Goal: Task Accomplishment & Management: Manage account settings

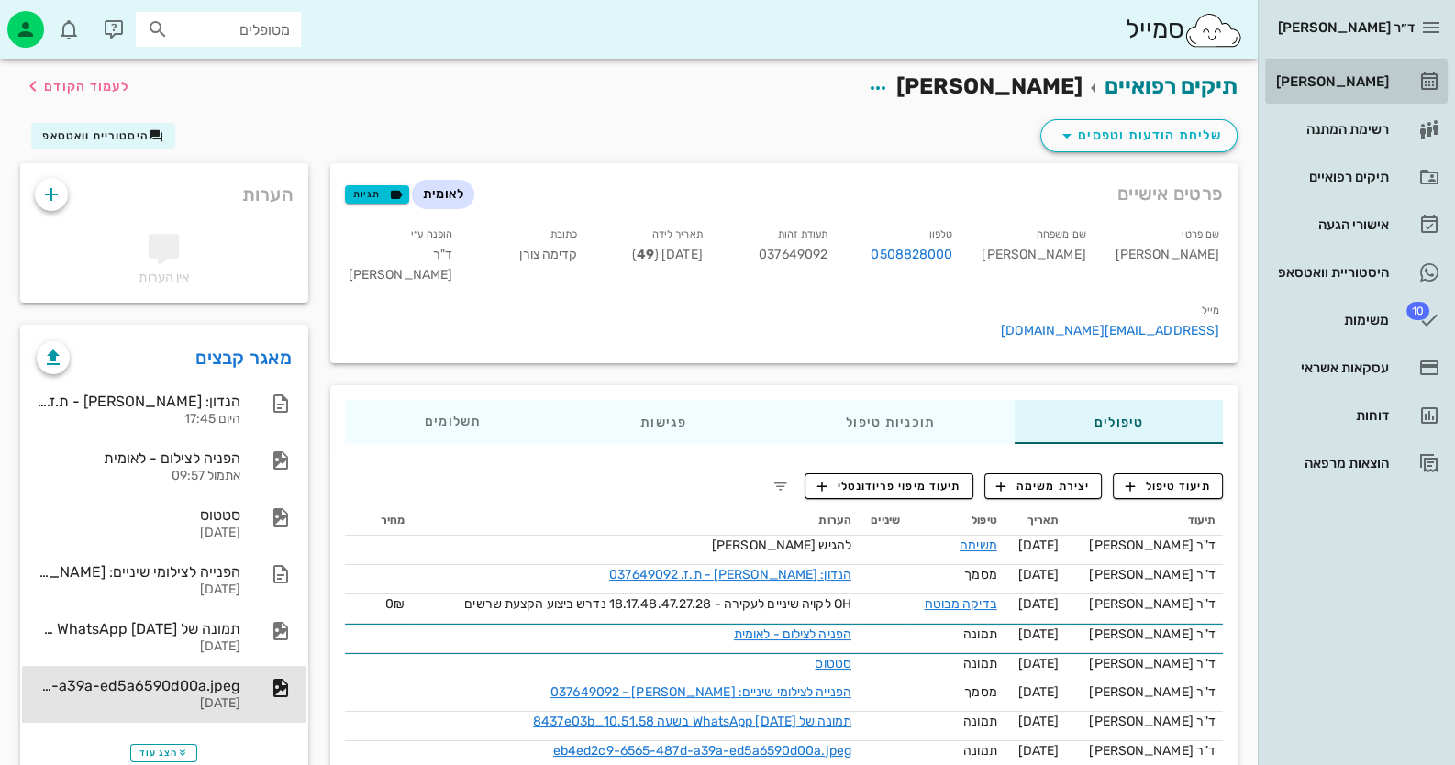
click at [1344, 79] on div "[PERSON_NAME]" at bounding box center [1330, 81] width 117 height 15
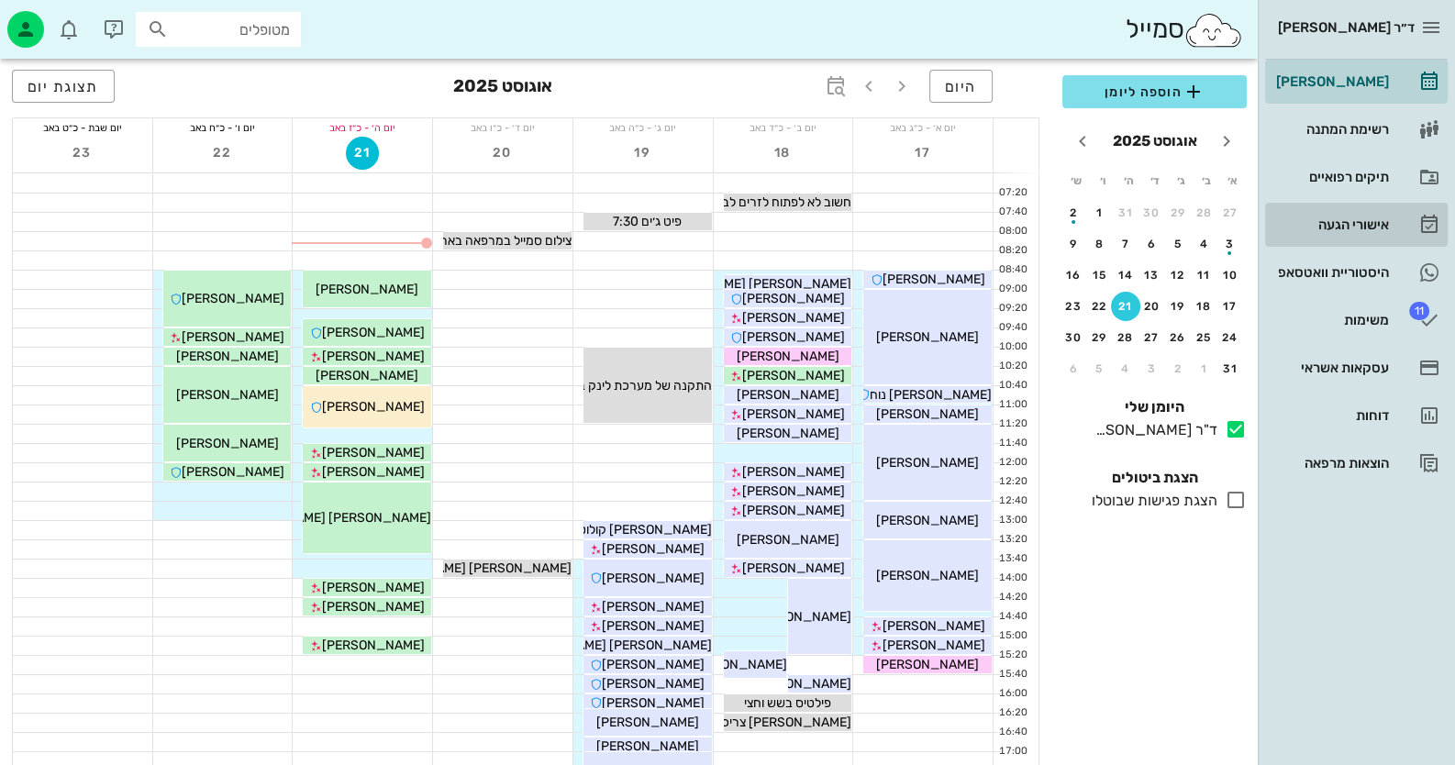
click at [1338, 215] on div "אישורי הגעה" at bounding box center [1330, 224] width 117 height 29
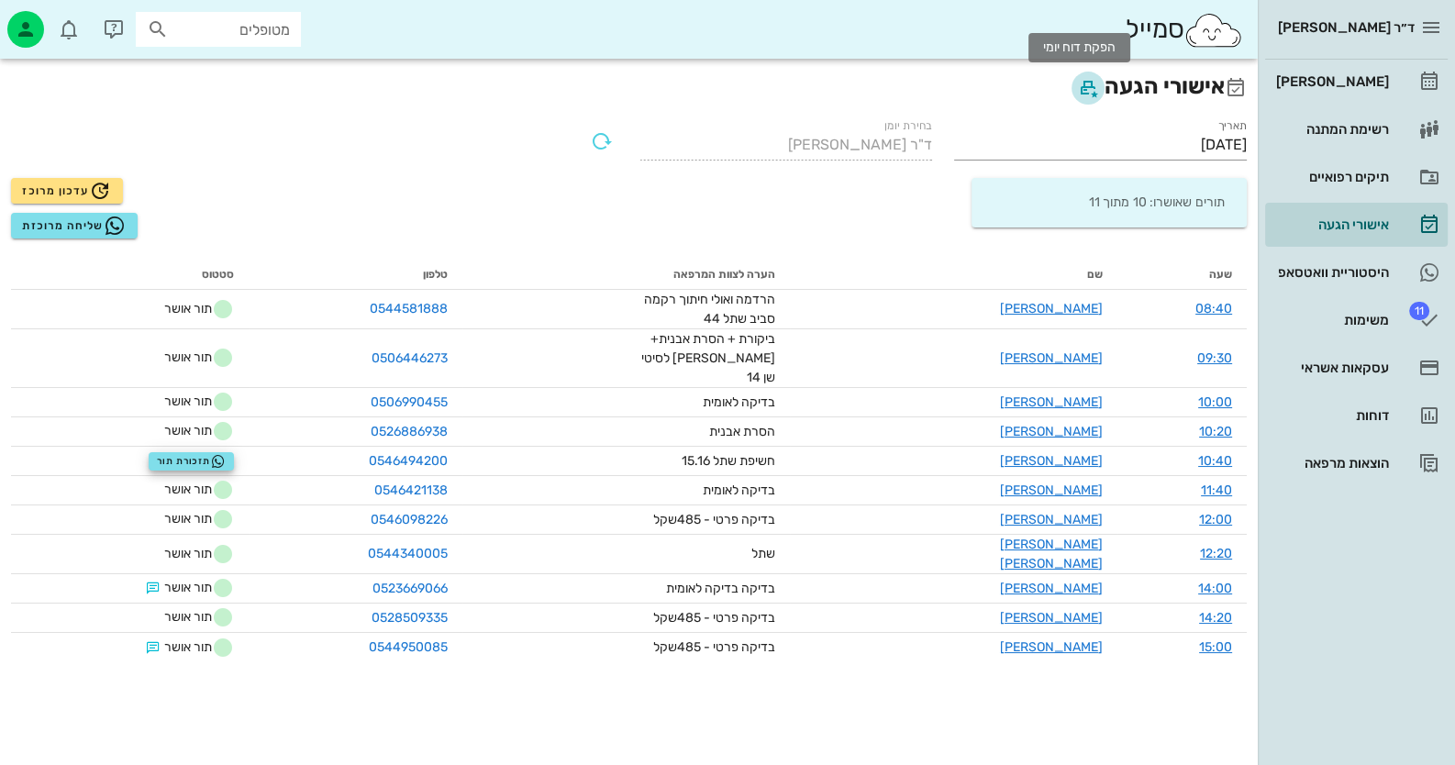
click at [1077, 87] on icon "button" at bounding box center [1088, 88] width 22 height 22
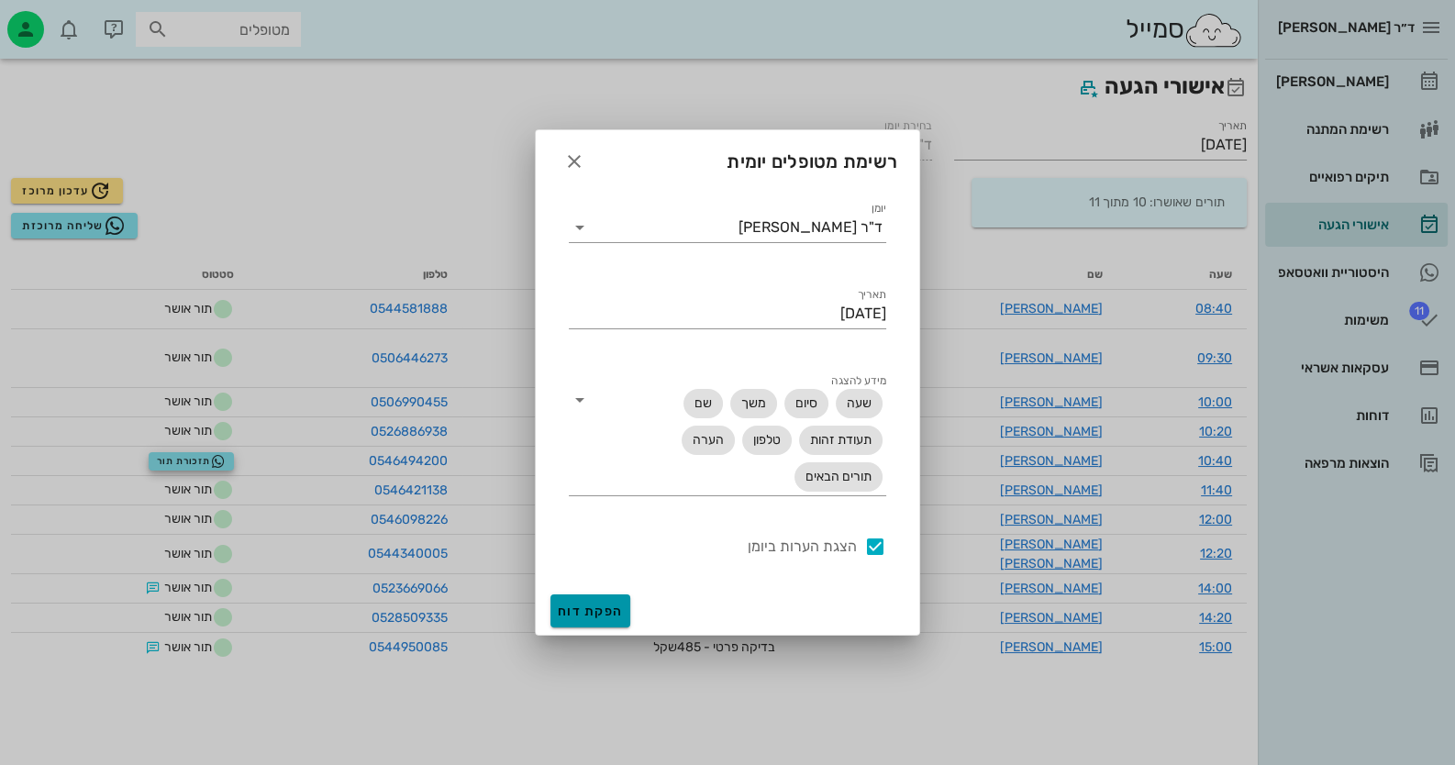
click at [617, 605] on span "הפקת דוח" at bounding box center [590, 612] width 65 height 16
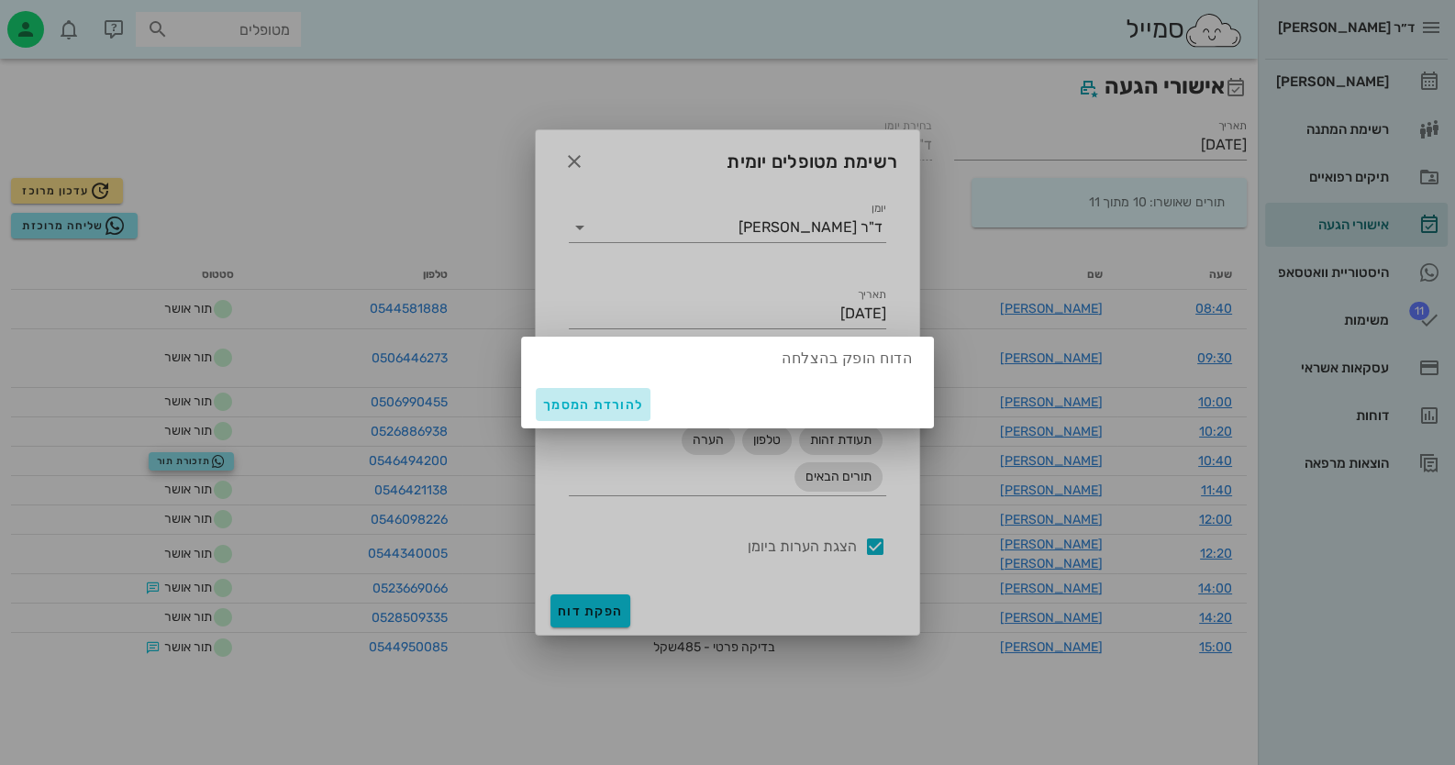
click at [611, 411] on span "להורדת המסמך" at bounding box center [593, 405] width 100 height 16
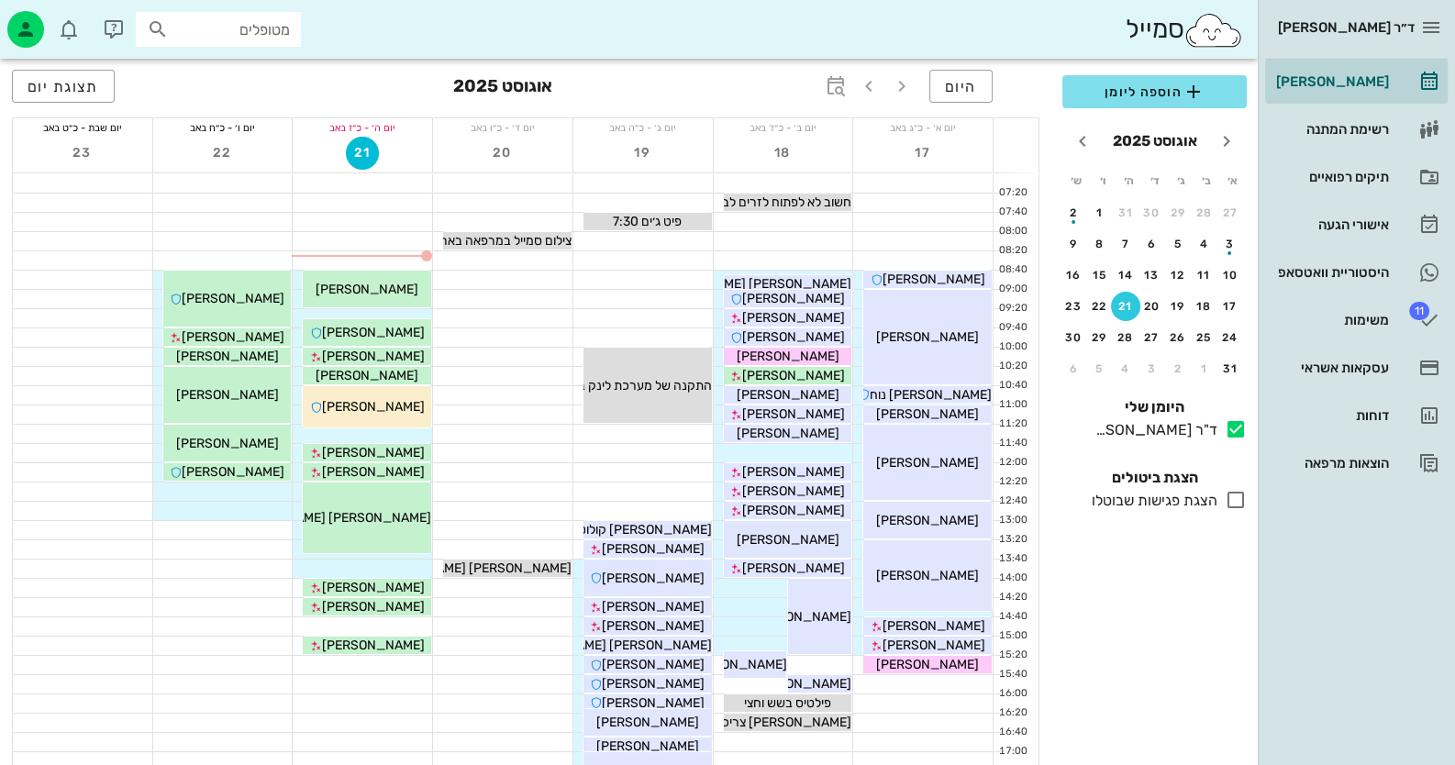
click at [300, 28] on div "מטופלים" at bounding box center [218, 29] width 165 height 35
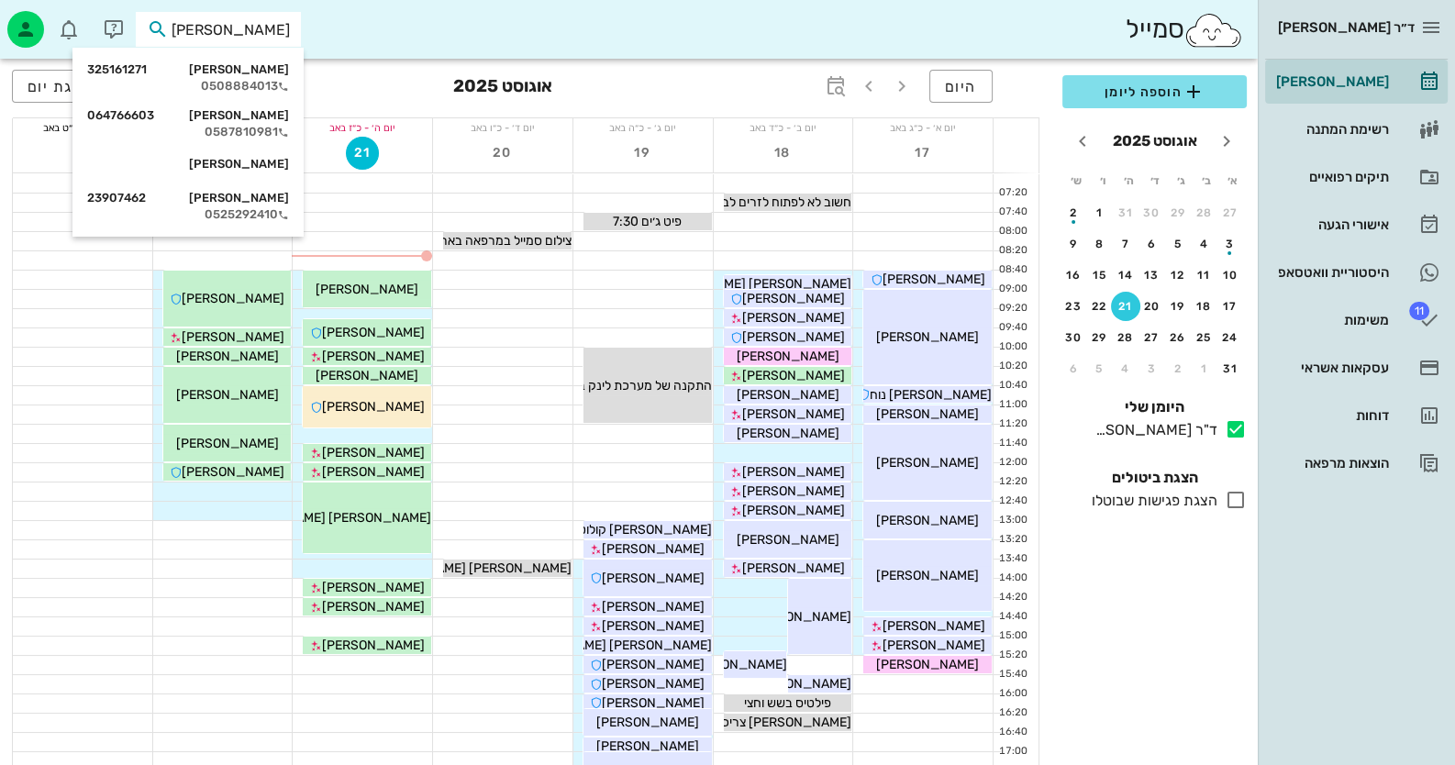
type input "[PERSON_NAME]"
click at [256, 53] on div "[PERSON_NAME] 325161271 0508884013 [PERSON_NAME] 064766603 0587810981 [PERSON_N…" at bounding box center [187, 142] width 231 height 189
click at [266, 77] on div "[PERSON_NAME] 325161271 0508884013" at bounding box center [188, 78] width 202 height 46
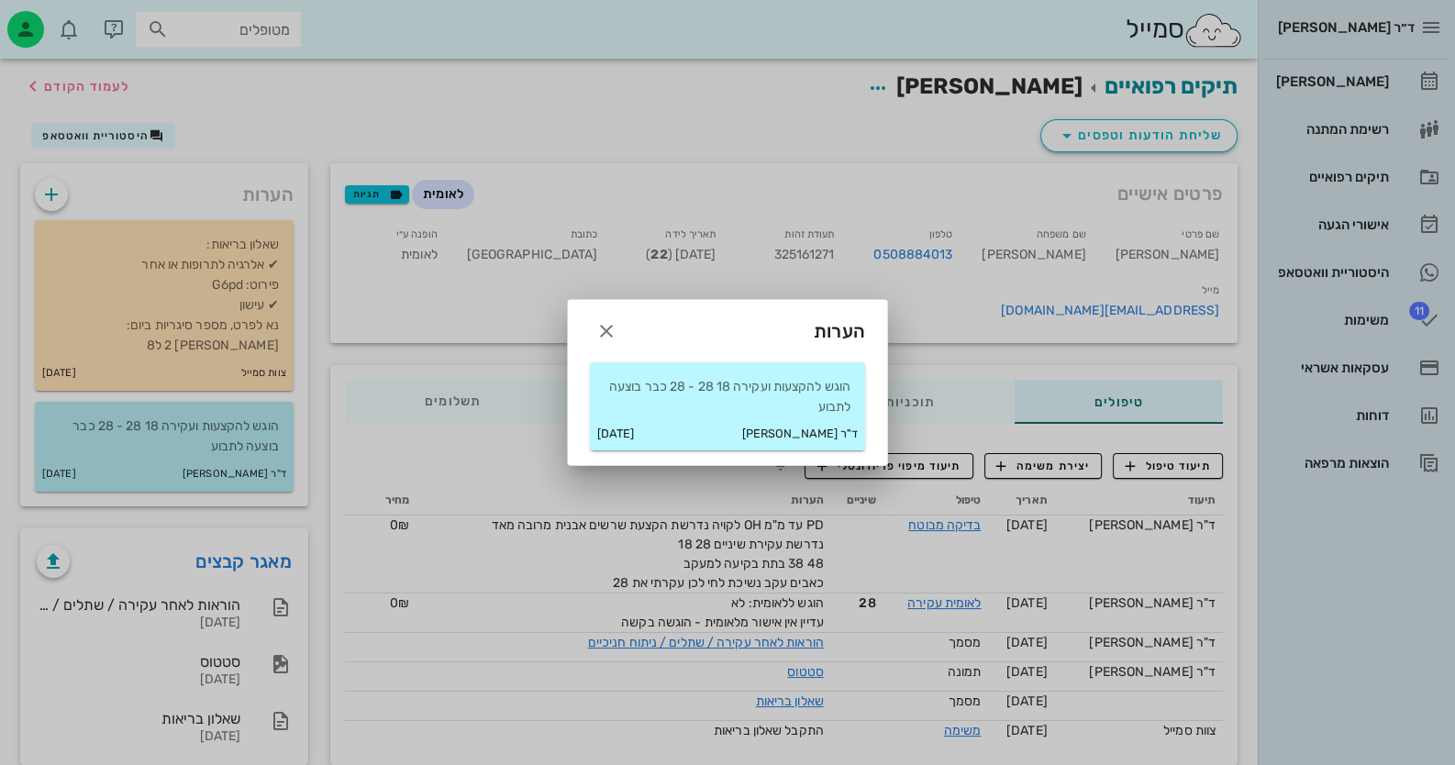
click at [766, 405] on p "הוגש להקצעות ועקירה 18 28 - 28 כבר בוצעה לתבוע" at bounding box center [728, 397] width 246 height 40
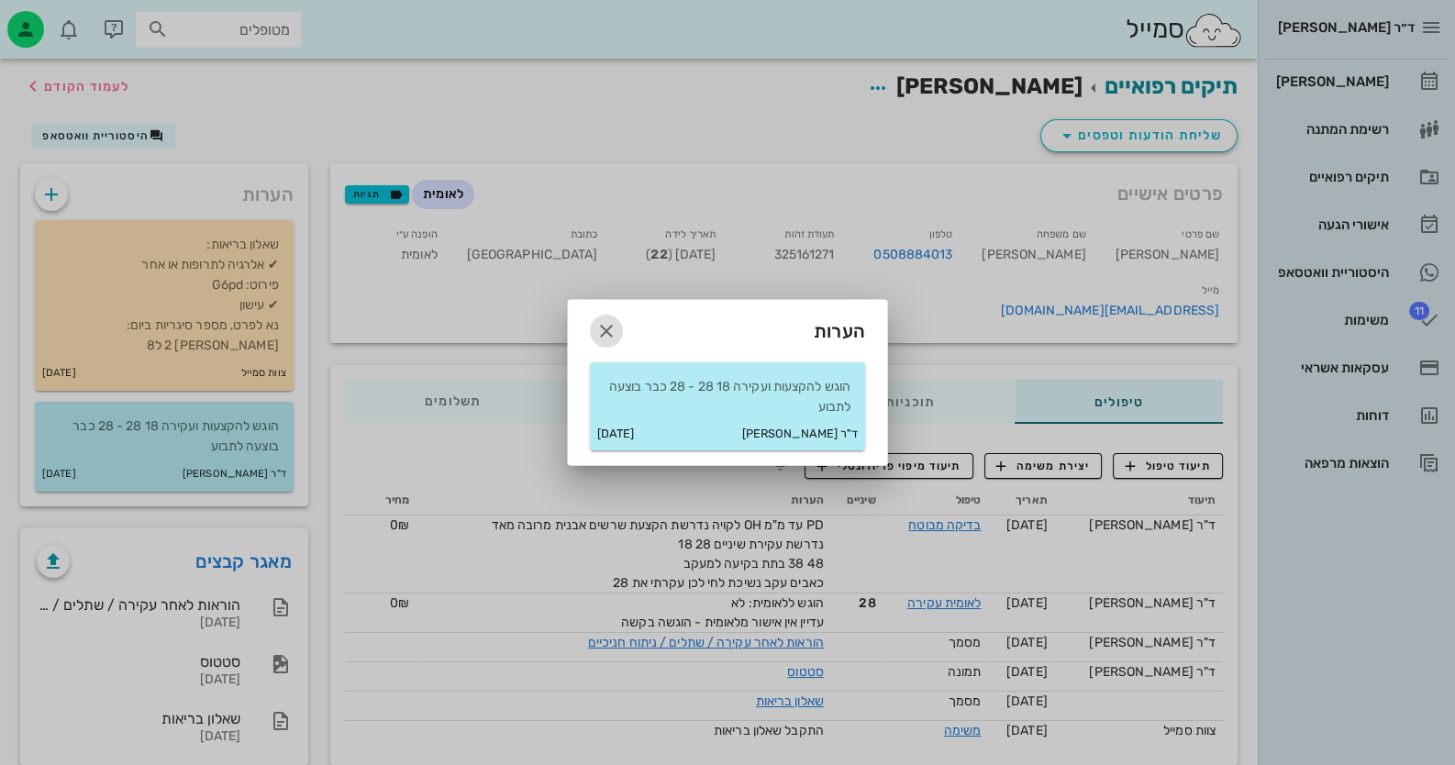
click at [602, 322] on icon "button" at bounding box center [606, 331] width 22 height 22
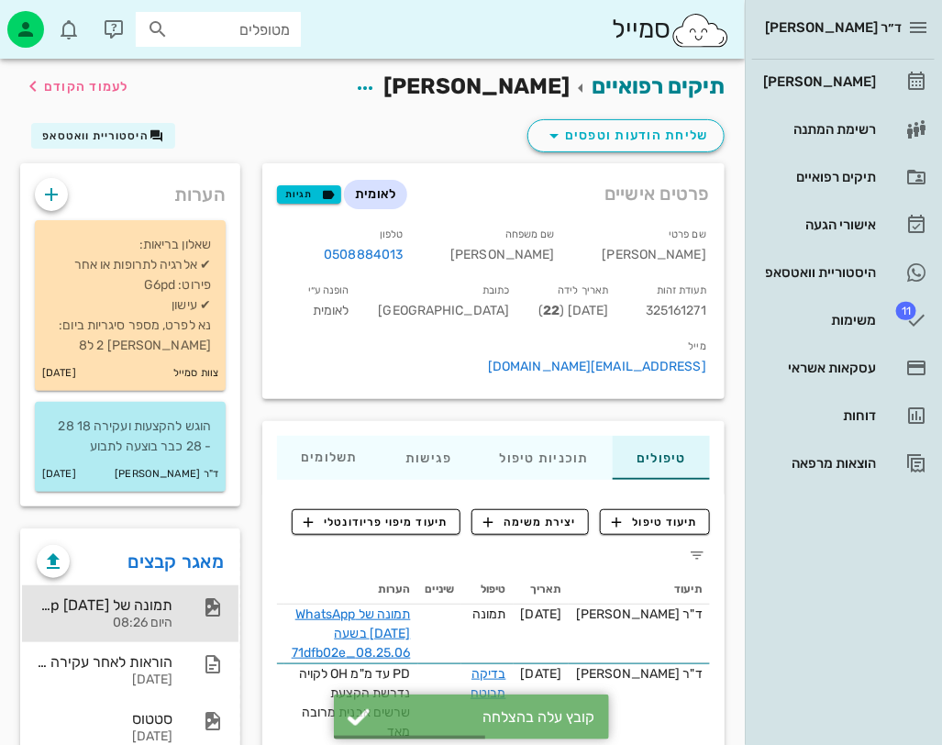
click at [92, 594] on div "תמונה של WhatsApp [DATE] בשעה 08.25.06_71dfb02e היום 08:26" at bounding box center [105, 613] width 136 height 57
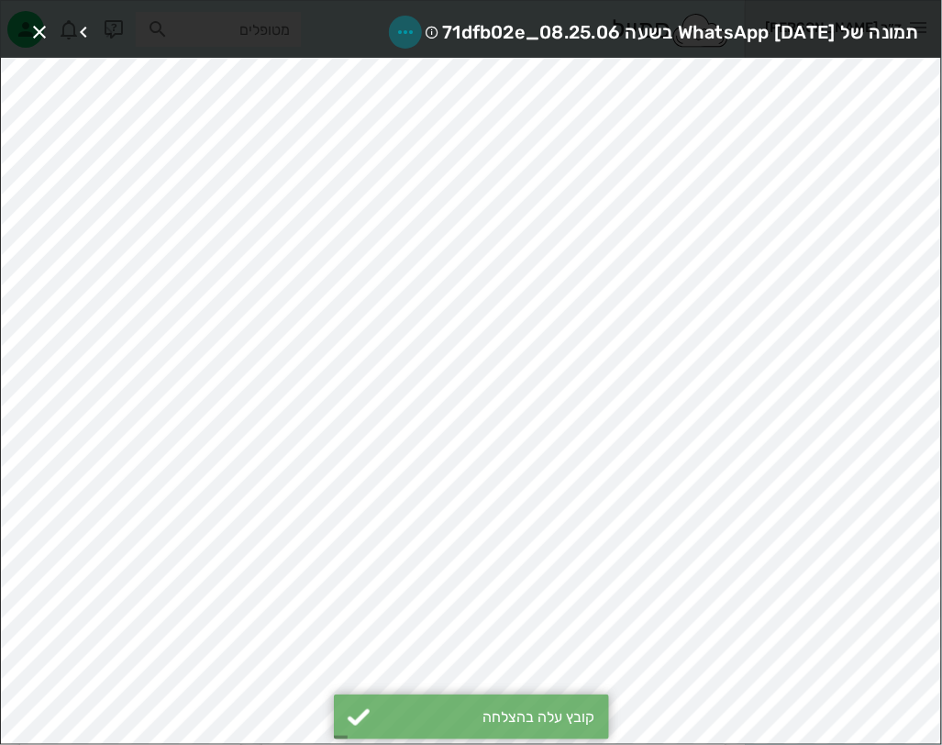
click at [394, 23] on icon "button" at bounding box center [405, 32] width 22 height 22
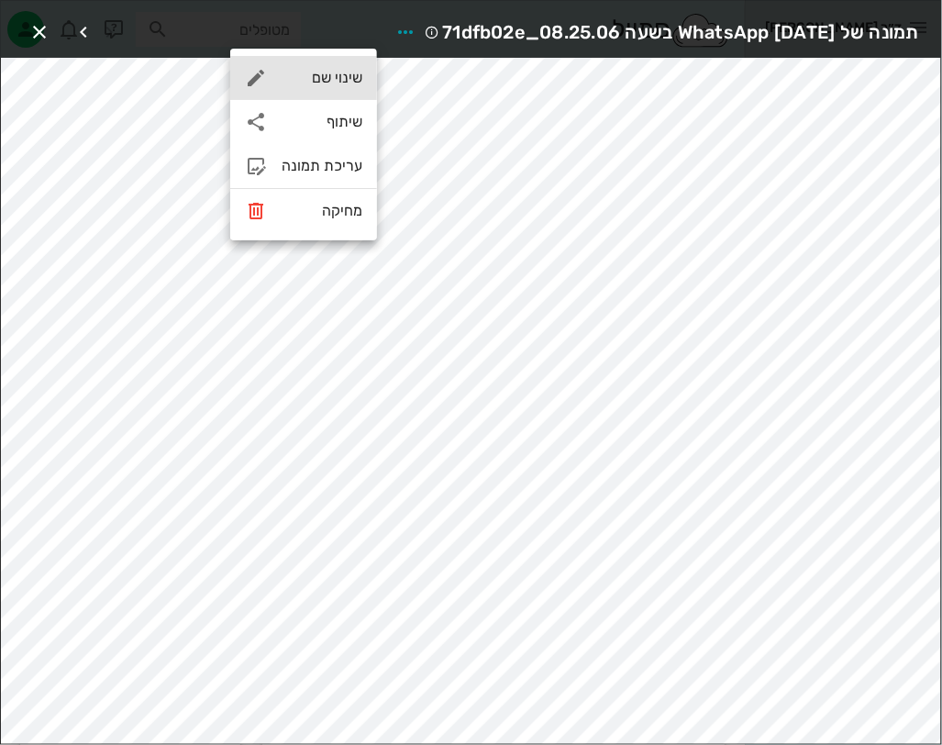
click at [331, 77] on div "שינוי שם" at bounding box center [322, 77] width 81 height 17
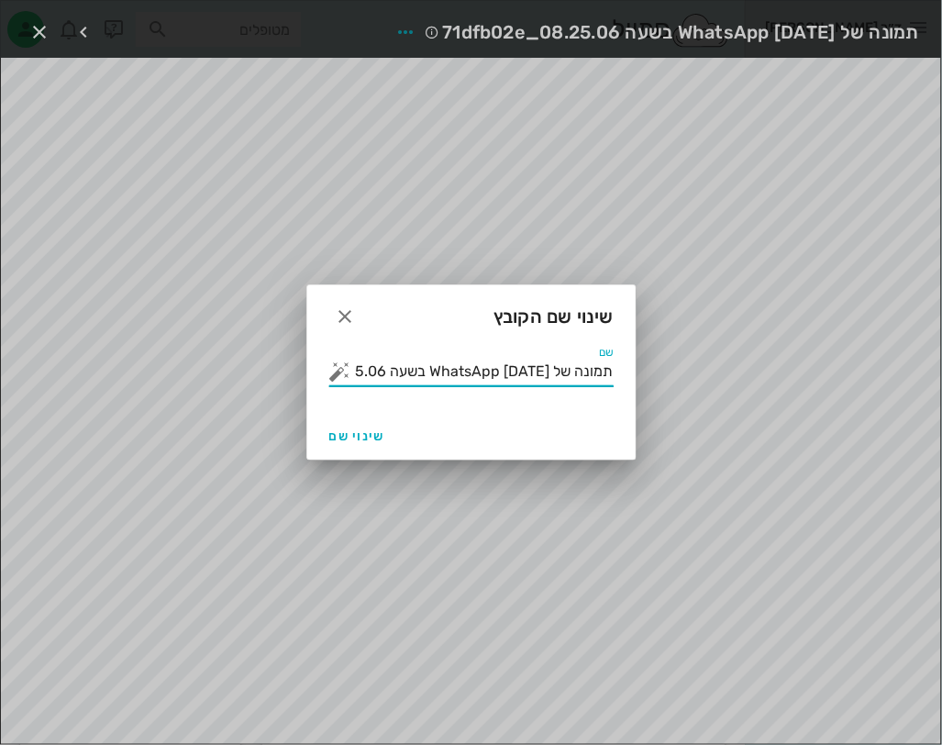
click at [365, 366] on input "תמונה של WhatsApp [DATE] בשעה 08.25.06_71dfb02e" at bounding box center [484, 371] width 259 height 29
click at [367, 364] on input "תמונה של WhatsApp [DATE] בשעה 08.25.06_71dfb02e" at bounding box center [484, 371] width 259 height 29
click at [373, 370] on input "תמונה של WhatsApp [DATE] בשעה 08.25.06_71dfb02e" at bounding box center [484, 371] width 259 height 29
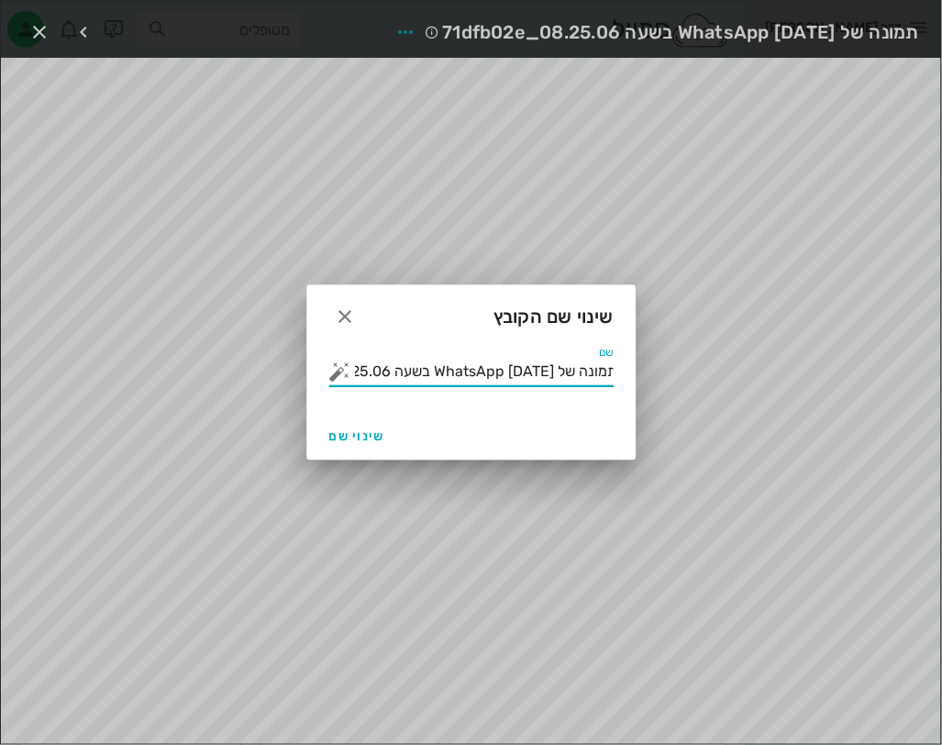
click at [380, 362] on input "תמונה של WhatsApp [DATE] בשעה 08.25.06_71dfb02e" at bounding box center [484, 371] width 259 height 29
click at [371, 368] on input "תמונה של WhatsApp [DATE] בשעה 08.25.06_71dfb02e" at bounding box center [484, 371] width 259 height 29
drag, startPoint x: 353, startPoint y: 367, endPoint x: 789, endPoint y: 376, distance: 435.9
click at [789, 376] on div "ד״ר [PERSON_NAME] רשימת המתנה תיקים רפואיים אישורי הגעה היסטוריית וואטסאפ 11 מש…" at bounding box center [471, 553] width 942 height 1107
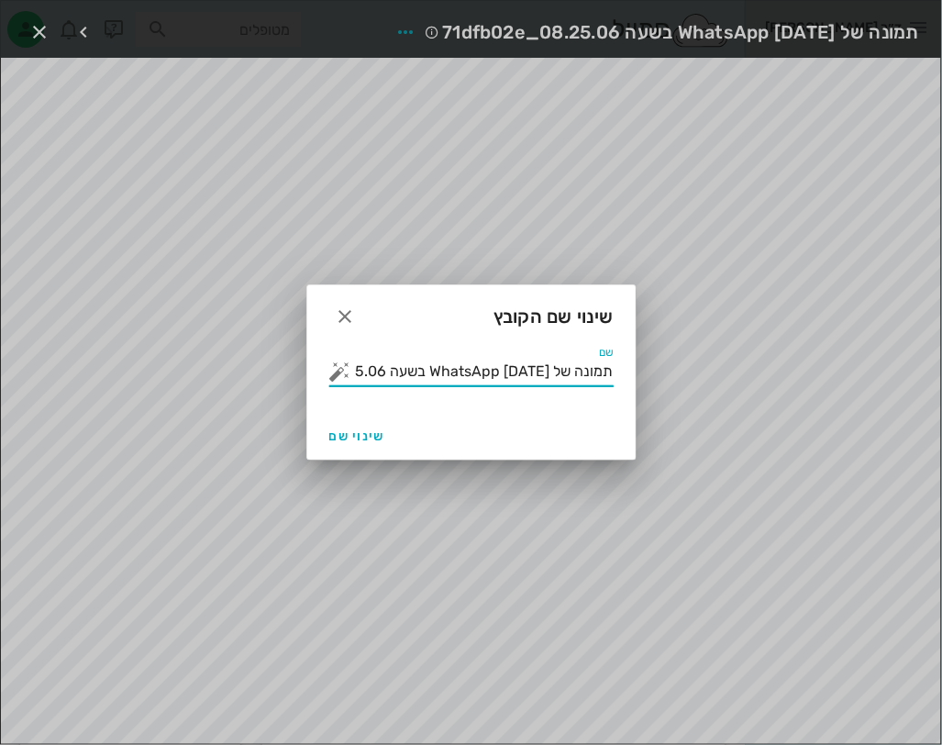
type input "08.25.06_71dfb02e"
drag, startPoint x: 461, startPoint y: 372, endPoint x: 681, endPoint y: 389, distance: 219.9
click at [681, 389] on div "ד״ר [PERSON_NAME] רשימת המתנה תיקים רפואיים אישורי הגעה היסטוריית וואטסאפ 11 מש…" at bounding box center [471, 553] width 942 height 1107
click at [340, 370] on button "button" at bounding box center [340, 372] width 22 height 22
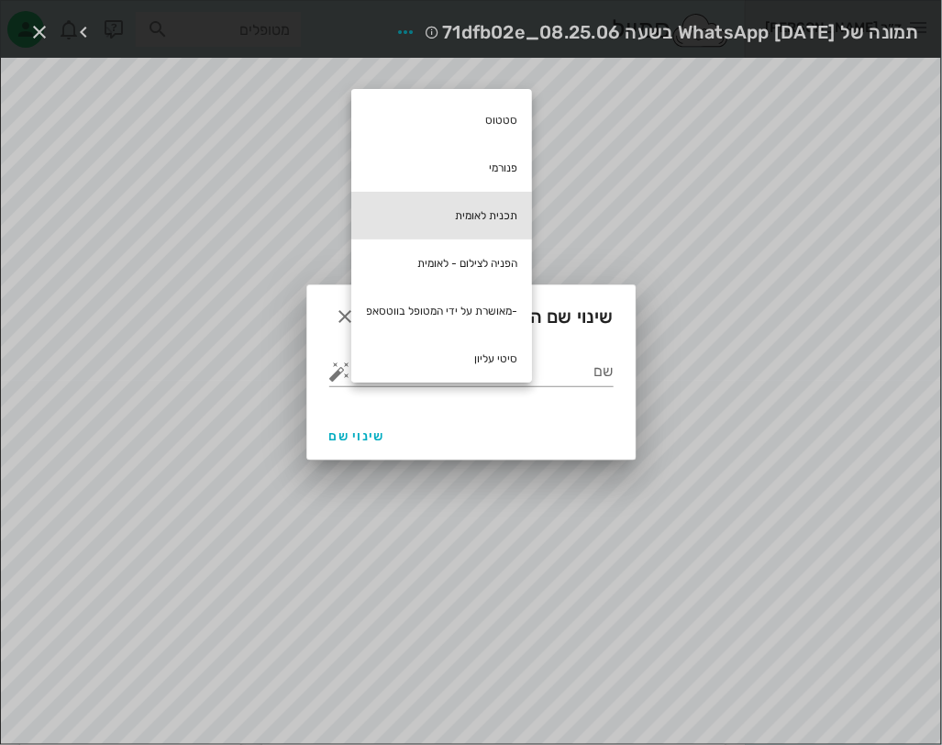
click at [509, 202] on div "תכנית לאומית" at bounding box center [441, 216] width 181 height 48
type input "תכנית לאומית"
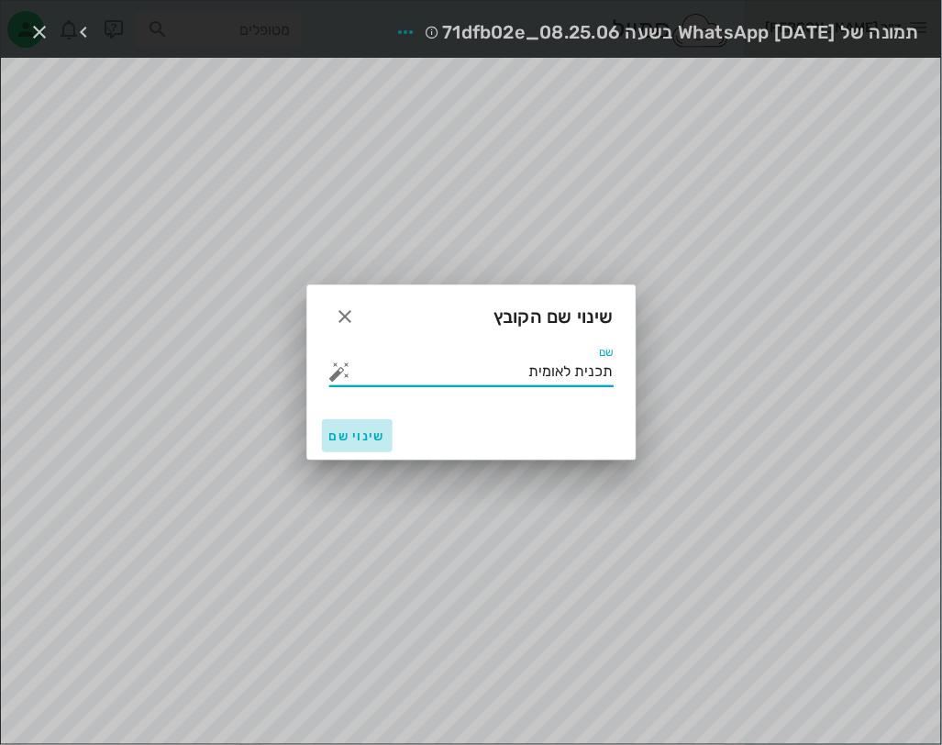
click at [333, 426] on button "שינוי שם" at bounding box center [357, 435] width 71 height 33
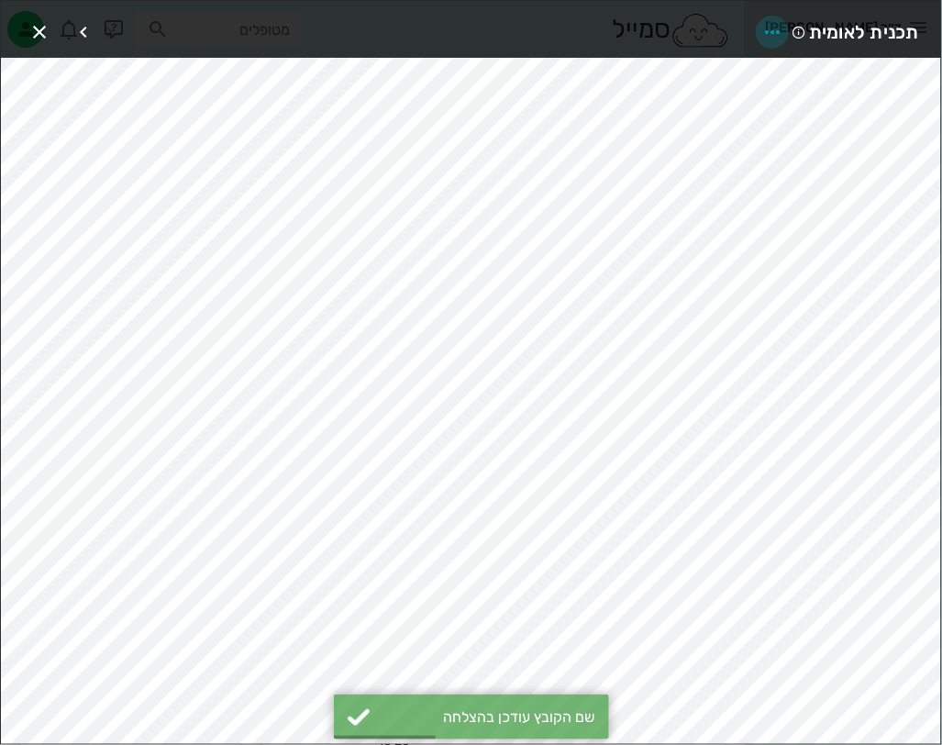
click at [772, 30] on icon "button" at bounding box center [772, 32] width 22 height 22
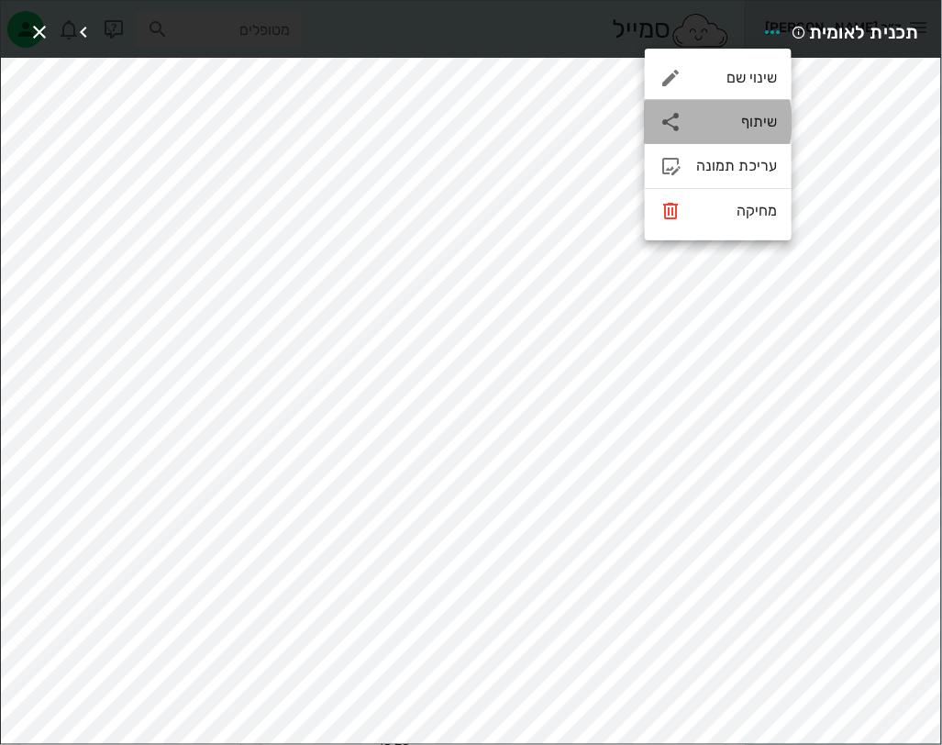
click at [760, 128] on div "שיתוף" at bounding box center [736, 121] width 81 height 17
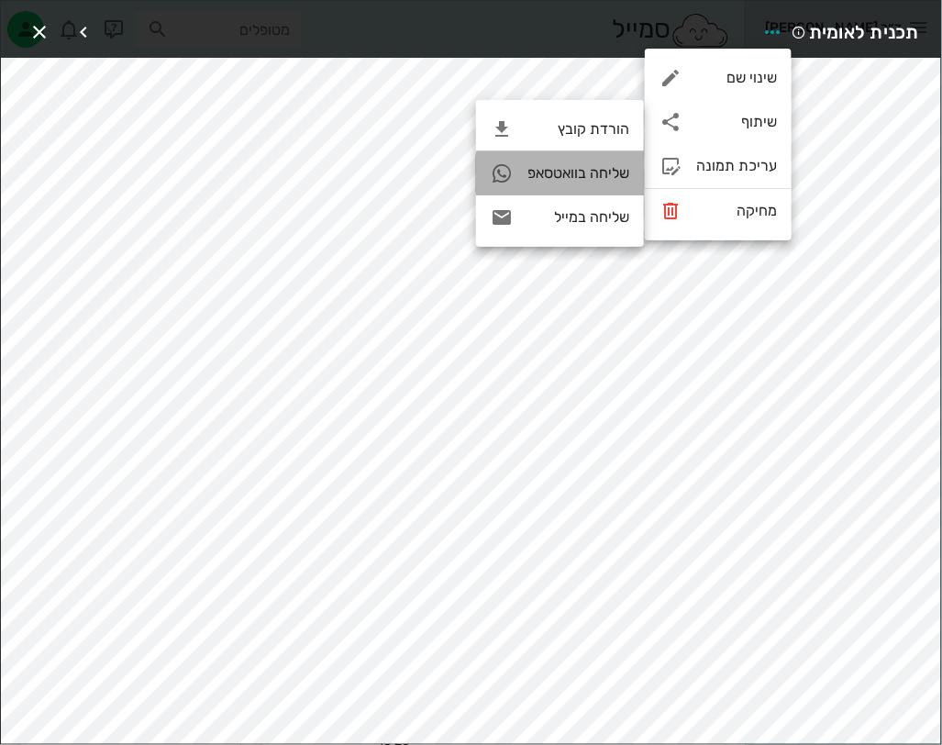
click at [594, 182] on div "שליחה בוואטסאפ" at bounding box center [578, 172] width 102 height 17
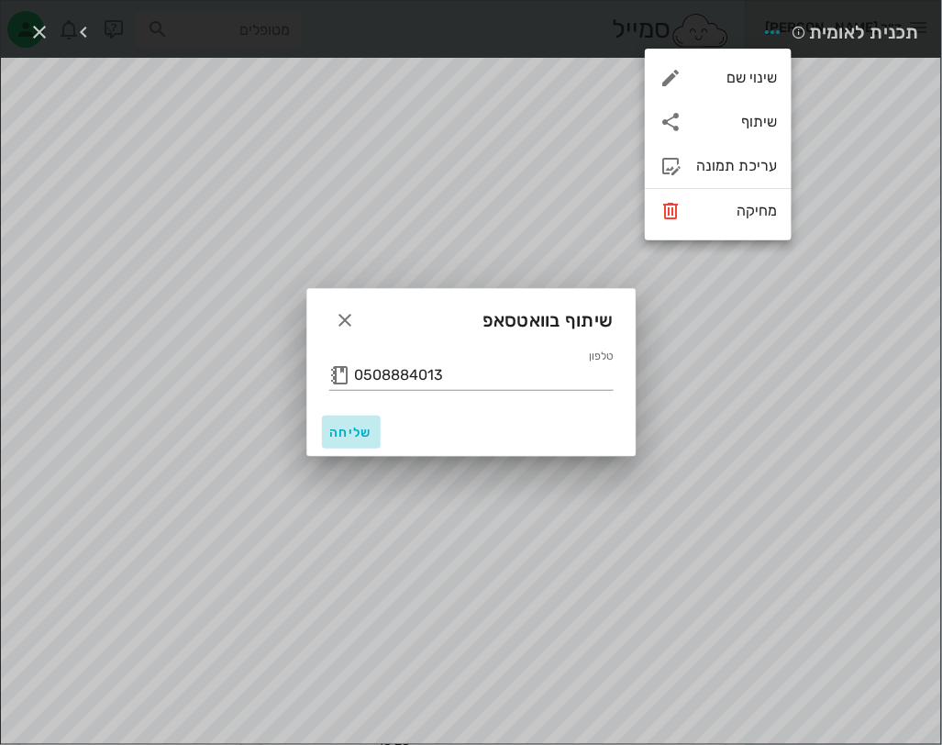
click at [352, 422] on button "שליחה" at bounding box center [351, 432] width 59 height 33
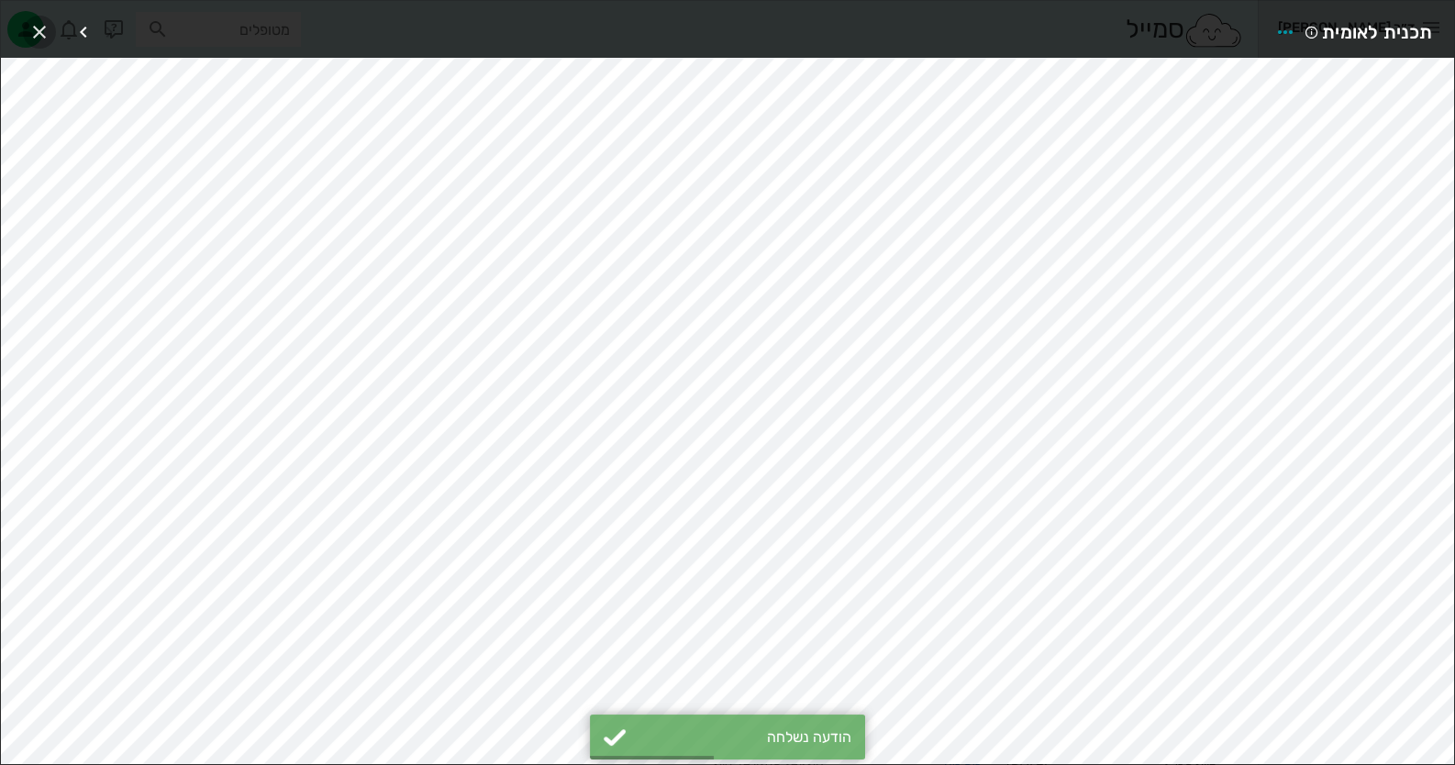
click at [34, 33] on icon "button" at bounding box center [39, 32] width 22 height 22
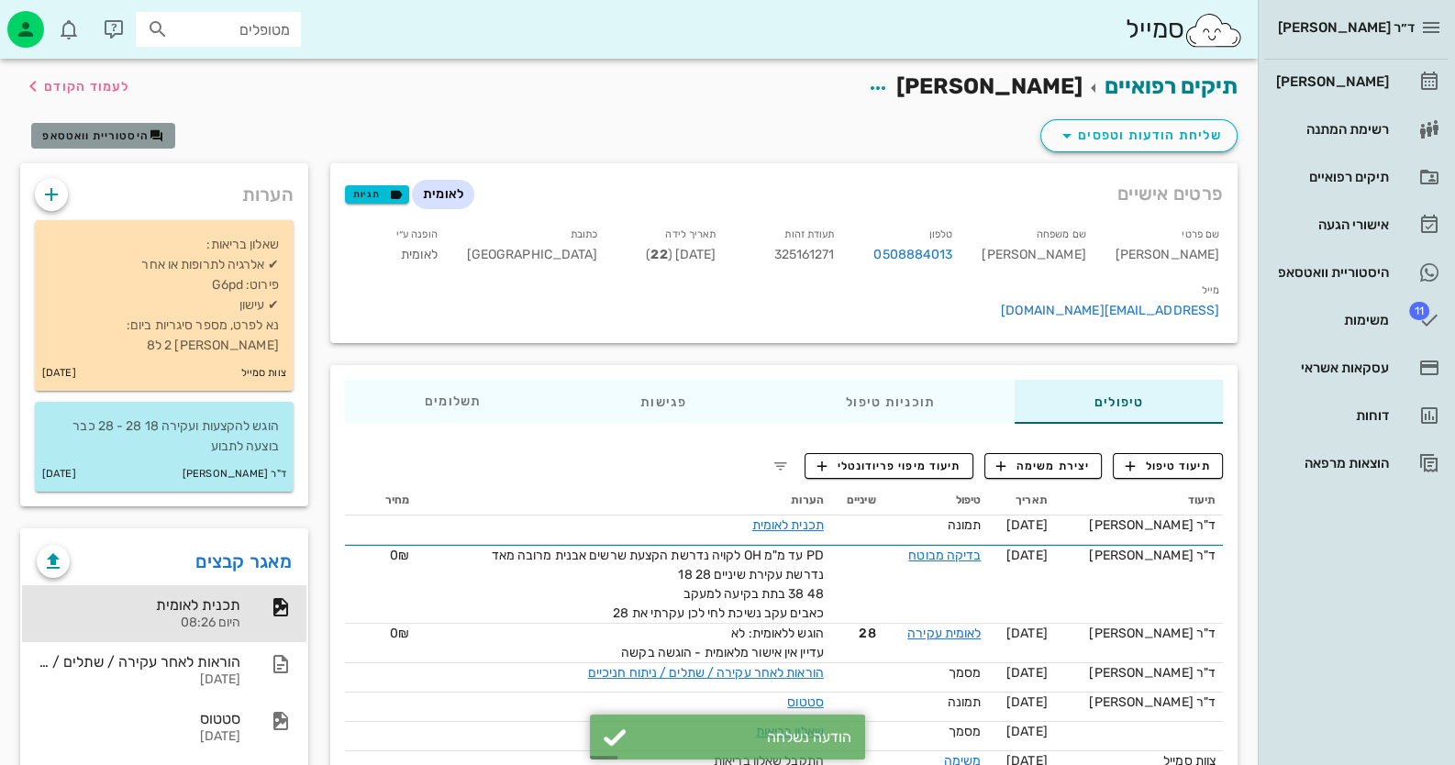
click at [110, 129] on span "היסטוריית וואטסאפ" at bounding box center [95, 135] width 106 height 13
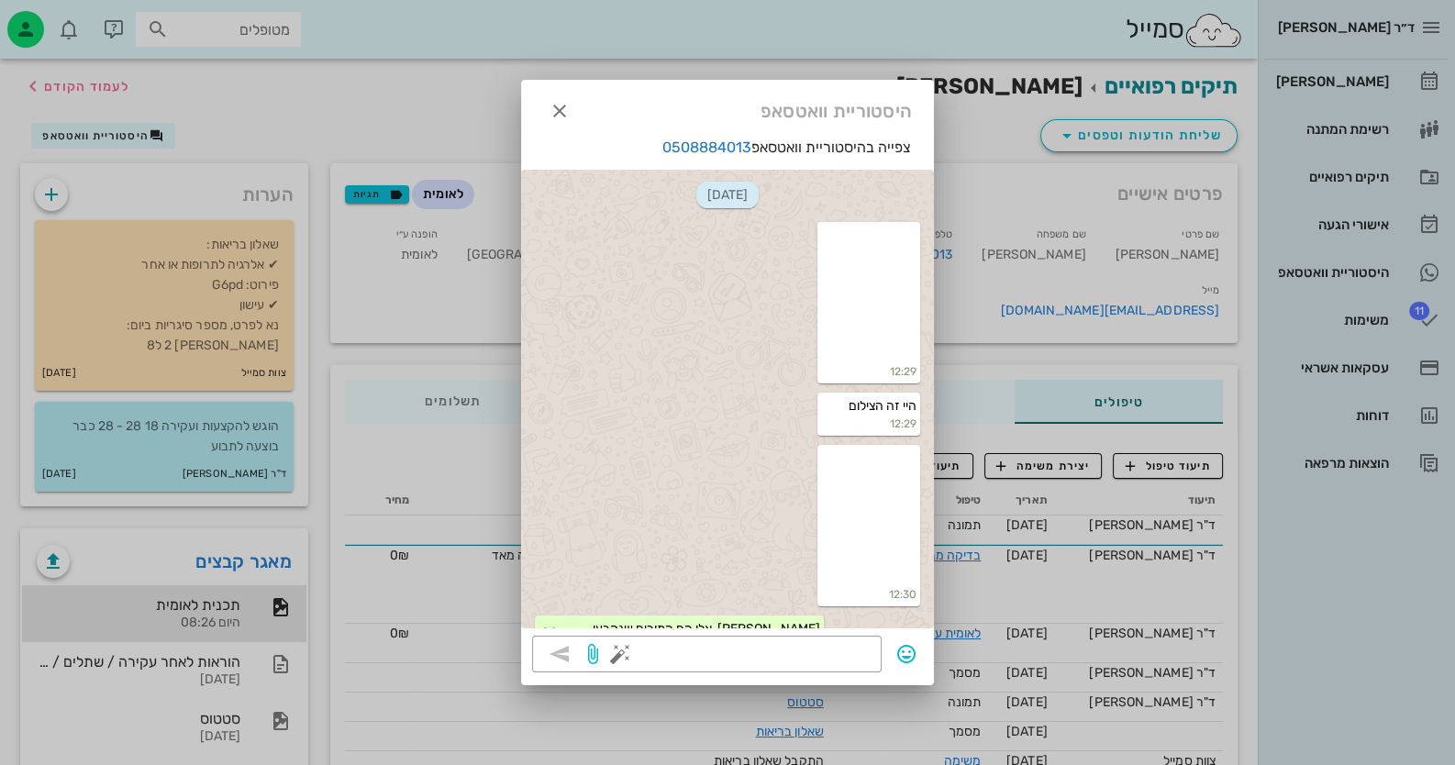
scroll to position [1110, 0]
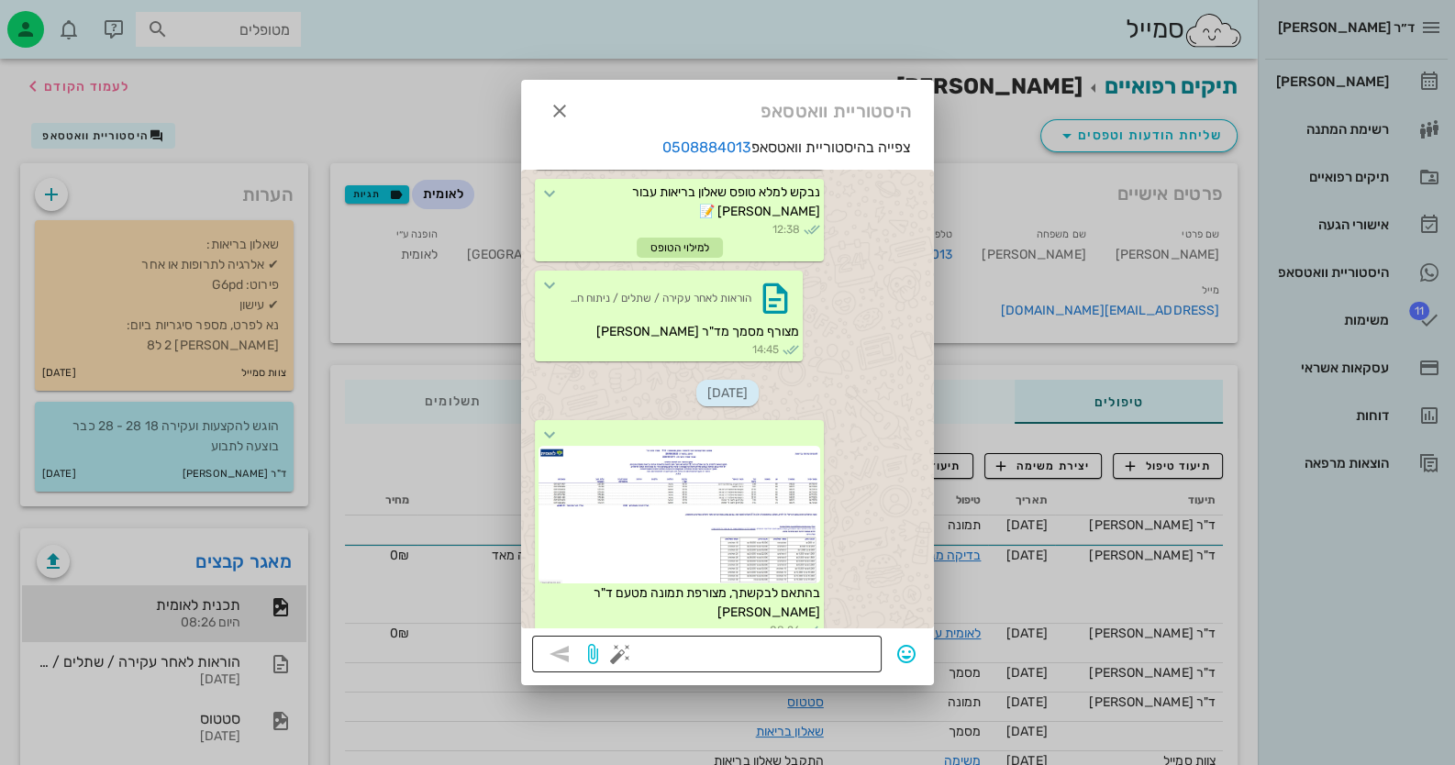
click at [624, 650] on button "button" at bounding box center [620, 654] width 22 height 22
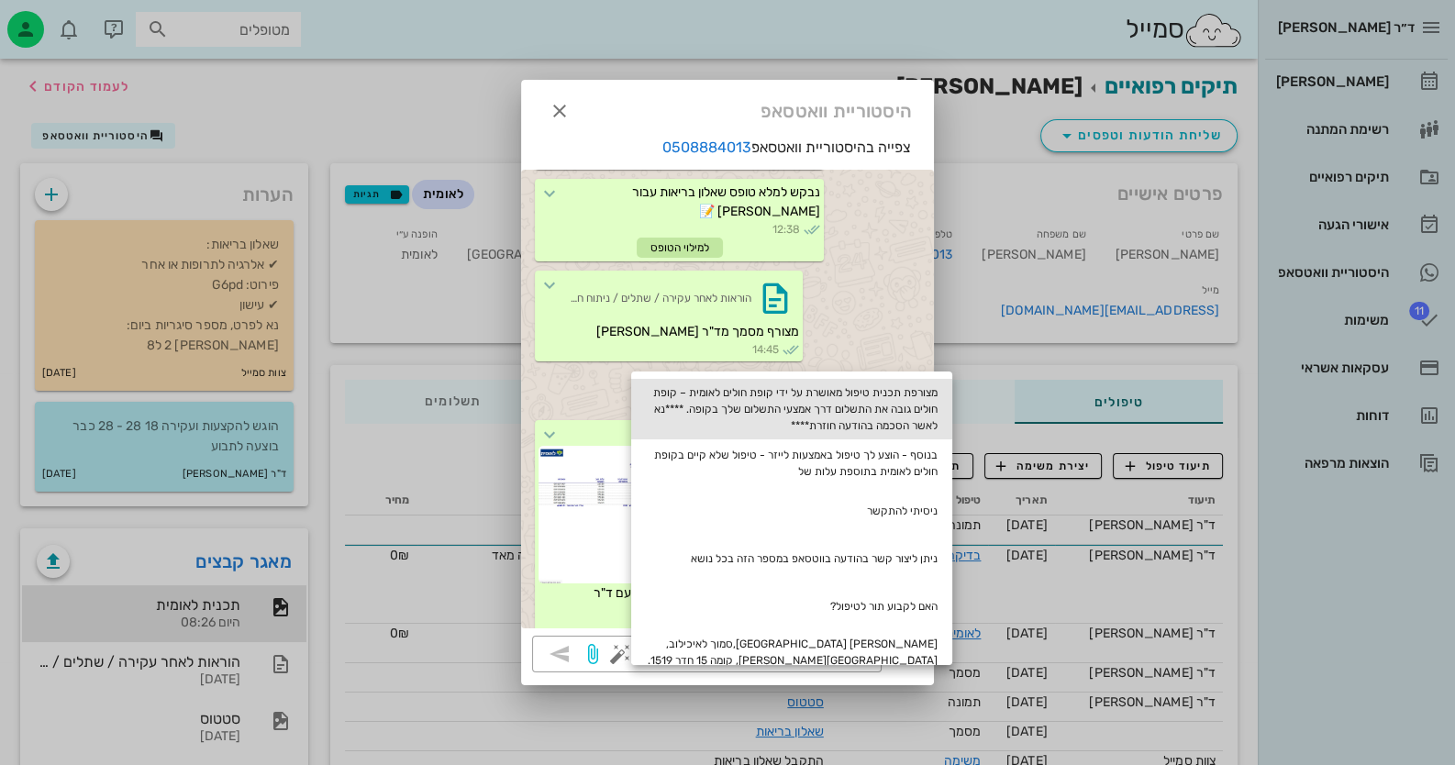
click at [872, 407] on div "מצורפת תכנית טיפול מאושרת על ידי קופת חולים לאומית – קופת חולים גובה את התשלום …" at bounding box center [791, 409] width 321 height 61
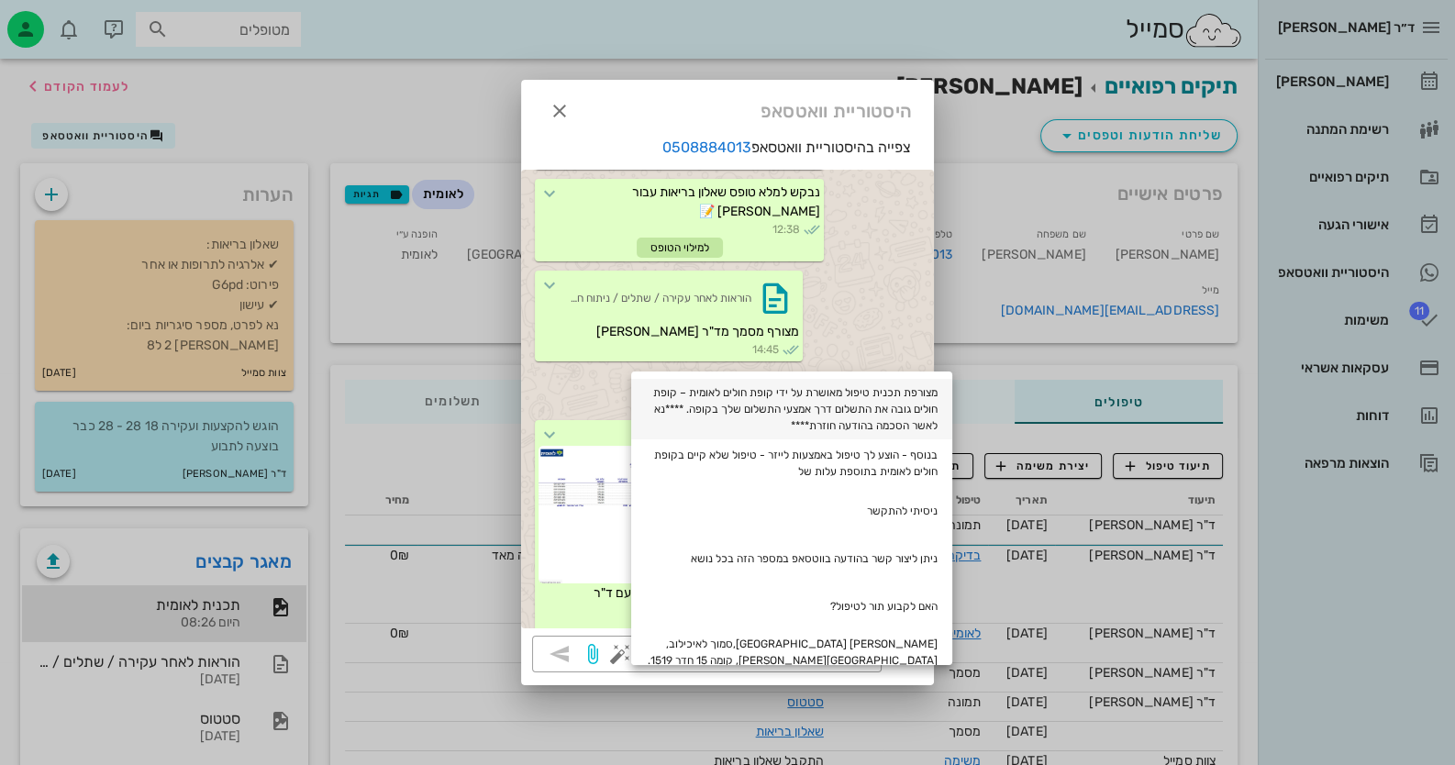
type textarea "מצורפת תכנית טיפול מאושרת על ידי קופת חולים לאומית – קופת חולים גובה את התשלום …"
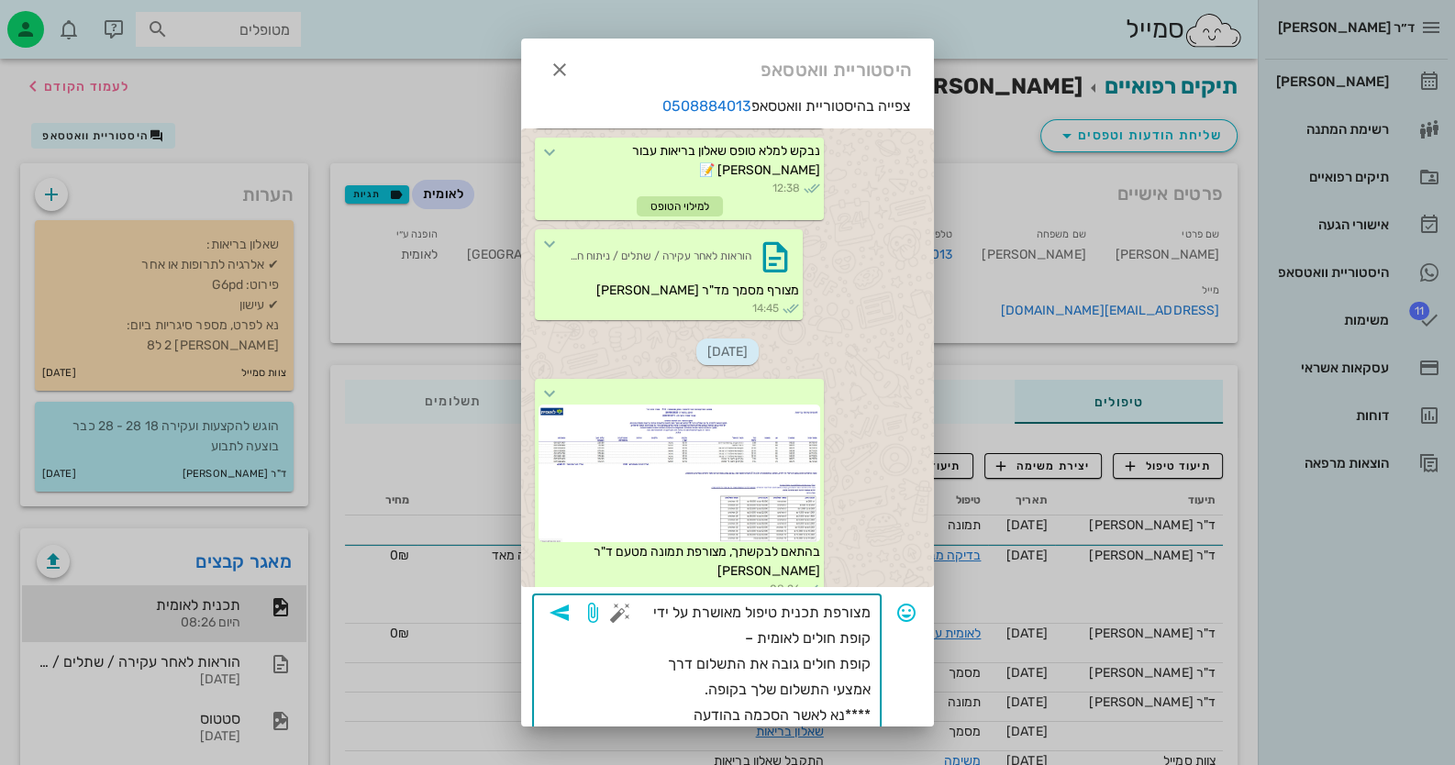
scroll to position [37, 0]
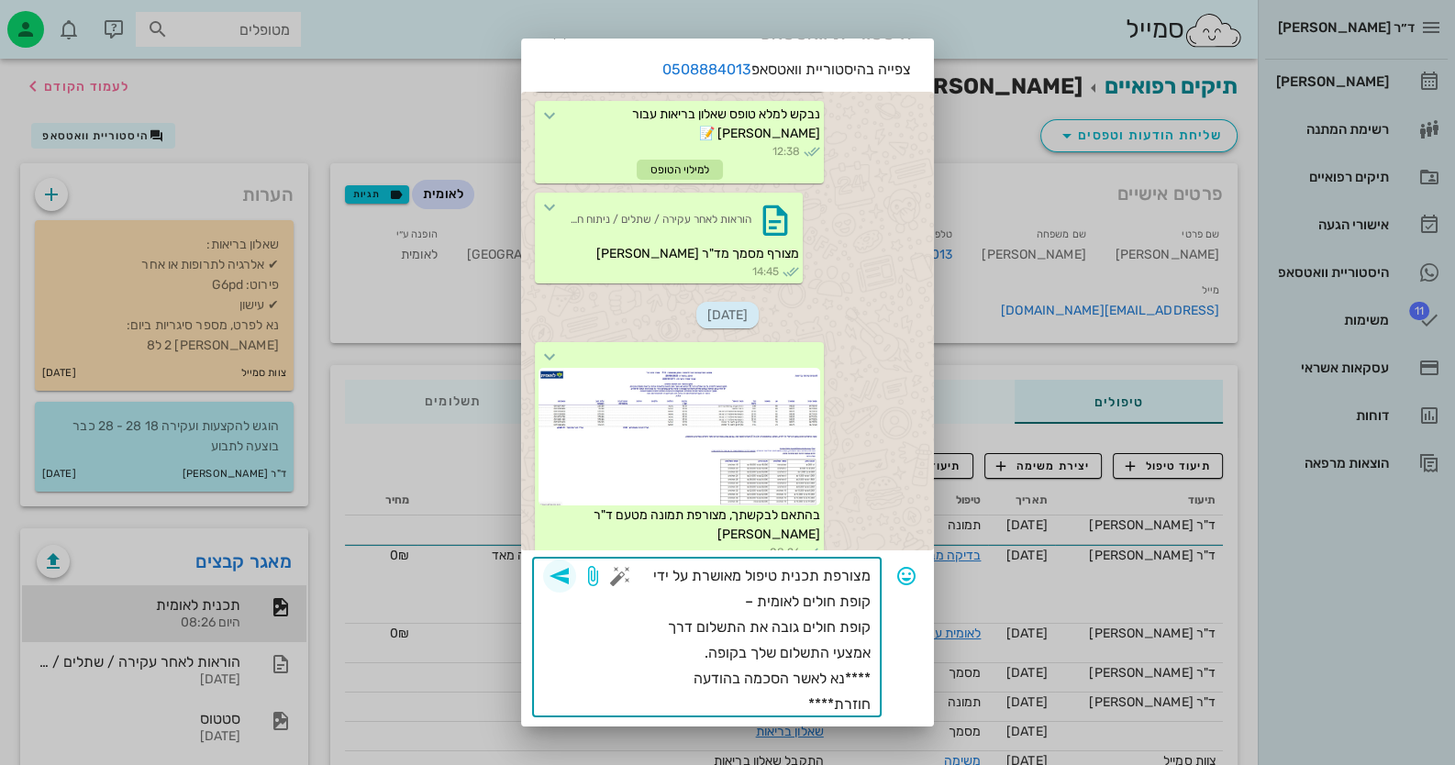
click at [571, 568] on icon "button" at bounding box center [560, 576] width 22 height 22
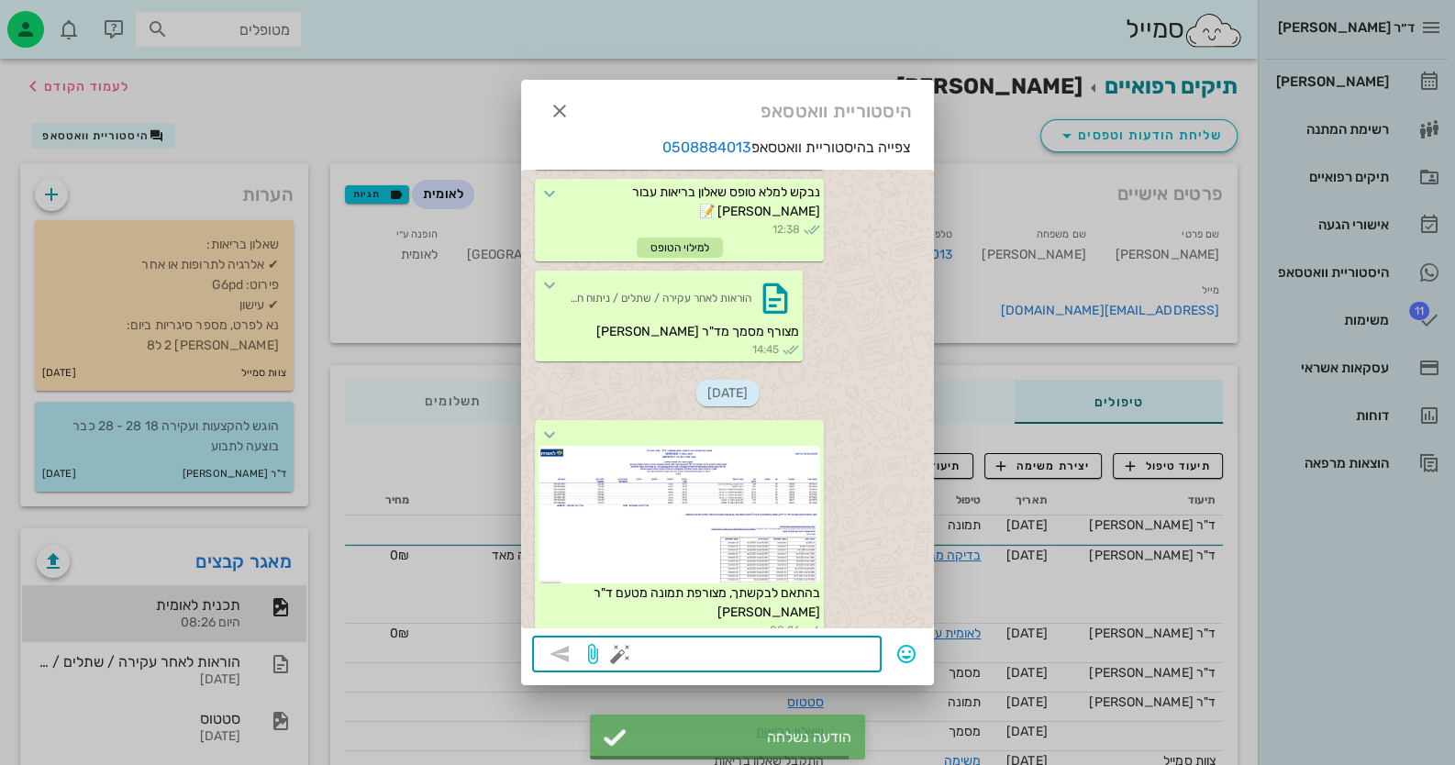
scroll to position [1259, 0]
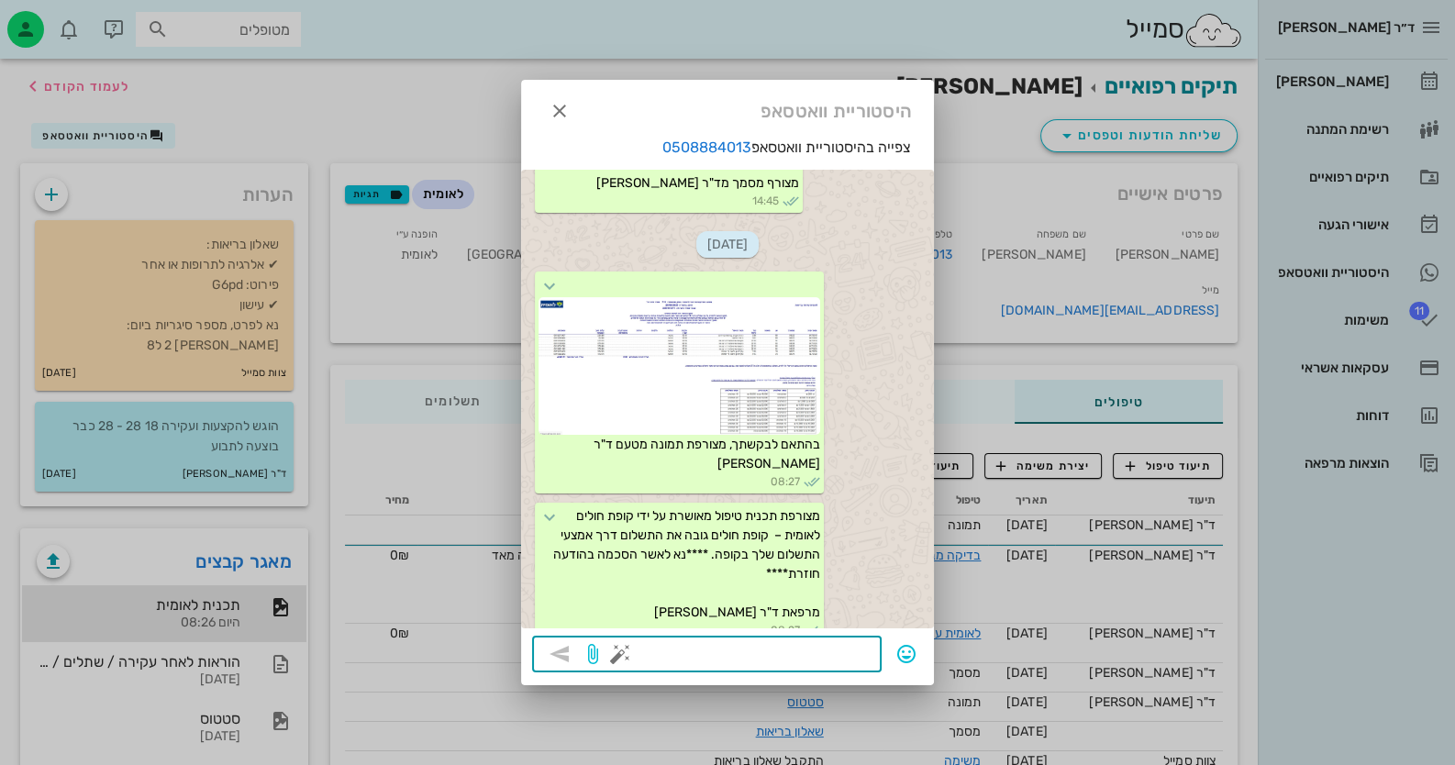
click at [226, 581] on div at bounding box center [727, 382] width 1455 height 765
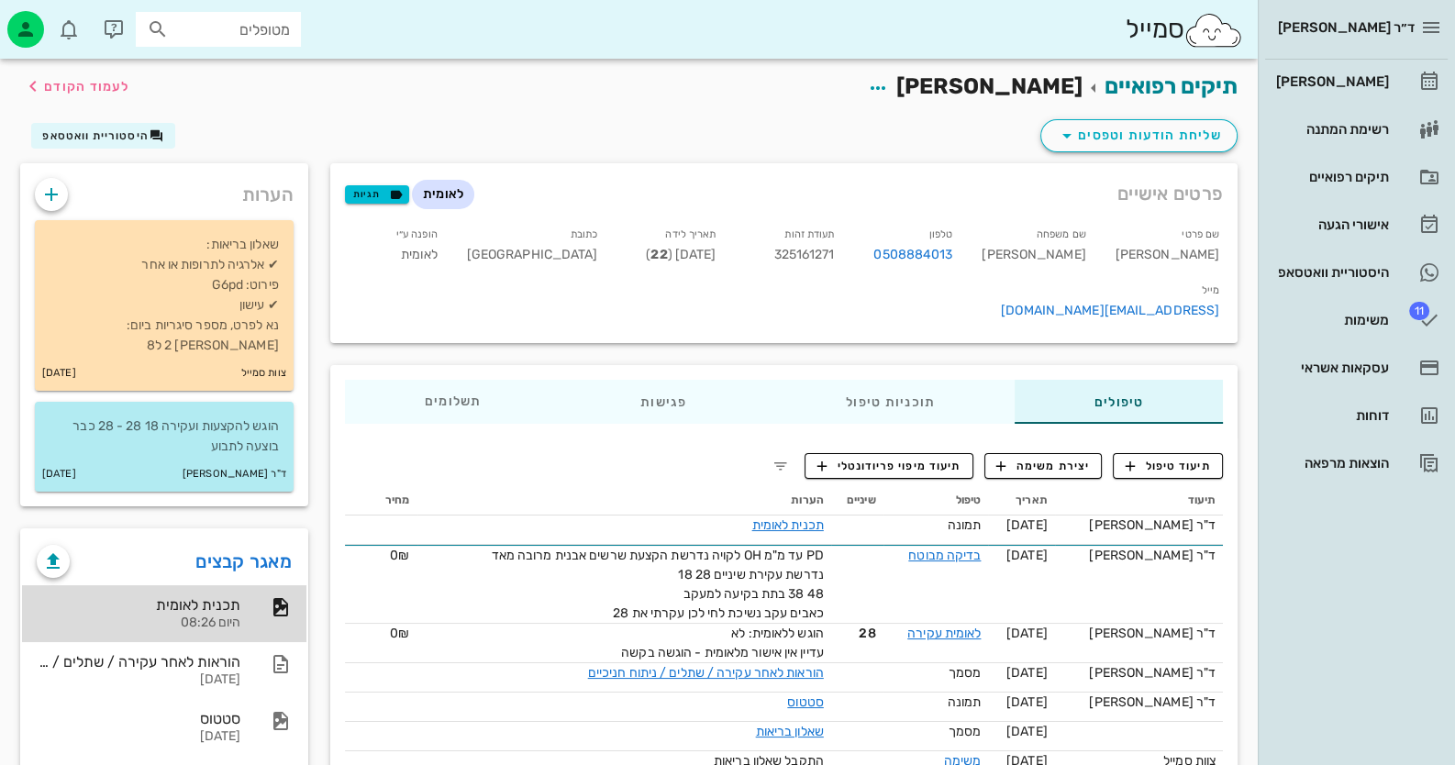
click at [226, 596] on div "תכנית לאומית" at bounding box center [139, 604] width 204 height 17
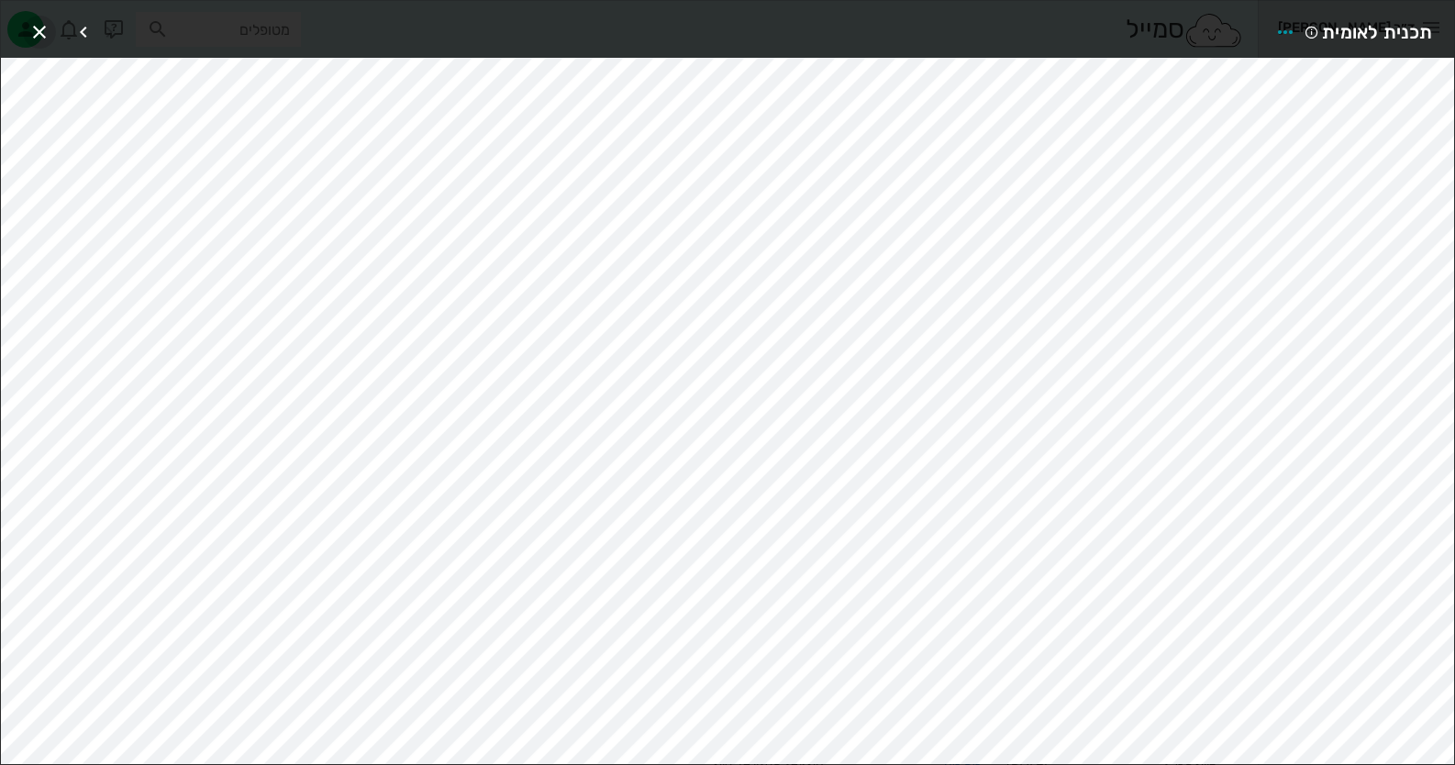
click at [40, 31] on icon "button" at bounding box center [39, 32] width 22 height 22
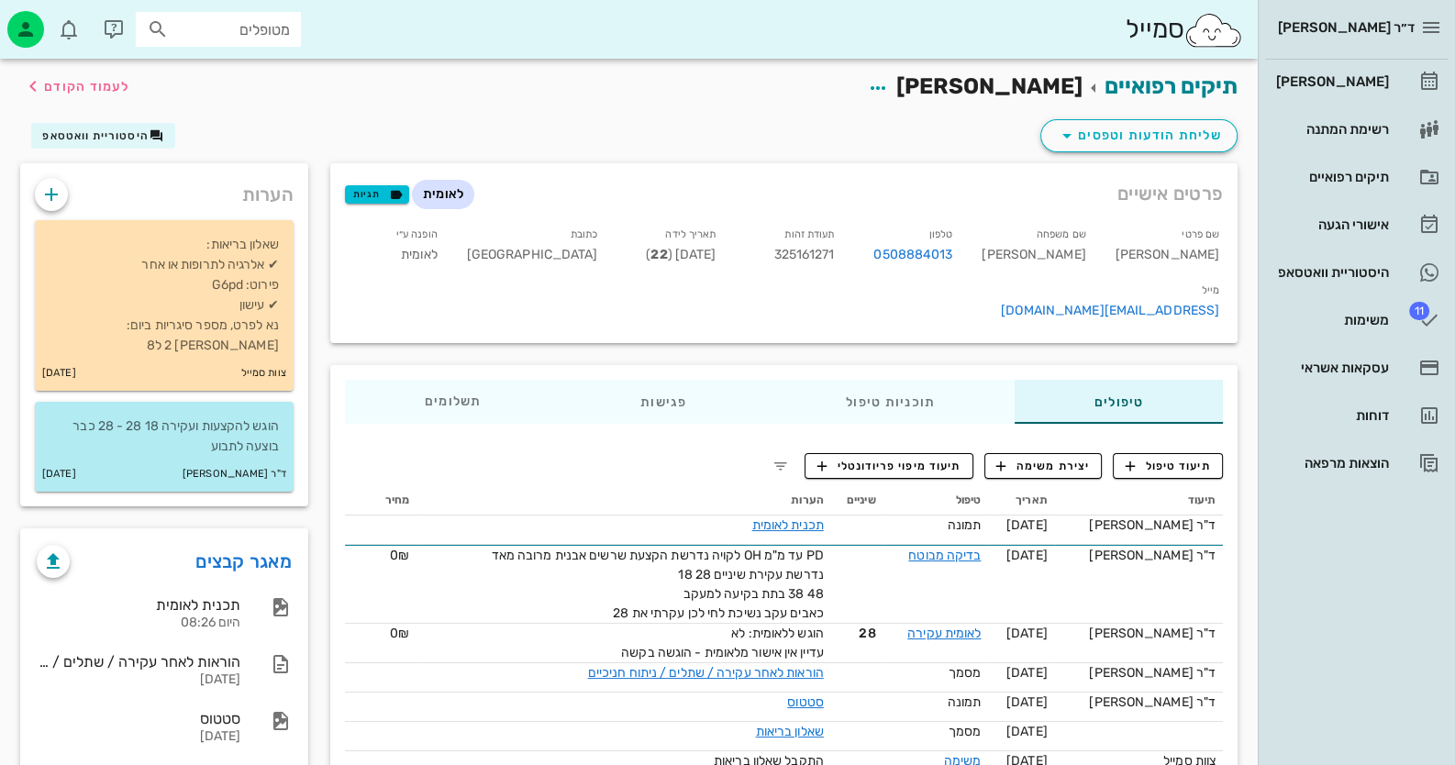
click at [834, 250] on span "325161271" at bounding box center [803, 255] width 61 height 16
copy span "325161271"
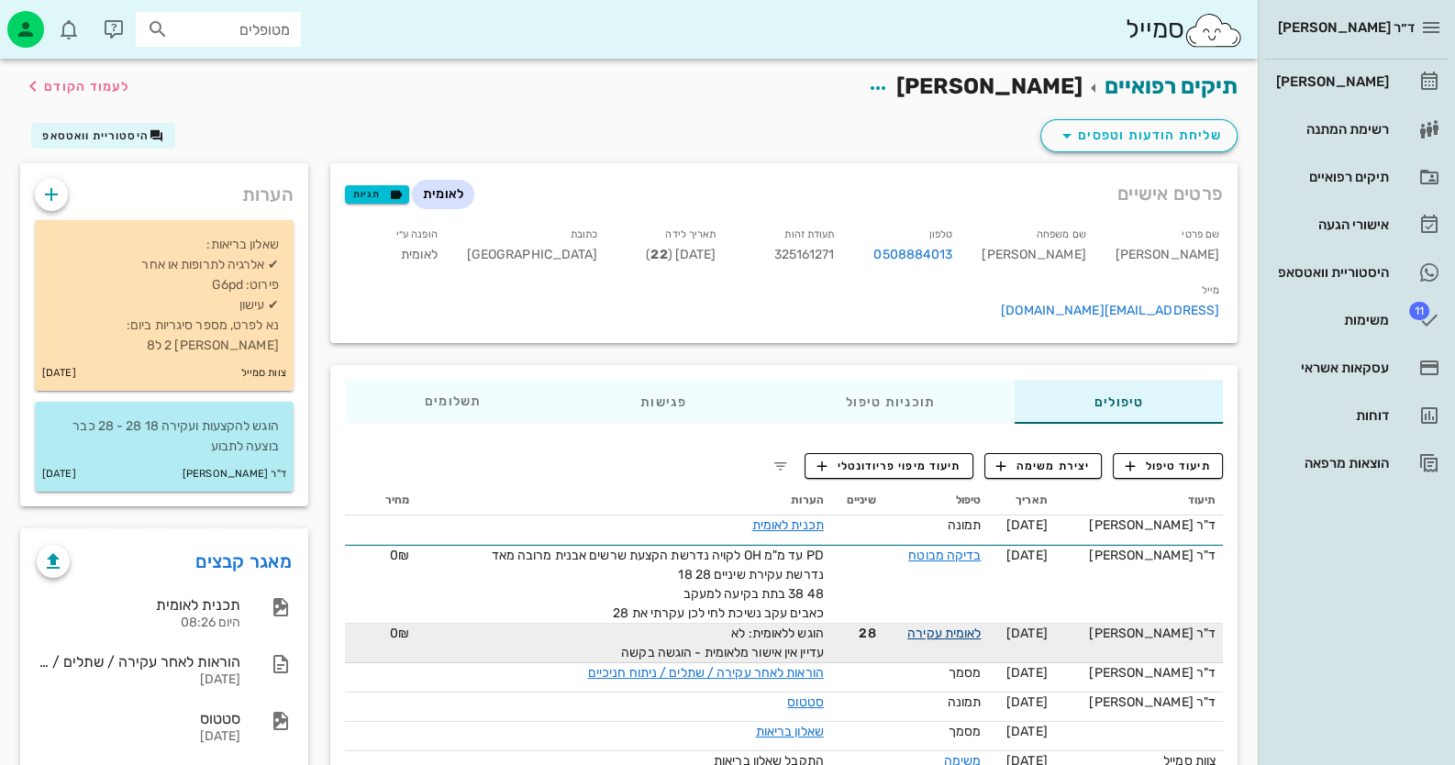
click at [969, 626] on link "לאומית עקירה" at bounding box center [943, 634] width 73 height 16
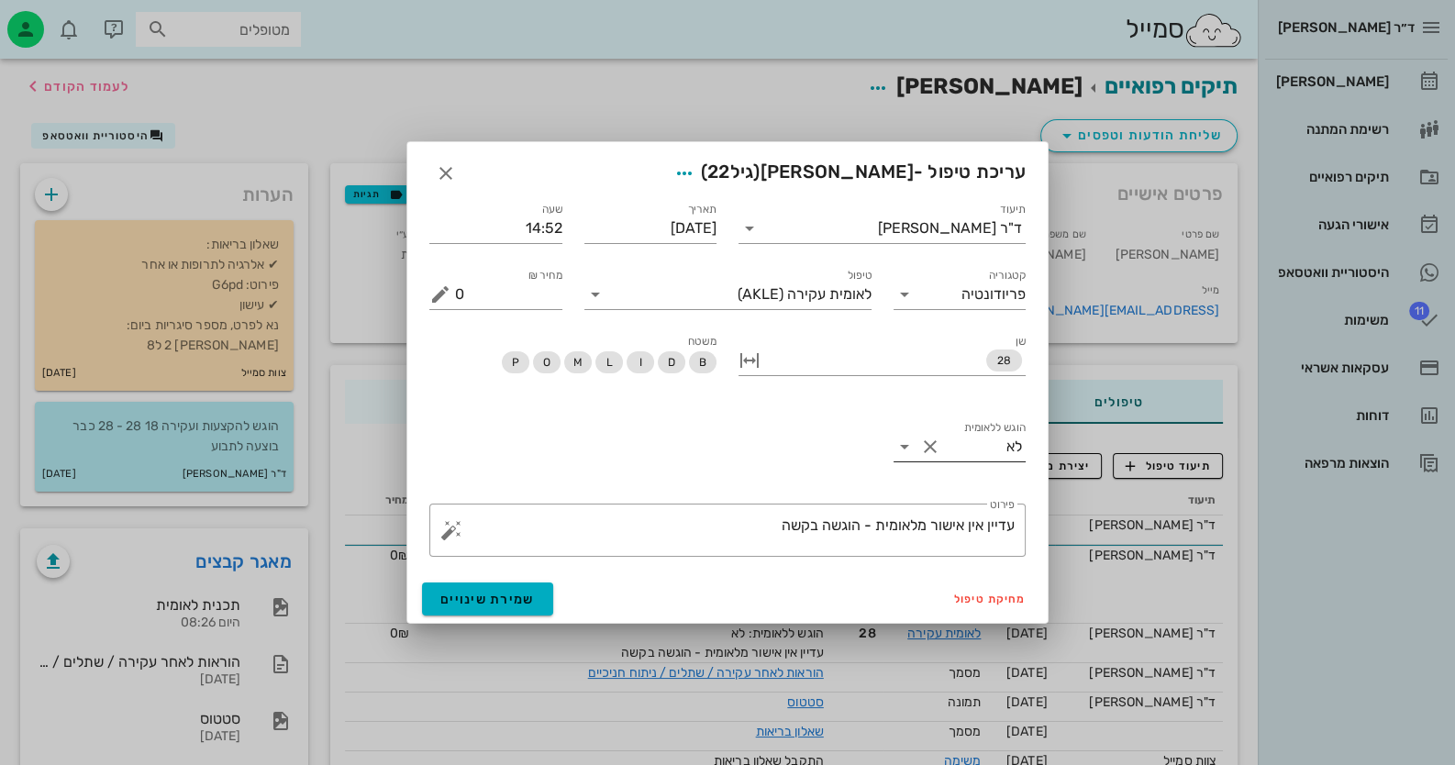
click at [904, 452] on icon at bounding box center [905, 447] width 22 height 22
click at [983, 473] on div "כן" at bounding box center [959, 460] width 104 height 39
click at [749, 536] on textarea "עדיין אין אישור מלאומית - הוגשה בקשה" at bounding box center [735, 535] width 560 height 44
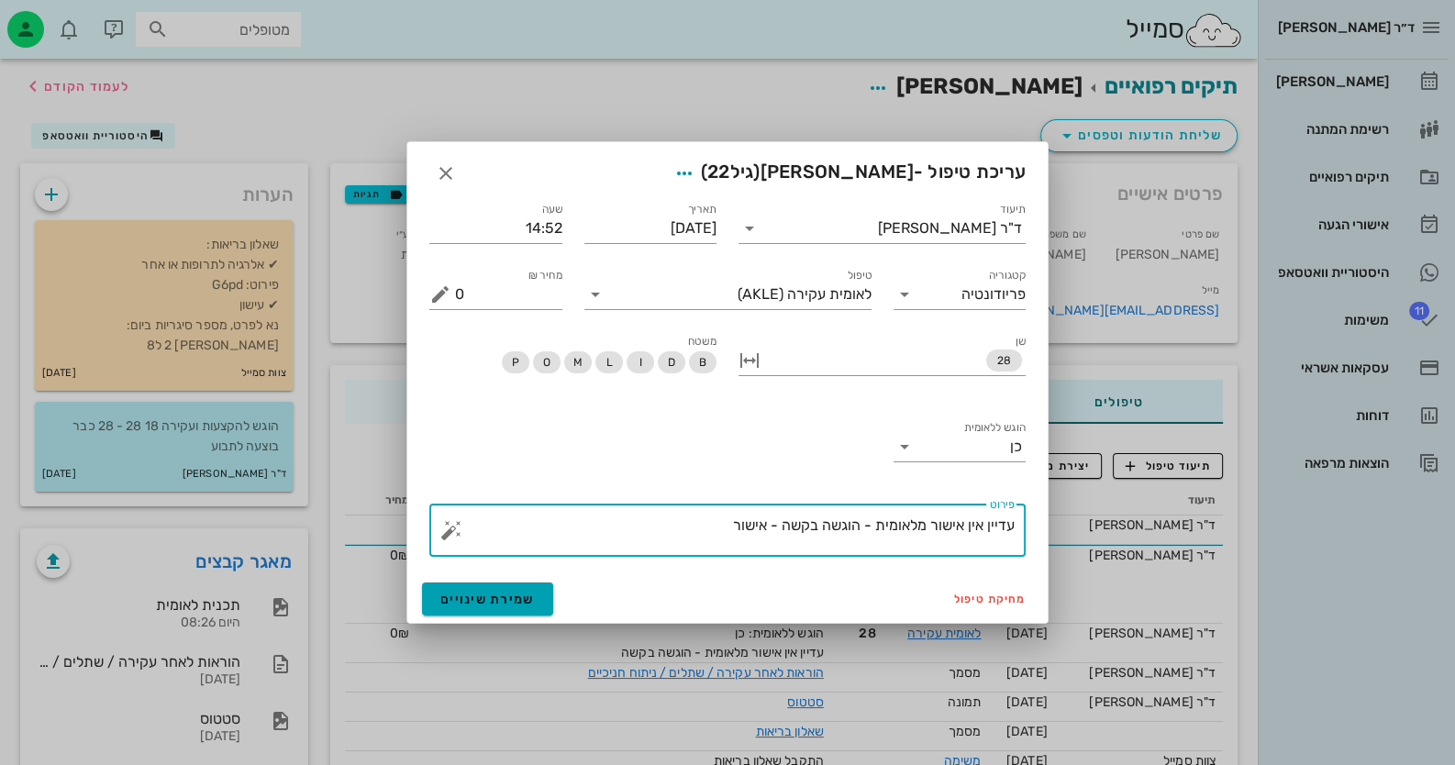
type textarea "עדיין אין אישור מלאומית - הוגשה בקשה - אישור"
click at [485, 589] on button "שמירת שינויים" at bounding box center [487, 599] width 131 height 33
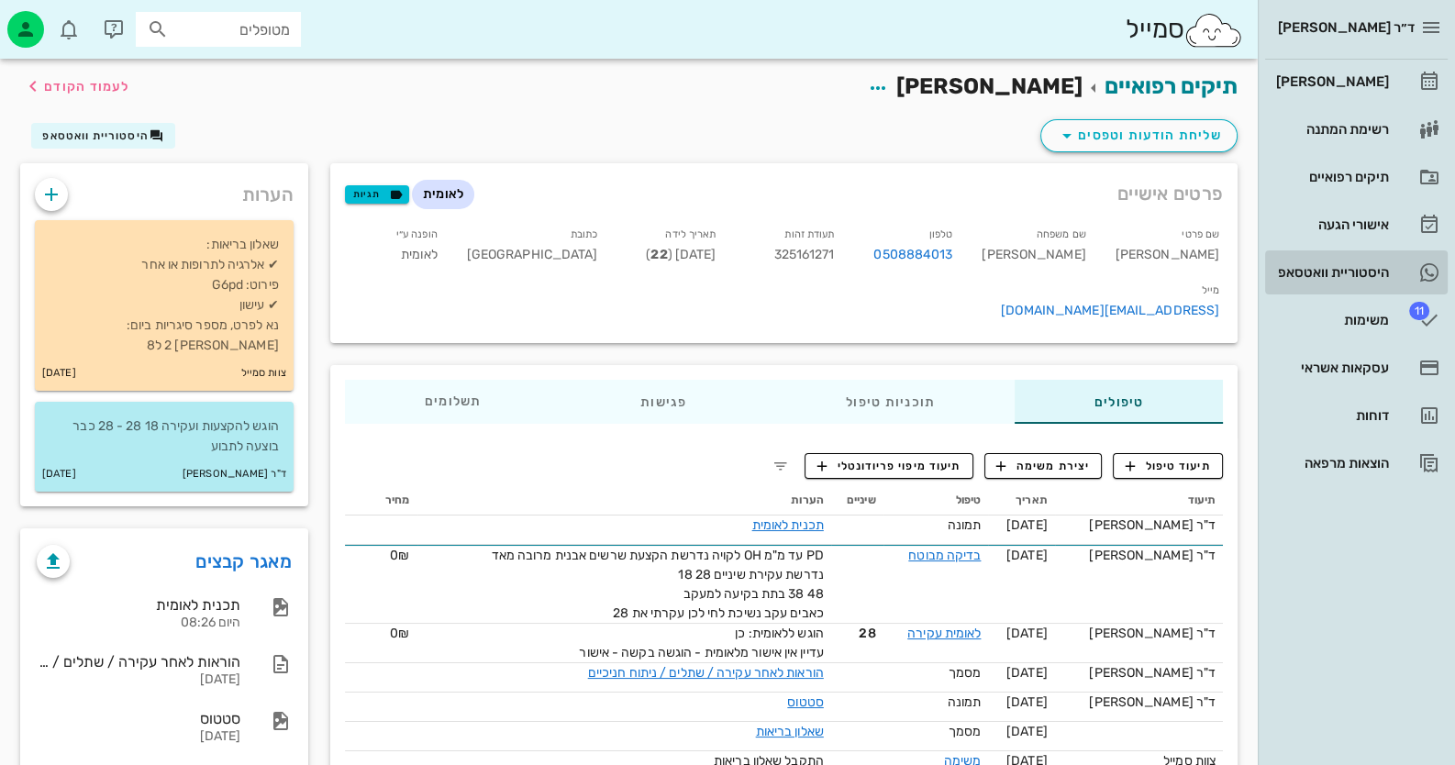
click at [1328, 272] on div "היסטוריית וואטסאפ" at bounding box center [1330, 272] width 117 height 15
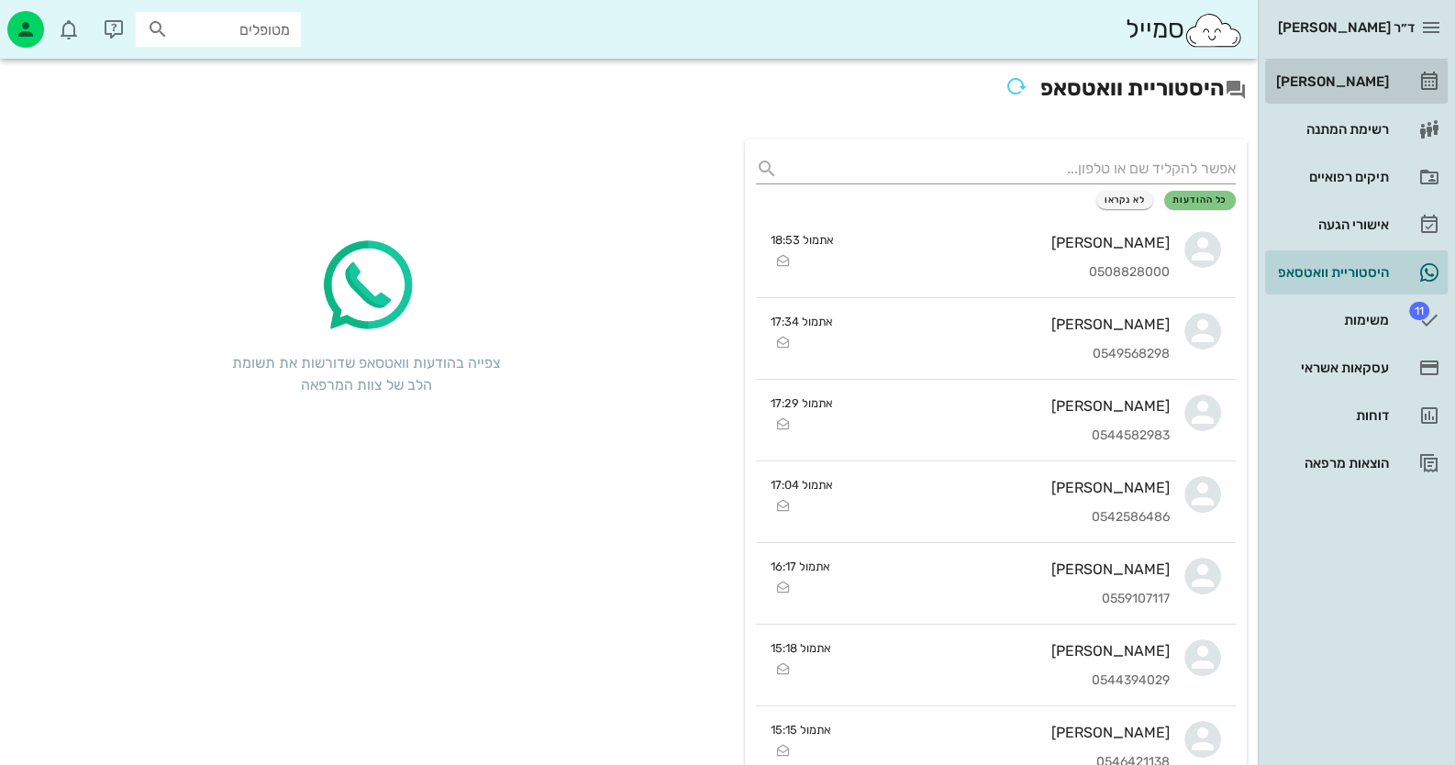
click at [1385, 74] on div "[PERSON_NAME]" at bounding box center [1330, 81] width 117 height 15
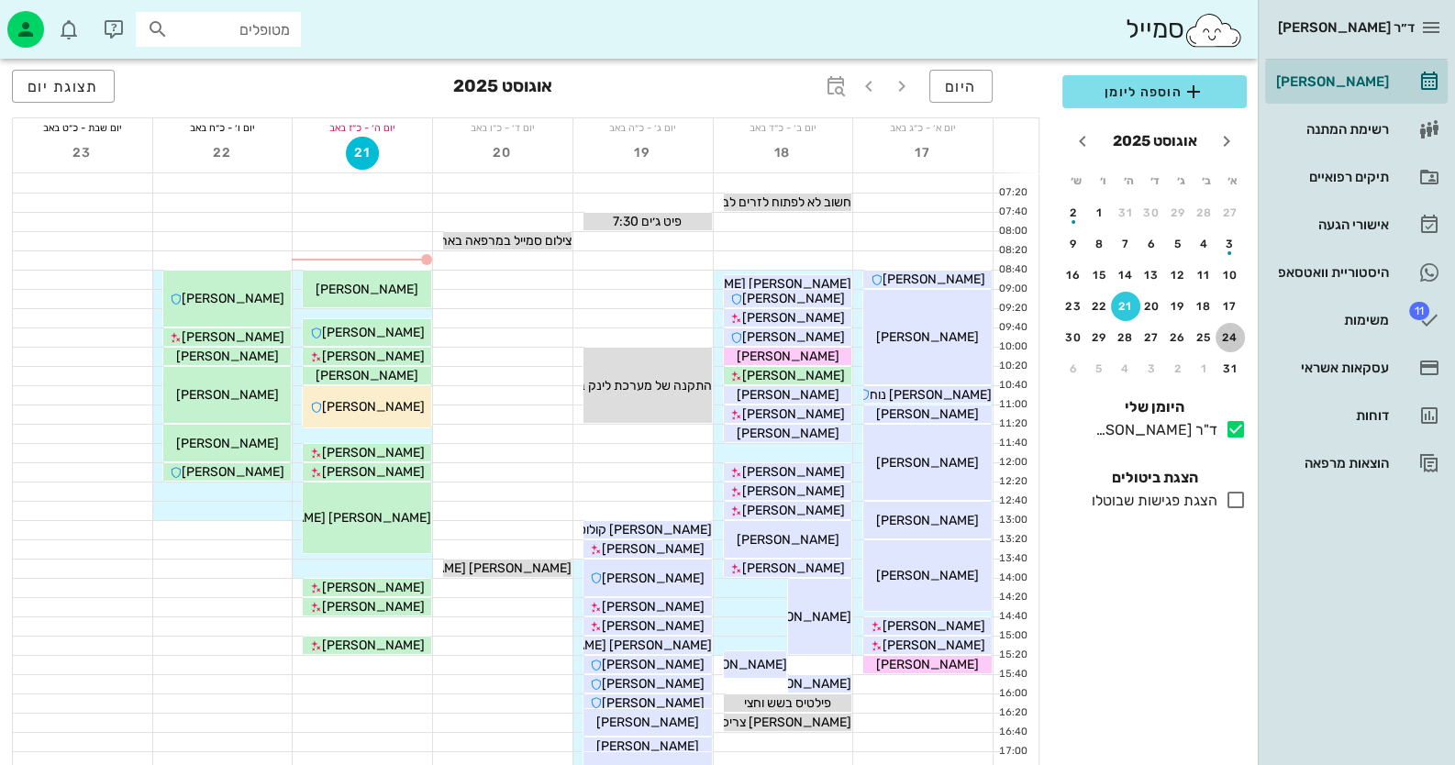
click at [1232, 332] on div "24" at bounding box center [1230, 337] width 29 height 13
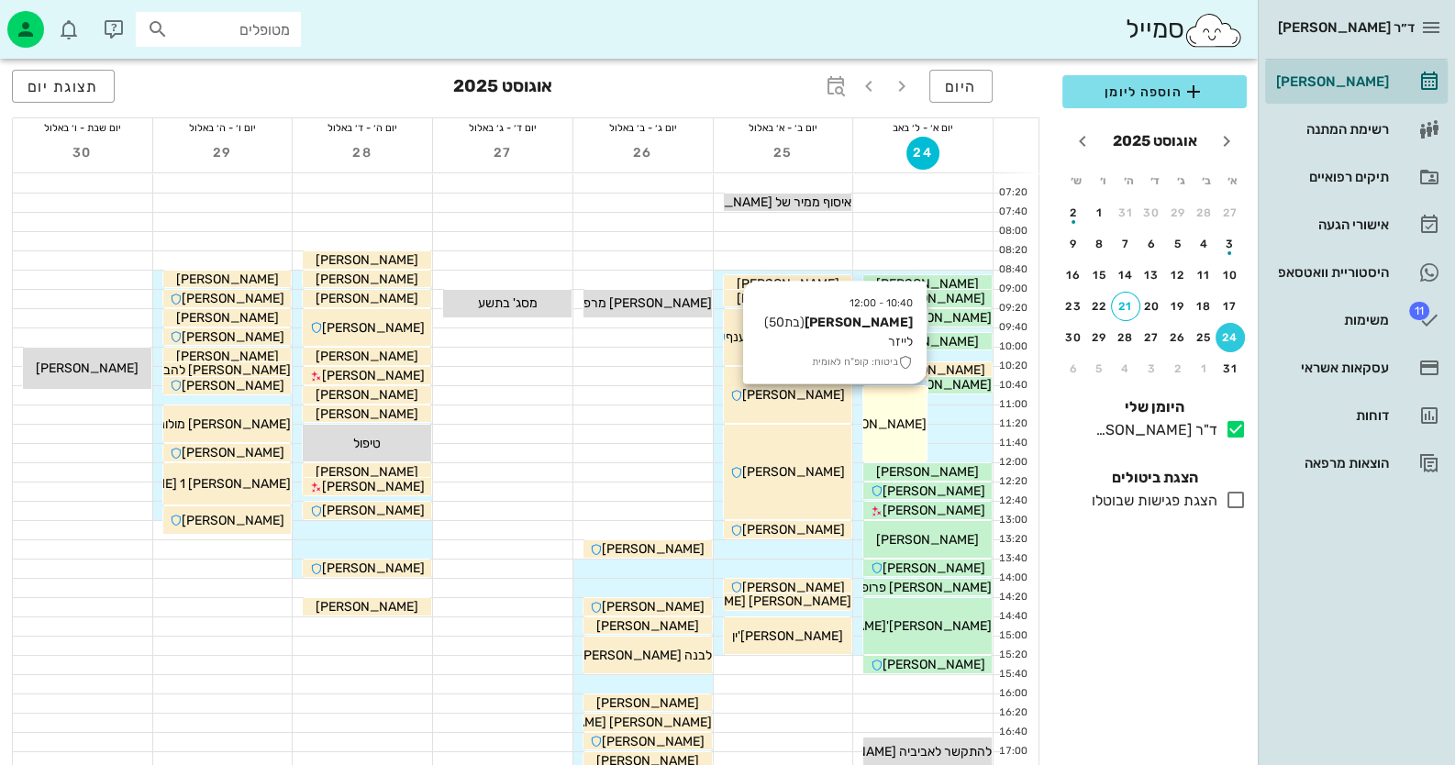
click at [906, 408] on div "10:40 - 12:00 [PERSON_NAME] (בת 50 ) לייזר ביטוח: קופ"ח לאומית [PERSON_NAME]" at bounding box center [894, 423] width 63 height 75
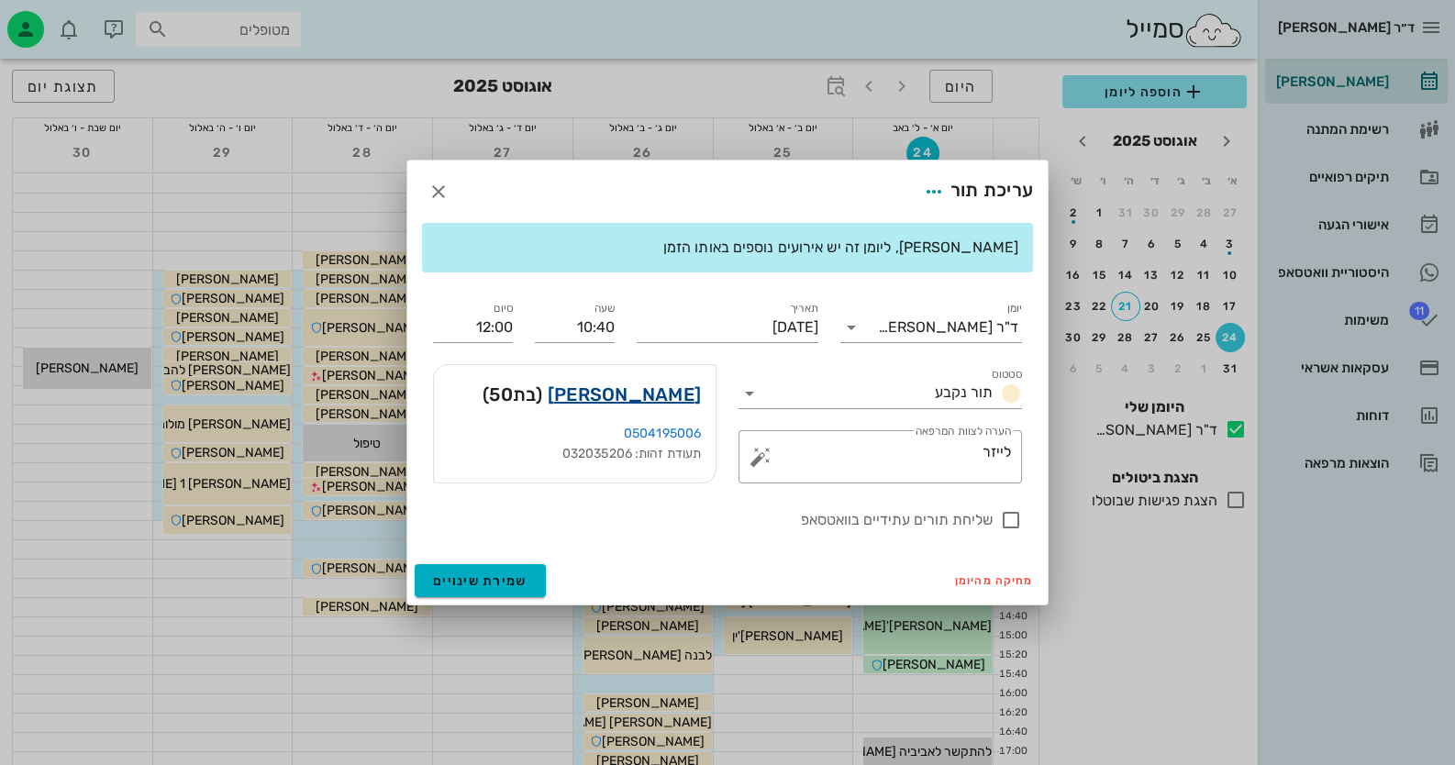
click at [634, 394] on link "[PERSON_NAME]" at bounding box center [624, 394] width 153 height 29
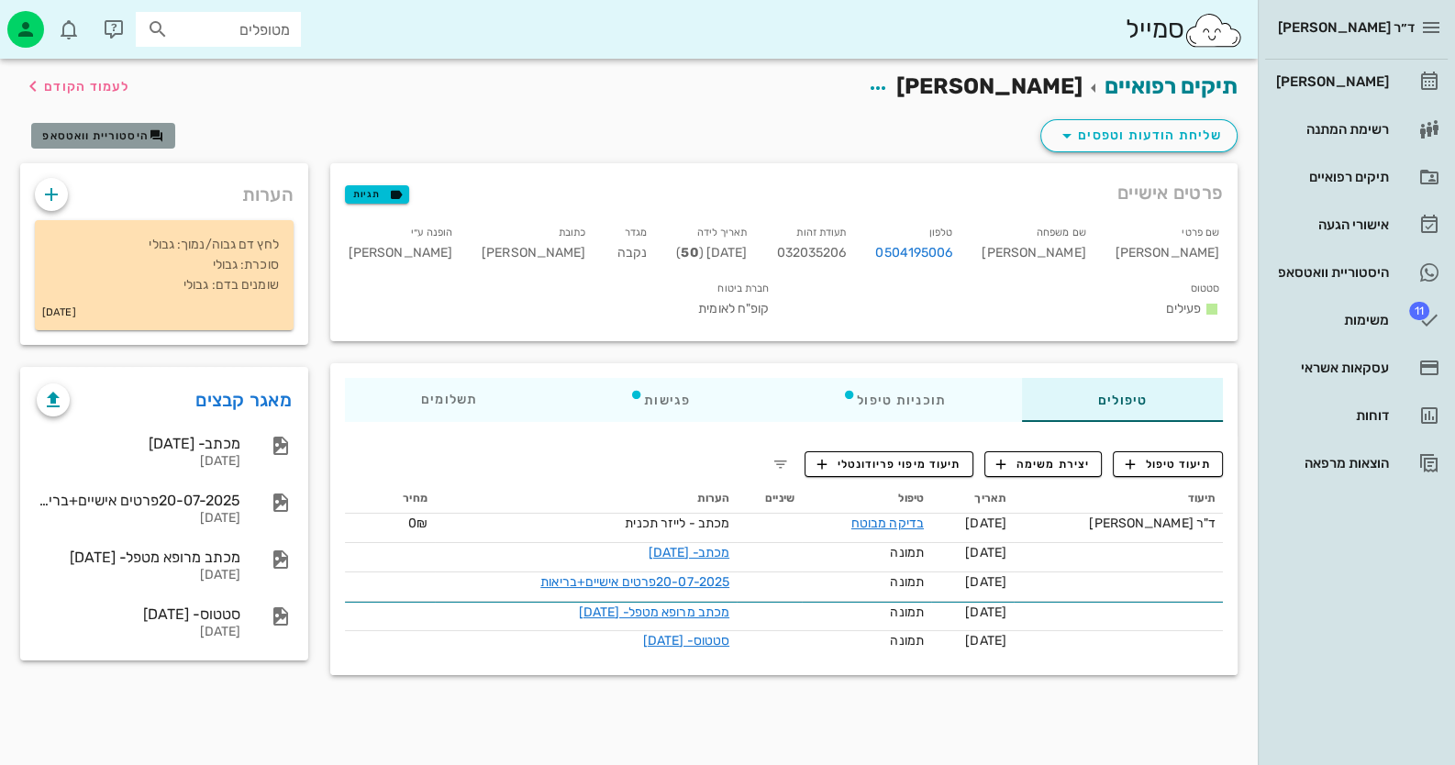
click at [110, 140] on span "היסטוריית וואטסאפ" at bounding box center [95, 135] width 106 height 13
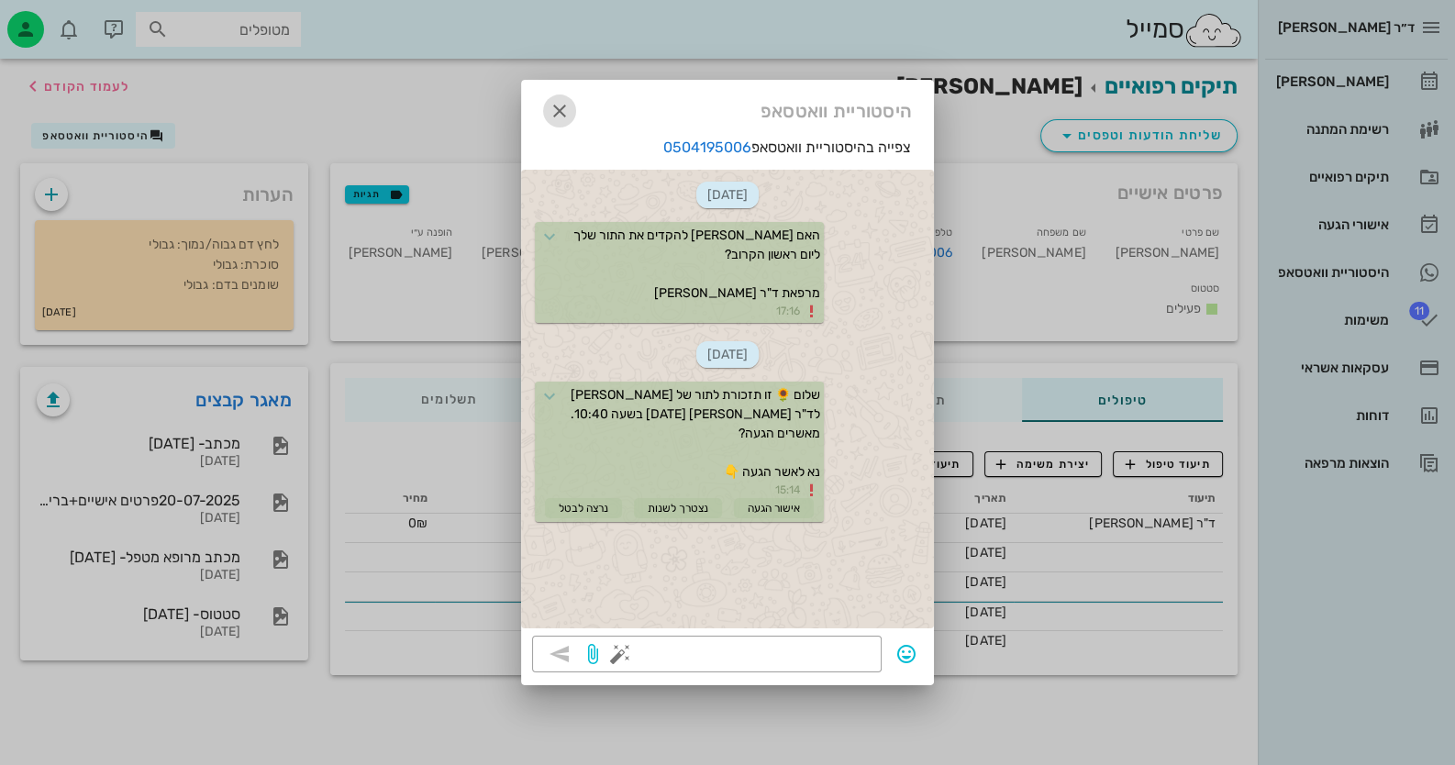
click at [568, 107] on icon "button" at bounding box center [560, 111] width 22 height 22
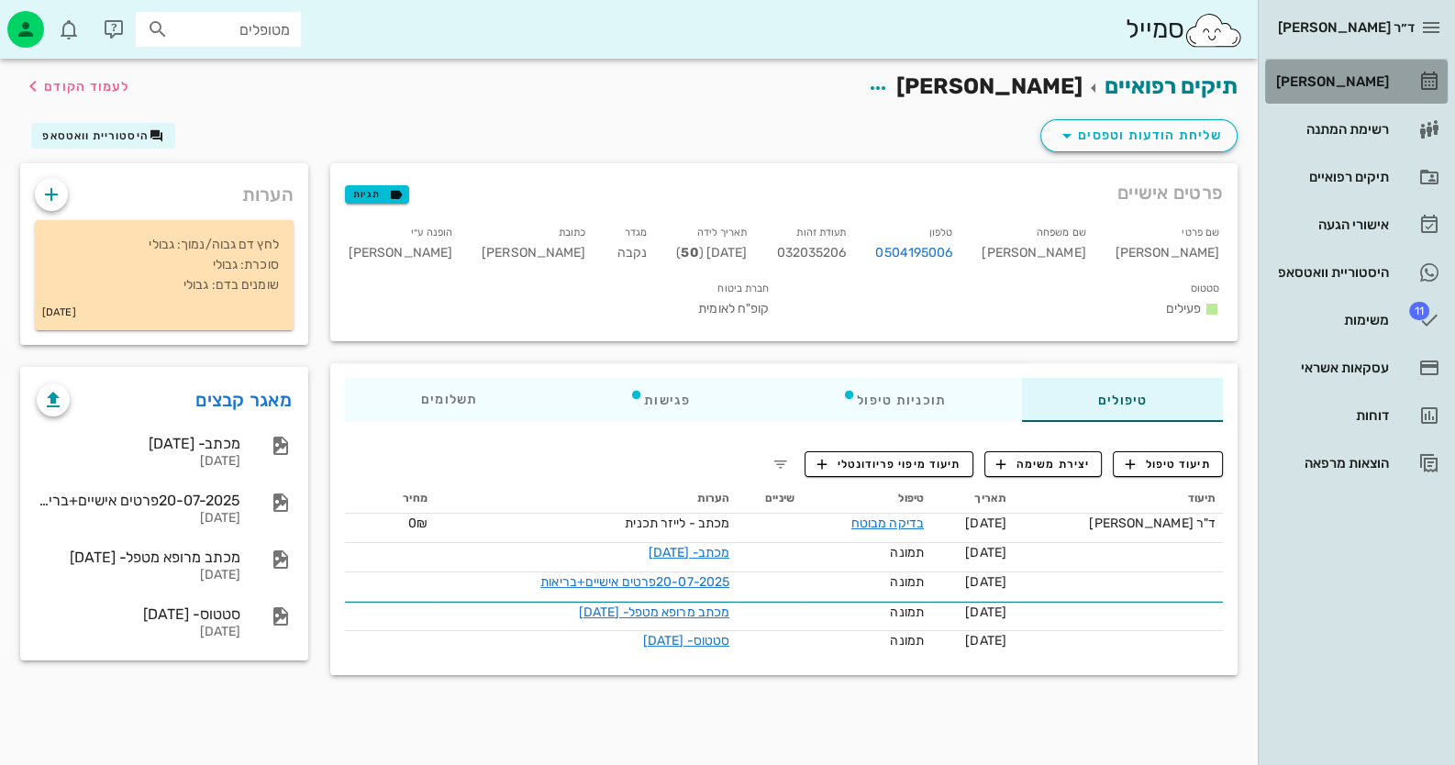
click at [1399, 94] on link "[PERSON_NAME]" at bounding box center [1356, 82] width 183 height 44
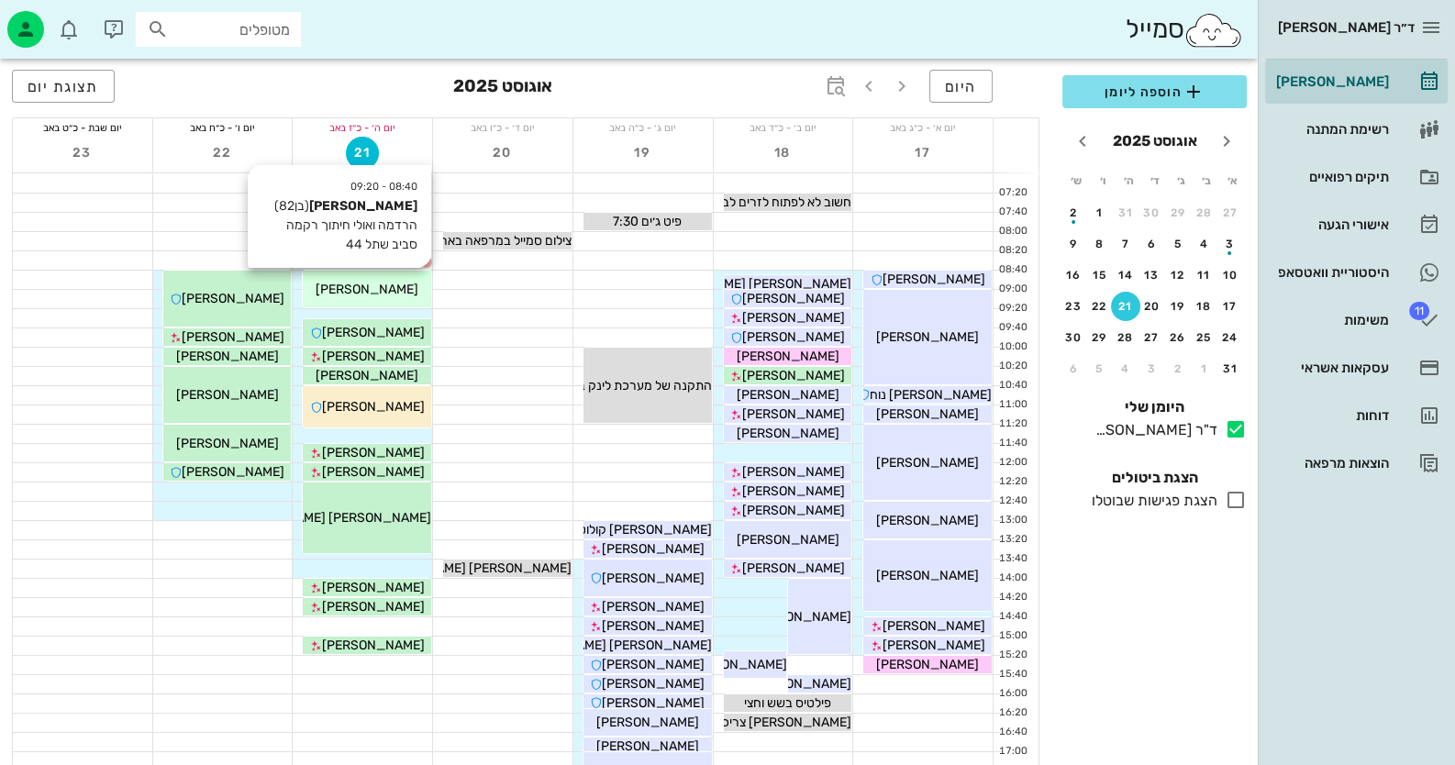
click at [358, 295] on span "[PERSON_NAME]" at bounding box center [367, 290] width 103 height 16
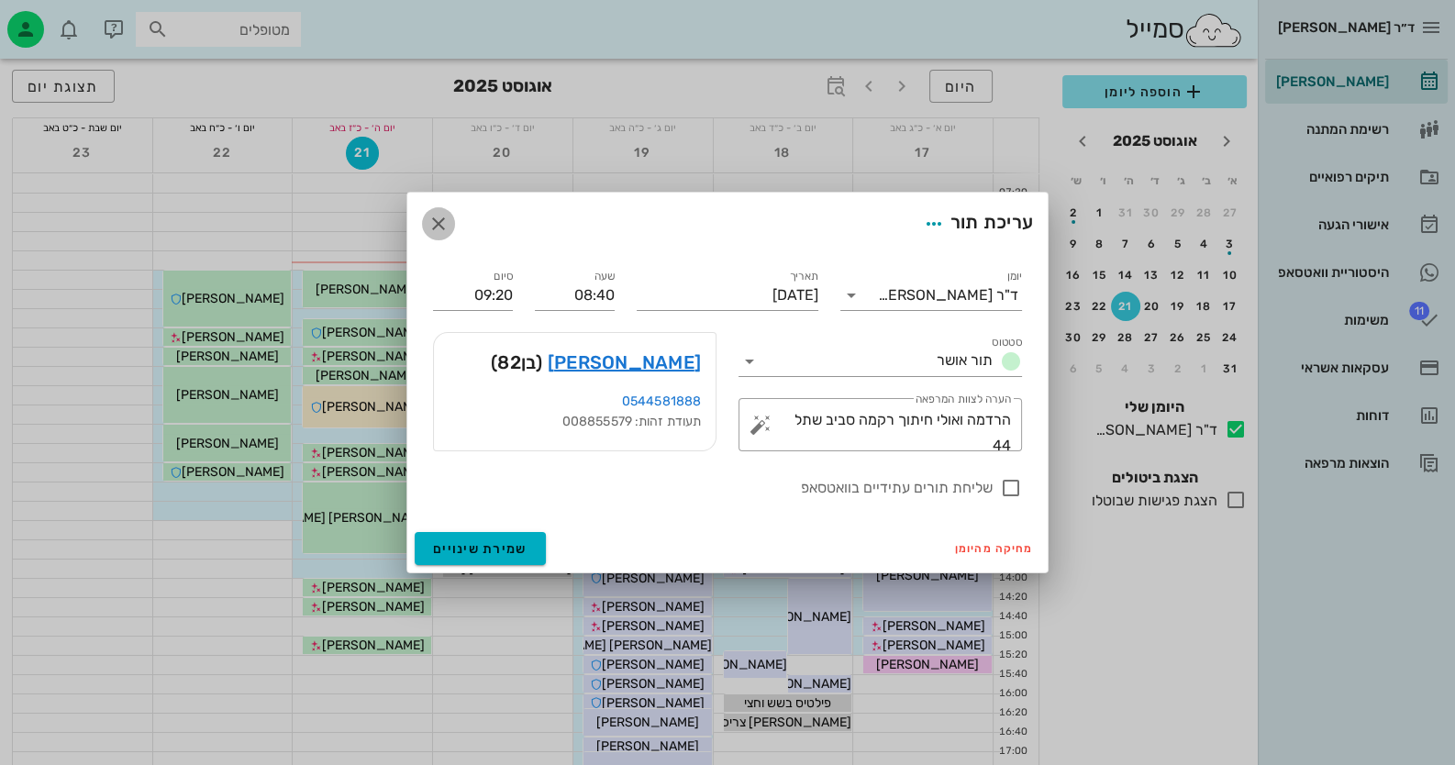
click at [433, 228] on icon "button" at bounding box center [438, 224] width 22 height 22
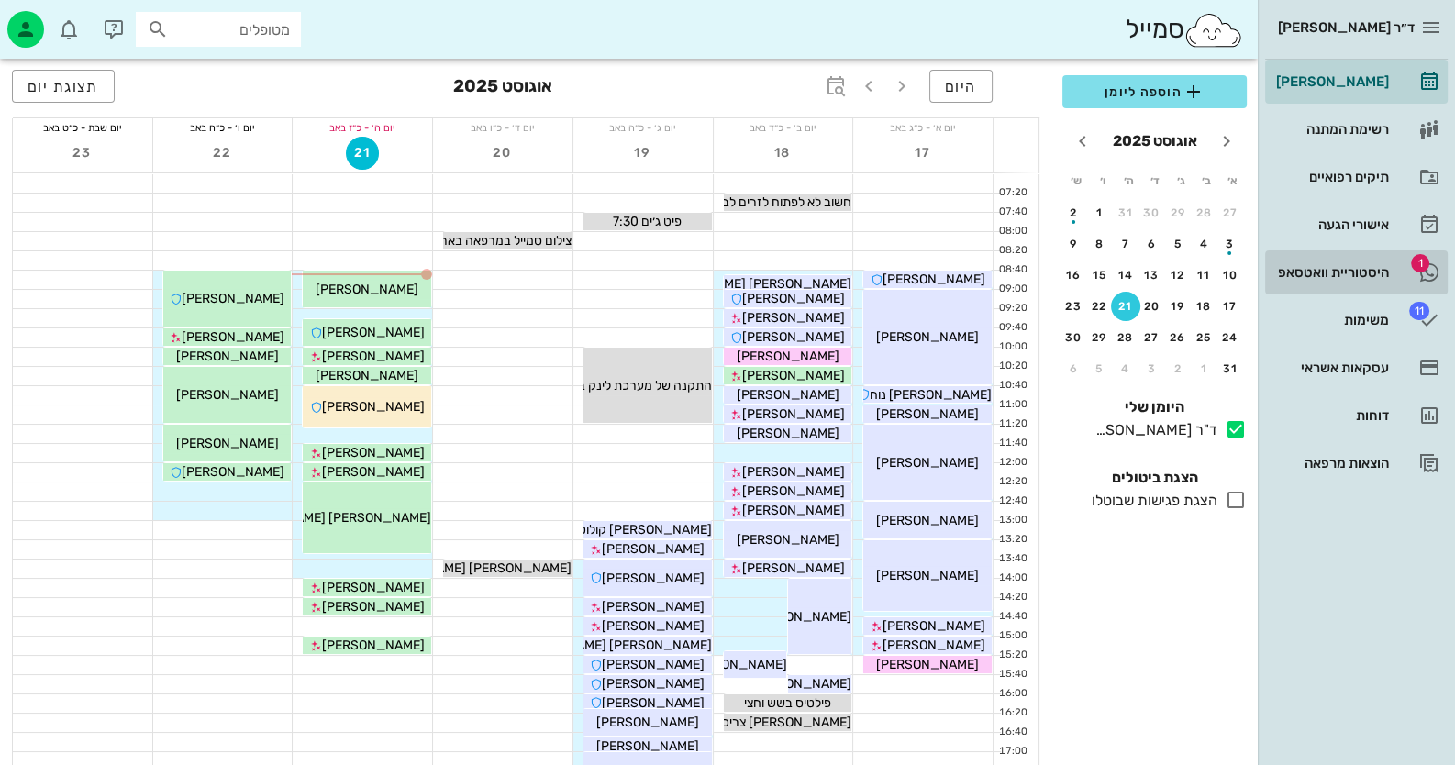
click at [1362, 269] on div "היסטוריית וואטסאפ" at bounding box center [1330, 272] width 117 height 15
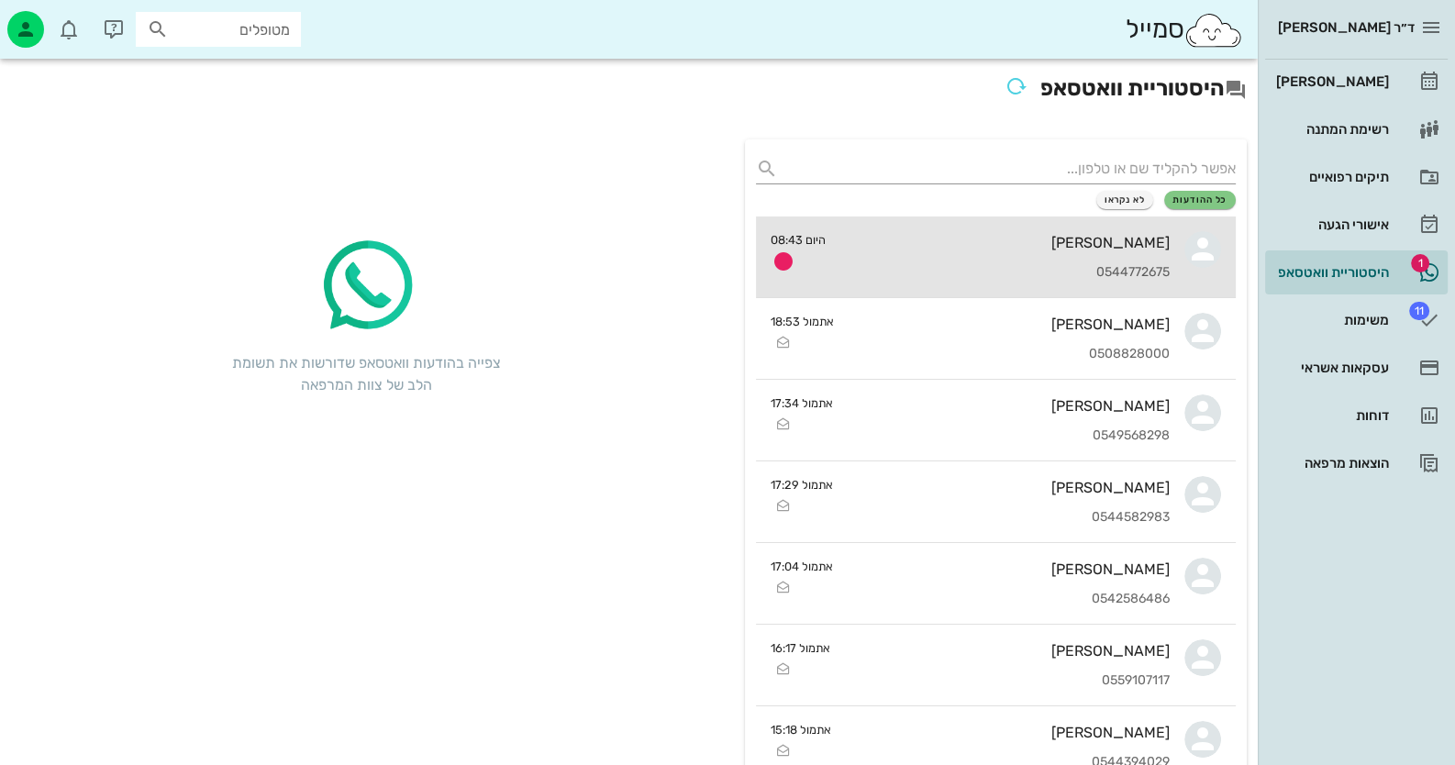
click at [992, 242] on div "[PERSON_NAME]" at bounding box center [1004, 242] width 329 height 17
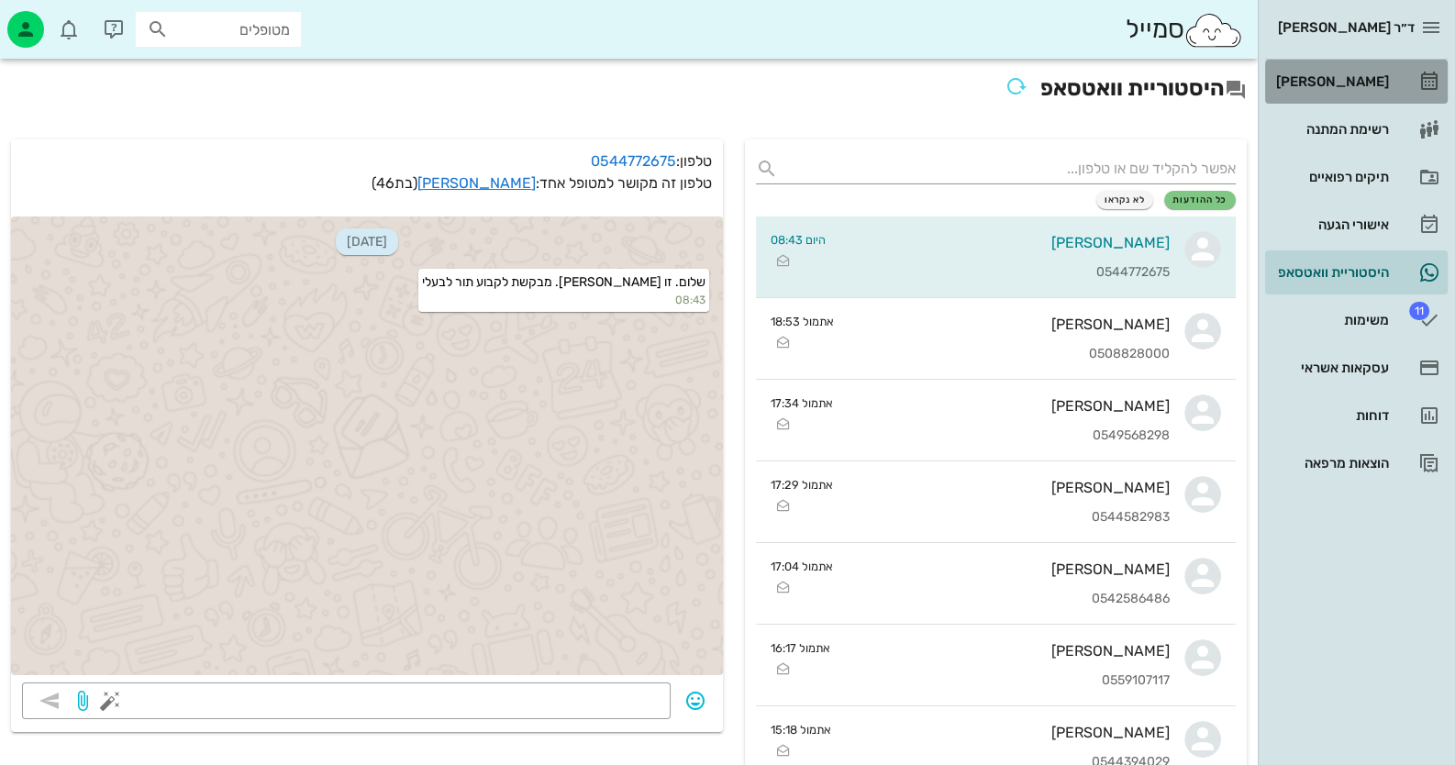
click at [1309, 67] on div "[PERSON_NAME]" at bounding box center [1330, 81] width 117 height 29
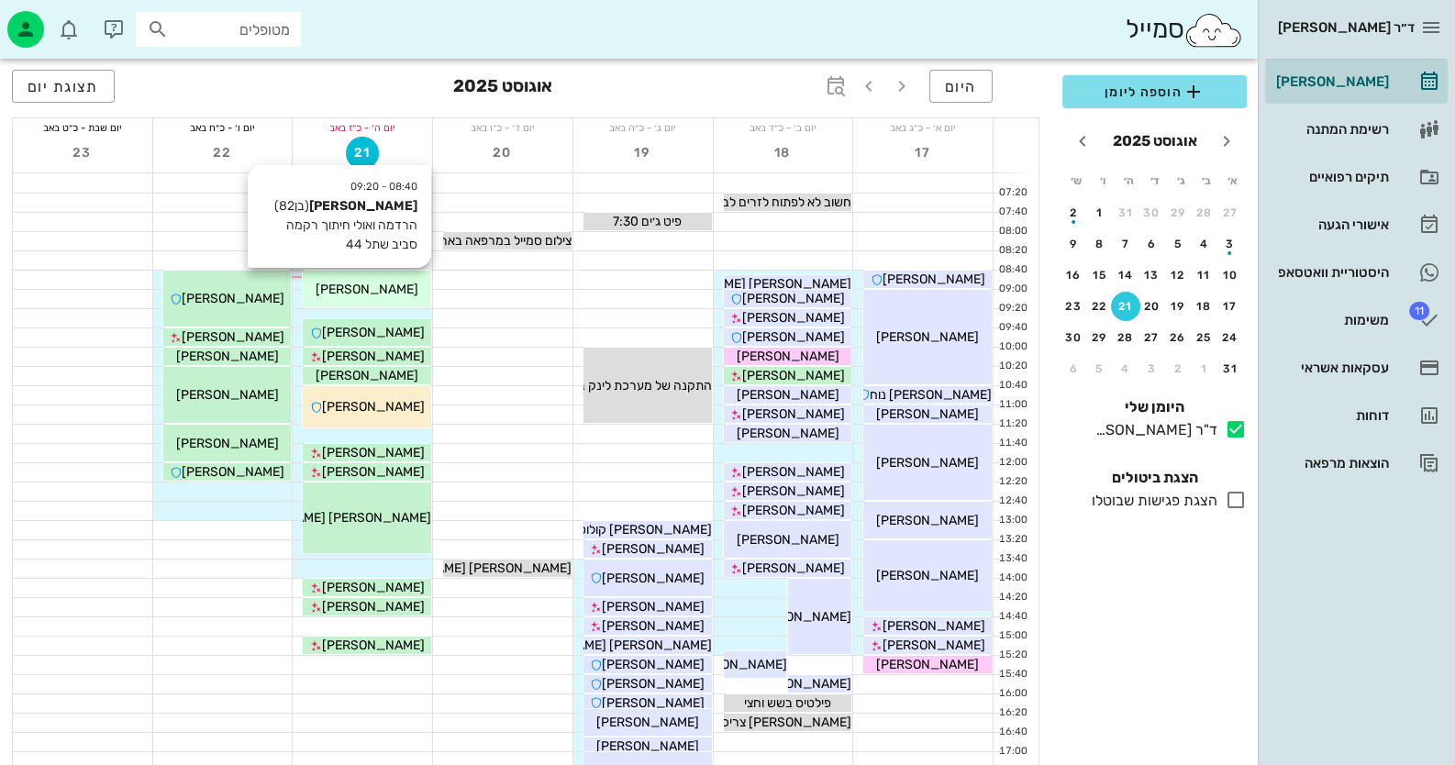
click at [406, 287] on div "[PERSON_NAME]" at bounding box center [367, 289] width 128 height 19
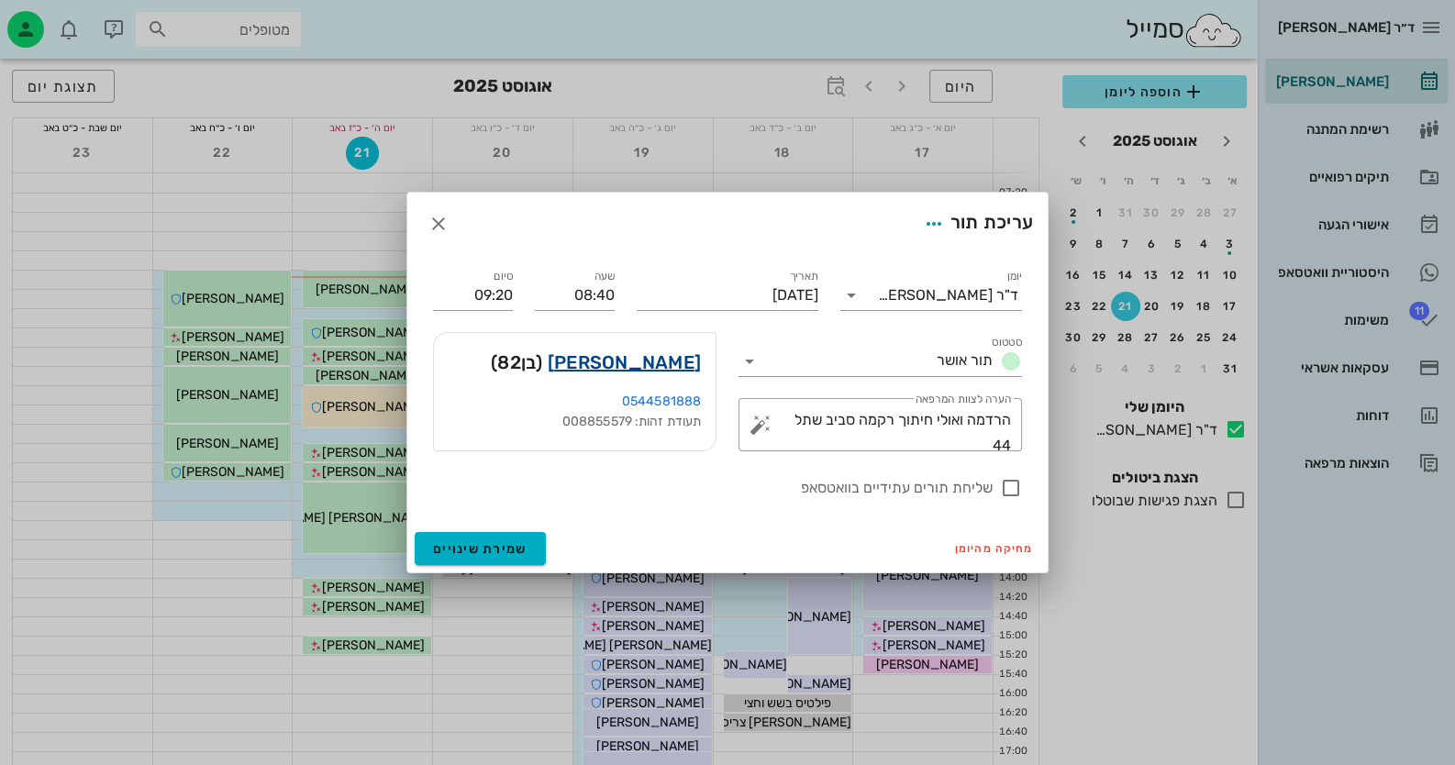
click at [696, 361] on link "[PERSON_NAME]" at bounding box center [624, 362] width 153 height 29
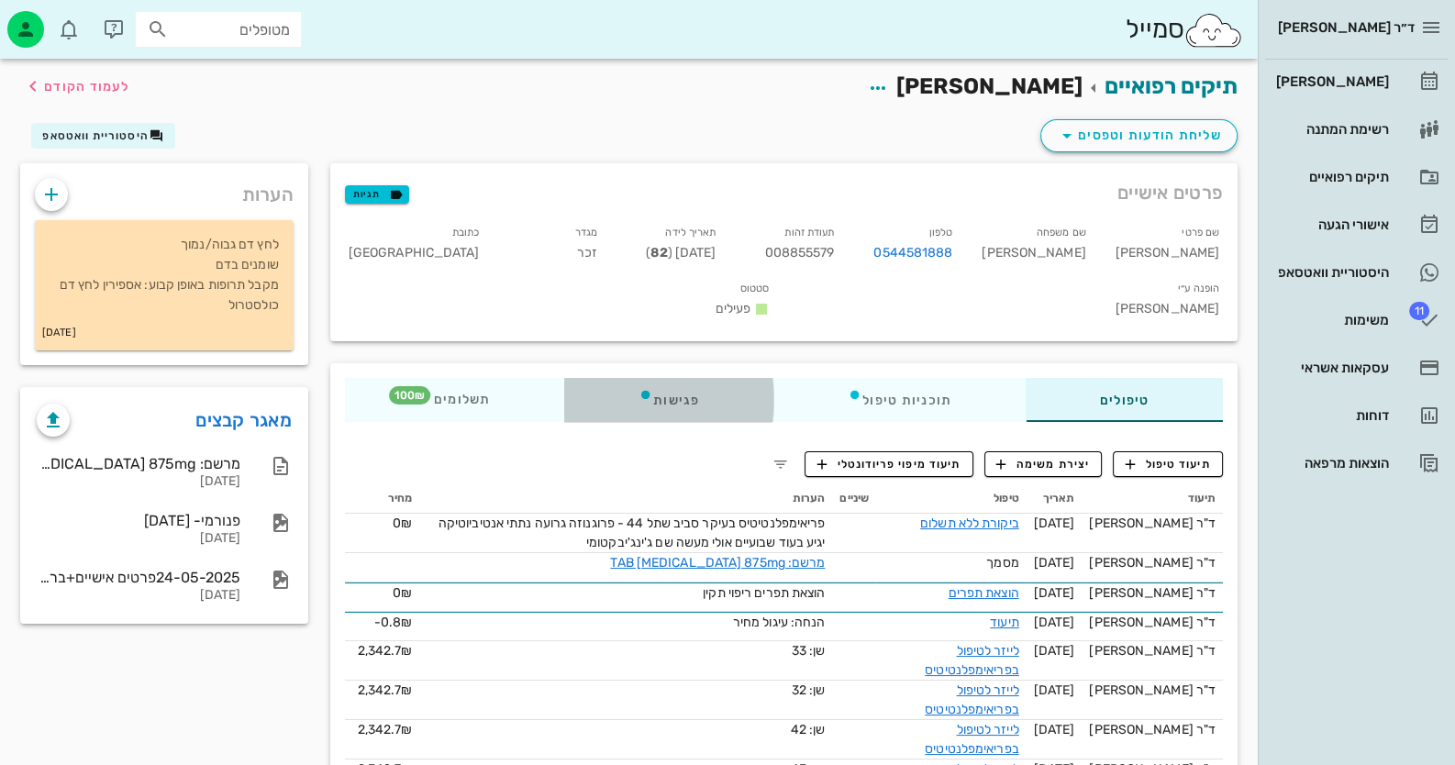
click at [701, 378] on div "פגישות" at bounding box center [668, 400] width 209 height 44
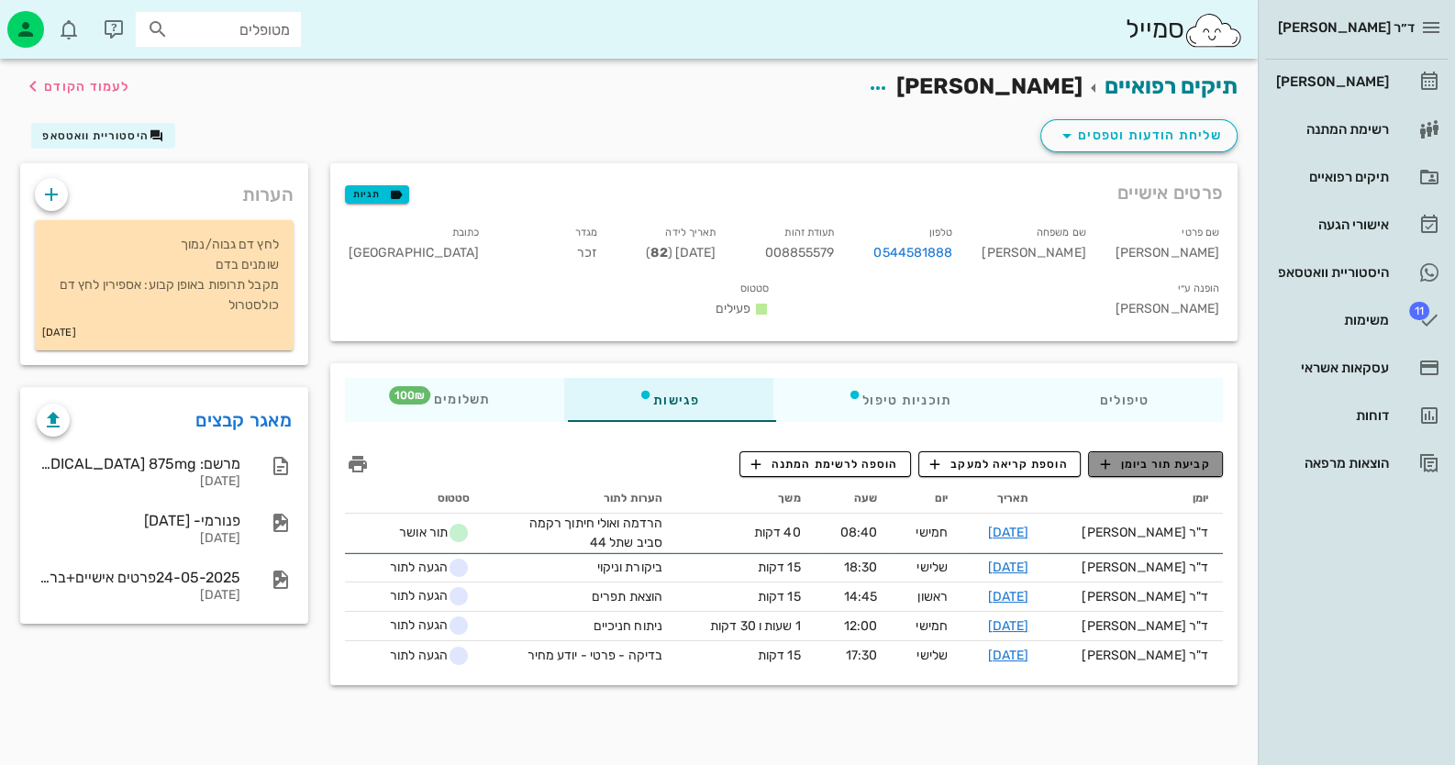
click at [1179, 456] on span "קביעת תור ביומן" at bounding box center [1155, 464] width 110 height 17
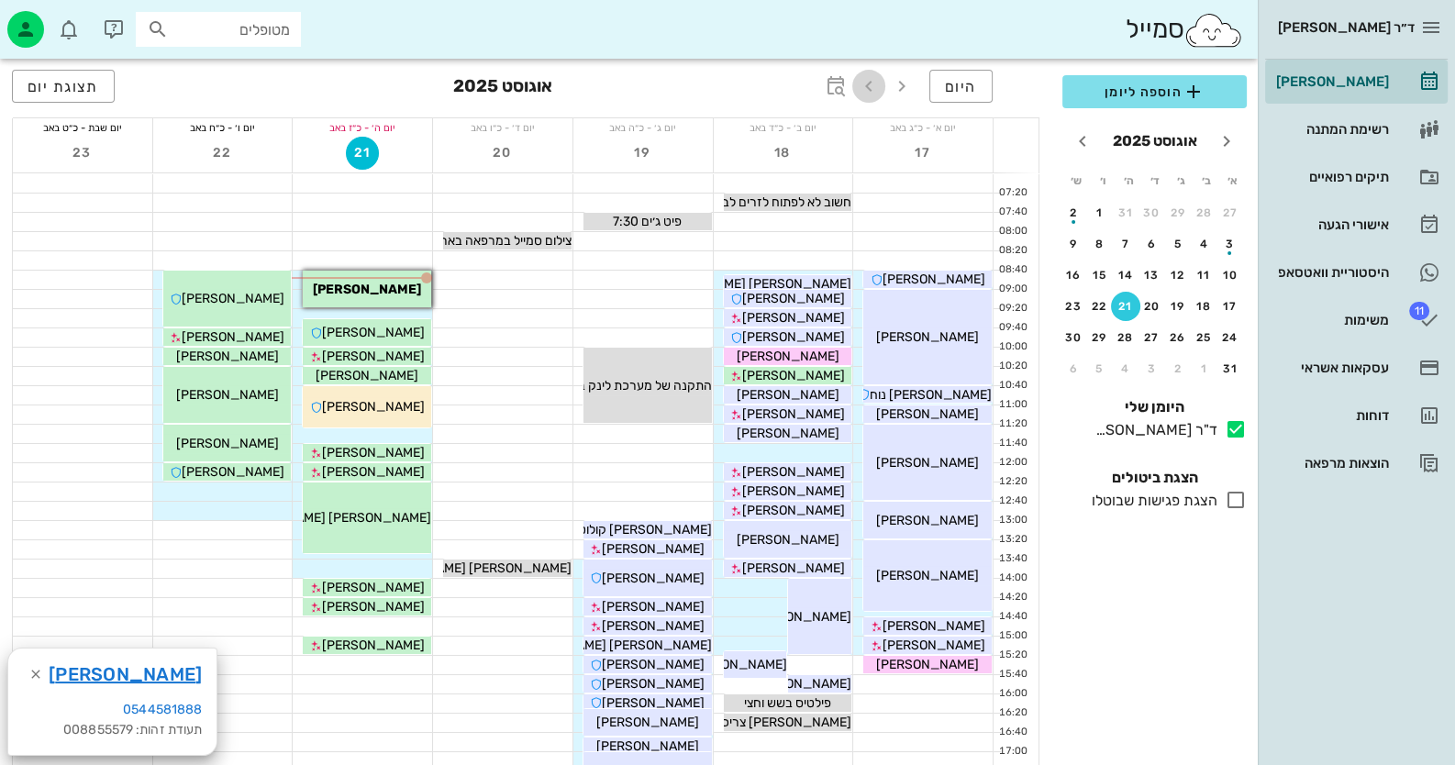
click at [878, 83] on icon "button" at bounding box center [869, 86] width 22 height 22
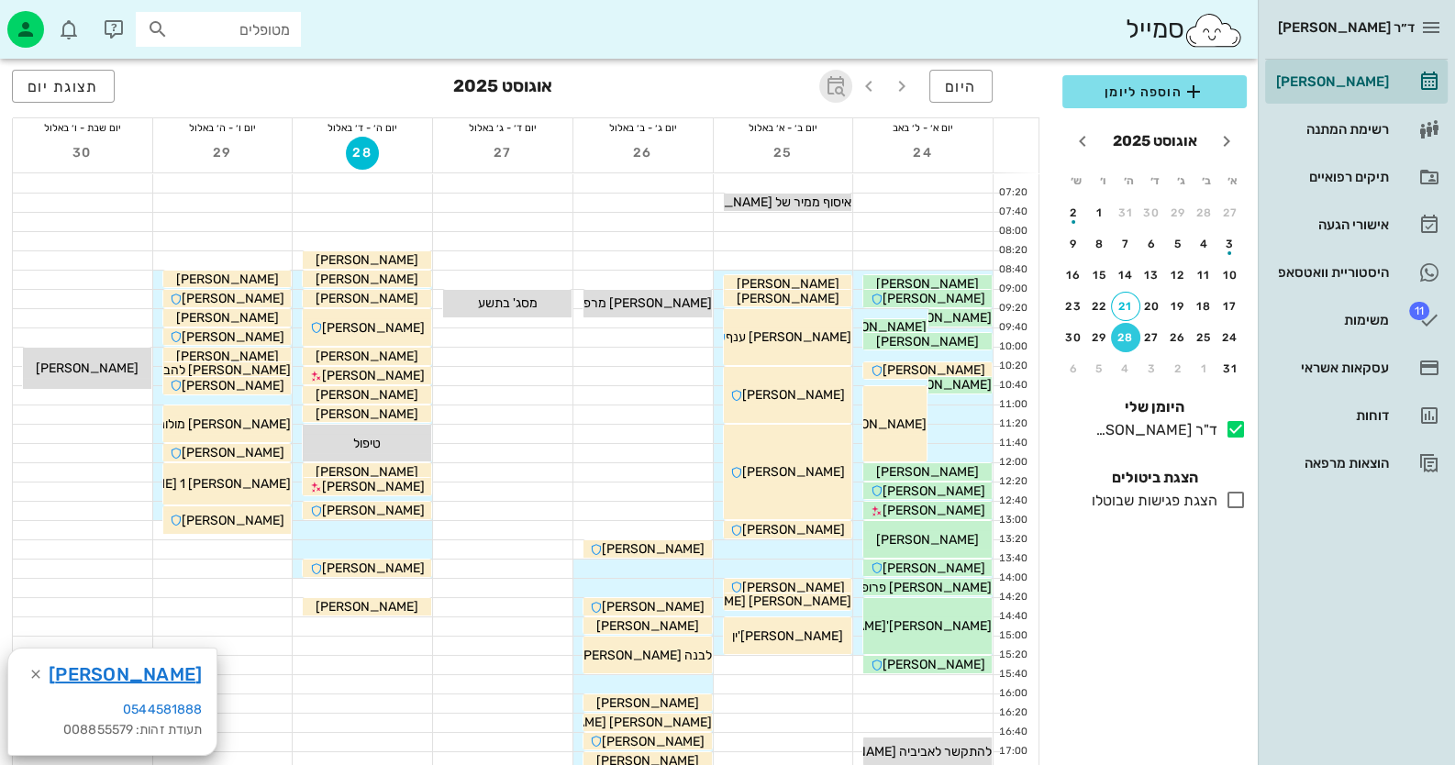
click at [840, 82] on icon "button" at bounding box center [836, 86] width 22 height 22
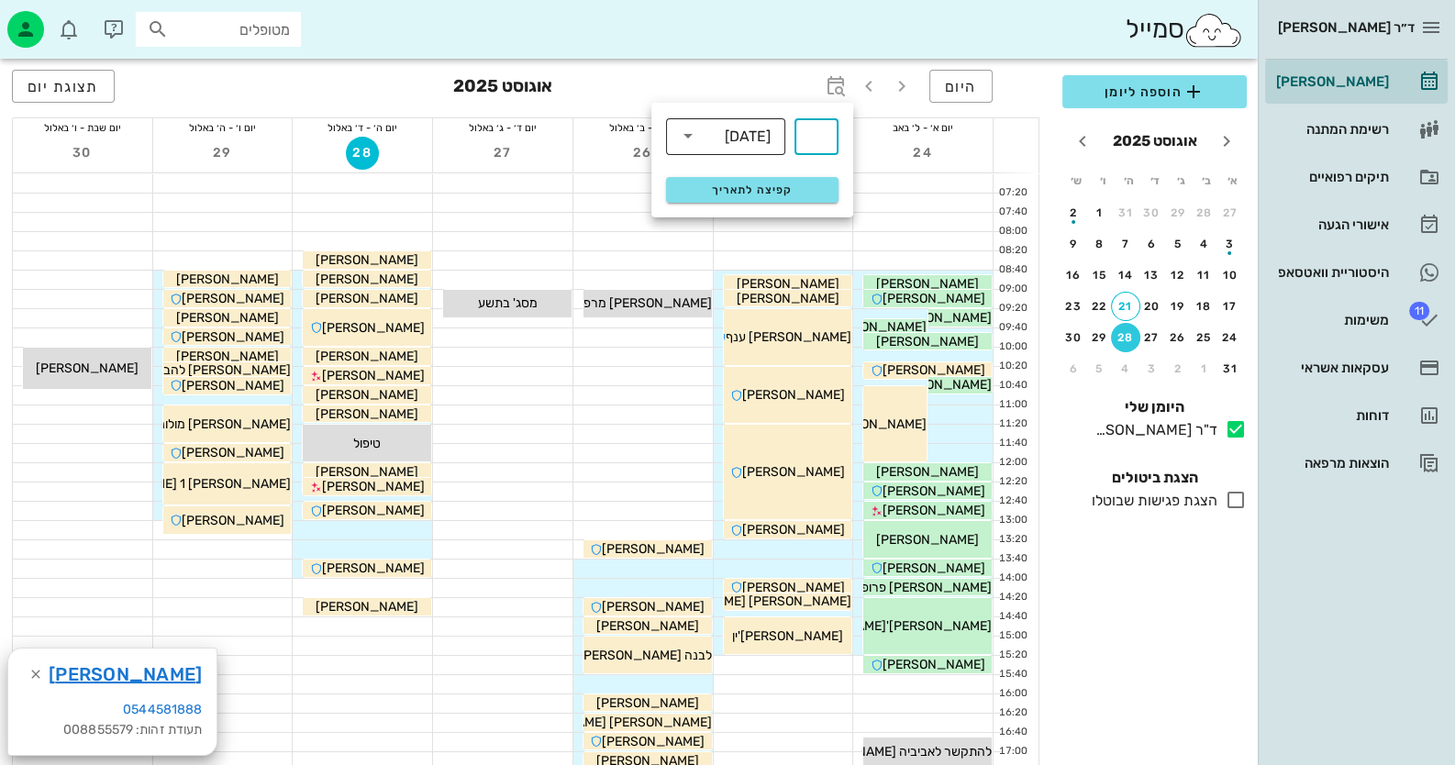
click at [674, 128] on div "​ [DATE]" at bounding box center [725, 135] width 119 height 37
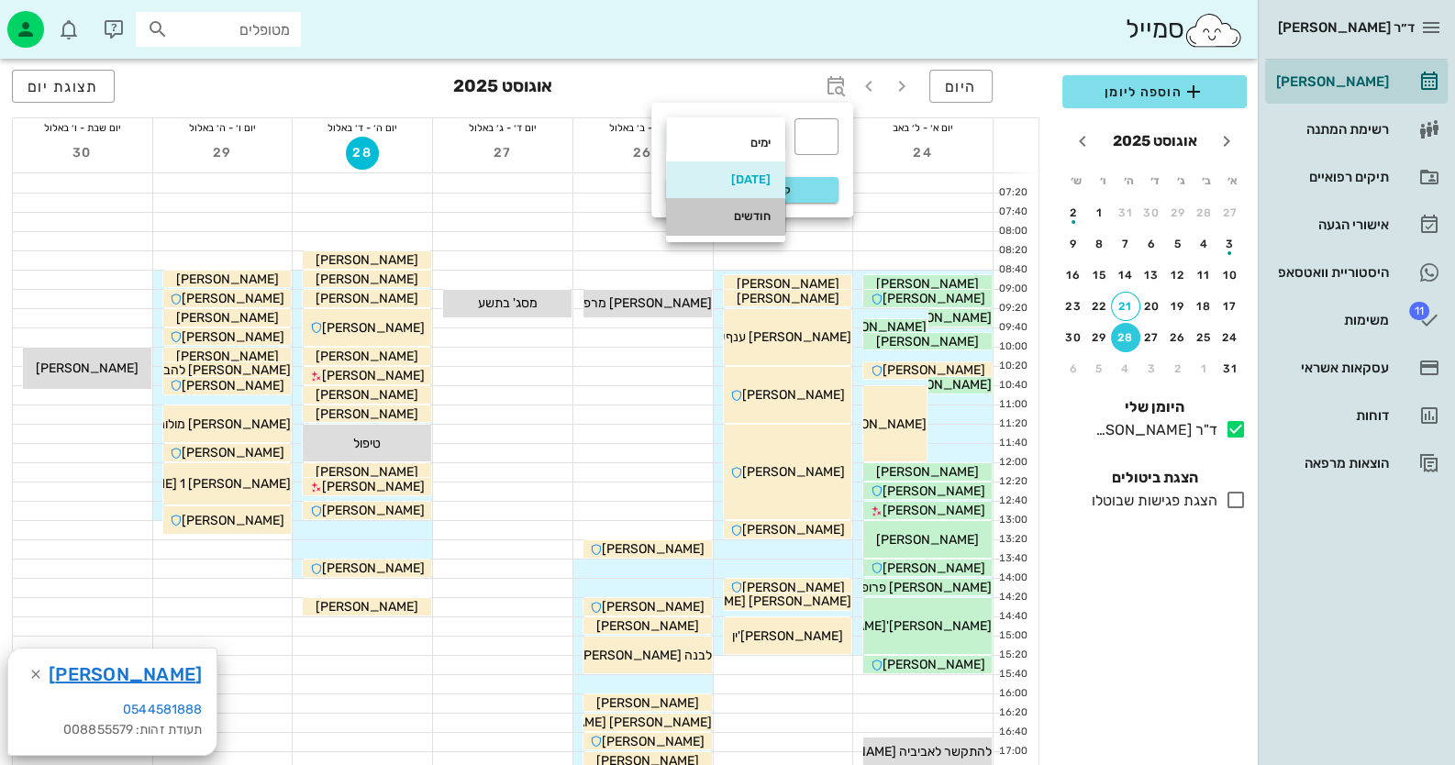
drag, startPoint x: 732, startPoint y: 227, endPoint x: 822, endPoint y: 161, distance: 111.6
click at [734, 226] on div "חודשים" at bounding box center [726, 216] width 90 height 29
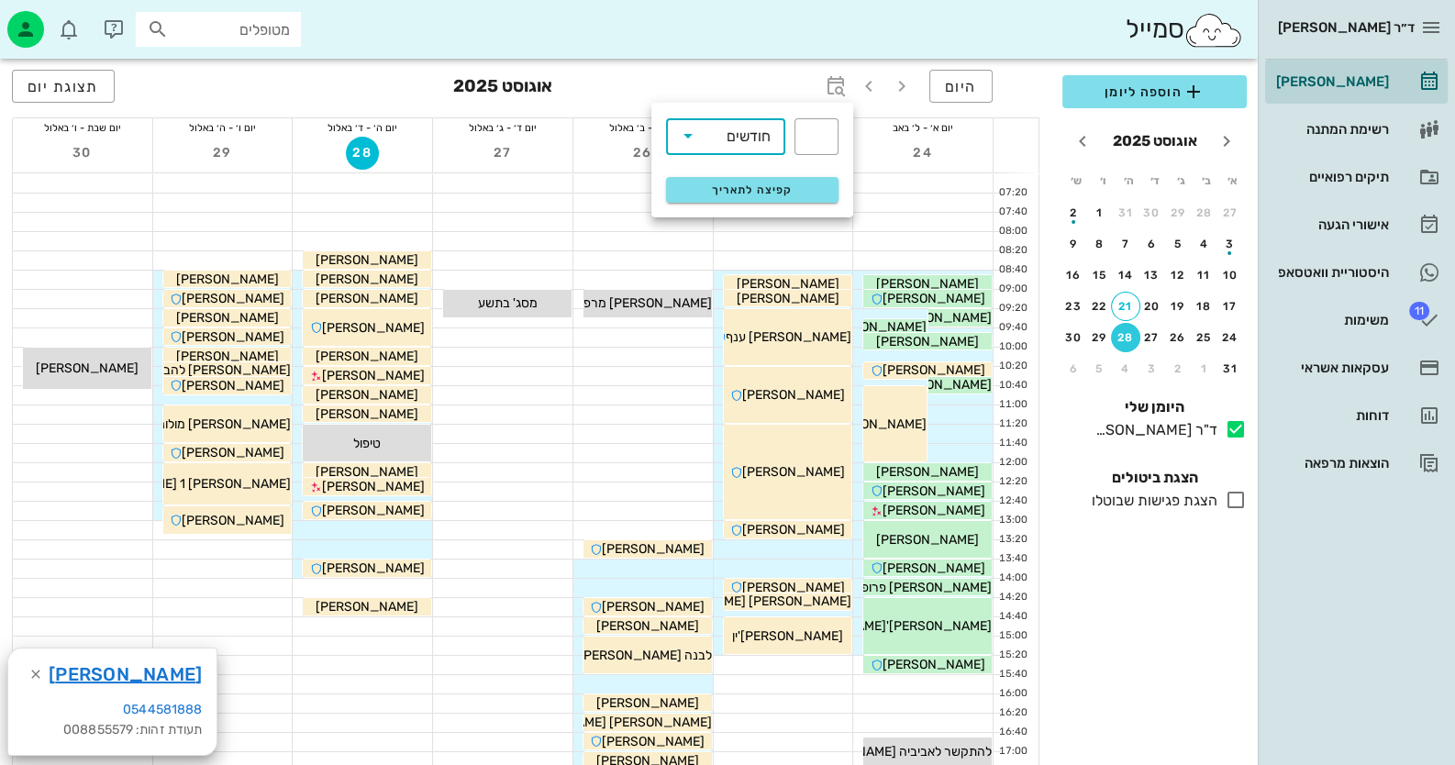
click at [840, 136] on div "​ ​ חודשים" at bounding box center [752, 136] width 194 height 60
click at [826, 141] on input "text" at bounding box center [816, 136] width 22 height 29
type input "2"
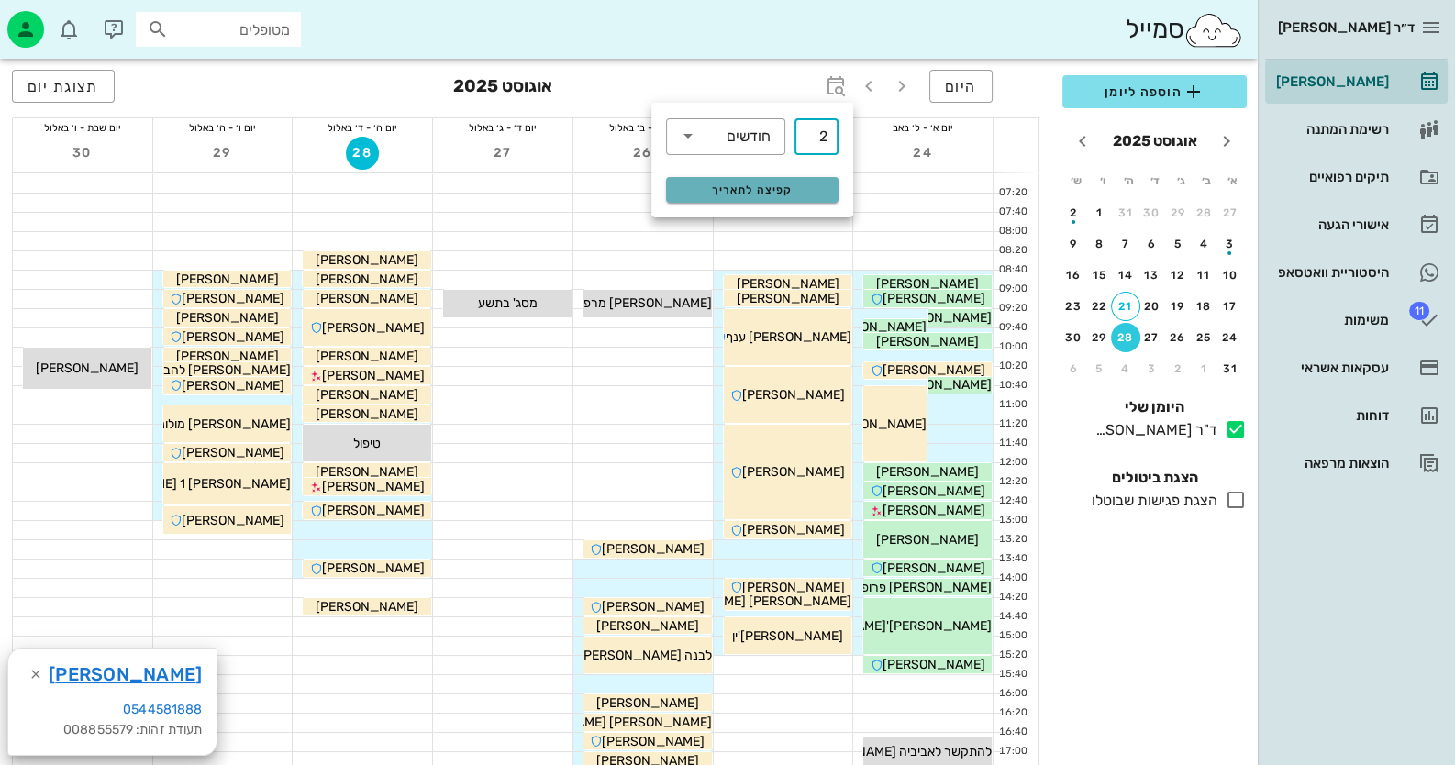
click at [821, 180] on button "קפיצה לתאריך" at bounding box center [752, 190] width 172 height 26
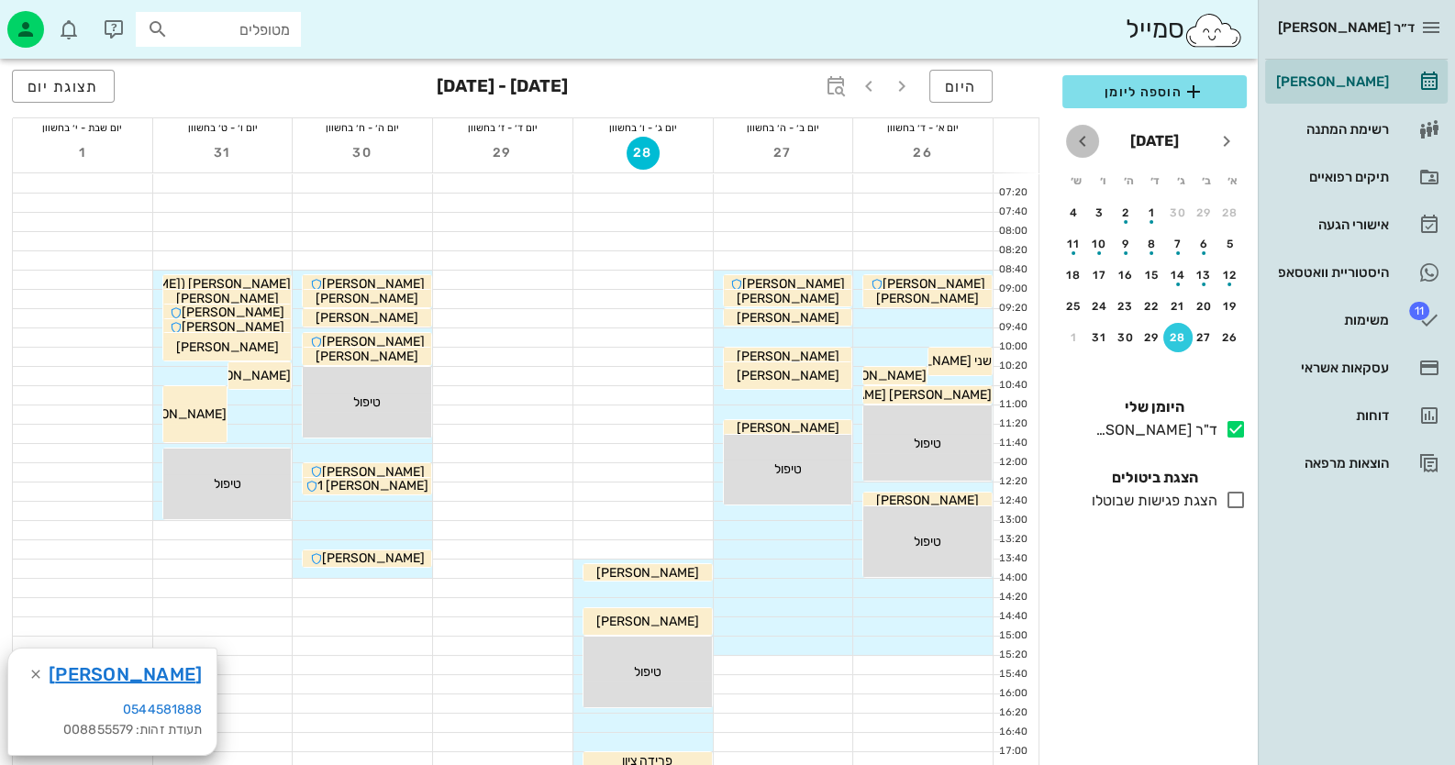
click at [1085, 142] on icon "חודש הבא" at bounding box center [1082, 141] width 22 height 22
click at [1180, 232] on button "4" at bounding box center [1177, 243] width 29 height 29
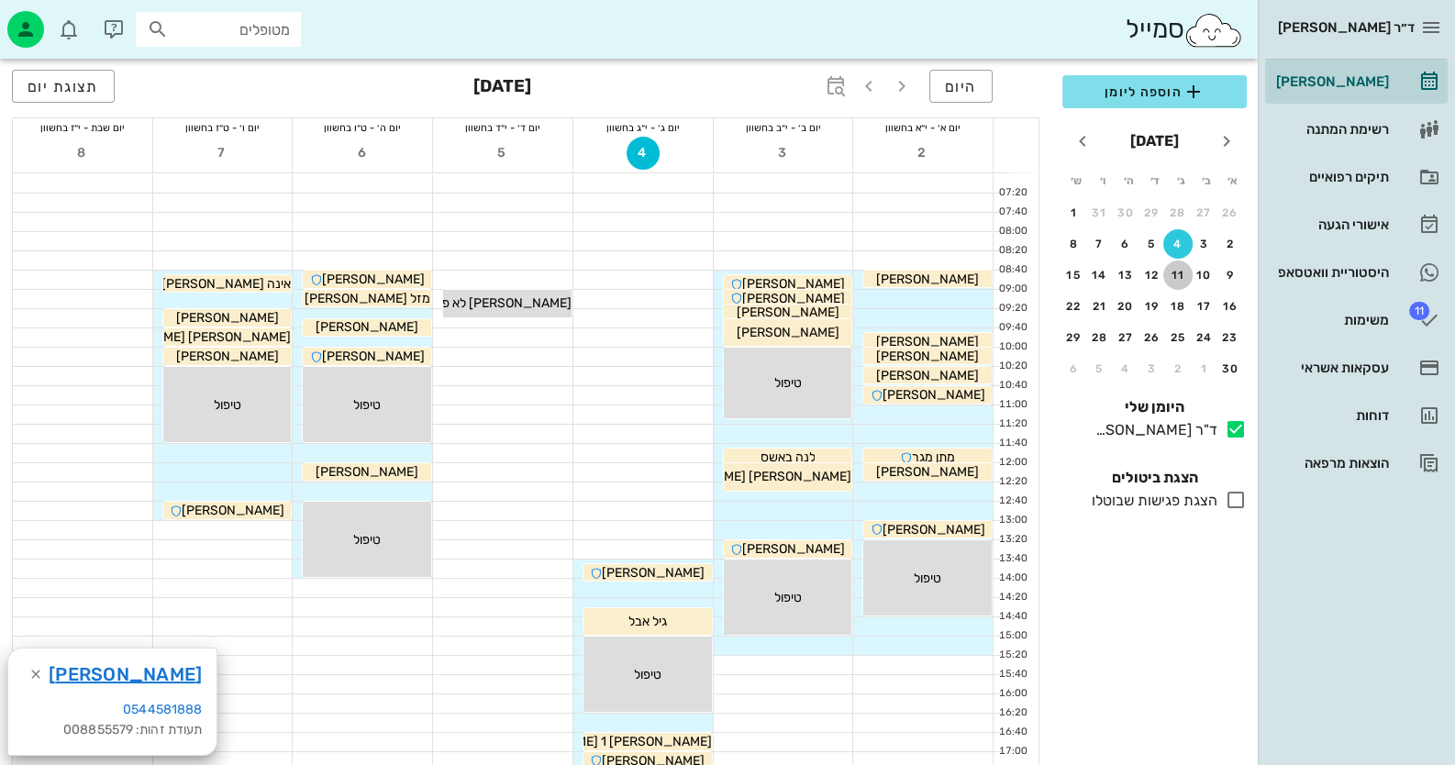
click at [1177, 272] on div "11" at bounding box center [1177, 275] width 29 height 13
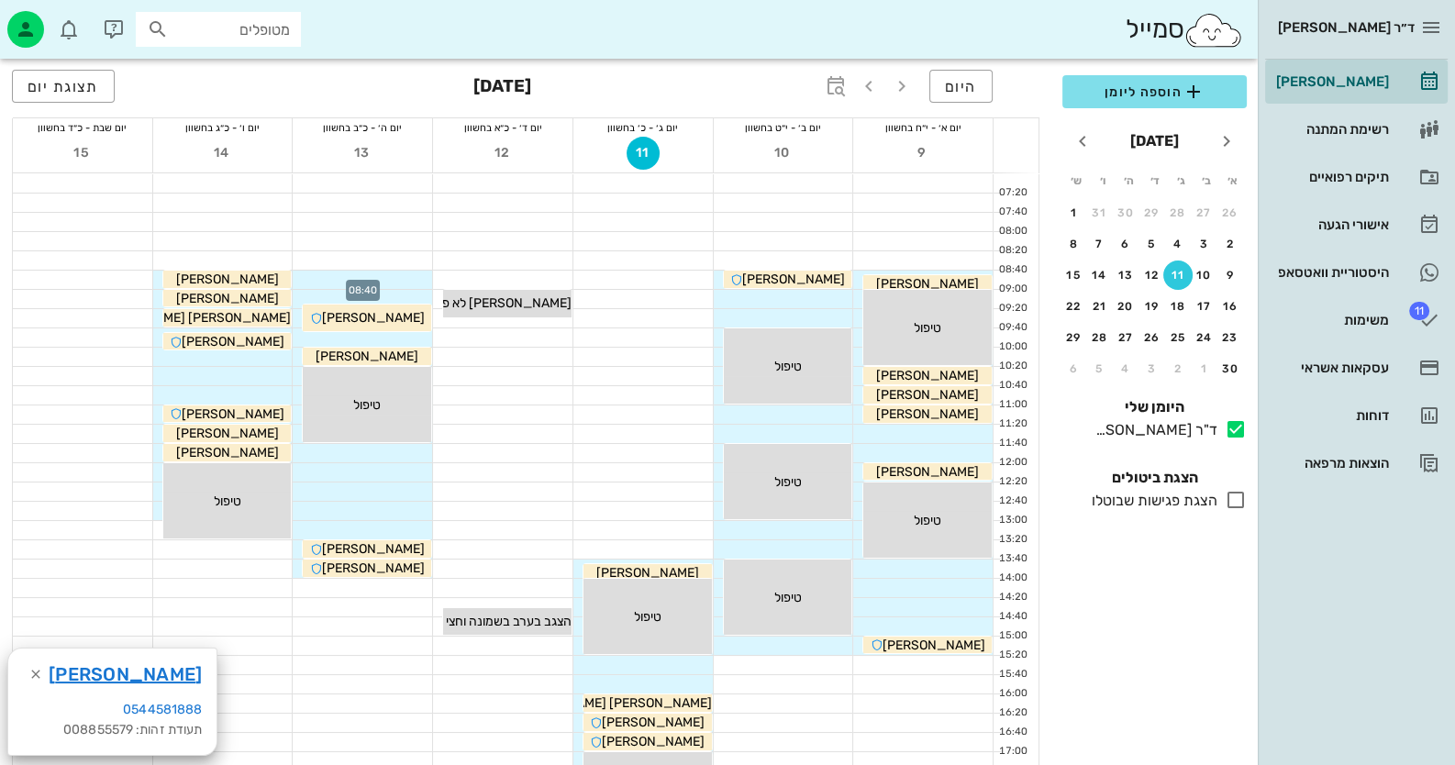
click at [413, 279] on div at bounding box center [362, 280] width 139 height 18
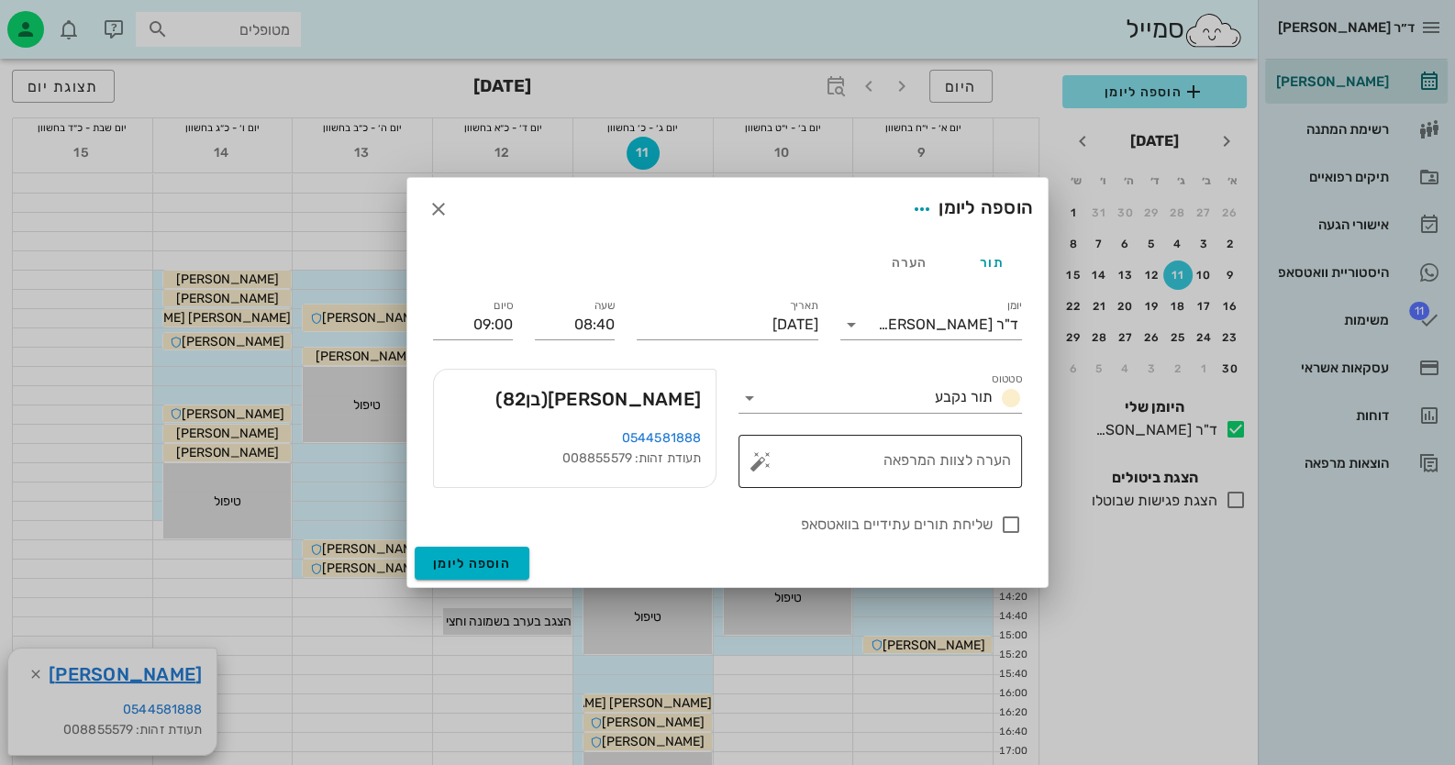
click at [765, 465] on button "button" at bounding box center [760, 461] width 22 height 22
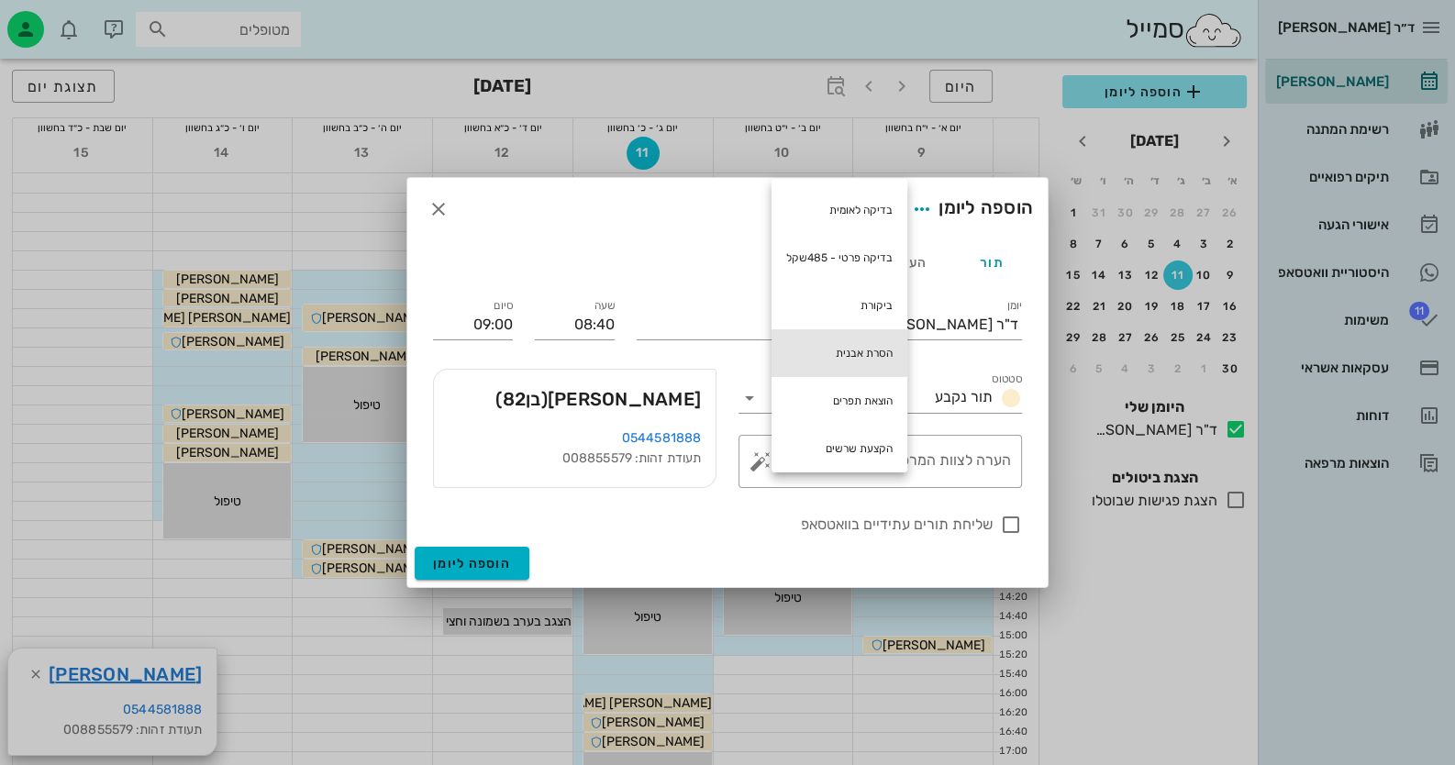
click at [860, 342] on div "הסרת אבנית" at bounding box center [840, 353] width 136 height 48
type textarea "הסרת אבנית"
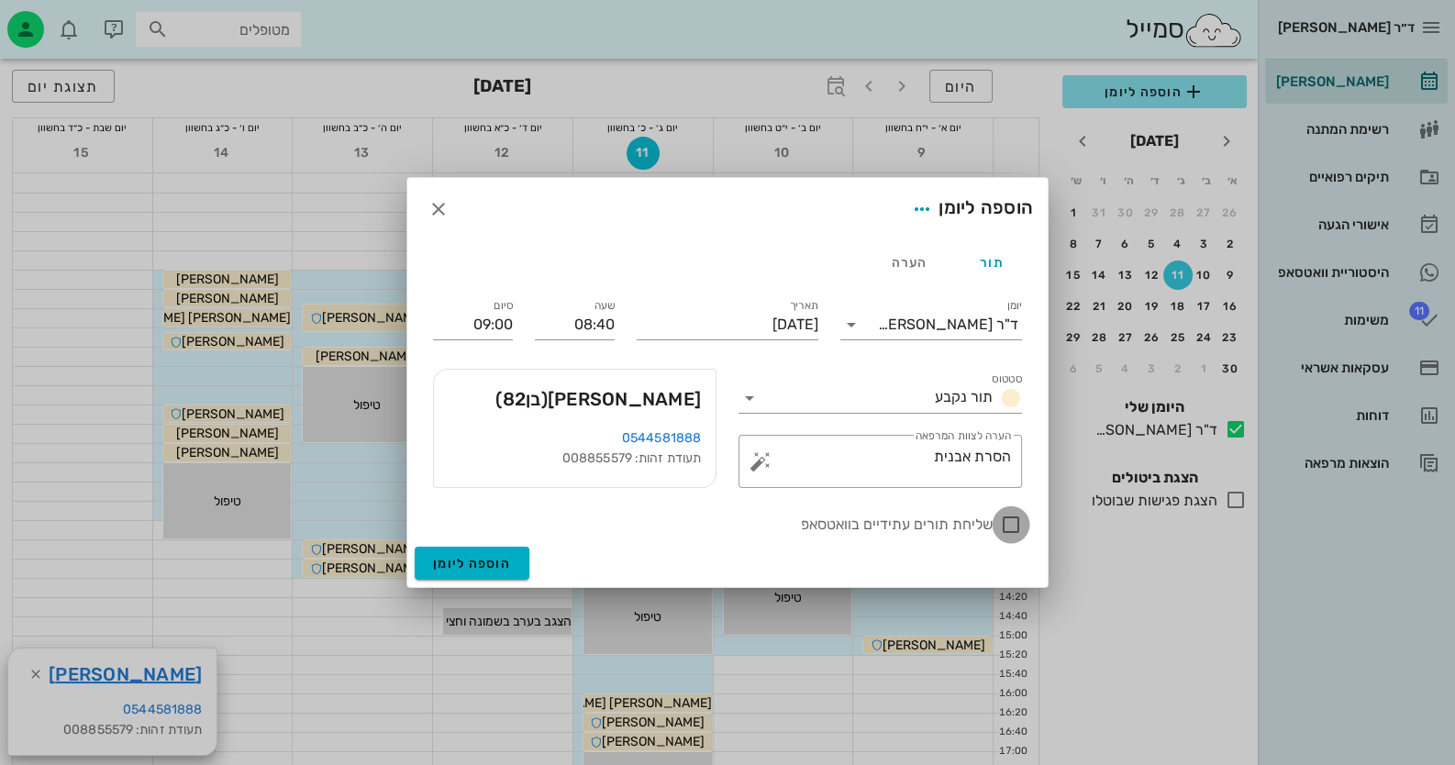
click at [1013, 524] on div at bounding box center [1010, 524] width 31 height 31
checkbox input "true"
click at [507, 552] on button "הוספה ליומן" at bounding box center [472, 563] width 115 height 33
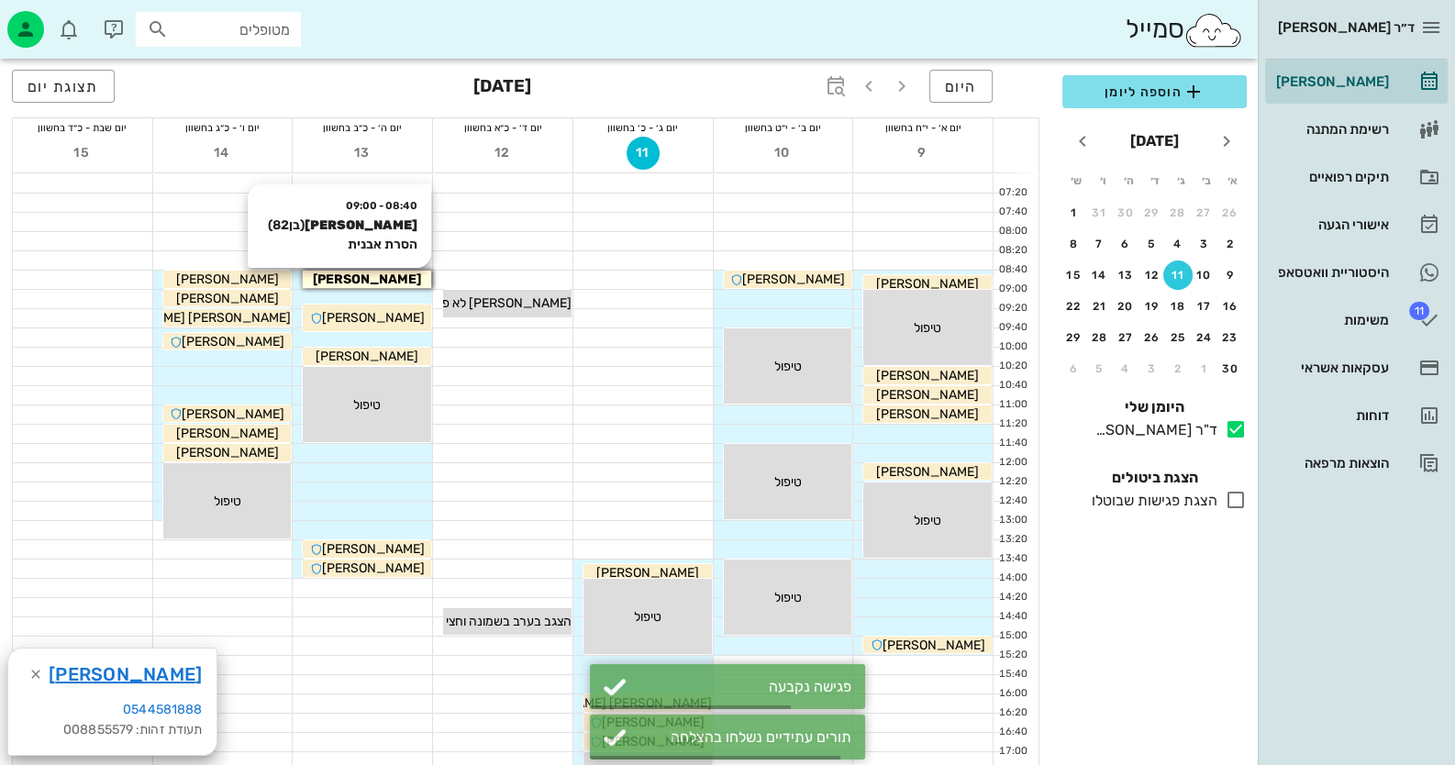
click at [353, 279] on span "[PERSON_NAME]" at bounding box center [367, 280] width 108 height 16
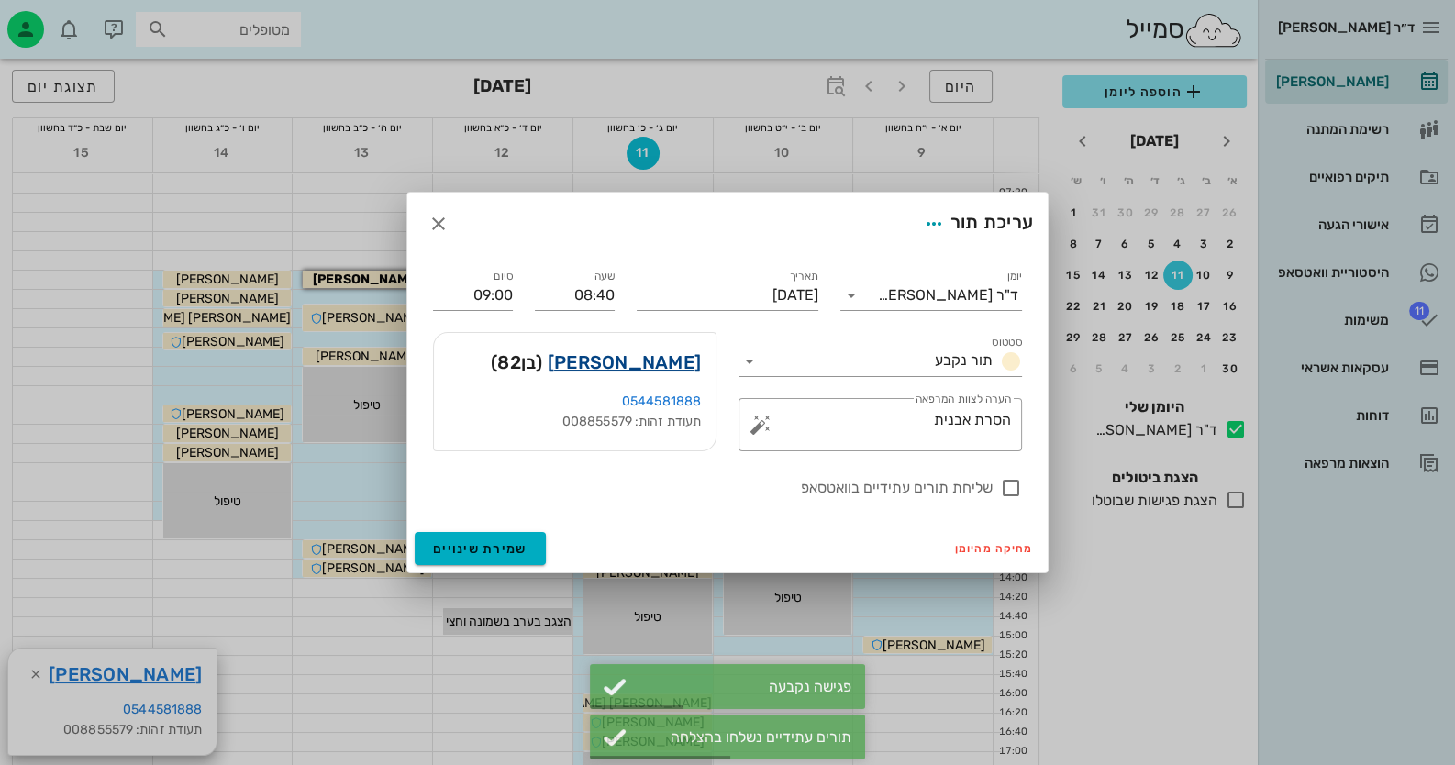
click at [661, 362] on link "[PERSON_NAME]" at bounding box center [624, 362] width 153 height 29
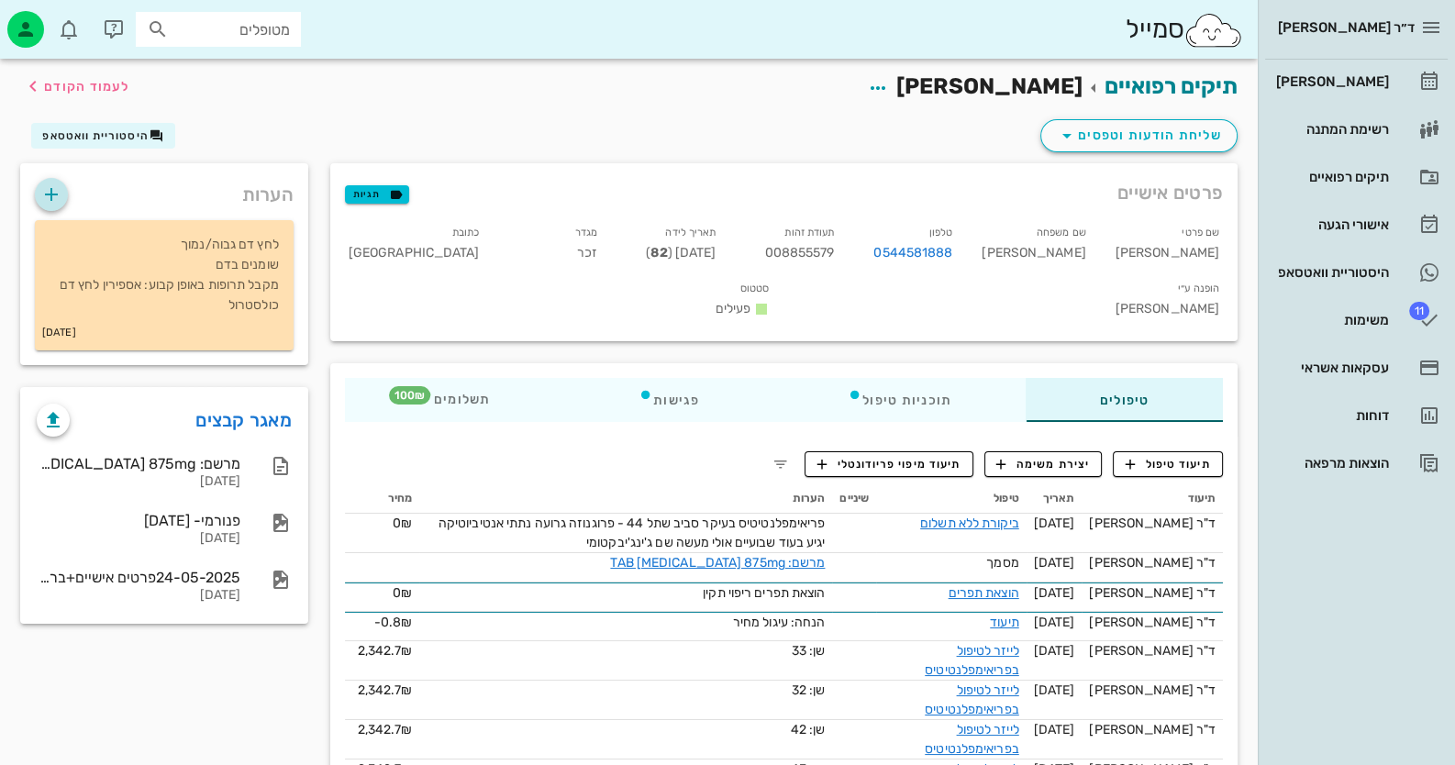
click at [51, 192] on icon "button" at bounding box center [51, 194] width 22 height 22
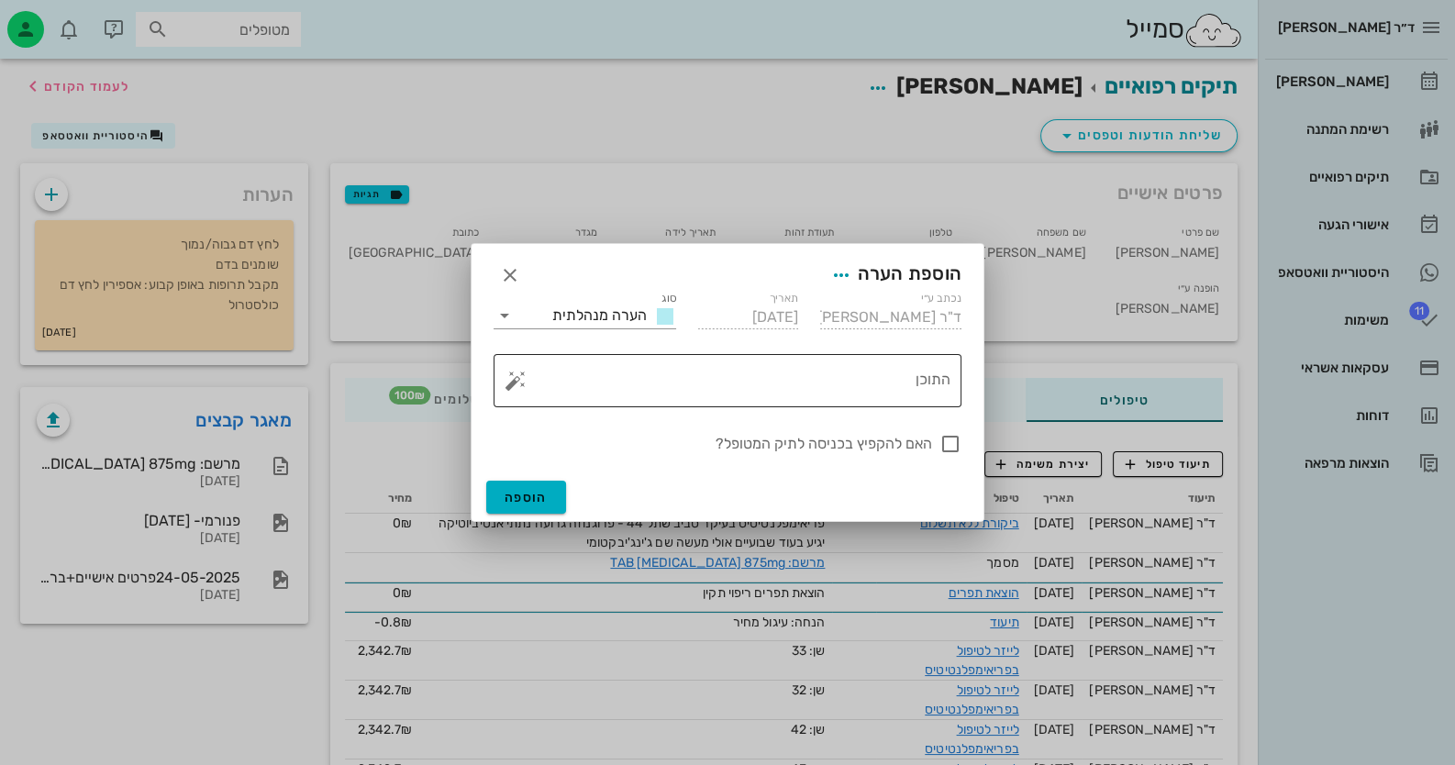
click at [750, 384] on textarea "התוכן" at bounding box center [734, 385] width 431 height 44
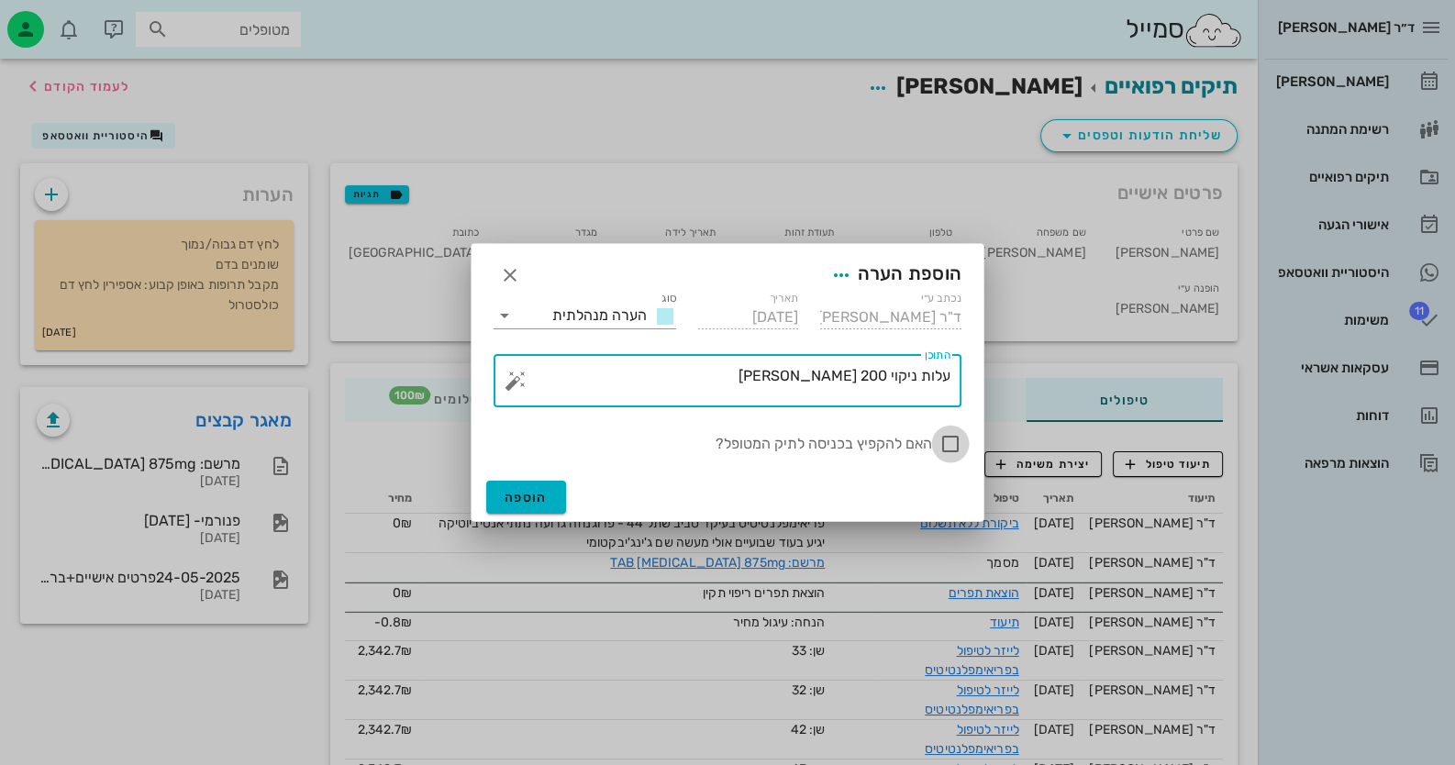
type textarea "עלות ניקוי 200 [PERSON_NAME]"
click at [954, 444] on div at bounding box center [950, 443] width 31 height 31
checkbox input "true"
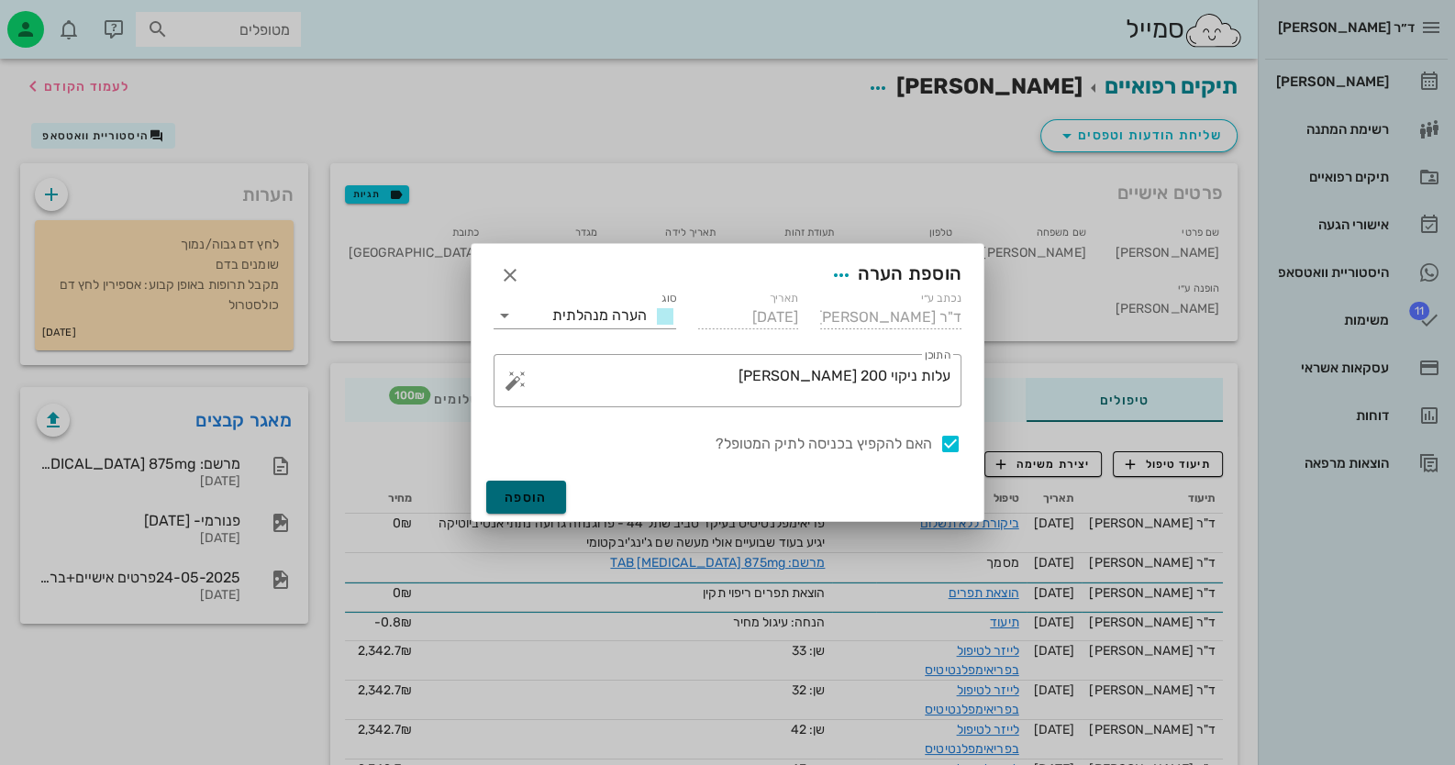
click at [513, 504] on span "הוספה" at bounding box center [526, 498] width 43 height 16
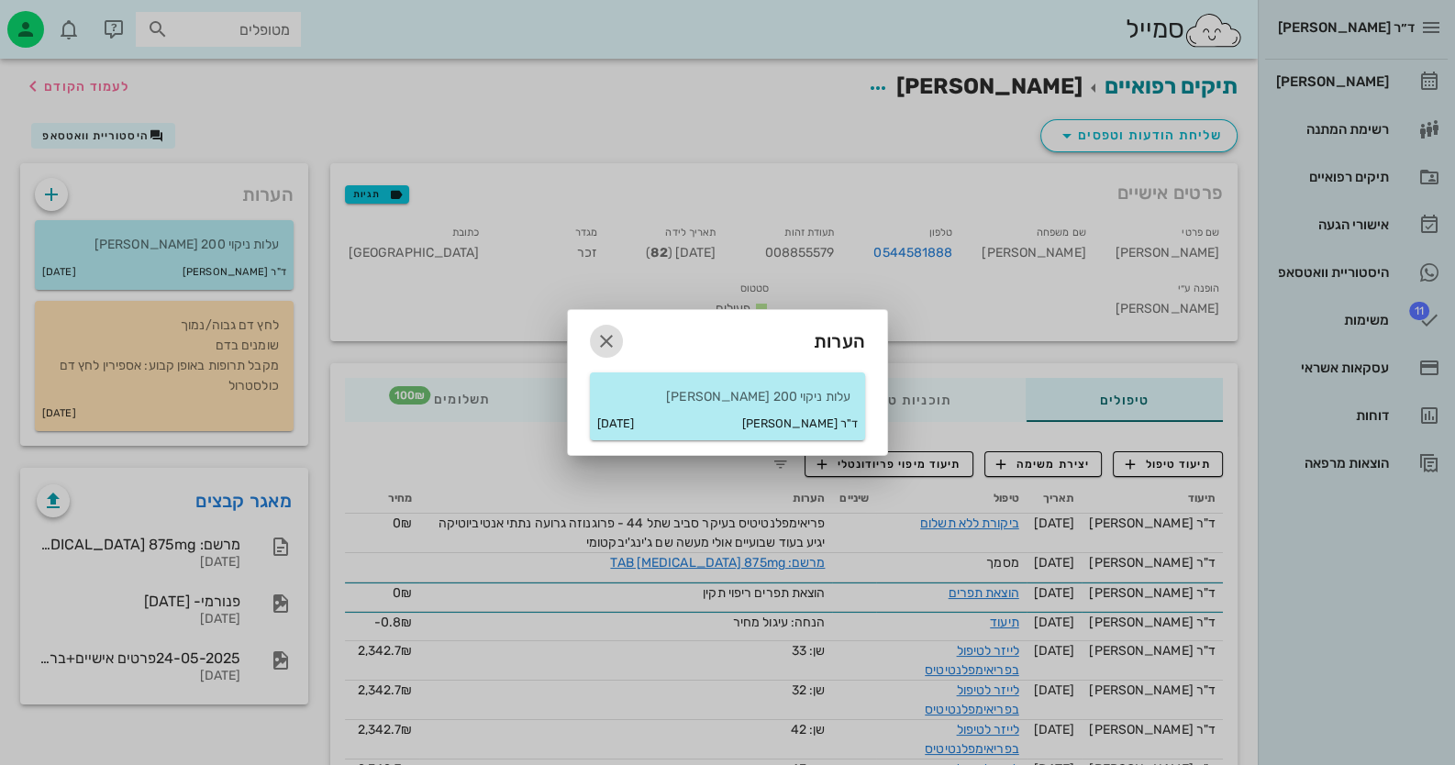
click at [615, 344] on icon "button" at bounding box center [606, 341] width 22 height 22
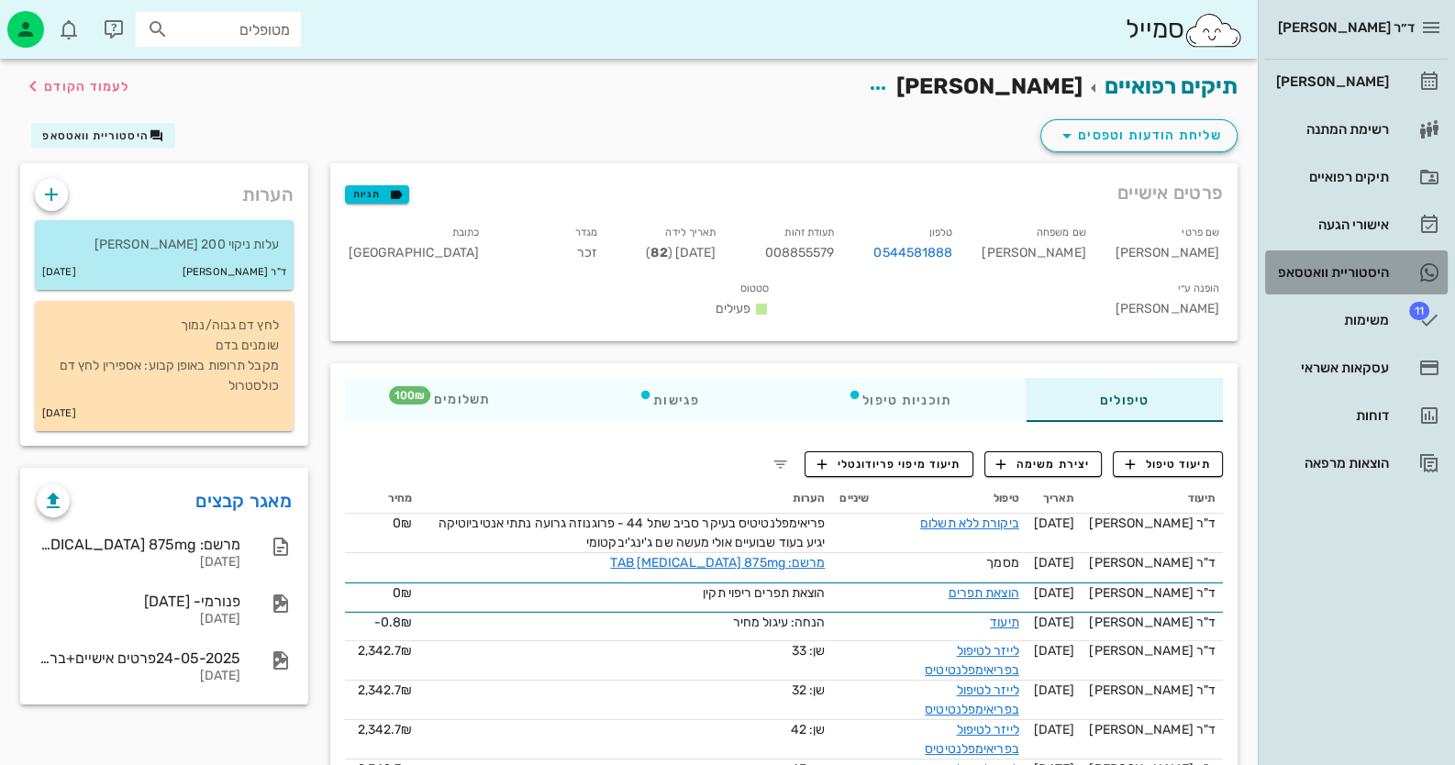
click at [1404, 272] on link "היסטוריית וואטסאפ" at bounding box center [1356, 272] width 183 height 44
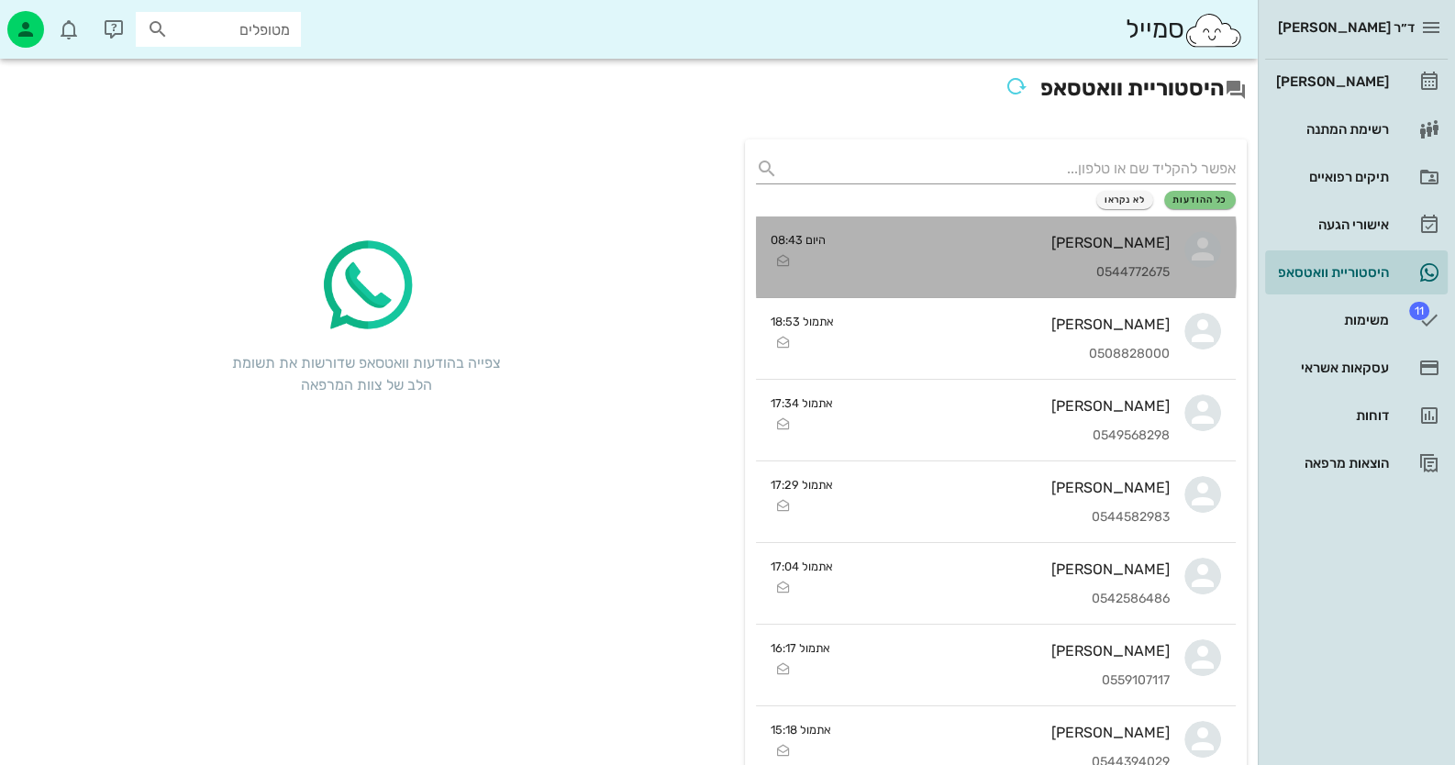
click at [1080, 272] on div "0544772675" at bounding box center [1004, 273] width 329 height 16
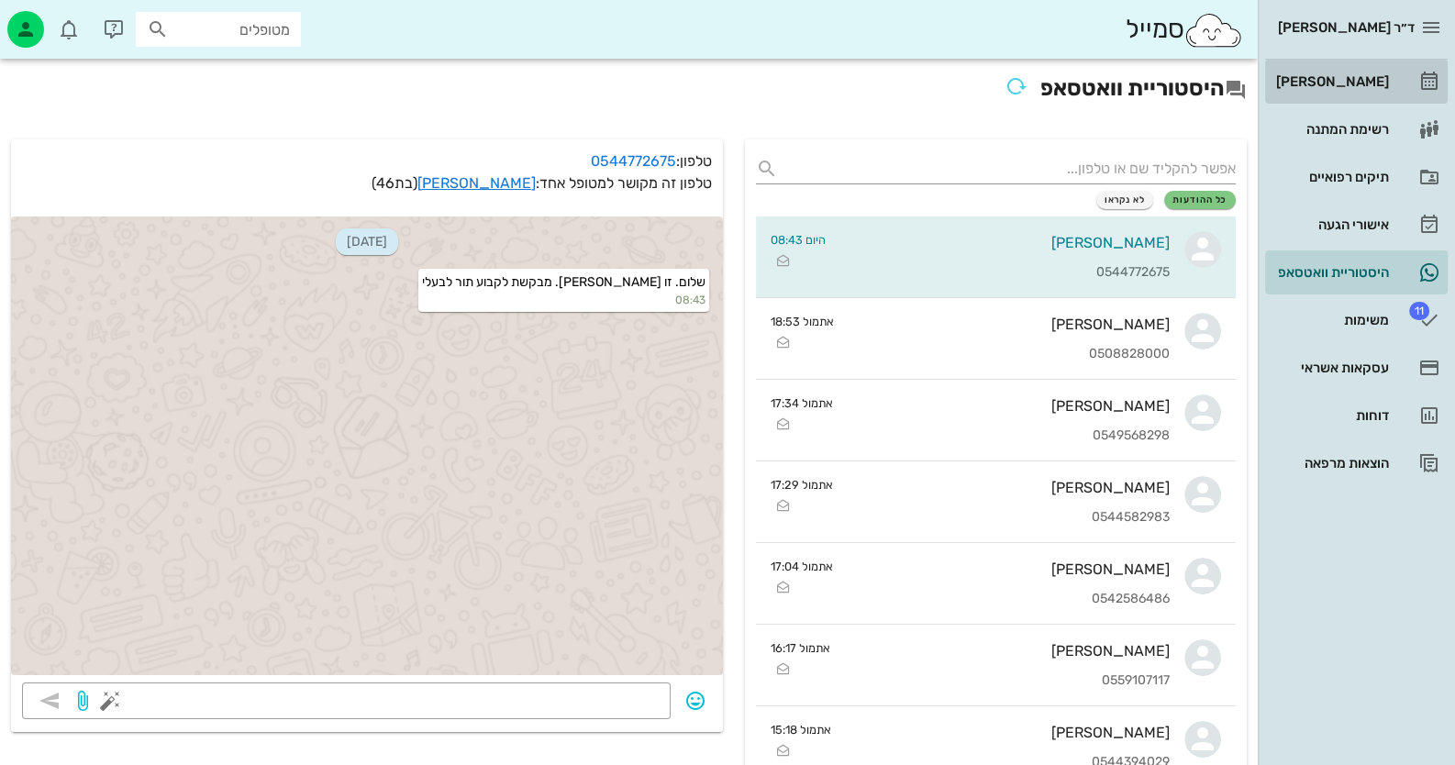
click at [1413, 74] on link "[PERSON_NAME]" at bounding box center [1356, 82] width 183 height 44
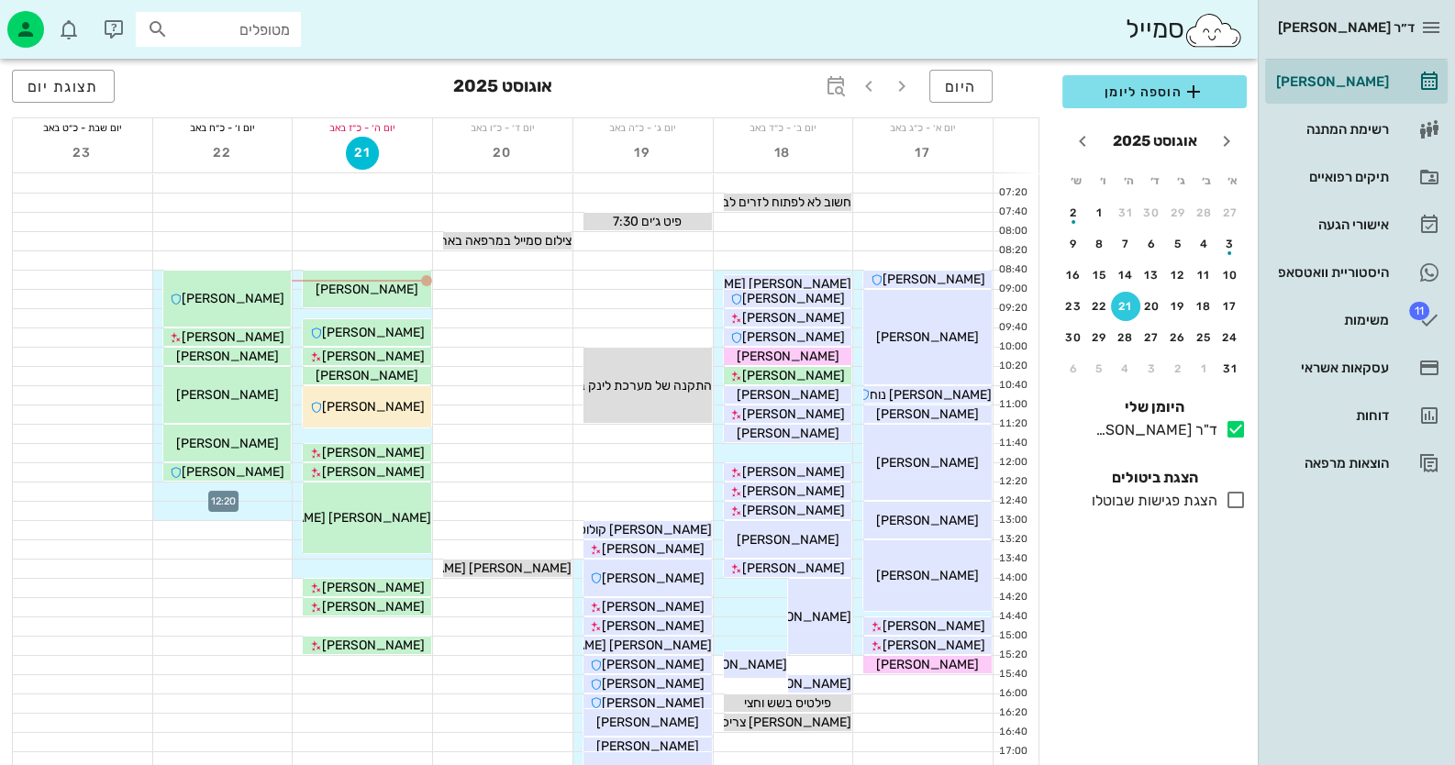
click at [240, 493] on div at bounding box center [222, 492] width 139 height 18
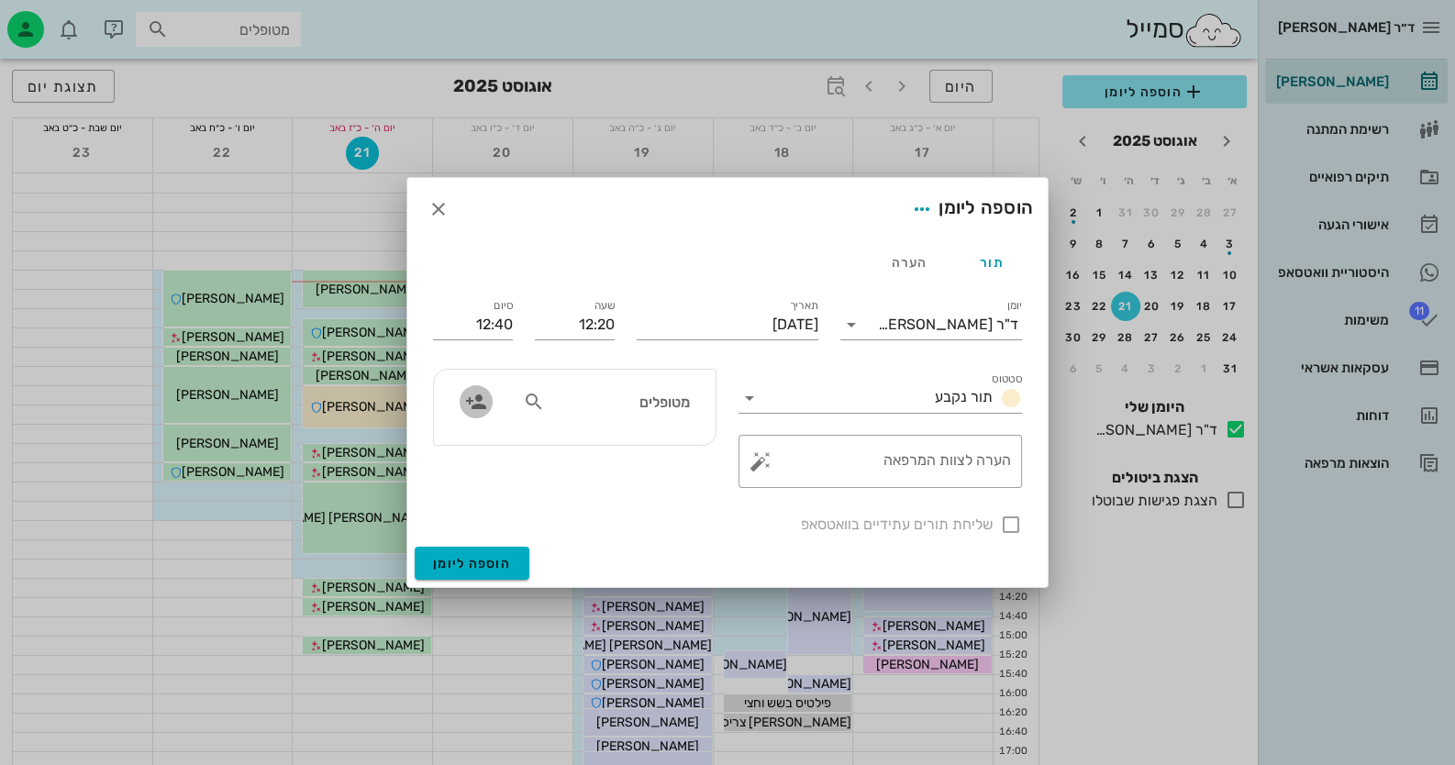
click at [470, 399] on icon "button" at bounding box center [476, 402] width 22 height 22
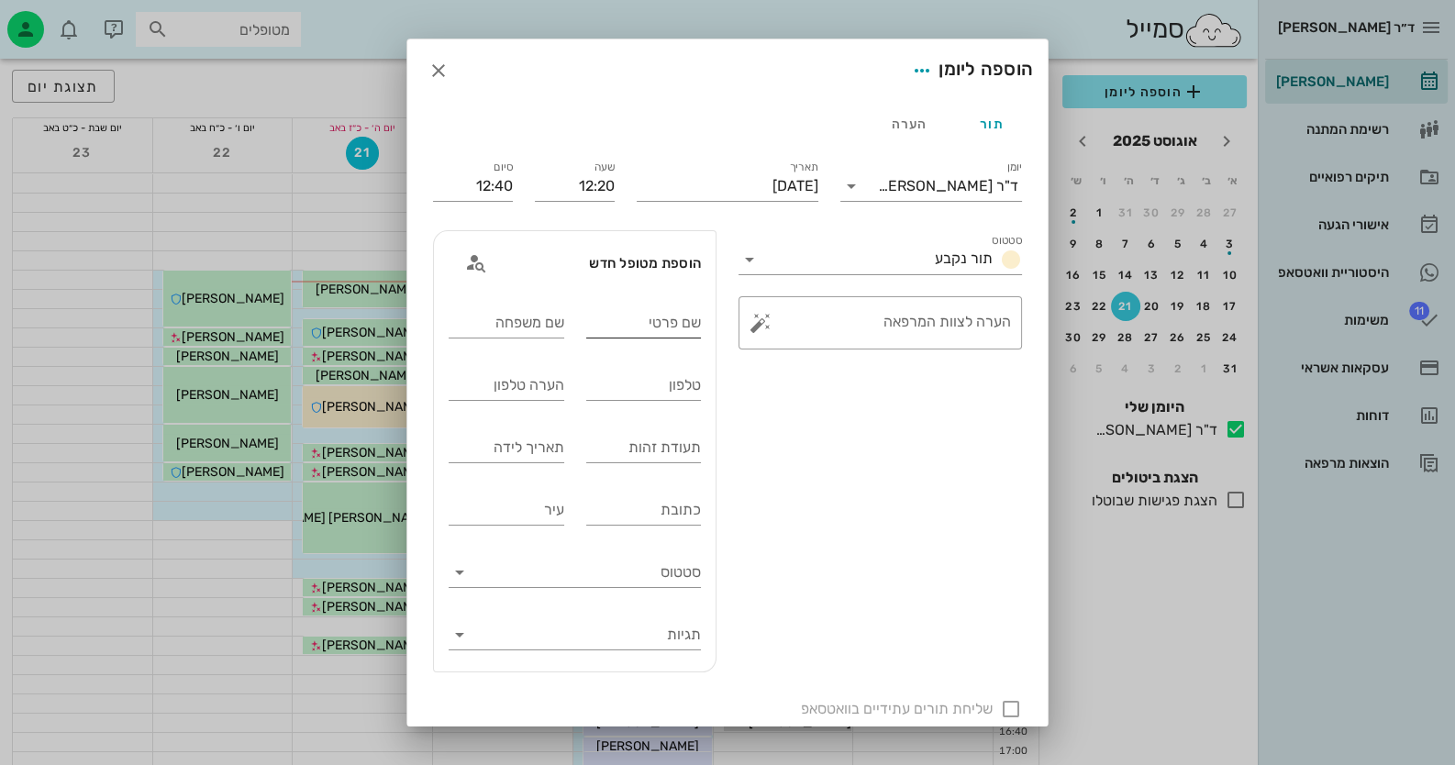
click at [657, 327] on input "שם פרטי" at bounding box center [644, 322] width 116 height 29
type input "[PERSON_NAME]"
click at [671, 390] on input "טלפון" at bounding box center [644, 385] width 116 height 29
type input "0542283020"
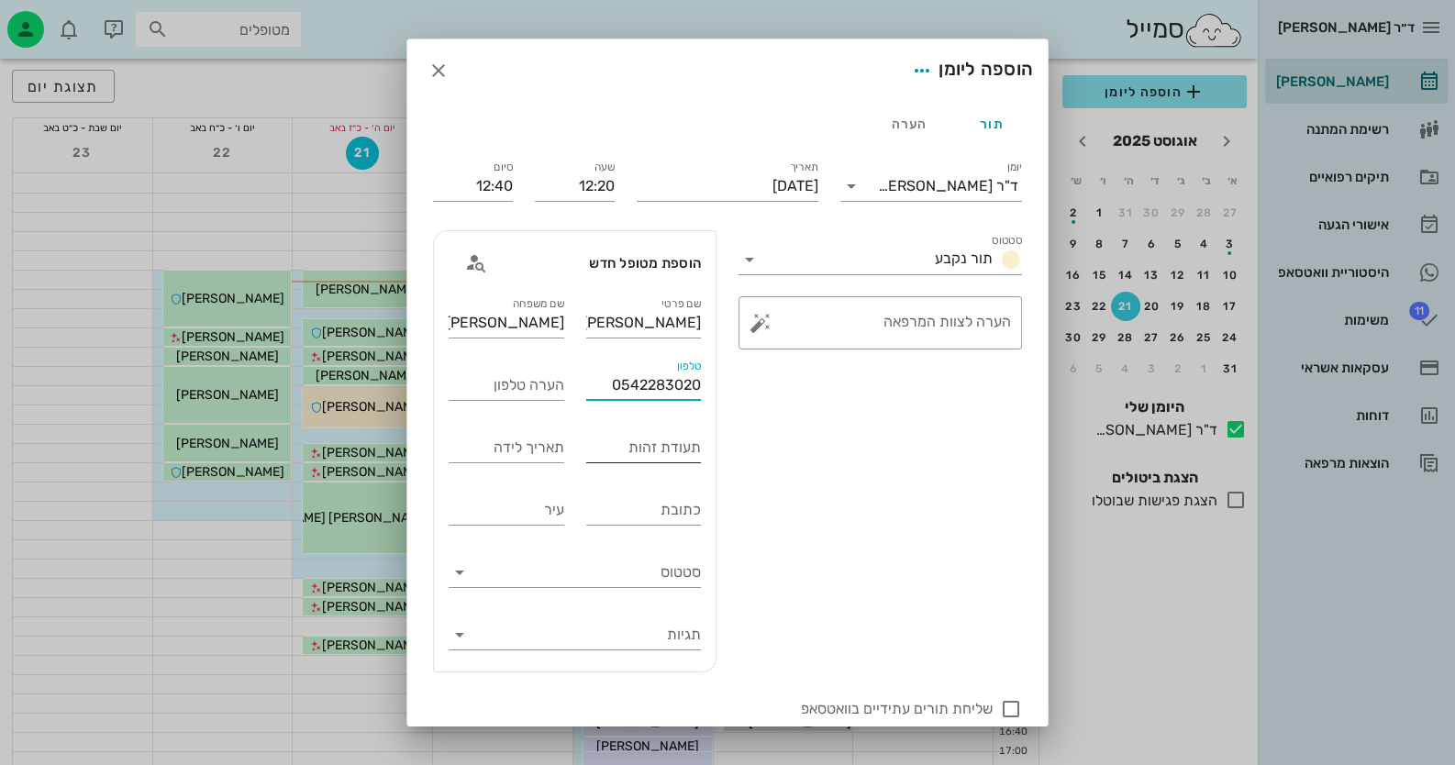
click at [678, 449] on input "תעודת זהות" at bounding box center [644, 447] width 116 height 29
type input "034980052"
click at [765, 320] on button "button" at bounding box center [760, 323] width 22 height 22
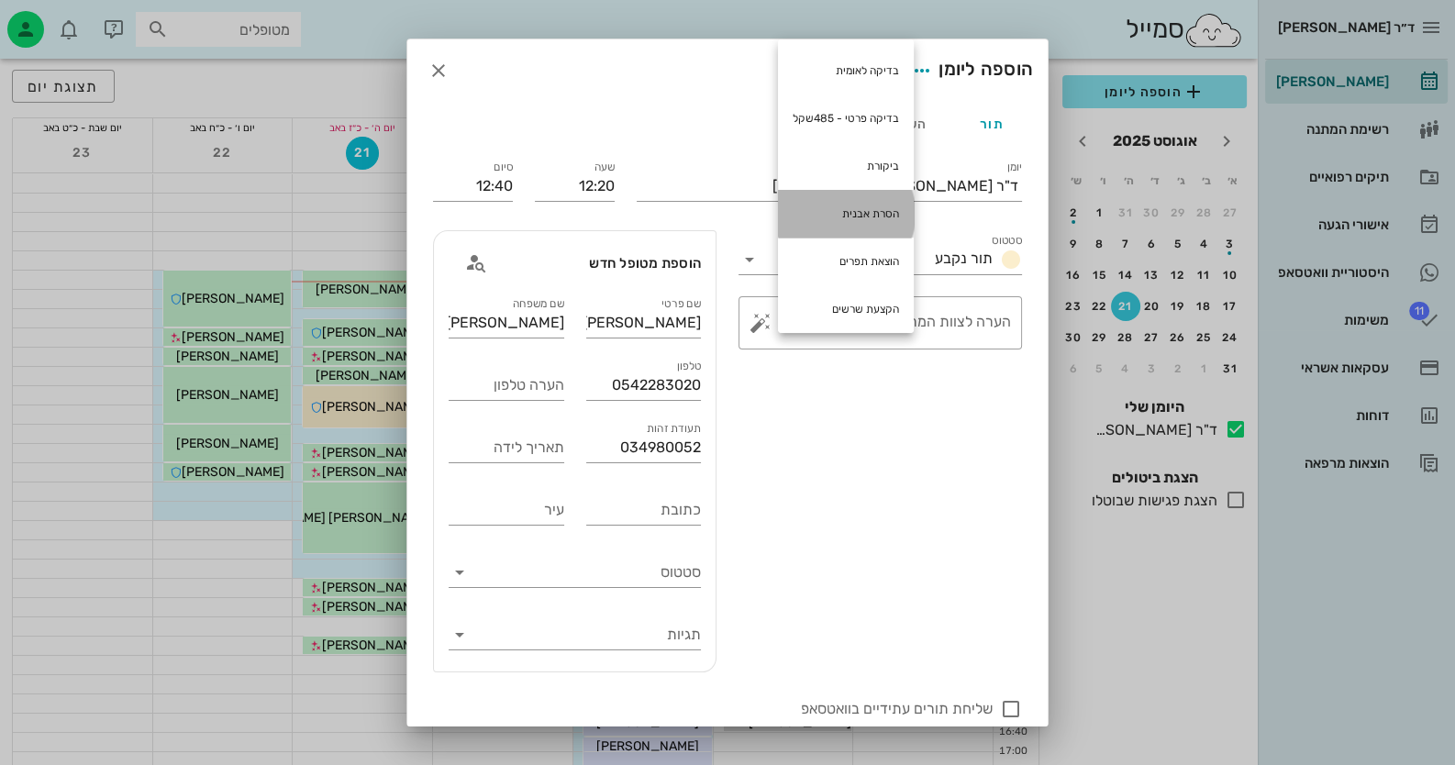
click at [853, 207] on div "הסרת אבנית" at bounding box center [846, 214] width 136 height 48
type textarea "הסרת אבנית"
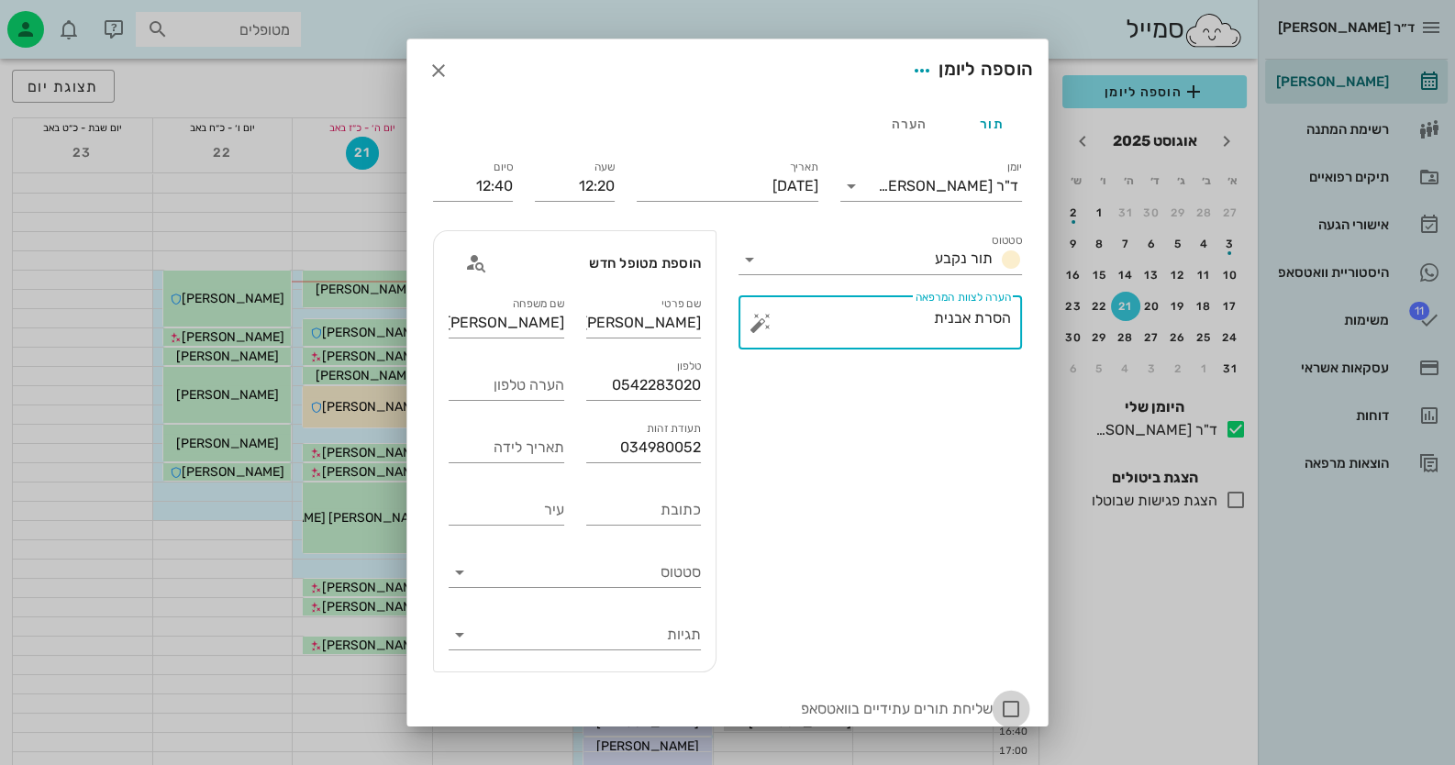
click at [1014, 705] on div at bounding box center [1010, 709] width 31 height 31
checkbox input "true"
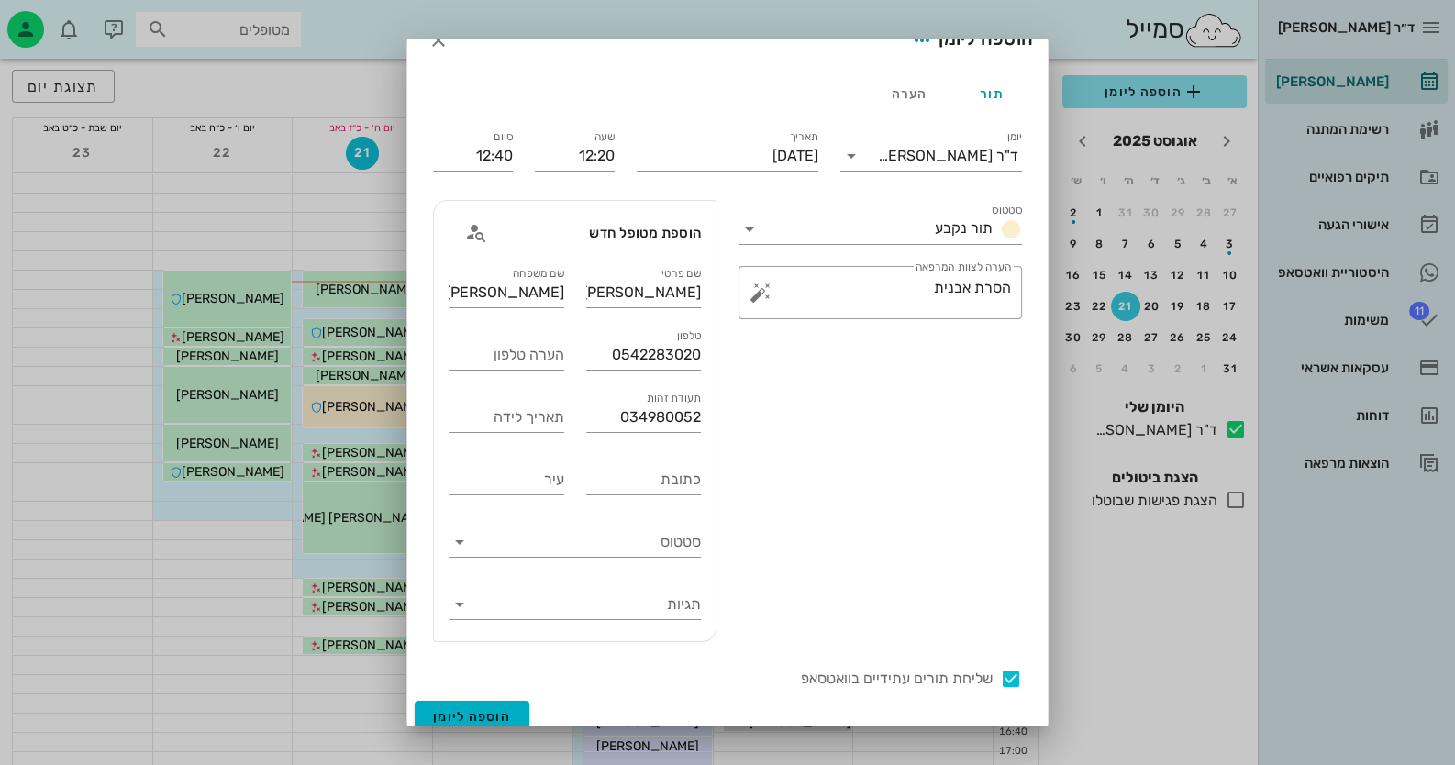
scroll to position [44, 0]
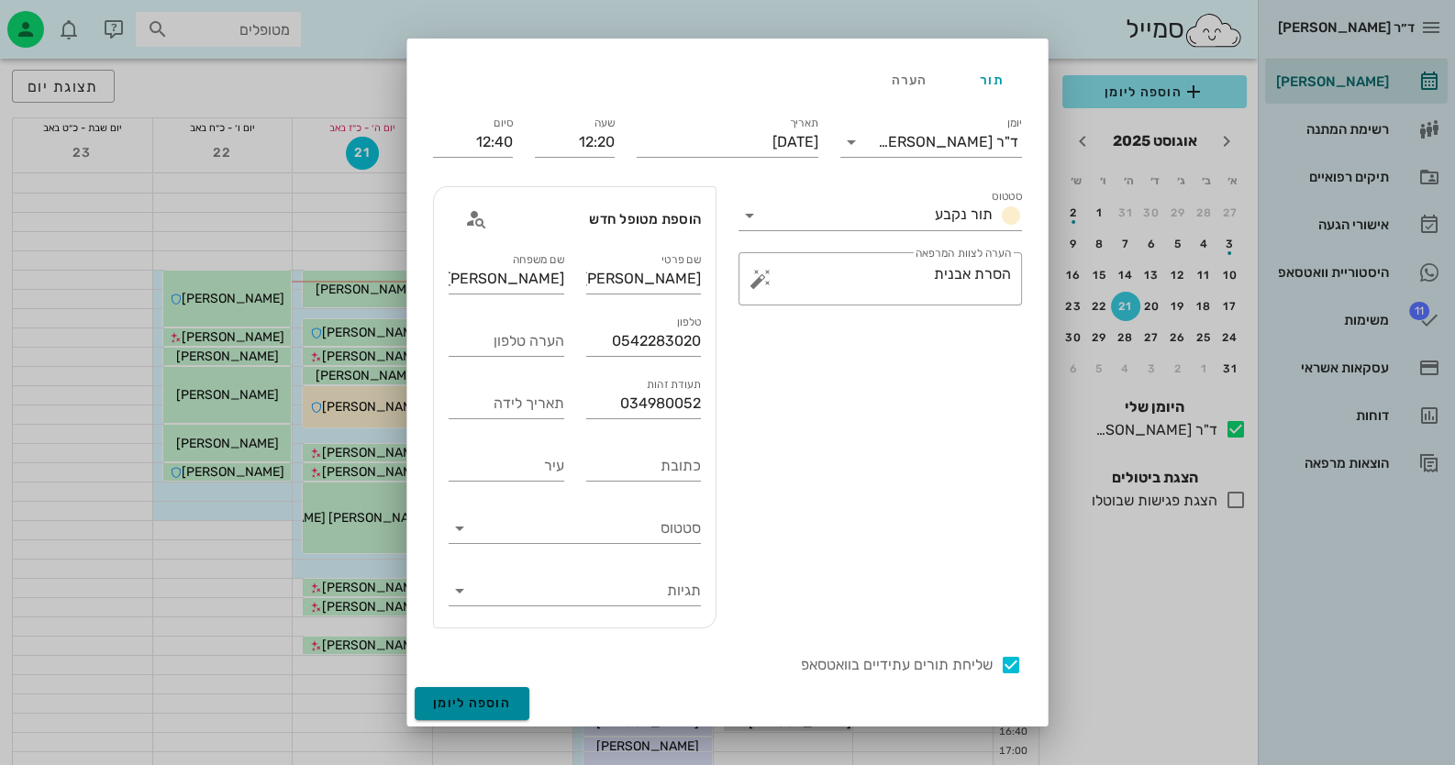
click at [444, 703] on button "הוספה ליומן" at bounding box center [472, 703] width 115 height 33
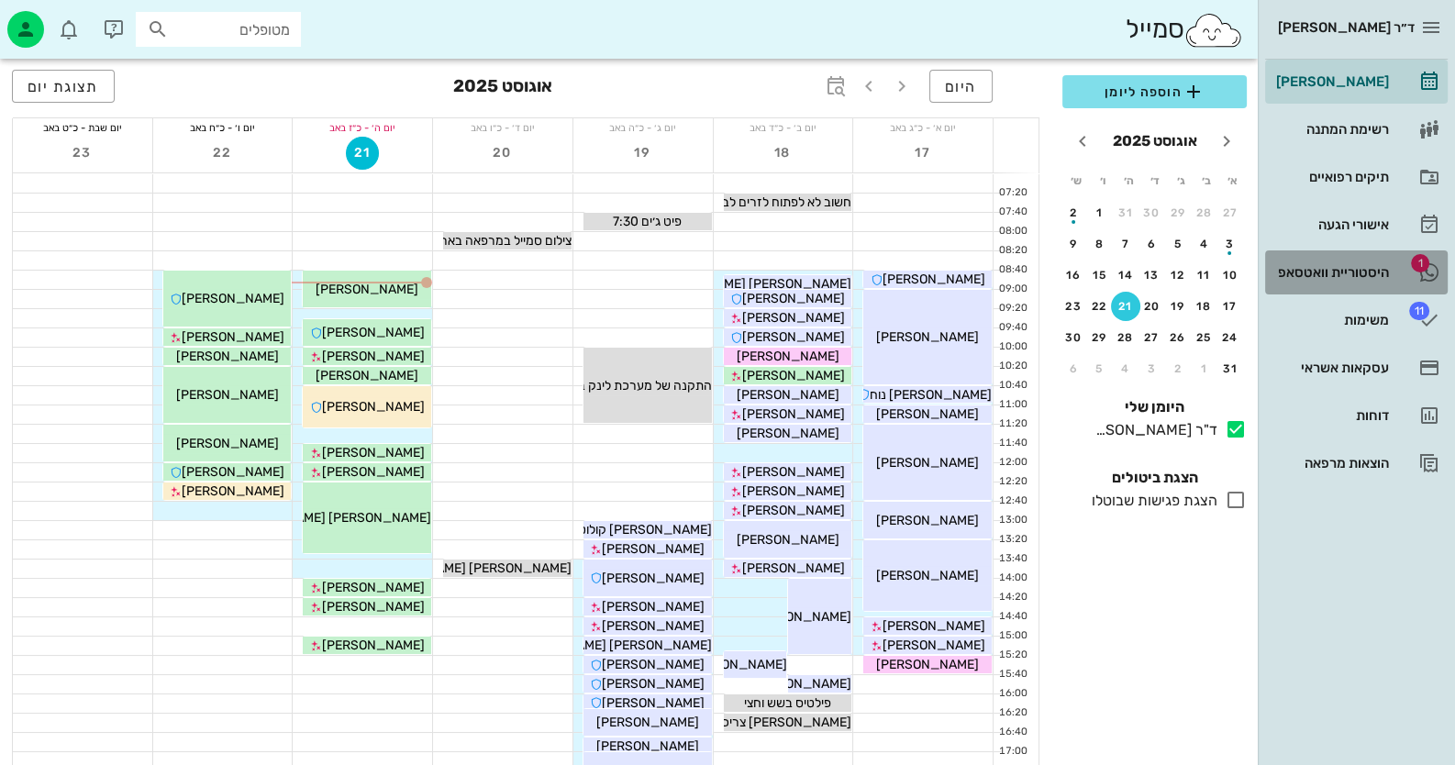
click at [1394, 266] on link "1 היסטוריית וואטסאפ" at bounding box center [1356, 272] width 183 height 44
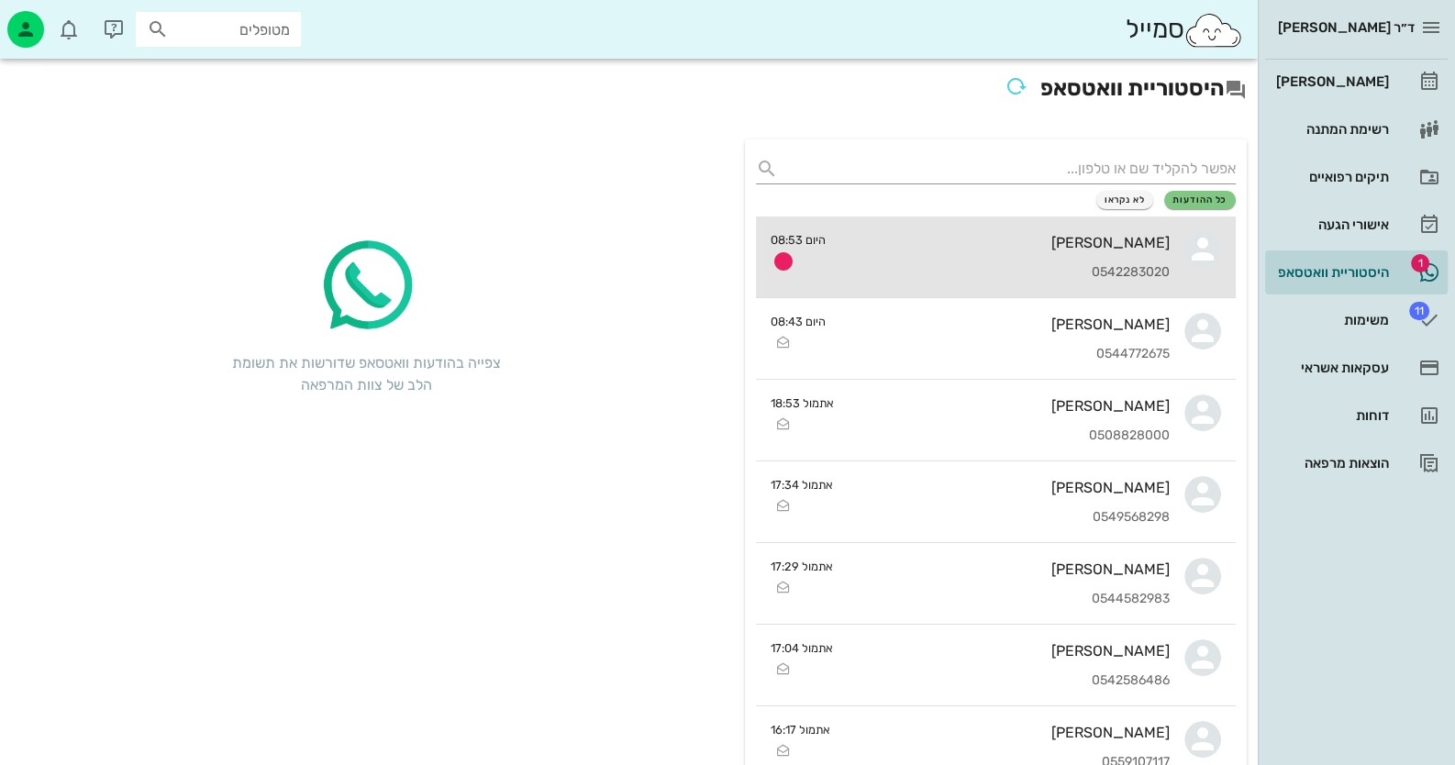
click at [1022, 262] on div "[PERSON_NAME] 0542283020" at bounding box center [1004, 257] width 329 height 81
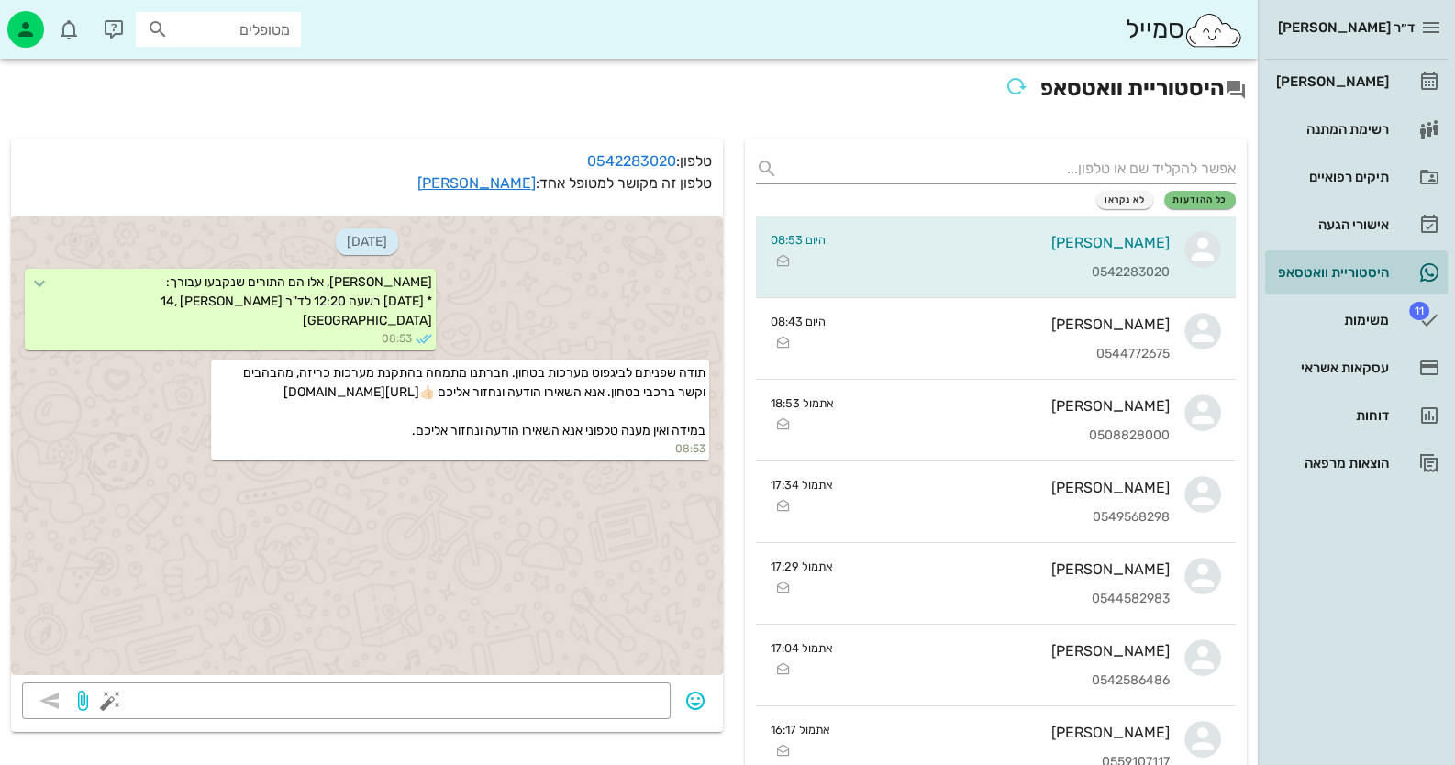
click at [228, 28] on input "מטופלים" at bounding box center [230, 29] width 117 height 24
type input "גרינש"
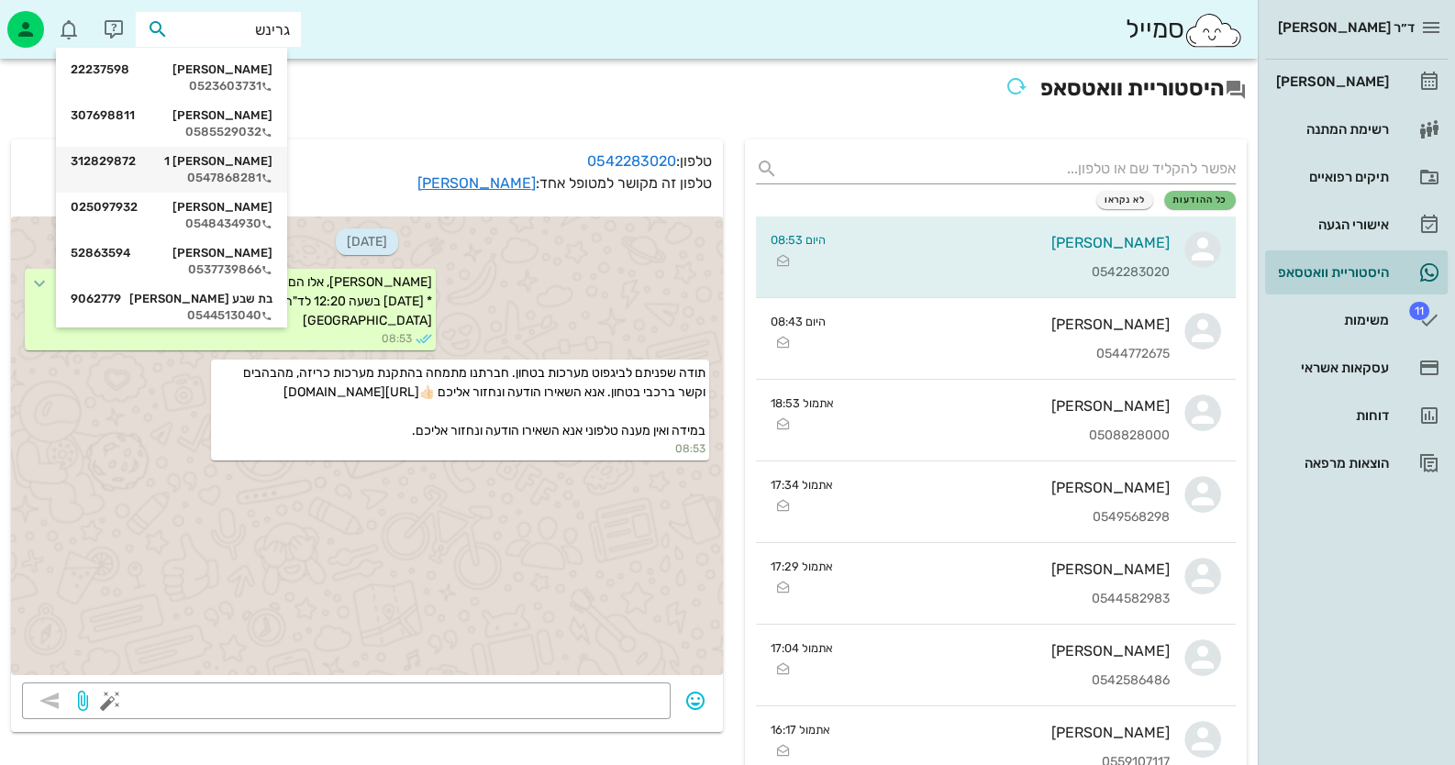
click at [272, 180] on icon at bounding box center [266, 178] width 11 height 11
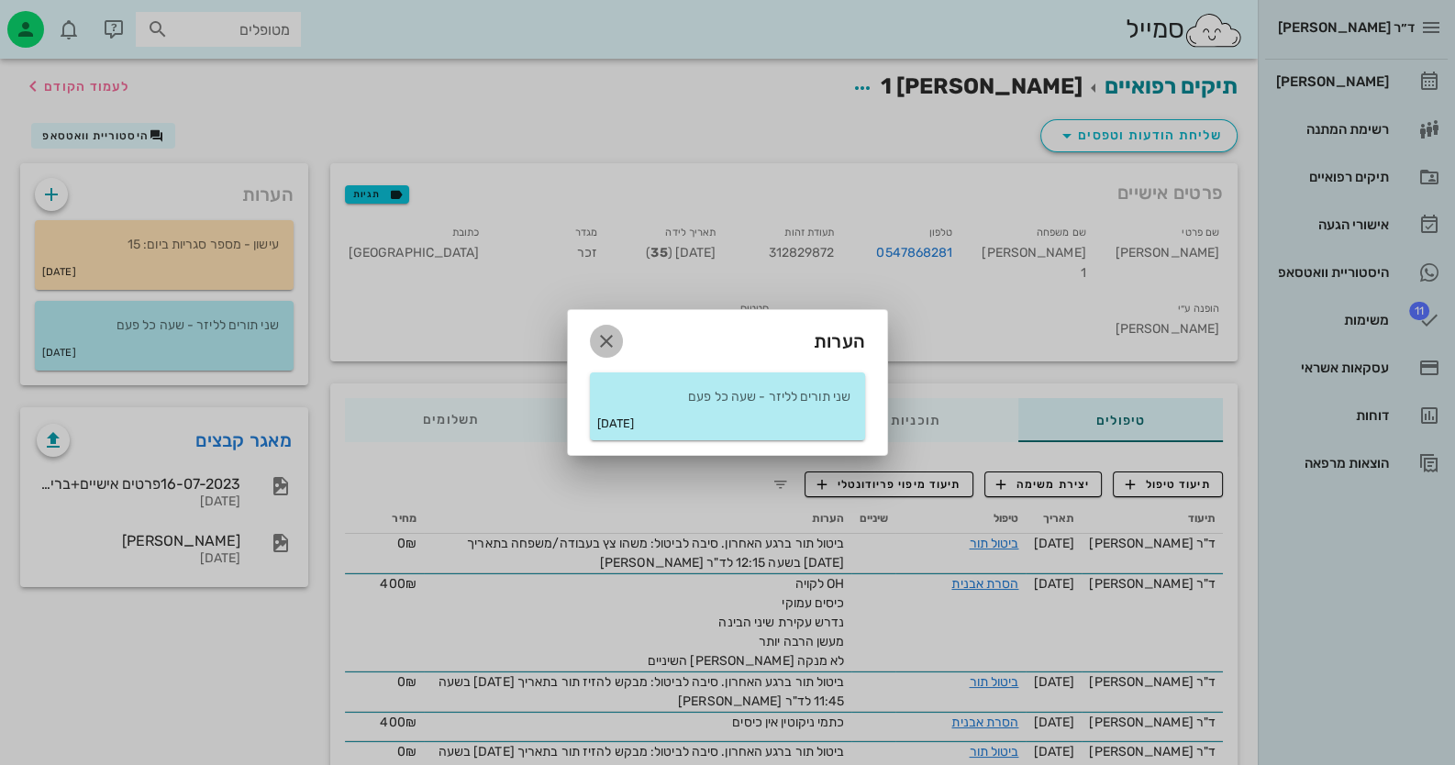
click at [607, 338] on icon "button" at bounding box center [606, 341] width 22 height 22
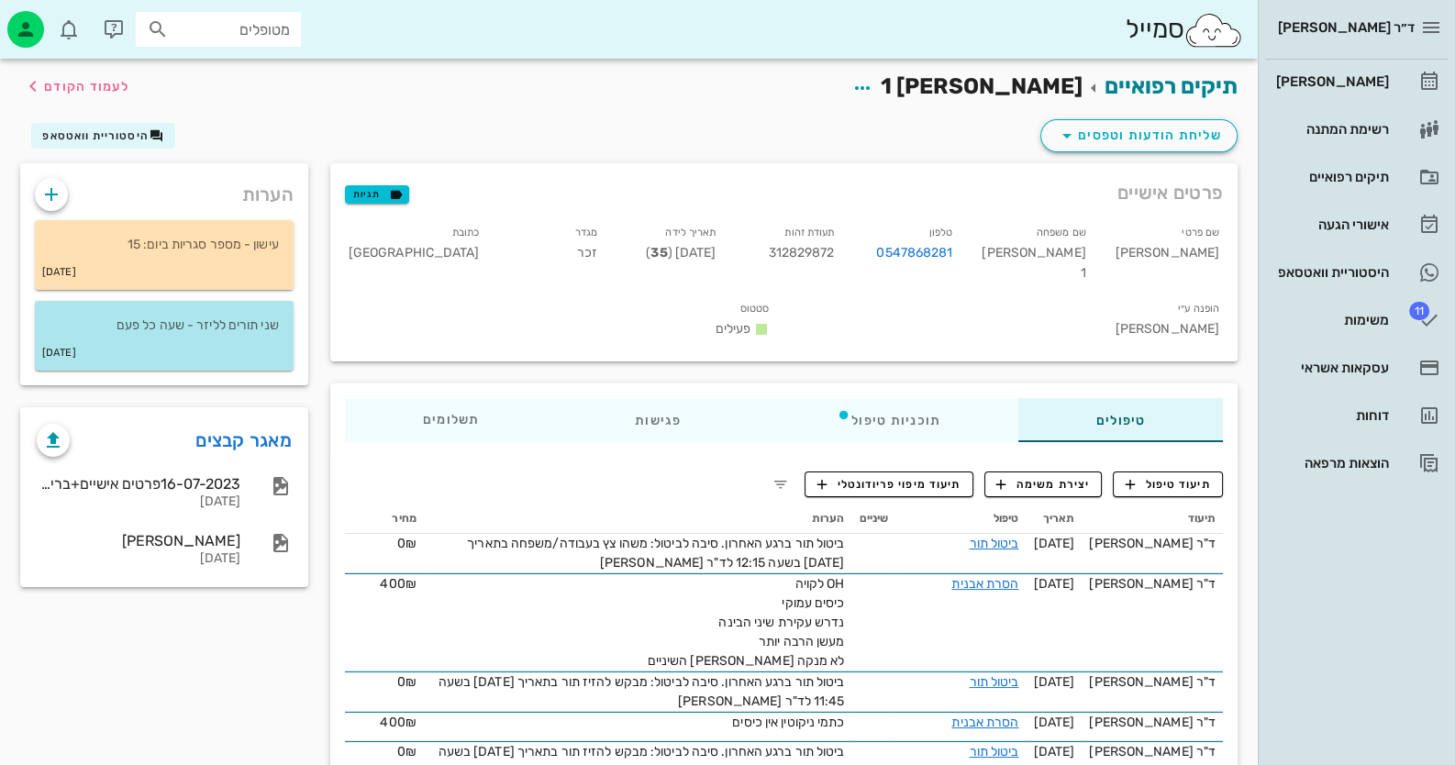
click at [273, 331] on p "שני תורים לליזר - שעה כל פעם" at bounding box center [164, 326] width 229 height 20
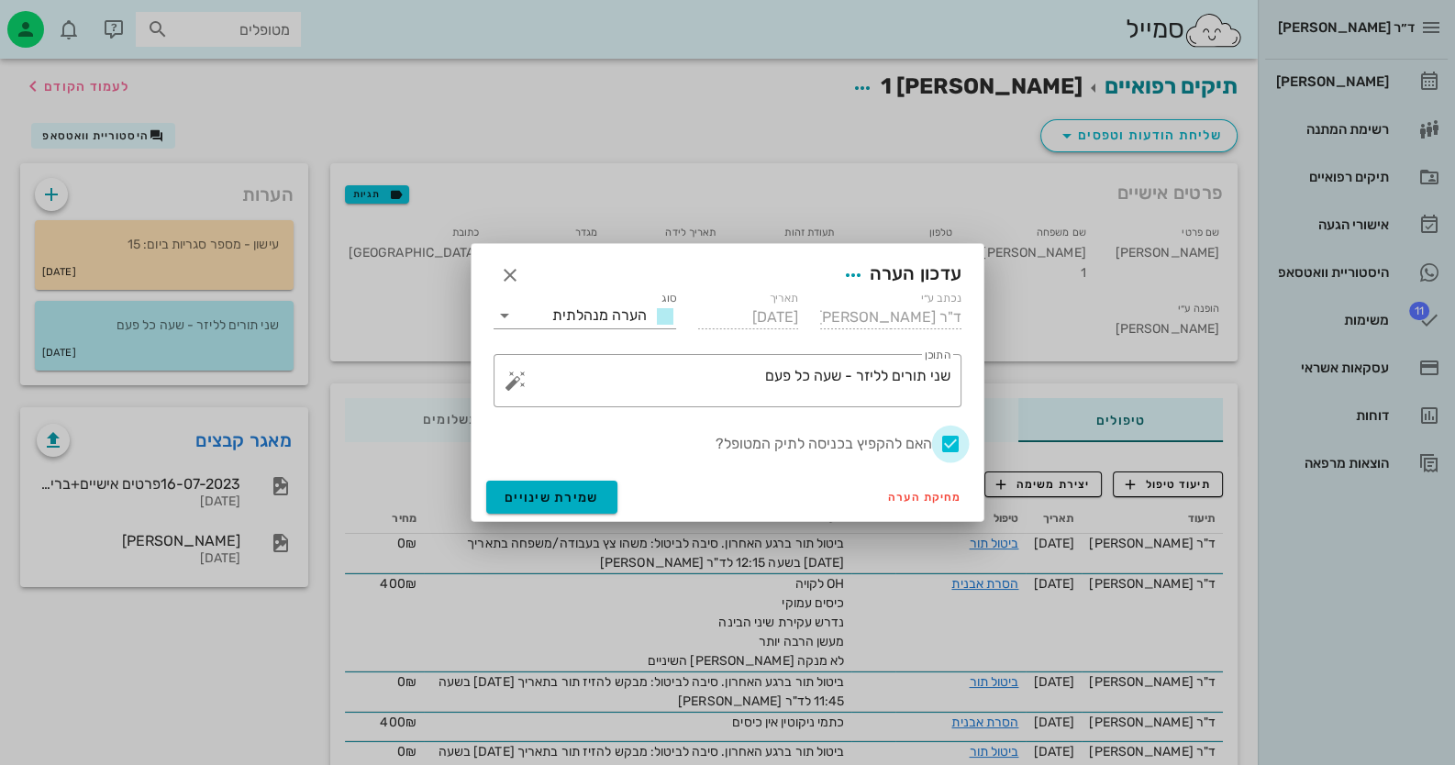
click at [953, 437] on div at bounding box center [950, 443] width 31 height 31
checkbox input "false"
click at [524, 509] on button "שמירת שינויים" at bounding box center [551, 497] width 131 height 33
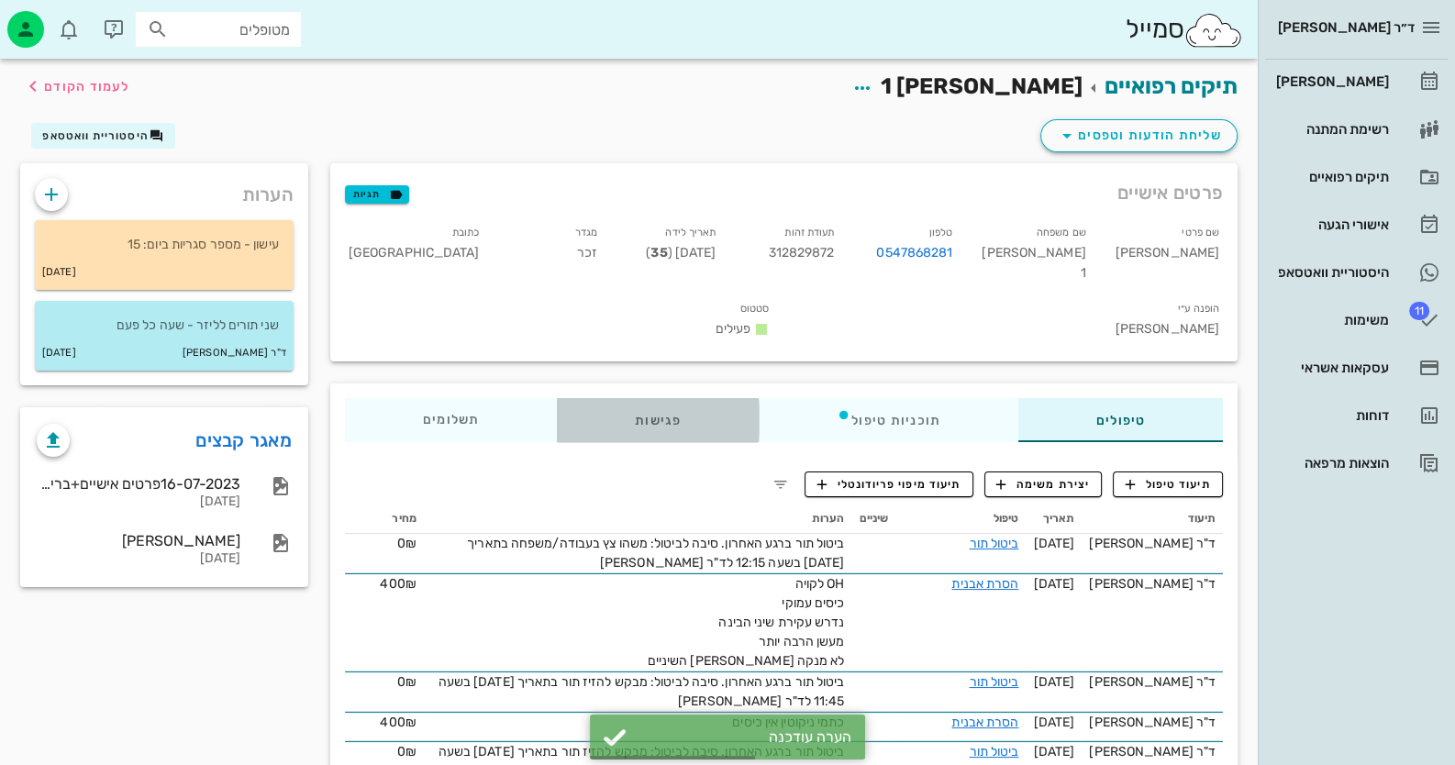
click at [642, 398] on div "פגישות" at bounding box center [658, 420] width 202 height 44
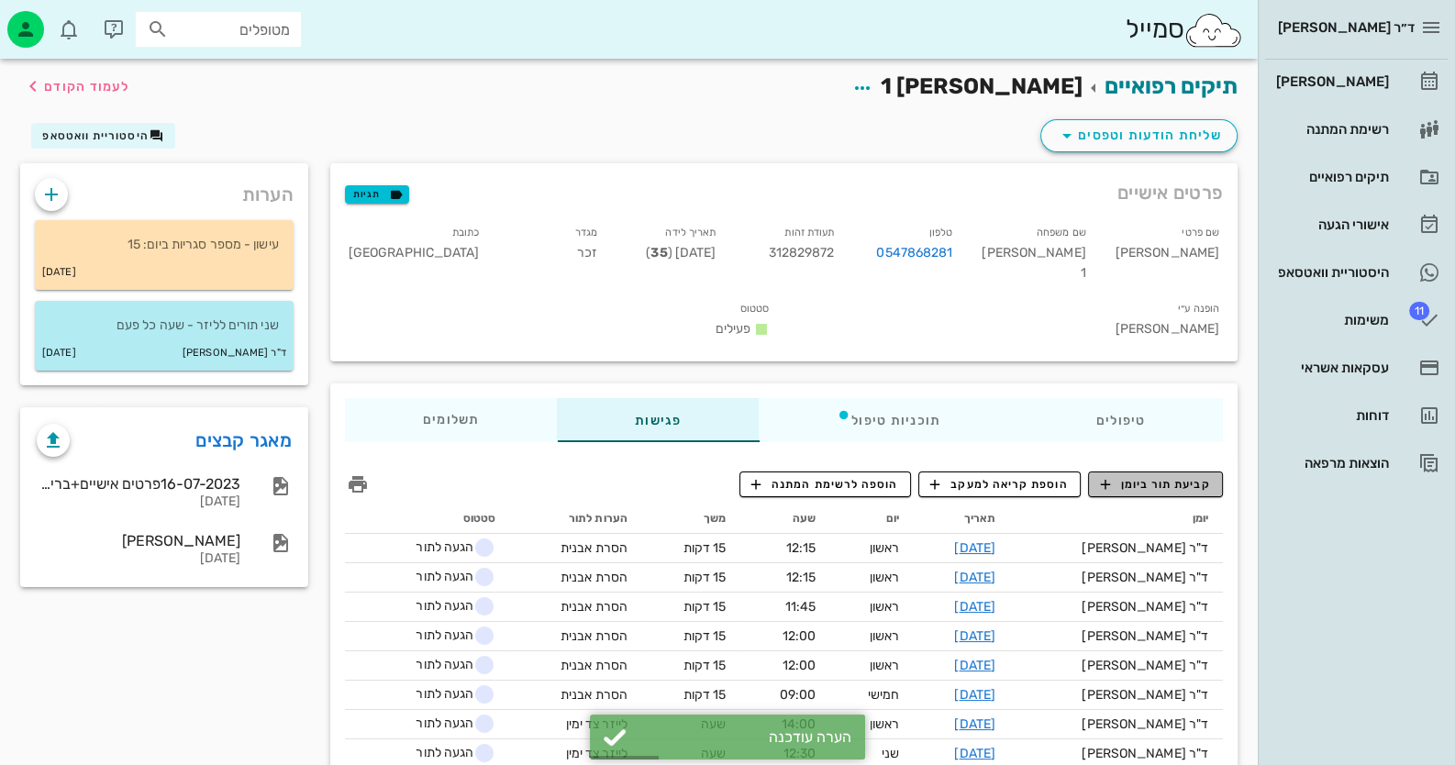
click at [1180, 476] on span "קביעת תור ביומן" at bounding box center [1155, 484] width 110 height 17
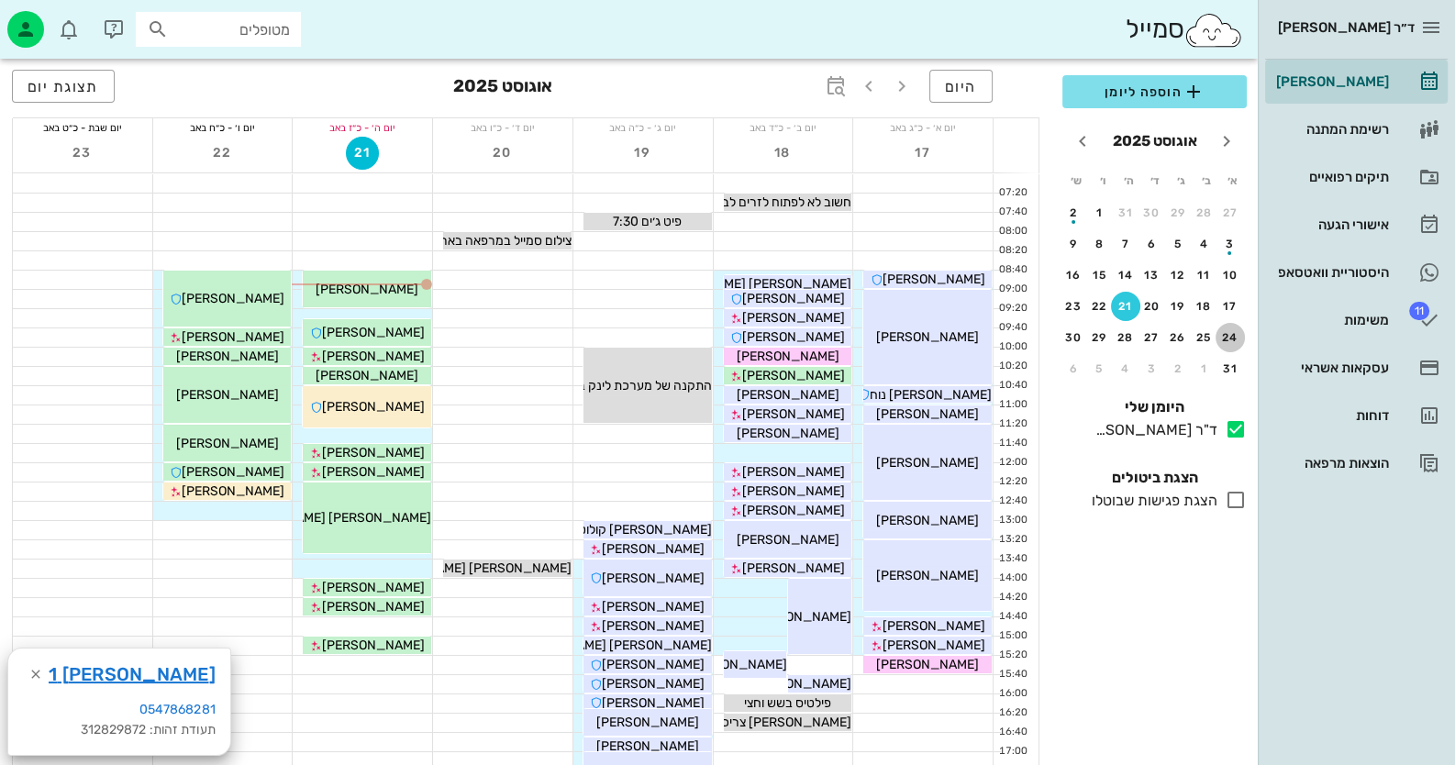
click at [1230, 331] on div "24" at bounding box center [1230, 337] width 29 height 13
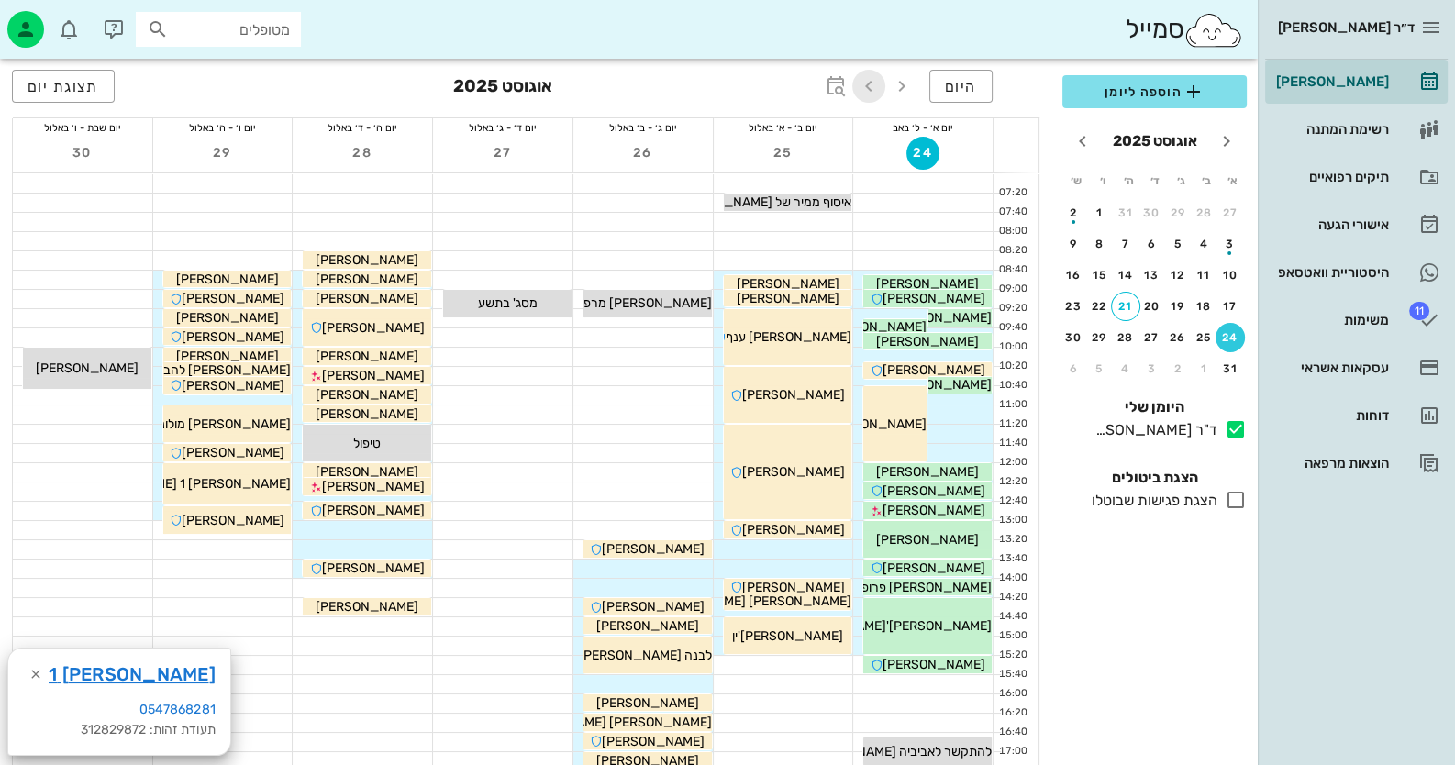
click at [867, 90] on icon "button" at bounding box center [869, 86] width 22 height 22
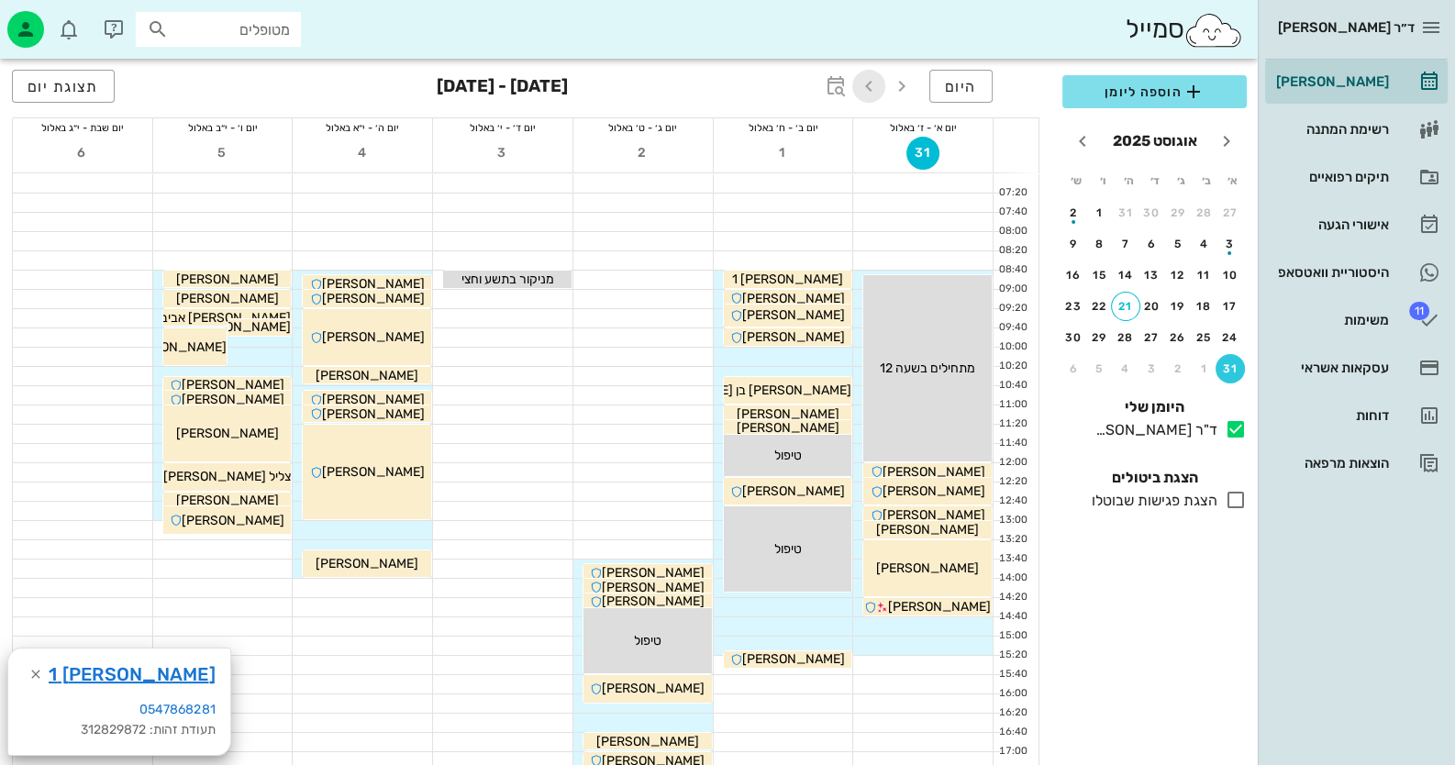
click at [872, 83] on icon "button" at bounding box center [869, 86] width 22 height 22
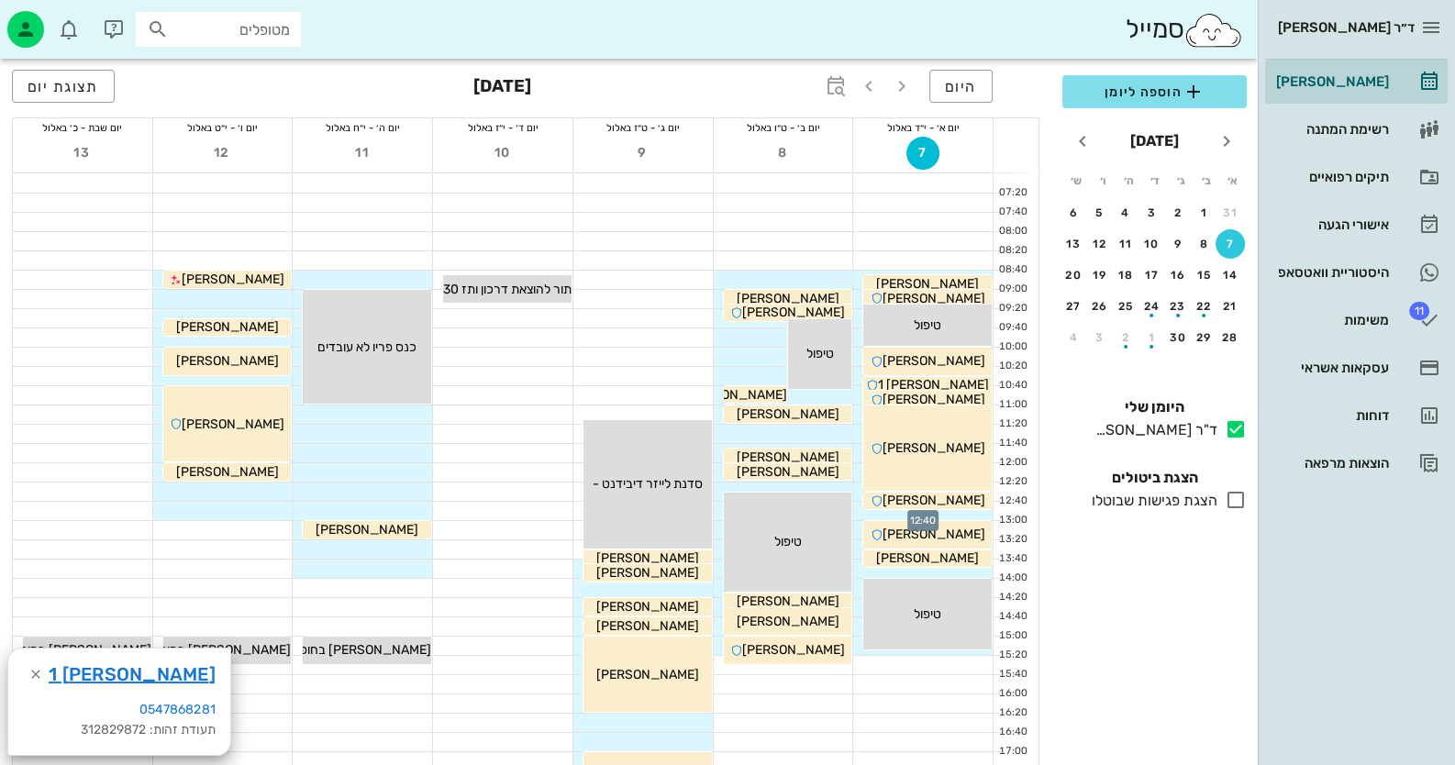
click at [972, 514] on div at bounding box center [922, 511] width 139 height 18
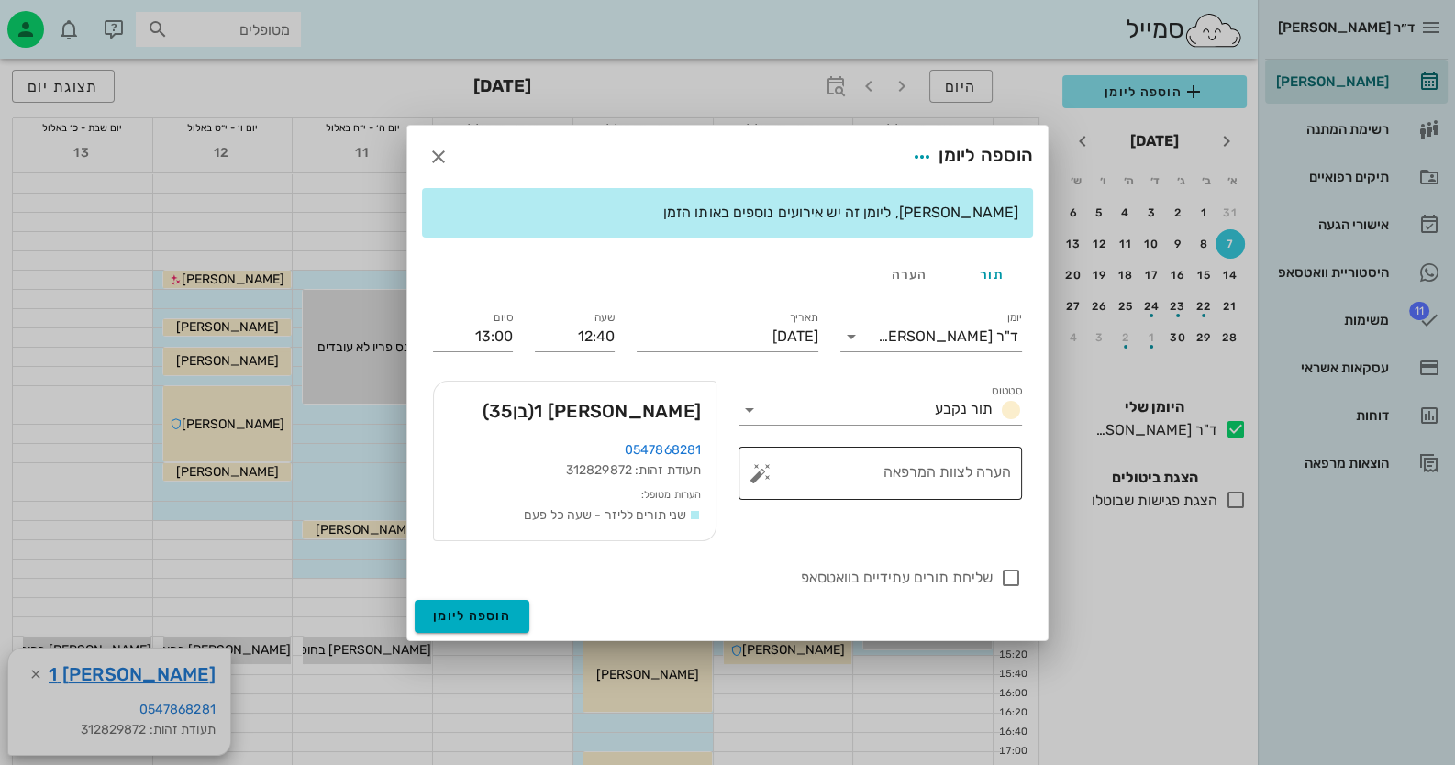
click at [755, 475] on button "button" at bounding box center [760, 473] width 22 height 22
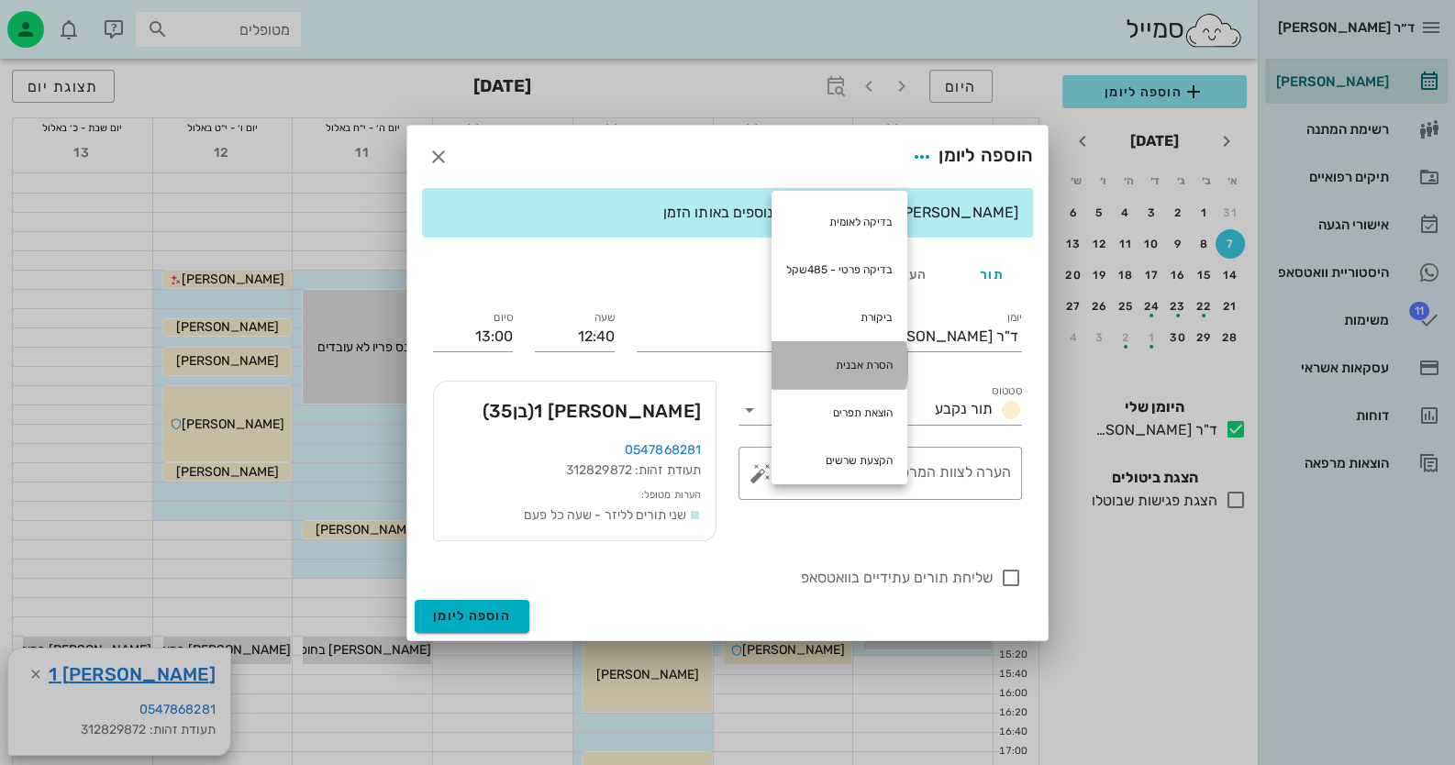
click at [851, 369] on div "הסרת אבנית" at bounding box center [840, 365] width 136 height 48
type textarea "הסרת אבנית"
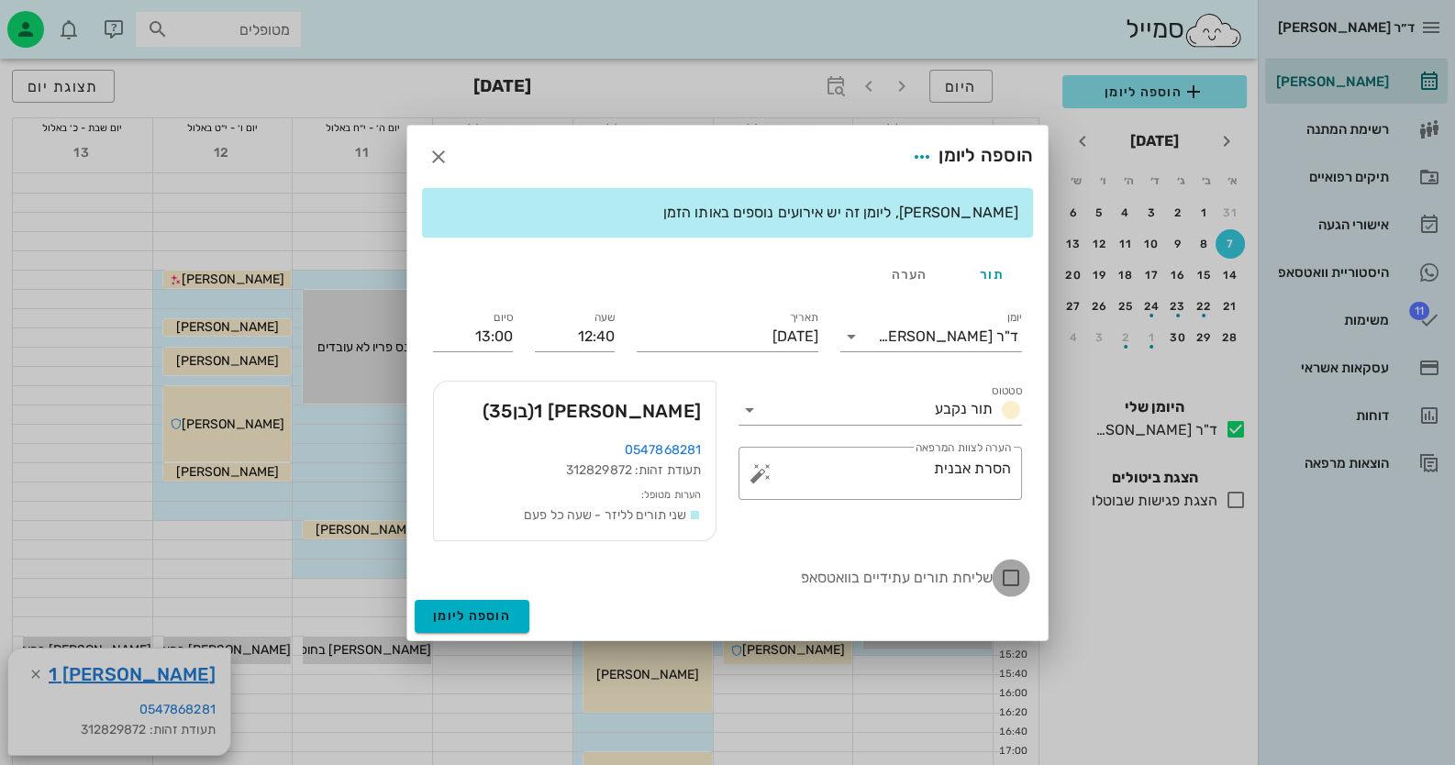
click at [1002, 570] on div at bounding box center [1010, 577] width 31 height 31
checkbox input "true"
click at [458, 613] on span "הוספה ליומן" at bounding box center [472, 616] width 78 height 16
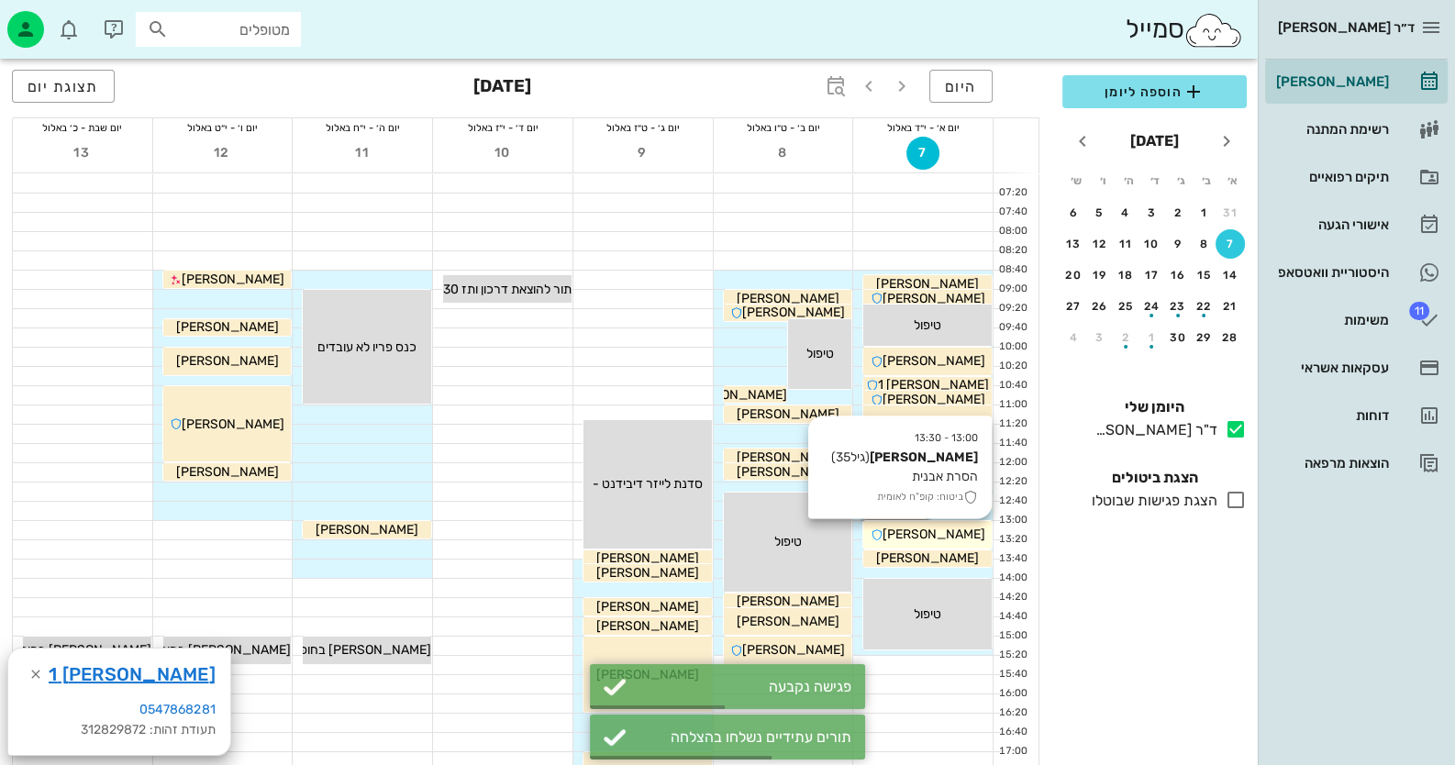
click at [943, 292] on span "[PERSON_NAME]" at bounding box center [927, 284] width 103 height 16
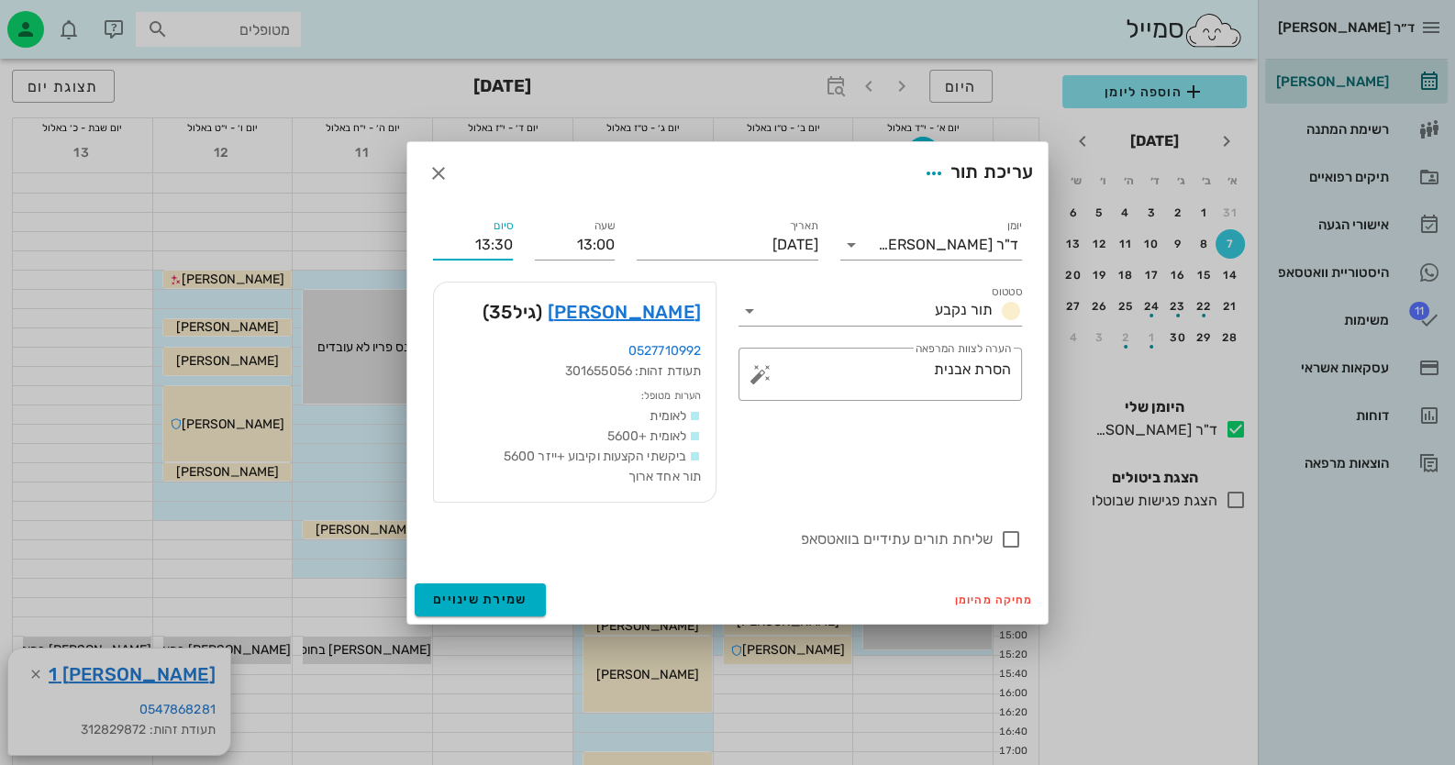
click at [502, 242] on input "13:30" at bounding box center [473, 244] width 80 height 29
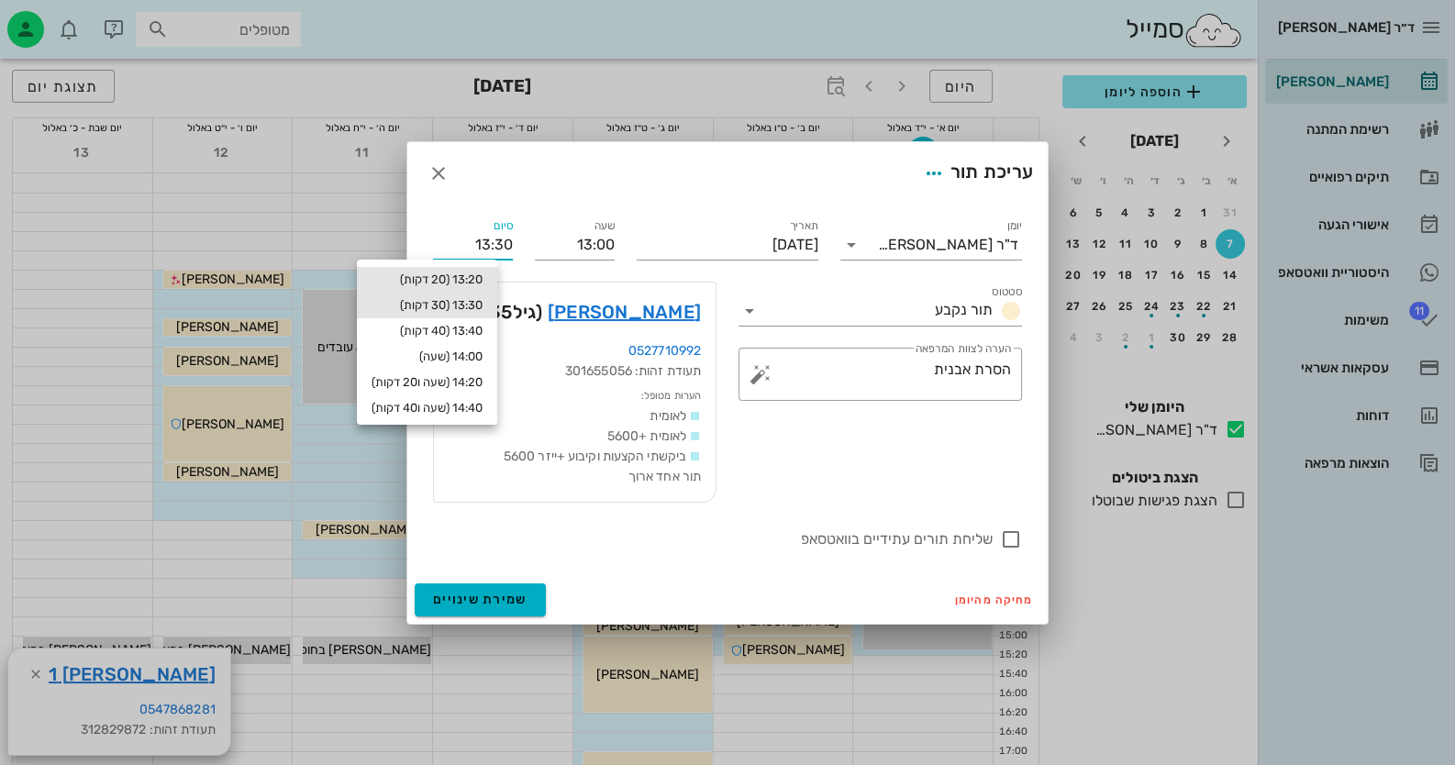
click at [477, 275] on div "13:20 (20 דקות)" at bounding box center [427, 279] width 111 height 15
type input "13:20"
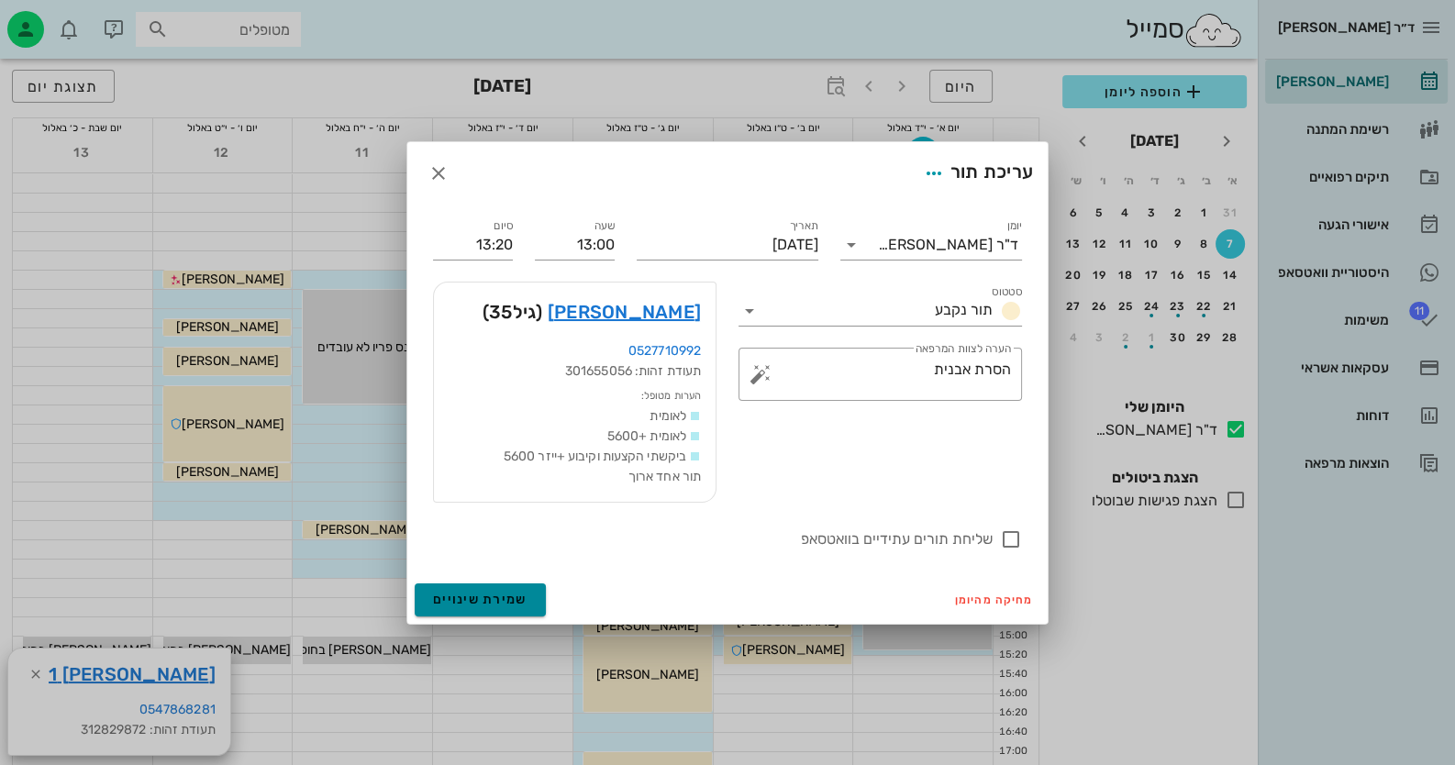
click at [513, 614] on button "שמירת שינויים" at bounding box center [480, 599] width 131 height 33
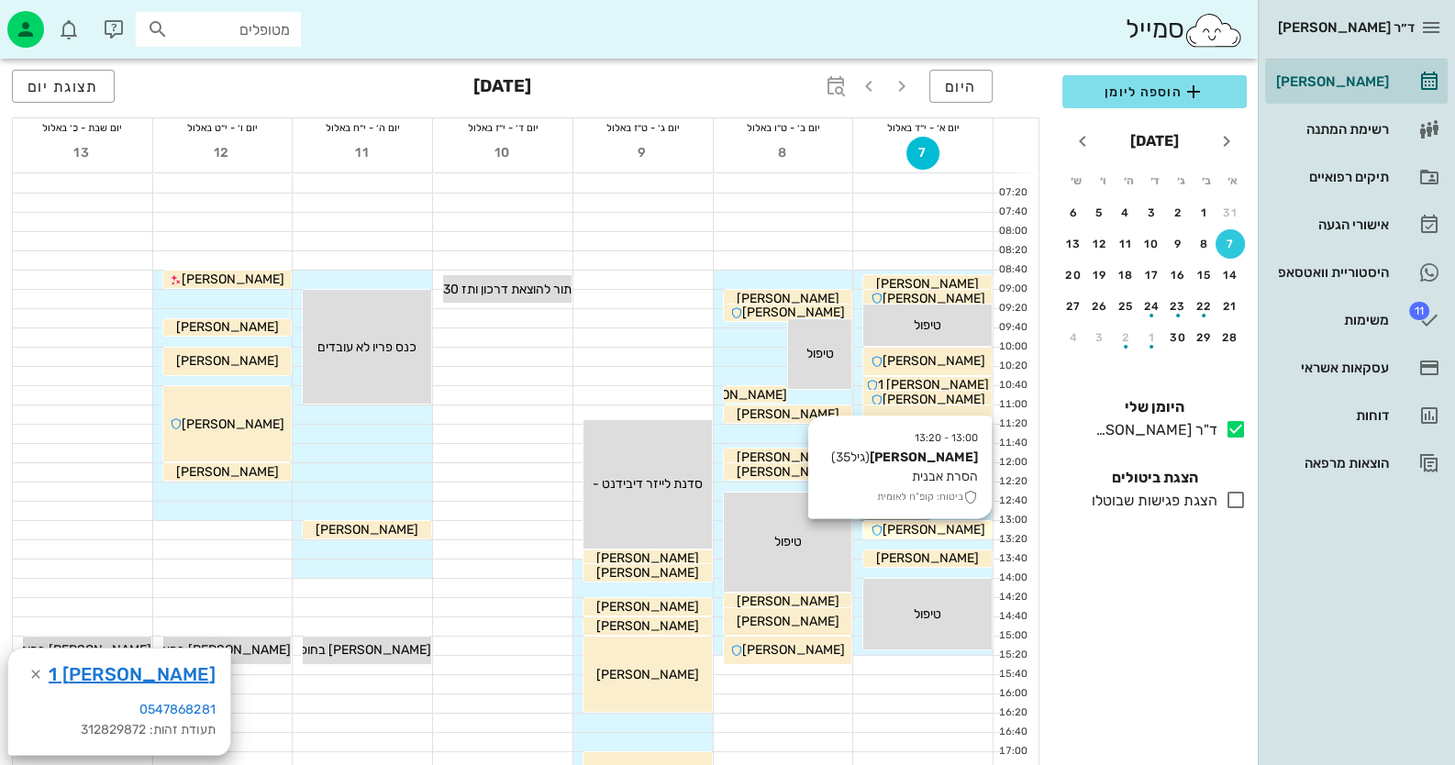
click at [958, 292] on span "[PERSON_NAME]" at bounding box center [927, 284] width 103 height 16
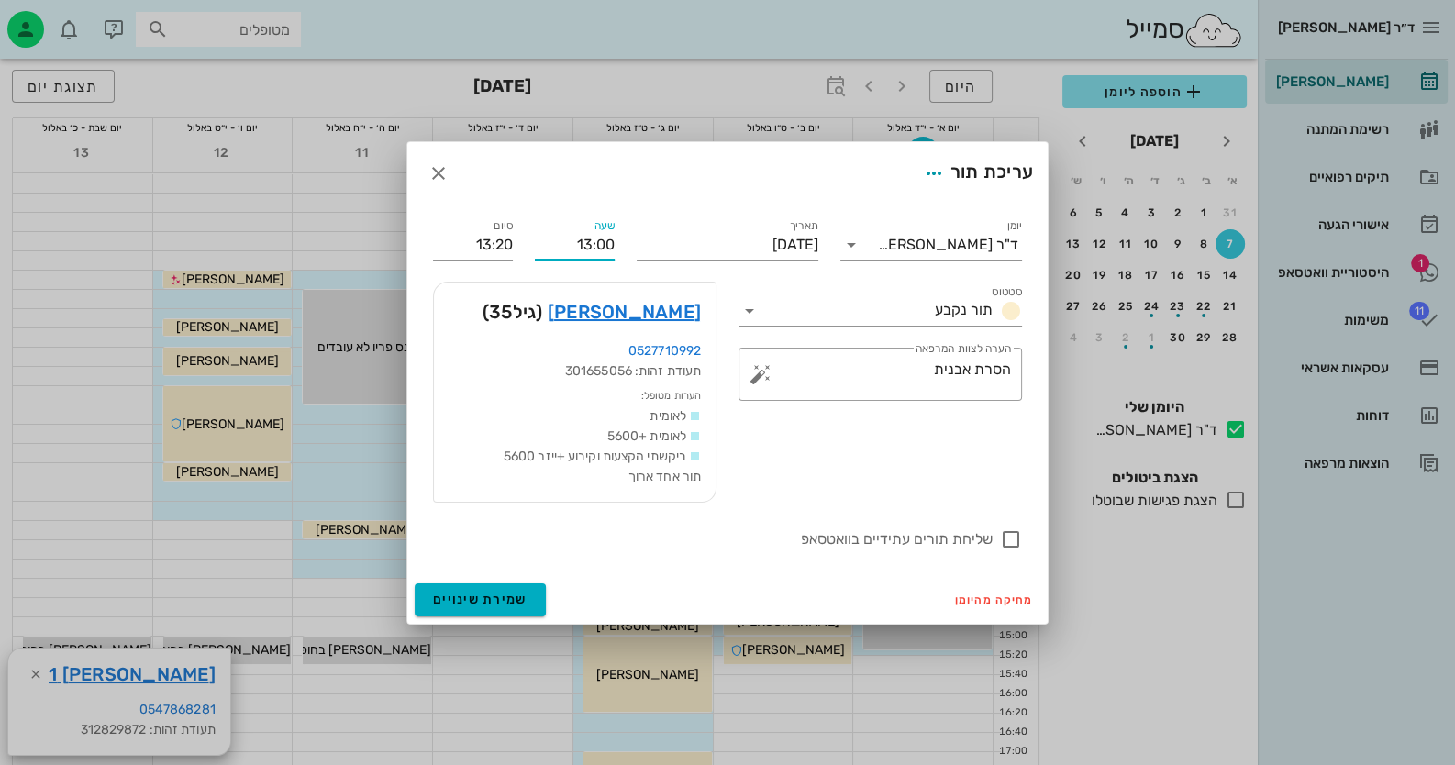
drag, startPoint x: 607, startPoint y: 246, endPoint x: 598, endPoint y: 245, distance: 9.2
click at [598, 245] on input "13:00" at bounding box center [575, 244] width 80 height 29
click at [600, 243] on input "13:10" at bounding box center [575, 244] width 80 height 29
type input "13:10"
type input "13:30"
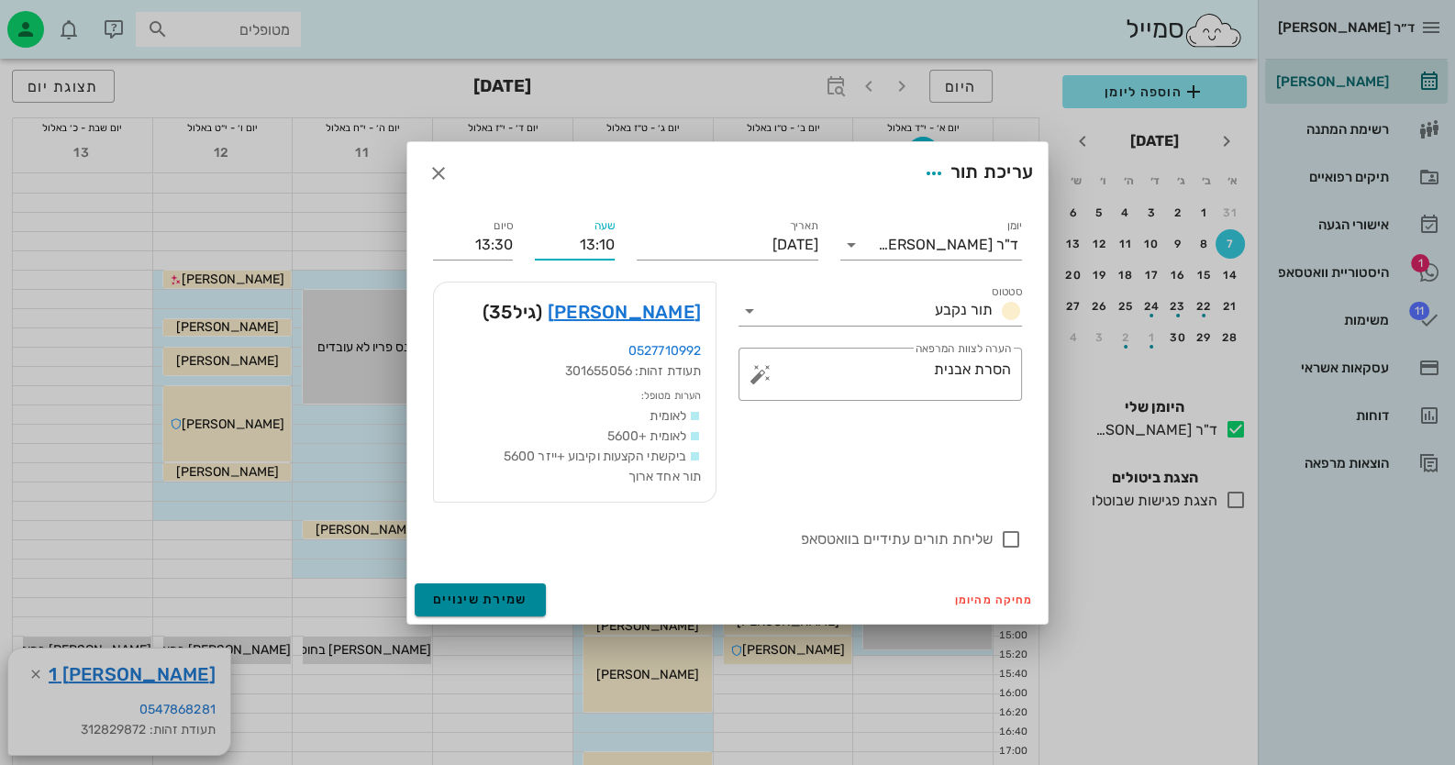
click at [495, 584] on button "שמירת שינויים" at bounding box center [480, 599] width 131 height 33
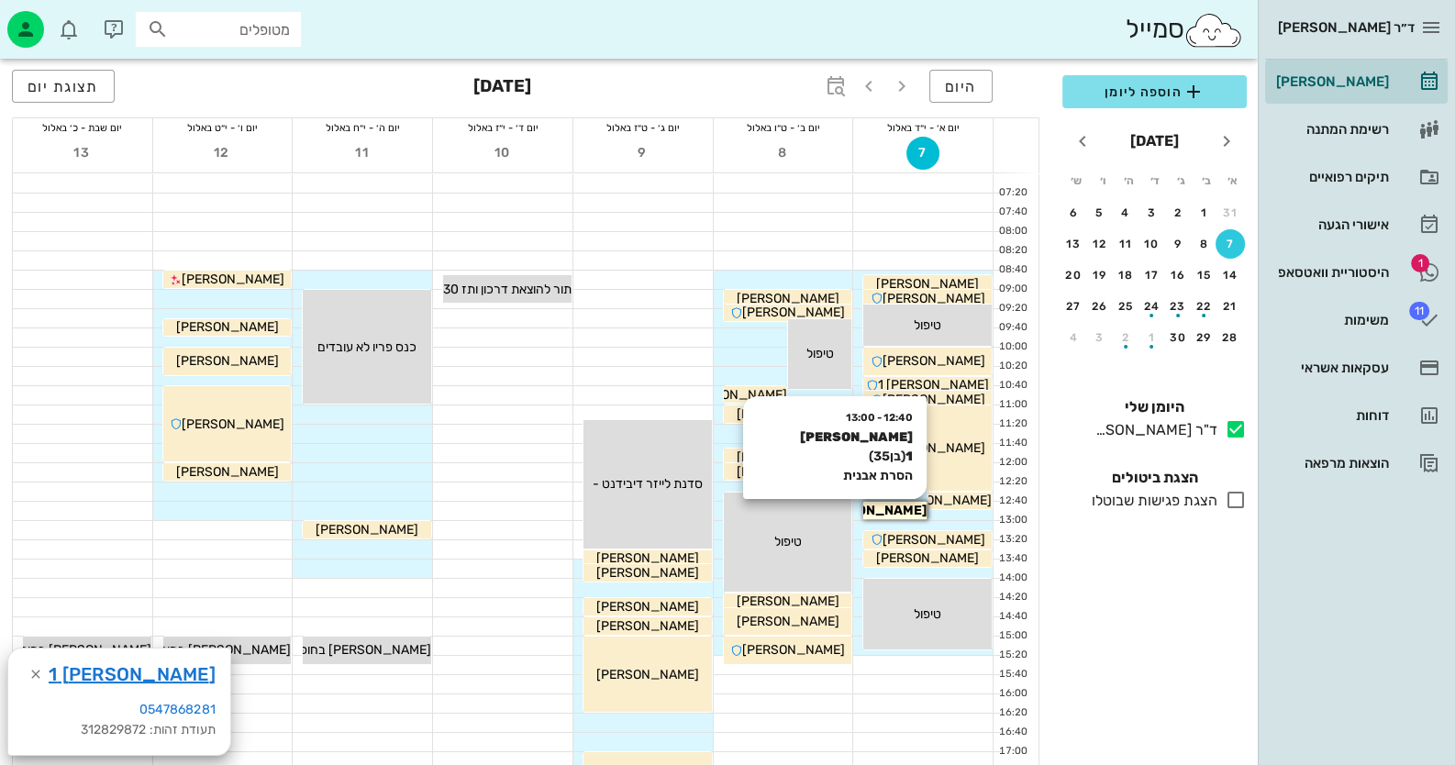
click at [892, 508] on span "[PERSON_NAME] 1" at bounding box center [867, 511] width 117 height 16
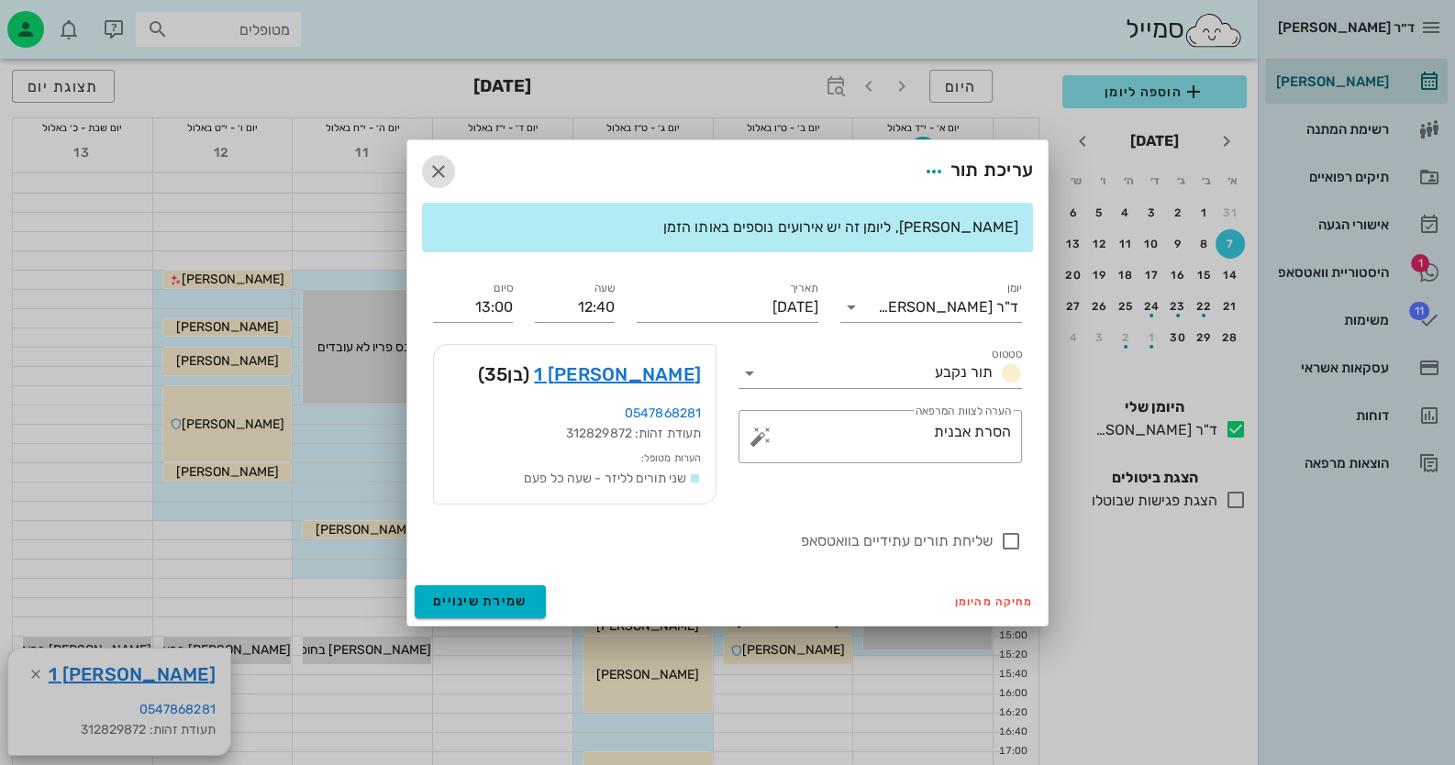
click at [445, 168] on icon "button" at bounding box center [438, 172] width 22 height 22
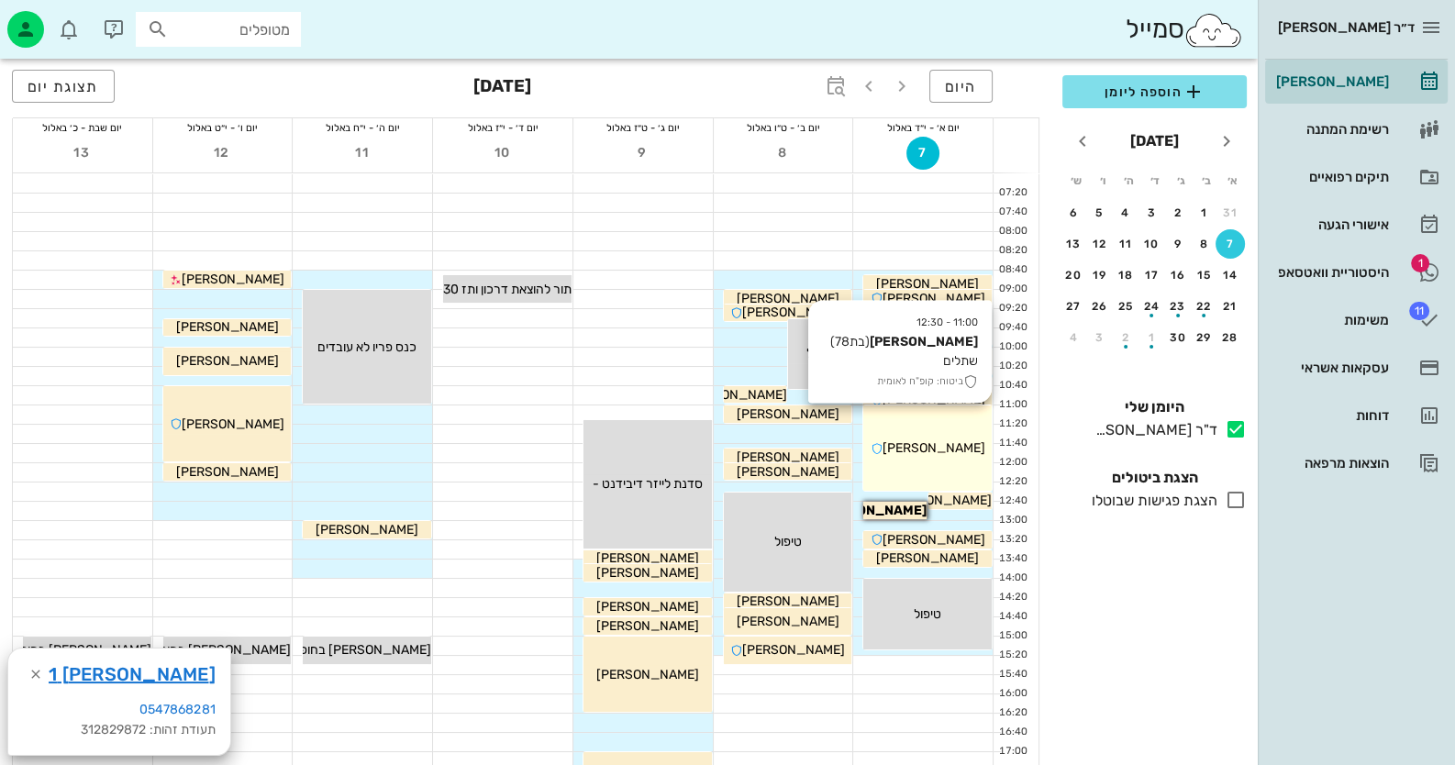
click at [956, 292] on span "[PERSON_NAME]" at bounding box center [927, 284] width 103 height 16
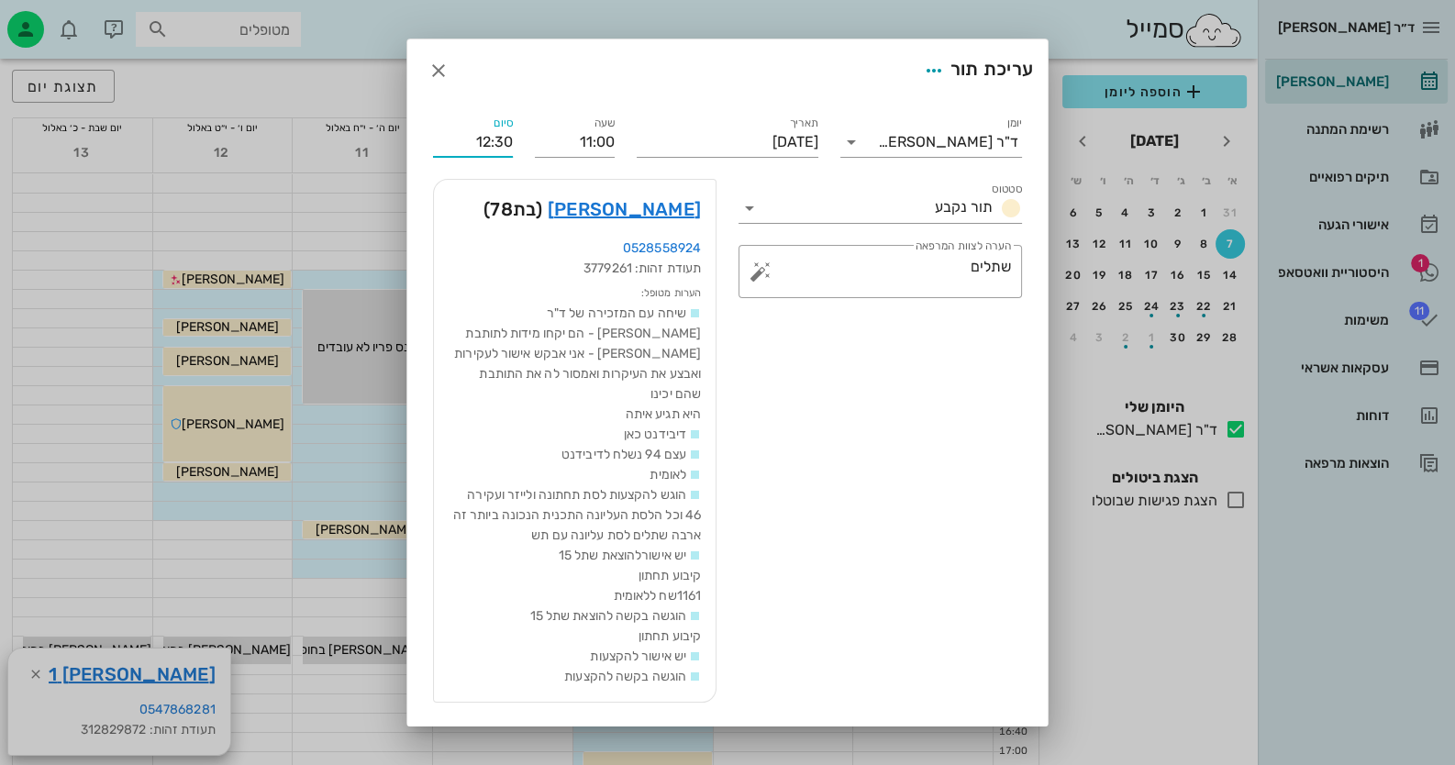
click at [505, 141] on input "12:30" at bounding box center [473, 142] width 80 height 29
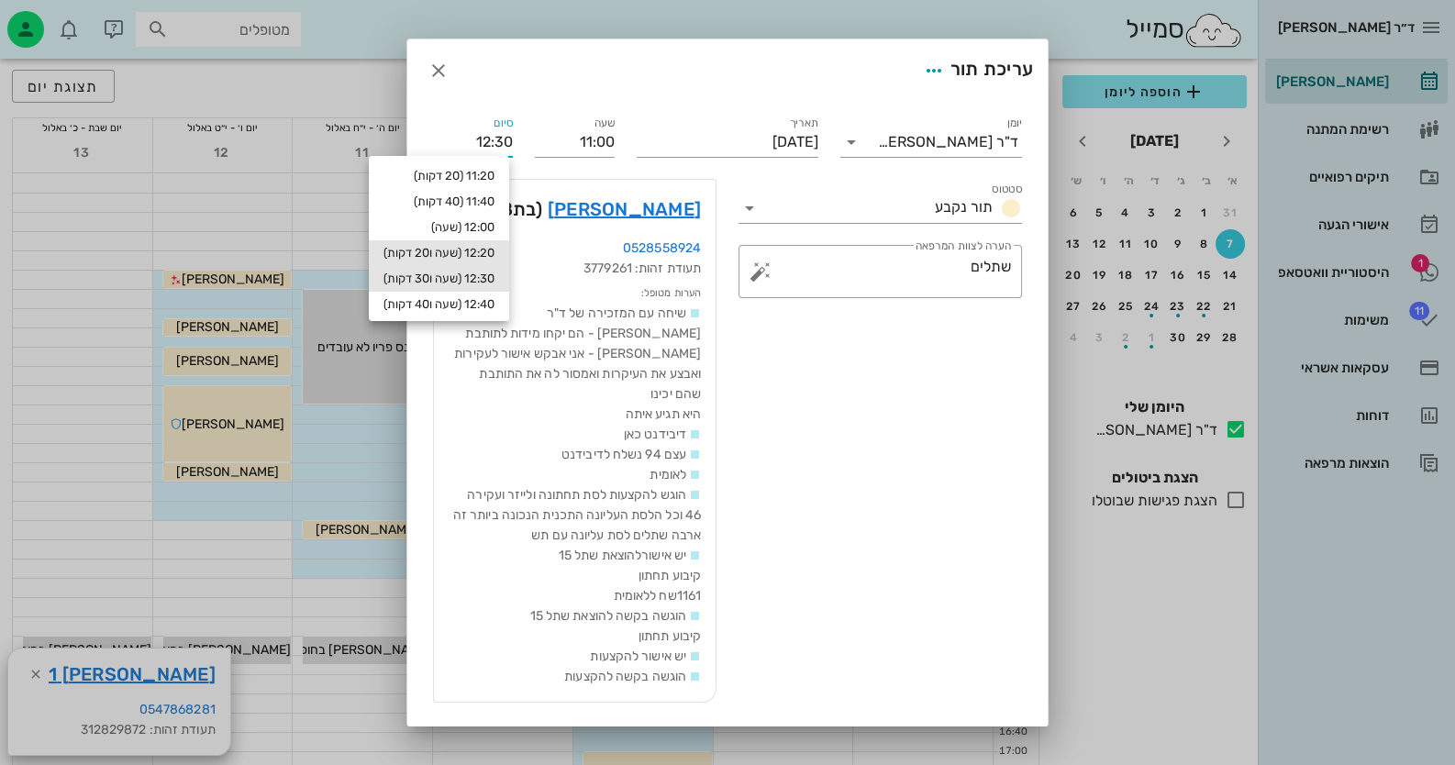
click at [477, 243] on div "12:20 (שעה ו20 דקות)" at bounding box center [439, 253] width 140 height 26
type input "12:20"
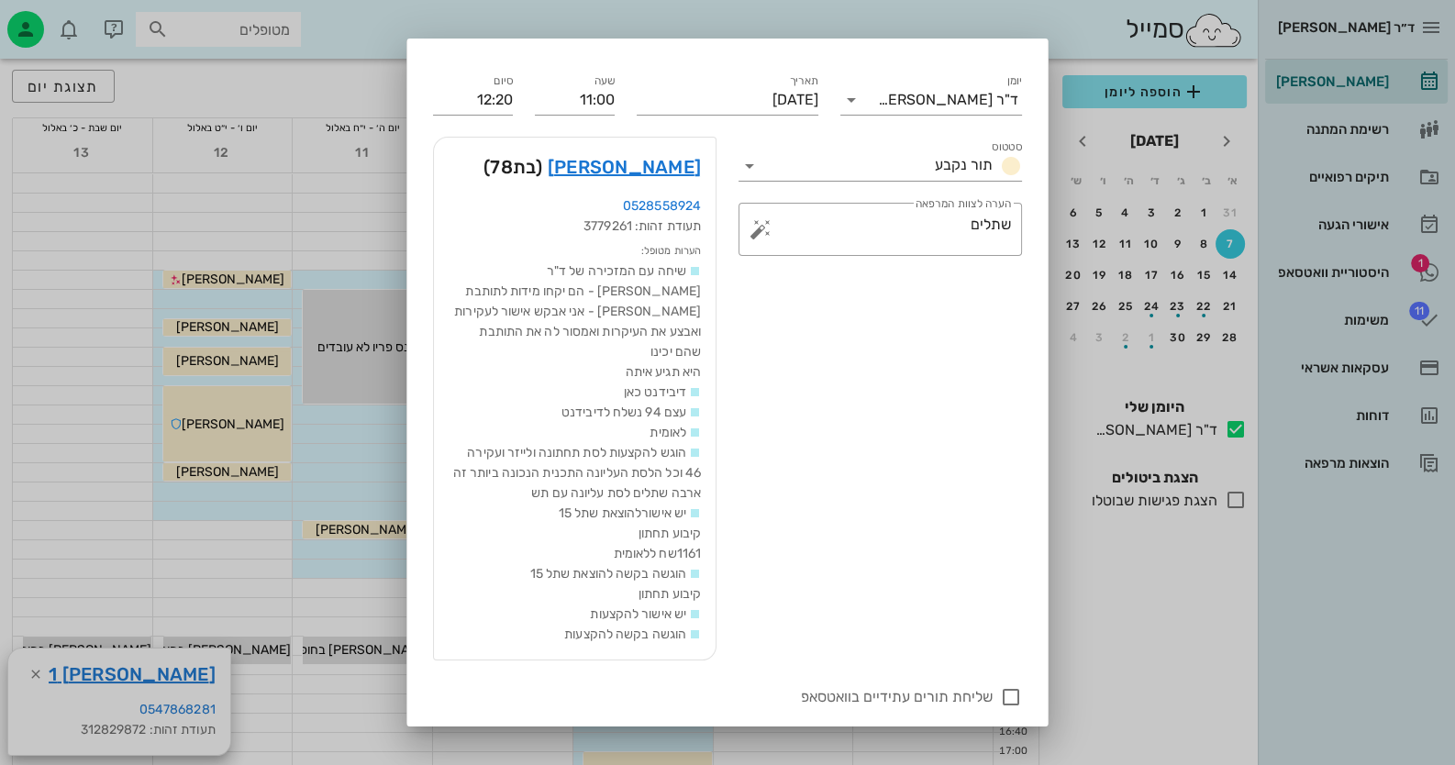
scroll to position [76, 0]
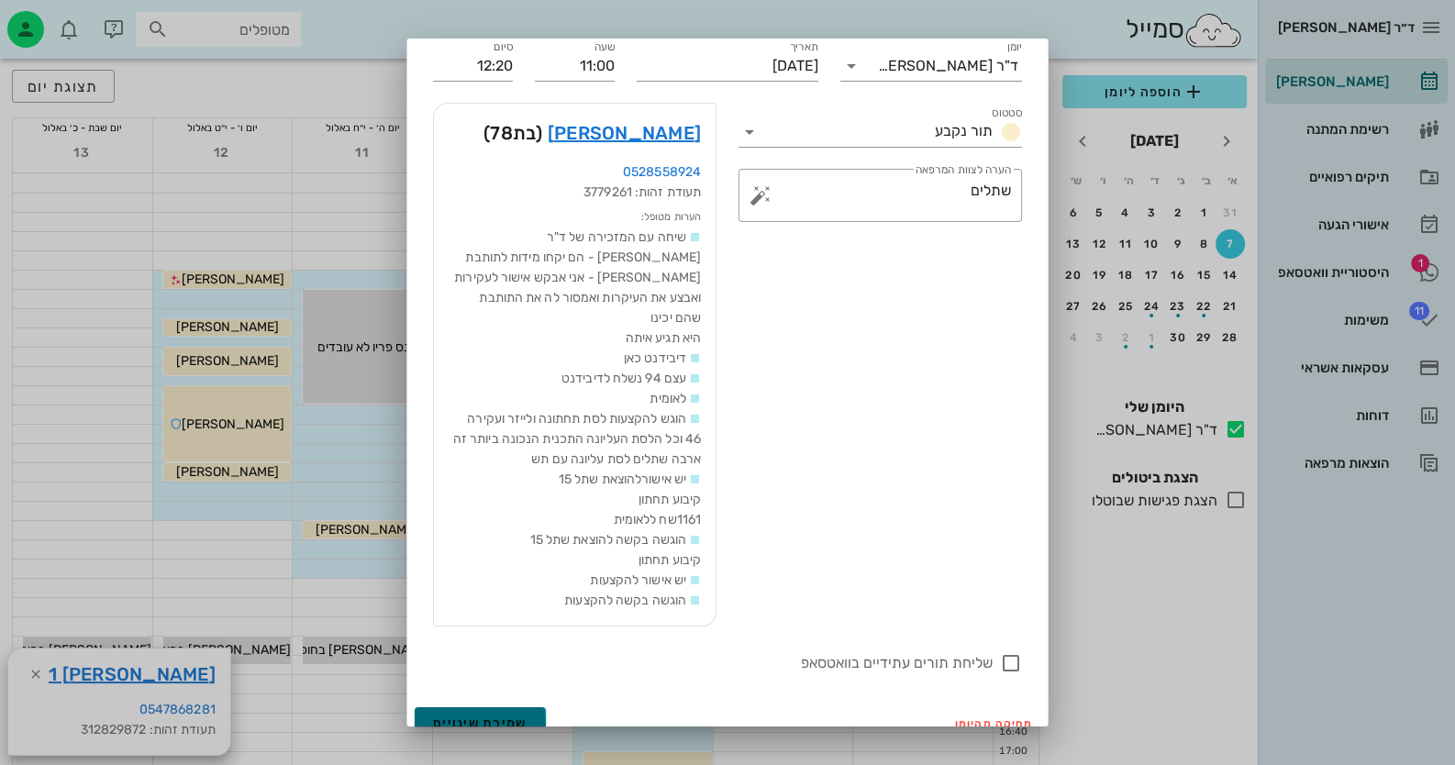
click at [487, 716] on span "שמירת שינויים" at bounding box center [480, 724] width 94 height 16
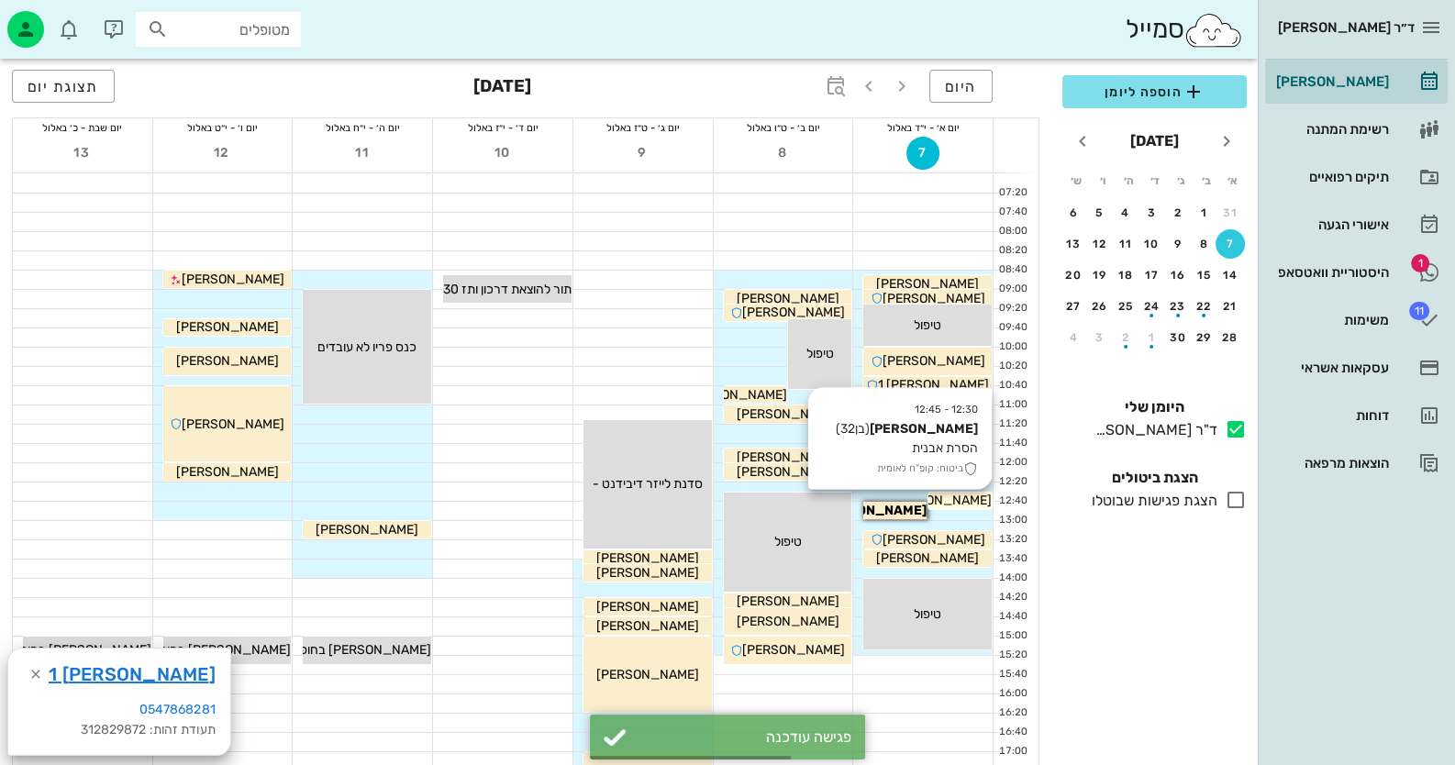
click at [978, 292] on span "[PERSON_NAME]" at bounding box center [927, 284] width 103 height 16
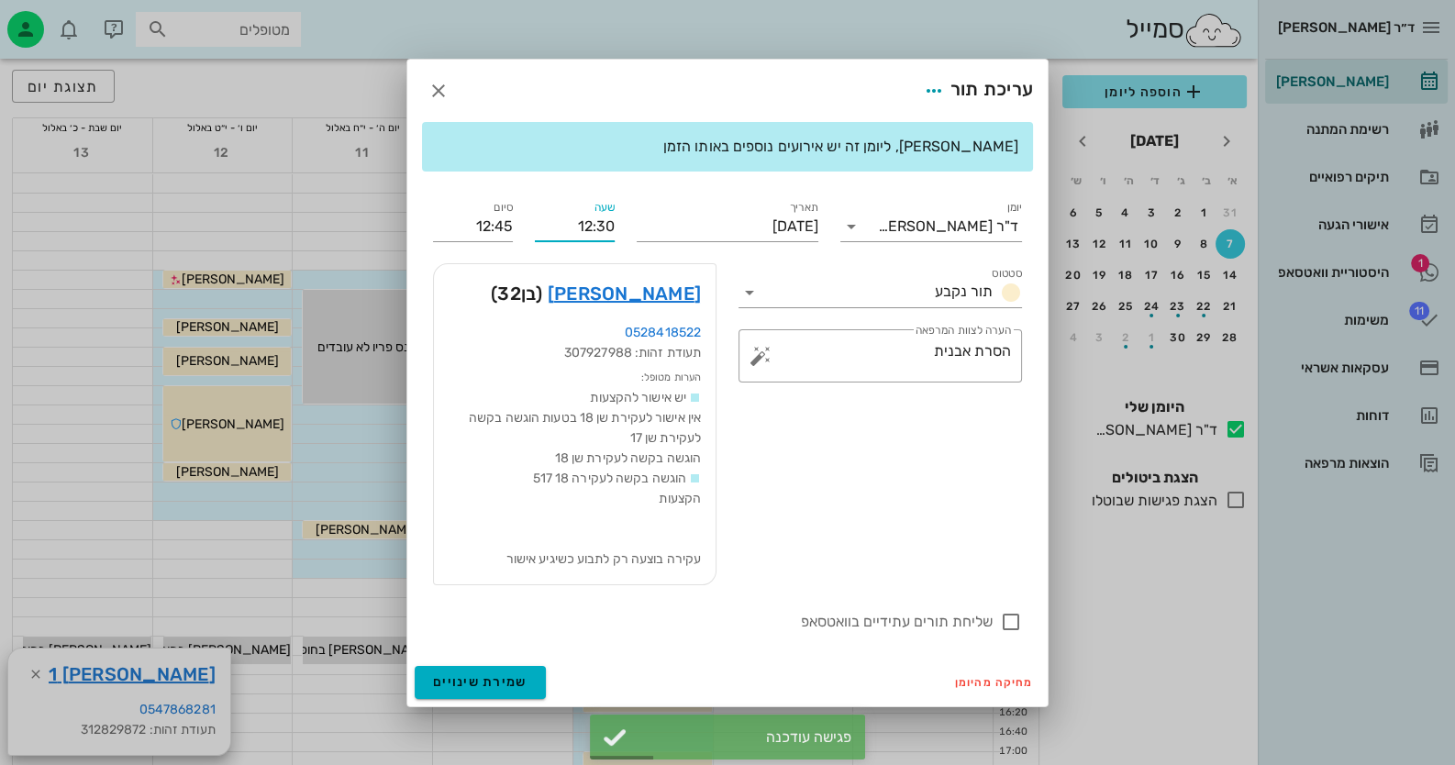
click at [597, 227] on input "12:30" at bounding box center [575, 226] width 80 height 29
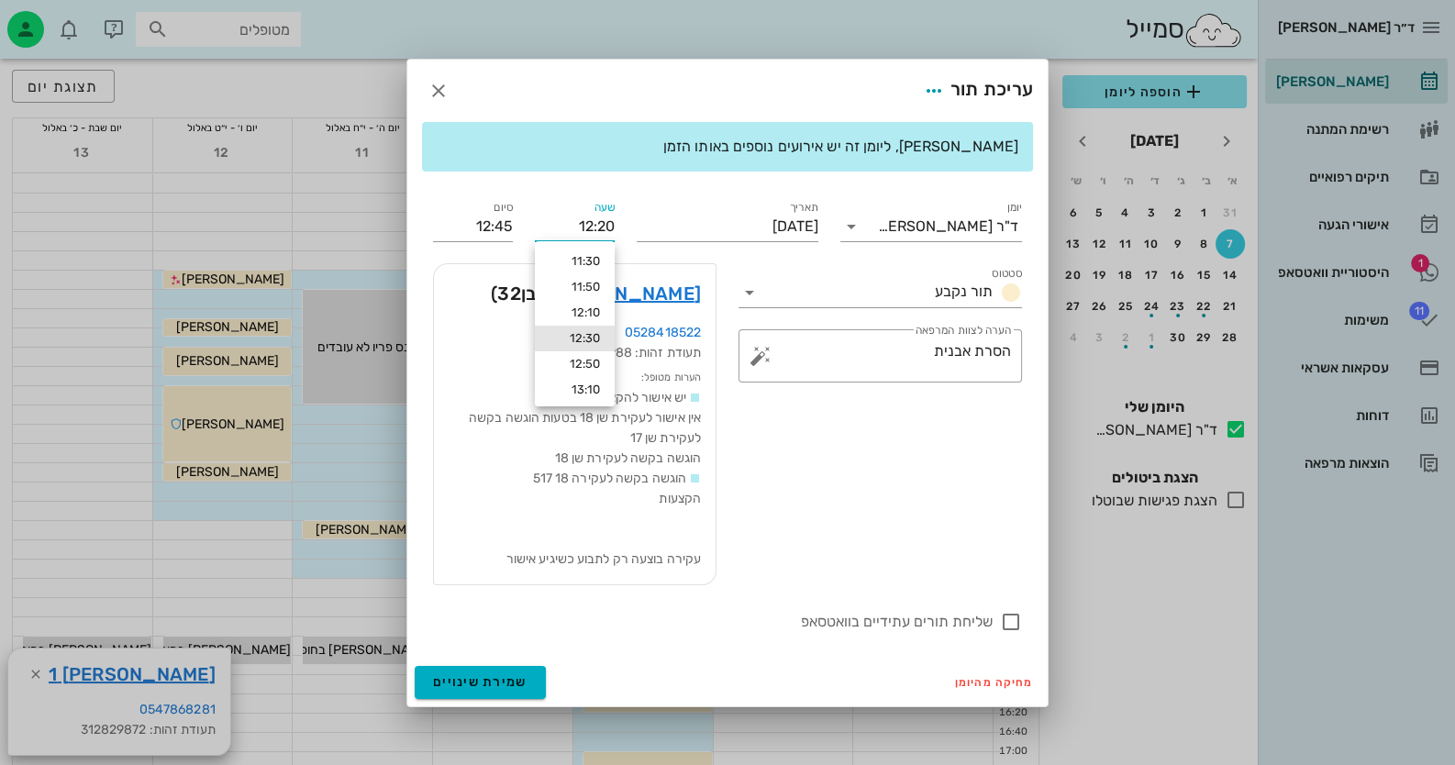
click at [599, 226] on input "12:20" at bounding box center [575, 226] width 80 height 29
type input "12:20"
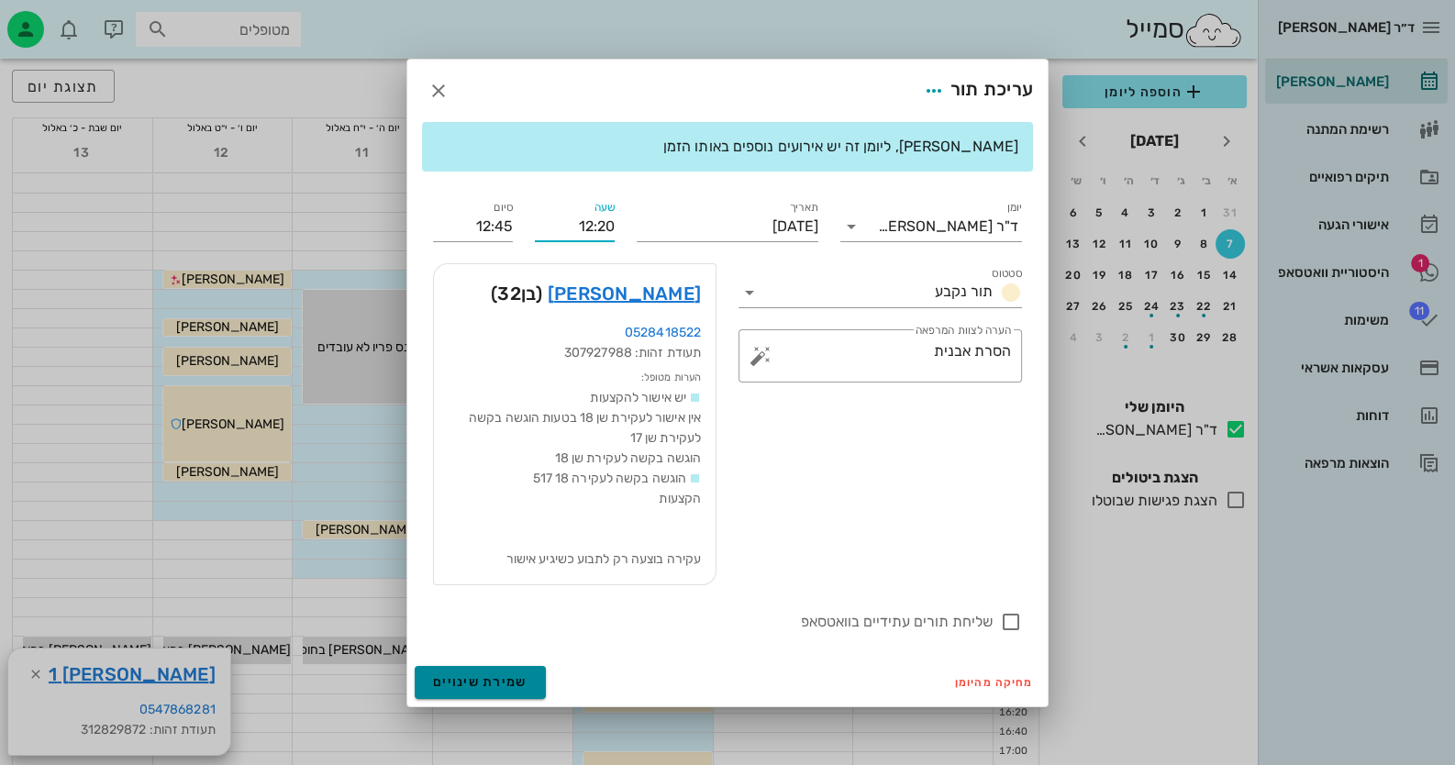
type input "12:35"
click at [506, 673] on div "עריכת תור [PERSON_NAME], ליומן זה יש אירועים נוספים באותו הזמן יומן ד"ר [PERSON…" at bounding box center [727, 383] width 642 height 649
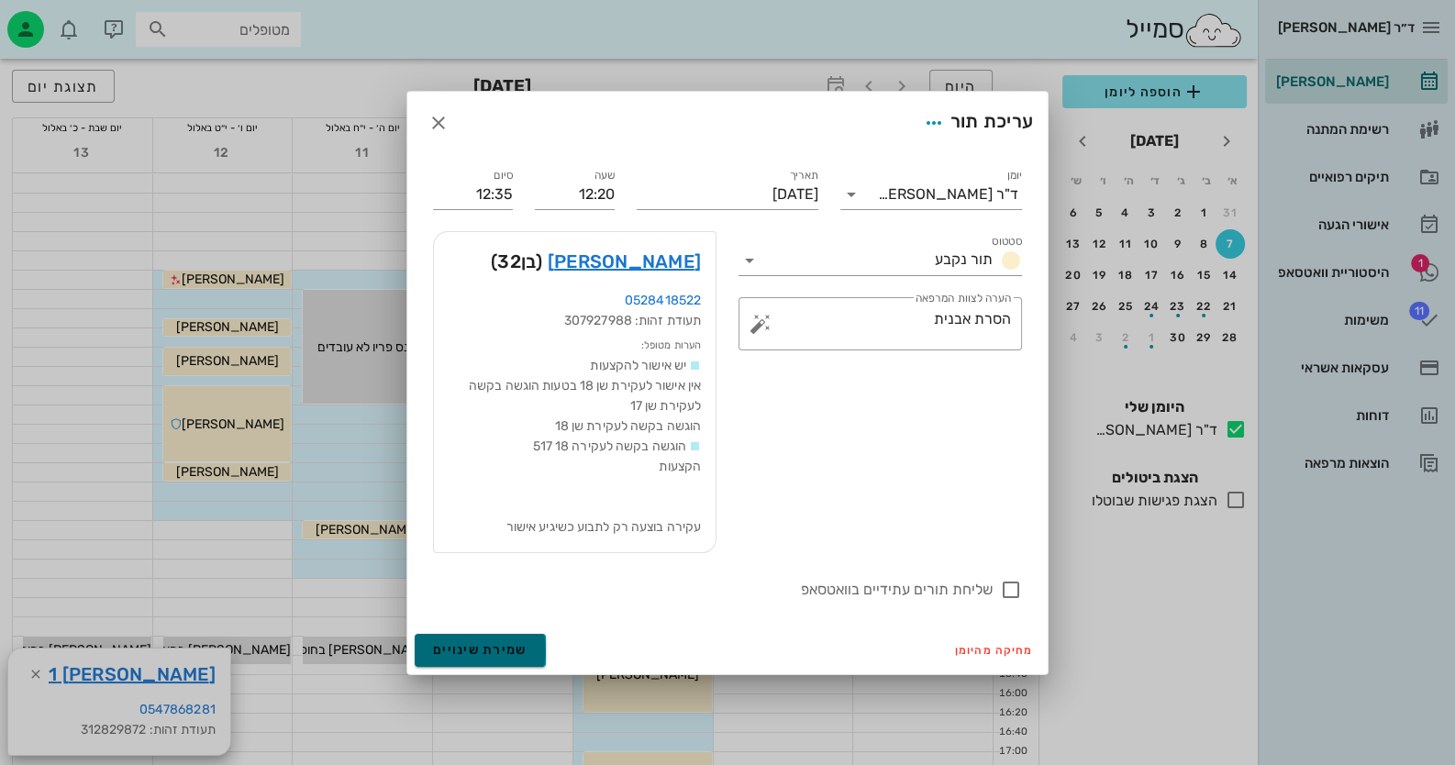
click at [504, 650] on span "שמירת שינויים" at bounding box center [480, 650] width 94 height 16
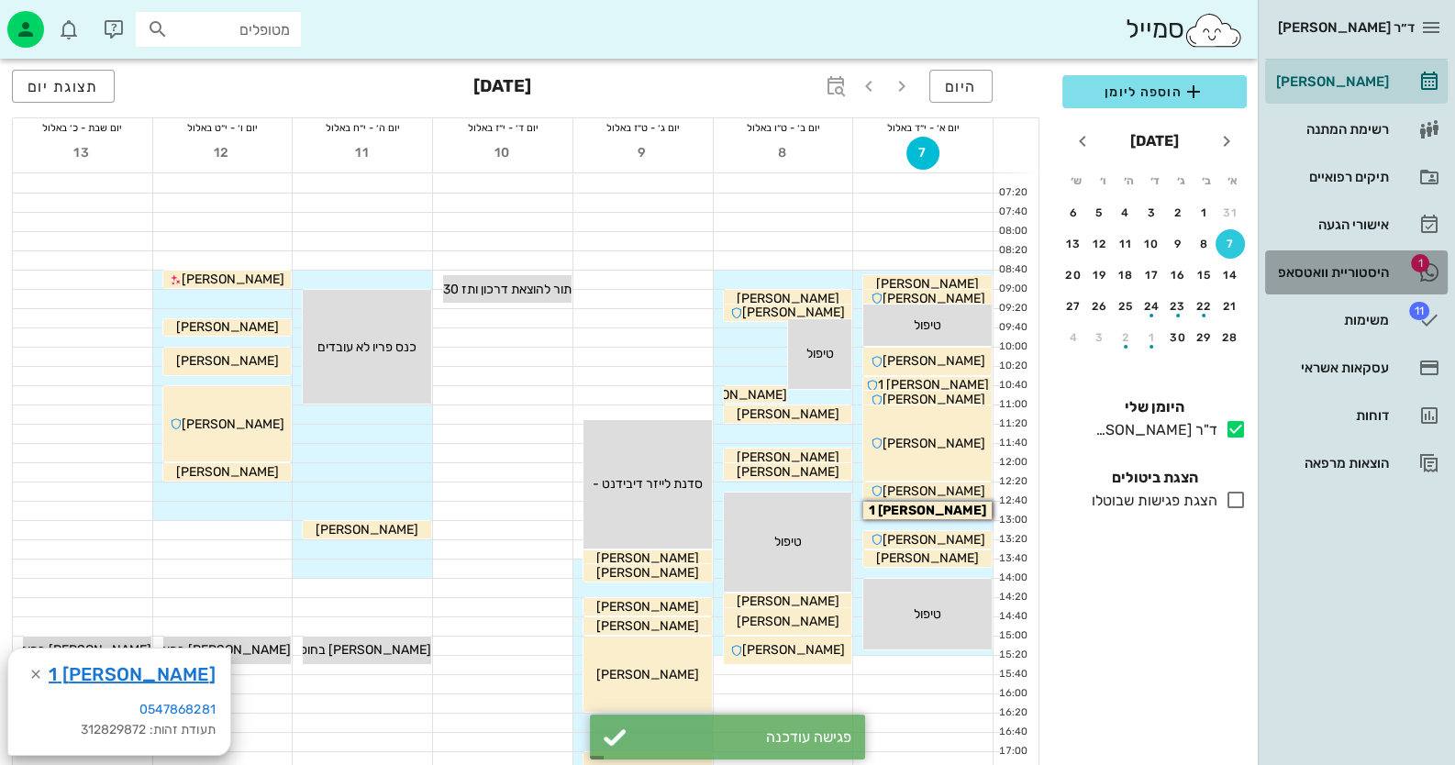
click at [1371, 272] on div "היסטוריית וואטסאפ" at bounding box center [1330, 272] width 117 height 15
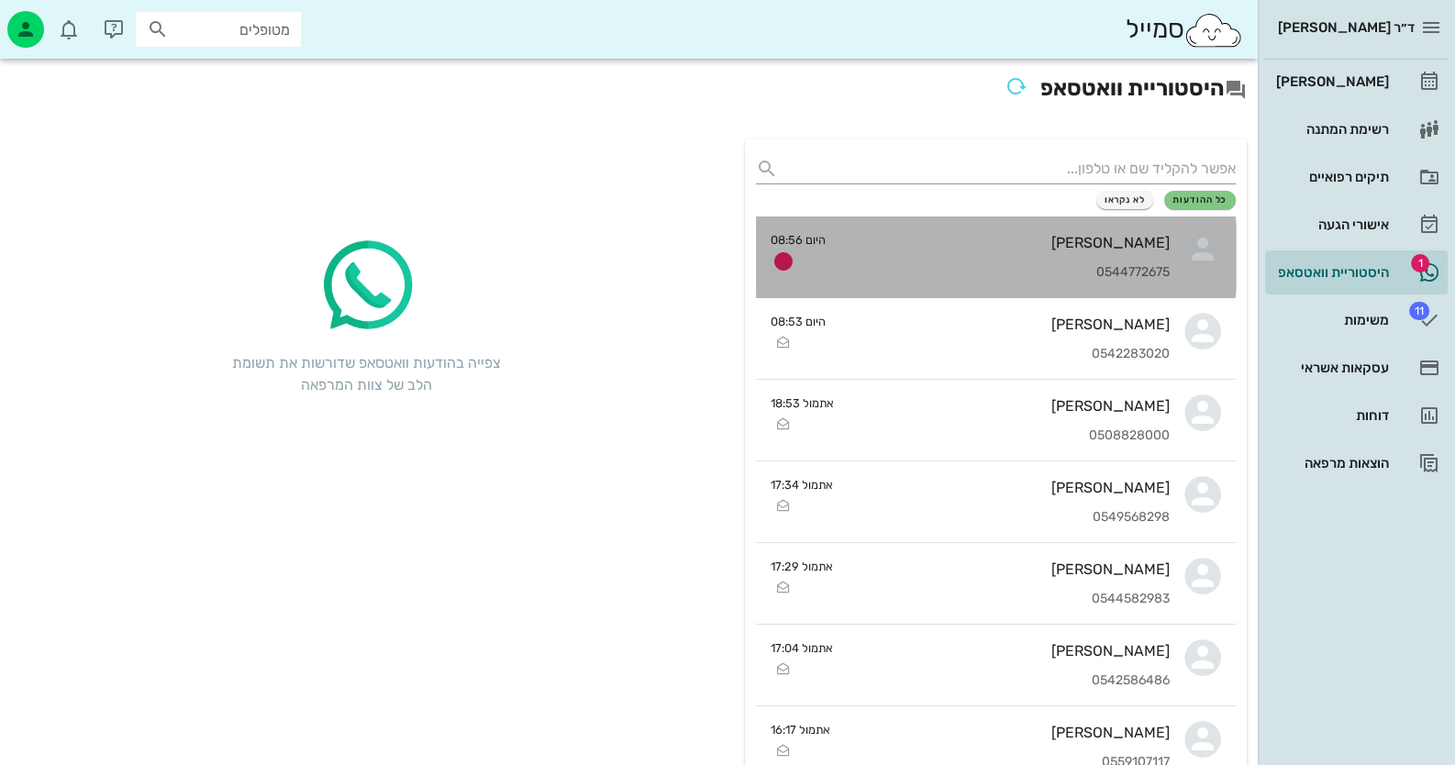
click at [1042, 273] on div "0544772675" at bounding box center [1004, 273] width 329 height 16
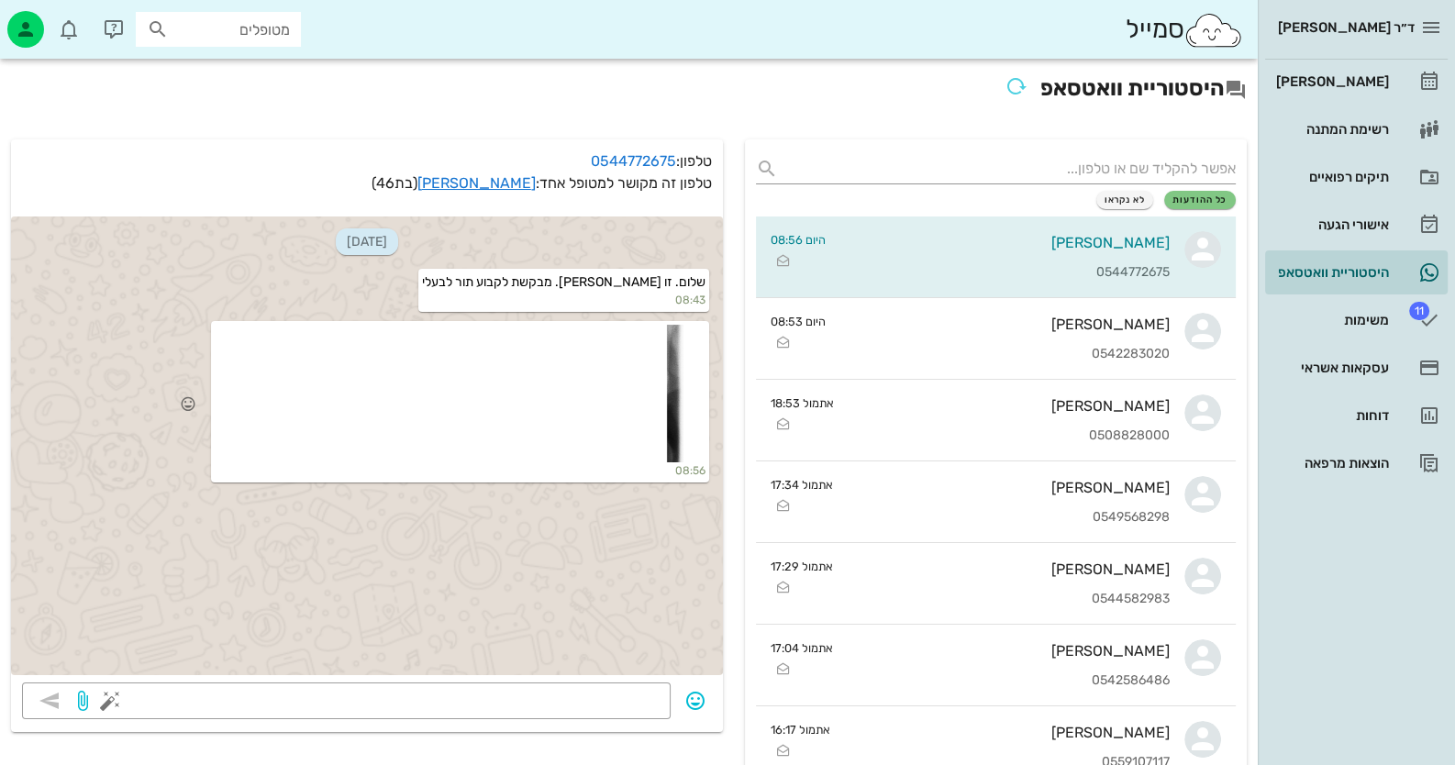
click at [529, 421] on div at bounding box center [460, 394] width 491 height 138
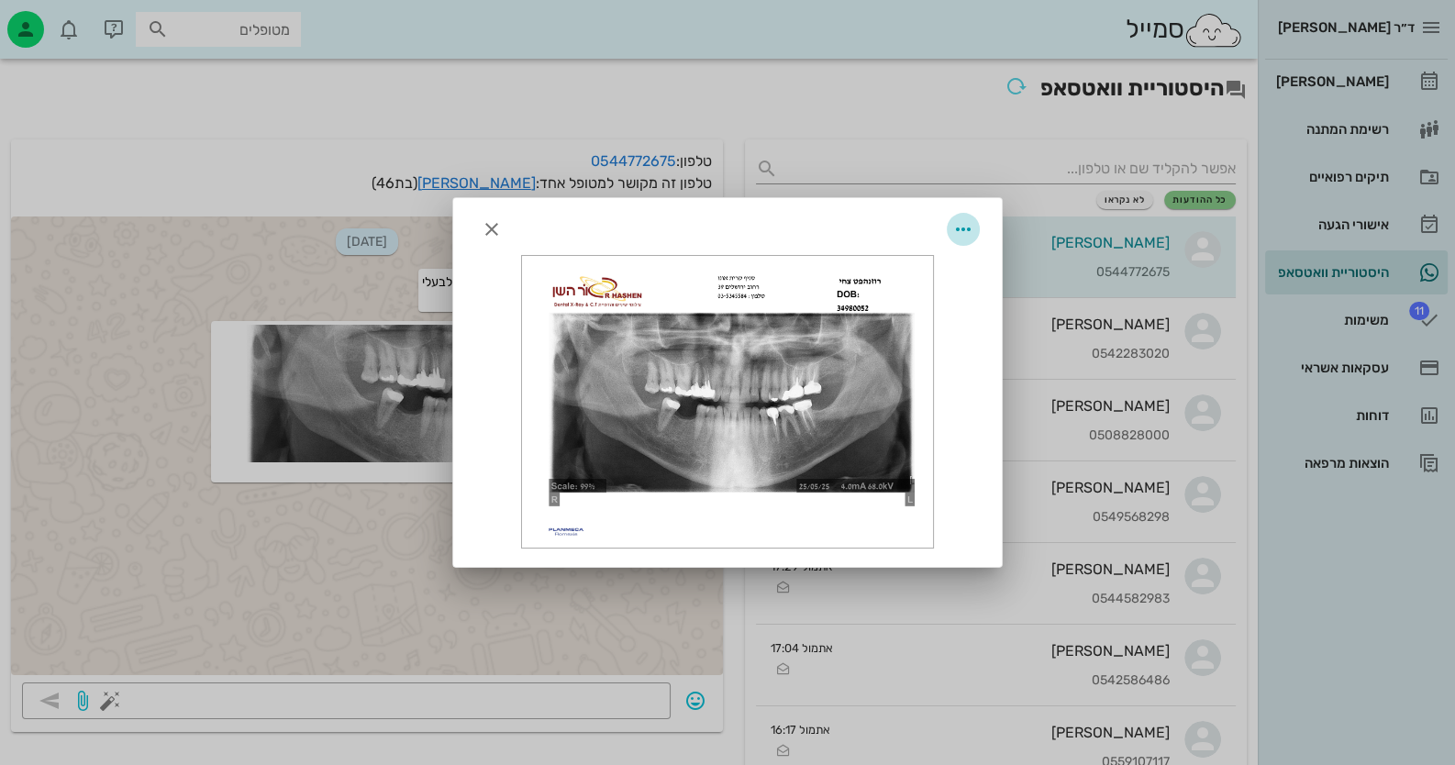
click at [974, 224] on span "button" at bounding box center [963, 229] width 33 height 22
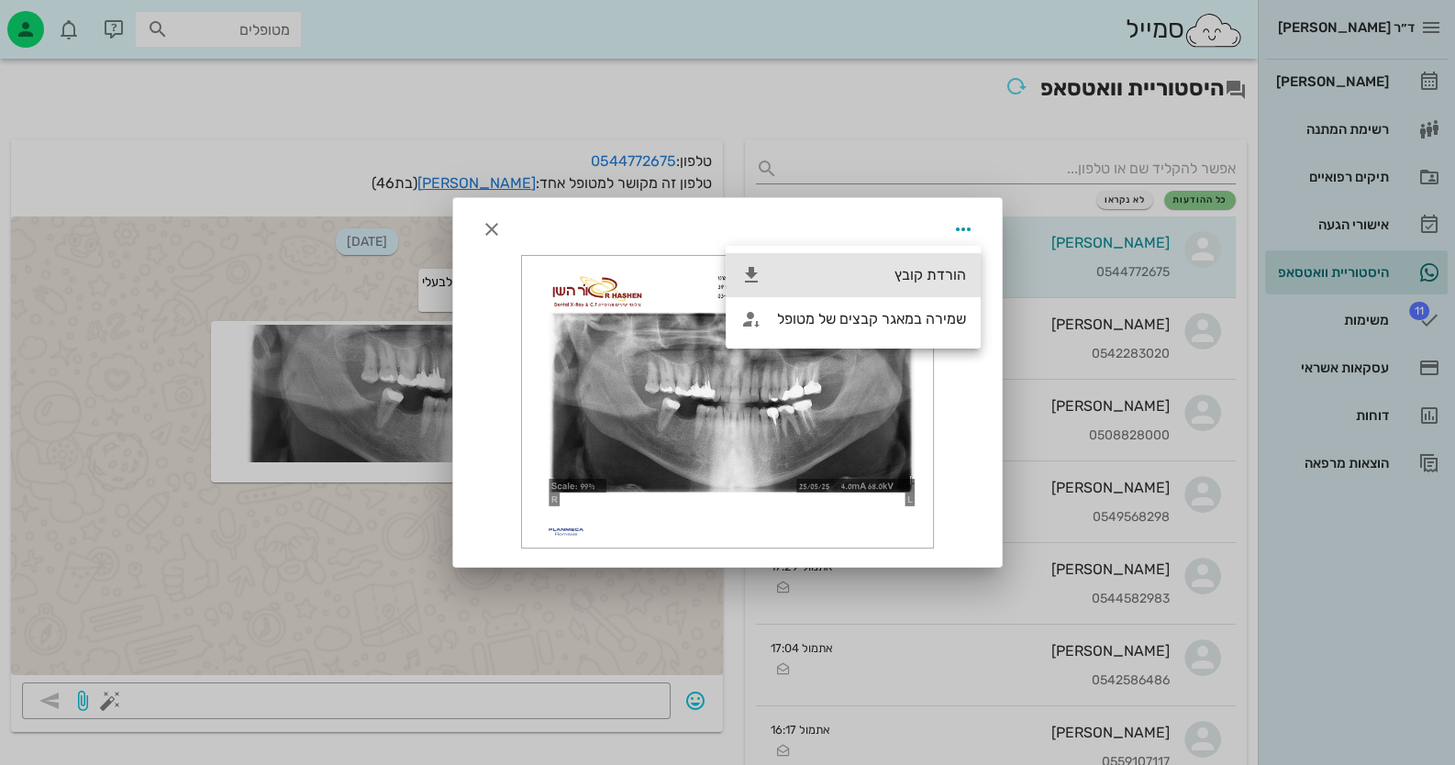
click at [905, 266] on div "הורדת קובץ" at bounding box center [871, 274] width 189 height 17
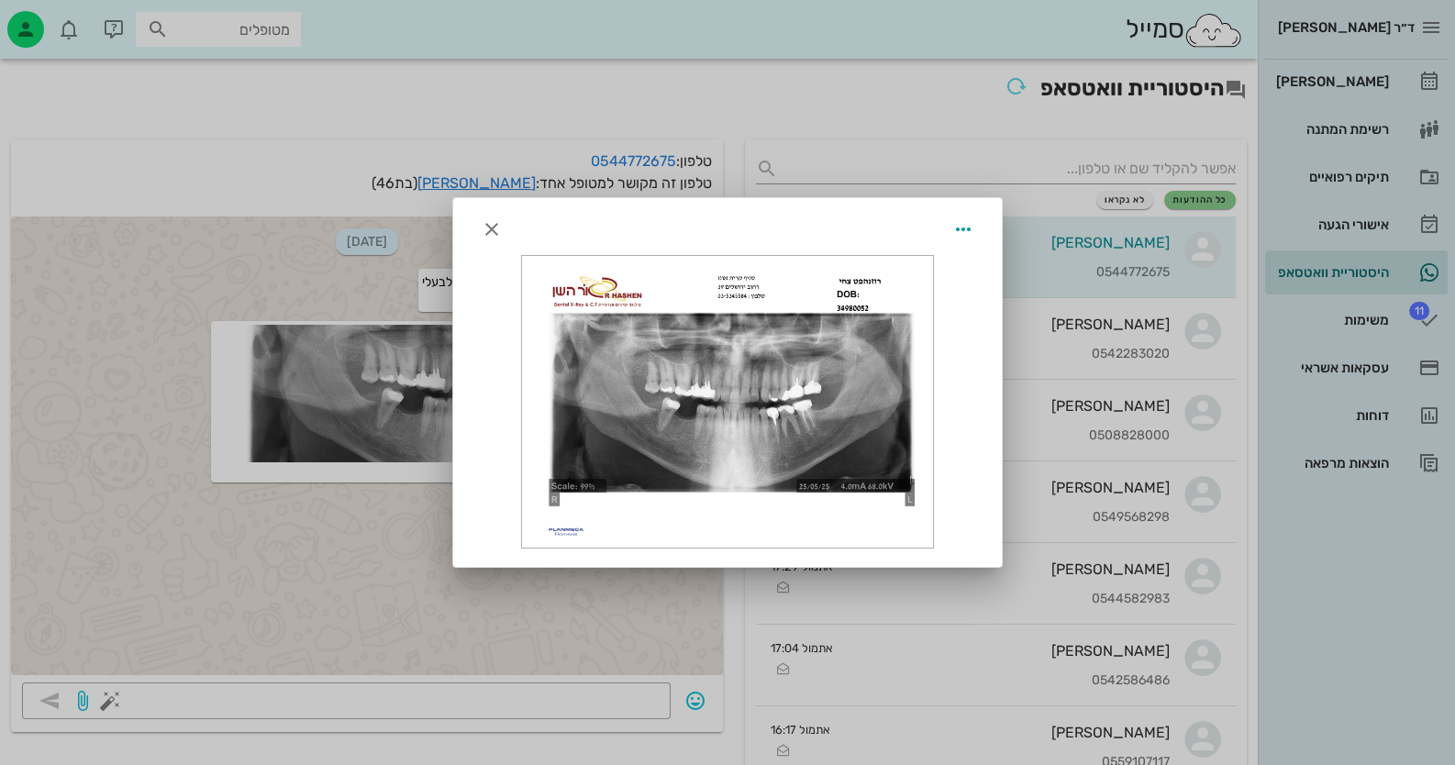
click at [35, 267] on div at bounding box center [727, 382] width 1455 height 765
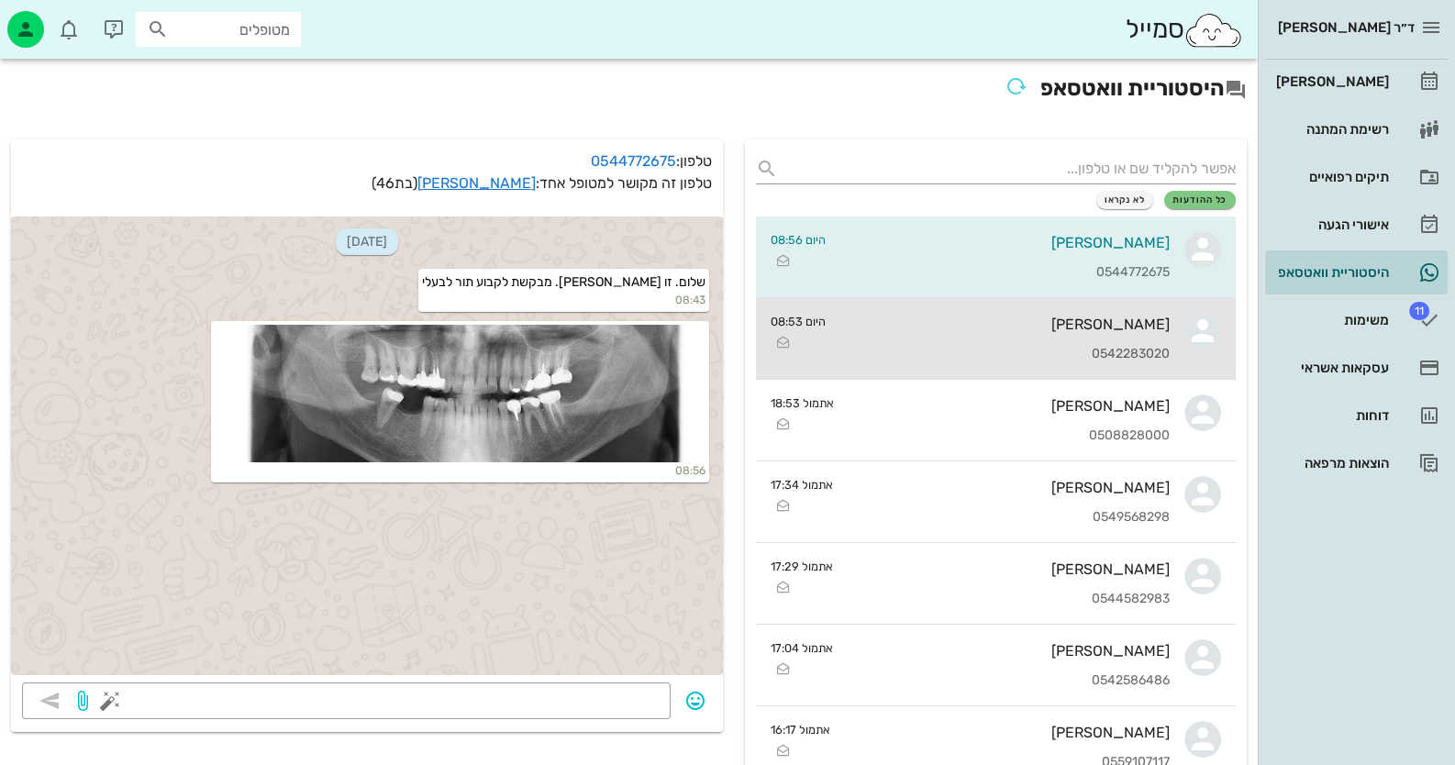
click at [855, 357] on div "0542283020" at bounding box center [1004, 355] width 329 height 16
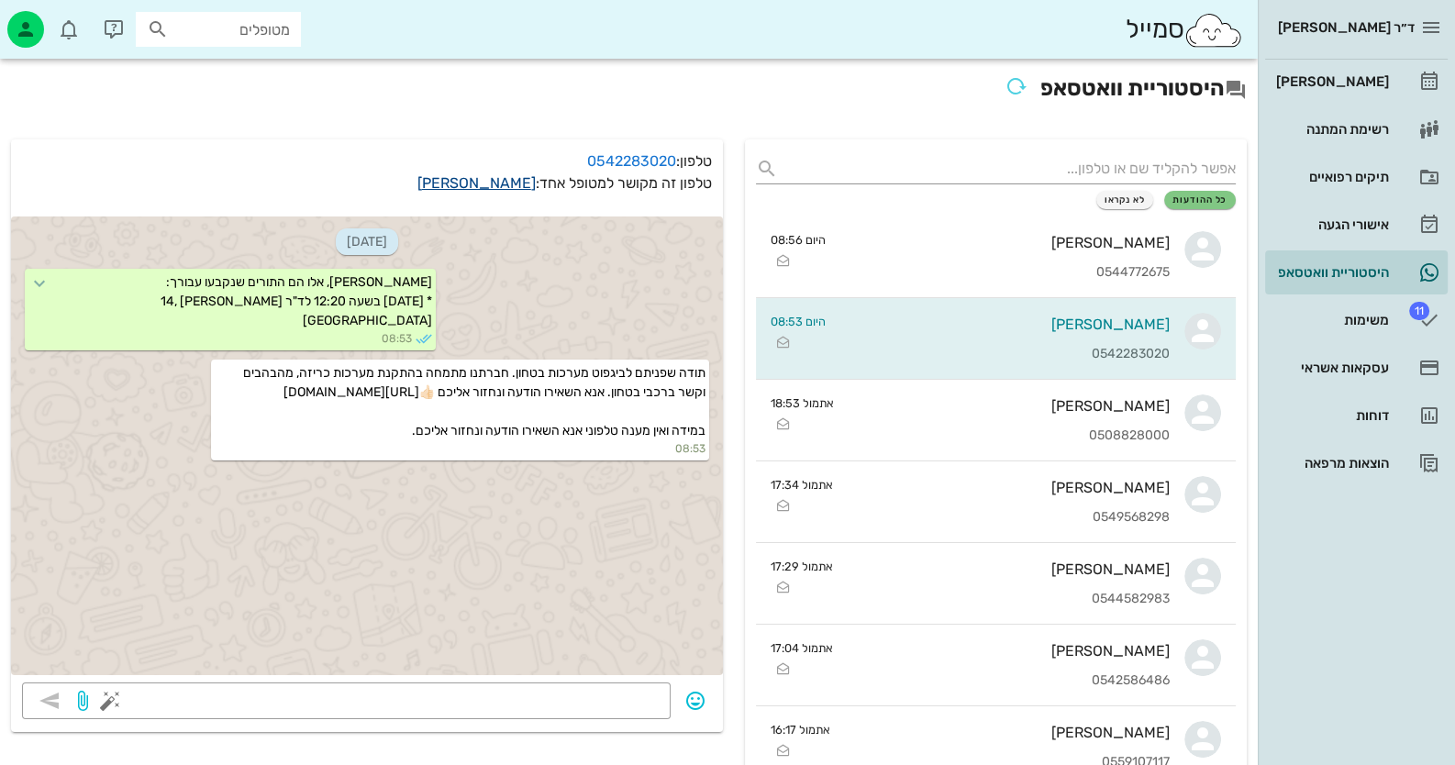
click at [462, 181] on link "[PERSON_NAME]" at bounding box center [476, 182] width 118 height 17
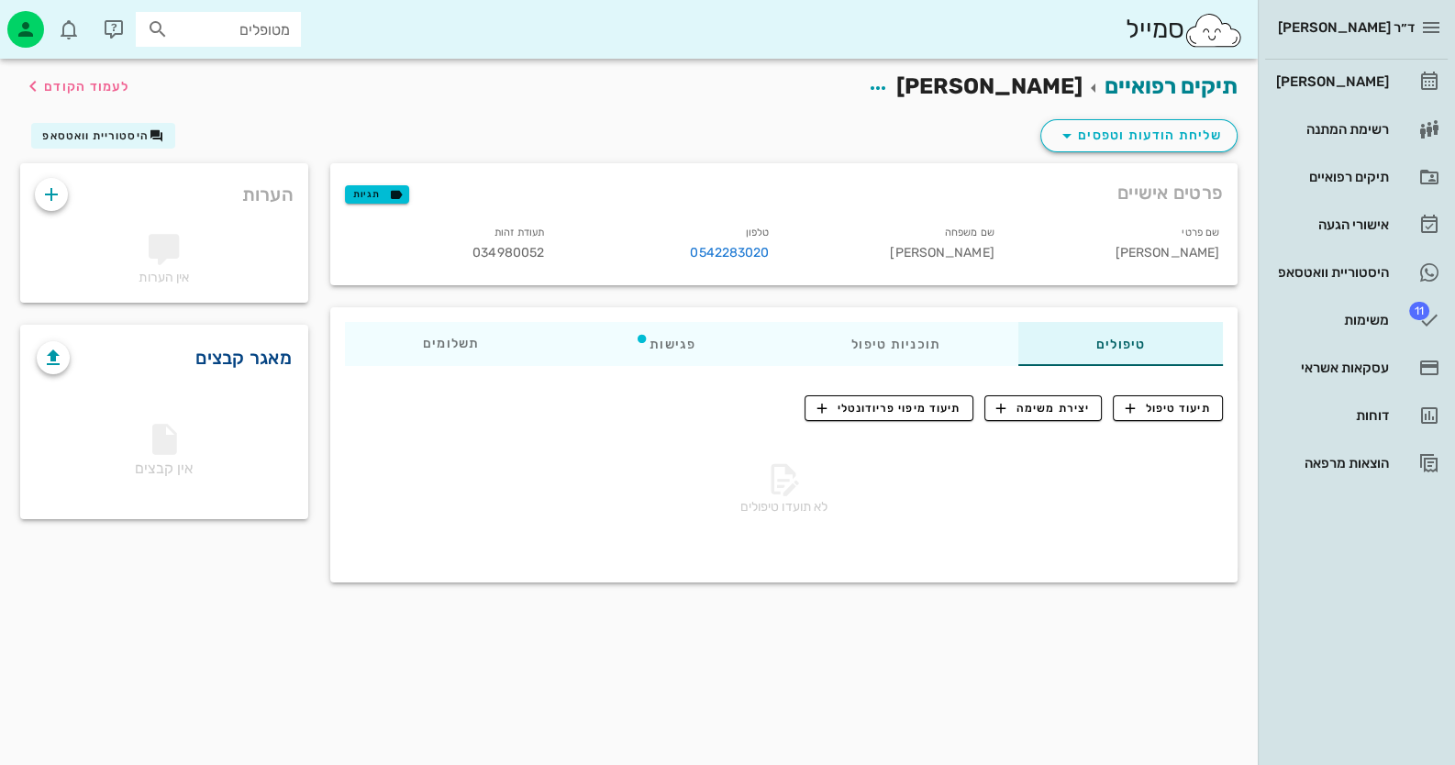
click at [257, 363] on link "מאגר קבצים" at bounding box center [243, 357] width 96 height 29
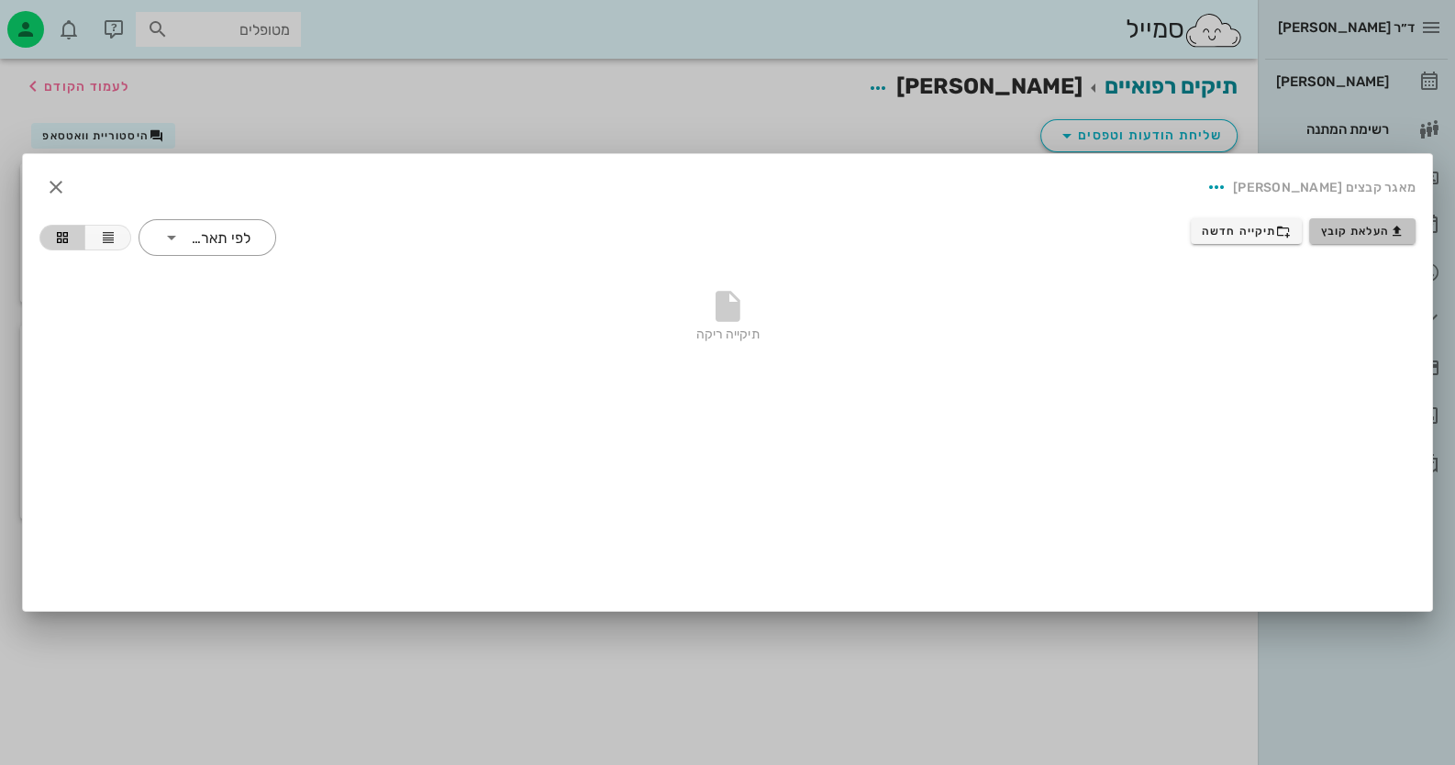
click at [1337, 227] on span "העלאת קובץ" at bounding box center [1362, 231] width 83 height 15
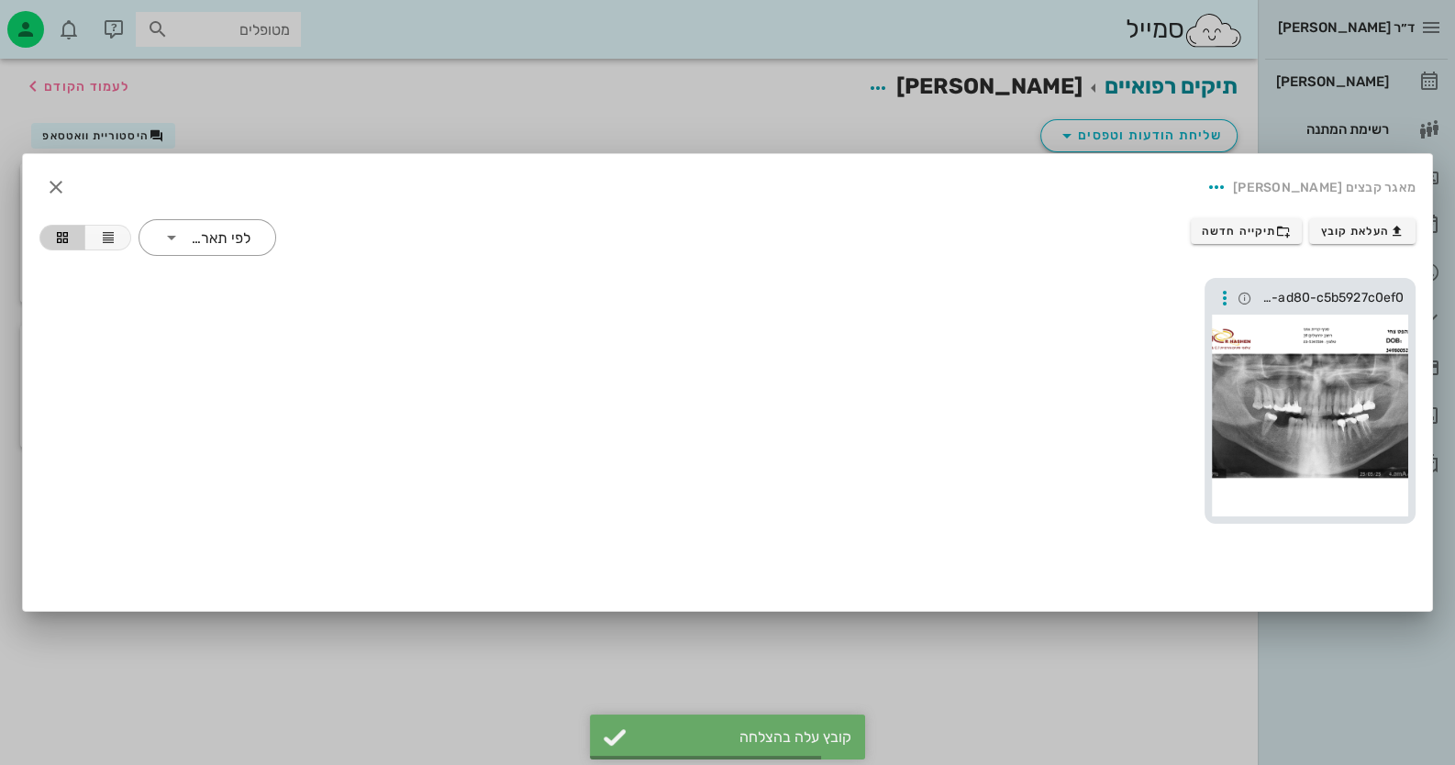
click at [1360, 343] on div at bounding box center [1310, 416] width 196 height 202
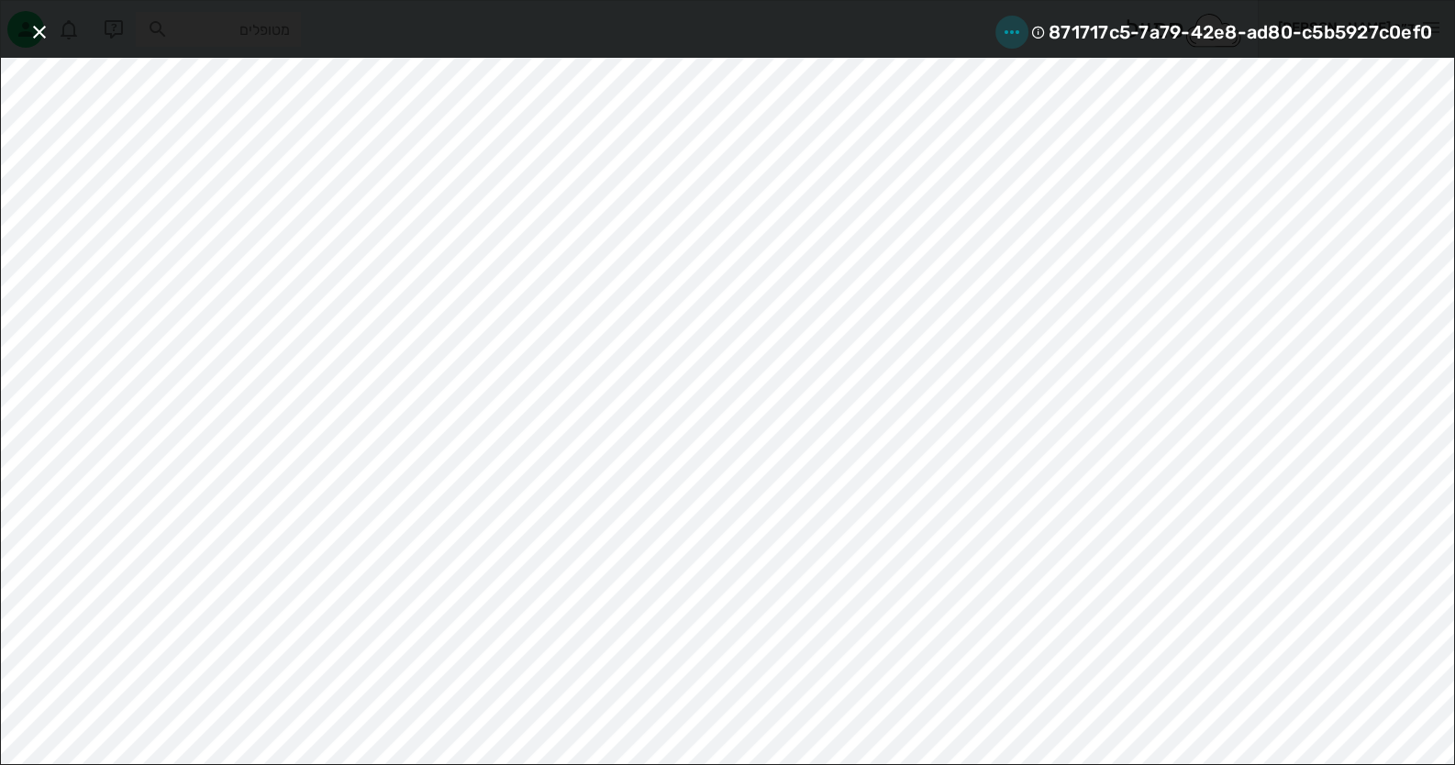
click at [1008, 31] on icon "button" at bounding box center [1012, 32] width 22 height 22
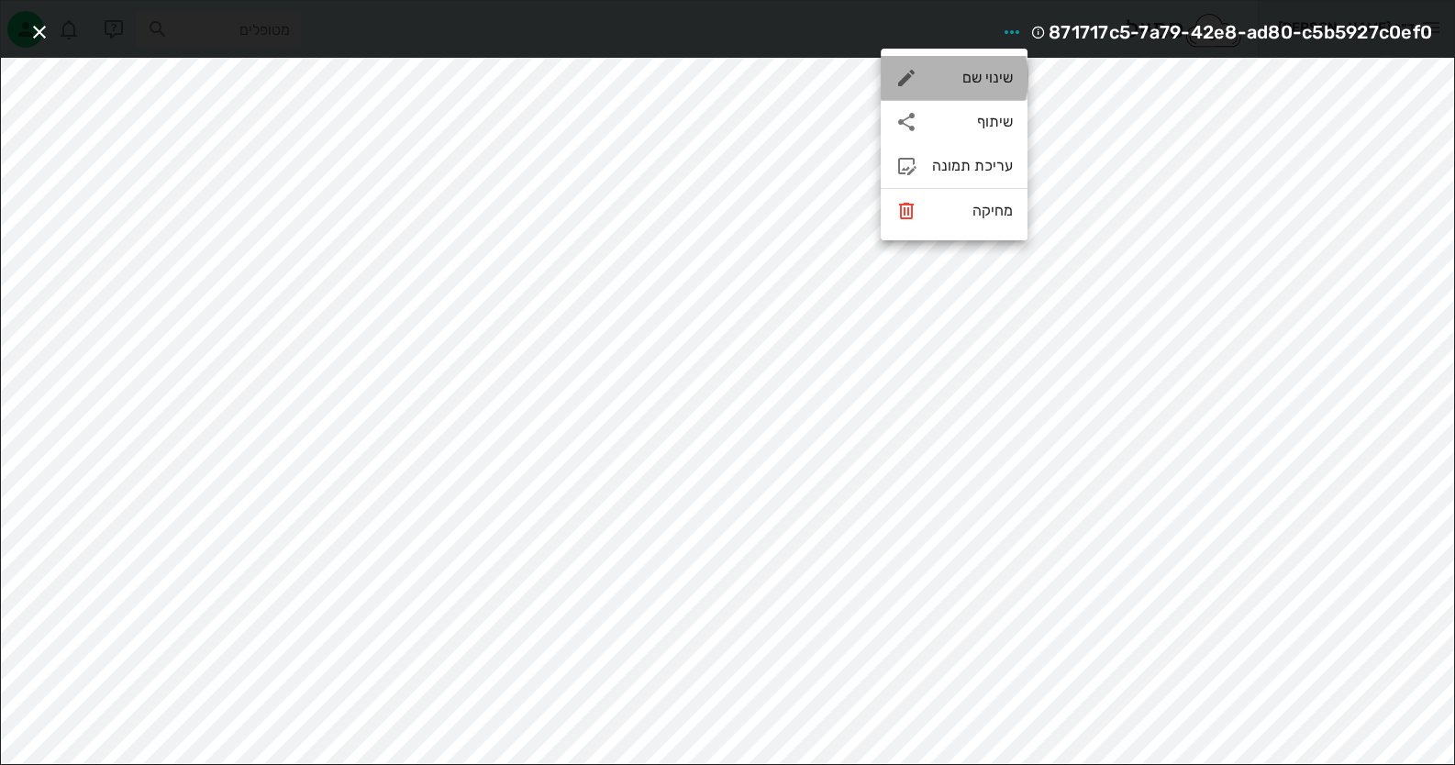
click at [989, 62] on div "שינוי שם" at bounding box center [954, 78] width 147 height 44
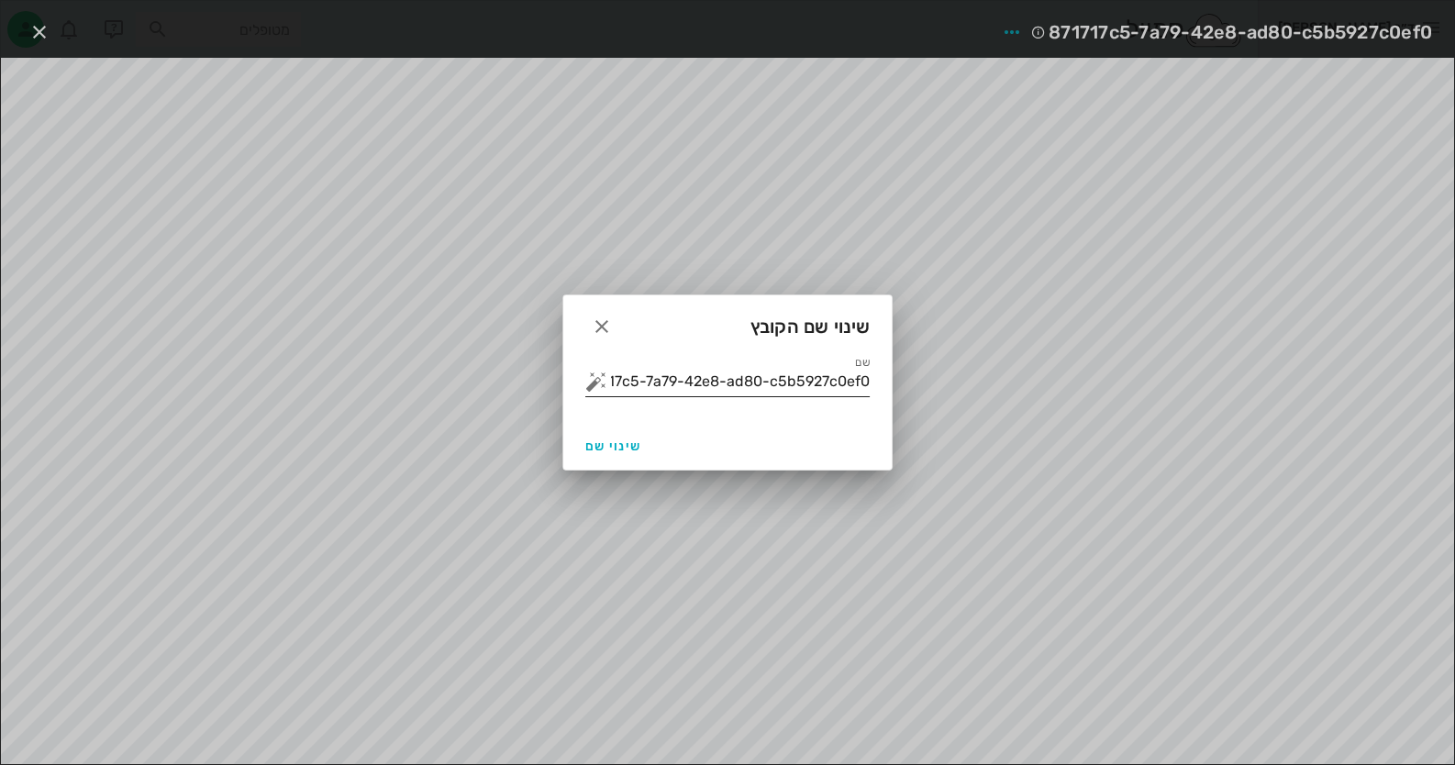
click at [821, 377] on input "871717c5-7a79-42e8-ad80-c5b5927c0ef0" at bounding box center [740, 381] width 259 height 29
click at [594, 381] on button "button" at bounding box center [596, 382] width 22 height 22
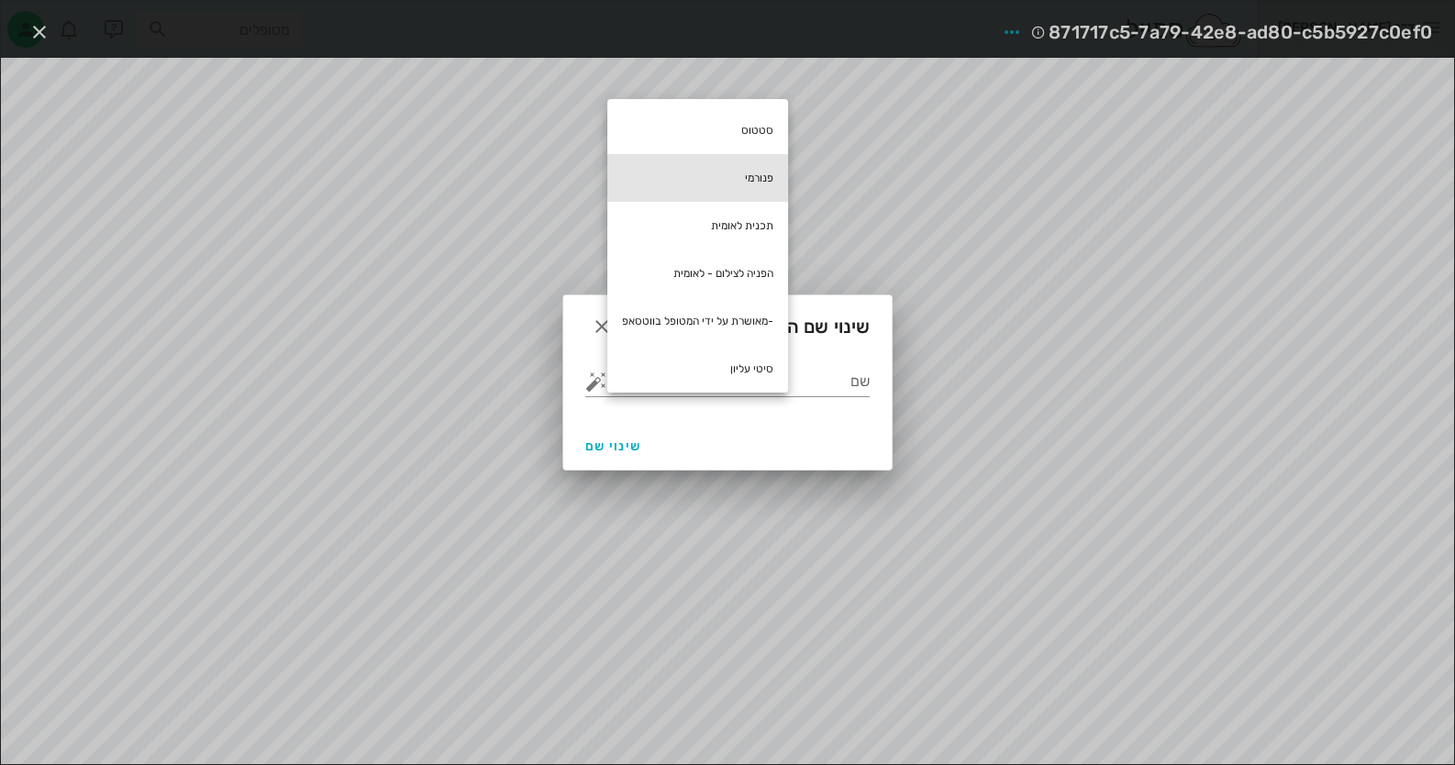
click at [766, 182] on div "פנורמי" at bounding box center [697, 178] width 181 height 48
type input "פנורמי"
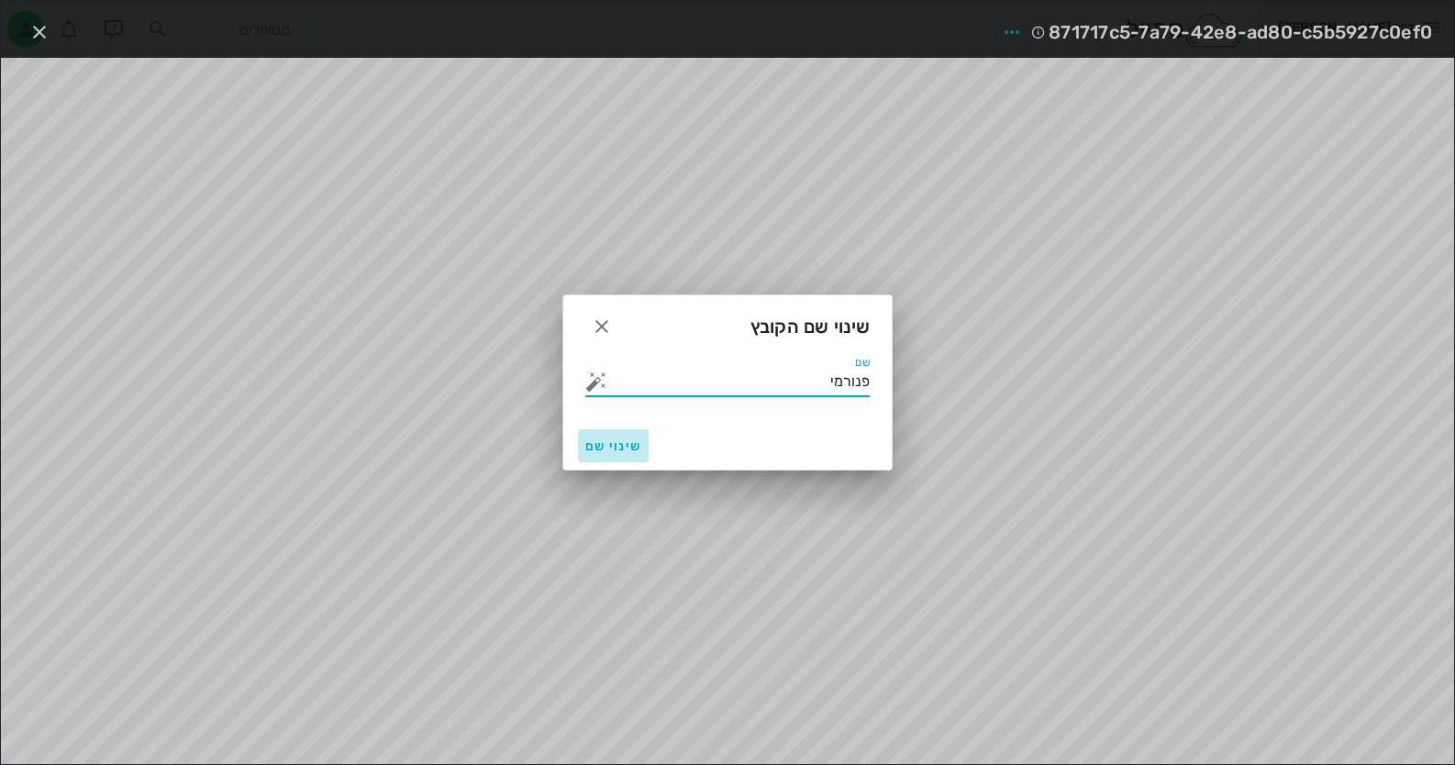
click at [632, 451] on span "שינוי שם" at bounding box center [613, 447] width 56 height 16
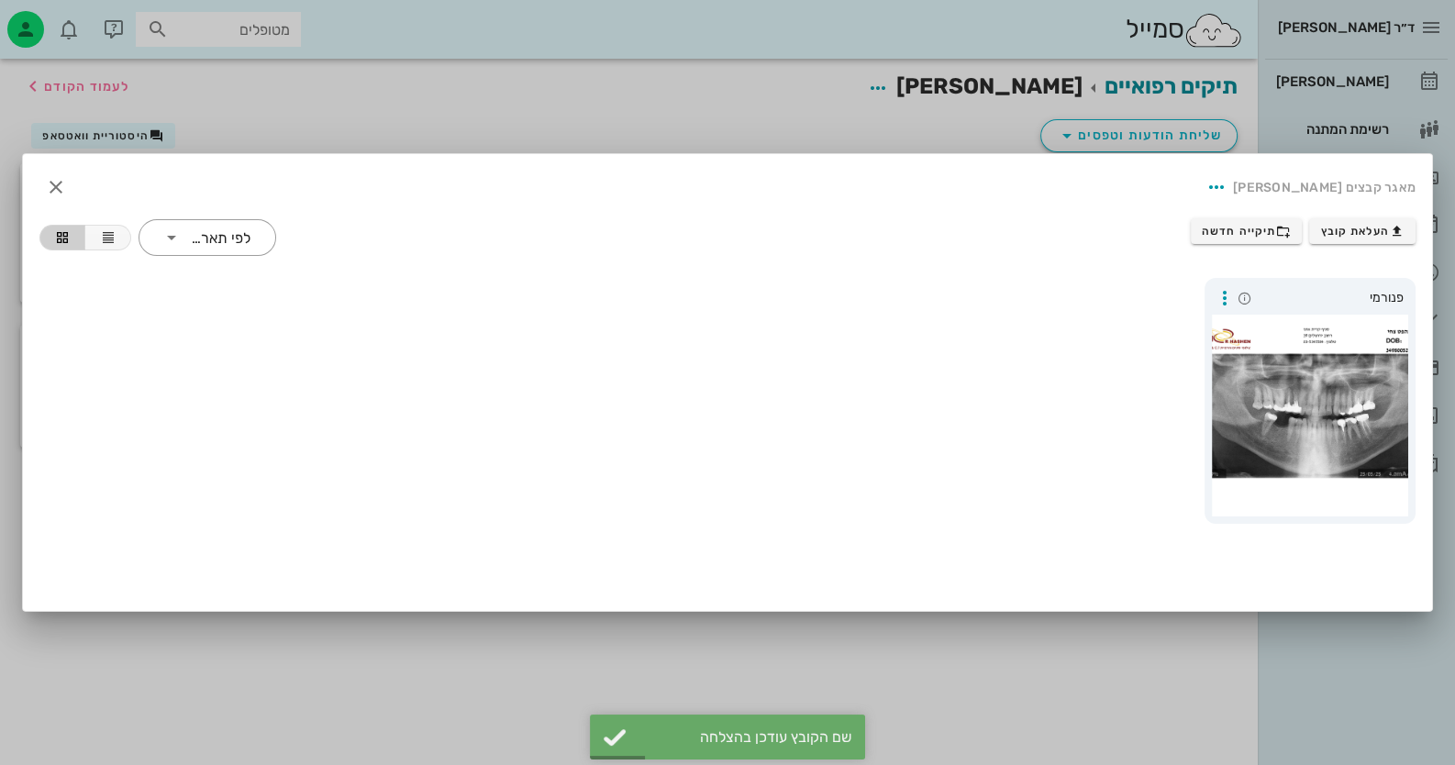
click at [1060, 676] on div at bounding box center [727, 382] width 1455 height 765
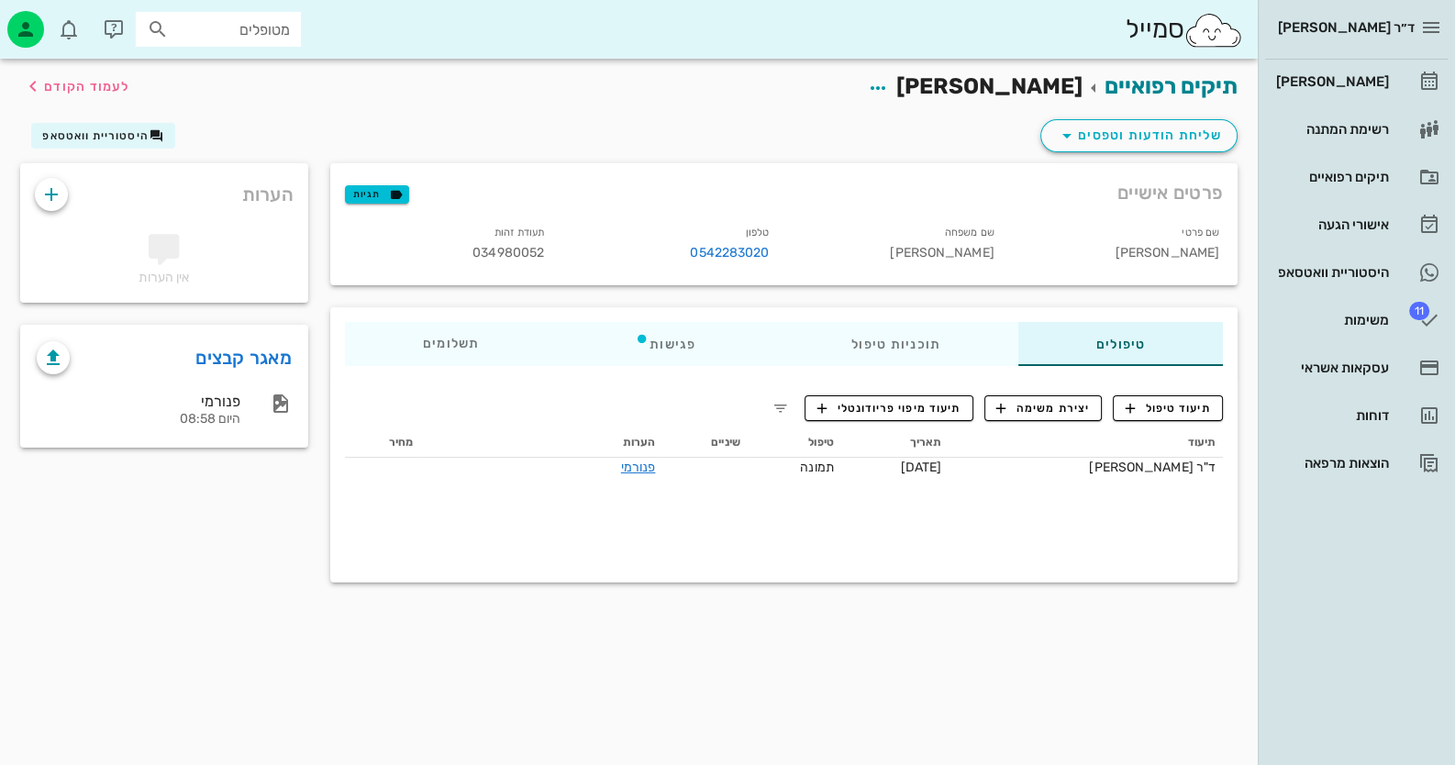
click at [250, 32] on input "מטופלים" at bounding box center [230, 29] width 117 height 24
click at [1399, 267] on link "היסטוריית וואטסאפ" at bounding box center [1356, 272] width 183 height 44
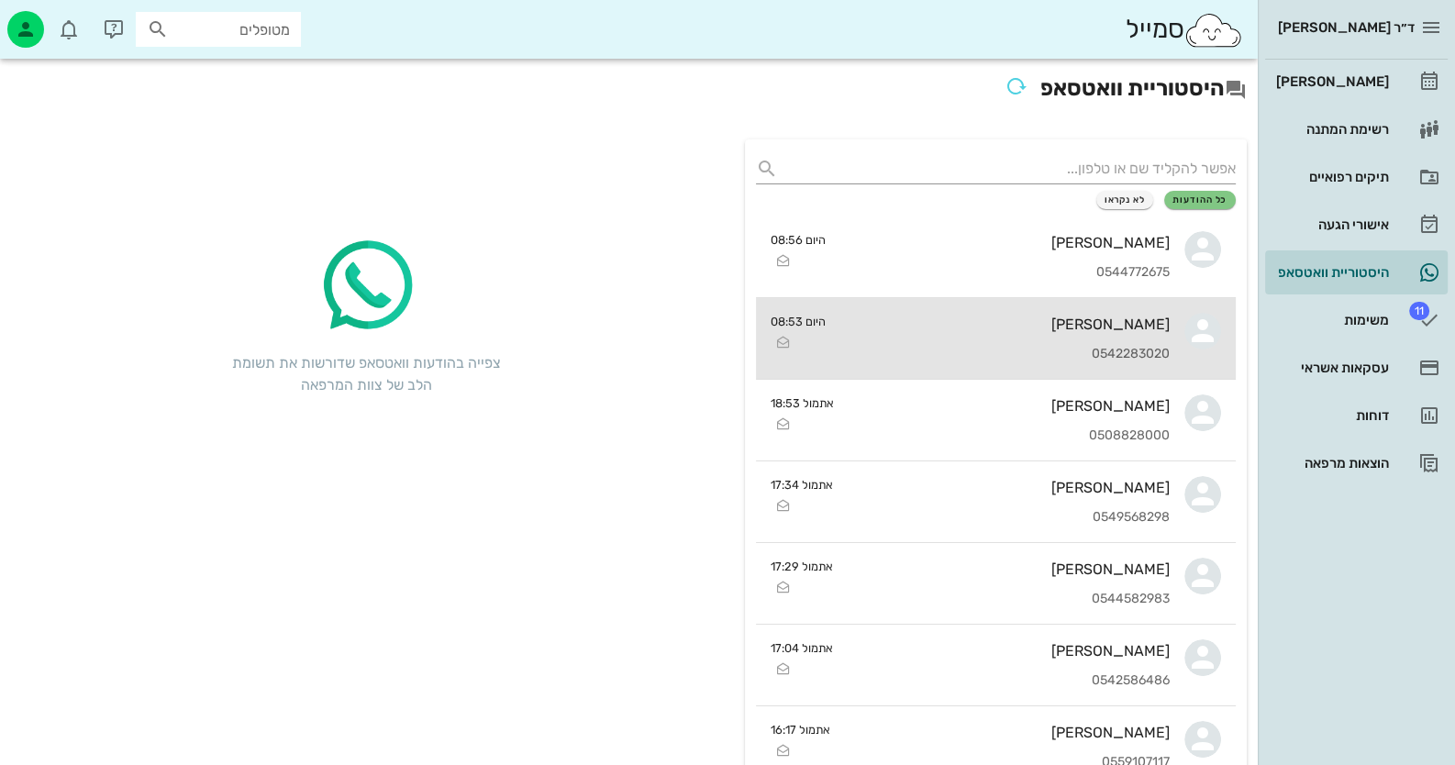
click at [1124, 319] on div "[PERSON_NAME]" at bounding box center [1004, 324] width 329 height 17
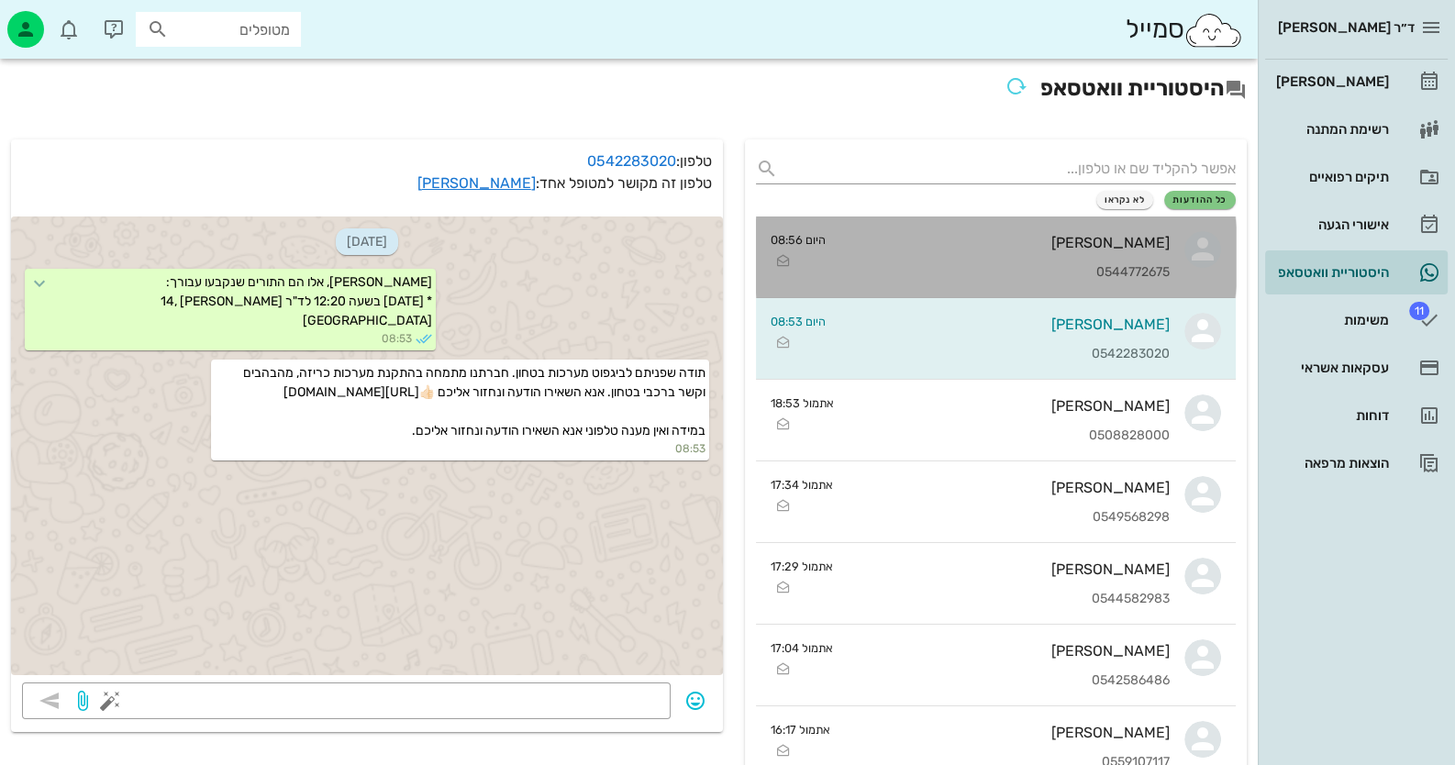
click at [1140, 247] on div "[PERSON_NAME]" at bounding box center [1004, 242] width 329 height 17
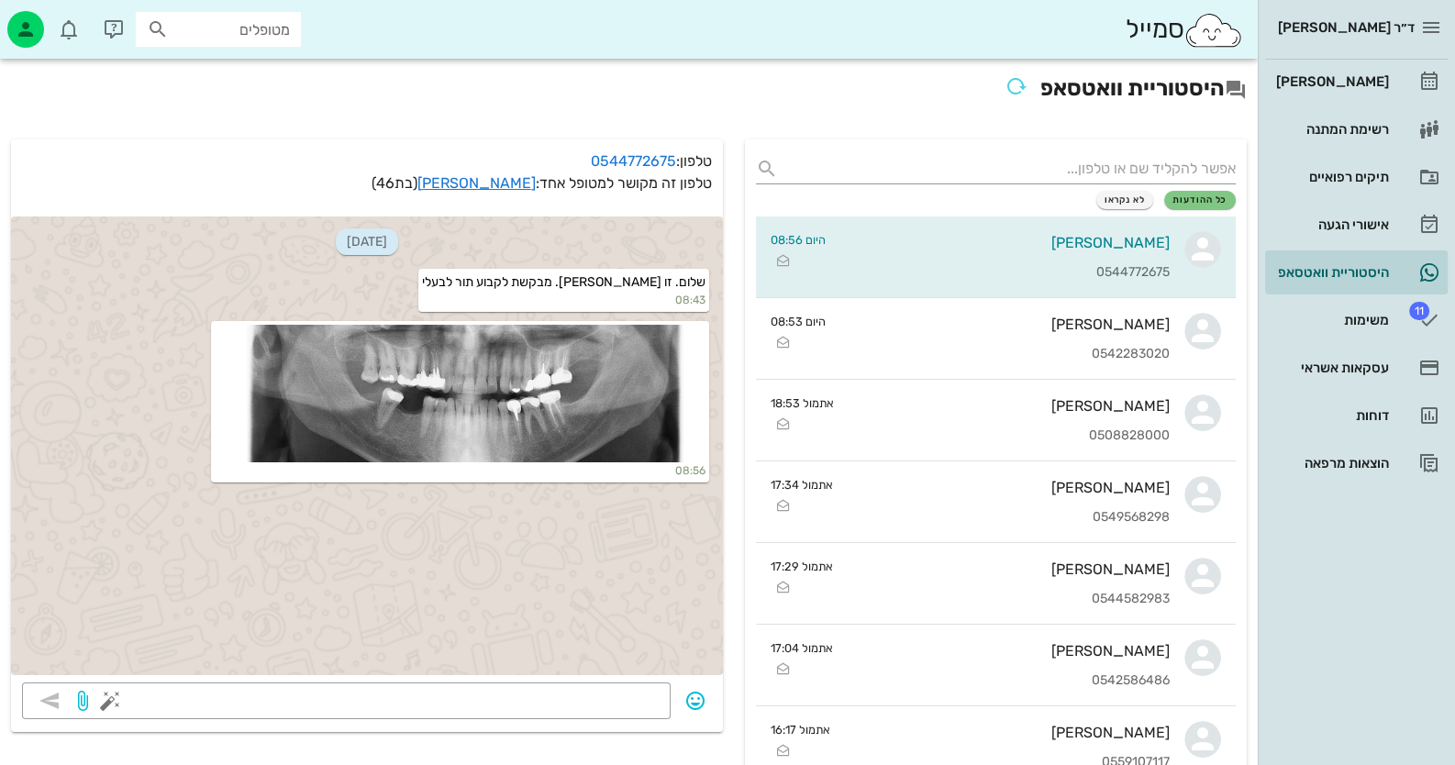
click at [697, 565] on div "[DATE] שלום. זו [PERSON_NAME]. מבקשת לקבוע תור לבעלי 08:43 08:56" at bounding box center [367, 446] width 712 height 459
click at [640, 686] on div at bounding box center [387, 701] width 546 height 37
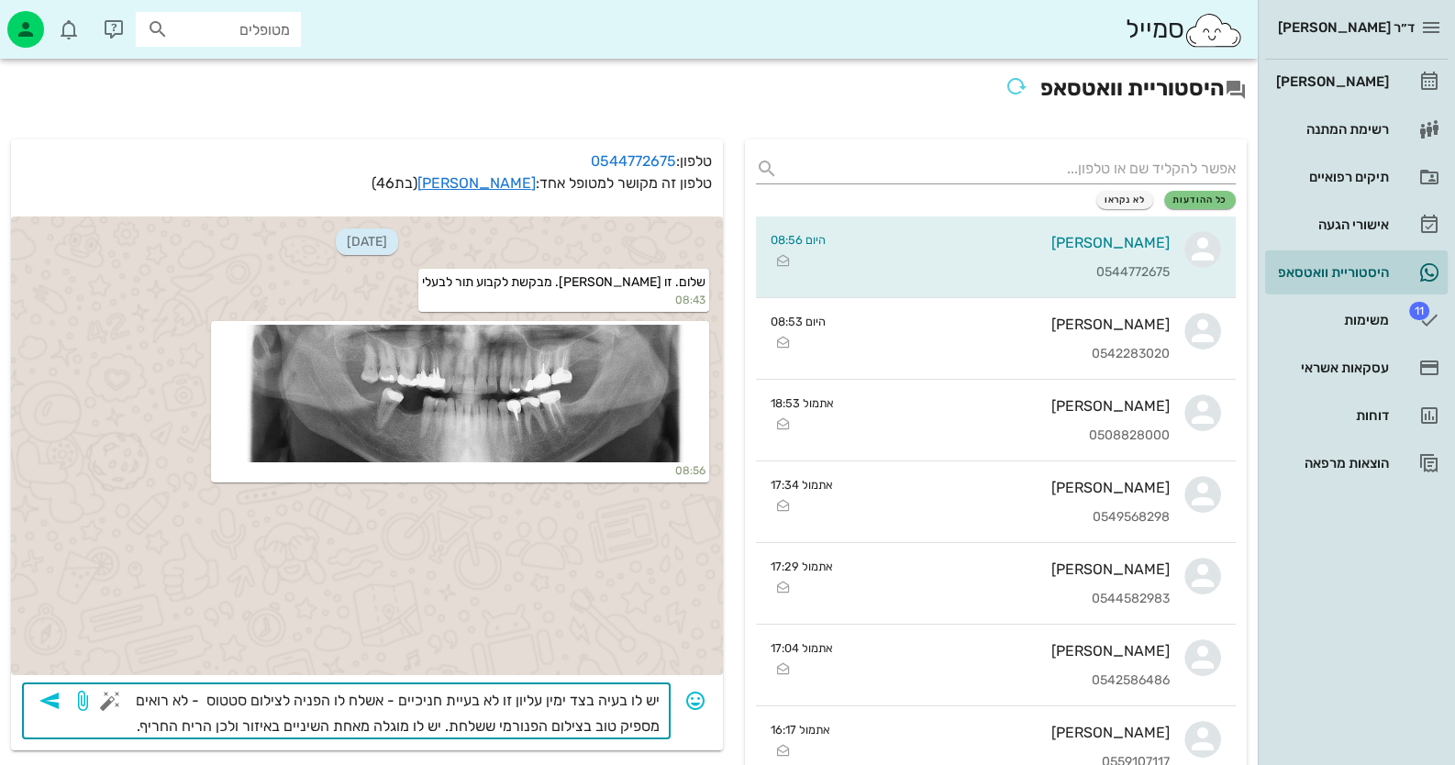
type textarea "יש לו בעיה בצד ימין עליון זו לא בעיית חניכיים - אשלח לו הפניה לצילום סטטוס - לא…"
click at [61, 702] on span "button" at bounding box center [49, 701] width 33 height 22
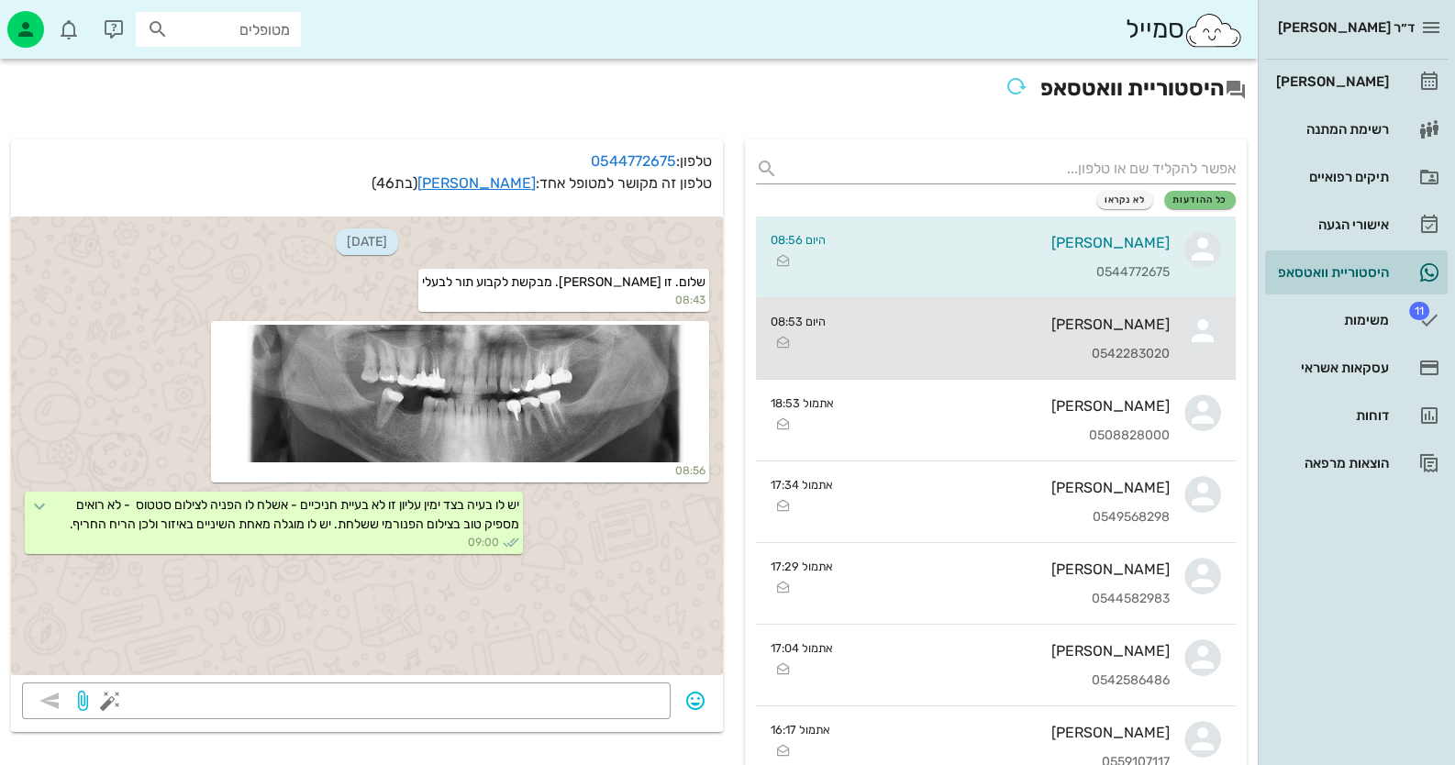
click at [1023, 330] on div "[PERSON_NAME]" at bounding box center [1004, 324] width 329 height 17
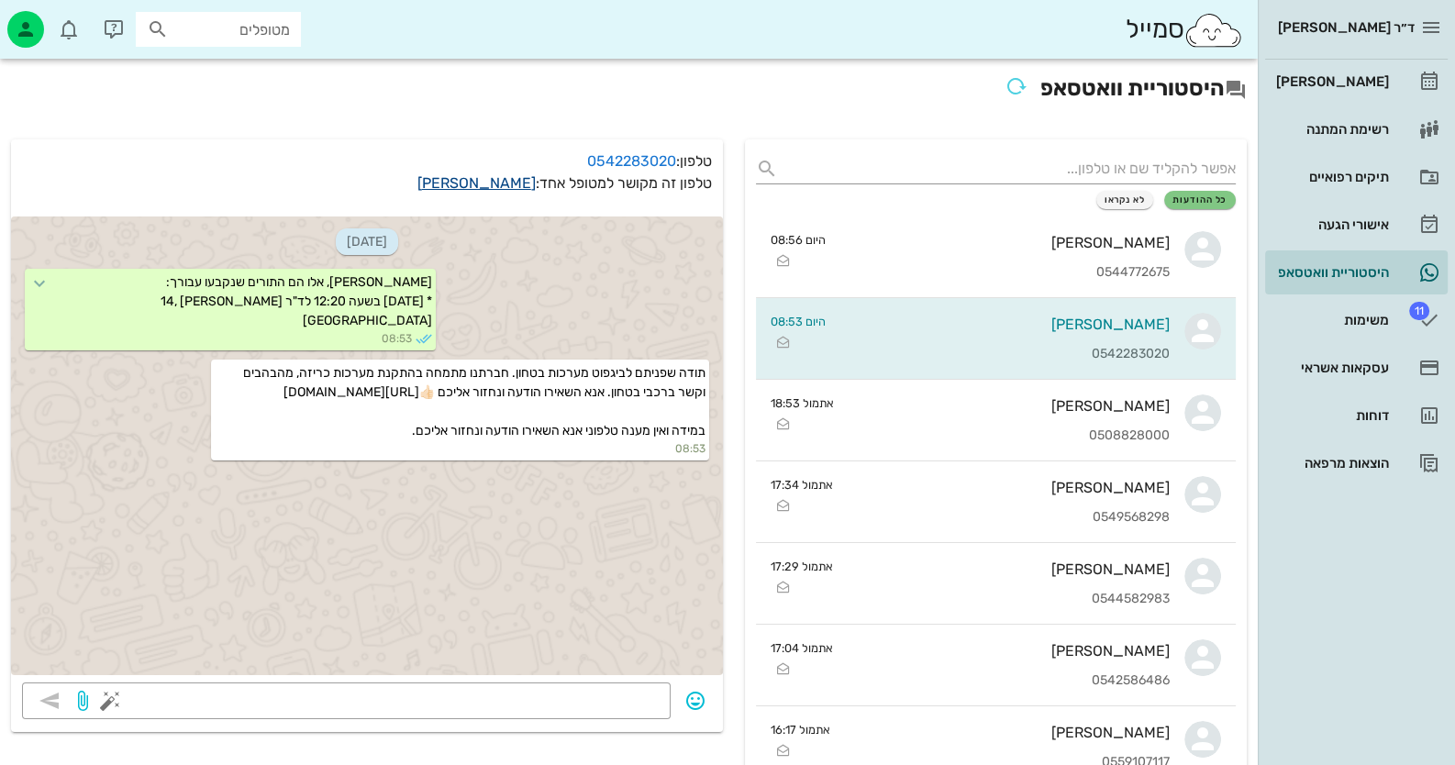
click at [469, 177] on link "[PERSON_NAME]" at bounding box center [476, 182] width 118 height 17
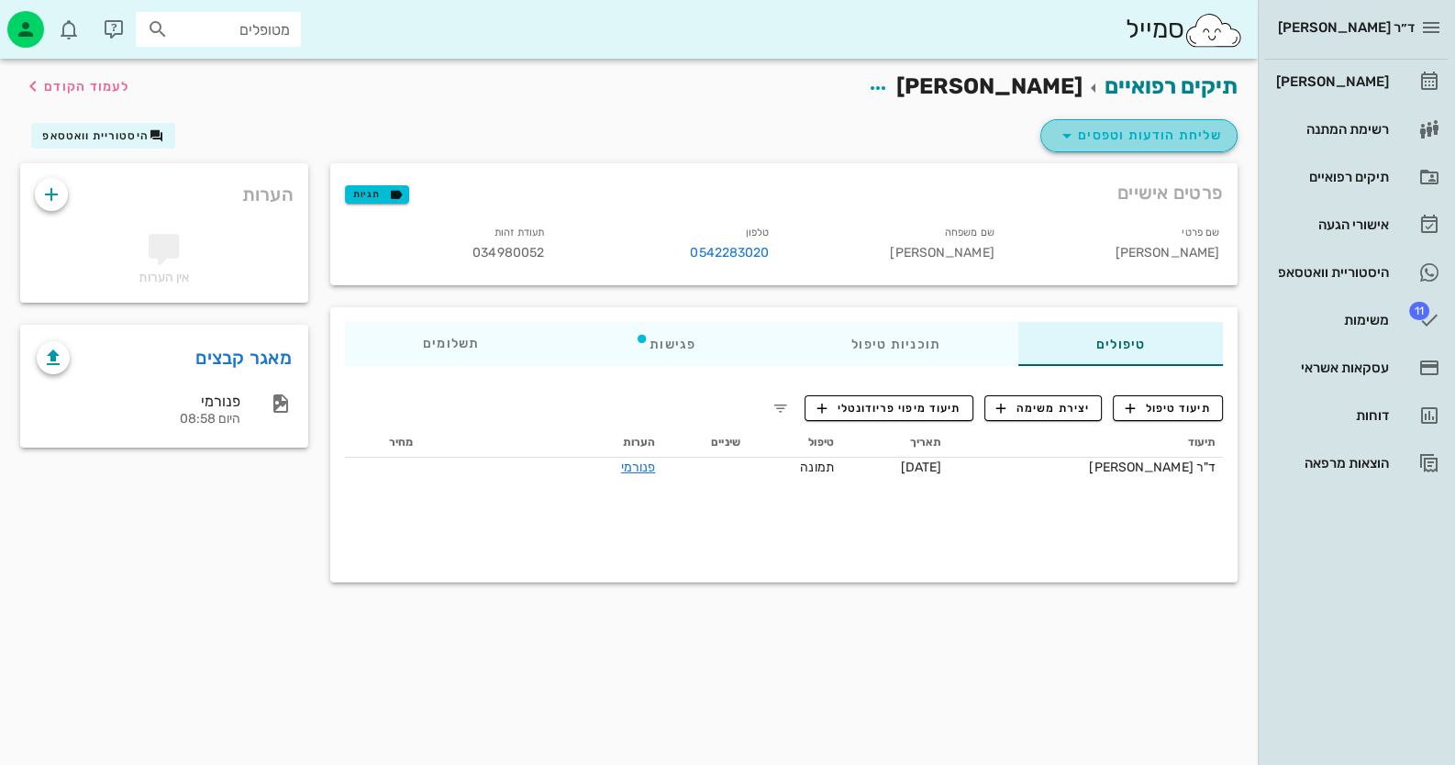
click at [1198, 132] on span "שליחת הודעות וטפסים" at bounding box center [1139, 136] width 166 height 22
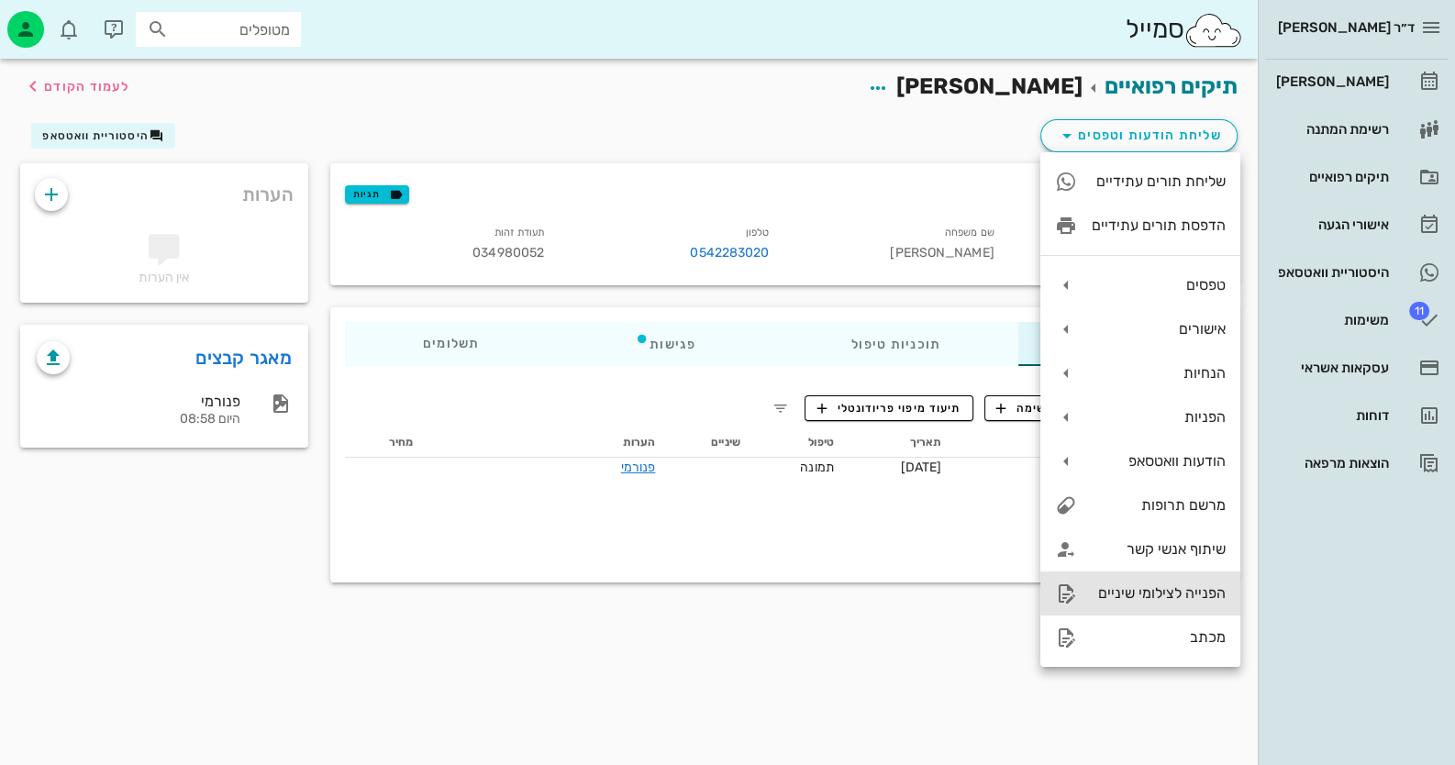
click at [1194, 589] on div "הפנייה לצילומי שיניים" at bounding box center [1159, 592] width 134 height 17
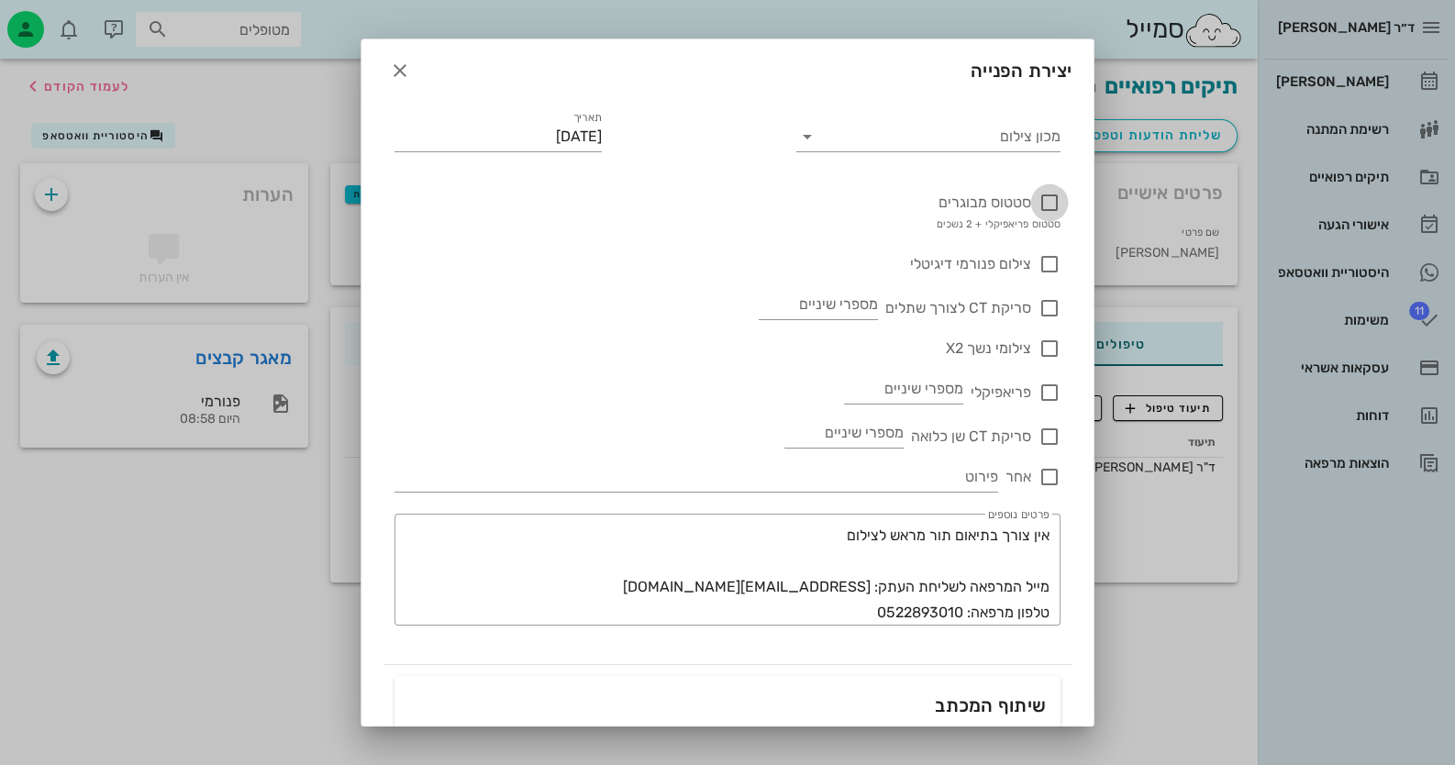
click at [1046, 204] on div at bounding box center [1049, 202] width 31 height 31
checkbox input "true"
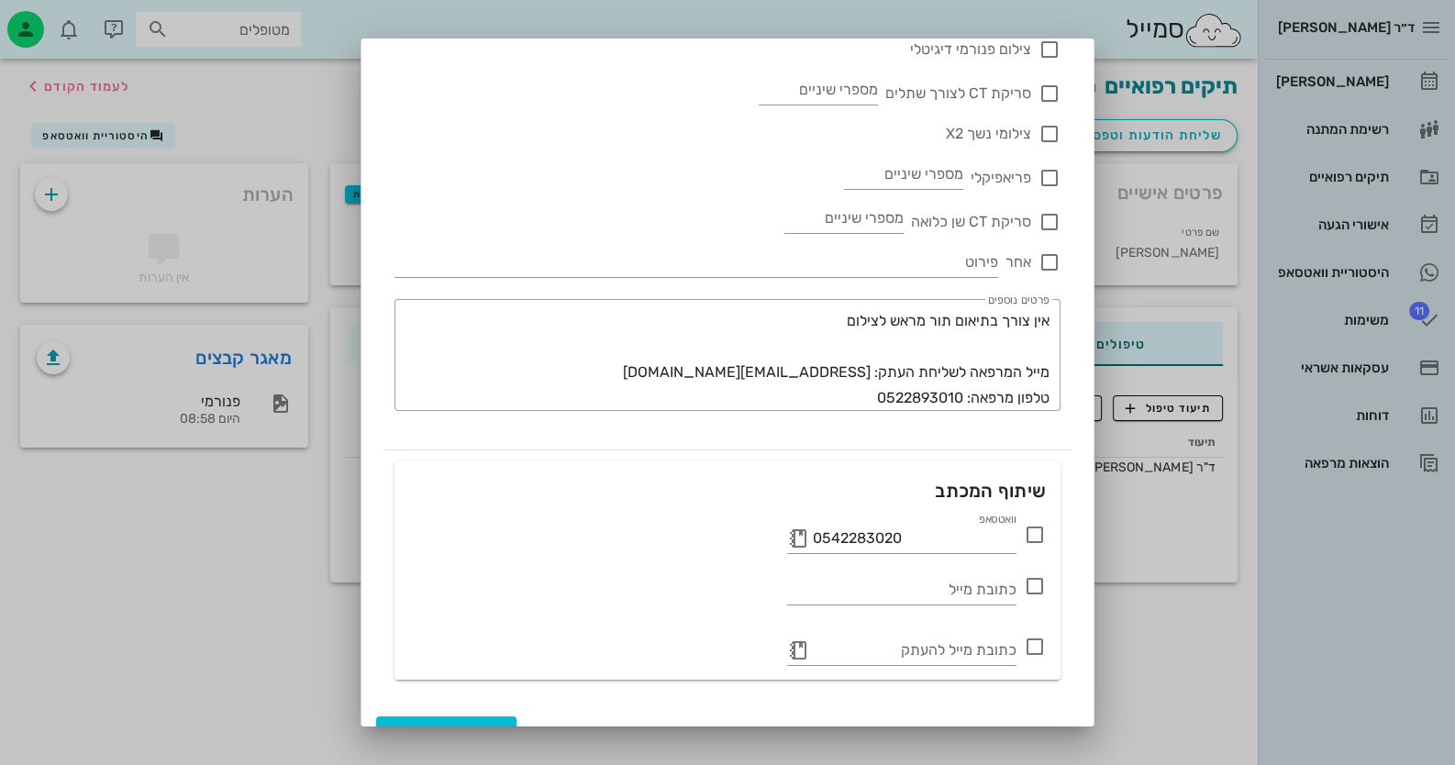
scroll to position [243, 0]
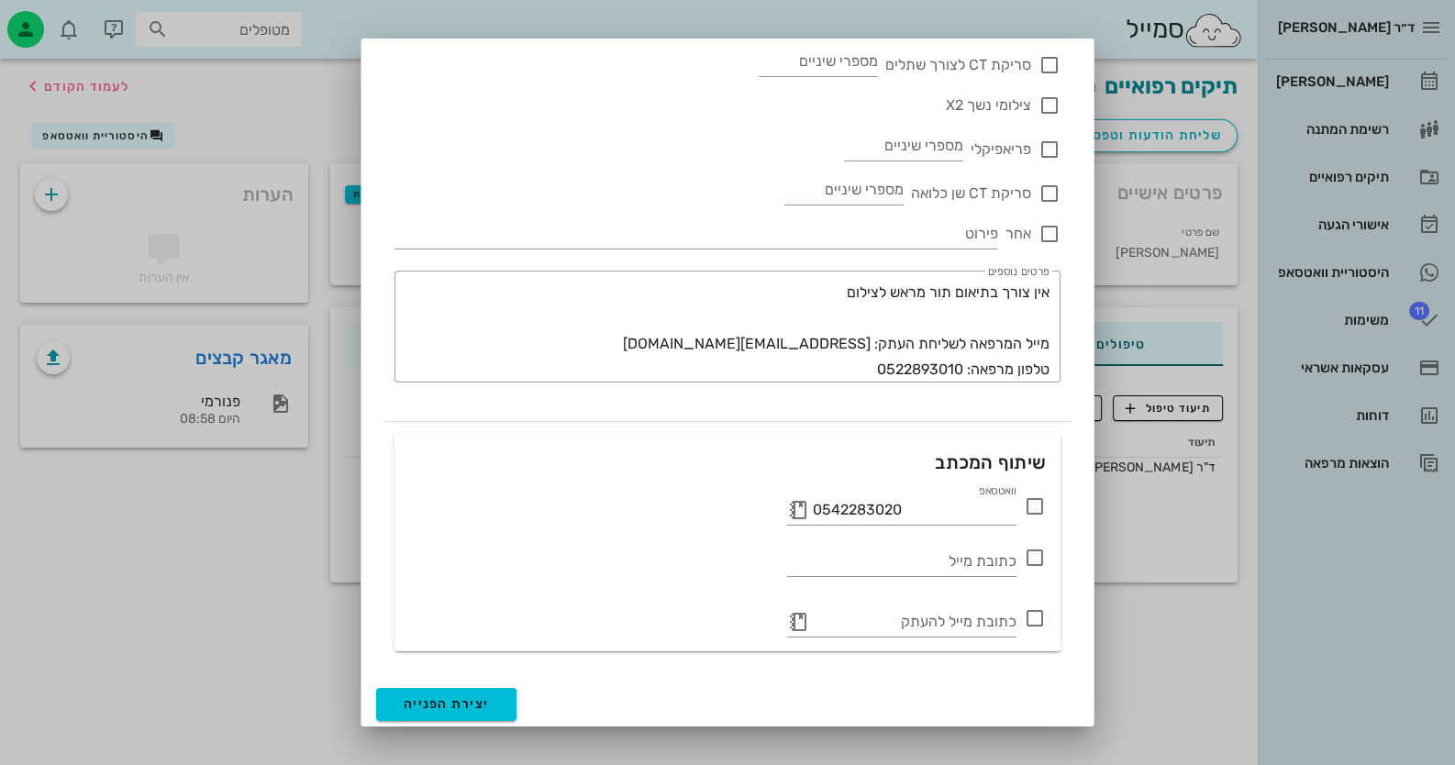
click at [1032, 503] on icon at bounding box center [1035, 506] width 22 height 22
click at [463, 696] on span "יצירת הפנייה" at bounding box center [446, 704] width 85 height 16
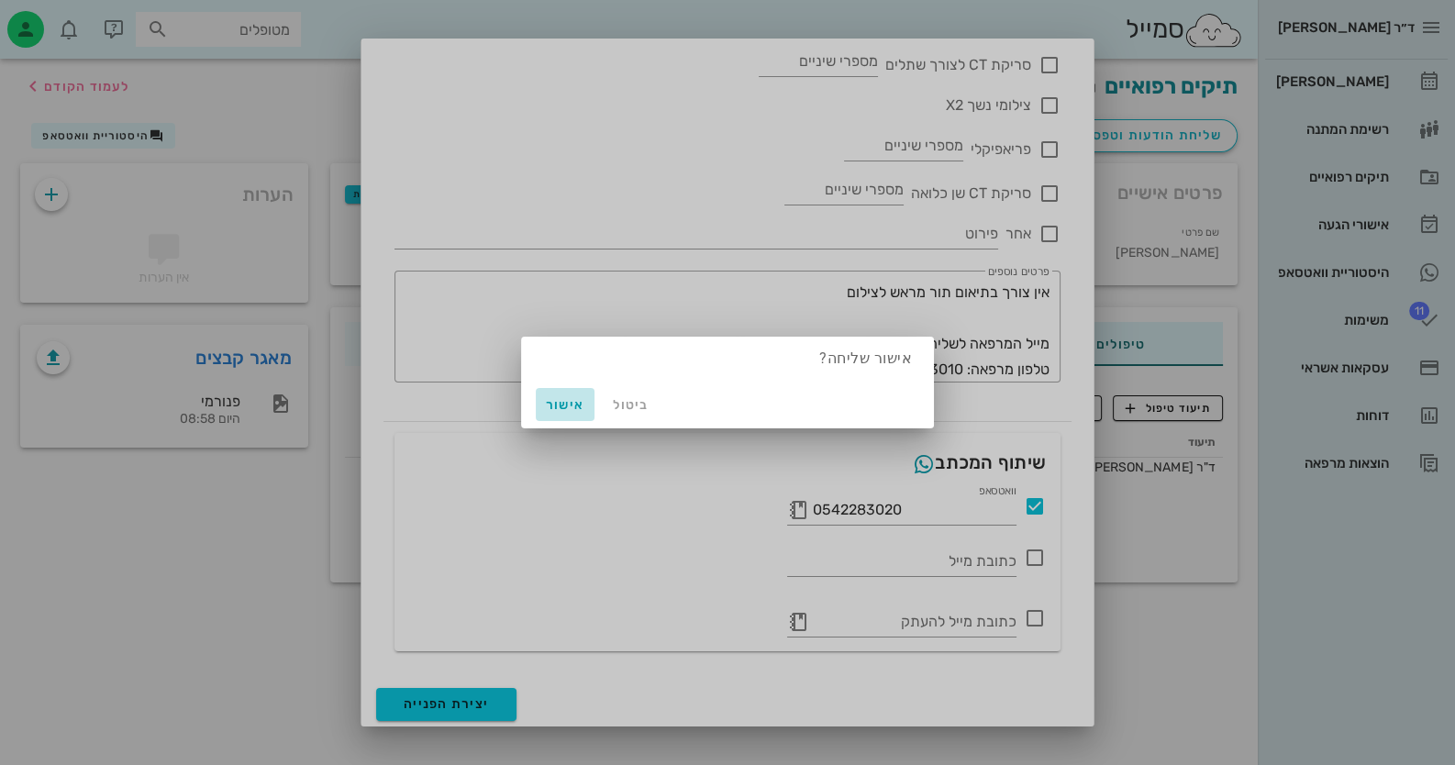
click at [569, 403] on span "אישור" at bounding box center [565, 405] width 44 height 16
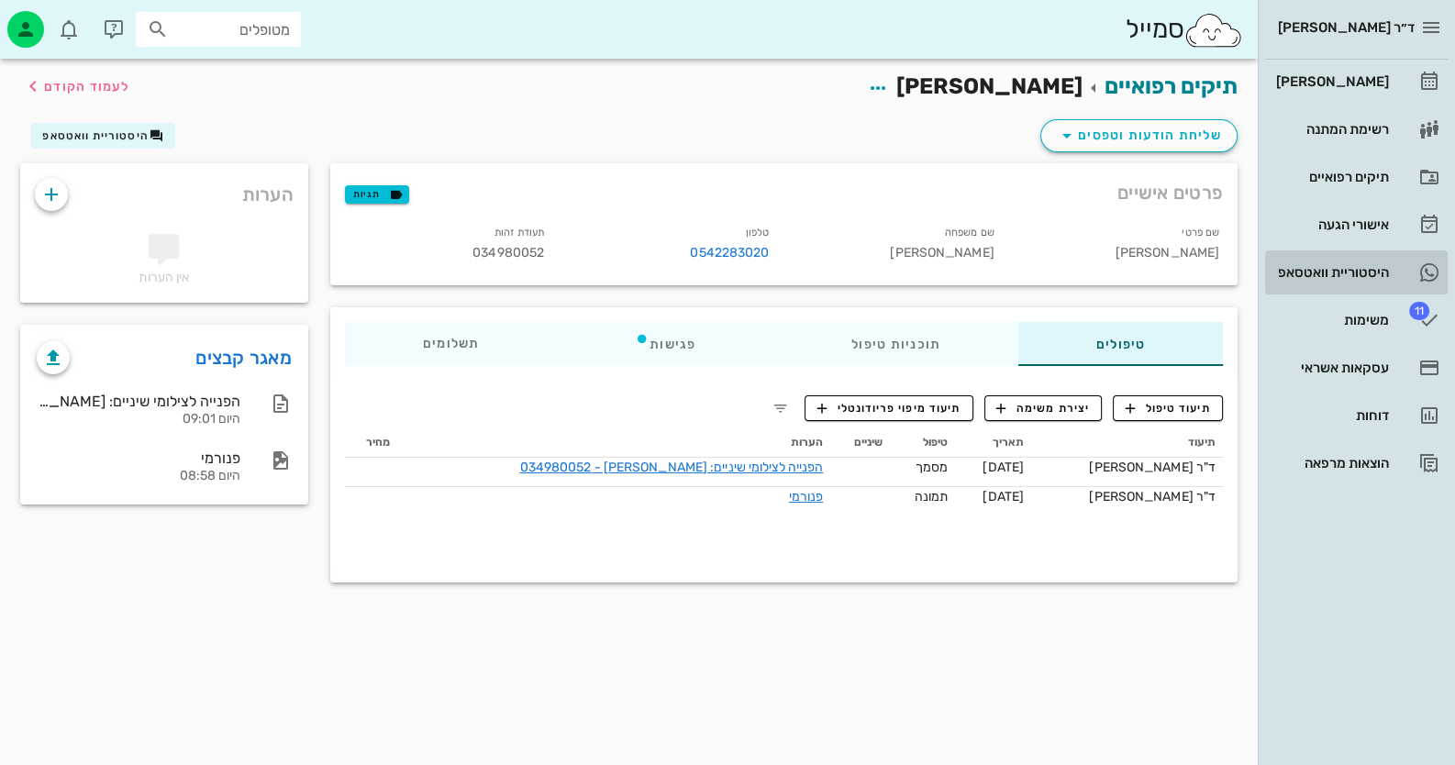
click at [1353, 265] on div "היסטוריית וואטסאפ" at bounding box center [1330, 272] width 117 height 15
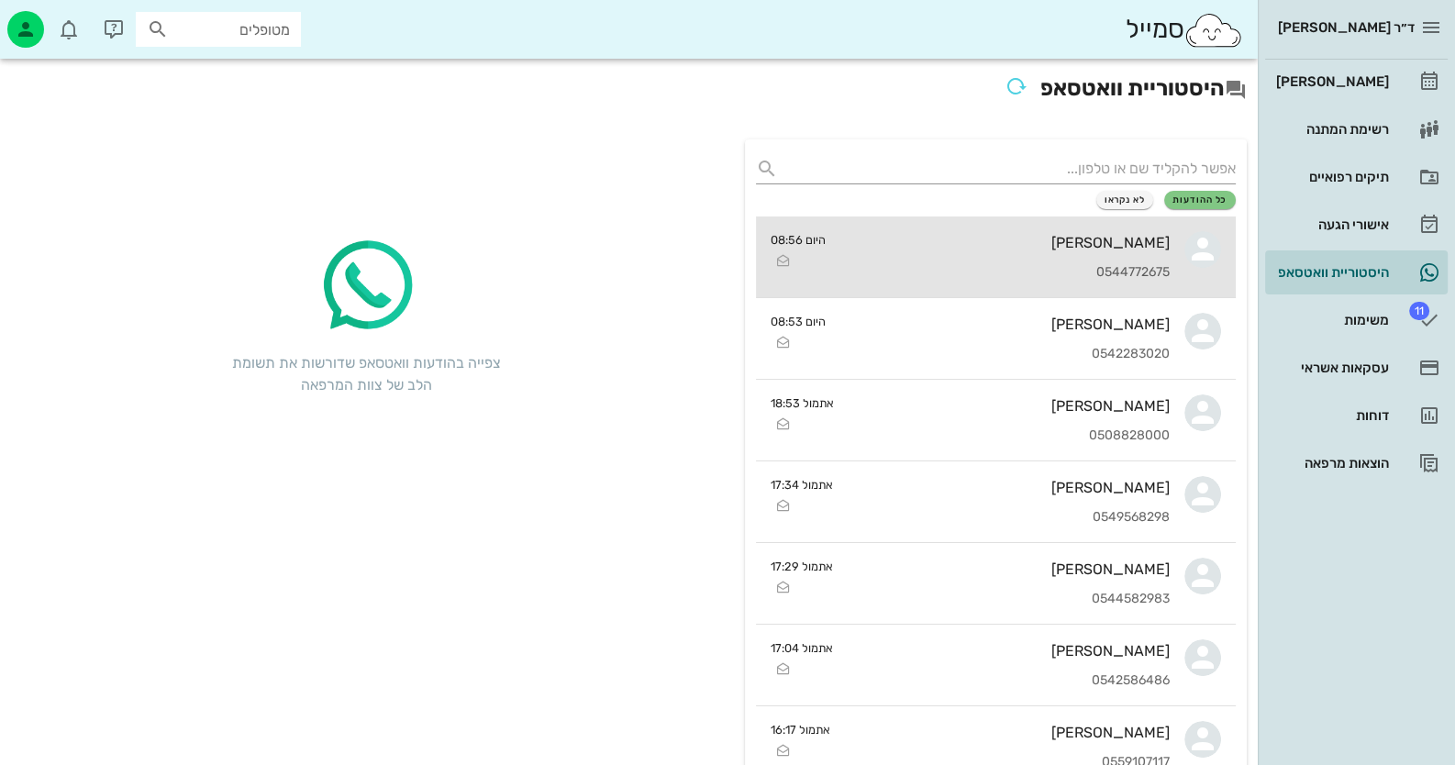
click at [1156, 246] on div "[PERSON_NAME]" at bounding box center [1004, 242] width 329 height 17
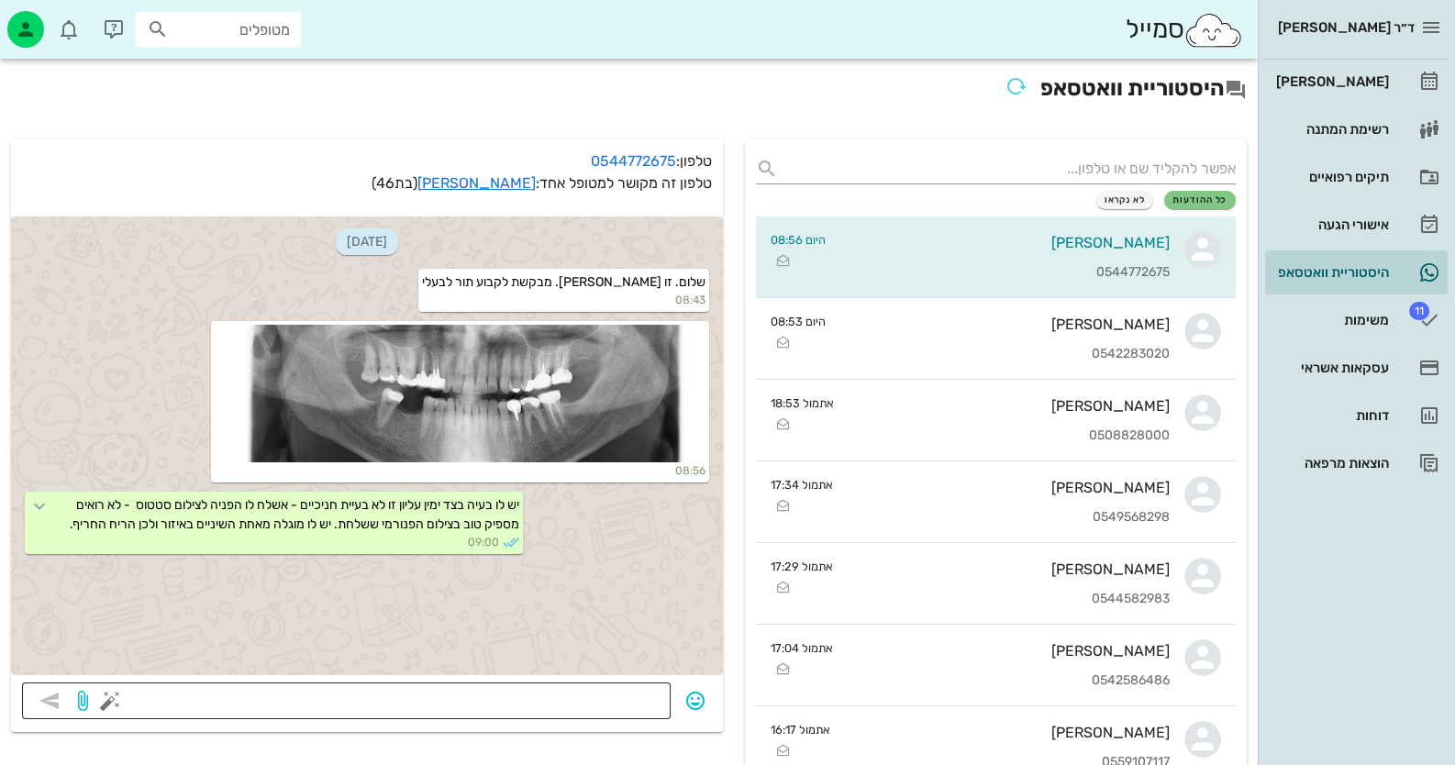
click at [580, 698] on textarea at bounding box center [387, 702] width 546 height 29
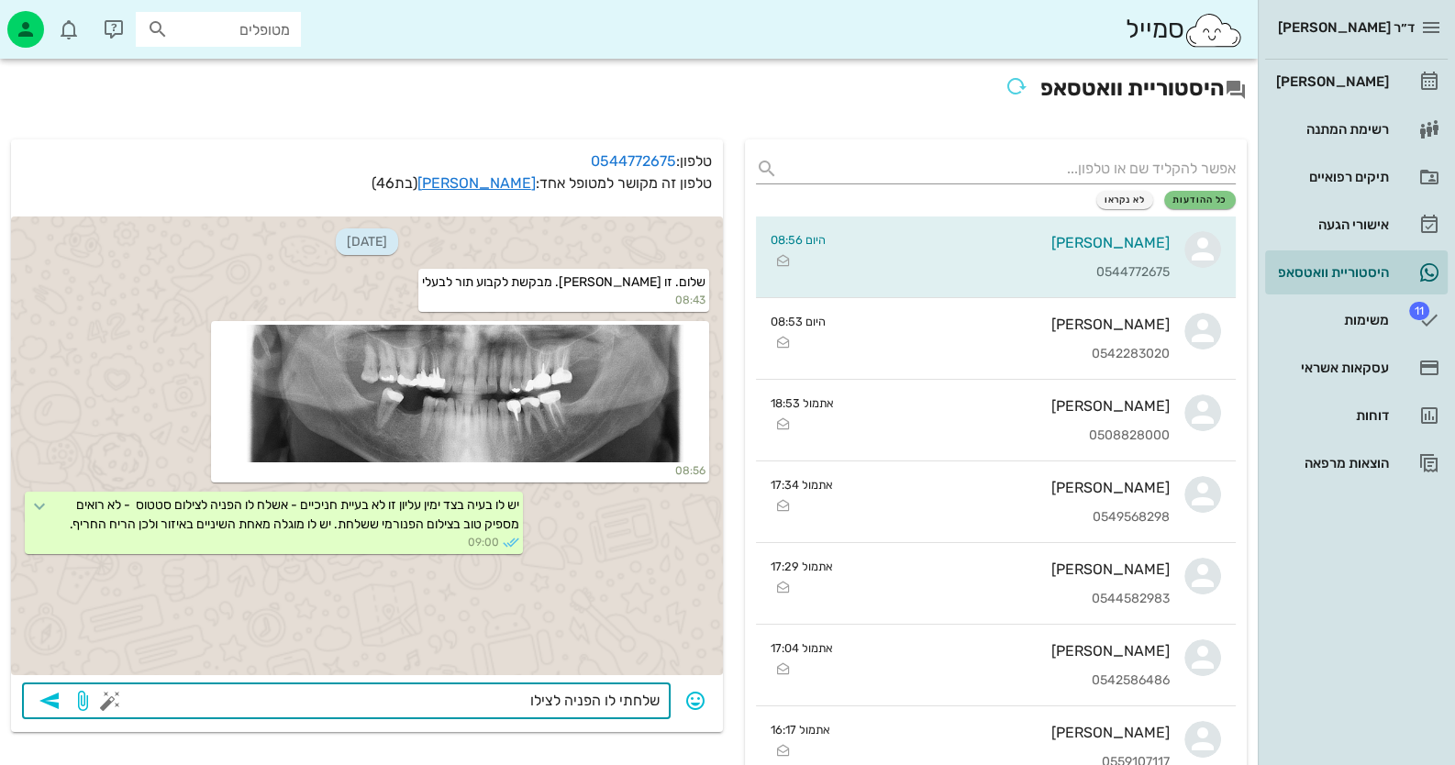
type textarea "שלחתי לו הפניה לצילום"
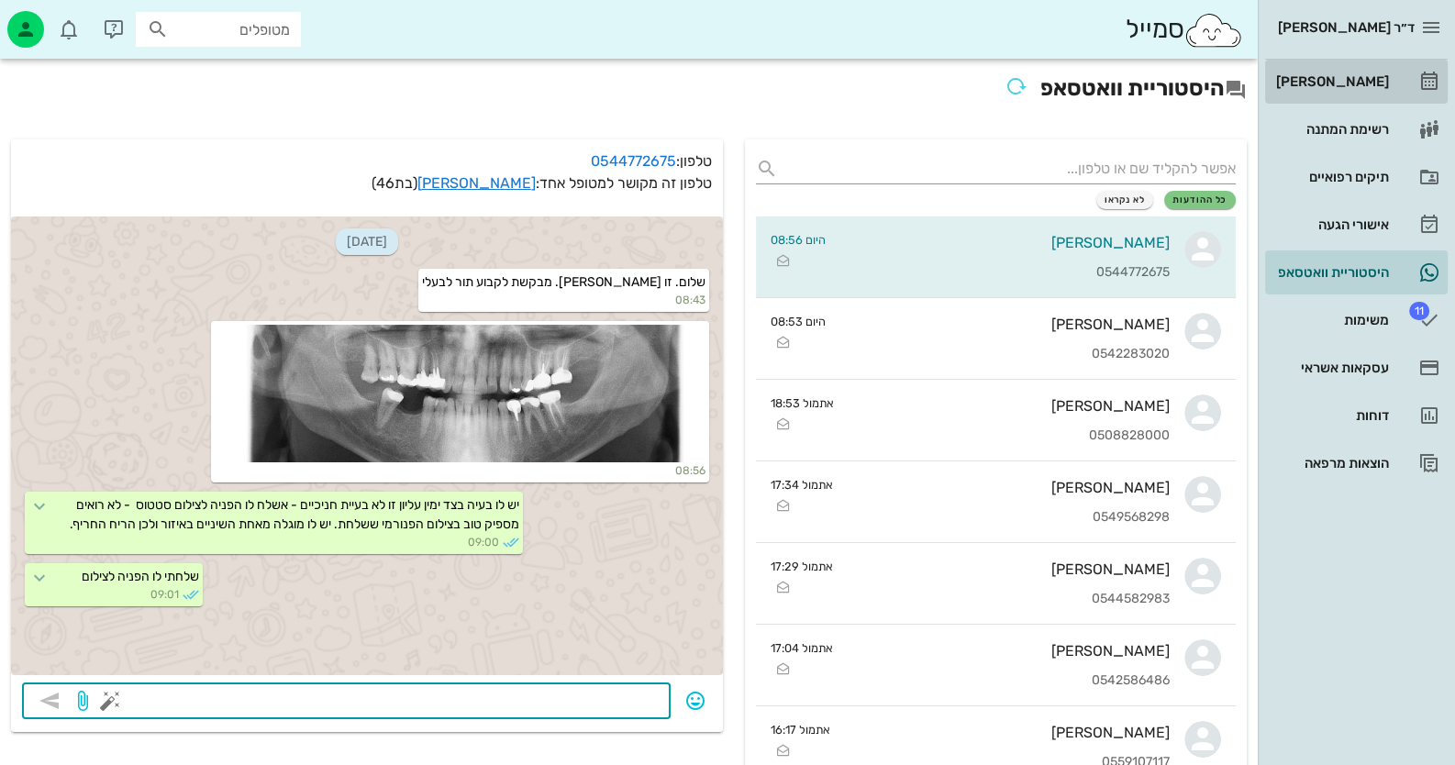
click at [1399, 92] on link "[PERSON_NAME]" at bounding box center [1356, 82] width 183 height 44
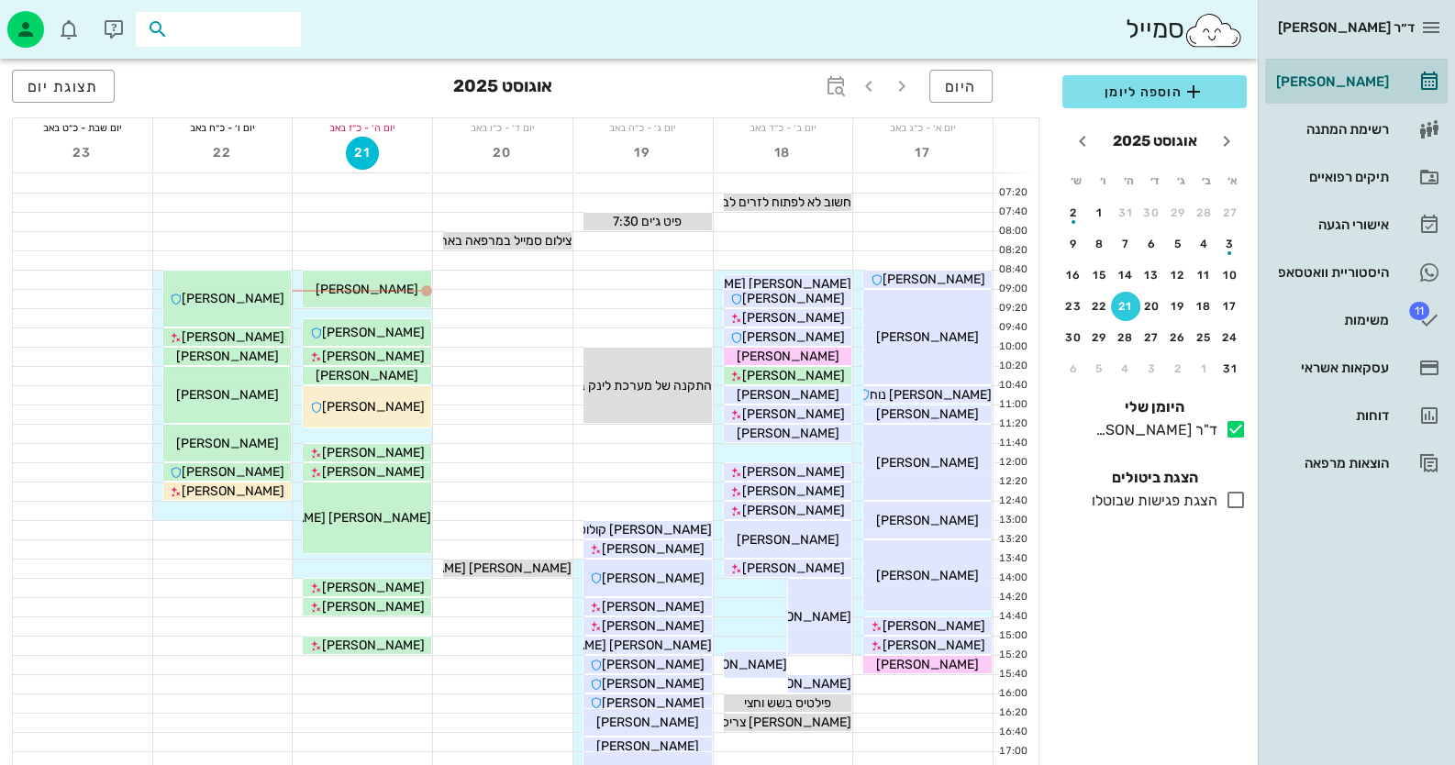
click at [240, 31] on input "text" at bounding box center [230, 29] width 117 height 24
type input "[PERSON_NAME]"
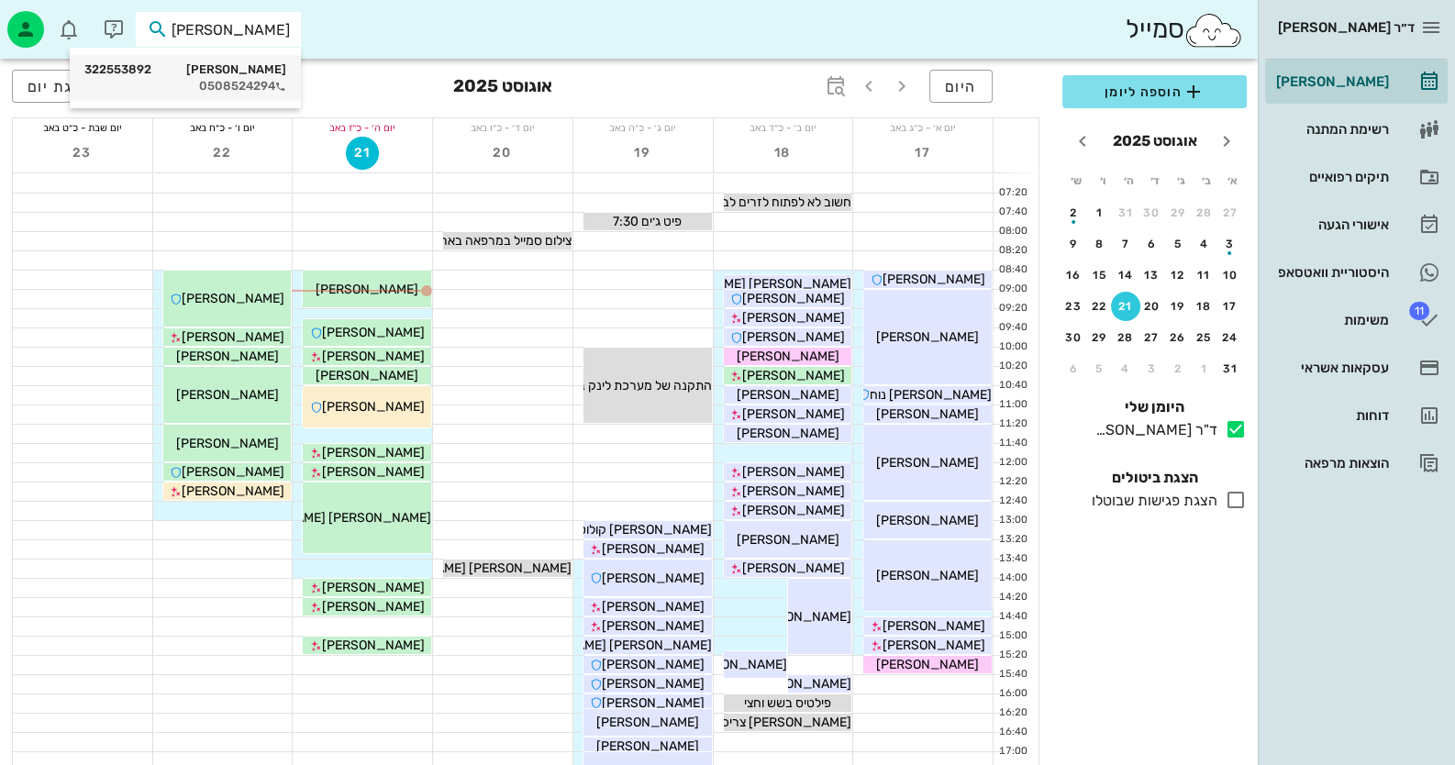
click at [262, 86] on div "0508524294" at bounding box center [185, 86] width 202 height 15
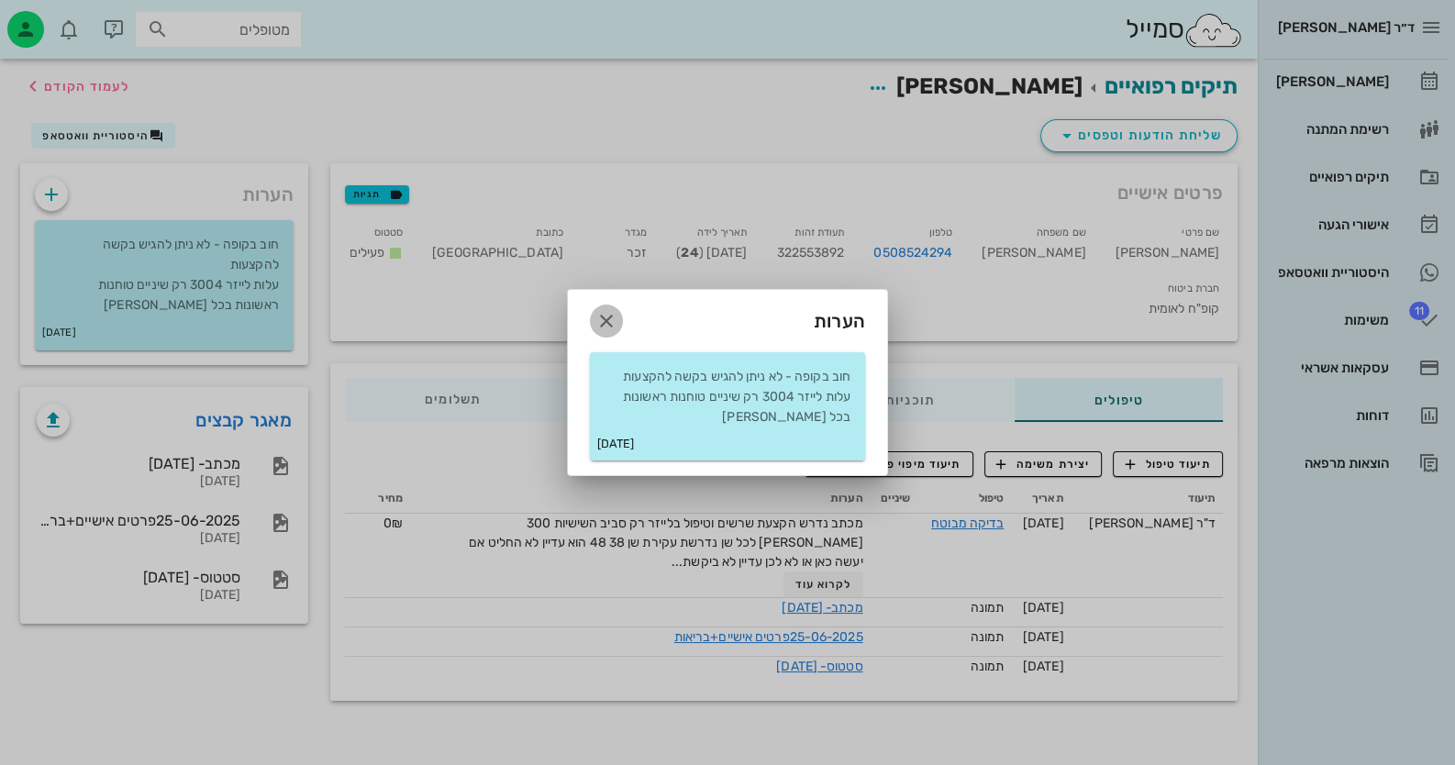
click at [608, 325] on icon "button" at bounding box center [606, 321] width 22 height 22
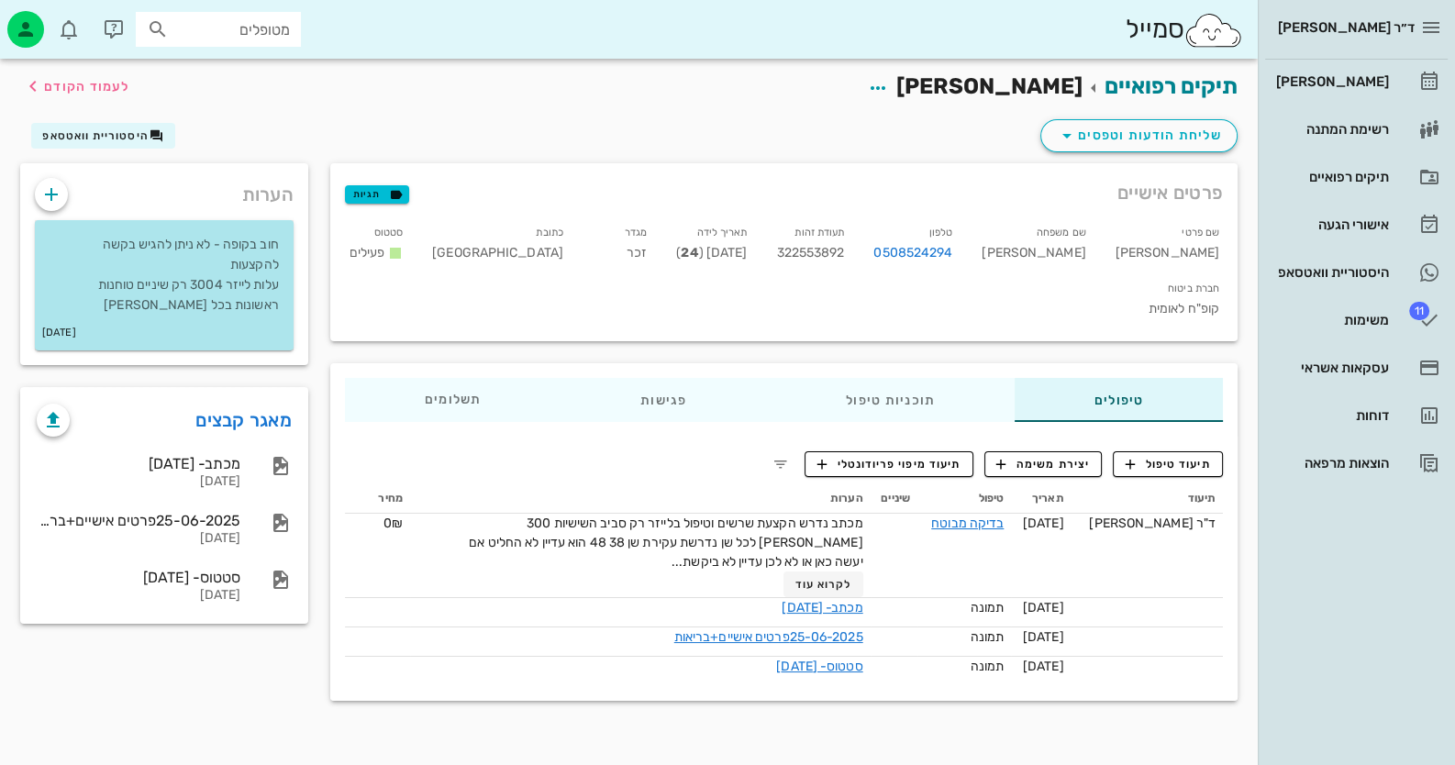
click at [188, 270] on p "חוב בקופה - לא ניתן להגיש בקשה להקצעות עלות לייזר 3004 רק שיניים טוחנות ראשונות…" at bounding box center [164, 275] width 229 height 81
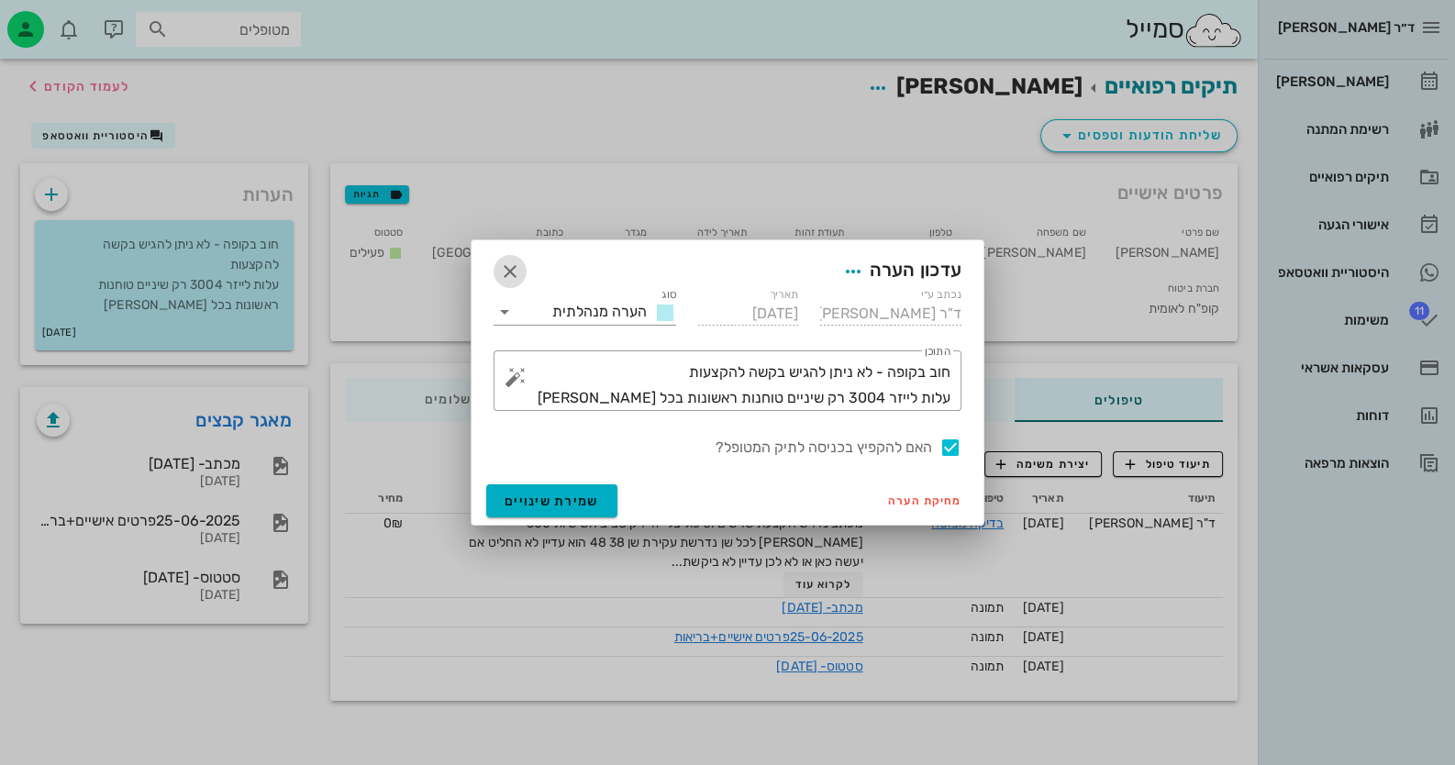
click at [514, 271] on icon "button" at bounding box center [510, 272] width 22 height 22
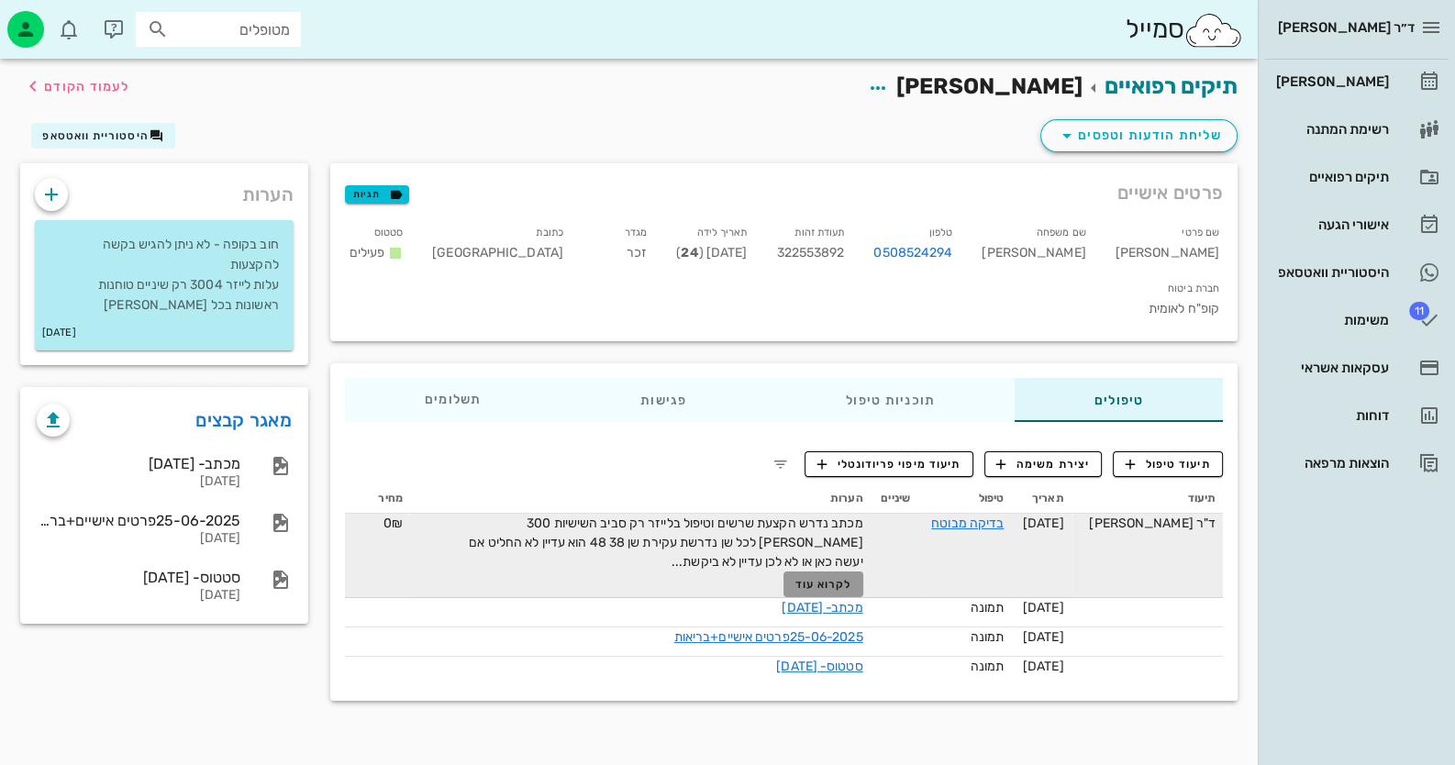
click at [830, 578] on span "לקרוא עוד" at bounding box center [822, 584] width 57 height 13
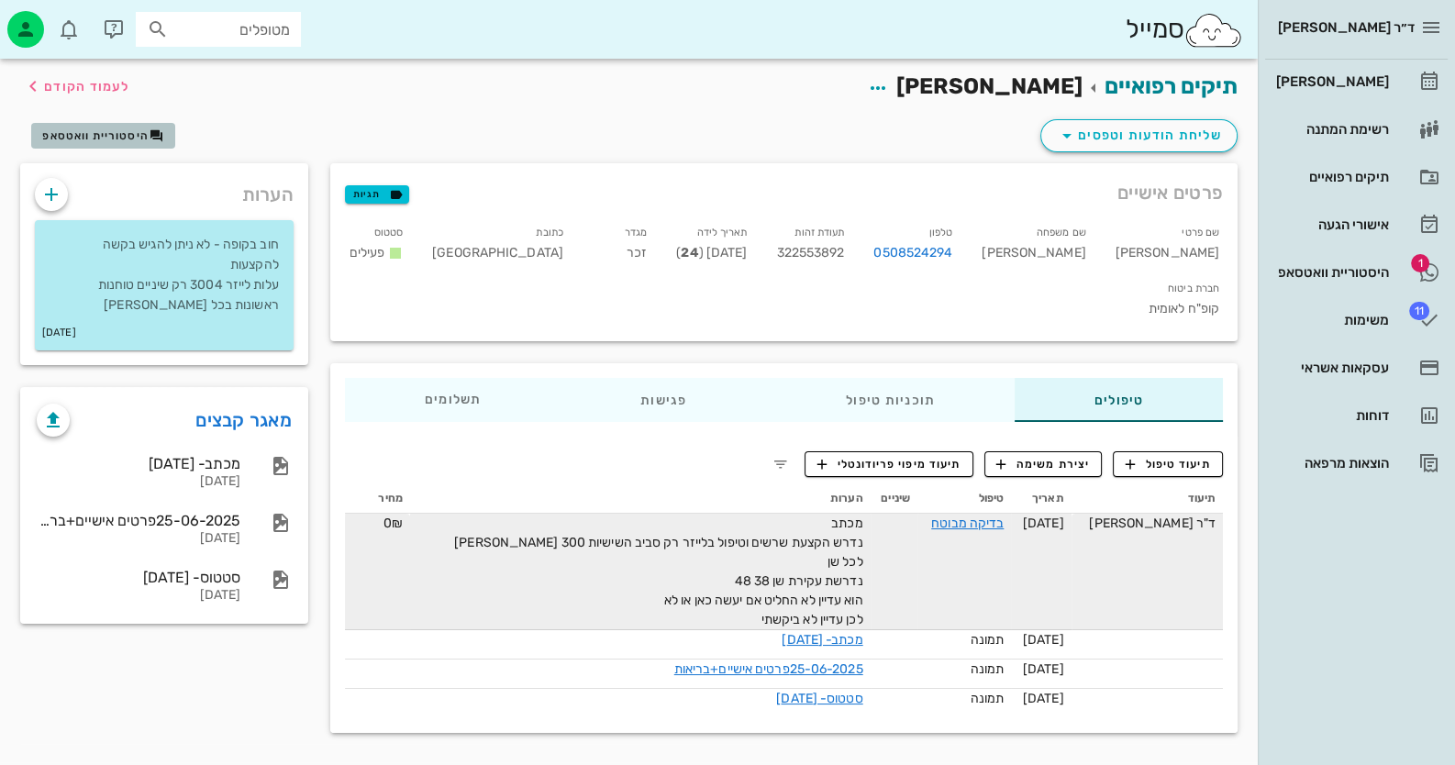
click at [161, 132] on icon "button" at bounding box center [157, 135] width 15 height 15
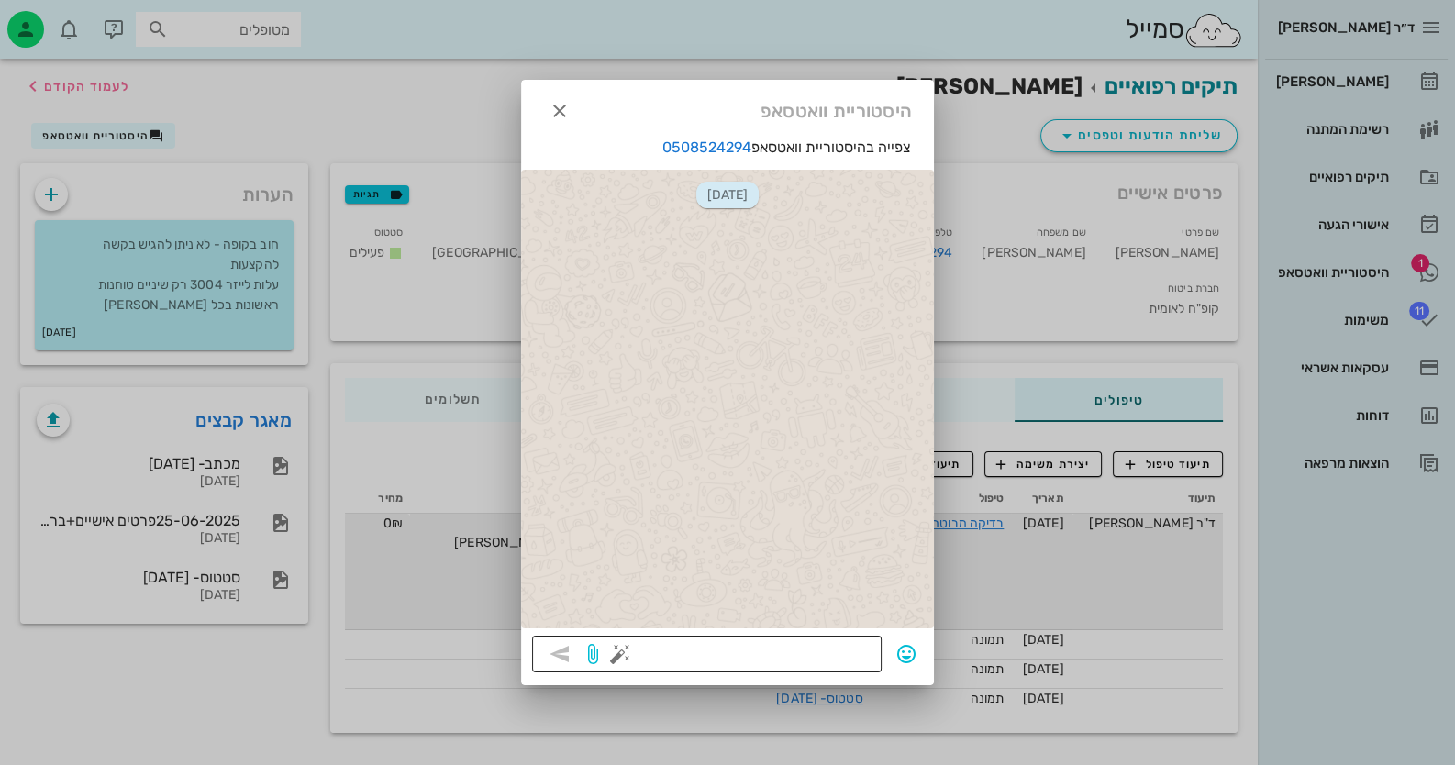
click at [835, 654] on textarea at bounding box center [747, 655] width 247 height 29
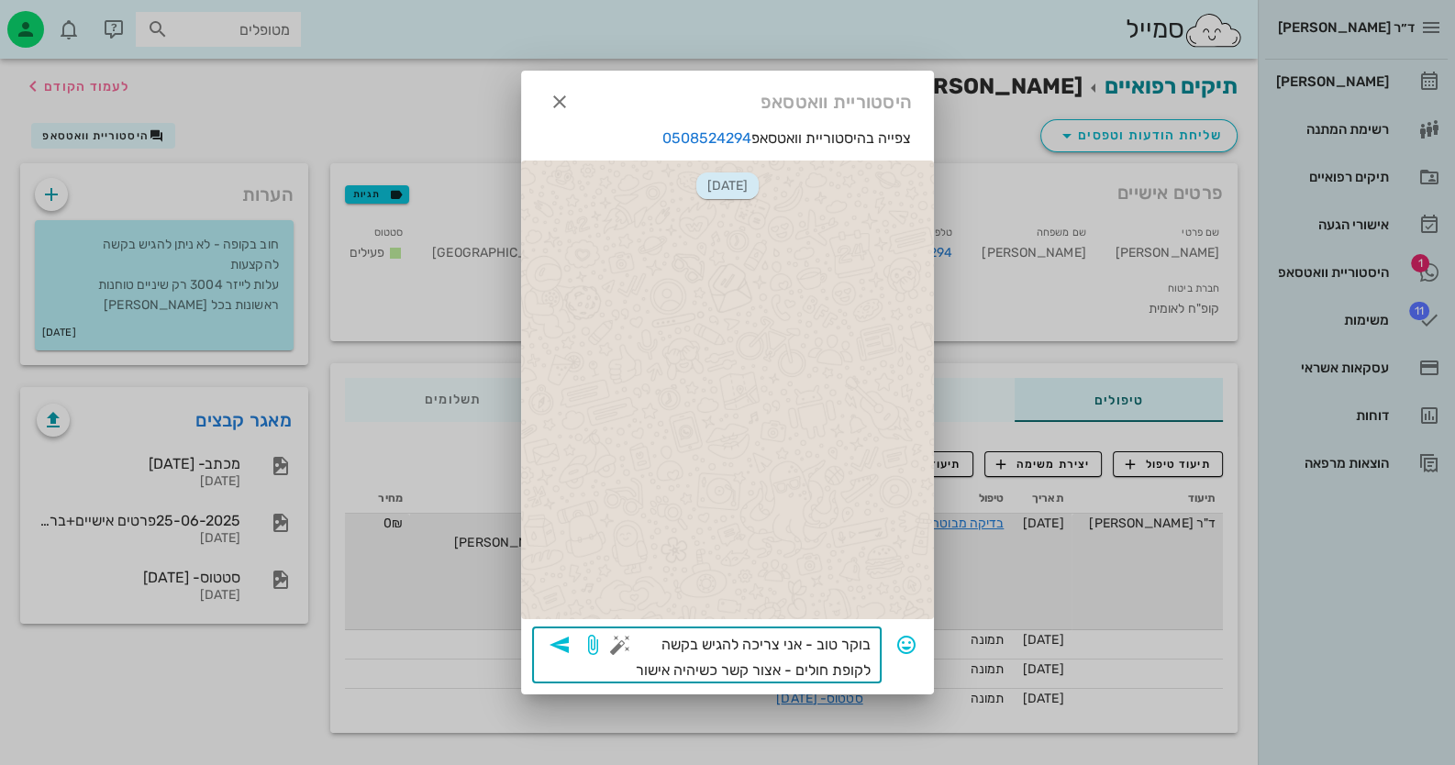
type textarea "בוקר טוב - אני צריכה להגיש בקשה לקופת חולים - אצור קשר כשיהיה אישור."
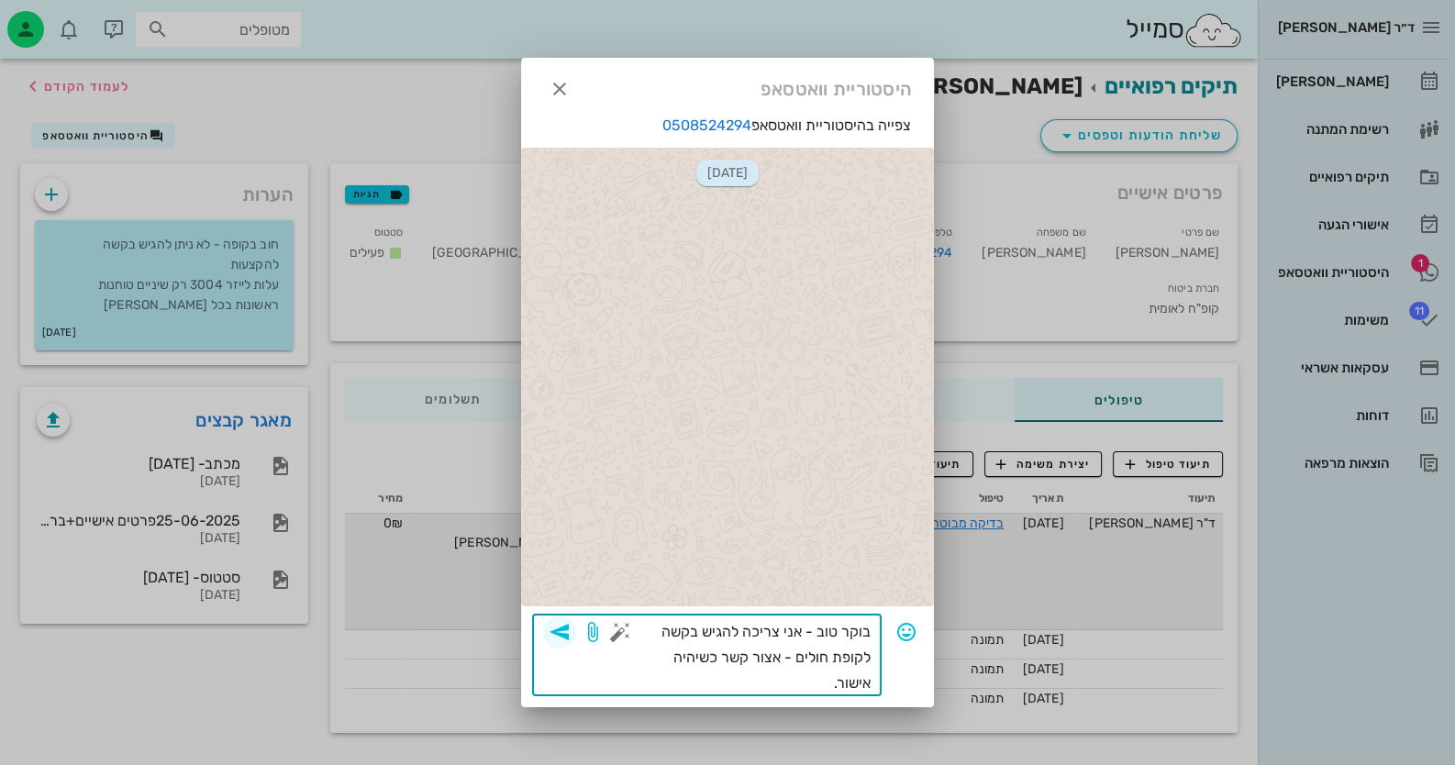
click at [563, 635] on icon "button" at bounding box center [560, 632] width 22 height 22
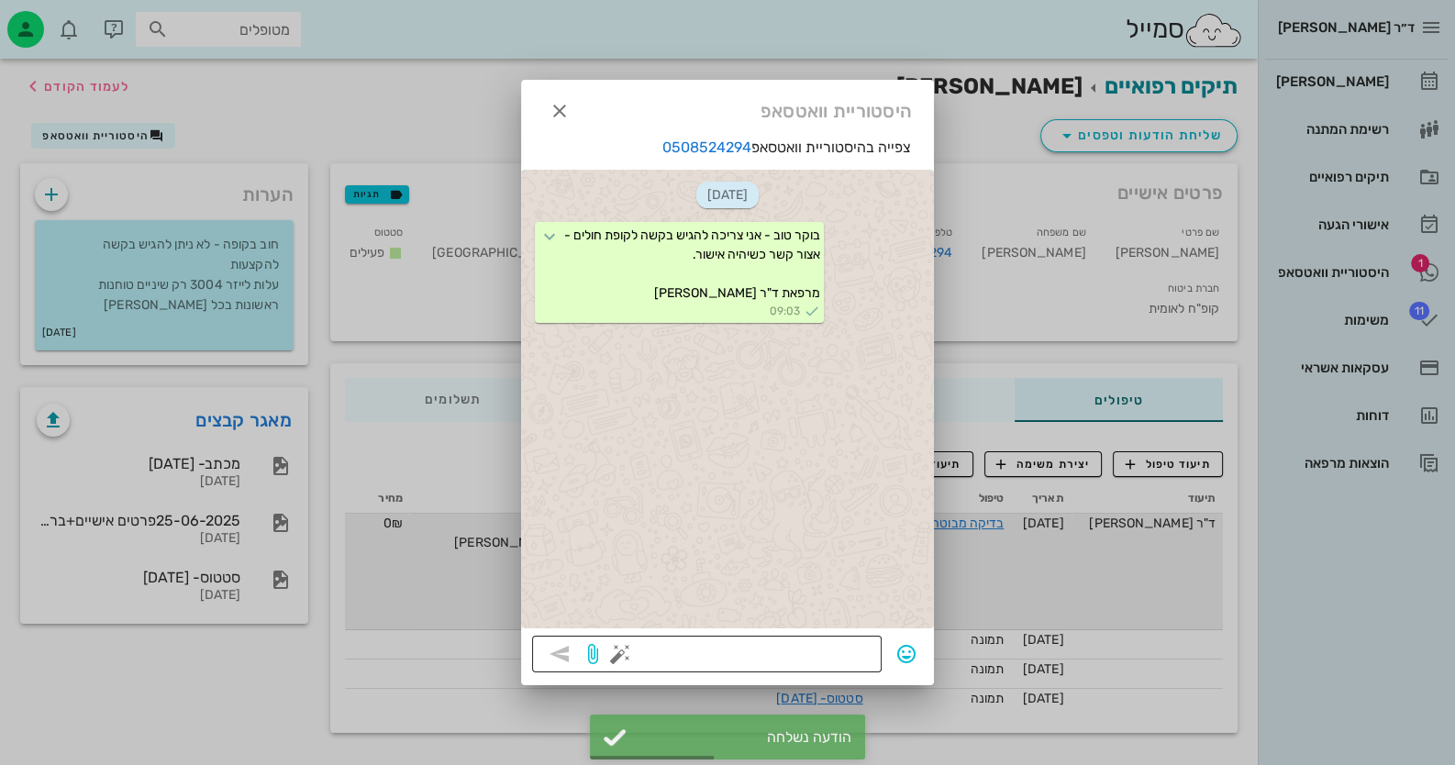
click at [613, 655] on button "button" at bounding box center [620, 654] width 22 height 22
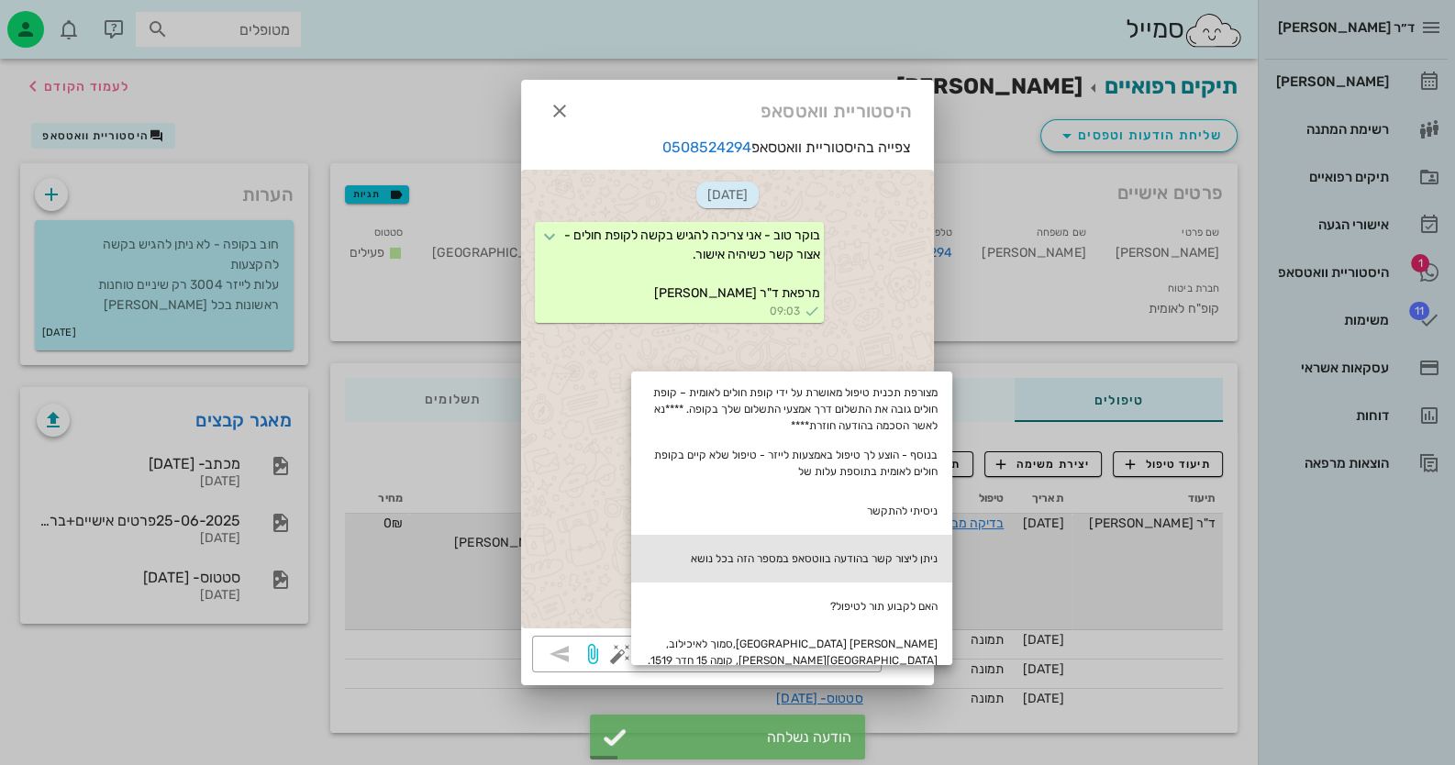
click at [821, 574] on div "ניתן ליצור קשר בהודעה בווטסאפ במספר הזה בכל נושא" at bounding box center [791, 559] width 321 height 48
type textarea "ניתן ליצור קשר בהודעה בווטסאפ במספר הזה בכל נושא"
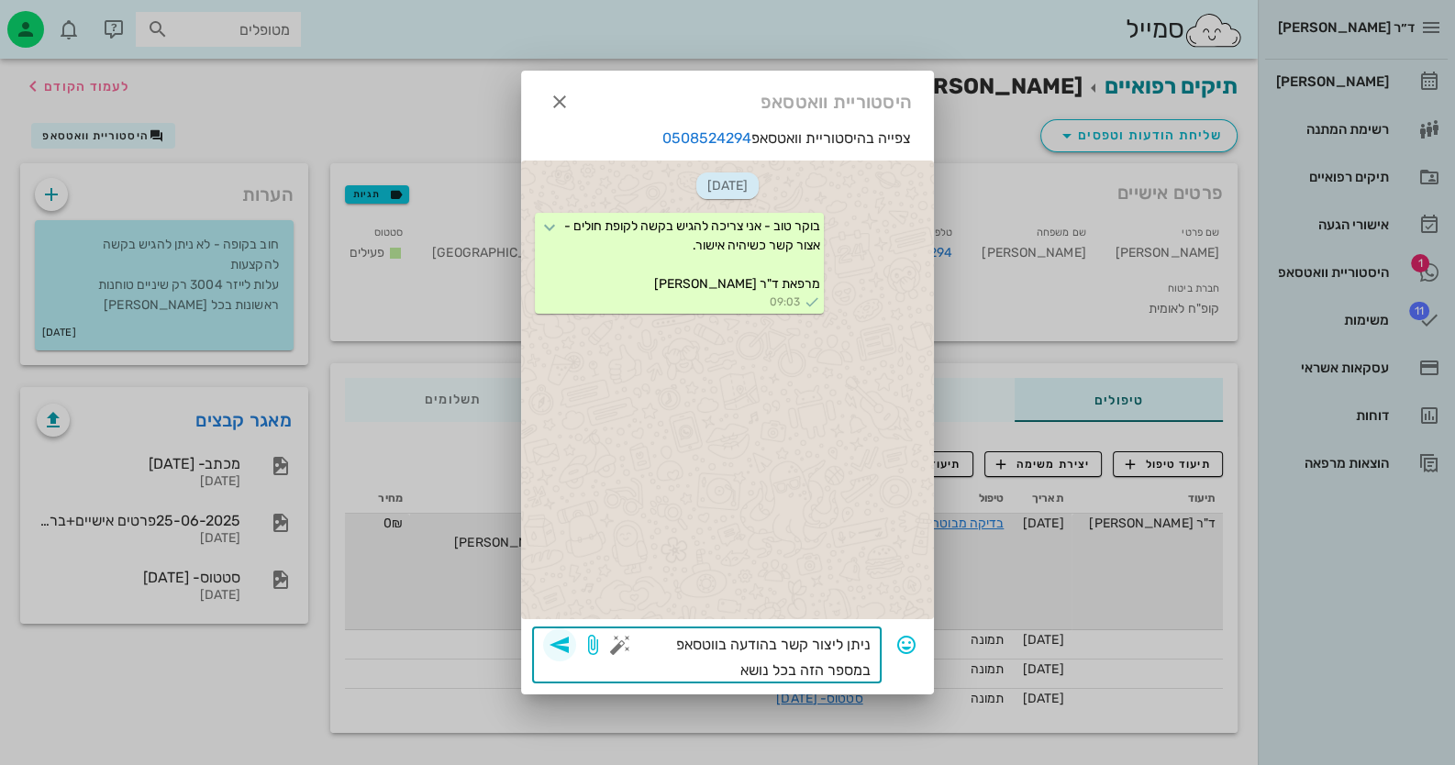
click at [559, 642] on icon "button" at bounding box center [560, 645] width 22 height 22
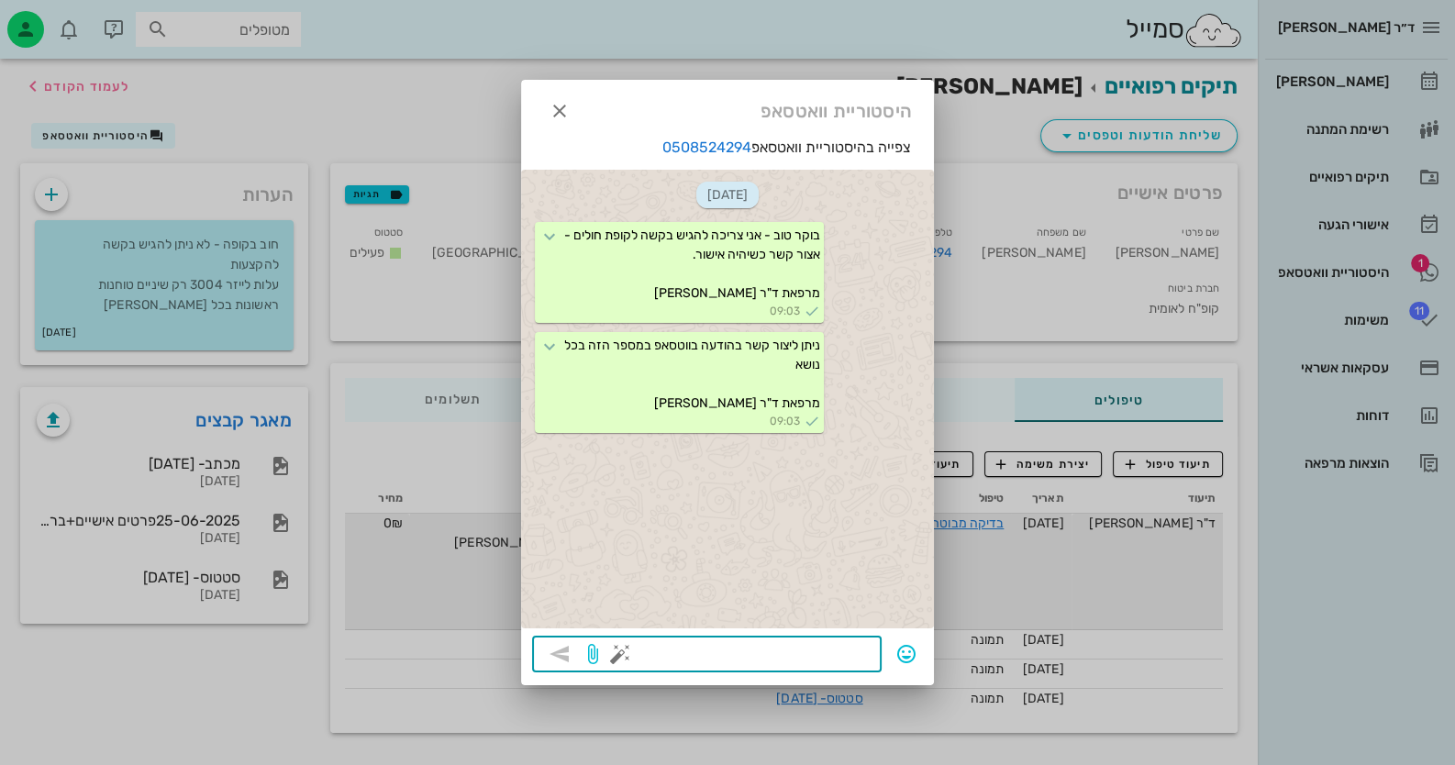
click at [1316, 272] on div at bounding box center [727, 382] width 1455 height 765
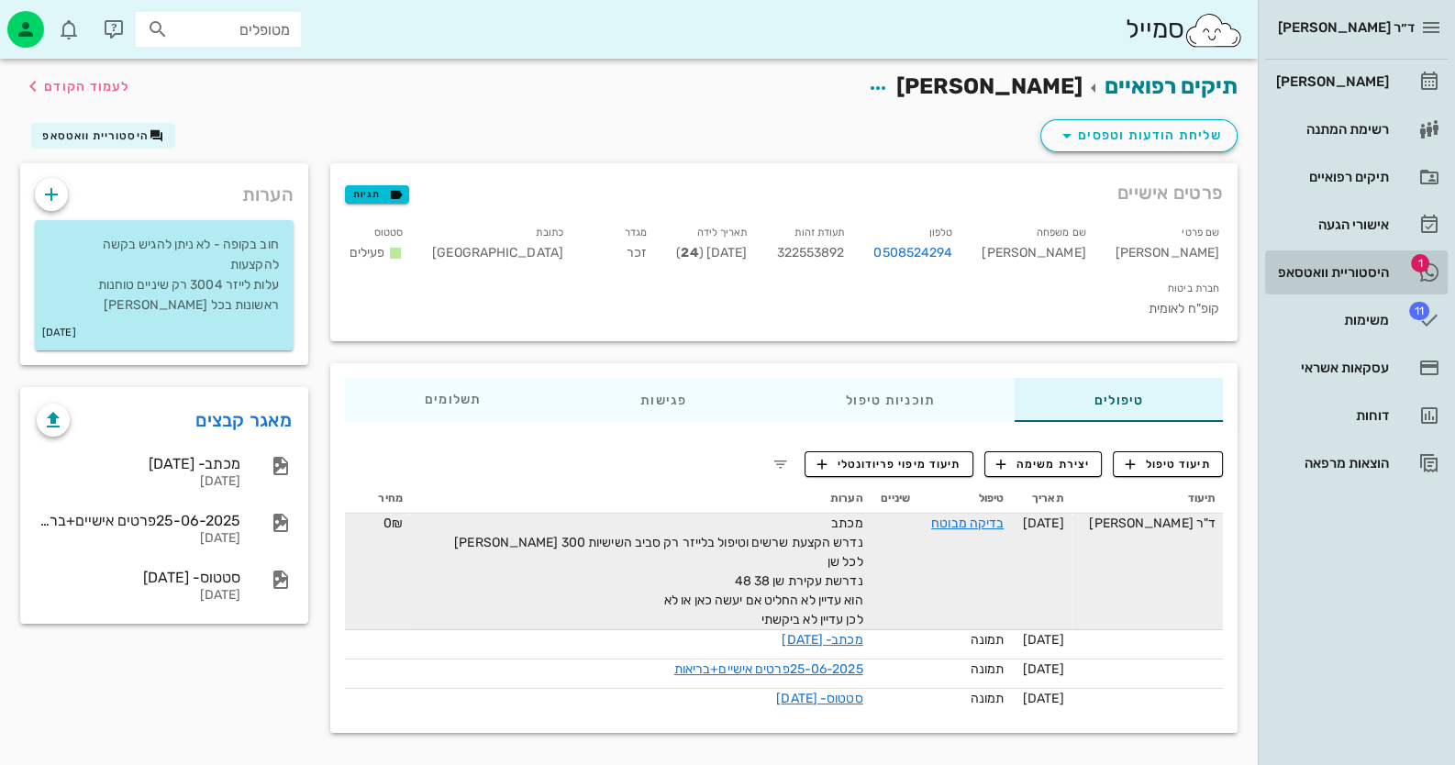
click at [1316, 272] on div "היסטוריית וואטסאפ" at bounding box center [1330, 272] width 117 height 15
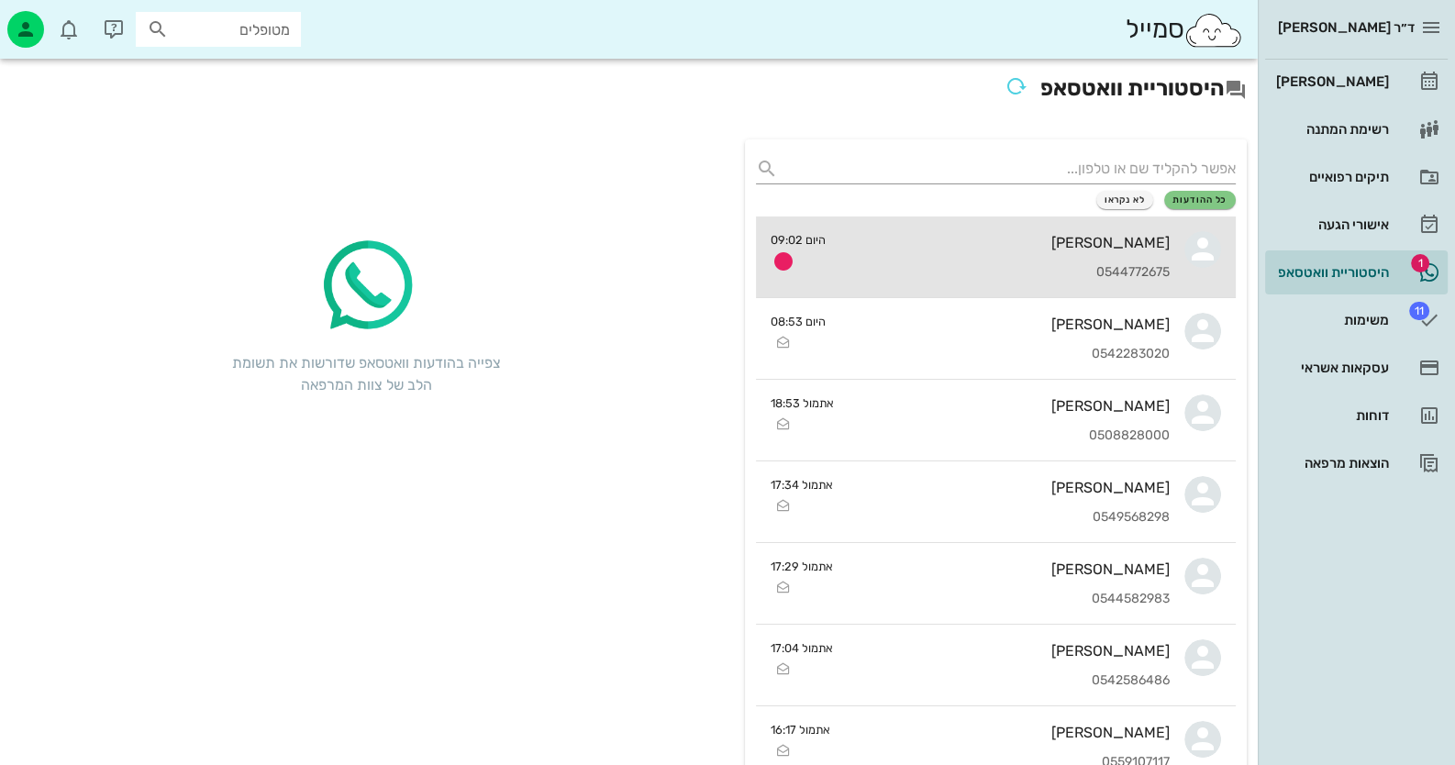
click at [869, 266] on div "0544772675" at bounding box center [1004, 273] width 329 height 16
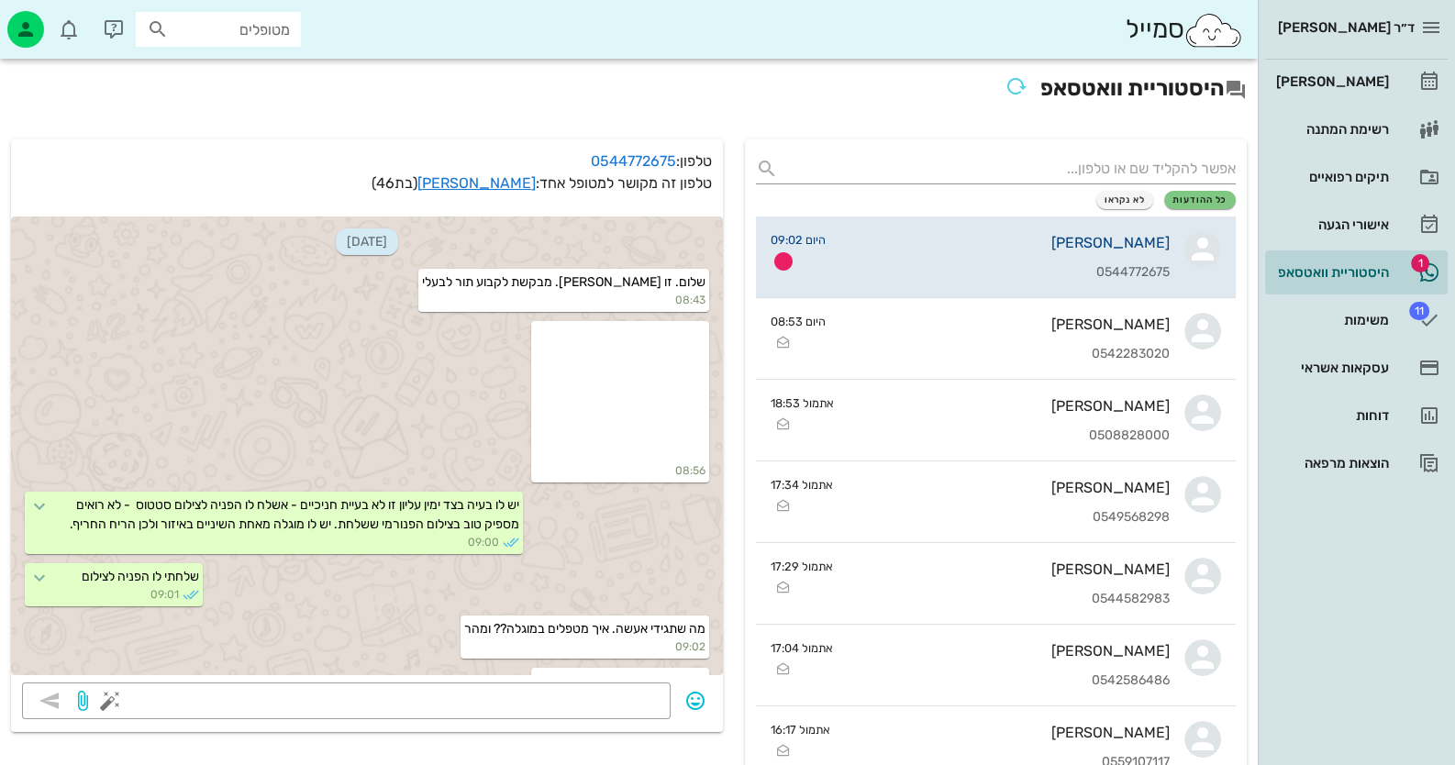
scroll to position [41, 0]
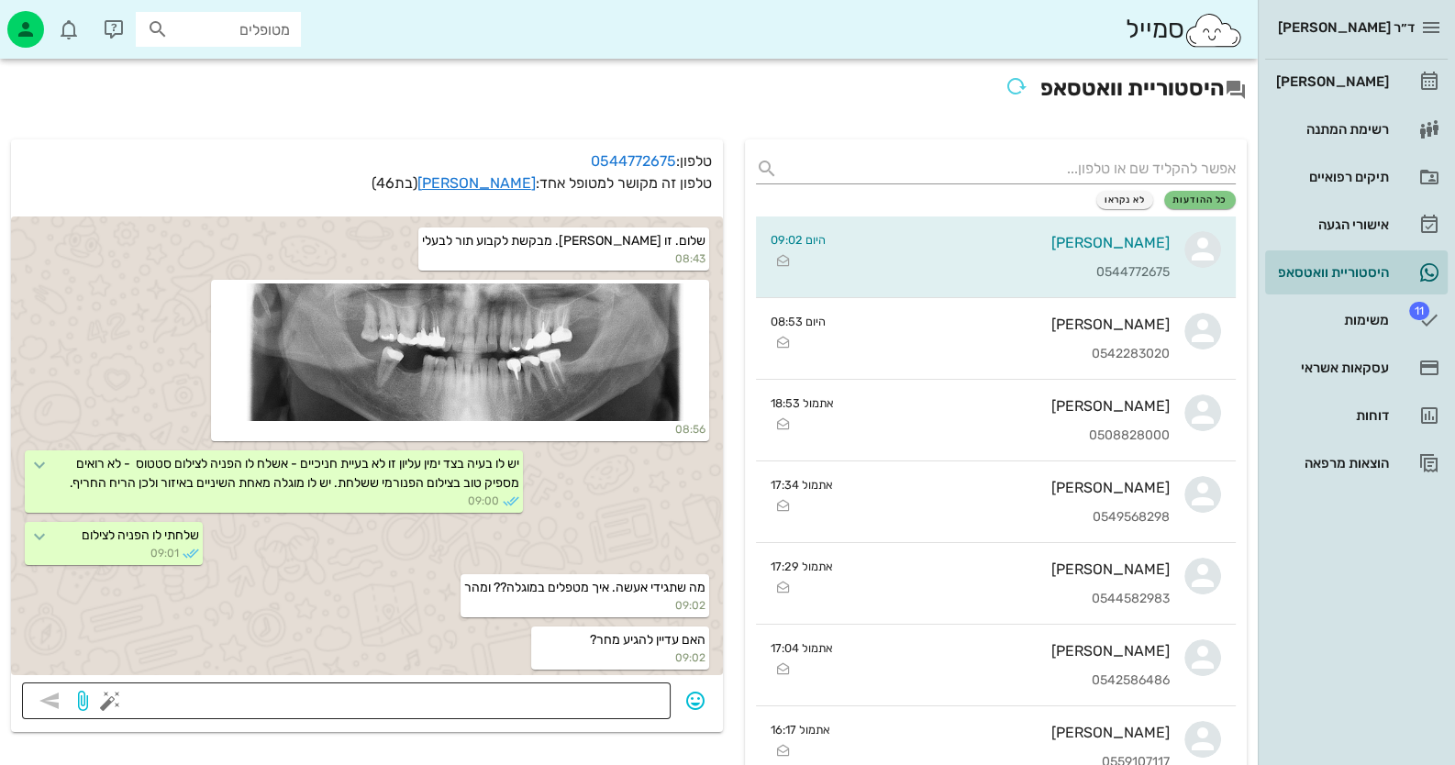
click at [597, 699] on textarea at bounding box center [387, 702] width 546 height 29
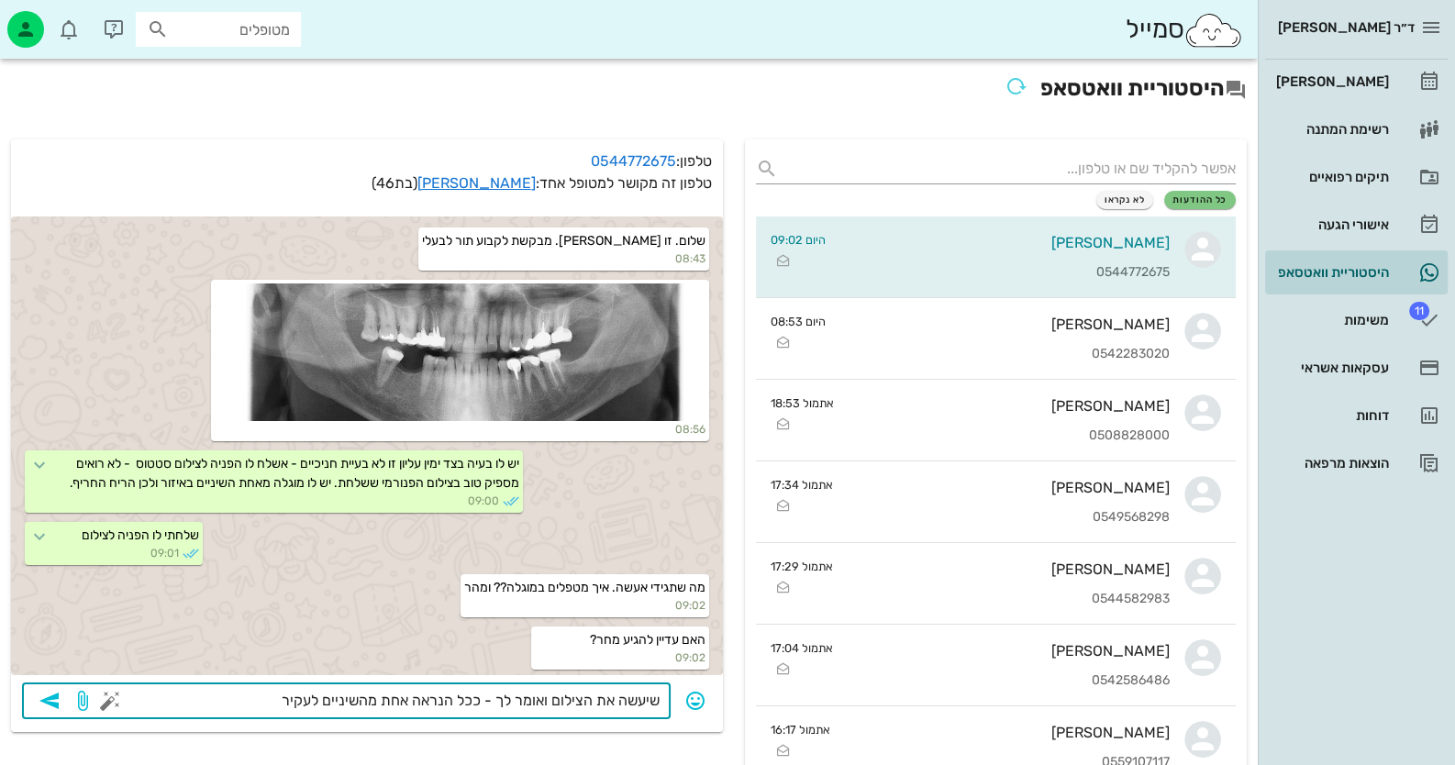
type textarea "שיעשה את הצילום ואומר לך - ככל הנראה אחת מהשיניים לעקירה"
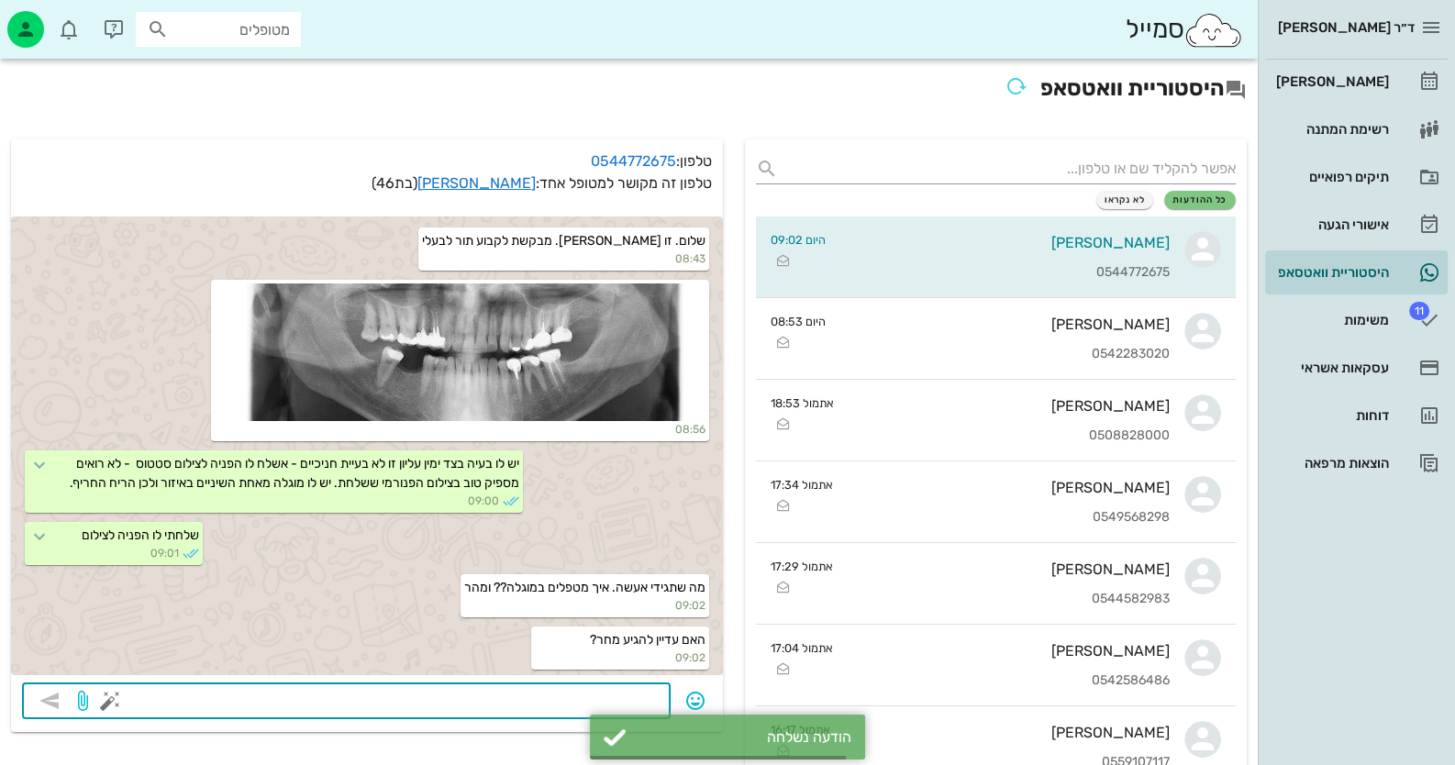
scroll to position [94, 0]
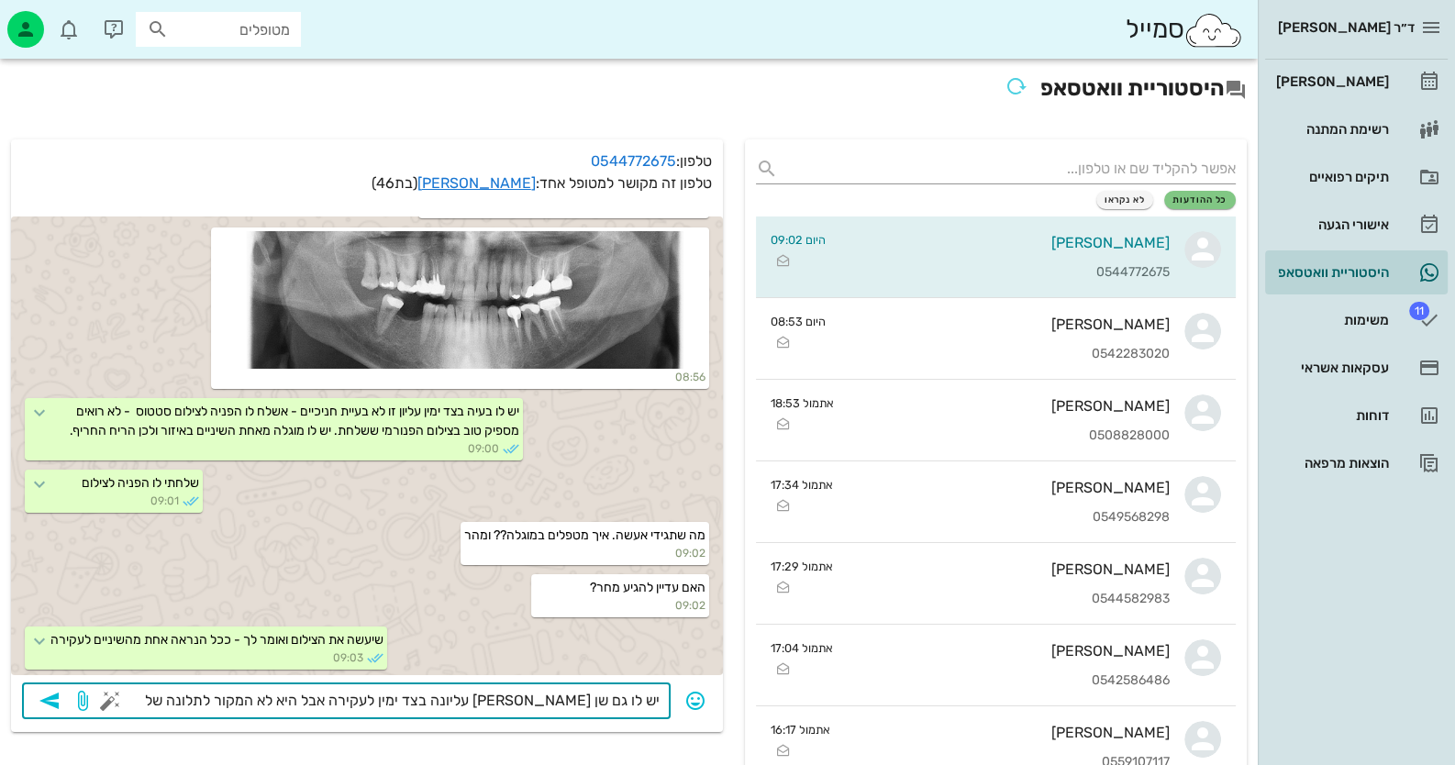
type textarea "יש לו גם שן [PERSON_NAME] עליונה בצד ימין לעקירה אבל היא לא המקור לתלונה שלך"
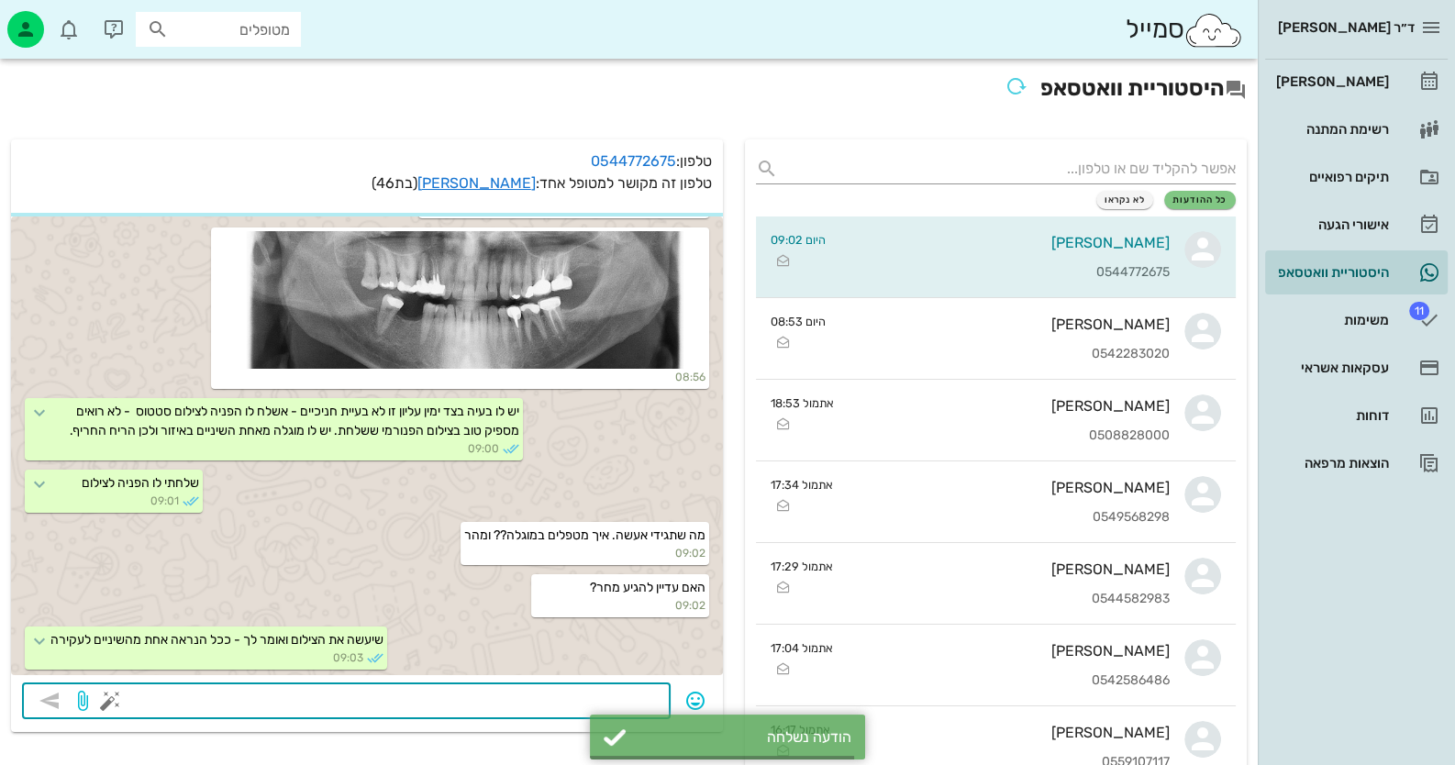
scroll to position [147, 0]
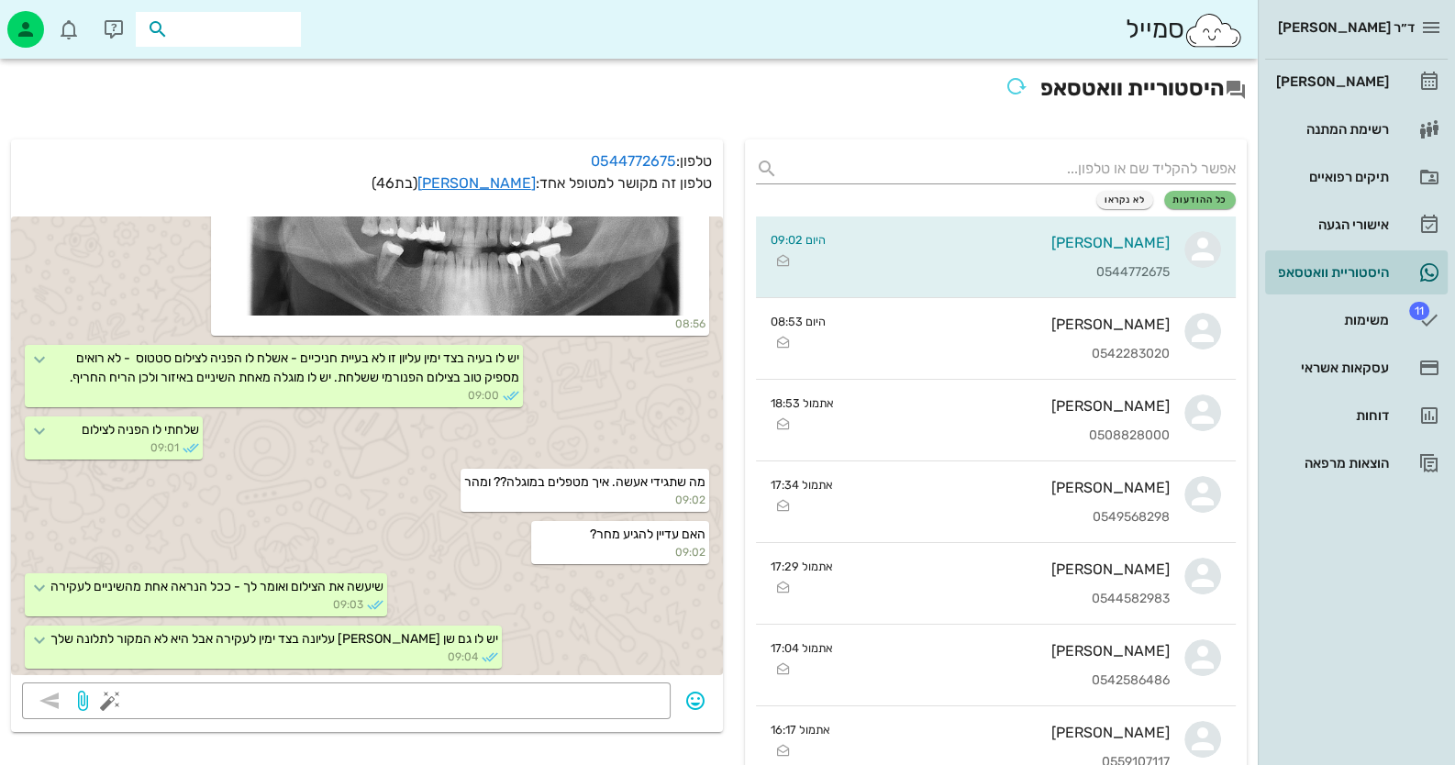
click at [237, 34] on input "text" at bounding box center [230, 29] width 117 height 24
type input "[PERSON_NAME]"
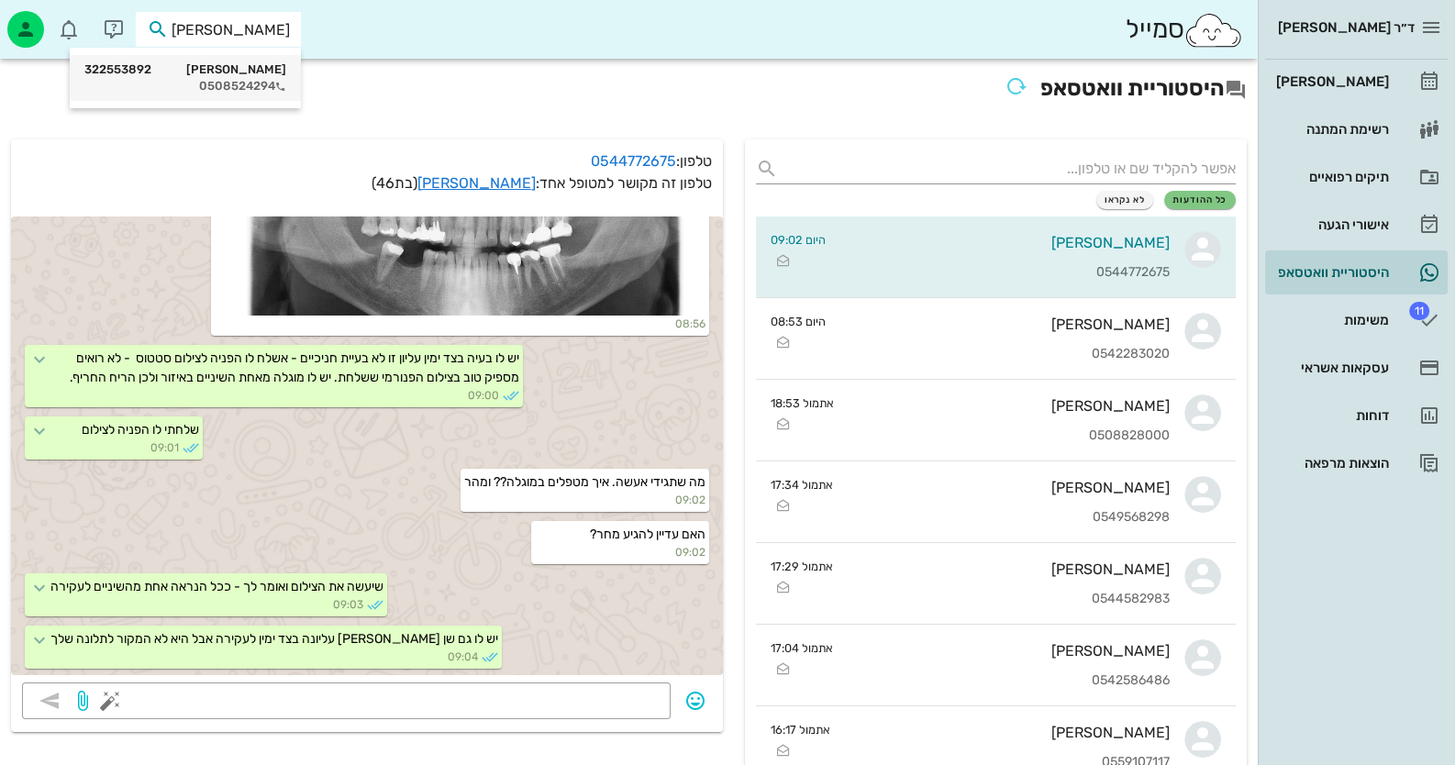
click at [243, 76] on div "[PERSON_NAME] 322553892" at bounding box center [185, 69] width 202 height 15
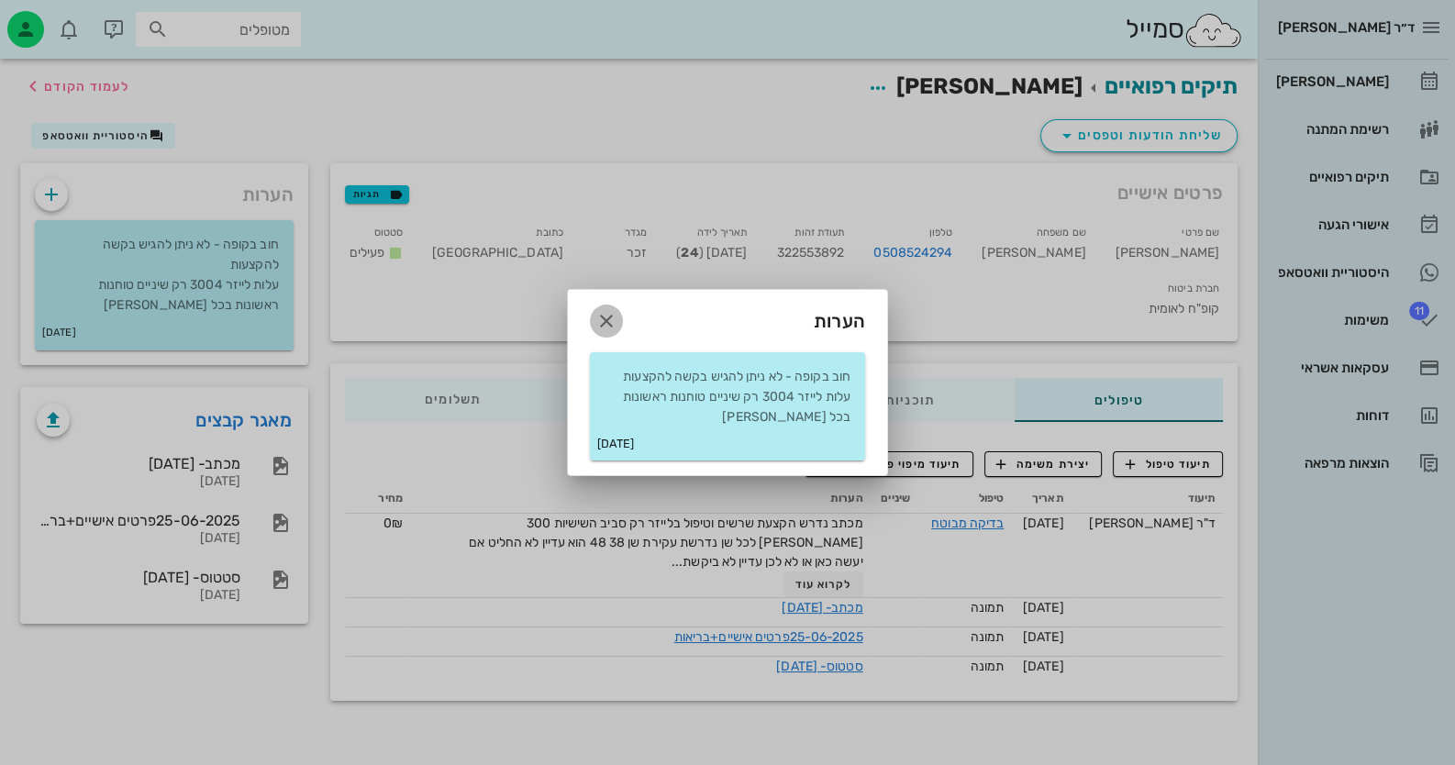
click at [610, 311] on icon "button" at bounding box center [606, 321] width 22 height 22
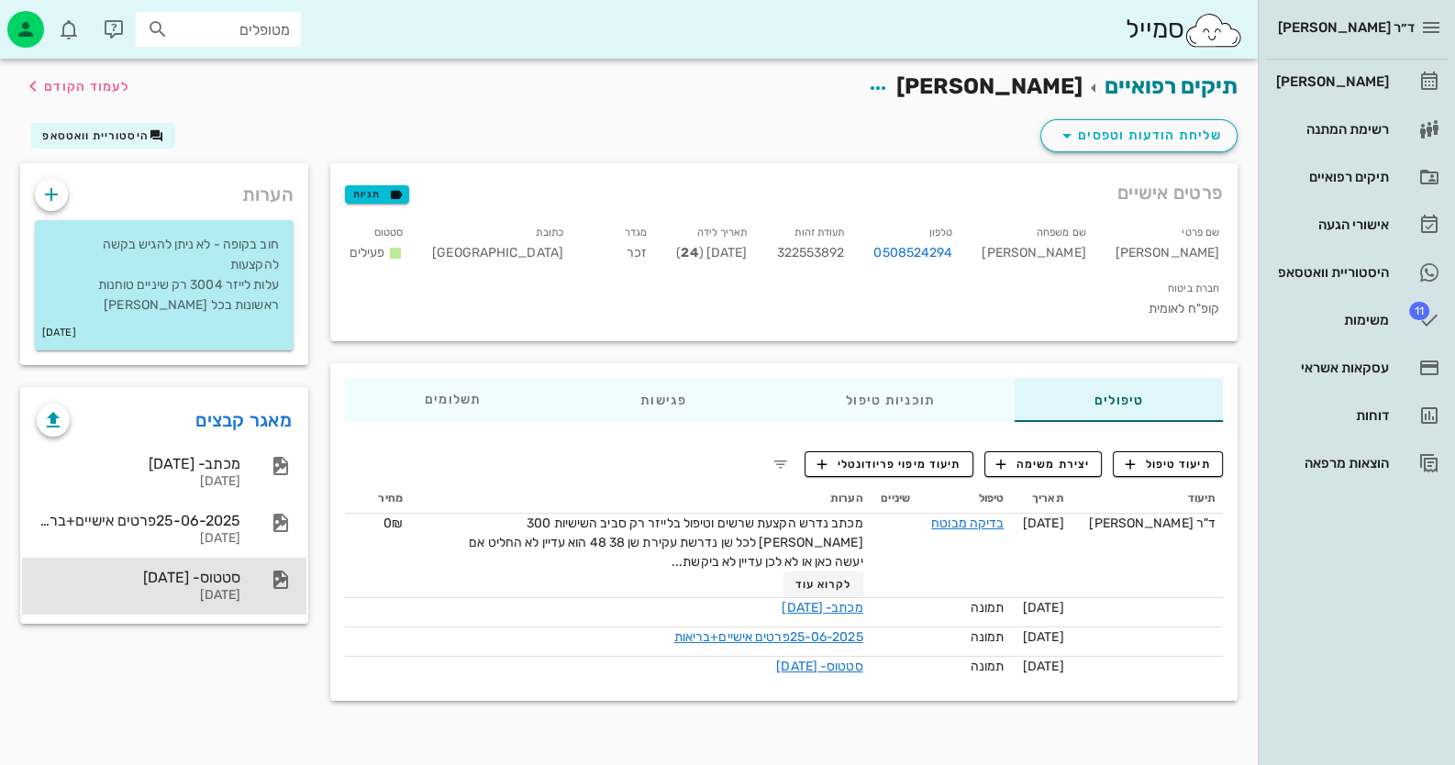
click at [205, 599] on div "[DATE]" at bounding box center [139, 596] width 204 height 16
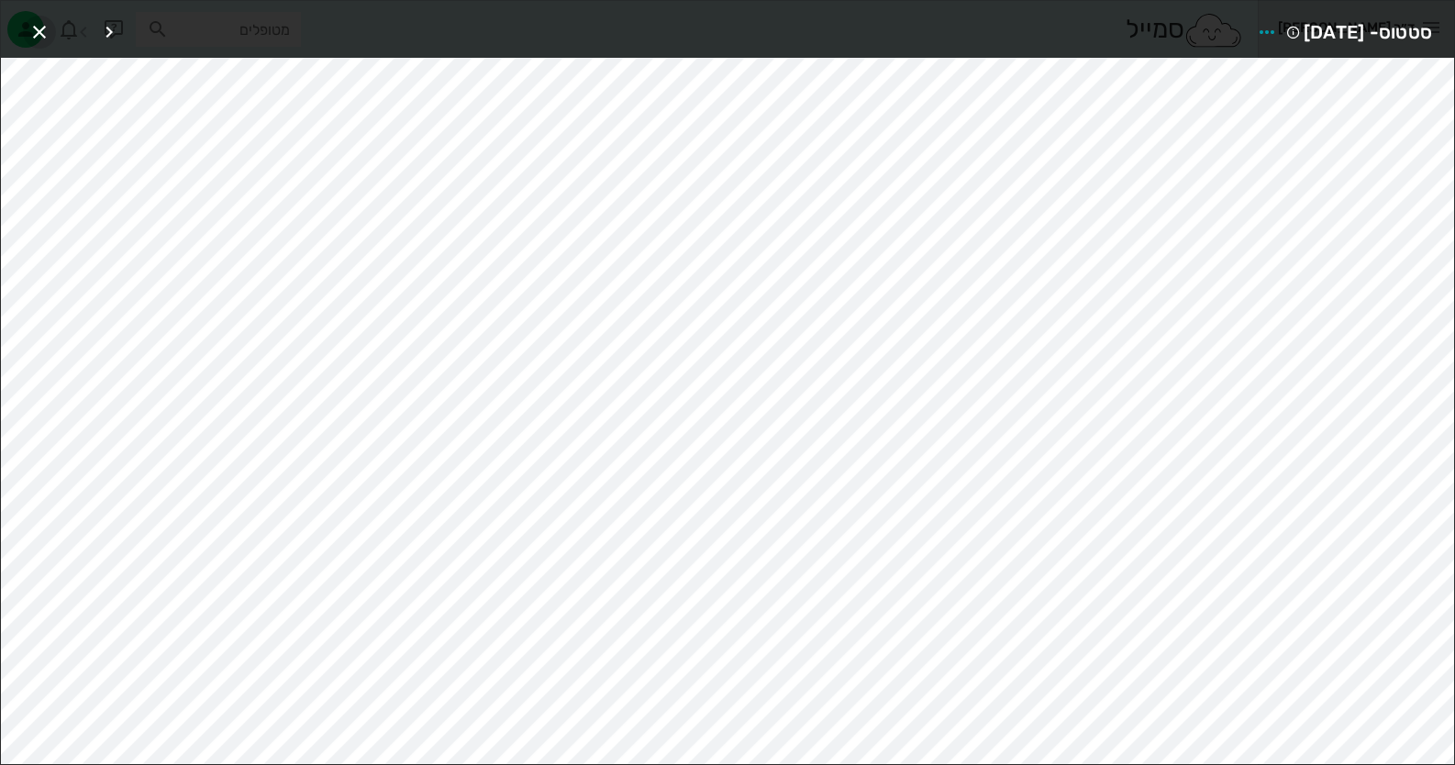
click at [28, 21] on icon "button" at bounding box center [39, 32] width 22 height 22
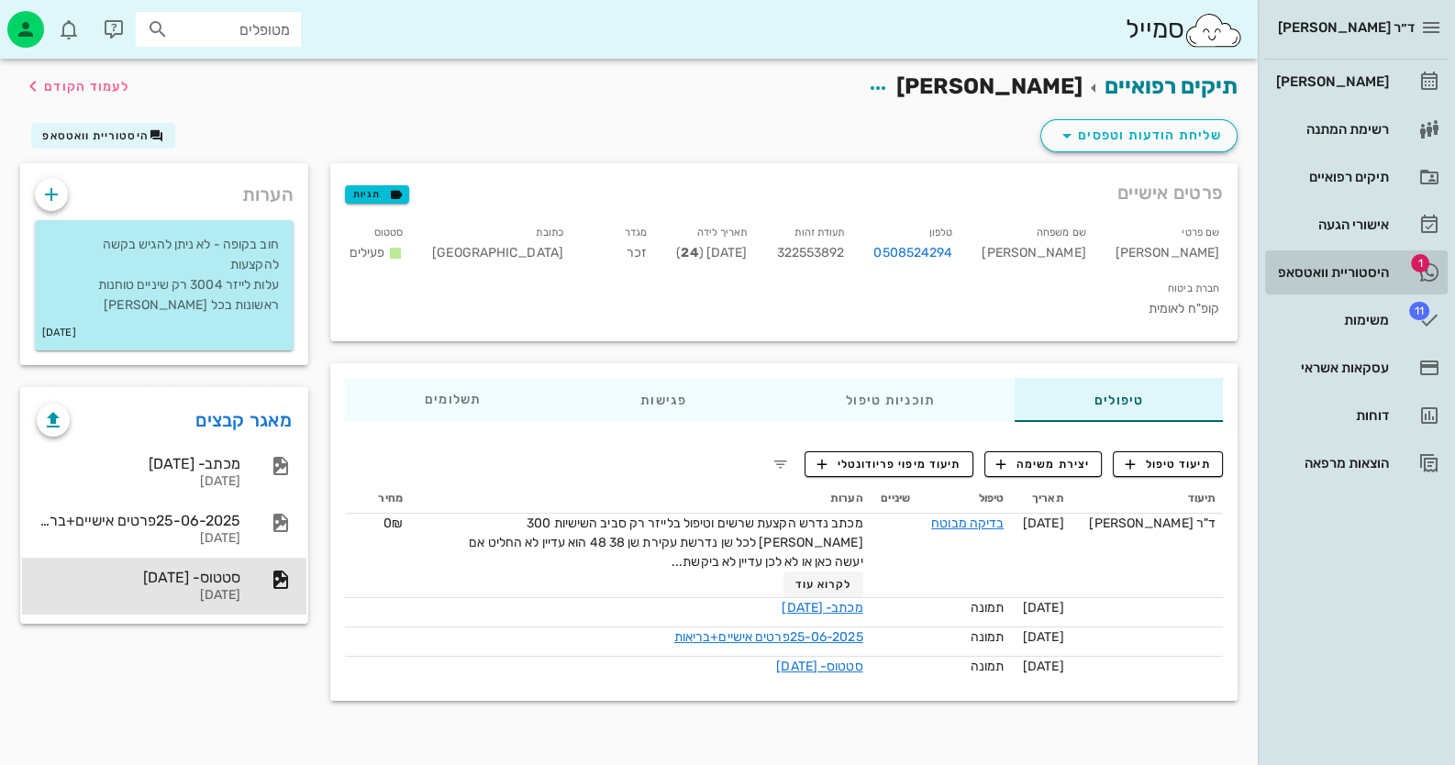
click at [1332, 267] on div "היסטוריית וואטסאפ" at bounding box center [1330, 272] width 117 height 15
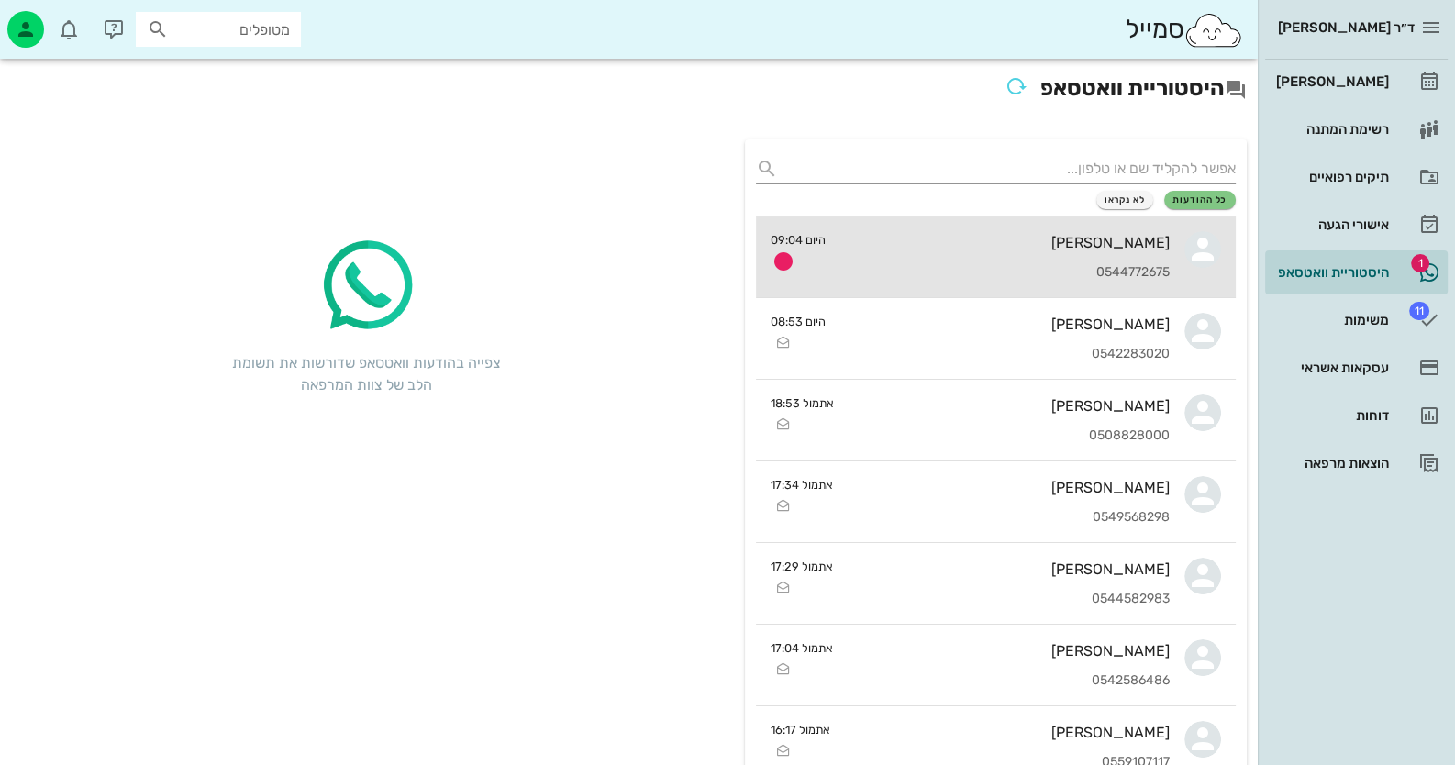
click at [1208, 261] on icon at bounding box center [1202, 249] width 37 height 37
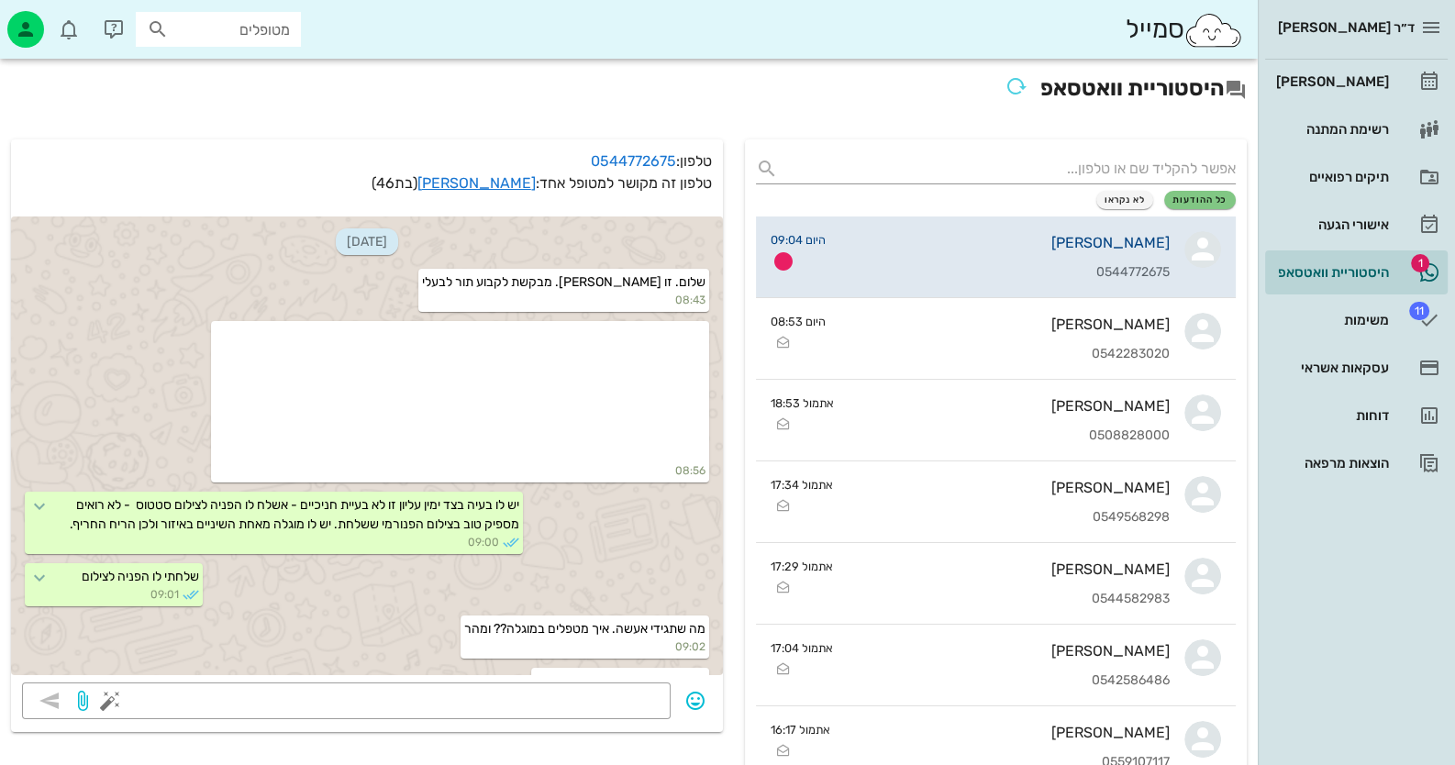
scroll to position [198, 0]
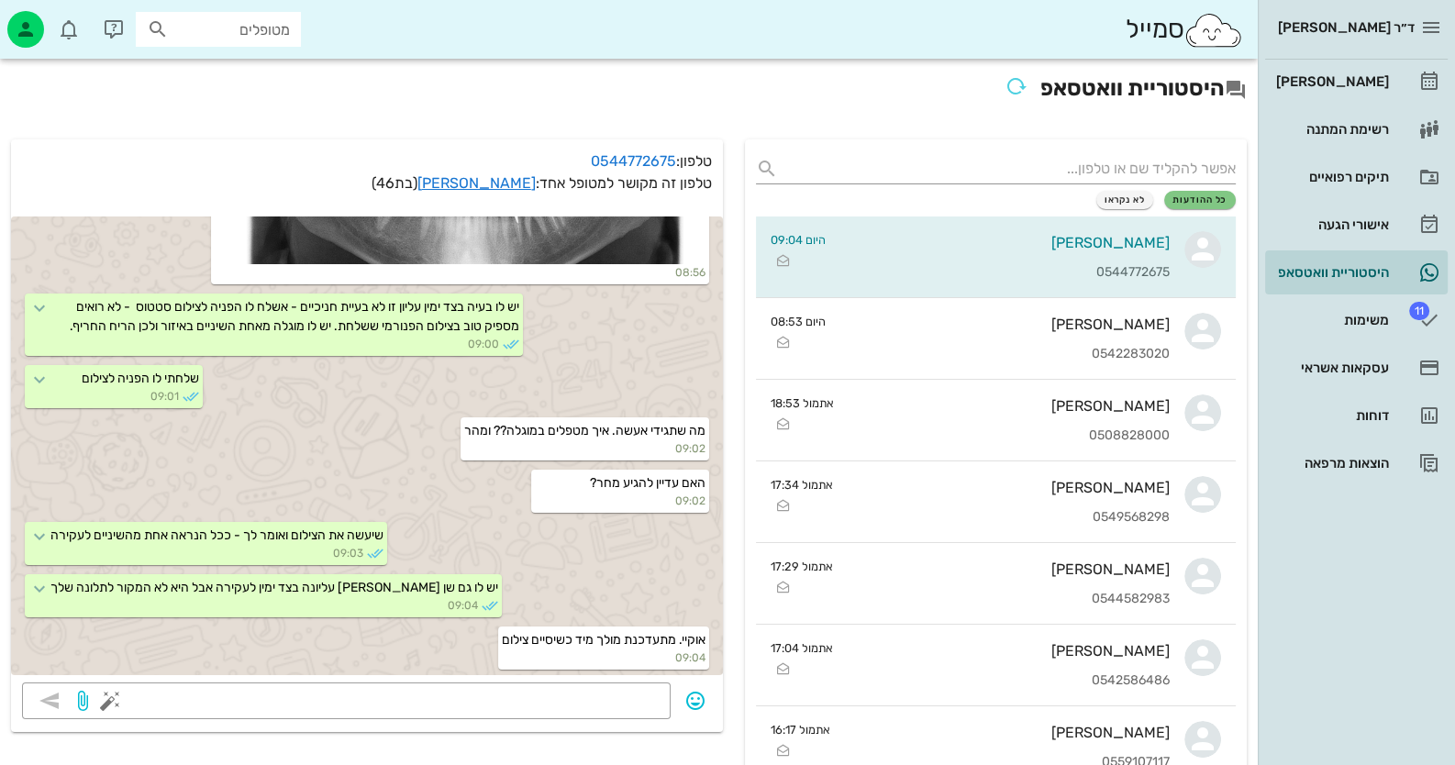
click at [277, 22] on input "מטופלים" at bounding box center [230, 29] width 117 height 24
type input "[PERSON_NAME]"
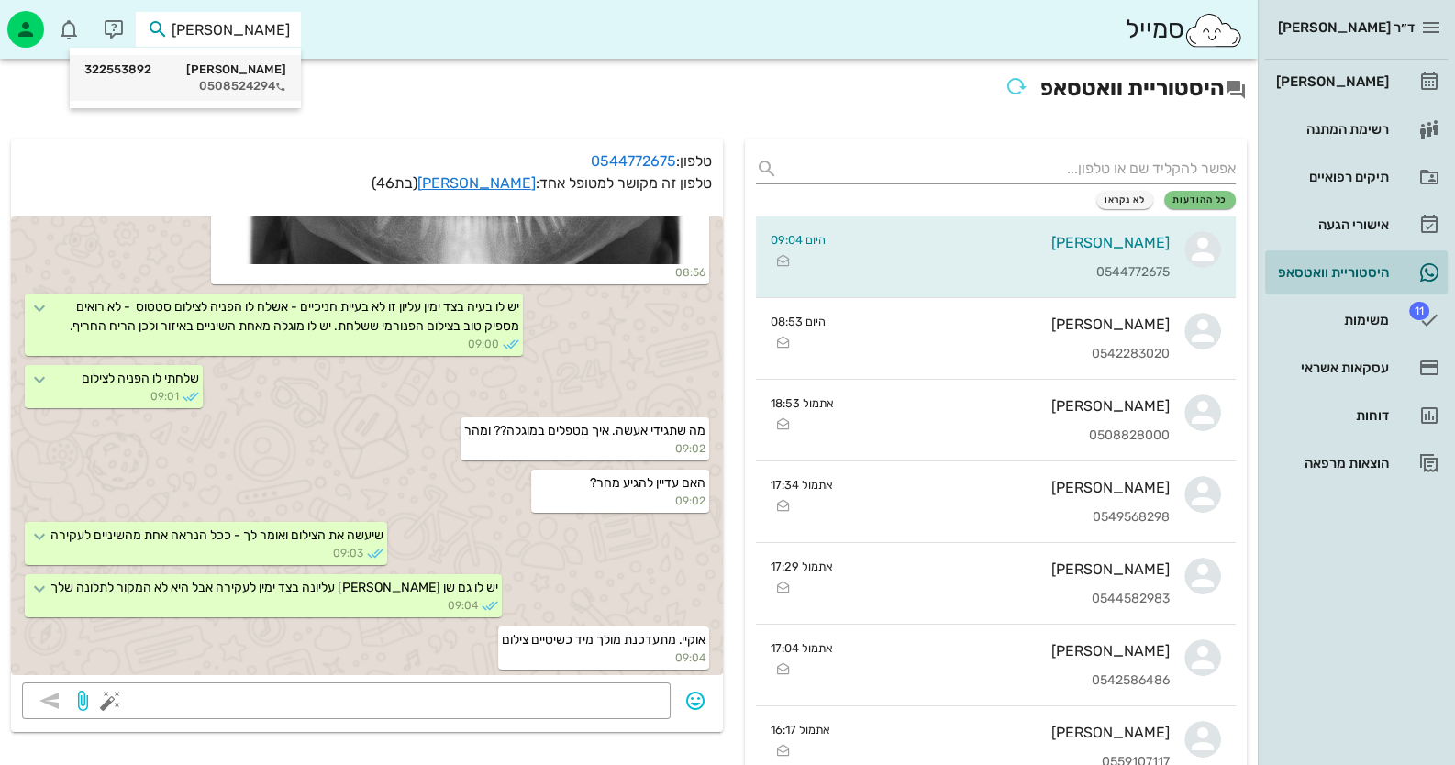
click at [231, 76] on div "[PERSON_NAME] 322553892" at bounding box center [185, 69] width 202 height 15
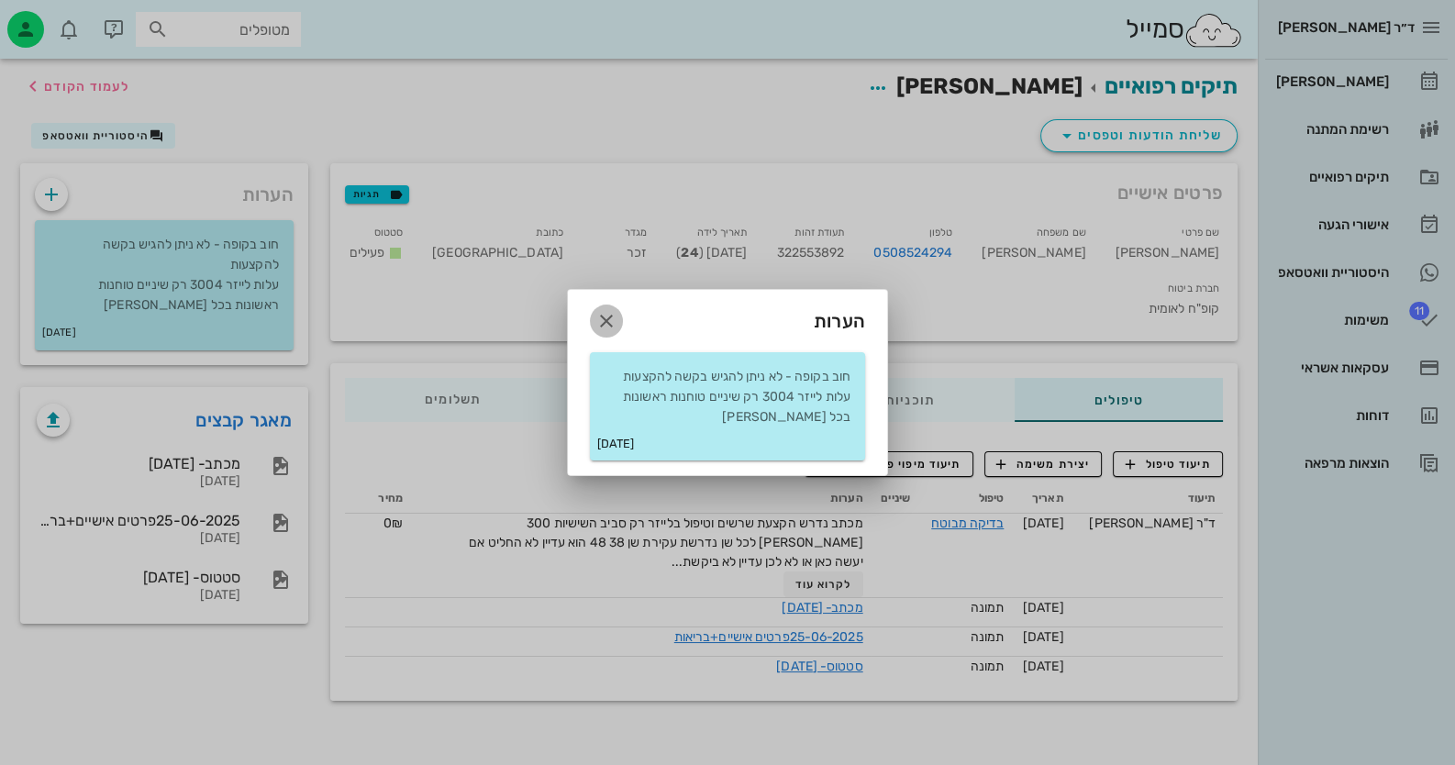
click at [619, 326] on span "button" at bounding box center [606, 321] width 33 height 22
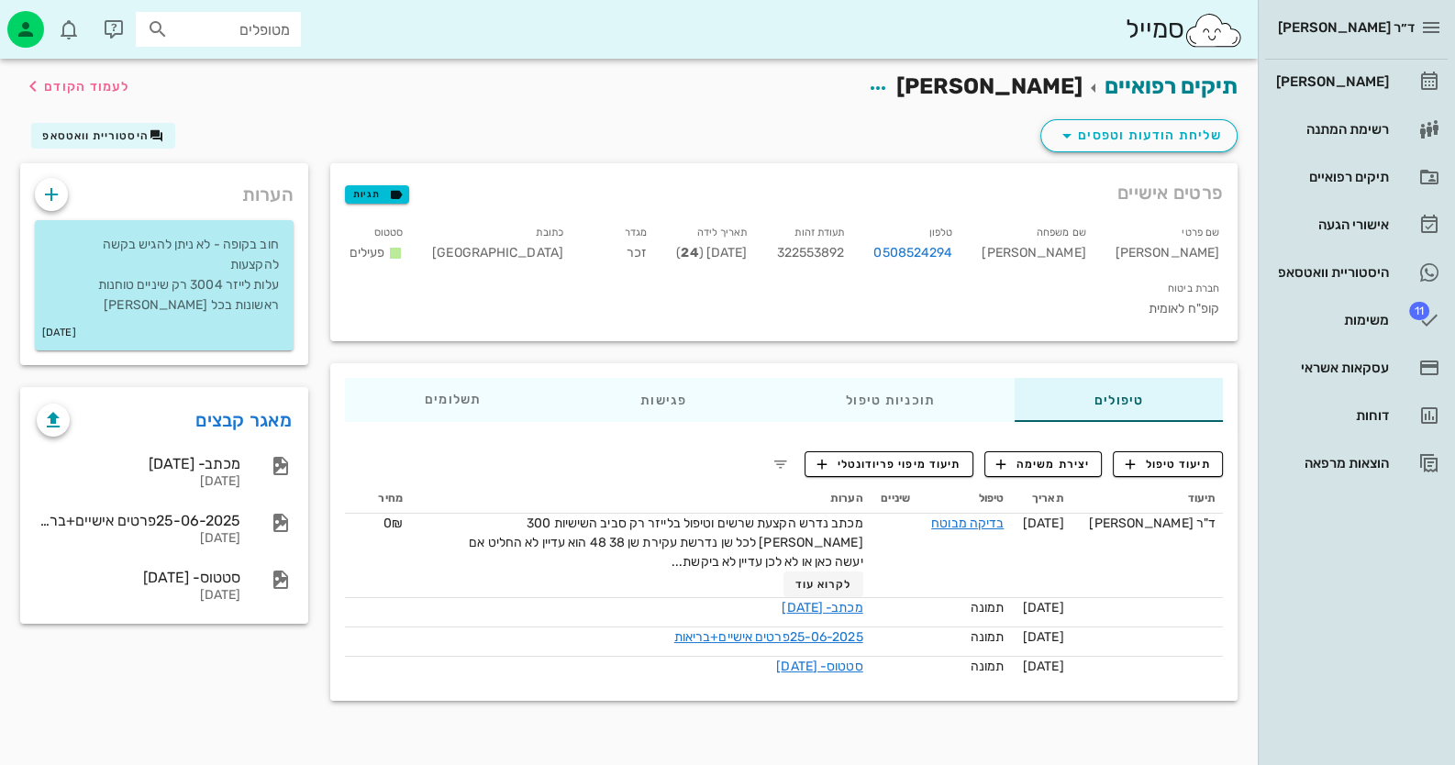
click at [844, 258] on span "322553892" at bounding box center [810, 253] width 68 height 16
copy span "322553892"
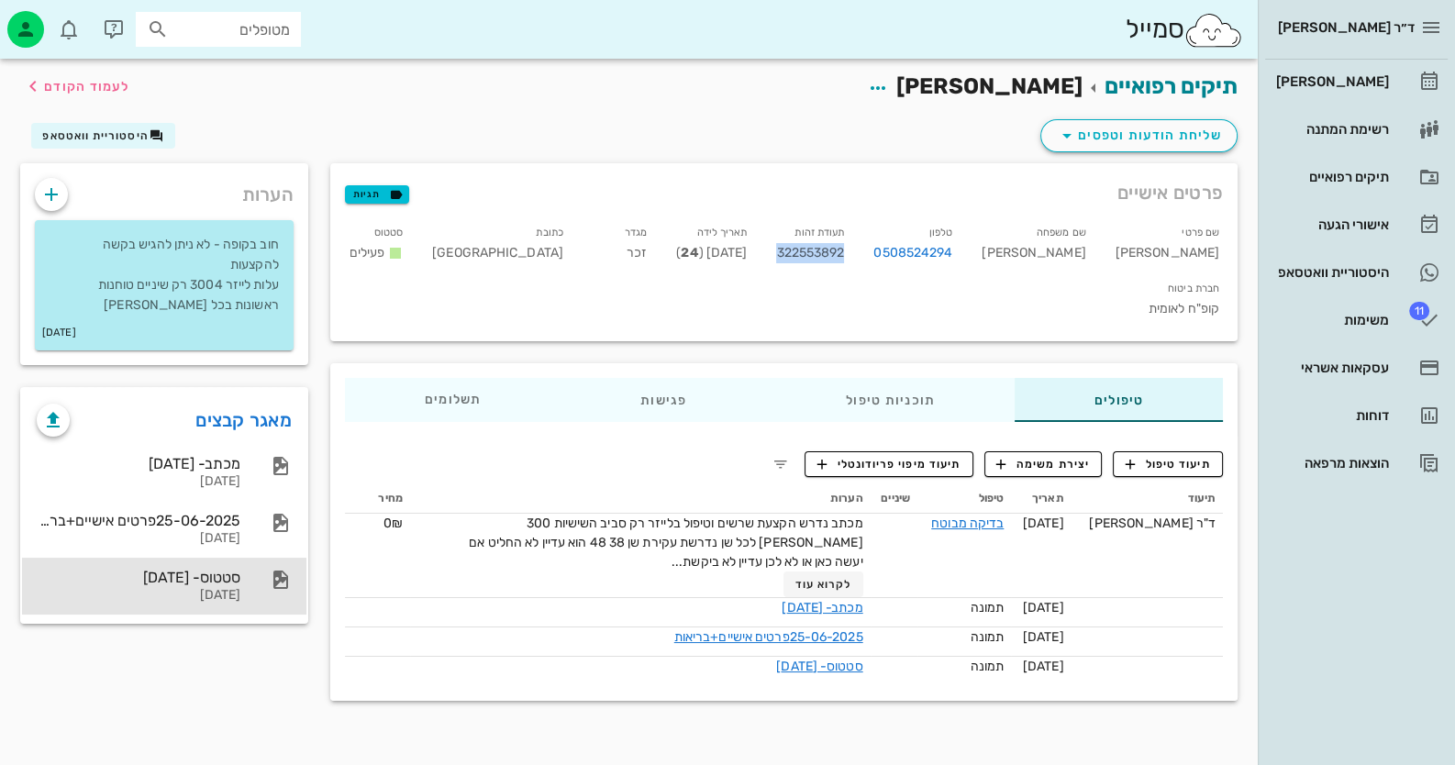
click at [264, 583] on div at bounding box center [271, 580] width 40 height 22
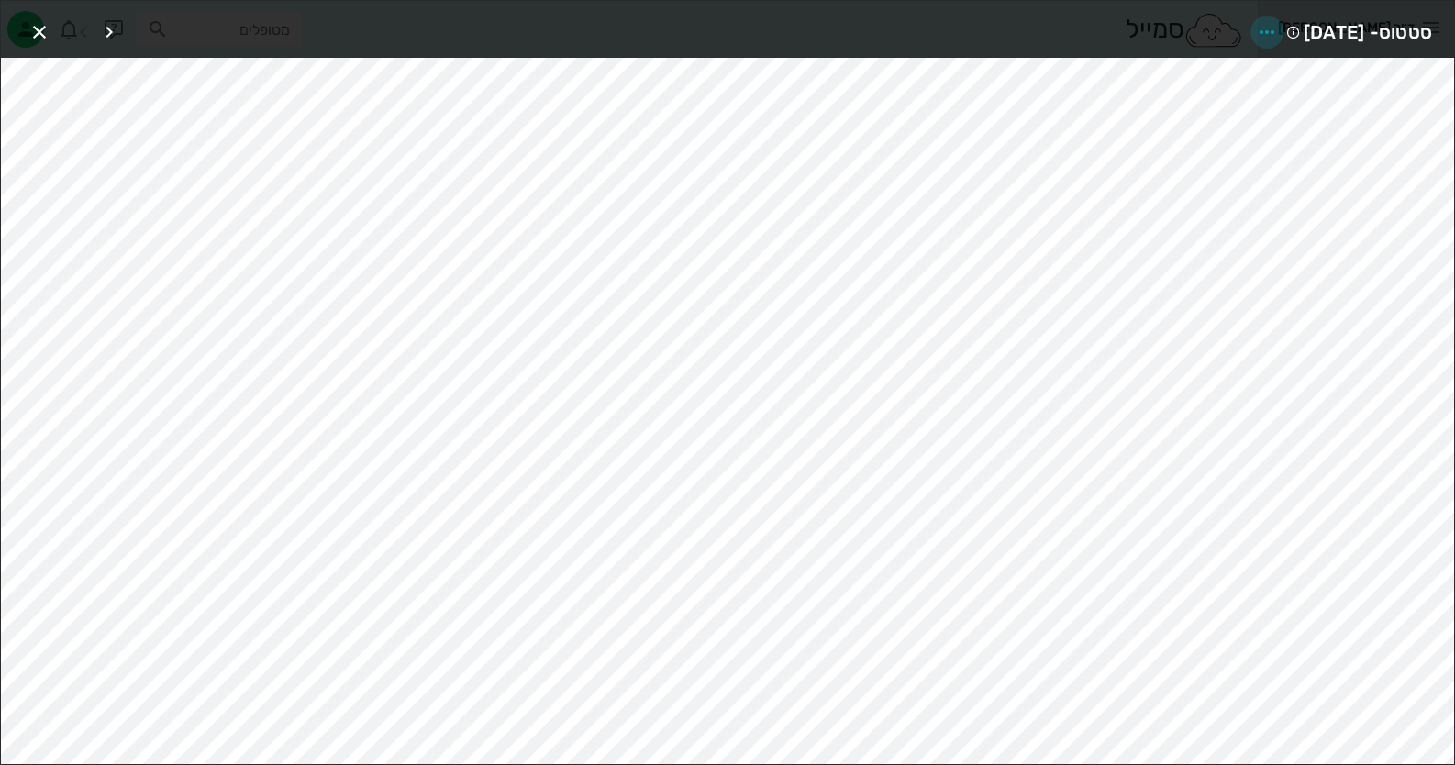
click at [1250, 27] on span "button" at bounding box center [1266, 32] width 33 height 22
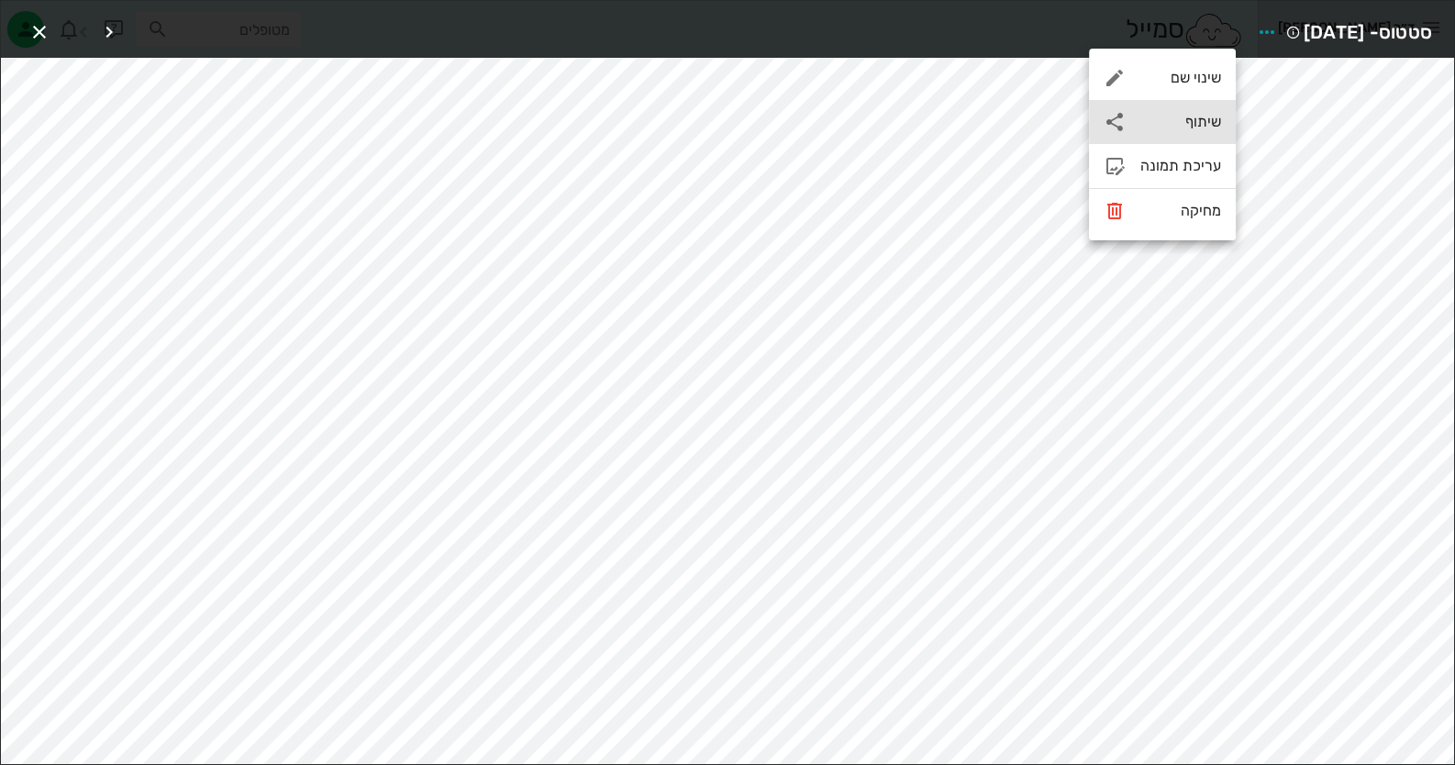
click at [1202, 130] on div "שיתוף" at bounding box center [1180, 121] width 81 height 17
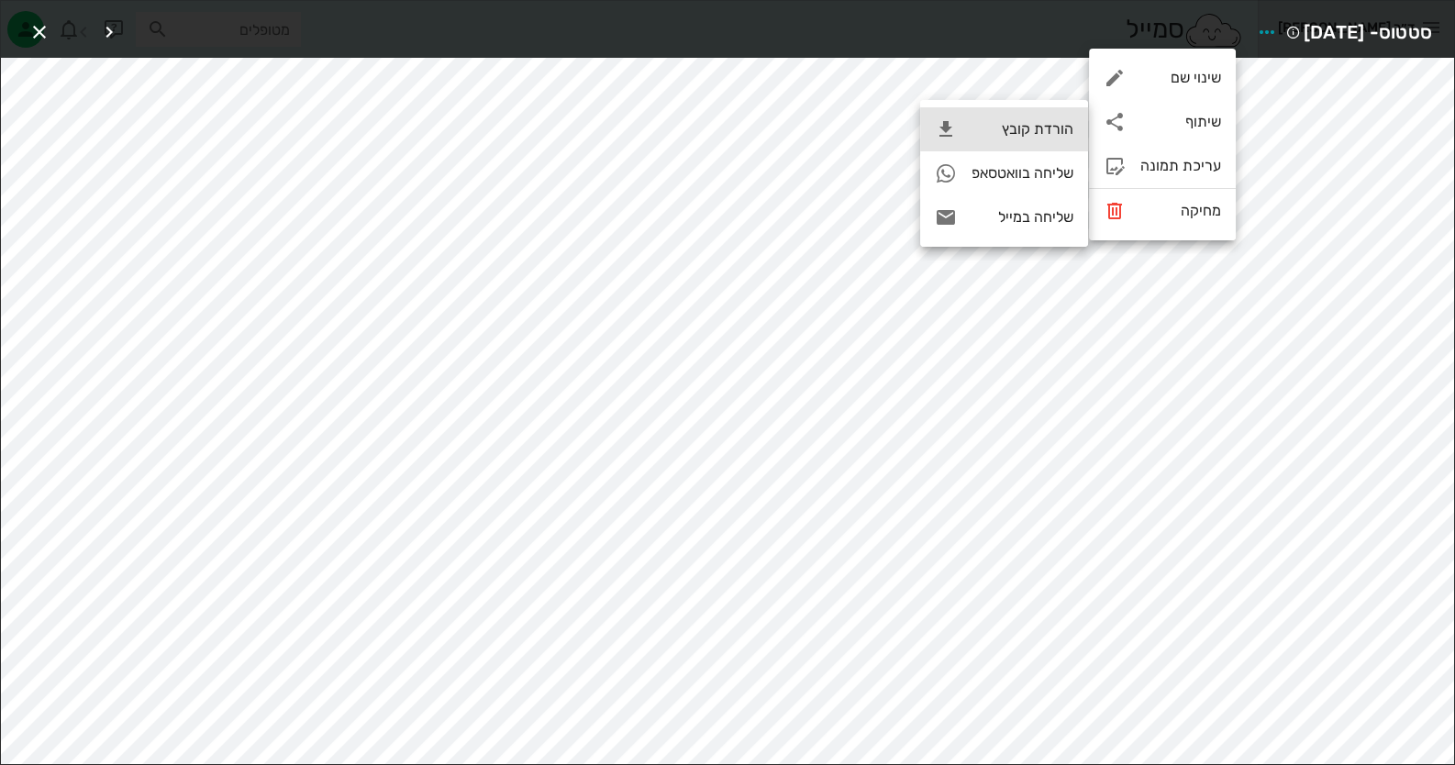
click at [948, 130] on icon at bounding box center [946, 129] width 22 height 22
click at [54, 30] on span "button" at bounding box center [39, 32] width 33 height 22
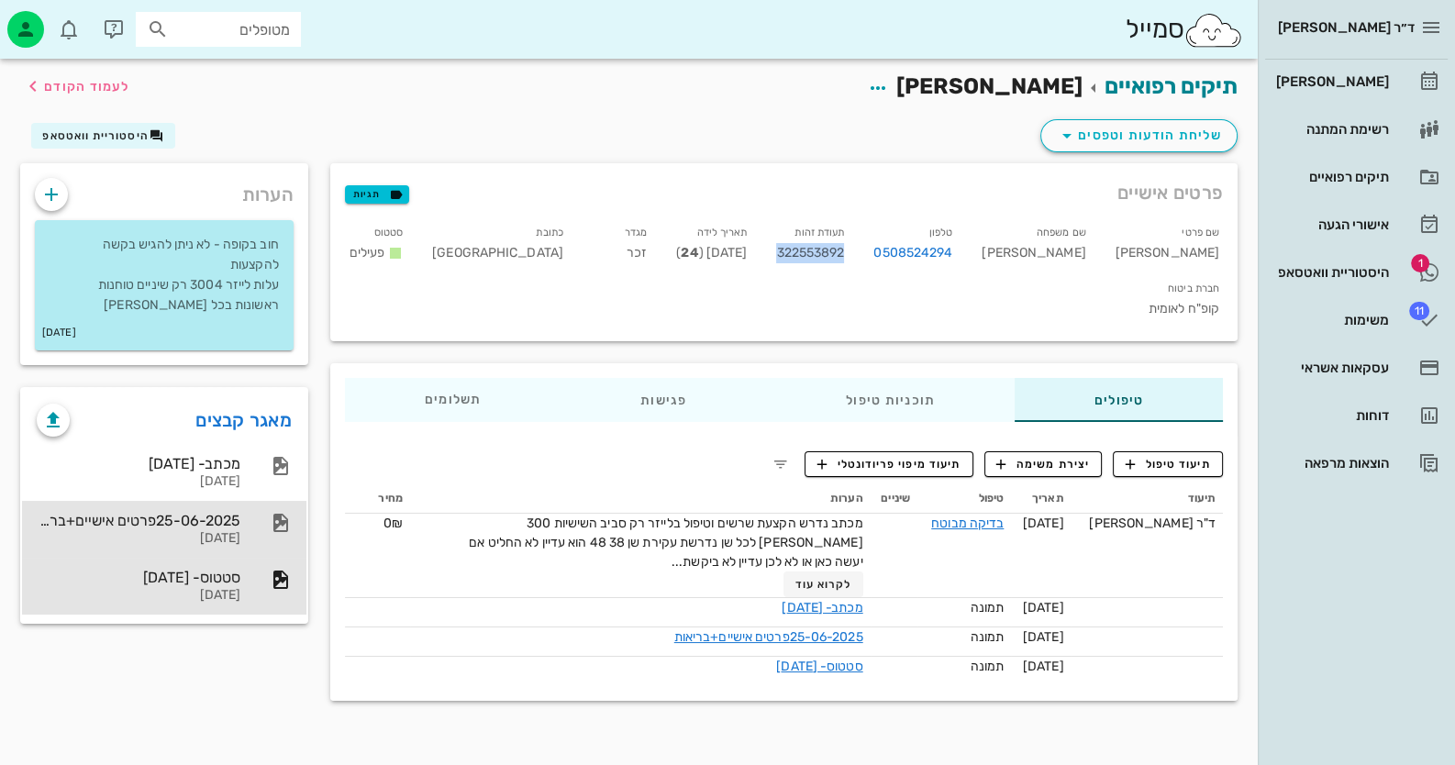
click at [240, 550] on div "25-06-2025פרטים אישיים+בריאות [DATE]" at bounding box center [164, 529] width 284 height 57
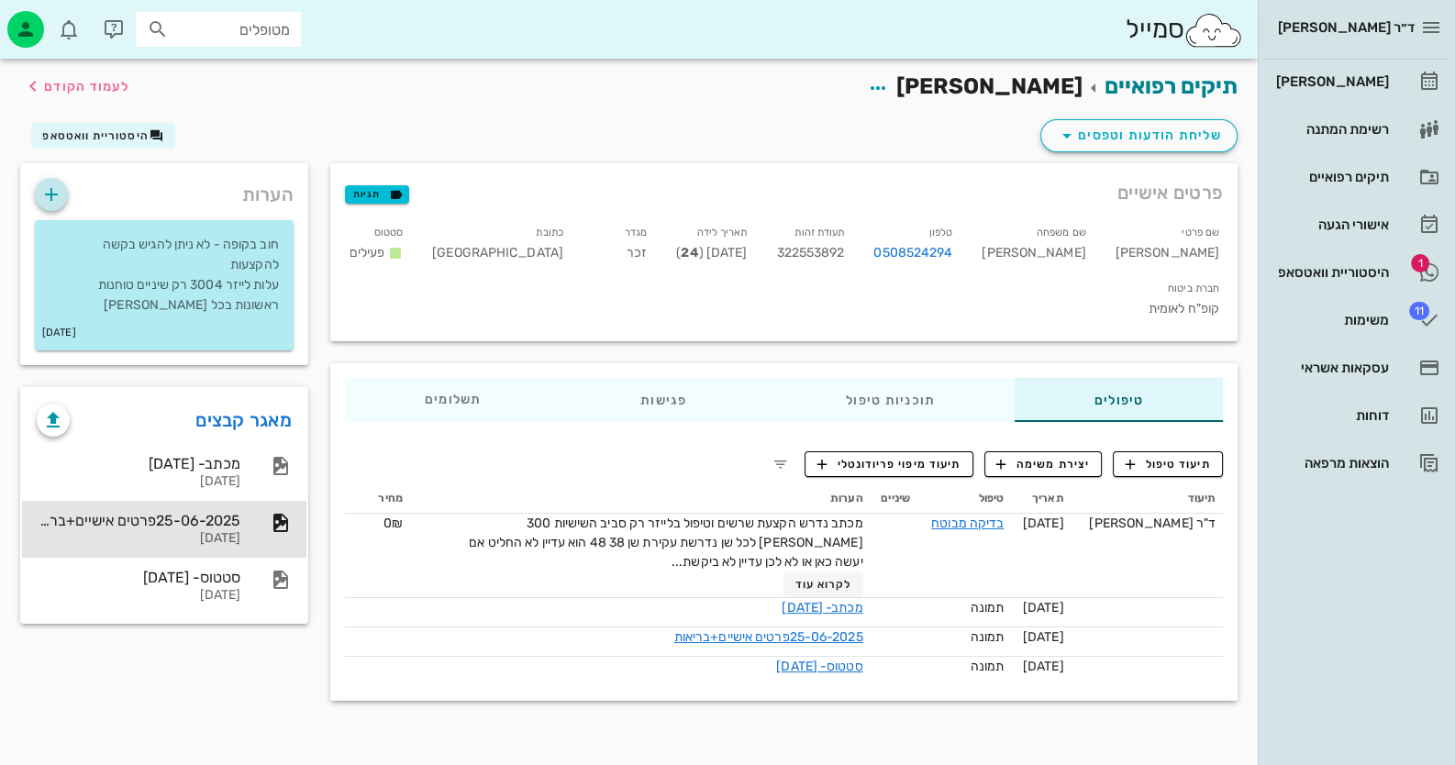
click at [50, 184] on icon "button" at bounding box center [51, 194] width 22 height 22
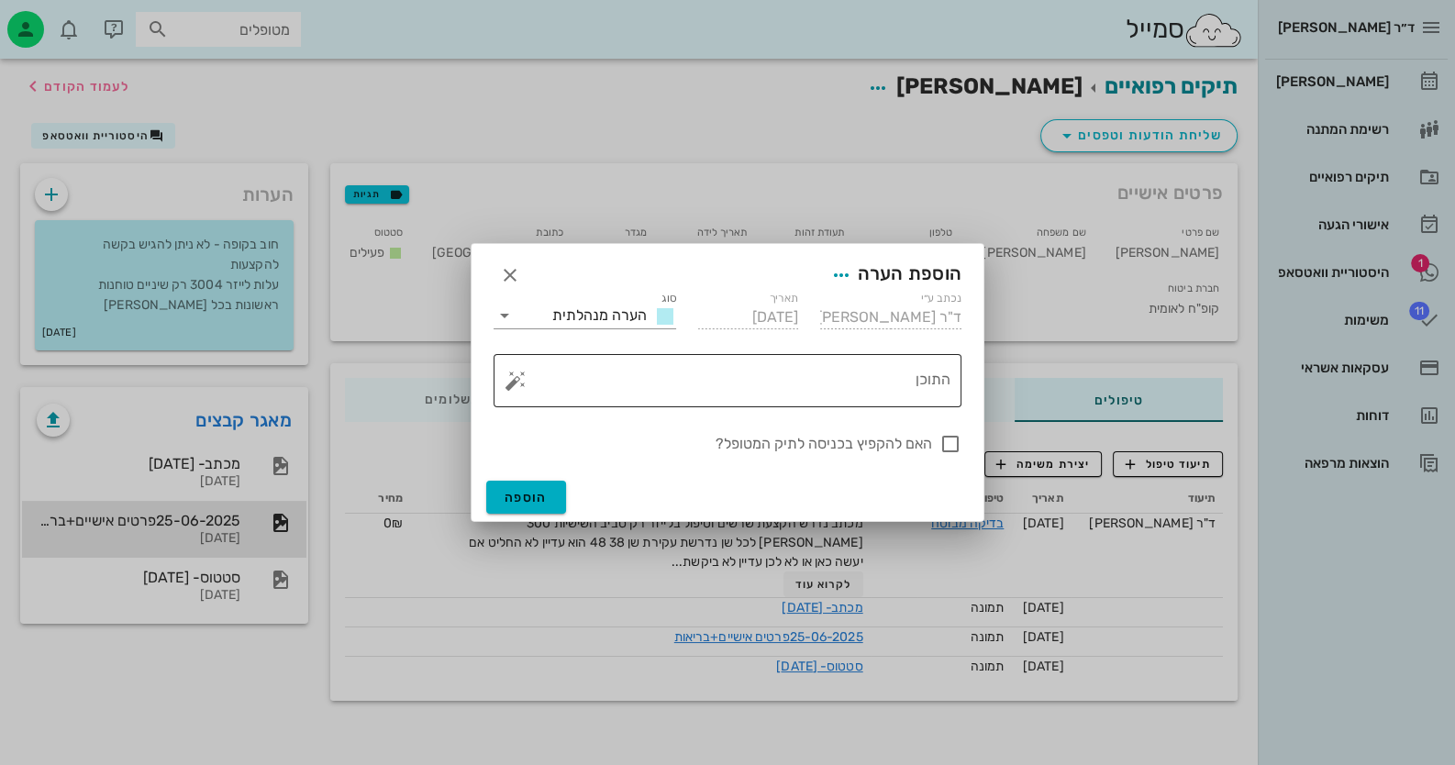
click at [511, 376] on button "button" at bounding box center [516, 381] width 22 height 22
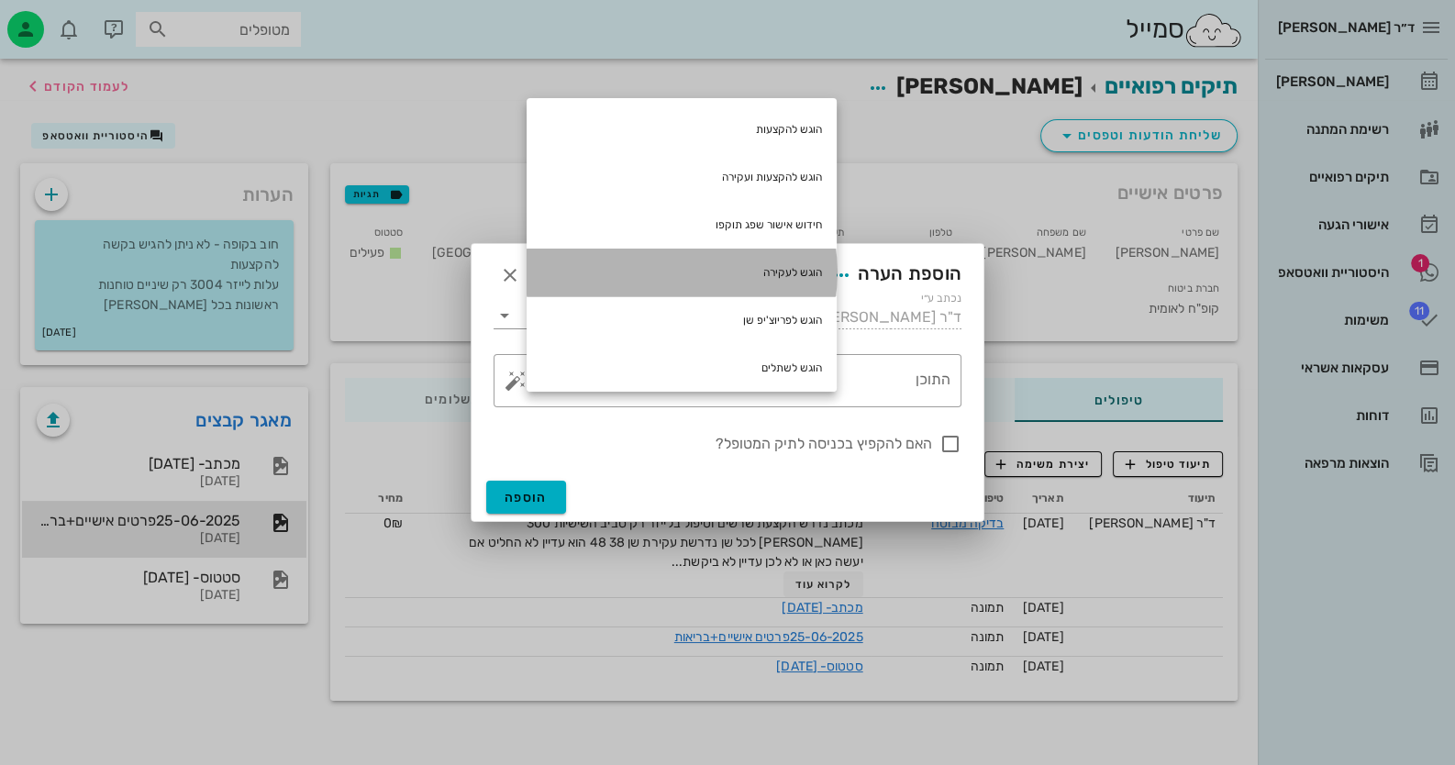
click at [805, 270] on div "הוגש לעקירה" at bounding box center [682, 273] width 310 height 48
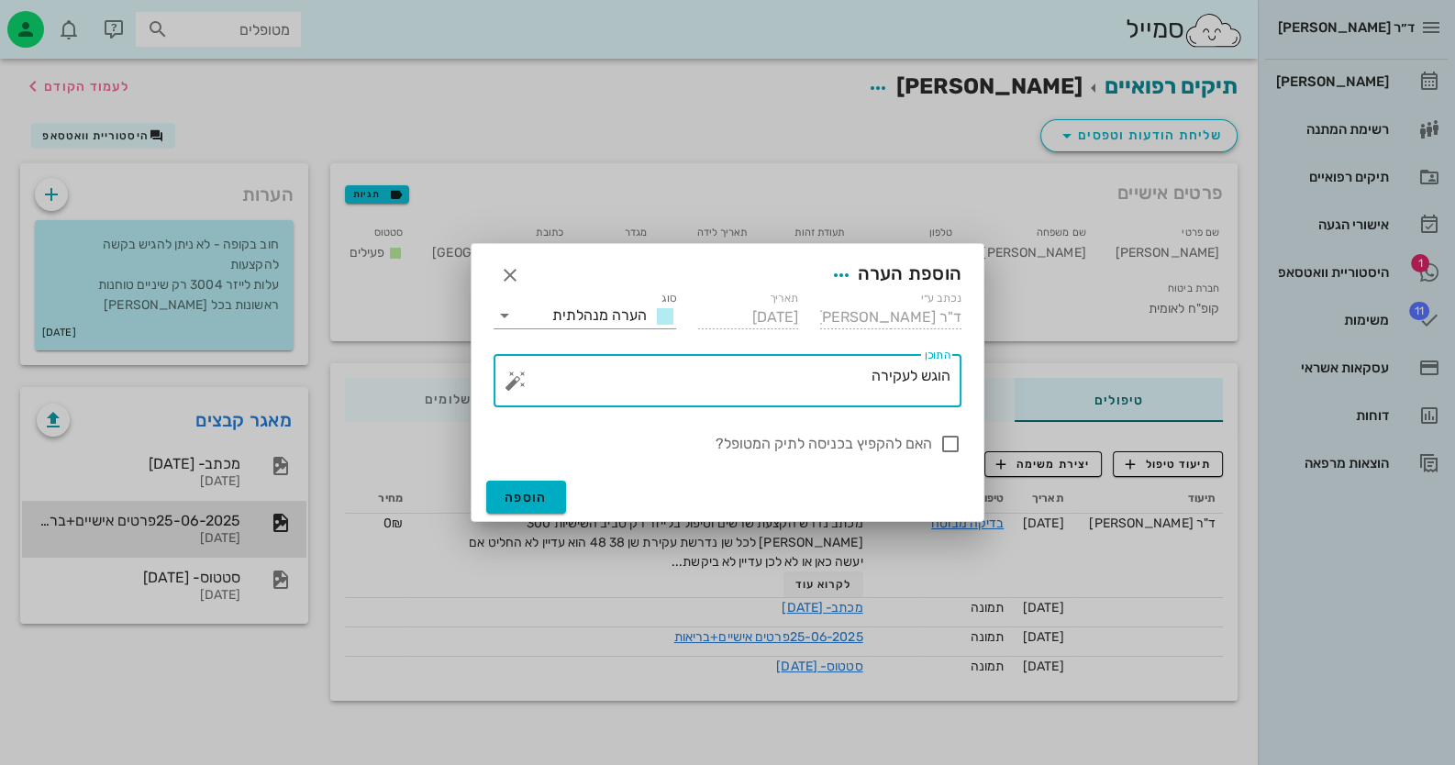
click at [509, 386] on button "button" at bounding box center [516, 381] width 22 height 22
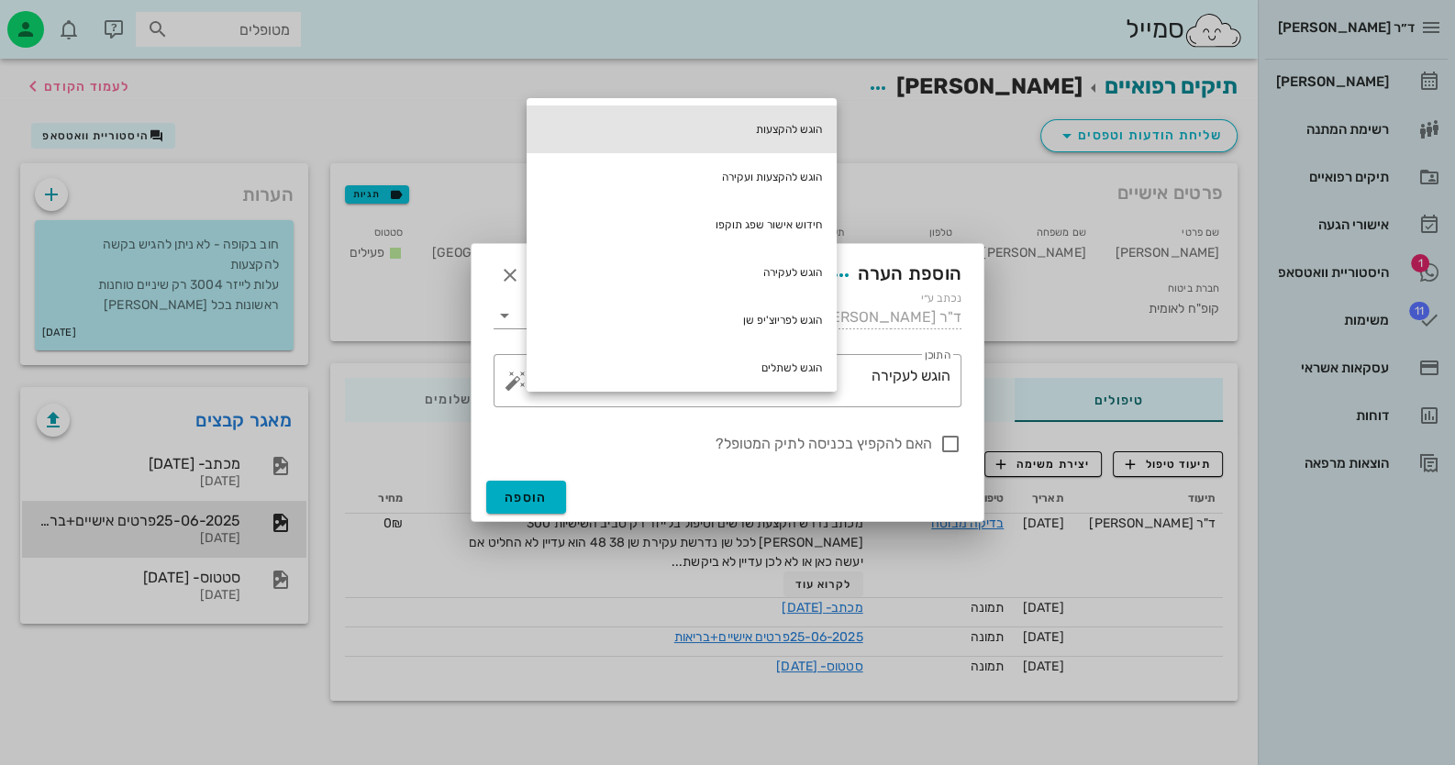
click at [791, 128] on div "הוגש להקצעות" at bounding box center [682, 129] width 310 height 48
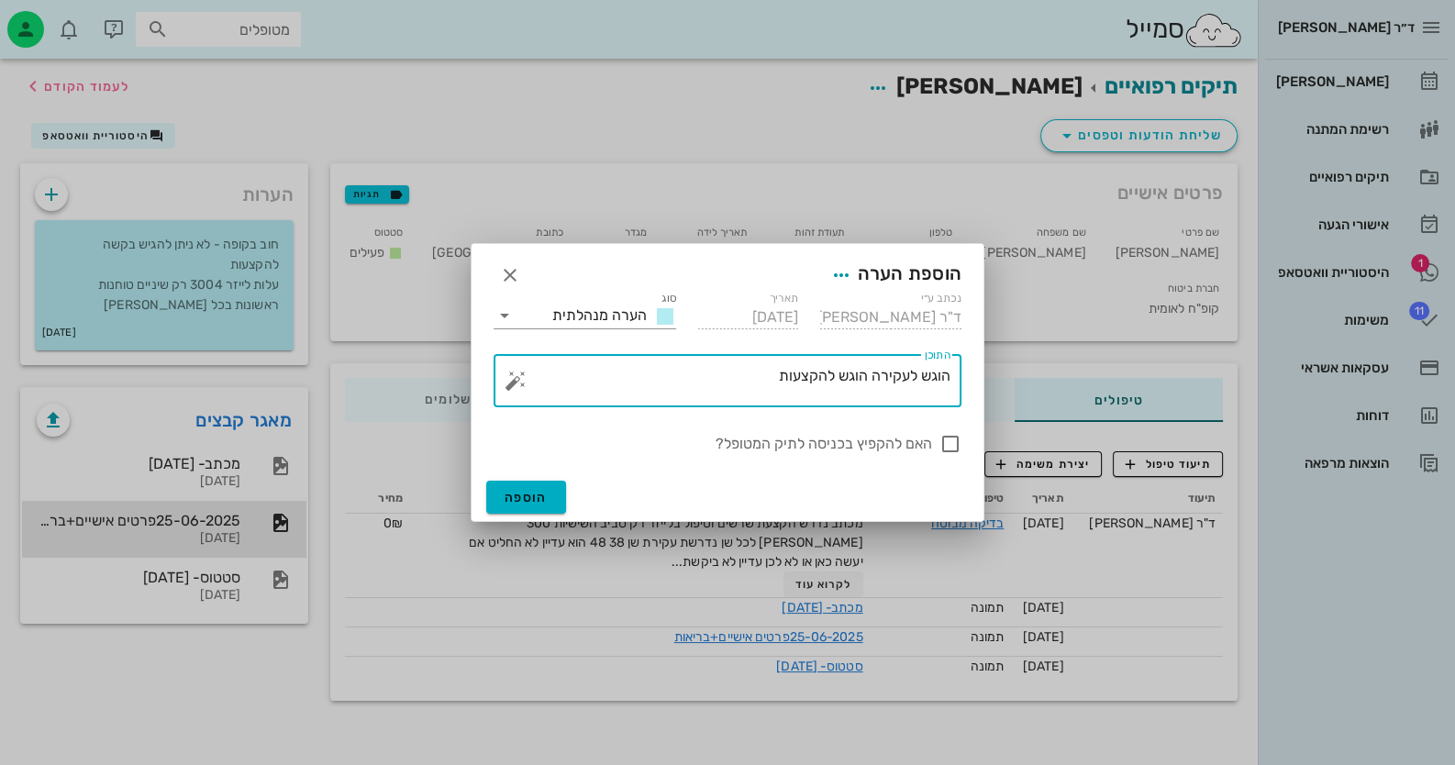
click at [867, 374] on textarea "הוגש לעקירה הוגש להקצעות" at bounding box center [734, 385] width 431 height 44
click at [699, 380] on textarea "הוגש לעקירה 48.38 הוגש להקצעות" at bounding box center [734, 385] width 431 height 44
click at [515, 382] on button "button" at bounding box center [516, 381] width 22 height 22
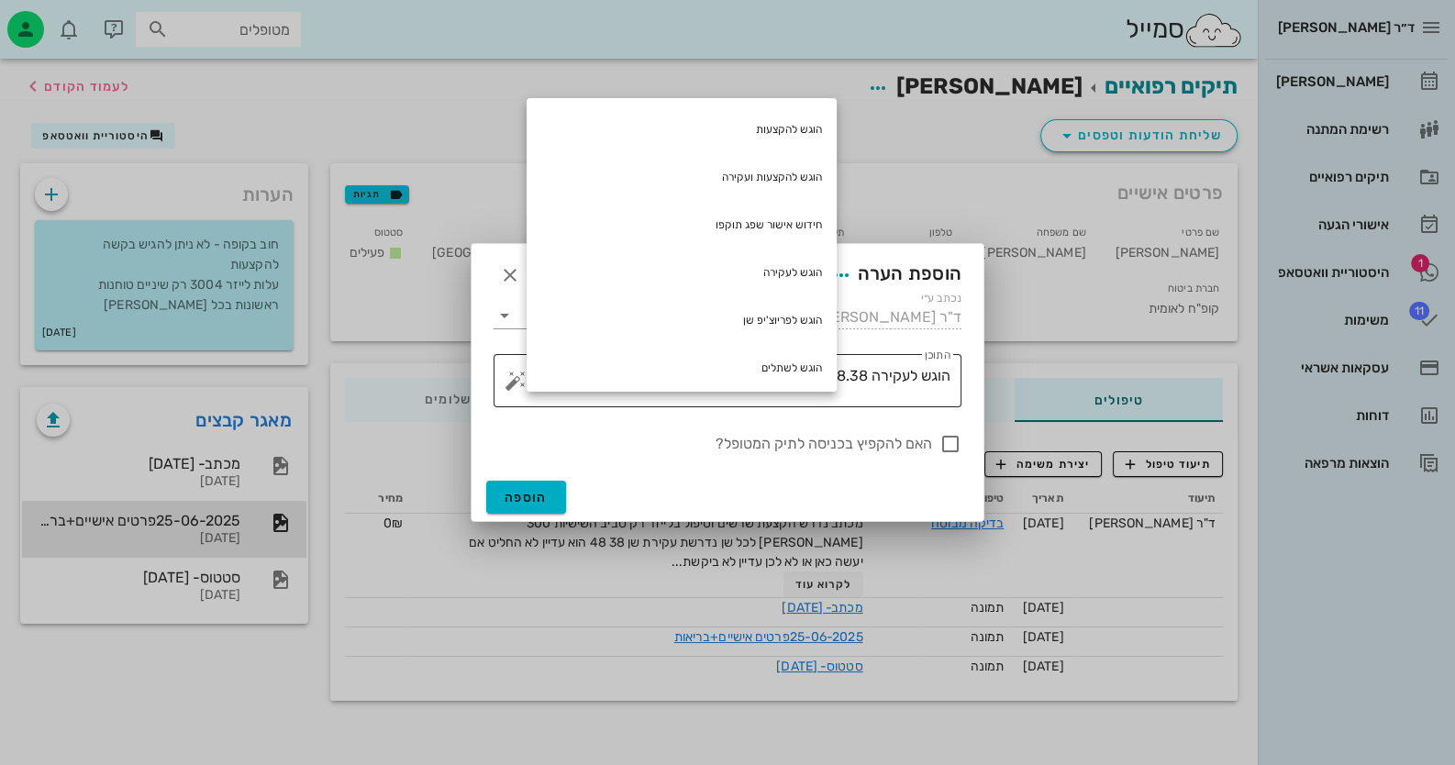
click at [674, 396] on textarea "הוגש לעקירה 48.38 הוגש להקצעות" at bounding box center [734, 385] width 431 height 44
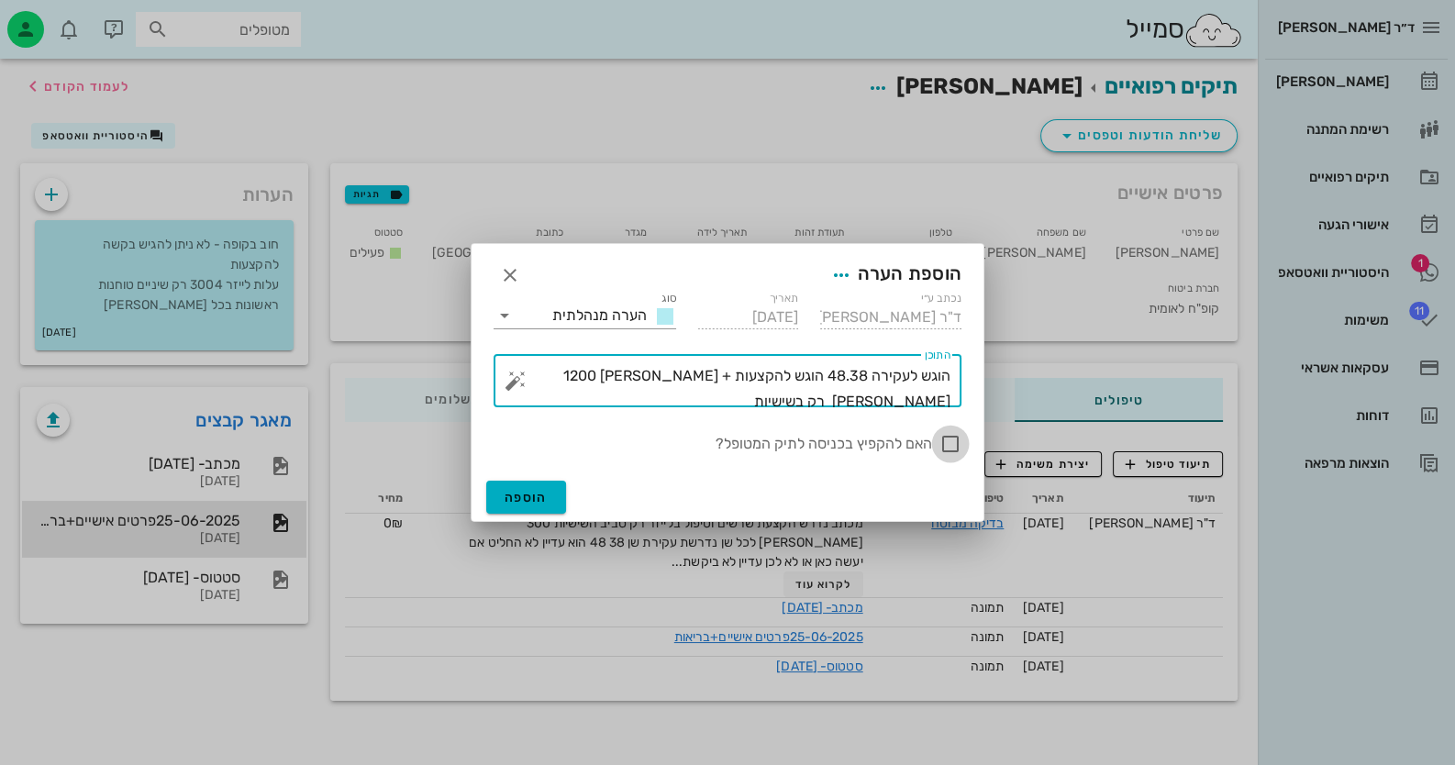
type textarea "הוגש לעקירה 48.38 הוגש להקצעות + [PERSON_NAME] 1200 [PERSON_NAME] רק בשישיות"
click at [960, 445] on div at bounding box center [950, 443] width 31 height 31
checkbox input "true"
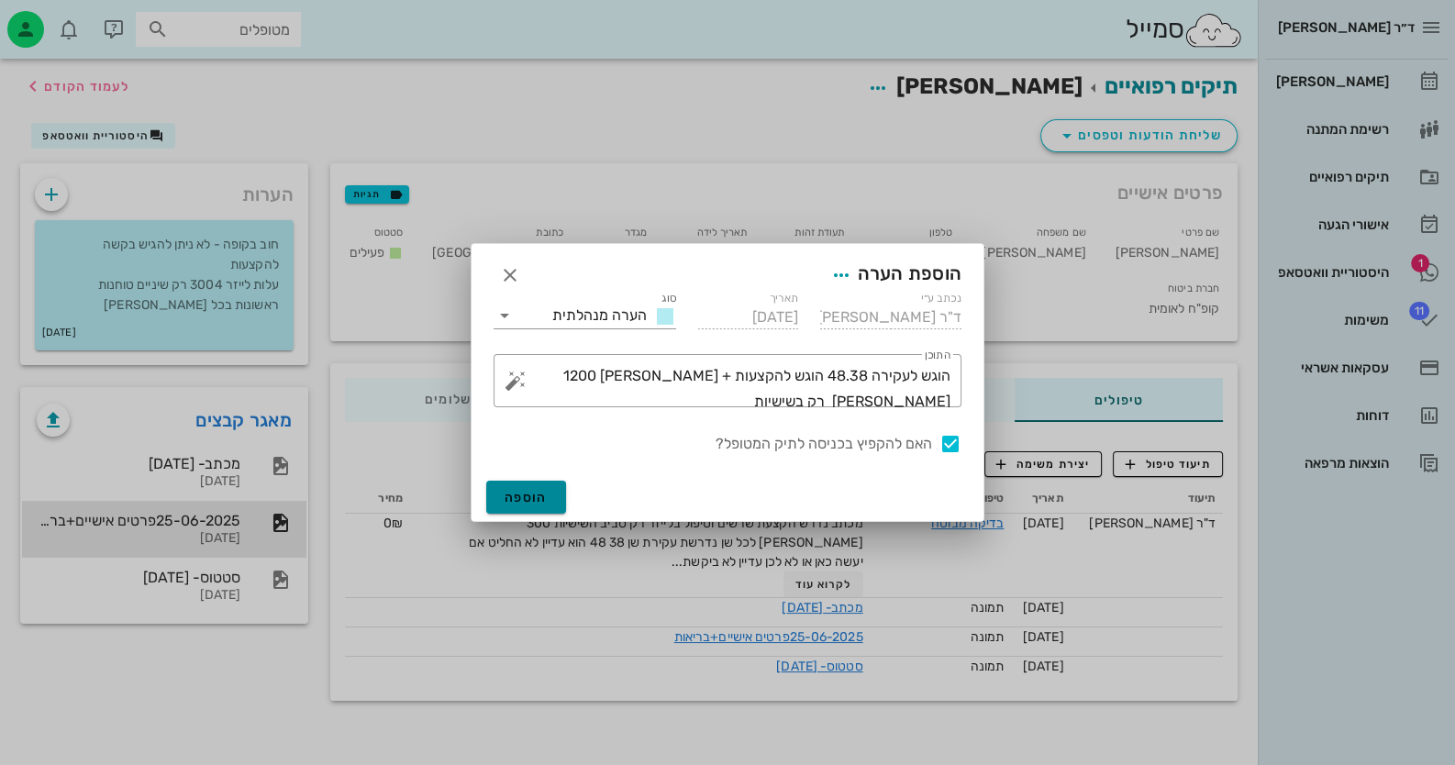
click at [518, 508] on button "הוספה" at bounding box center [526, 497] width 80 height 33
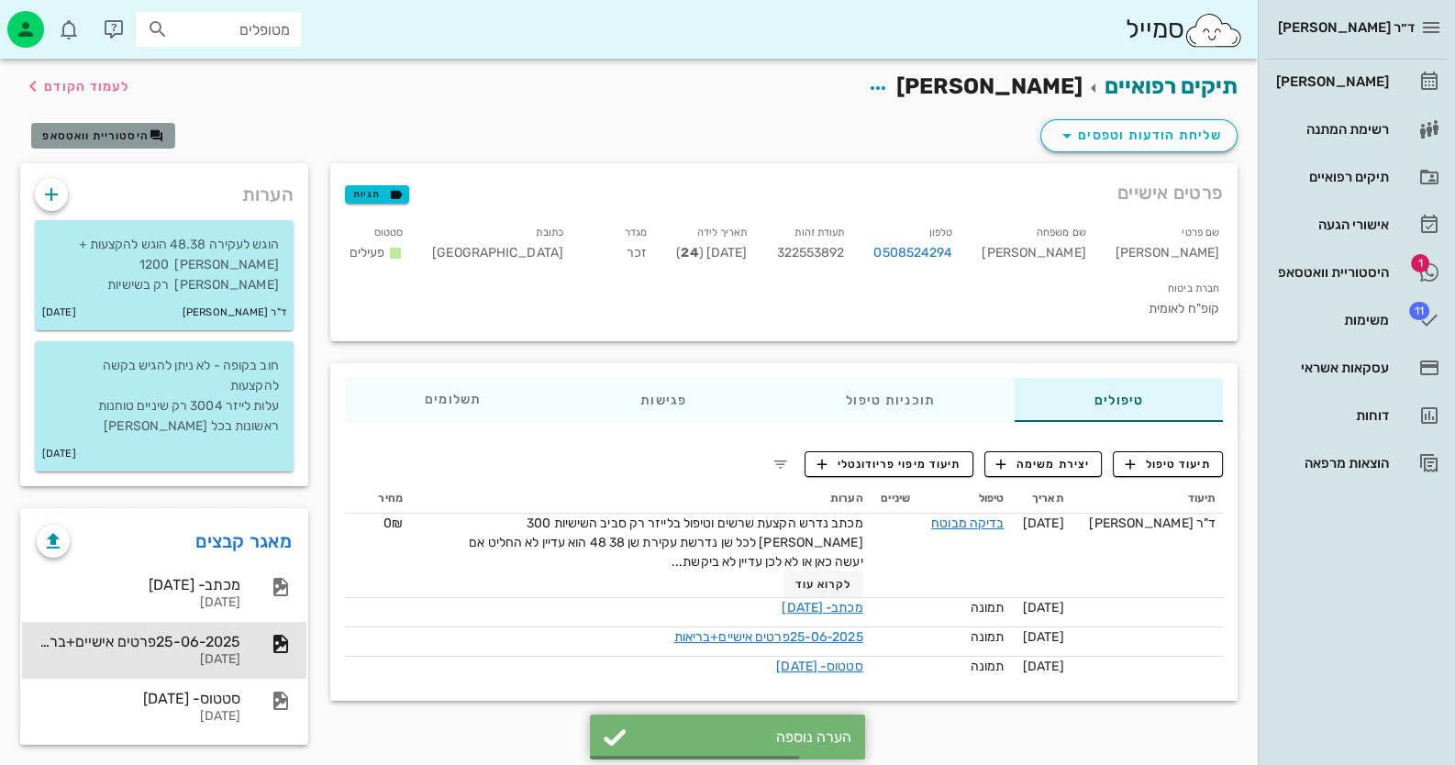
click at [78, 144] on button "היסטוריית וואטסאפ" at bounding box center [103, 136] width 144 height 26
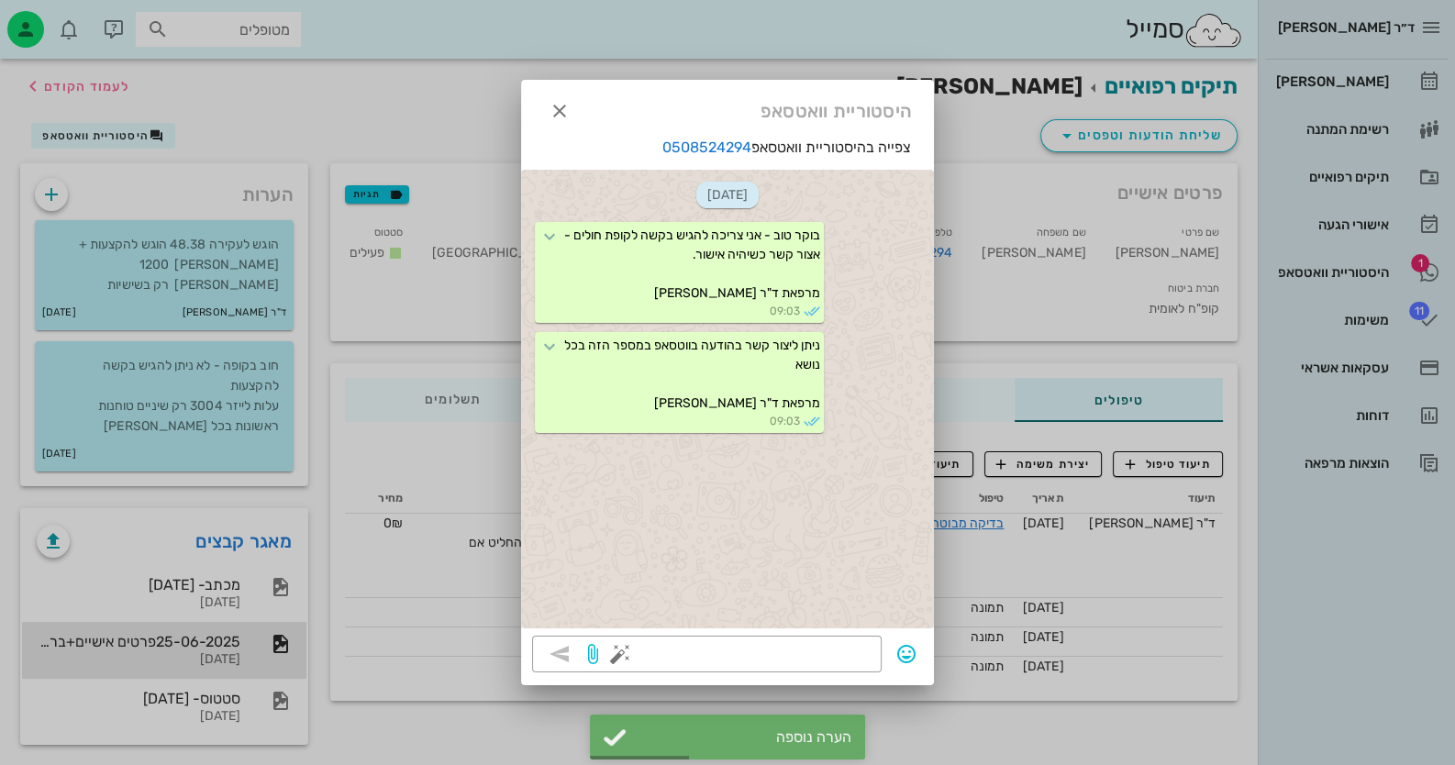
click at [1374, 269] on div at bounding box center [727, 382] width 1455 height 765
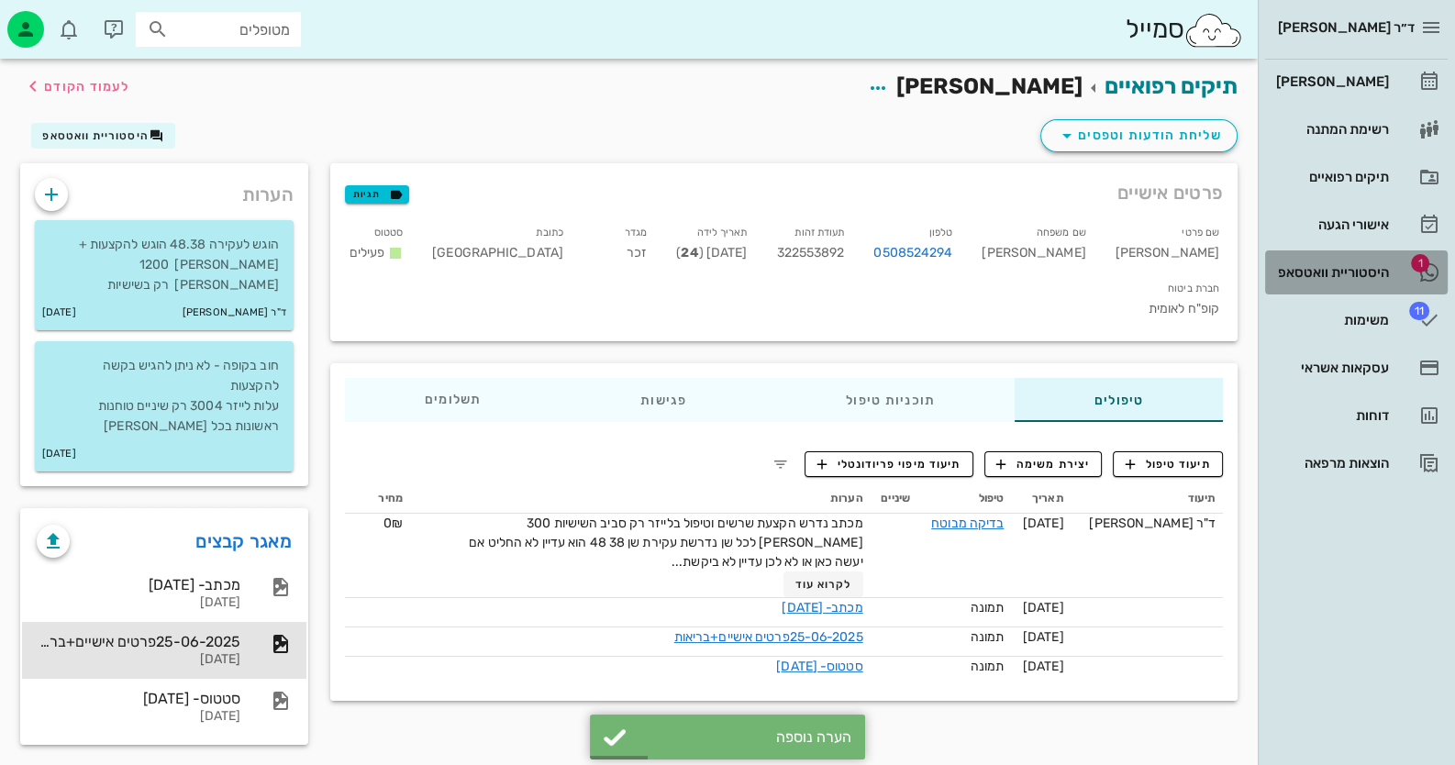
click at [1374, 268] on div "היסטוריית וואטסאפ" at bounding box center [1330, 272] width 117 height 15
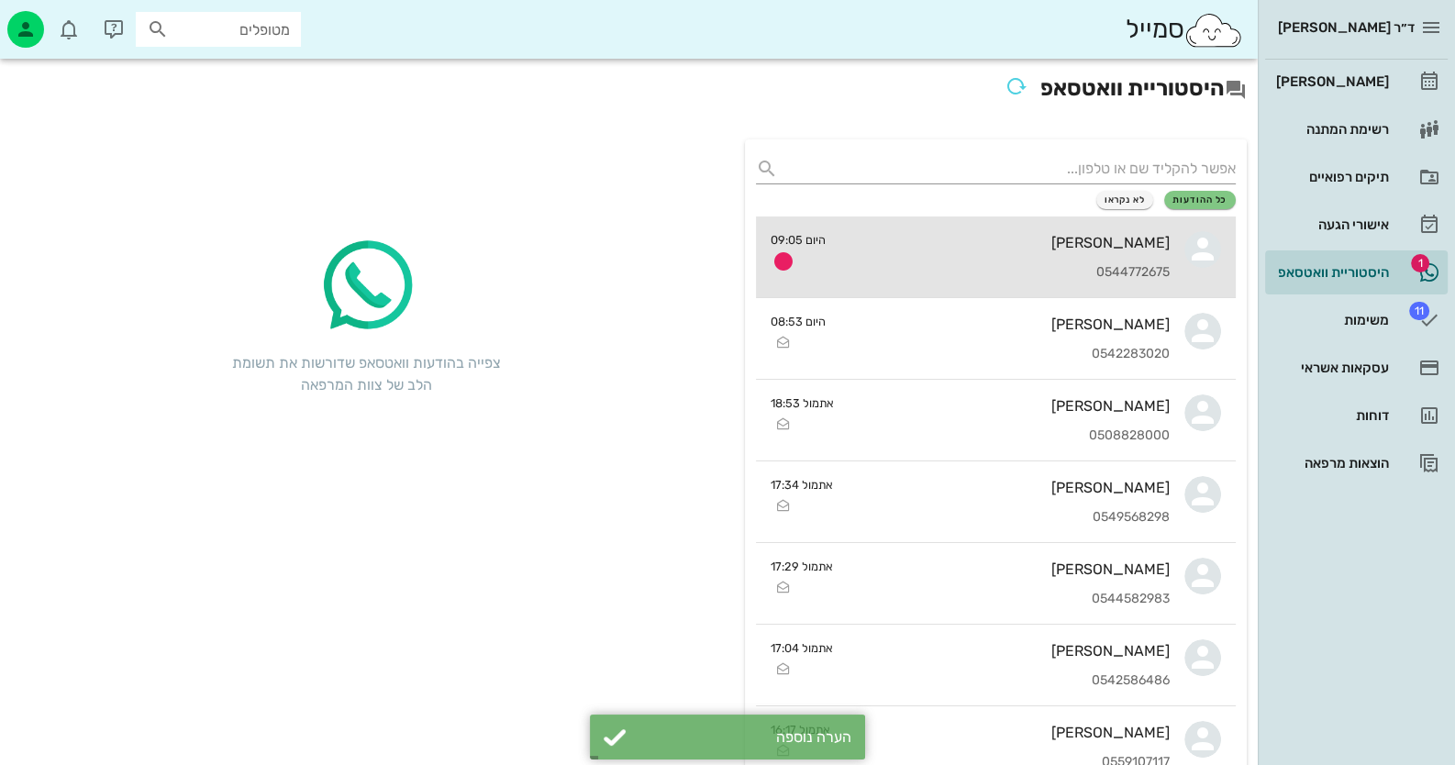
click at [1042, 265] on div "0544772675" at bounding box center [1004, 273] width 329 height 16
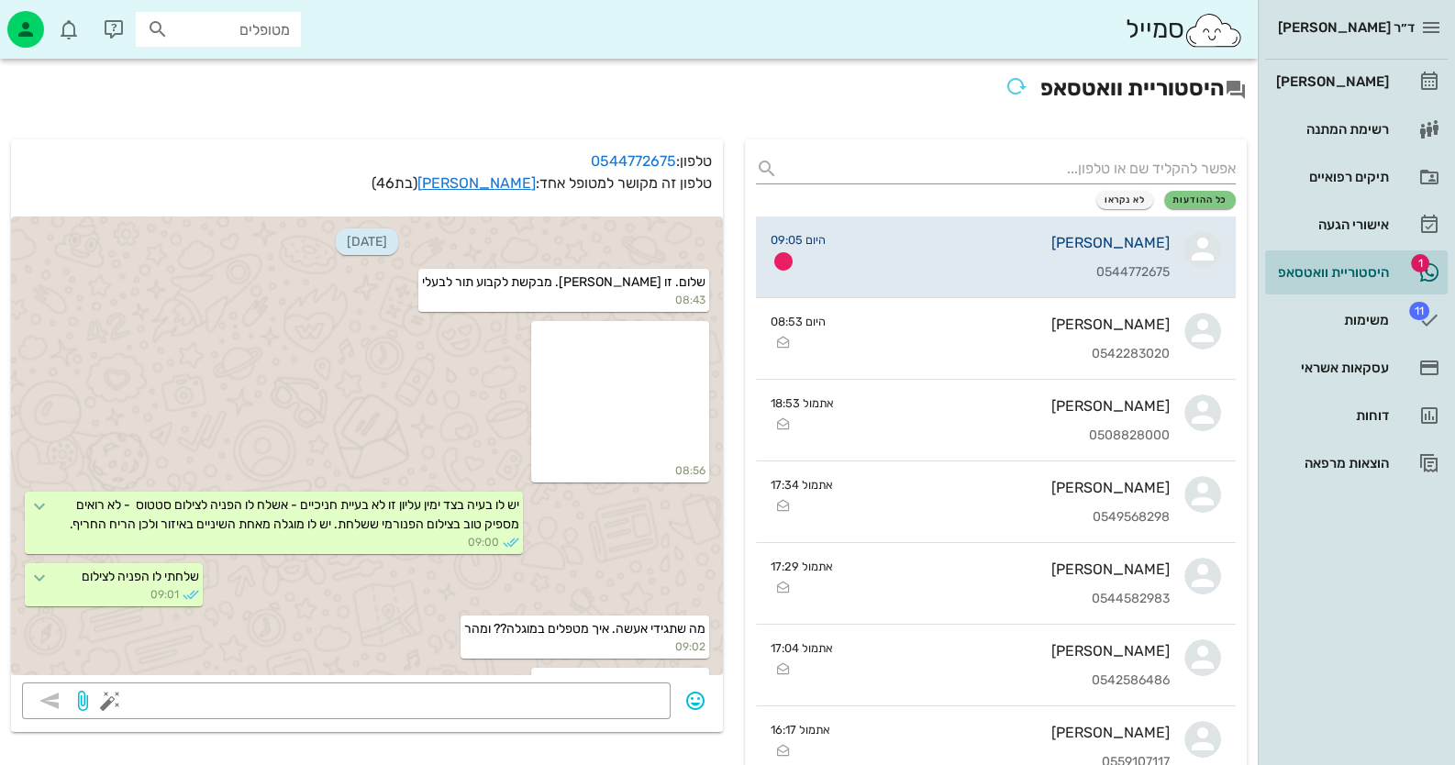
scroll to position [251, 0]
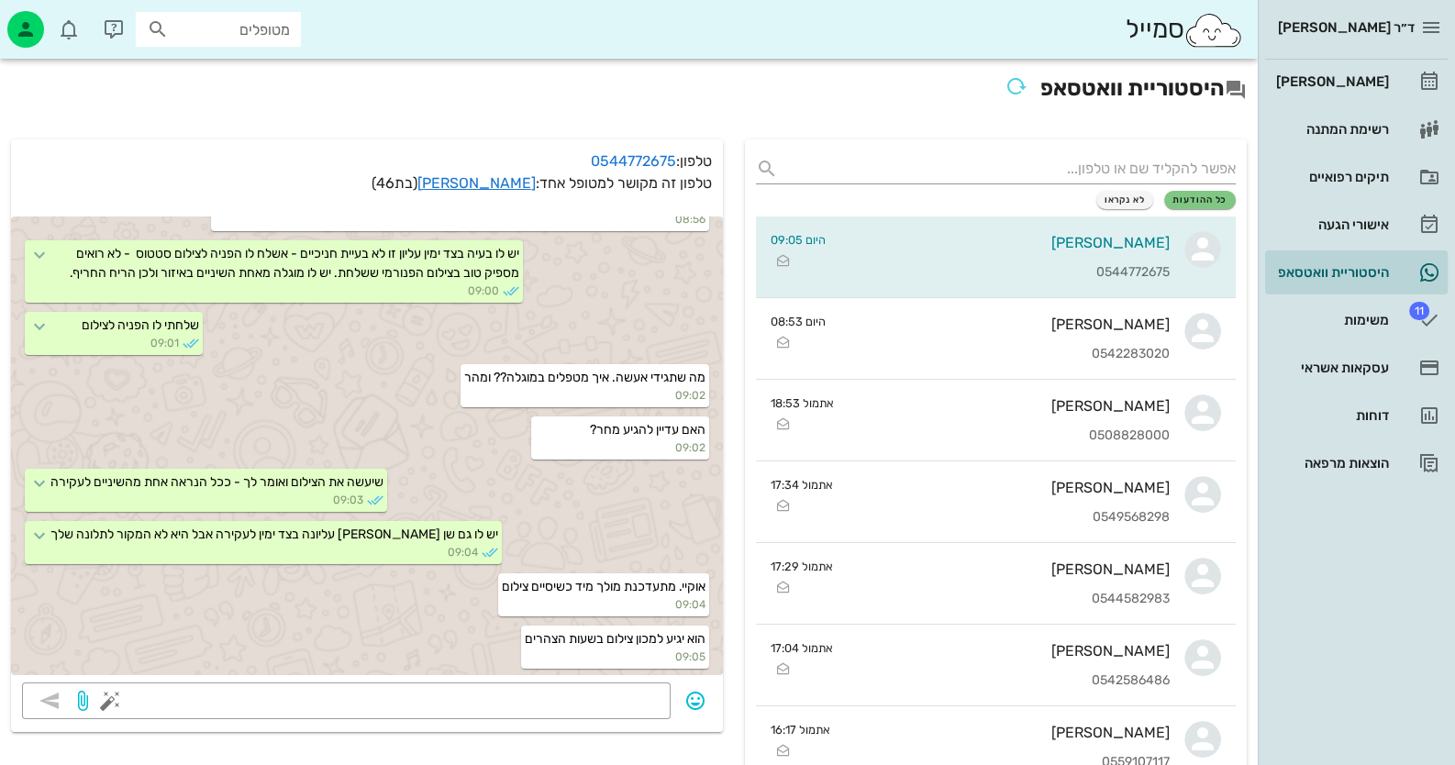
click at [1352, 670] on div "ד״ר [PERSON_NAME] רשימת המתנה תיקים רפואיים אישורי הגעה היסטוריית וואטסאפ 11 מש…" at bounding box center [1356, 382] width 197 height 765
click at [1385, 325] on div "משימות" at bounding box center [1330, 320] width 117 height 15
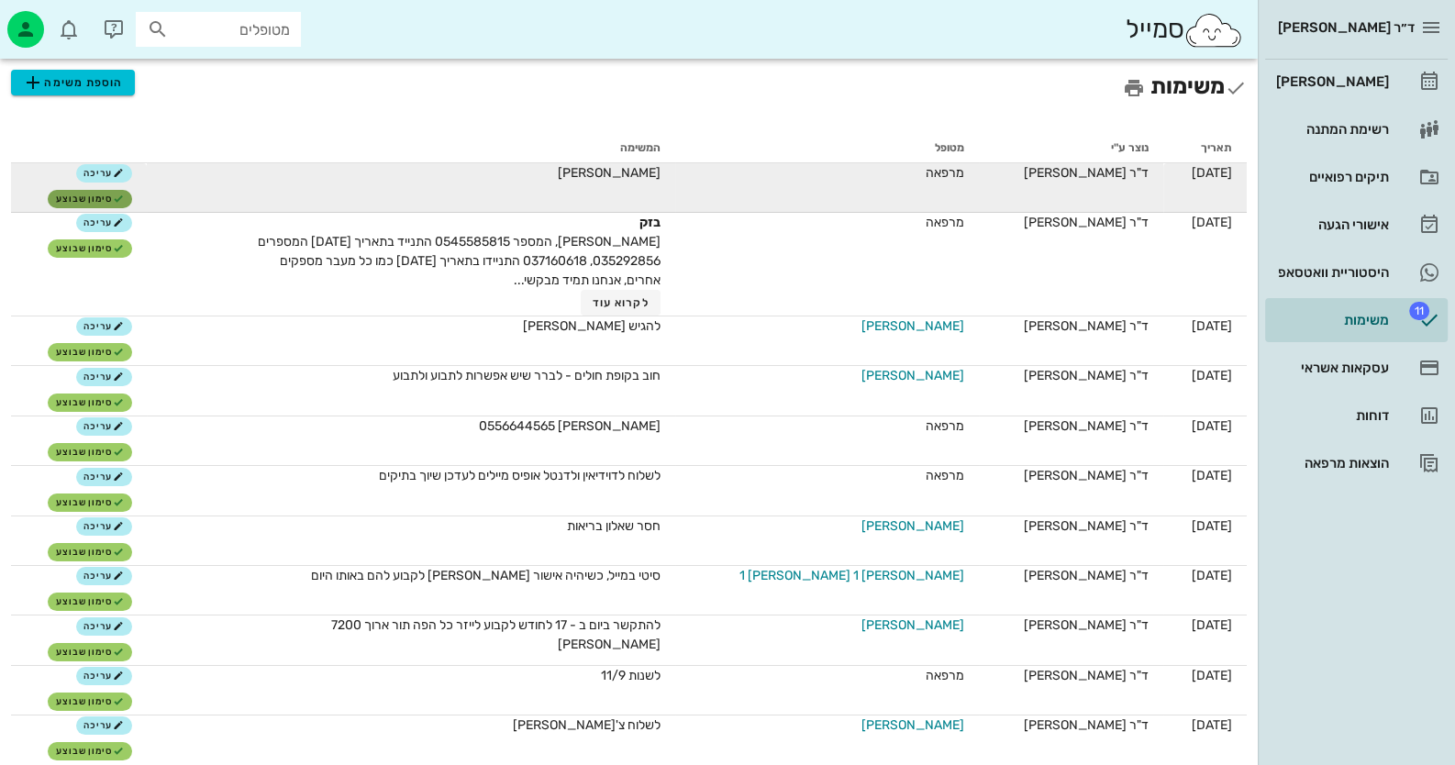
click at [101, 201] on span "סימון שבוצע" at bounding box center [90, 199] width 68 height 11
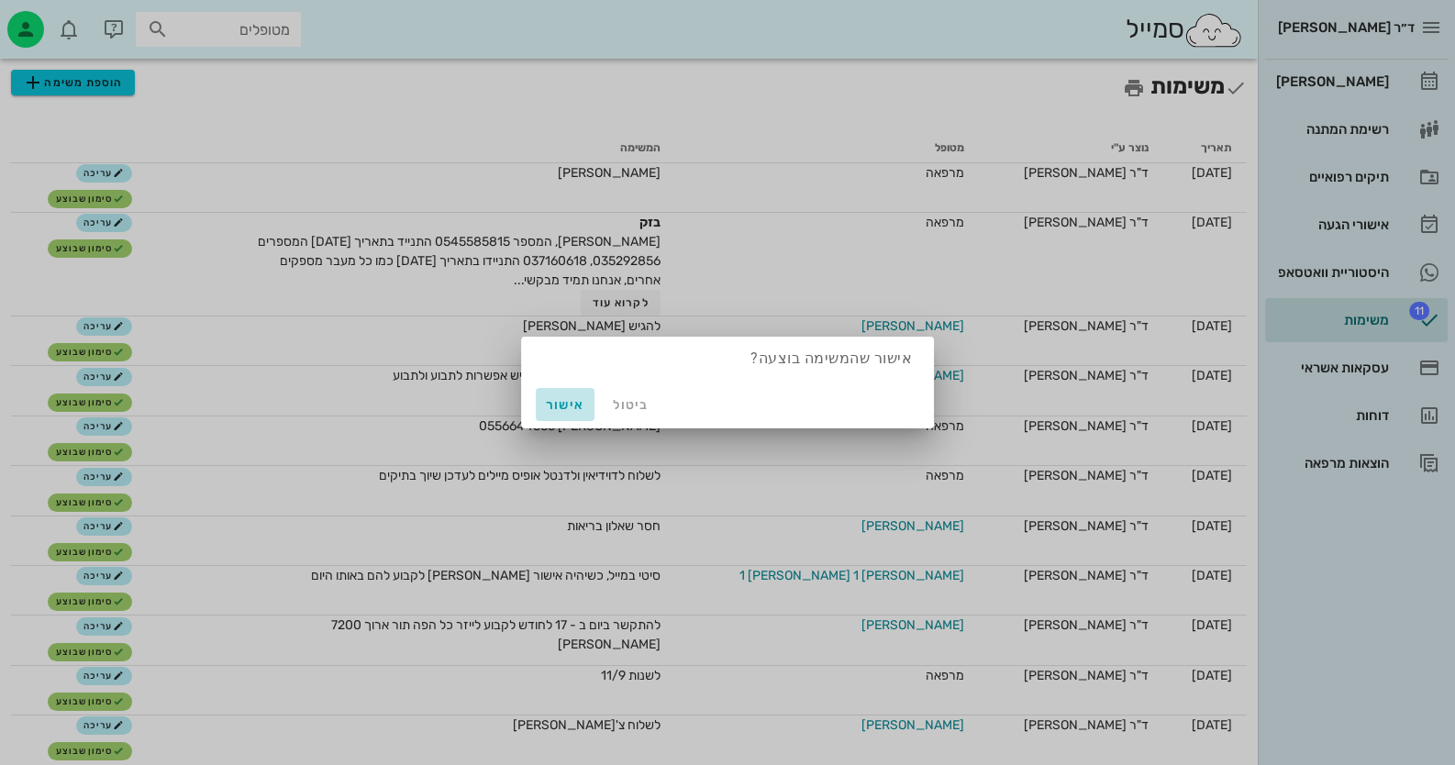
click at [587, 399] on button "אישור" at bounding box center [565, 404] width 59 height 33
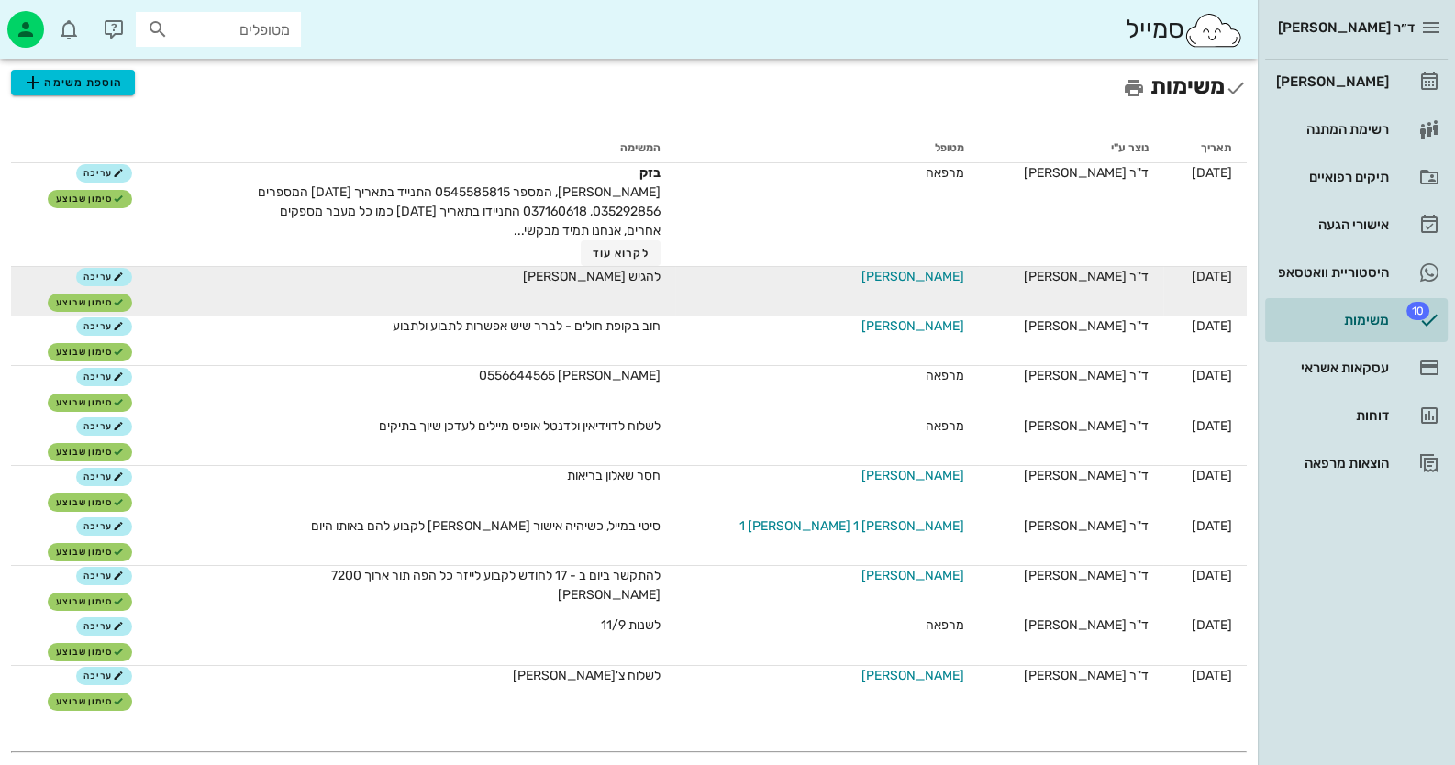
click at [927, 278] on span "[PERSON_NAME]" at bounding box center [912, 276] width 103 height 19
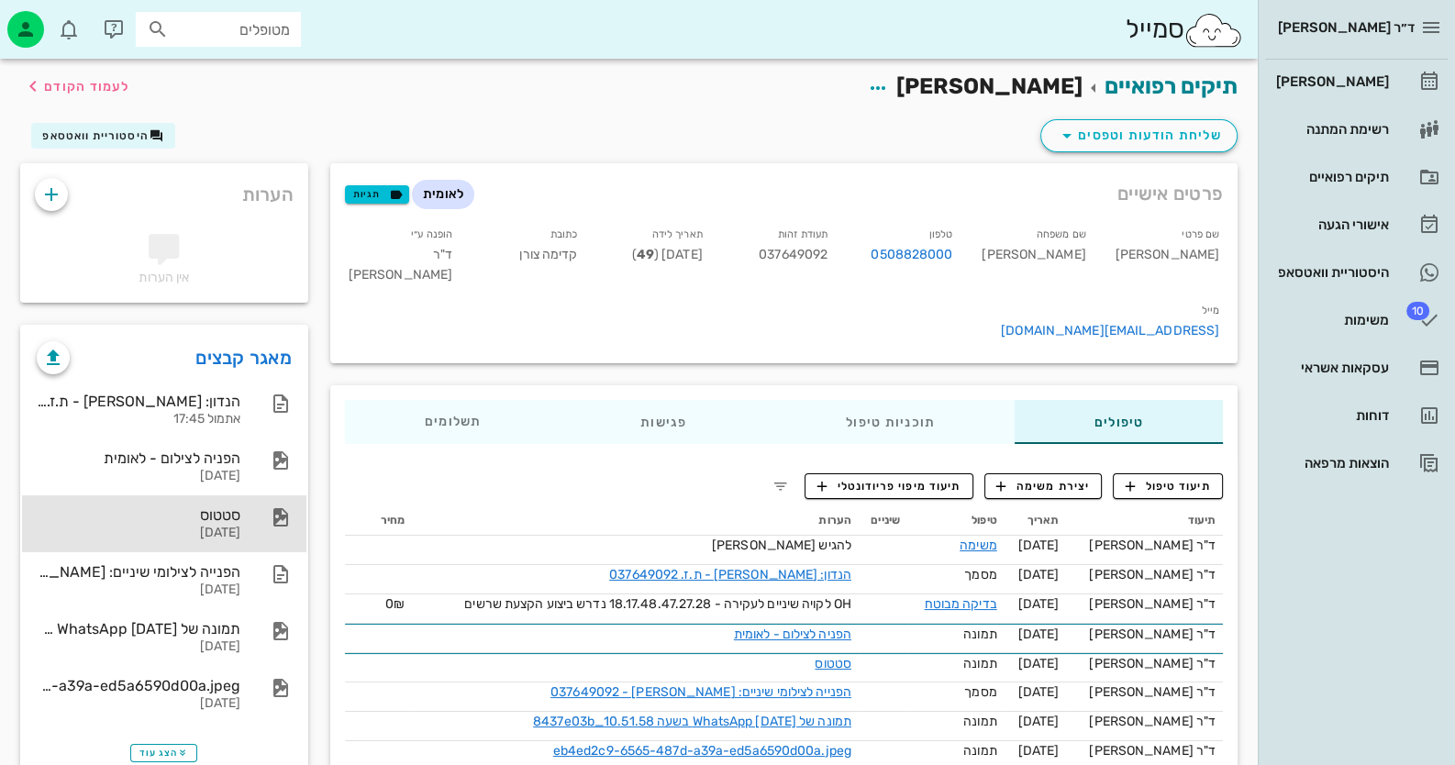
click at [174, 509] on div "סטטוס" at bounding box center [139, 514] width 204 height 17
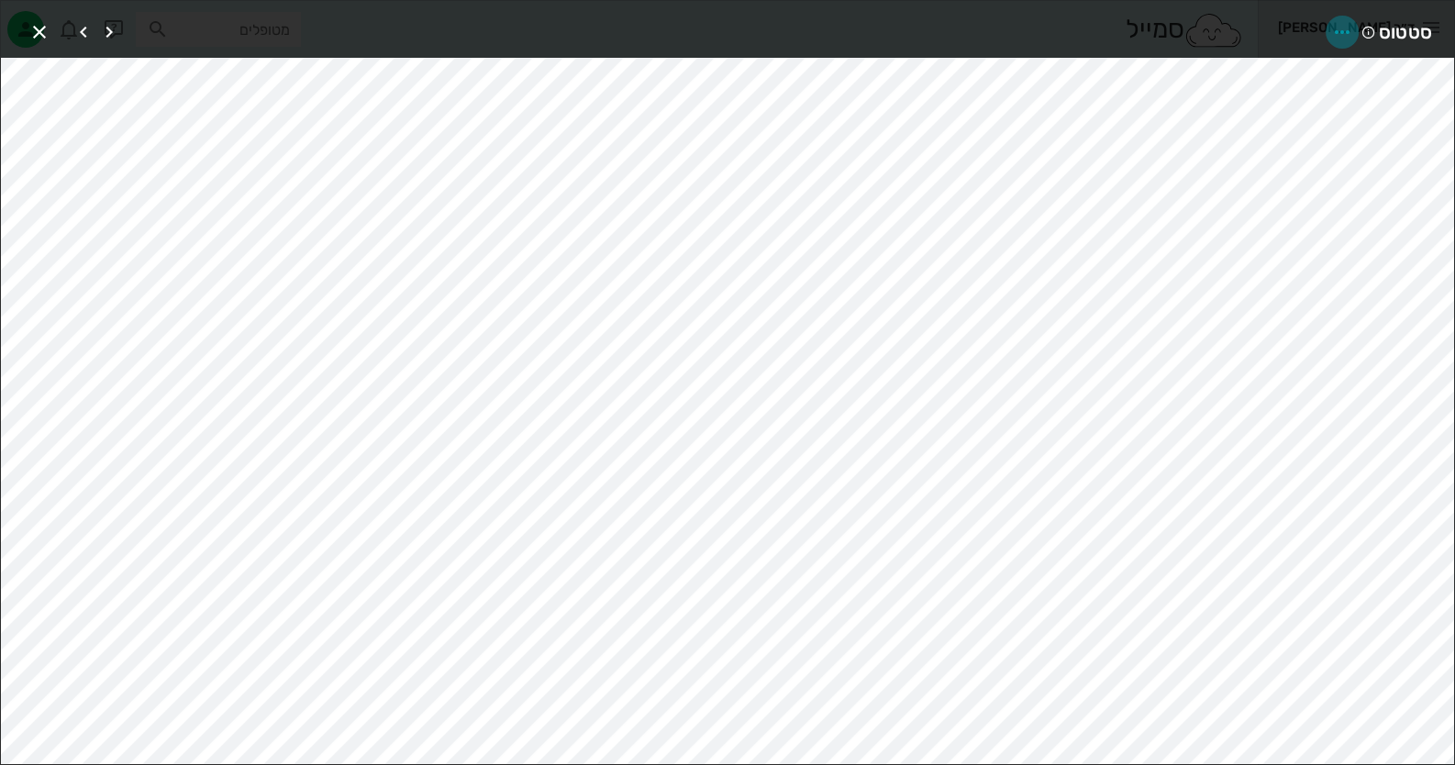
click at [1332, 33] on icon "button" at bounding box center [1342, 32] width 22 height 22
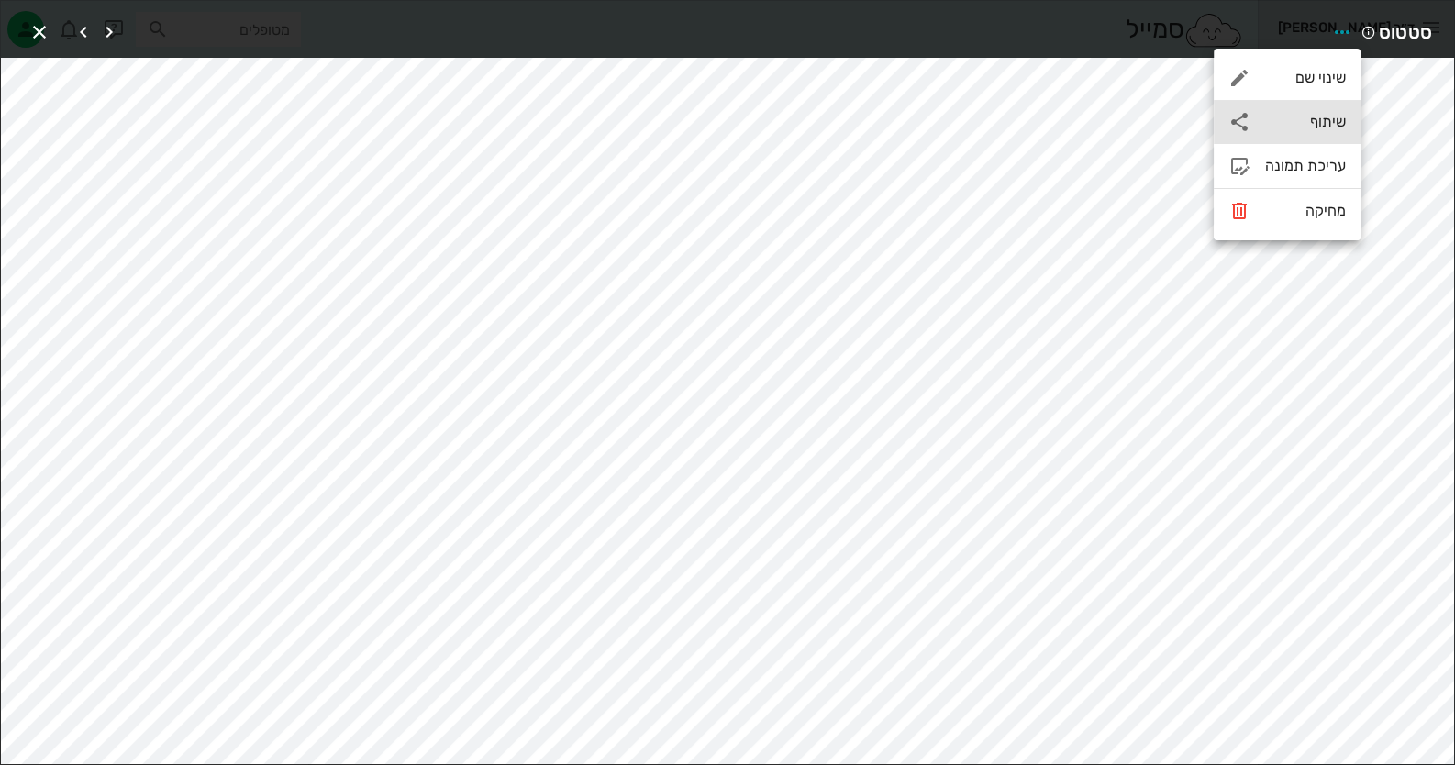
click at [1327, 120] on div "שיתוף" at bounding box center [1305, 121] width 81 height 17
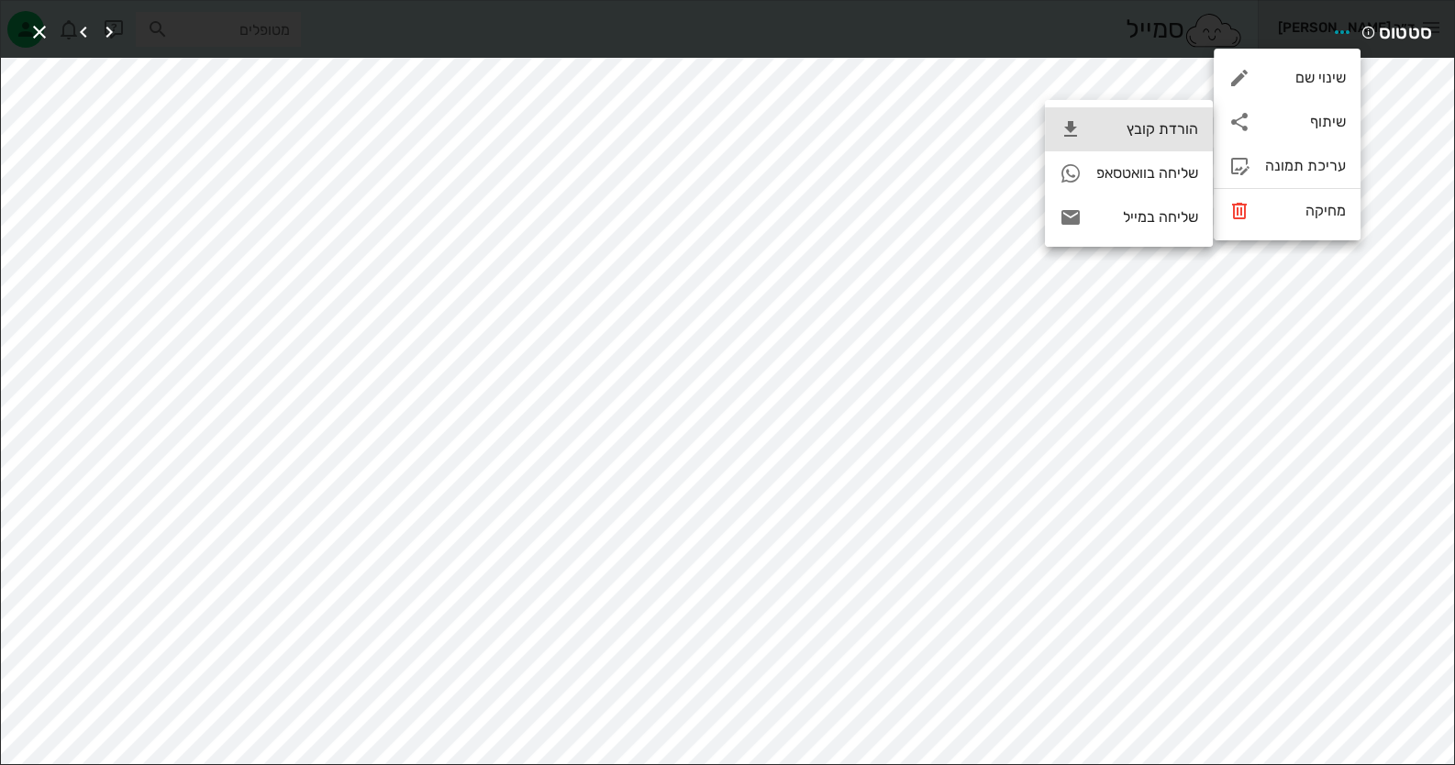
click at [1179, 137] on div "הורדת קובץ" at bounding box center [1147, 128] width 102 height 17
click at [42, 30] on icon "button" at bounding box center [39, 32] width 22 height 22
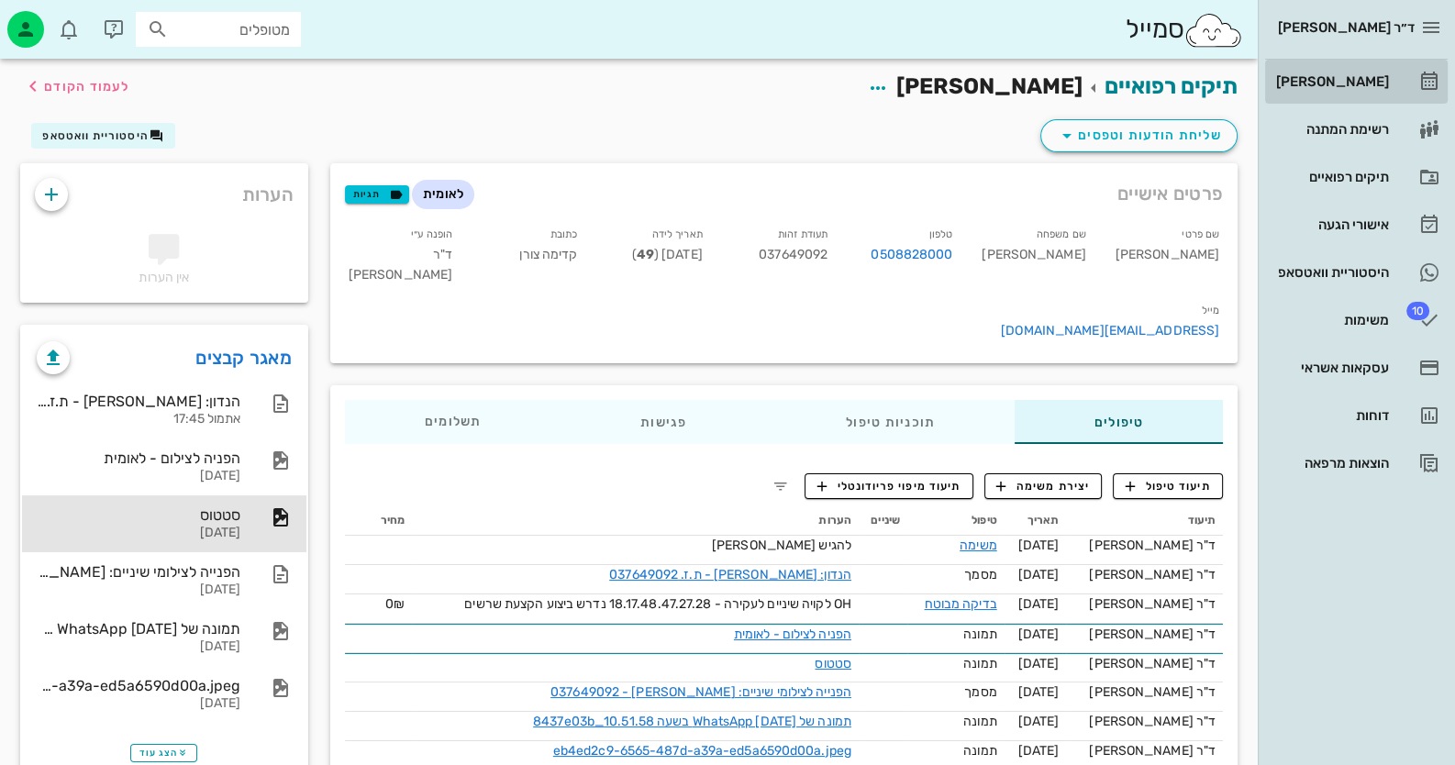
click at [1366, 81] on div "[PERSON_NAME]" at bounding box center [1330, 81] width 117 height 15
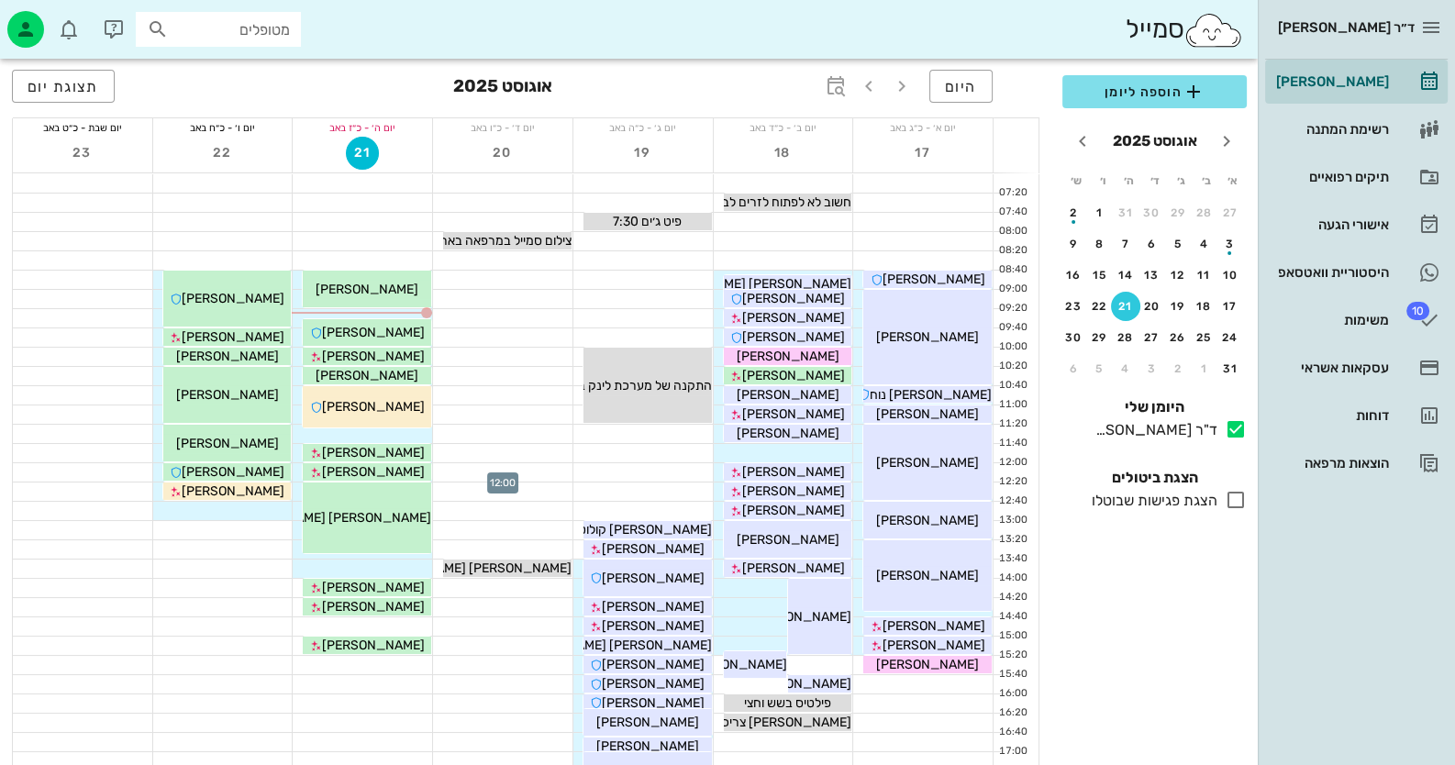
scroll to position [91, 0]
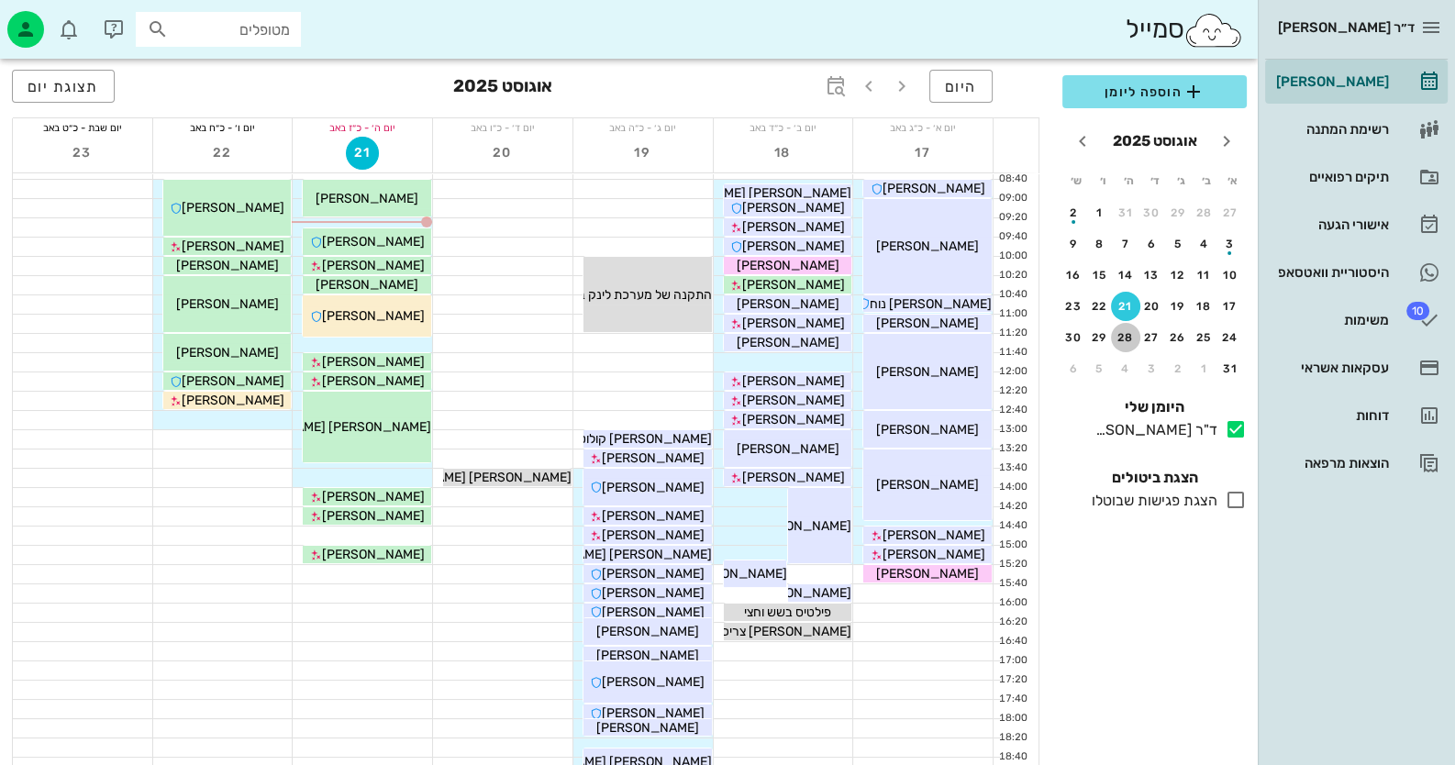
click at [1132, 339] on div "28" at bounding box center [1125, 337] width 29 height 13
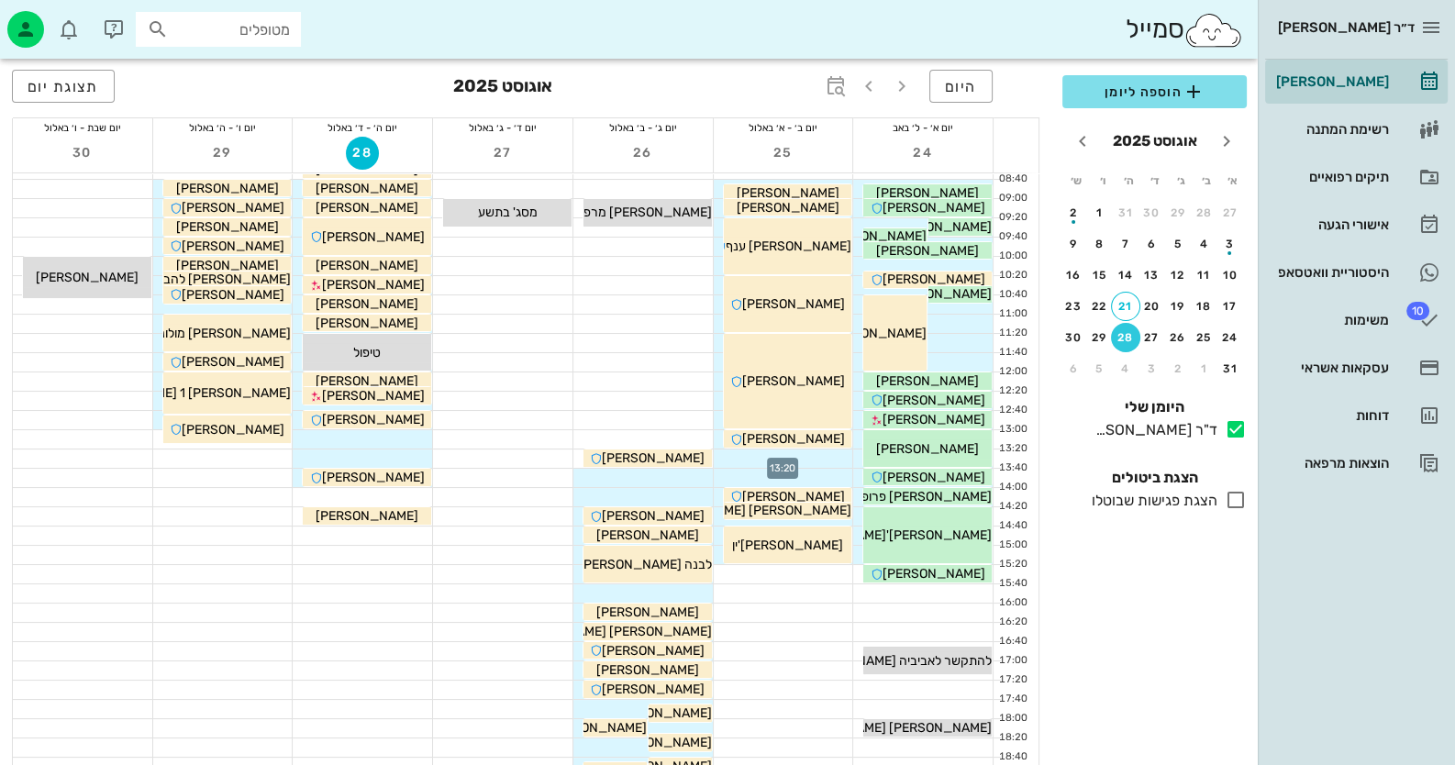
click at [817, 457] on div at bounding box center [783, 459] width 139 height 18
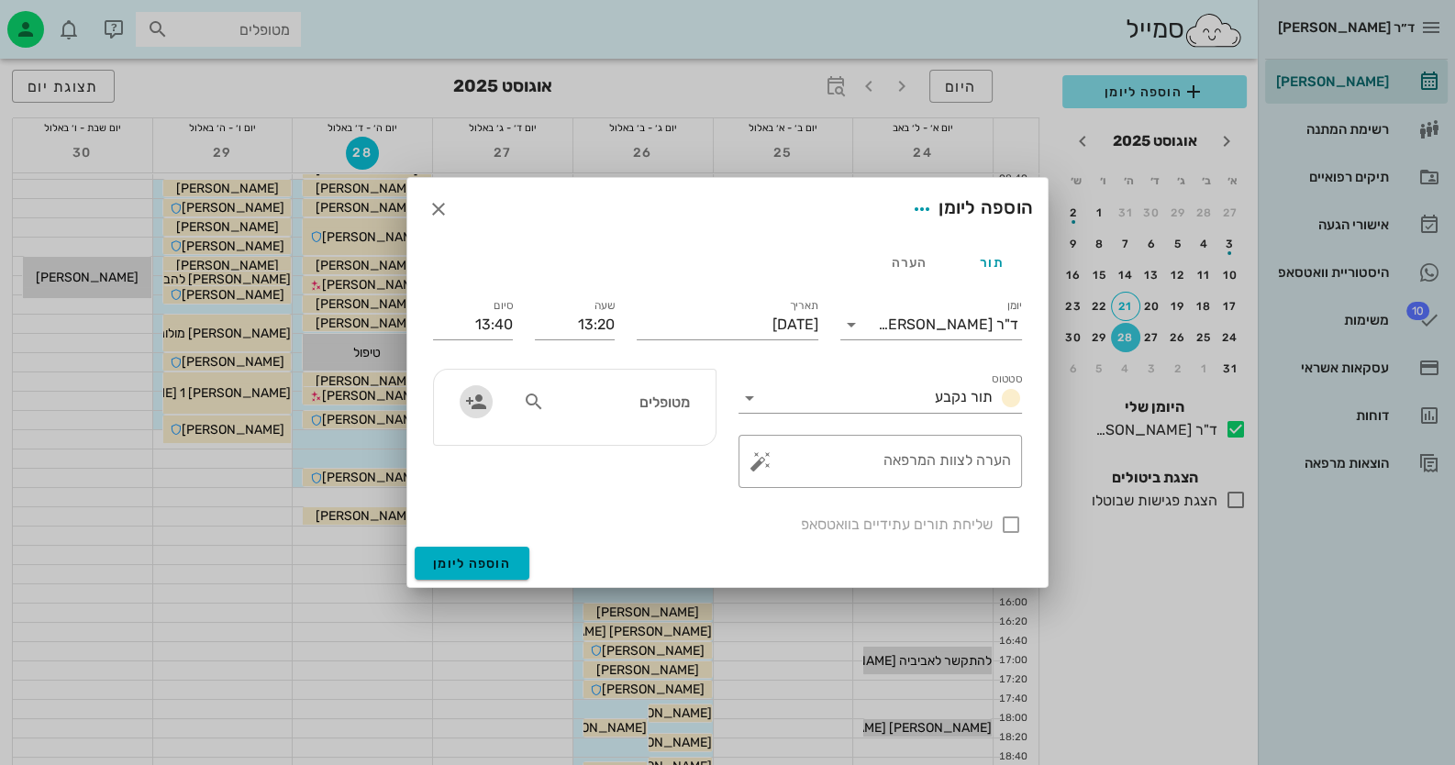
click at [465, 404] on icon "button" at bounding box center [476, 402] width 22 height 22
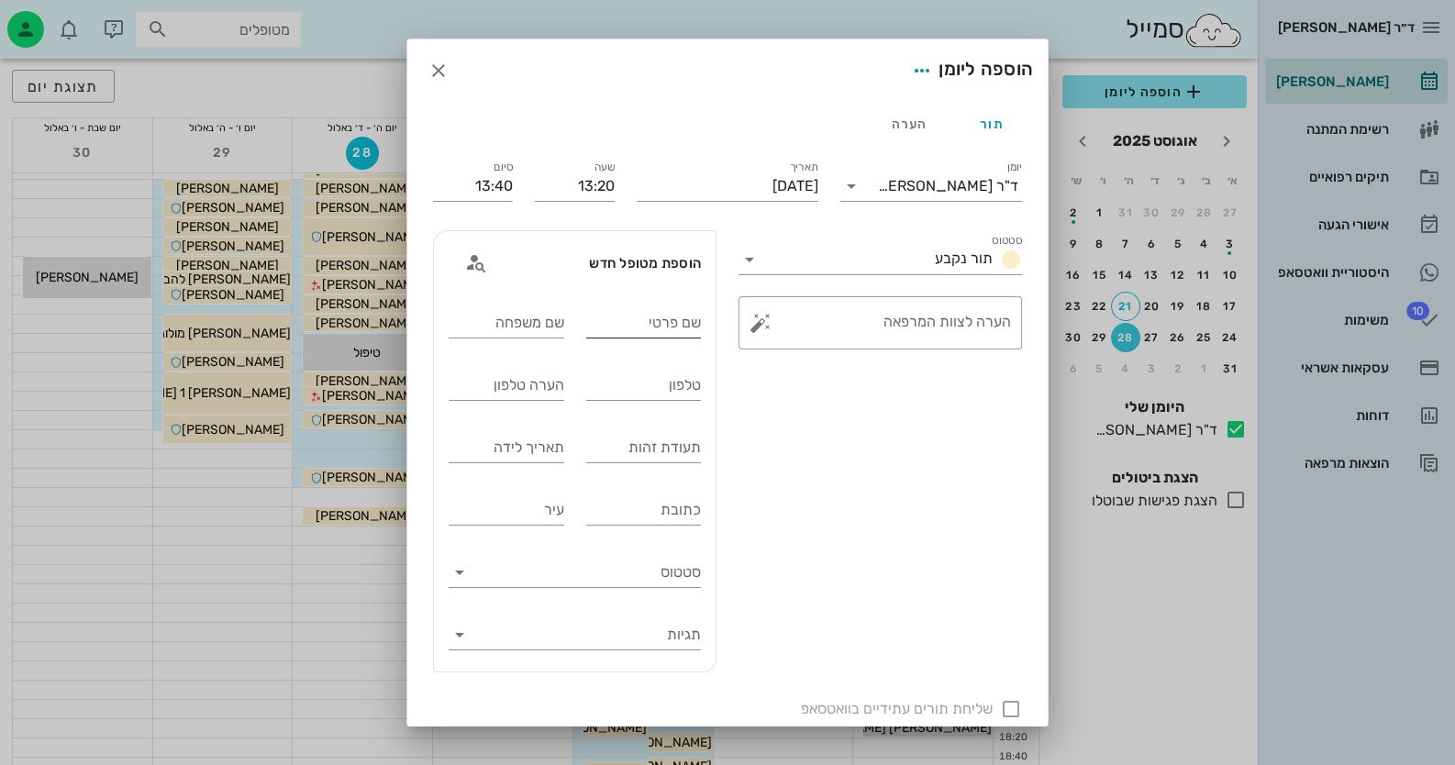
click at [630, 321] on input "שם פרטי" at bounding box center [644, 322] width 116 height 29
type input "[PERSON_NAME]"
click at [485, 320] on input "שם משפחה" at bounding box center [507, 322] width 116 height 29
type input "[PERSON_NAME]"
click at [611, 392] on input "טלפון" at bounding box center [644, 385] width 116 height 29
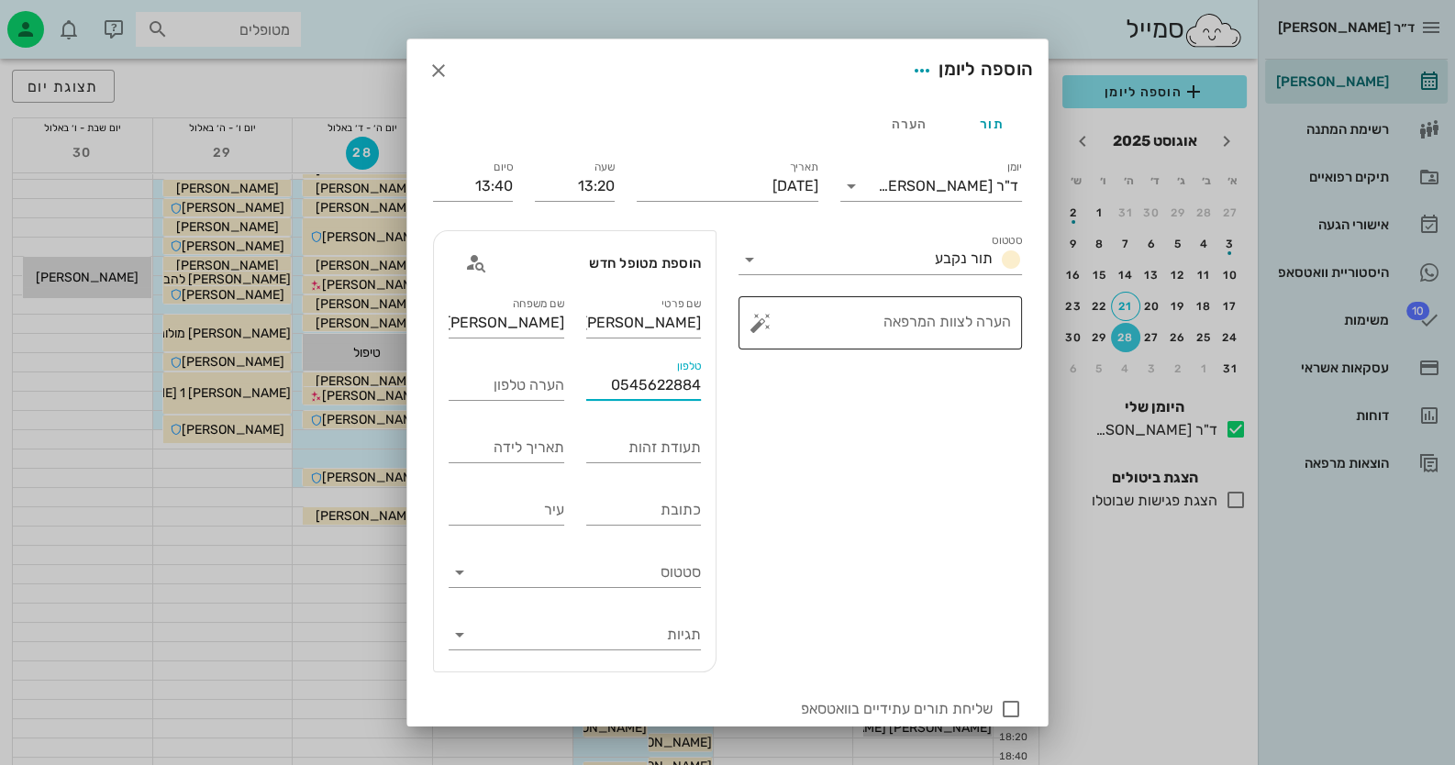
type input "0545622884"
click at [796, 334] on textarea "הערה לצוות המרפאה" at bounding box center [887, 327] width 247 height 44
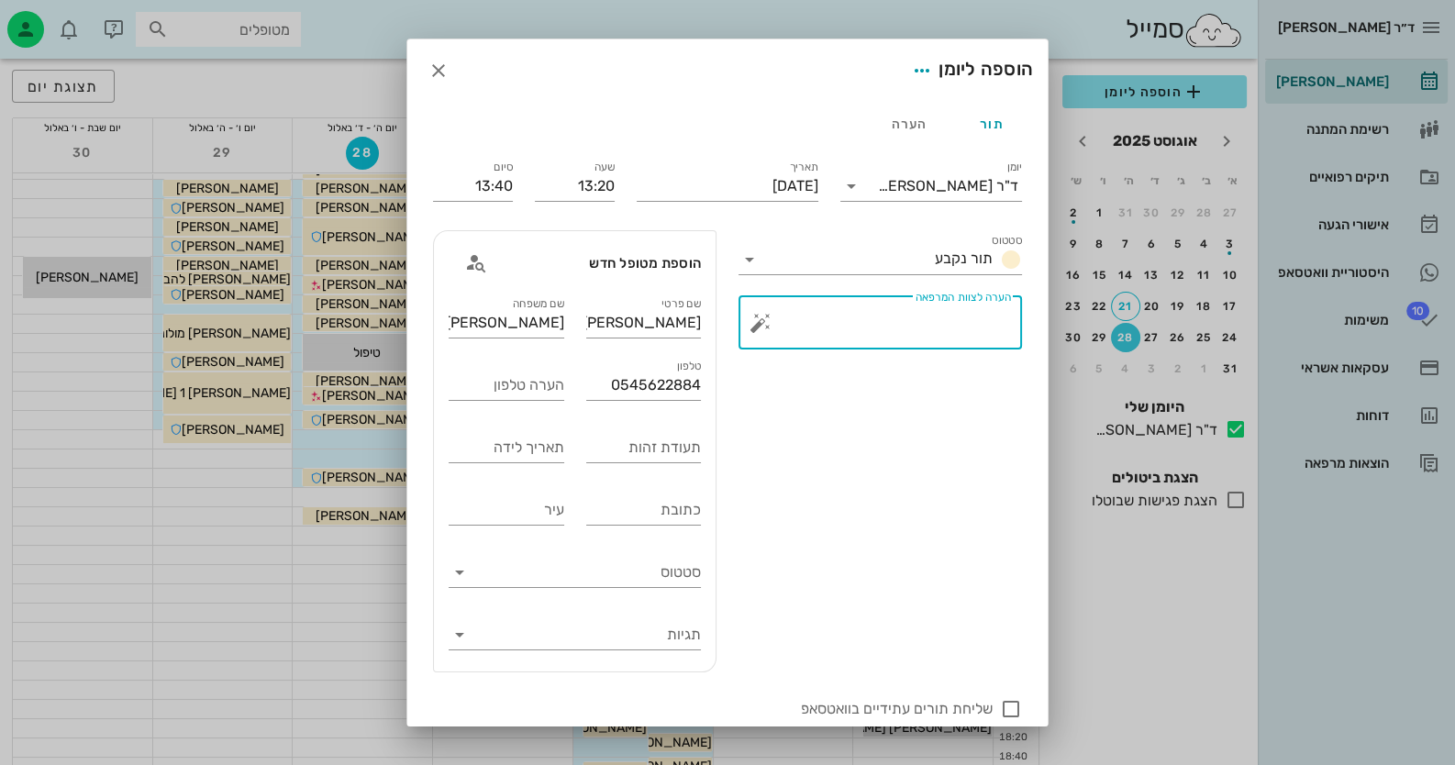
click at [761, 320] on button "button" at bounding box center [760, 323] width 22 height 22
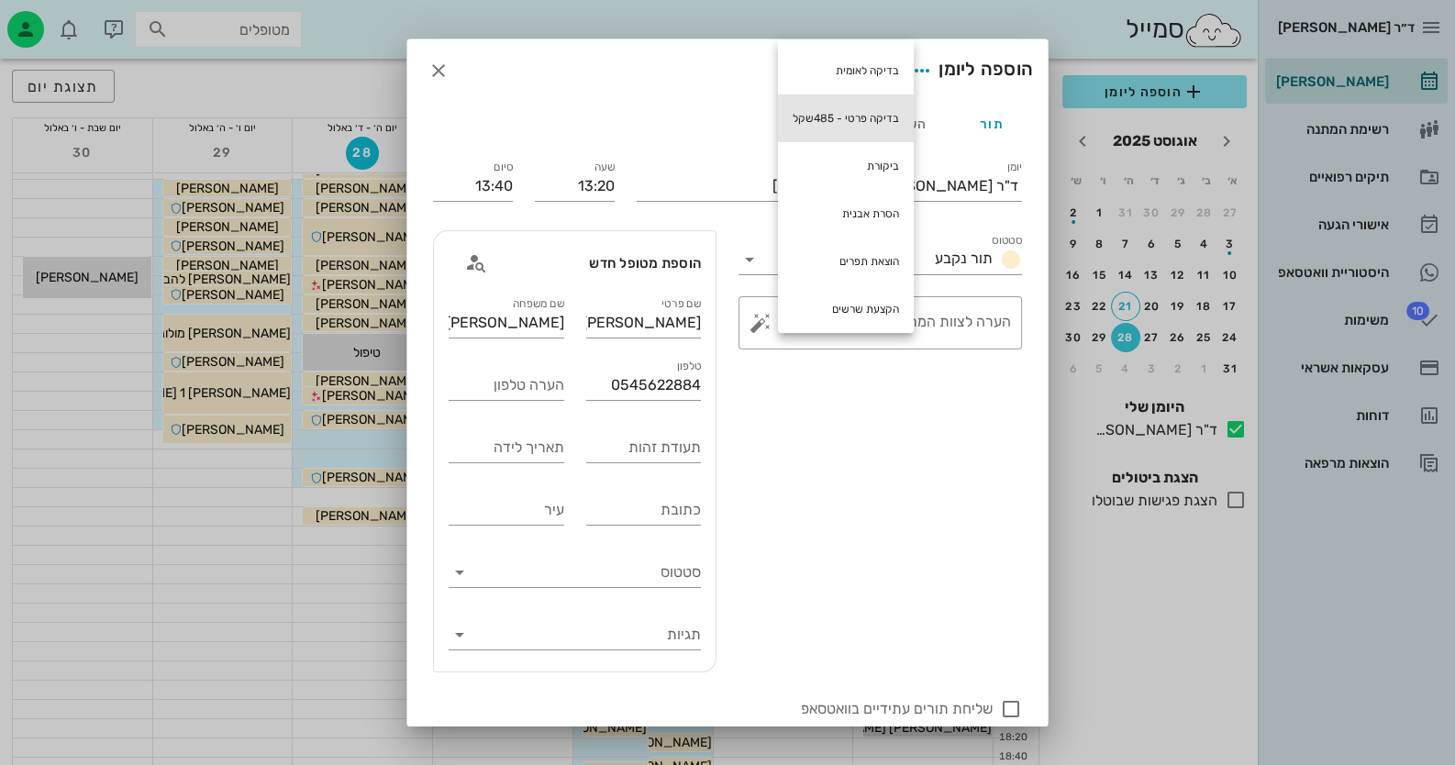
click at [853, 123] on div "בדיקה פרטי - 485שקל" at bounding box center [846, 118] width 136 height 48
type textarea "בדיקה פרטי - 485שקל"
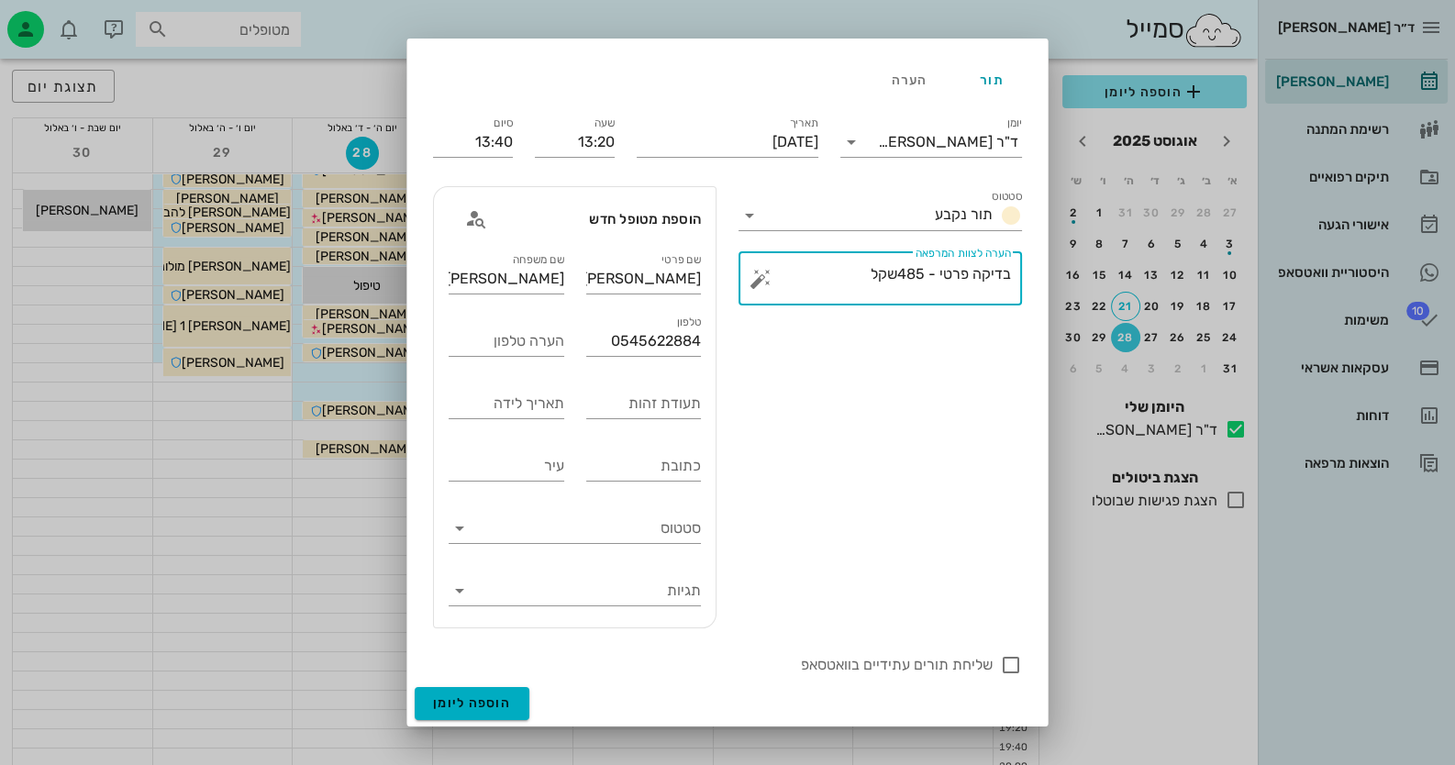
scroll to position [183, 0]
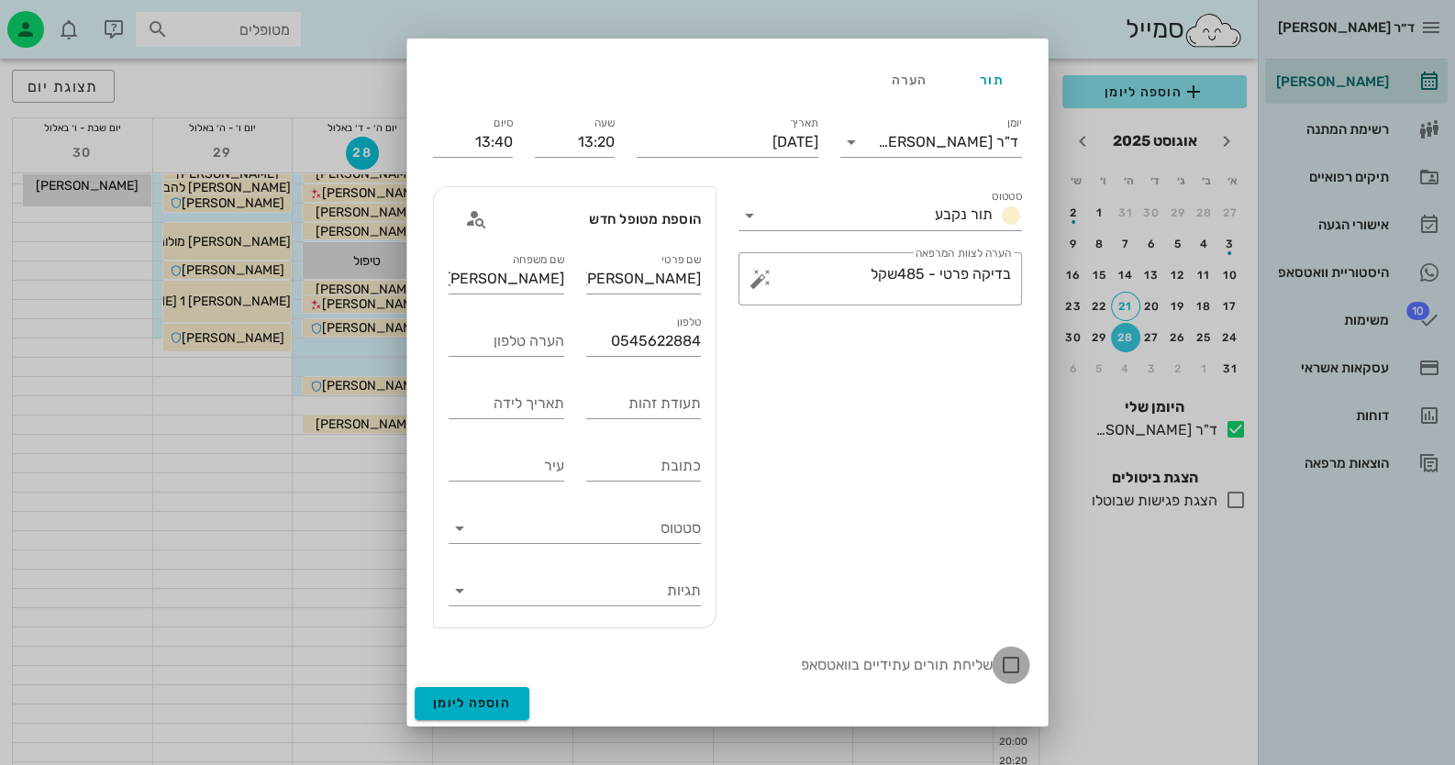
click at [1013, 661] on div at bounding box center [1010, 665] width 31 height 31
checkbox input "true"
click at [502, 703] on span "הוספה ליומן" at bounding box center [472, 703] width 78 height 16
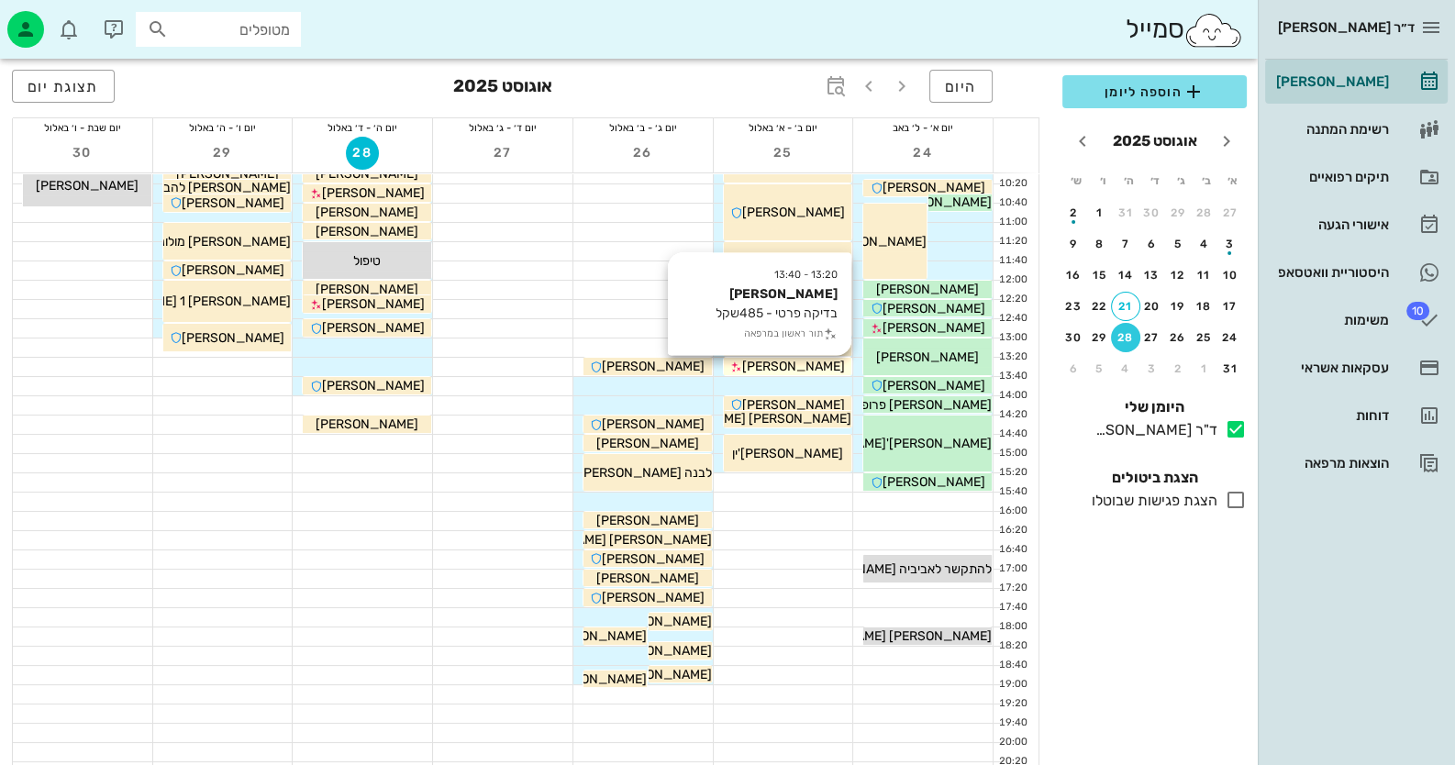
click at [812, 369] on span "[PERSON_NAME]" at bounding box center [793, 367] width 103 height 16
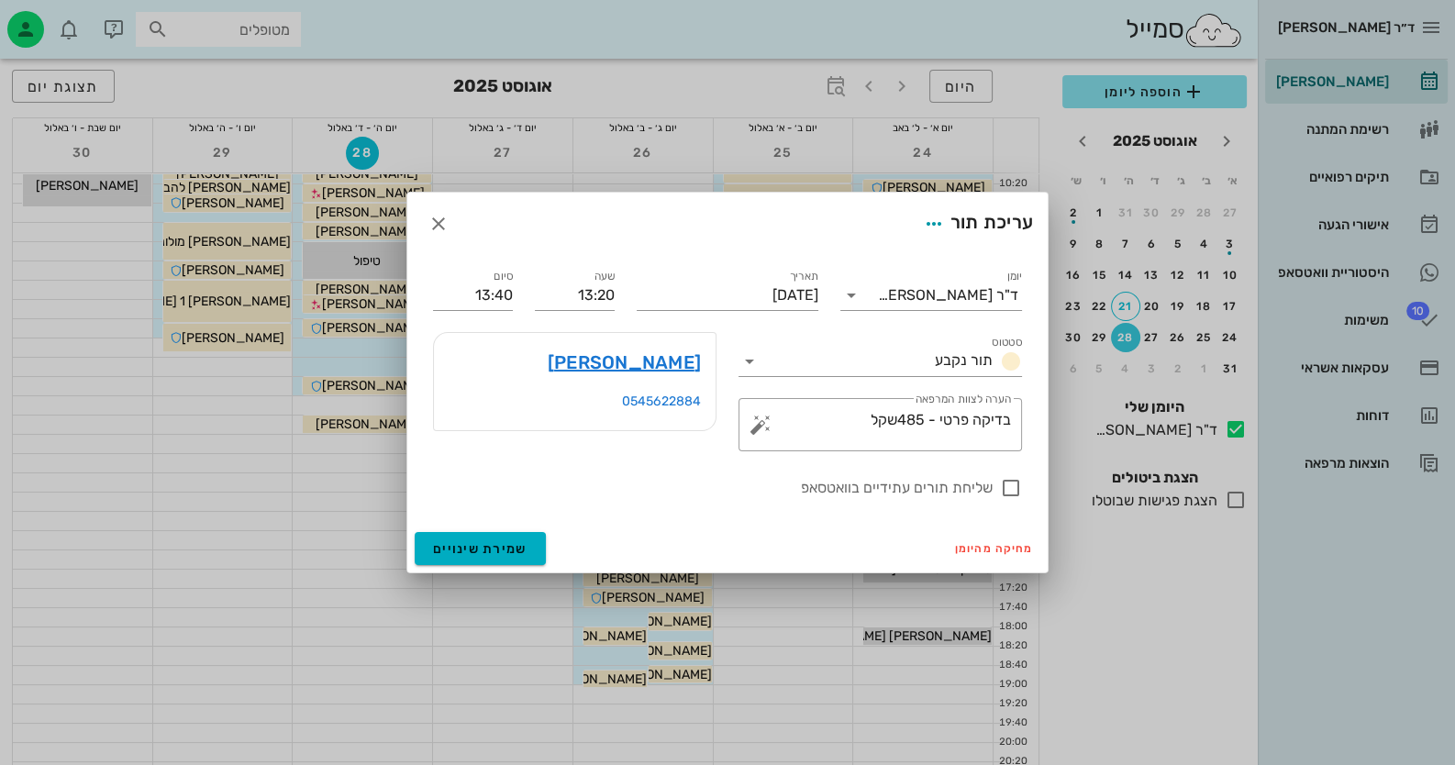
click at [812, 369] on div at bounding box center [727, 382] width 1455 height 765
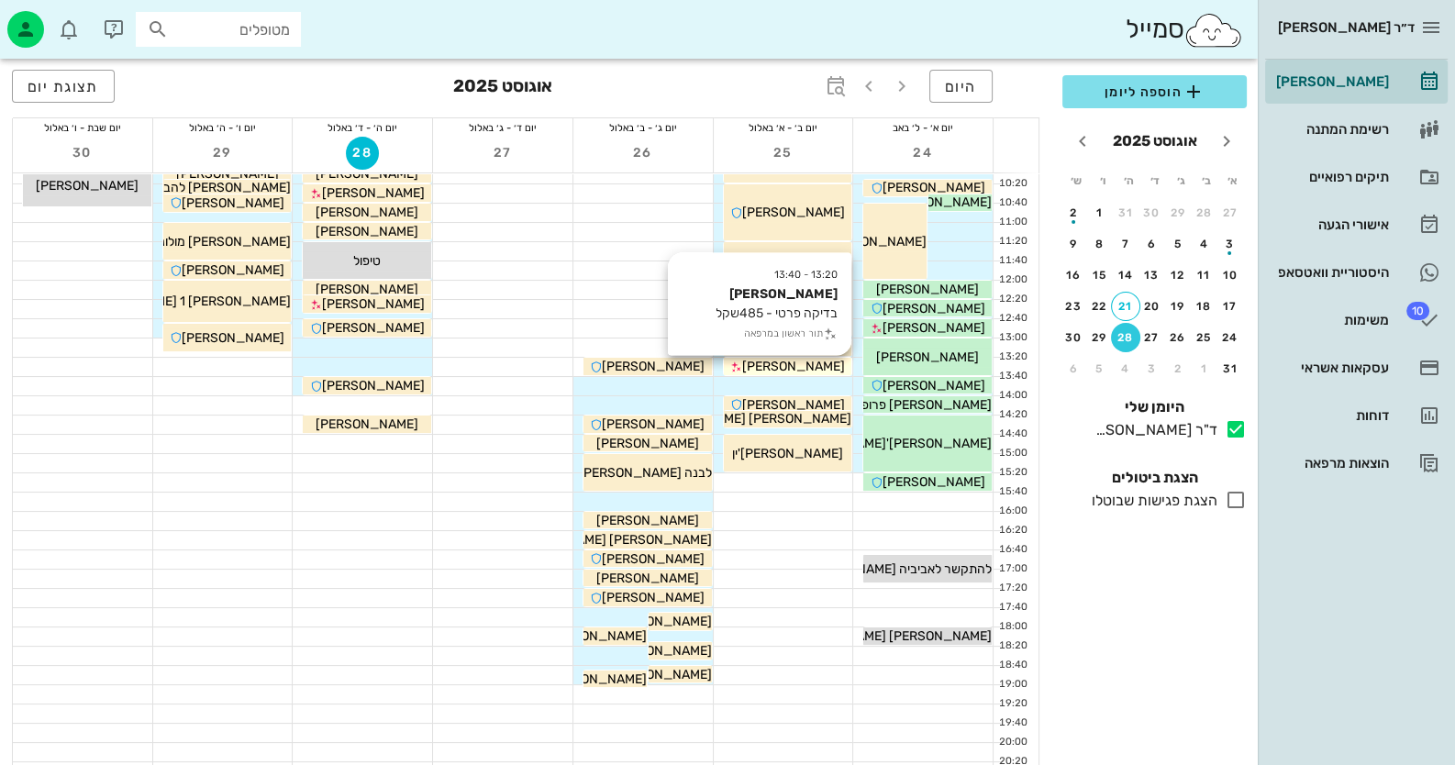
click at [814, 367] on span "[PERSON_NAME]" at bounding box center [793, 367] width 103 height 16
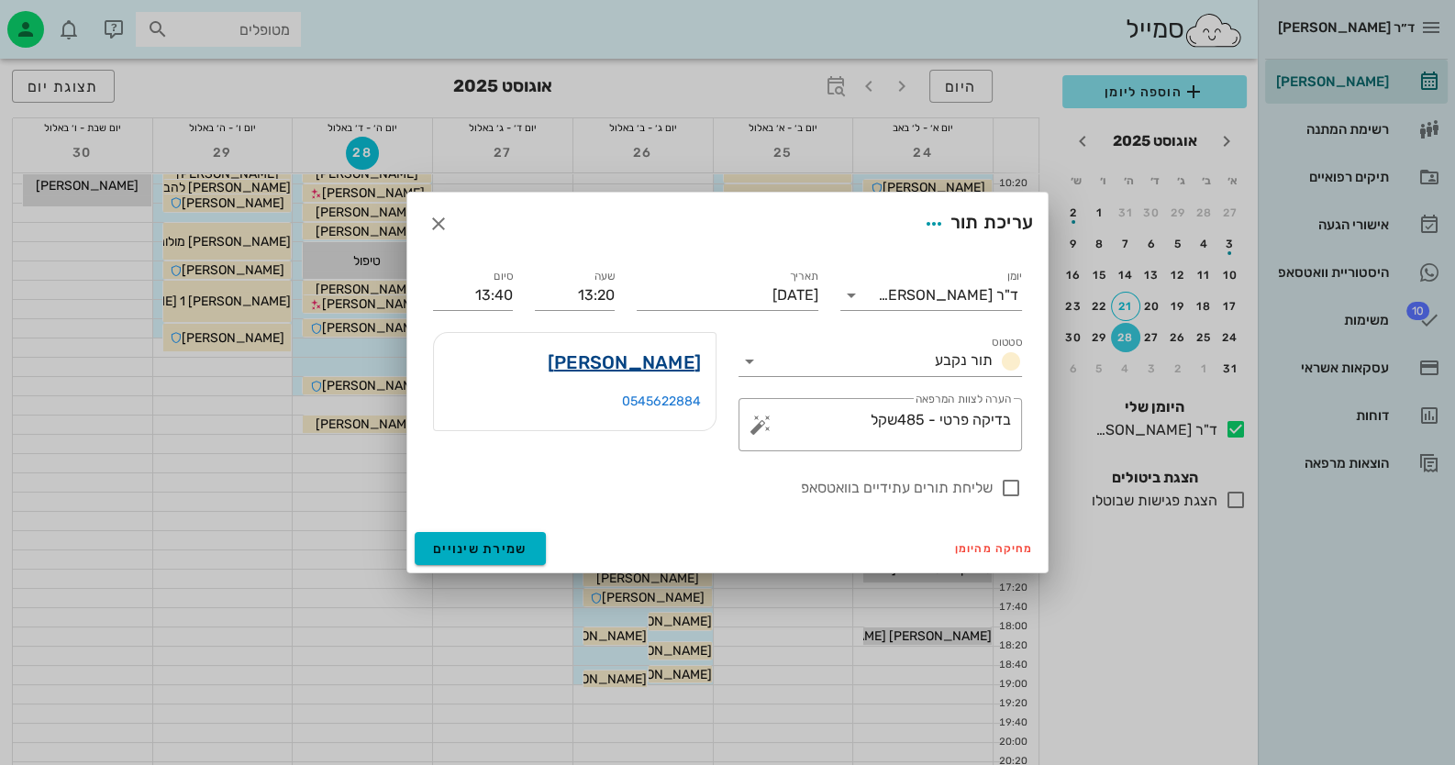
click at [655, 366] on link "[PERSON_NAME]" at bounding box center [624, 362] width 153 height 29
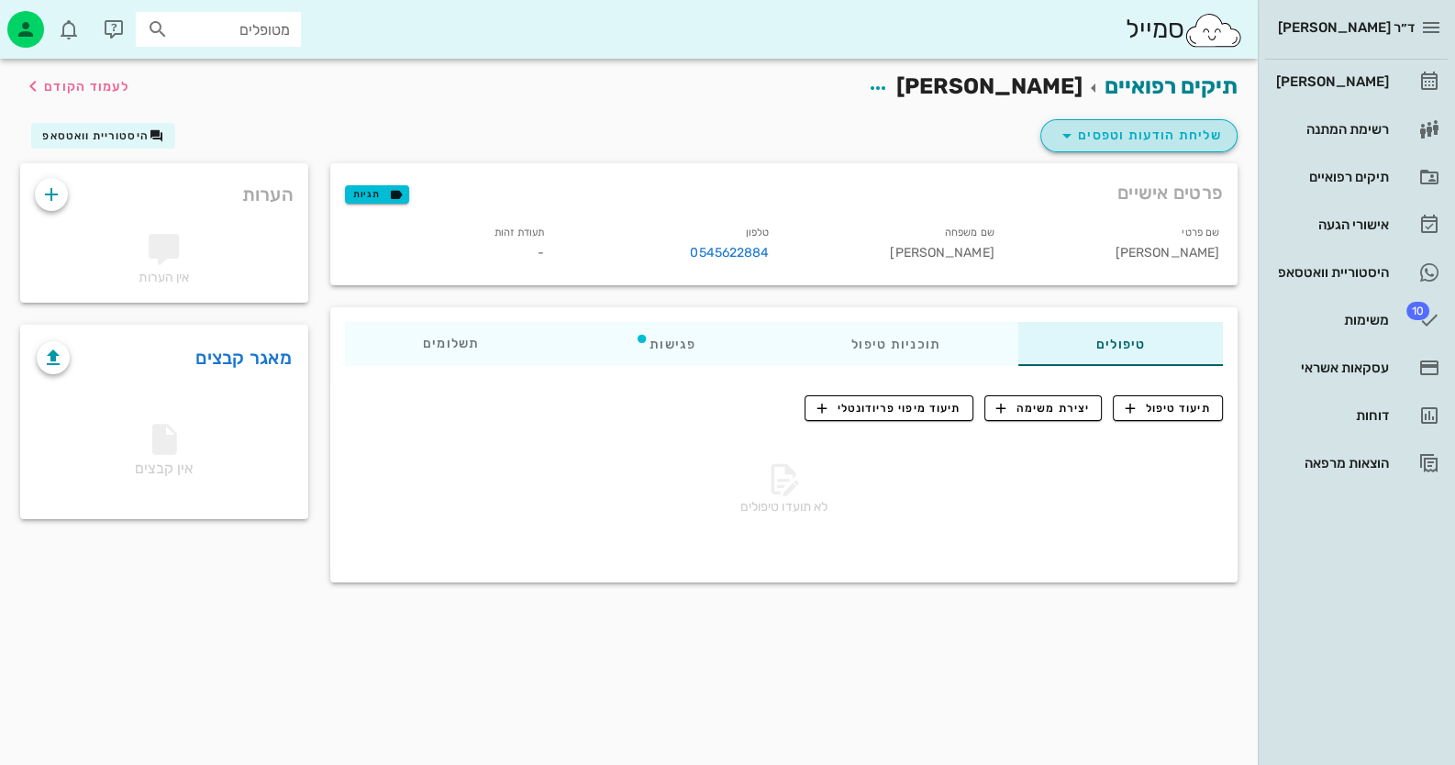
click at [1181, 135] on span "שליחת הודעות וטפסים" at bounding box center [1139, 136] width 166 height 22
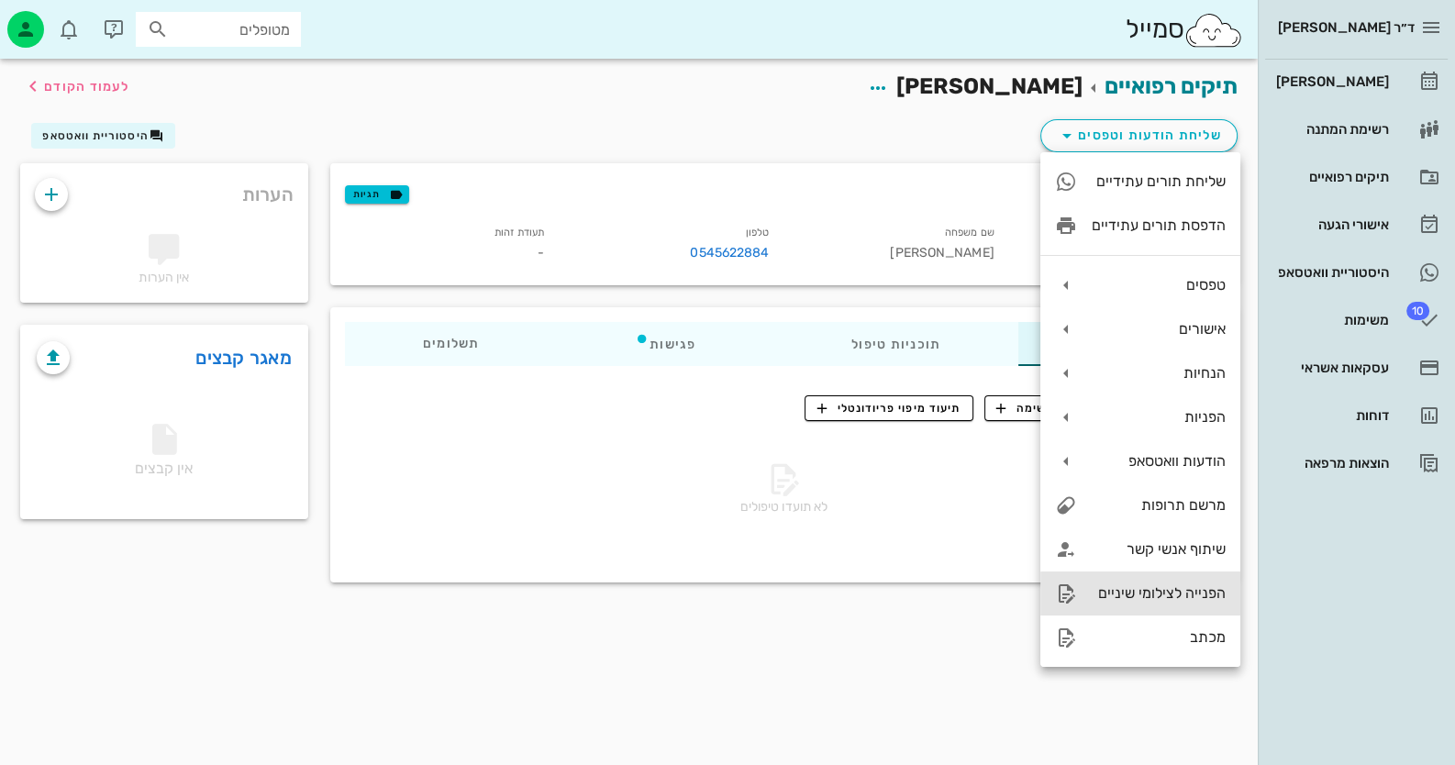
click at [1167, 596] on div "הפנייה לצילומי שיניים" at bounding box center [1159, 592] width 134 height 17
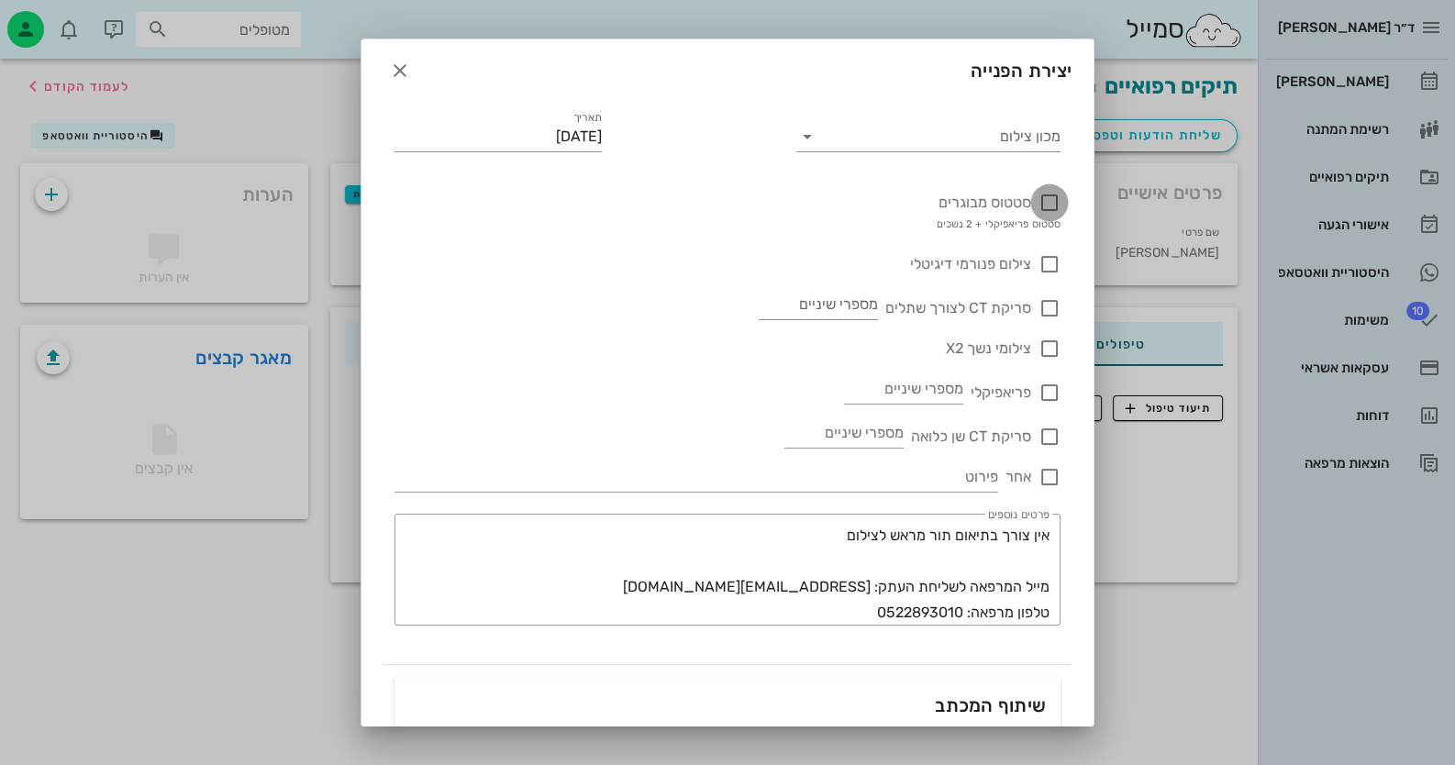
click at [1041, 201] on div at bounding box center [1049, 202] width 31 height 31
checkbox input "true"
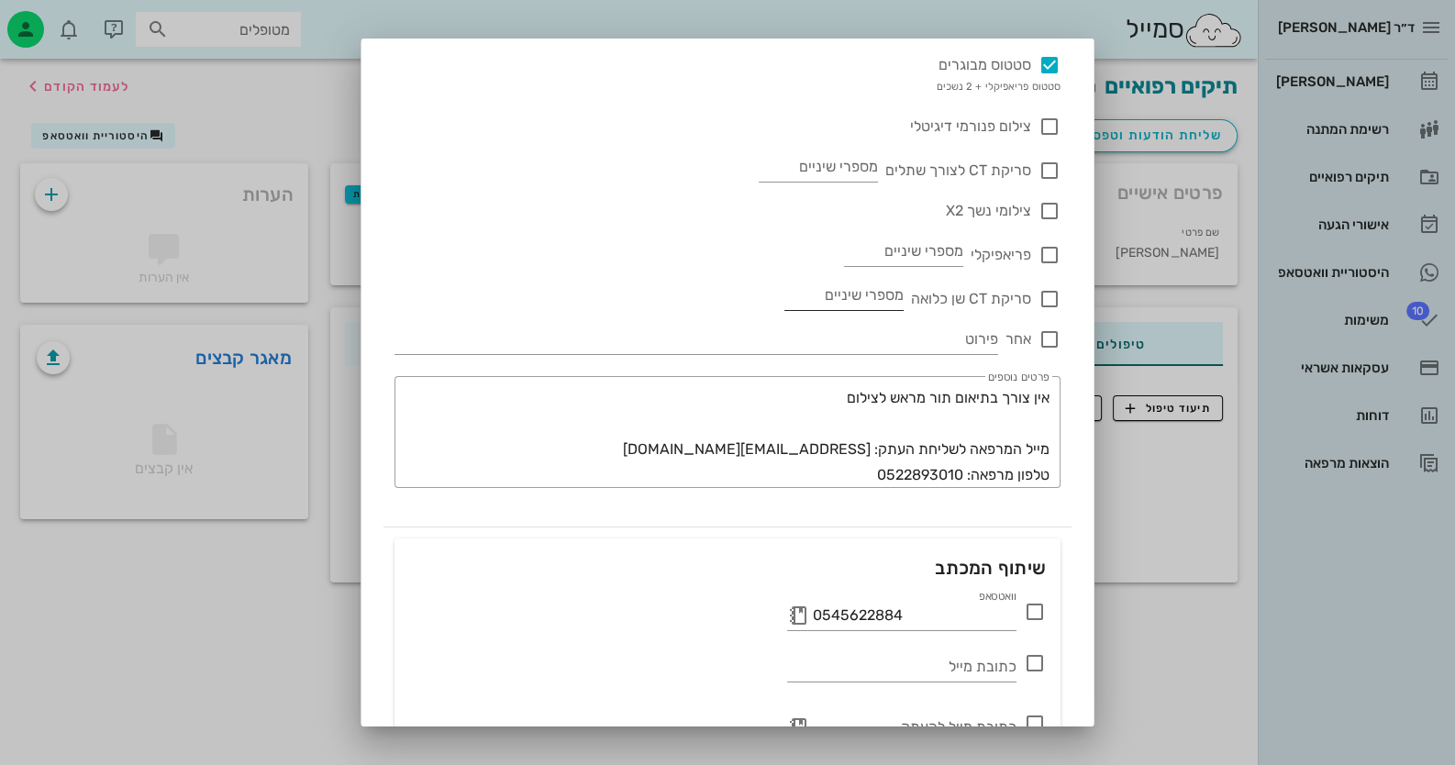
scroll to position [243, 0]
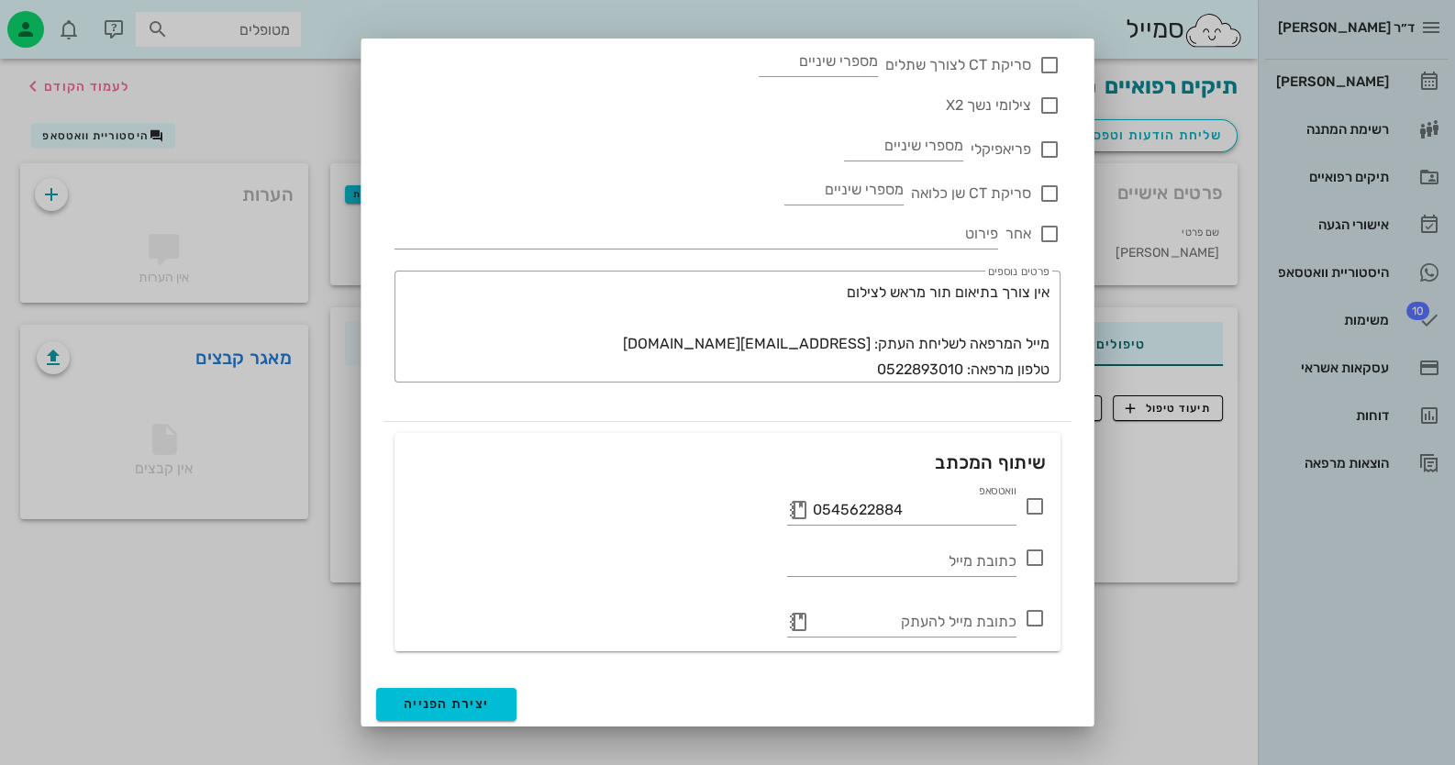
click at [1037, 502] on icon at bounding box center [1035, 506] width 22 height 22
click at [489, 710] on span "יצירת הפנייה" at bounding box center [446, 704] width 85 height 16
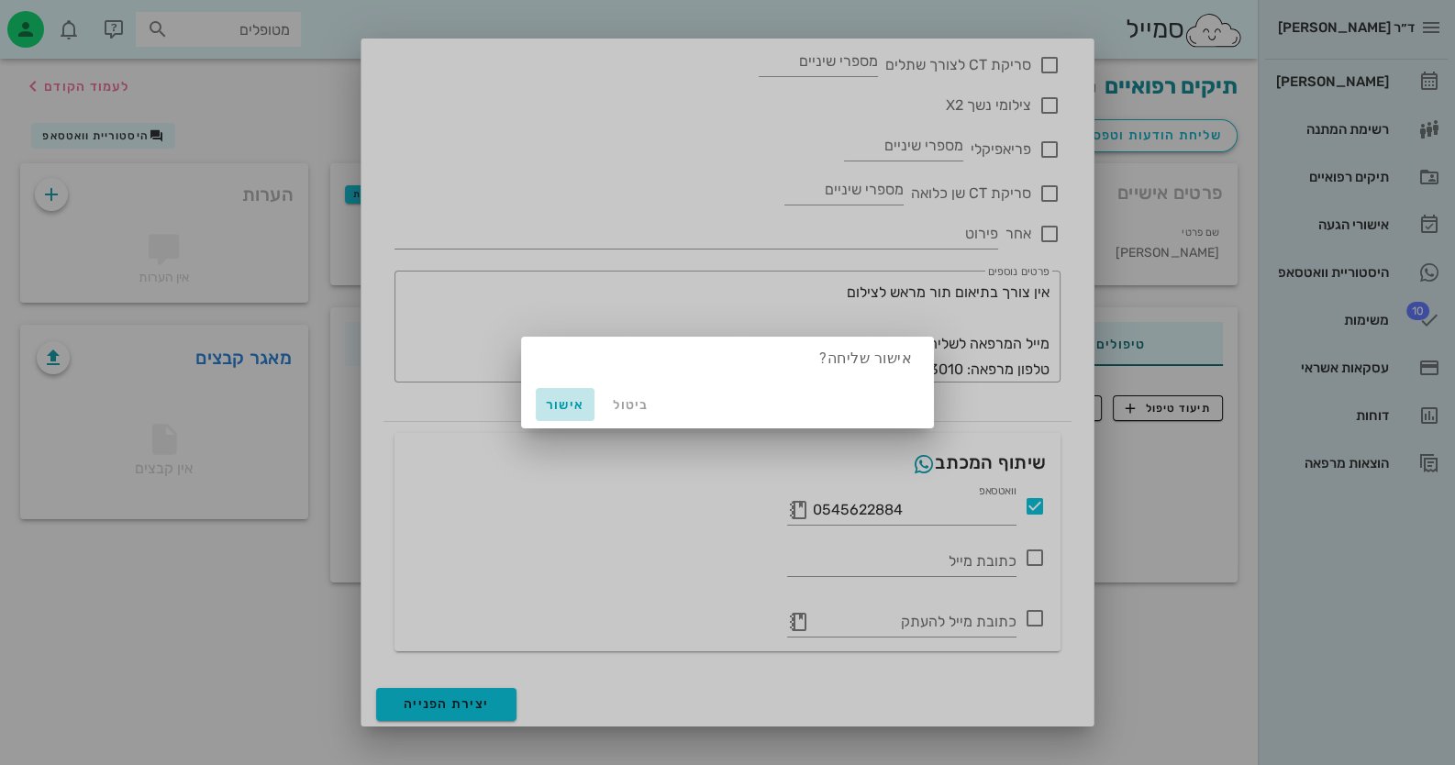
click at [558, 405] on span "אישור" at bounding box center [565, 405] width 44 height 16
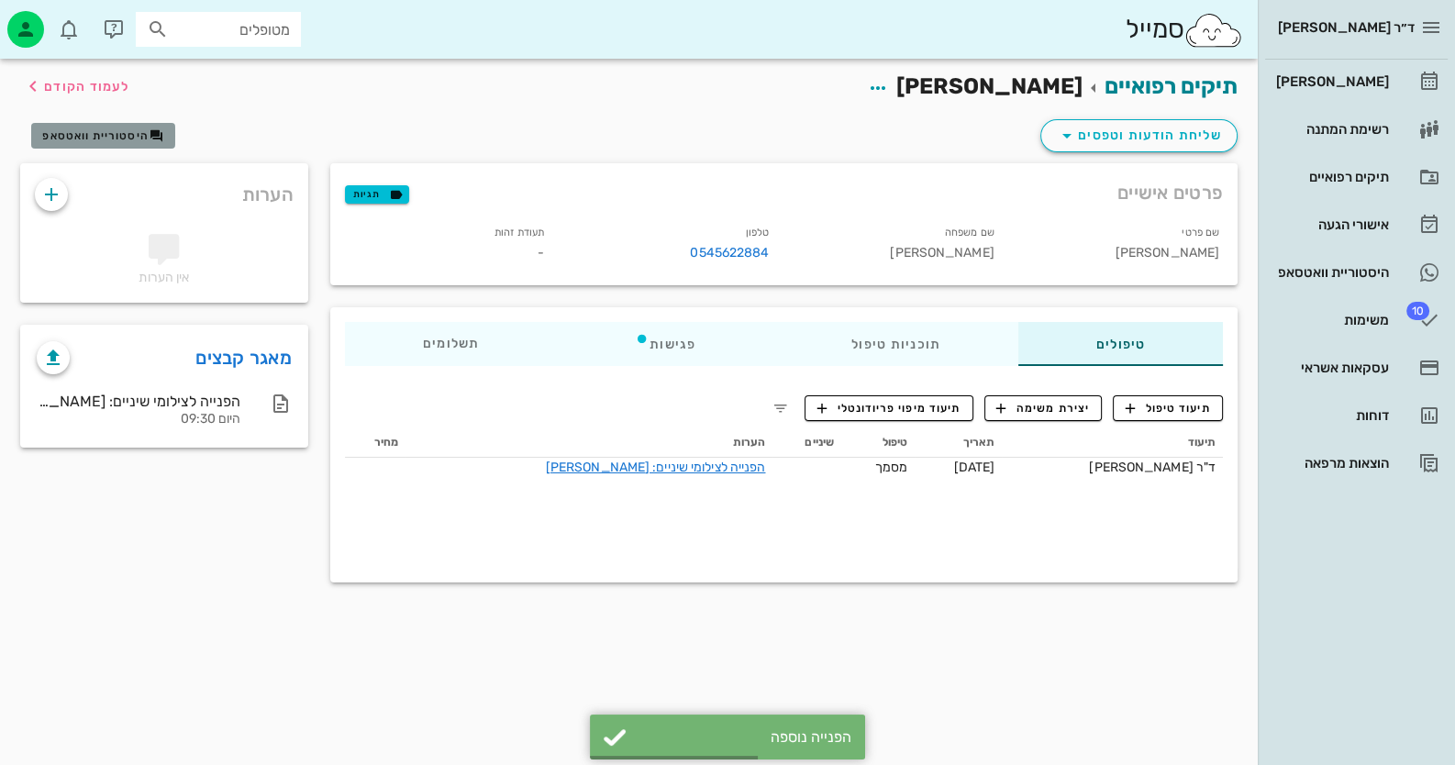
click at [113, 123] on button "היסטוריית וואטסאפ" at bounding box center [103, 136] width 144 height 26
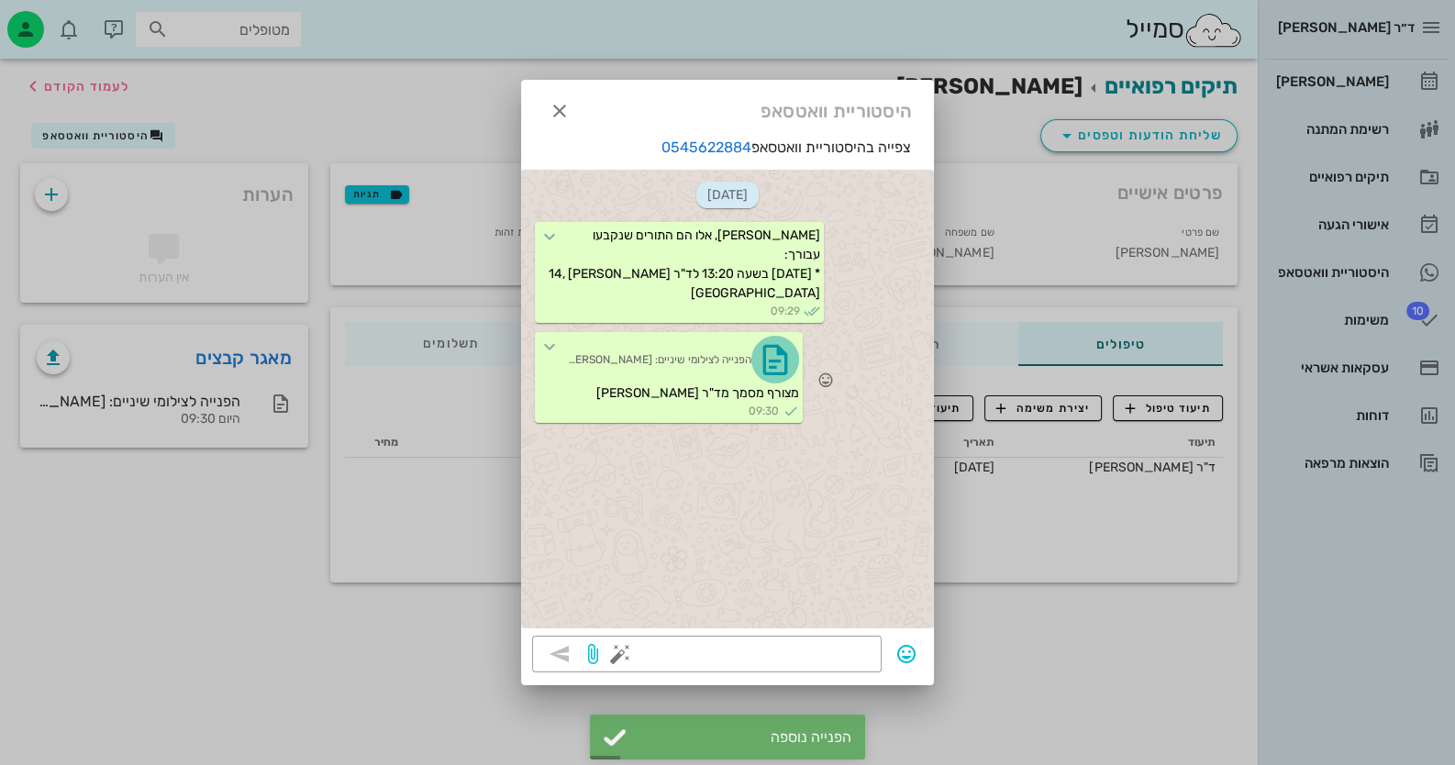
click at [772, 366] on icon "button" at bounding box center [775, 359] width 29 height 29
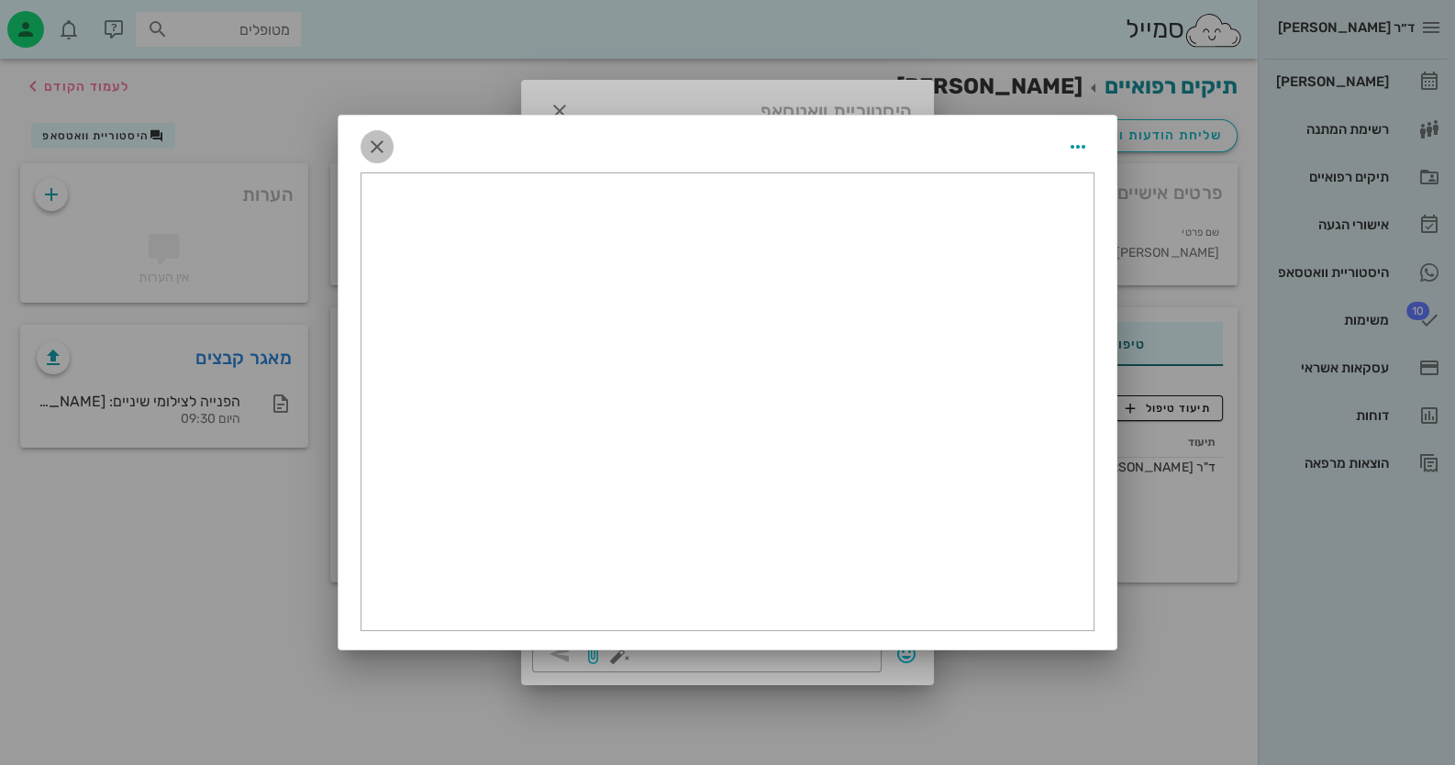
click at [386, 144] on icon "button" at bounding box center [377, 147] width 22 height 22
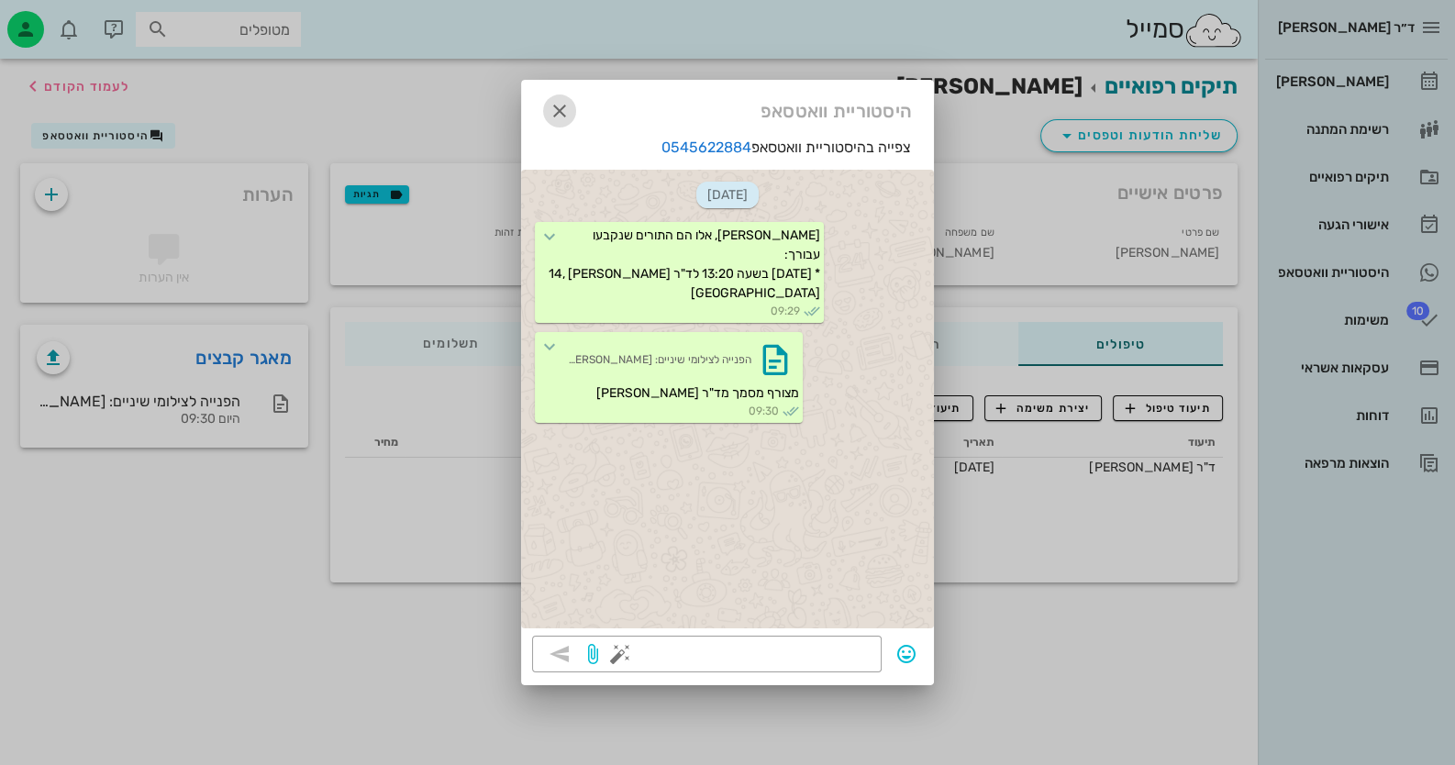
click at [555, 109] on icon "button" at bounding box center [560, 111] width 22 height 22
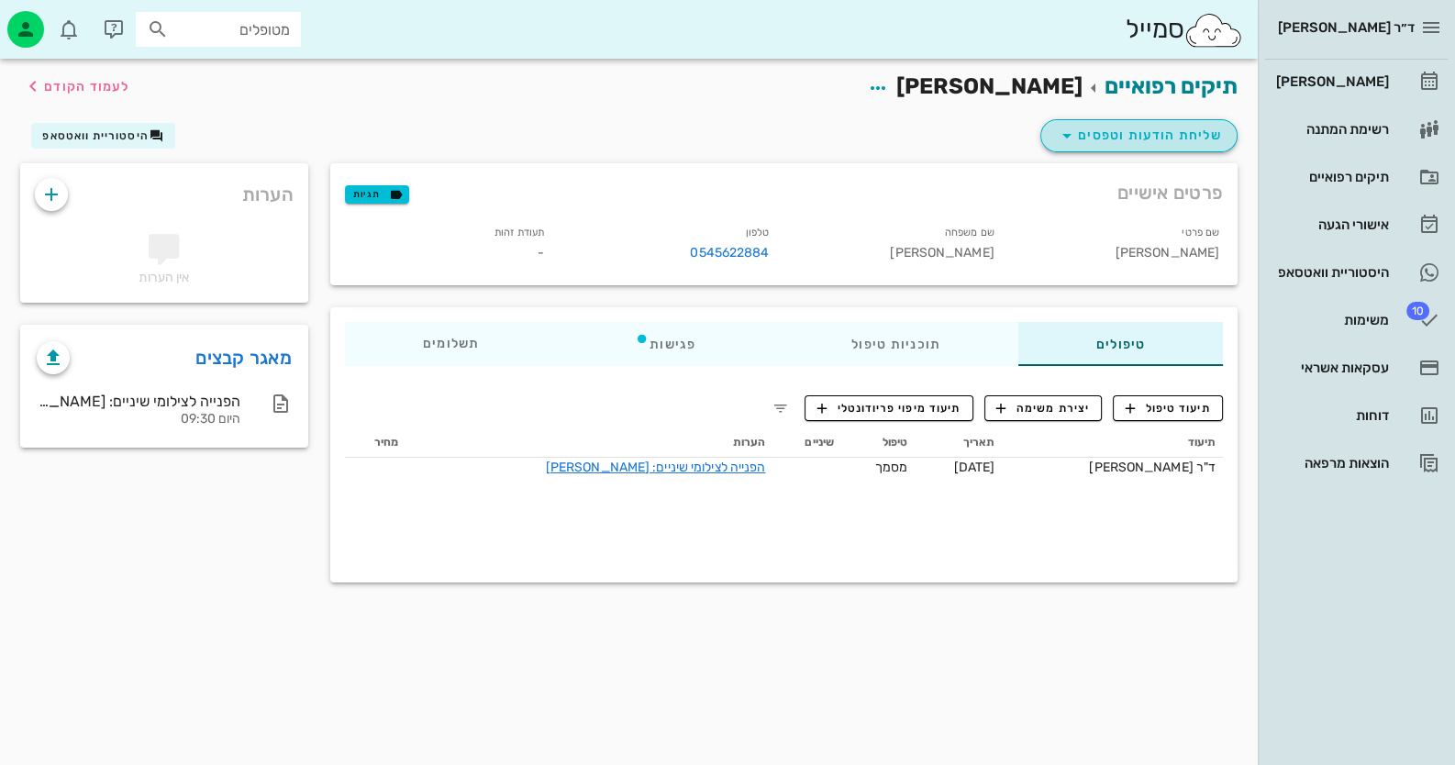
click at [1145, 136] on span "שליחת הודעות וטפסים" at bounding box center [1139, 136] width 166 height 22
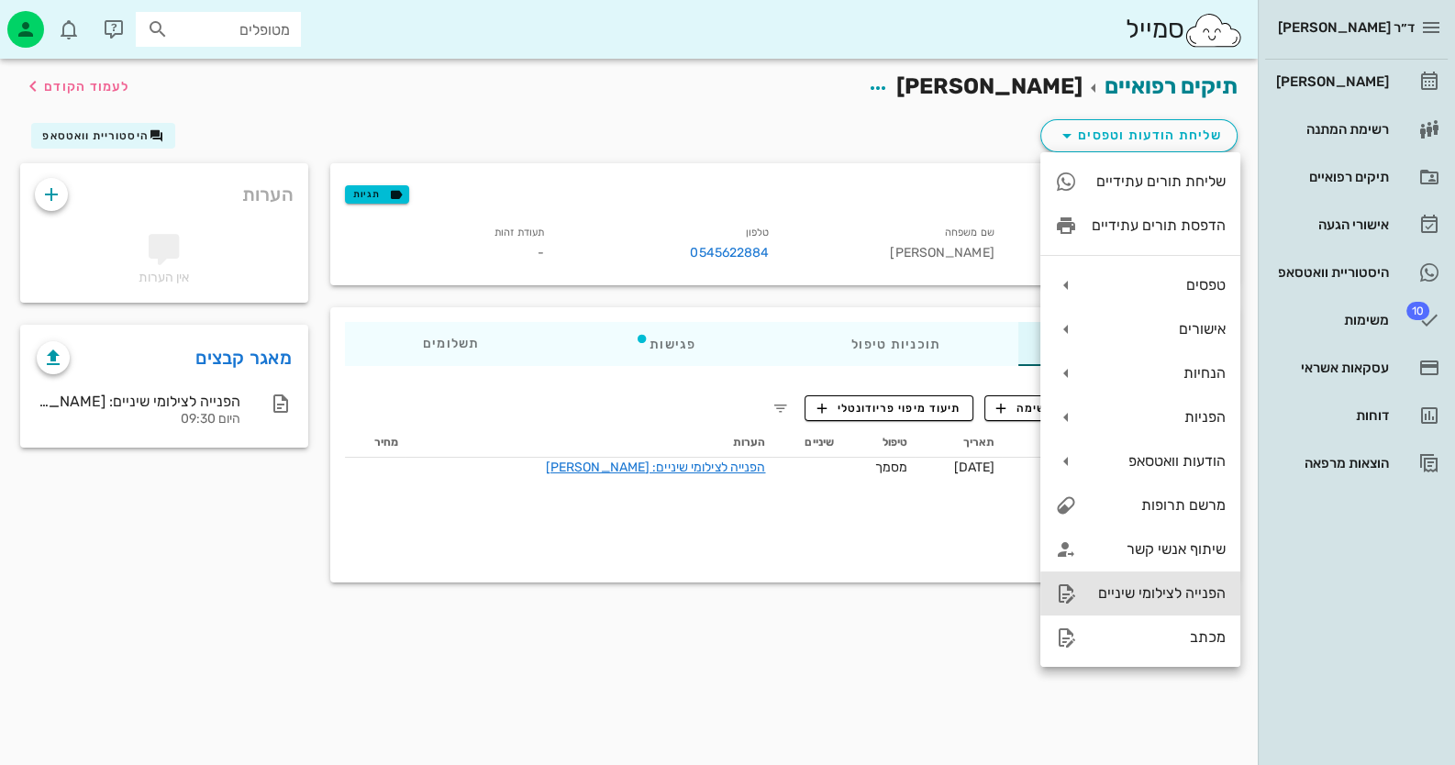
click at [1137, 593] on div "הפנייה לצילומי שיניים" at bounding box center [1159, 592] width 134 height 17
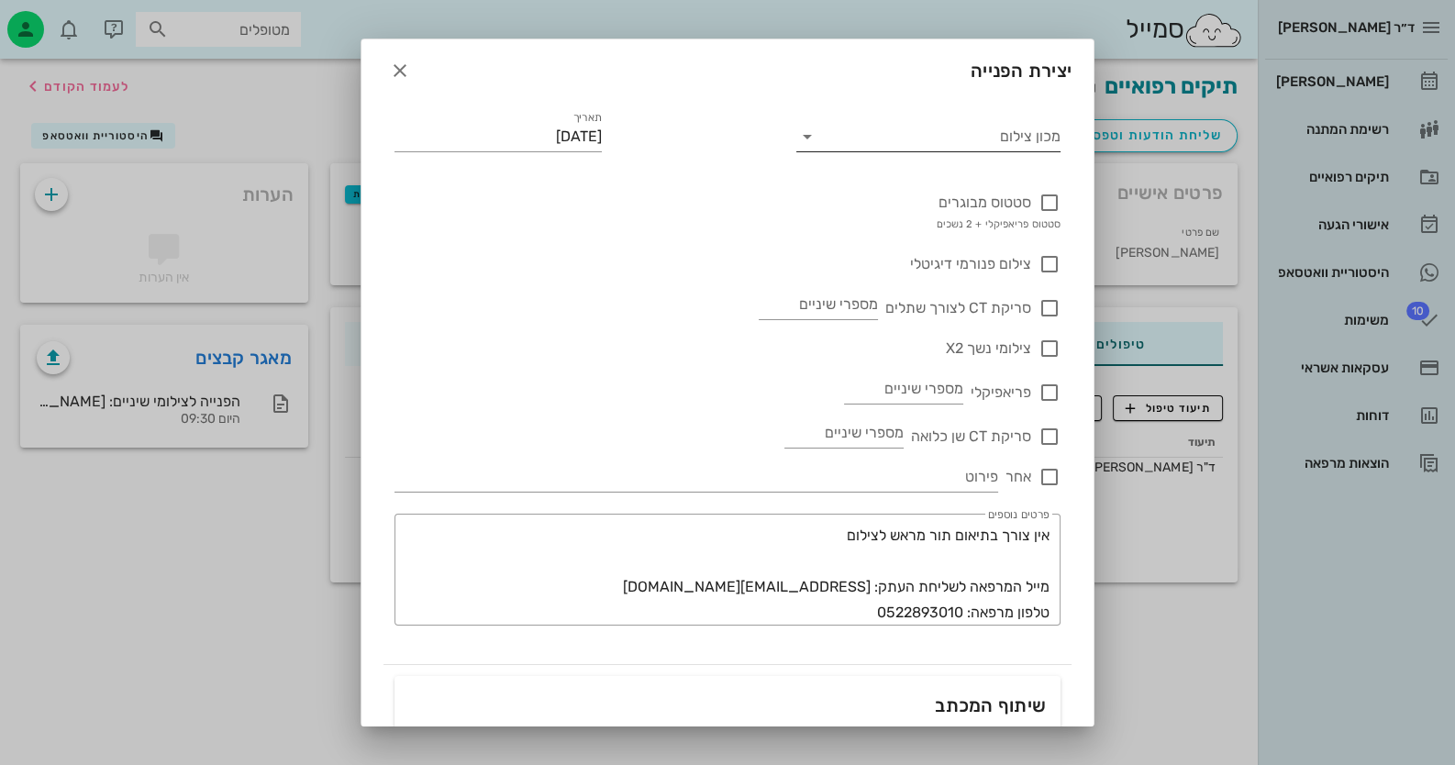
click at [1034, 148] on input "מכון צילום" at bounding box center [944, 136] width 236 height 29
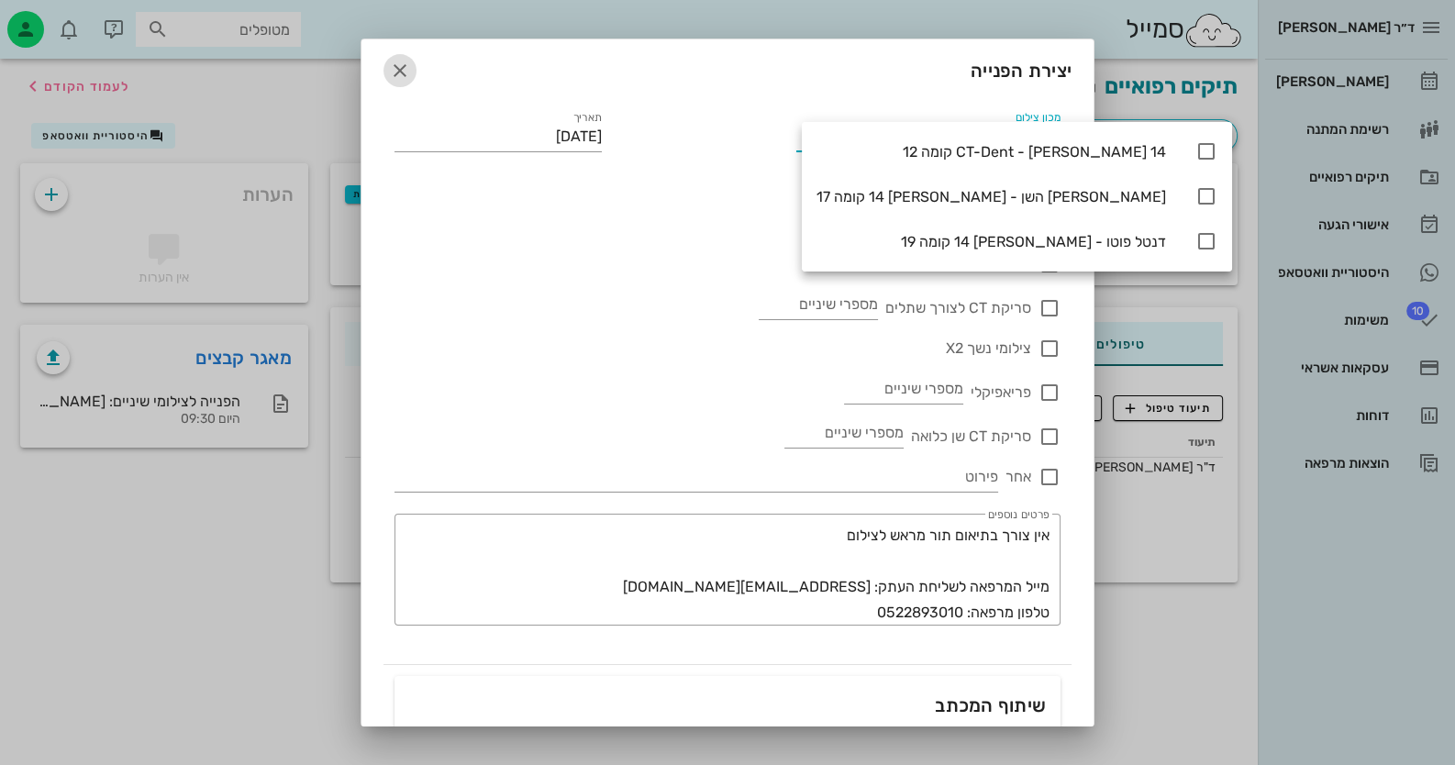
click at [409, 60] on icon "button" at bounding box center [400, 71] width 22 height 22
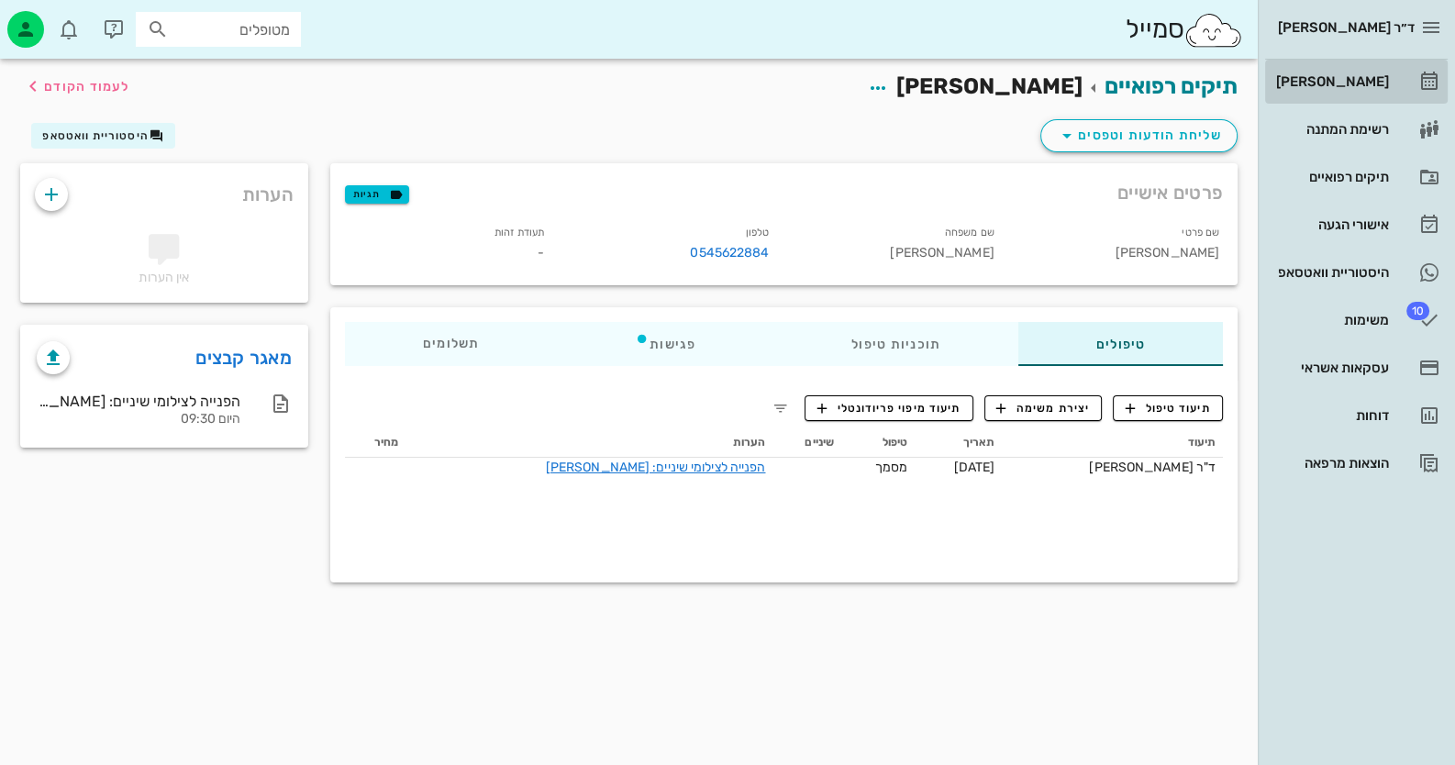
click at [1427, 72] on icon at bounding box center [1429, 82] width 22 height 22
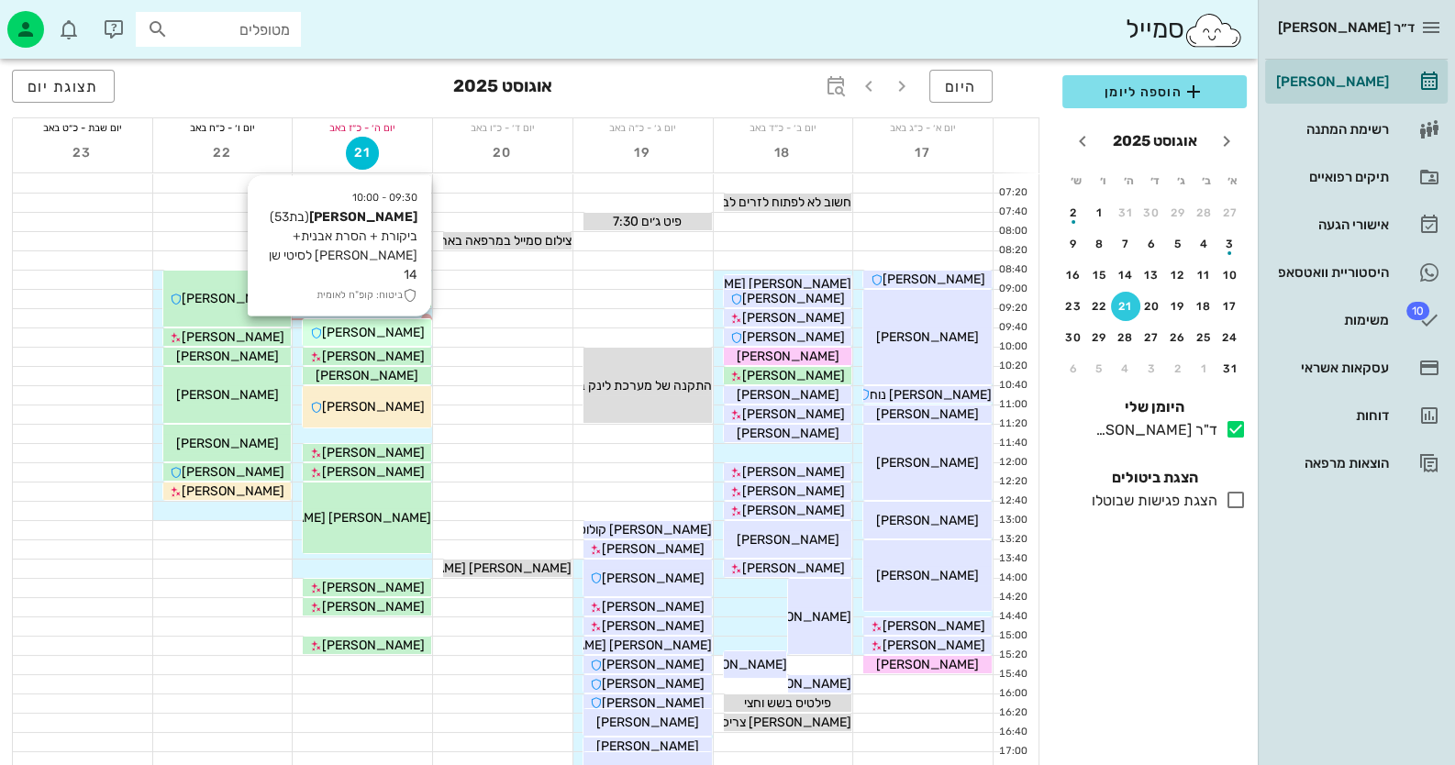
click at [410, 330] on div "[PERSON_NAME]" at bounding box center [367, 332] width 128 height 19
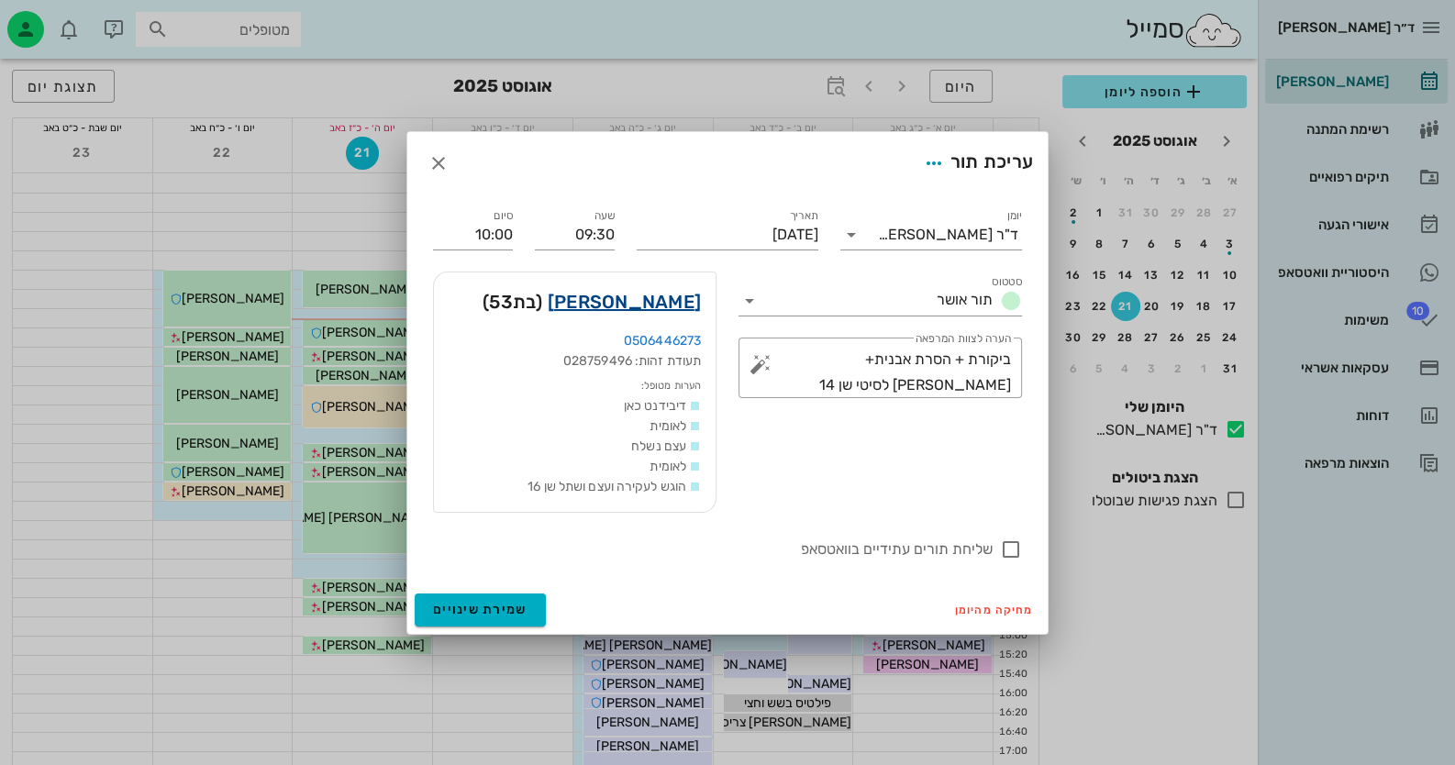
click at [679, 305] on link "[PERSON_NAME]" at bounding box center [624, 301] width 153 height 29
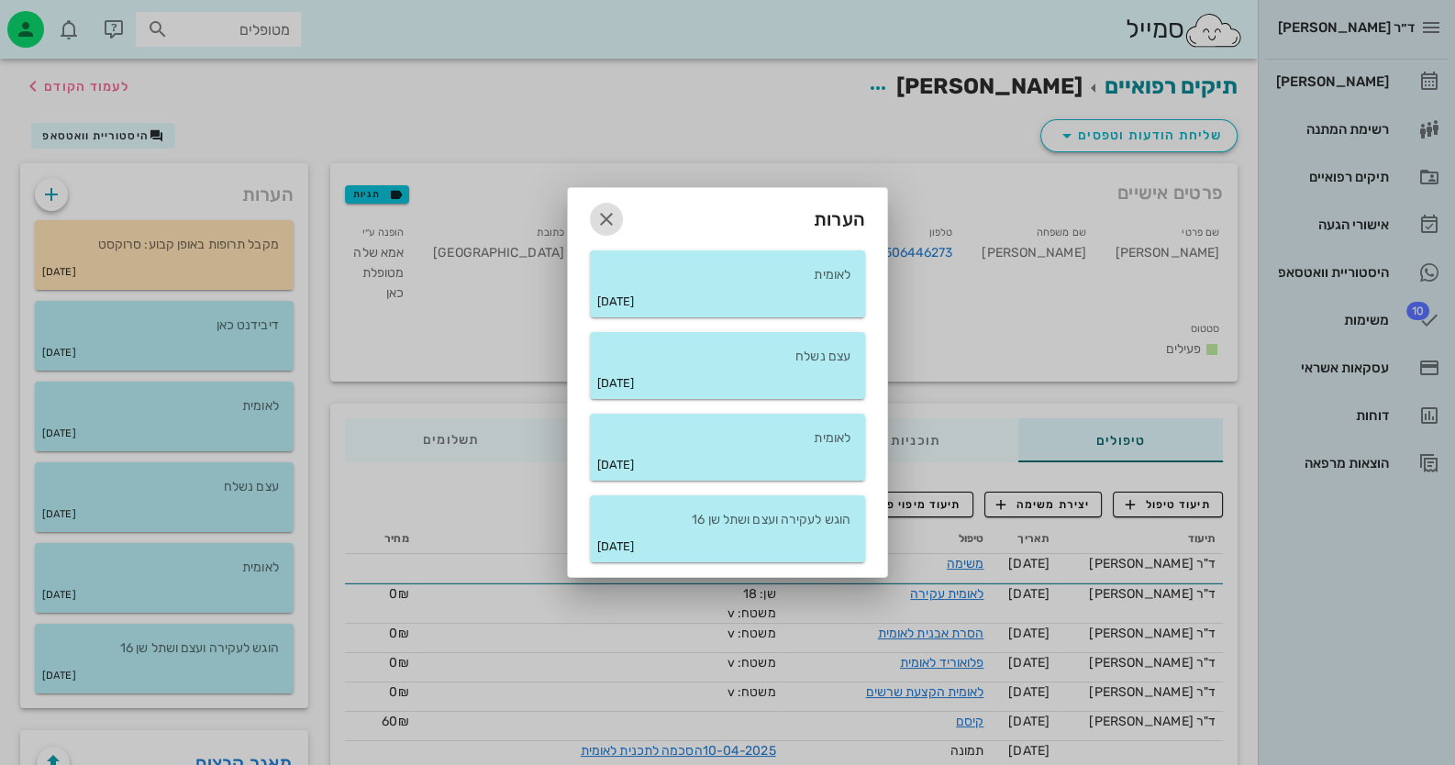
click at [608, 224] on icon "button" at bounding box center [606, 219] width 22 height 22
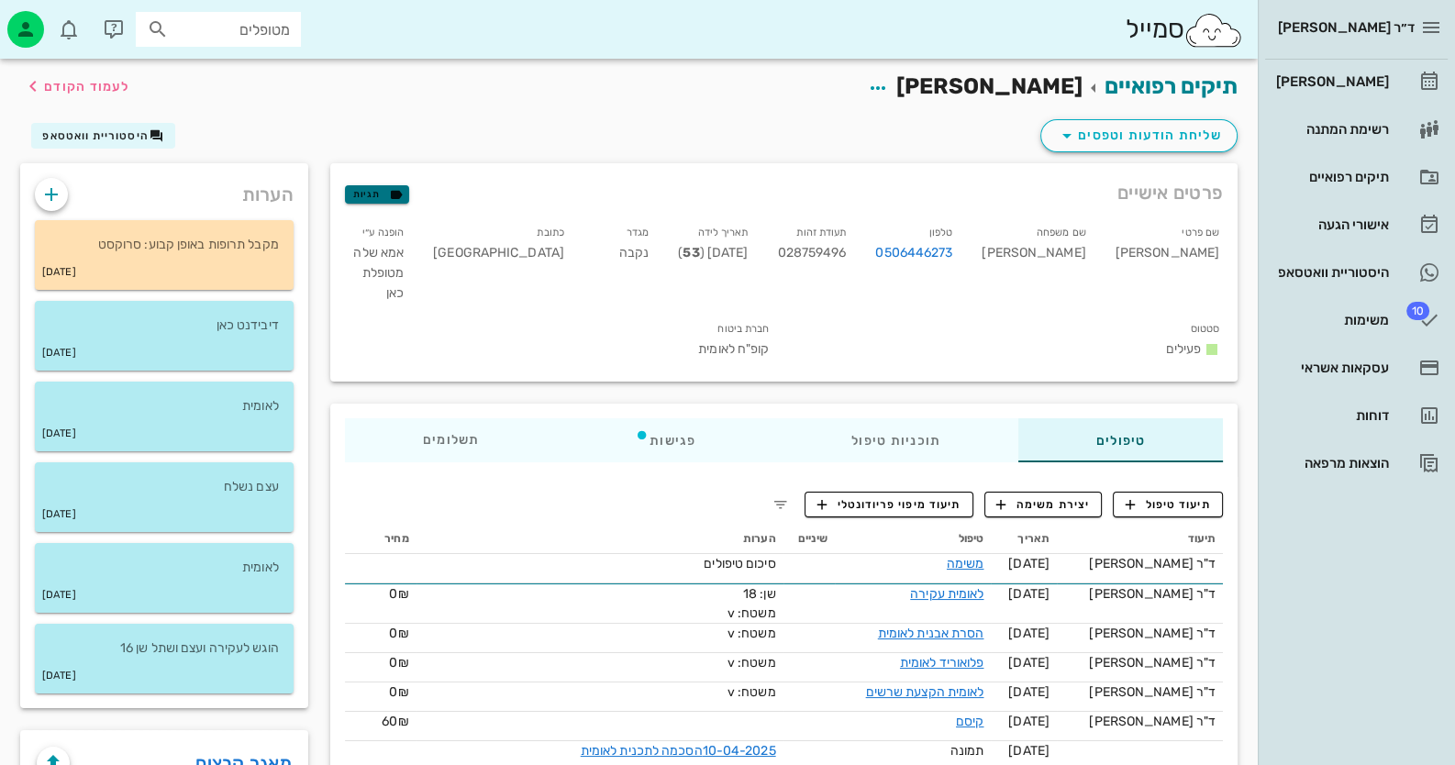
click at [377, 194] on span "תגיות" at bounding box center [377, 194] width 48 height 17
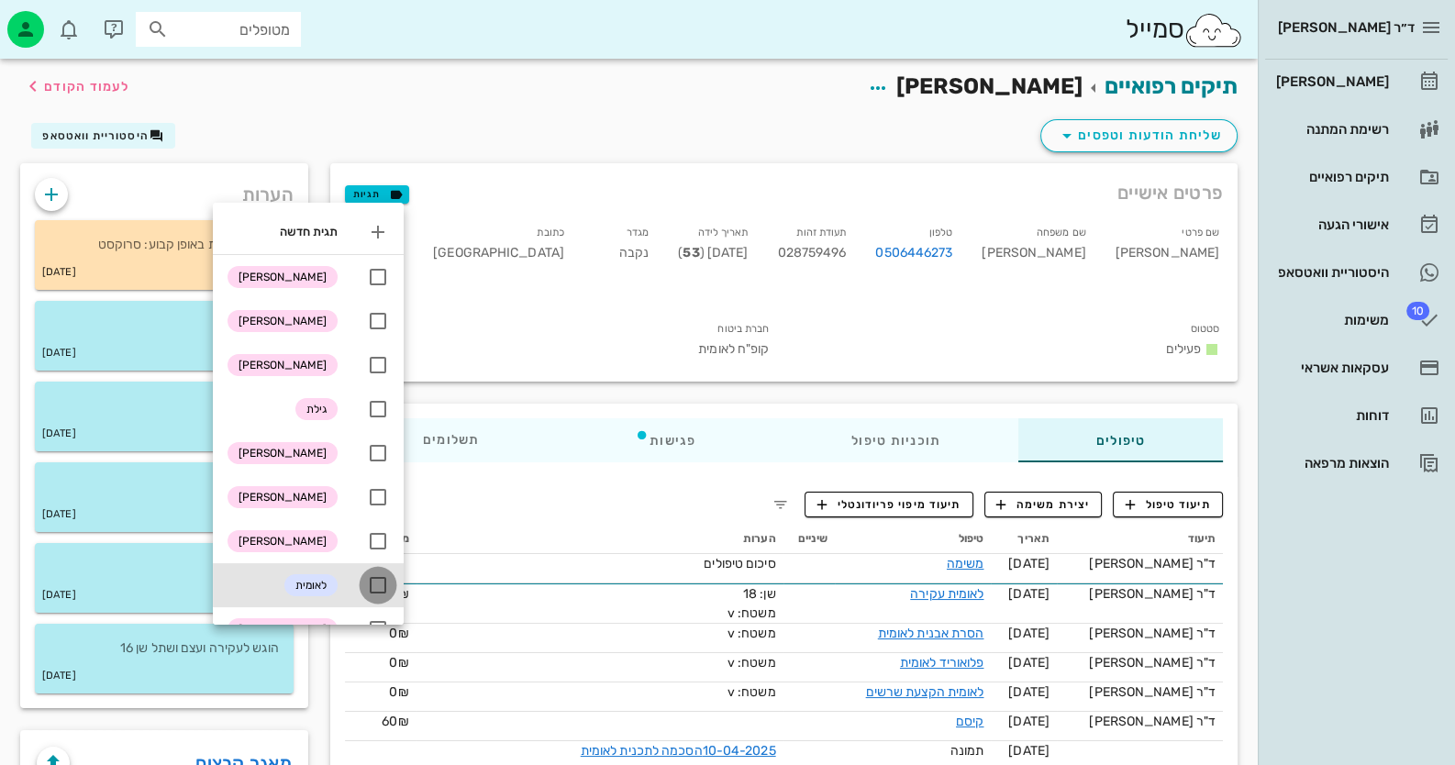
click at [388, 584] on div at bounding box center [377, 585] width 31 height 31
checkbox input "true"
drag, startPoint x: 551, startPoint y: 105, endPoint x: 560, endPoint y: 110, distance: 9.4
click at [553, 105] on div "תיקים רפואיים [PERSON_NAME] לעמוד הקודם" at bounding box center [628, 87] width 1239 height 57
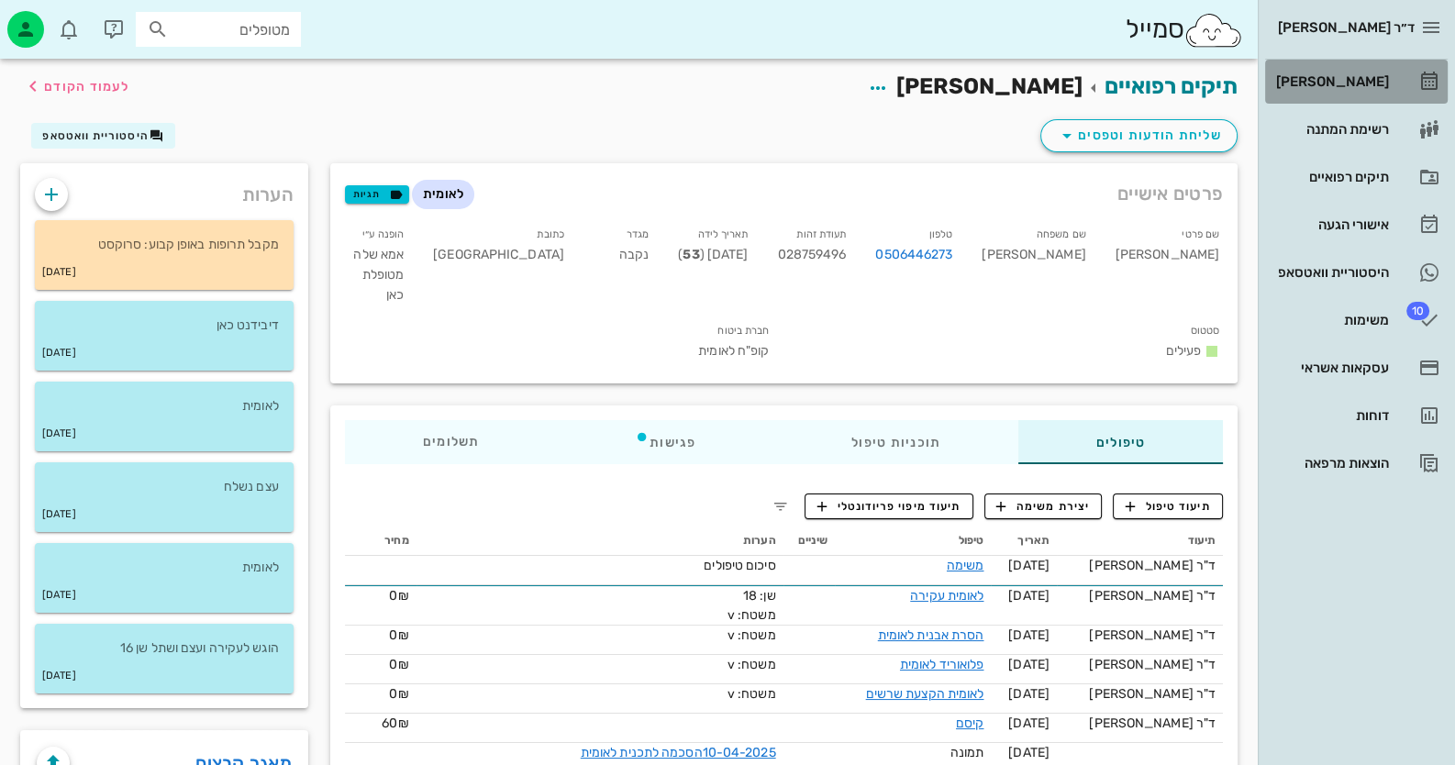
click at [1371, 74] on div "[PERSON_NAME]" at bounding box center [1330, 81] width 117 height 15
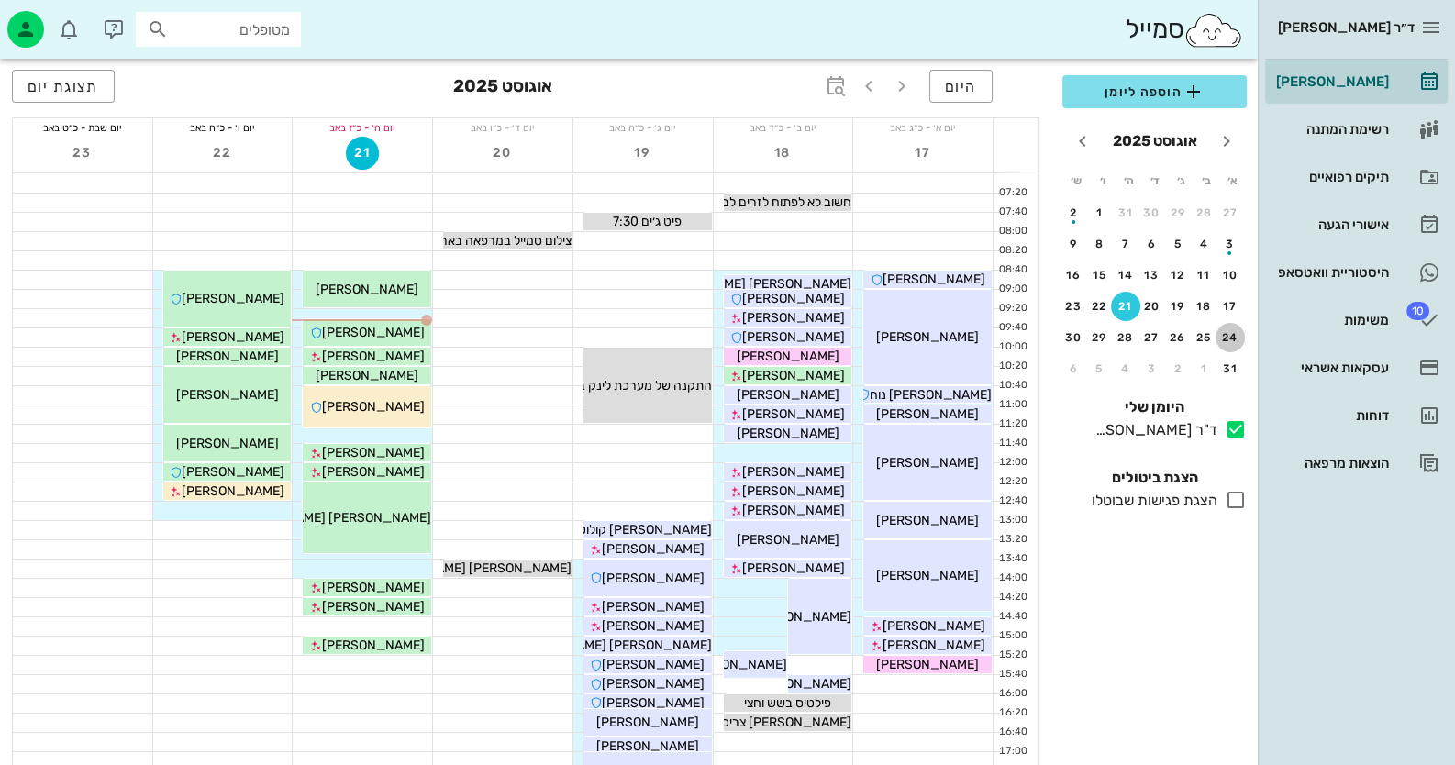
click at [1234, 327] on button "24" at bounding box center [1230, 337] width 29 height 29
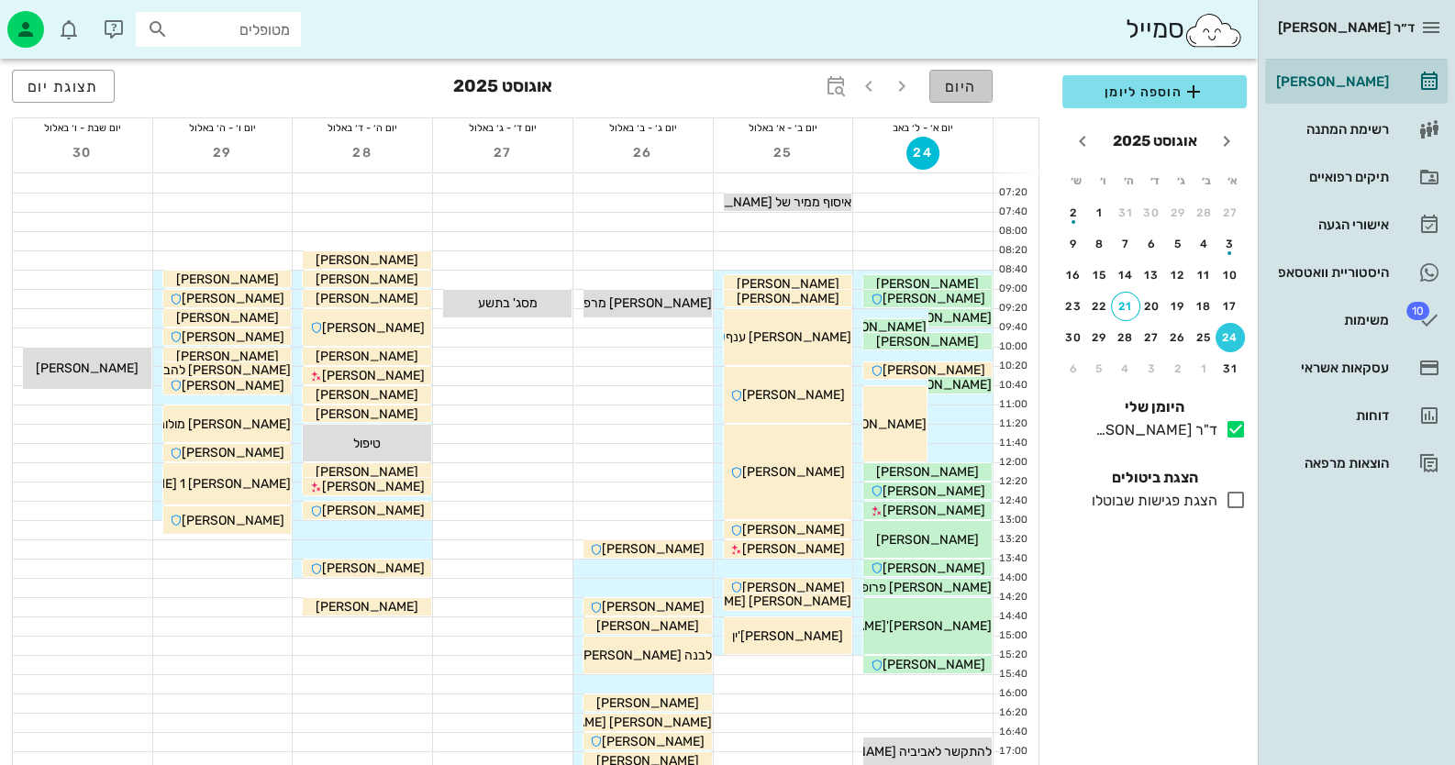
click at [958, 82] on span "היום" at bounding box center [961, 86] width 32 height 17
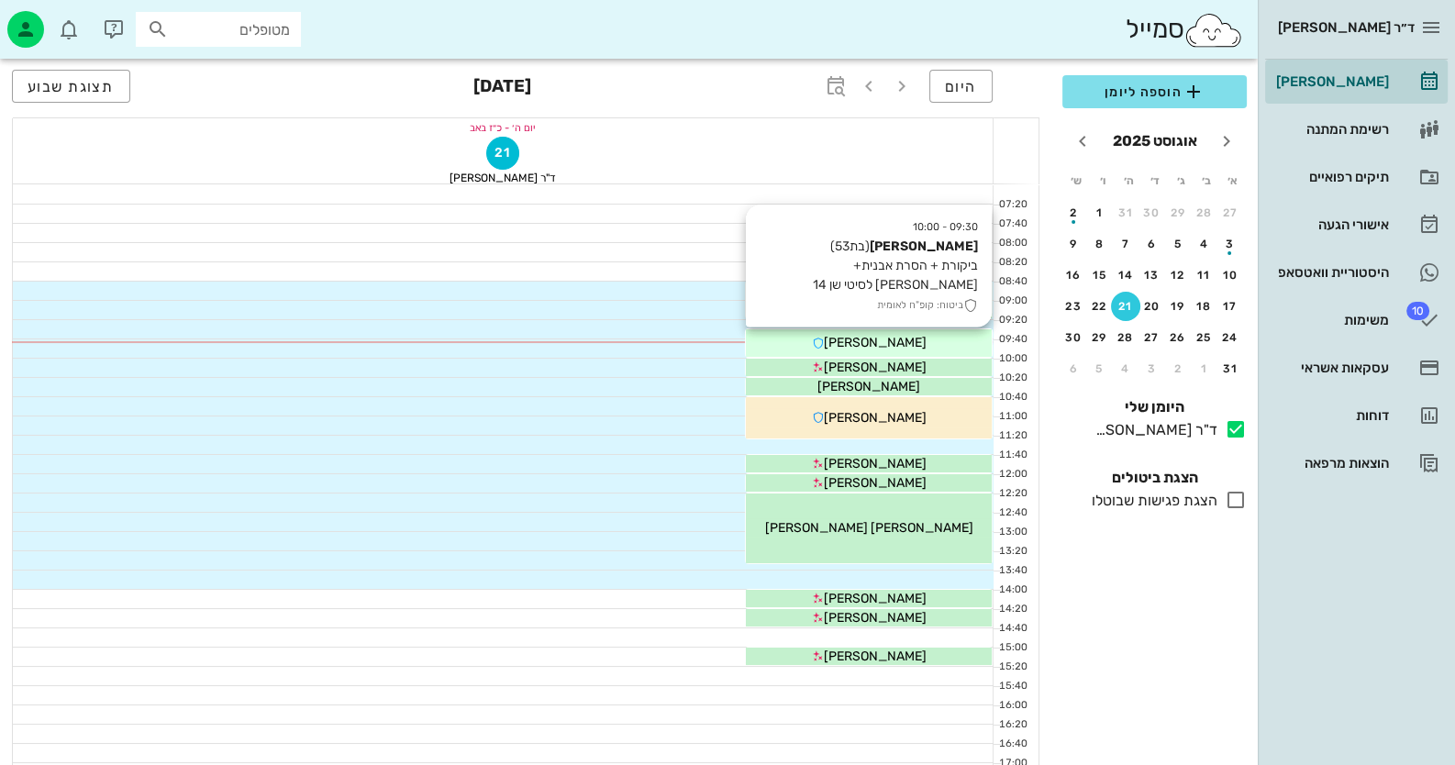
click at [939, 345] on div "[PERSON_NAME]" at bounding box center [869, 342] width 246 height 19
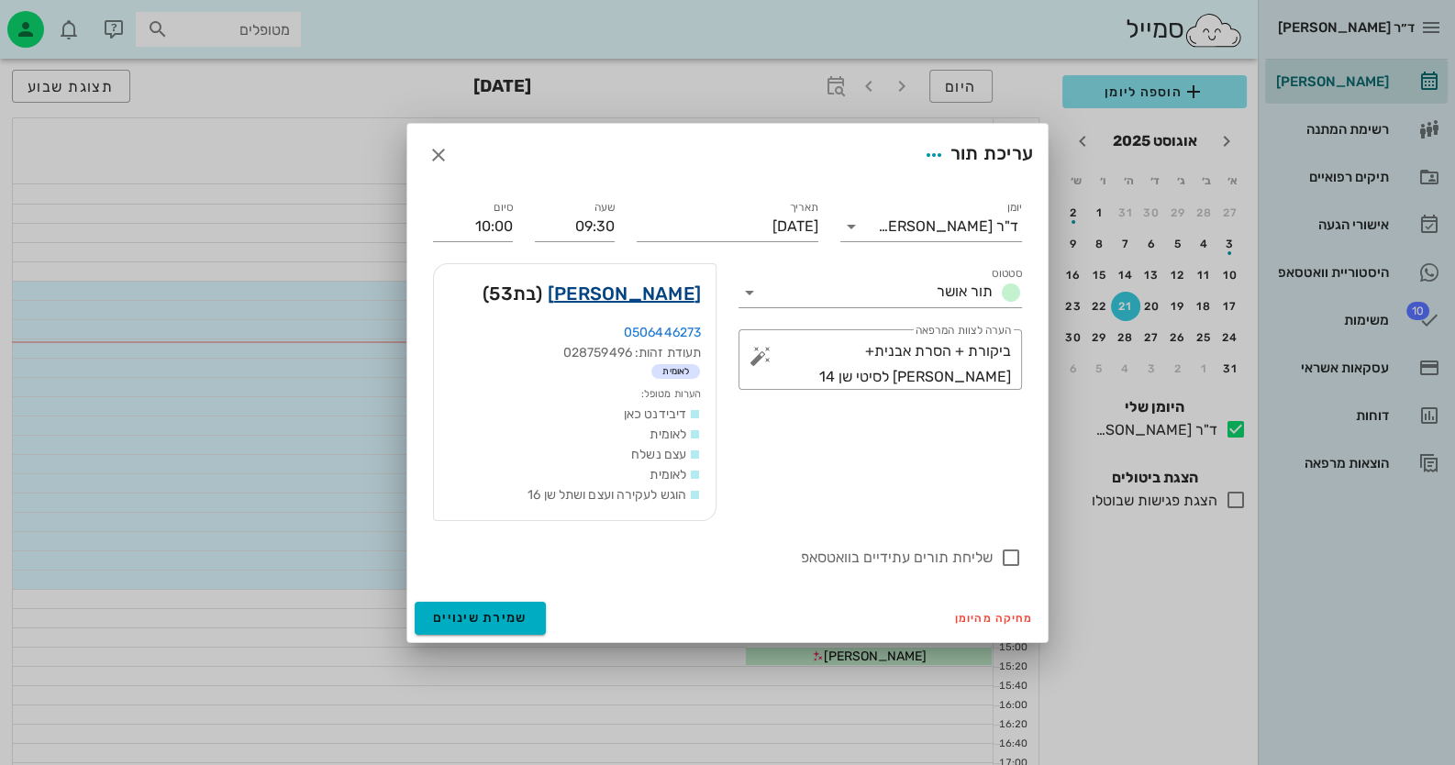
click at [676, 284] on link "[PERSON_NAME]" at bounding box center [624, 293] width 153 height 29
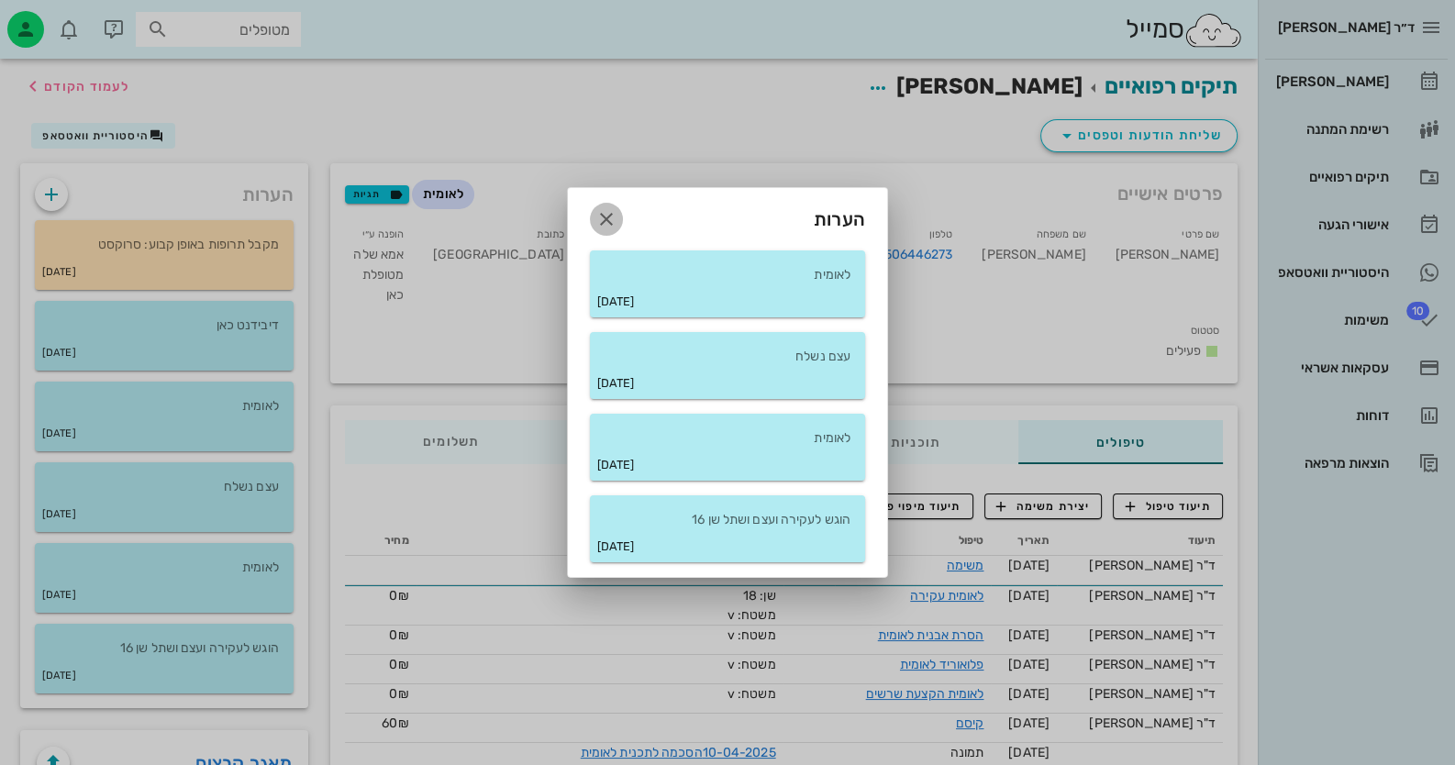
click at [608, 215] on icon "button" at bounding box center [606, 219] width 22 height 22
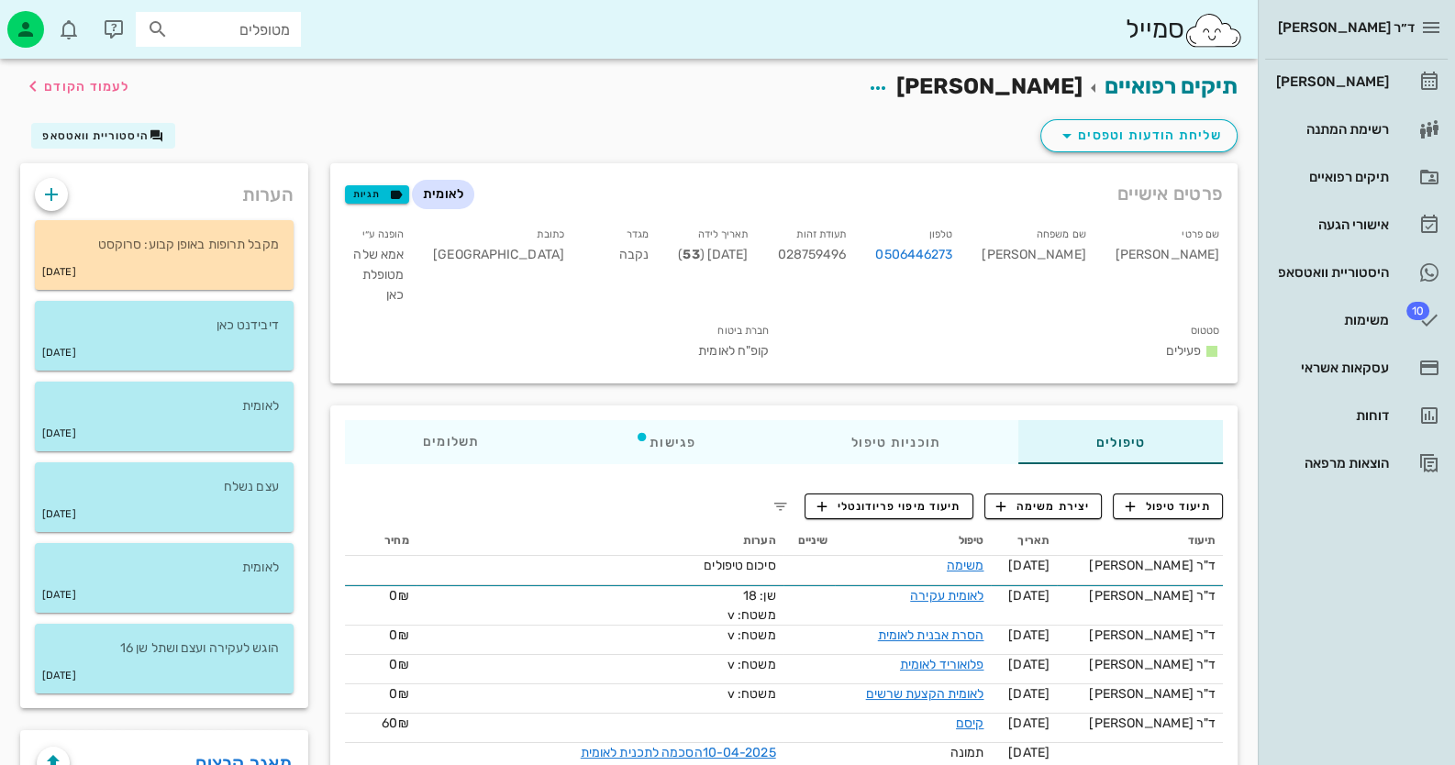
click at [846, 251] on span "028759496" at bounding box center [811, 255] width 69 height 16
copy span "028759496"
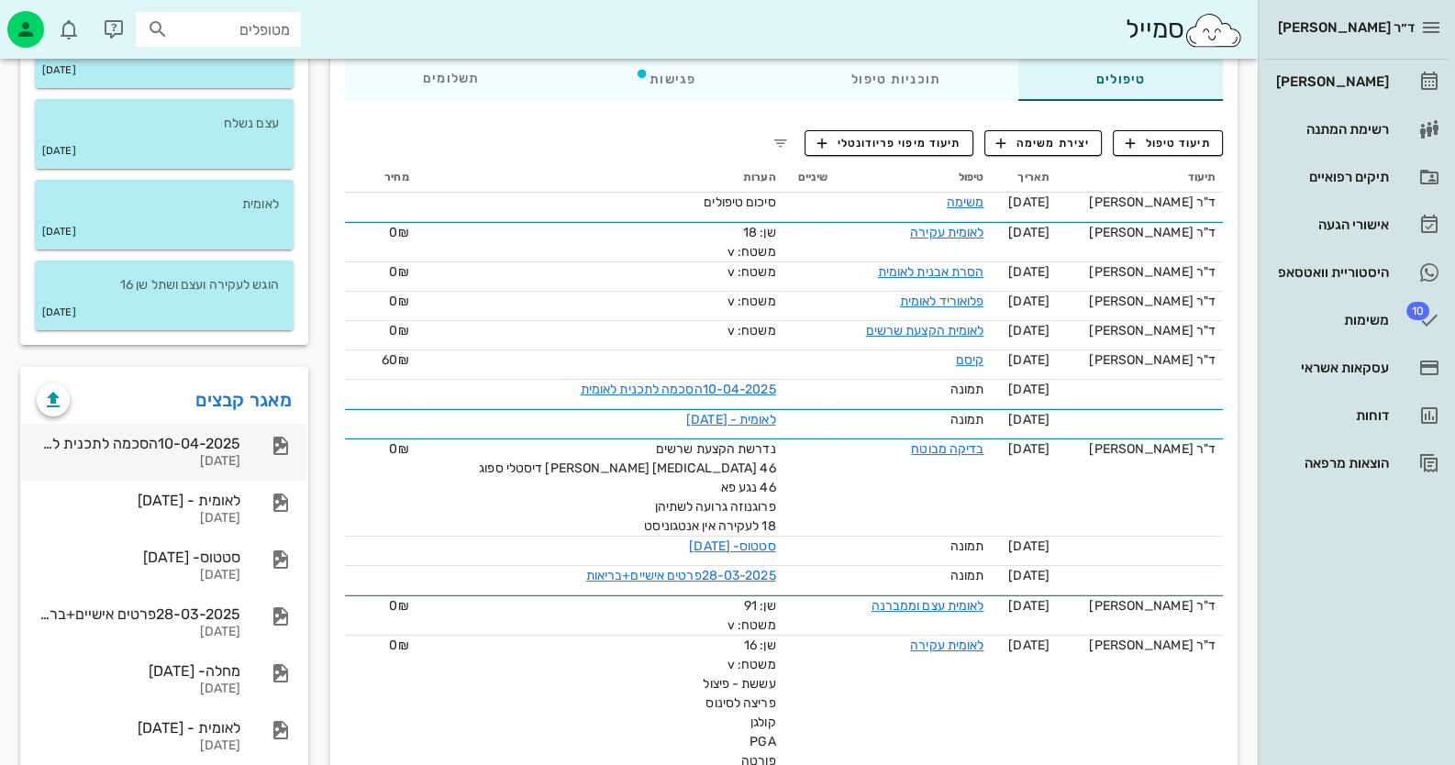
scroll to position [366, 0]
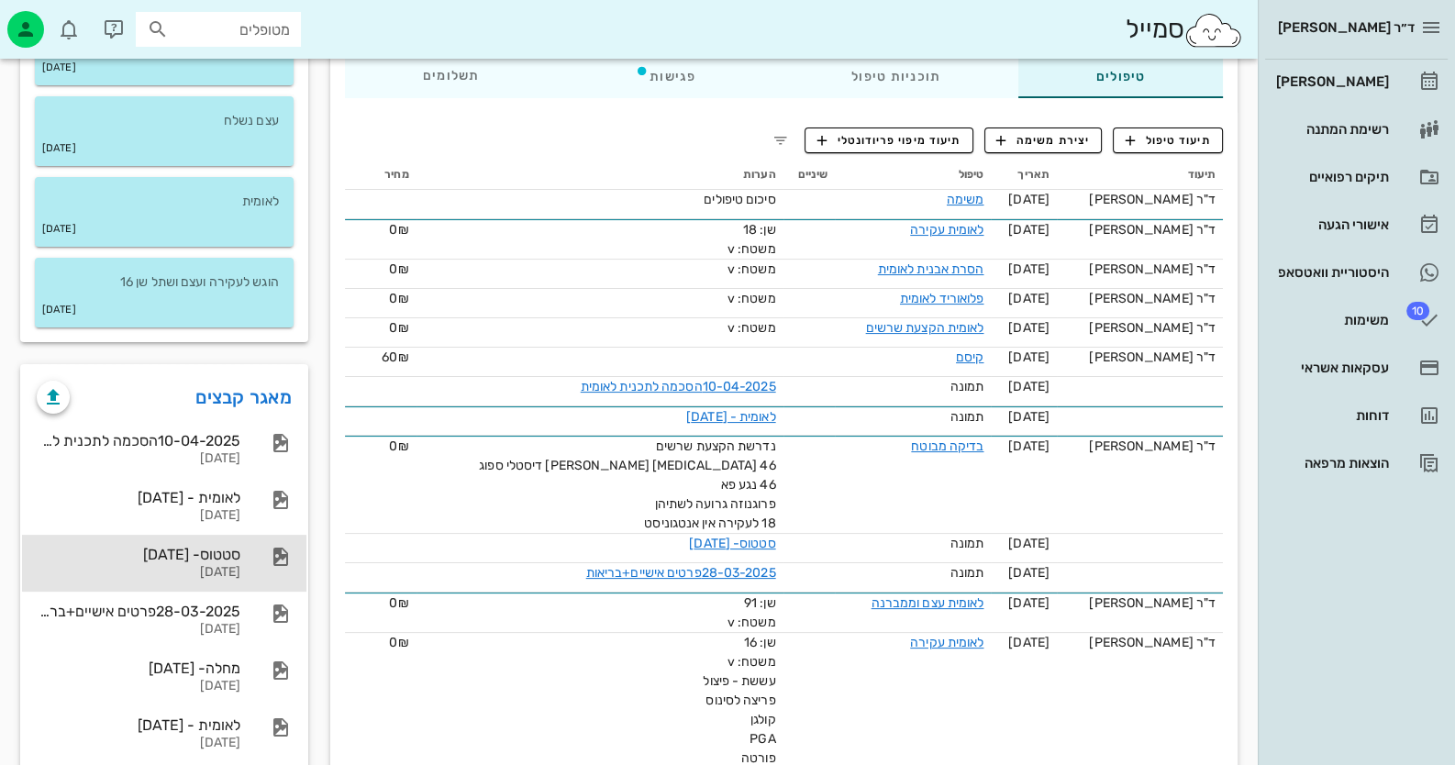
click at [270, 536] on div "סטטוס- [DATE] [DATE]" at bounding box center [164, 563] width 284 height 57
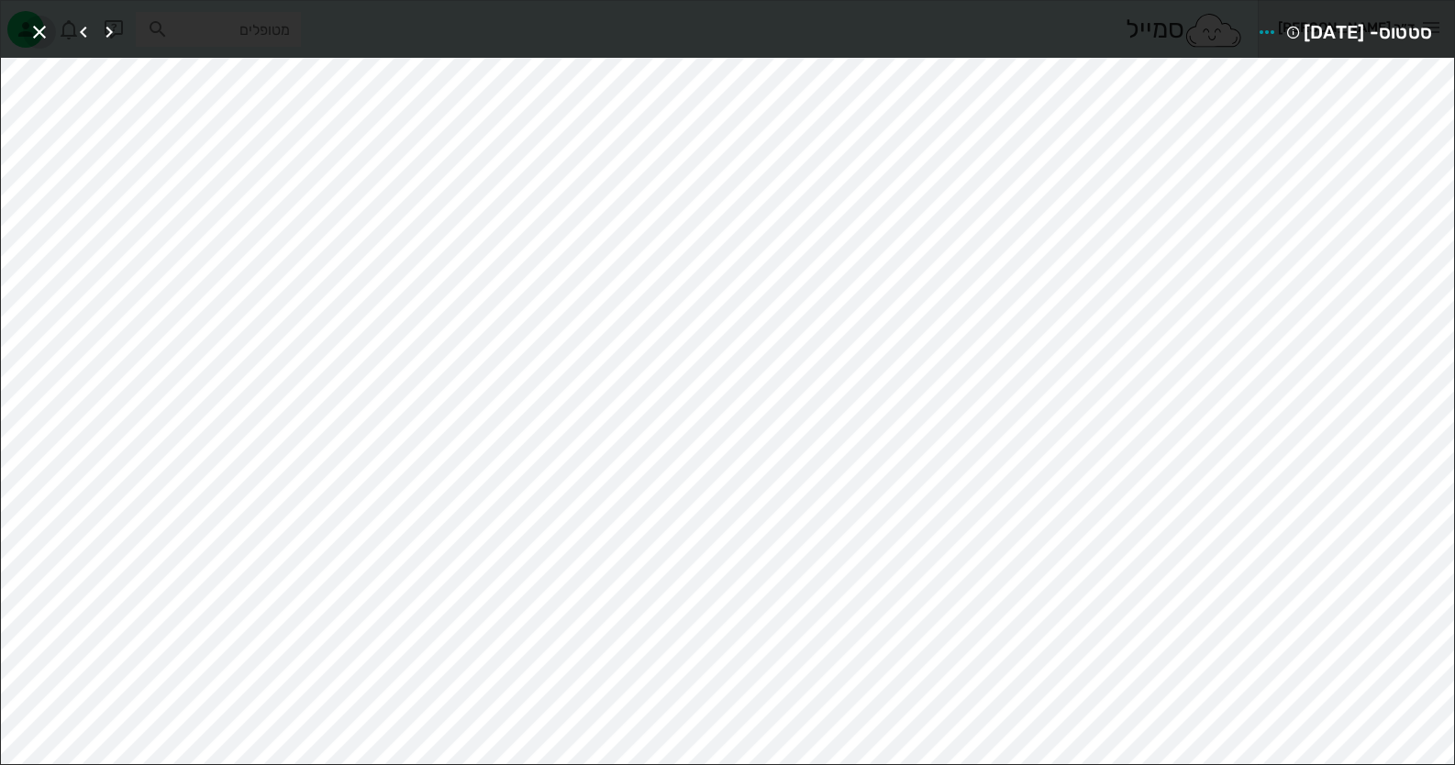
click at [41, 28] on icon "button" at bounding box center [39, 32] width 22 height 22
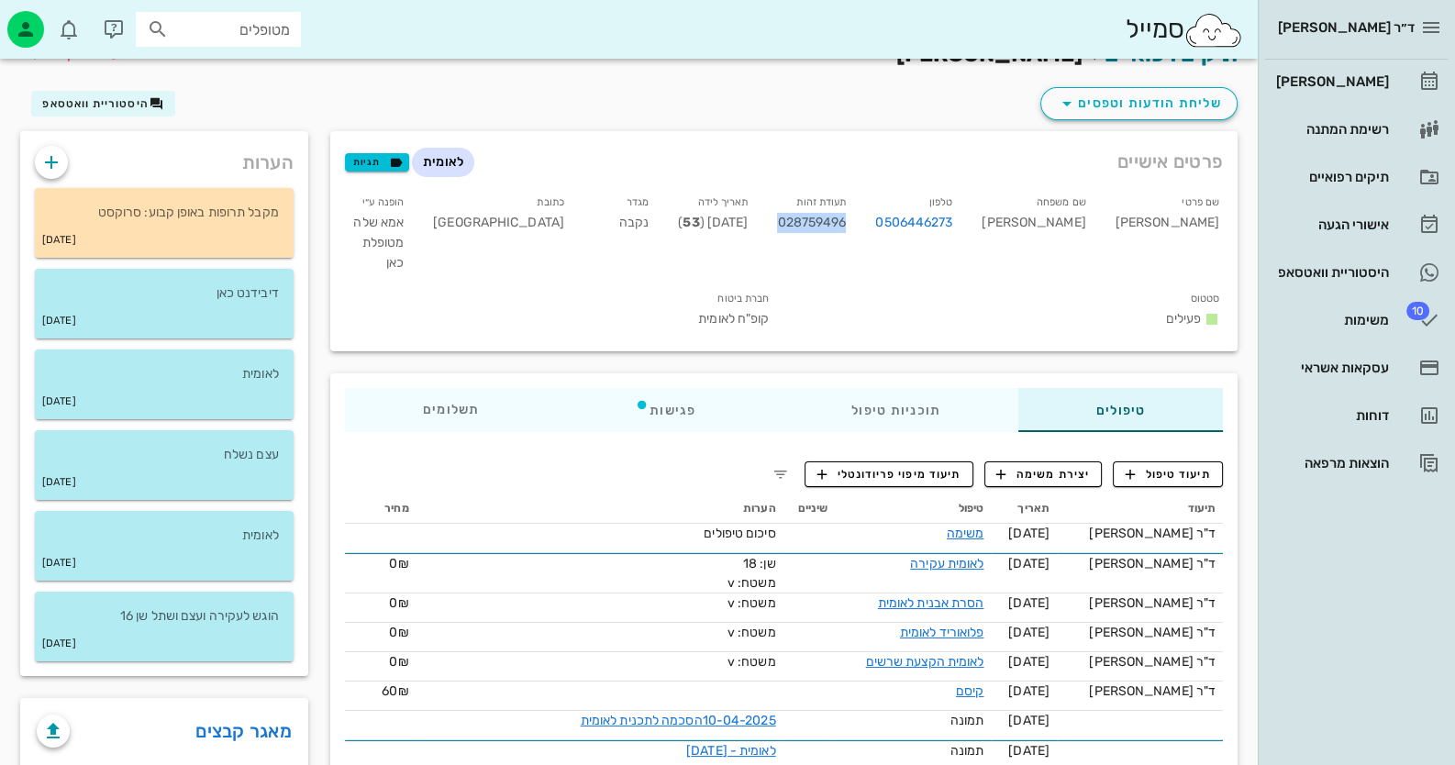
scroll to position [0, 0]
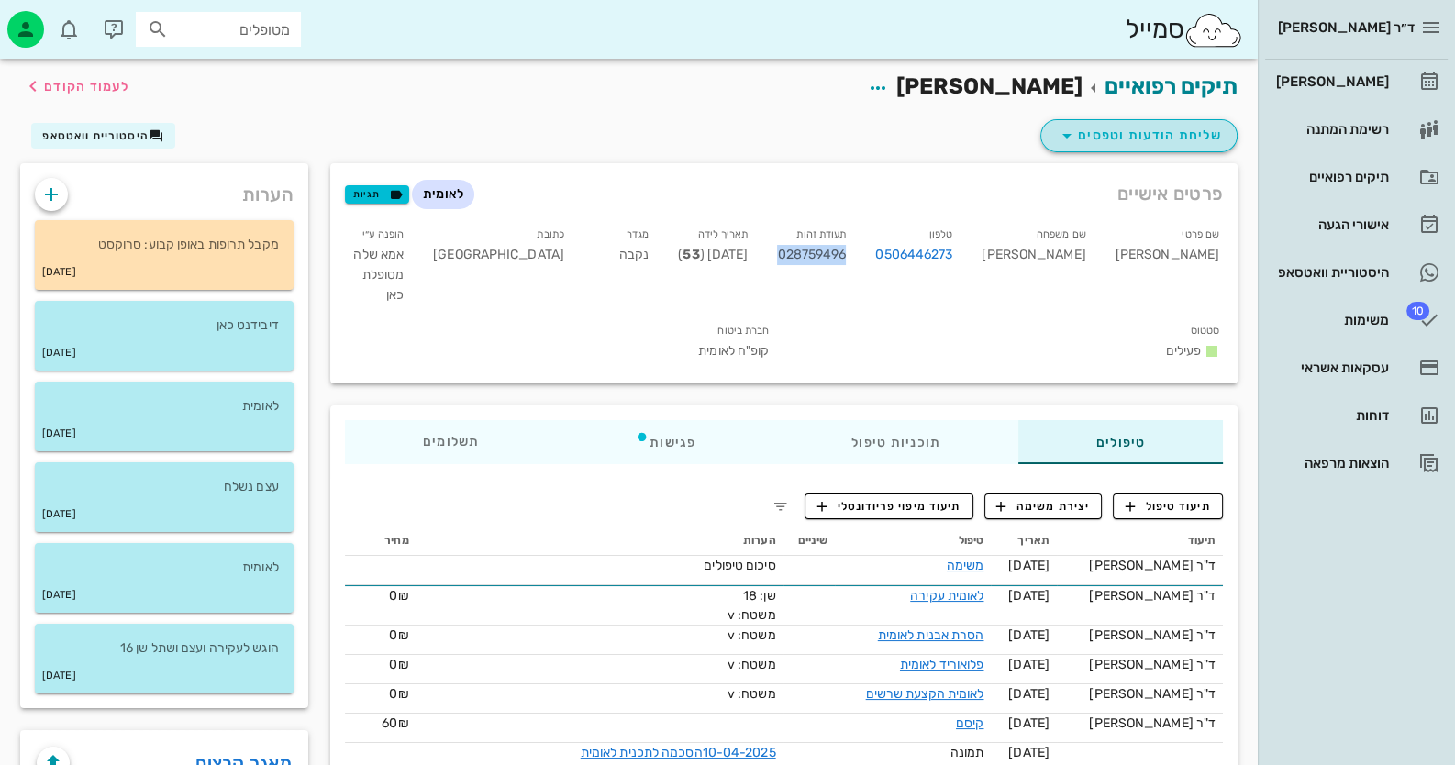
click at [1118, 137] on span "שליחת הודעות וטפסים" at bounding box center [1139, 136] width 166 height 22
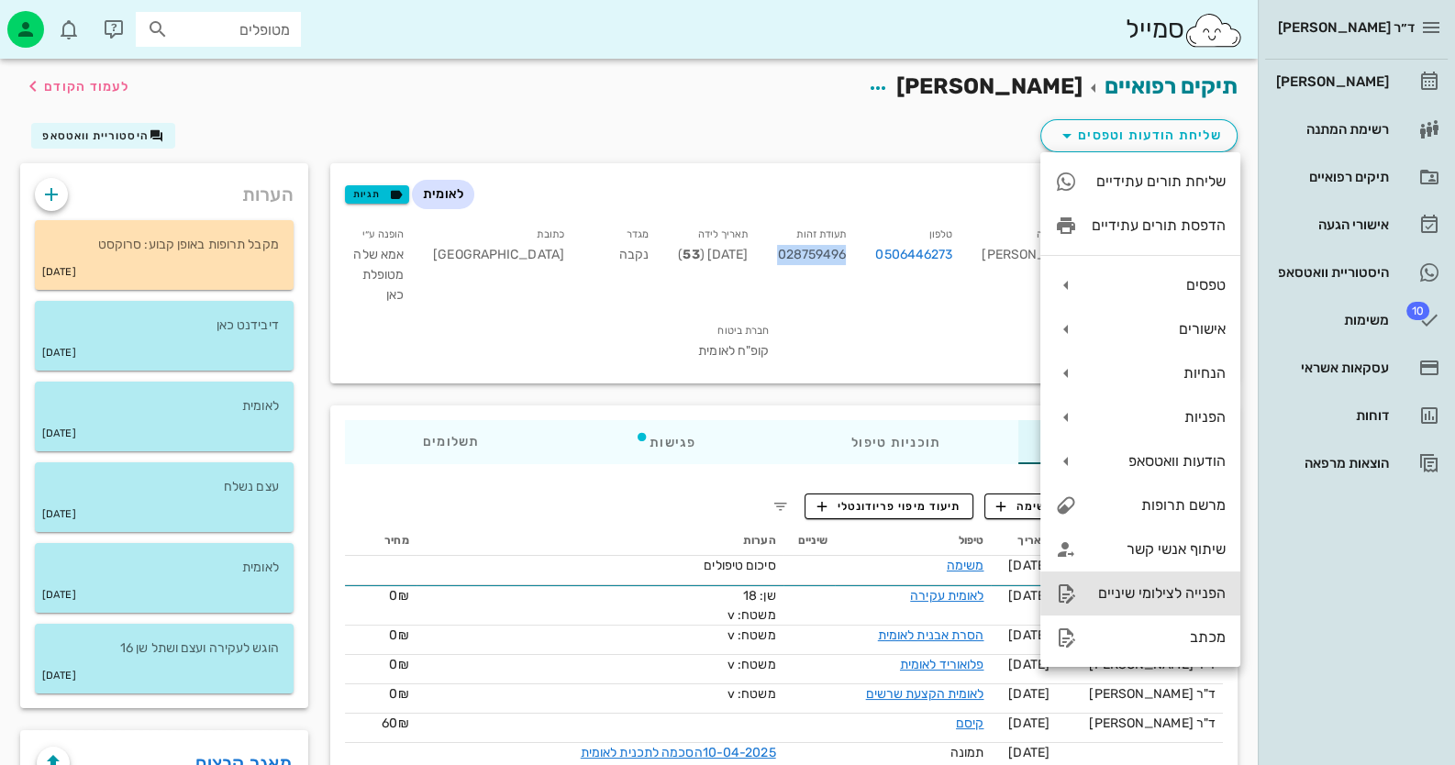
click at [1200, 594] on div "הפנייה לצילומי שיניים" at bounding box center [1159, 592] width 134 height 17
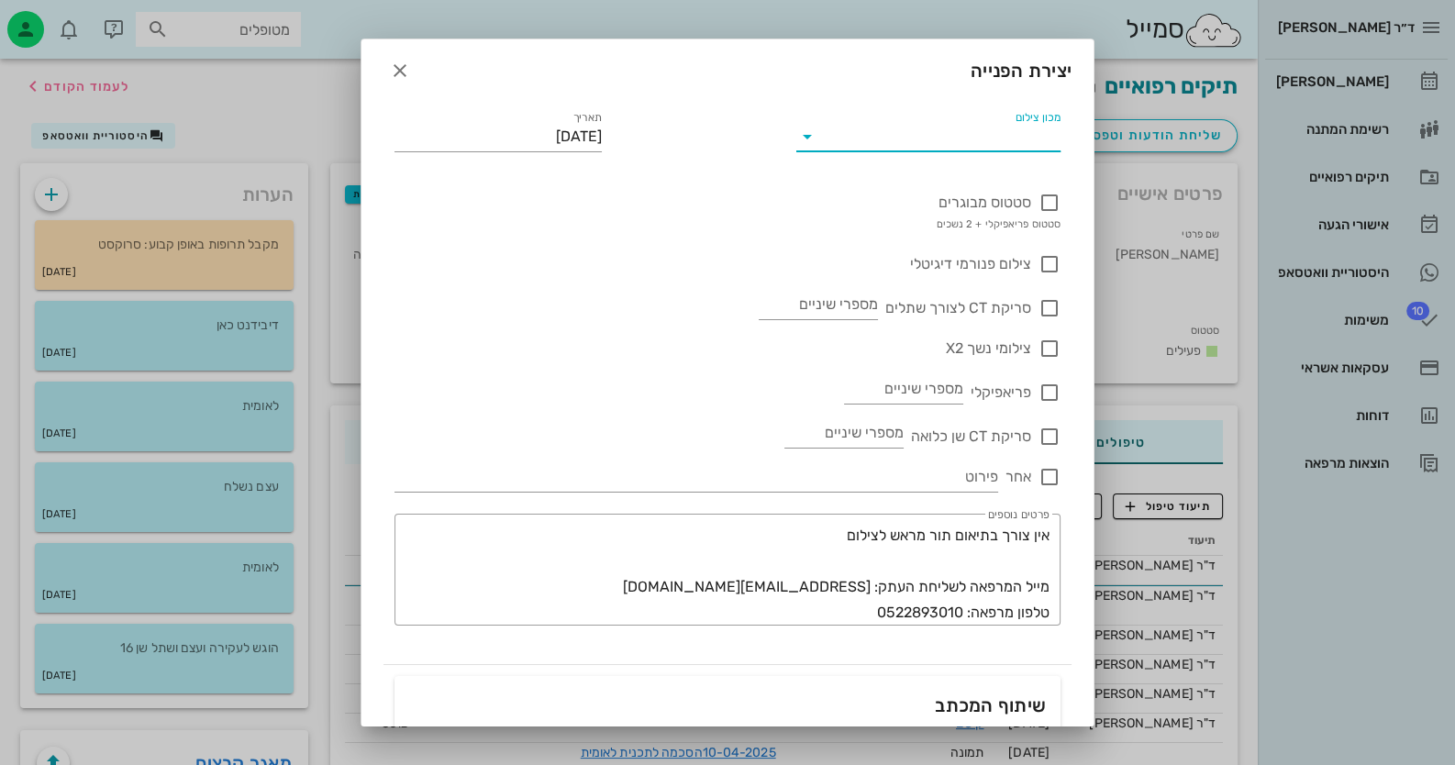
click at [1034, 146] on input "מכון צילום" at bounding box center [944, 136] width 236 height 29
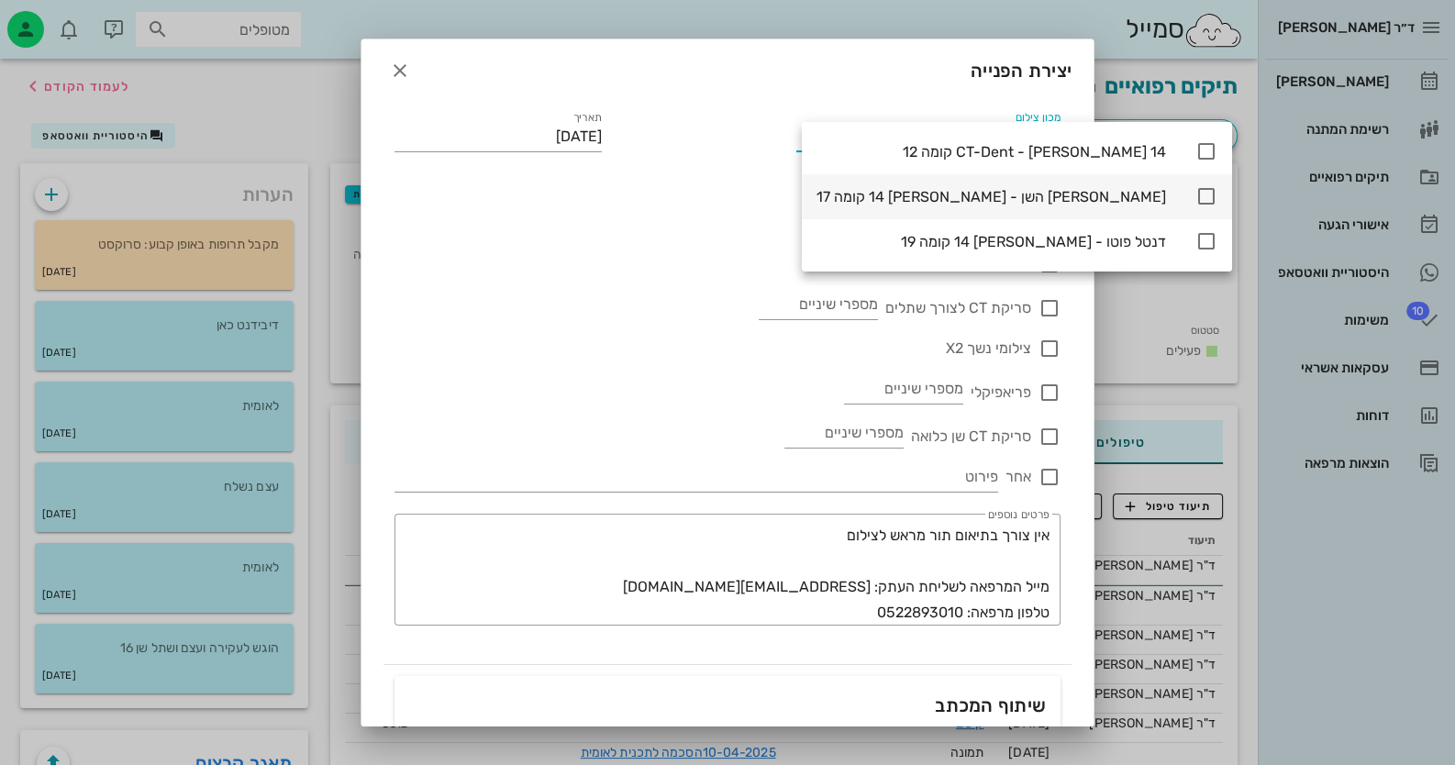
click at [1195, 199] on icon at bounding box center [1206, 196] width 22 height 22
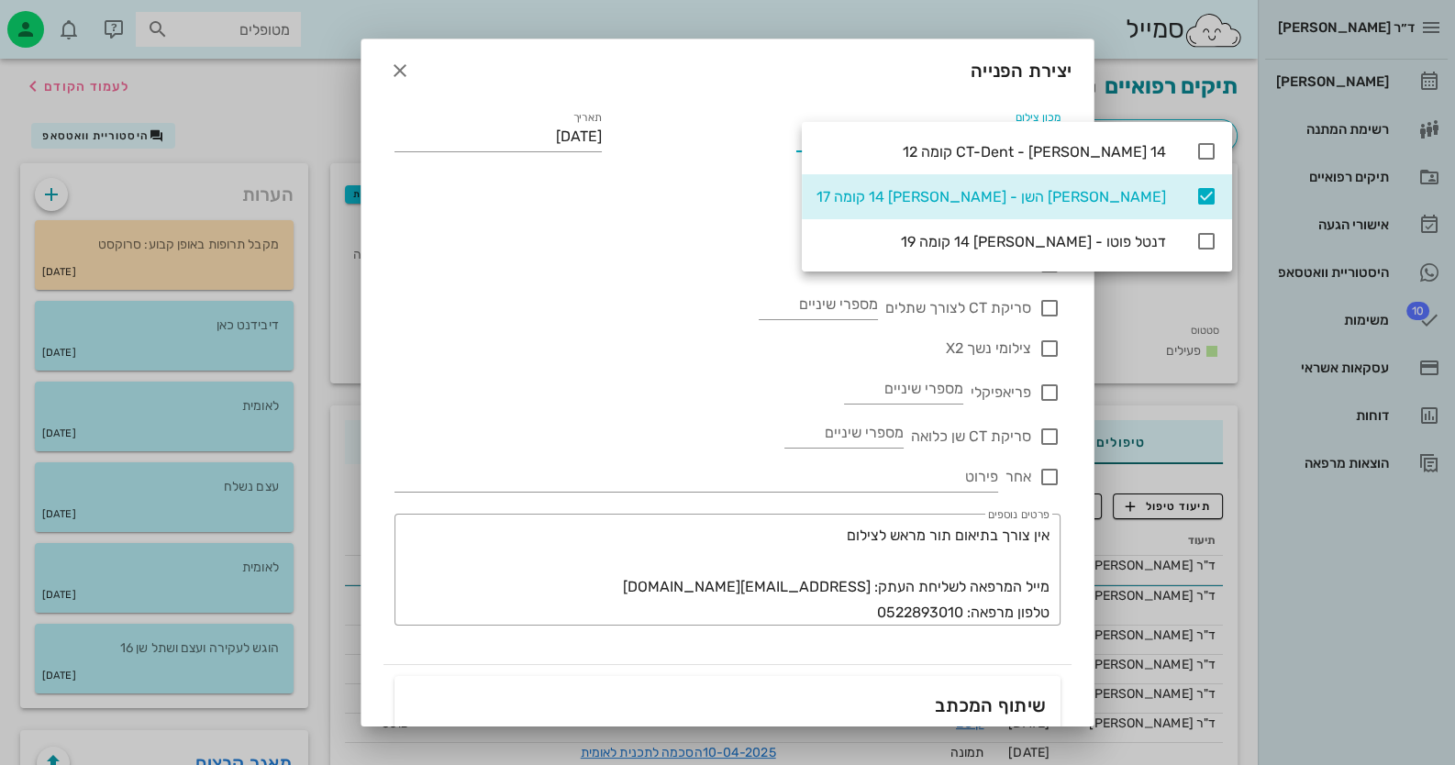
click at [644, 194] on div "סטטוס מבוגרים סטטוס פריאפיקלי + 2 נשכים" at bounding box center [727, 203] width 666 height 61
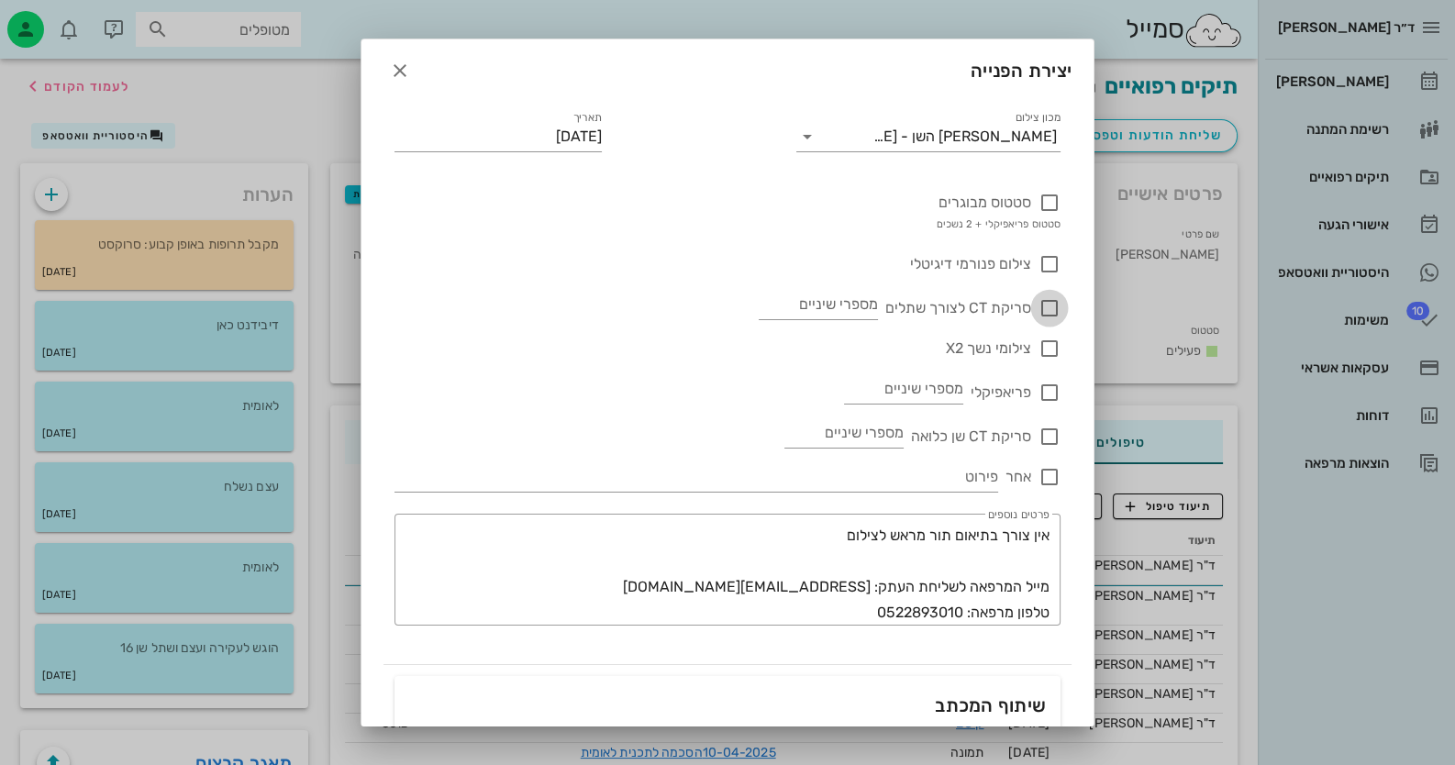
click at [1048, 302] on div at bounding box center [1049, 308] width 31 height 31
checkbox input "true"
click at [832, 308] on input "מספרי שיניים" at bounding box center [818, 304] width 119 height 29
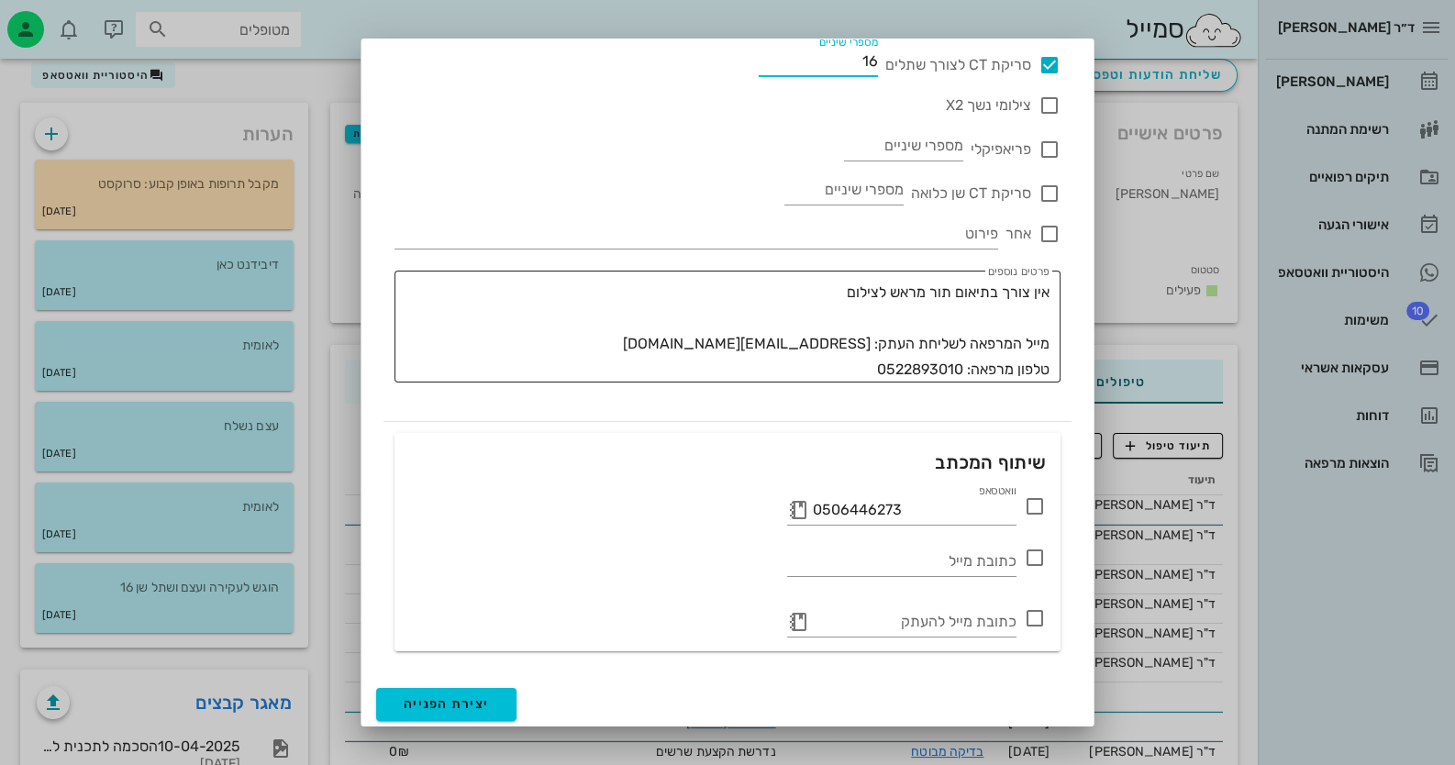
scroll to position [366, 0]
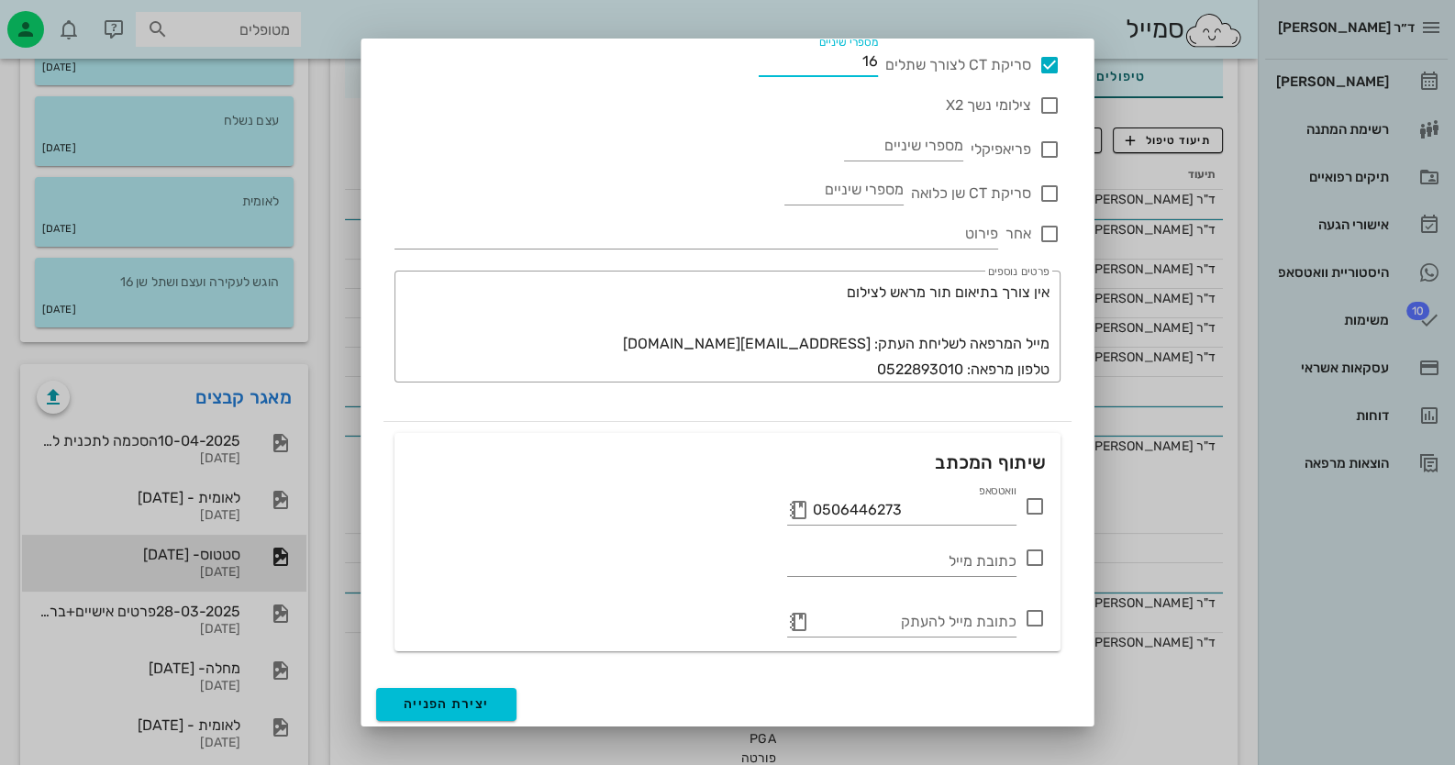
type input "16"
click at [1039, 496] on icon at bounding box center [1035, 506] width 22 height 22
click at [486, 700] on span "יצירת הפנייה" at bounding box center [446, 704] width 85 height 16
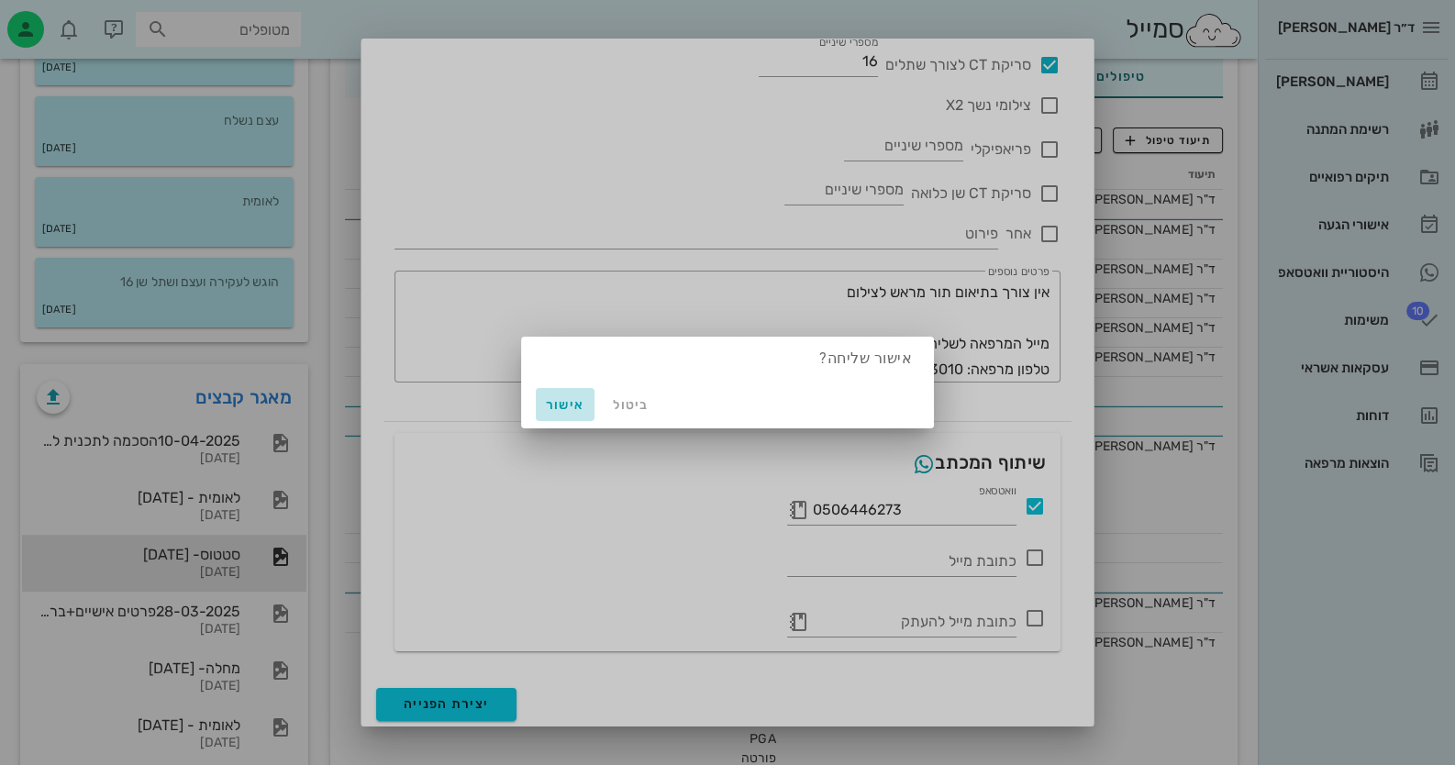
click at [564, 405] on span "אישור" at bounding box center [565, 405] width 44 height 16
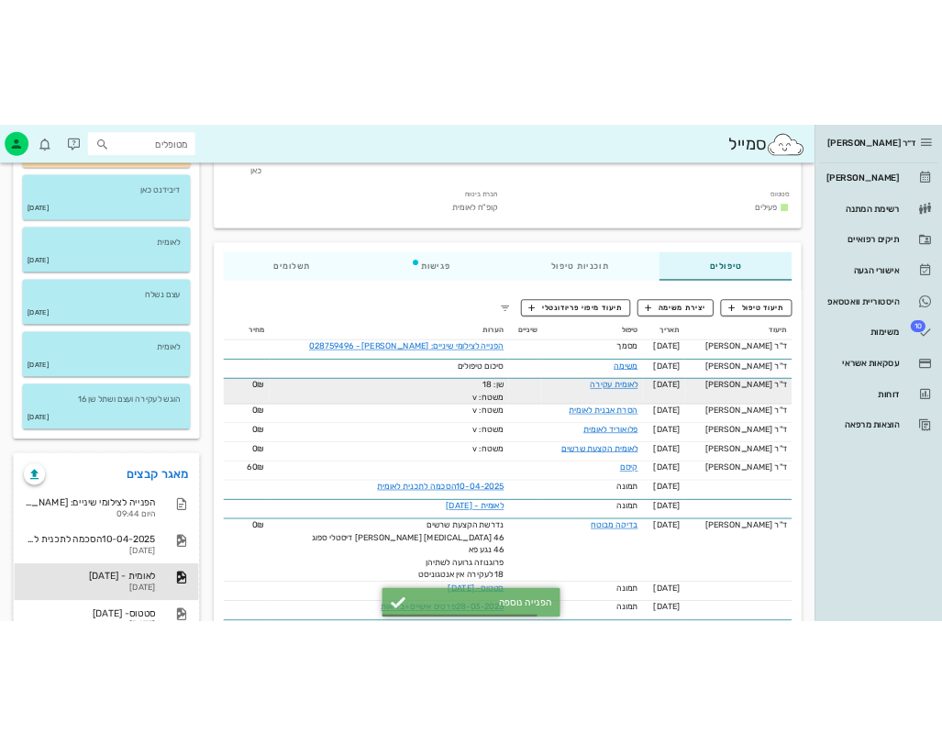
scroll to position [0, 0]
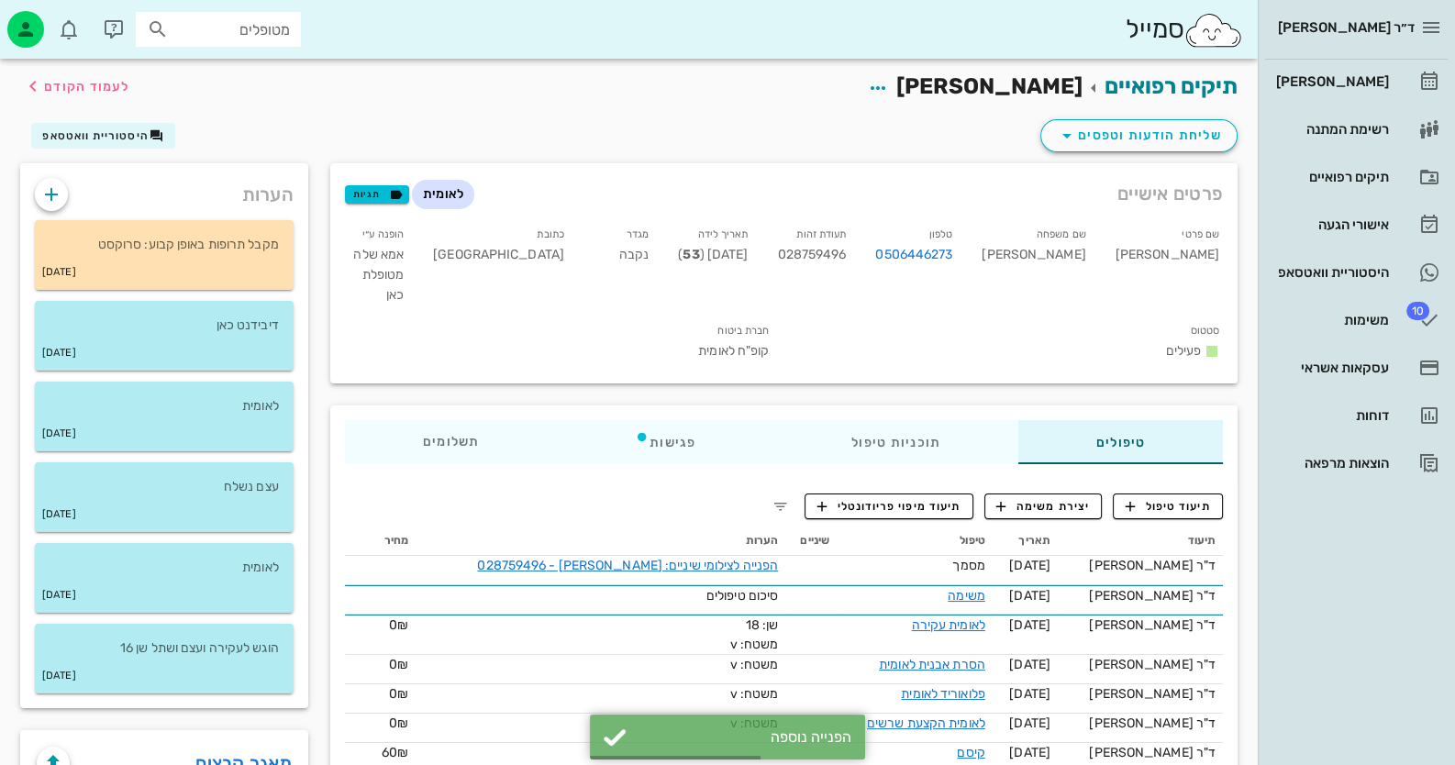
click at [846, 252] on span "028759496" at bounding box center [811, 255] width 69 height 16
copy span "028759496"
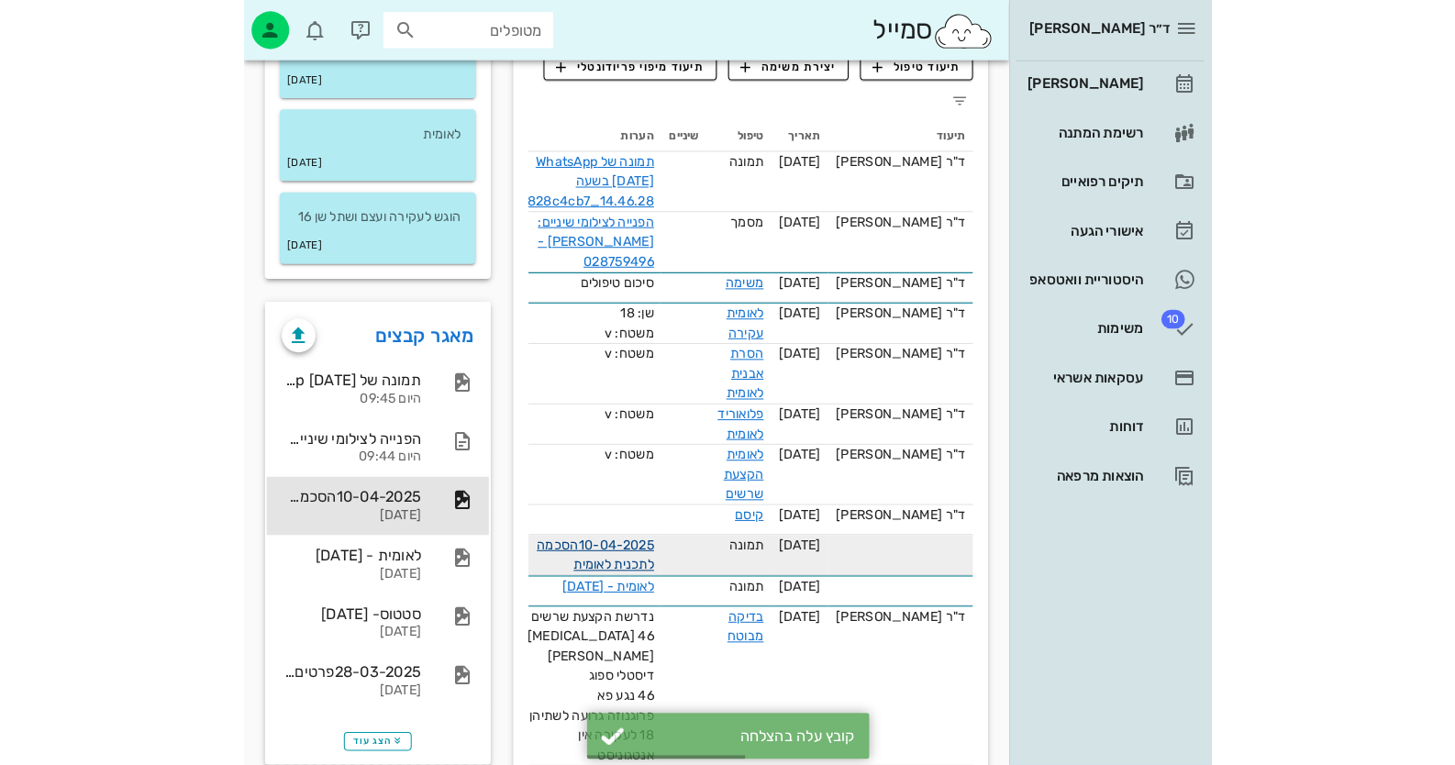
scroll to position [458, 0]
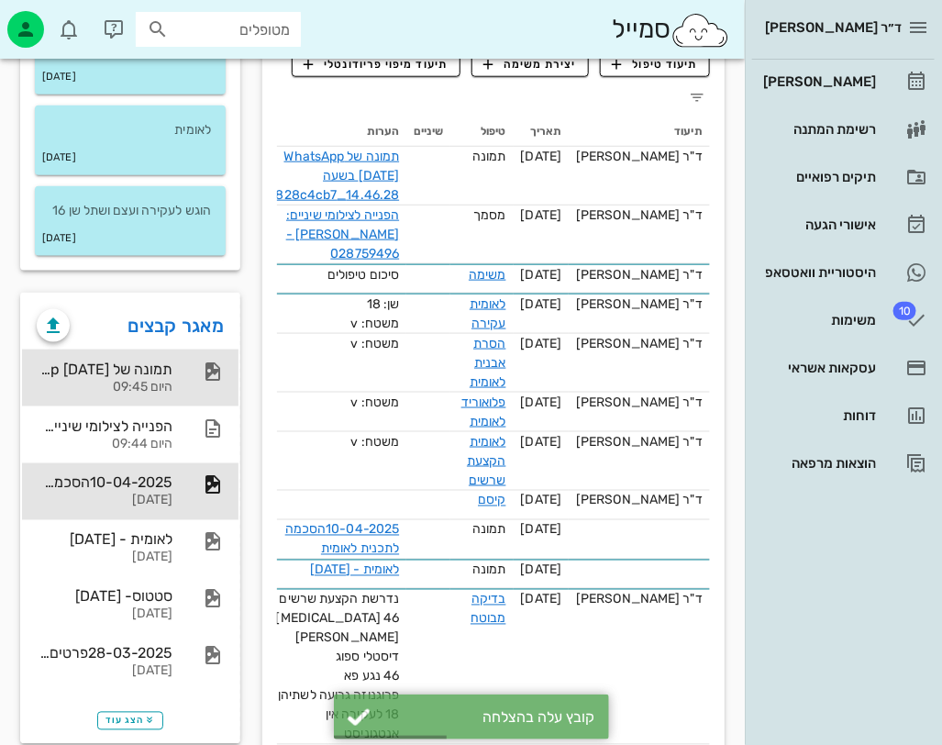
click at [157, 378] on div "תמונה של WhatsApp [DATE] בשעה 14.46.28_828c4cb7" at bounding box center [105, 369] width 136 height 17
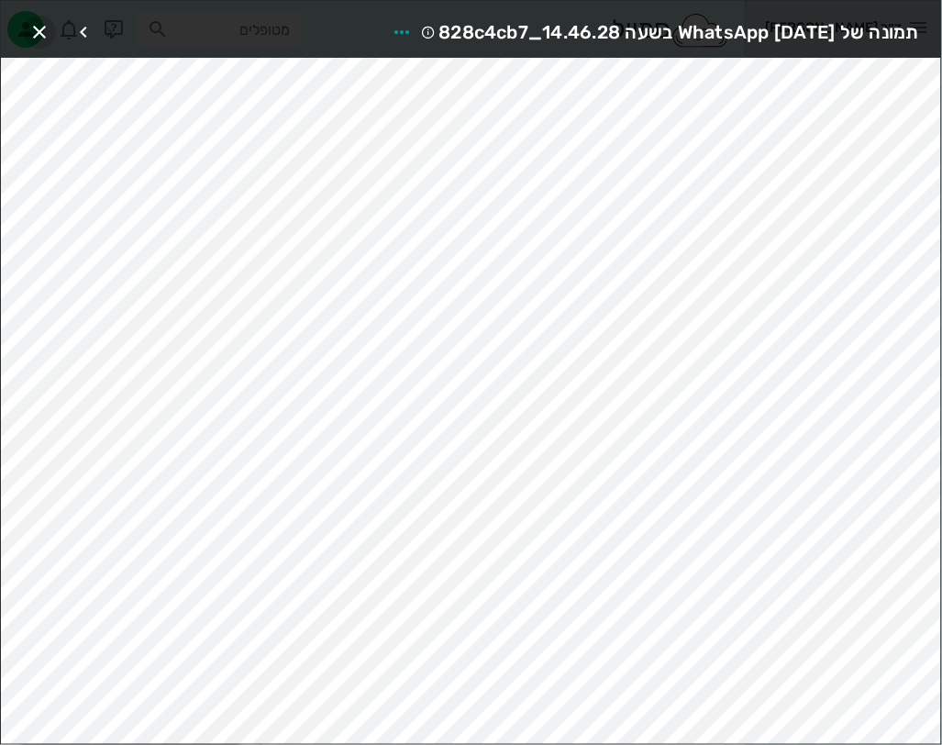
click at [38, 30] on icon "button" at bounding box center [39, 32] width 22 height 22
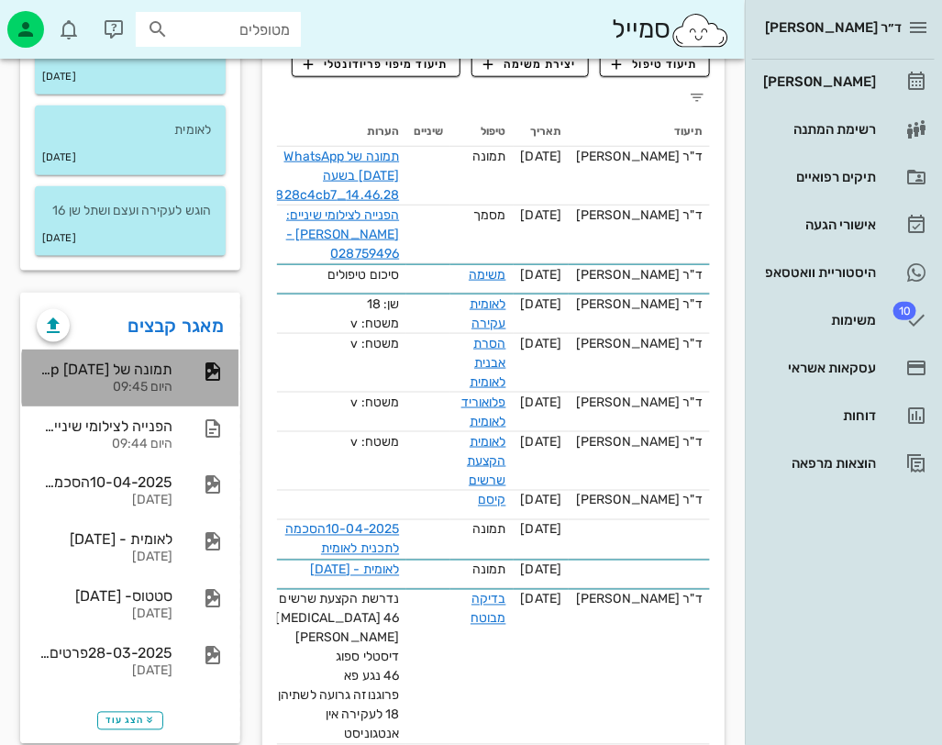
click at [170, 378] on div "תמונה של WhatsApp [DATE] בשעה 14.46.28_828c4cb7" at bounding box center [105, 369] width 136 height 17
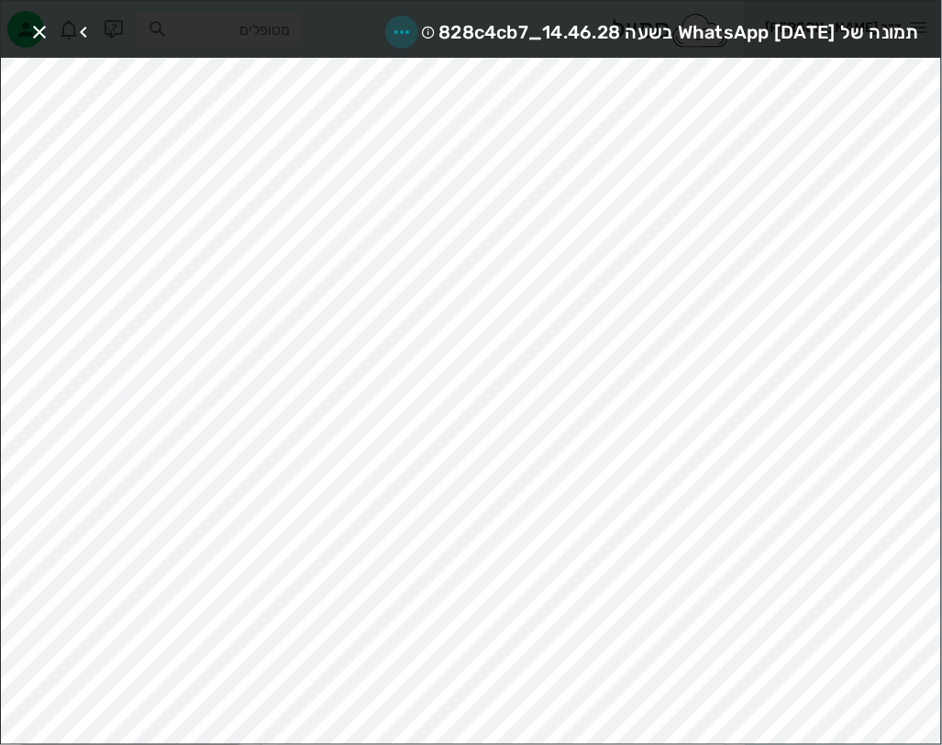
click at [391, 24] on icon "button" at bounding box center [402, 32] width 22 height 22
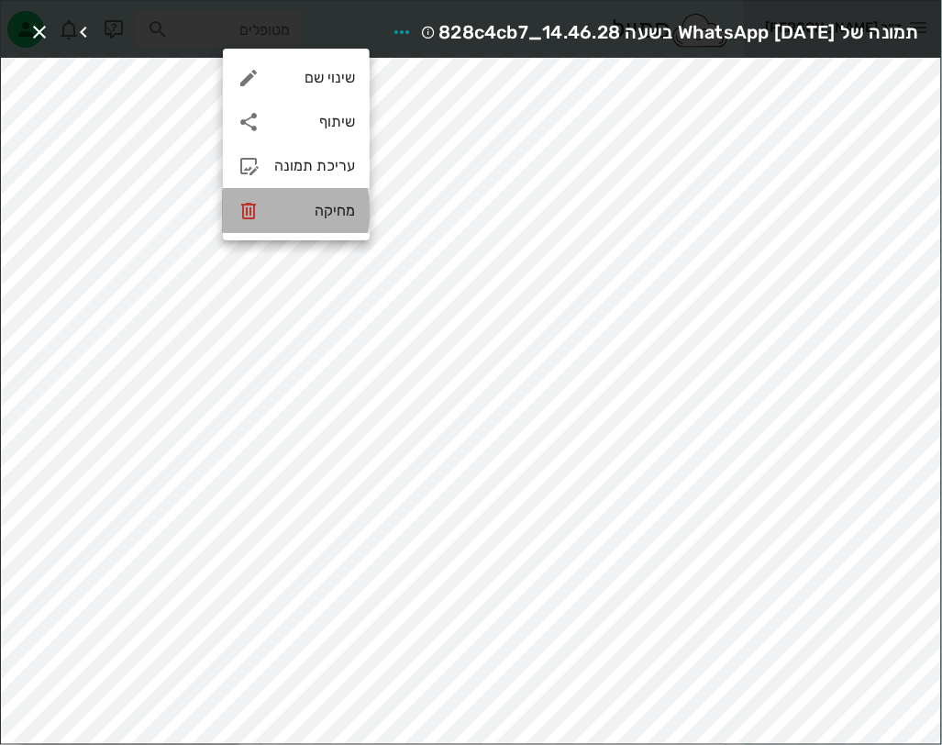
click at [350, 205] on div "מחיקה" at bounding box center [314, 210] width 81 height 17
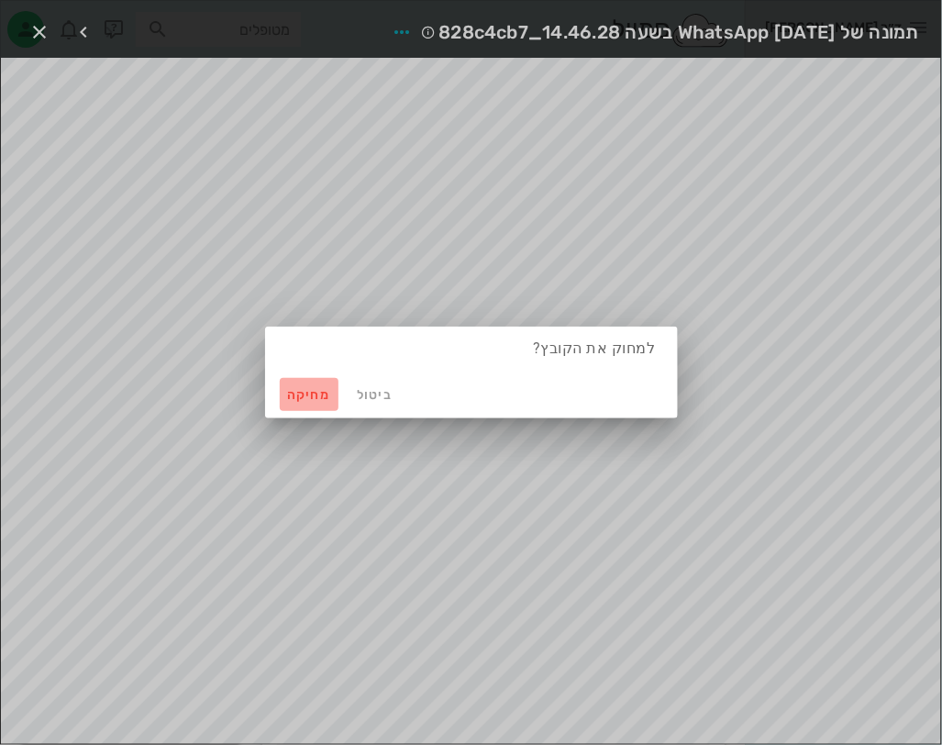
click at [314, 388] on span "מחיקה" at bounding box center [309, 395] width 44 height 16
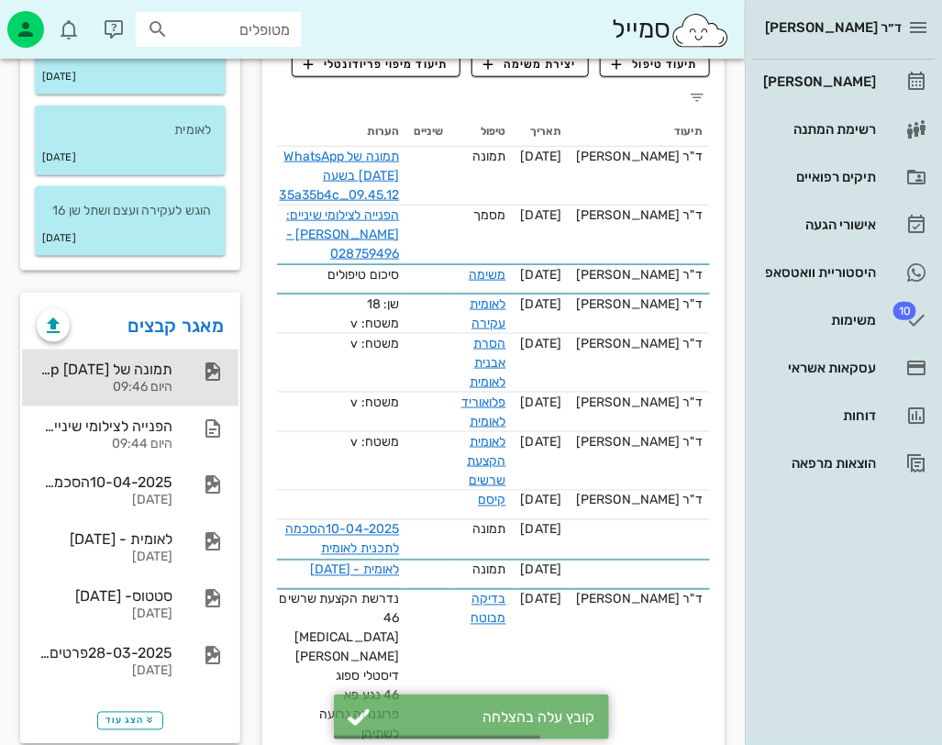
click at [70, 378] on div "תמונה של WhatsApp [DATE] בשעה 09.45.12_35a35b4c" at bounding box center [105, 369] width 136 height 17
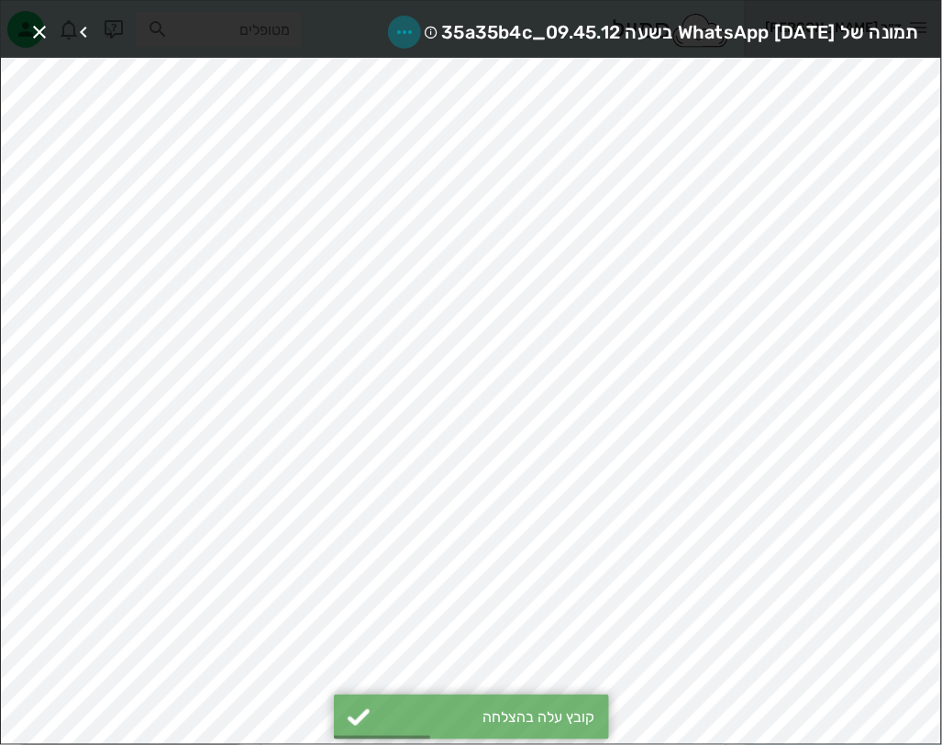
click at [394, 28] on icon "button" at bounding box center [405, 32] width 22 height 22
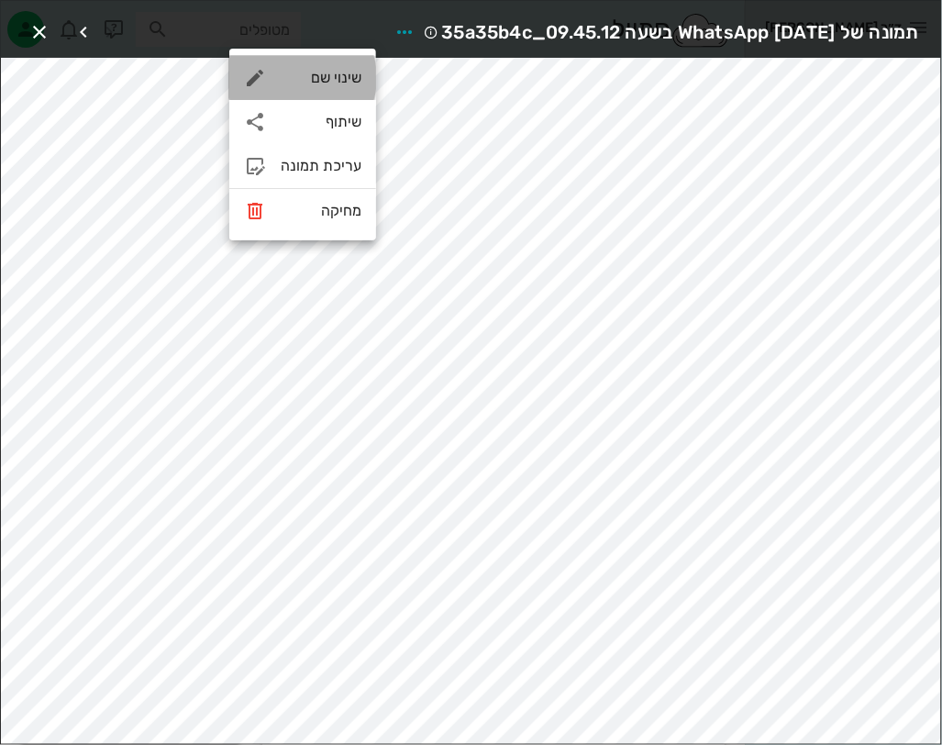
click at [354, 69] on div "שינוי שם" at bounding box center [321, 77] width 81 height 17
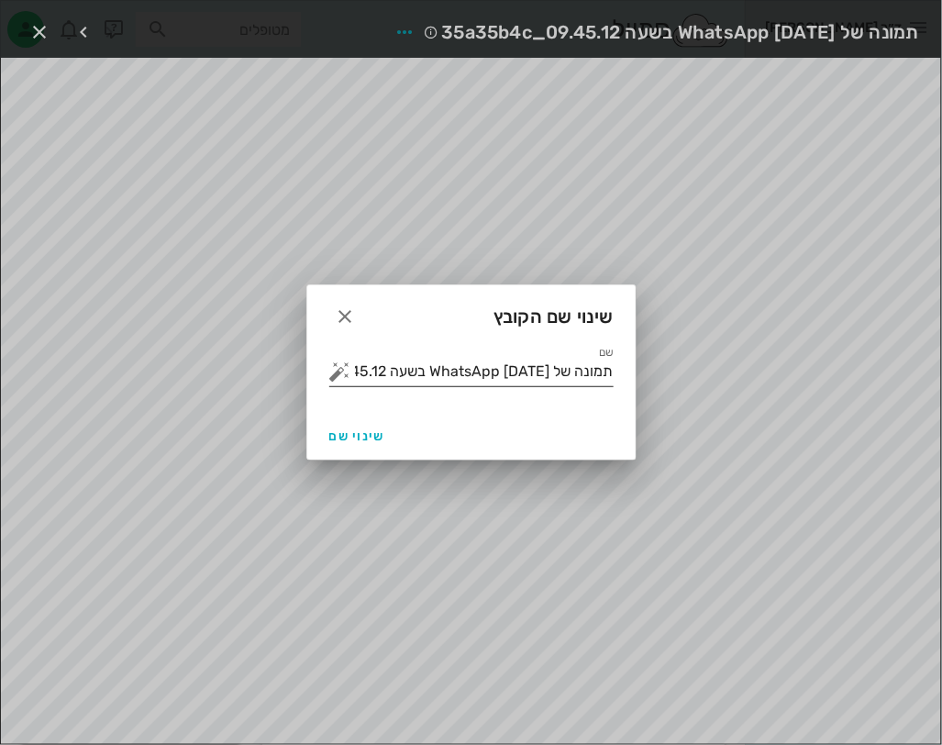
click at [438, 372] on input "תמונה של WhatsApp [DATE] בשעה 09.45.12_35a35b4c" at bounding box center [484, 371] width 259 height 29
click at [330, 365] on button "button" at bounding box center [340, 372] width 22 height 22
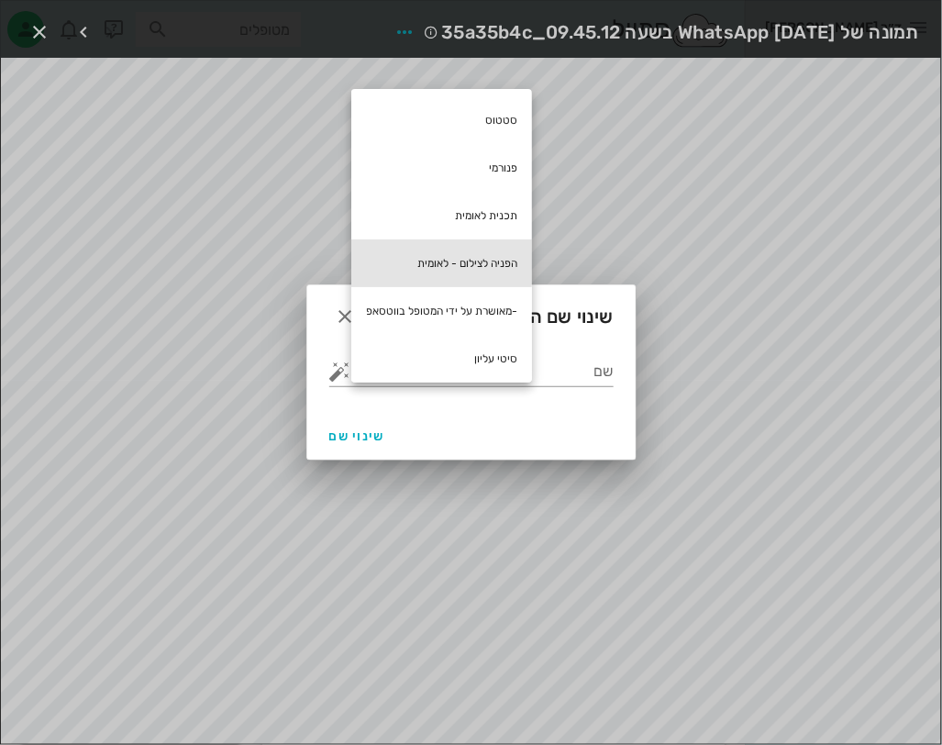
click at [464, 261] on div "הפניה לצילום - לאומית" at bounding box center [441, 263] width 181 height 48
type input "הפניה לצילום - לאומית"
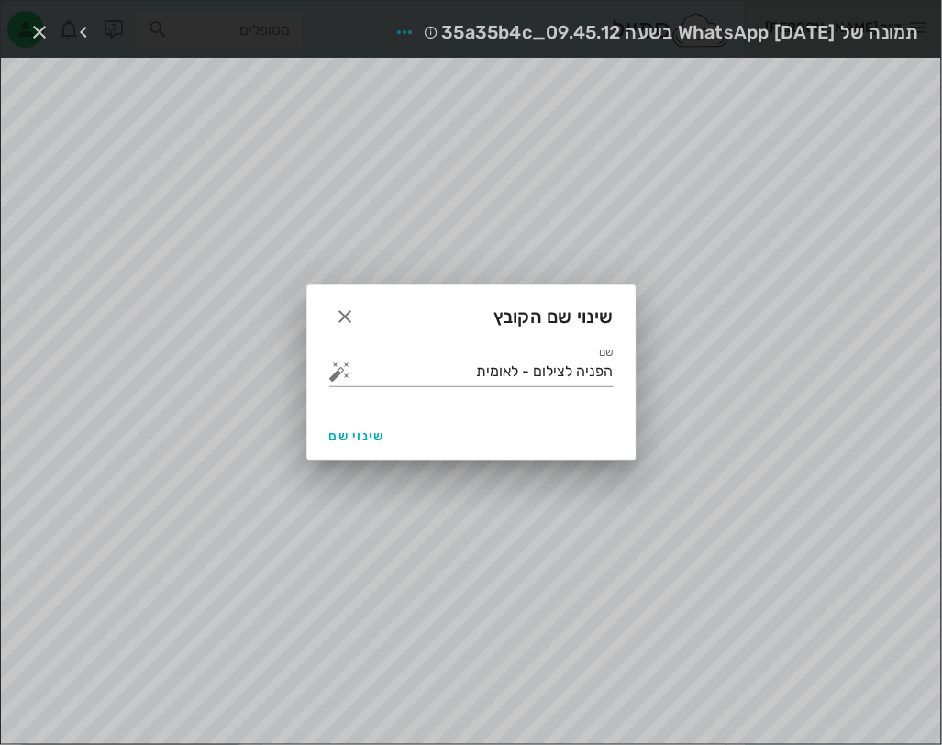
click at [317, 427] on div "שינוי שם" at bounding box center [471, 436] width 328 height 48
click at [372, 435] on span "שינוי שם" at bounding box center [357, 436] width 56 height 16
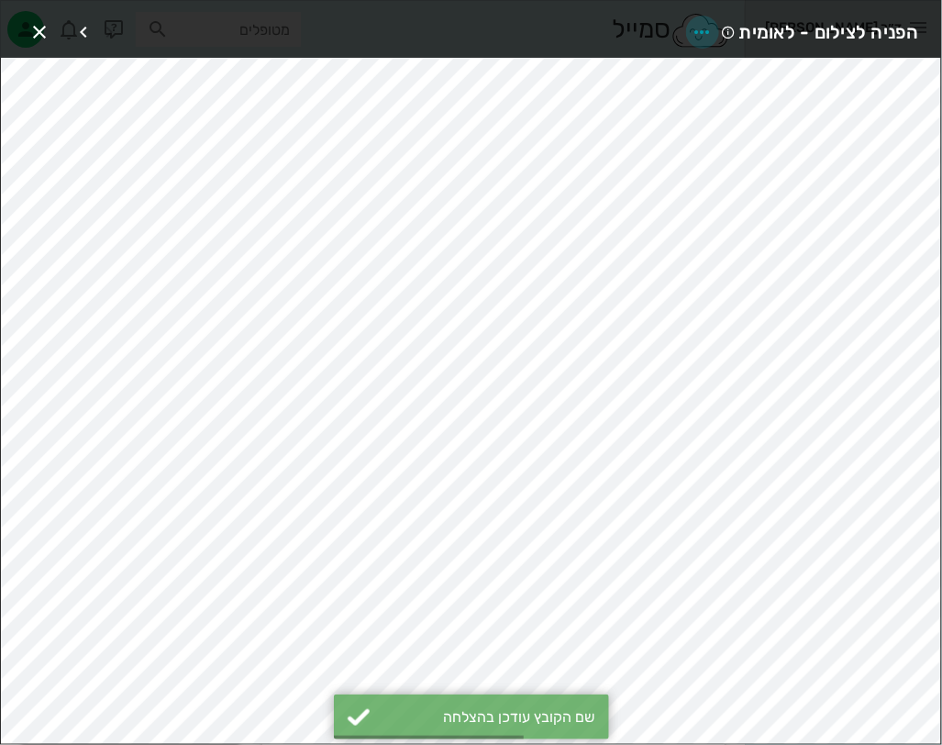
click at [706, 34] on icon "button" at bounding box center [703, 32] width 22 height 22
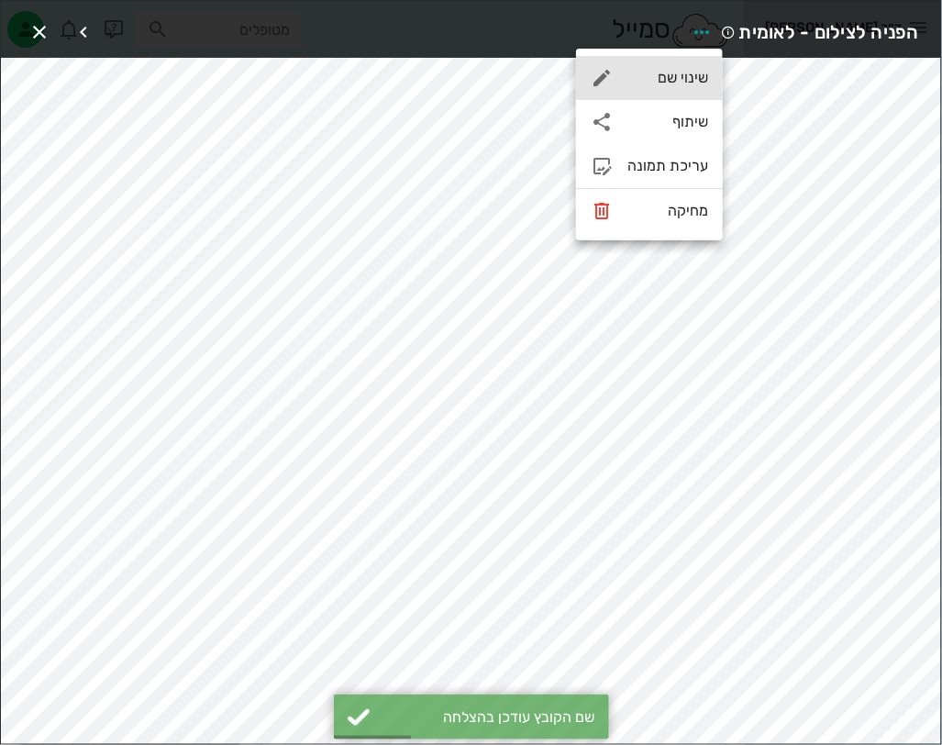
click at [696, 78] on div "שינוי שם" at bounding box center [667, 77] width 81 height 17
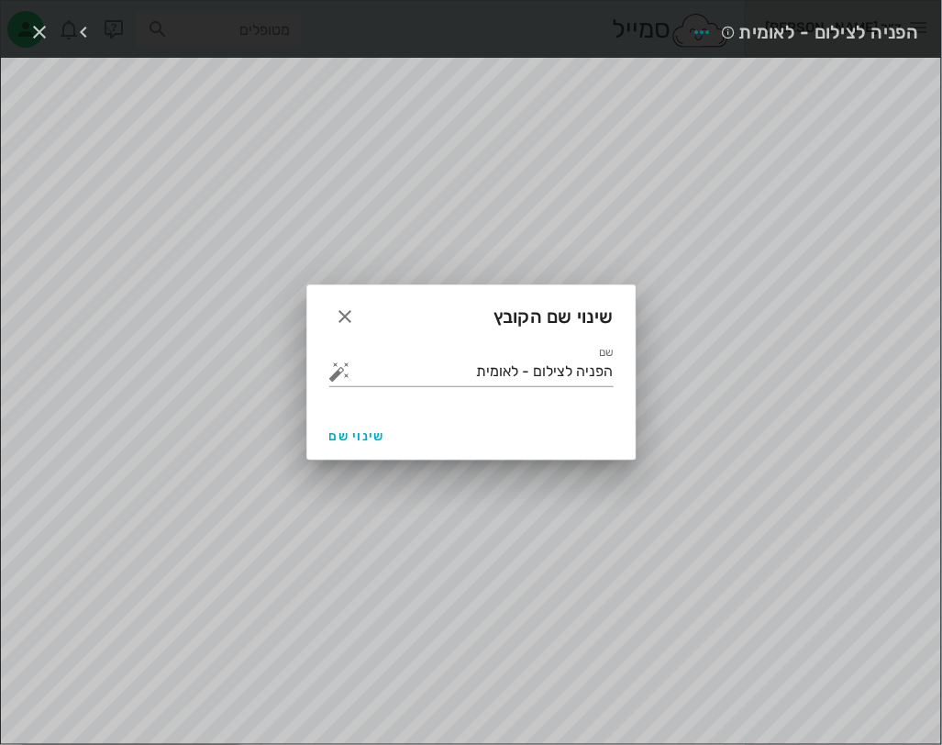
click at [560, 174] on div at bounding box center [471, 372] width 942 height 745
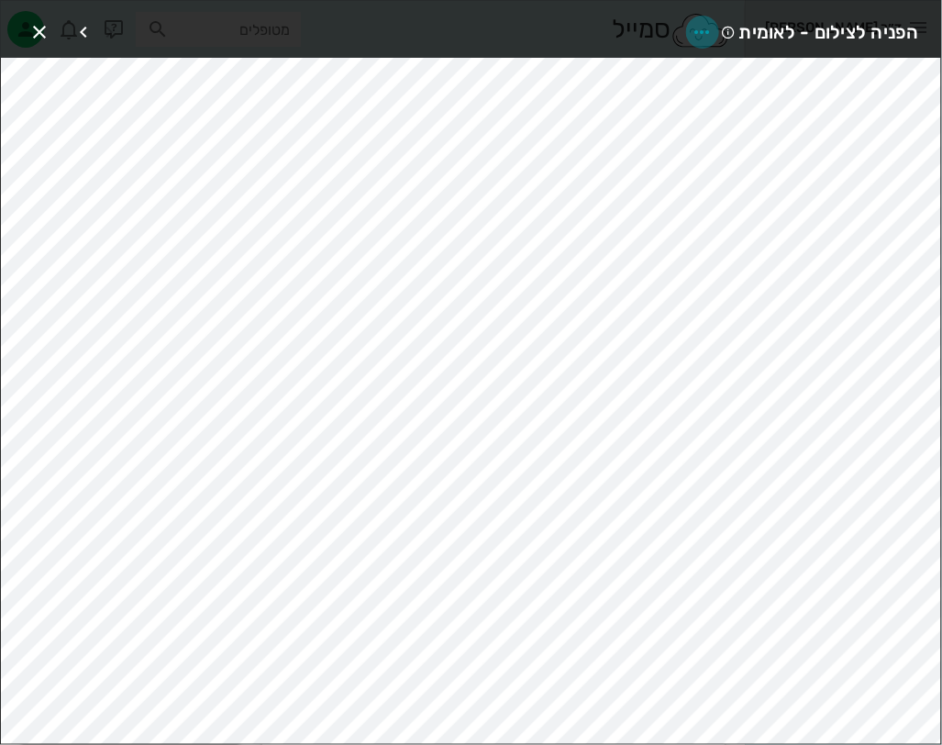
click at [713, 28] on icon "button" at bounding box center [703, 32] width 22 height 22
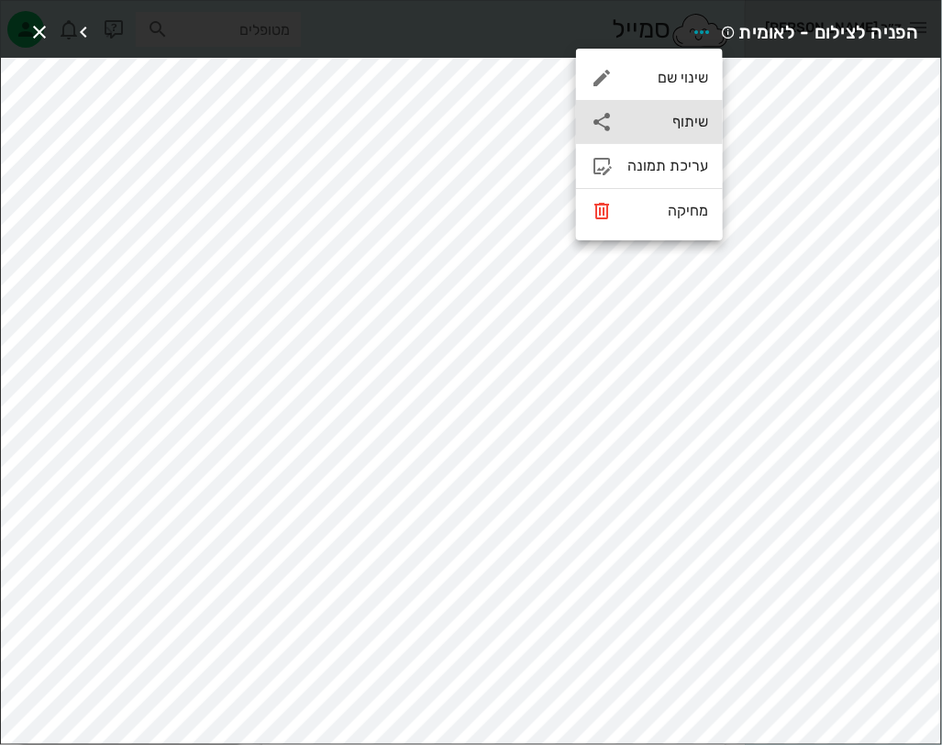
click at [688, 104] on div "שיתוף" at bounding box center [649, 122] width 147 height 44
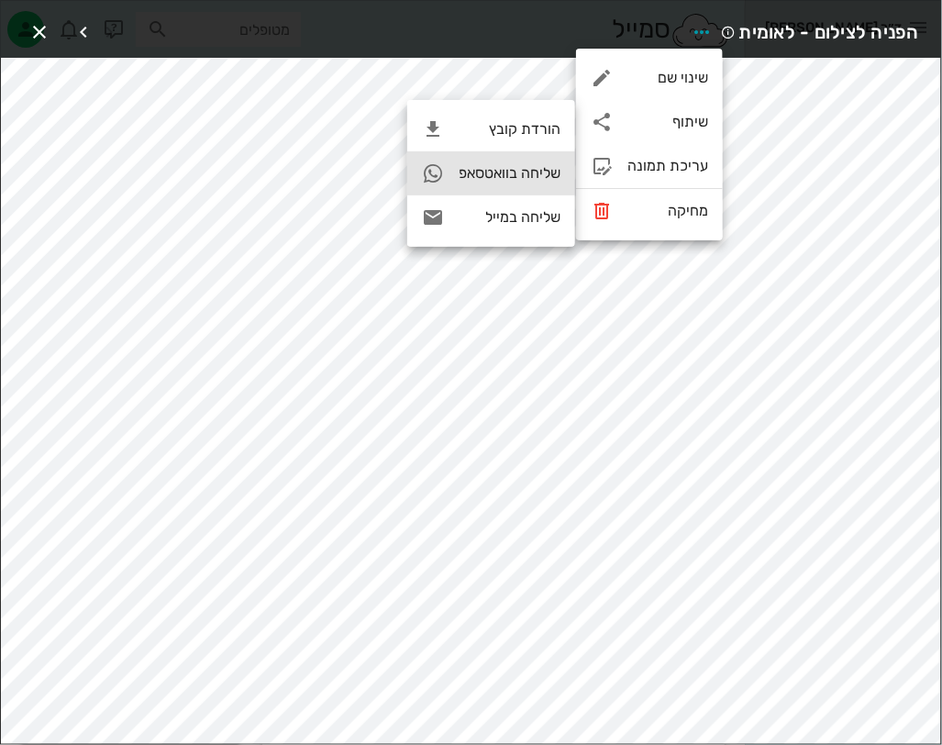
click at [506, 182] on div "שליחה בוואטסאפ" at bounding box center [510, 172] width 102 height 17
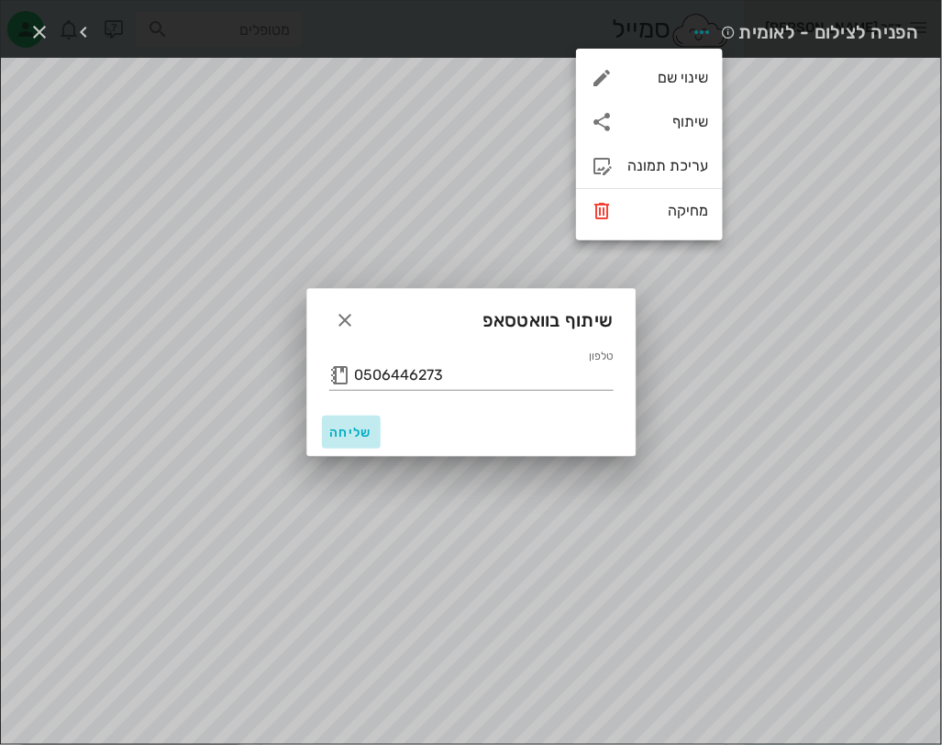
click at [367, 432] on span "שליחה" at bounding box center [351, 433] width 44 height 16
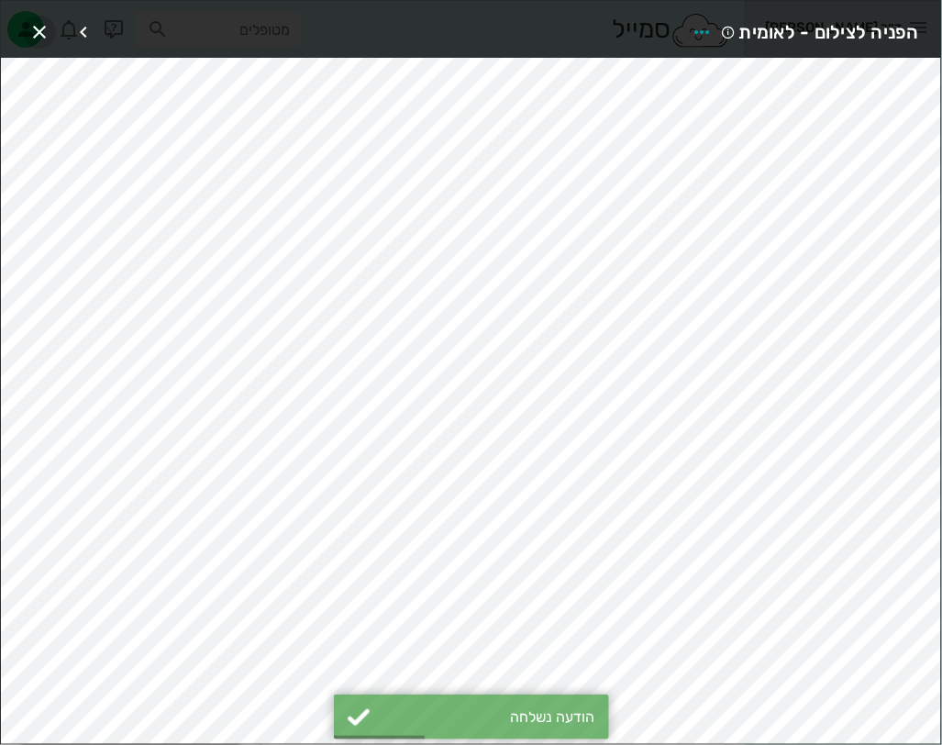
click at [35, 21] on icon "button" at bounding box center [39, 32] width 22 height 22
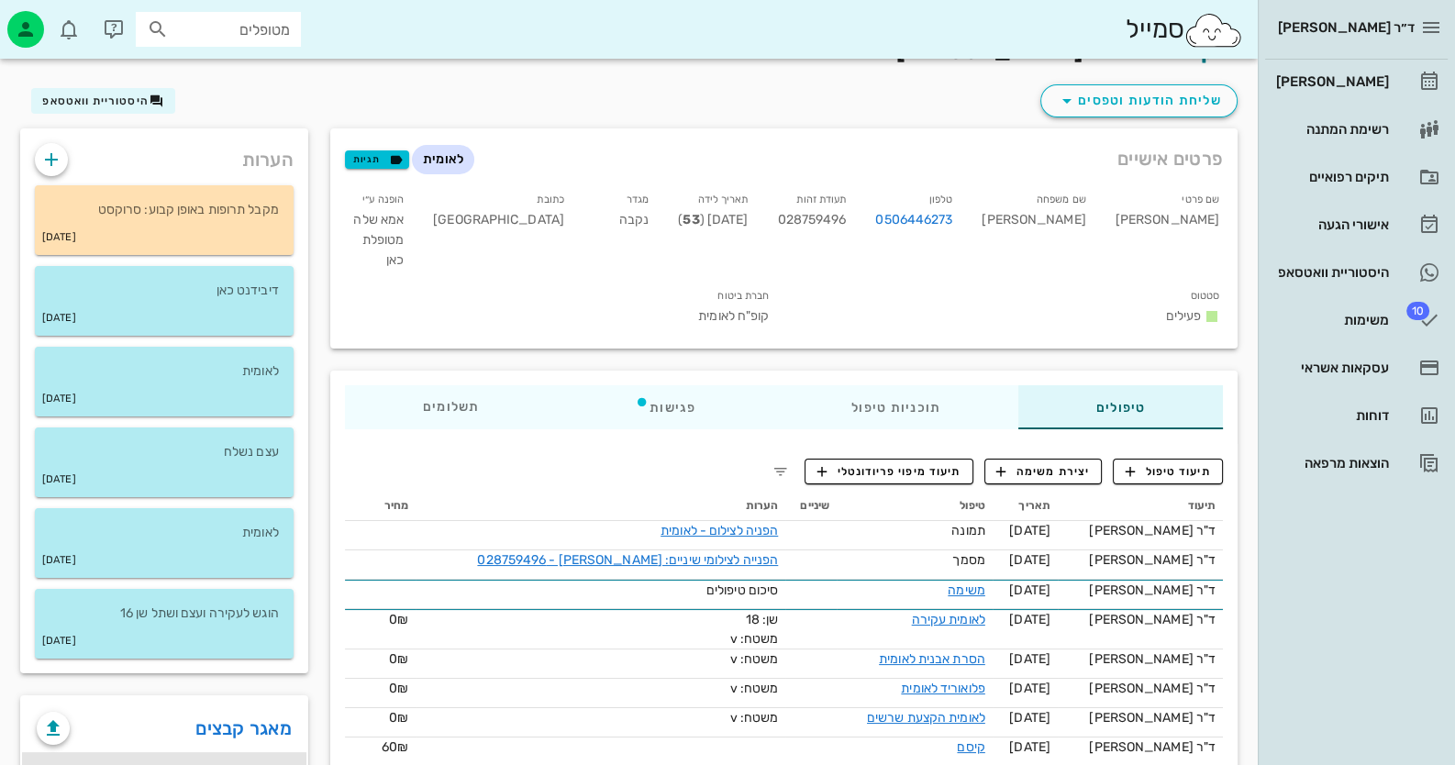
scroll to position [0, 0]
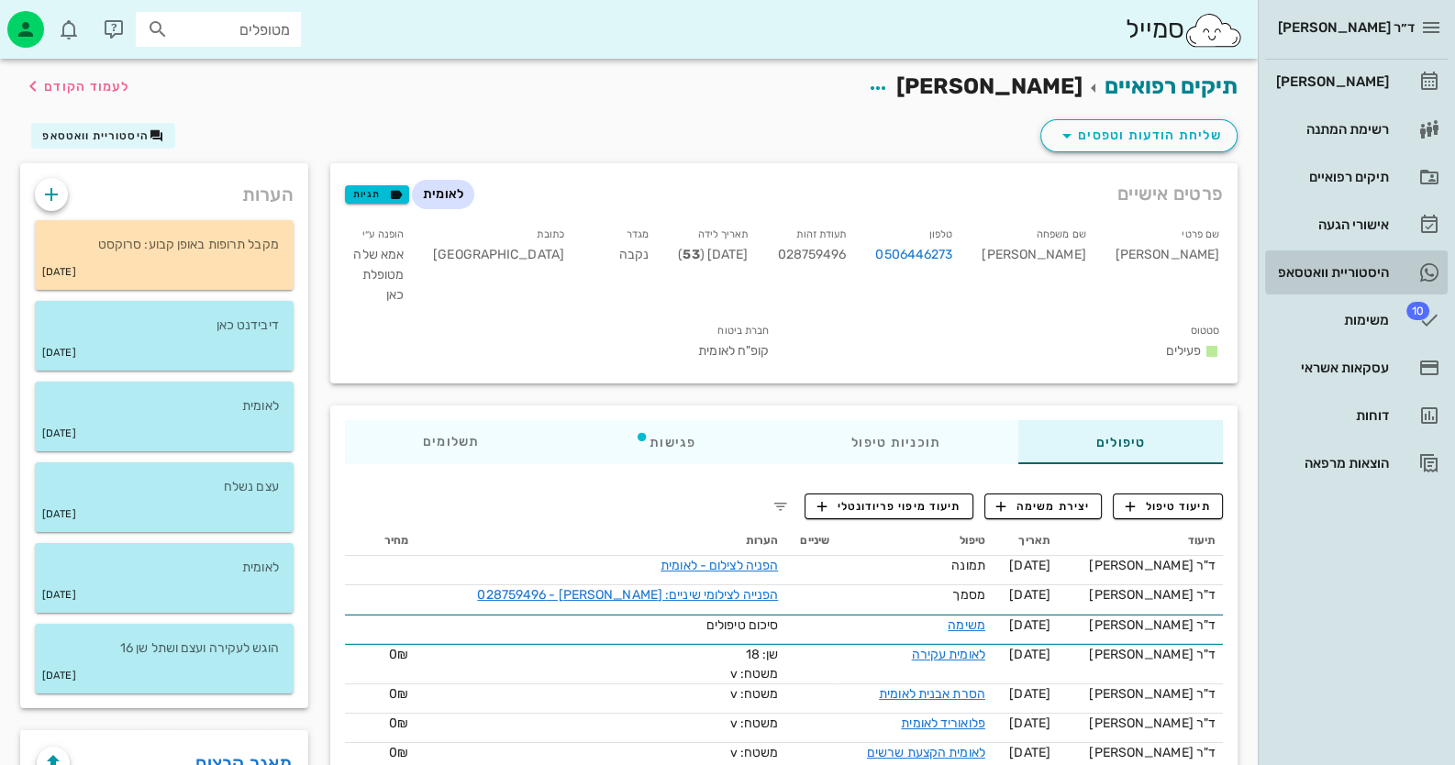
click at [1356, 288] on link "היסטוריית וואטסאפ" at bounding box center [1356, 272] width 183 height 44
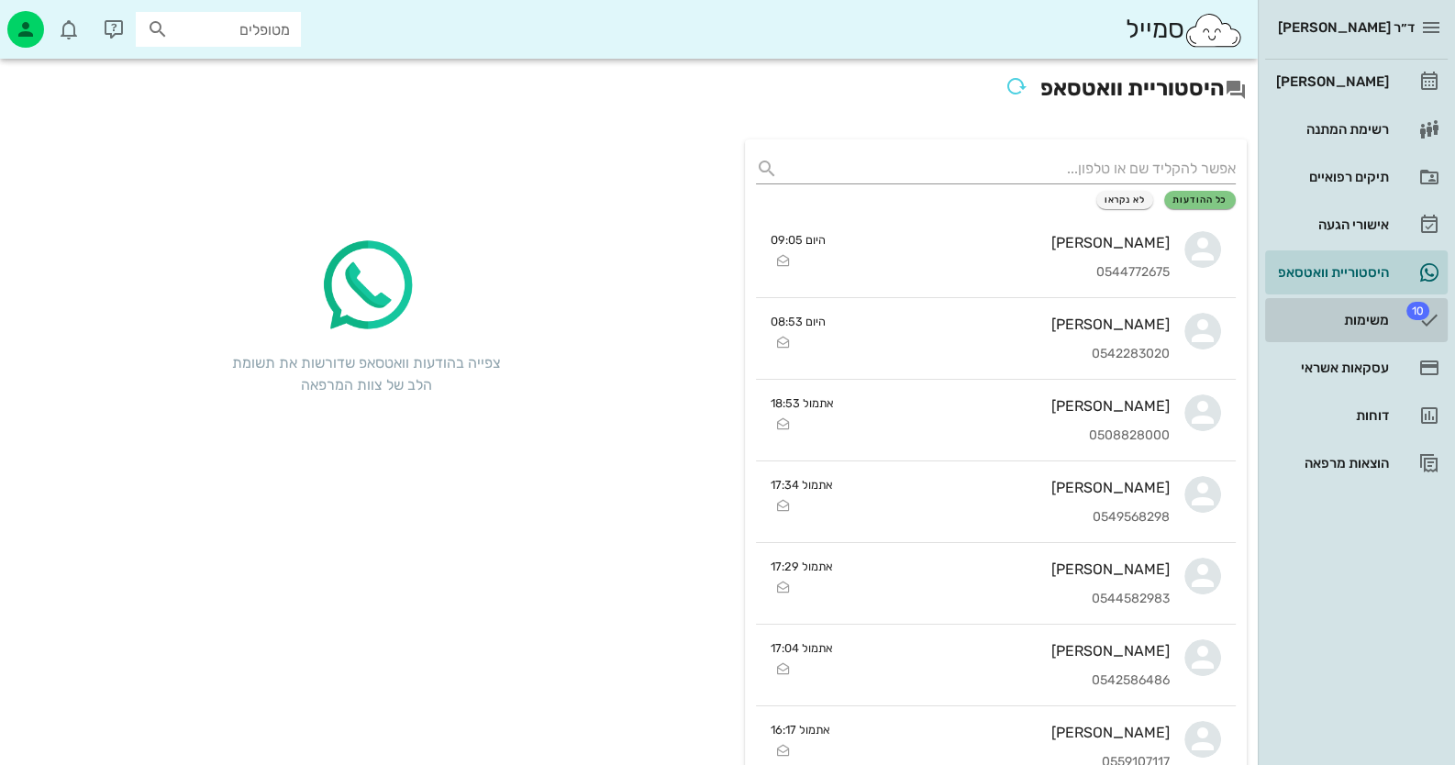
click at [1360, 305] on div "משימות" at bounding box center [1330, 319] width 117 height 29
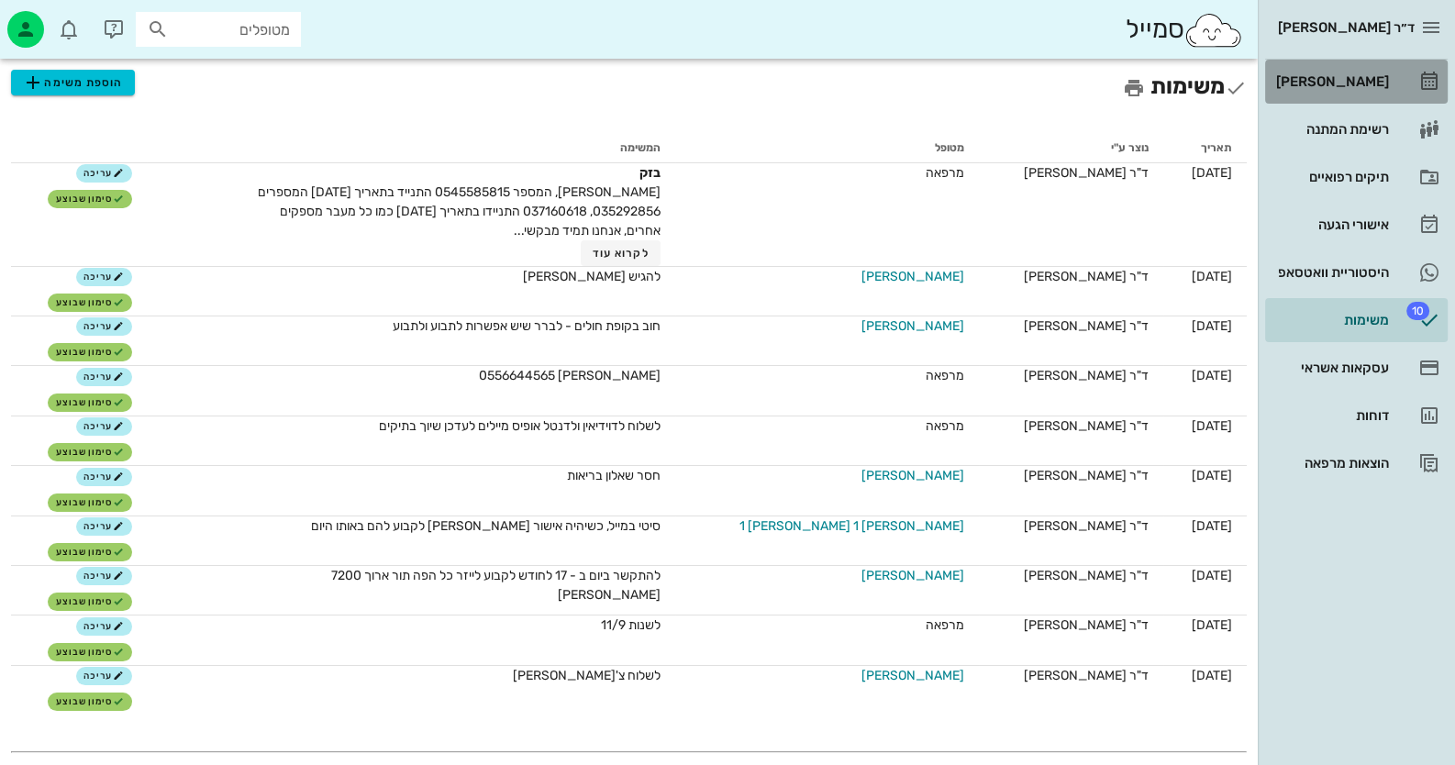
click at [1416, 84] on link "[PERSON_NAME]" at bounding box center [1356, 82] width 183 height 44
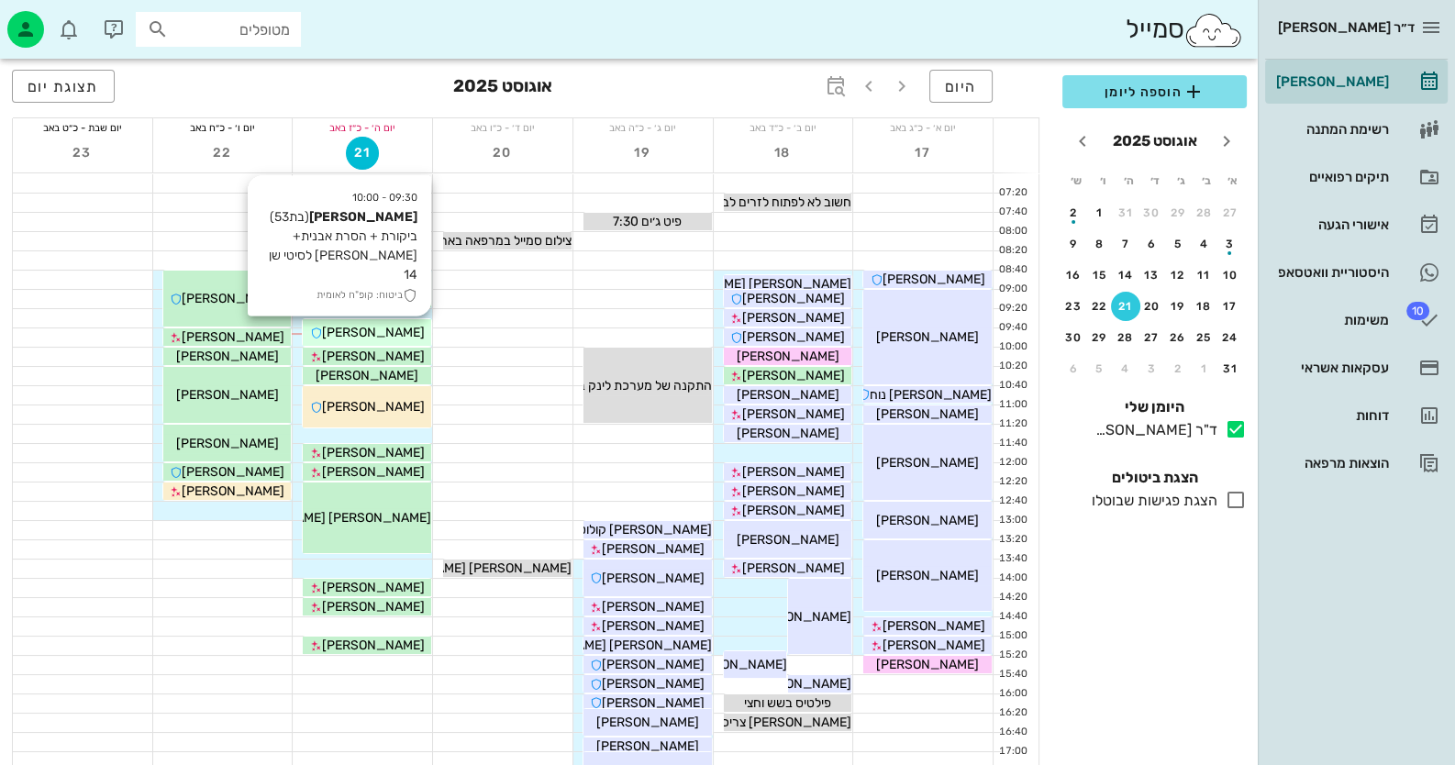
click at [409, 339] on div "[PERSON_NAME]" at bounding box center [367, 332] width 128 height 19
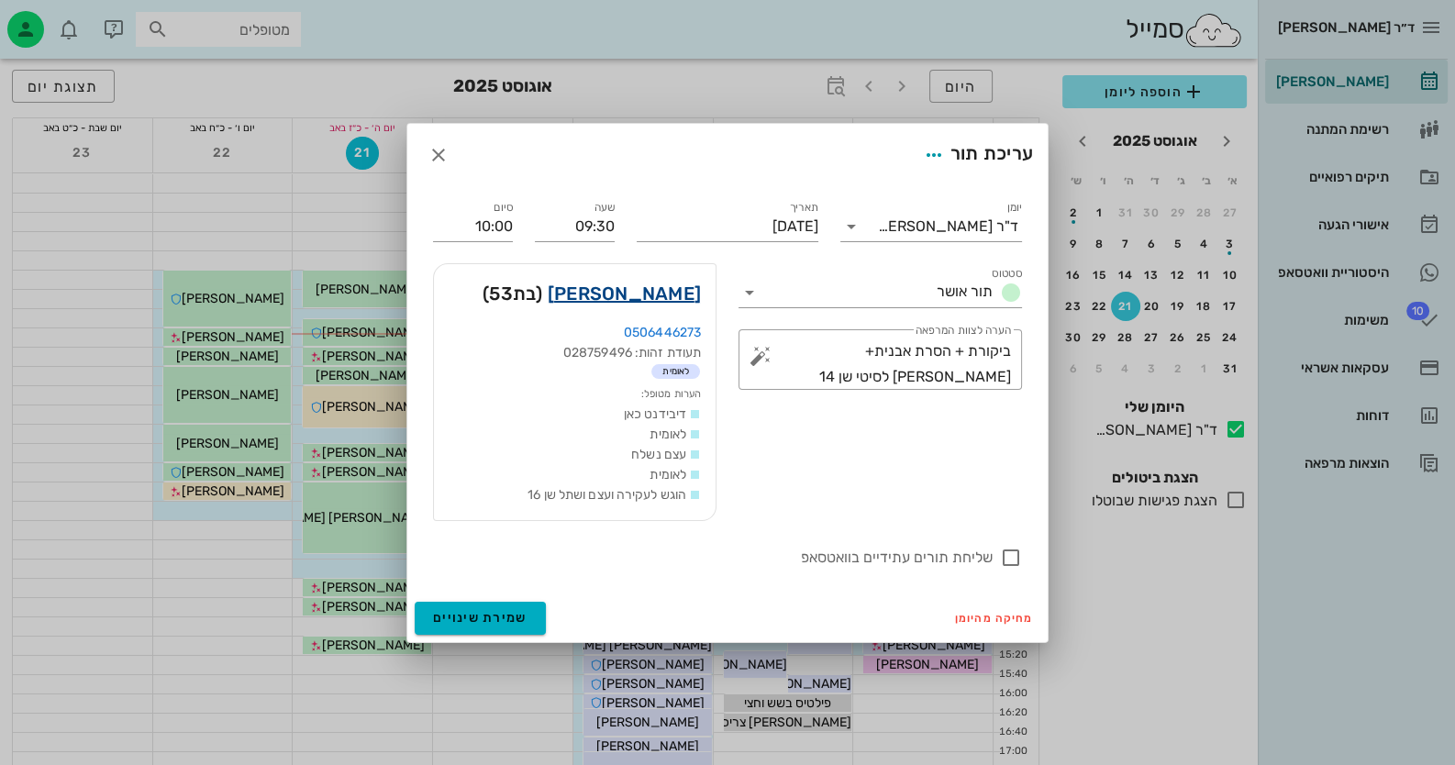
click at [656, 290] on link "[PERSON_NAME]" at bounding box center [624, 293] width 153 height 29
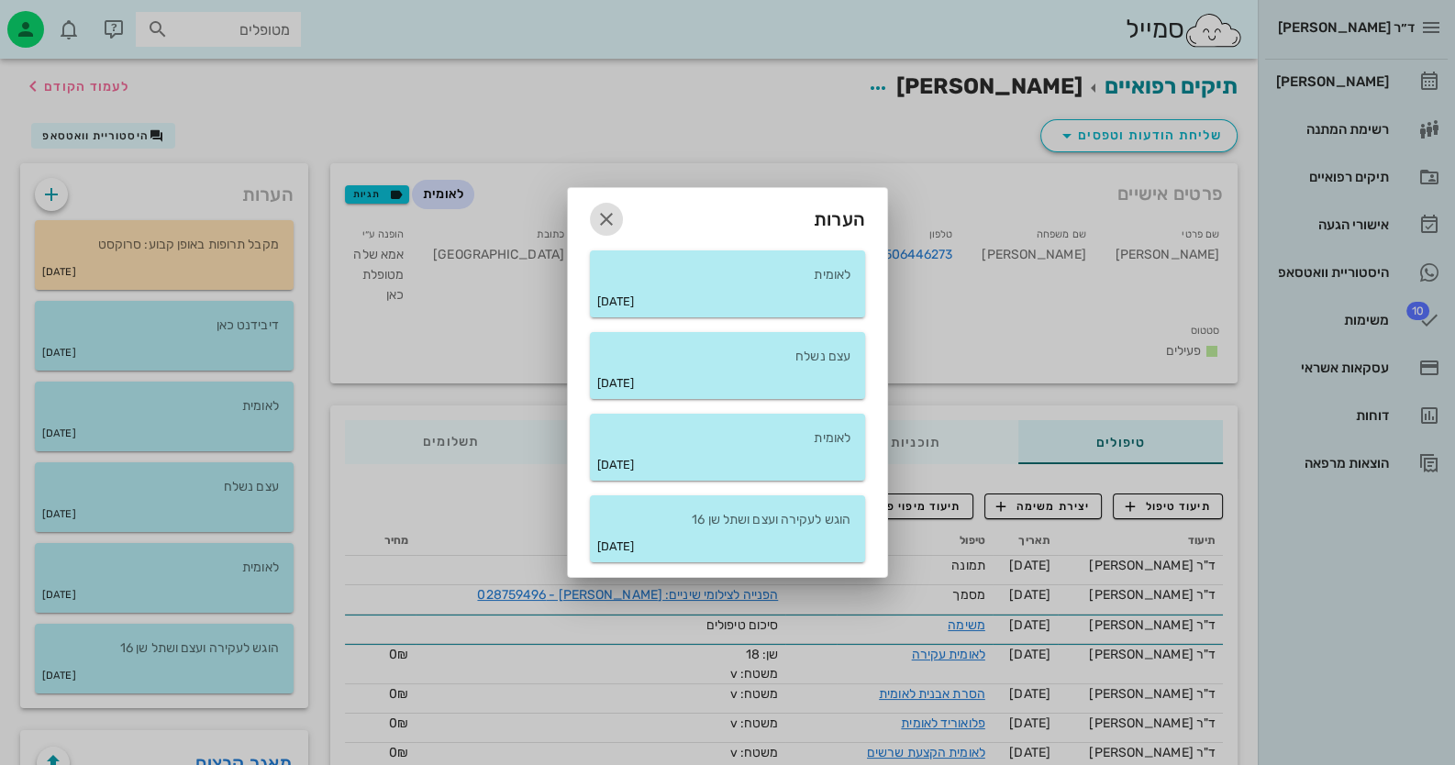
click at [605, 208] on icon "button" at bounding box center [606, 219] width 22 height 22
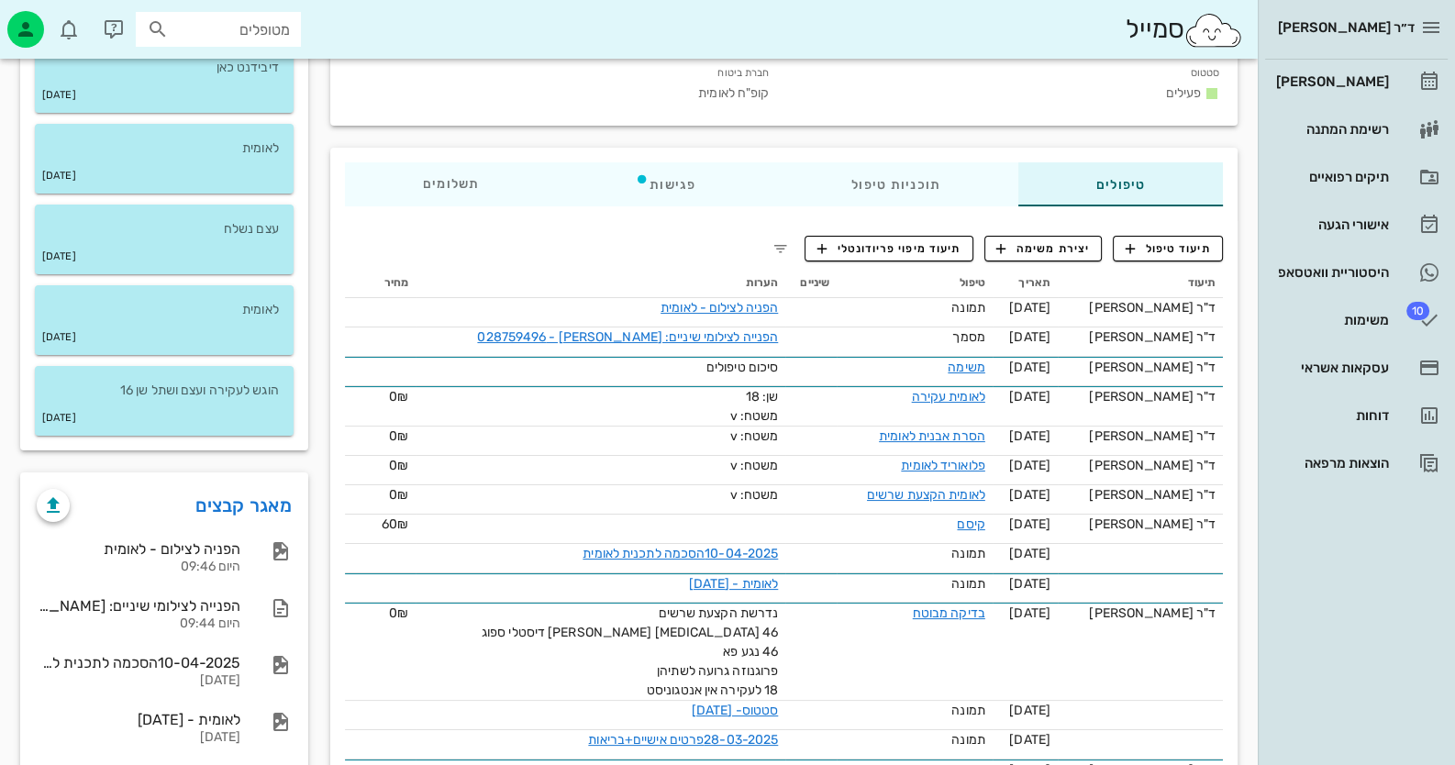
scroll to position [366, 0]
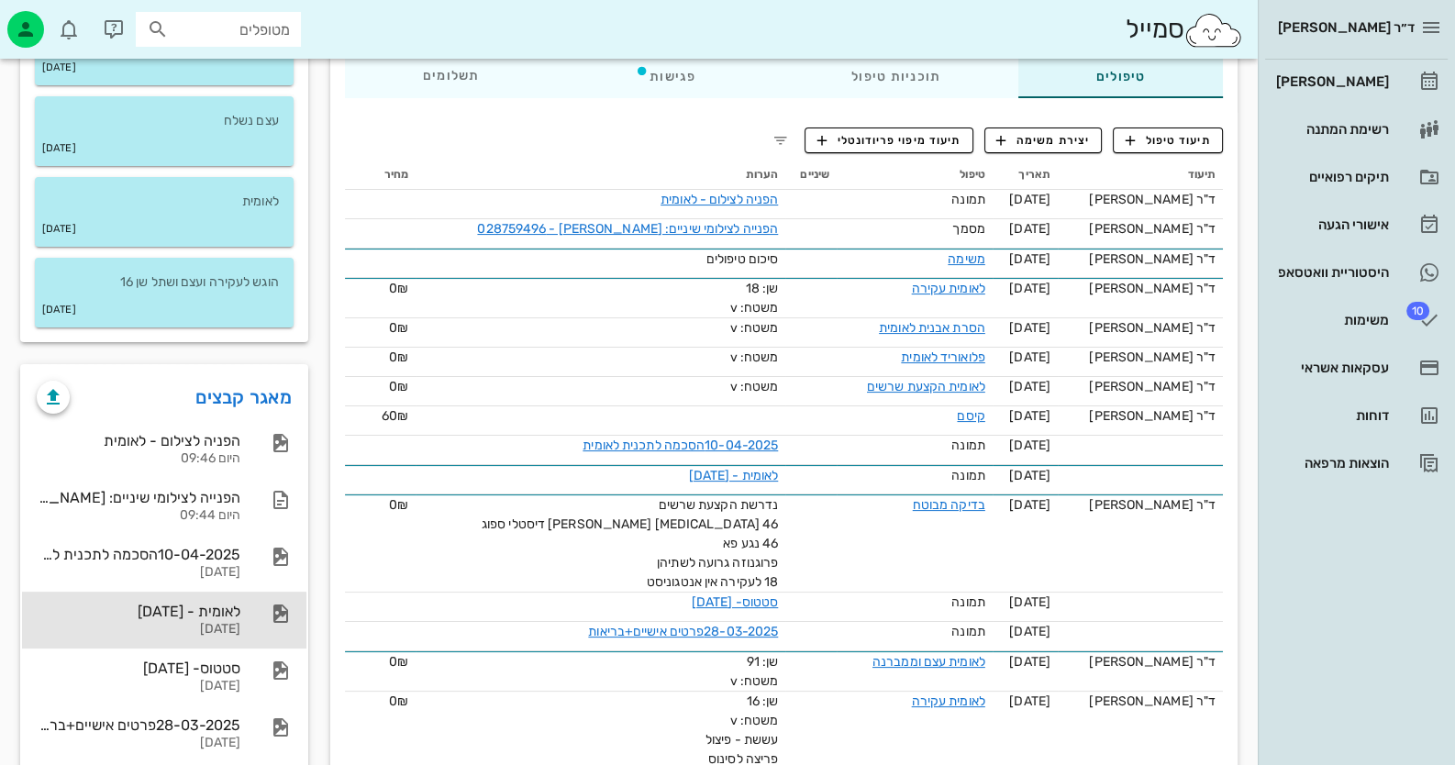
click at [237, 618] on div "לאומית - [DATE] [DATE]" at bounding box center [139, 620] width 204 height 57
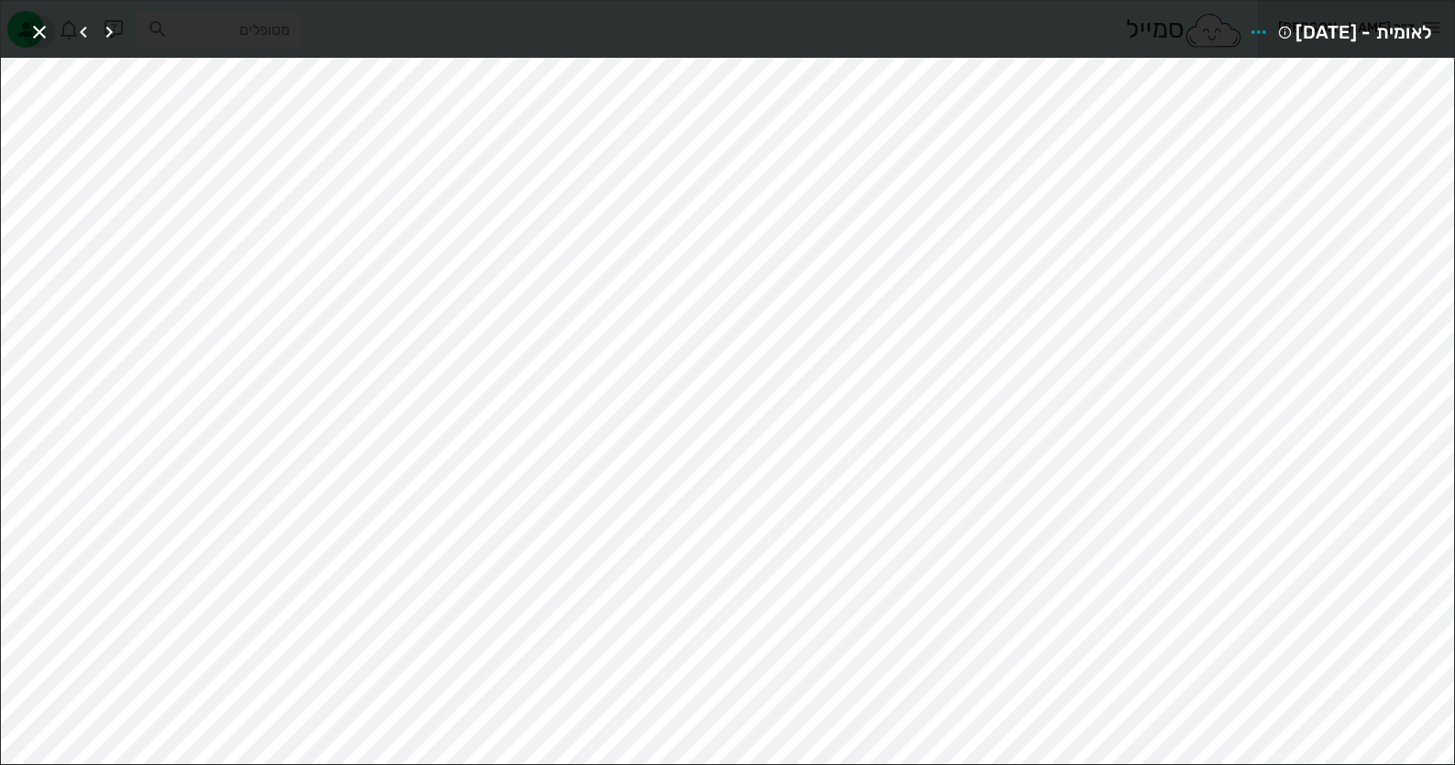
click at [41, 28] on icon "button" at bounding box center [39, 32] width 22 height 22
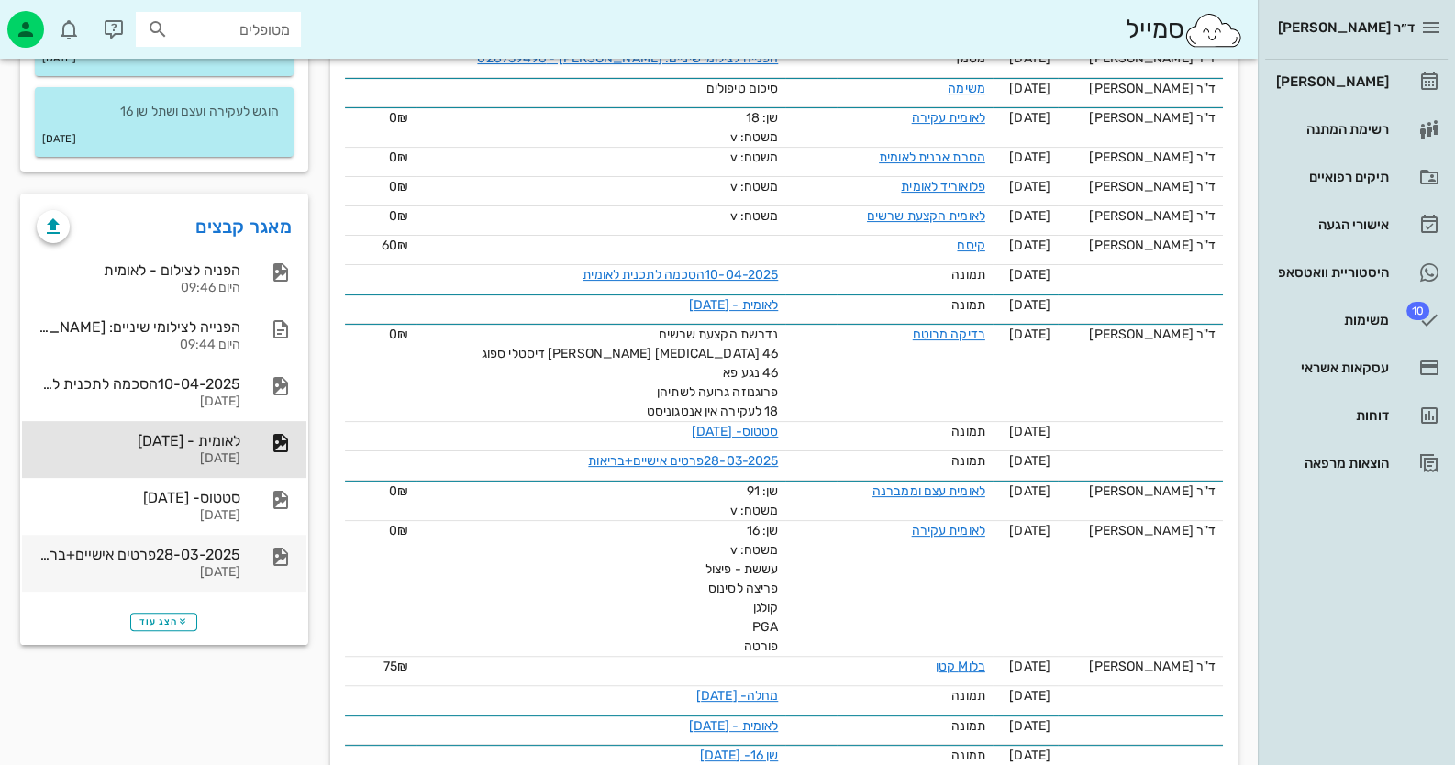
scroll to position [550, 0]
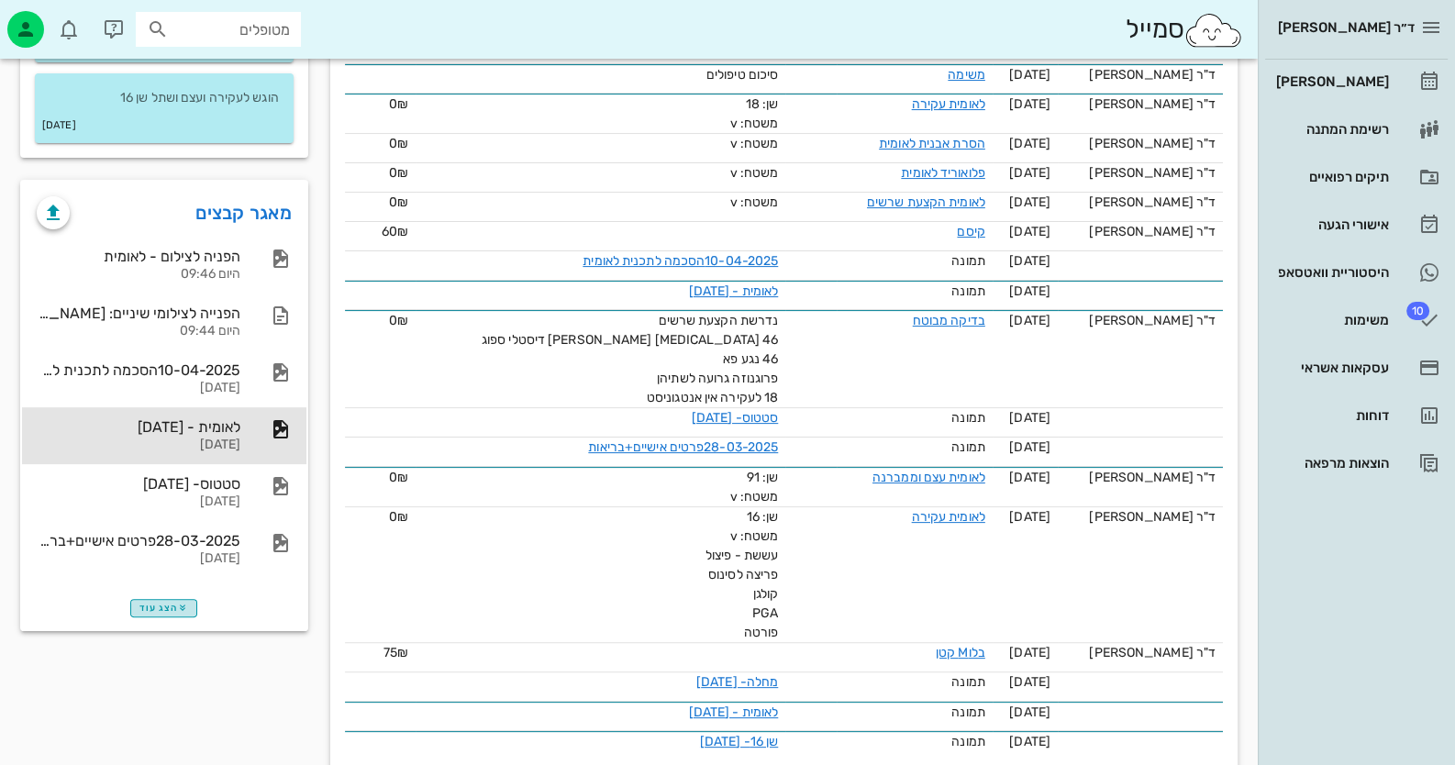
click at [177, 603] on icon "button" at bounding box center [182, 608] width 11 height 11
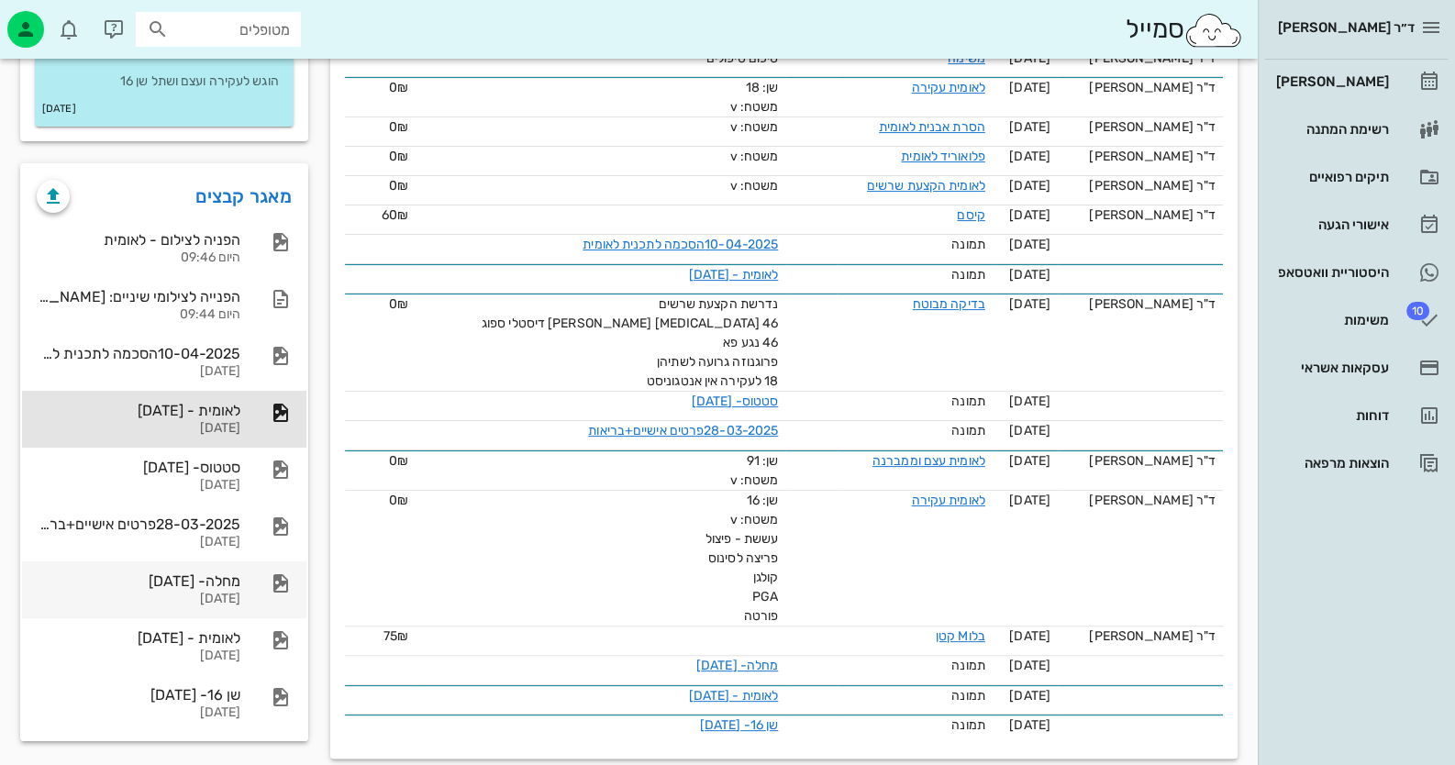
scroll to position [571, 0]
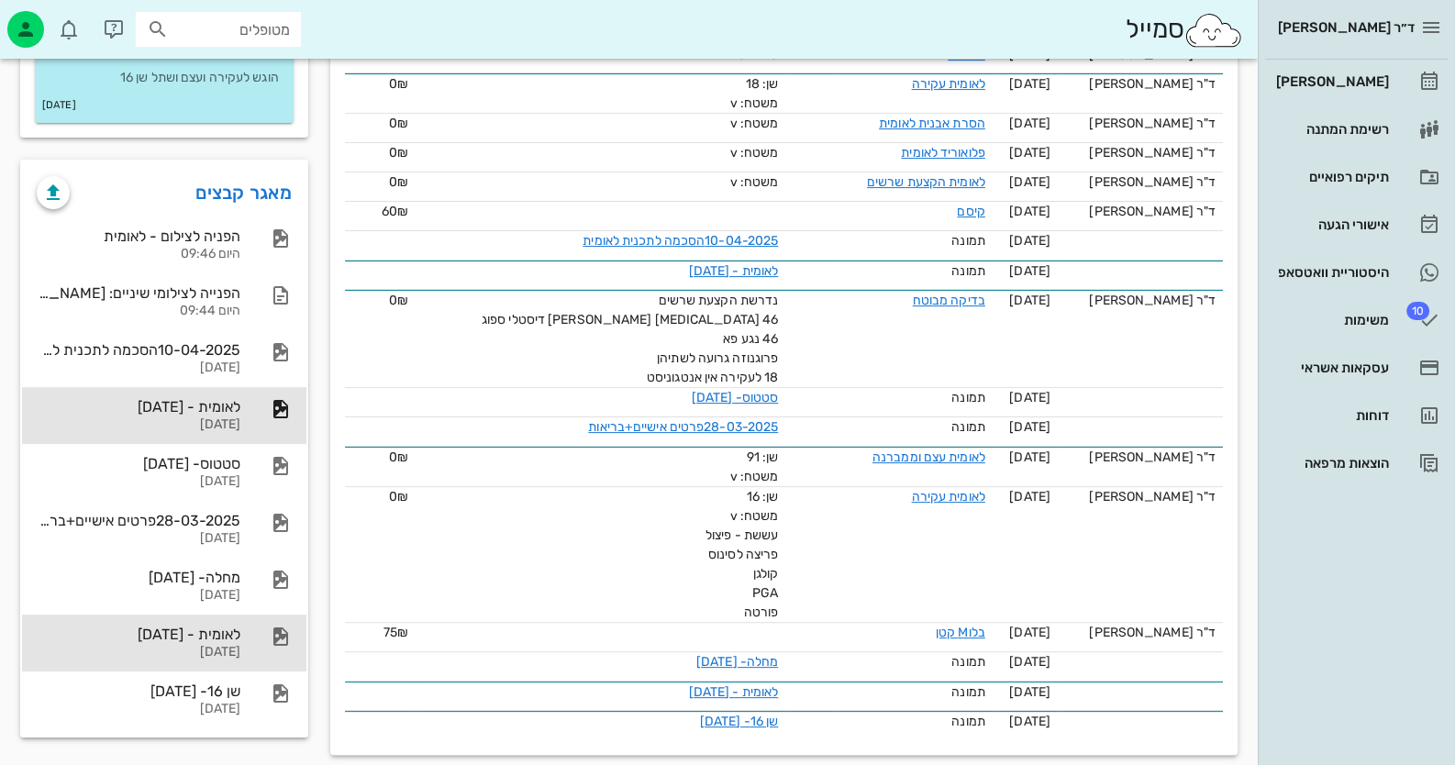
click at [242, 624] on div "לאומית - [DATE] [DATE]" at bounding box center [164, 643] width 284 height 57
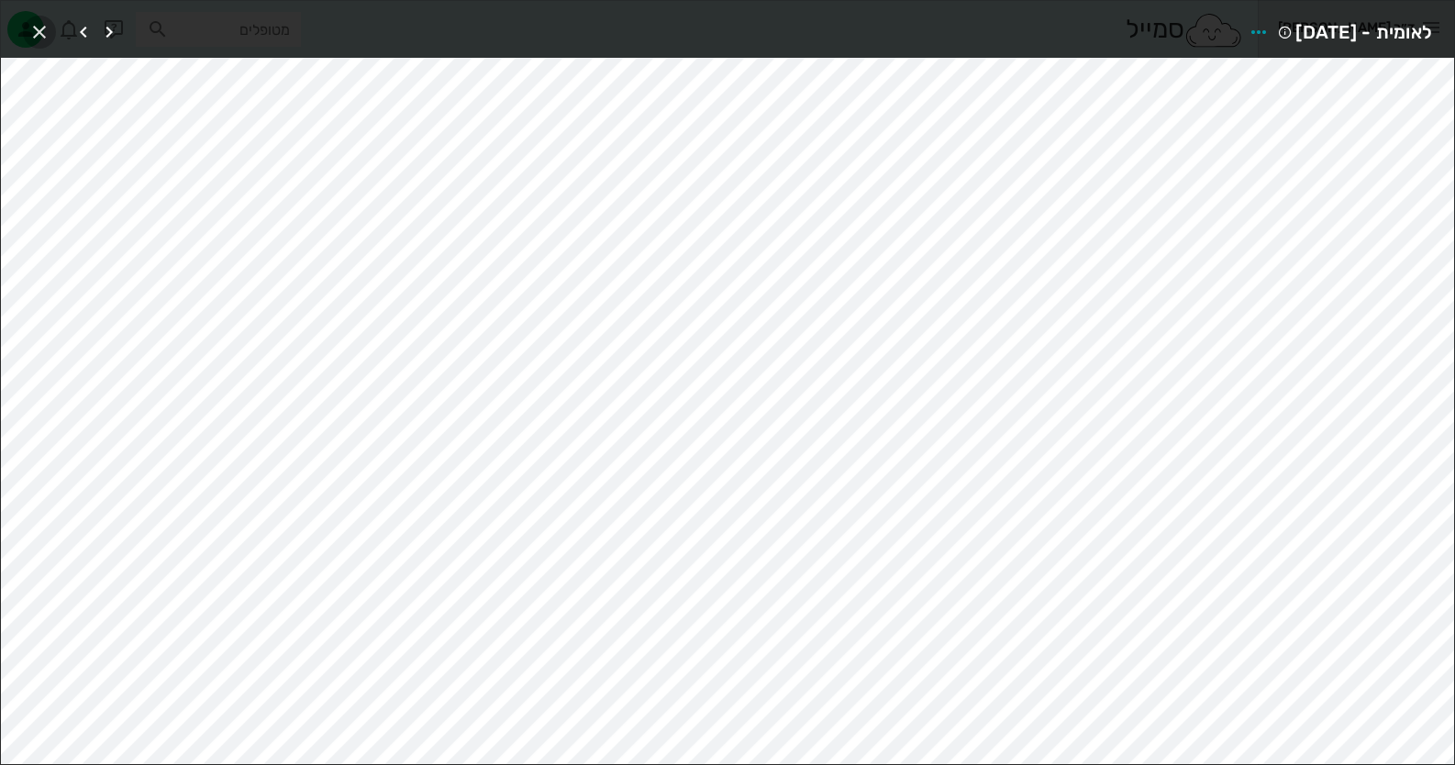
click at [25, 28] on span "button" at bounding box center [39, 32] width 33 height 22
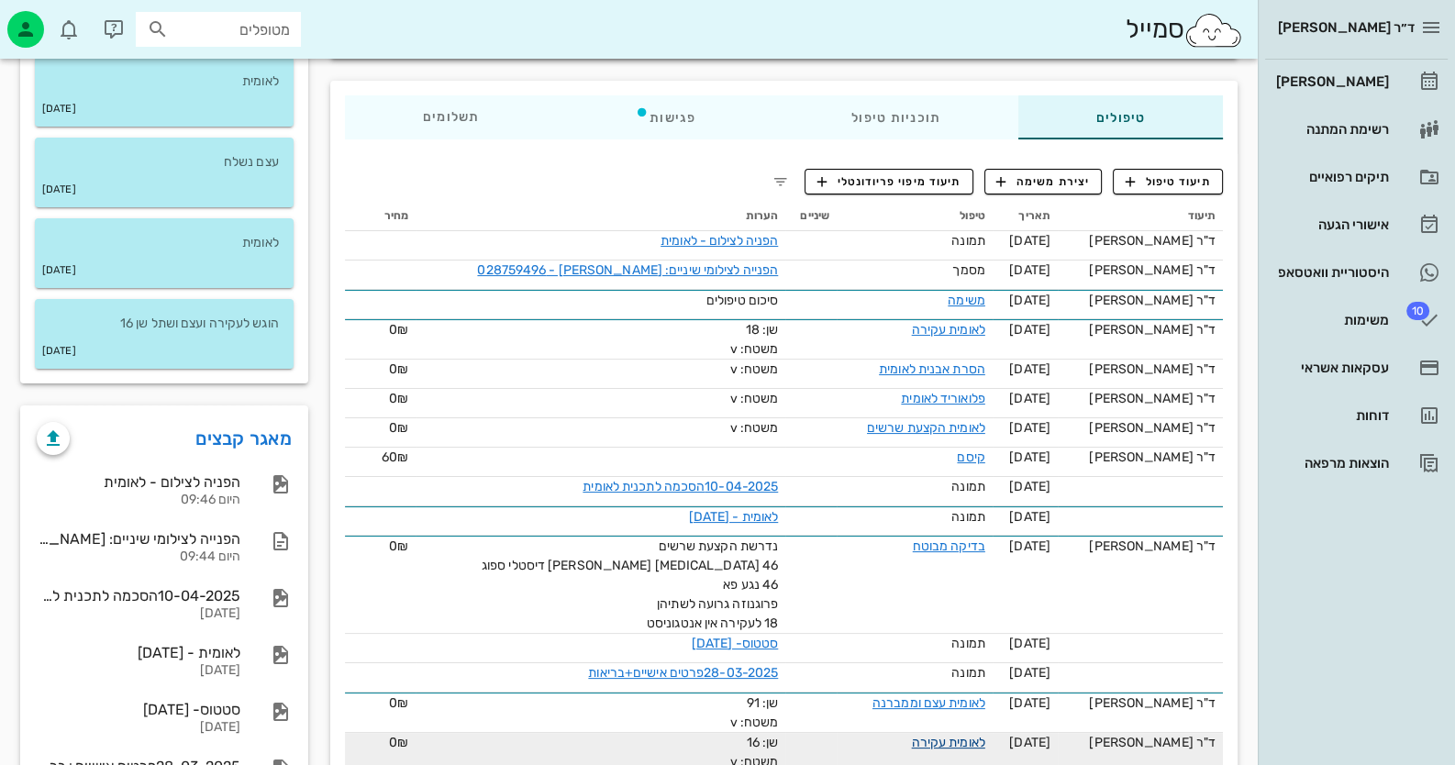
scroll to position [295, 0]
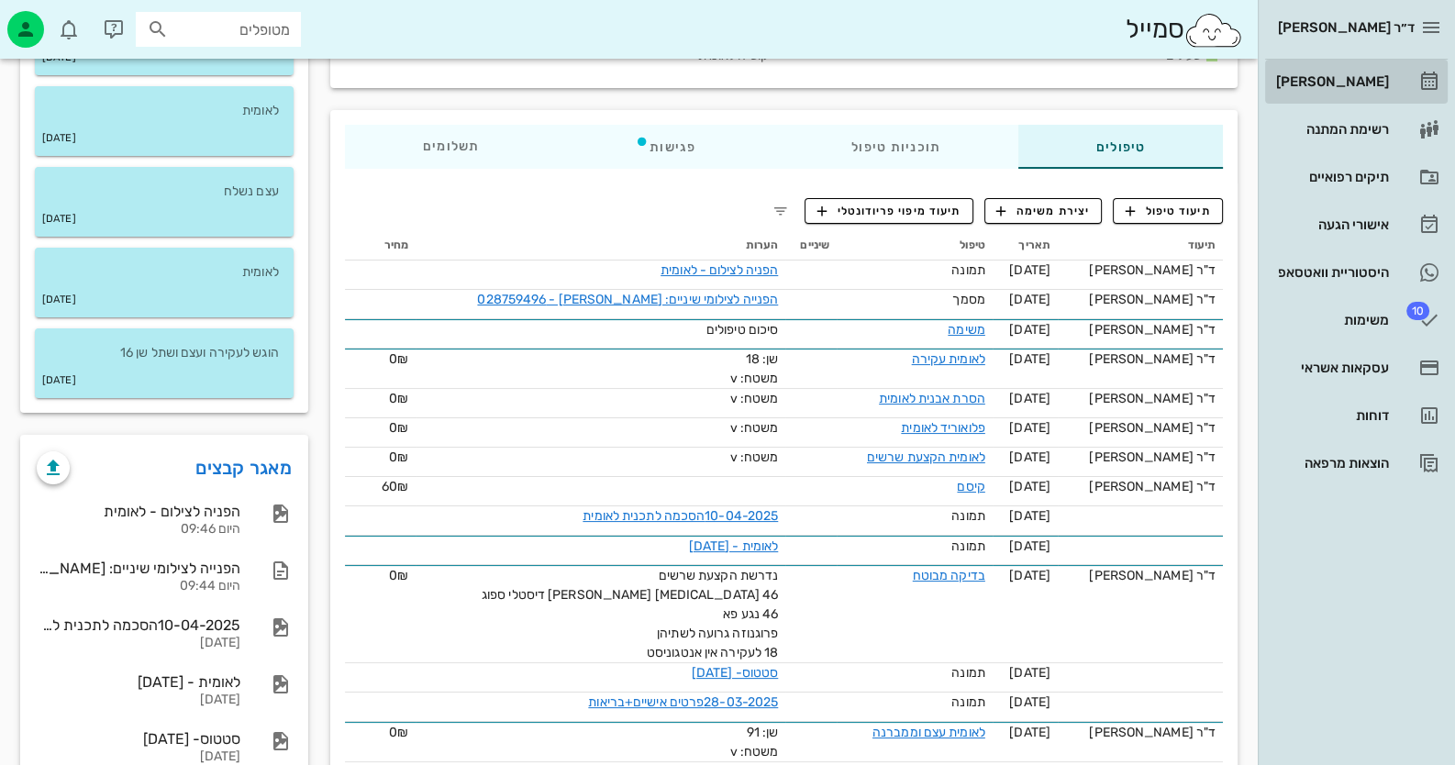
click at [1394, 86] on link "[PERSON_NAME]" at bounding box center [1356, 82] width 183 height 44
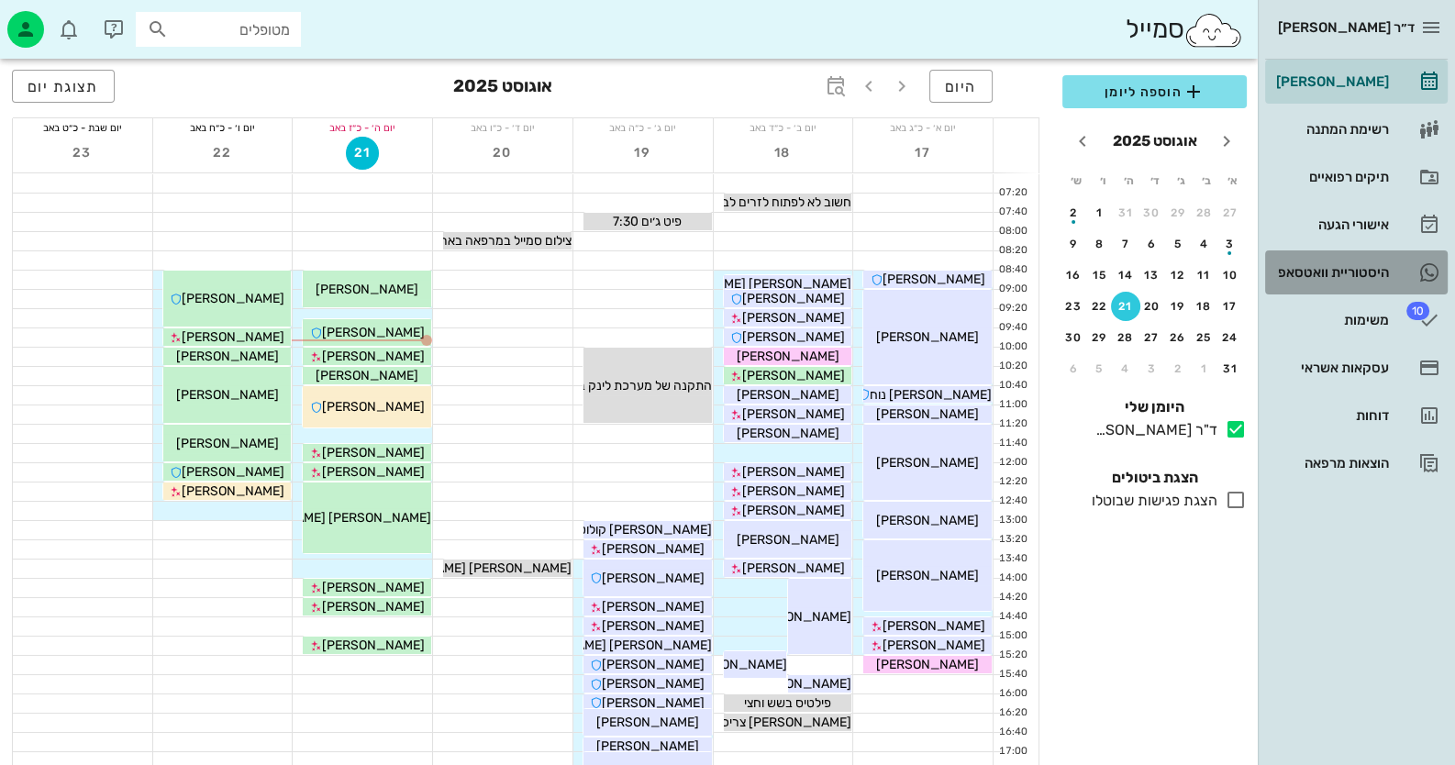
click at [1390, 273] on link "היסטוריית וואטסאפ" at bounding box center [1356, 272] width 183 height 44
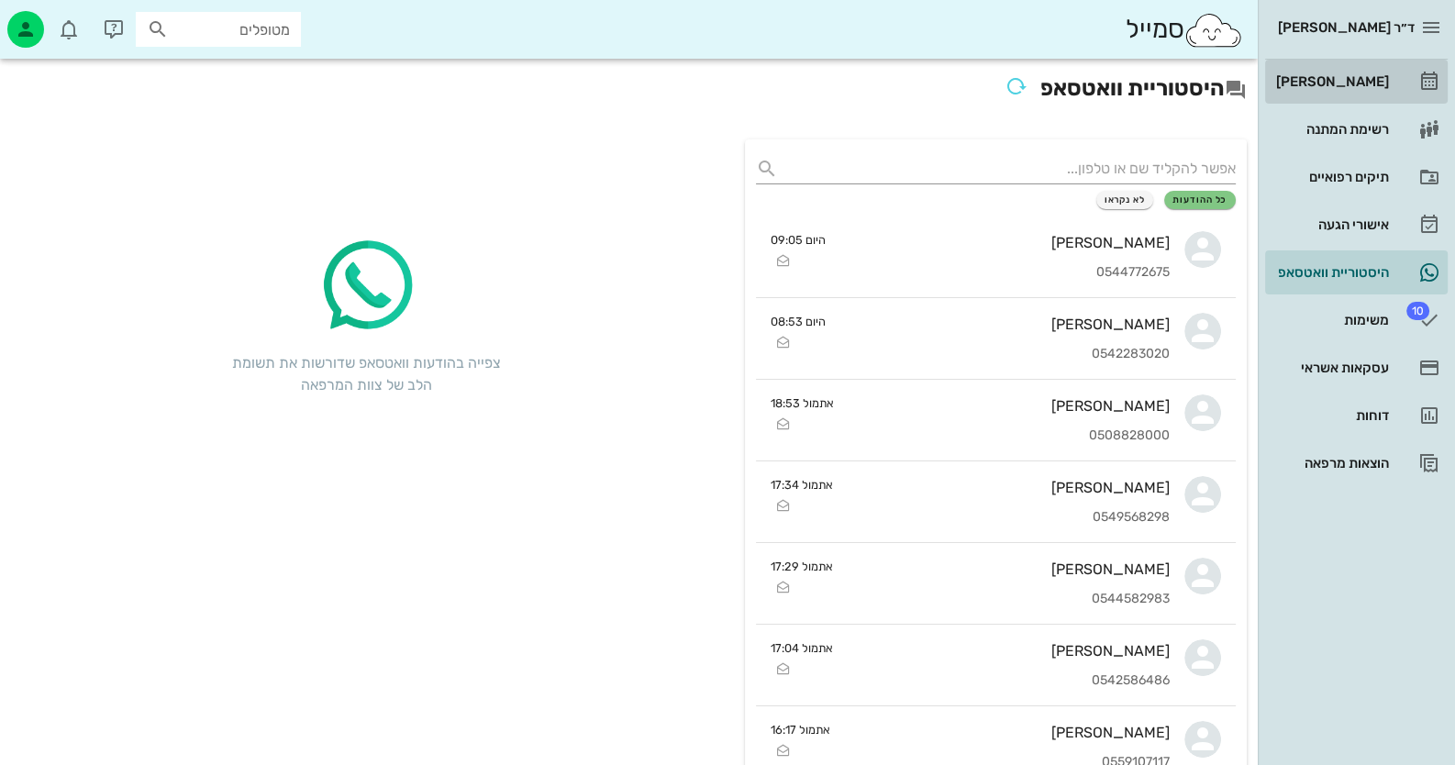
click at [1409, 82] on link "[PERSON_NAME]" at bounding box center [1356, 82] width 183 height 44
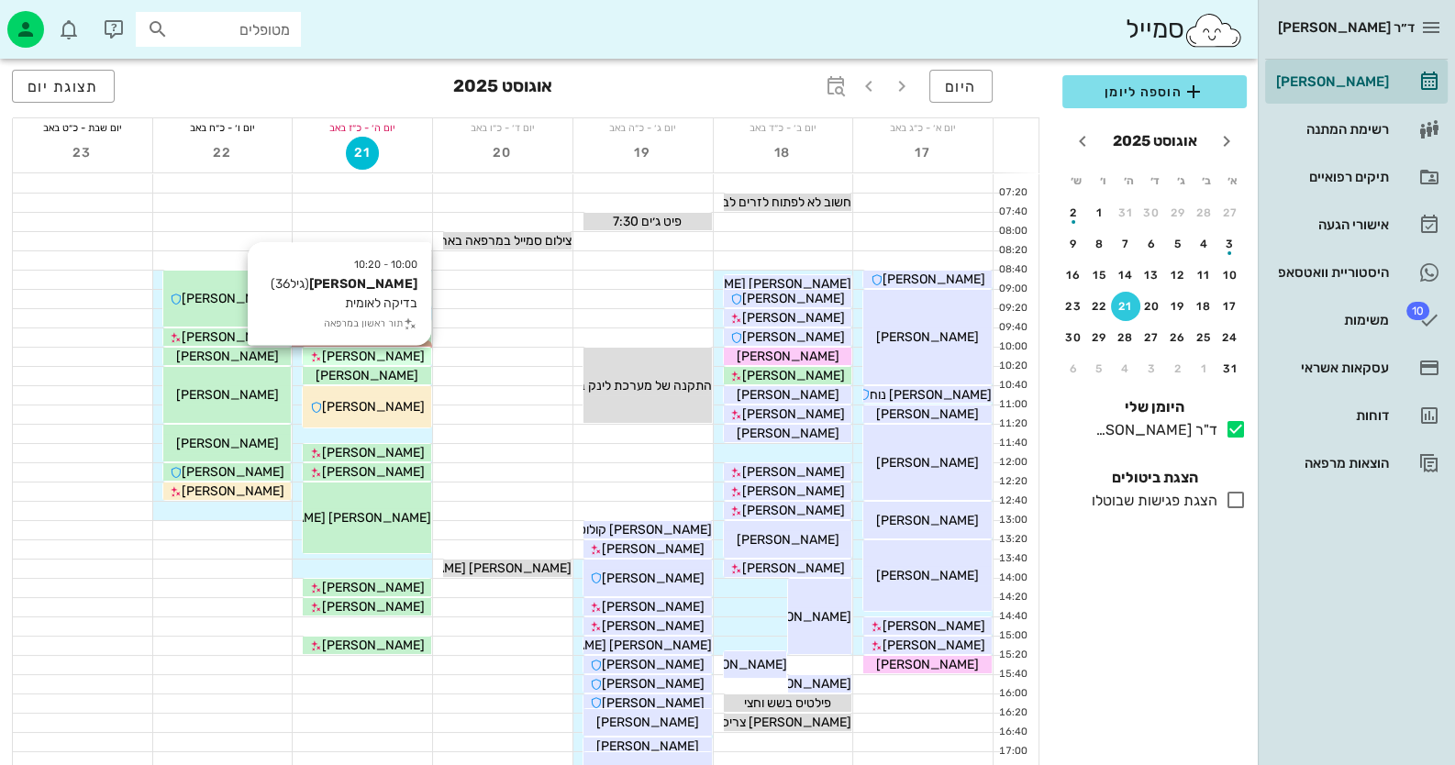
click at [361, 356] on span "[PERSON_NAME]" at bounding box center [373, 357] width 103 height 16
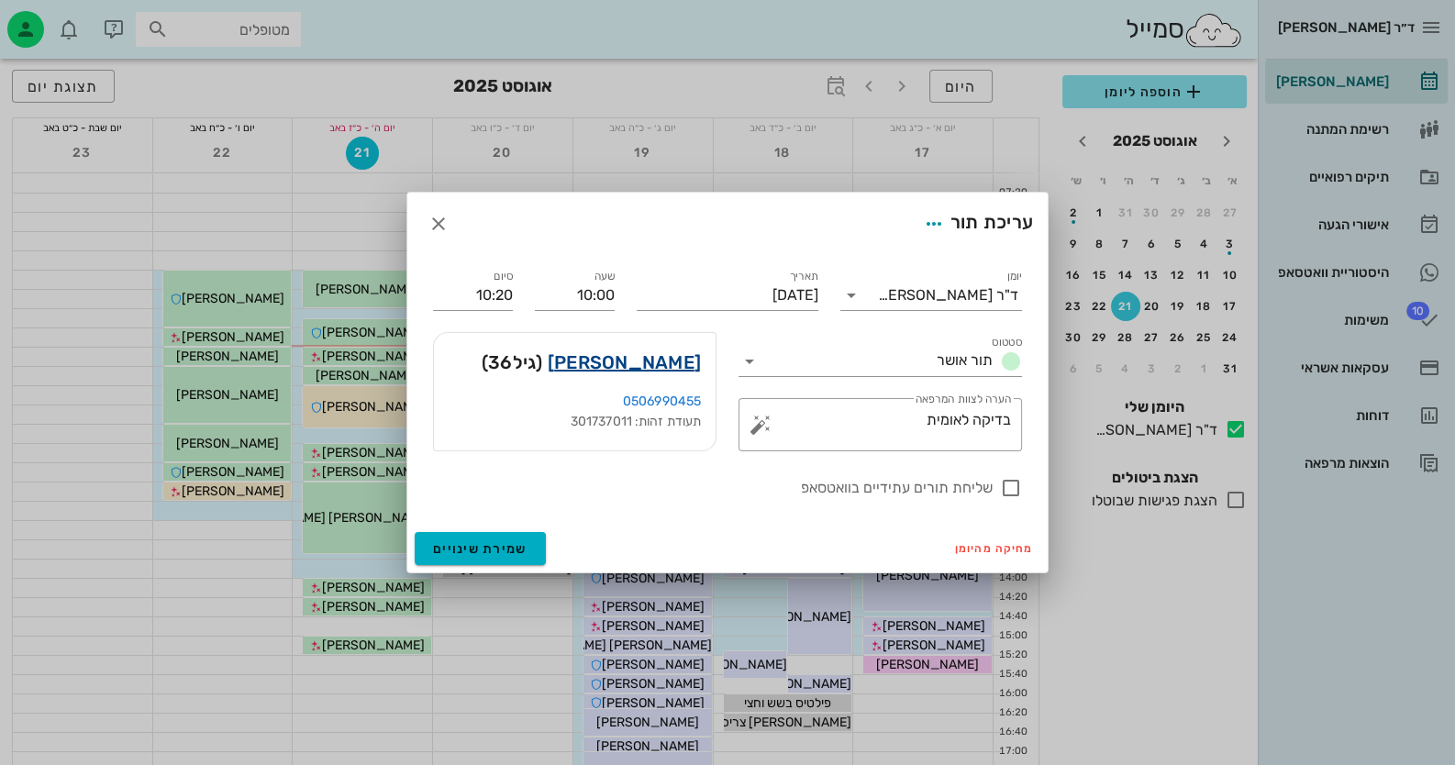
click at [678, 359] on link "[PERSON_NAME]" at bounding box center [624, 362] width 153 height 29
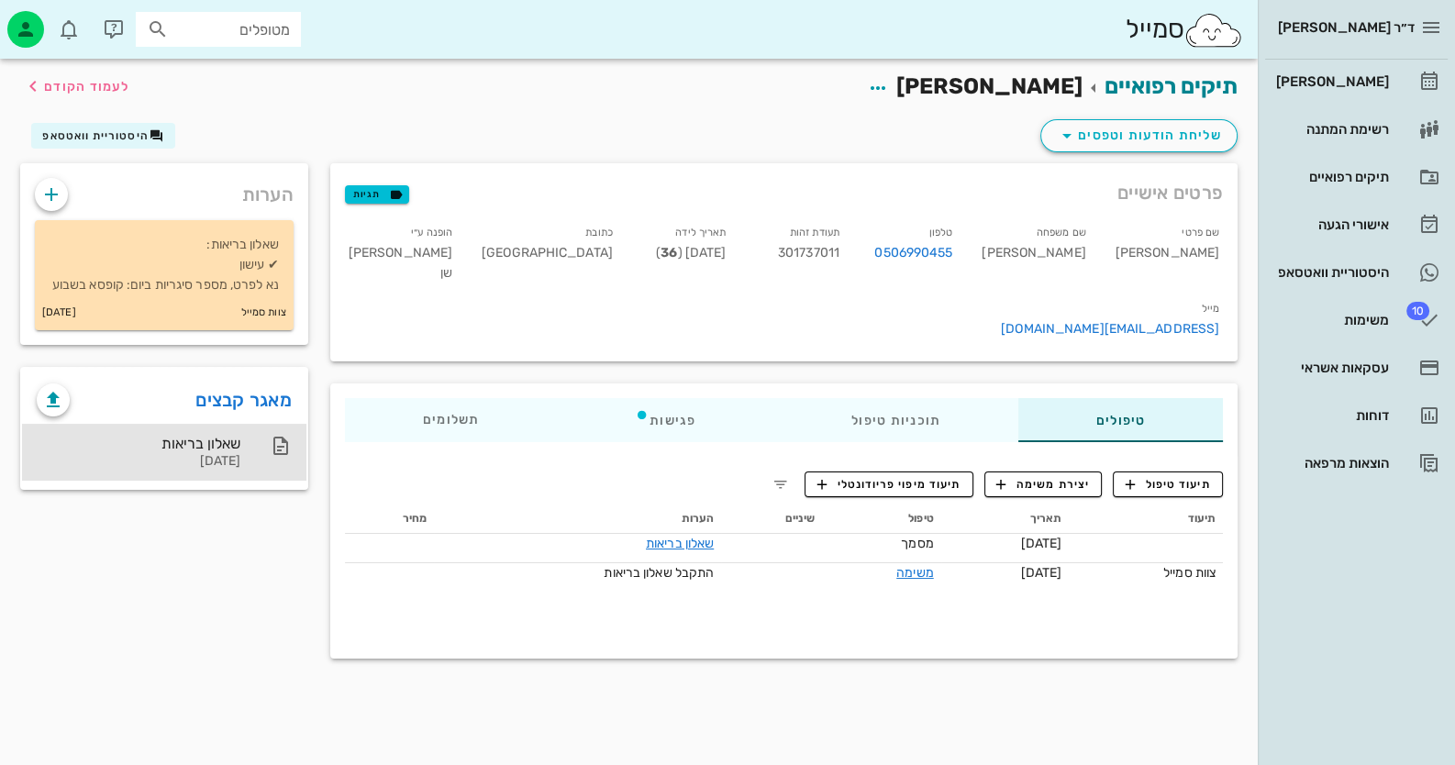
click at [230, 452] on div "שאלון בריאות [DATE]" at bounding box center [139, 452] width 204 height 57
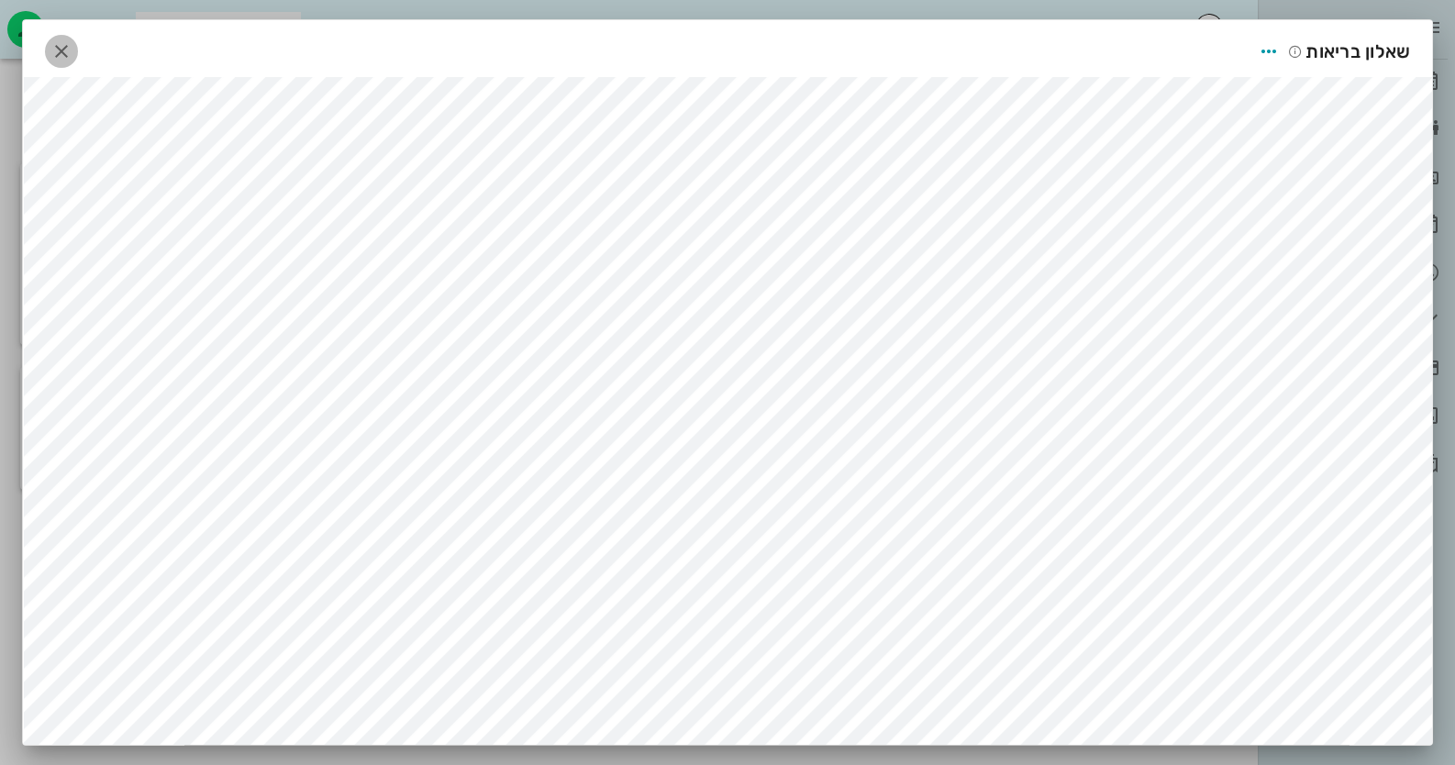
click at [63, 56] on icon "button" at bounding box center [61, 51] width 22 height 22
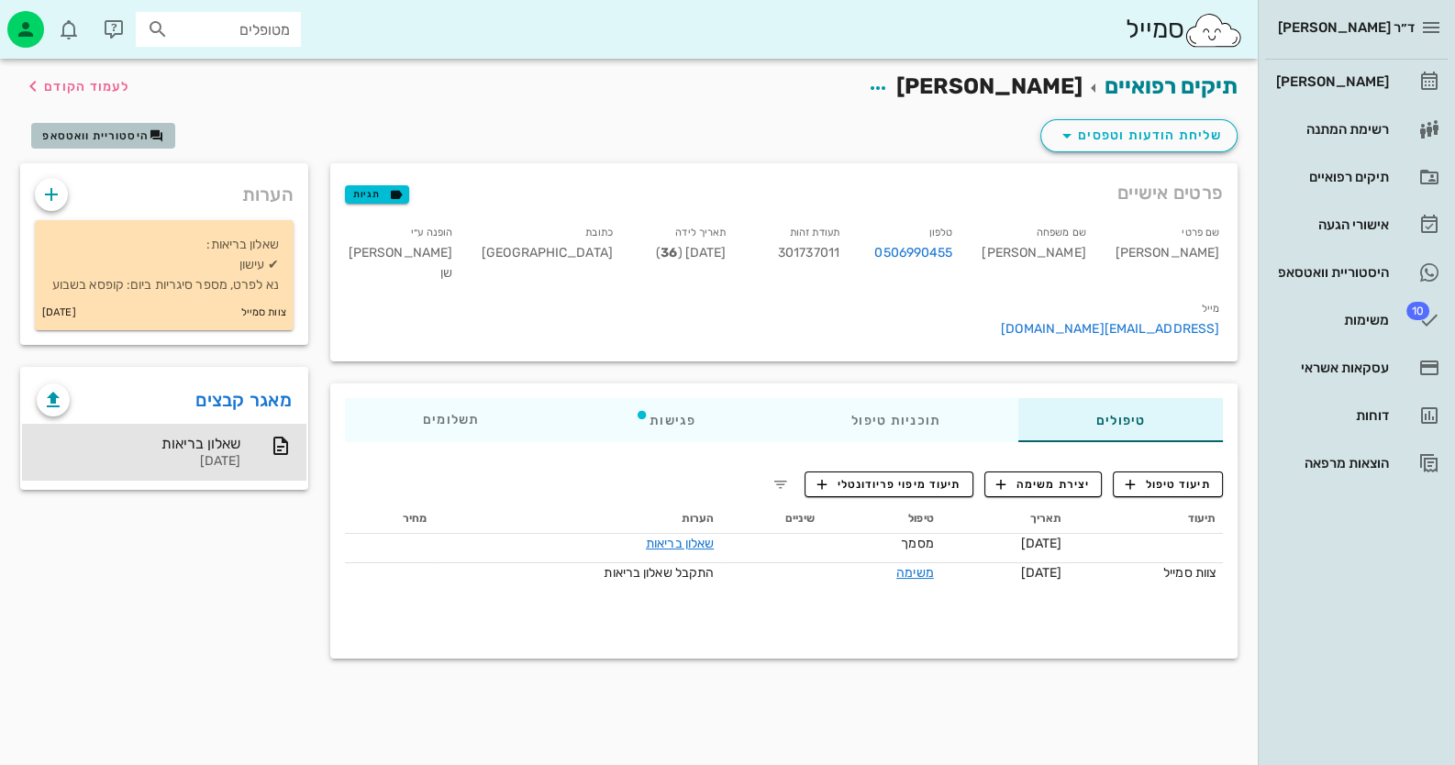
click at [103, 135] on span "היסטוריית וואטסאפ" at bounding box center [95, 135] width 106 height 13
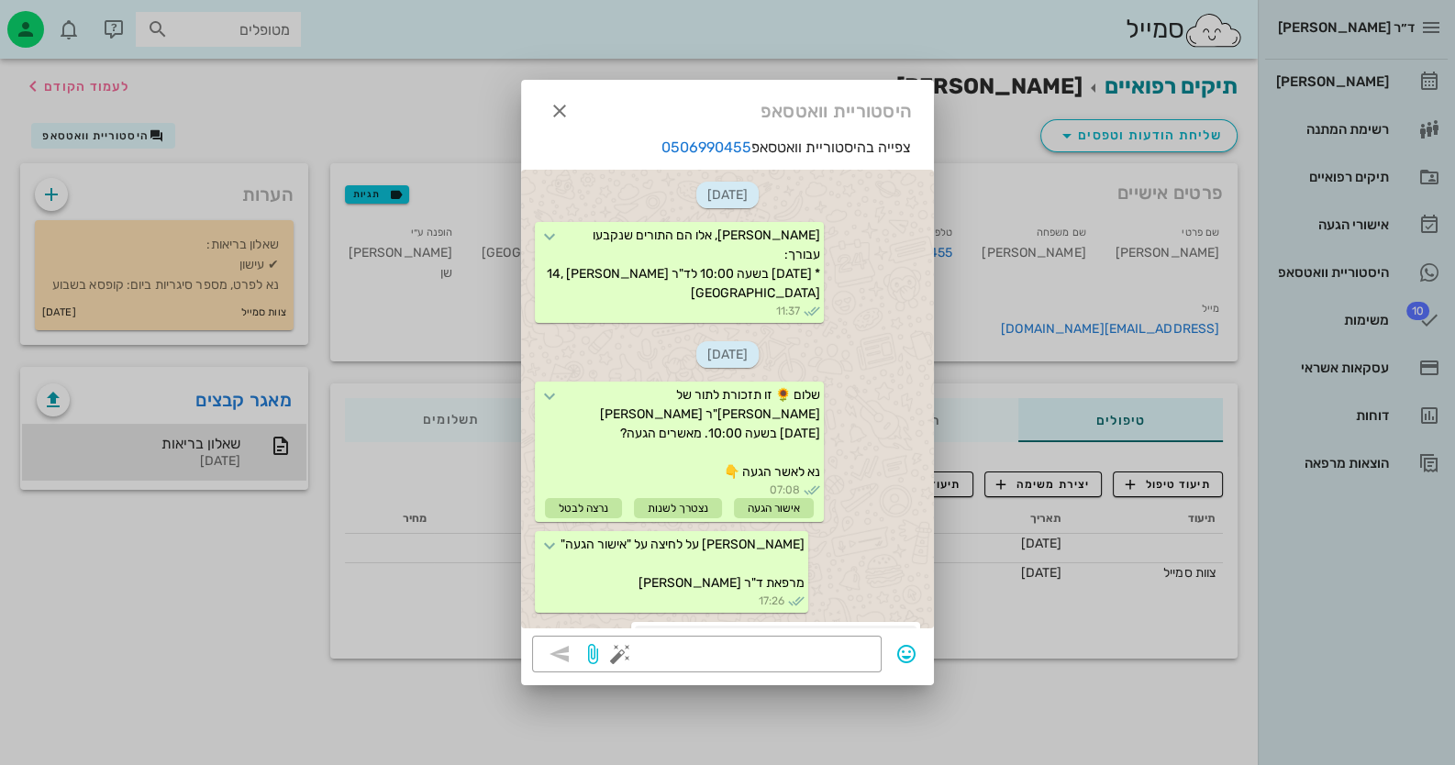
scroll to position [1348, 0]
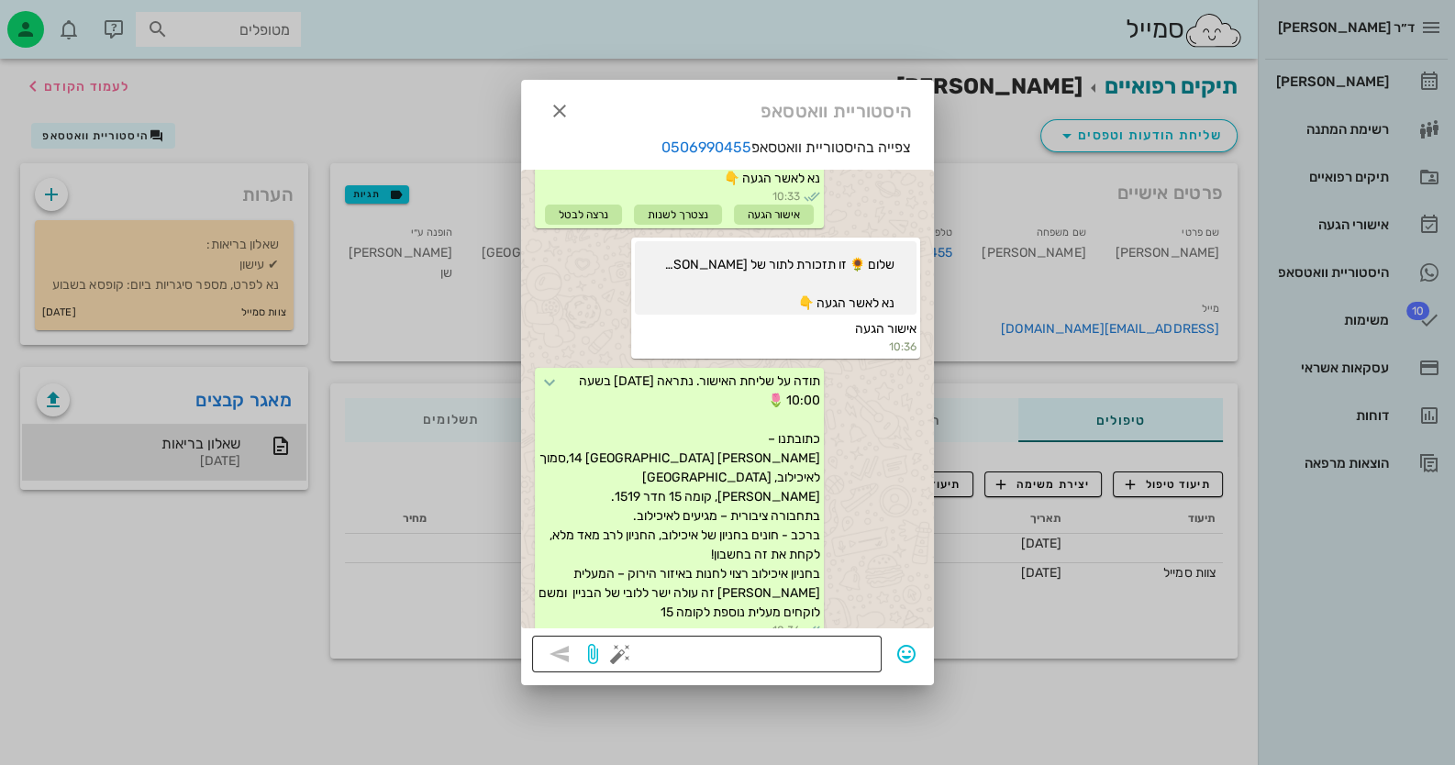
click at [738, 662] on textarea at bounding box center [747, 655] width 247 height 29
type textarea "חיה"
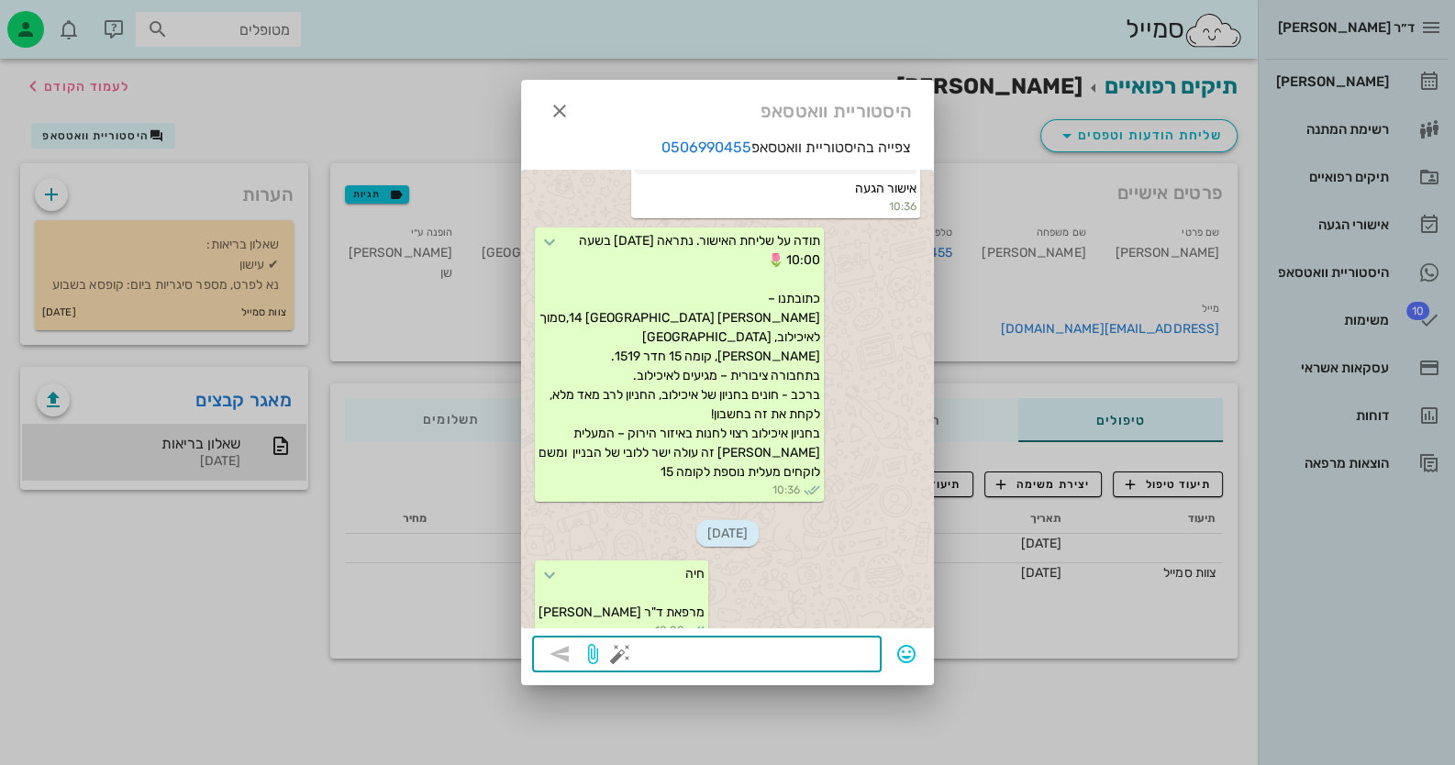
scroll to position [1659, 0]
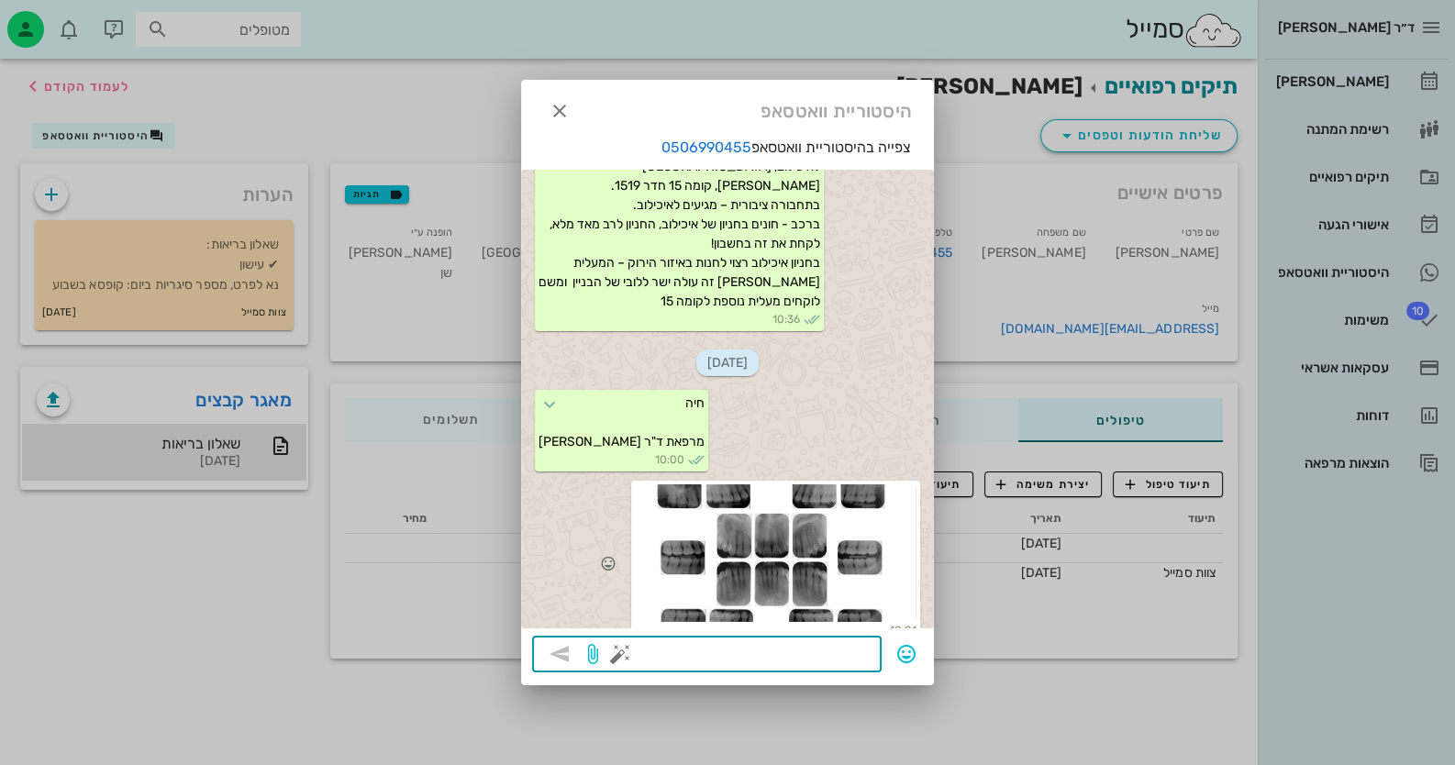
click at [835, 534] on div at bounding box center [776, 553] width 282 height 138
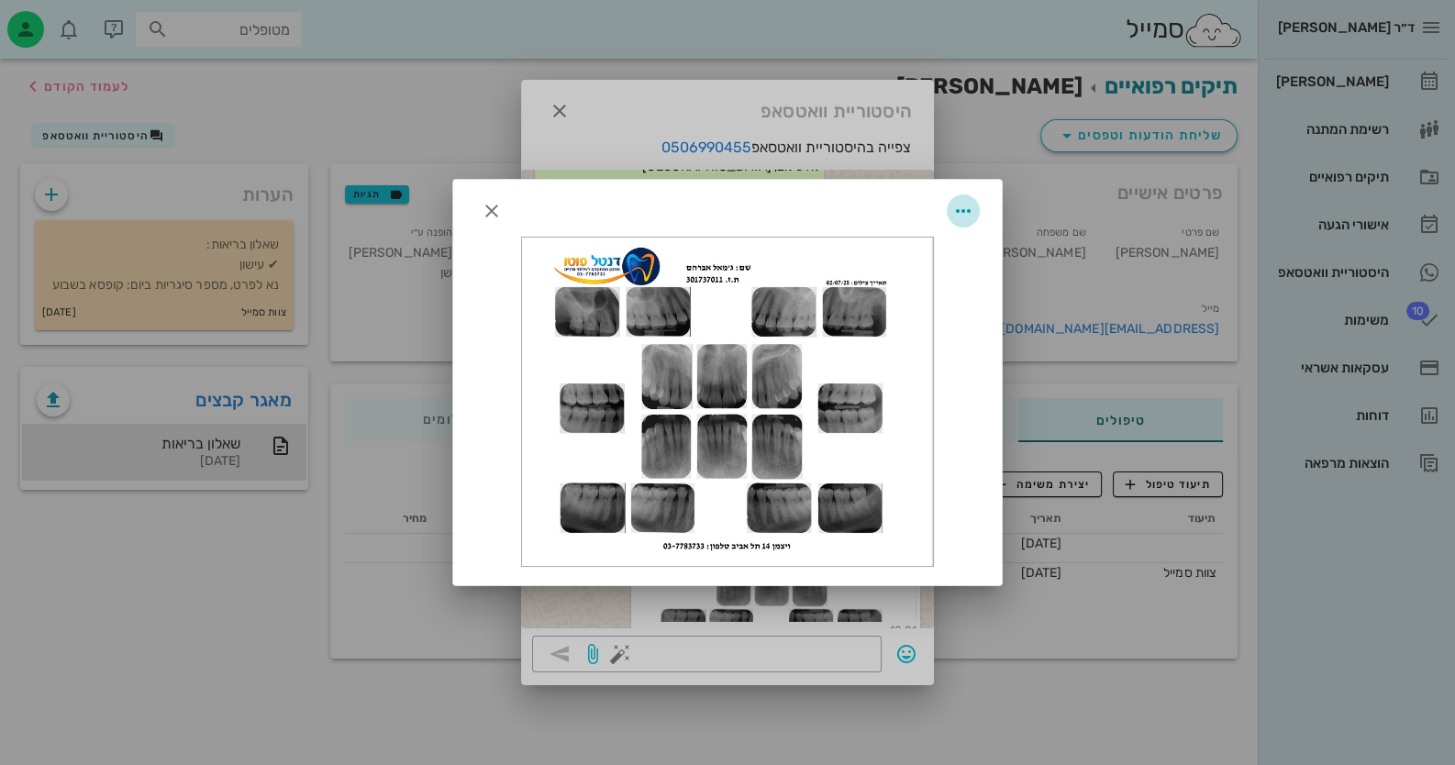
click at [963, 208] on icon "button" at bounding box center [963, 211] width 22 height 22
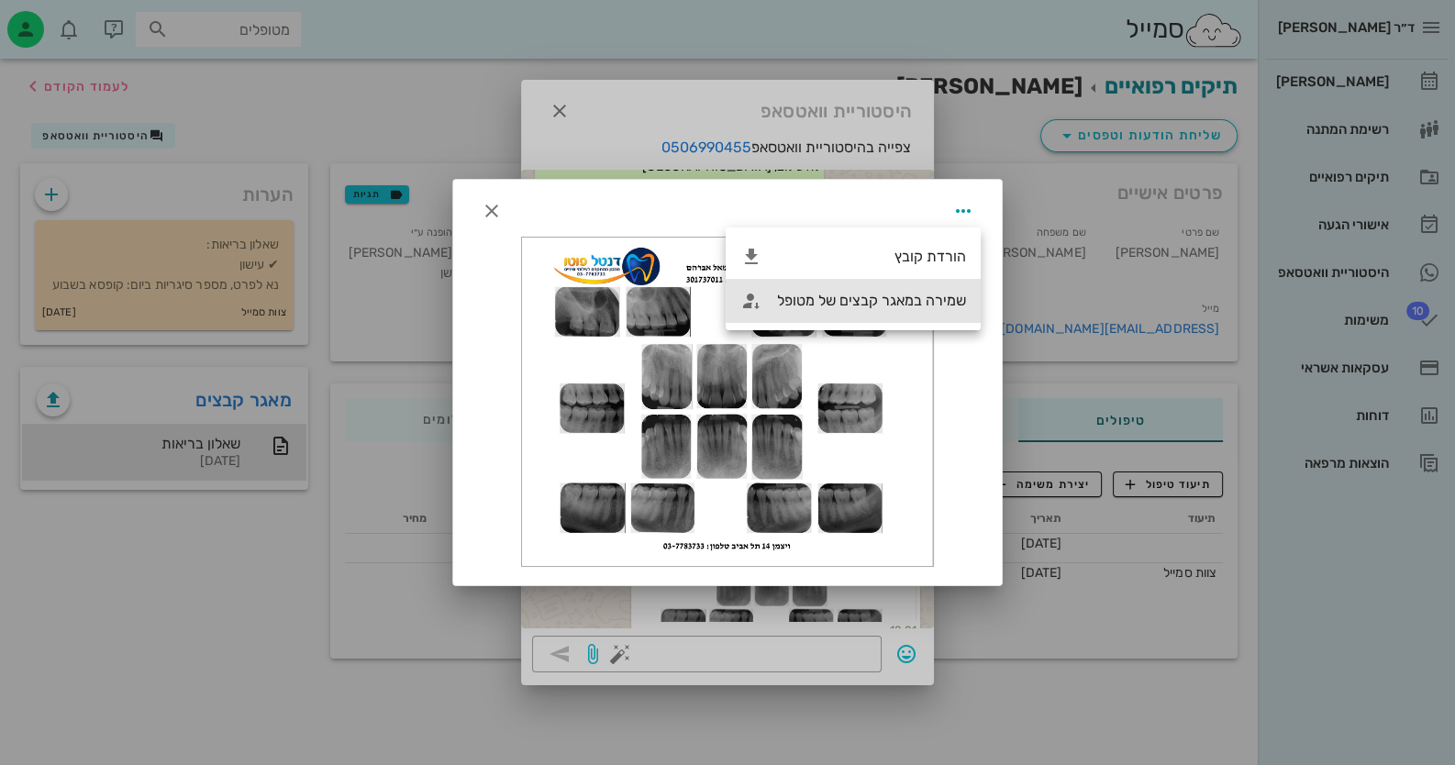
click at [943, 299] on div "שמירה במאגר קבצים של מטופל" at bounding box center [871, 300] width 189 height 17
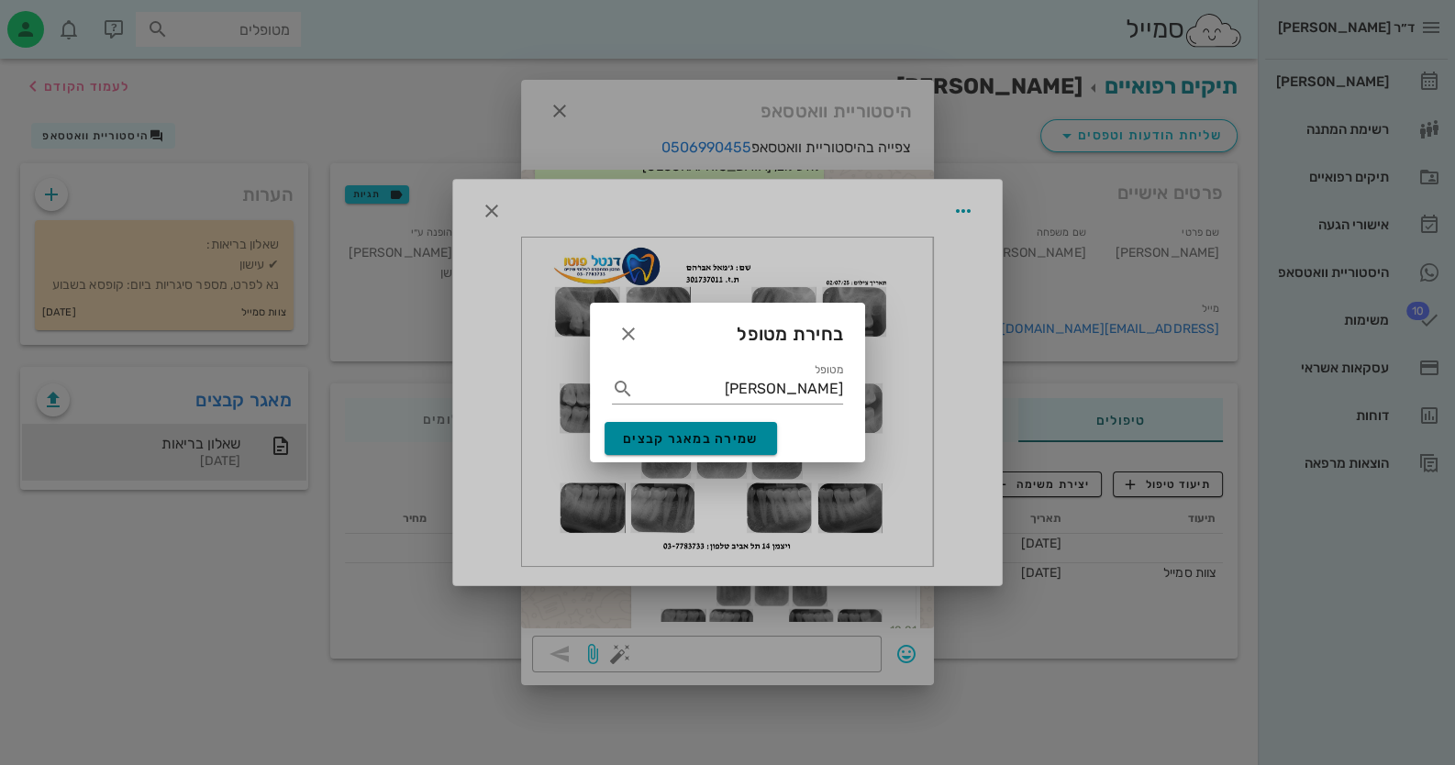
click at [734, 439] on span "שמירה במאגר קבצים" at bounding box center [691, 439] width 136 height 16
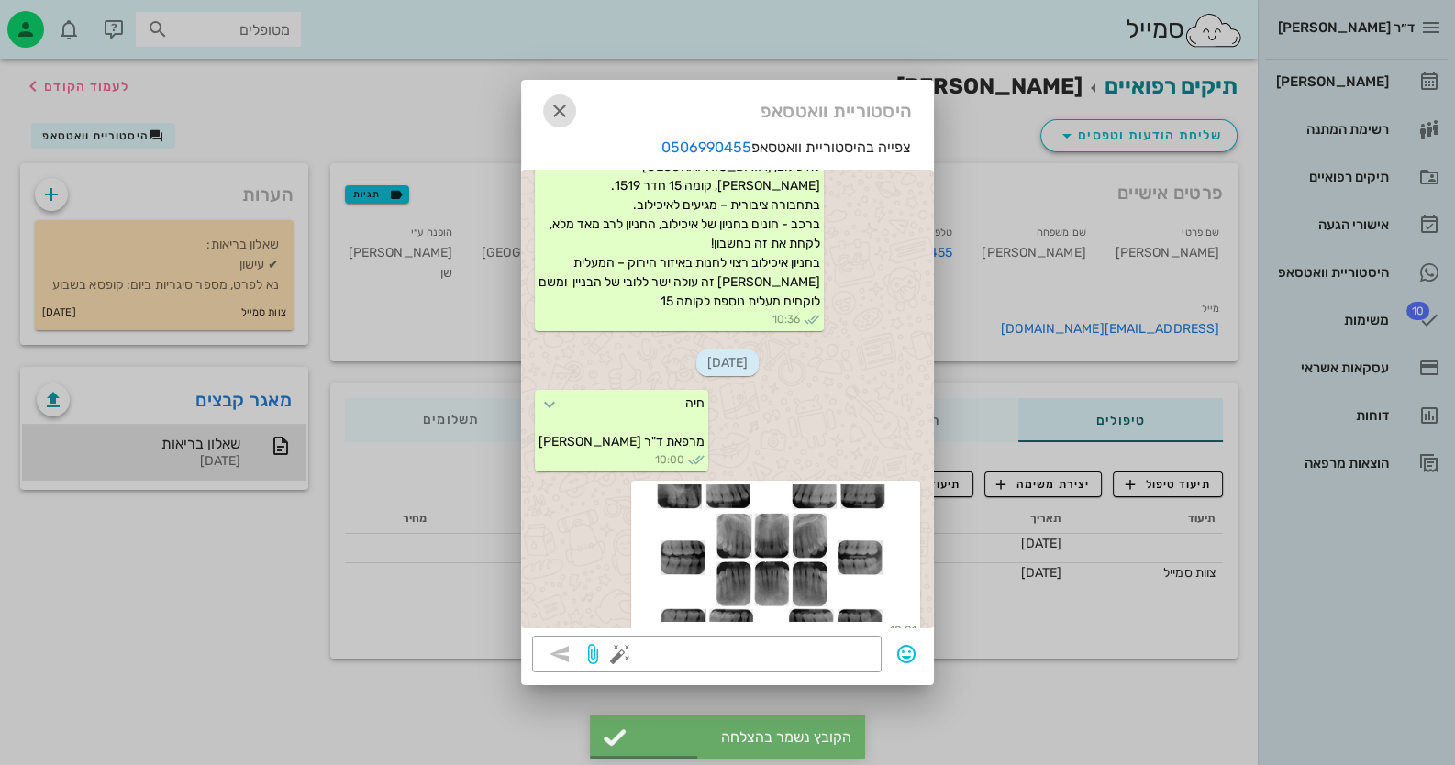
click at [562, 111] on icon "button" at bounding box center [560, 111] width 22 height 22
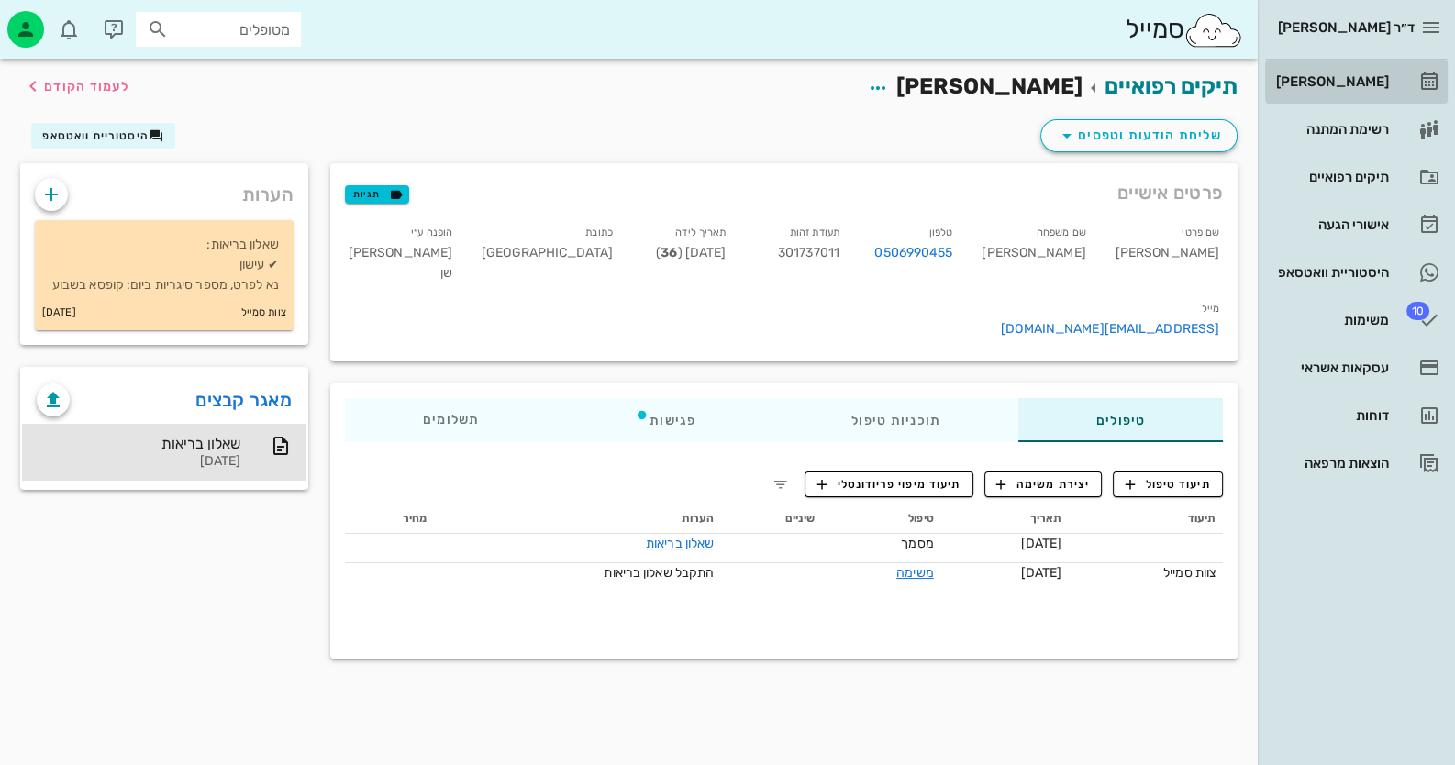
click at [1438, 71] on icon at bounding box center [1429, 82] width 22 height 22
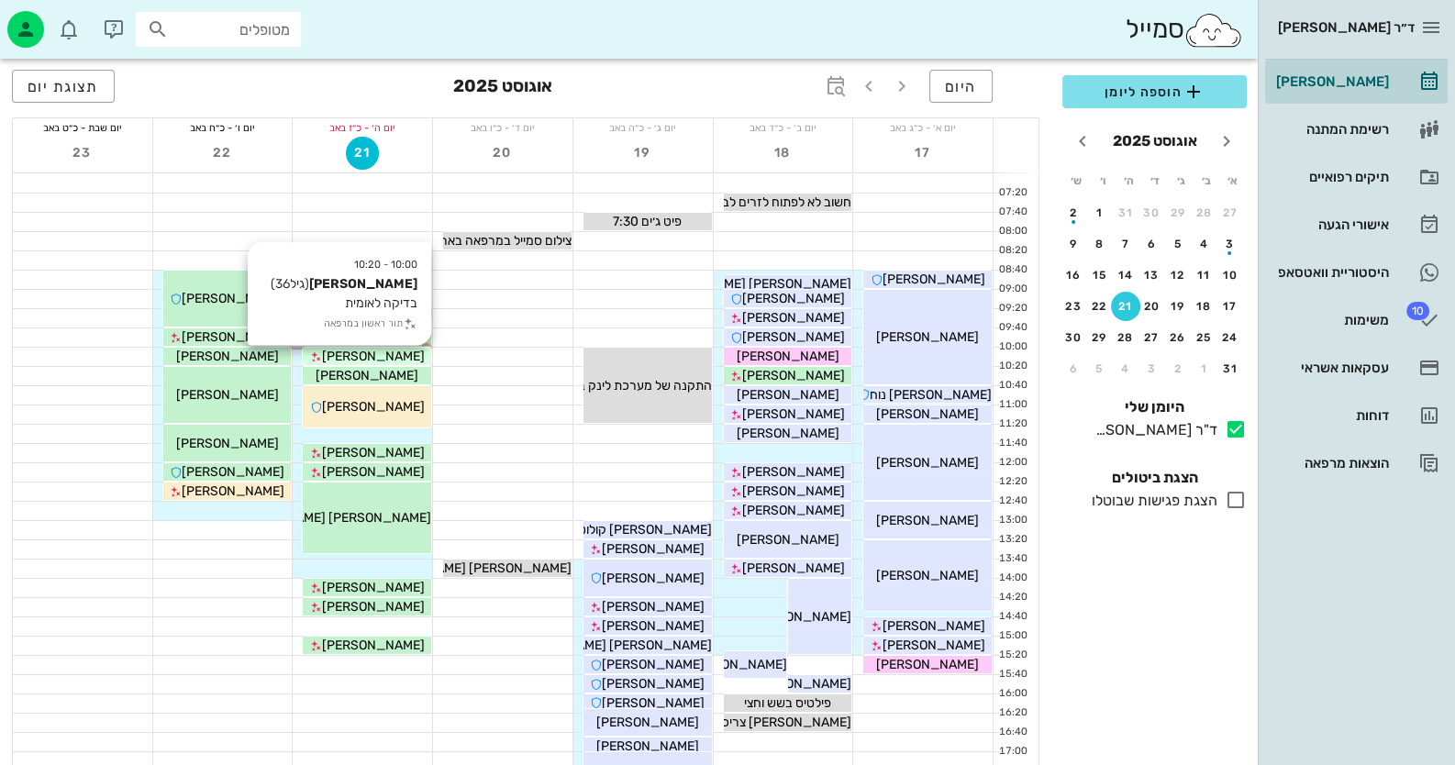
click at [404, 355] on span "[PERSON_NAME]" at bounding box center [373, 357] width 103 height 16
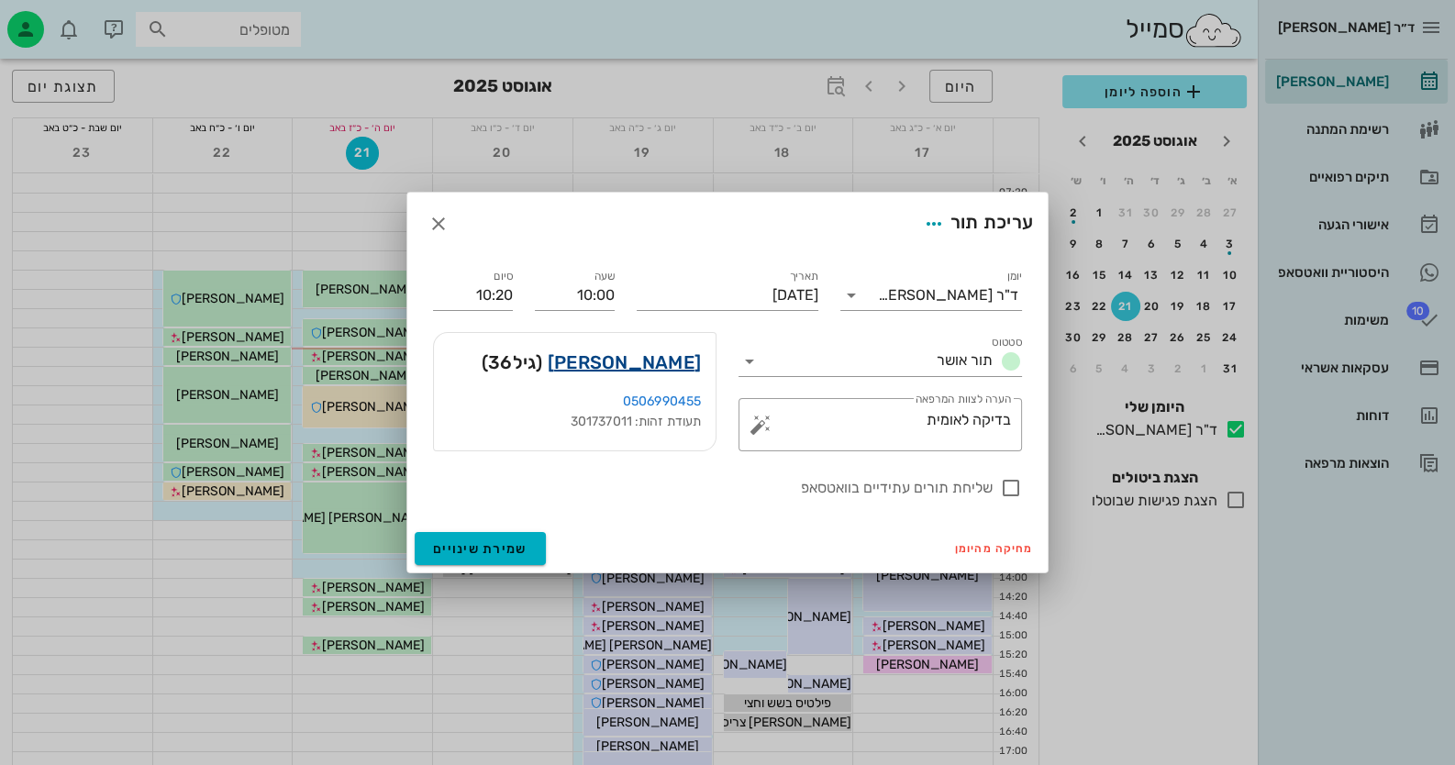
click at [664, 357] on link "[PERSON_NAME]" at bounding box center [624, 362] width 153 height 29
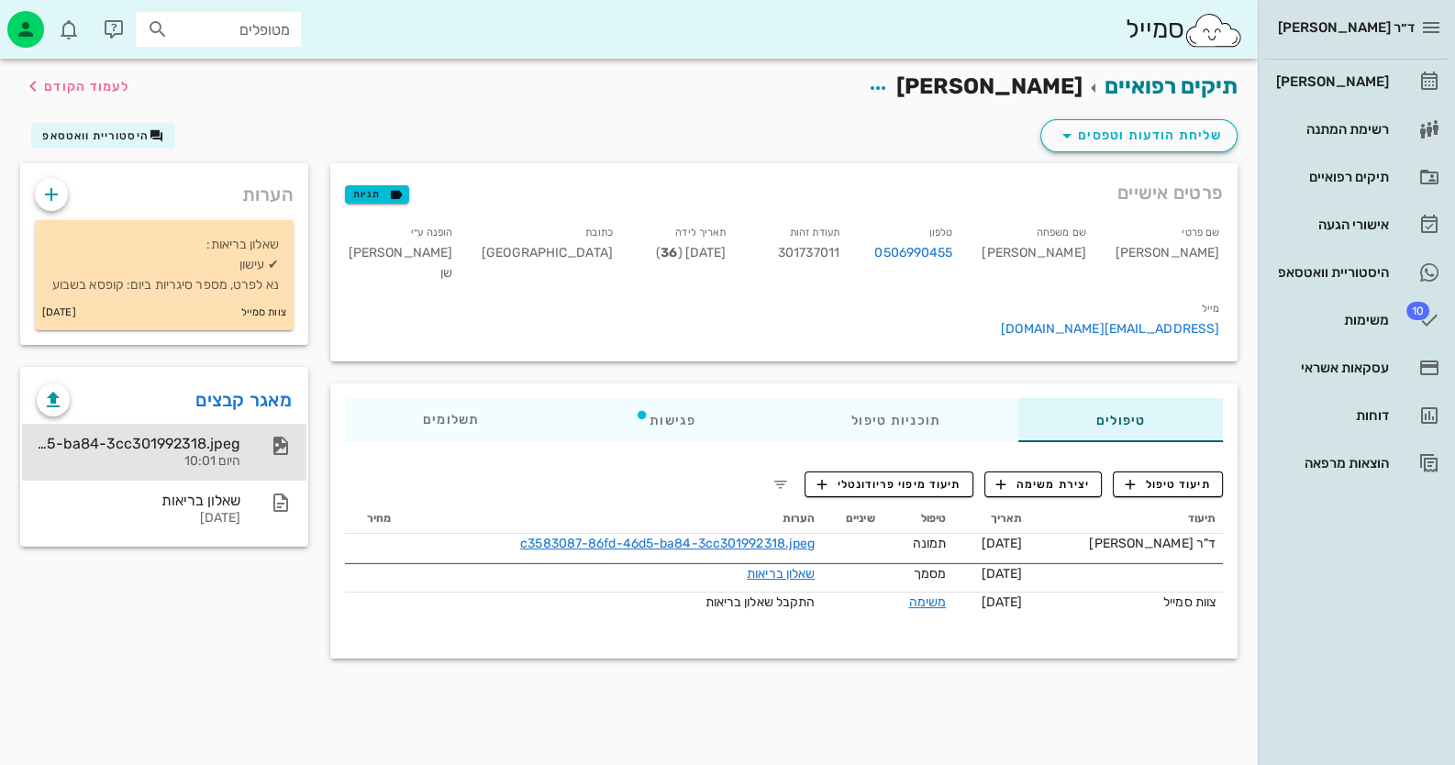
click at [256, 454] on div at bounding box center [271, 446] width 40 height 22
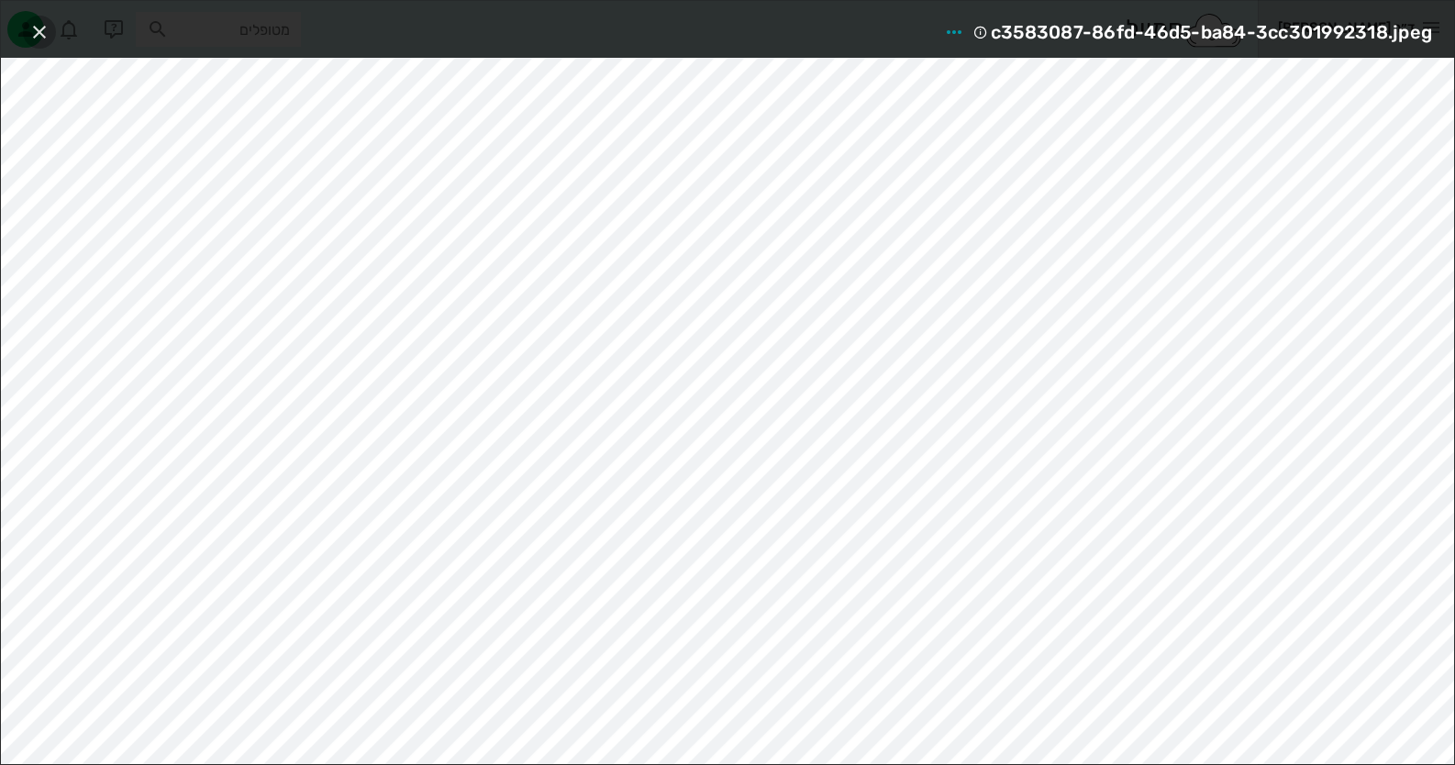
click at [42, 27] on icon "button" at bounding box center [39, 32] width 22 height 22
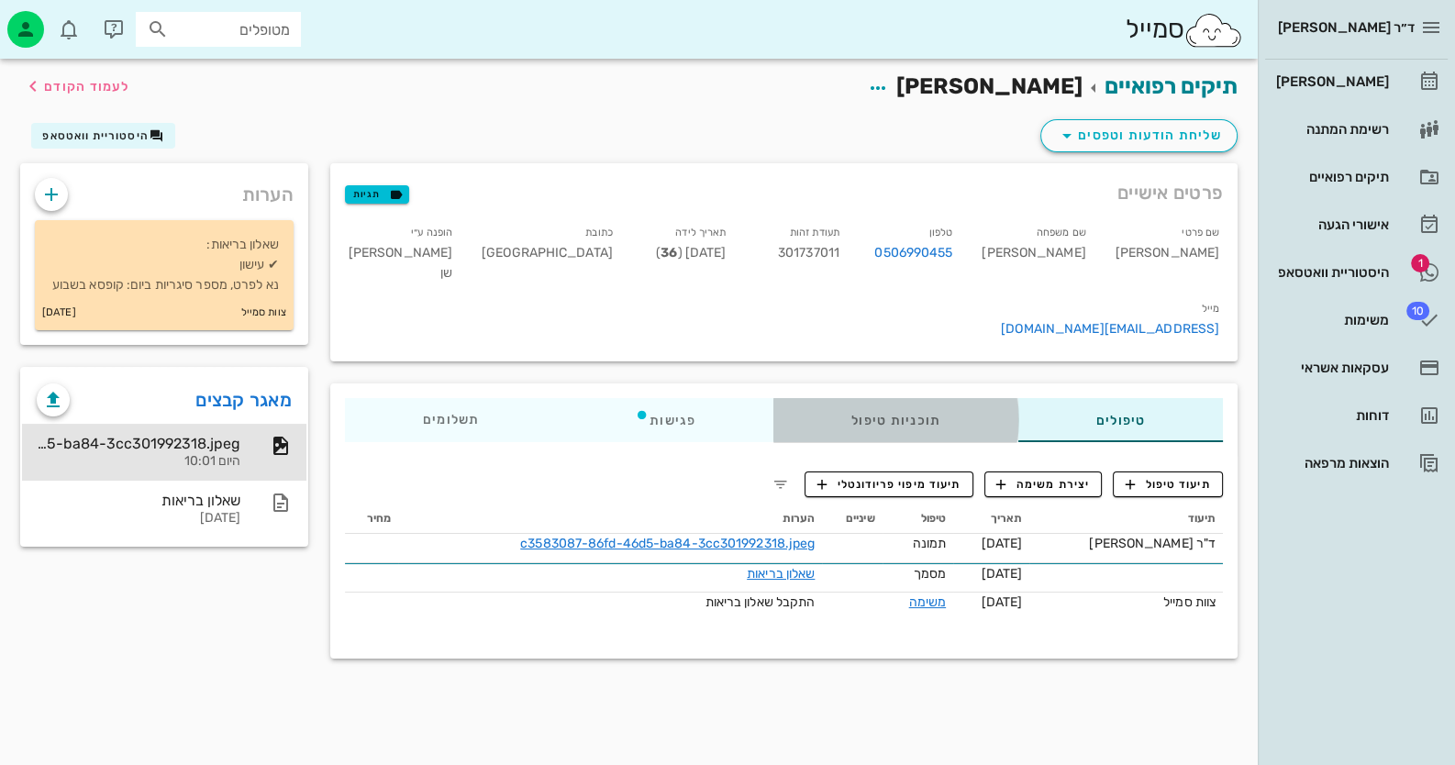
click at [959, 398] on div "תוכניות טיפול" at bounding box center [895, 420] width 245 height 44
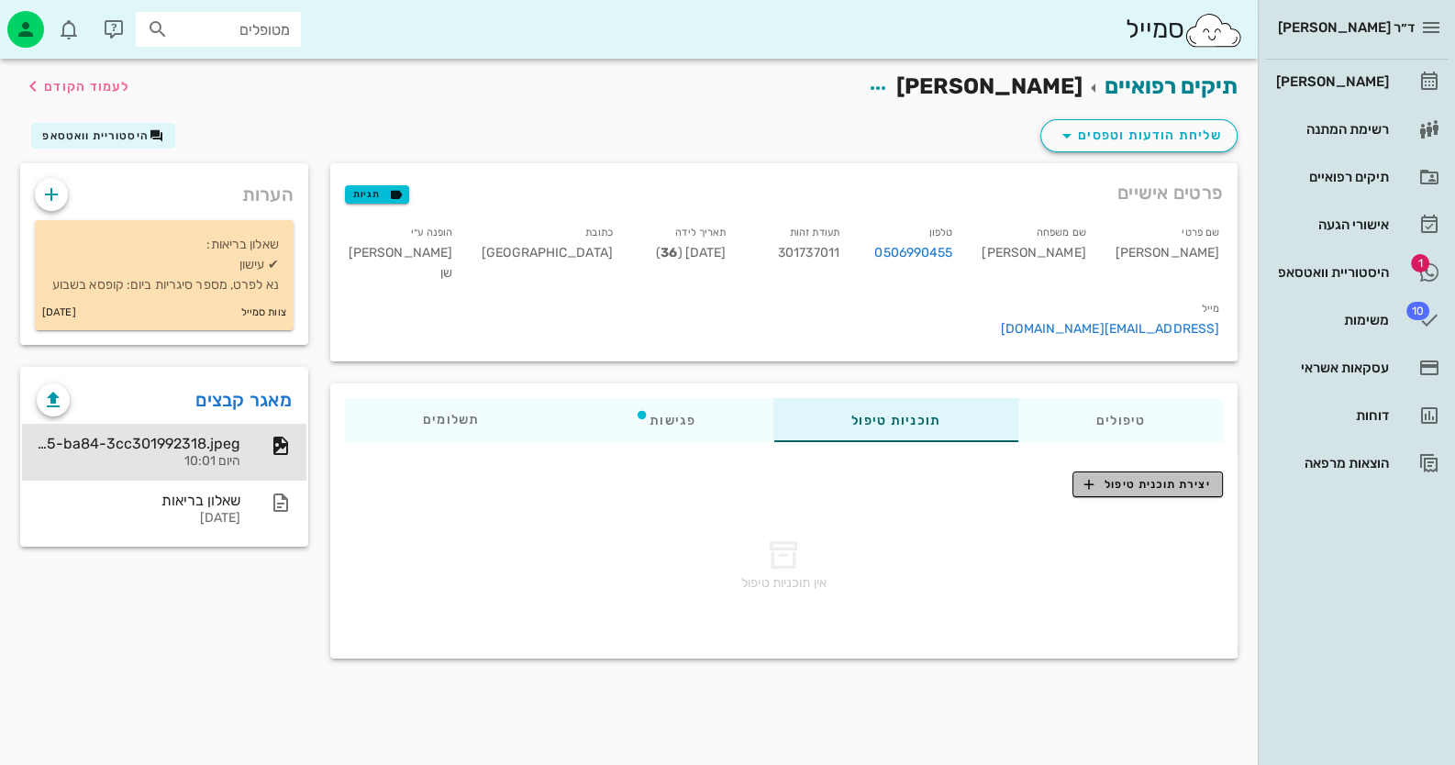
click at [1149, 472] on button "יצירת תוכנית טיפול" at bounding box center [1147, 485] width 150 height 26
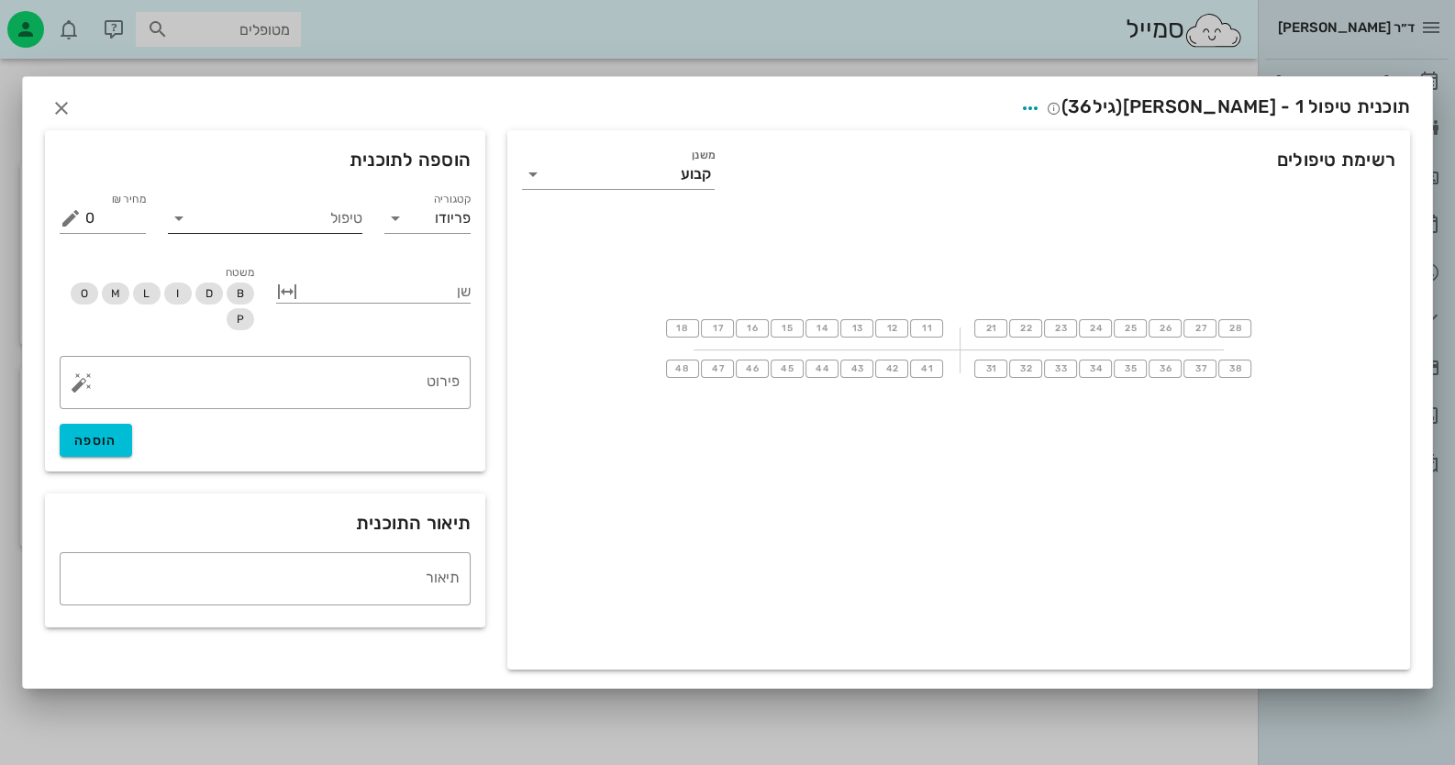
click at [298, 224] on input "טיפול" at bounding box center [278, 218] width 169 height 29
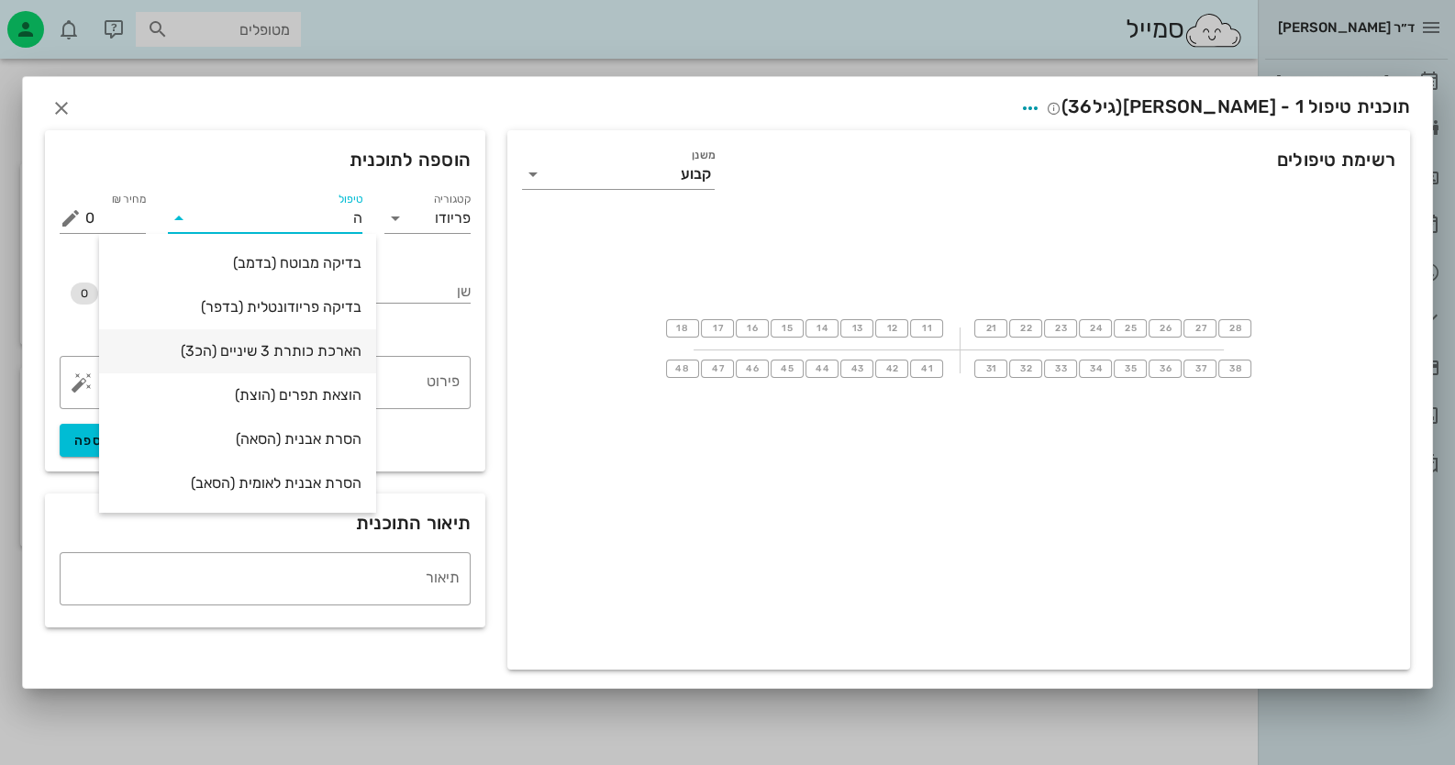
type input "הק"
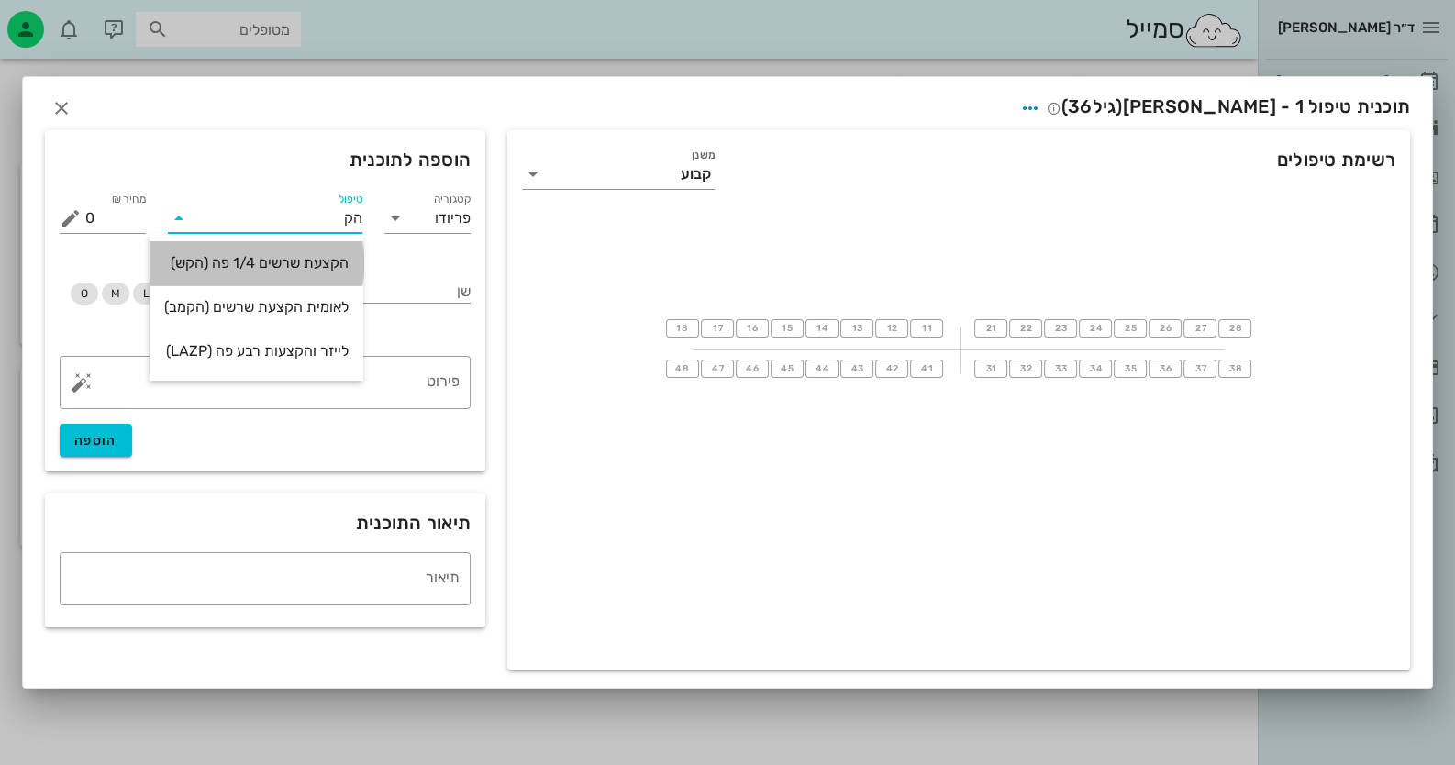
click at [339, 264] on div "הקצעת שרשים 1/4 פה (הקש)" at bounding box center [256, 262] width 184 height 17
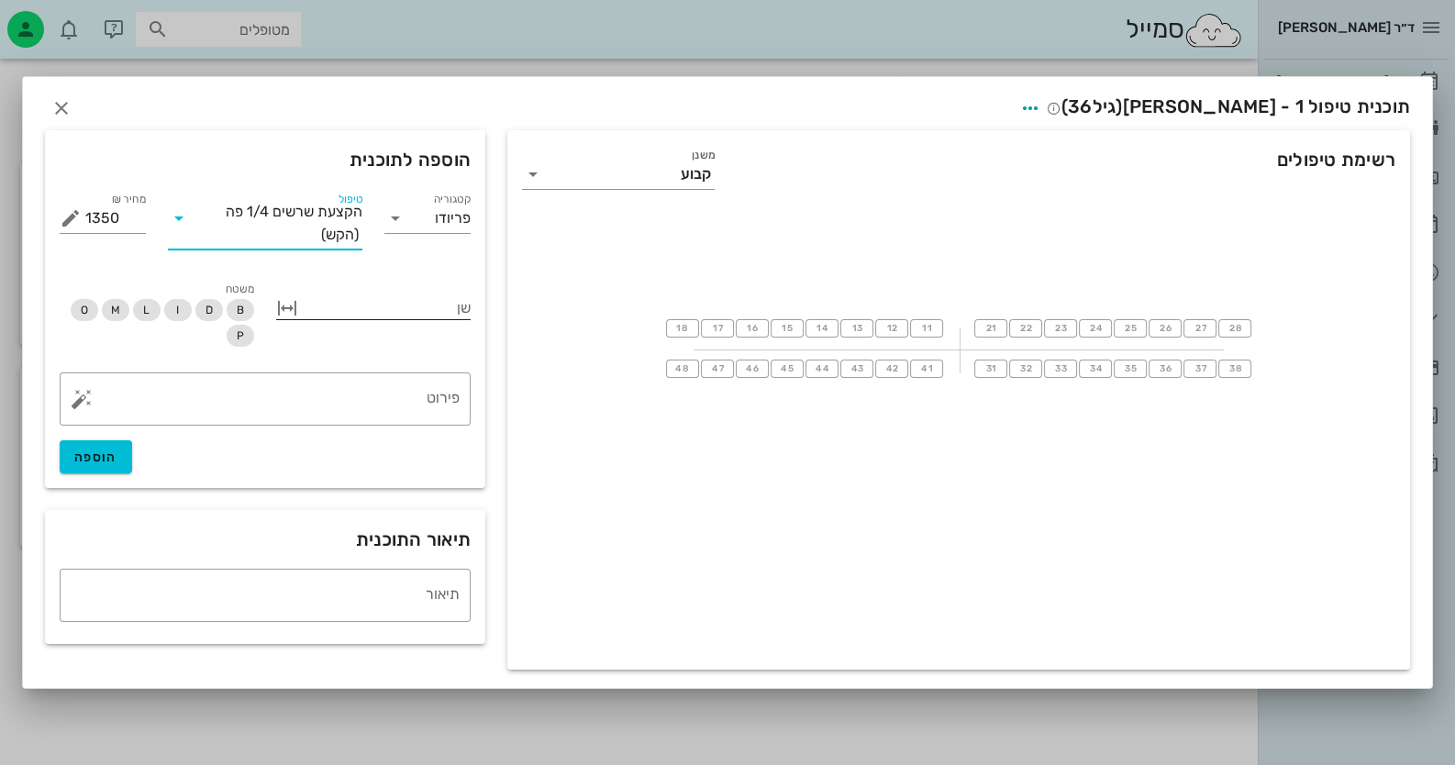
click at [283, 306] on button "button" at bounding box center [287, 308] width 22 height 22
click at [683, 332] on span "18" at bounding box center [682, 328] width 15 height 11
click at [923, 328] on span "11" at bounding box center [926, 328] width 15 height 11
click at [94, 461] on span "הוספה" at bounding box center [95, 458] width 43 height 16
type input "0"
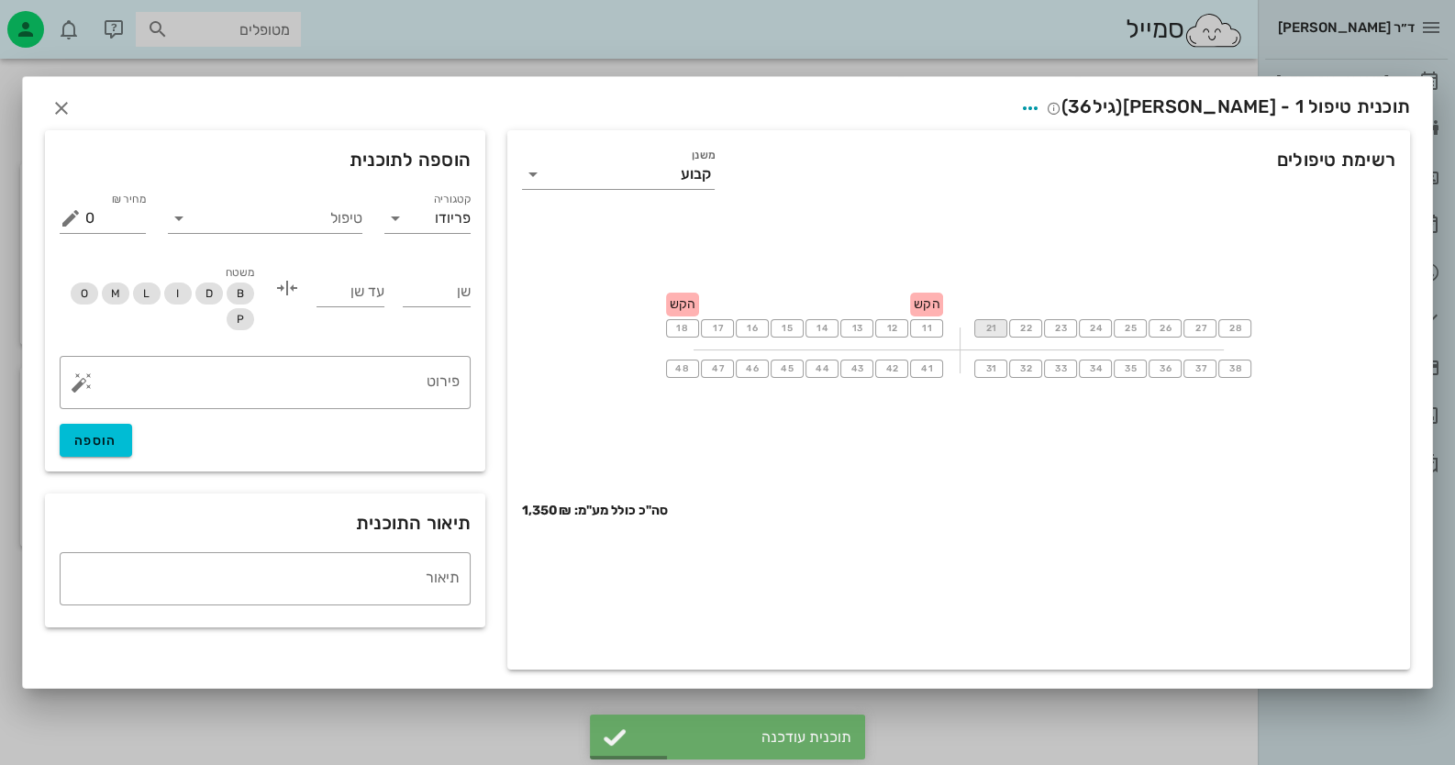
click at [983, 333] on span "21" at bounding box center [990, 328] width 15 height 11
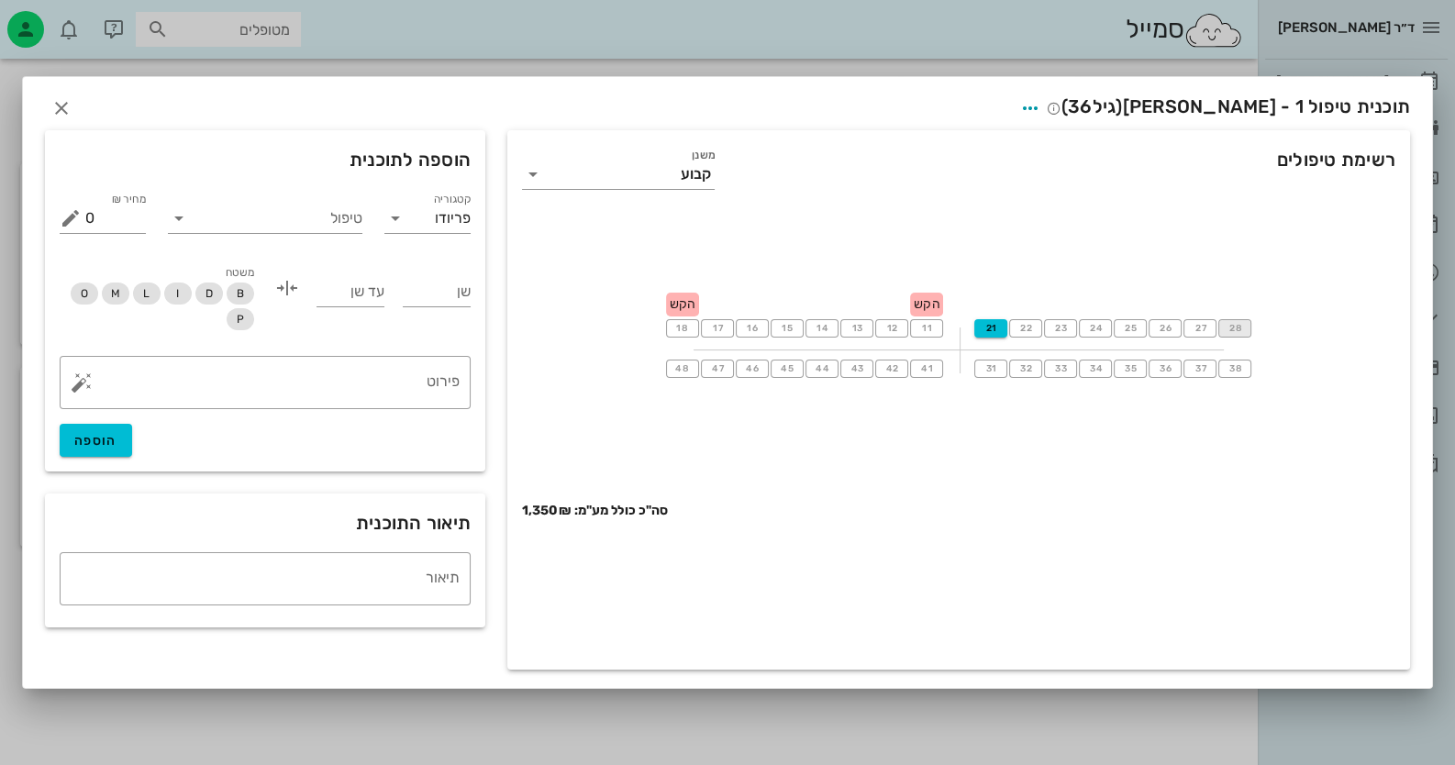
click at [1235, 333] on span "28" at bounding box center [1234, 328] width 15 height 11
click at [319, 224] on input "טיפול" at bounding box center [278, 218] width 169 height 29
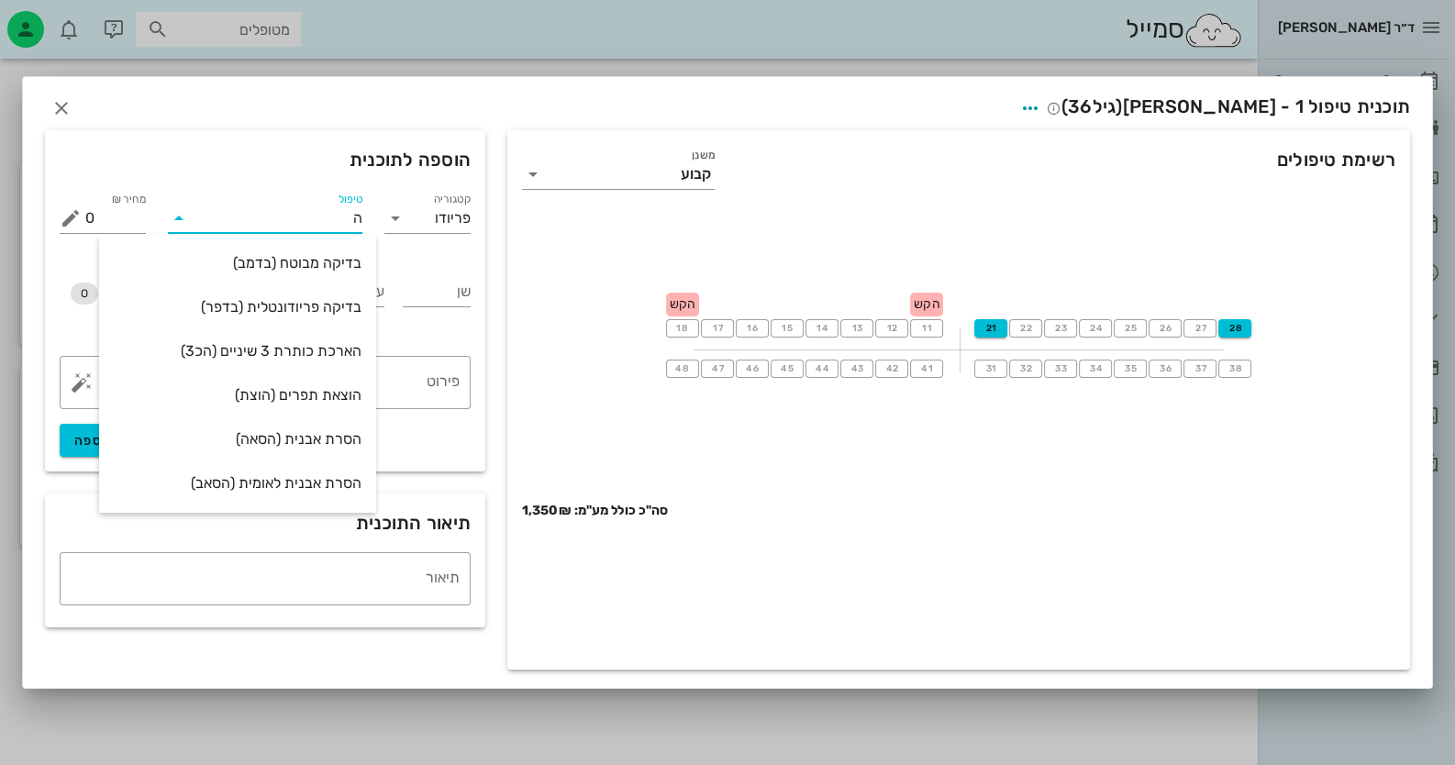
type input "הק"
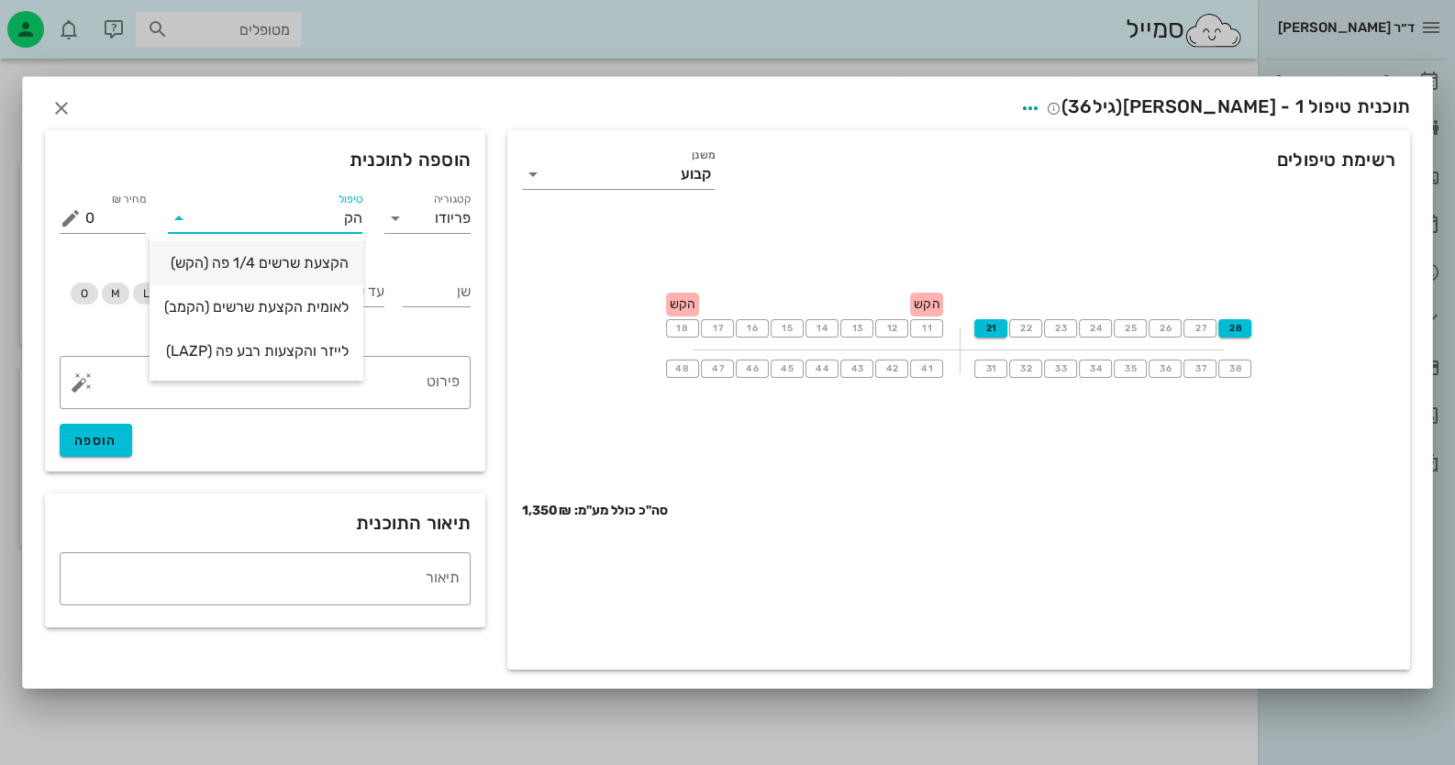
click at [305, 260] on div "הקצעת שרשים 1/4 פה (הקש)" at bounding box center [256, 262] width 184 height 17
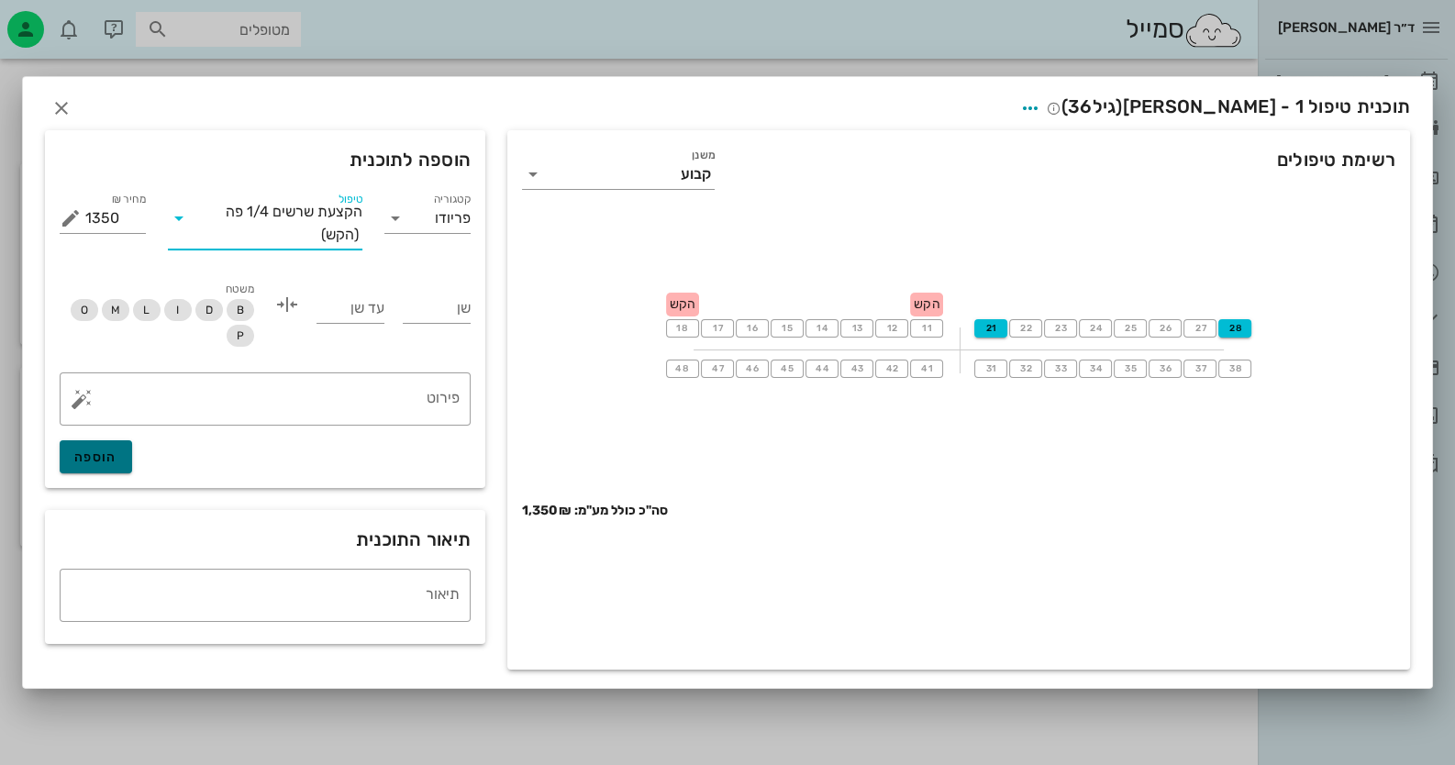
click at [90, 454] on span "הוספה" at bounding box center [95, 458] width 43 height 16
type input "0"
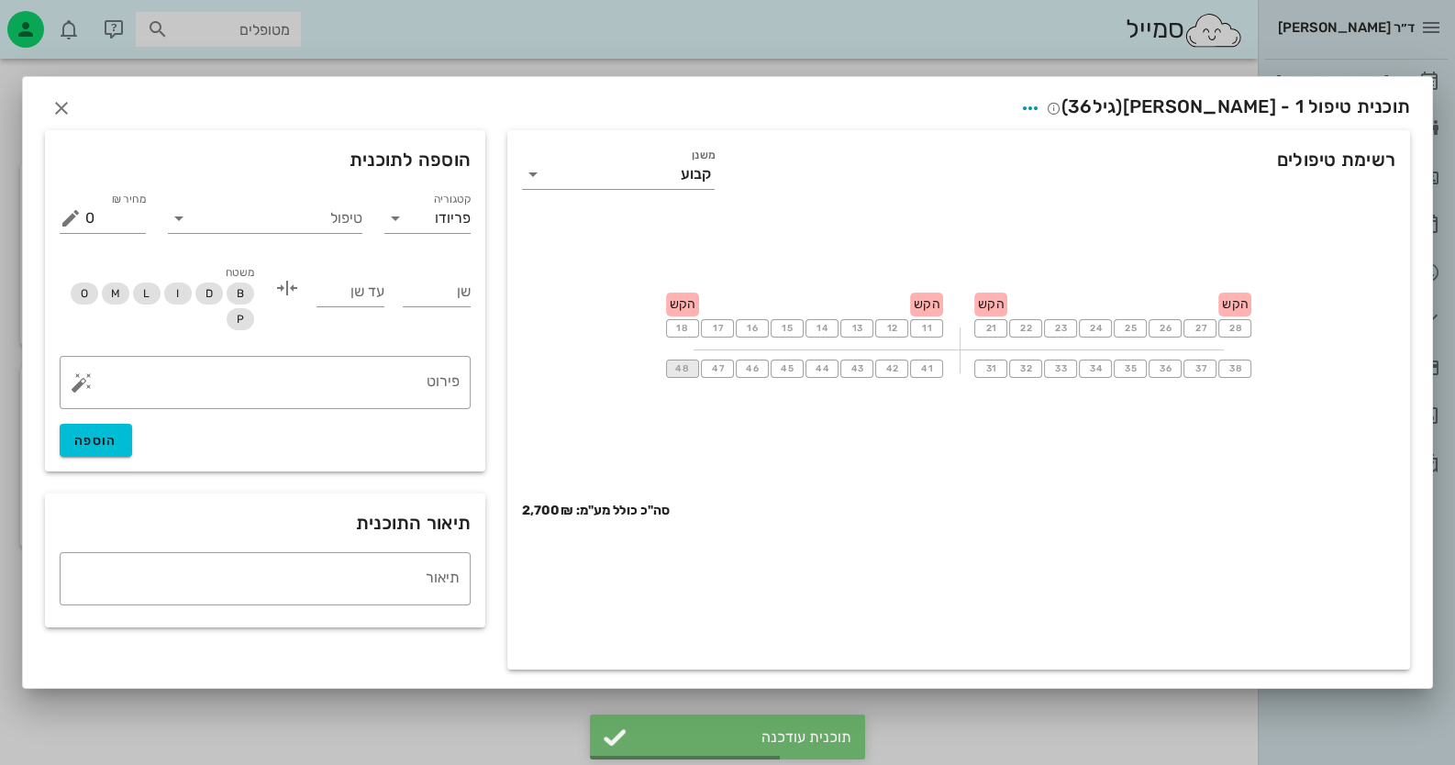
click at [688, 372] on span "48" at bounding box center [682, 368] width 16 height 11
click at [927, 369] on span "41" at bounding box center [926, 368] width 15 height 11
click at [342, 224] on input "טיפול" at bounding box center [278, 218] width 169 height 29
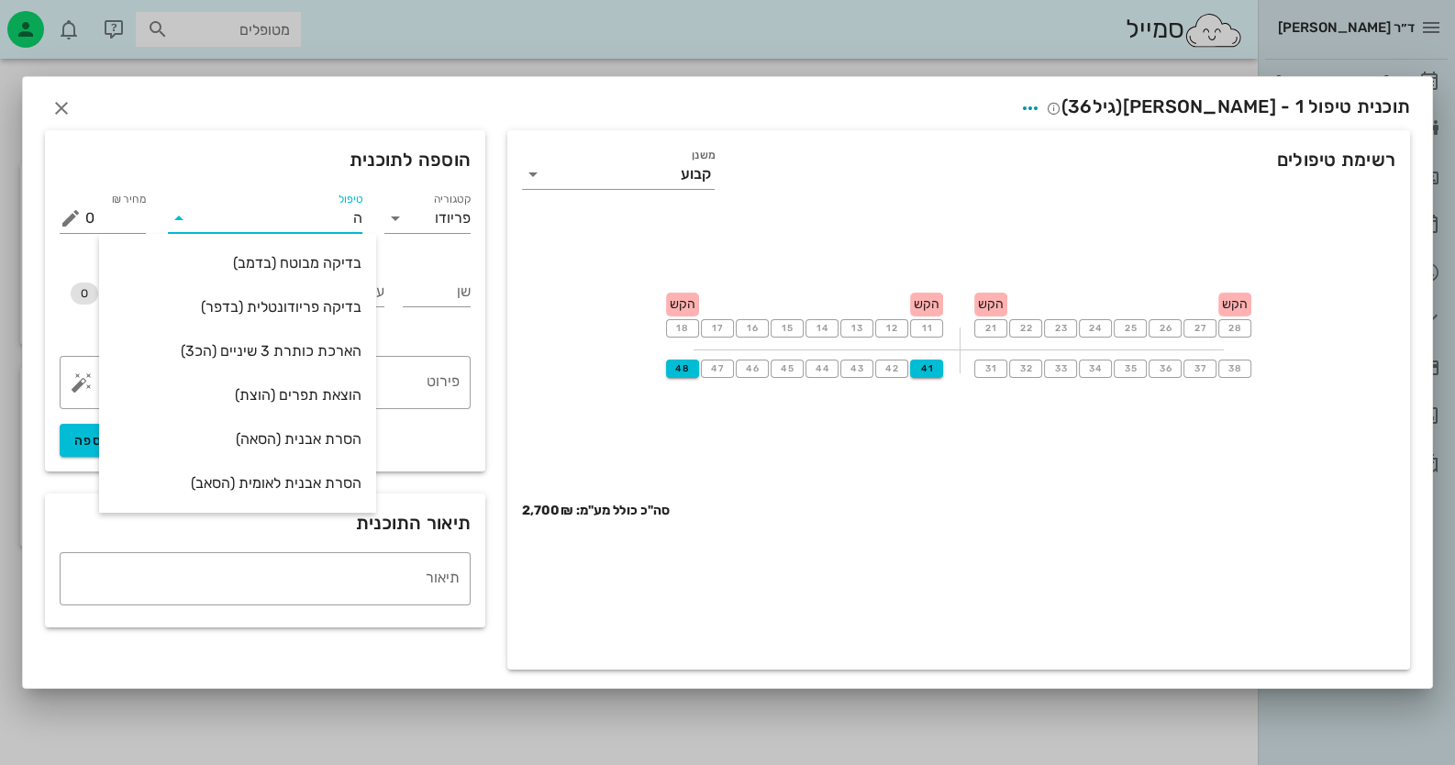
type input "הק"
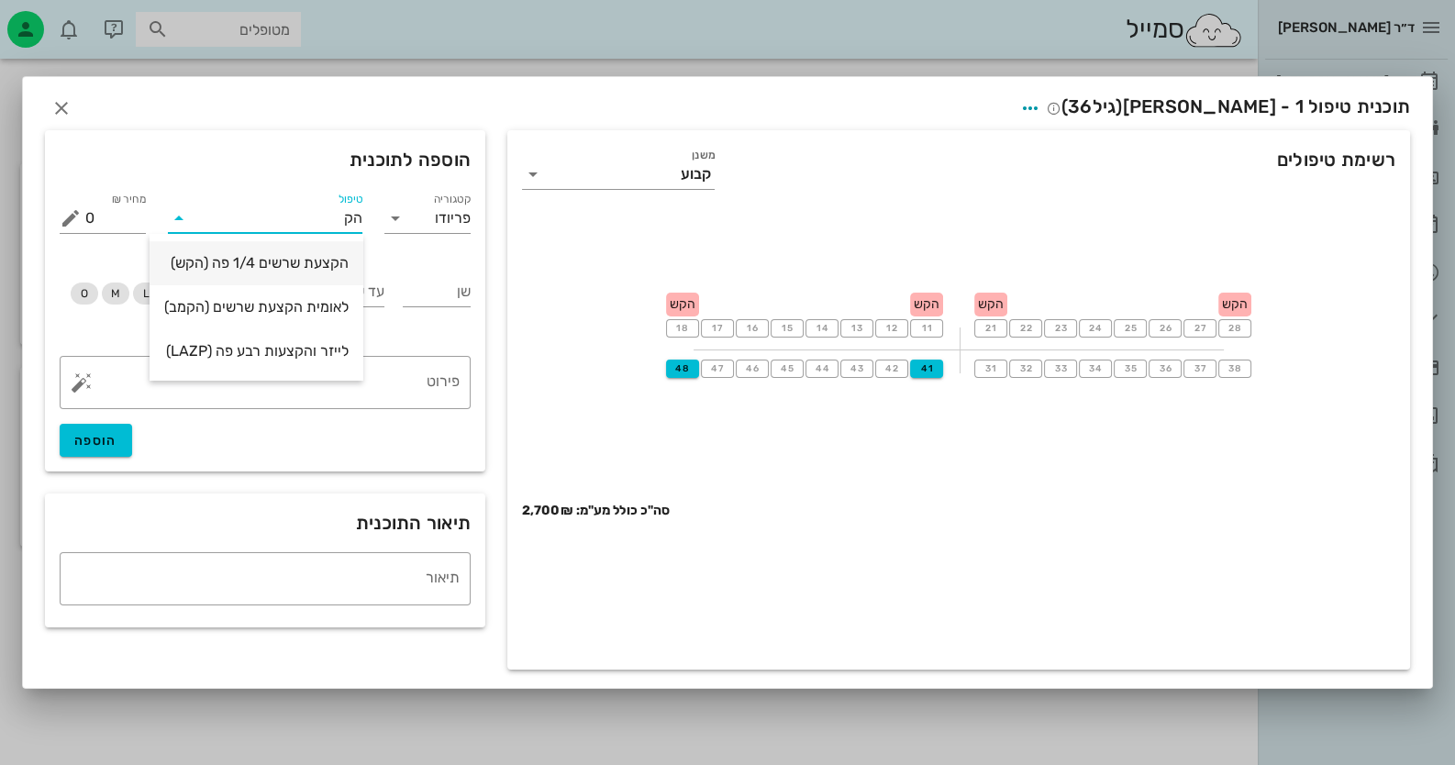
click at [303, 274] on div "הקצעת שרשים 1/4 פה (הקש)" at bounding box center [256, 262] width 184 height 39
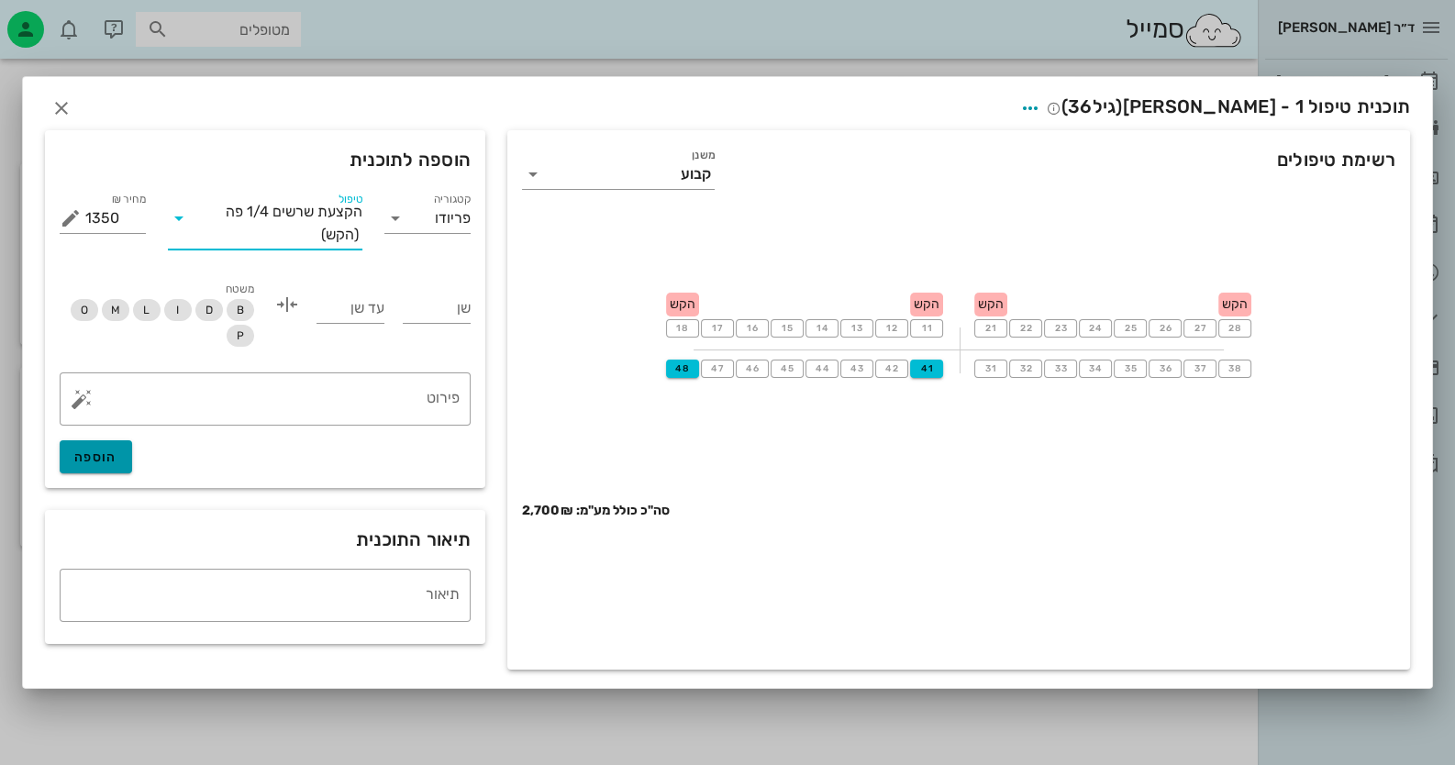
click at [112, 451] on span "הוספה" at bounding box center [95, 458] width 43 height 16
type input "0"
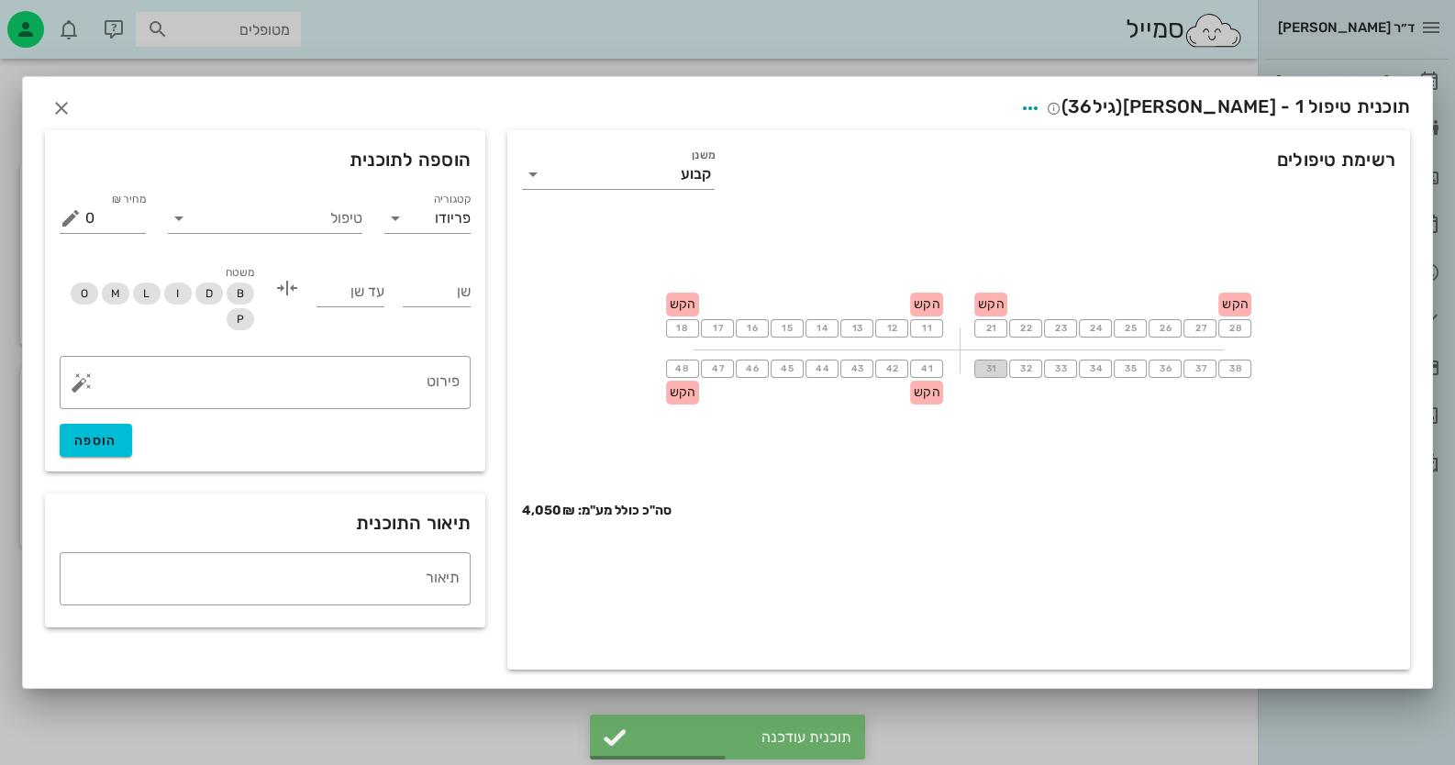
click at [988, 371] on span "31" at bounding box center [990, 368] width 15 height 11
click at [1232, 371] on span "38" at bounding box center [1234, 368] width 15 height 11
click at [331, 228] on input "טיפול" at bounding box center [278, 218] width 169 height 29
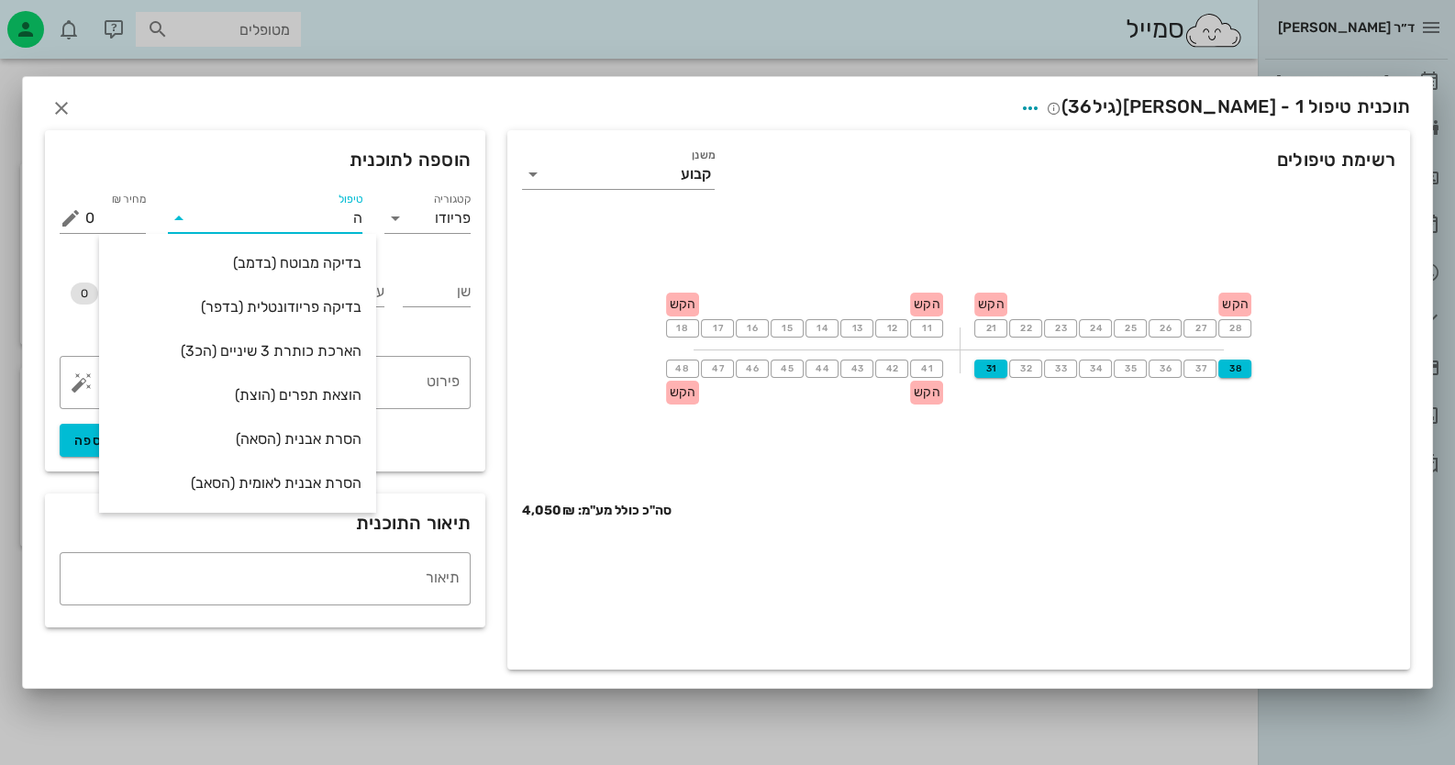
type input "הק"
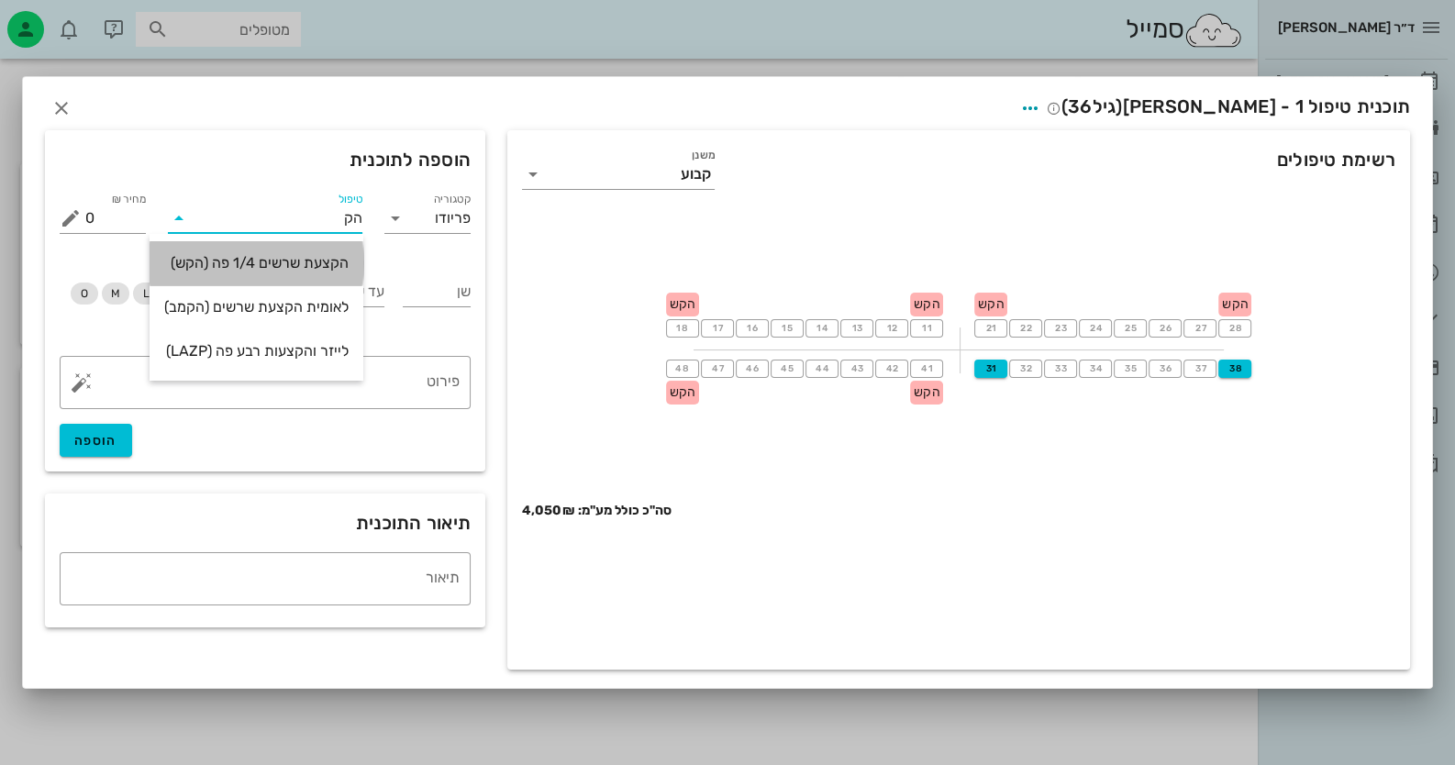
click at [327, 252] on div "הקצעת שרשים 1/4 פה (הקש)" at bounding box center [256, 262] width 184 height 39
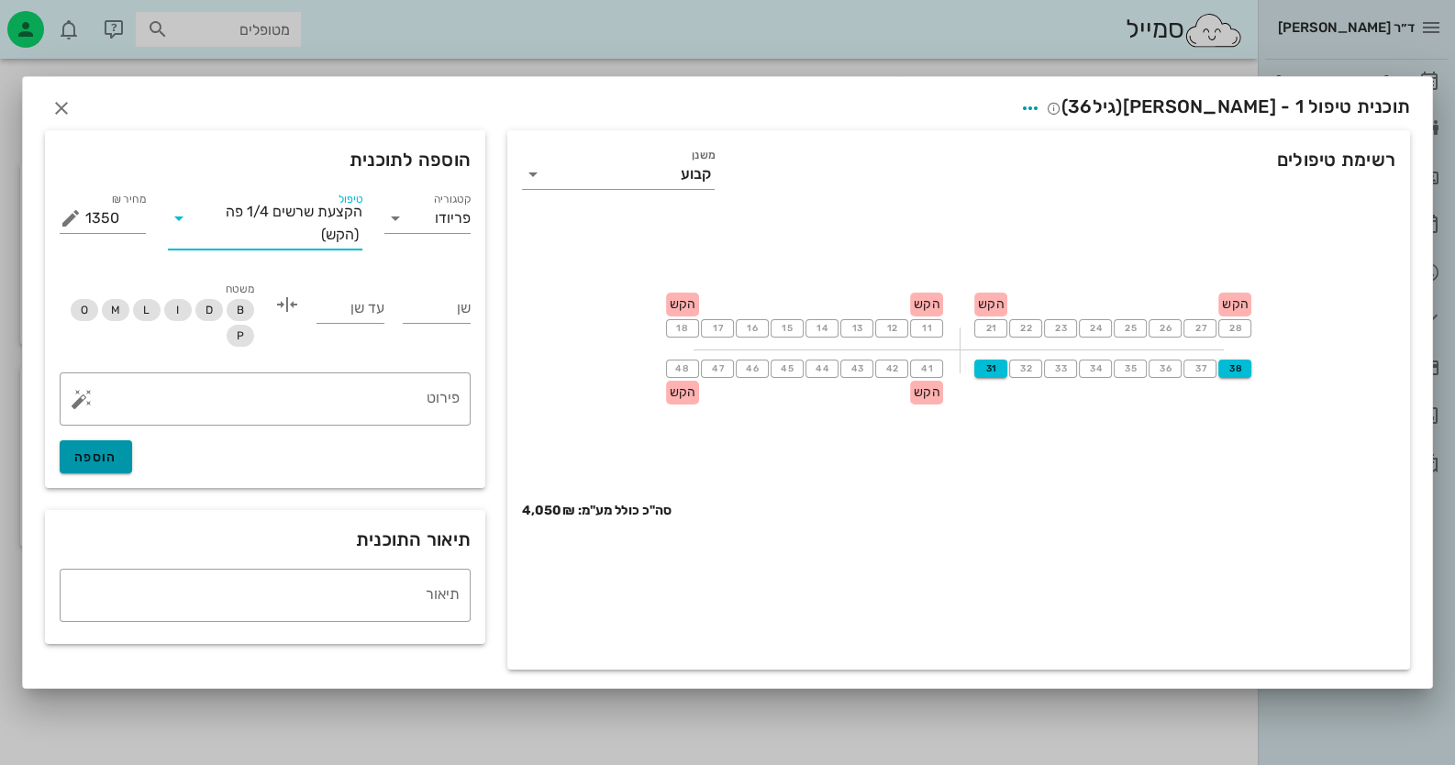
click at [105, 457] on span "הוספה" at bounding box center [95, 458] width 43 height 16
type input "0"
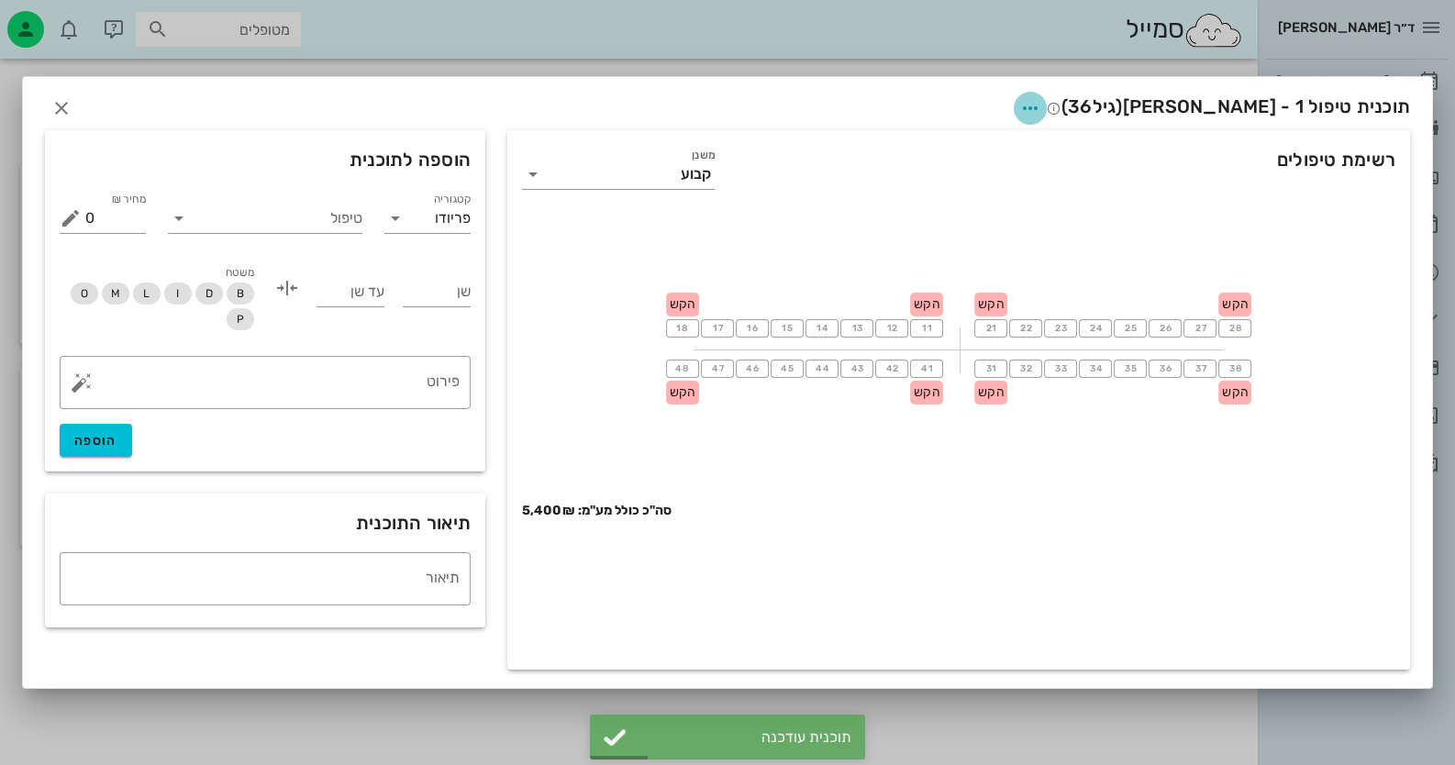
click at [1041, 104] on icon "button" at bounding box center [1030, 108] width 22 height 22
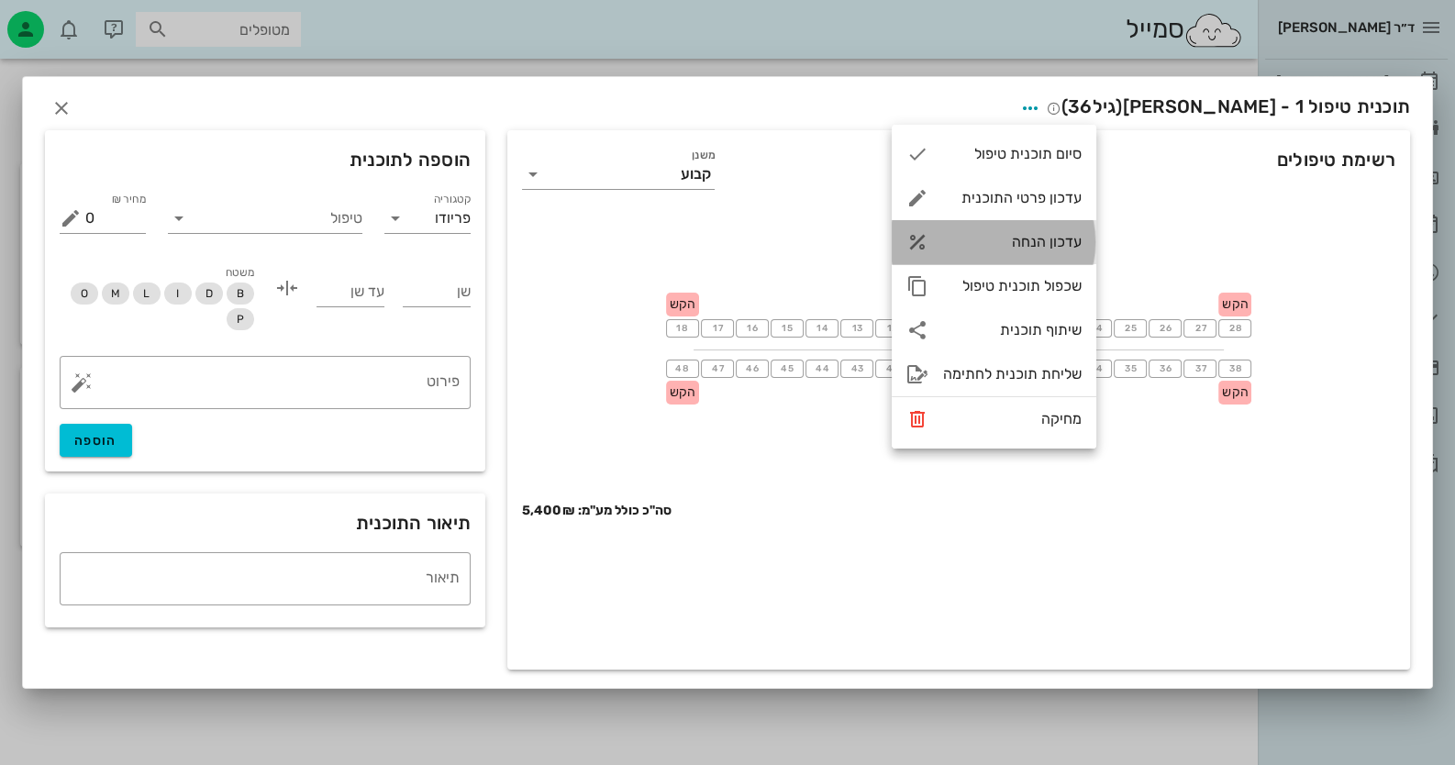
click at [1029, 238] on div "עדכון הנחה" at bounding box center [1012, 241] width 139 height 17
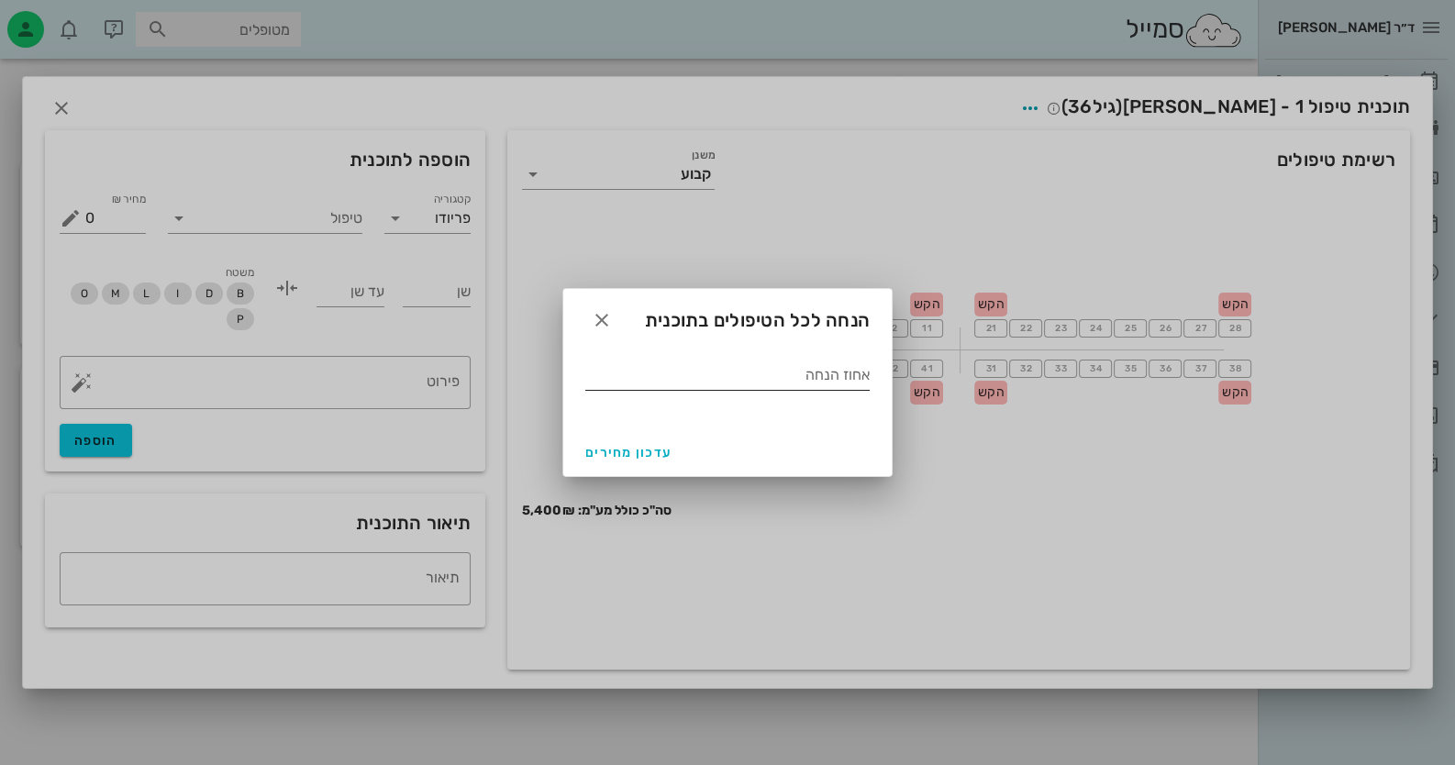
click at [809, 384] on input "אחוז הנחה" at bounding box center [727, 375] width 284 height 29
type input "20"
click at [628, 446] on span "עדכון מחירים" at bounding box center [628, 453] width 86 height 16
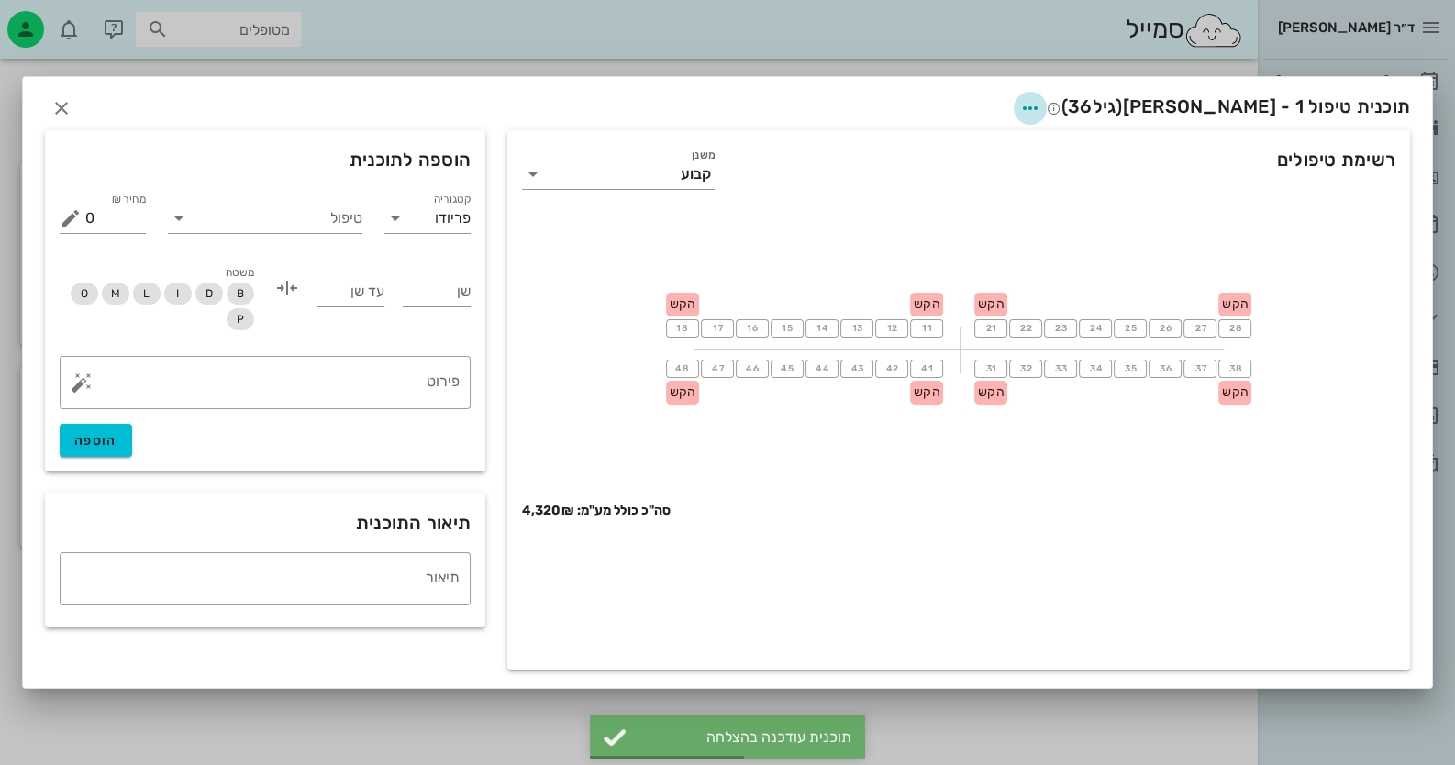
click at [1047, 111] on span "button" at bounding box center [1030, 108] width 33 height 22
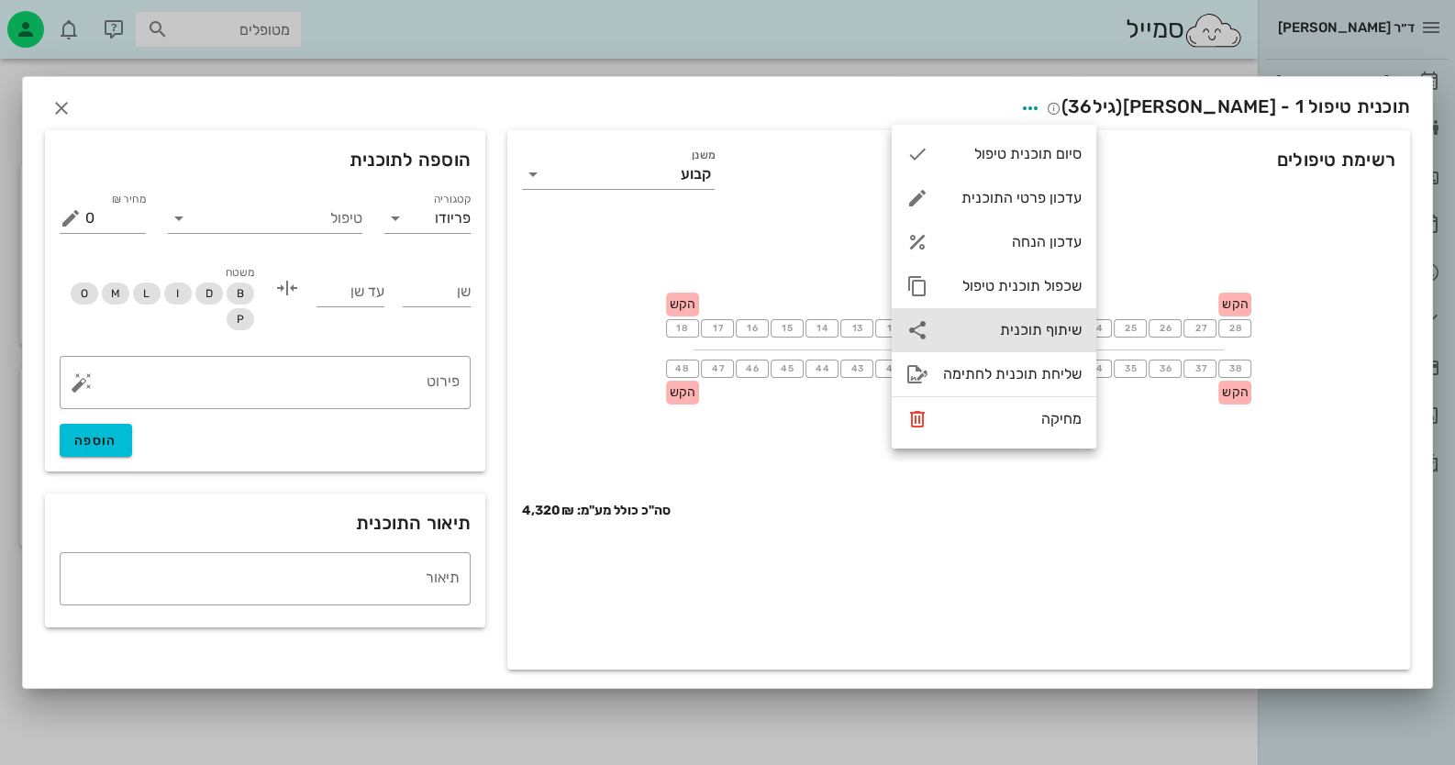
click at [1054, 333] on div "שיתוף תוכנית" at bounding box center [1012, 329] width 139 height 17
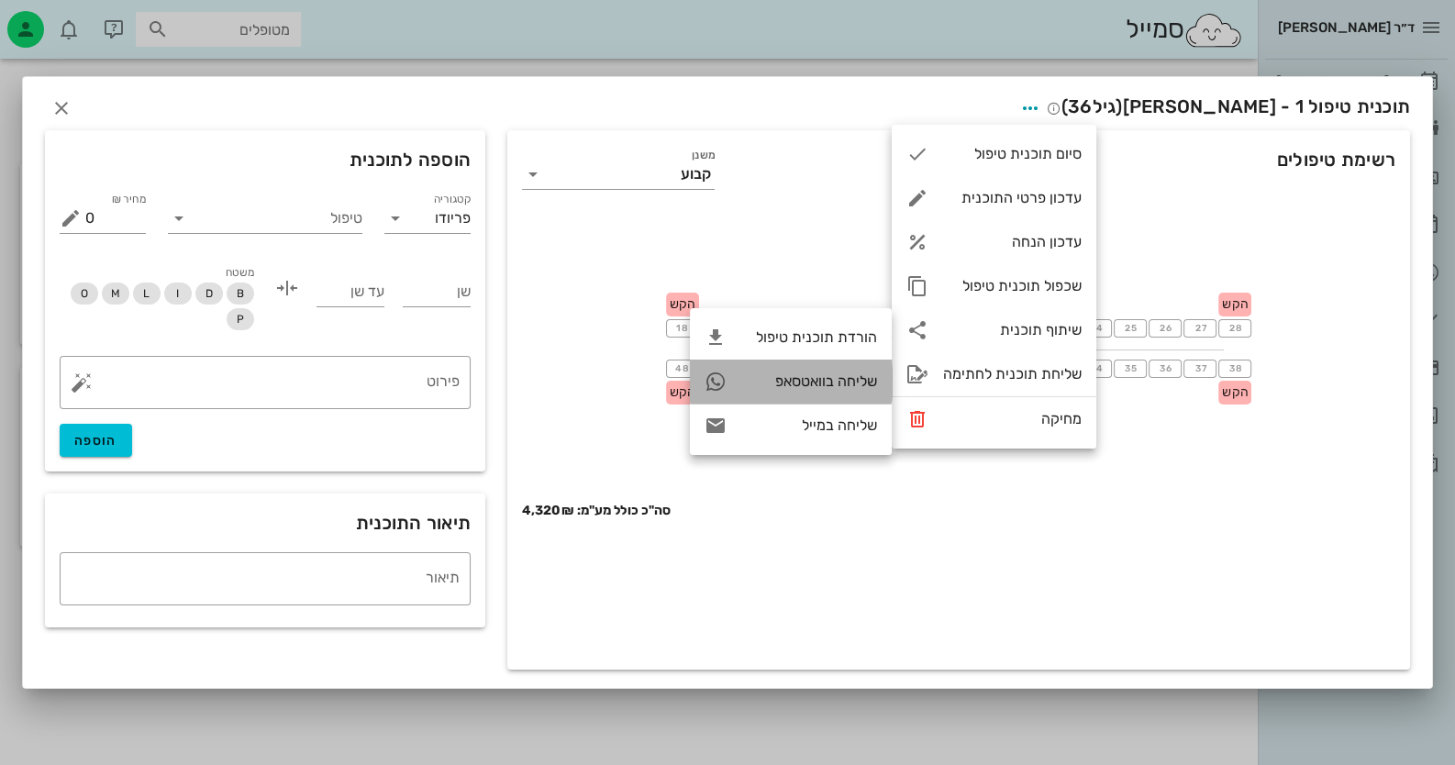
click at [839, 380] on div "שליחה בוואטסאפ" at bounding box center [809, 380] width 136 height 17
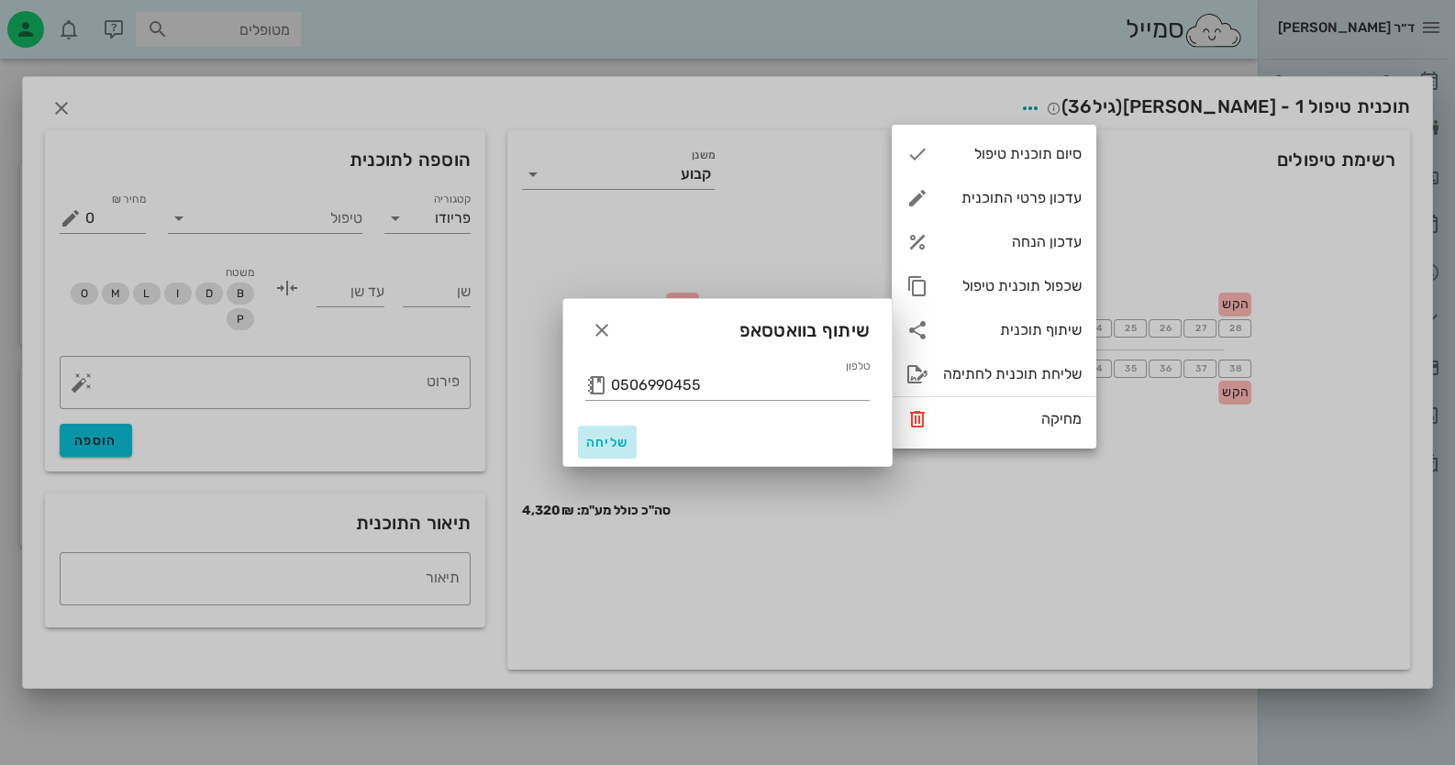
click at [582, 451] on button "שליחה" at bounding box center [607, 442] width 59 height 33
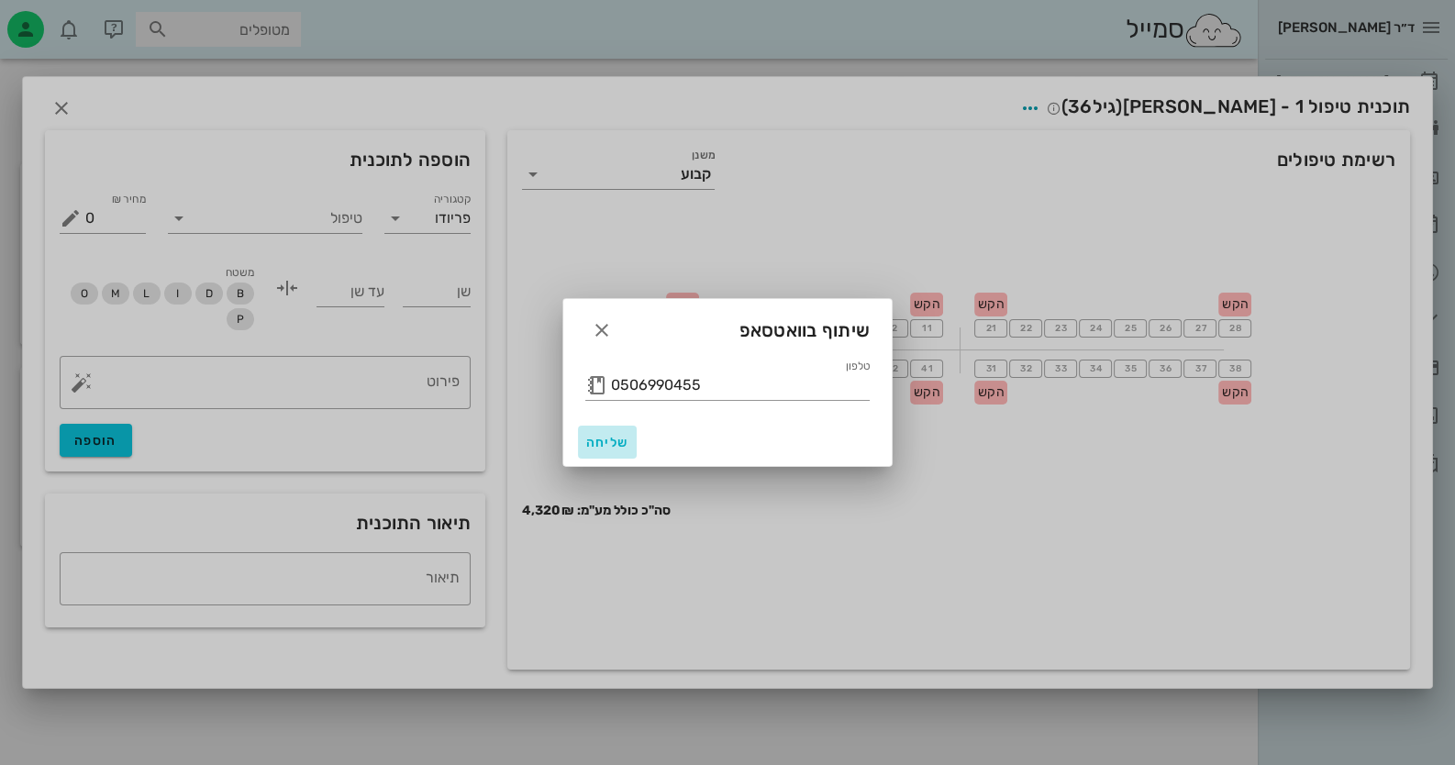
click at [592, 446] on span "שליחה" at bounding box center [607, 443] width 44 height 16
click at [595, 316] on button "button" at bounding box center [601, 330] width 33 height 33
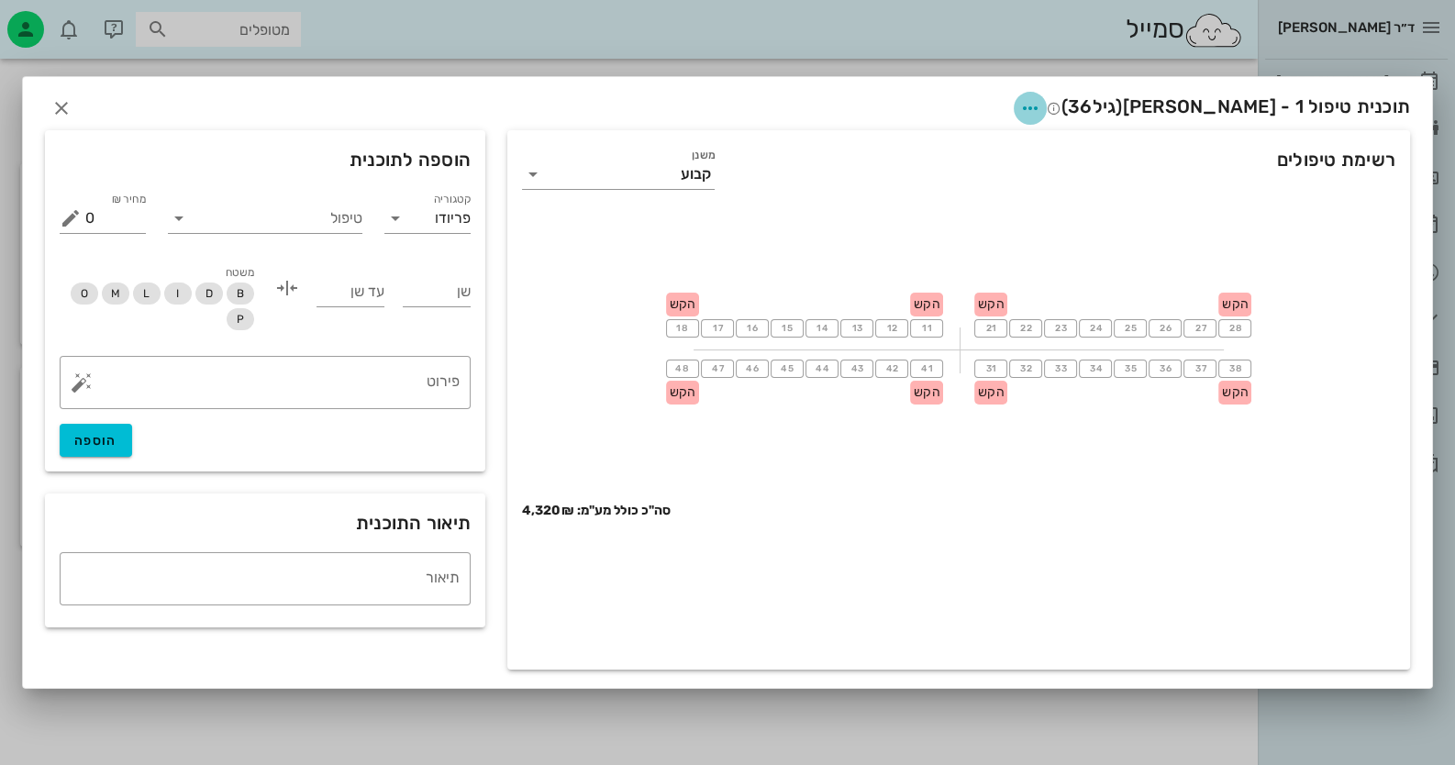
click at [1041, 103] on icon "button" at bounding box center [1030, 108] width 22 height 22
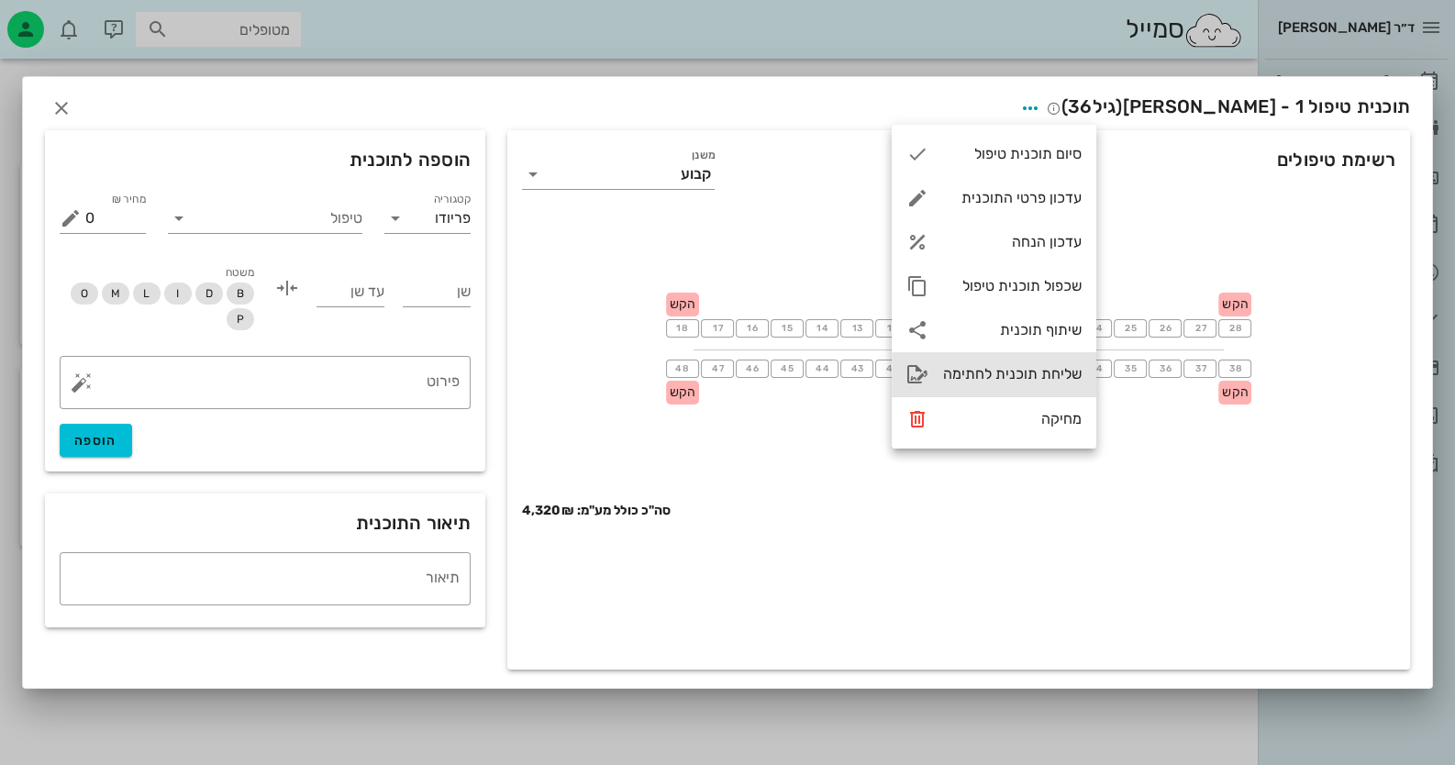
click at [1049, 383] on div "שליחת תוכנית לחתימה" at bounding box center [1012, 373] width 139 height 17
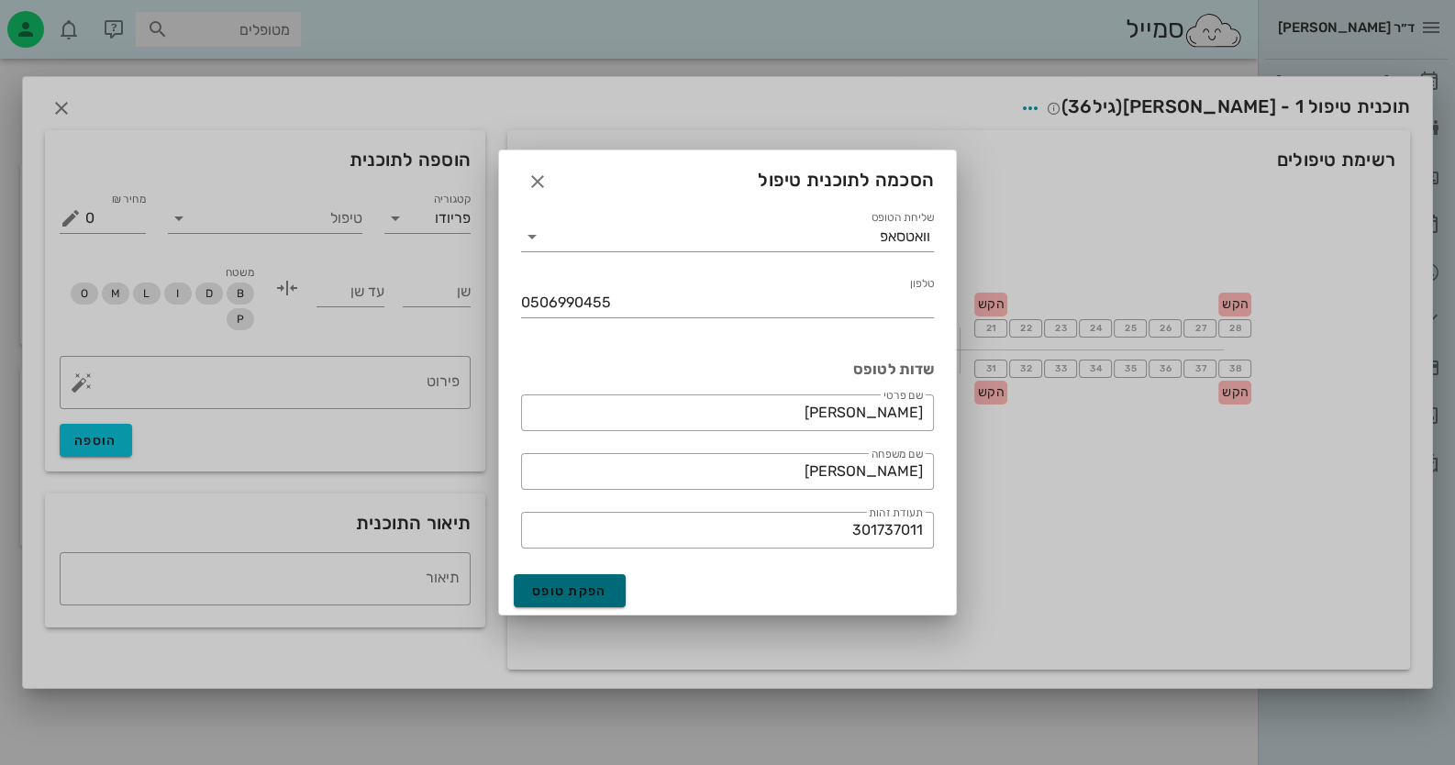
click at [583, 591] on span "הפקת טופס" at bounding box center [569, 591] width 75 height 16
click at [534, 176] on icon "button" at bounding box center [538, 182] width 22 height 22
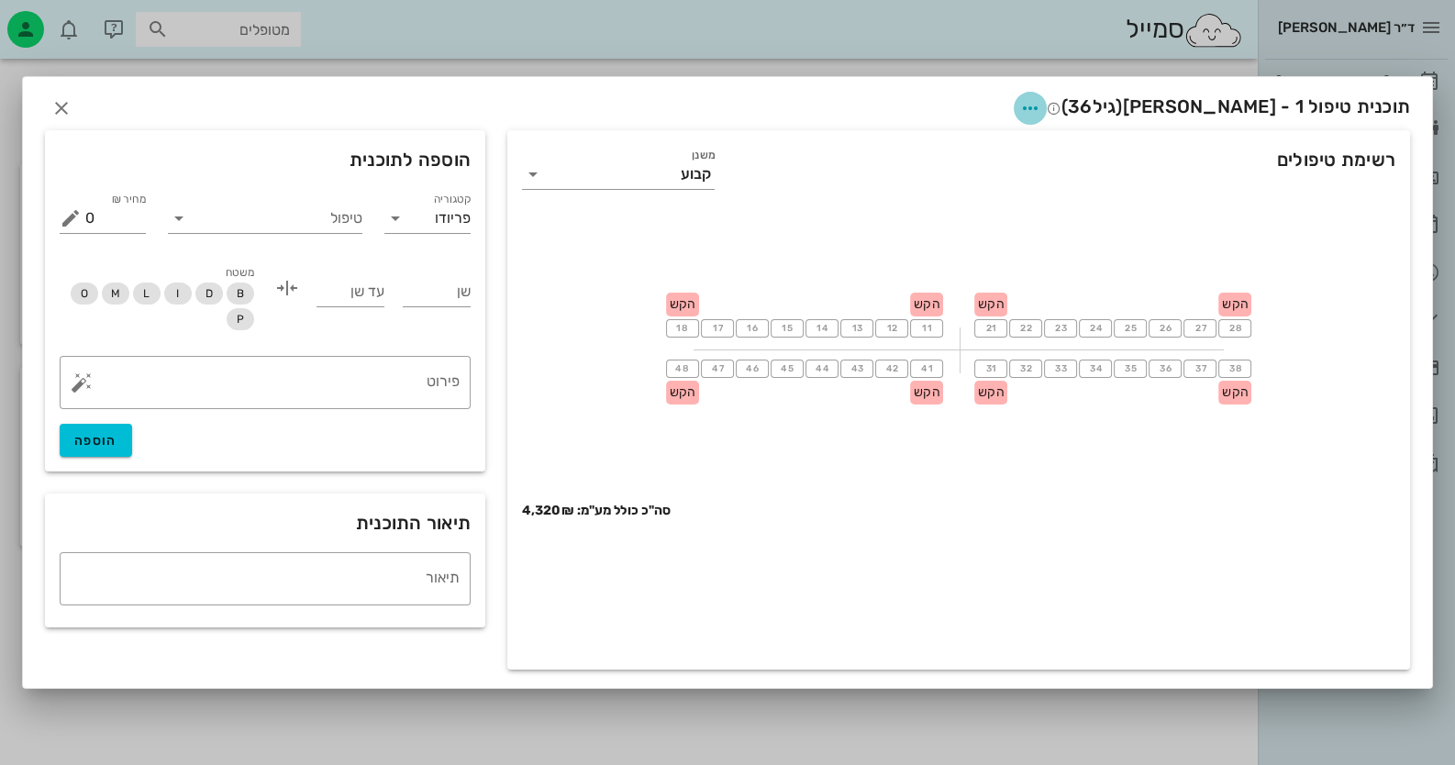
click at [1041, 99] on icon "button" at bounding box center [1030, 108] width 22 height 22
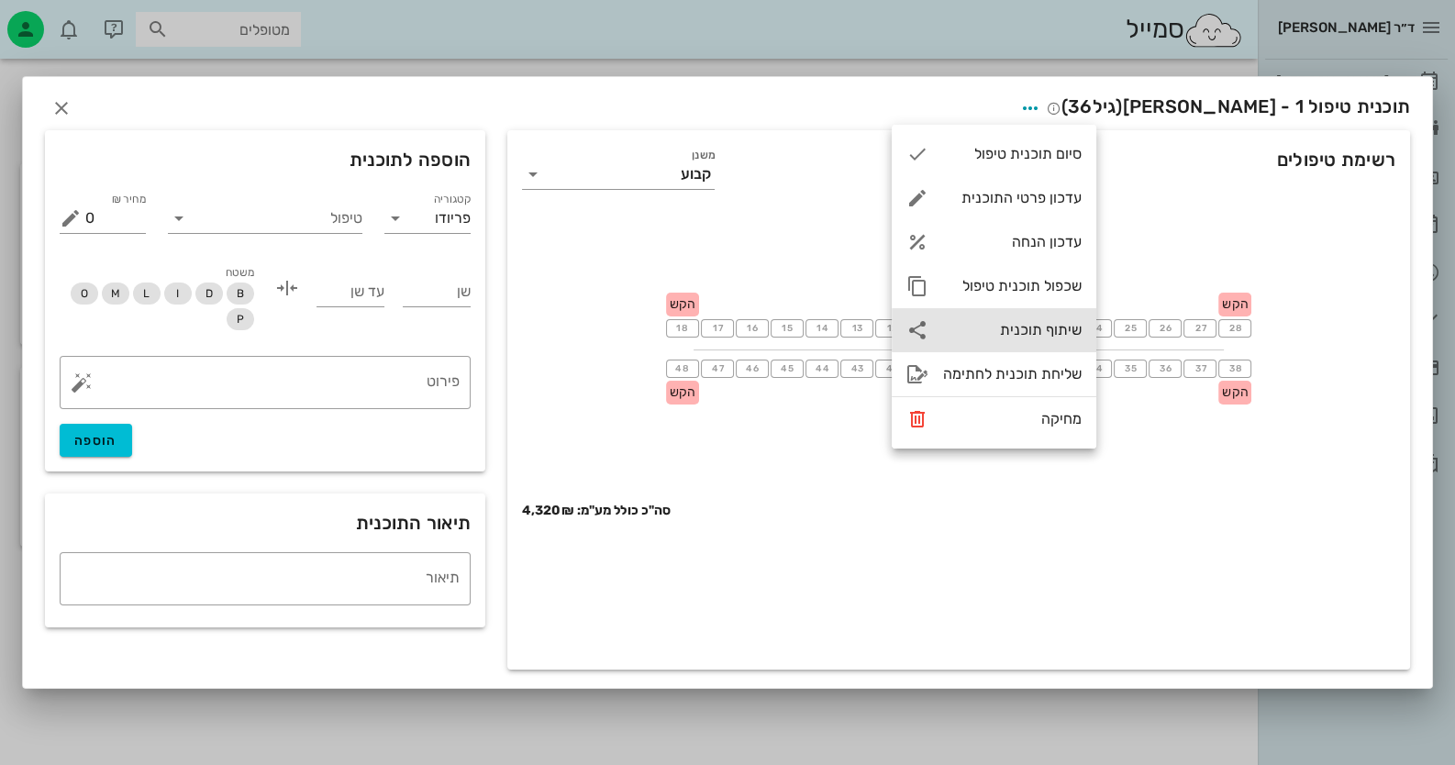
click at [1029, 334] on div "שיתוף תוכנית" at bounding box center [1012, 329] width 139 height 17
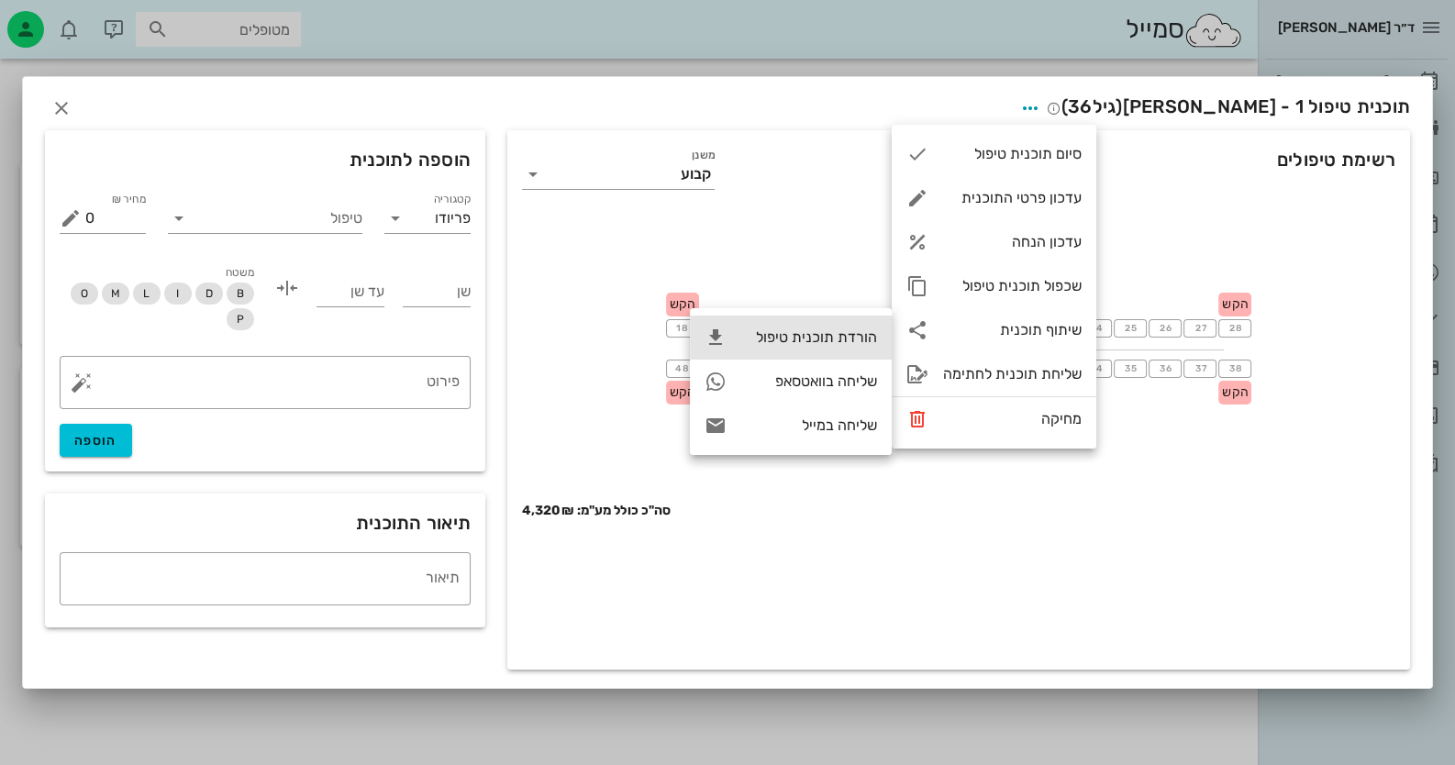
click at [821, 338] on div "הורדת תוכנית טיפול" at bounding box center [809, 336] width 136 height 17
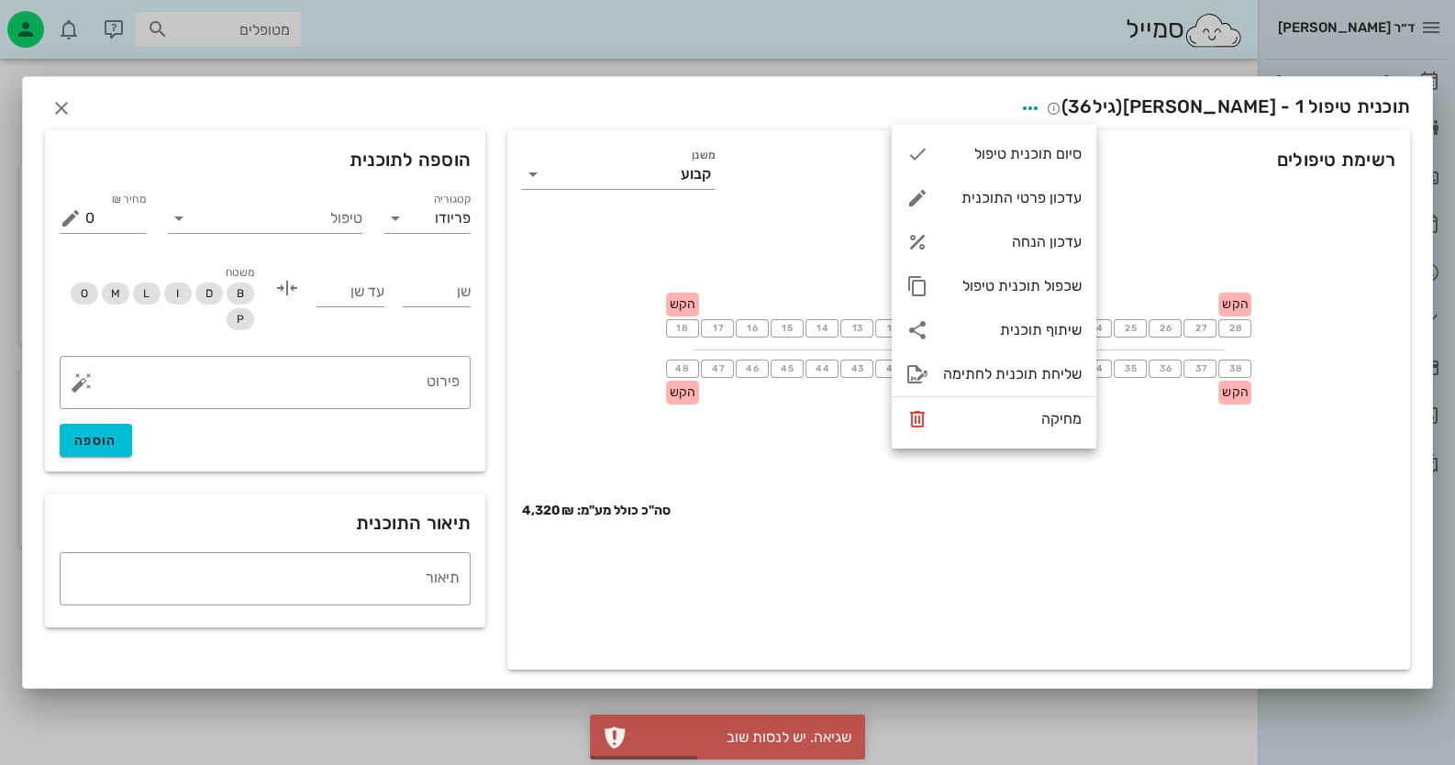
click at [858, 504] on div "סה"כ כולל מע"מ: 4,320₪" at bounding box center [958, 577] width 903 height 183
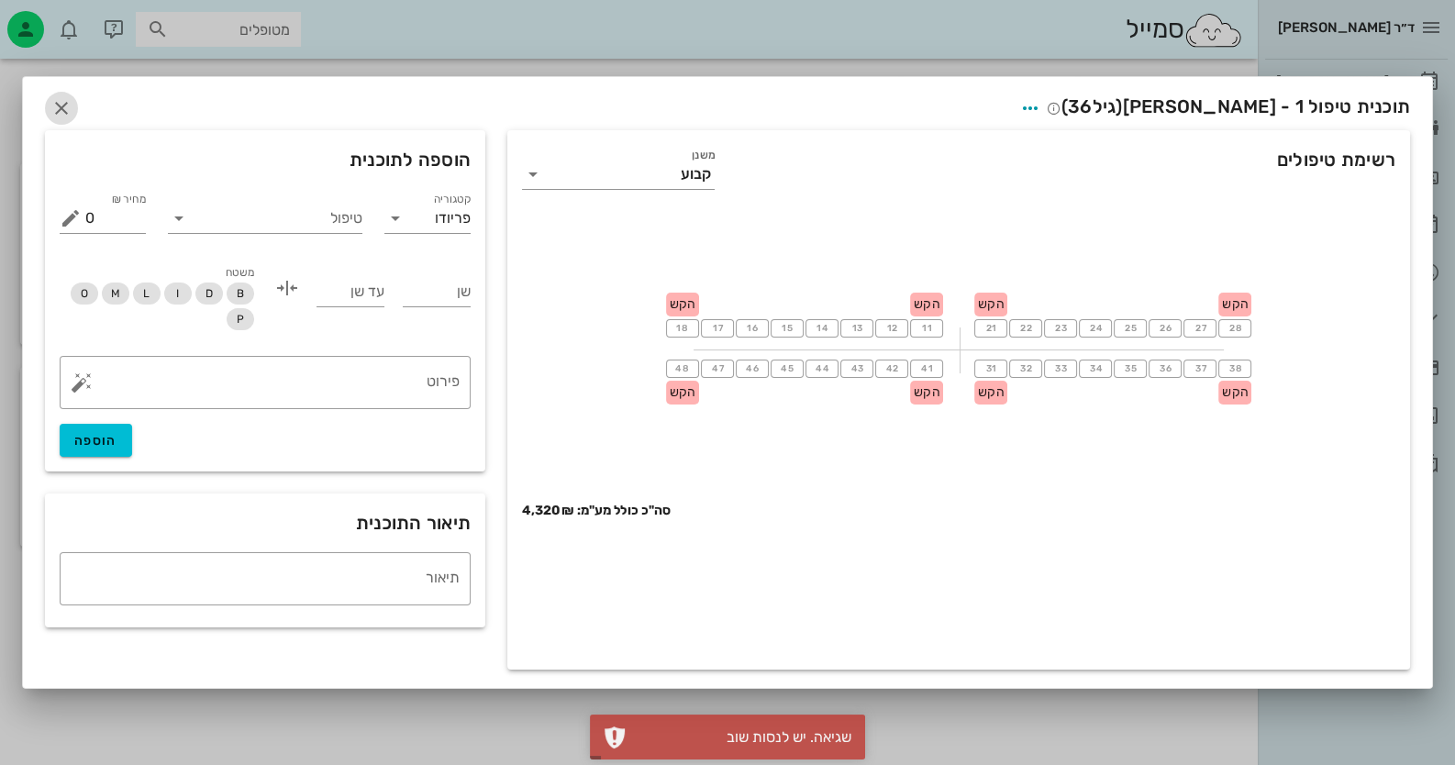
click at [59, 108] on icon "button" at bounding box center [61, 108] width 22 height 22
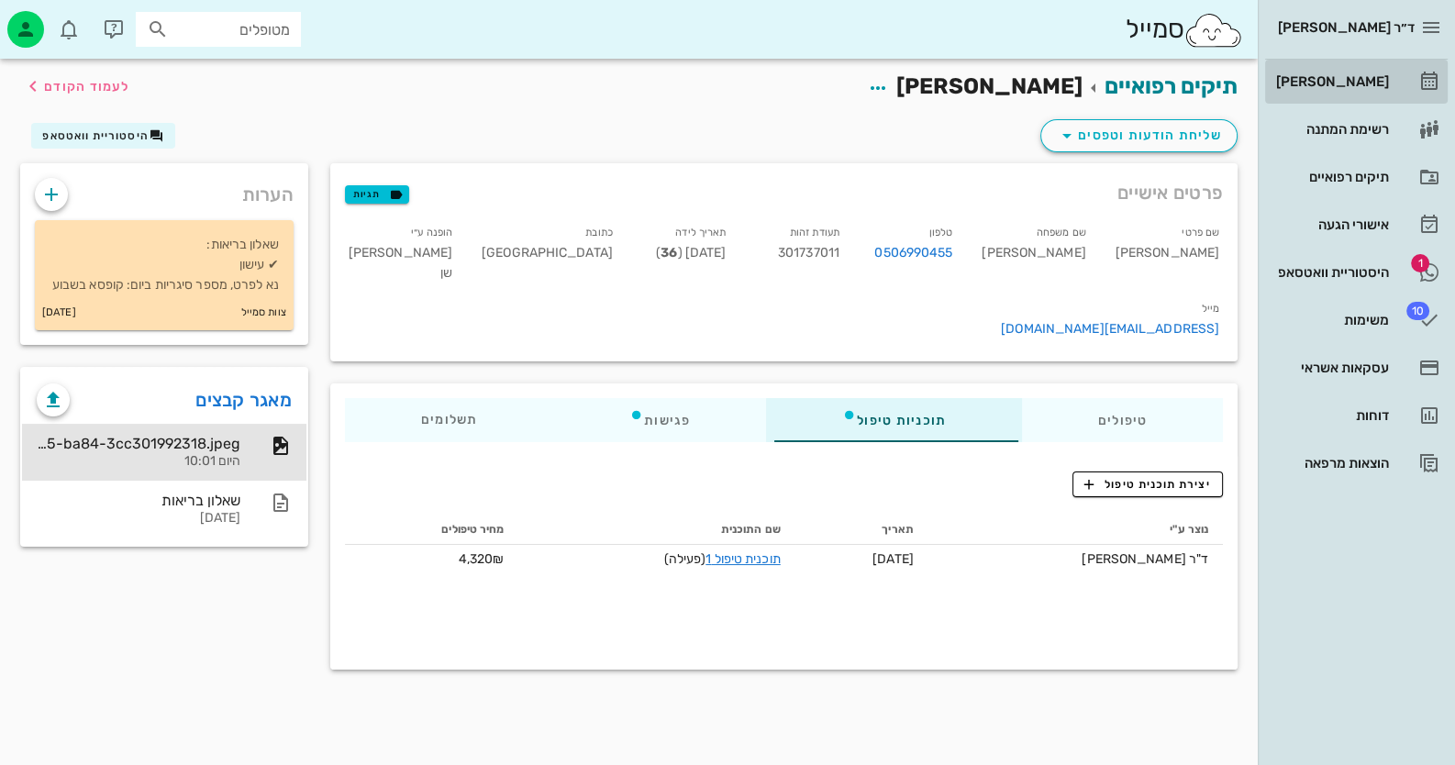
click at [1396, 73] on link "[PERSON_NAME]" at bounding box center [1356, 82] width 183 height 44
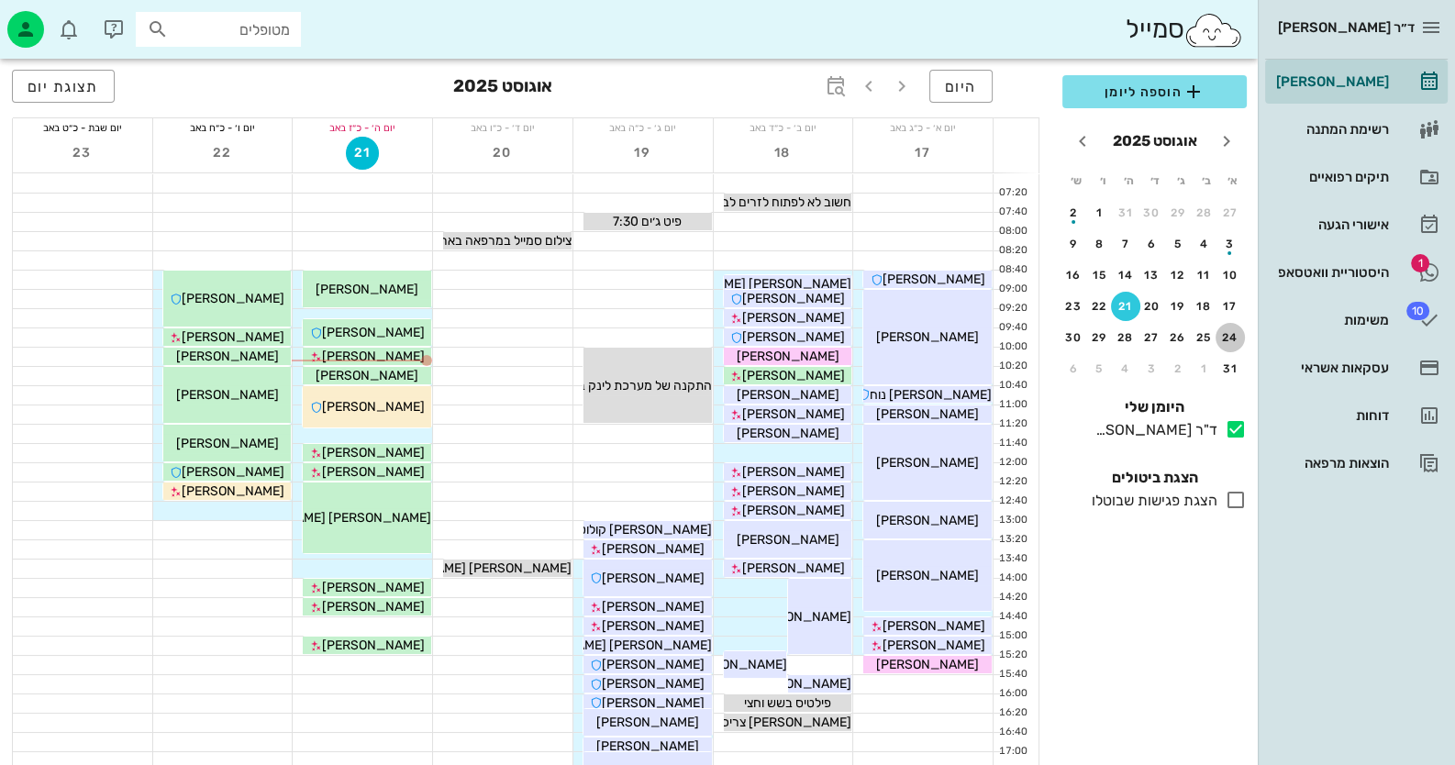
click at [1232, 331] on div "24" at bounding box center [1230, 337] width 29 height 13
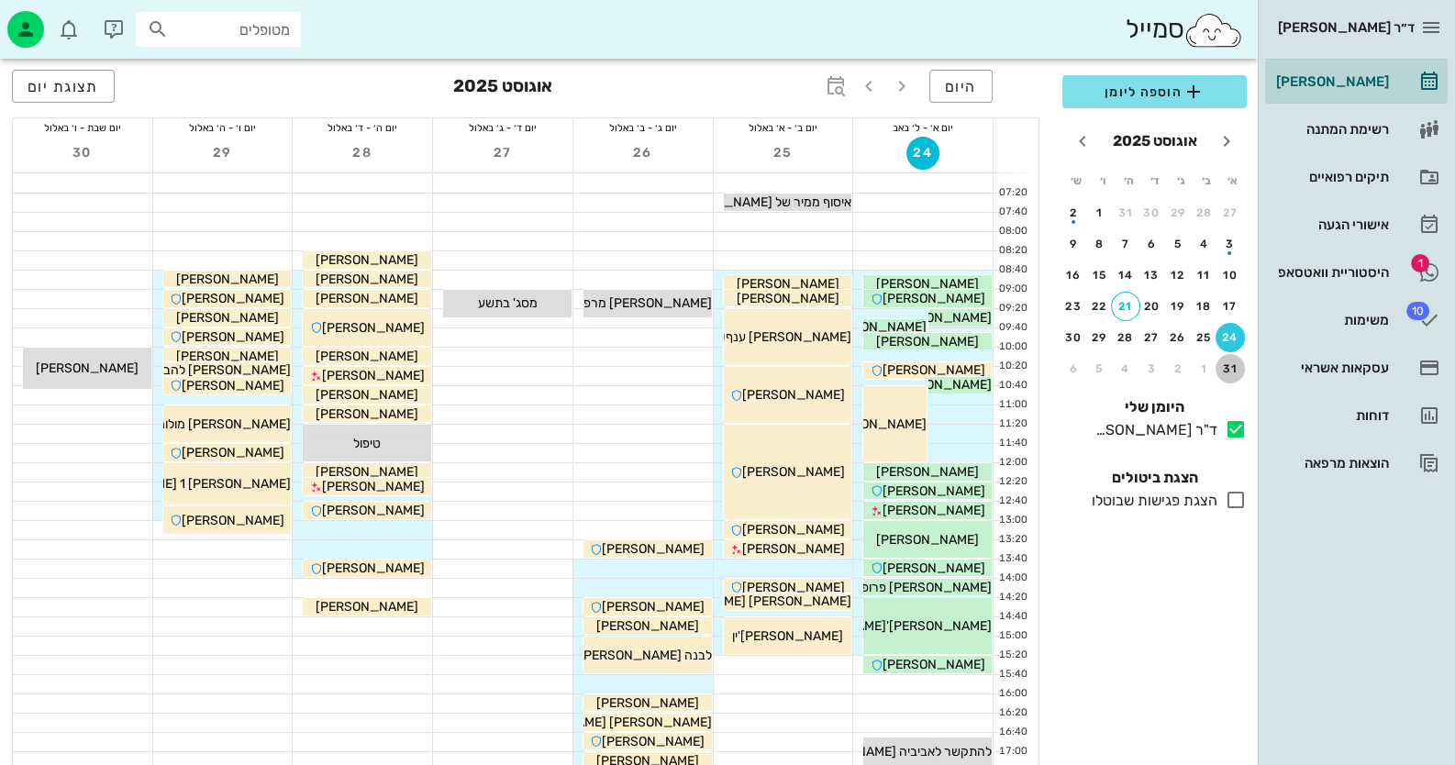
click at [1237, 359] on button "31" at bounding box center [1230, 368] width 29 height 29
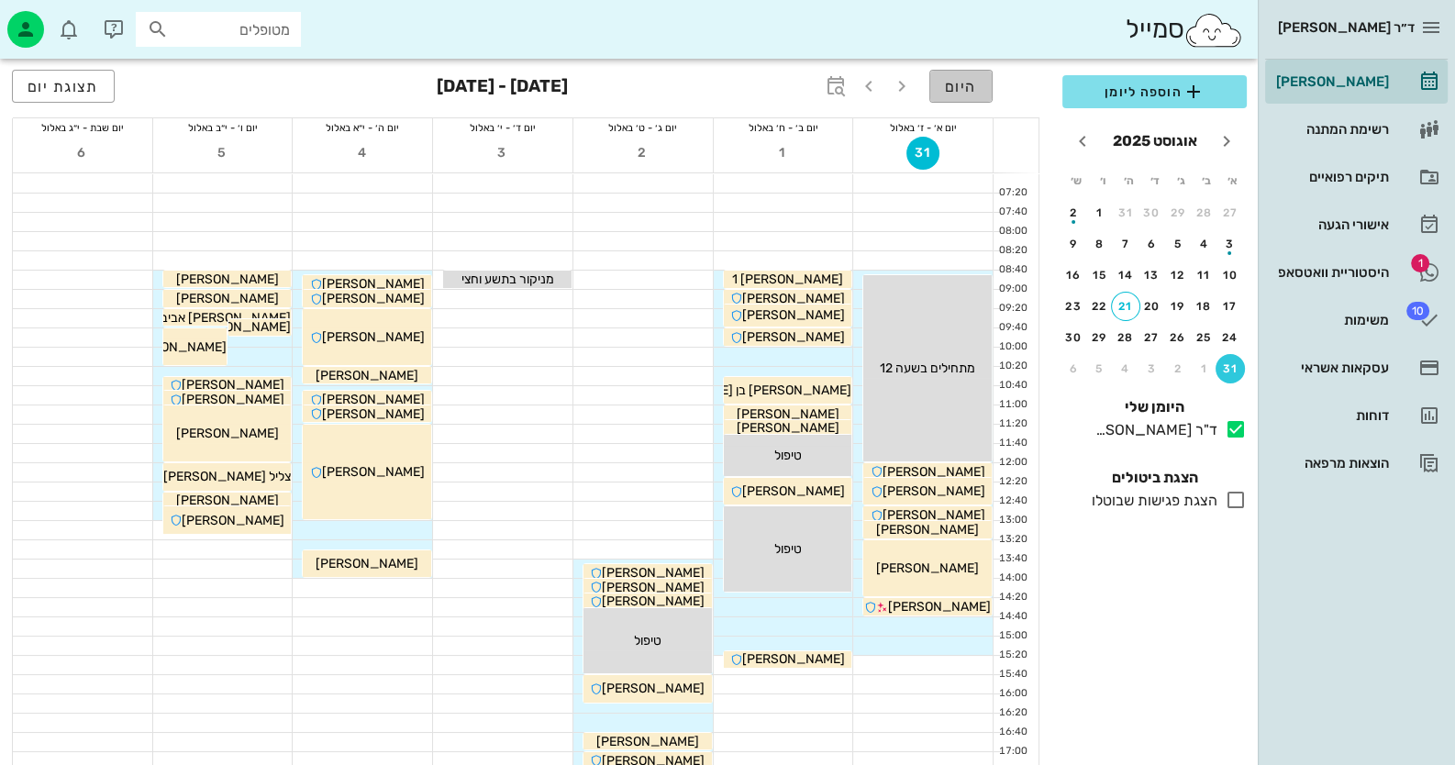
click at [981, 82] on button "היום" at bounding box center [960, 86] width 63 height 33
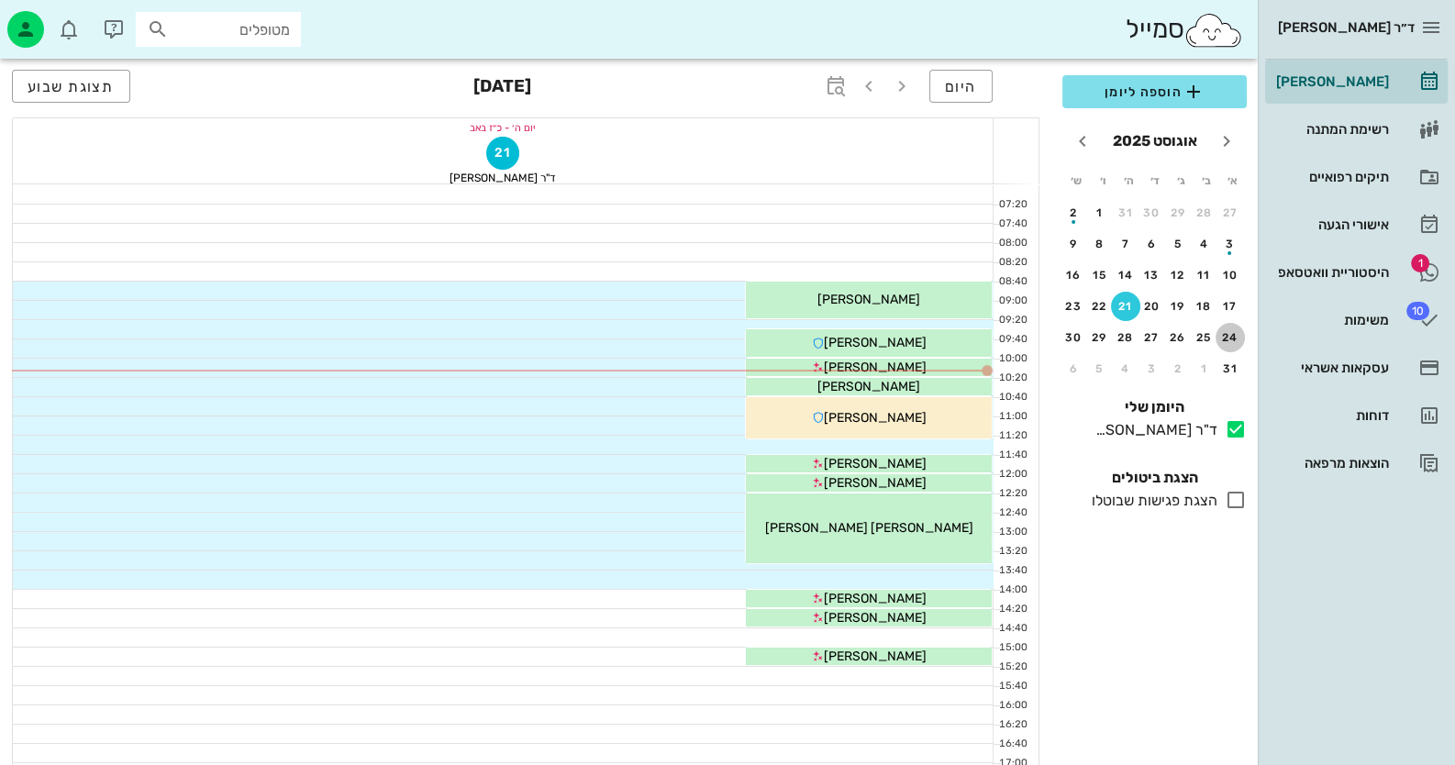
click at [1229, 340] on div "24" at bounding box center [1230, 337] width 29 height 13
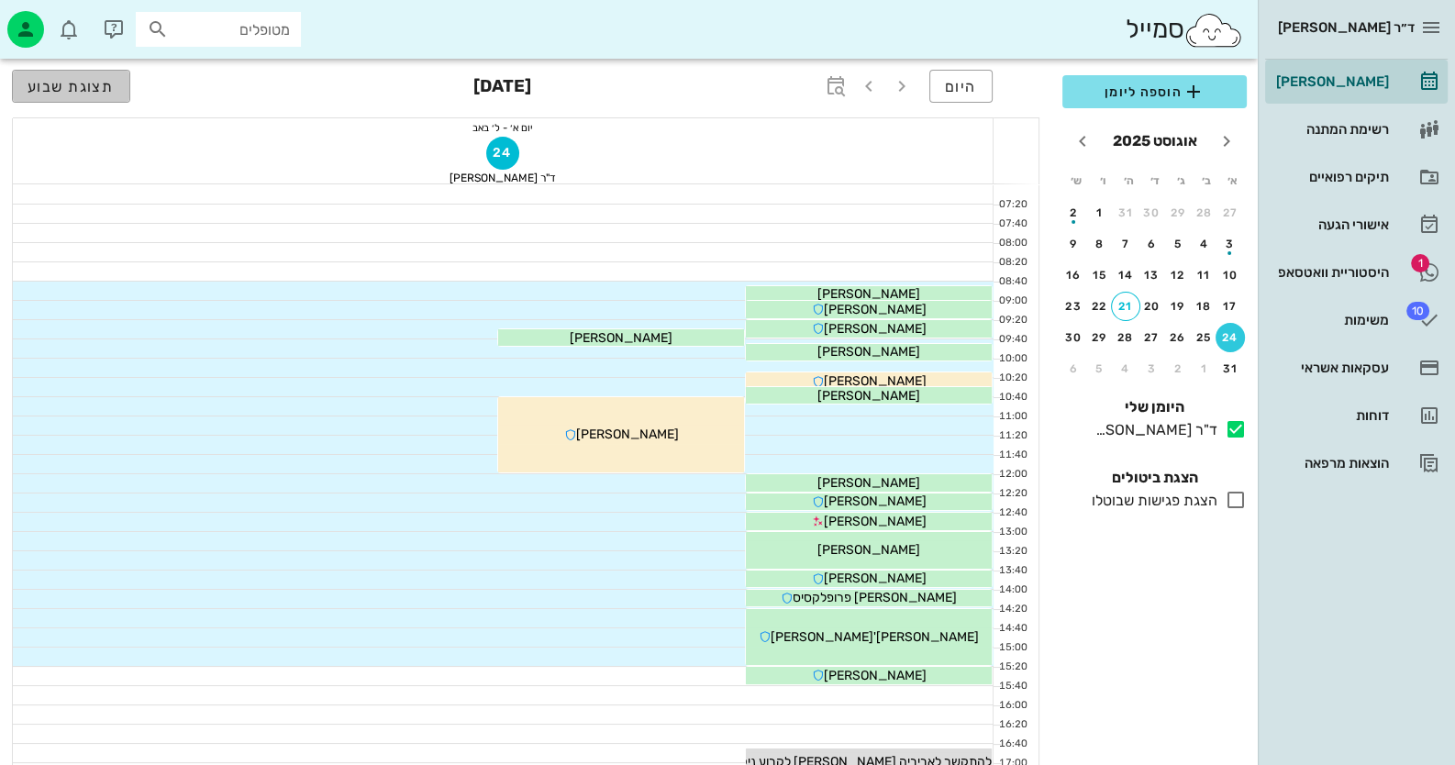
click at [68, 78] on span "תצוגת שבוע" at bounding box center [71, 86] width 87 height 17
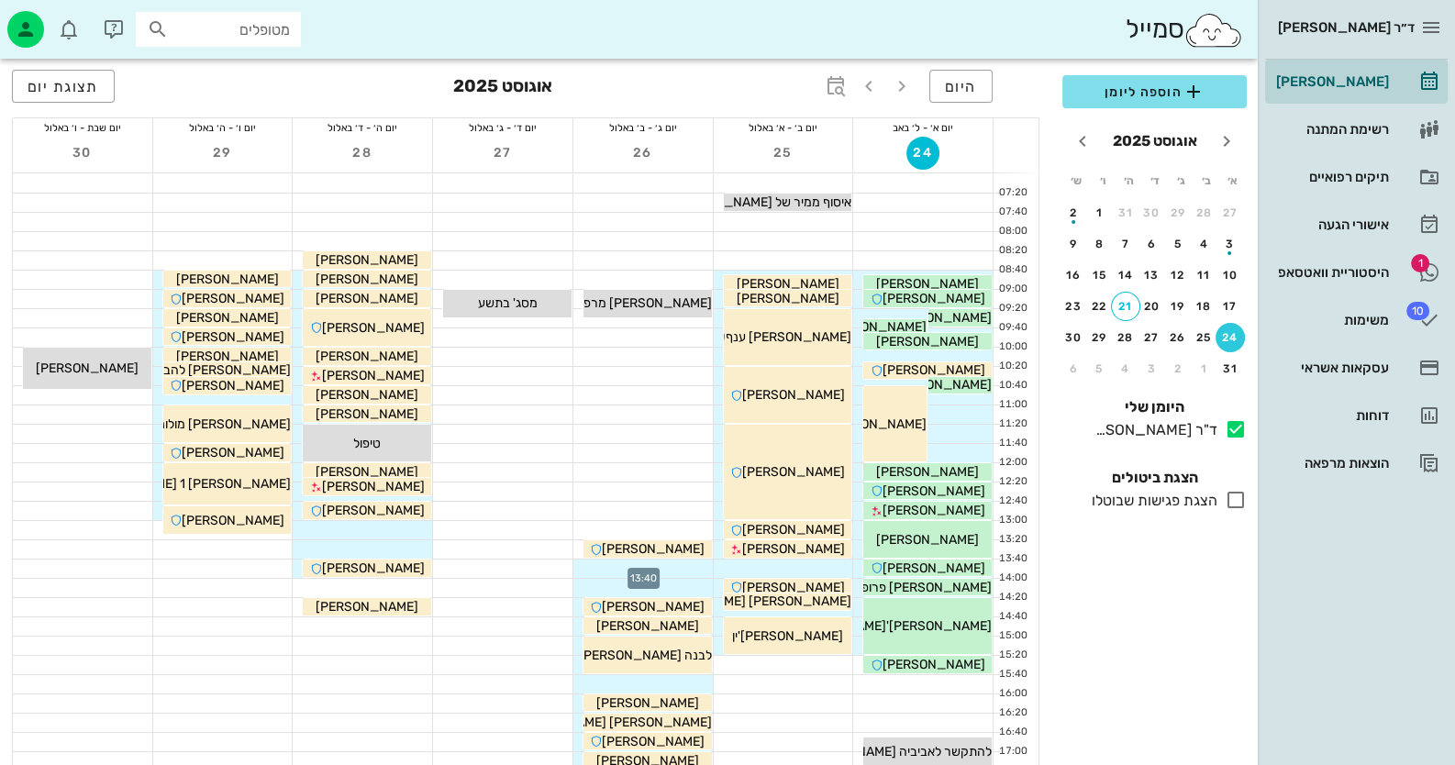
click at [688, 568] on div at bounding box center [642, 569] width 139 height 18
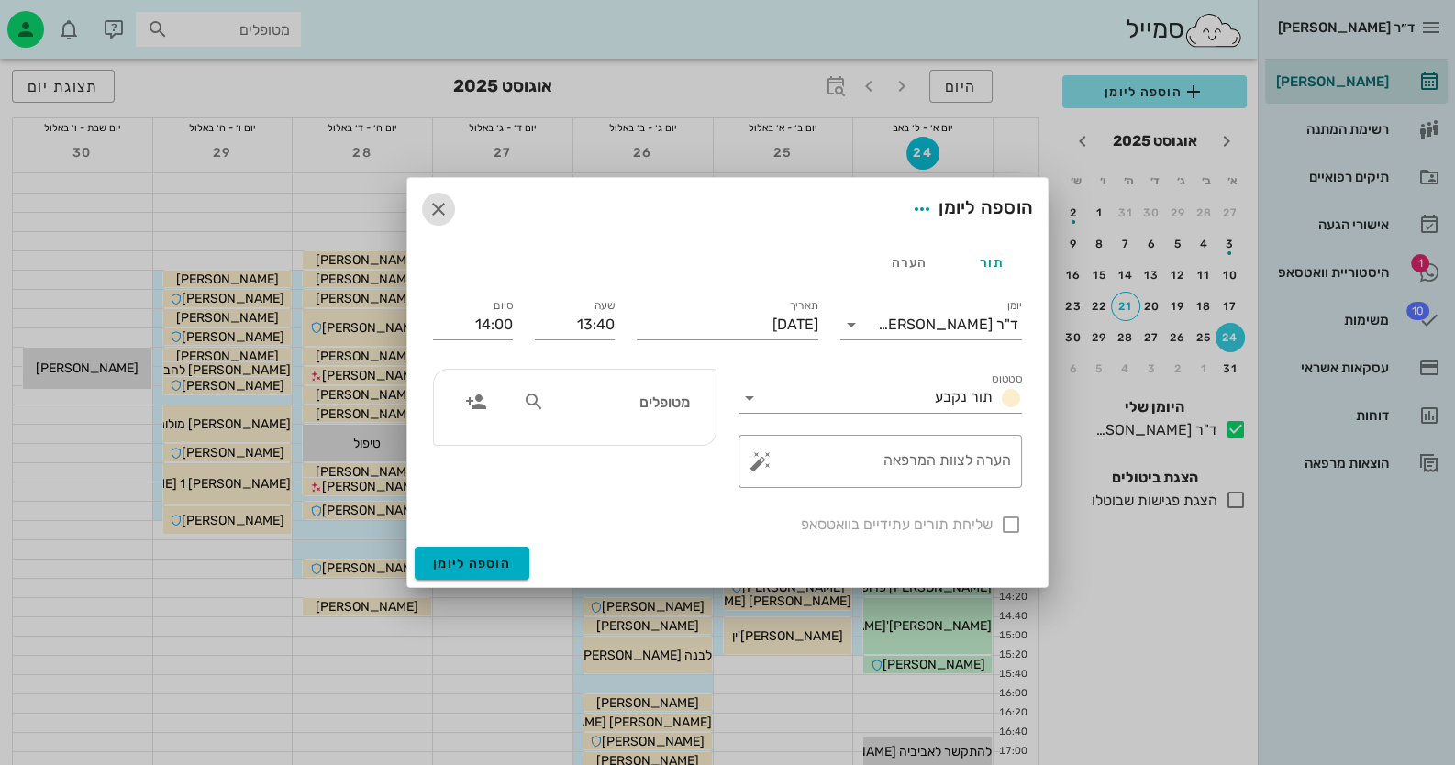
click at [434, 205] on icon "button" at bounding box center [438, 209] width 22 height 22
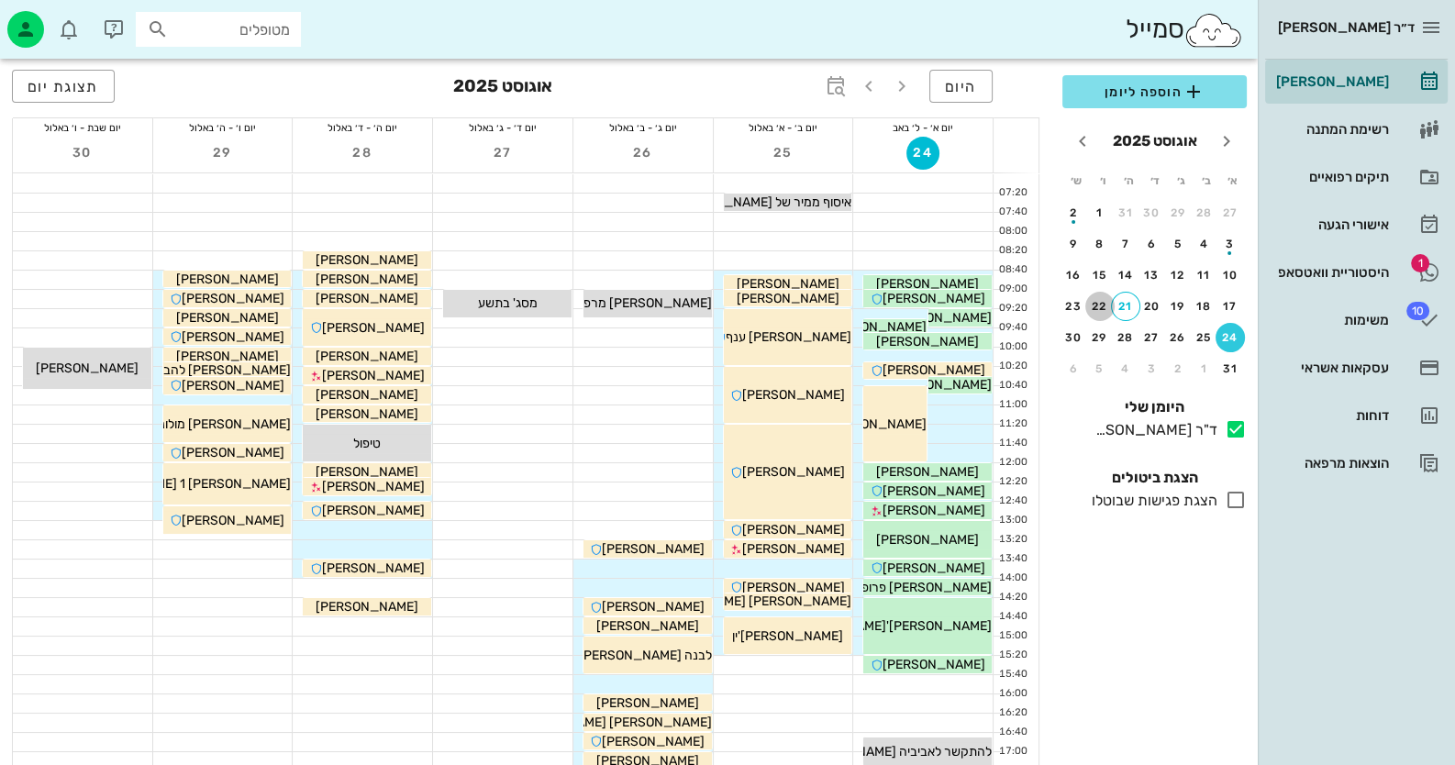
click at [1102, 307] on div "22" at bounding box center [1099, 306] width 29 height 13
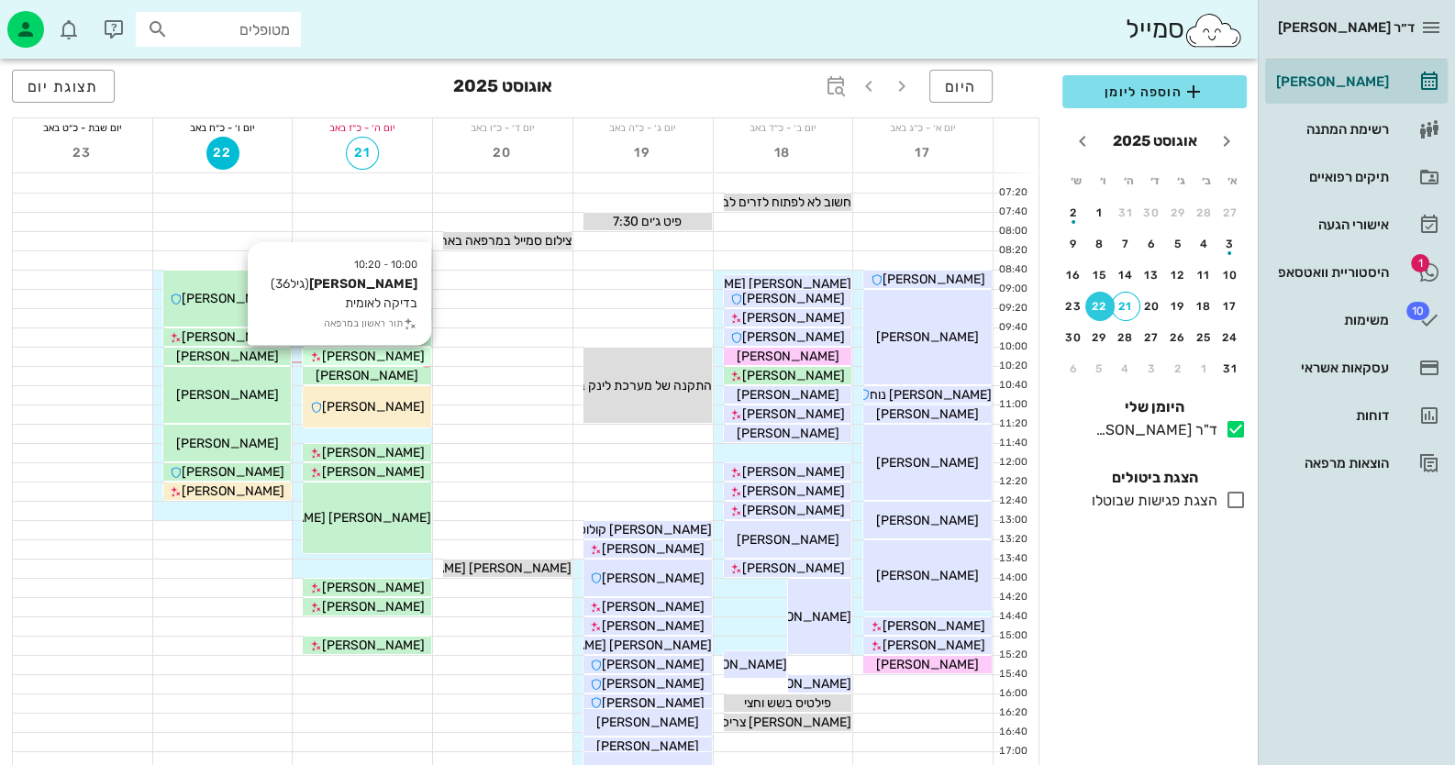
click at [397, 351] on span "[PERSON_NAME]" at bounding box center [373, 357] width 103 height 16
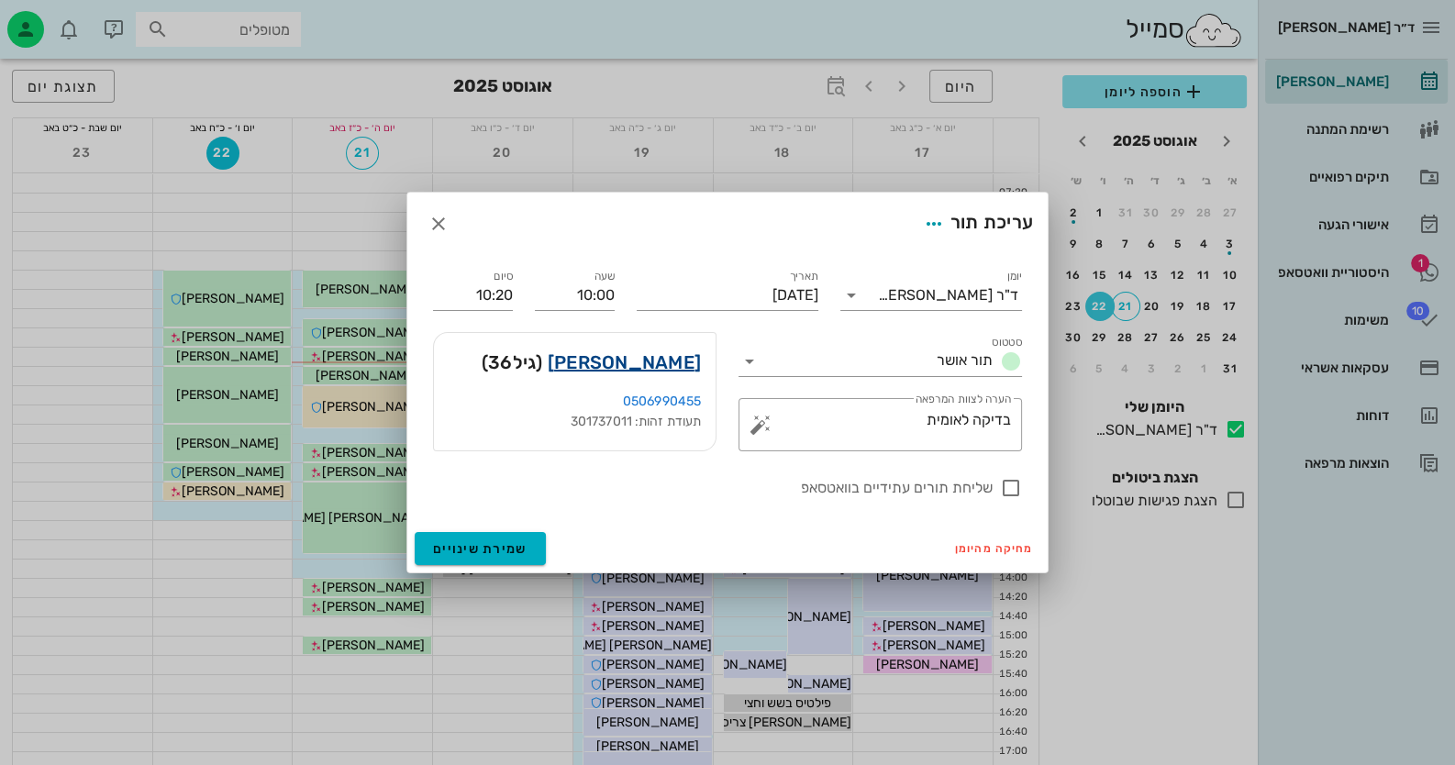
click at [636, 366] on link "[PERSON_NAME]" at bounding box center [624, 362] width 153 height 29
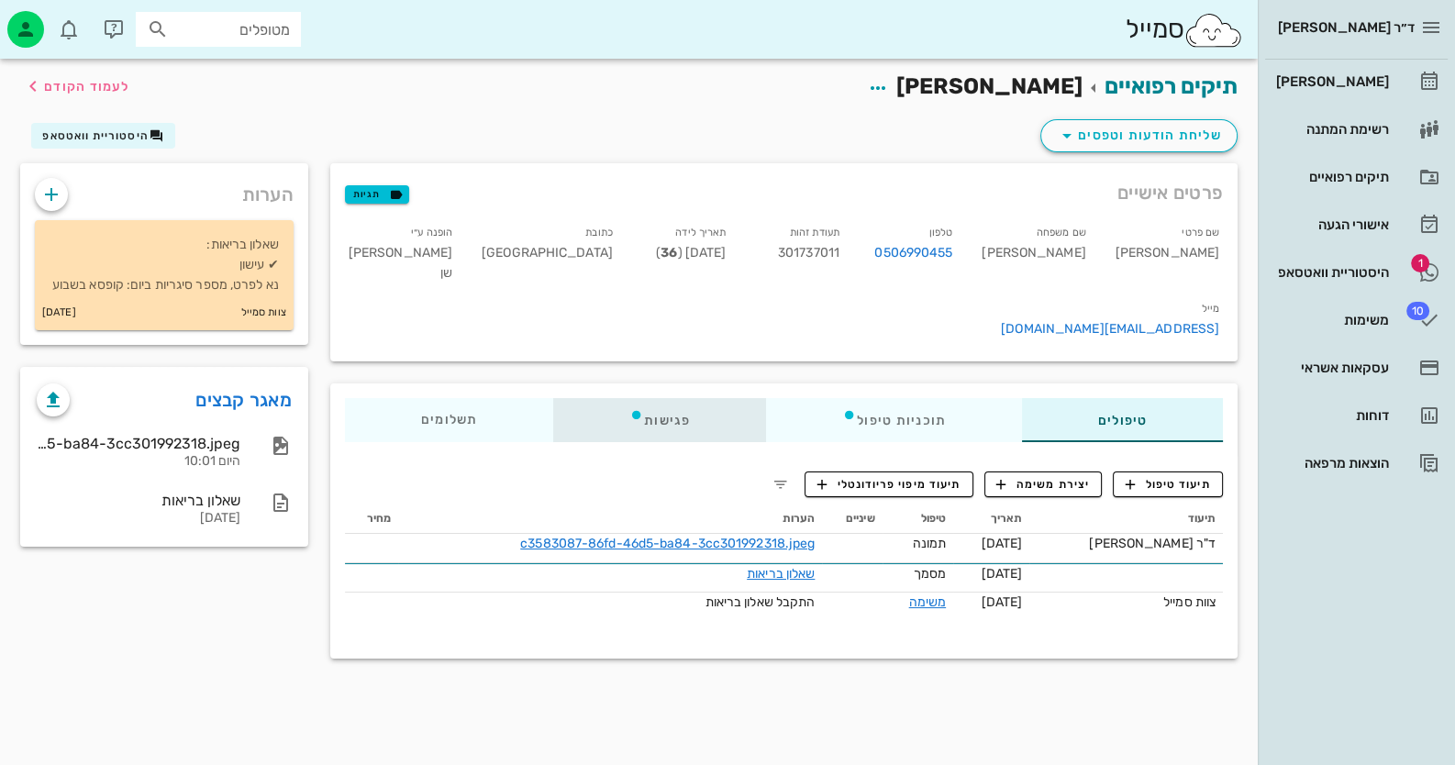
click at [619, 398] on div "פגישות" at bounding box center [659, 420] width 213 height 44
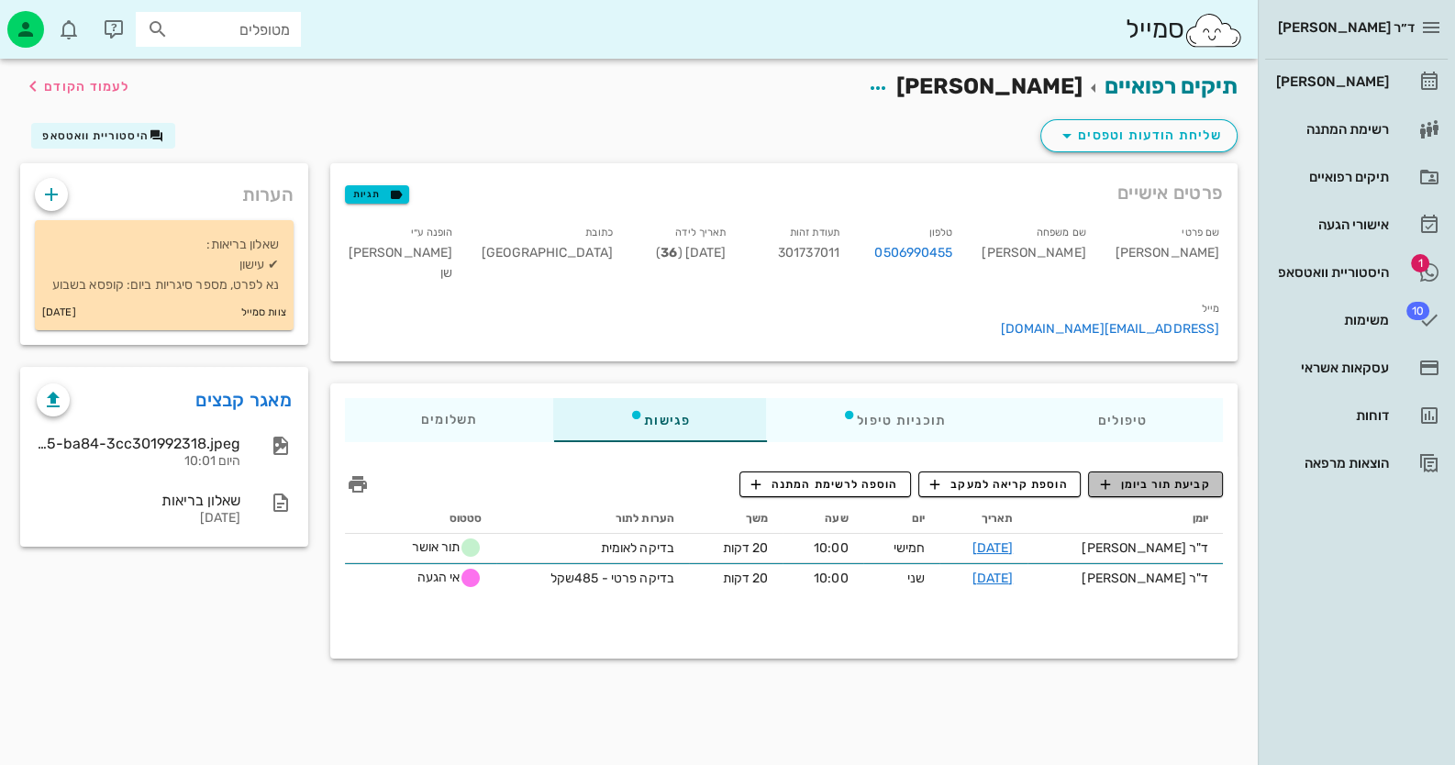
click at [1202, 476] on span "קביעת תור ביומן" at bounding box center [1155, 484] width 110 height 17
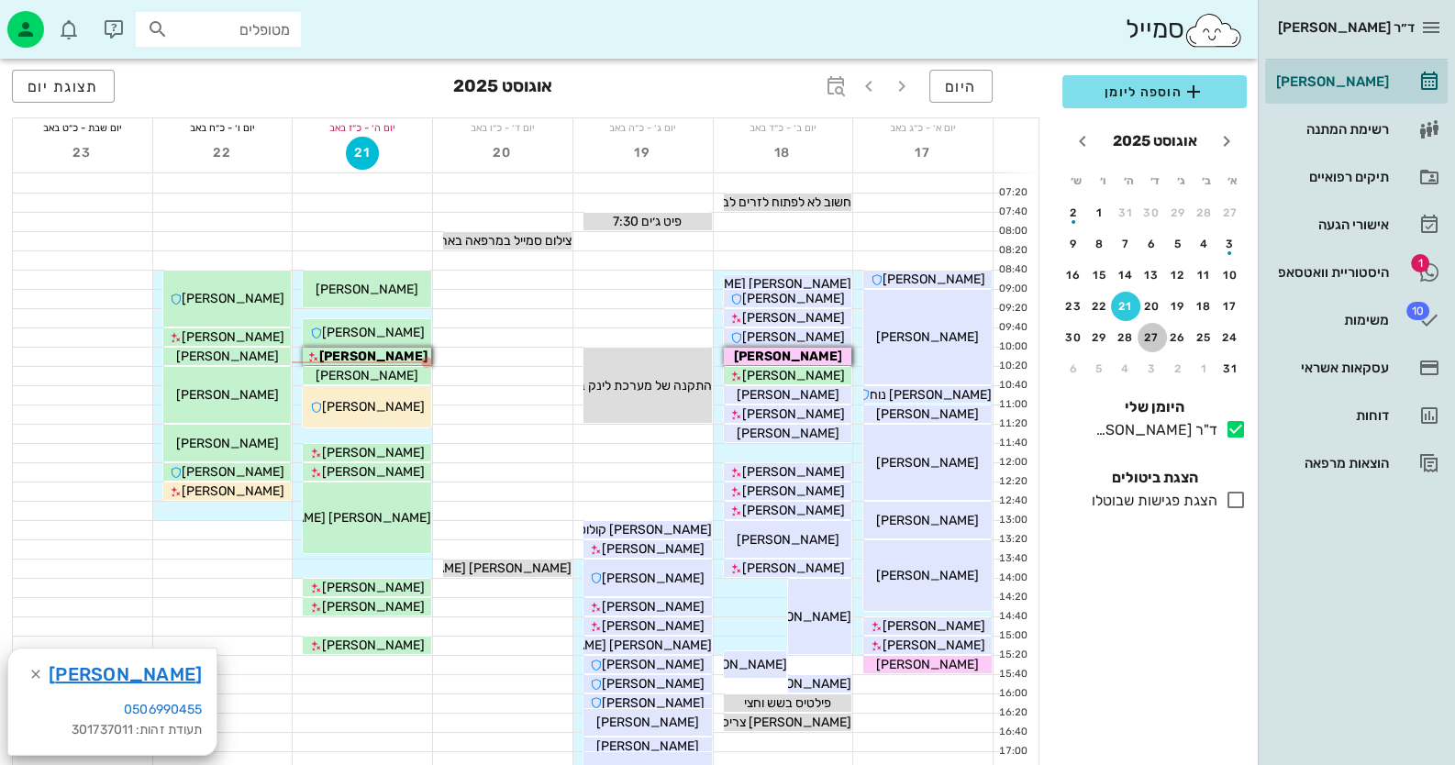
click at [1153, 336] on div "27" at bounding box center [1152, 337] width 29 height 13
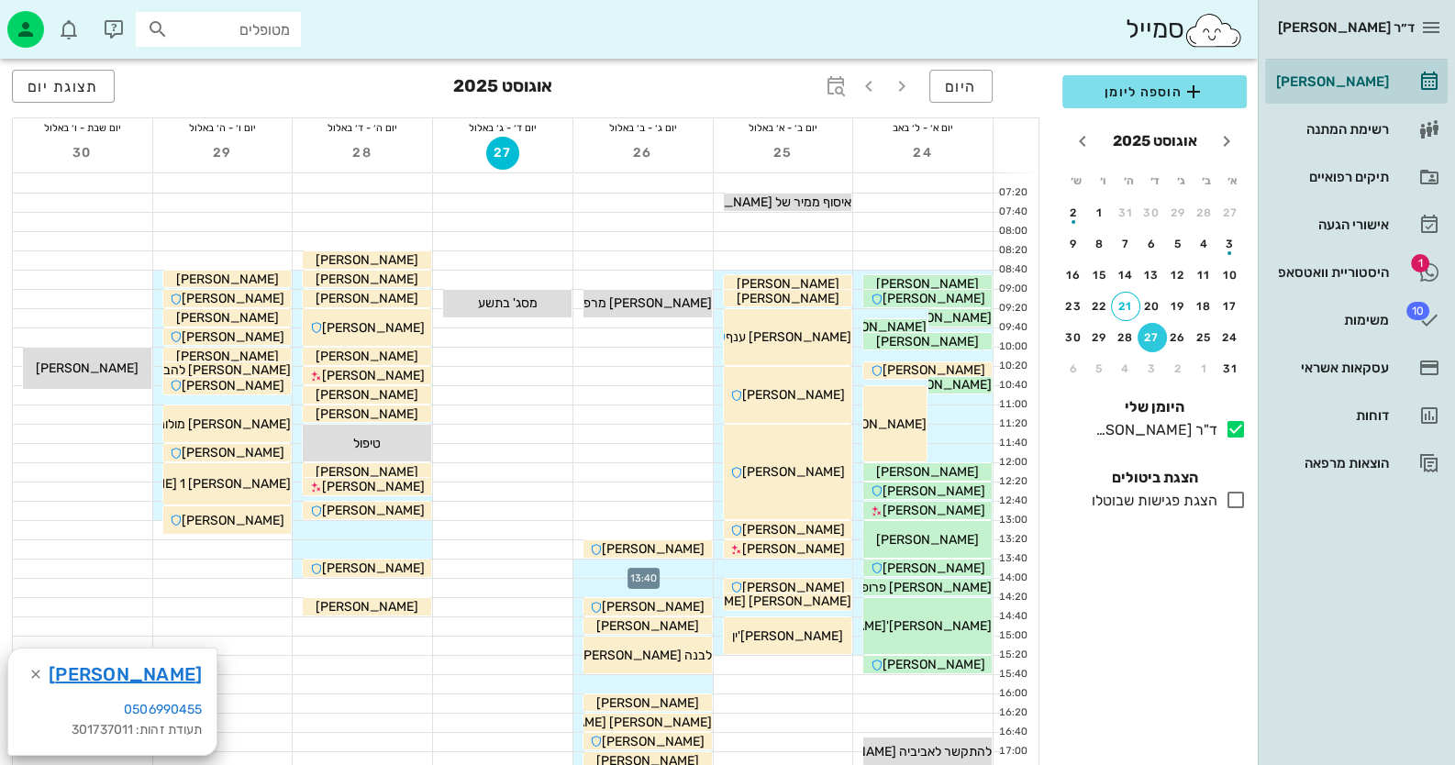
click at [673, 568] on div at bounding box center [642, 569] width 139 height 18
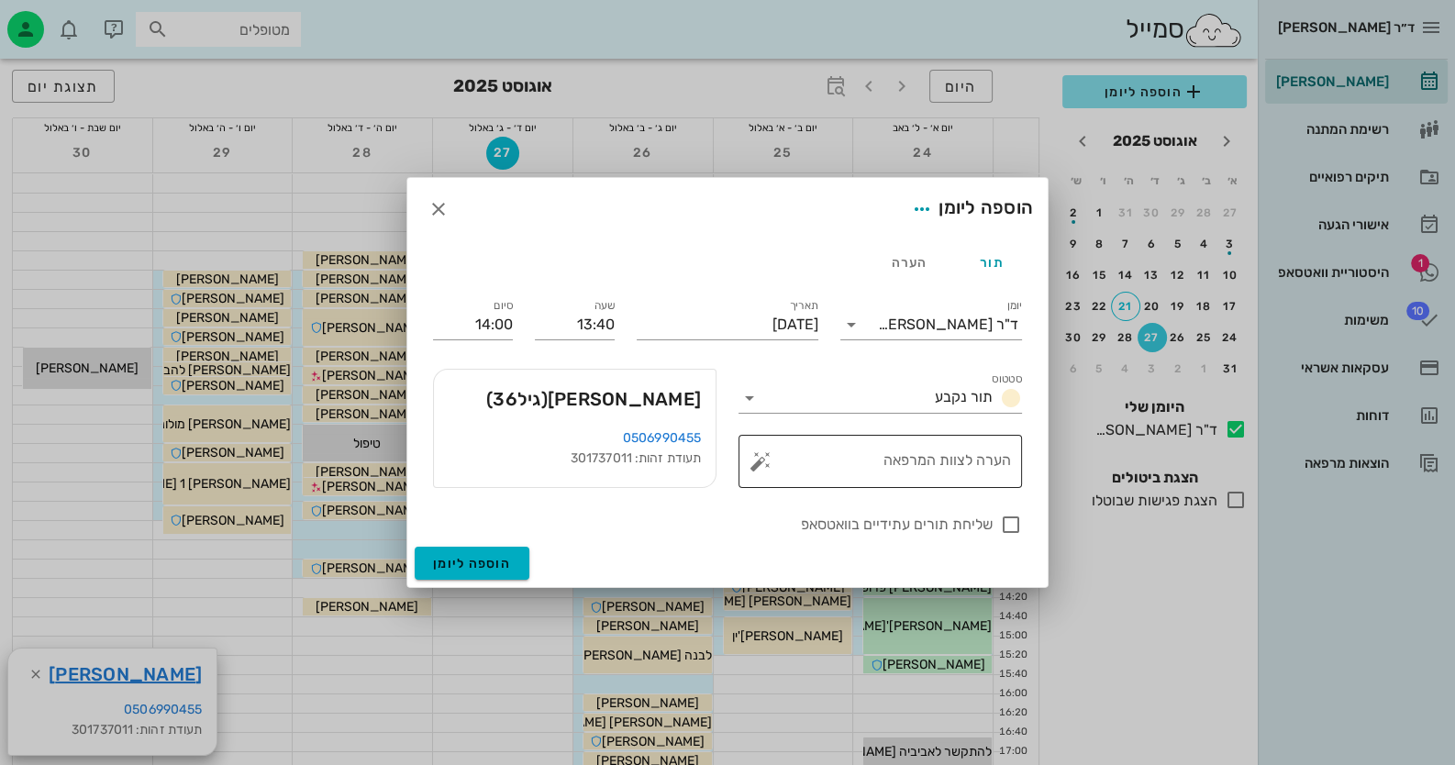
click at [762, 455] on button "button" at bounding box center [760, 461] width 22 height 22
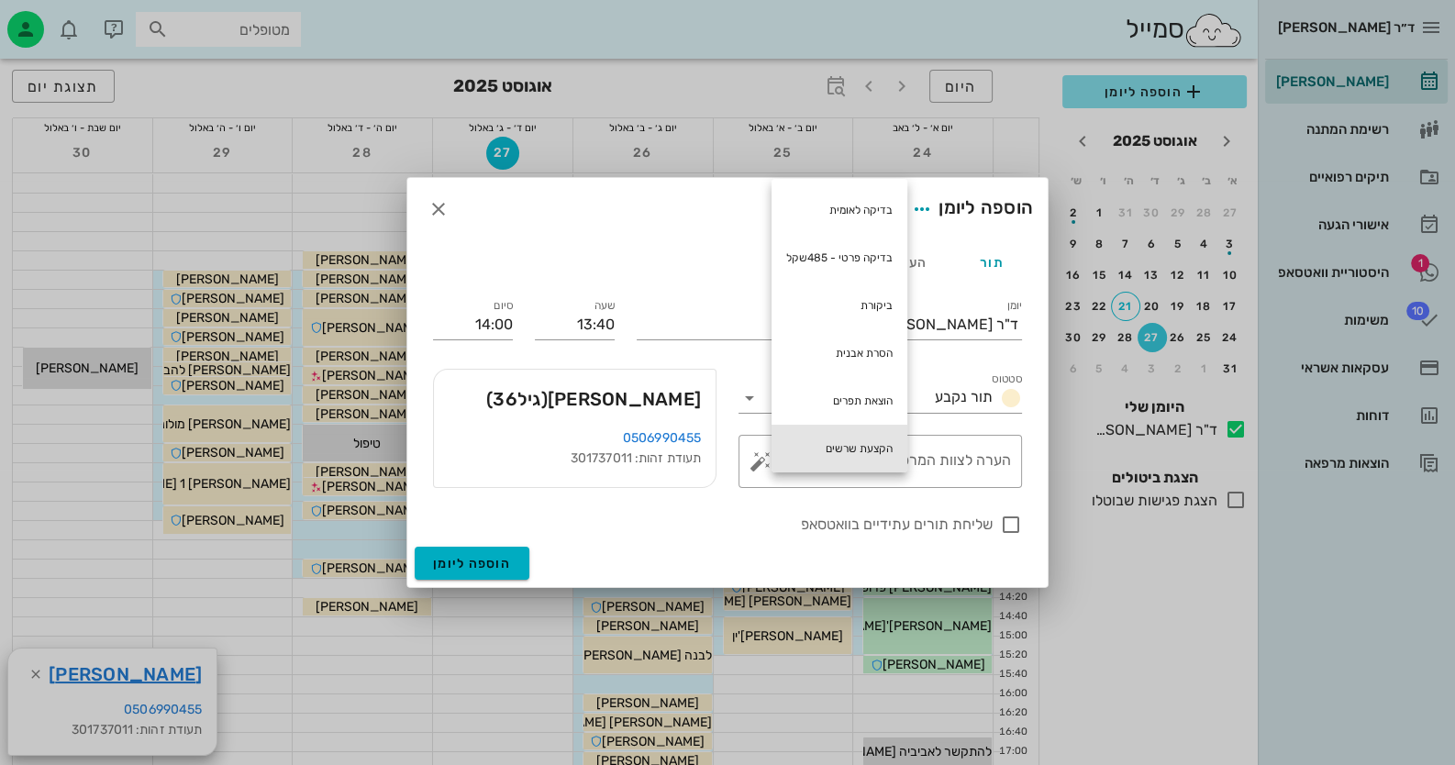
click at [852, 446] on div "הקצעת שרשים" at bounding box center [840, 449] width 136 height 48
type textarea "הקצעת שרשים"
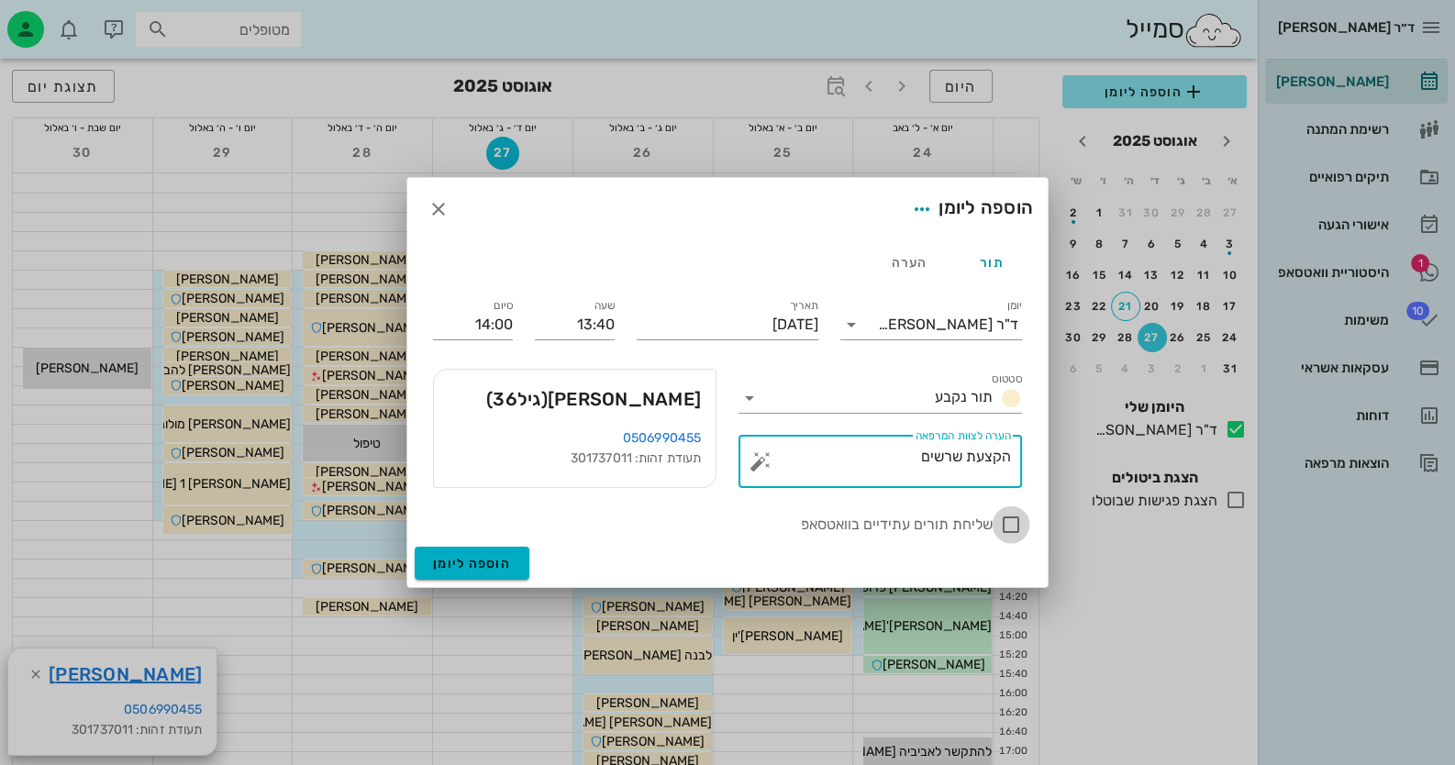
click at [1009, 523] on div at bounding box center [1010, 524] width 31 height 31
checkbox input "true"
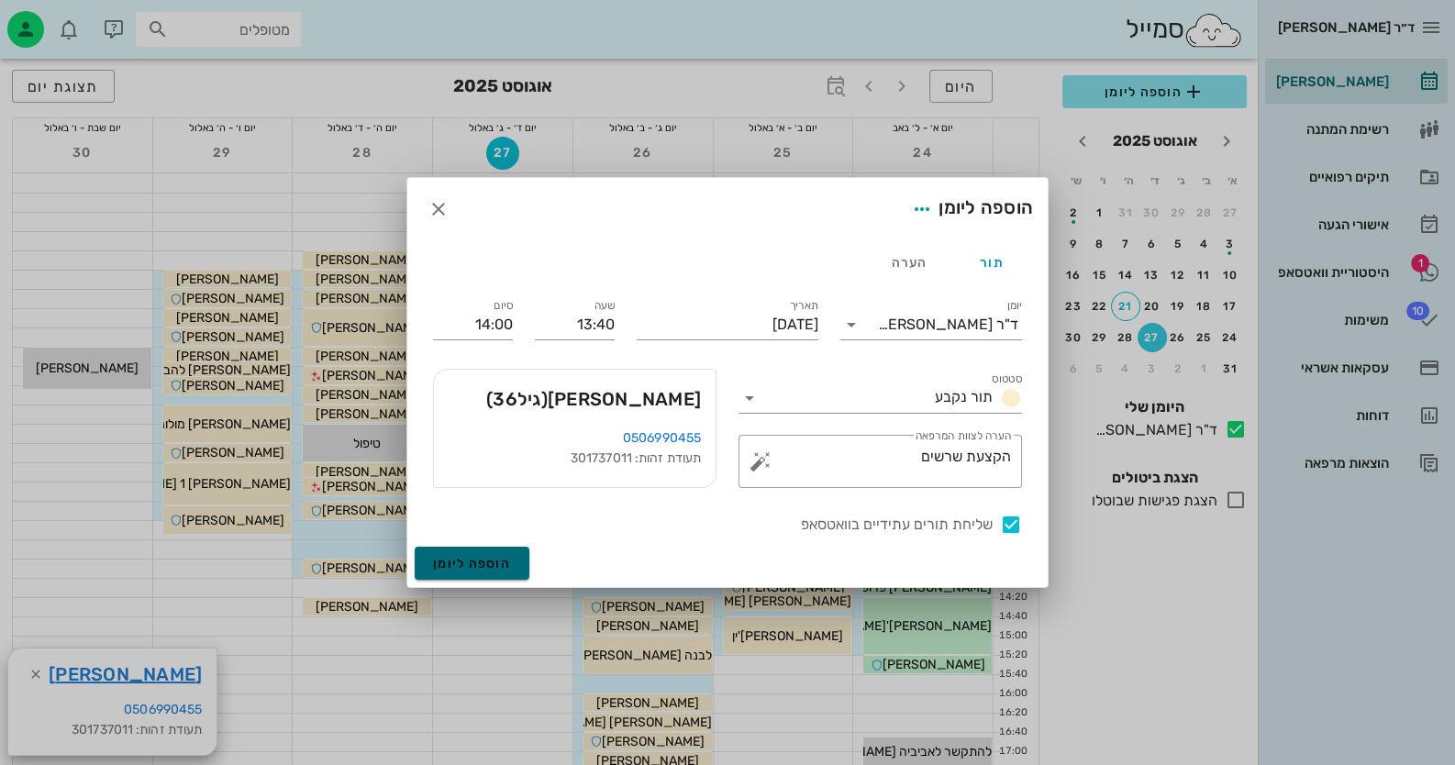
click at [461, 558] on span "הוספה ליומן" at bounding box center [472, 564] width 78 height 16
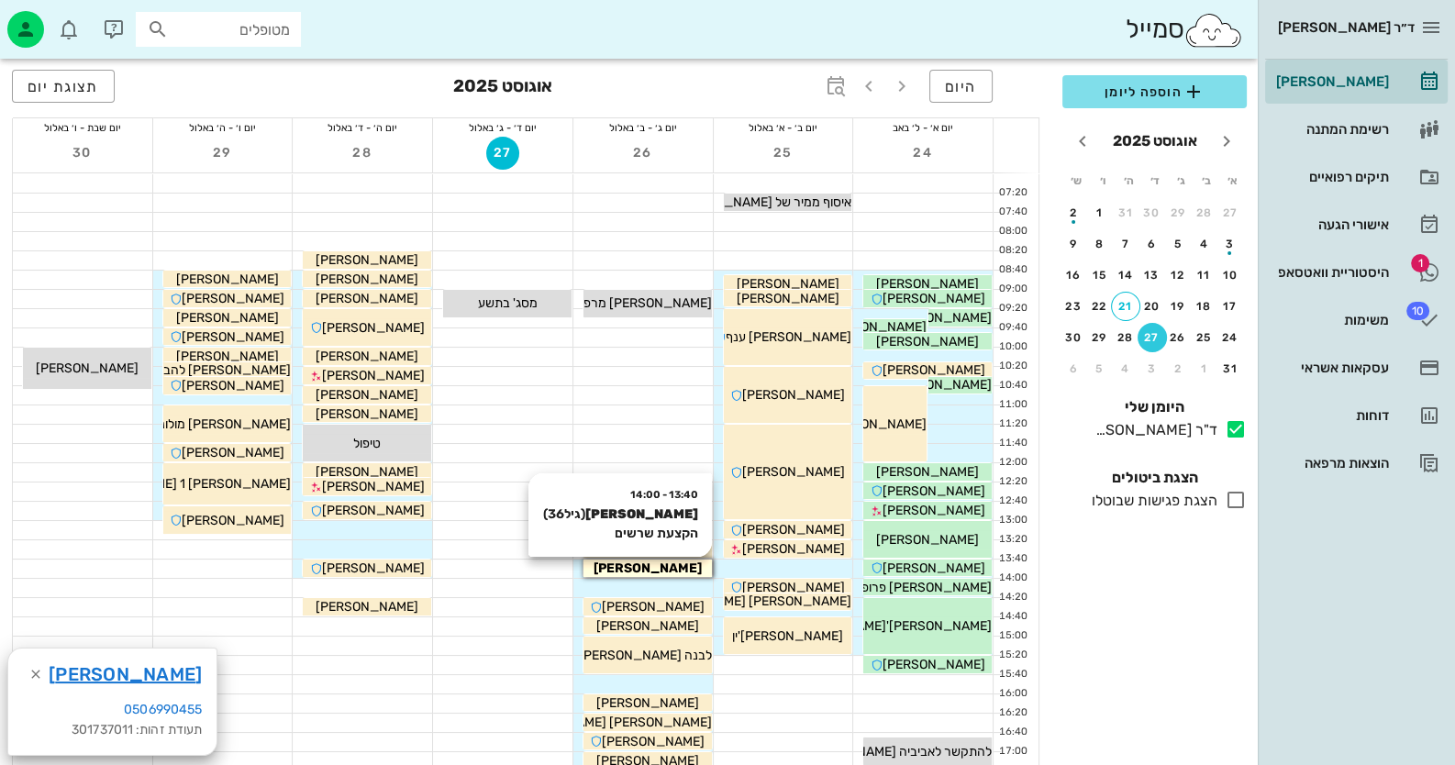
click at [697, 565] on div "[PERSON_NAME]" at bounding box center [647, 568] width 128 height 19
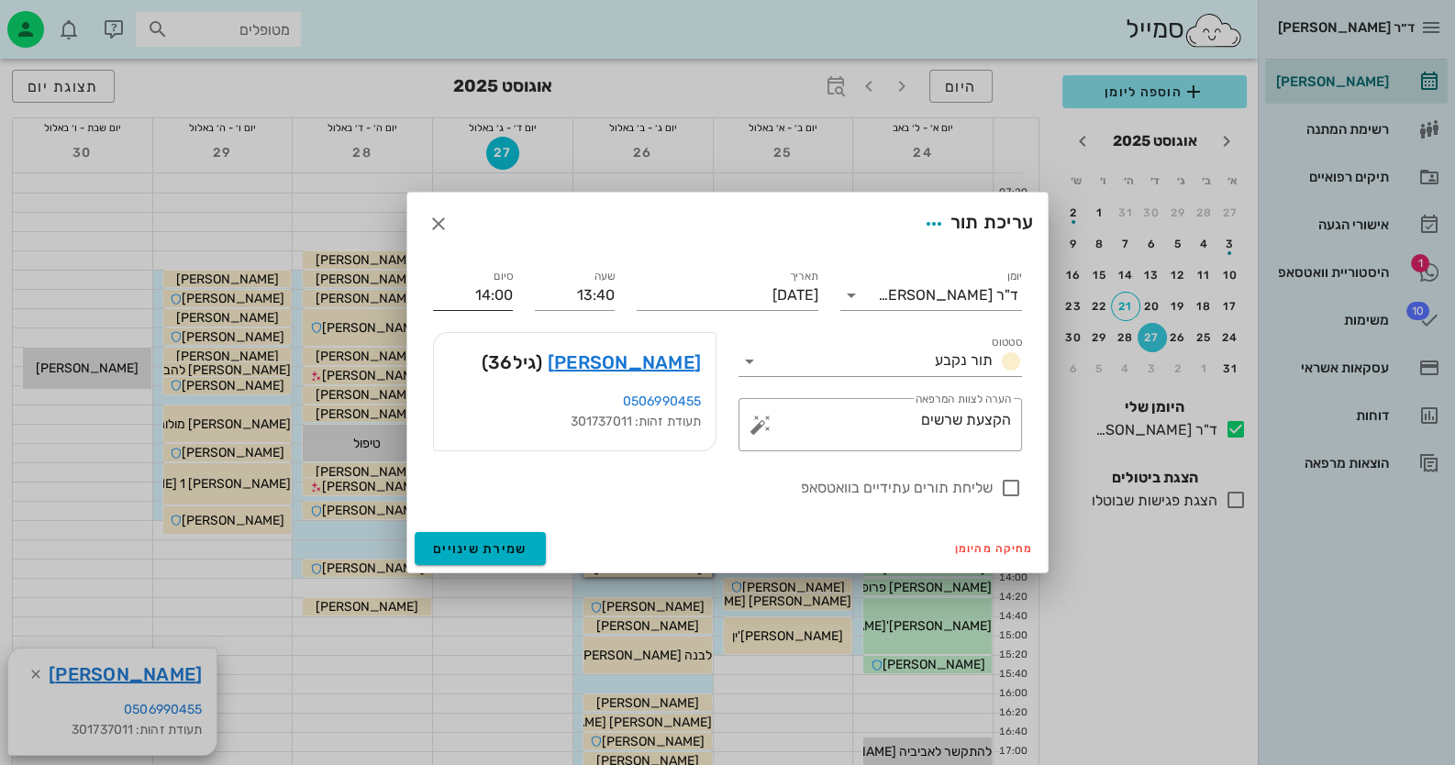
click at [499, 288] on input "14:00" at bounding box center [473, 295] width 80 height 29
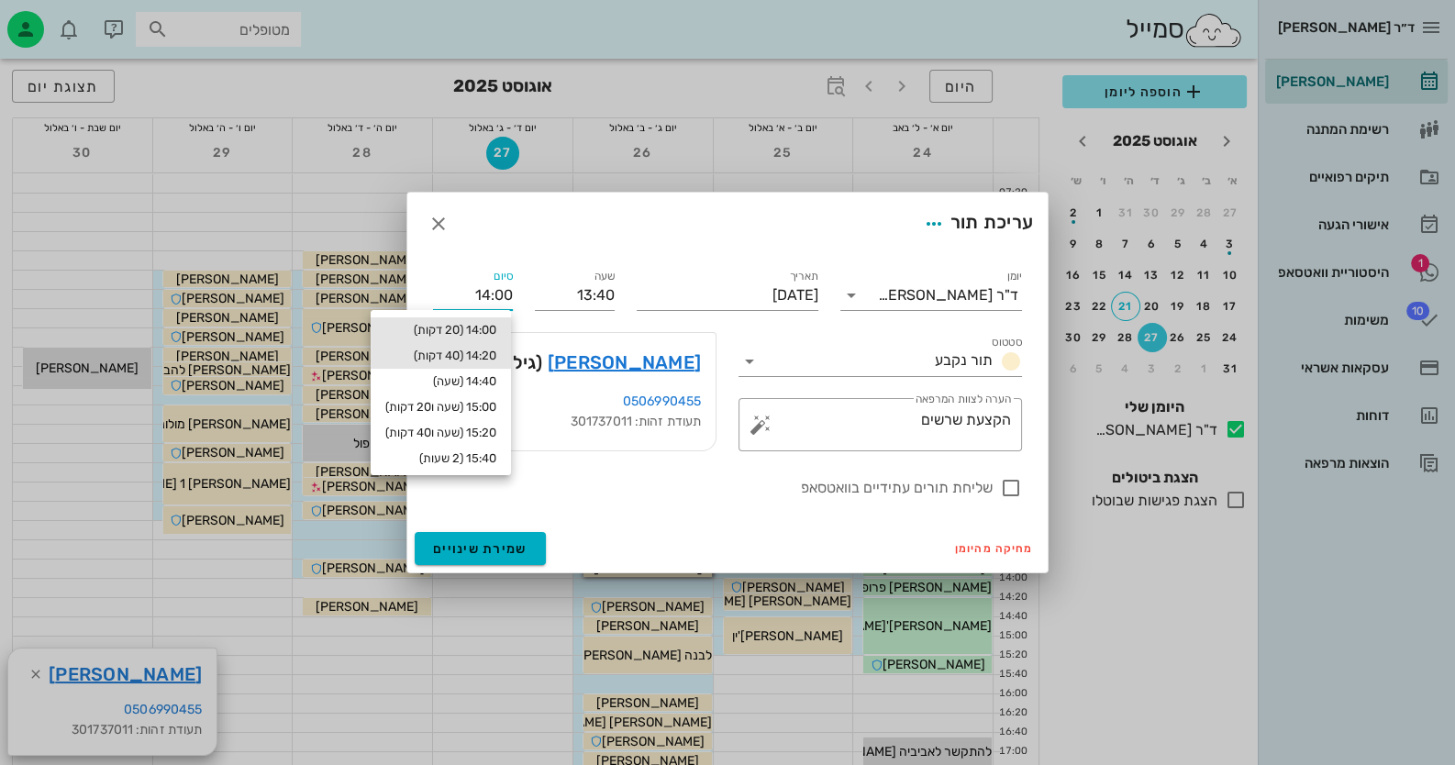
click at [472, 356] on div "14:20 (40 דקות)" at bounding box center [440, 356] width 111 height 15
type input "14:20"
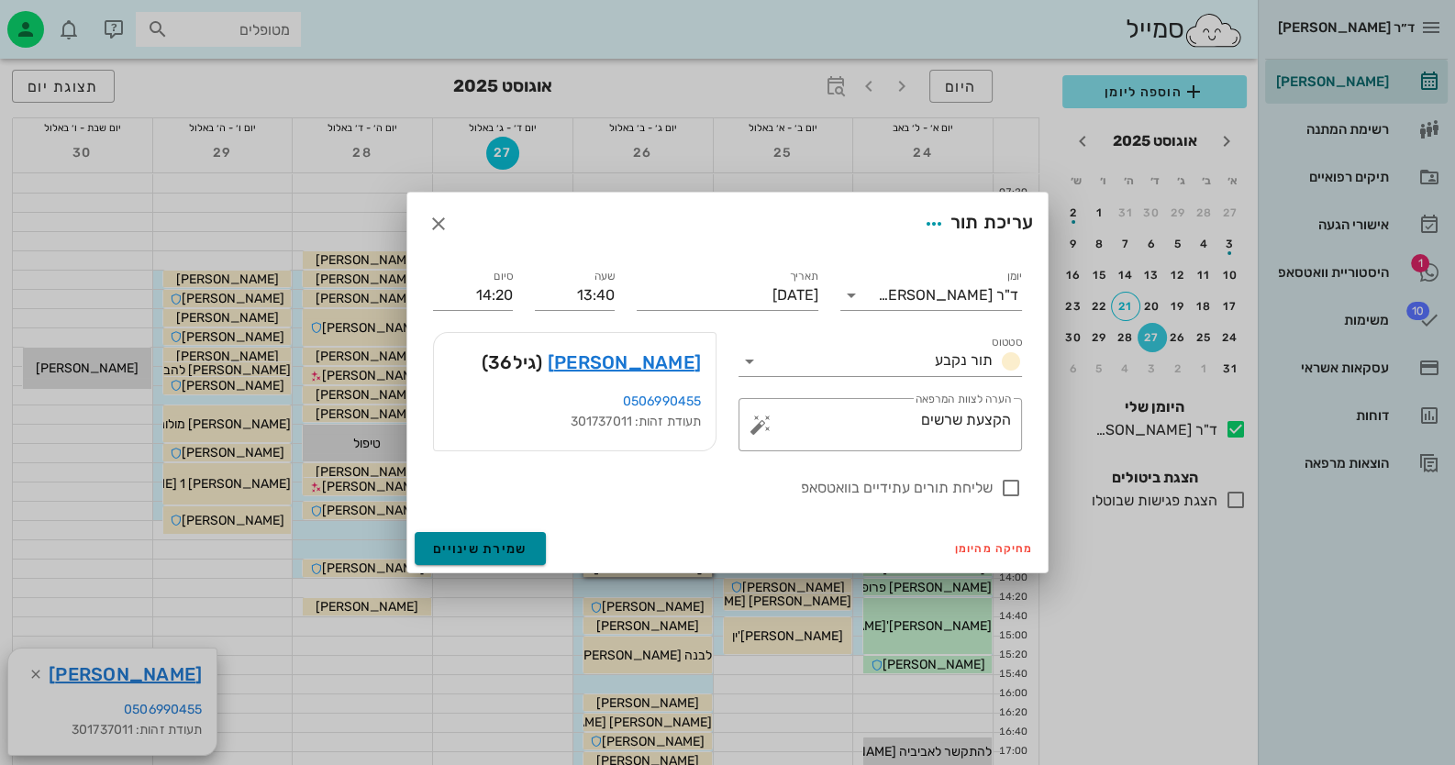
click at [516, 553] on span "שמירת שינויים" at bounding box center [480, 549] width 94 height 16
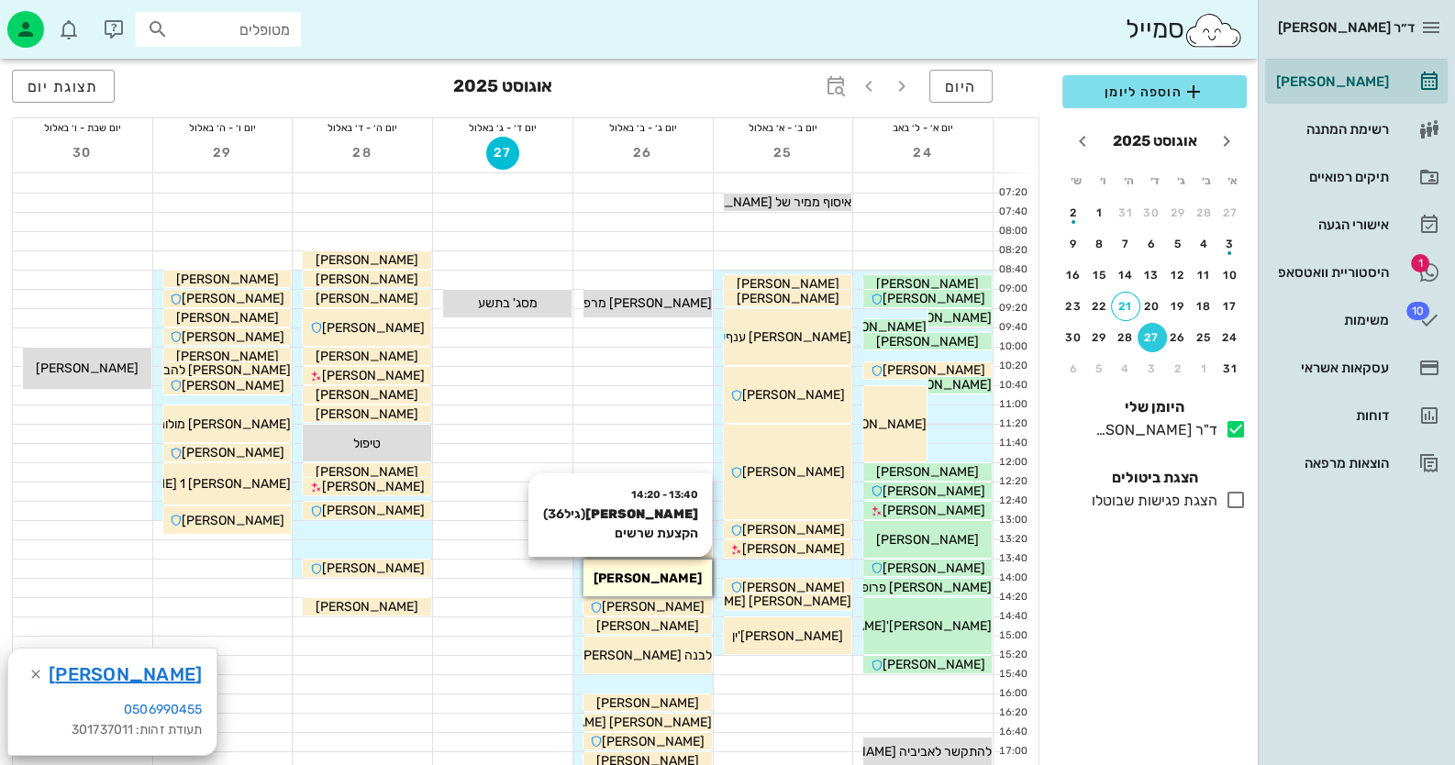
click at [683, 577] on div "[PERSON_NAME]" at bounding box center [647, 578] width 128 height 19
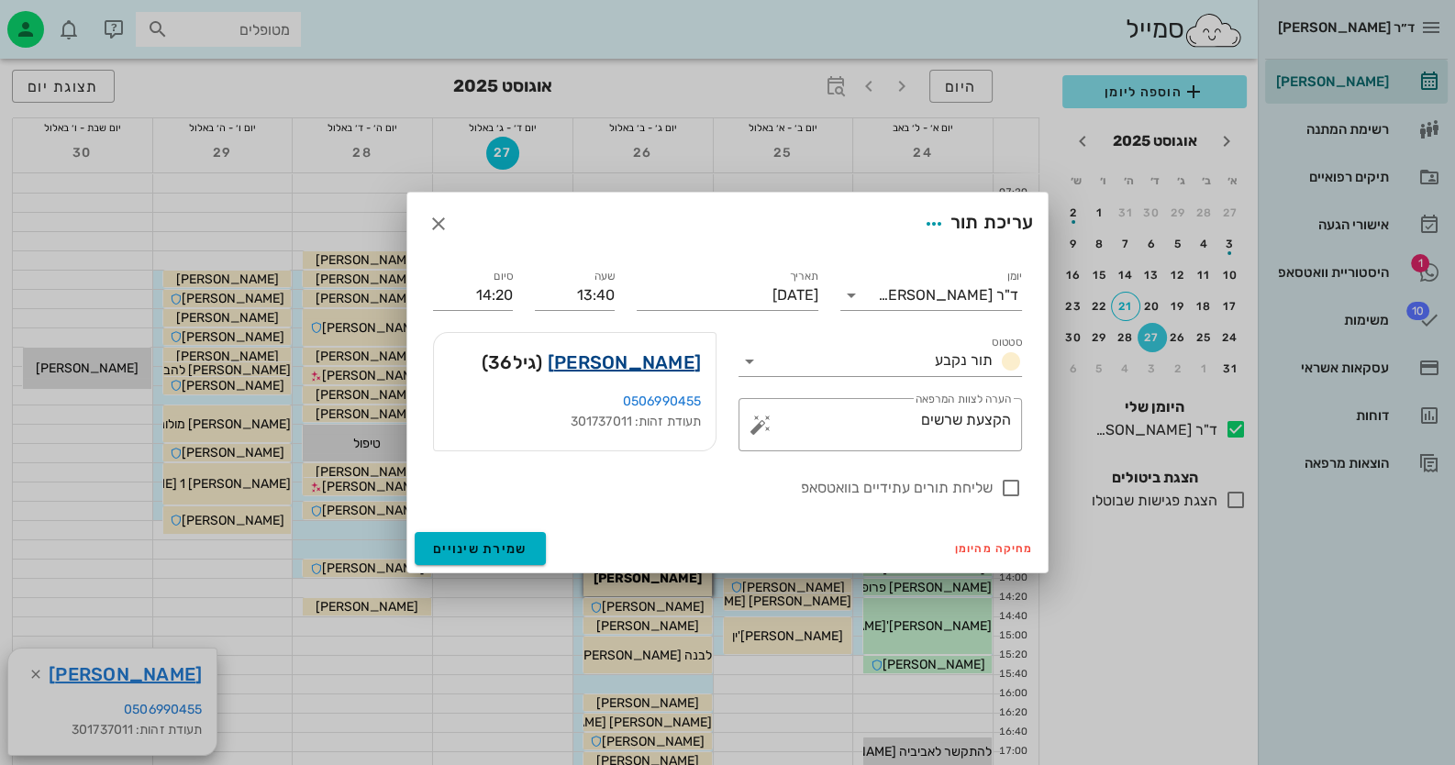
click at [689, 352] on link "[PERSON_NAME]" at bounding box center [624, 362] width 153 height 29
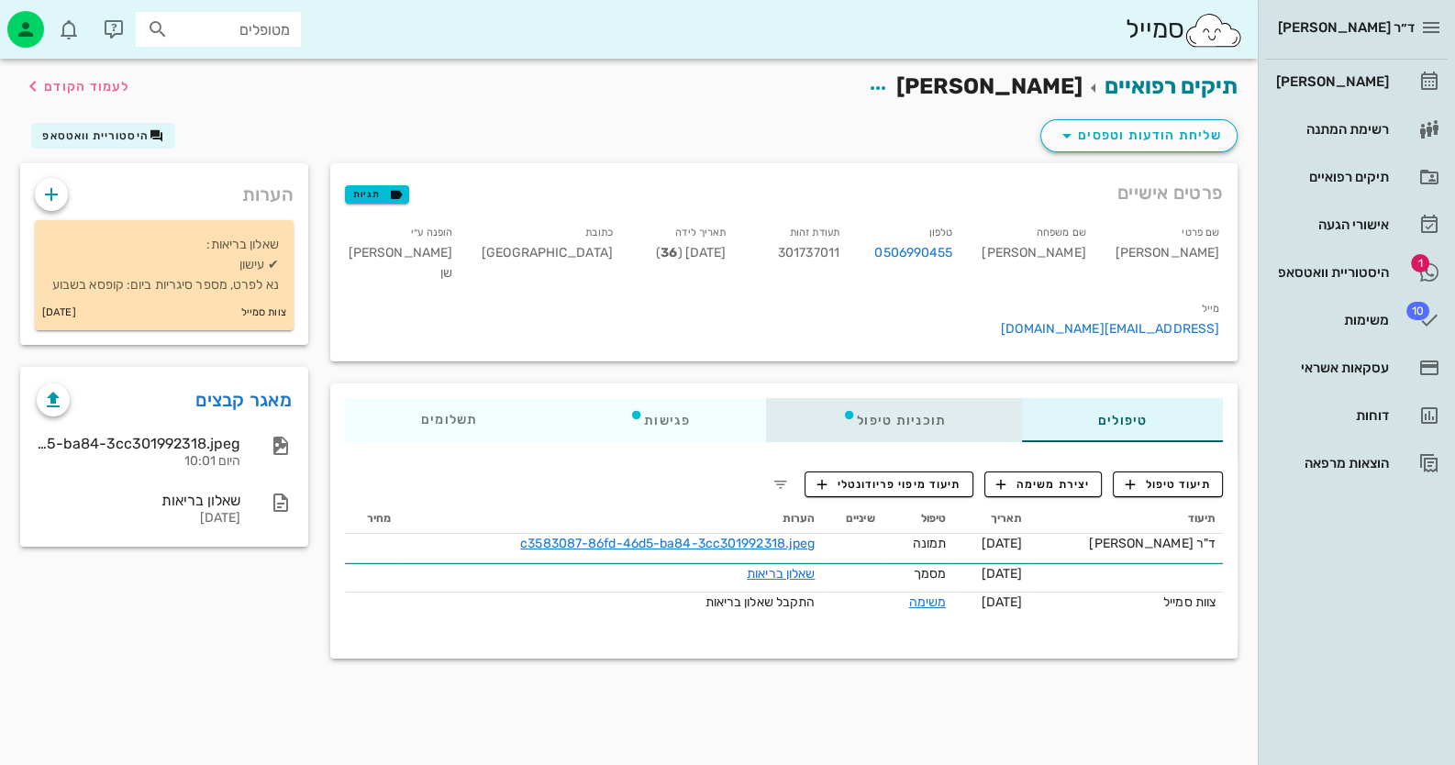
click at [948, 398] on div "תוכניות טיפול" at bounding box center [894, 420] width 256 height 44
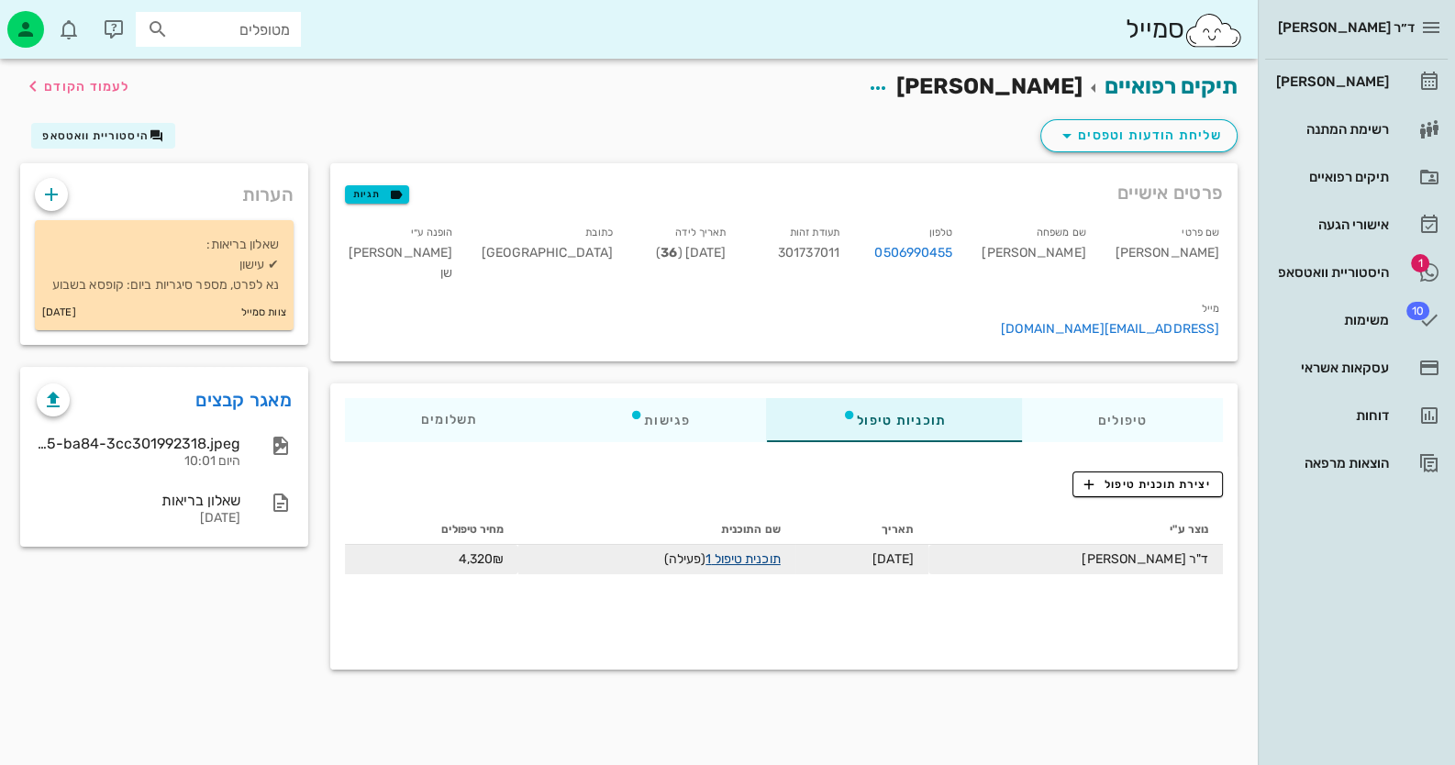
click at [780, 551] on link "תוכנית טיפול 1" at bounding box center [742, 559] width 74 height 16
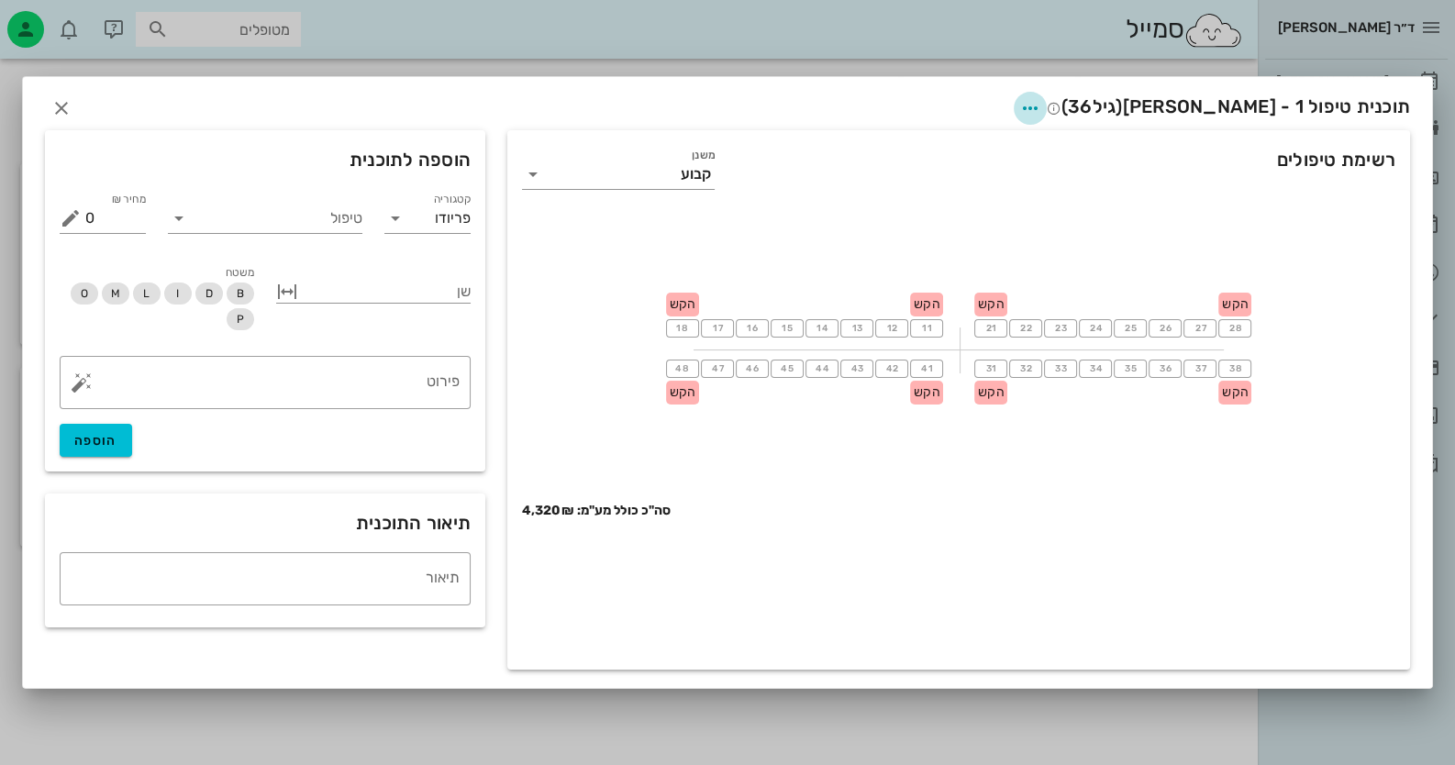
click at [1041, 105] on icon "button" at bounding box center [1030, 108] width 22 height 22
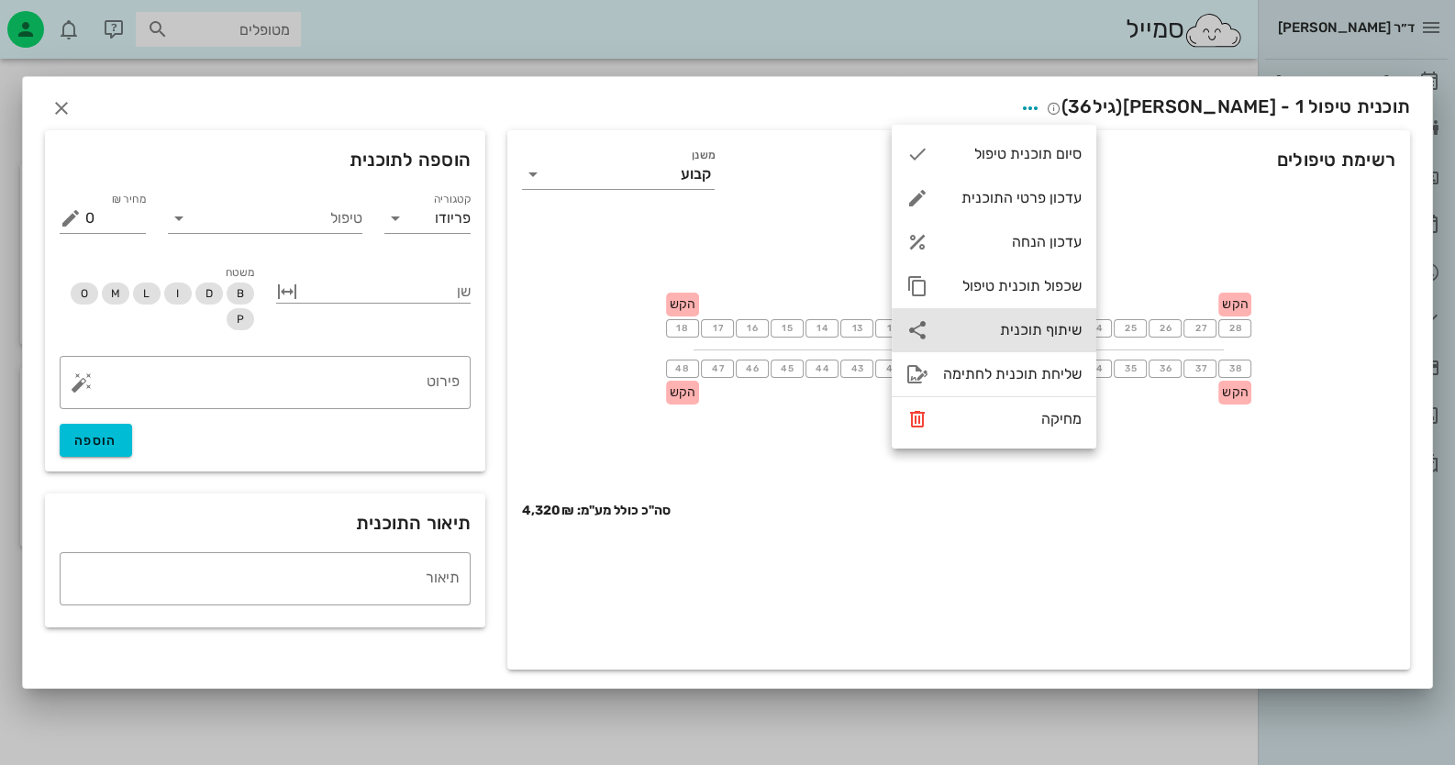
click at [1038, 336] on div "שיתוף תוכנית" at bounding box center [1012, 329] width 139 height 17
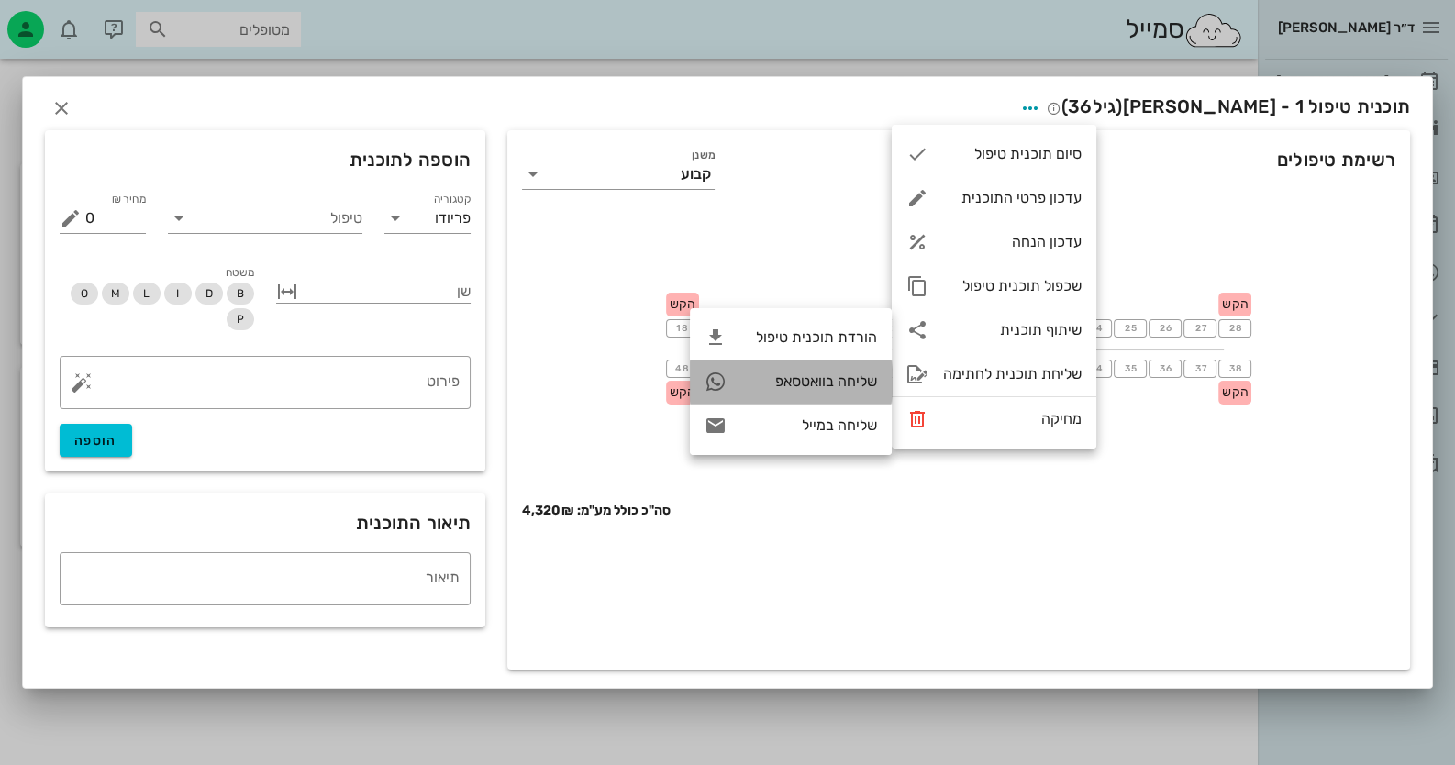
click at [836, 392] on div "שליחה בוואטסאפ" at bounding box center [791, 382] width 202 height 44
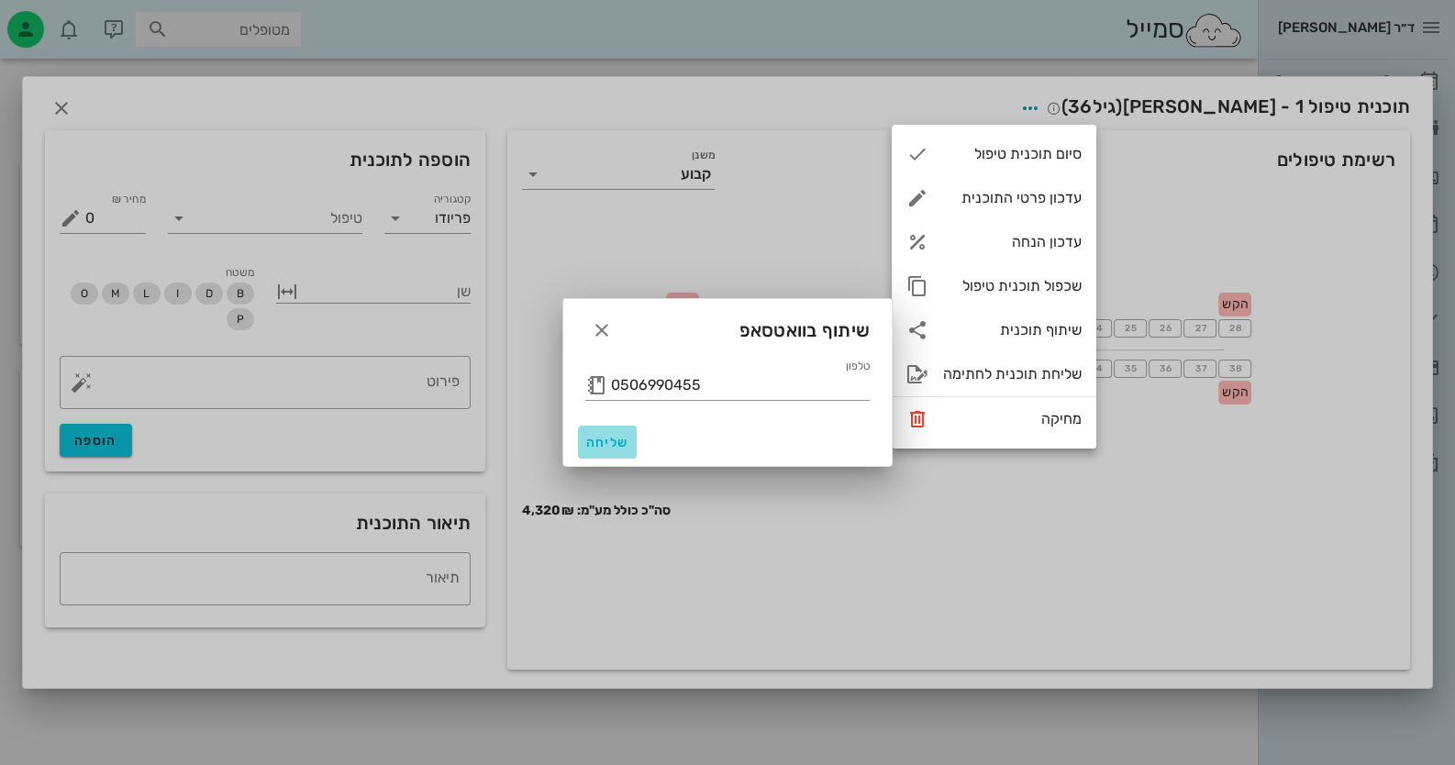
click at [614, 436] on span "שליחה" at bounding box center [607, 443] width 44 height 16
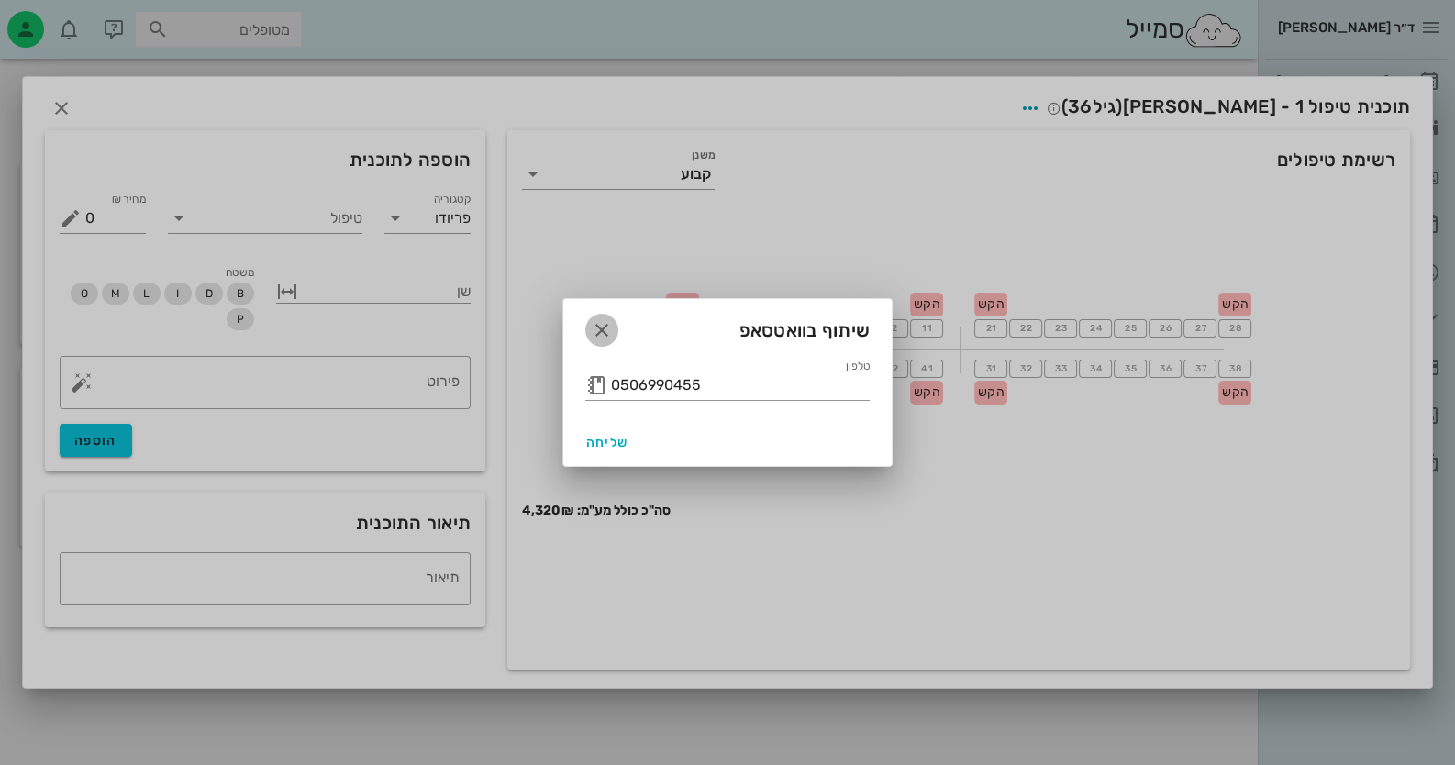
click at [598, 319] on icon "button" at bounding box center [602, 330] width 22 height 22
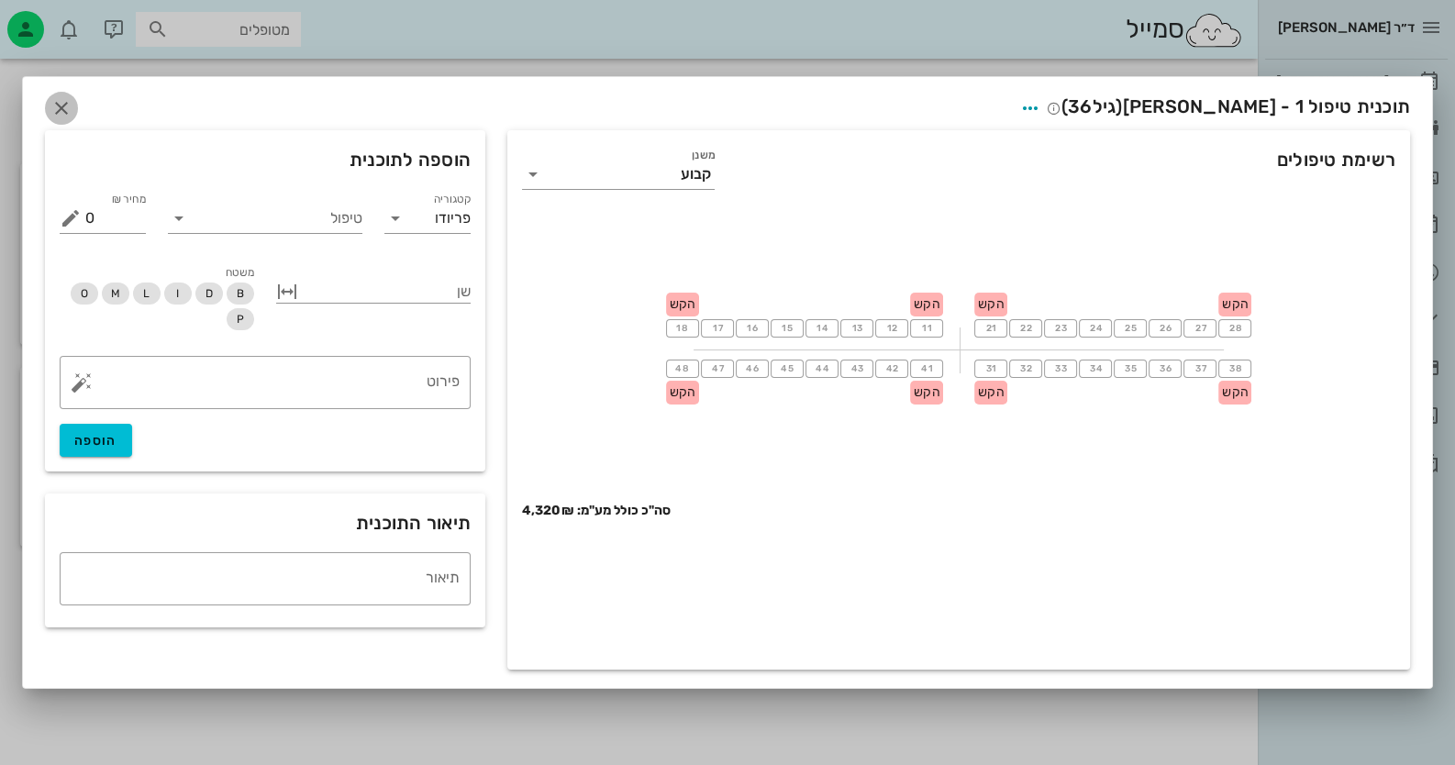
click at [64, 104] on icon "button" at bounding box center [61, 108] width 22 height 22
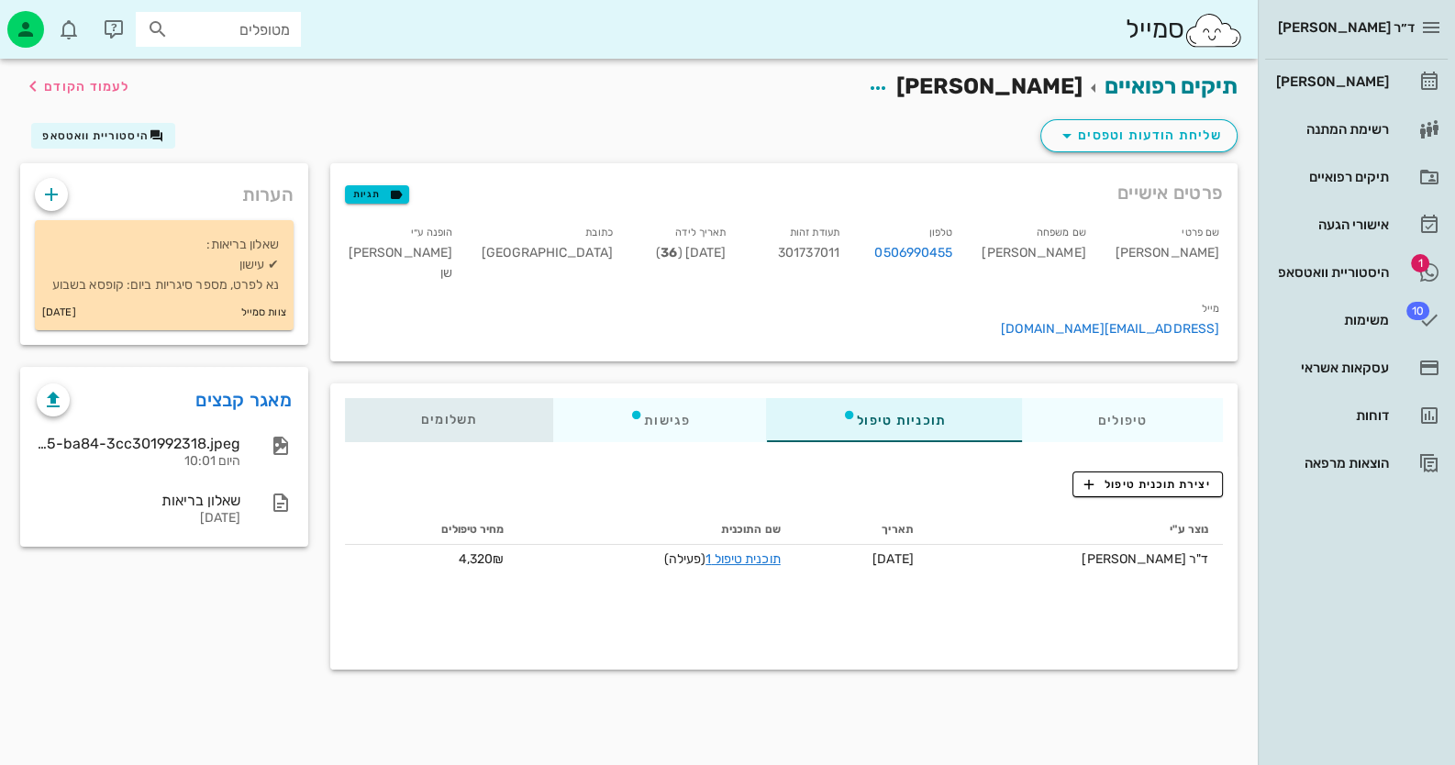
click at [481, 398] on div "תשלומים 0₪" at bounding box center [449, 420] width 208 height 44
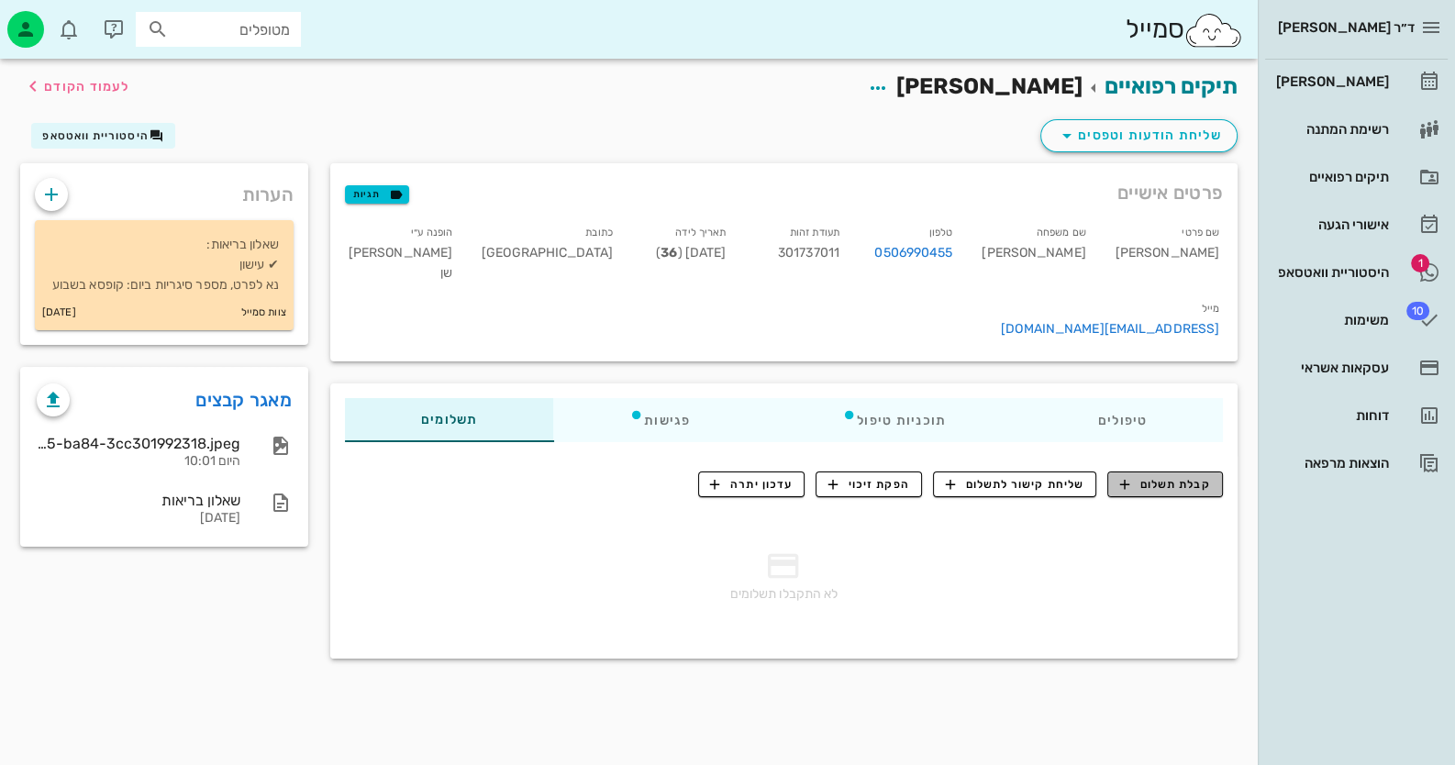
click at [1174, 476] on span "קבלת תשלום" at bounding box center [1165, 484] width 91 height 17
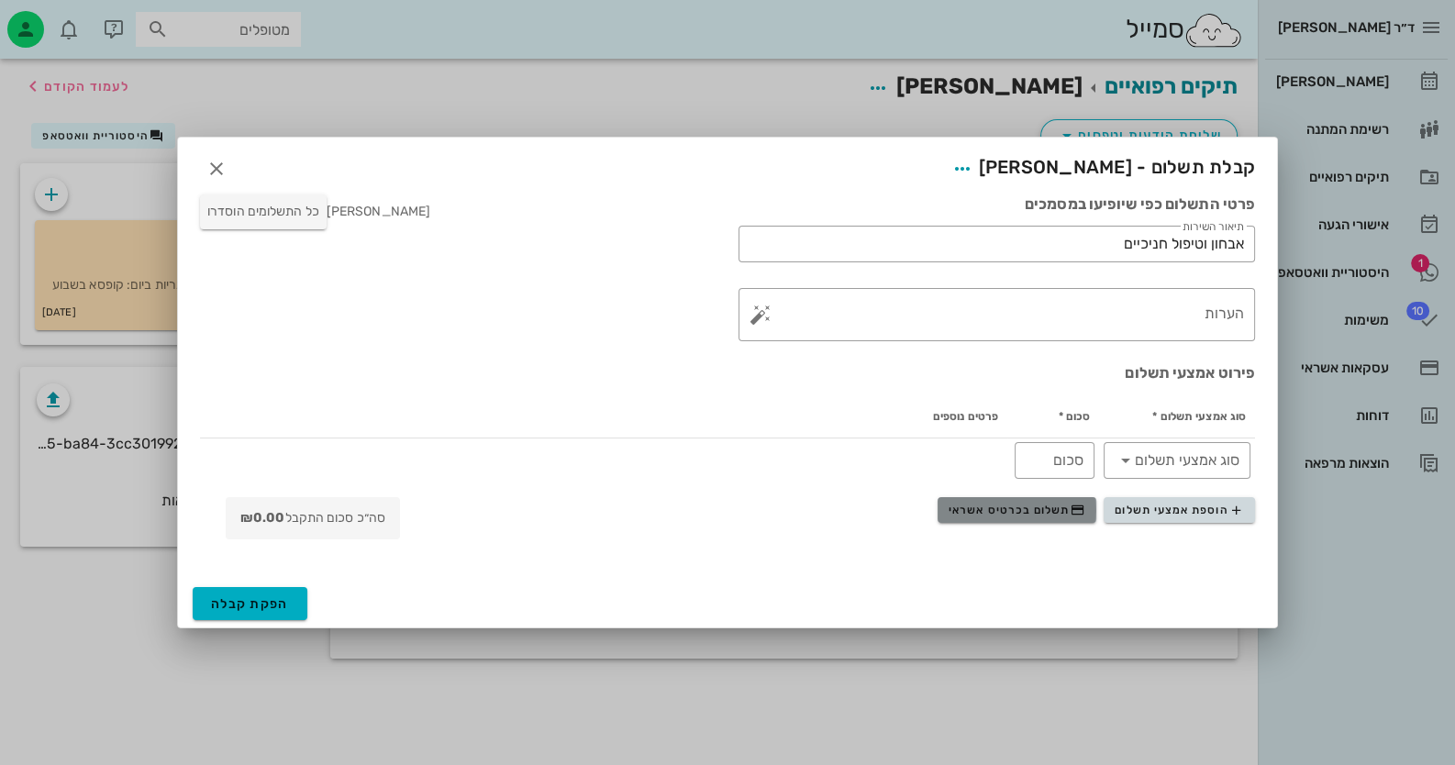
click at [1055, 512] on span "תשלום בכרטיס אשראי" at bounding box center [1017, 510] width 136 height 15
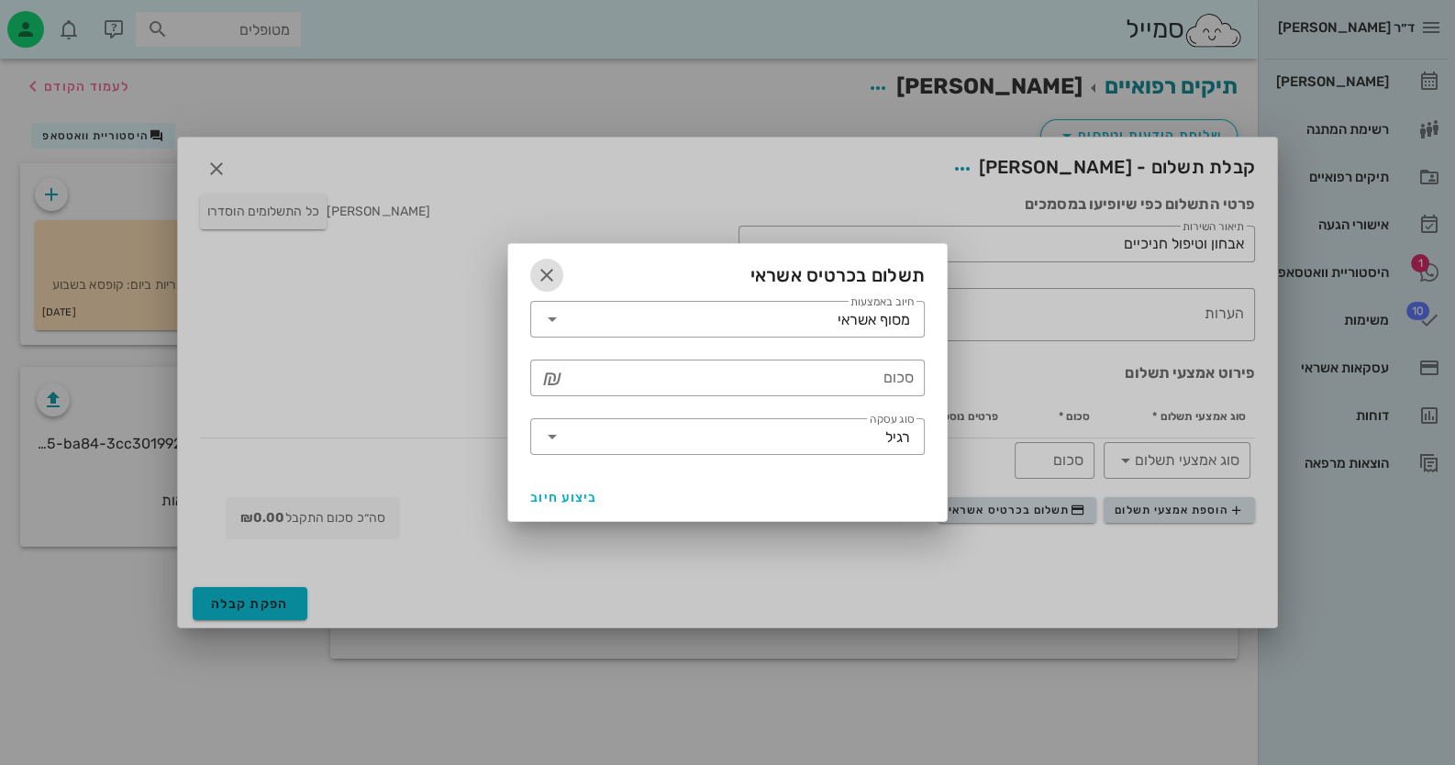
click at [548, 261] on button "button" at bounding box center [546, 275] width 33 height 33
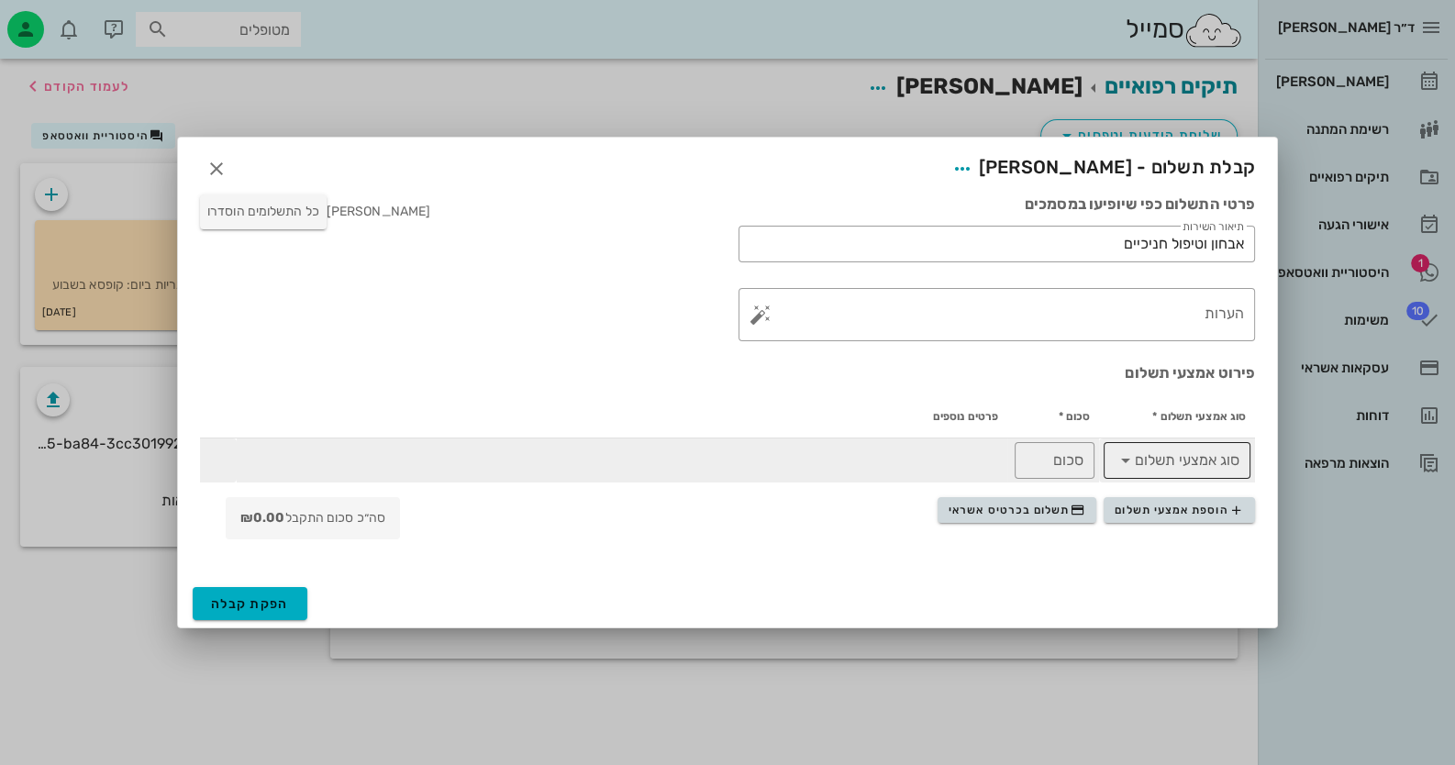
click at [1151, 476] on div at bounding box center [1189, 460] width 99 height 37
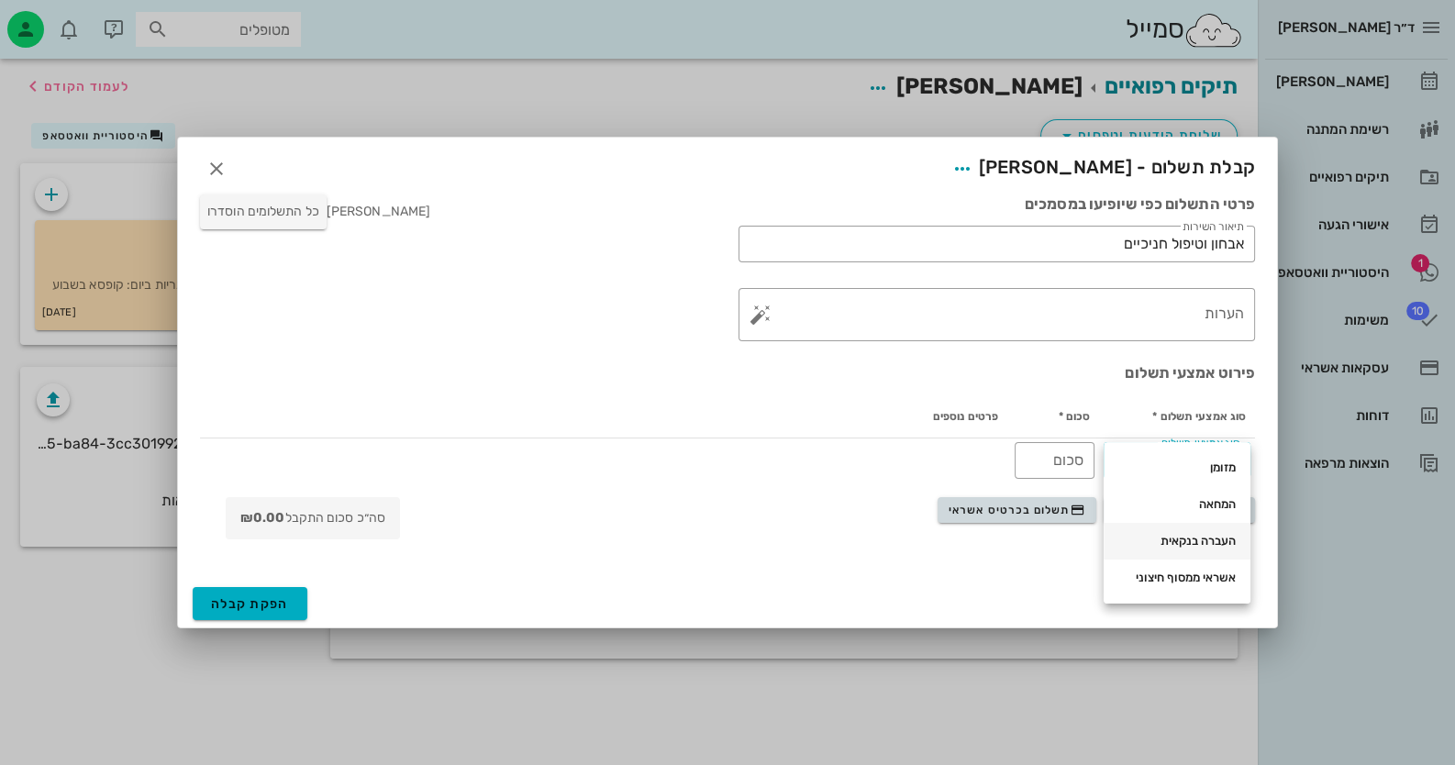
click at [1221, 545] on div "העברה בנקאית" at bounding box center [1176, 541] width 117 height 15
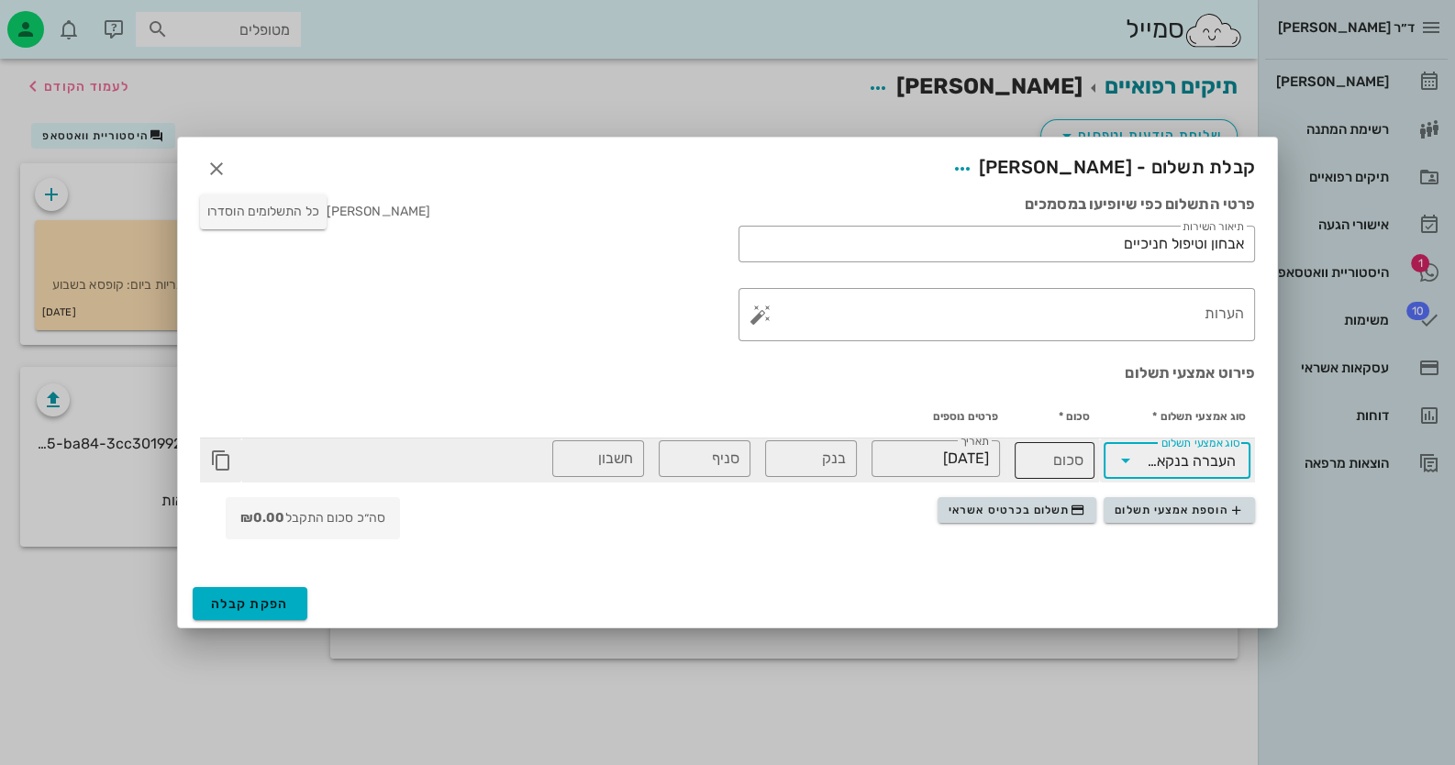
click at [1069, 454] on div "סכום" at bounding box center [1055, 460] width 58 height 37
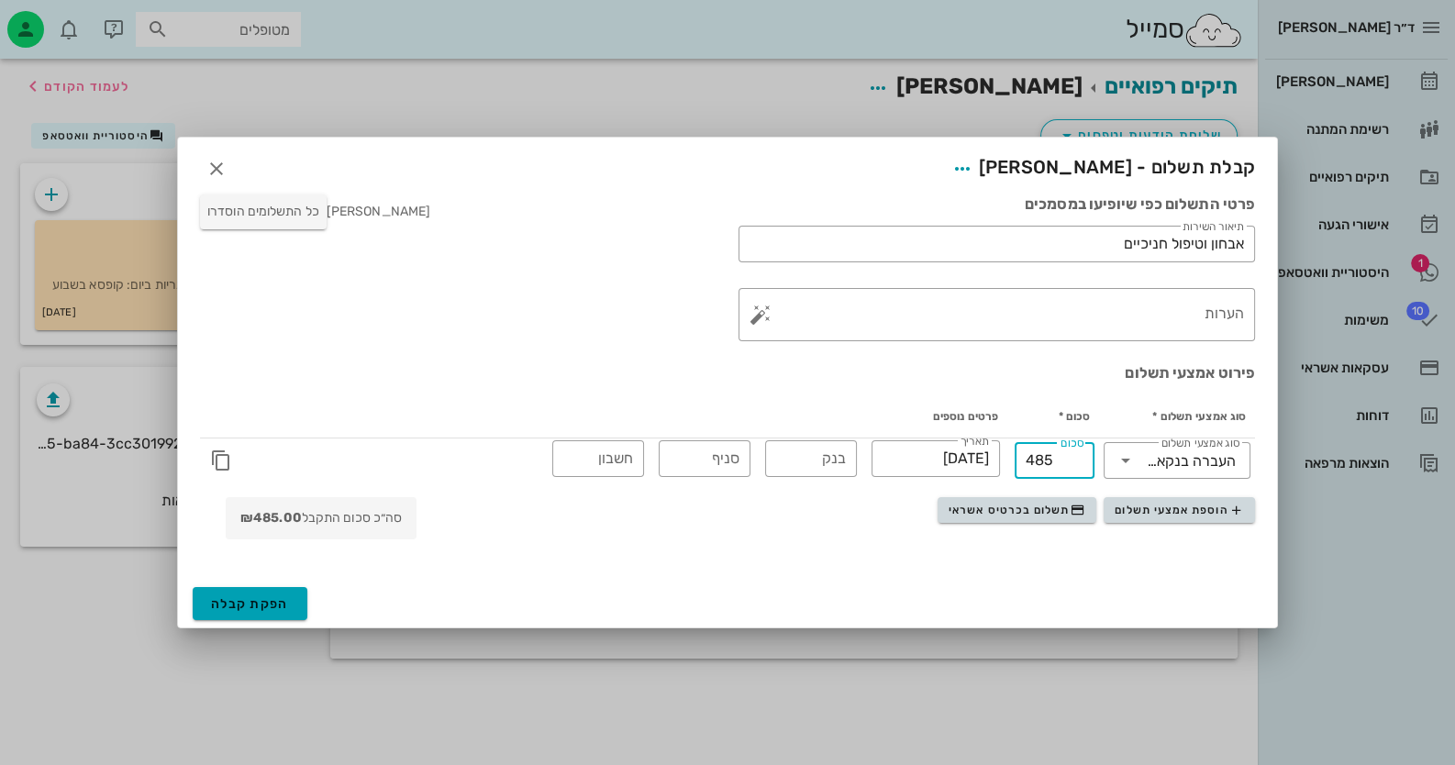
type input "485"
click at [236, 600] on span "הפקת קבלה" at bounding box center [250, 604] width 78 height 16
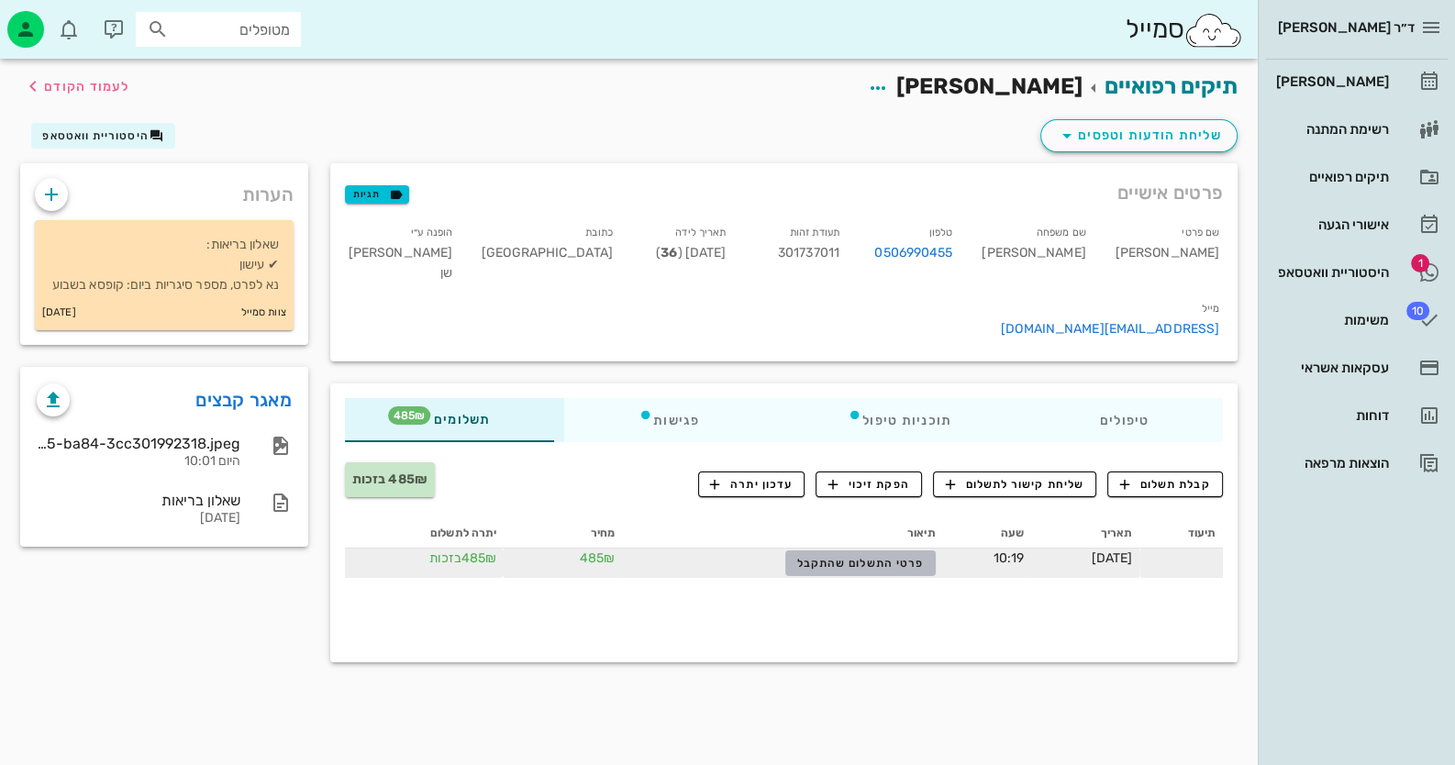
click at [843, 550] on button "פרטי התשלום שהתקבל" at bounding box center [860, 563] width 150 height 26
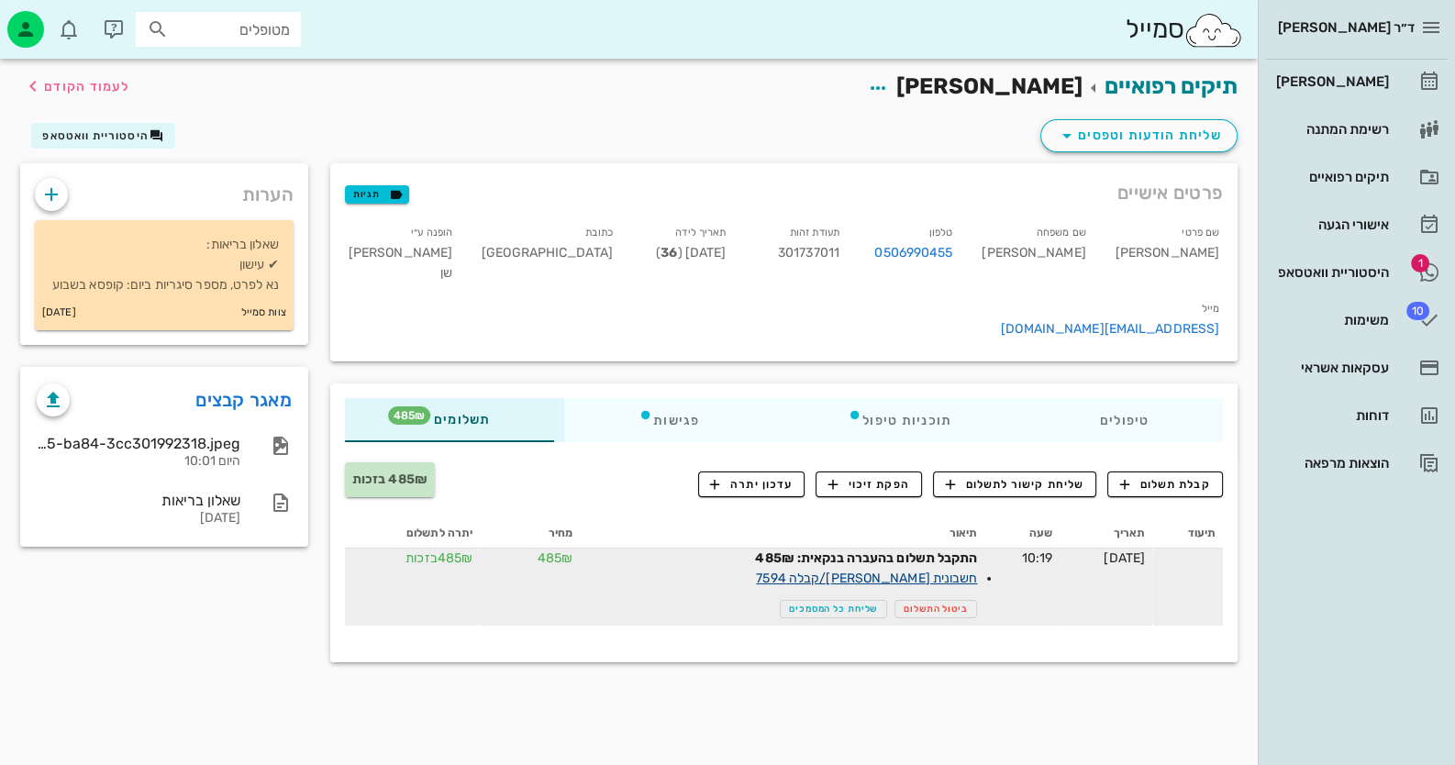
click at [885, 571] on link "חשבונית [PERSON_NAME]/קבלה 7594" at bounding box center [866, 579] width 221 height 16
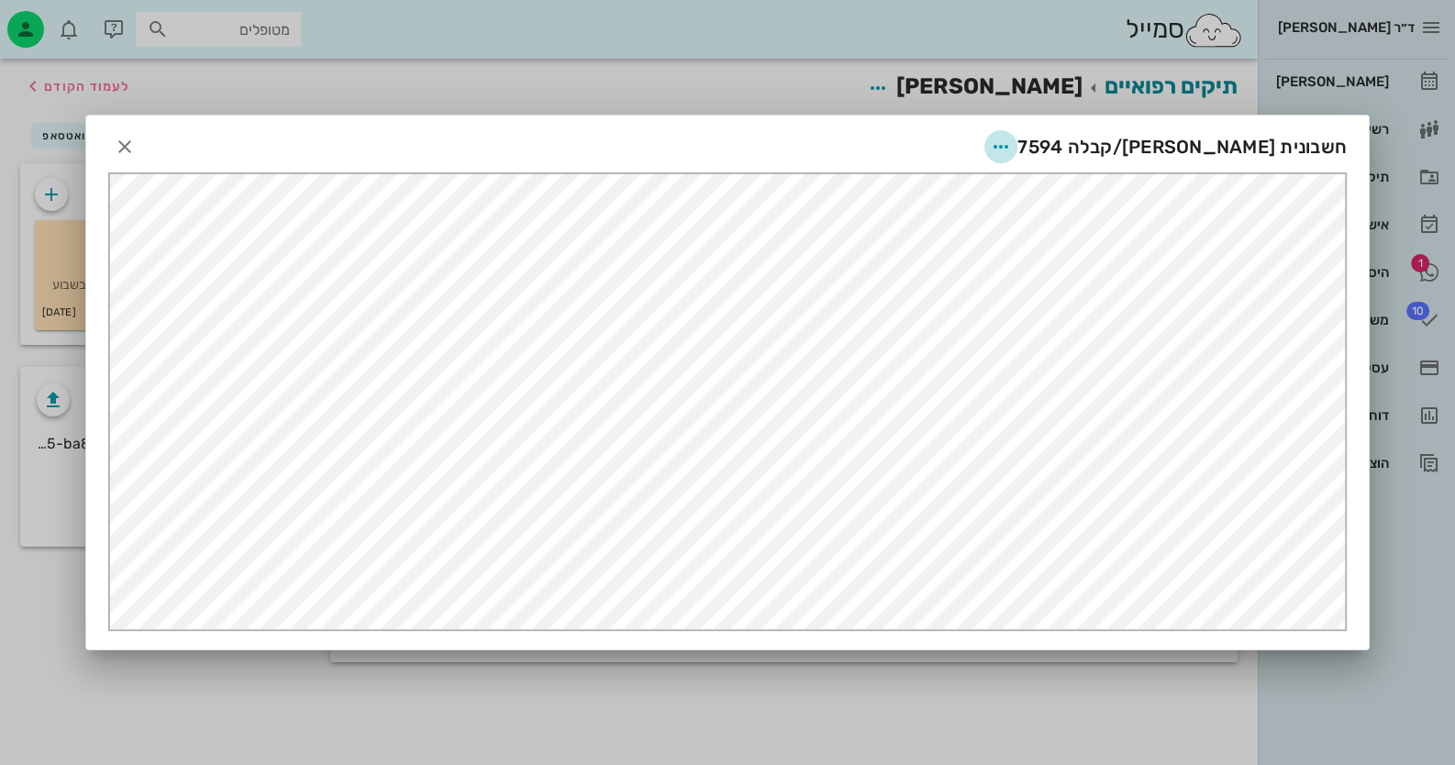
click at [1012, 140] on icon "button" at bounding box center [1001, 147] width 22 height 22
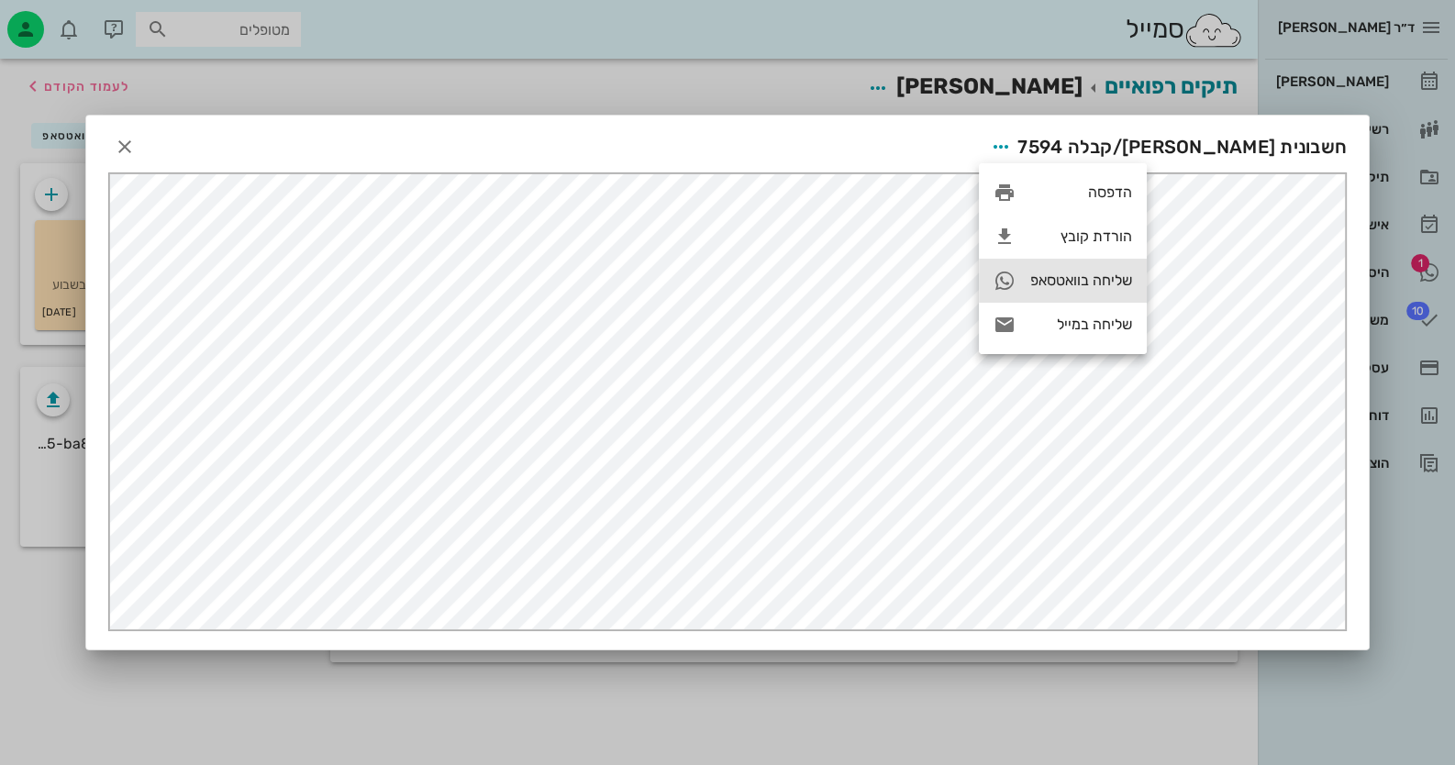
click at [1073, 288] on div "שליחה בוואטסאפ" at bounding box center [1081, 280] width 102 height 17
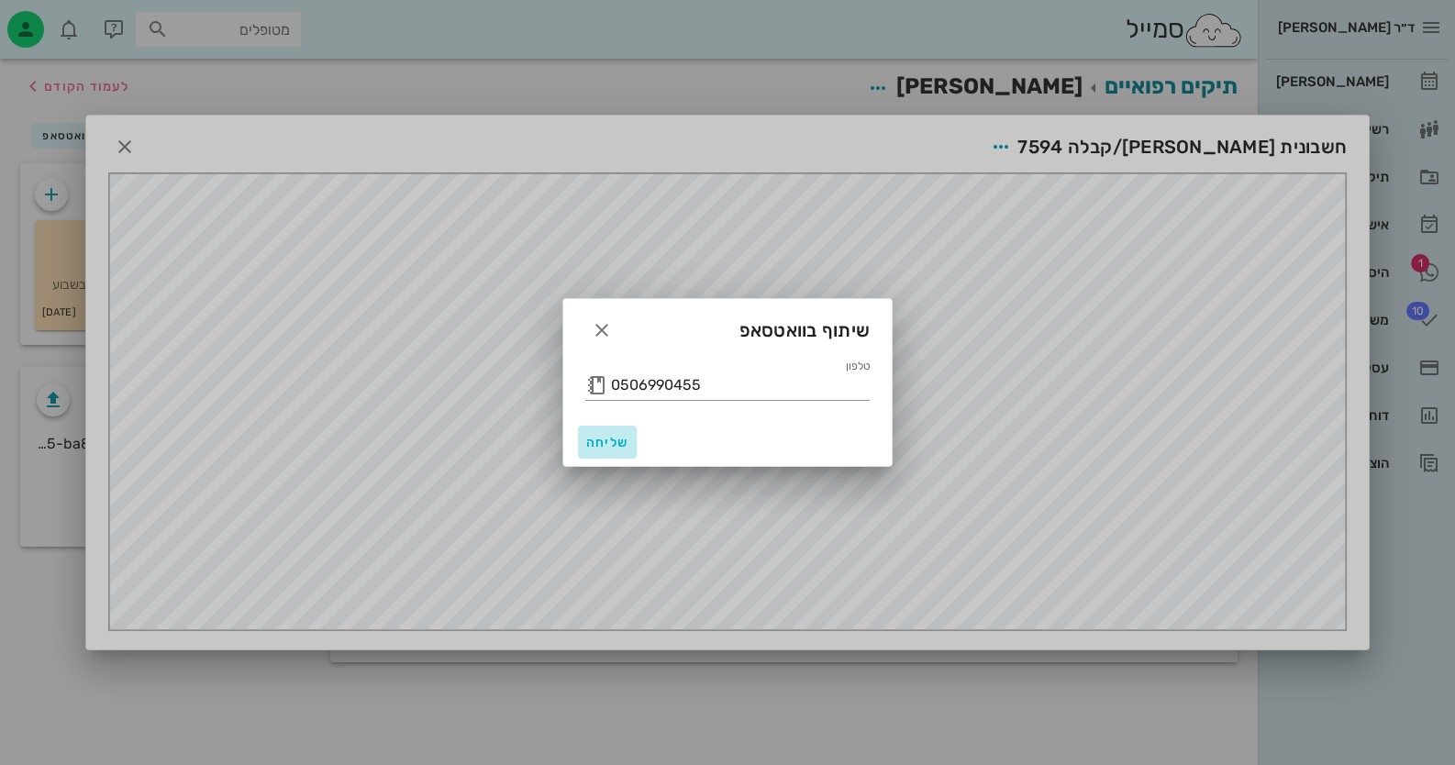
click at [617, 436] on span "שליחה" at bounding box center [607, 443] width 44 height 16
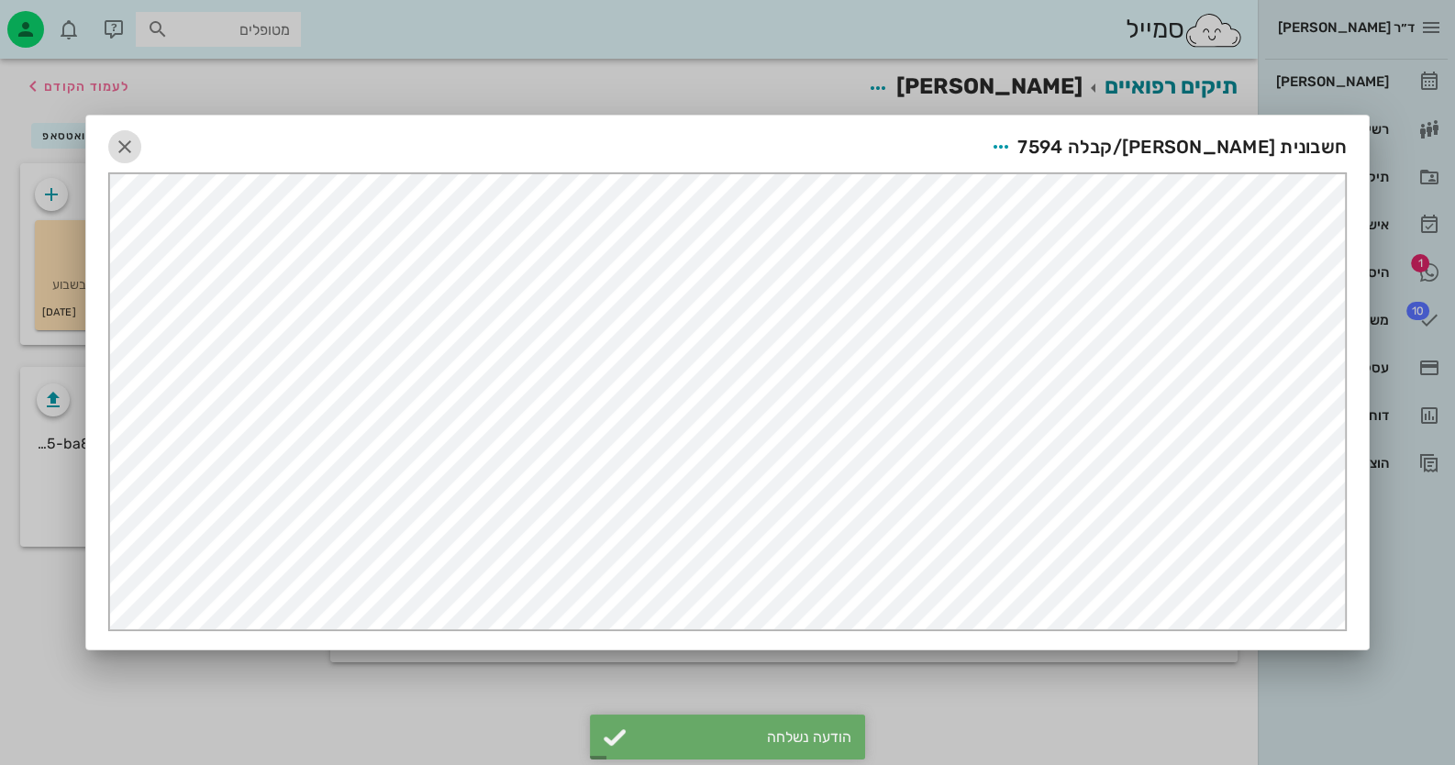
click at [116, 156] on icon "button" at bounding box center [125, 147] width 22 height 22
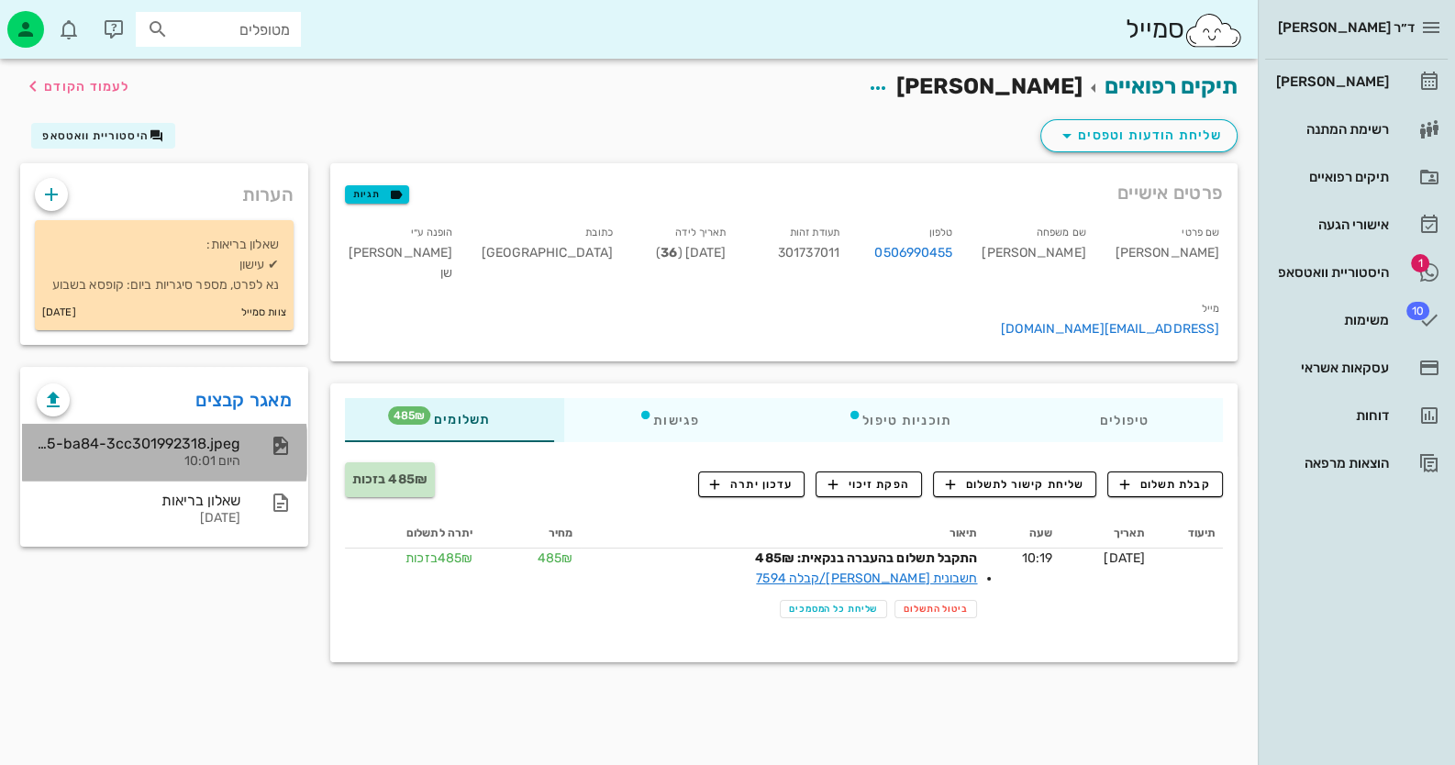
click at [221, 459] on div "היום 10:01" at bounding box center [139, 462] width 204 height 16
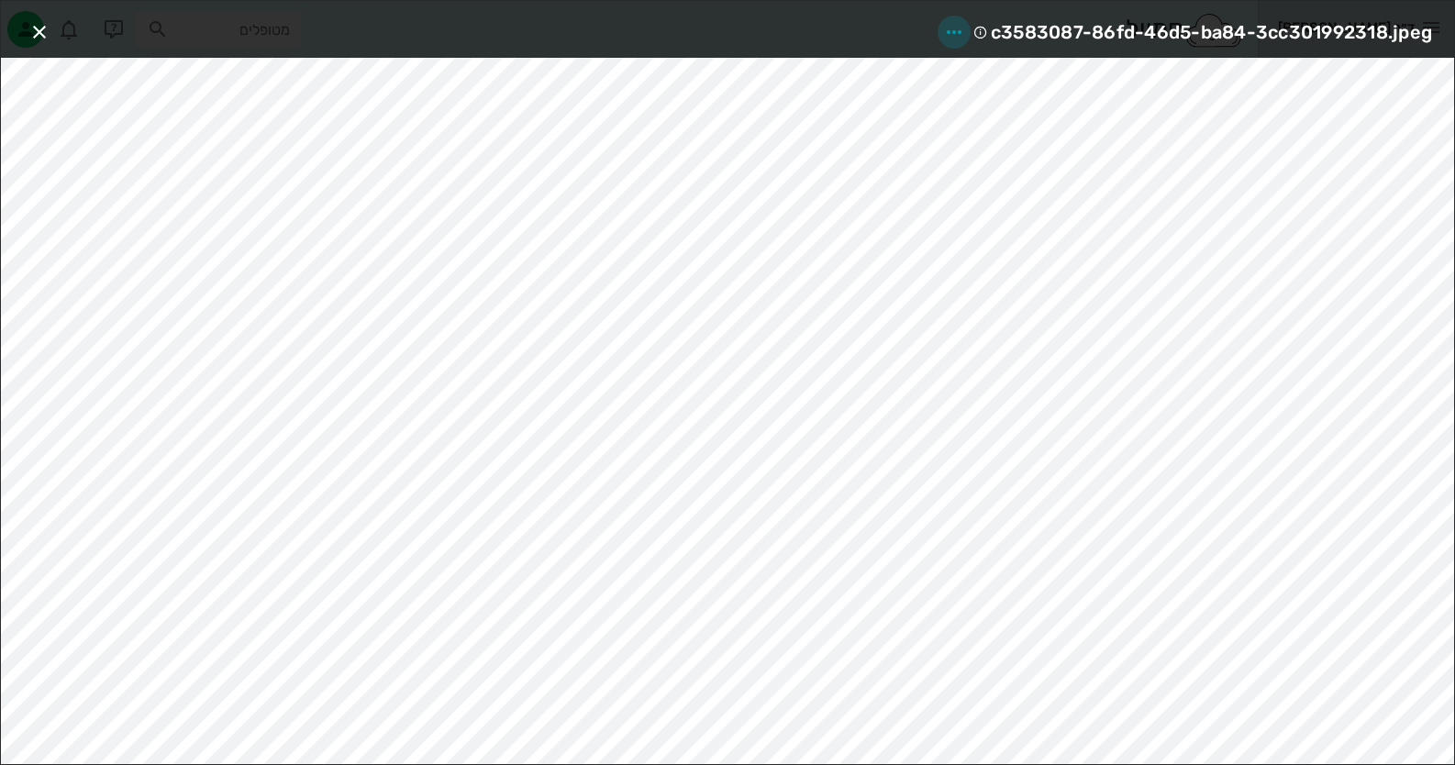
click at [961, 26] on icon "button" at bounding box center [954, 32] width 22 height 22
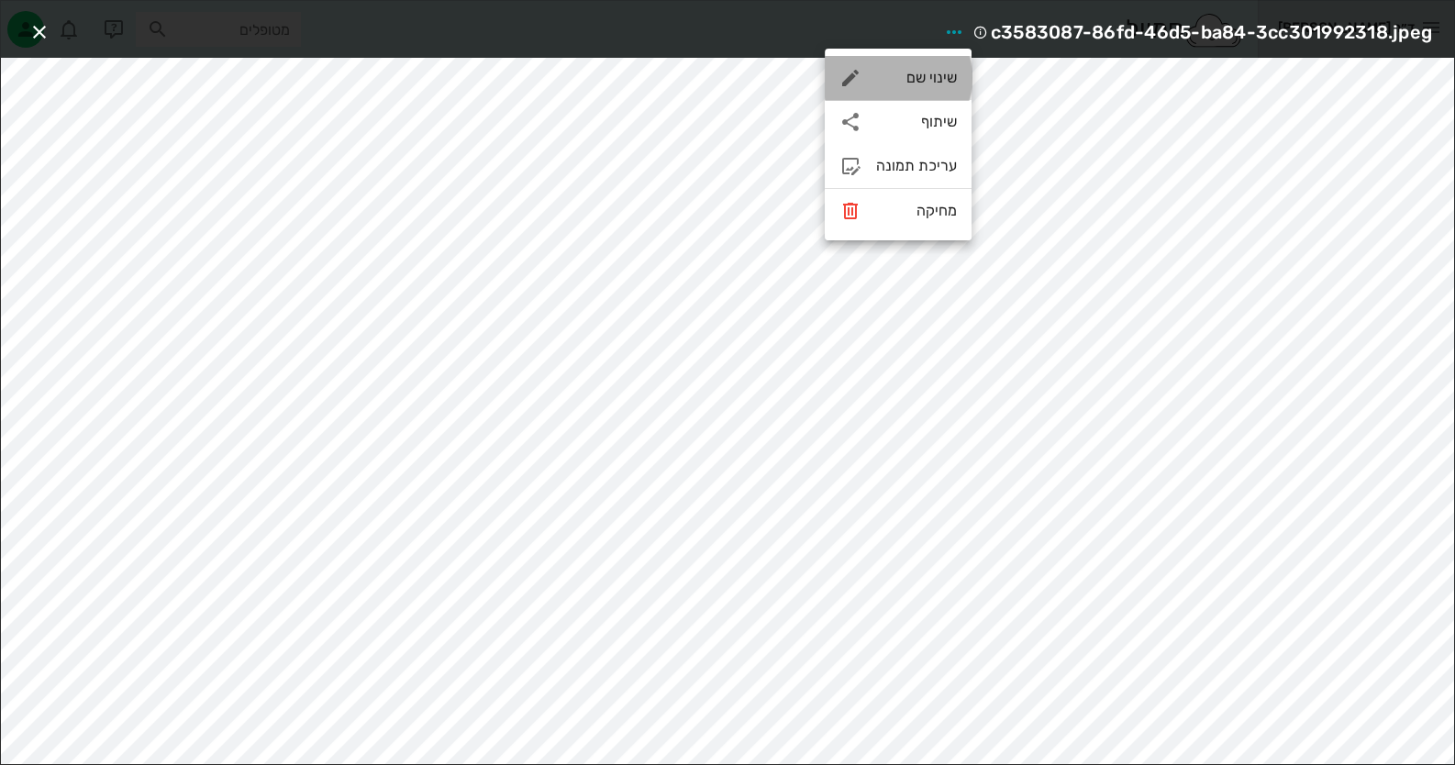
click at [932, 87] on div "שינוי שם" at bounding box center [898, 78] width 147 height 44
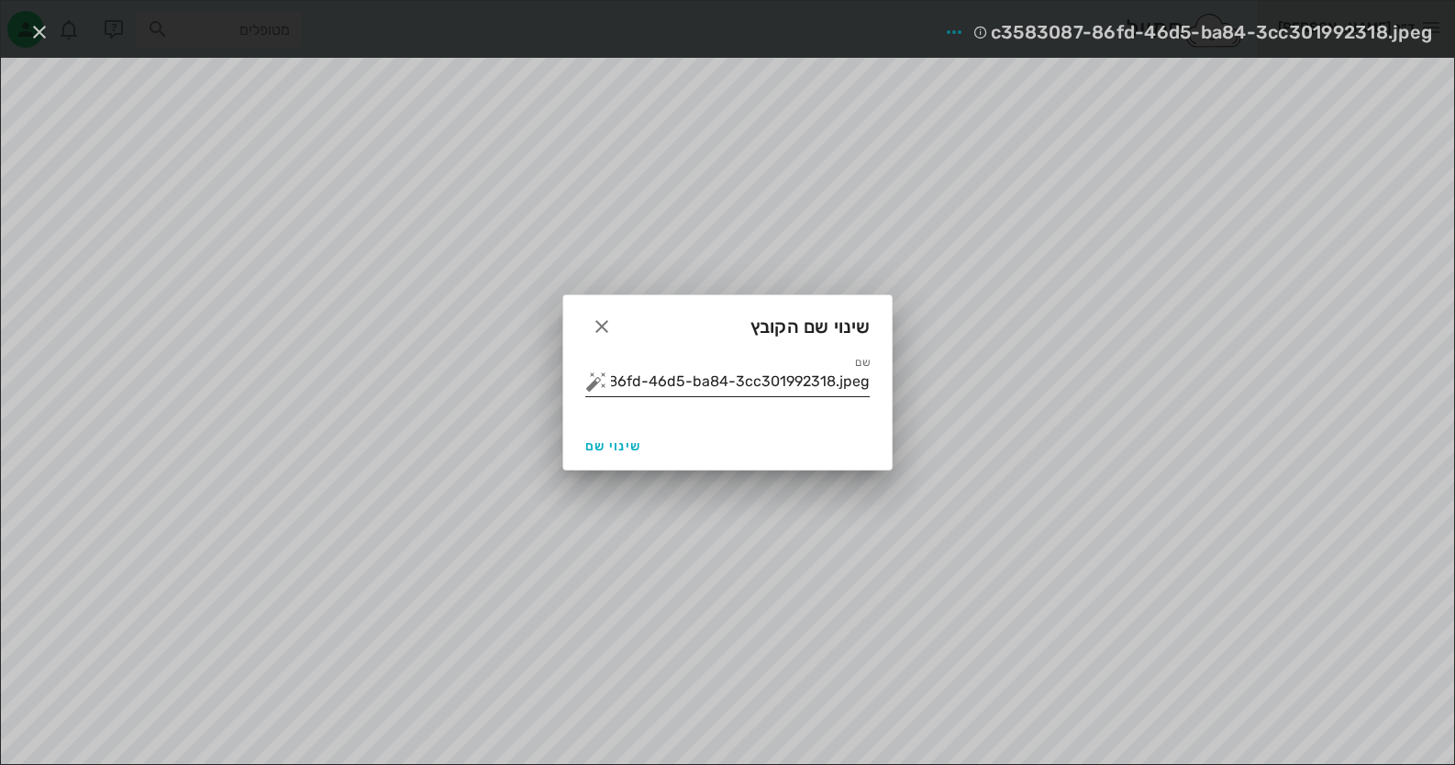
click at [804, 381] on input "c3583087-86fd-46d5-ba84-3cc301992318.jpeg" at bounding box center [740, 381] width 259 height 29
click at [591, 384] on button "button" at bounding box center [596, 382] width 22 height 22
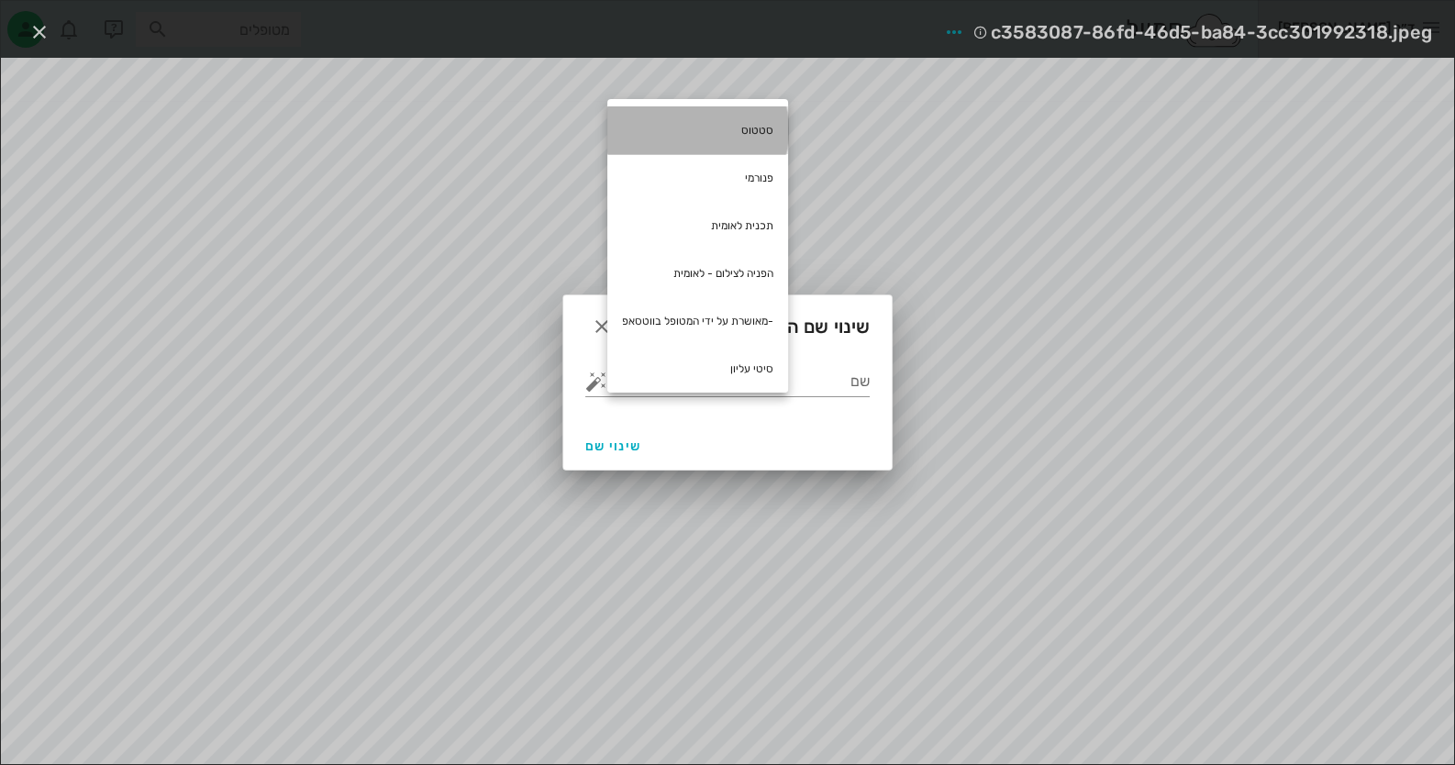
click at [766, 136] on div "סטטוס" at bounding box center [697, 130] width 181 height 48
type input "סטטוס"
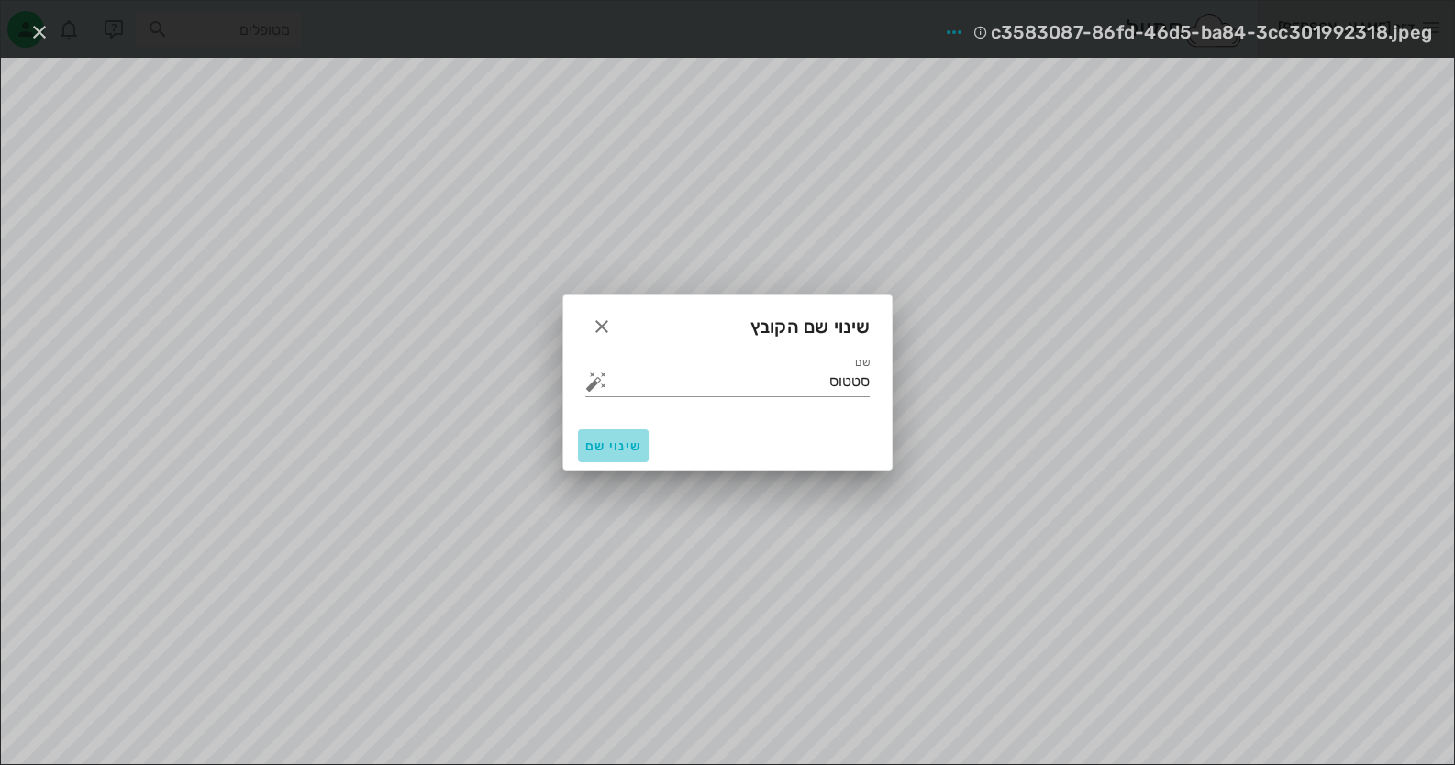
click at [613, 450] on span "שינוי שם" at bounding box center [613, 447] width 56 height 16
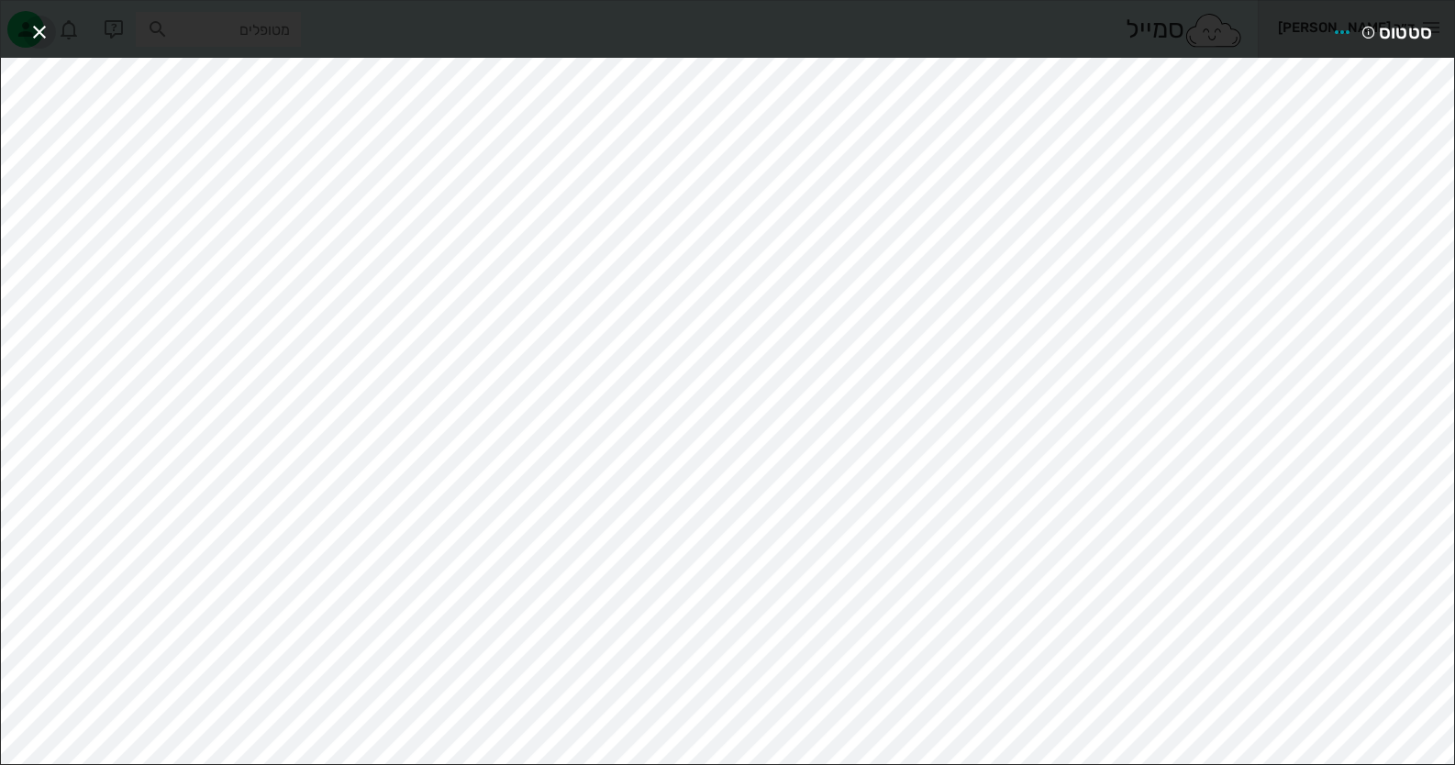
click at [40, 32] on icon "button" at bounding box center [39, 32] width 22 height 22
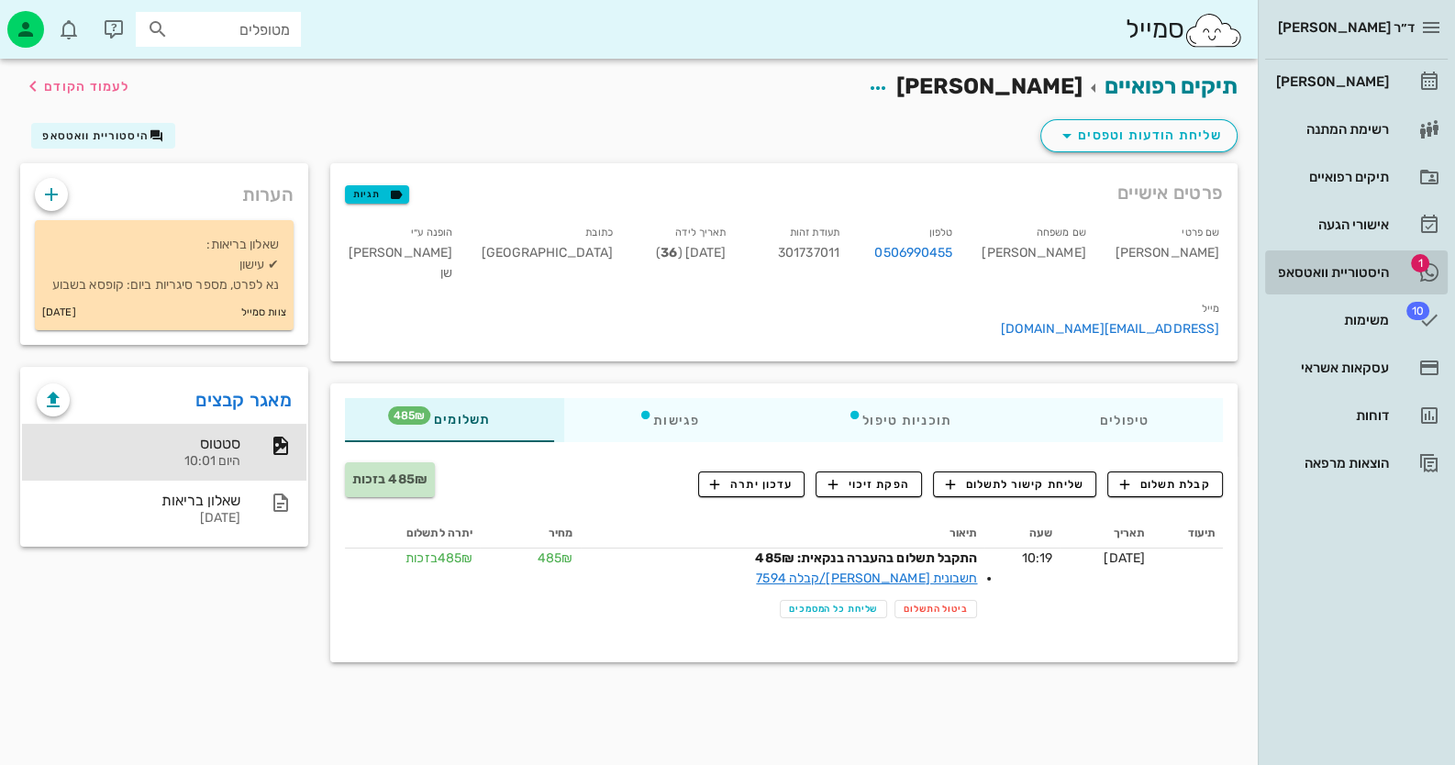
click at [1326, 266] on div "היסטוריית וואטסאפ" at bounding box center [1330, 272] width 117 height 15
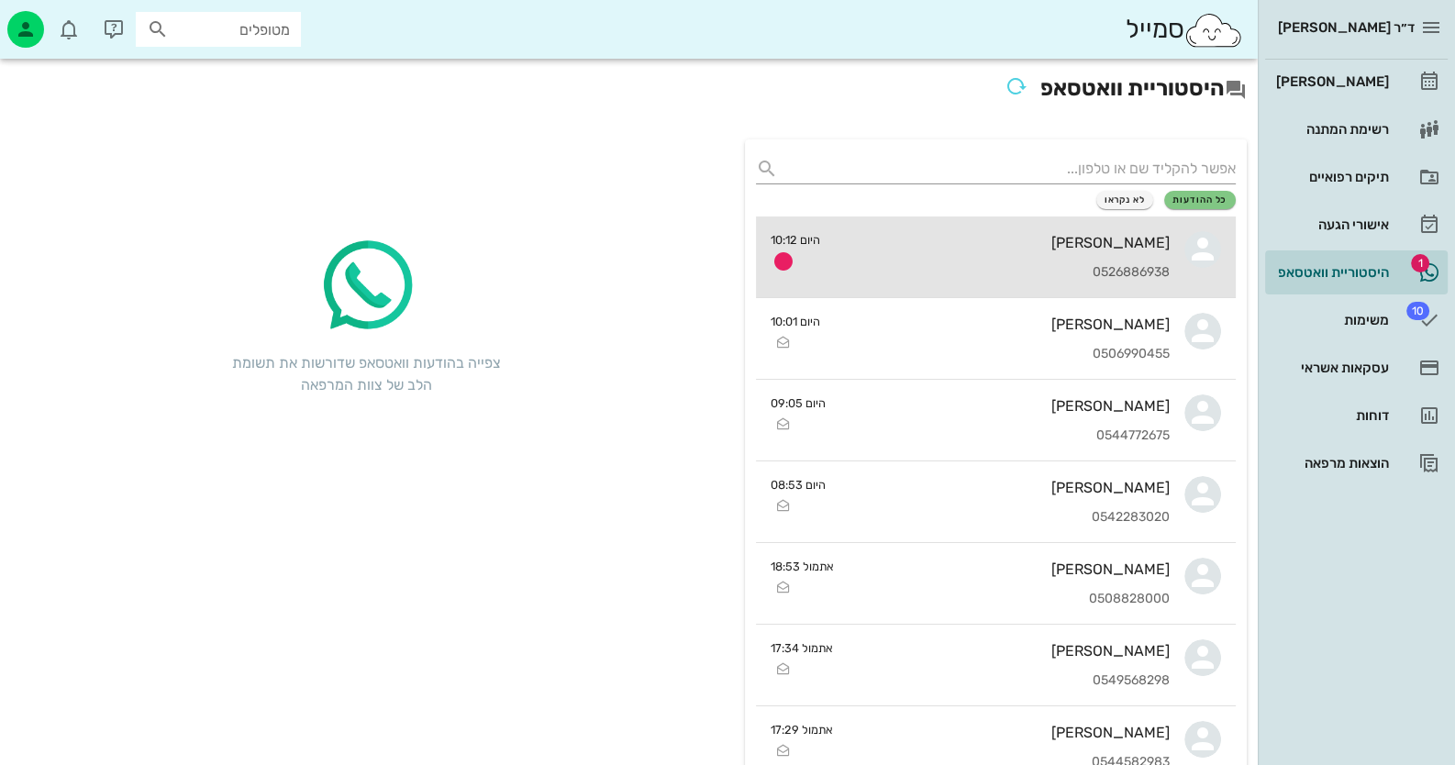
click at [923, 263] on div "[PERSON_NAME] 0526886938" at bounding box center [1002, 257] width 335 height 81
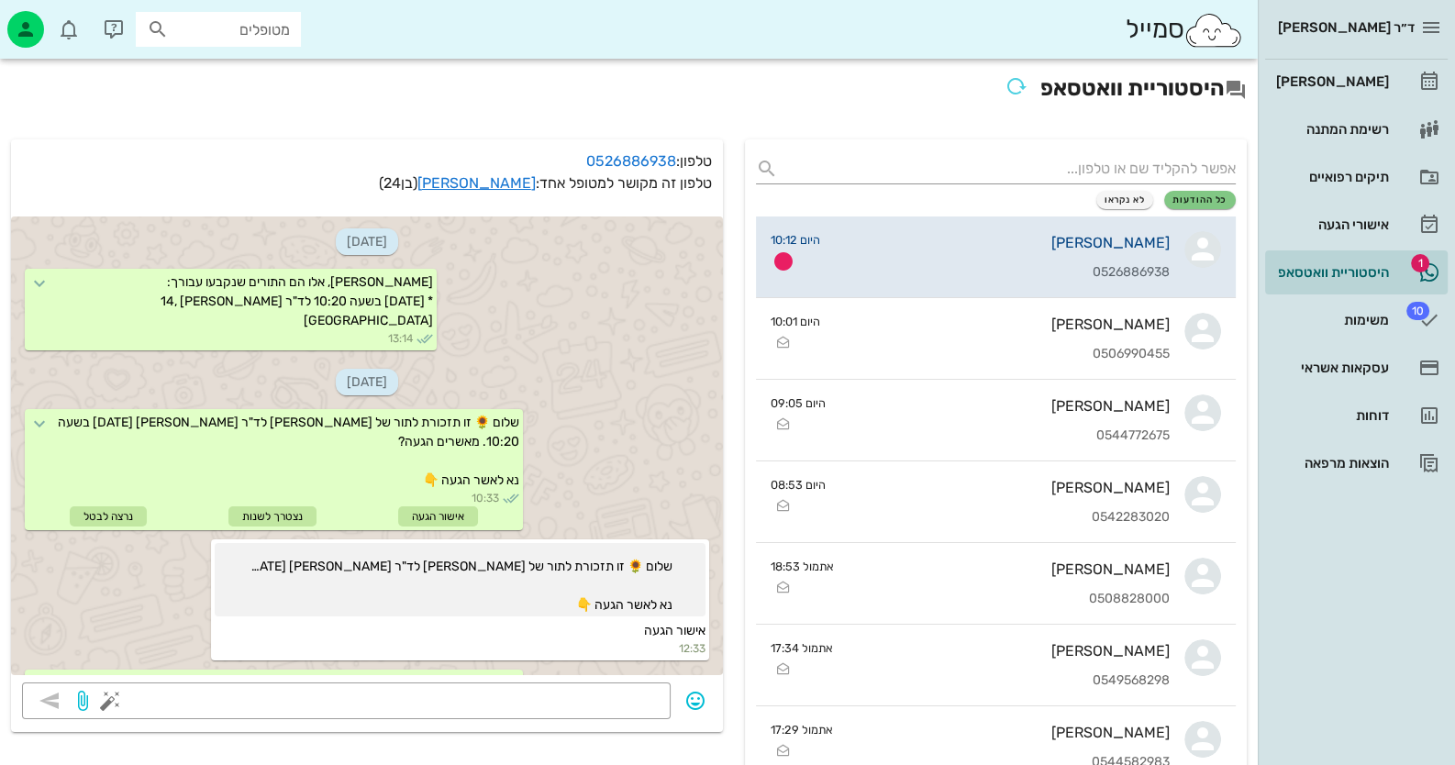
scroll to position [318, 0]
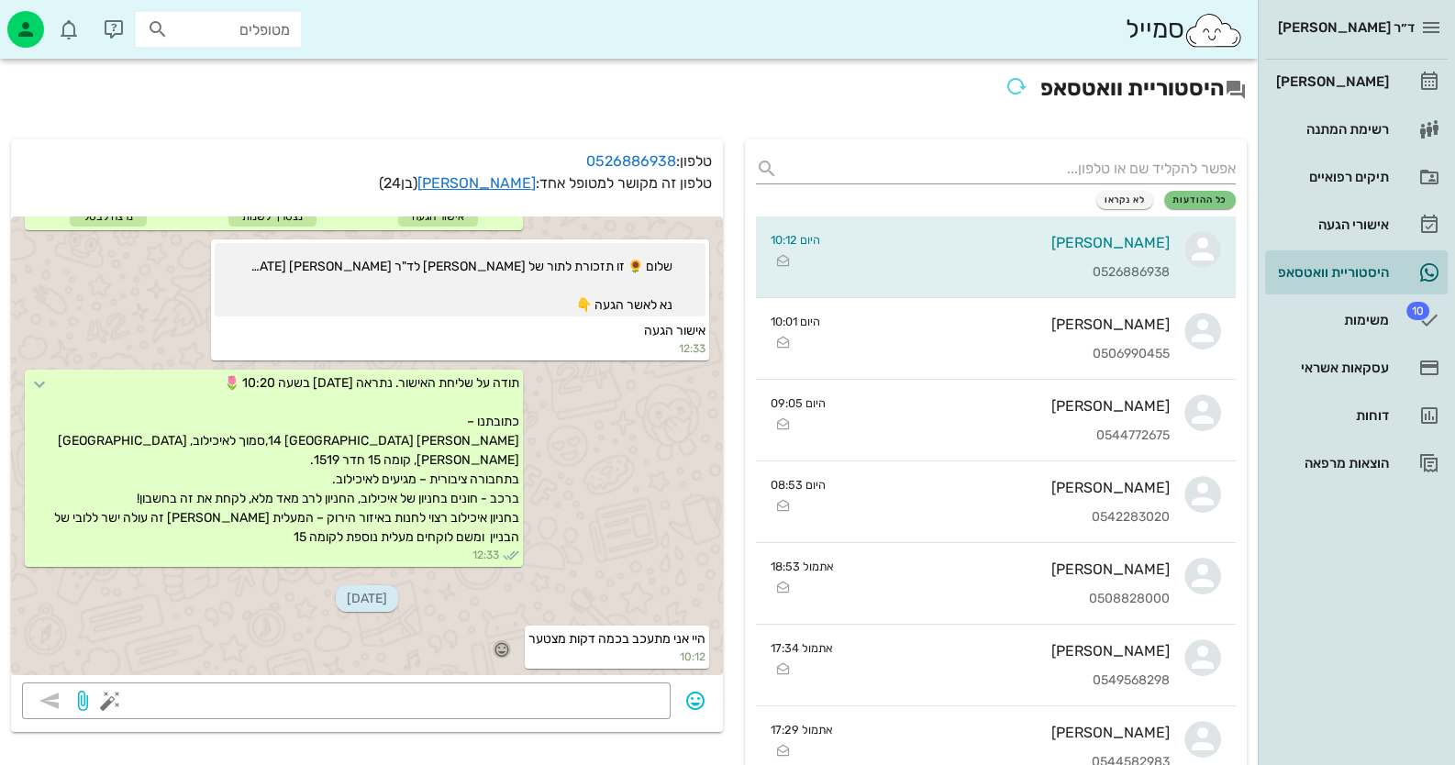
click at [504, 646] on icon "button" at bounding box center [502, 649] width 17 height 17
click at [499, 620] on div "👍" at bounding box center [482, 622] width 33 height 35
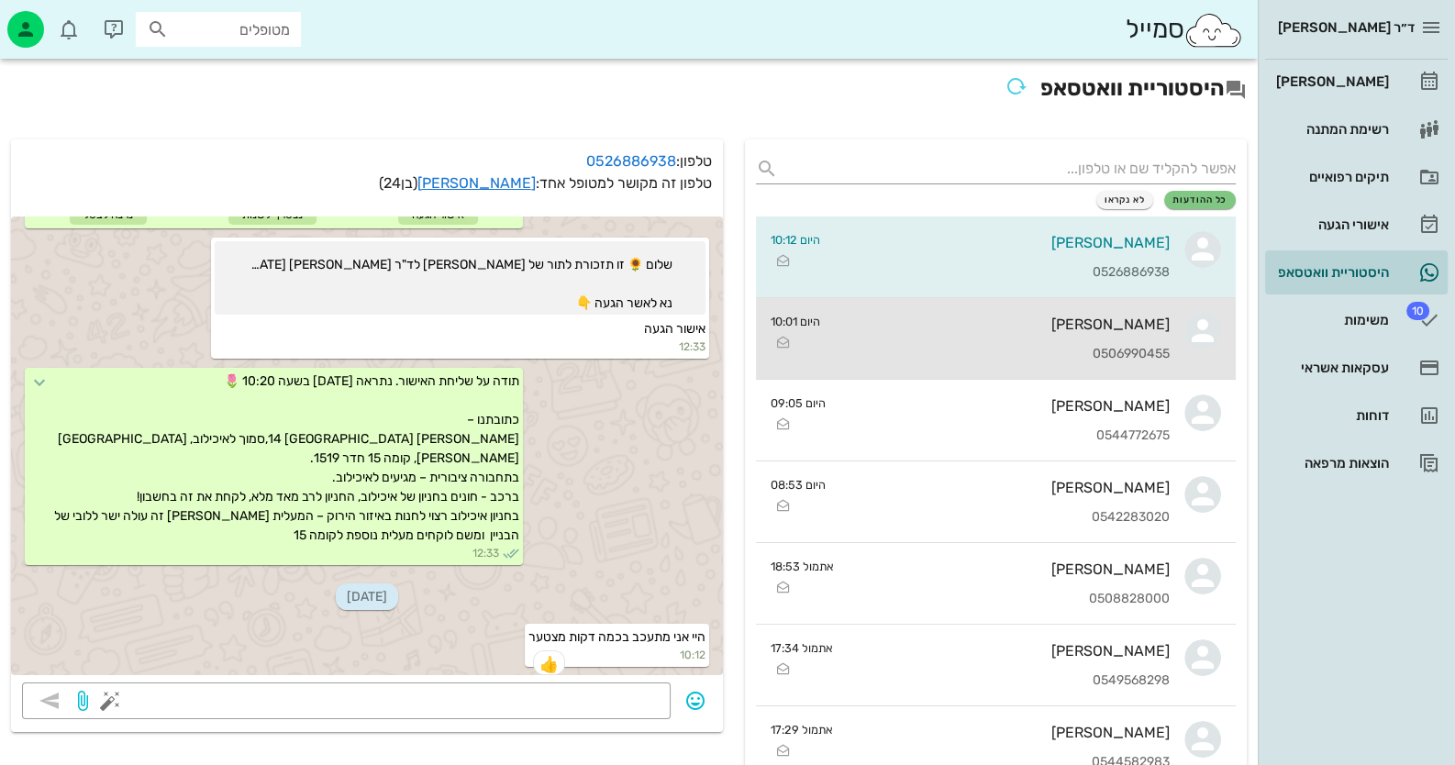
click at [1124, 327] on div "[PERSON_NAME]" at bounding box center [1002, 324] width 335 height 17
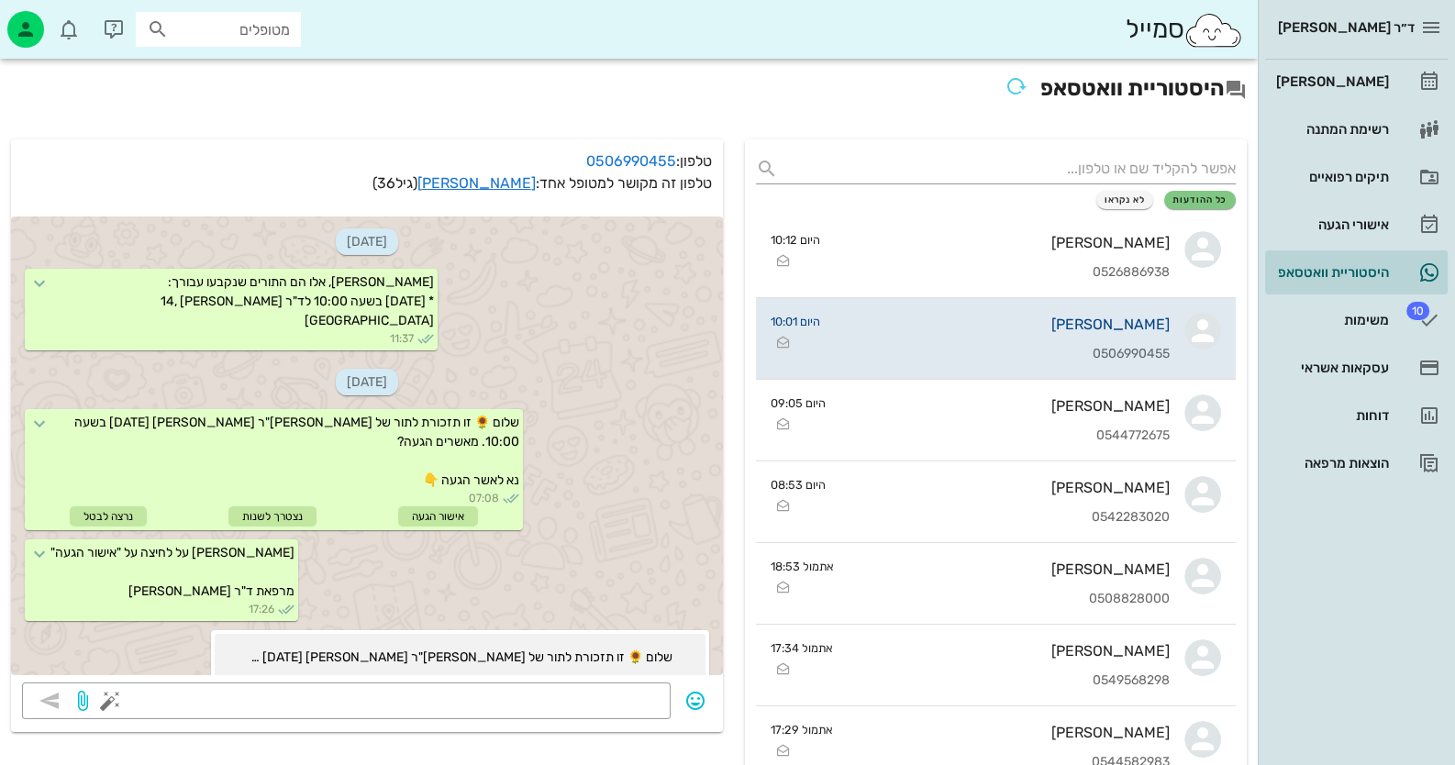
scroll to position [1637, 0]
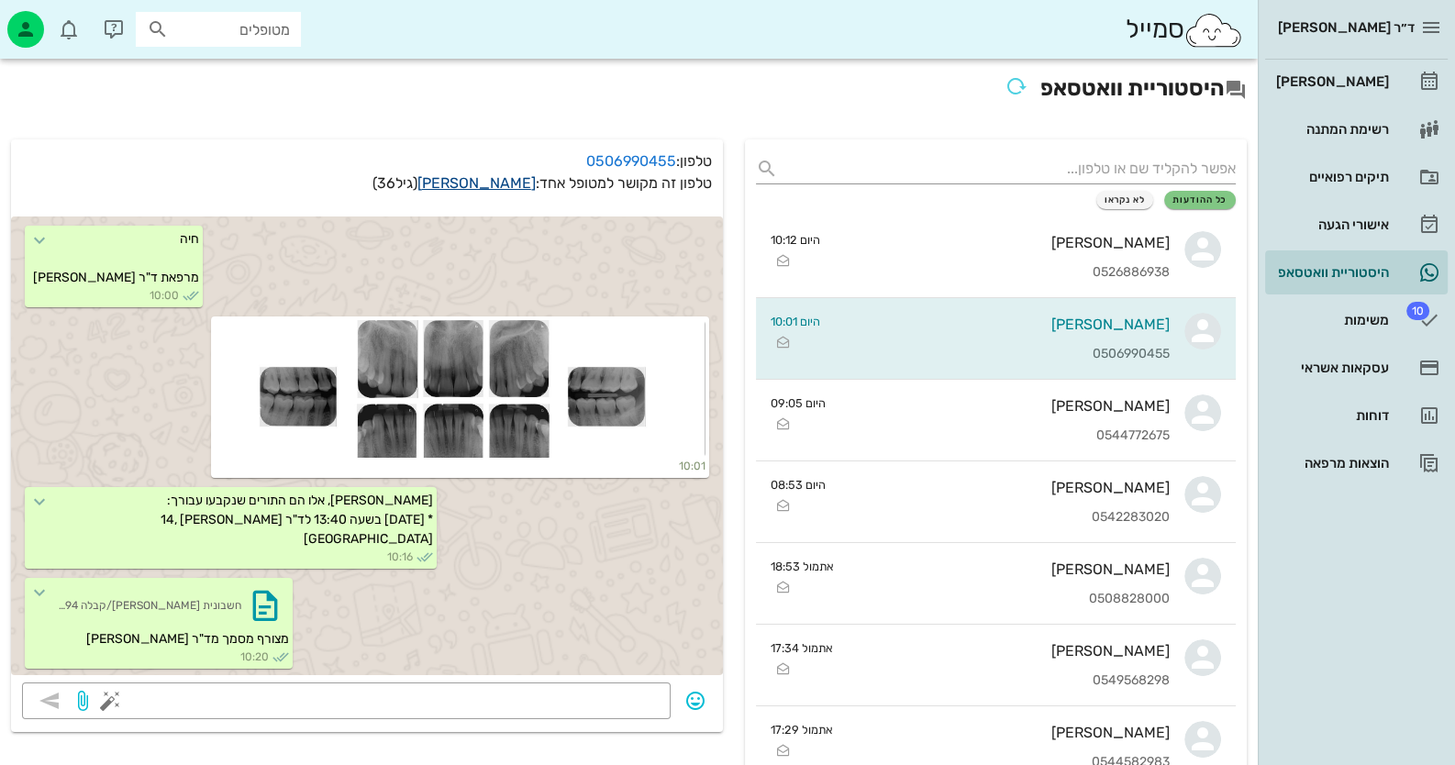
click at [489, 180] on link "[PERSON_NAME]" at bounding box center [476, 182] width 118 height 17
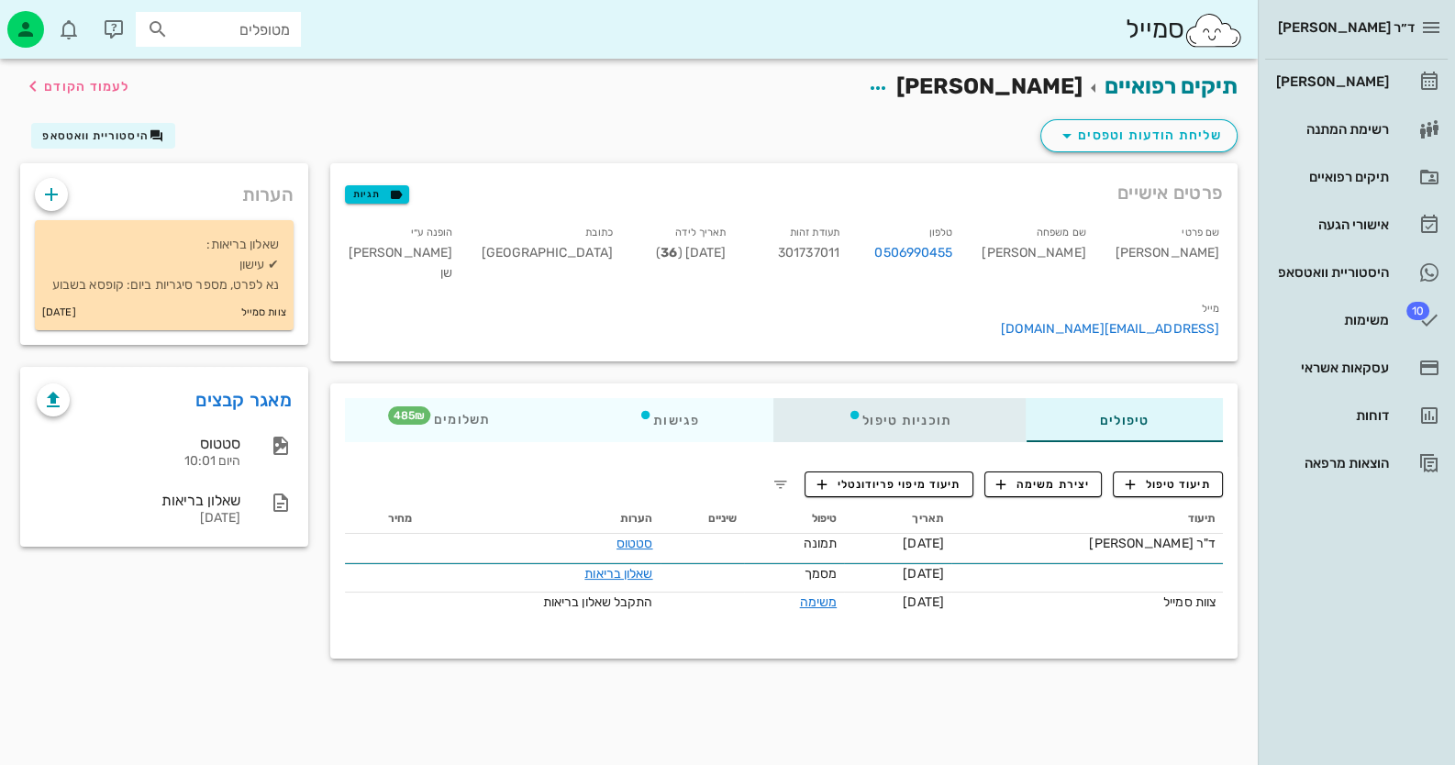
click at [892, 398] on div "תוכניות טיפול" at bounding box center [899, 420] width 252 height 44
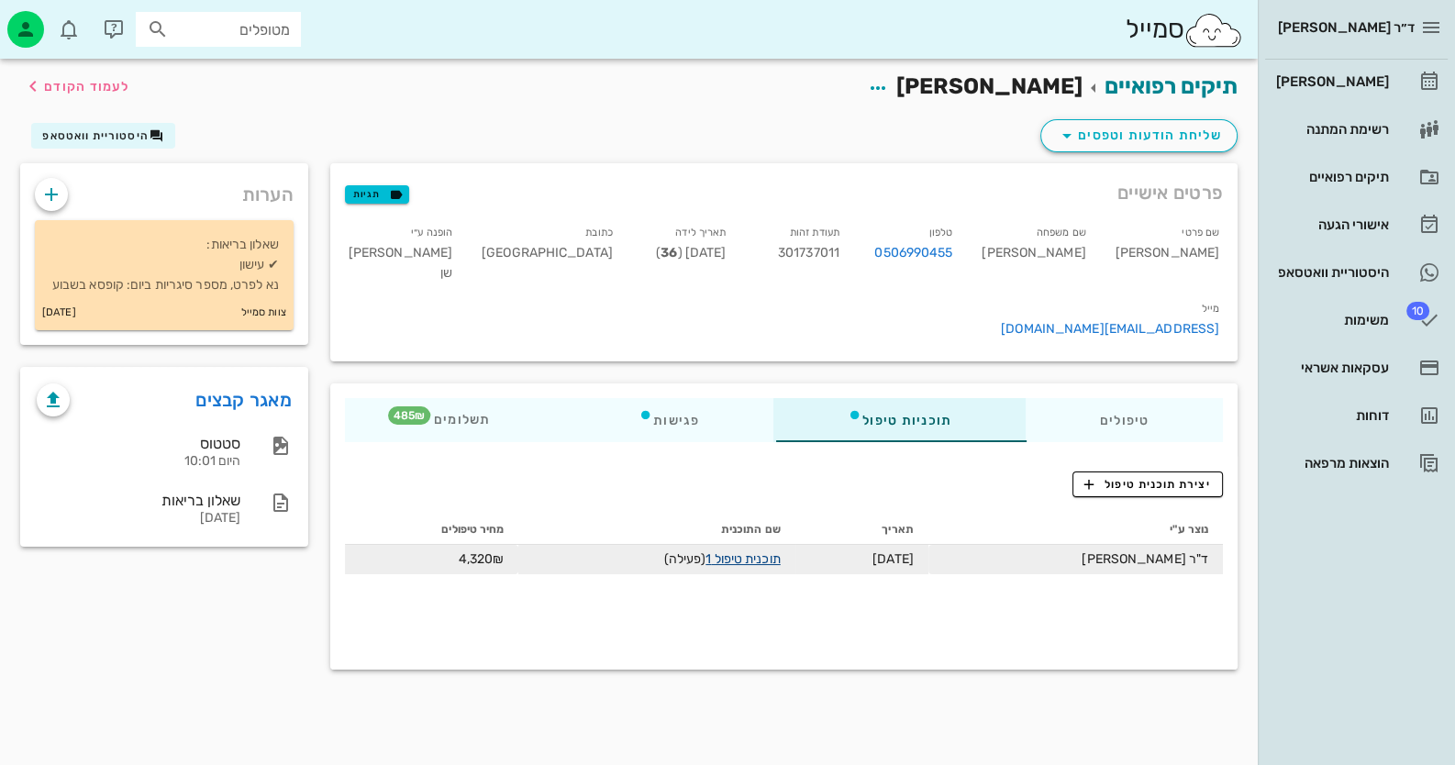
click at [780, 551] on link "תוכנית טיפול 1" at bounding box center [742, 559] width 74 height 16
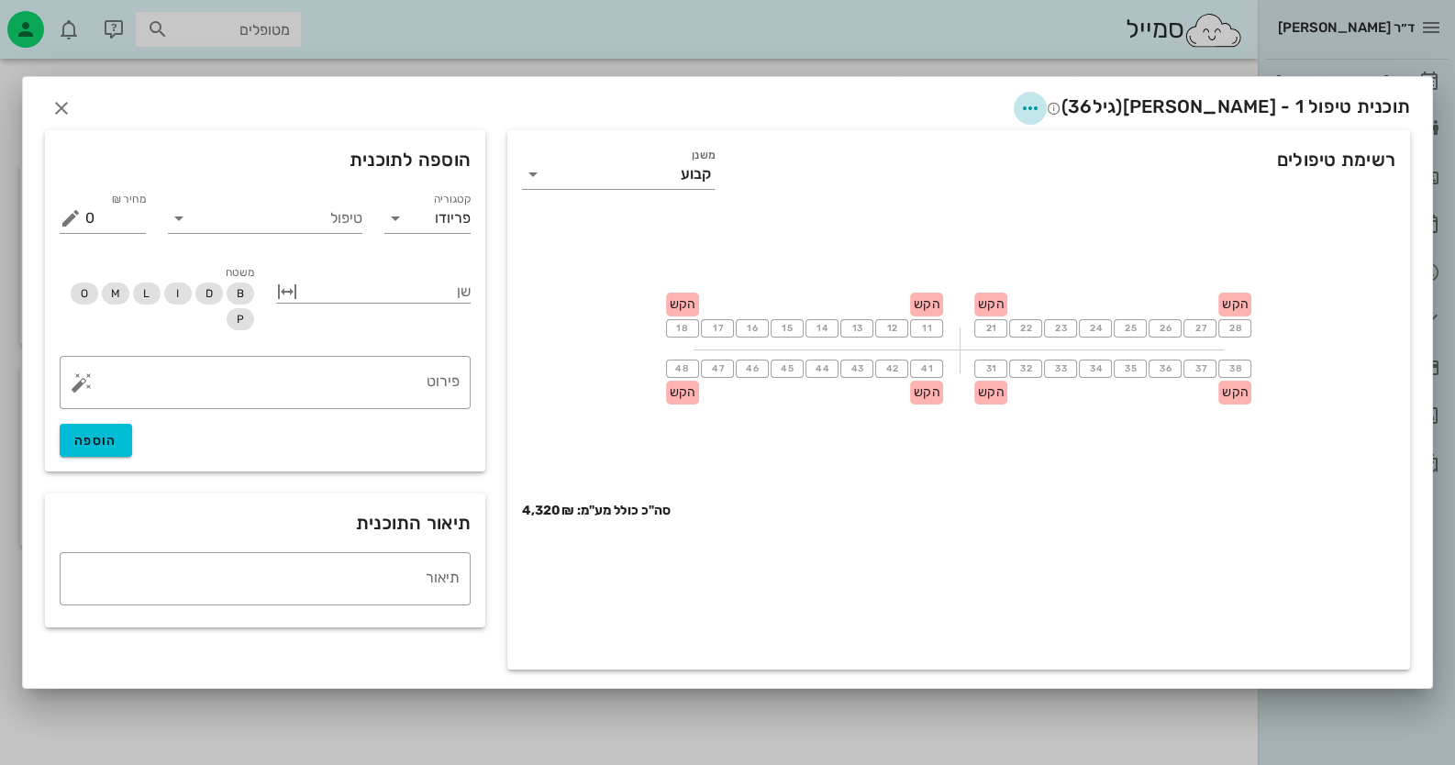
click at [1041, 106] on icon "button" at bounding box center [1030, 108] width 22 height 22
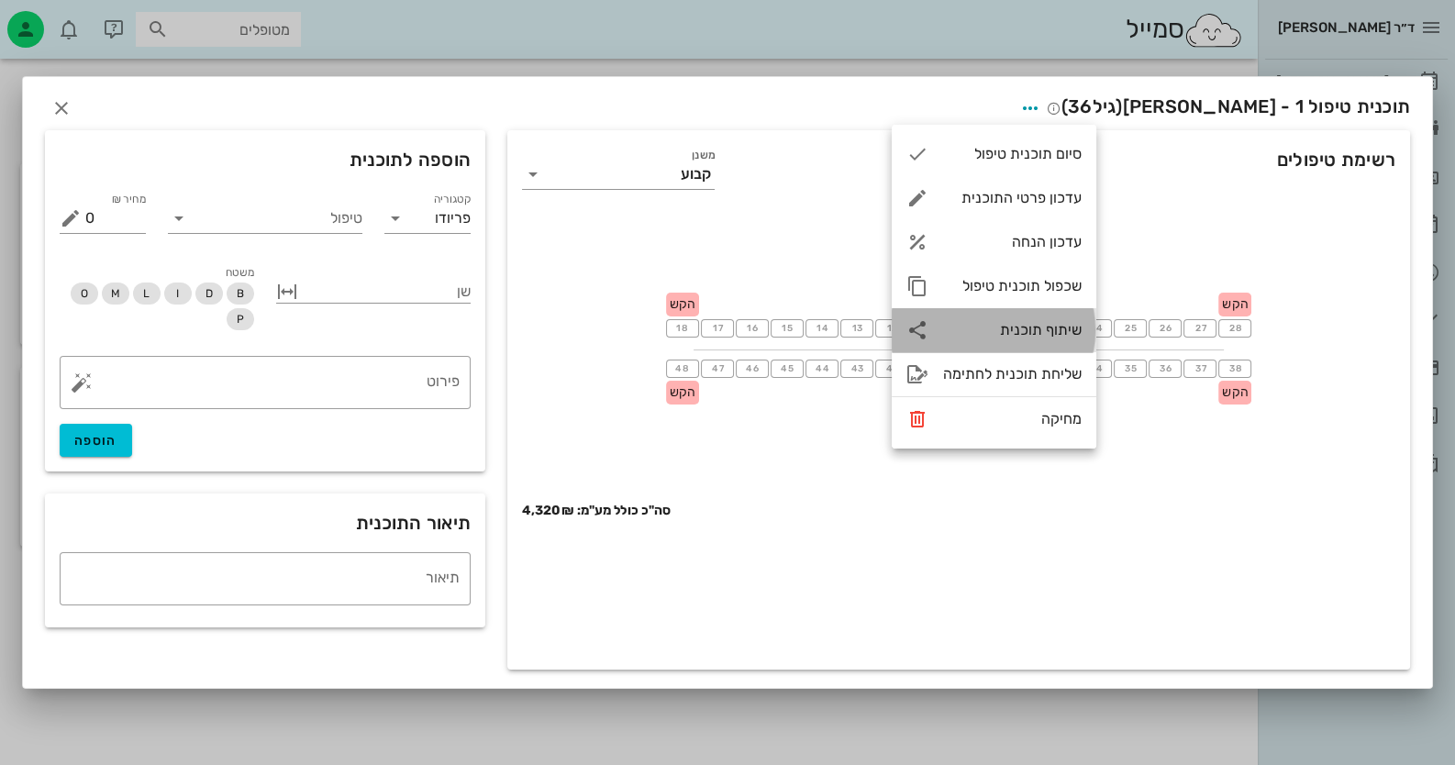
click at [1043, 313] on div "שיתוף תוכנית" at bounding box center [994, 330] width 205 height 44
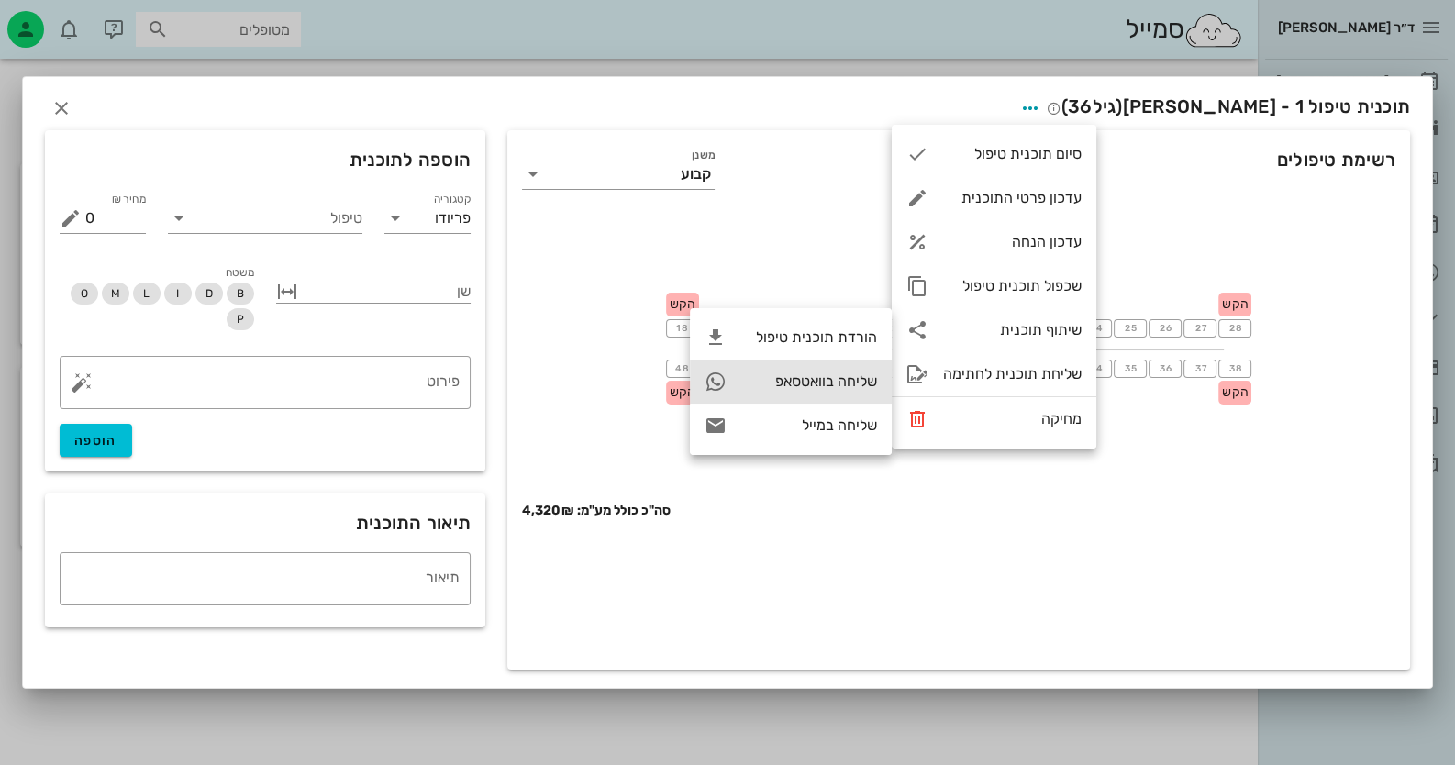
click at [807, 394] on div "שליחה בוואטסאפ" at bounding box center [791, 382] width 202 height 44
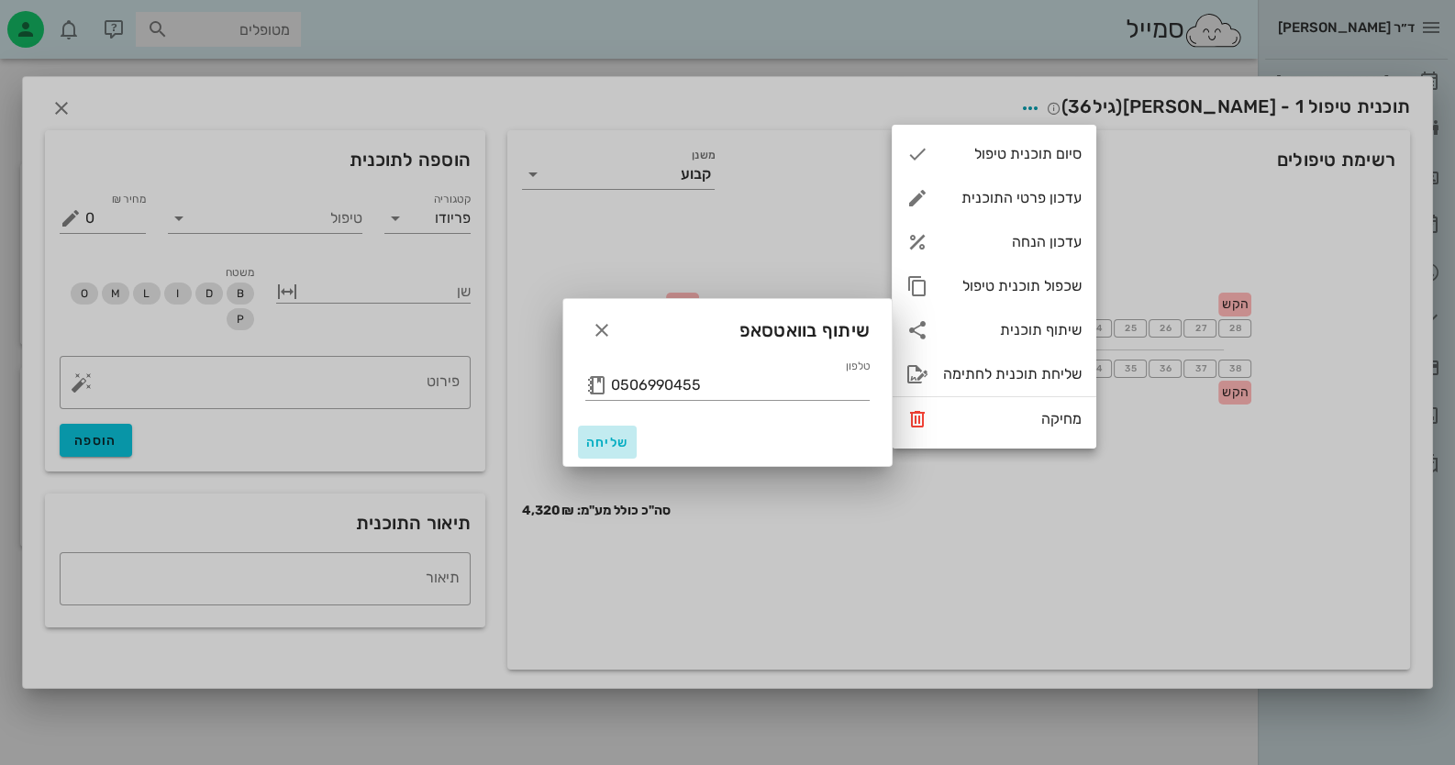
click at [602, 435] on span "שליחה" at bounding box center [607, 443] width 44 height 16
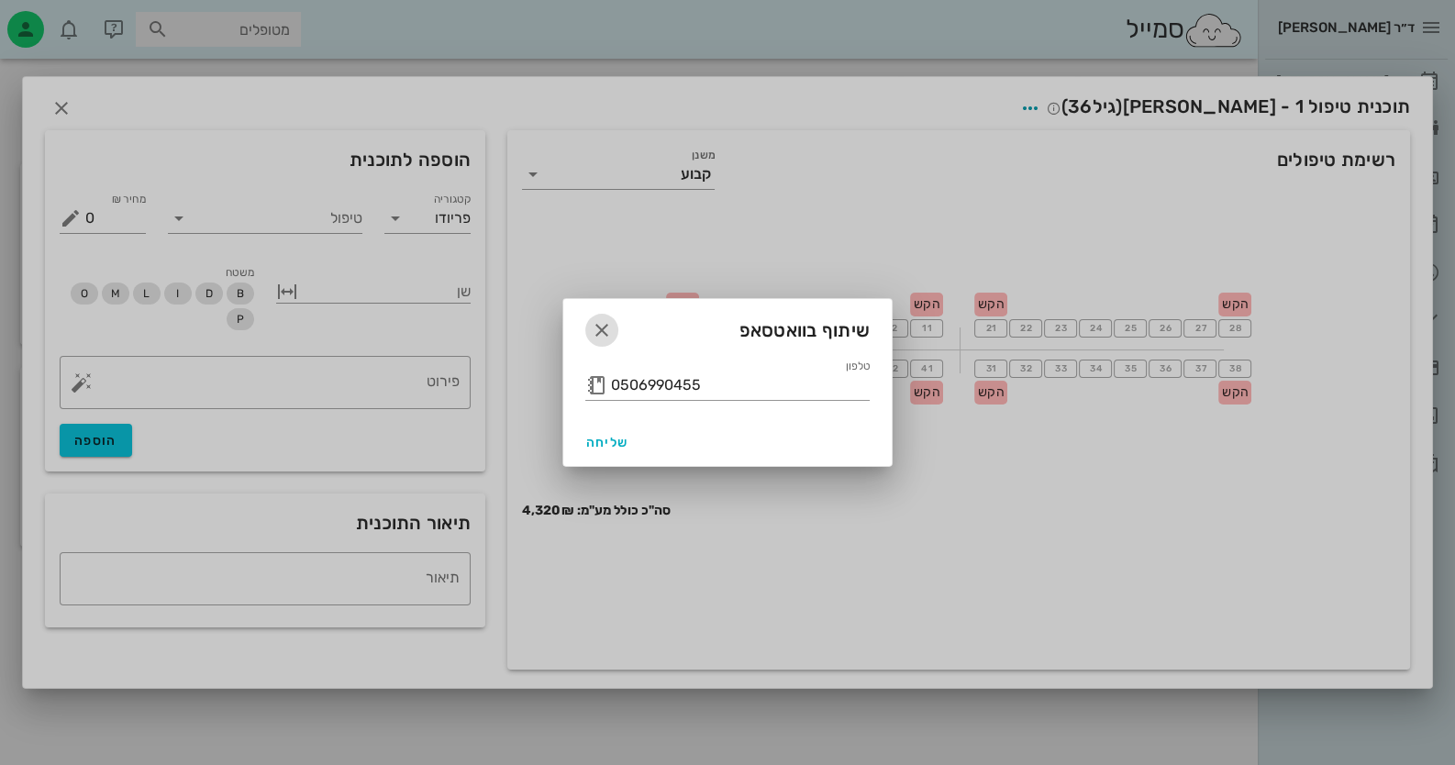
click at [600, 315] on button "button" at bounding box center [601, 330] width 33 height 33
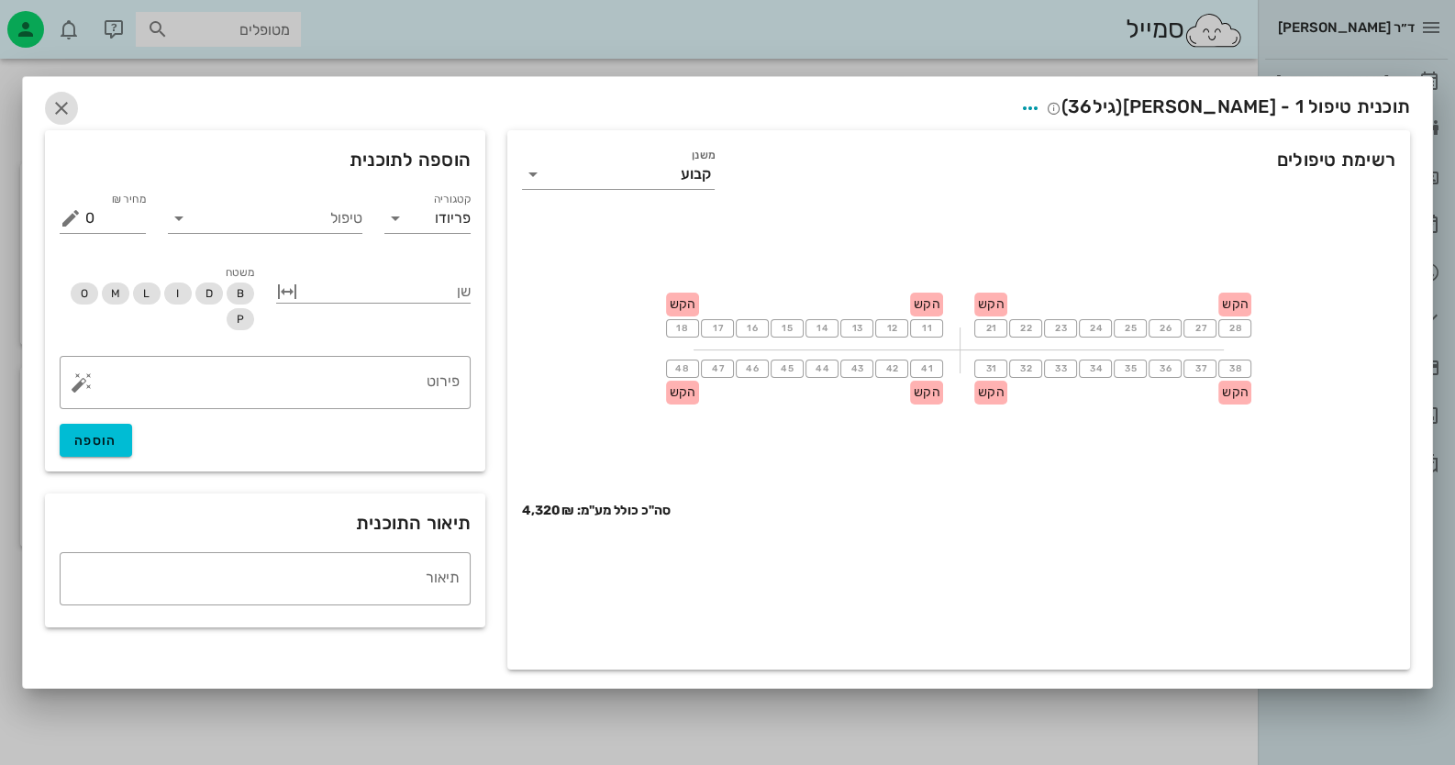
click at [64, 109] on icon "button" at bounding box center [61, 108] width 22 height 22
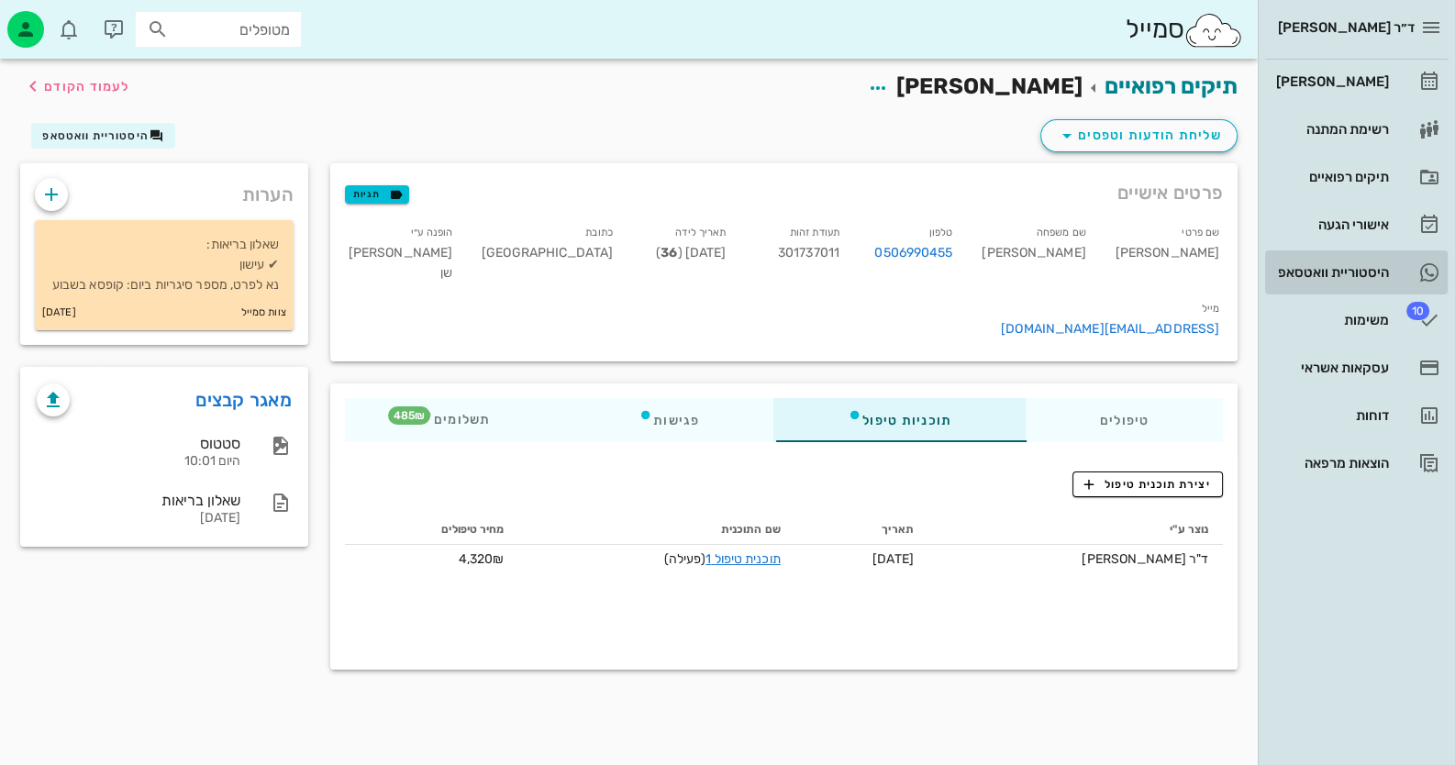
click at [1394, 287] on link "היסטוריית וואטסאפ" at bounding box center [1356, 272] width 183 height 44
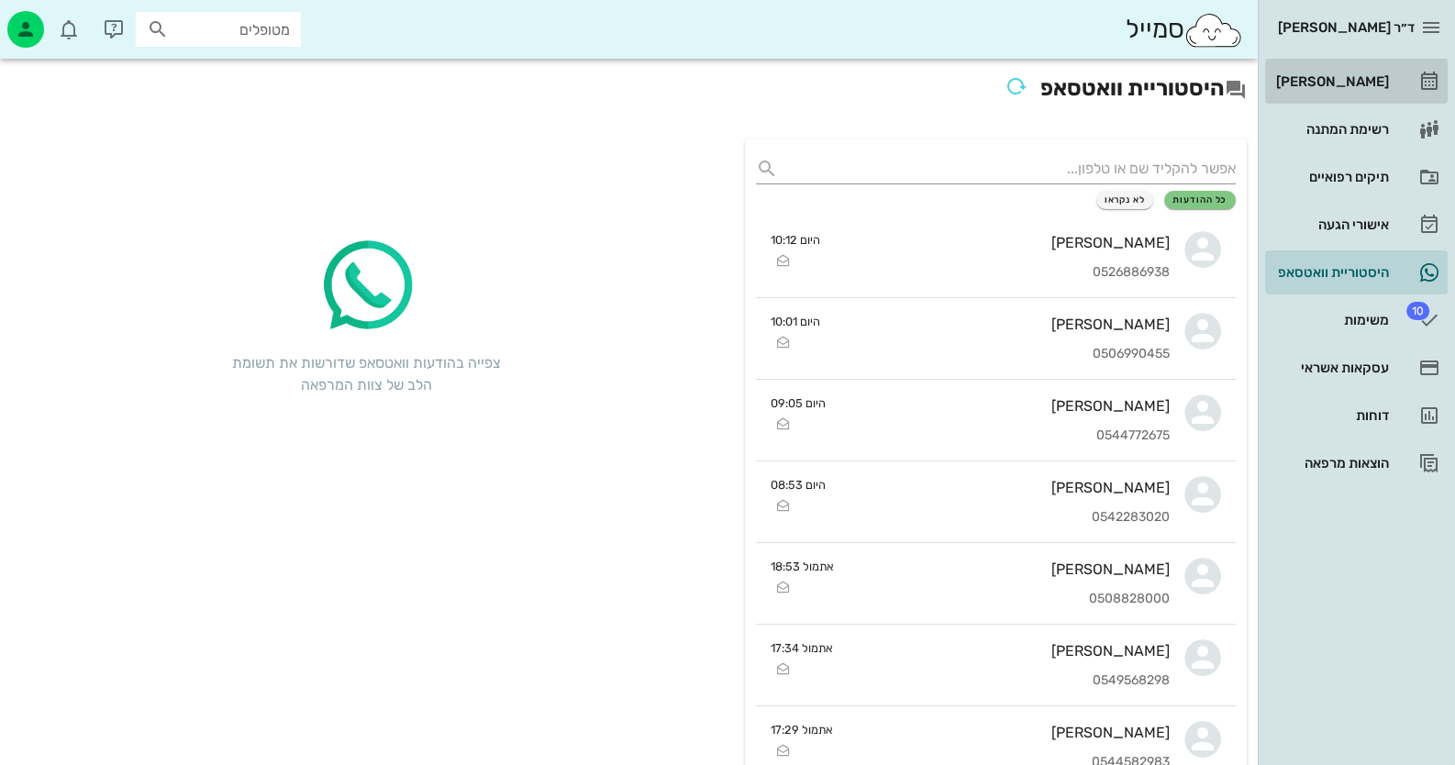
click at [1384, 78] on div "[PERSON_NAME]" at bounding box center [1330, 81] width 117 height 15
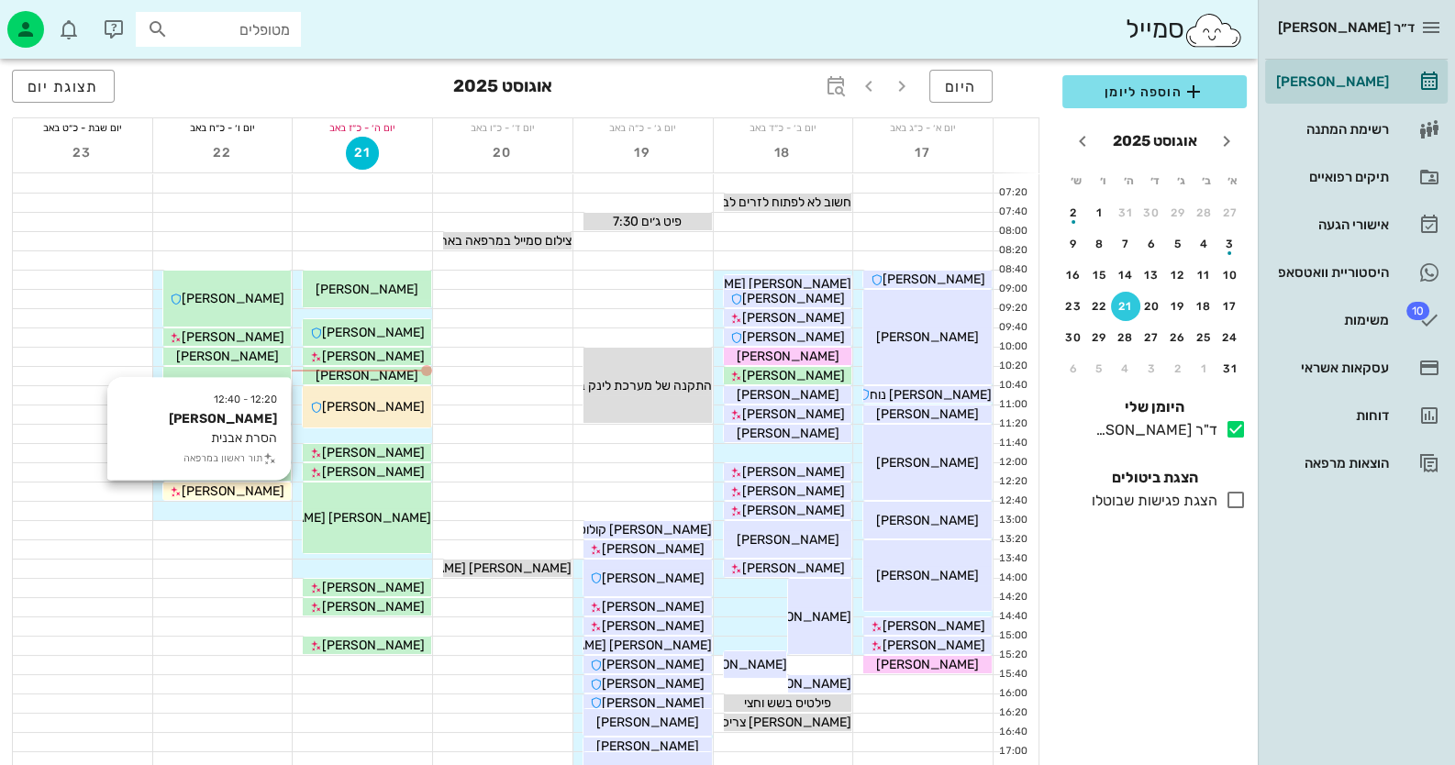
click at [250, 490] on span "[PERSON_NAME]" at bounding box center [233, 491] width 103 height 16
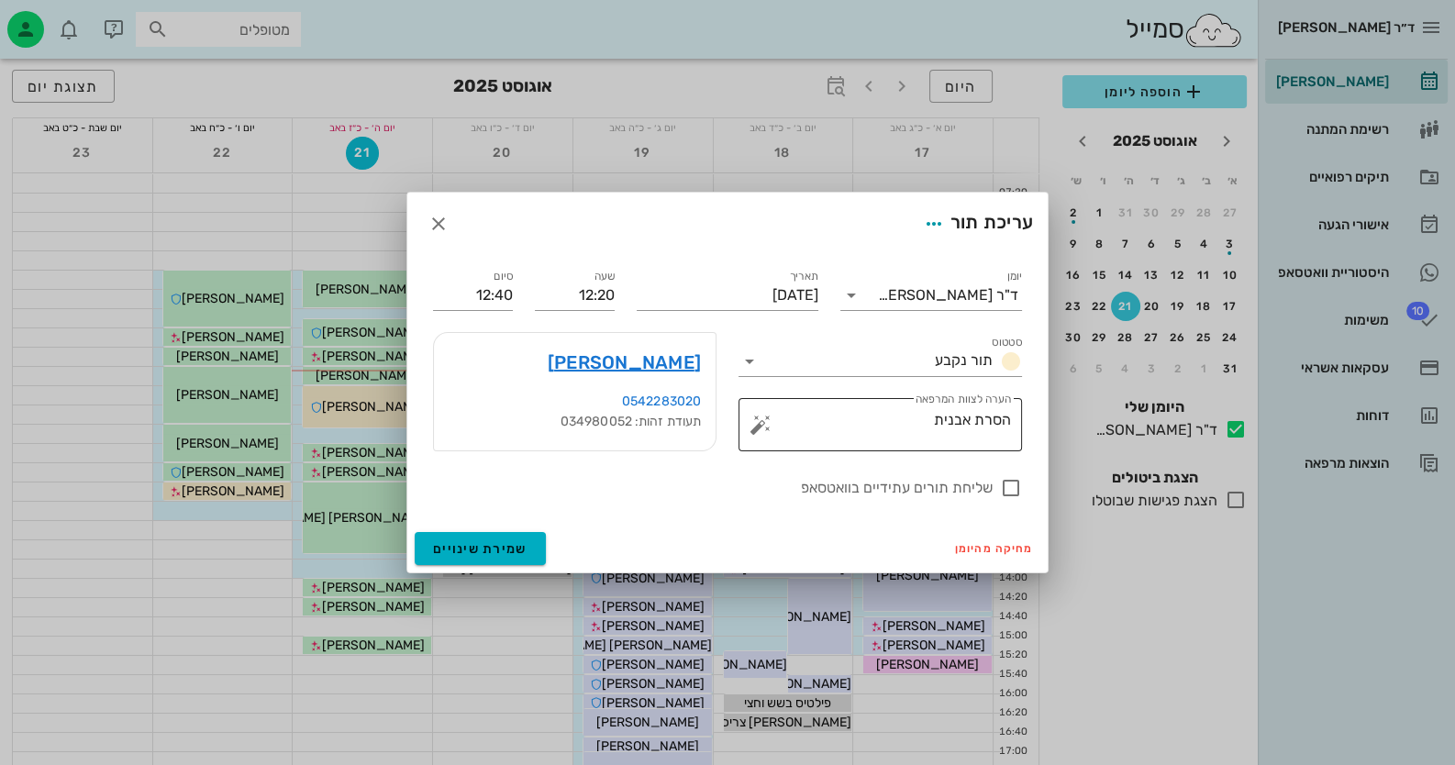
click at [917, 433] on textarea "הסרת אבנית" at bounding box center [887, 429] width 247 height 44
type textarea "הסרת אבנית אולי עקירה"
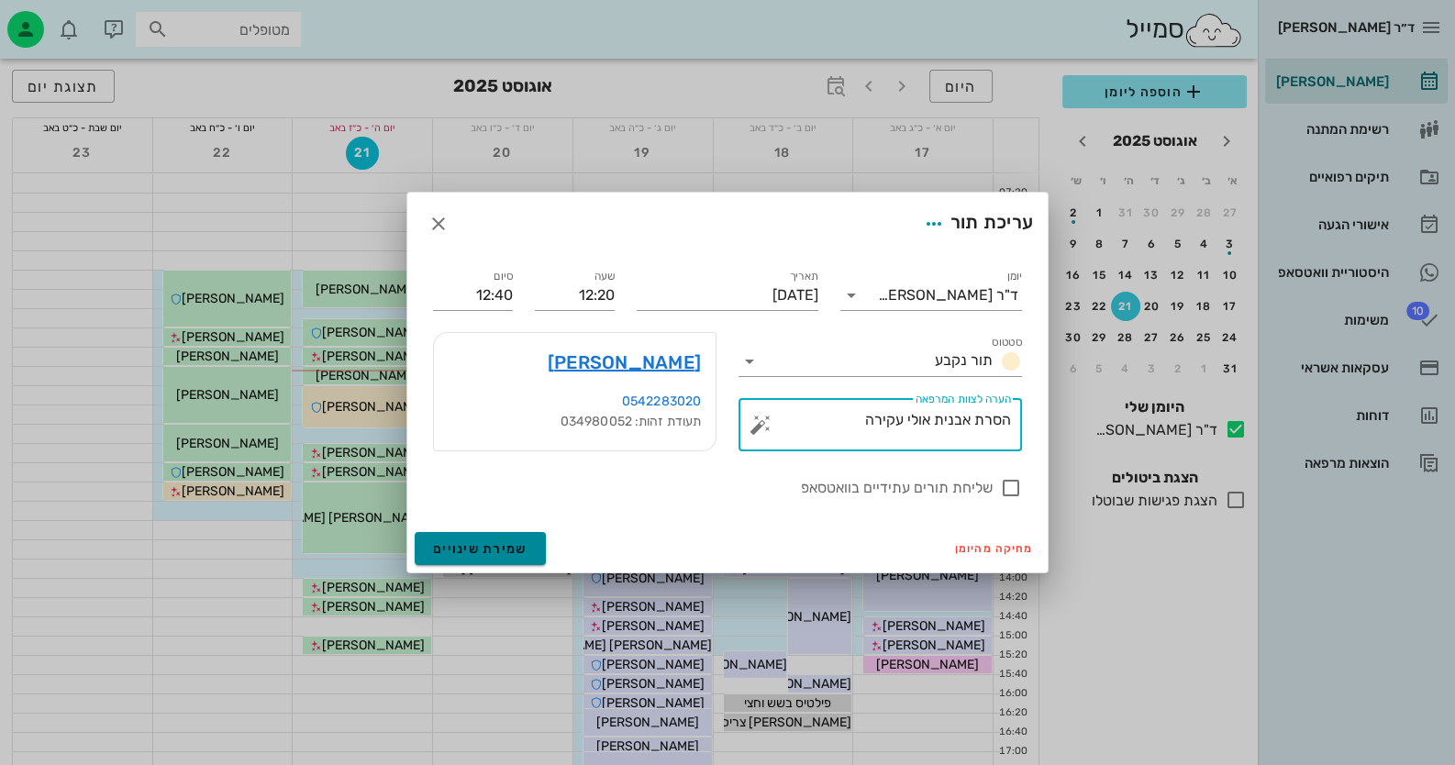
click at [467, 539] on button "שמירת שינויים" at bounding box center [480, 548] width 131 height 33
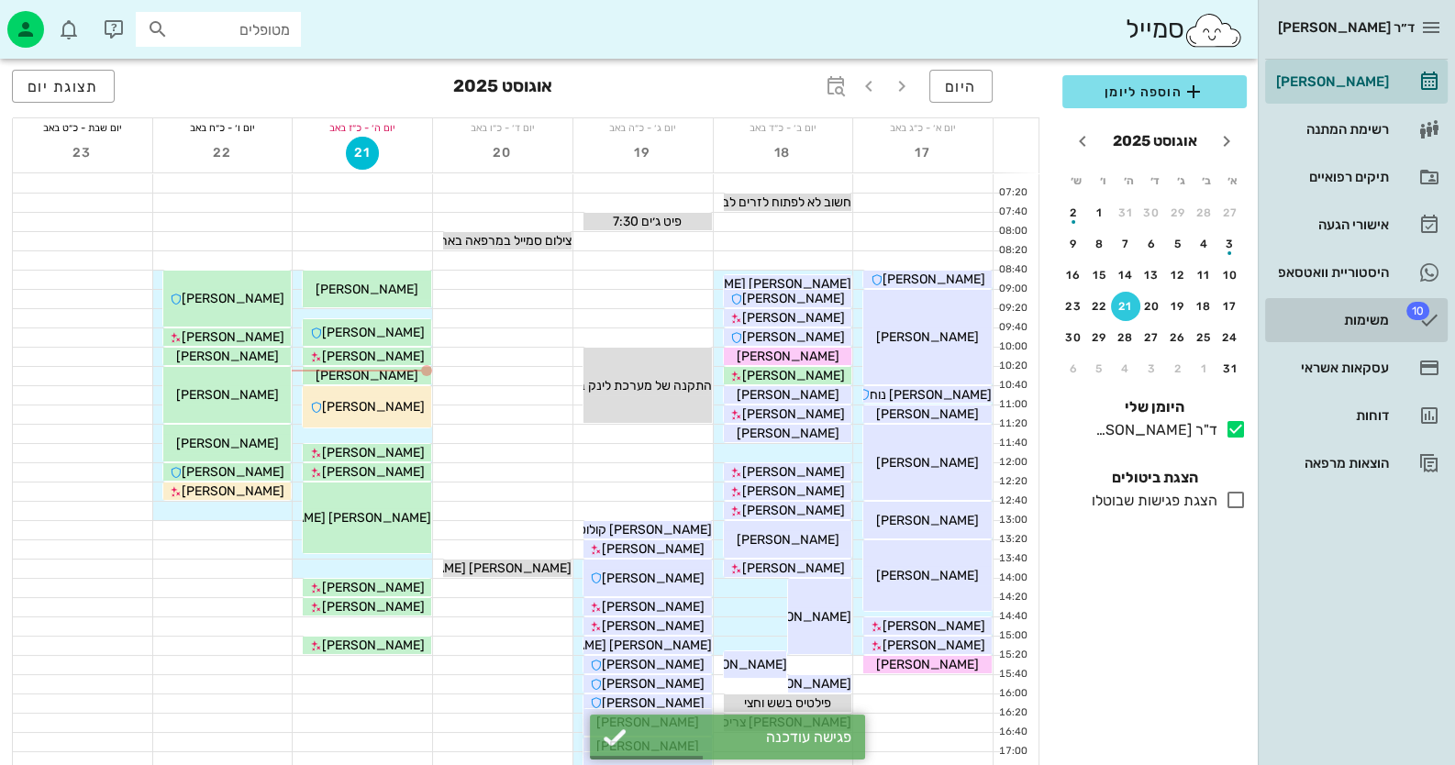
click at [1351, 314] on div "משימות" at bounding box center [1330, 320] width 117 height 15
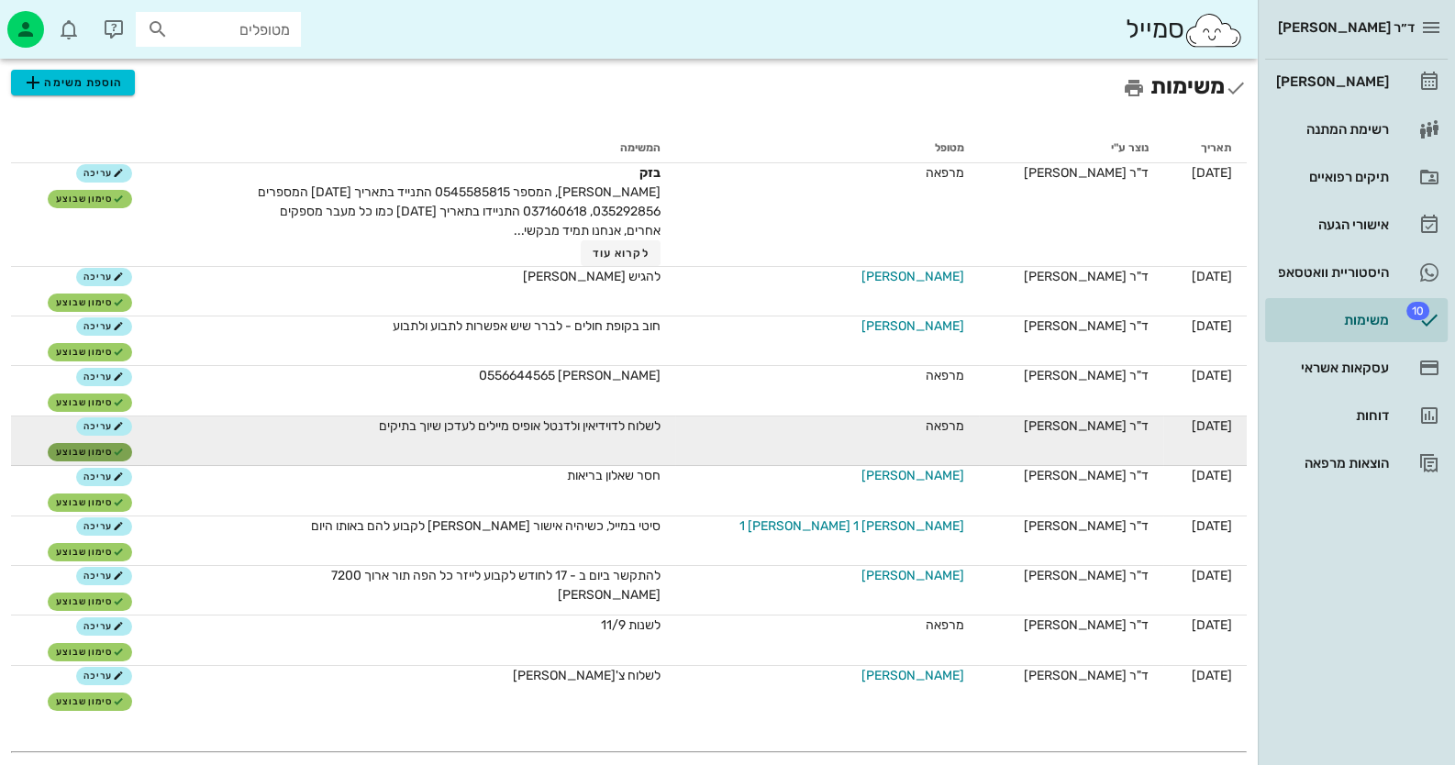
click at [124, 447] on span "סימון שבוצע" at bounding box center [90, 452] width 68 height 11
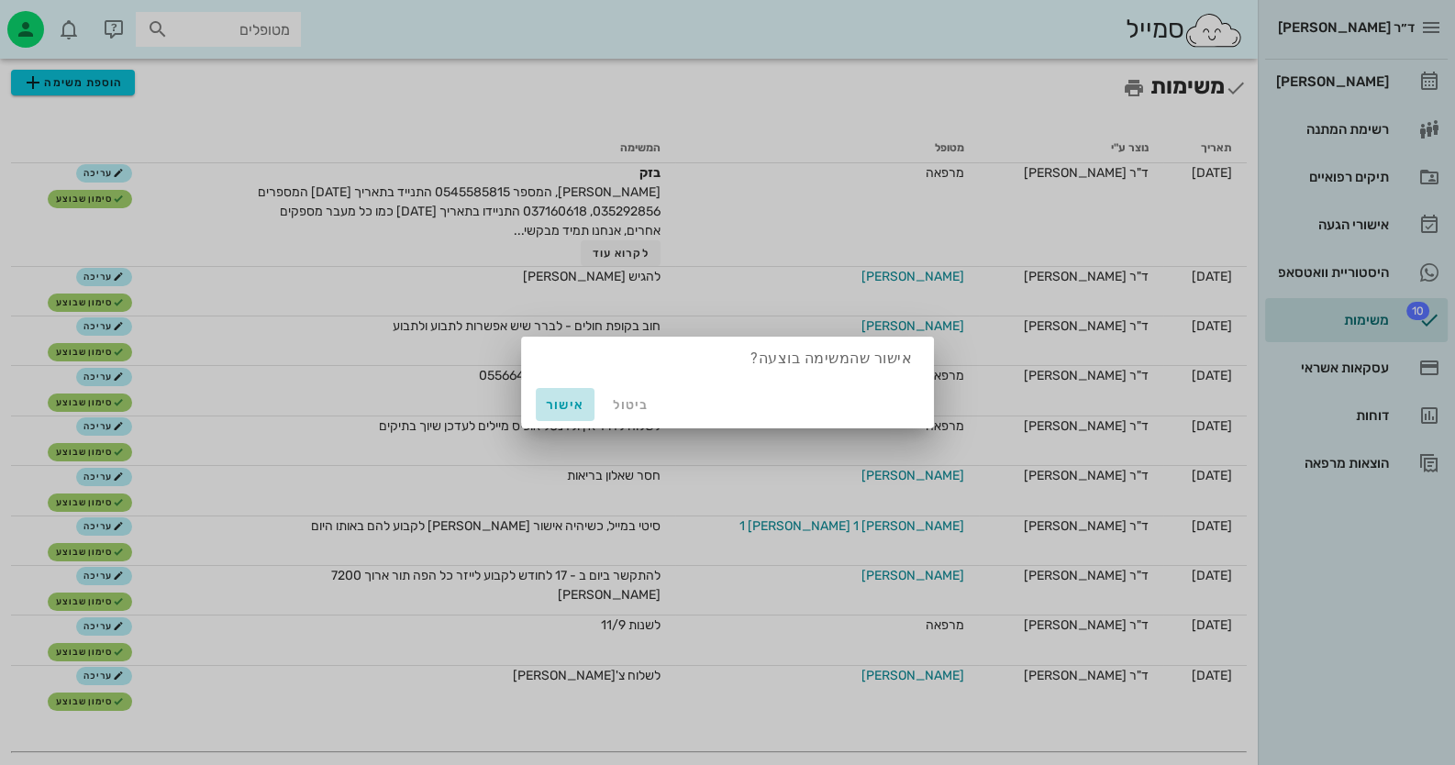
click at [562, 411] on span "אישור" at bounding box center [565, 405] width 44 height 16
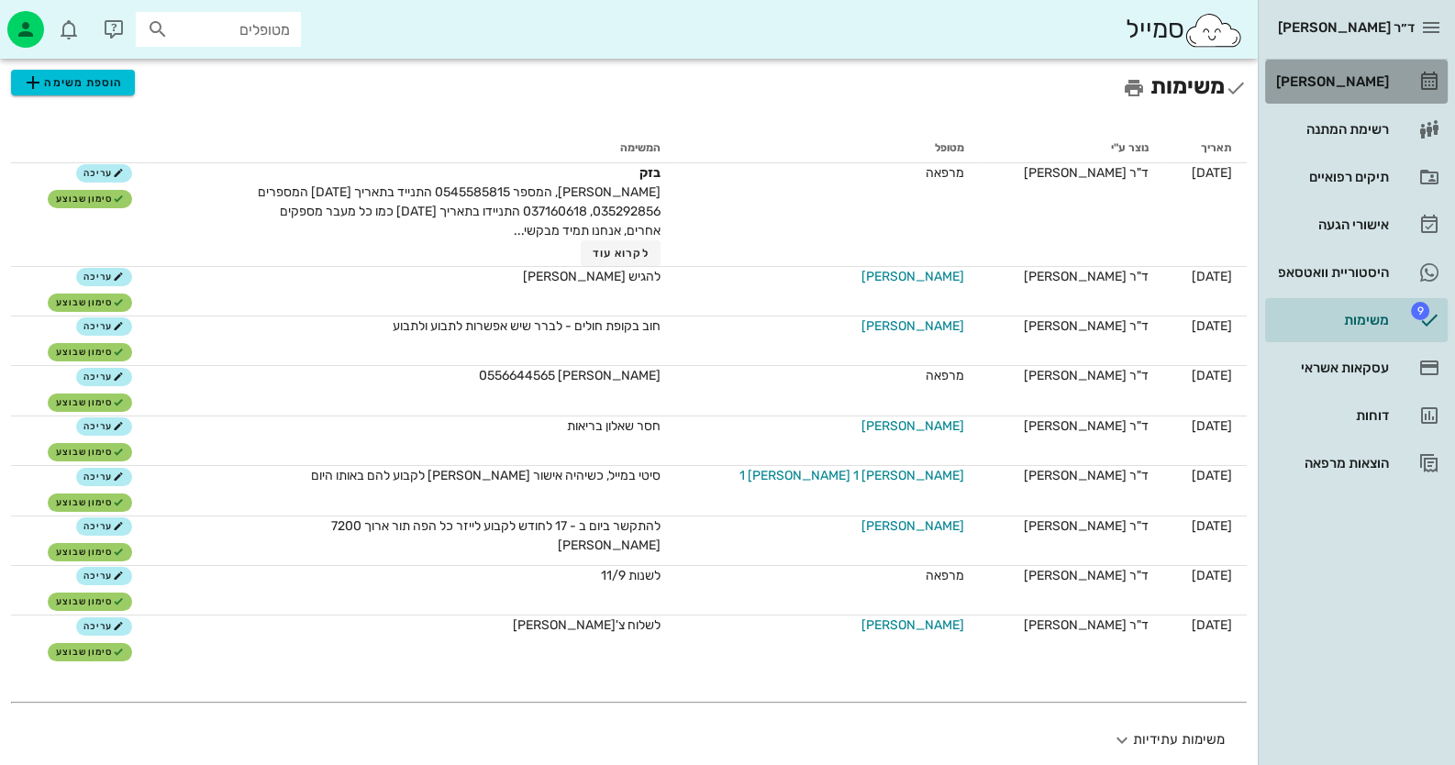
click at [1329, 95] on div "[PERSON_NAME]" at bounding box center [1330, 81] width 117 height 29
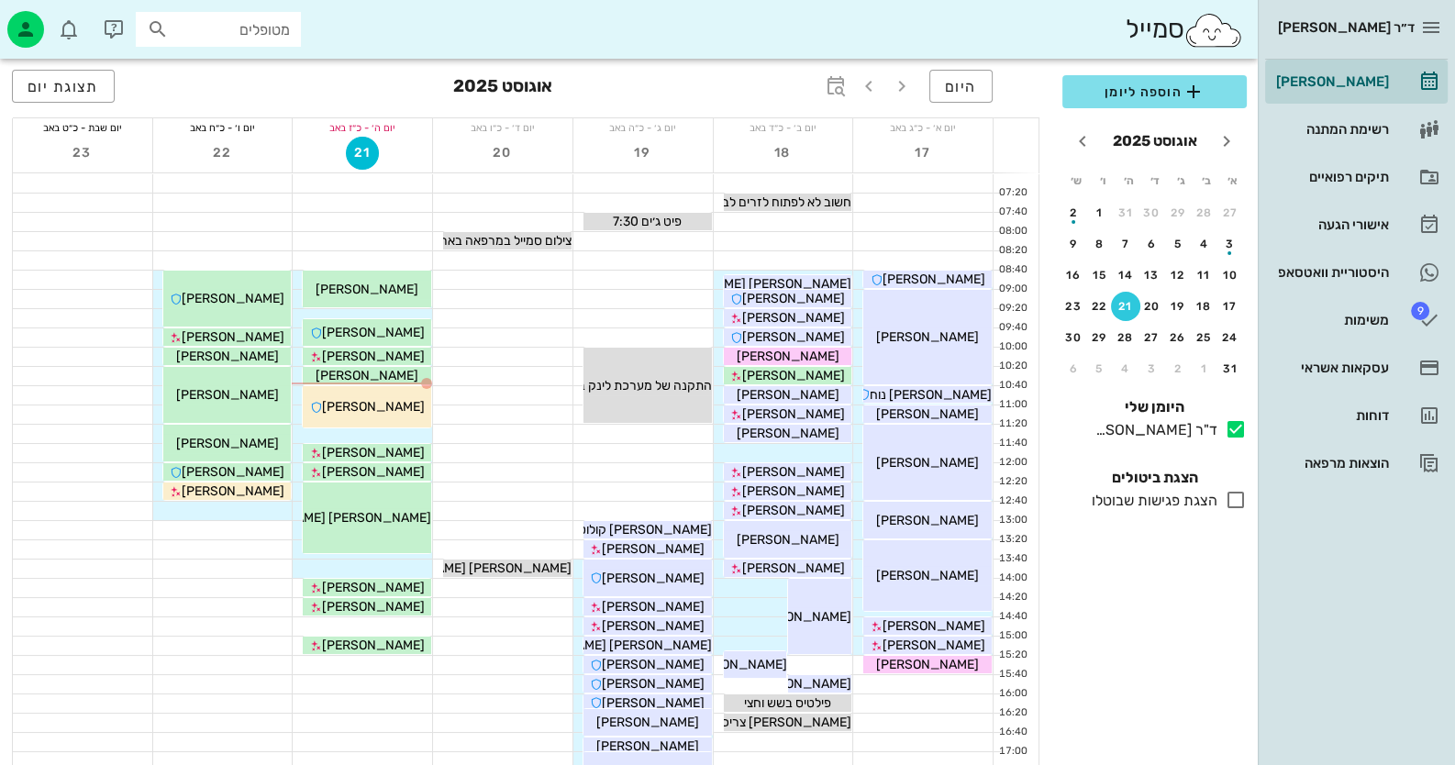
click at [191, 15] on div "מטופלים" at bounding box center [218, 29] width 165 height 35
drag, startPoint x: 193, startPoint y: 15, endPoint x: 183, endPoint y: 29, distance: 17.3
click at [183, 28] on input "text" at bounding box center [230, 29] width 117 height 24
paste input "0526886938"
type input "0526886938"
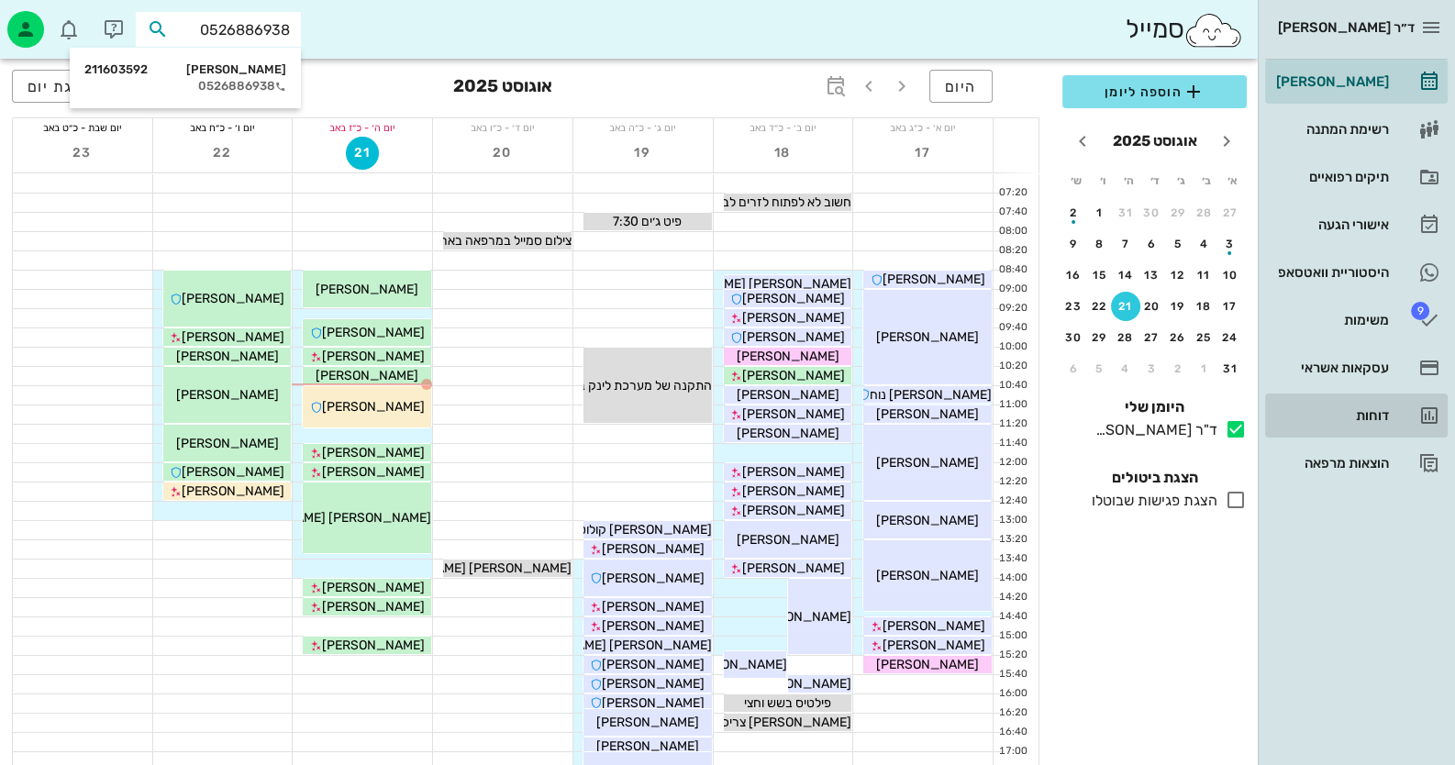
click at [1414, 430] on link "דוחות" at bounding box center [1356, 416] width 183 height 44
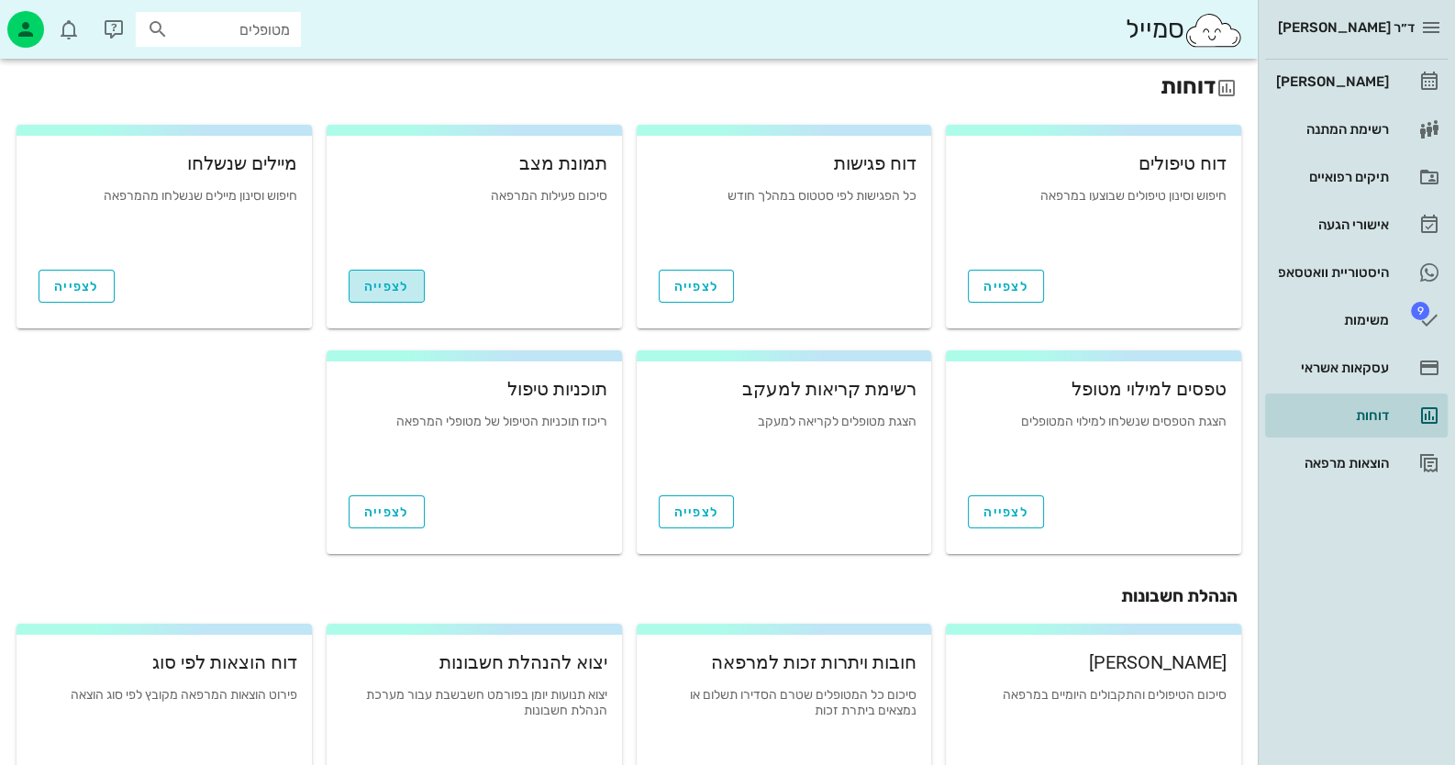
click at [390, 293] on span "לצפייה" at bounding box center [386, 287] width 45 height 16
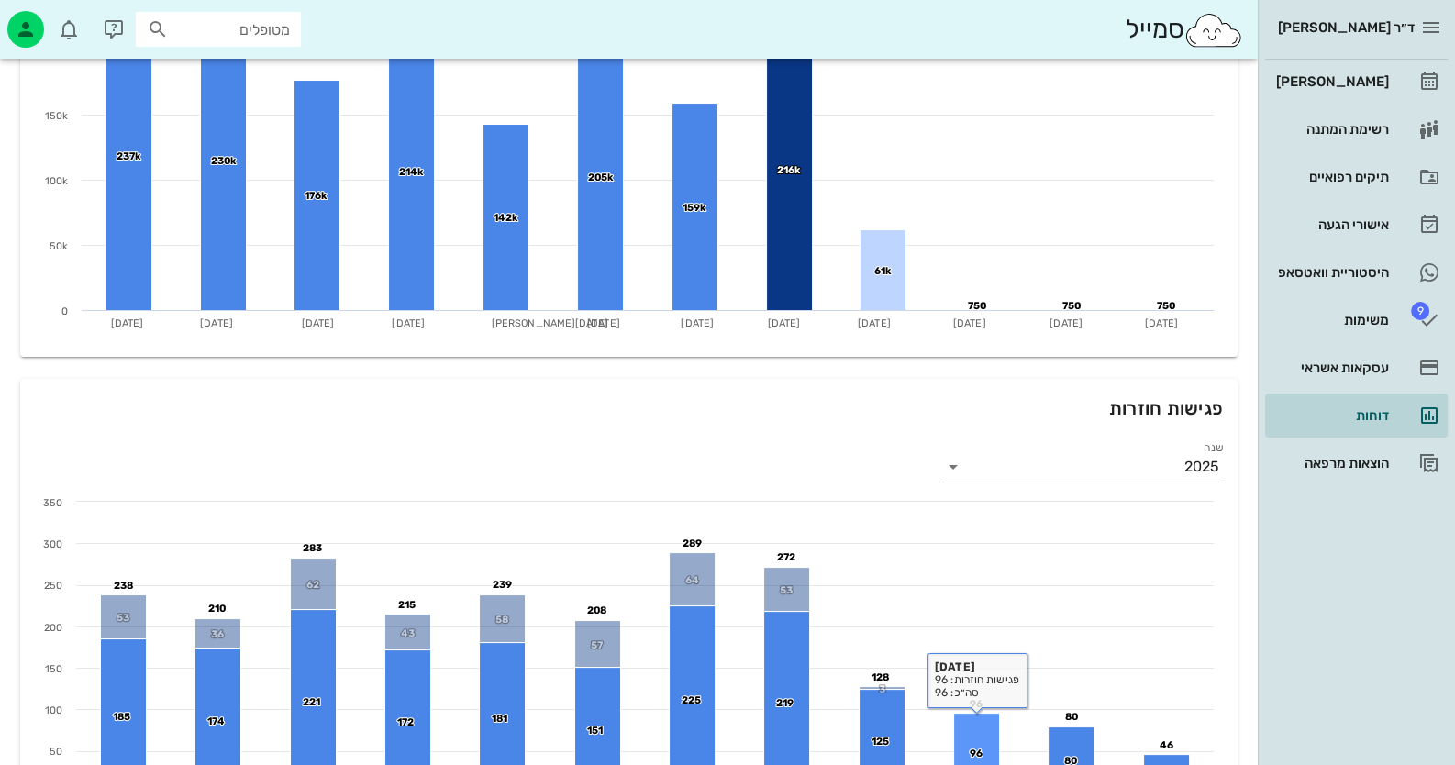
scroll to position [16, 0]
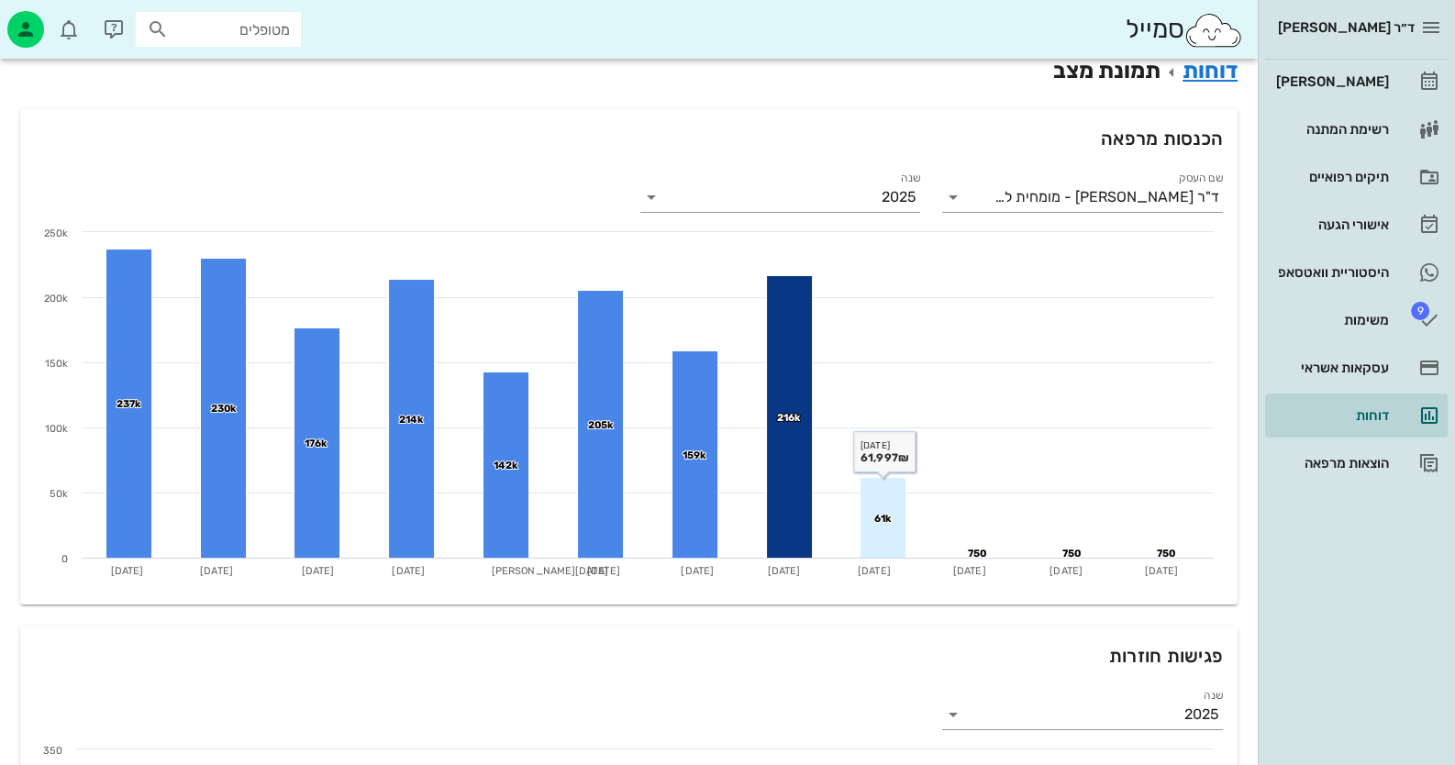
click at [887, 497] on rect at bounding box center [883, 518] width 46 height 81
click at [888, 457] on rect at bounding box center [629, 406] width 1187 height 367
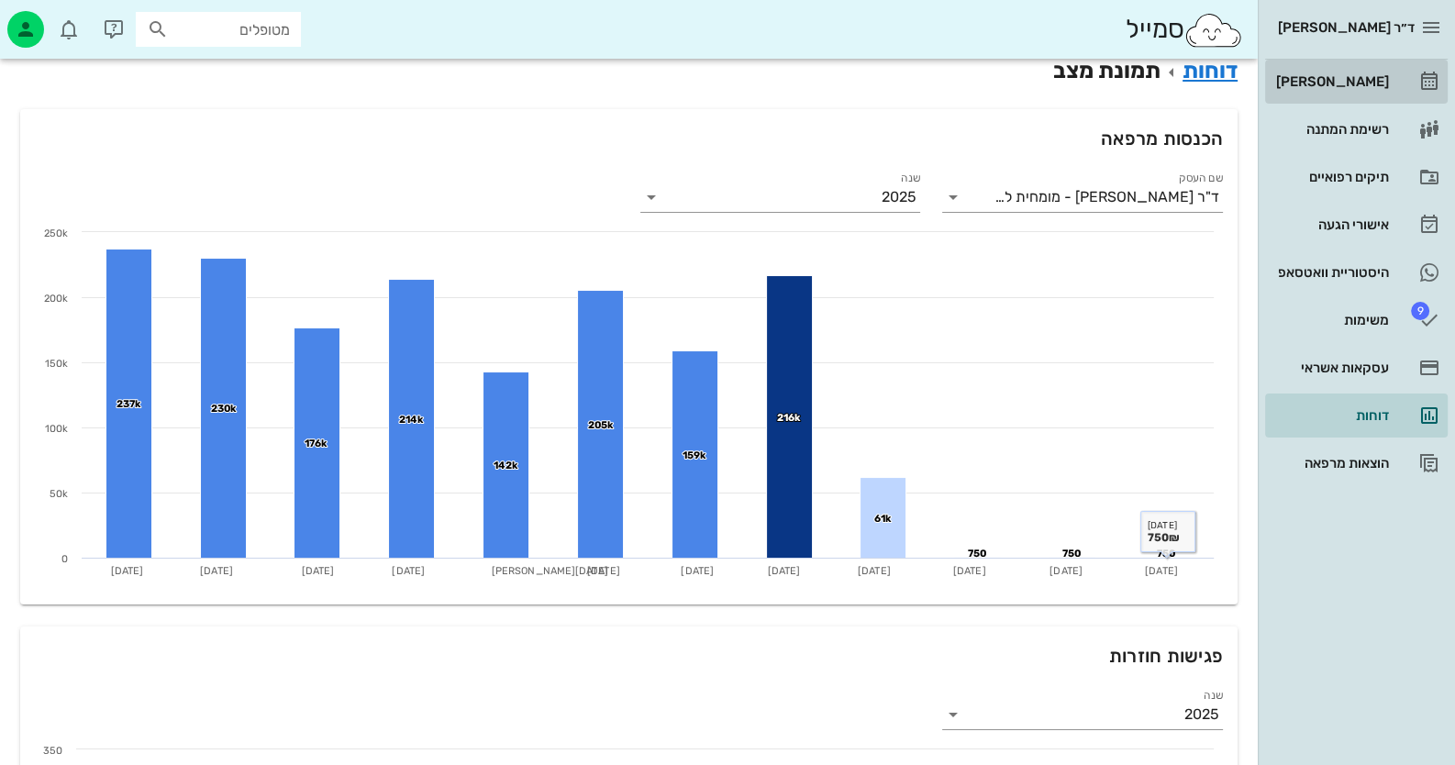
click at [1384, 94] on div "[PERSON_NAME]" at bounding box center [1330, 81] width 117 height 29
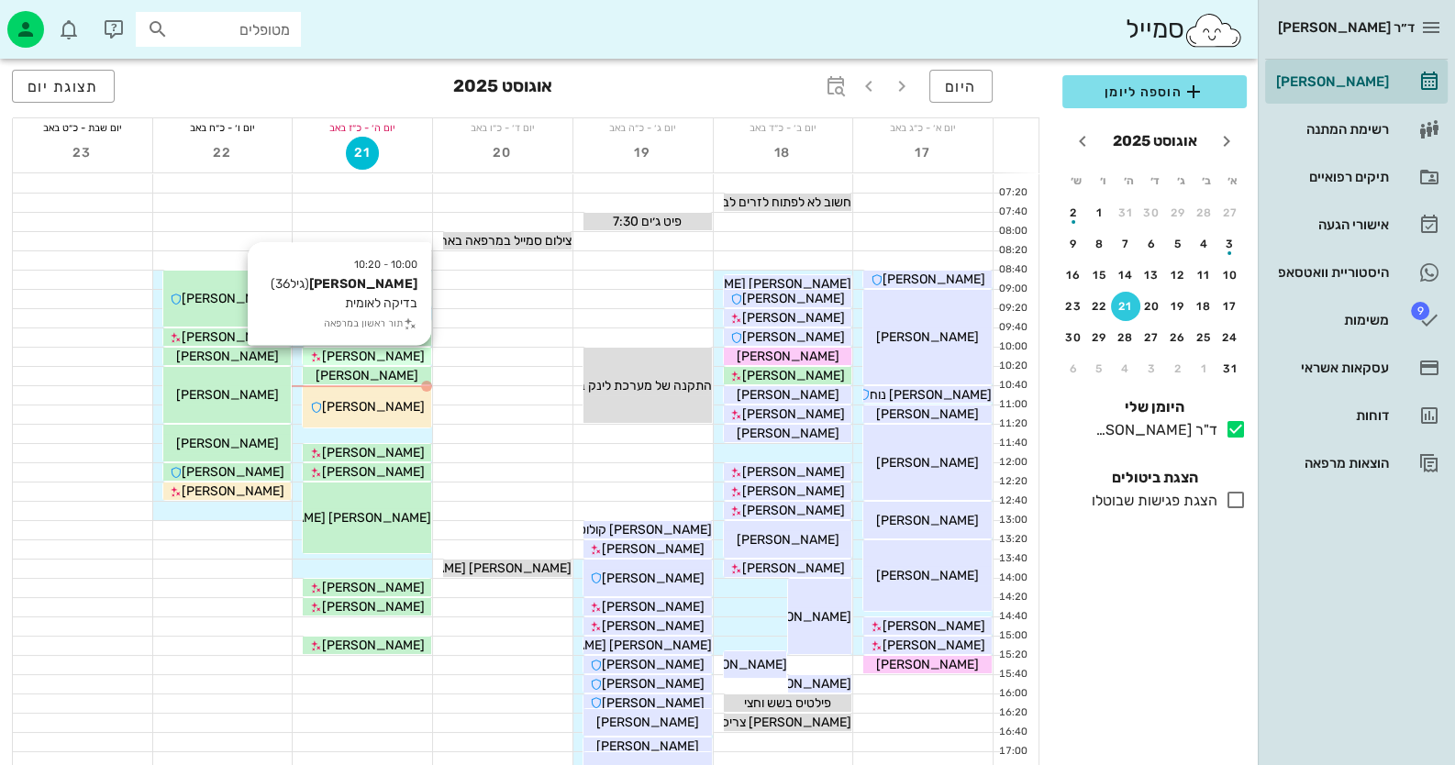
click at [389, 355] on span "[PERSON_NAME]" at bounding box center [373, 357] width 103 height 16
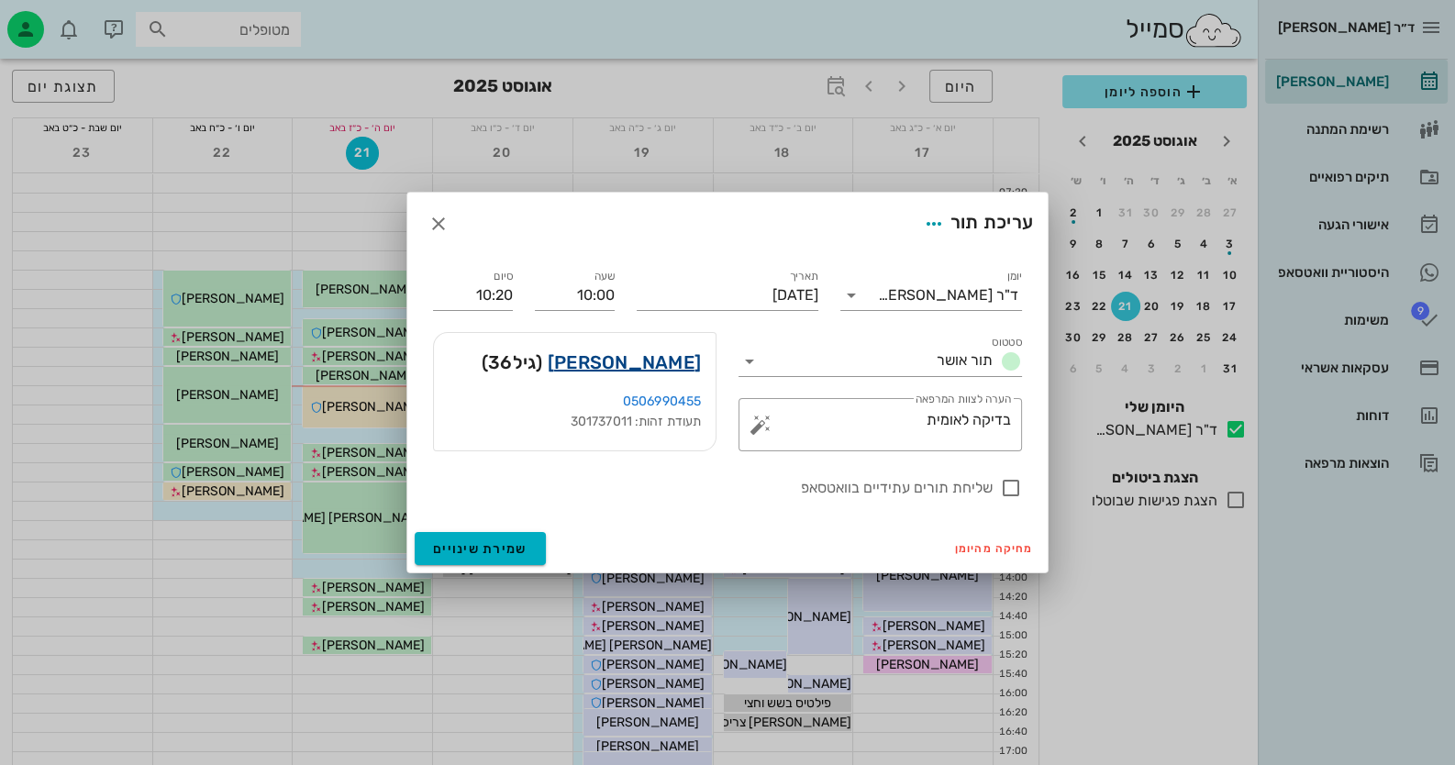
click at [656, 361] on link "[PERSON_NAME]" at bounding box center [624, 362] width 153 height 29
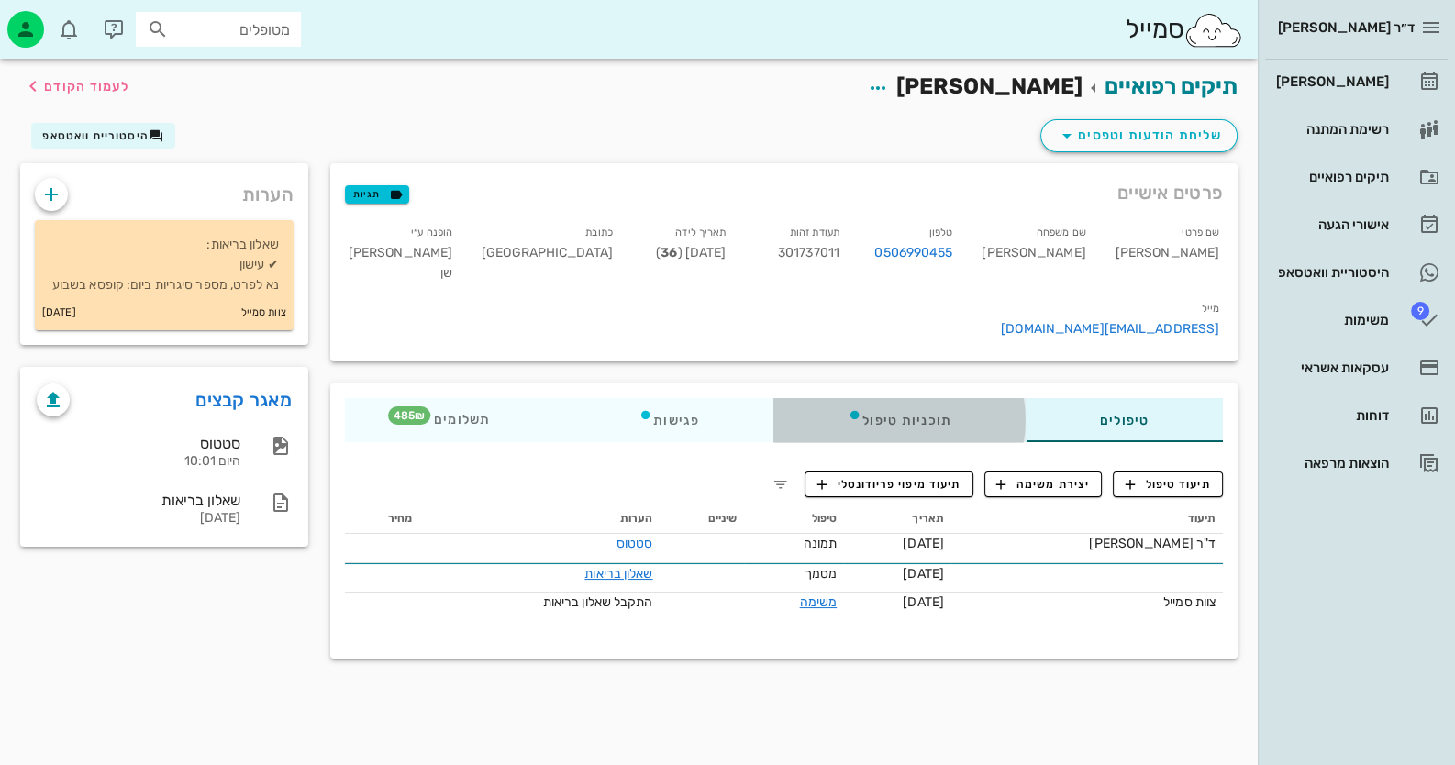
click at [908, 398] on div "תוכניות טיפול" at bounding box center [899, 420] width 252 height 44
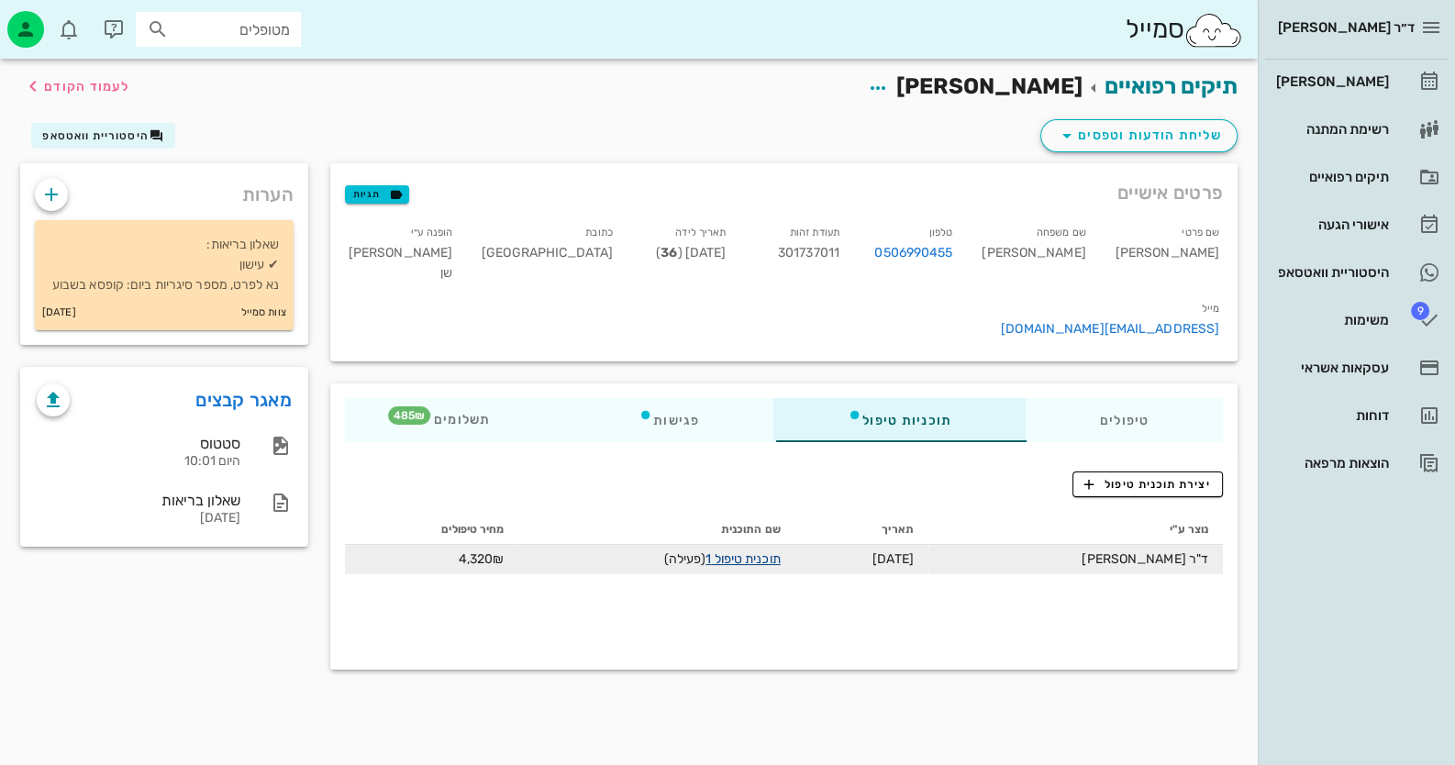
click at [766, 551] on link "תוכנית טיפול 1" at bounding box center [742, 559] width 74 height 16
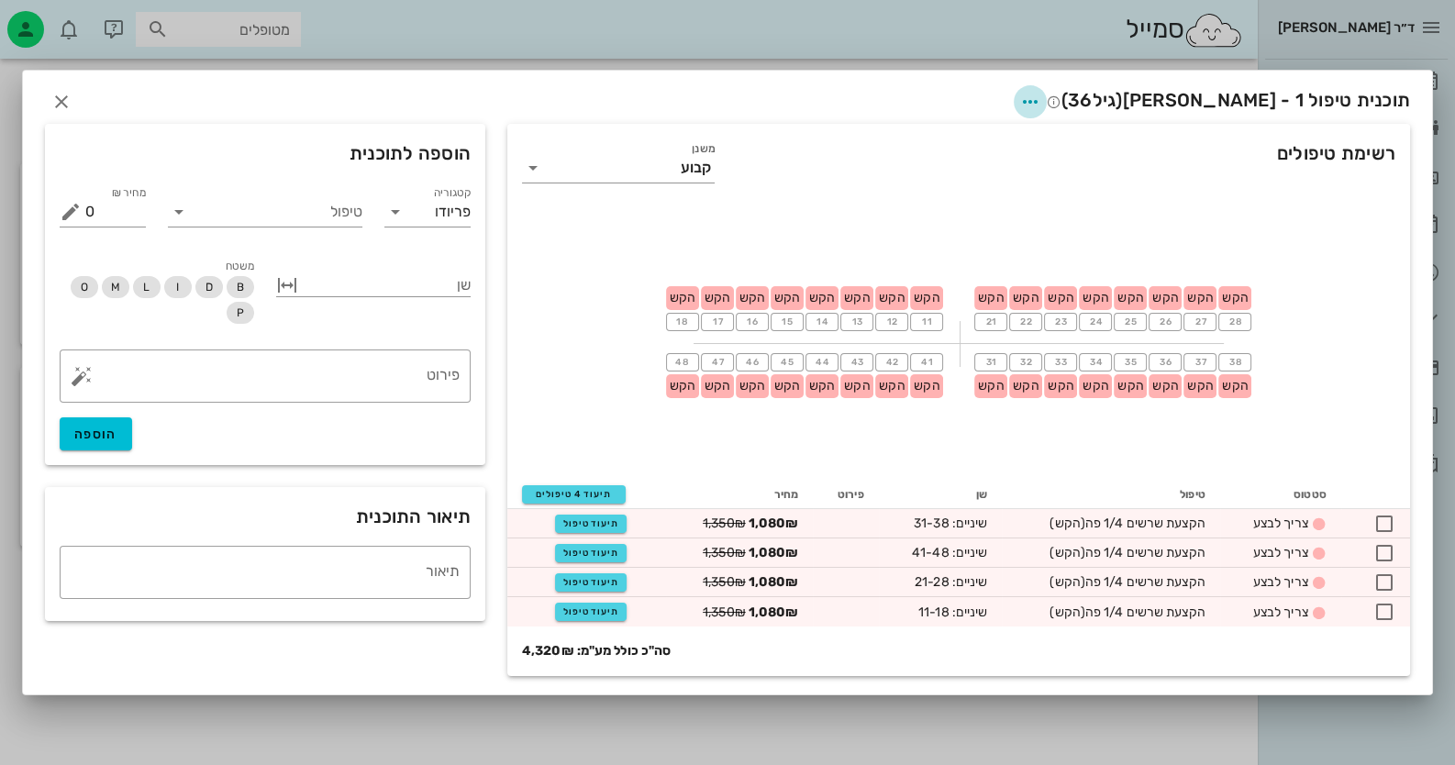
click at [1047, 86] on button "button" at bounding box center [1030, 101] width 33 height 33
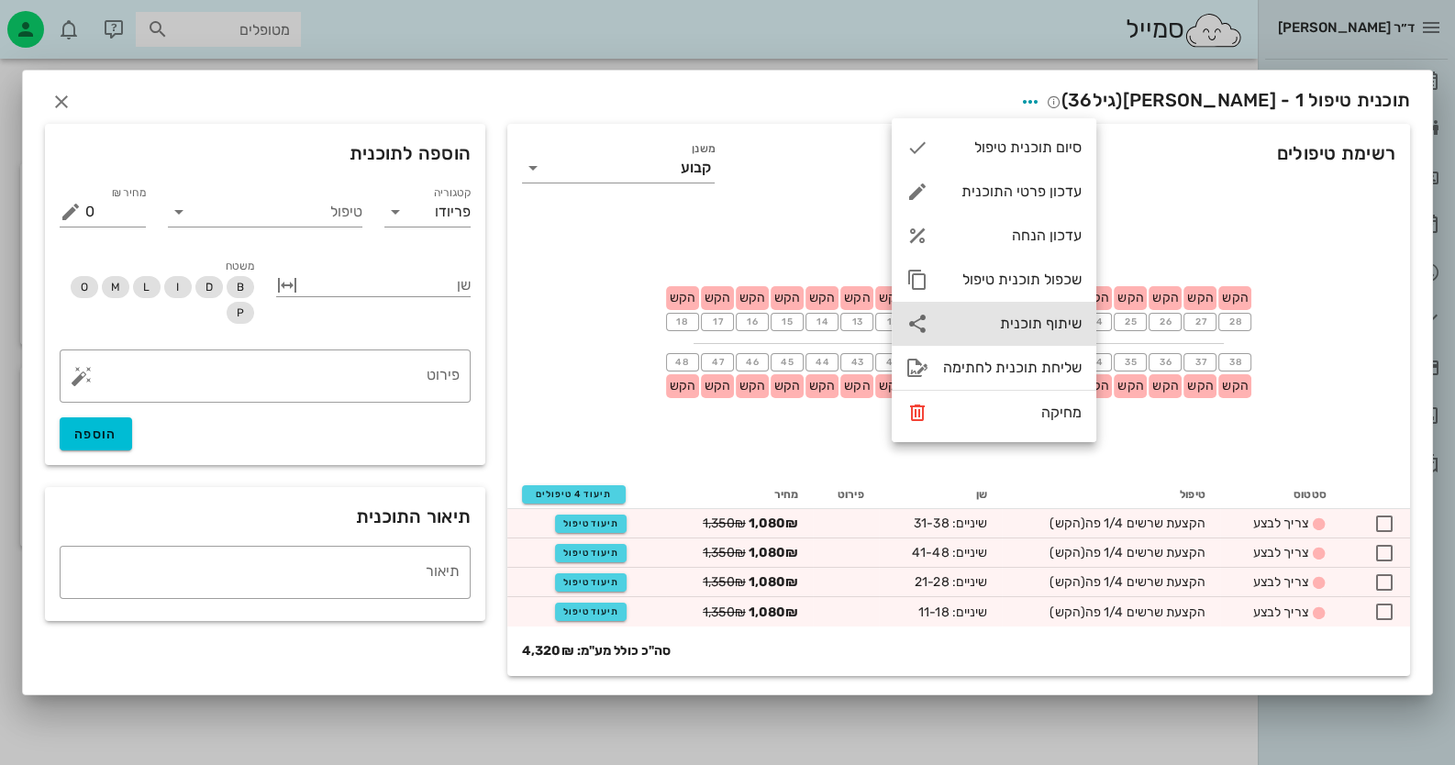
click at [1041, 328] on div "שיתוף תוכנית" at bounding box center [1012, 323] width 139 height 17
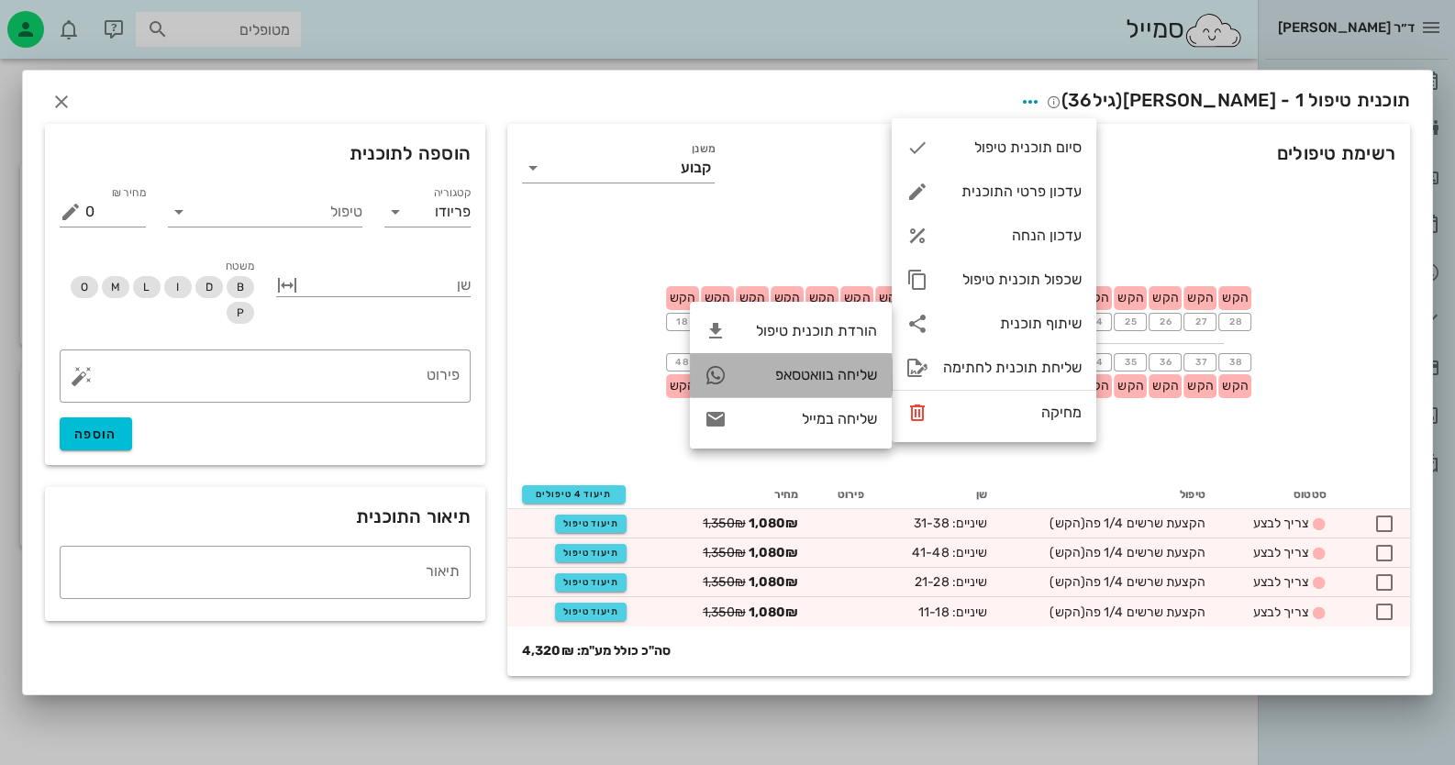
click at [872, 380] on div "שליחה בוואטסאפ" at bounding box center [809, 374] width 136 height 17
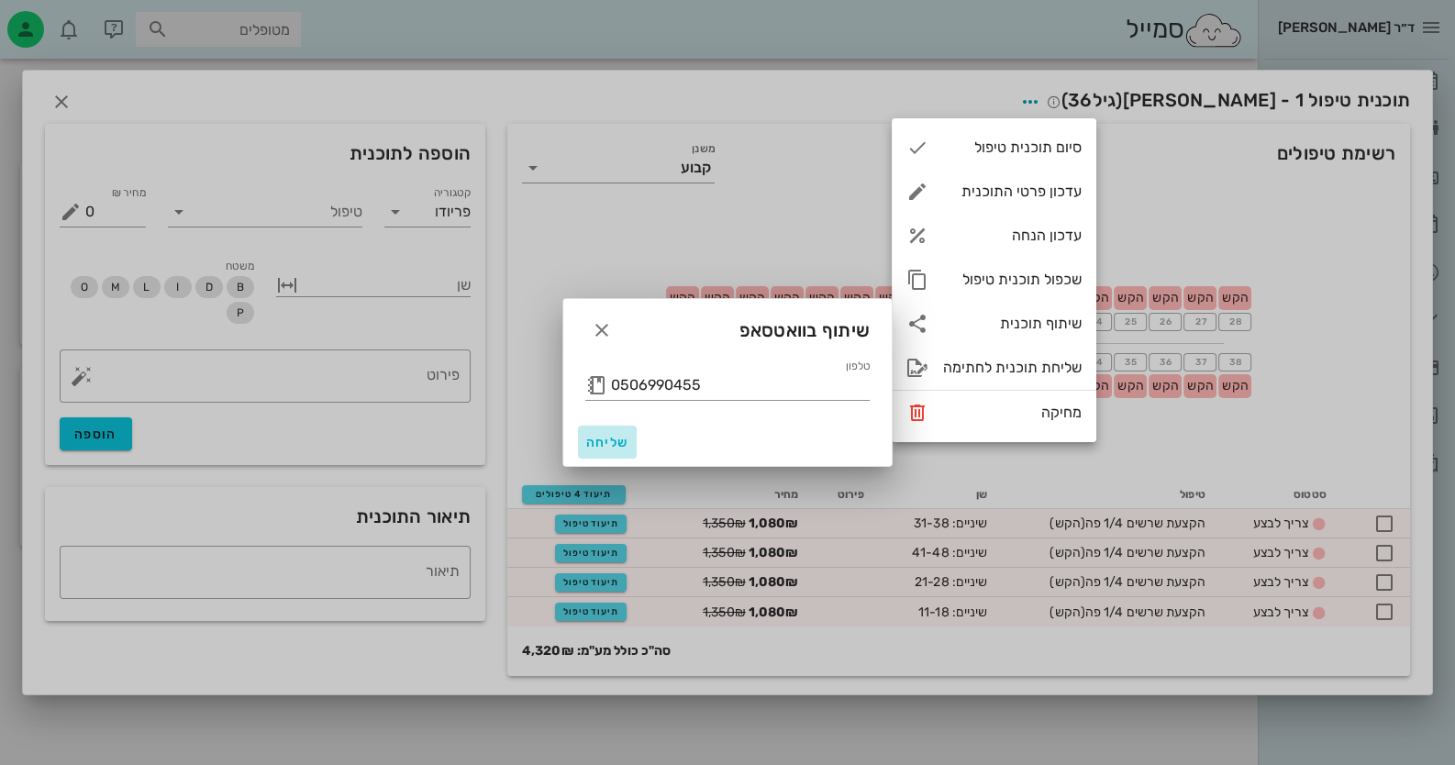
click at [594, 447] on span "שליחה" at bounding box center [607, 443] width 44 height 16
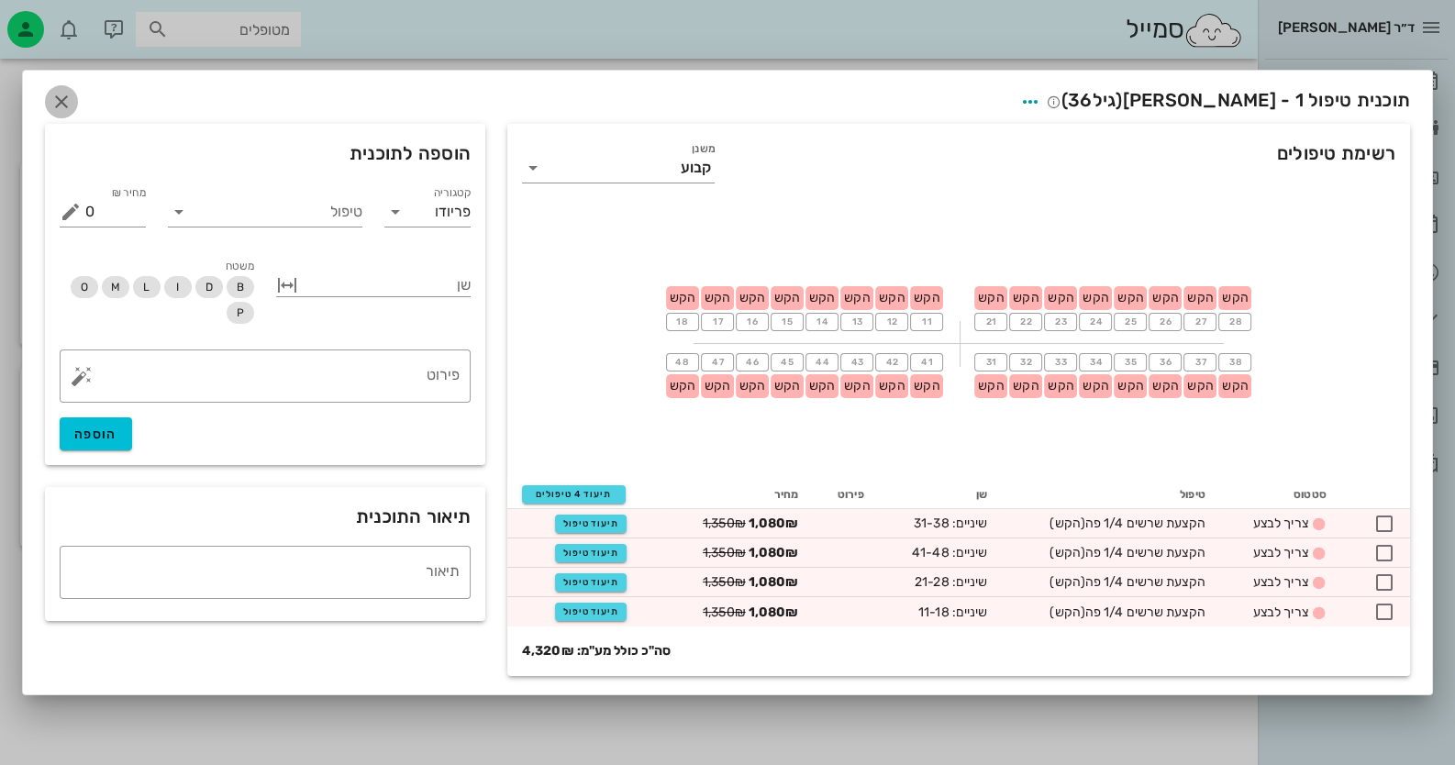
click at [65, 95] on icon "button" at bounding box center [61, 102] width 22 height 22
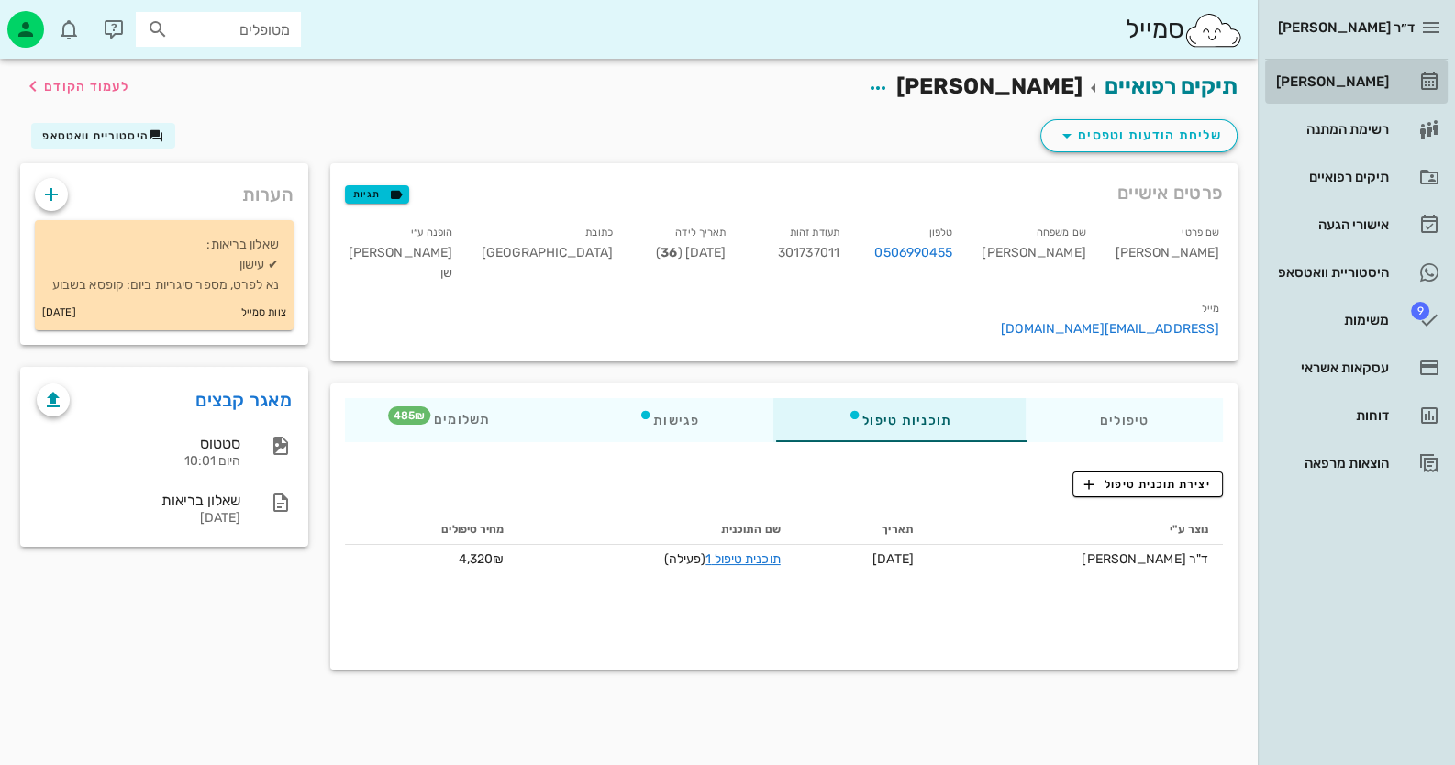
click at [1399, 77] on link "[PERSON_NAME]" at bounding box center [1356, 82] width 183 height 44
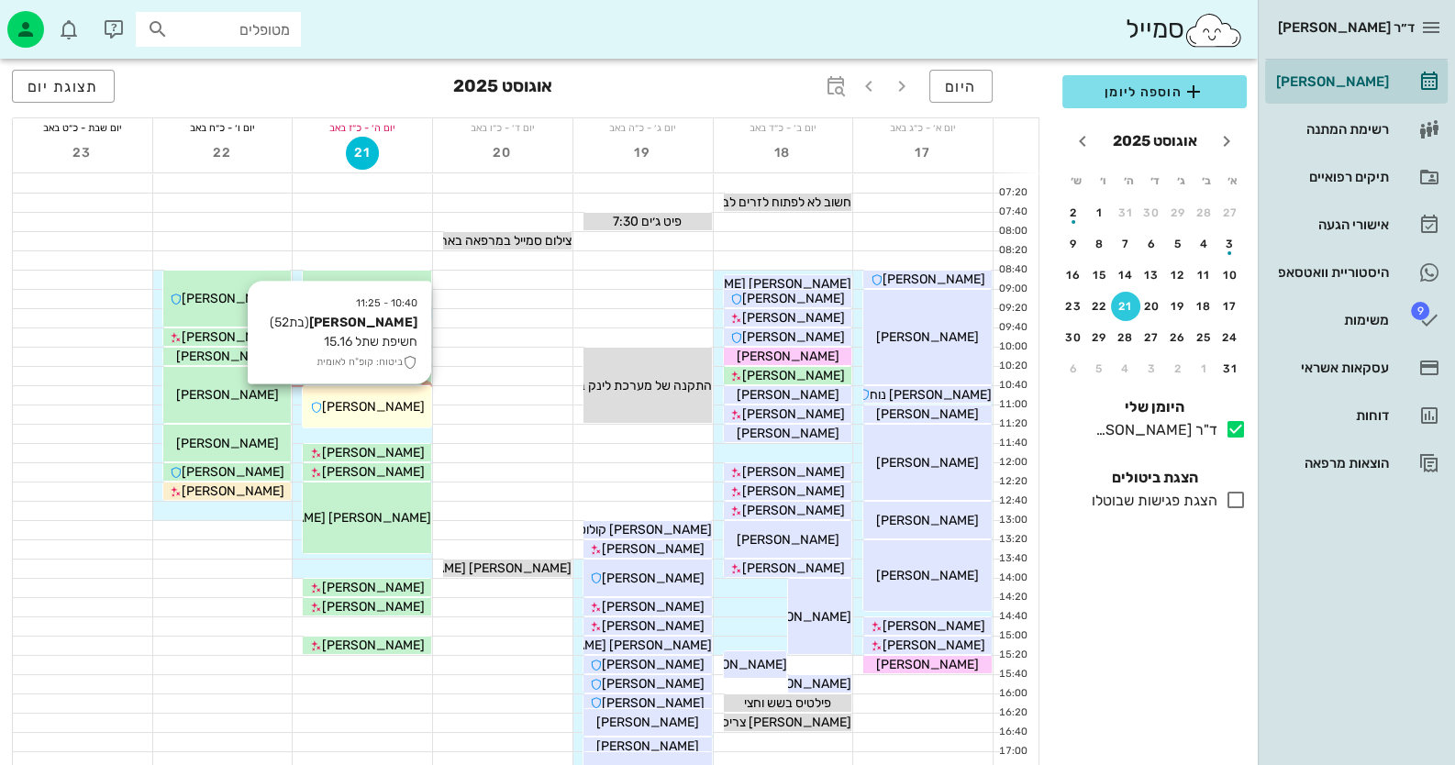
click at [406, 405] on div "[PERSON_NAME]" at bounding box center [367, 406] width 128 height 19
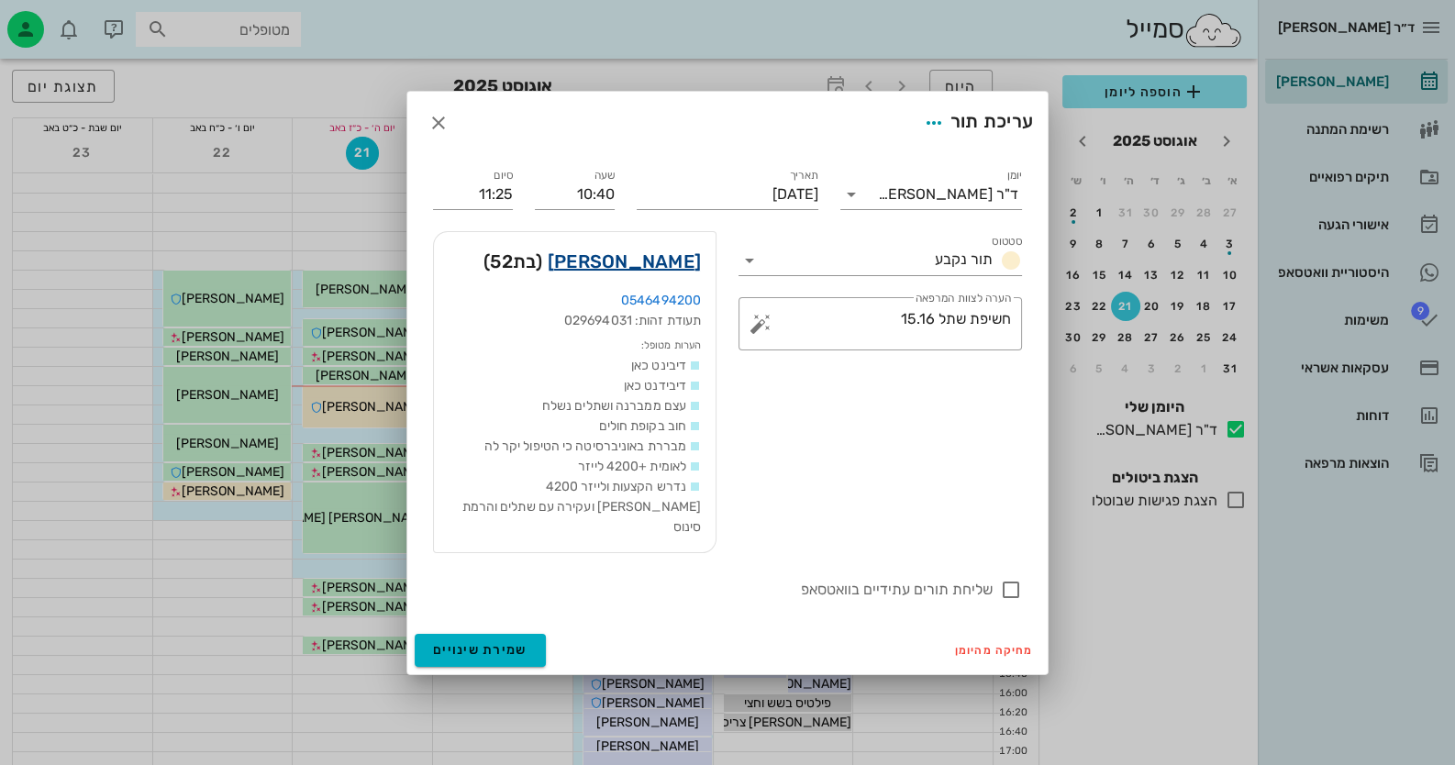
click at [684, 270] on link "[PERSON_NAME]" at bounding box center [624, 261] width 153 height 29
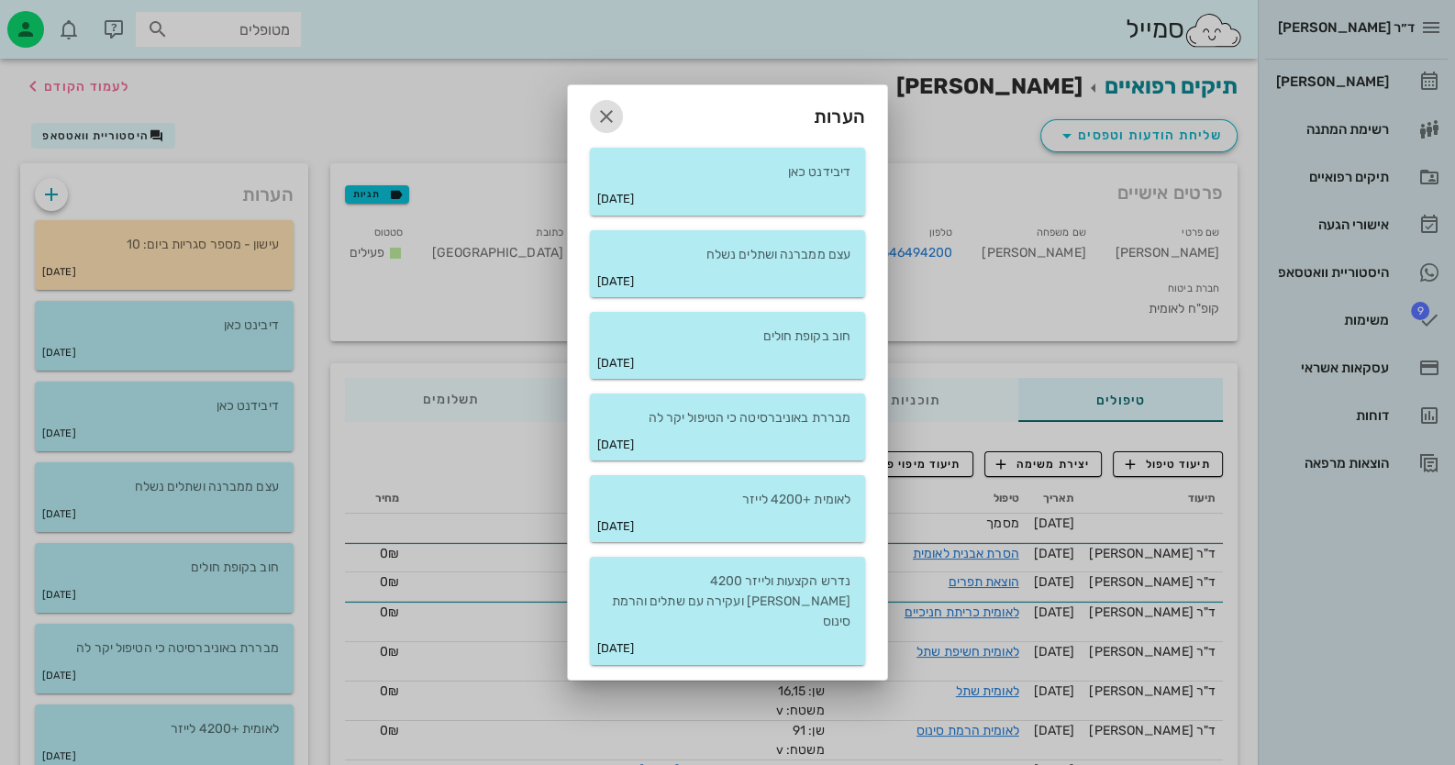
click at [610, 128] on icon "button" at bounding box center [606, 116] width 22 height 22
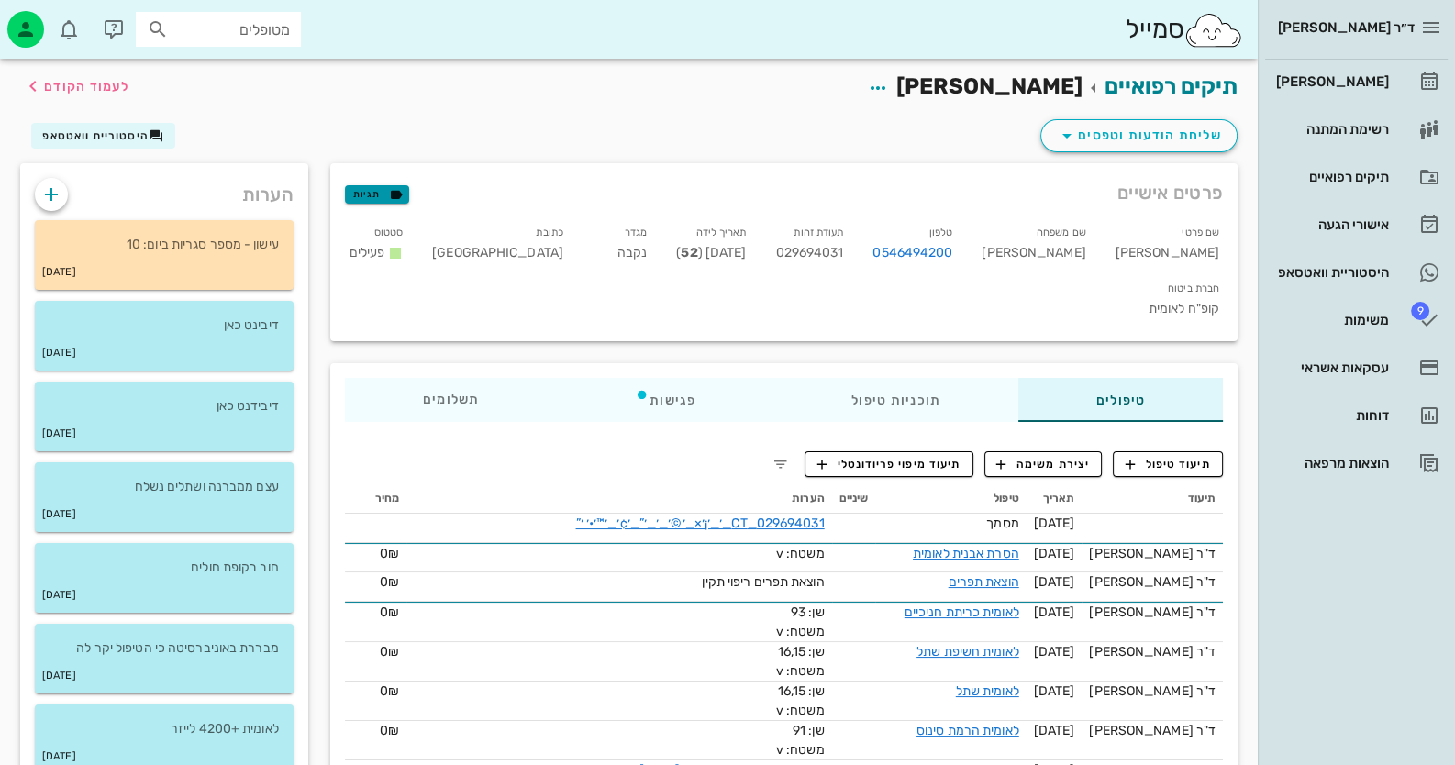
click at [383, 193] on span "תגיות" at bounding box center [377, 194] width 48 height 17
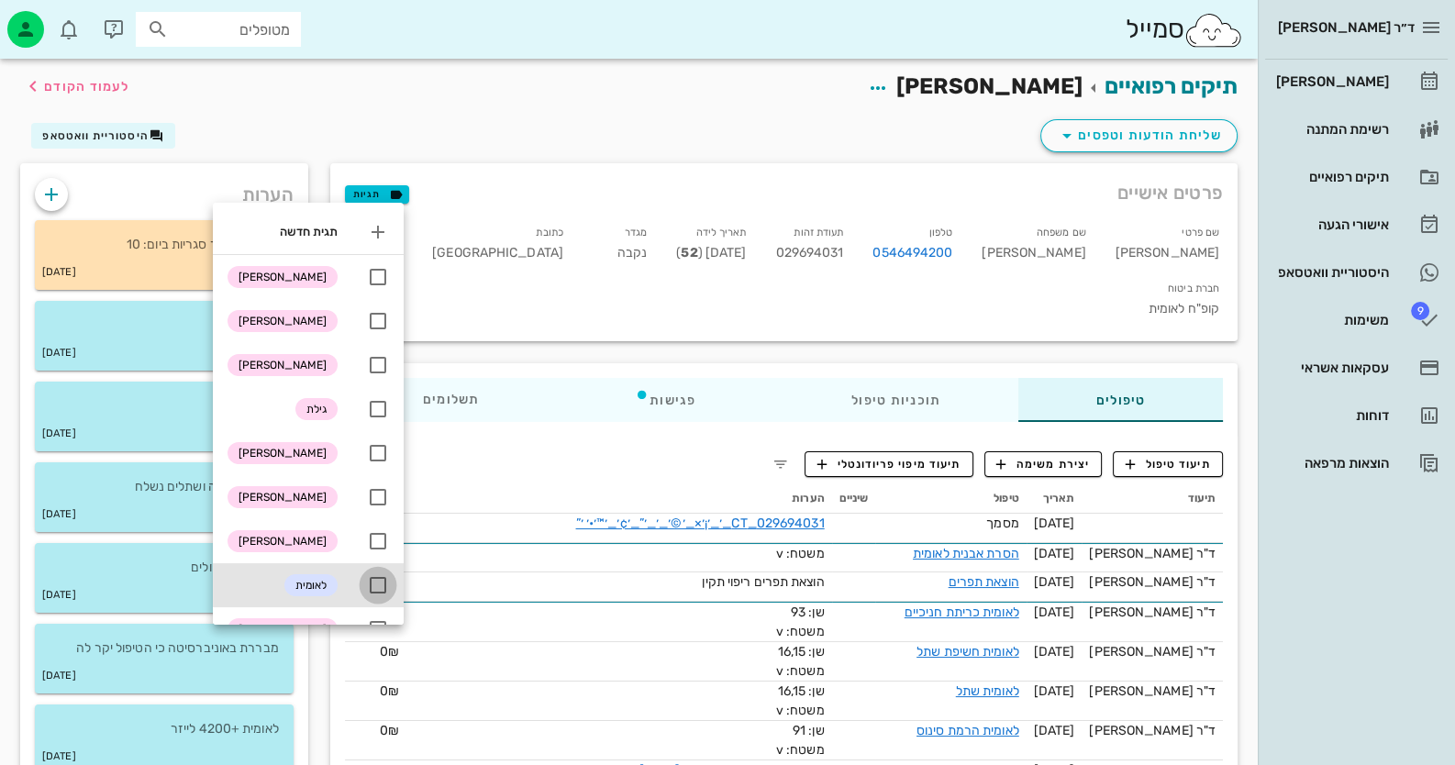
click at [381, 578] on div at bounding box center [377, 585] width 31 height 31
checkbox input "true"
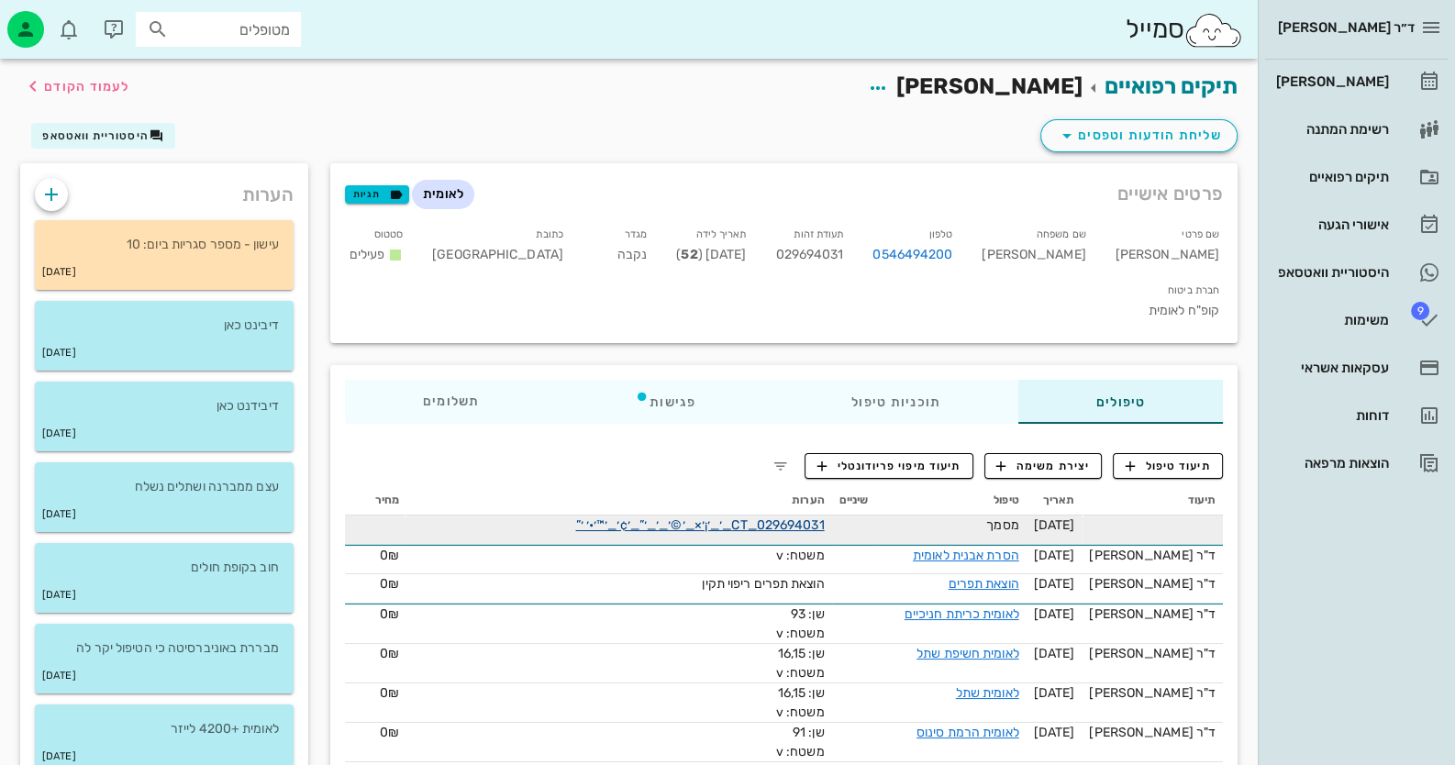
click at [724, 517] on link "029694031_CT_׳_׳¡׳×_׳©׳_׳_׳”_׳¢׳_׳™׳•׳ ׳”" at bounding box center [699, 525] width 249 height 16
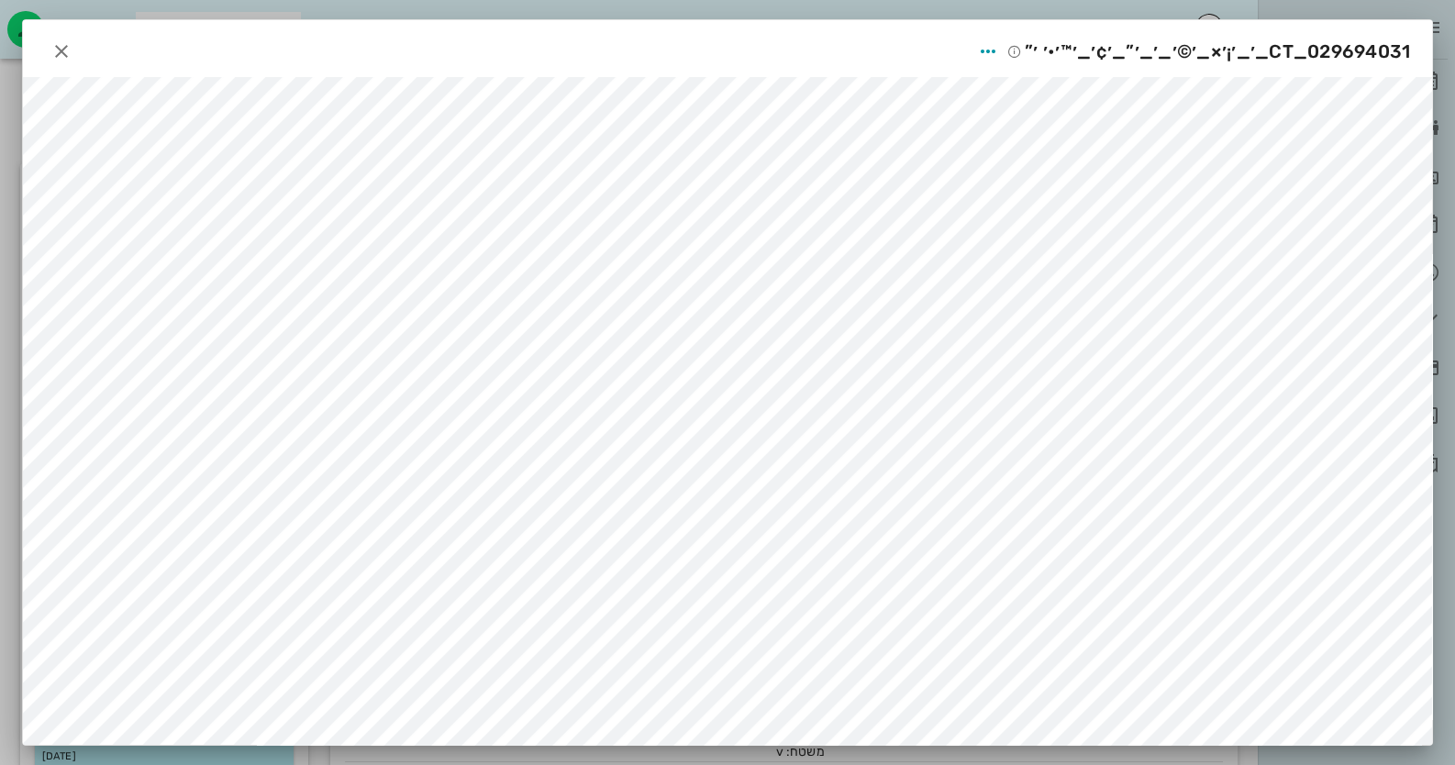
click at [1074, 35] on div "029694031_CT_׳_׳¡׳×_׳©׳_׳_׳”_׳¢׳_׳™׳•׳ ׳”" at bounding box center [1191, 51] width 439 height 33
click at [986, 49] on icon "button" at bounding box center [988, 51] width 22 height 22
click at [986, 132] on div "שיתוף" at bounding box center [975, 140] width 50 height 17
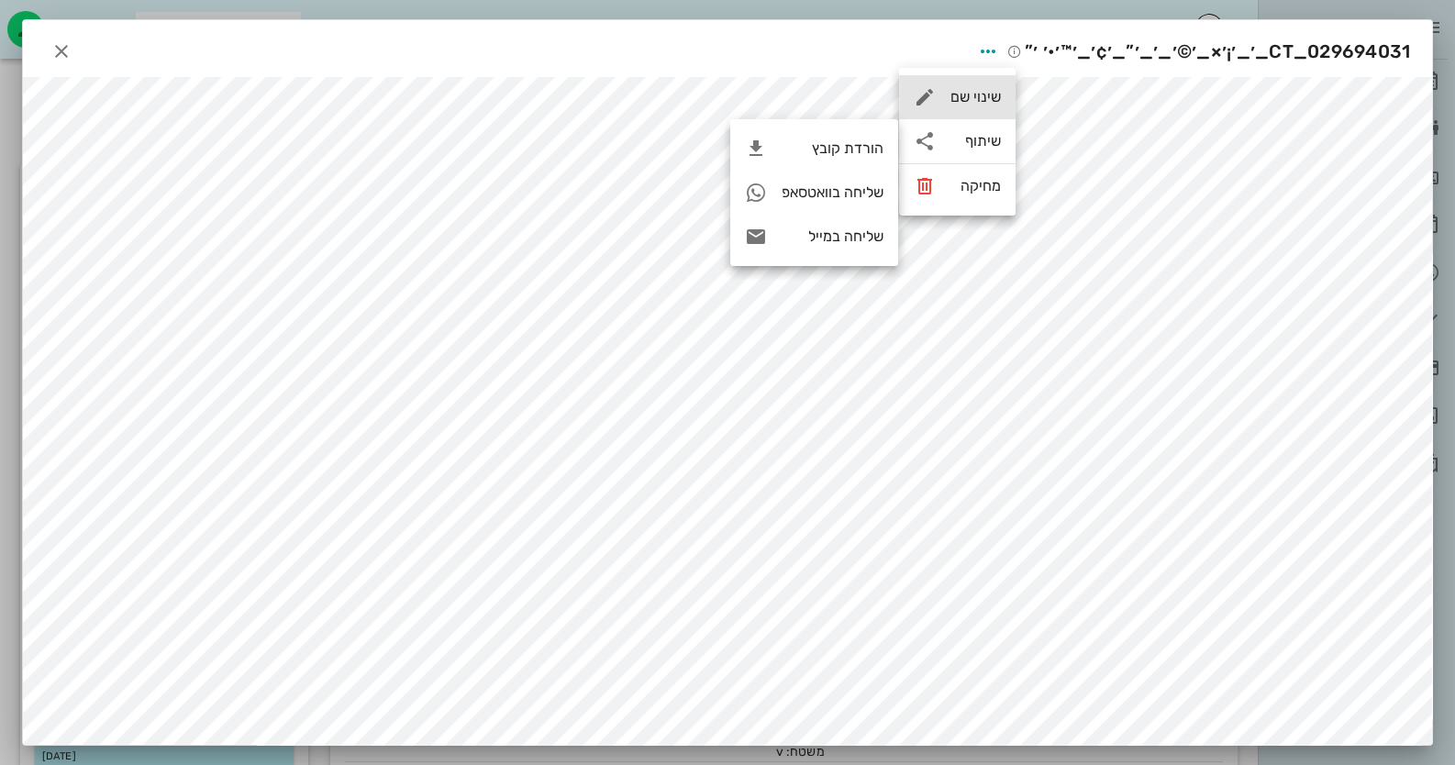
click at [967, 100] on div "שינוי שם" at bounding box center [975, 96] width 50 height 17
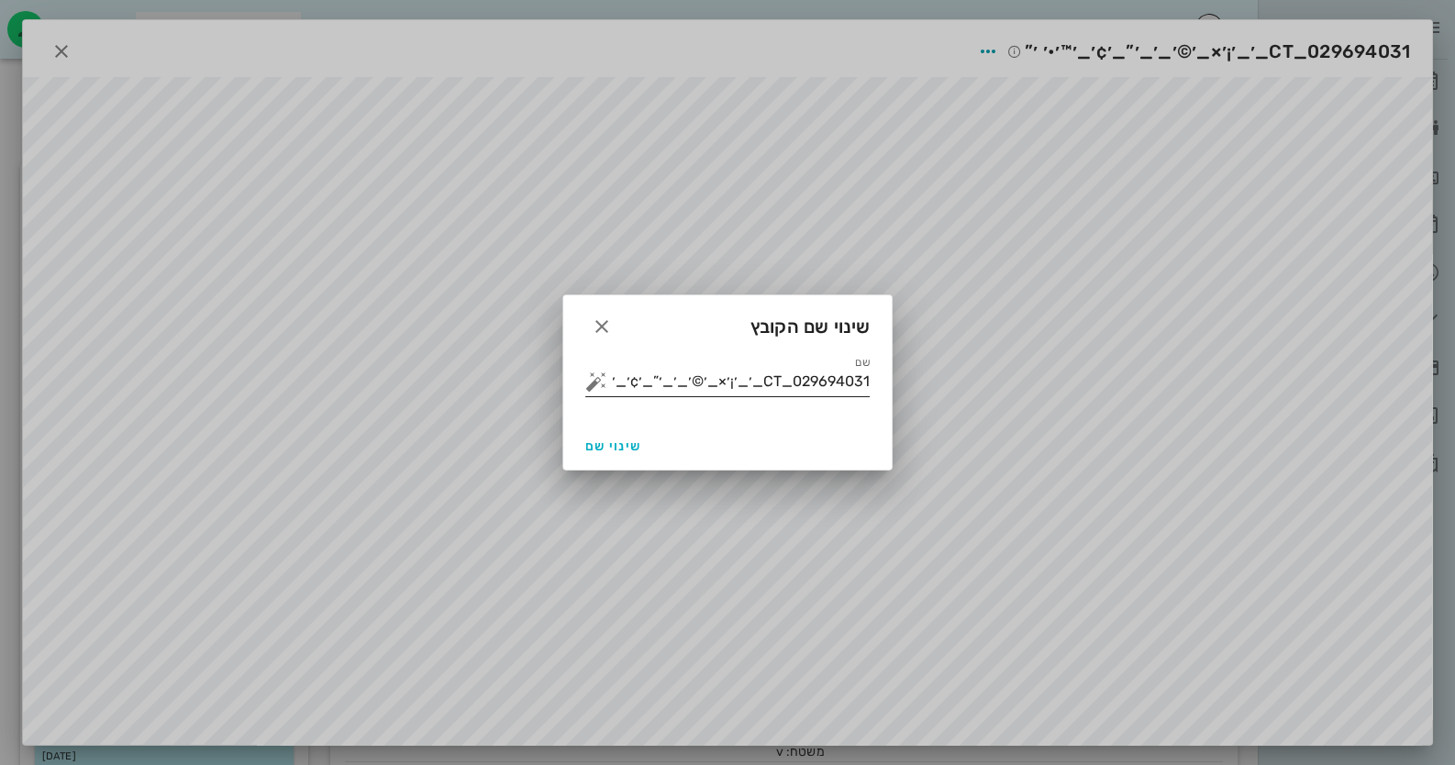
click at [774, 398] on div "שם 029694031_CT_׳_׳¡׳×_׳©׳_׳_׳”_׳¢׳_׳™׳•׳ ׳”" at bounding box center [727, 385] width 284 height 37
click at [780, 389] on input "029694031_CT_׳_׳¡׳×_׳©׳_׳_׳”_׳¢׳_׳™׳•׳ ׳”" at bounding box center [740, 381] width 259 height 29
click at [780, 388] on input "029694031_CT_׳_׳¡׳×_׳©׳_׳_׳”_׳¢׳_׳™׳•׳ ׳”" at bounding box center [740, 381] width 259 height 29
click at [599, 382] on button "button" at bounding box center [596, 382] width 22 height 22
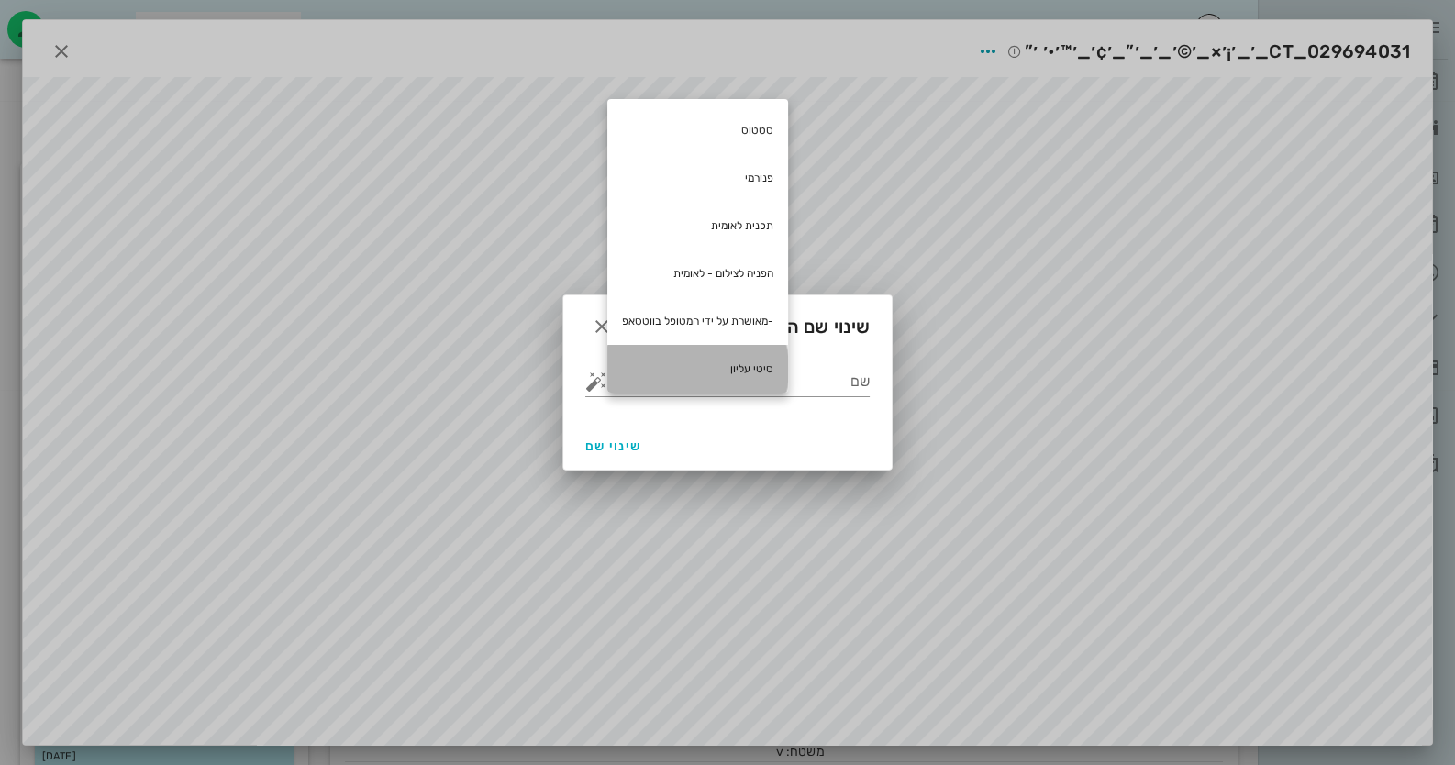
click at [718, 361] on div "סיטי עליון" at bounding box center [697, 369] width 181 height 48
type input "סיטי עליון"
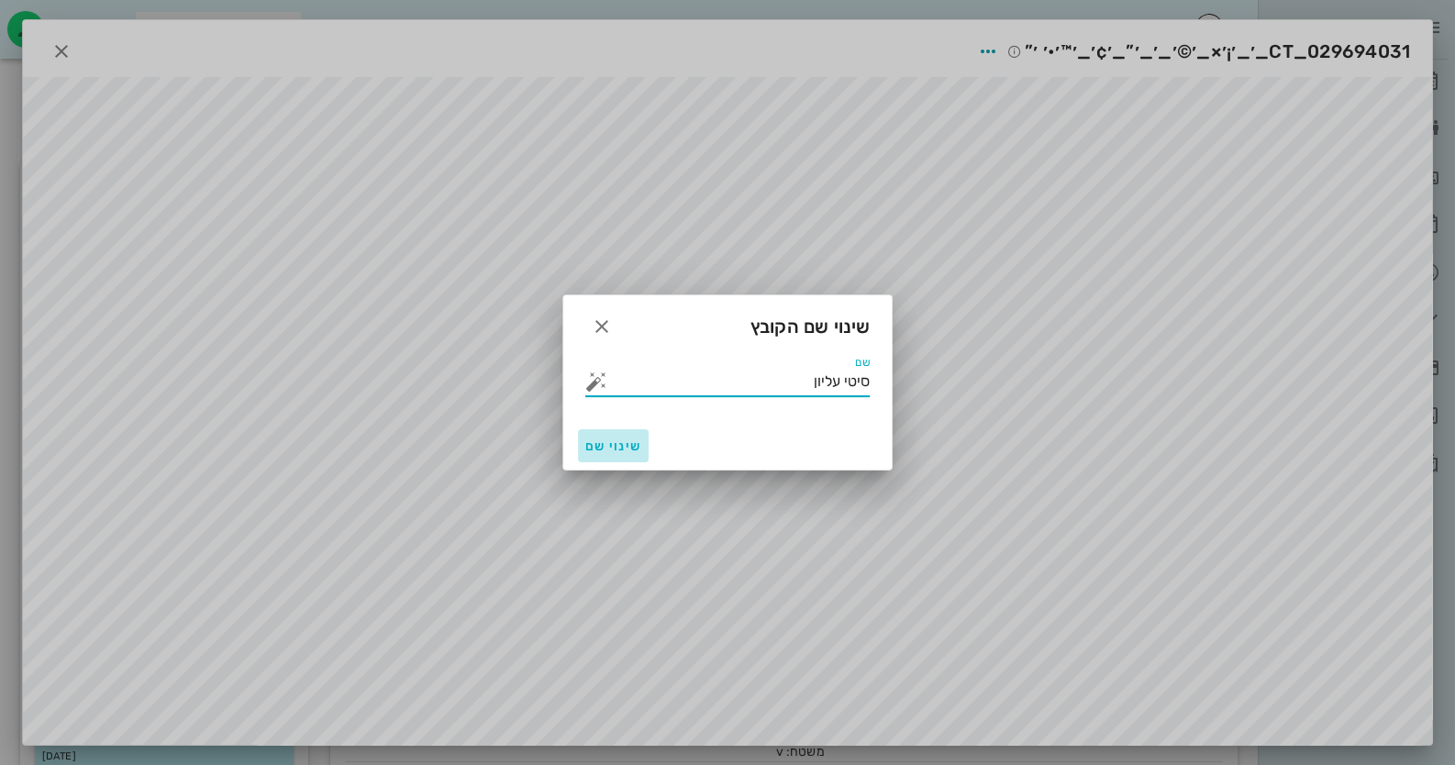
click at [616, 432] on button "שינוי שם" at bounding box center [613, 445] width 71 height 33
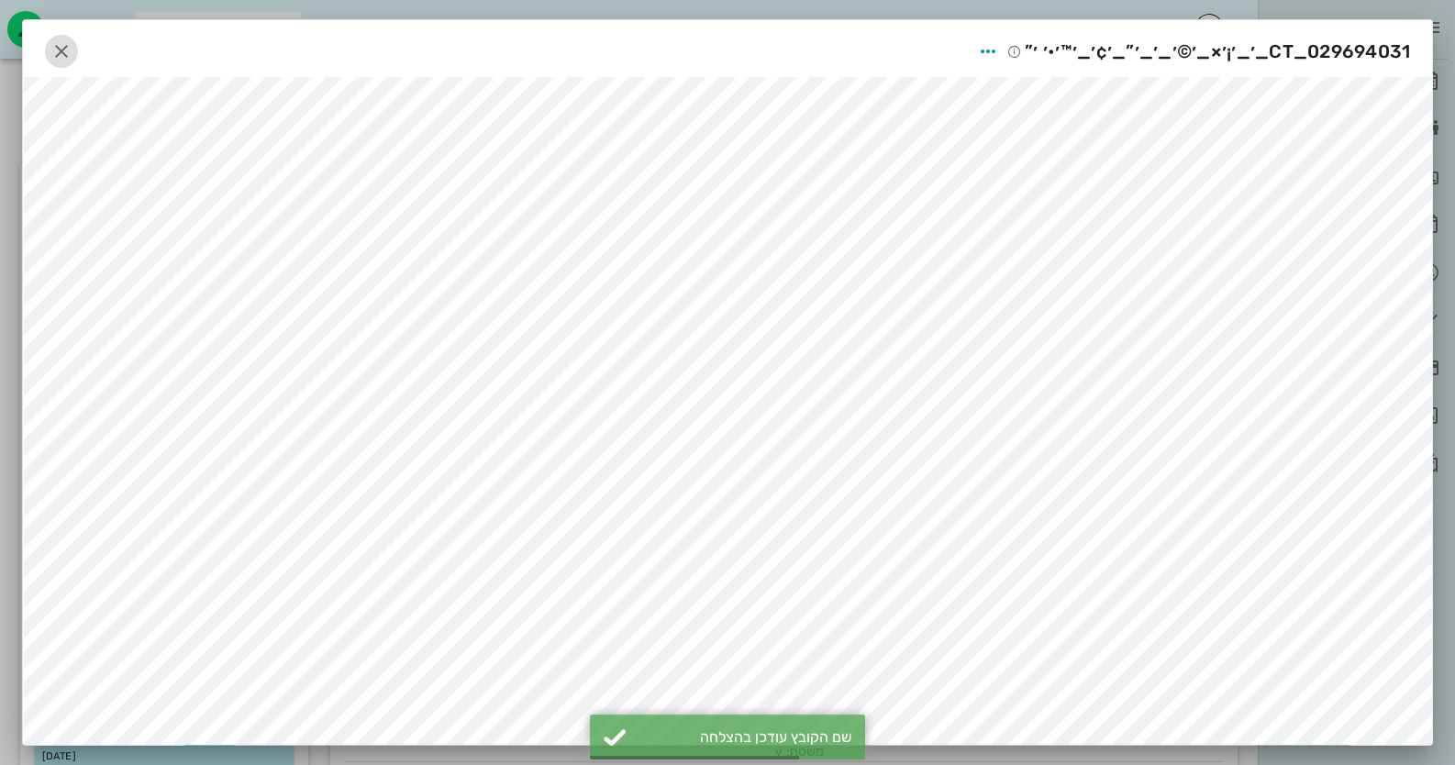
click at [72, 55] on icon "button" at bounding box center [61, 51] width 22 height 22
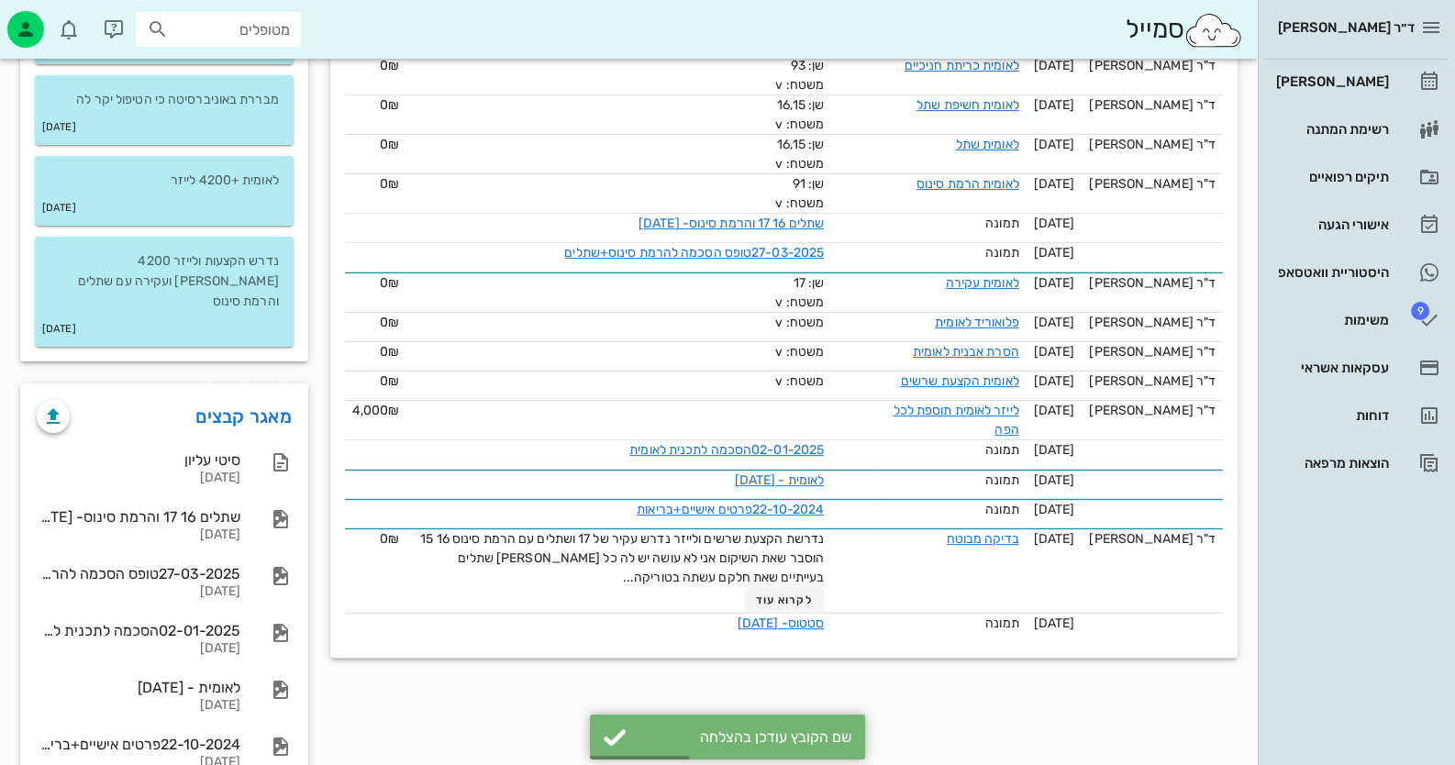
scroll to position [550, 0]
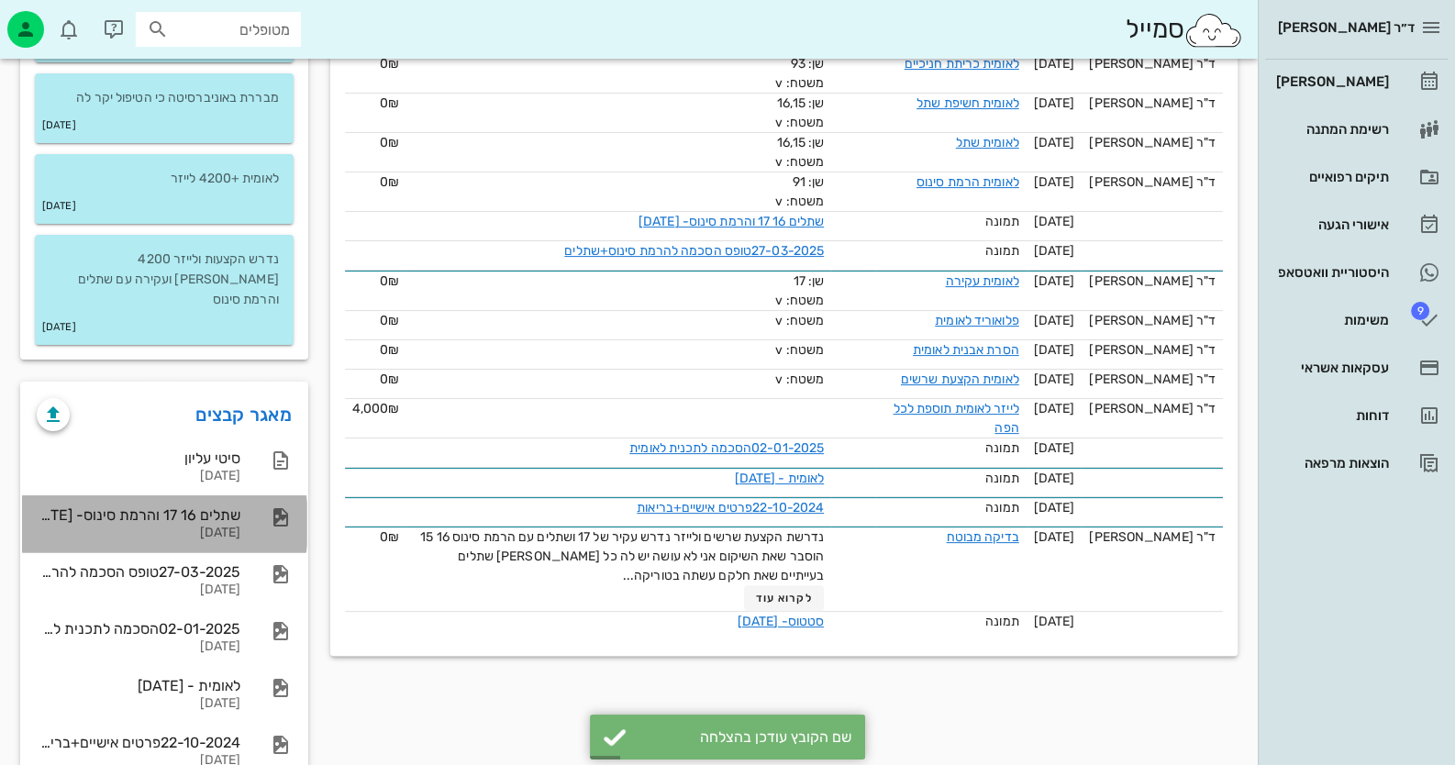
click at [242, 498] on div "שתלים 16 17 והרמת סינוס- [DATE] [DATE]" at bounding box center [164, 523] width 284 height 57
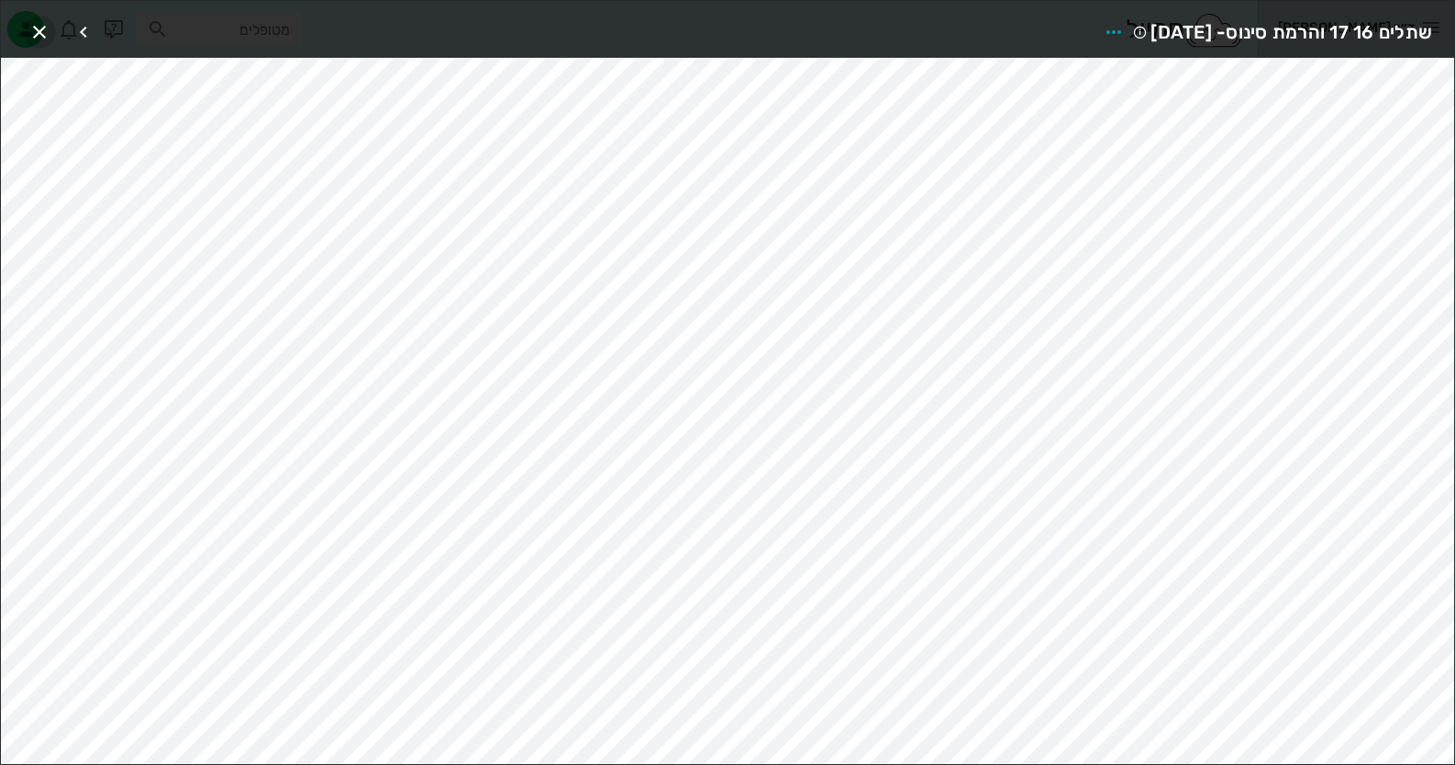
click at [40, 28] on icon "button" at bounding box center [39, 32] width 22 height 22
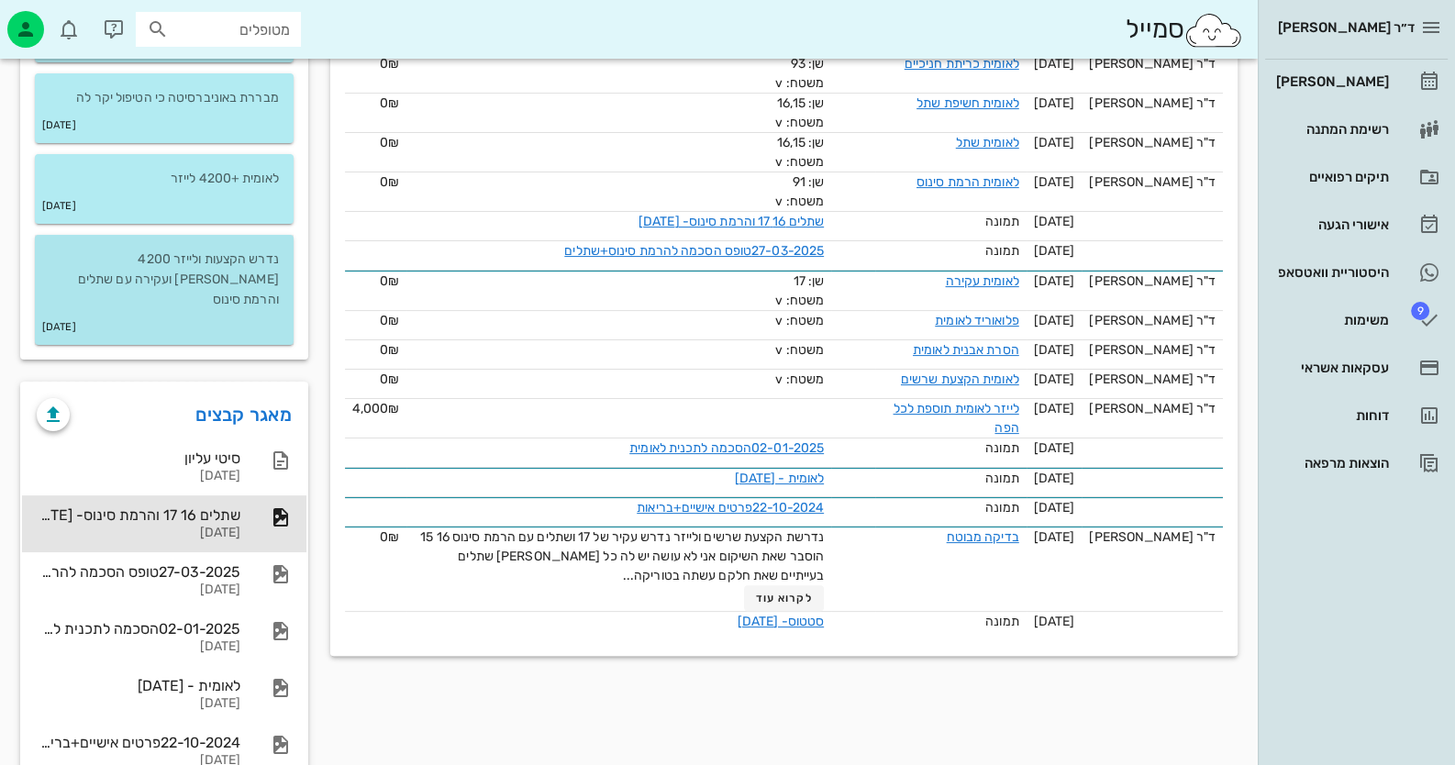
click at [188, 311] on div "[DATE]" at bounding box center [164, 327] width 259 height 35
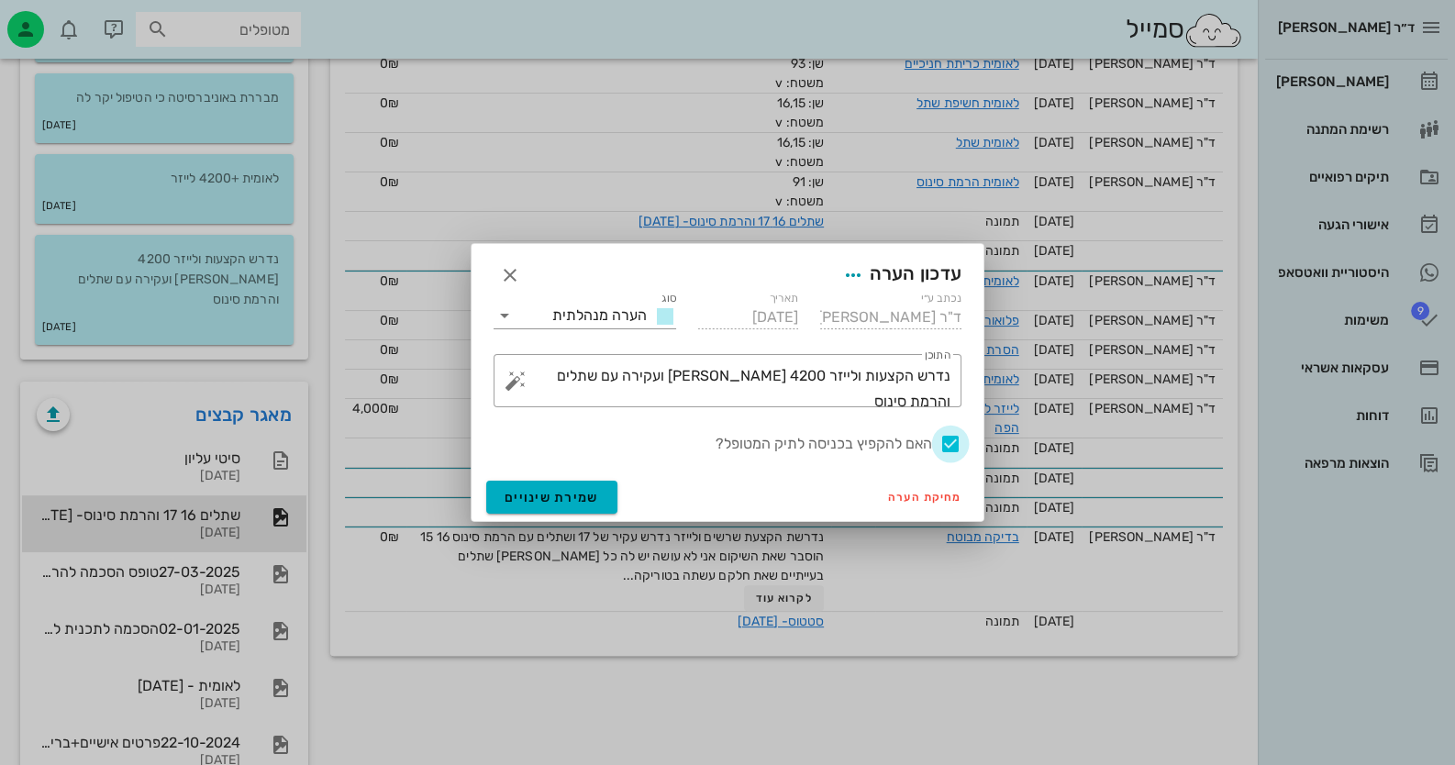
click at [956, 436] on div at bounding box center [950, 443] width 31 height 31
checkbox input "false"
click at [600, 500] on button "שמירת שינויים" at bounding box center [551, 497] width 131 height 33
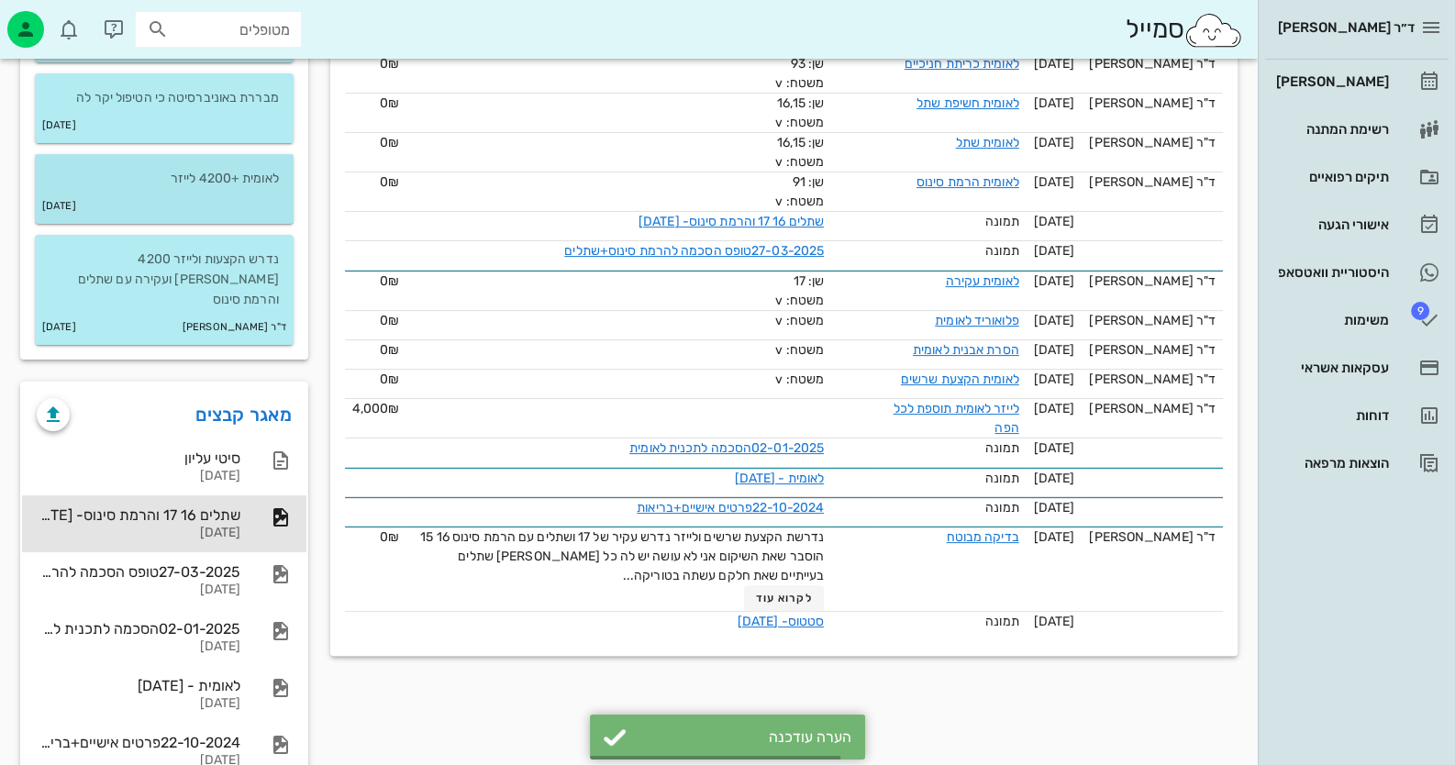
click at [231, 180] on p "לאומית +4200 לייזר" at bounding box center [164, 179] width 229 height 20
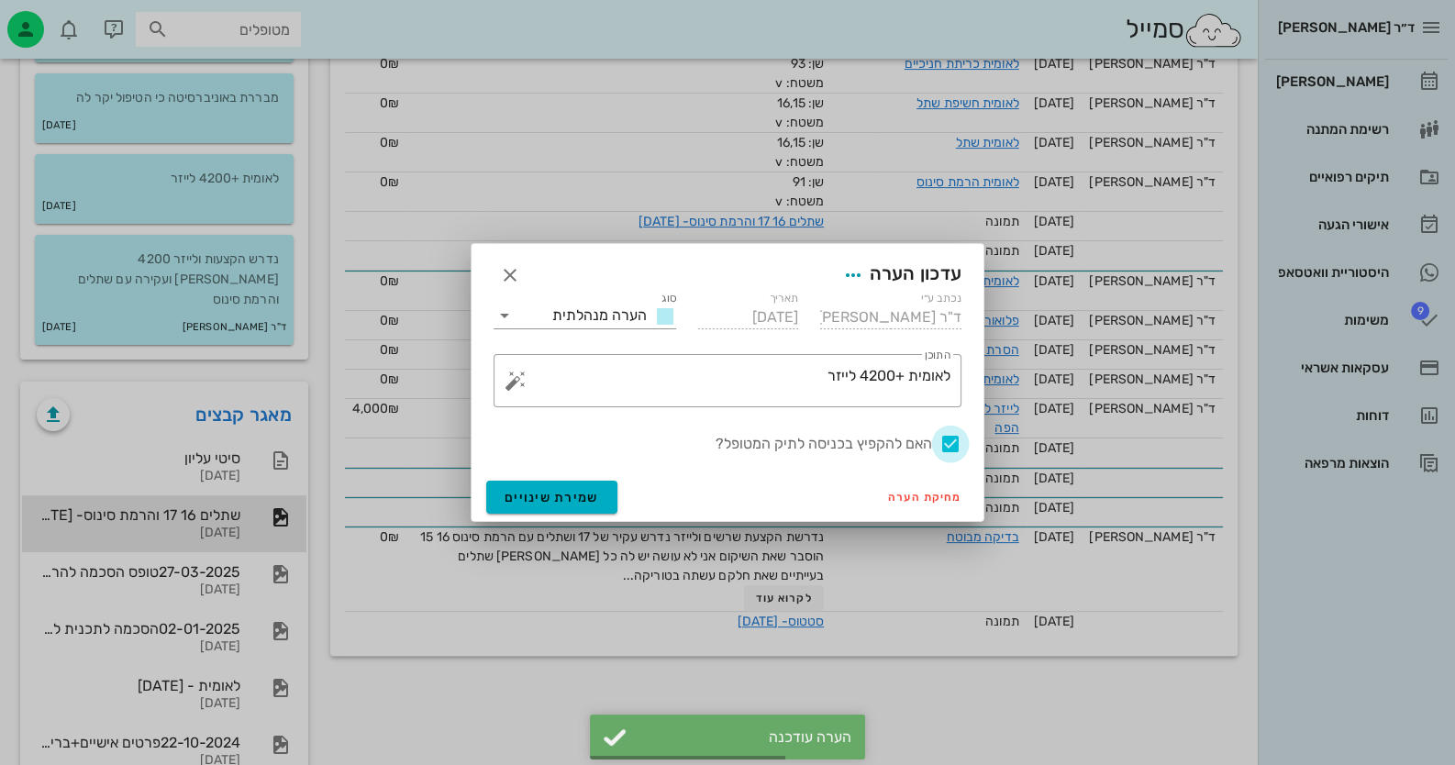
click at [939, 437] on div at bounding box center [950, 443] width 31 height 31
checkbox input "false"
click at [584, 491] on span "שמירת שינויים" at bounding box center [552, 498] width 94 height 16
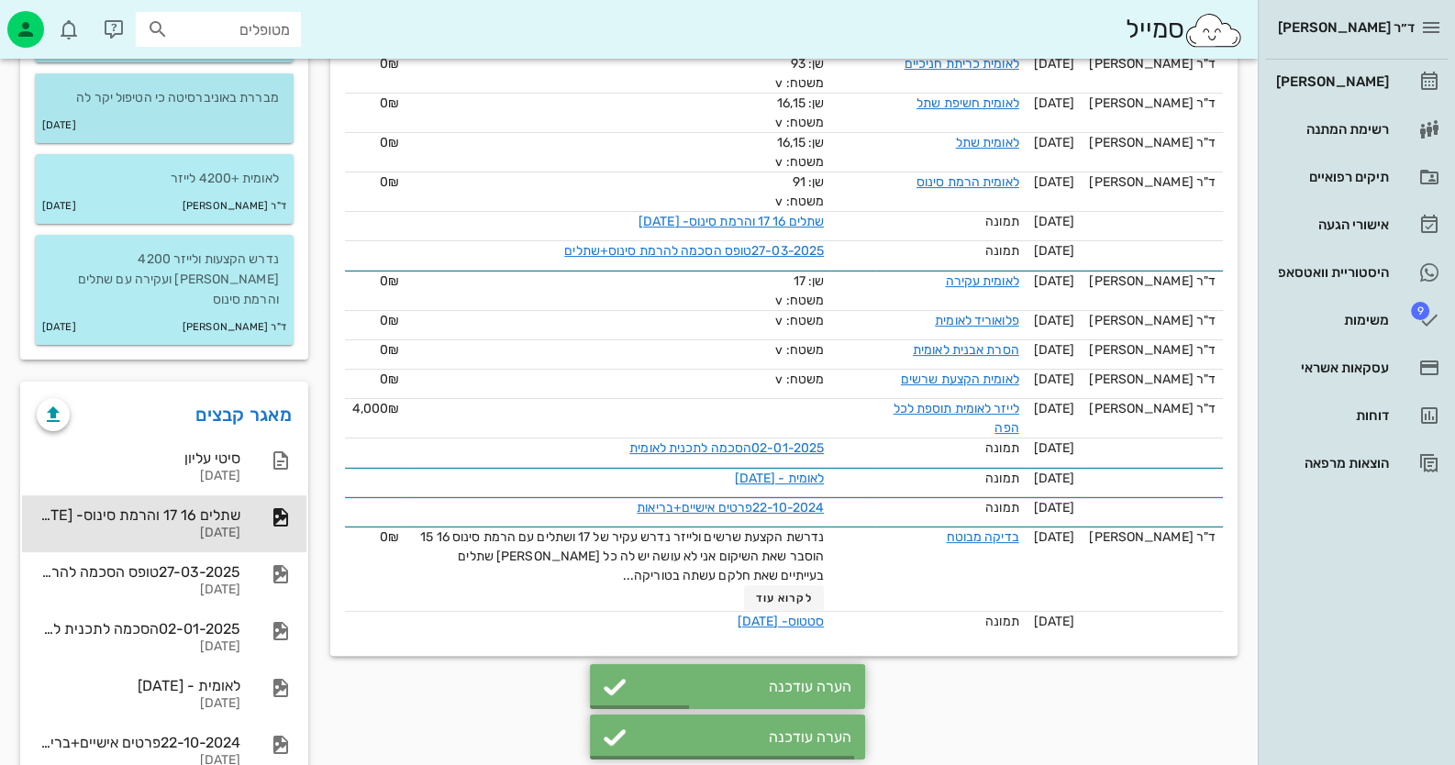
click at [207, 82] on div "מבררת באוניברסיטה כי הטיפול יקר לה" at bounding box center [164, 90] width 259 height 35
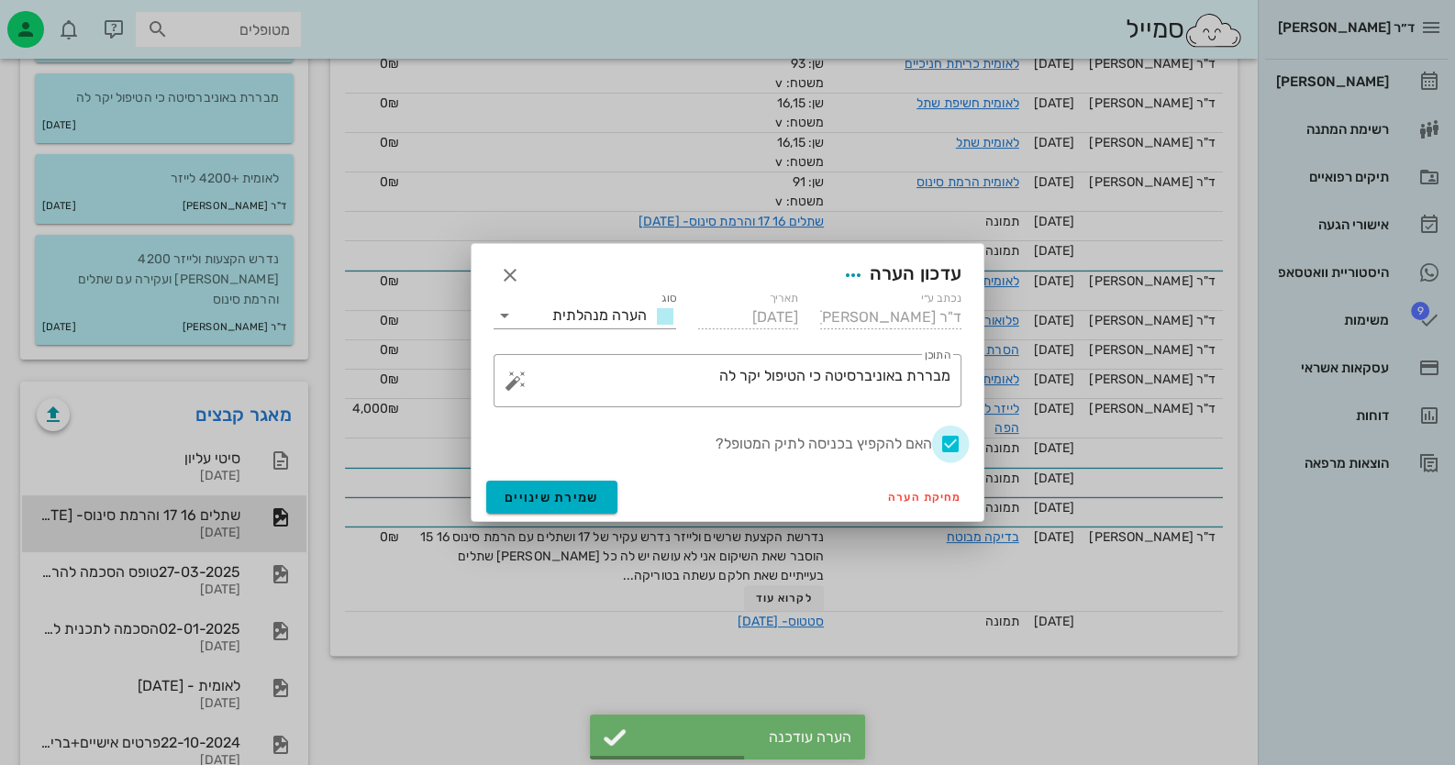
click at [955, 440] on div at bounding box center [950, 443] width 31 height 31
checkbox input "false"
click at [547, 486] on button "שמירת שינויים" at bounding box center [551, 497] width 131 height 33
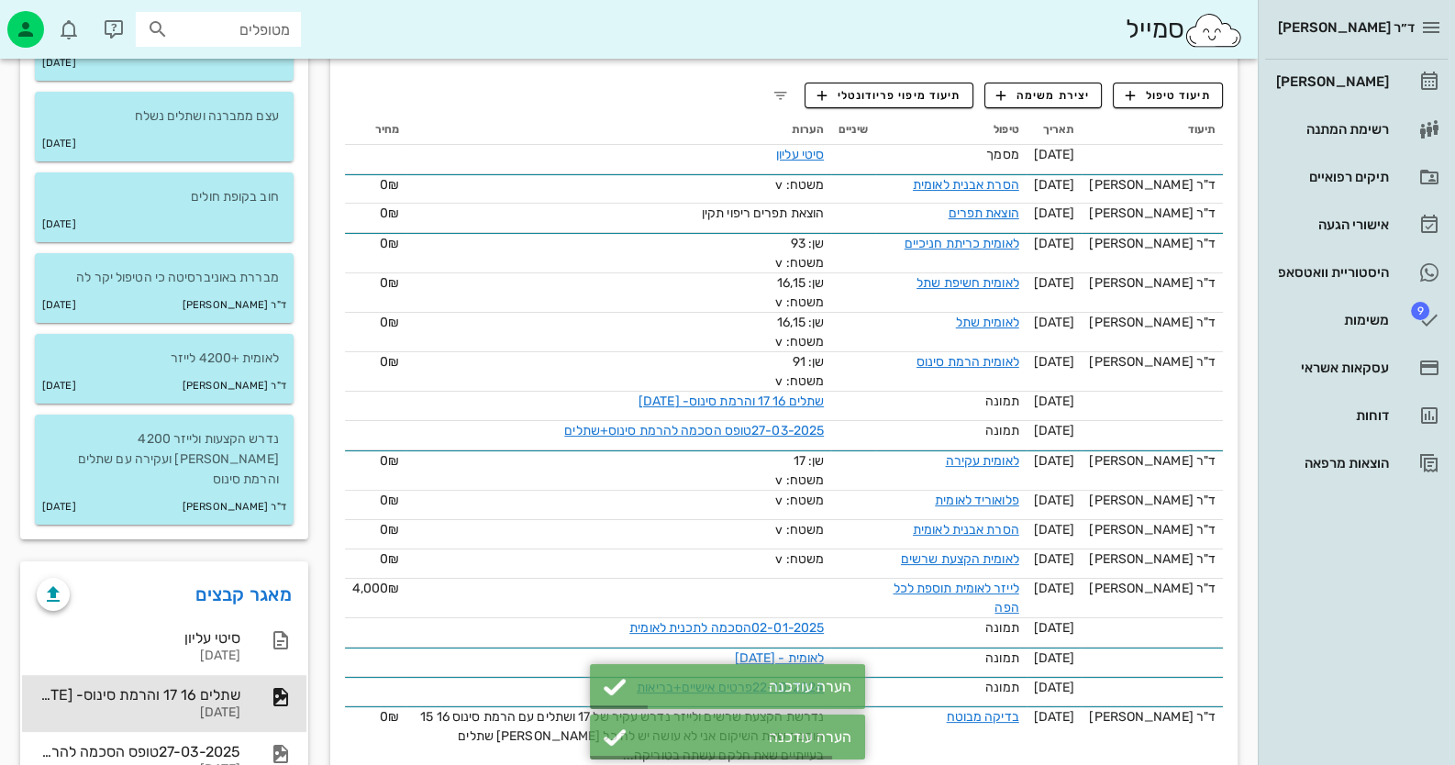
scroll to position [366, 0]
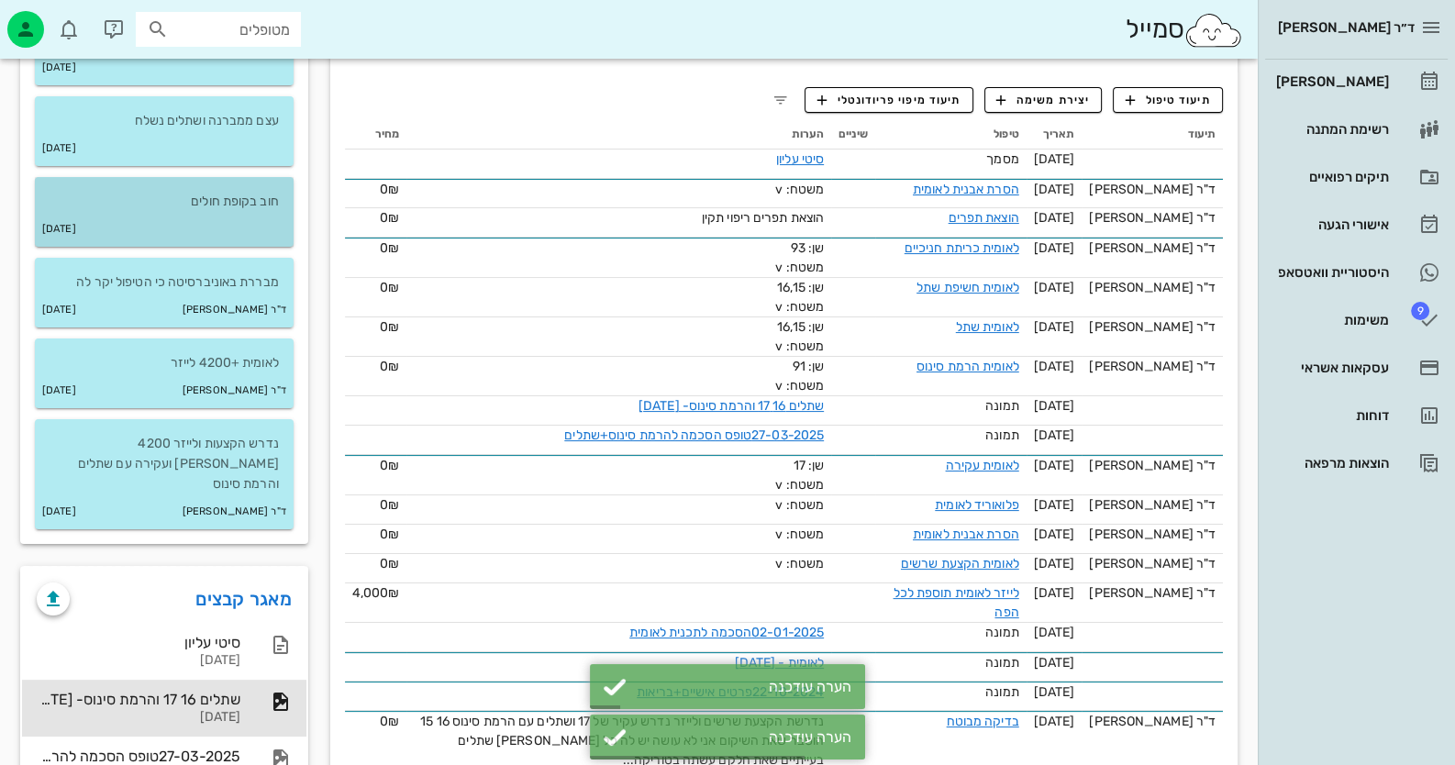
click at [172, 224] on div "[DATE]" at bounding box center [164, 229] width 259 height 35
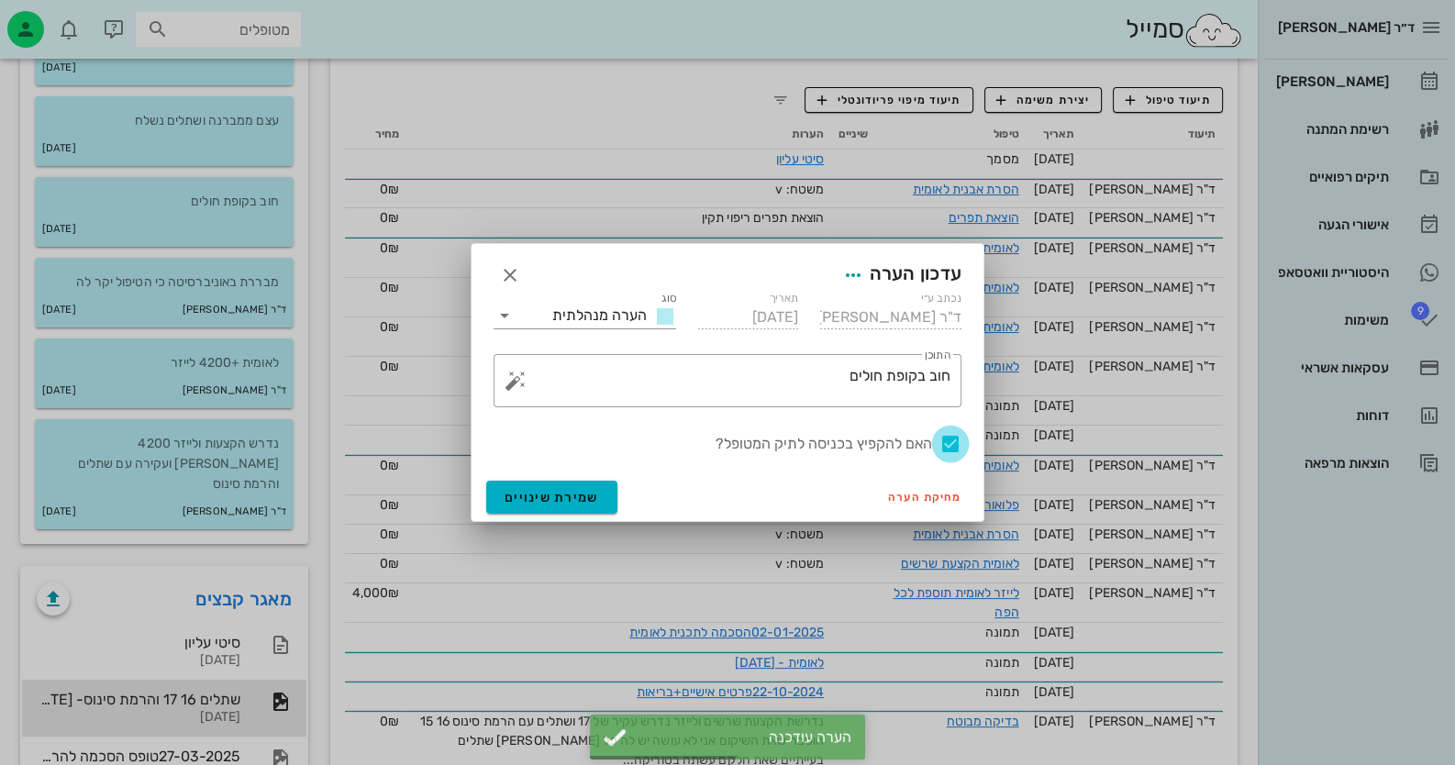
click at [954, 436] on div at bounding box center [950, 443] width 31 height 31
checkbox input "false"
click at [601, 496] on button "שמירת שינויים" at bounding box center [551, 497] width 131 height 33
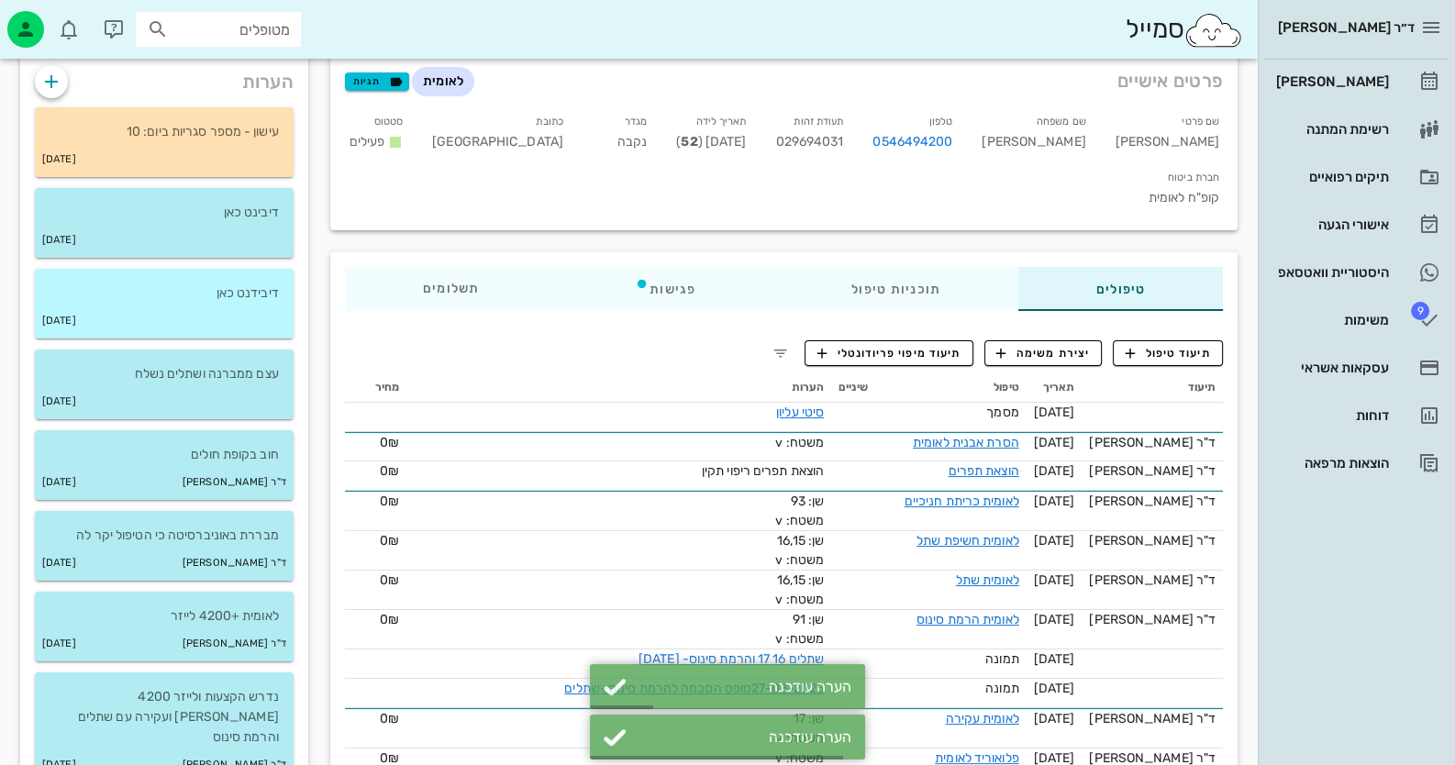
scroll to position [91, 0]
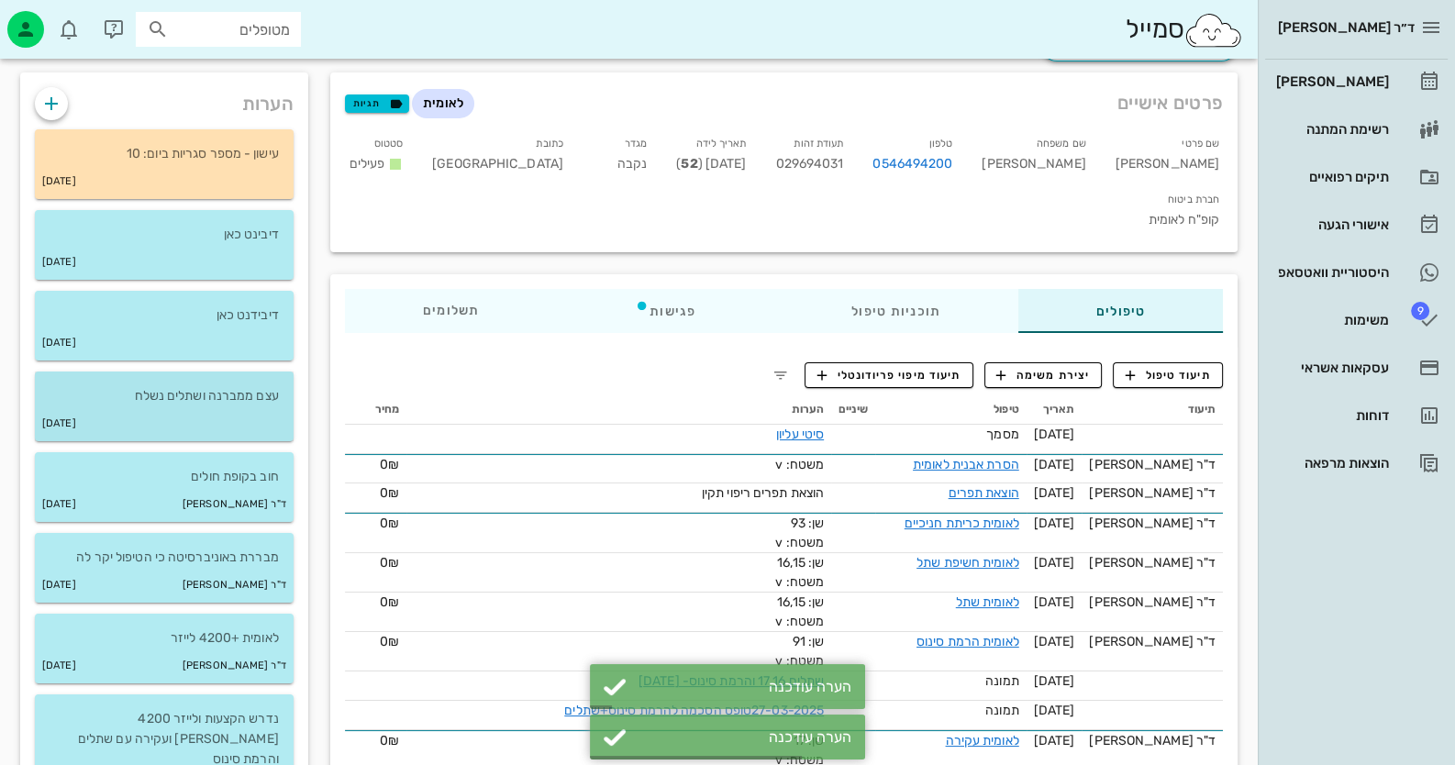
click at [247, 408] on div "[DATE]" at bounding box center [164, 423] width 259 height 35
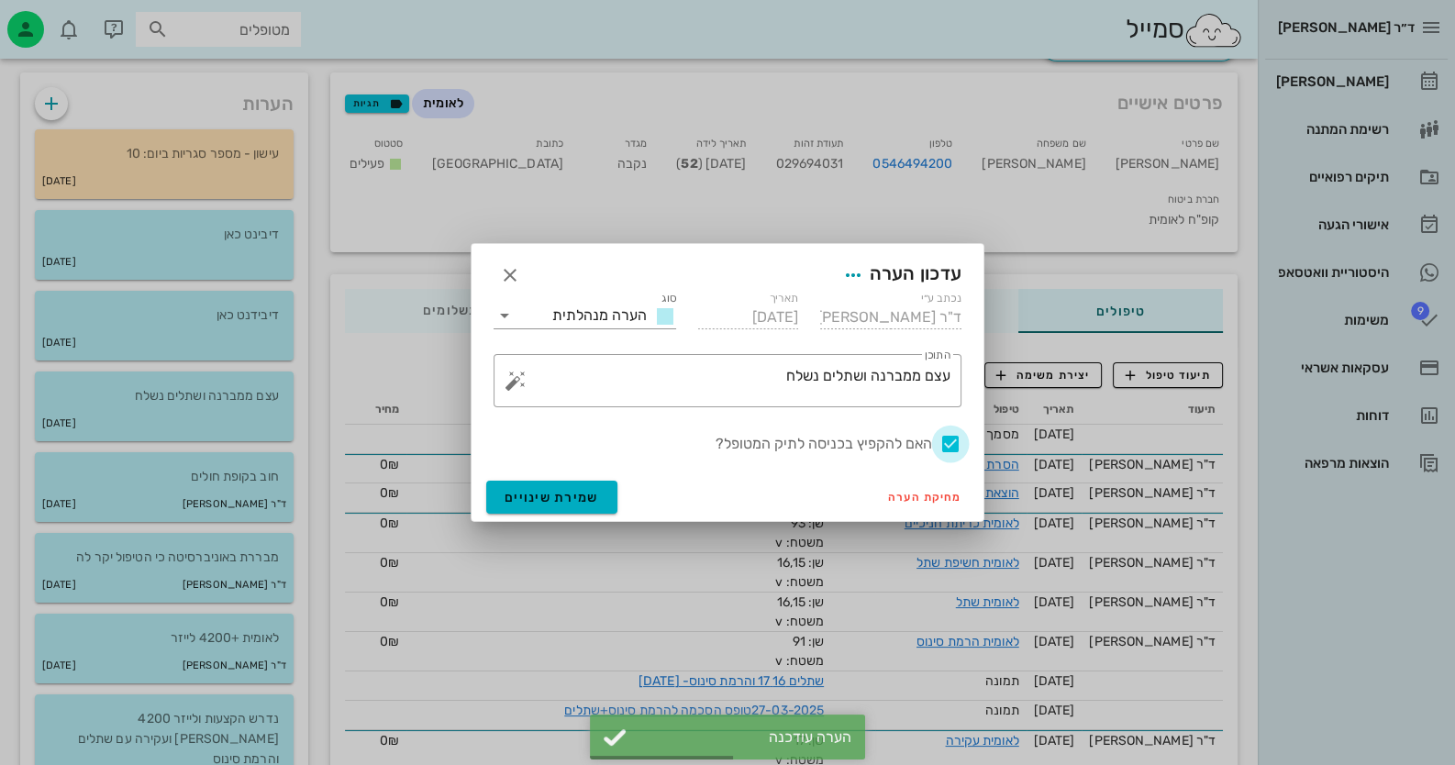
click at [949, 439] on div at bounding box center [950, 443] width 31 height 31
checkbox input "false"
click at [515, 496] on span "שמירת שינויים" at bounding box center [552, 498] width 94 height 16
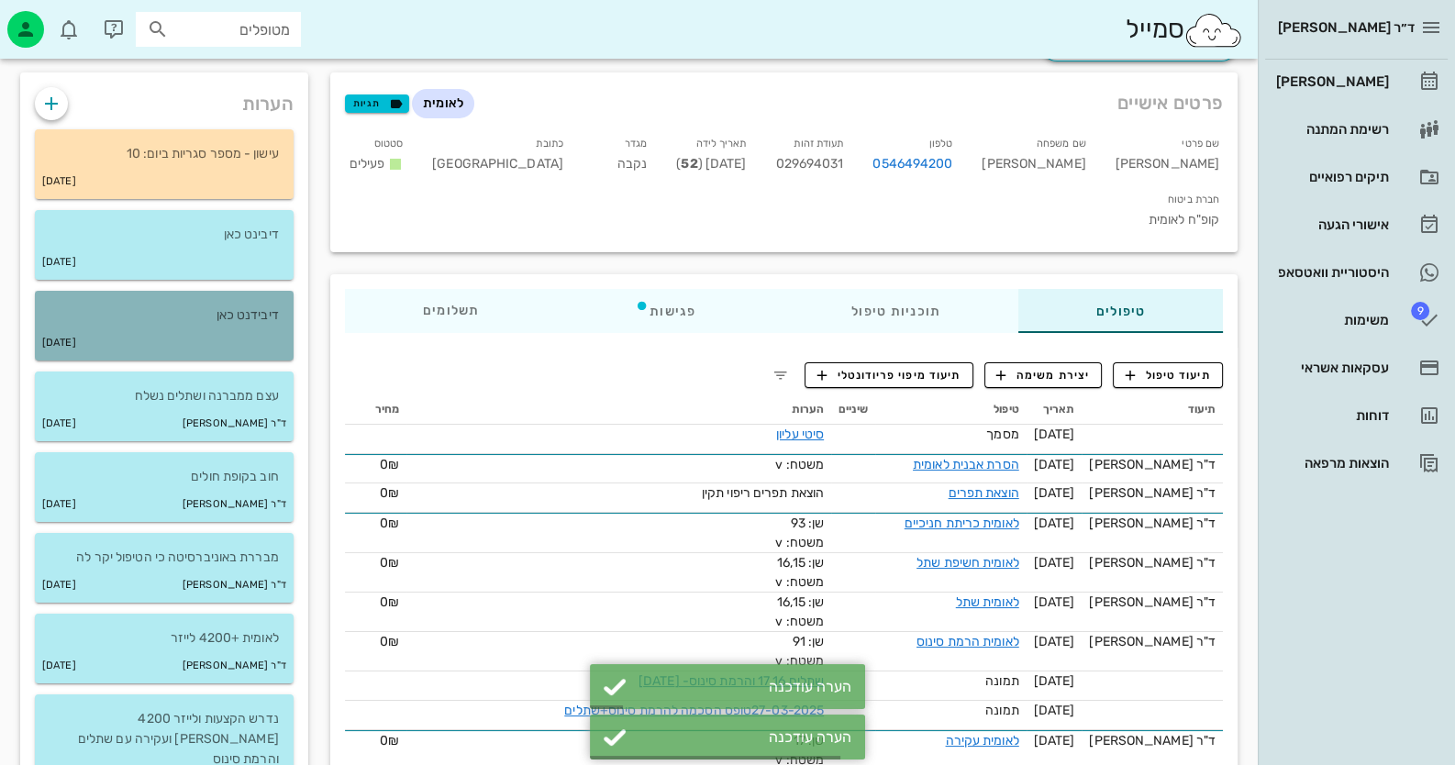
click at [234, 321] on p "דיבידנט כאן" at bounding box center [164, 315] width 229 height 20
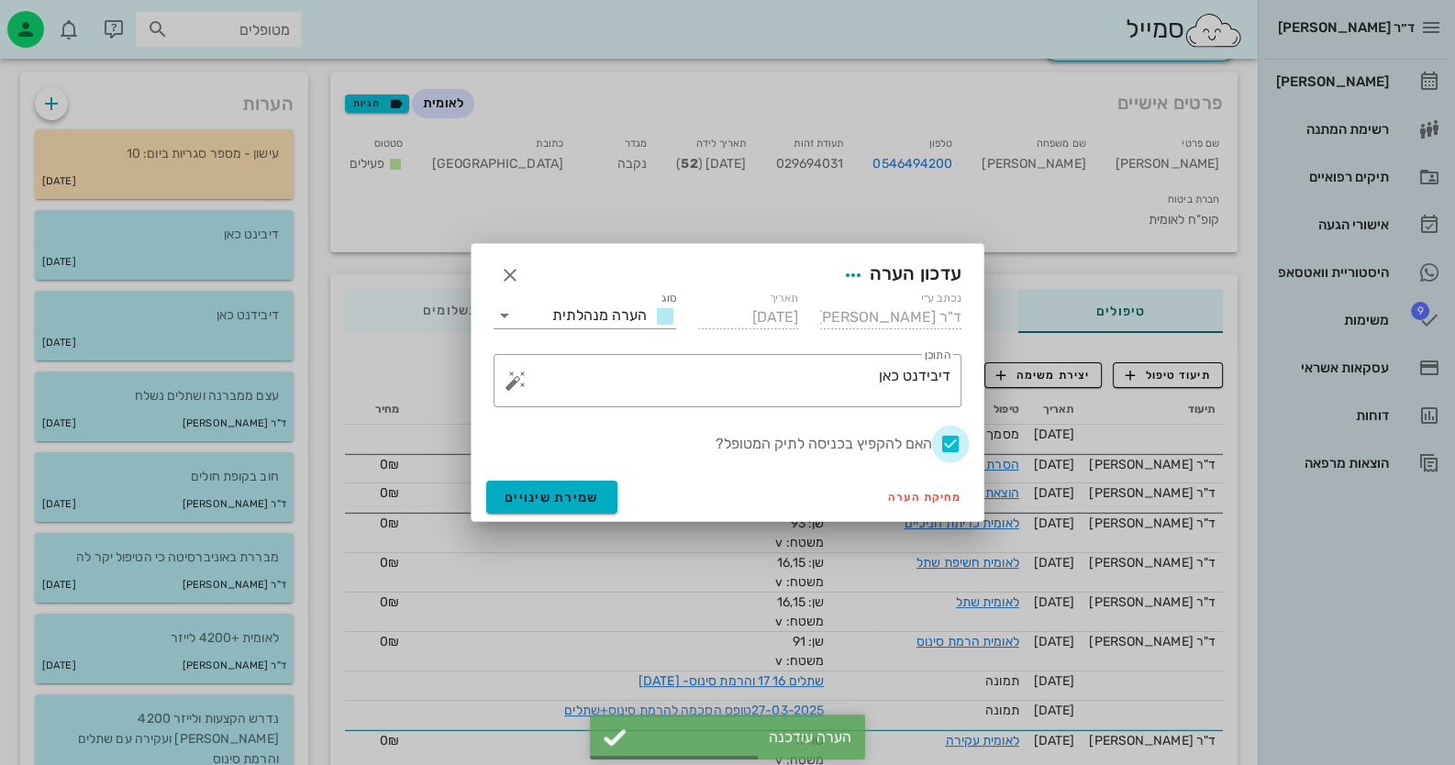
click at [950, 441] on div at bounding box center [950, 443] width 31 height 31
checkbox input "false"
click at [554, 497] on span "שמירת שינויים" at bounding box center [552, 498] width 94 height 16
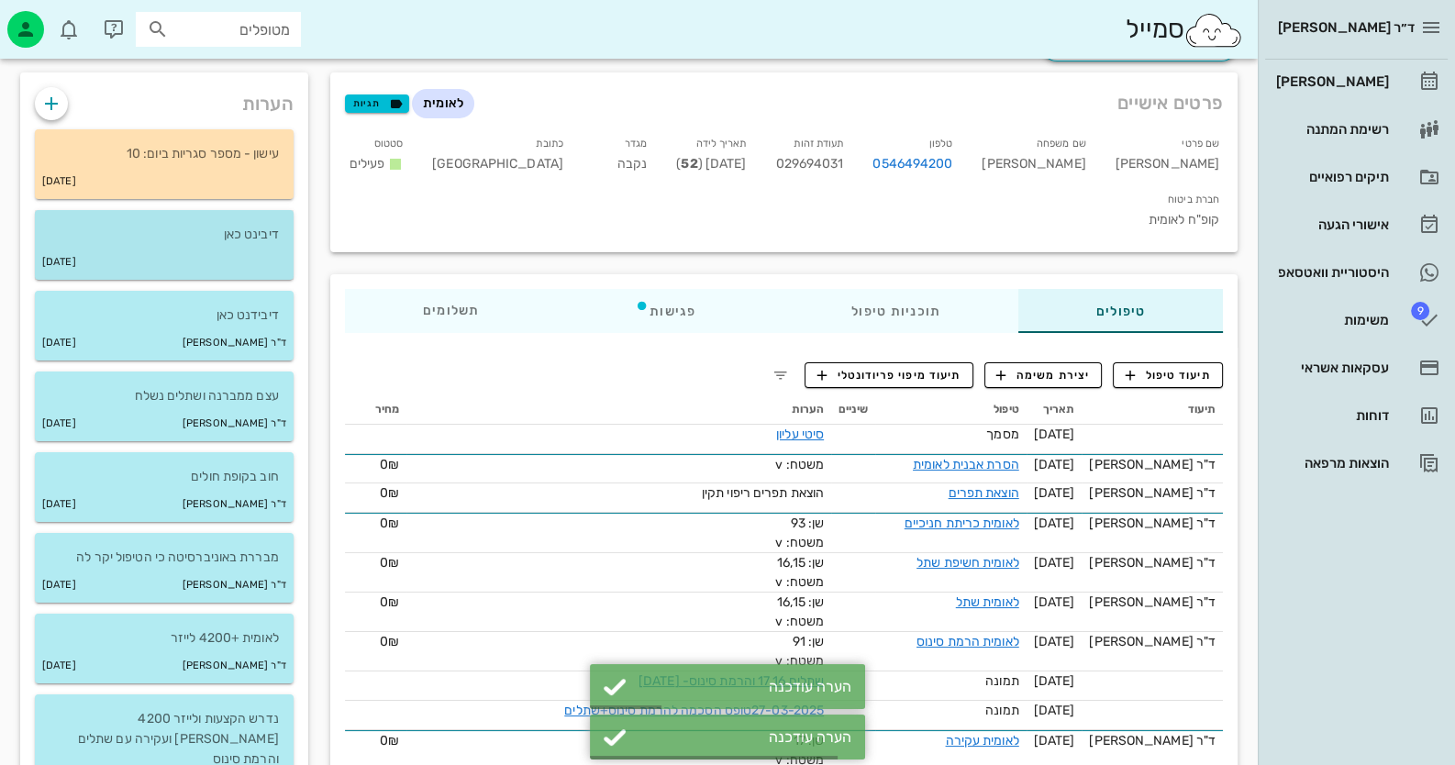
click at [223, 233] on p "דיבינט כאן" at bounding box center [164, 235] width 229 height 20
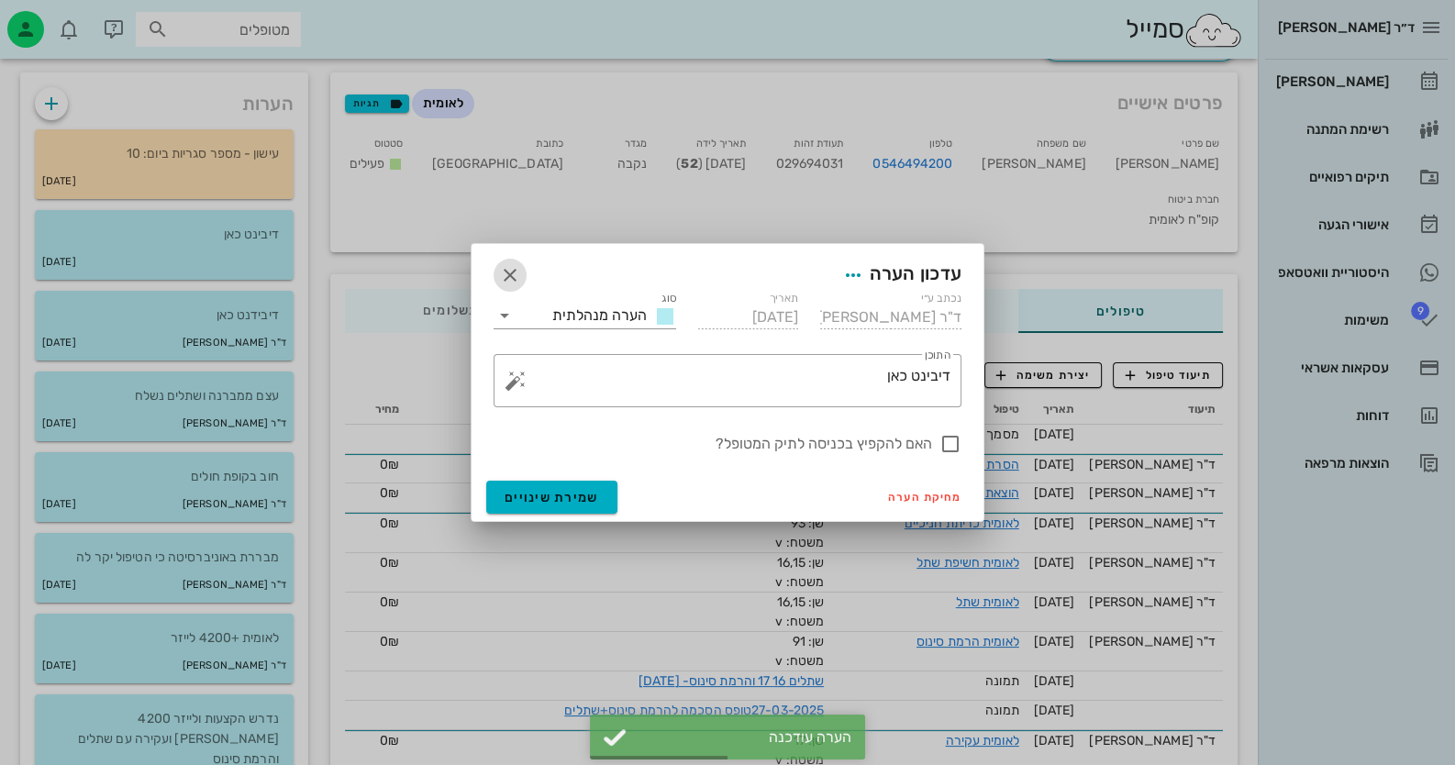
click at [511, 272] on icon "button" at bounding box center [510, 275] width 22 height 22
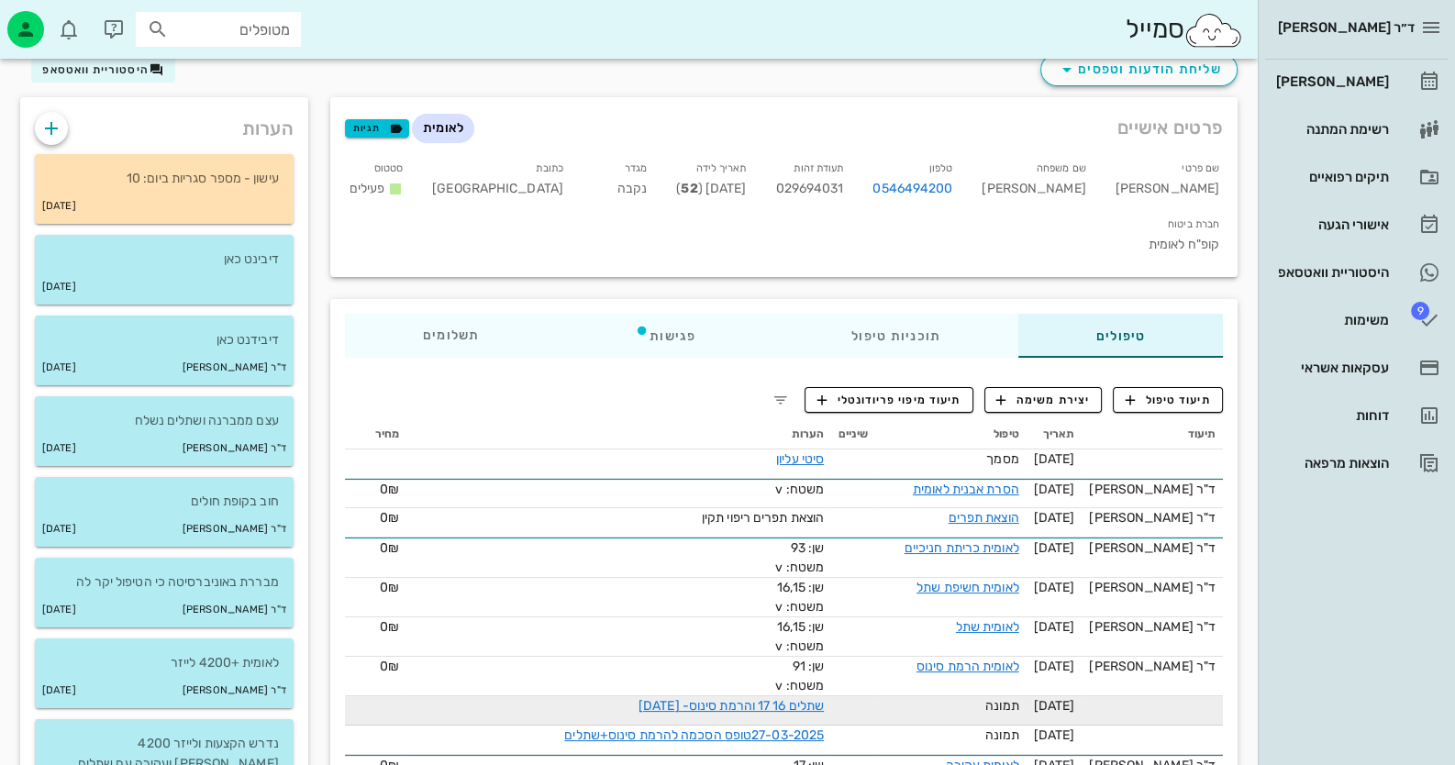
scroll to position [0, 0]
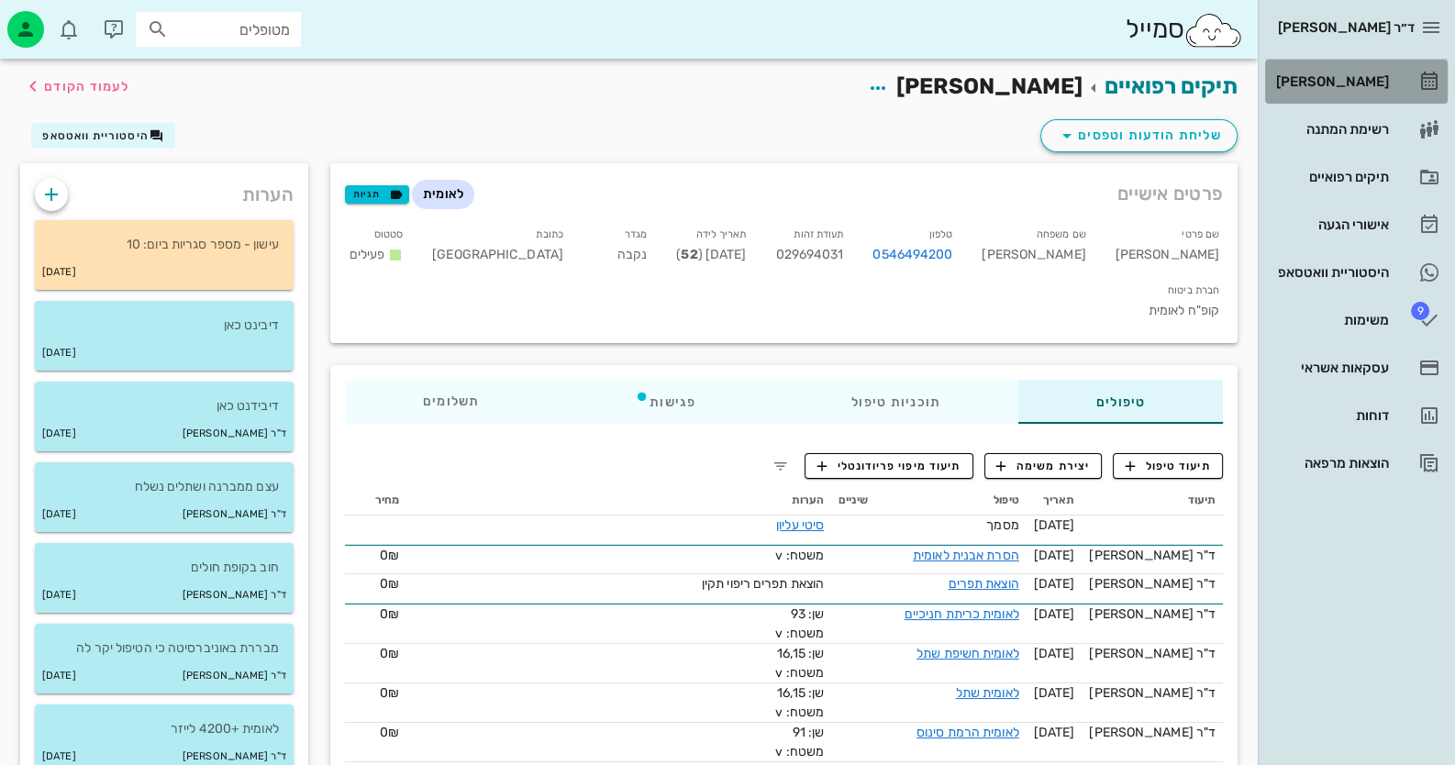
click at [1304, 77] on div "[PERSON_NAME]" at bounding box center [1330, 81] width 117 height 15
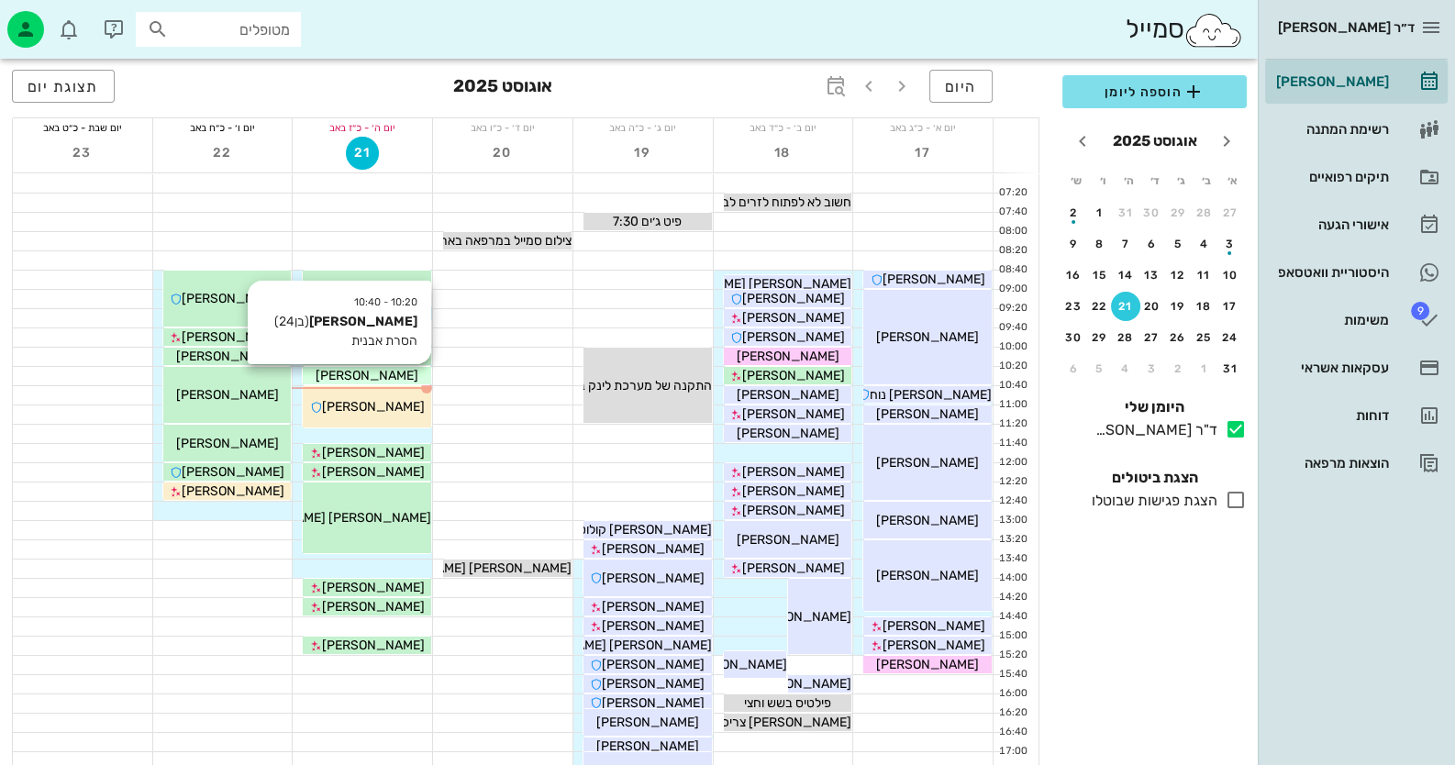
click at [408, 374] on div "[PERSON_NAME]" at bounding box center [367, 375] width 128 height 19
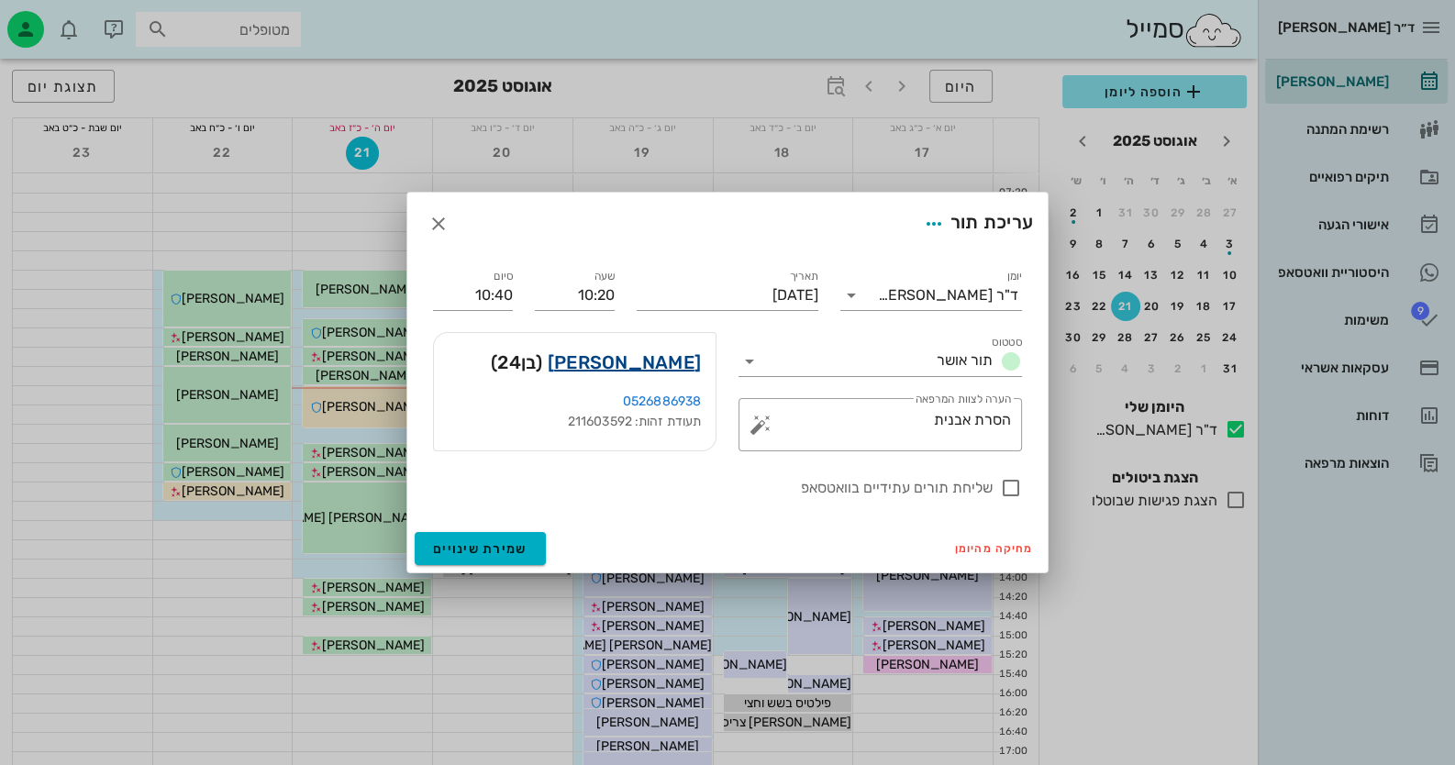
click at [659, 362] on link "[PERSON_NAME]" at bounding box center [624, 362] width 153 height 29
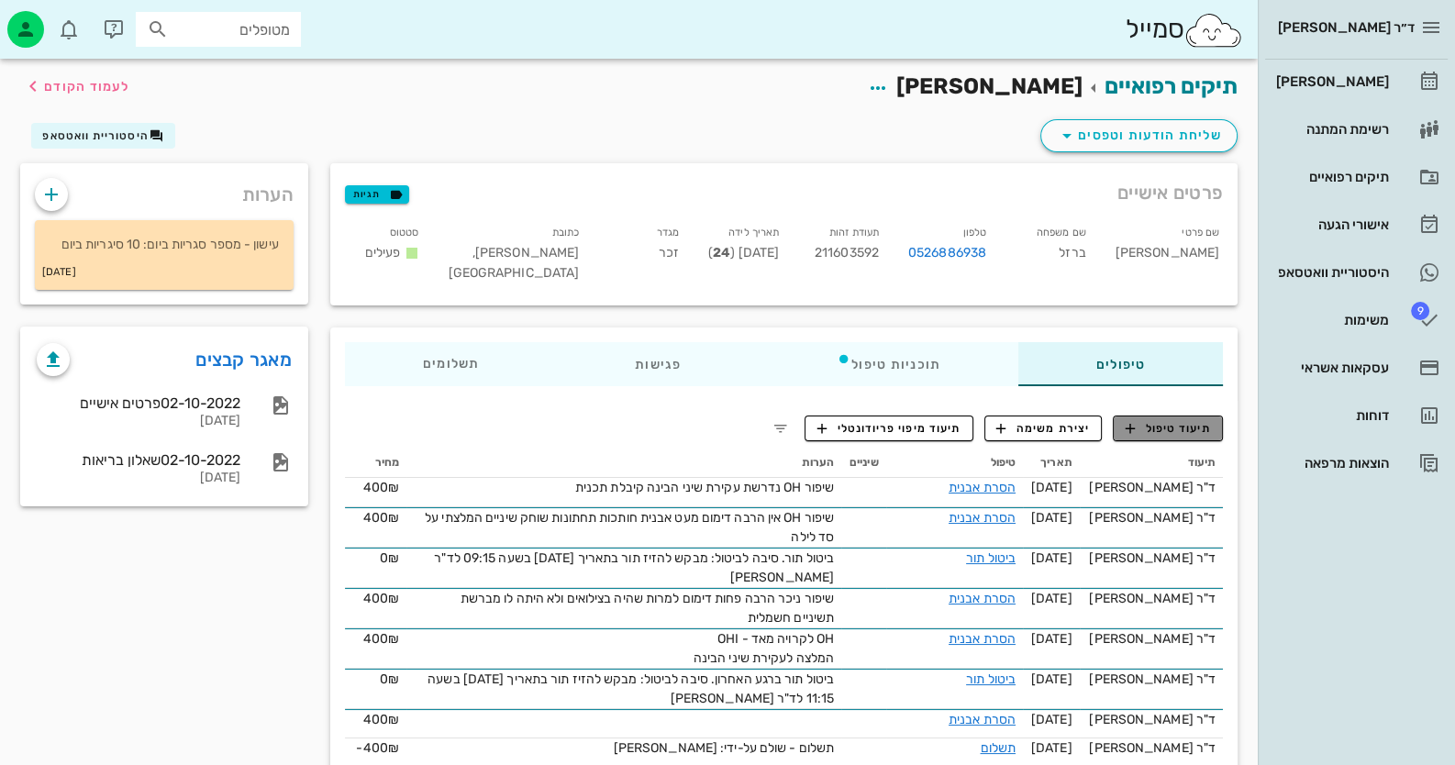
click at [1188, 426] on span "תיעוד טיפול" at bounding box center [1168, 428] width 85 height 17
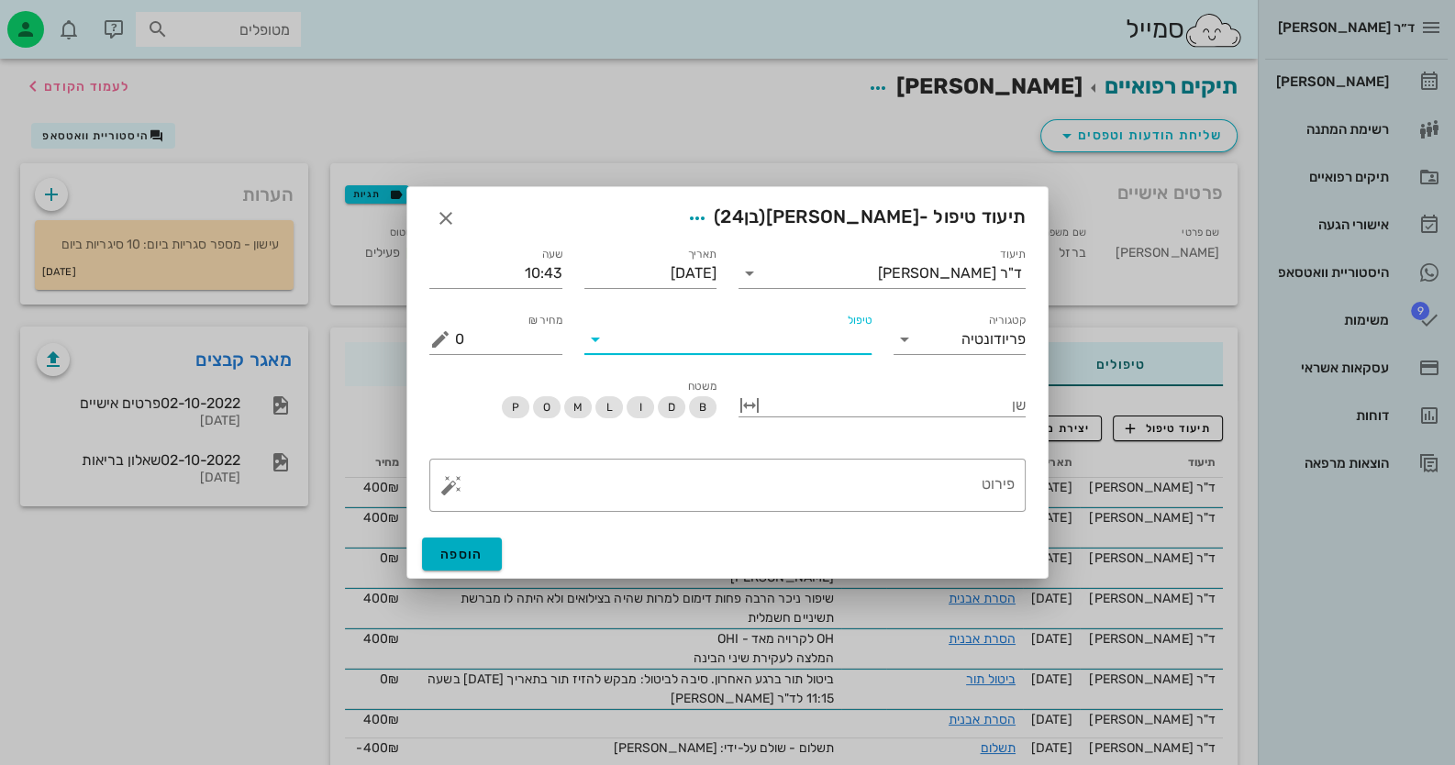
click at [752, 343] on input "טיפול" at bounding box center [740, 339] width 261 height 29
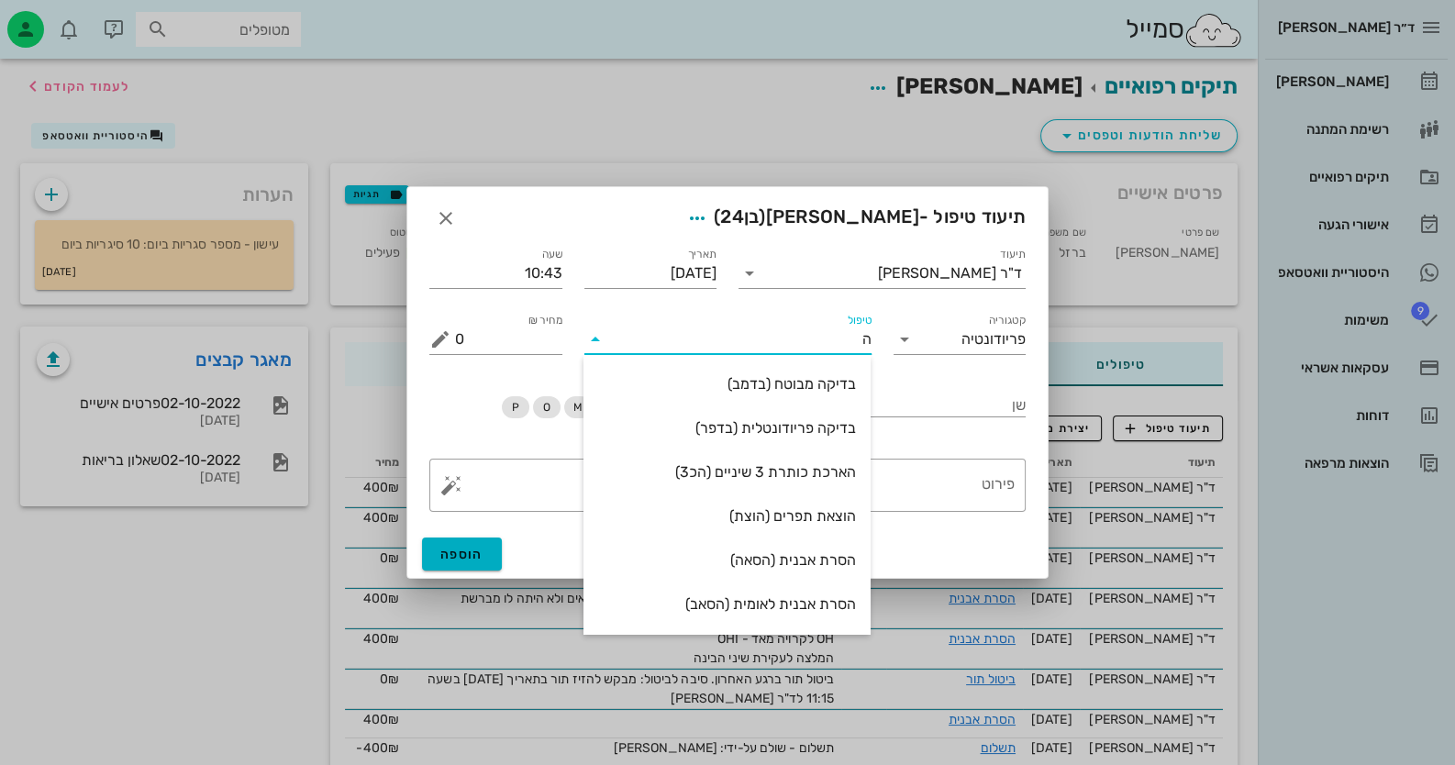
type input "[PERSON_NAME]"
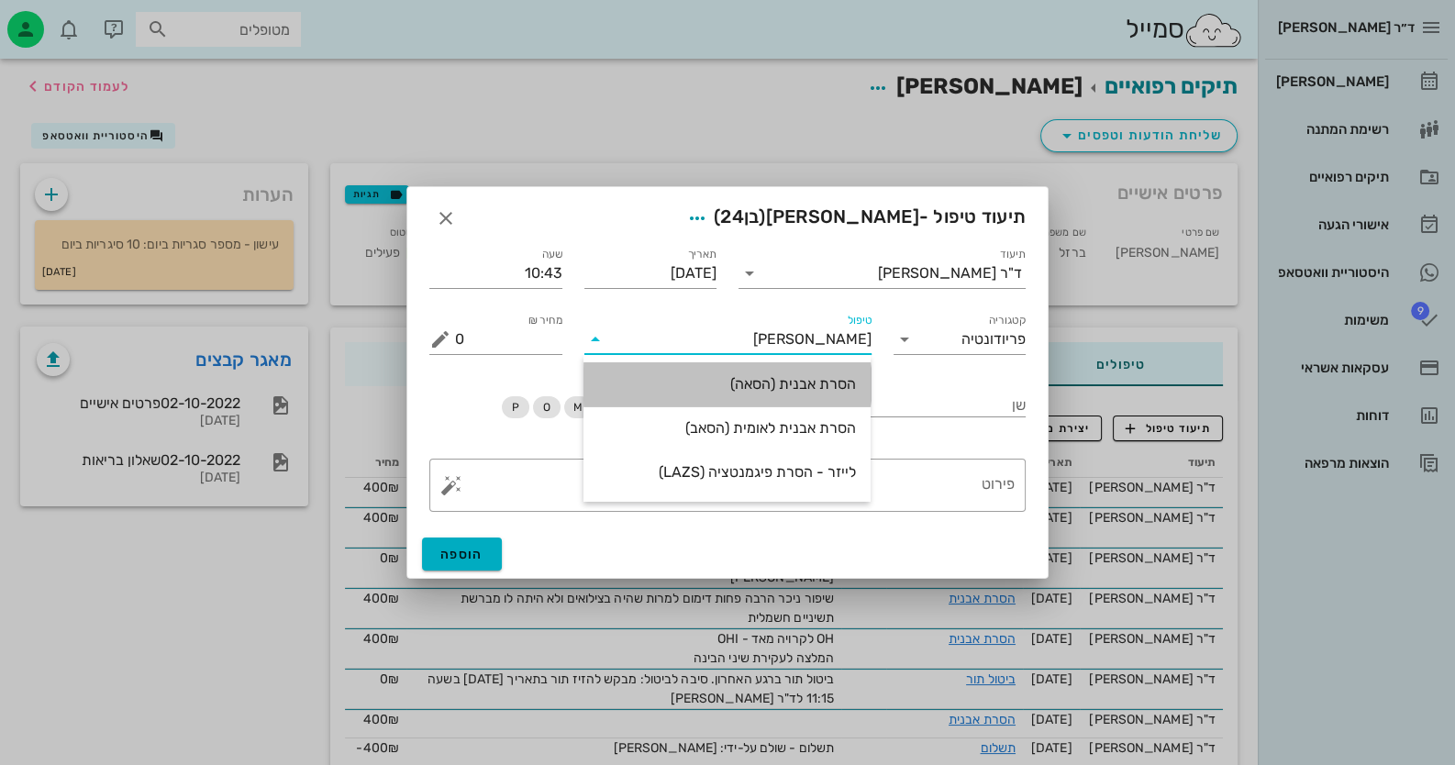
click at [771, 387] on div "הסרת אבנית (הסאה)" at bounding box center [727, 383] width 258 height 17
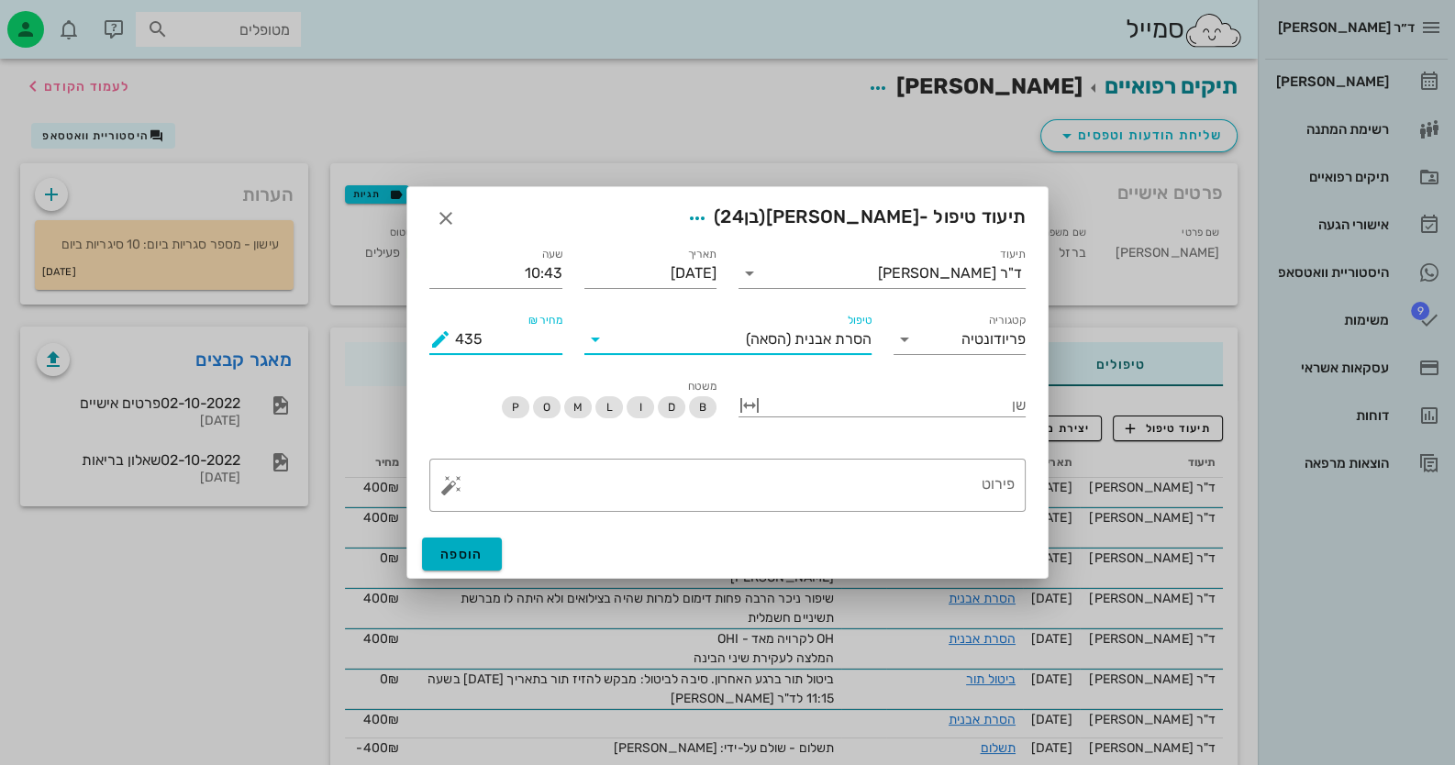
drag, startPoint x: 544, startPoint y: 341, endPoint x: 394, endPoint y: 356, distance: 150.3
click at [394, 356] on div "ד״ר [PERSON_NAME] רשימת המתנה תיקים רפואיים אישורי הגעה היסטוריית וואטסאפ 9 משי…" at bounding box center [727, 522] width 1455 height 1044
type input "400"
click at [495, 554] on button "הוספה" at bounding box center [462, 554] width 80 height 33
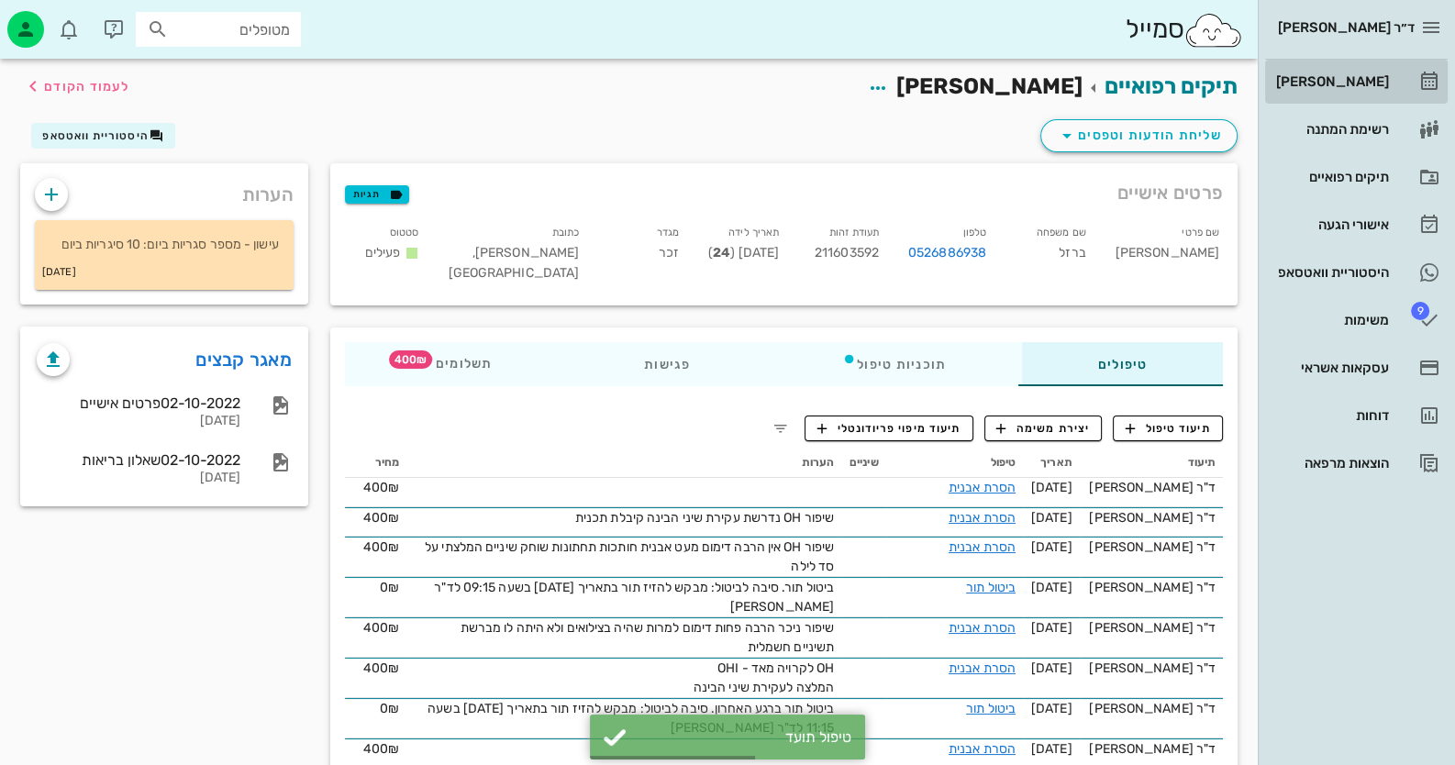
click at [1399, 63] on link "[PERSON_NAME]" at bounding box center [1356, 82] width 183 height 44
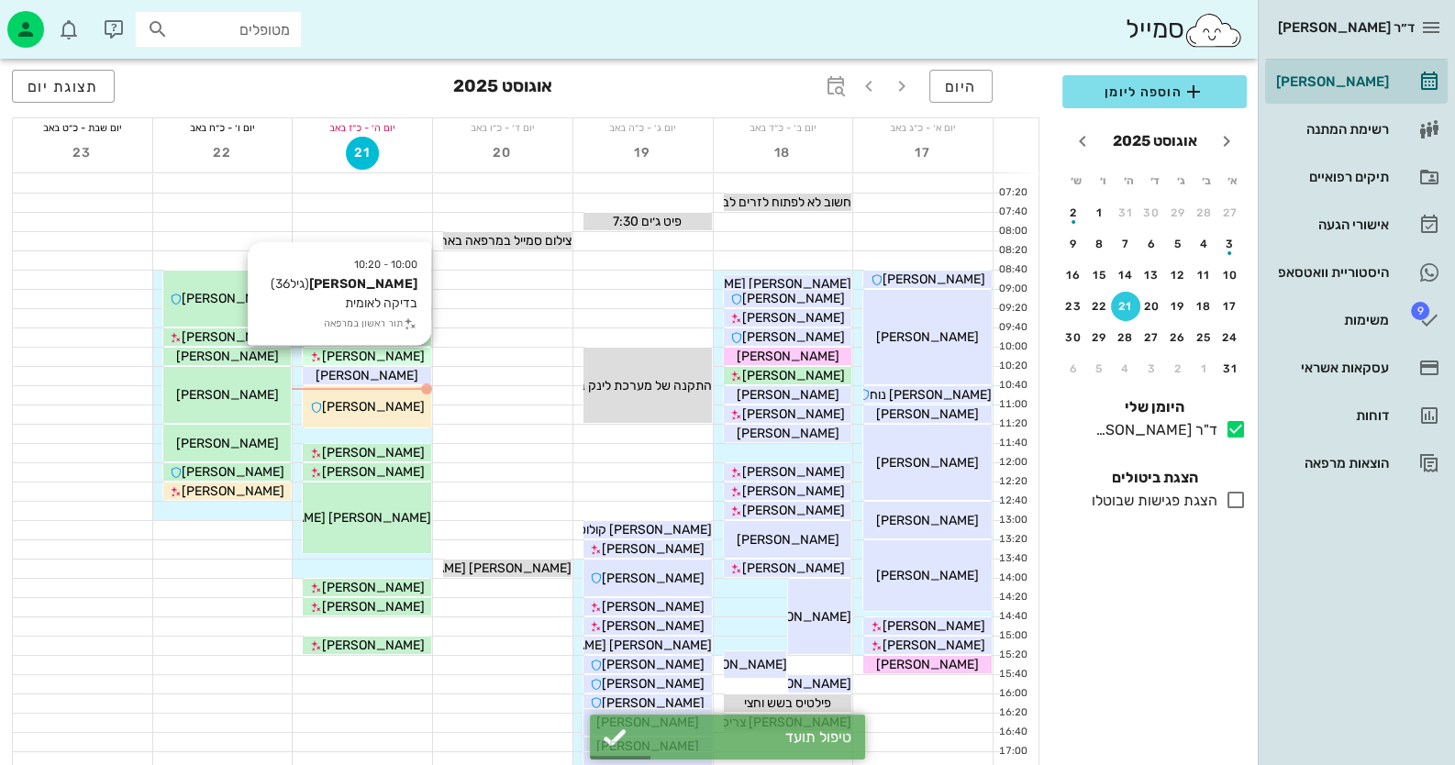
click at [375, 352] on span "[PERSON_NAME]" at bounding box center [373, 357] width 103 height 16
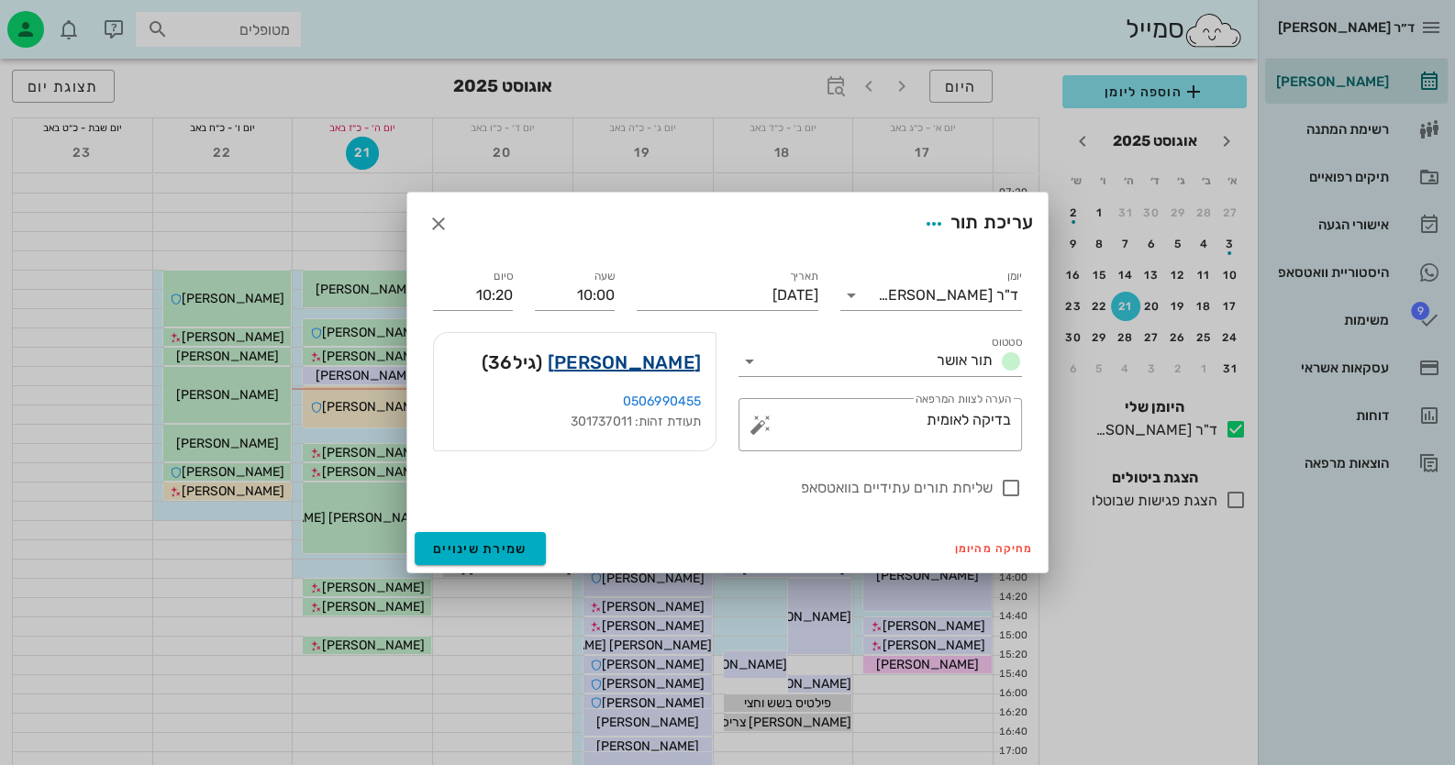
click at [650, 361] on link "[PERSON_NAME]" at bounding box center [624, 362] width 153 height 29
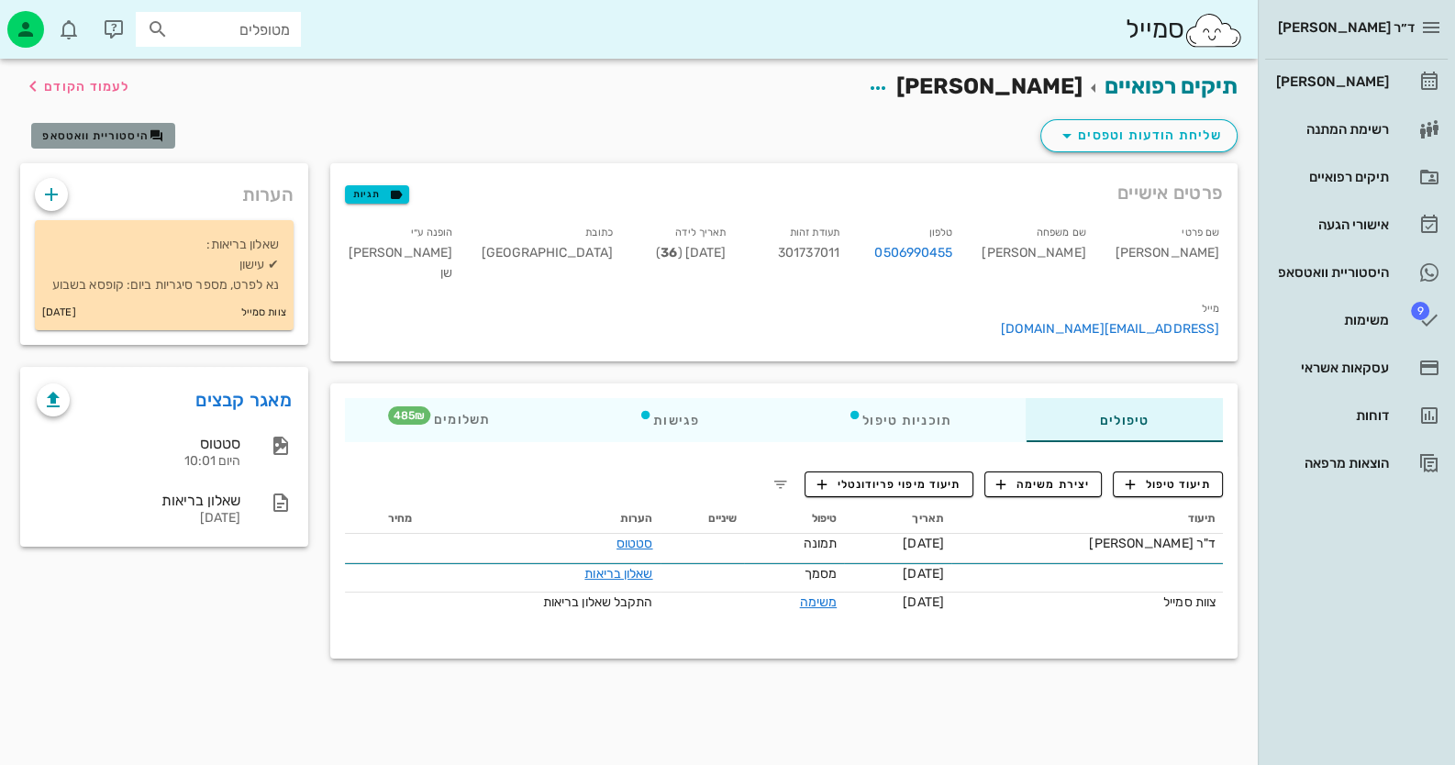
click at [144, 137] on span "היסטוריית וואטסאפ" at bounding box center [95, 135] width 106 height 13
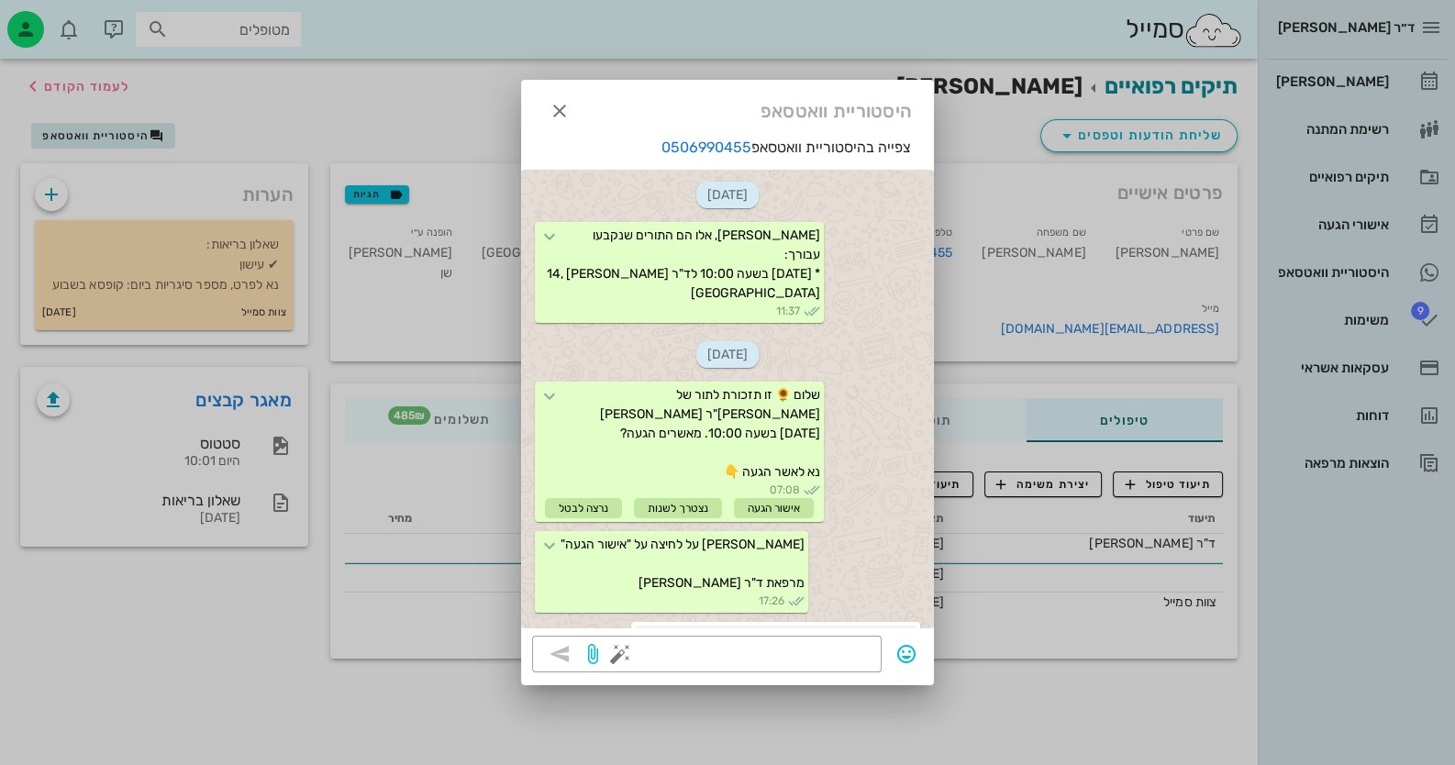
scroll to position [1988, 0]
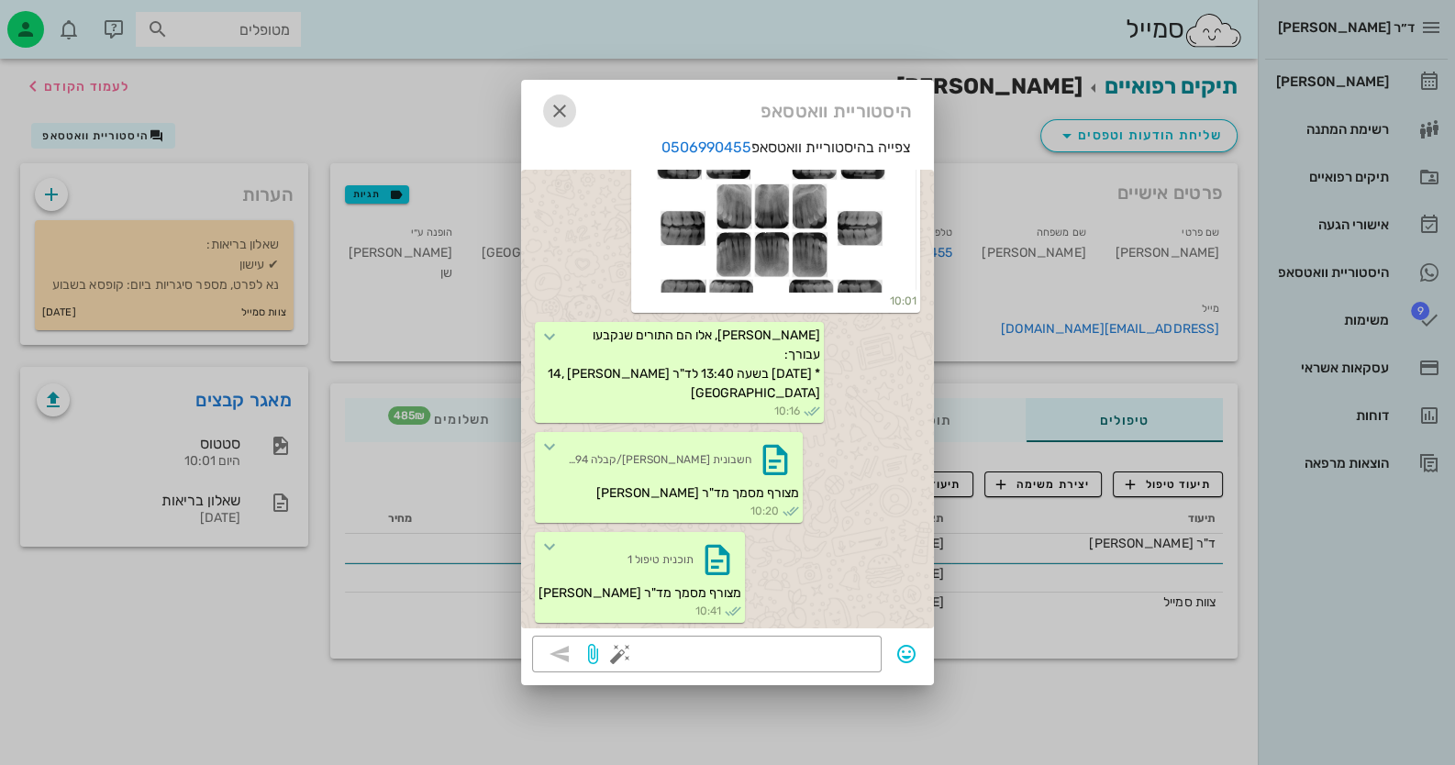
click at [562, 111] on icon "button" at bounding box center [560, 111] width 22 height 22
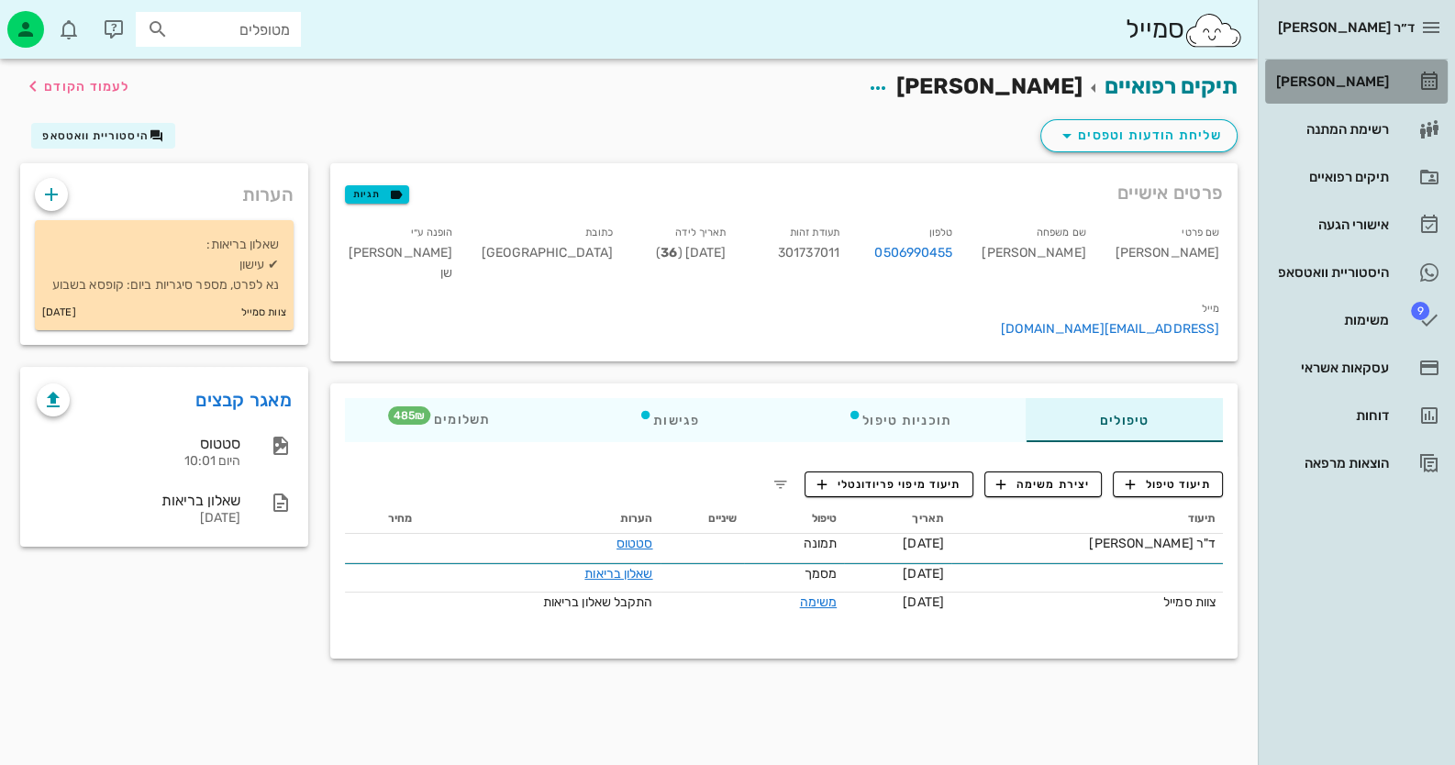
click at [1364, 69] on div "[PERSON_NAME]" at bounding box center [1330, 81] width 117 height 29
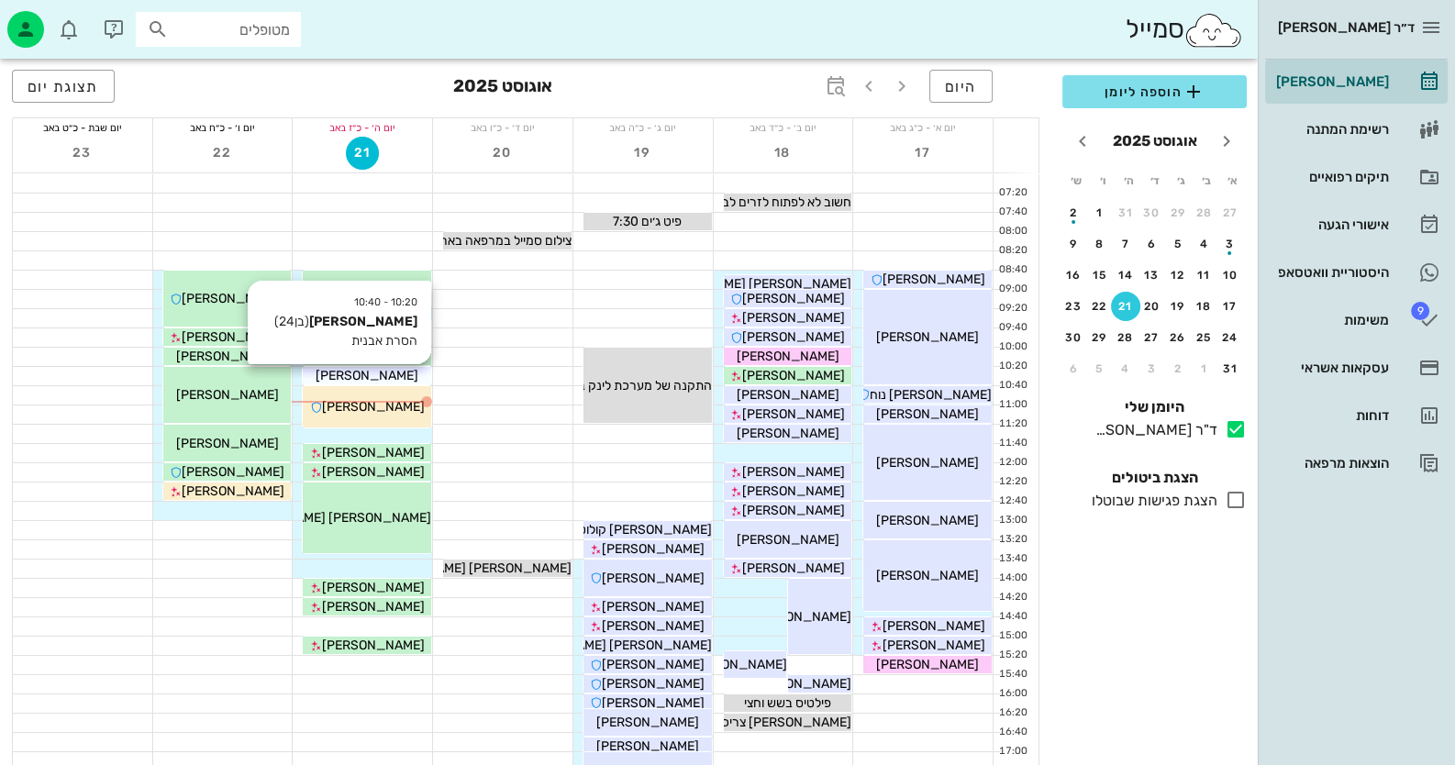
click at [385, 372] on span "[PERSON_NAME]" at bounding box center [367, 376] width 103 height 16
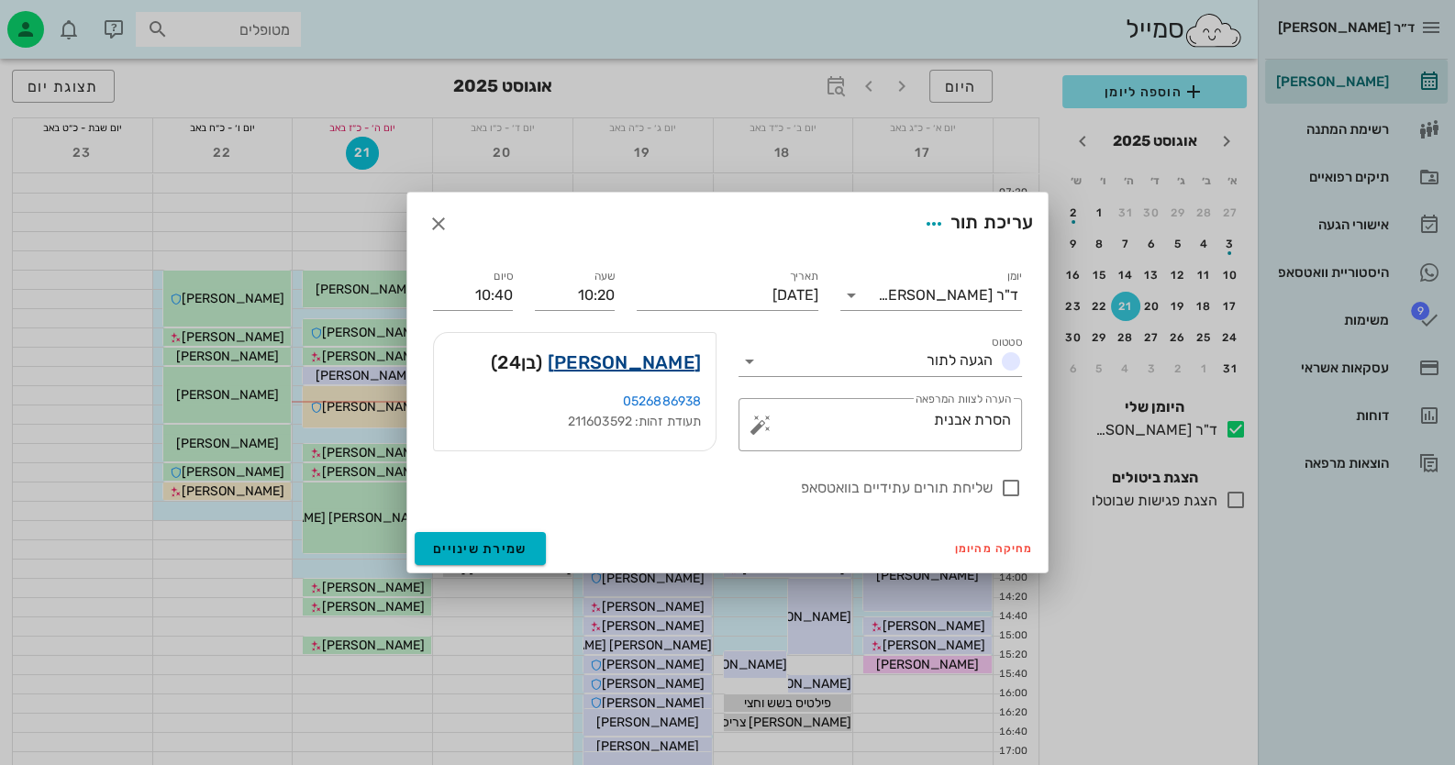
click at [662, 355] on link "[PERSON_NAME]" at bounding box center [624, 362] width 153 height 29
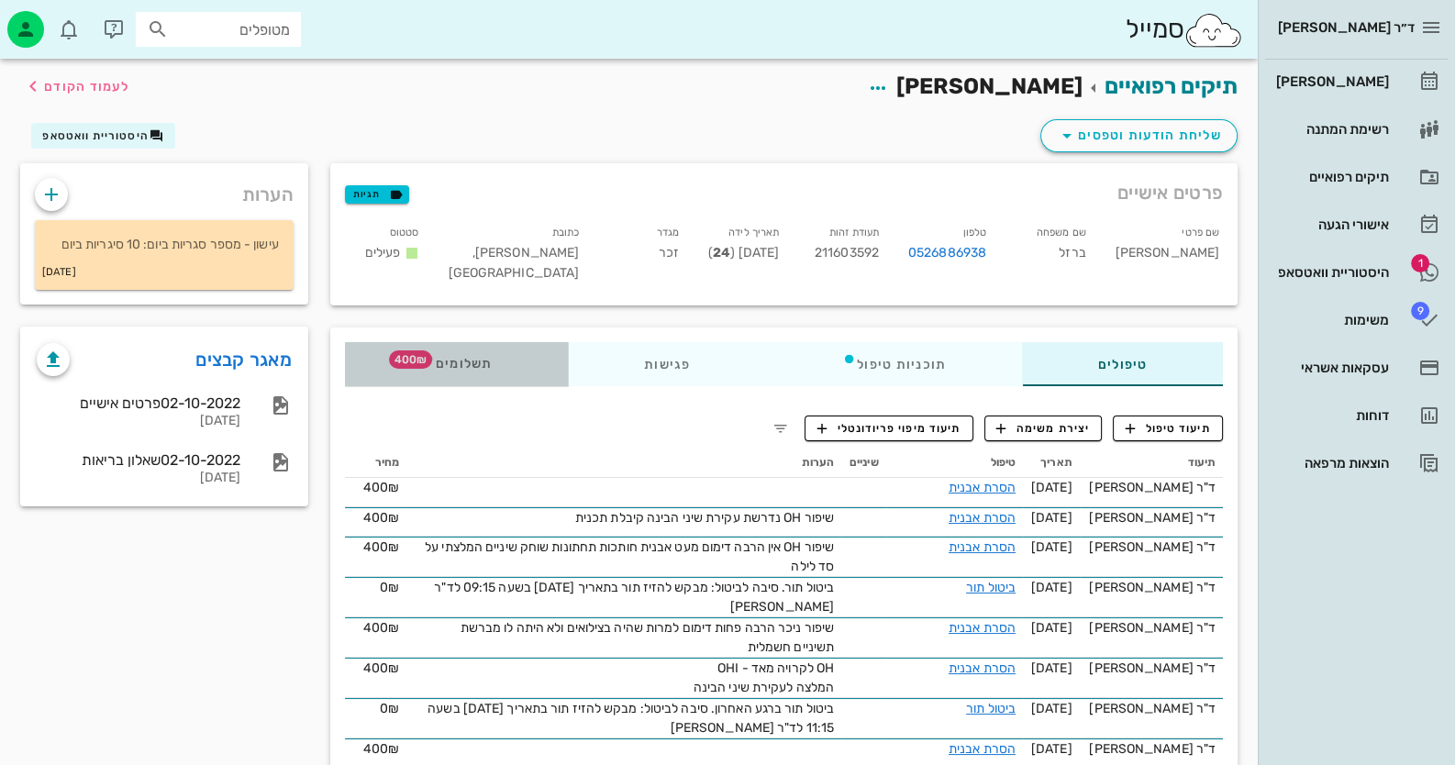
click at [466, 353] on div "תשלומים 400₪" at bounding box center [456, 364] width 223 height 44
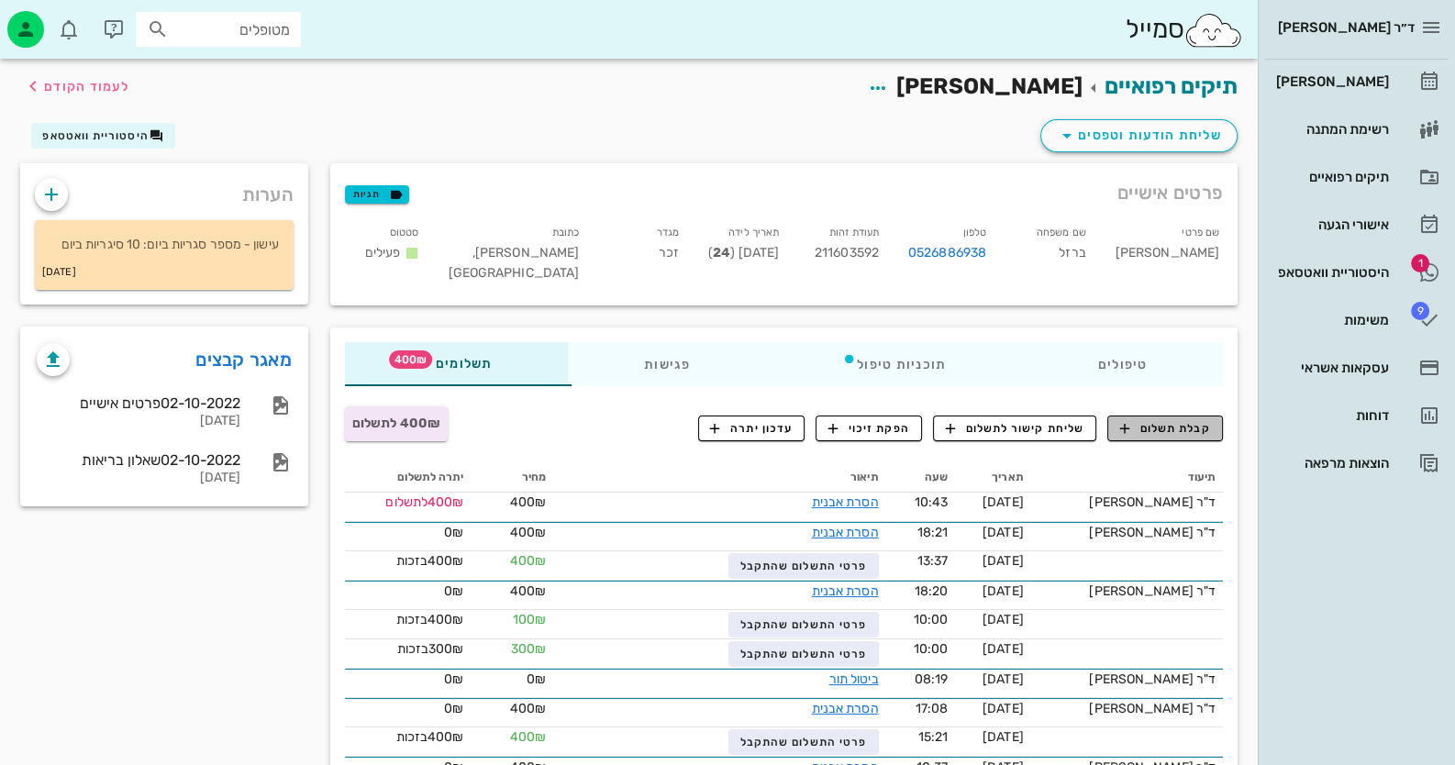
click at [1202, 429] on span "קבלת תשלום" at bounding box center [1165, 428] width 91 height 17
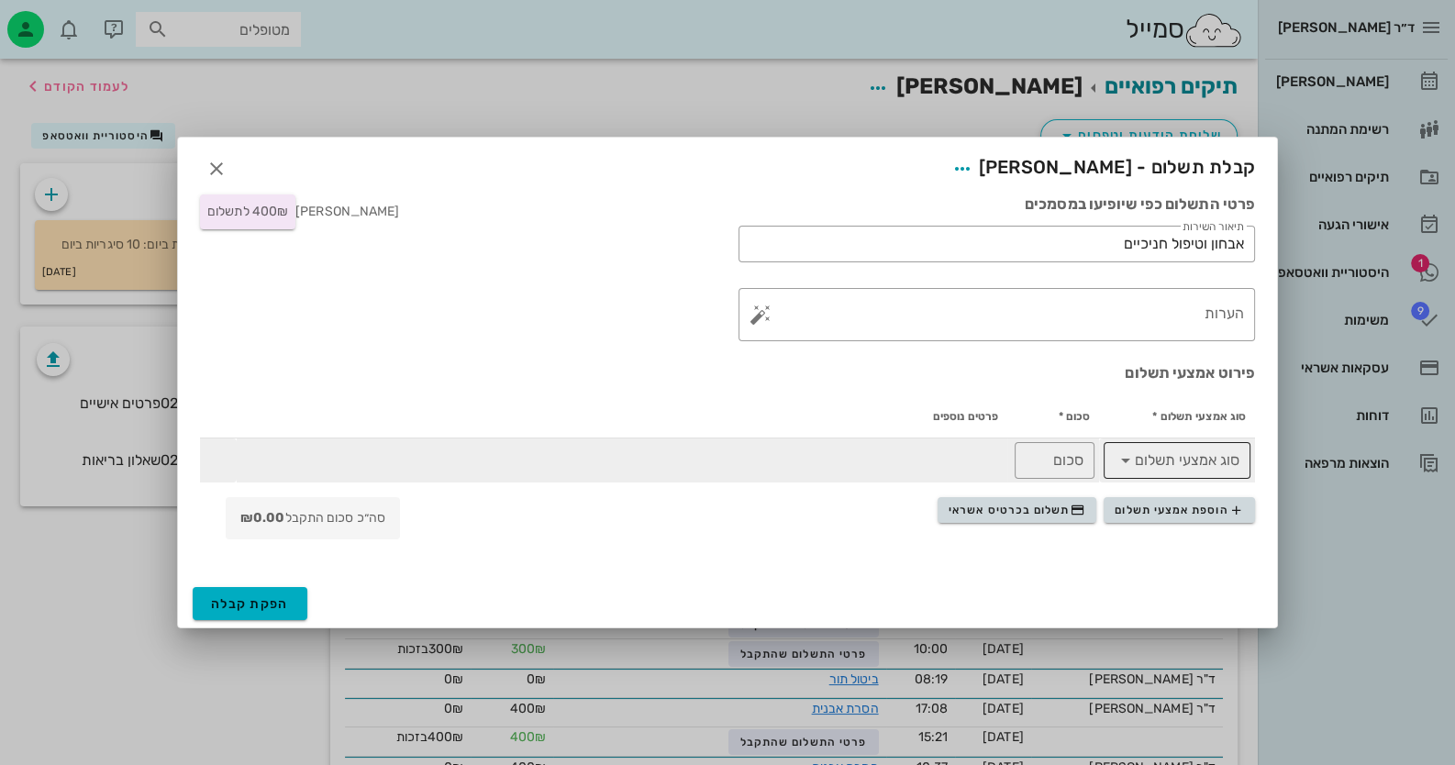
click at [1124, 462] on icon at bounding box center [1126, 461] width 22 height 22
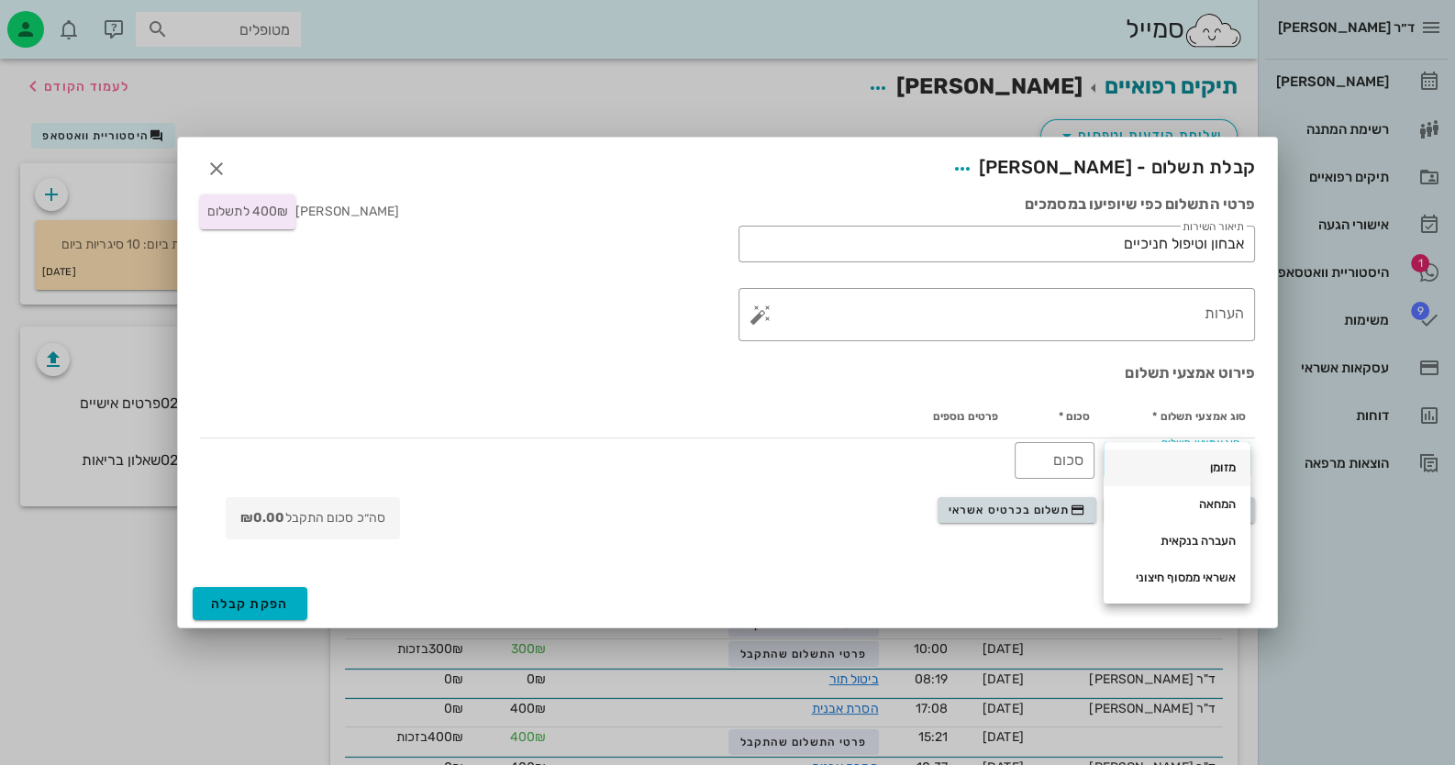
click at [1145, 465] on div "מזומן" at bounding box center [1176, 468] width 117 height 15
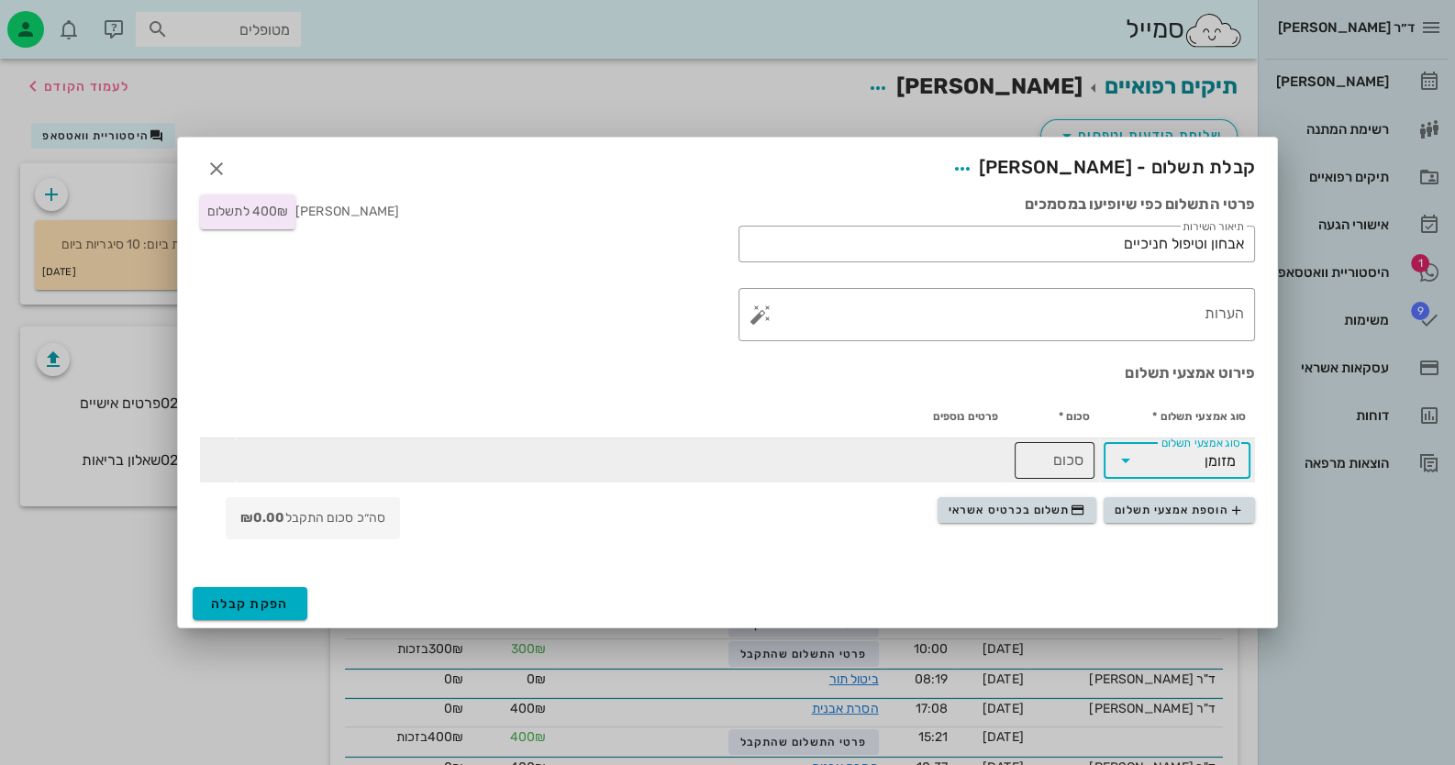
click at [1067, 464] on input "סכום" at bounding box center [1055, 460] width 58 height 29
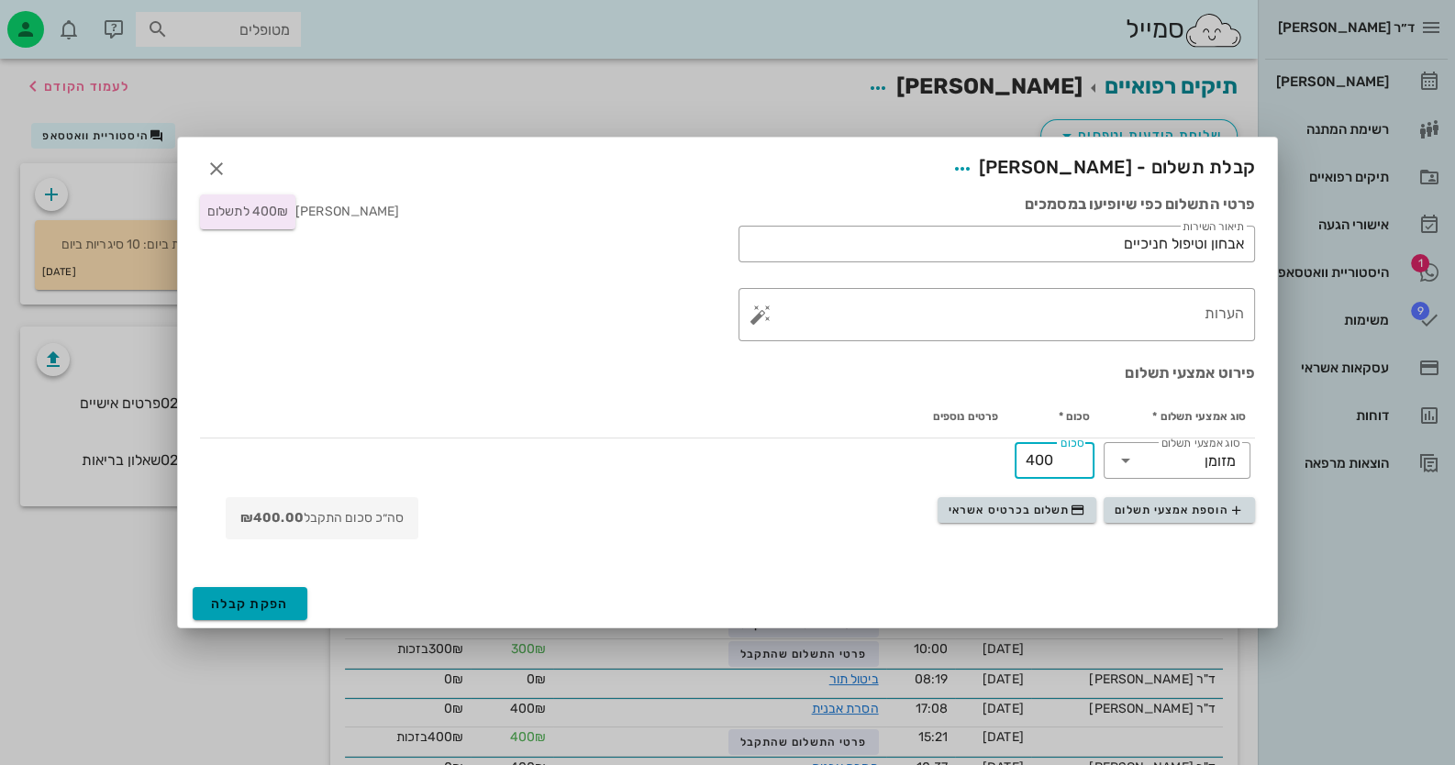
type input "400"
click at [273, 599] on span "הפקת קבלה" at bounding box center [250, 604] width 78 height 16
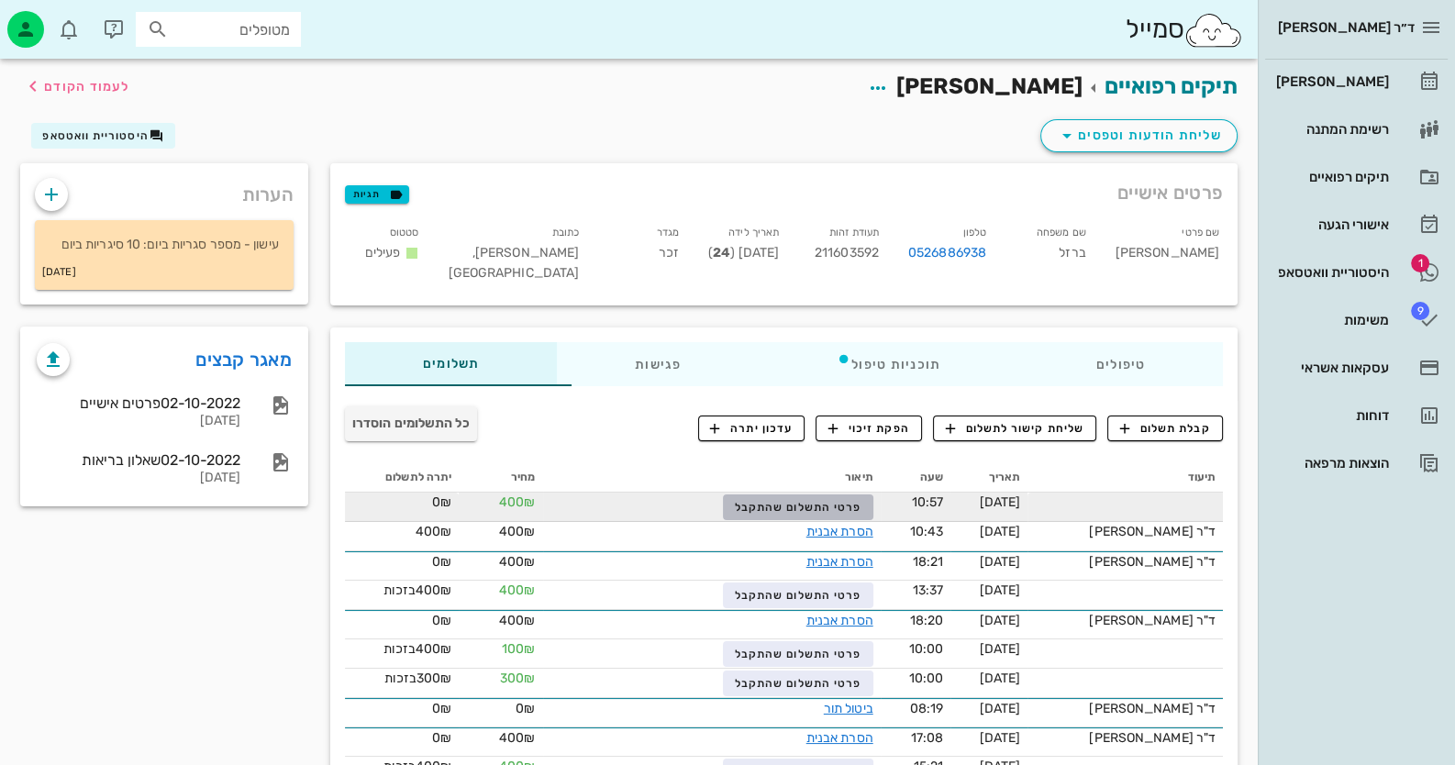
click at [861, 505] on span "פרטי התשלום שהתקבל" at bounding box center [798, 507] width 127 height 13
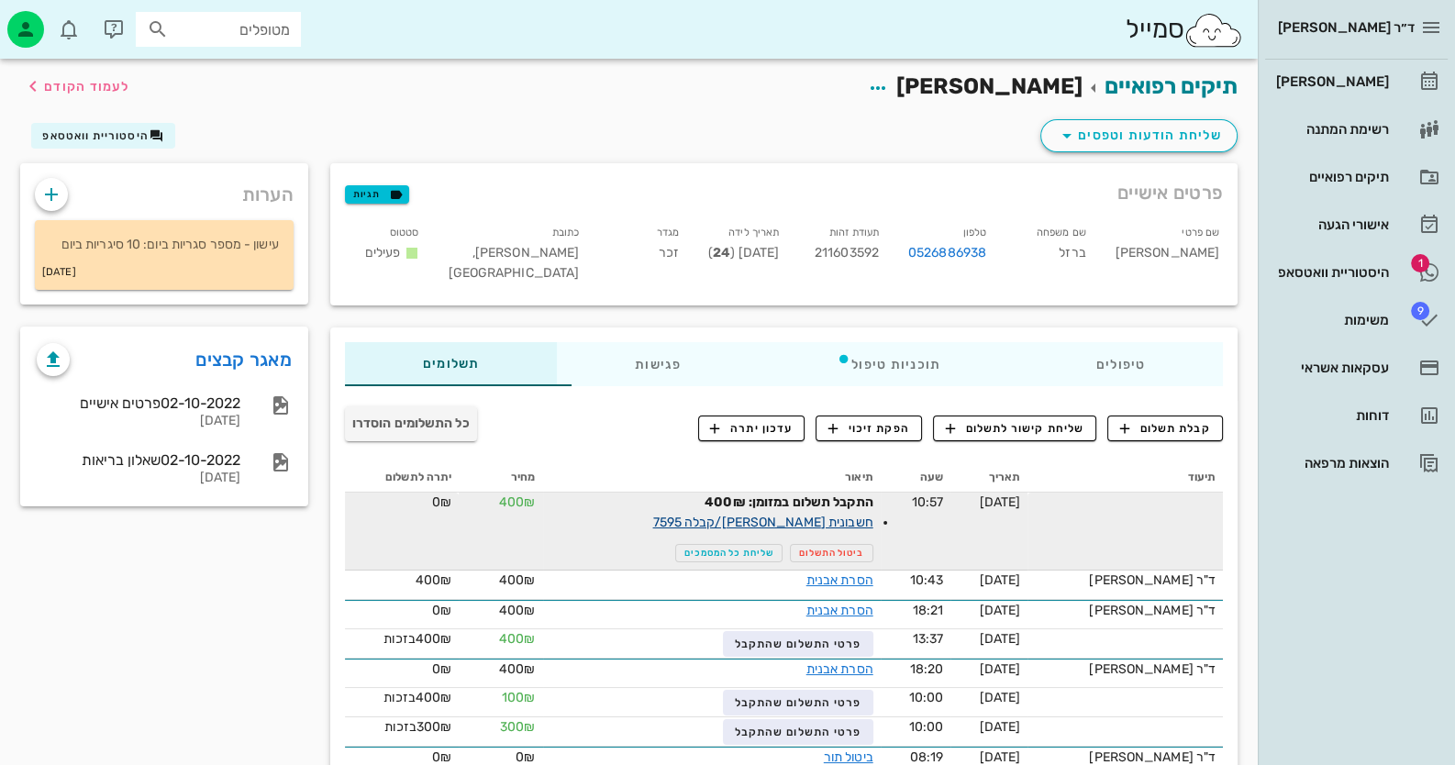
click at [872, 527] on link "חשבונית [PERSON_NAME]/קבלה 7595" at bounding box center [762, 523] width 220 height 16
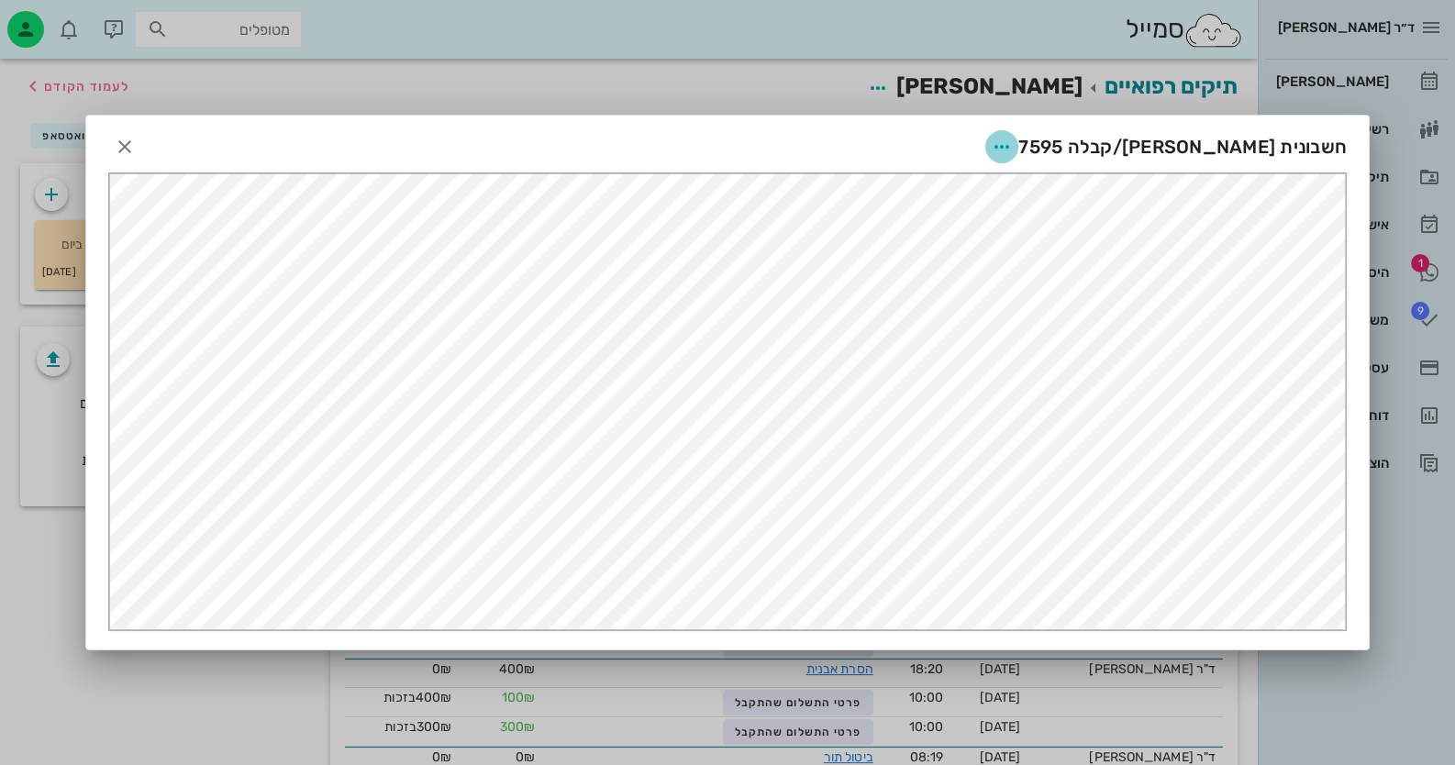
click at [1013, 148] on icon "button" at bounding box center [1002, 147] width 22 height 22
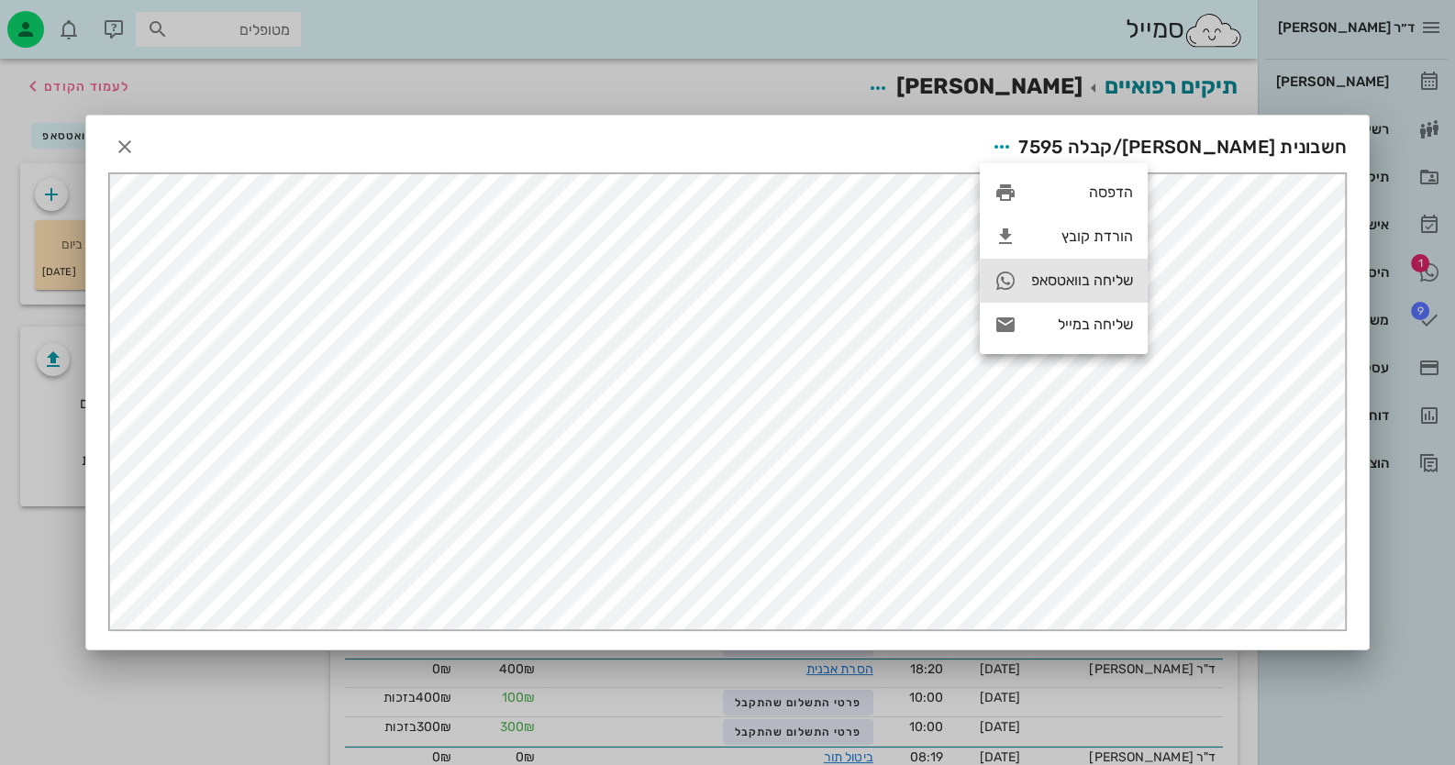
click at [1067, 289] on div "שליחה בוואטסאפ" at bounding box center [1082, 280] width 102 height 17
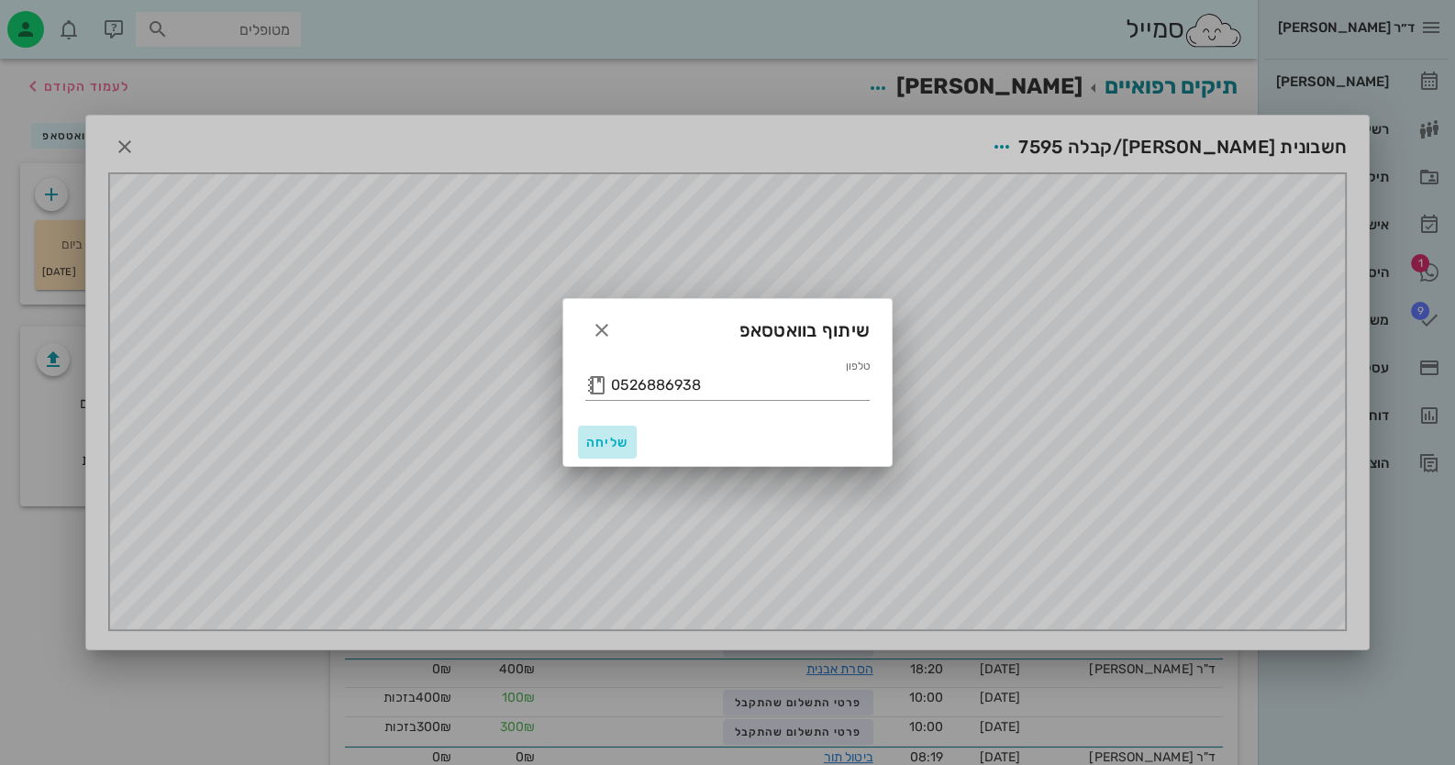
click at [610, 439] on span "שליחה" at bounding box center [607, 443] width 44 height 16
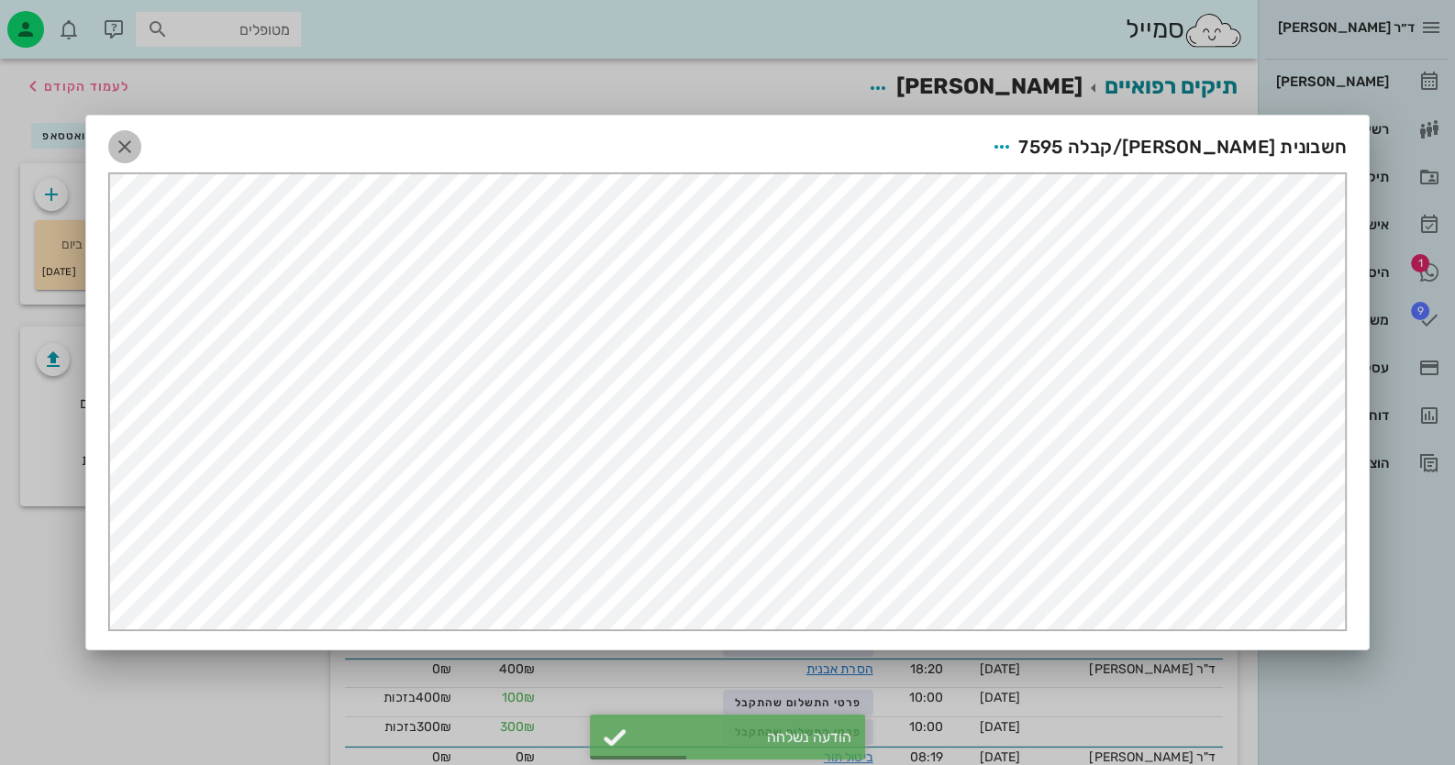
click at [137, 146] on span "button" at bounding box center [124, 147] width 33 height 22
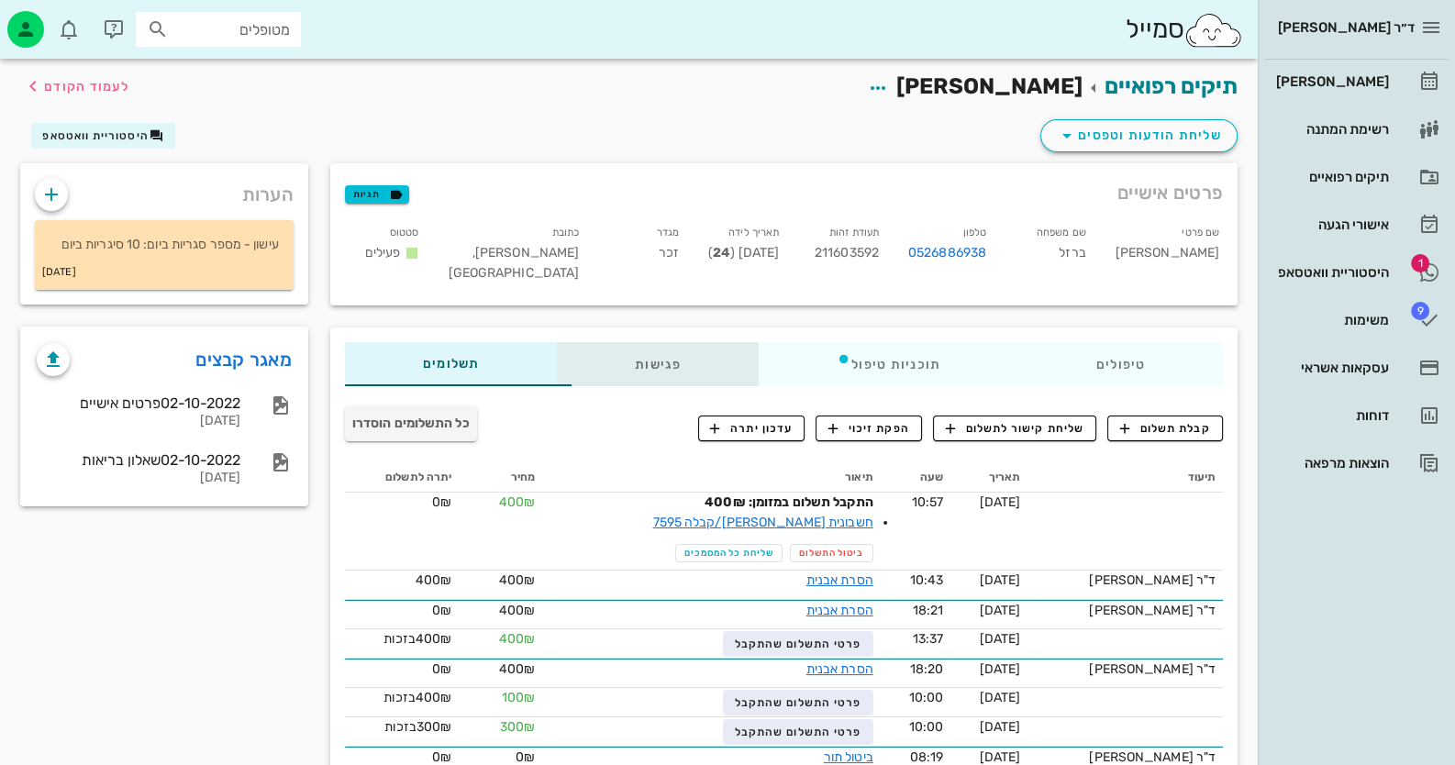
click at [628, 366] on div "פגישות" at bounding box center [658, 364] width 202 height 44
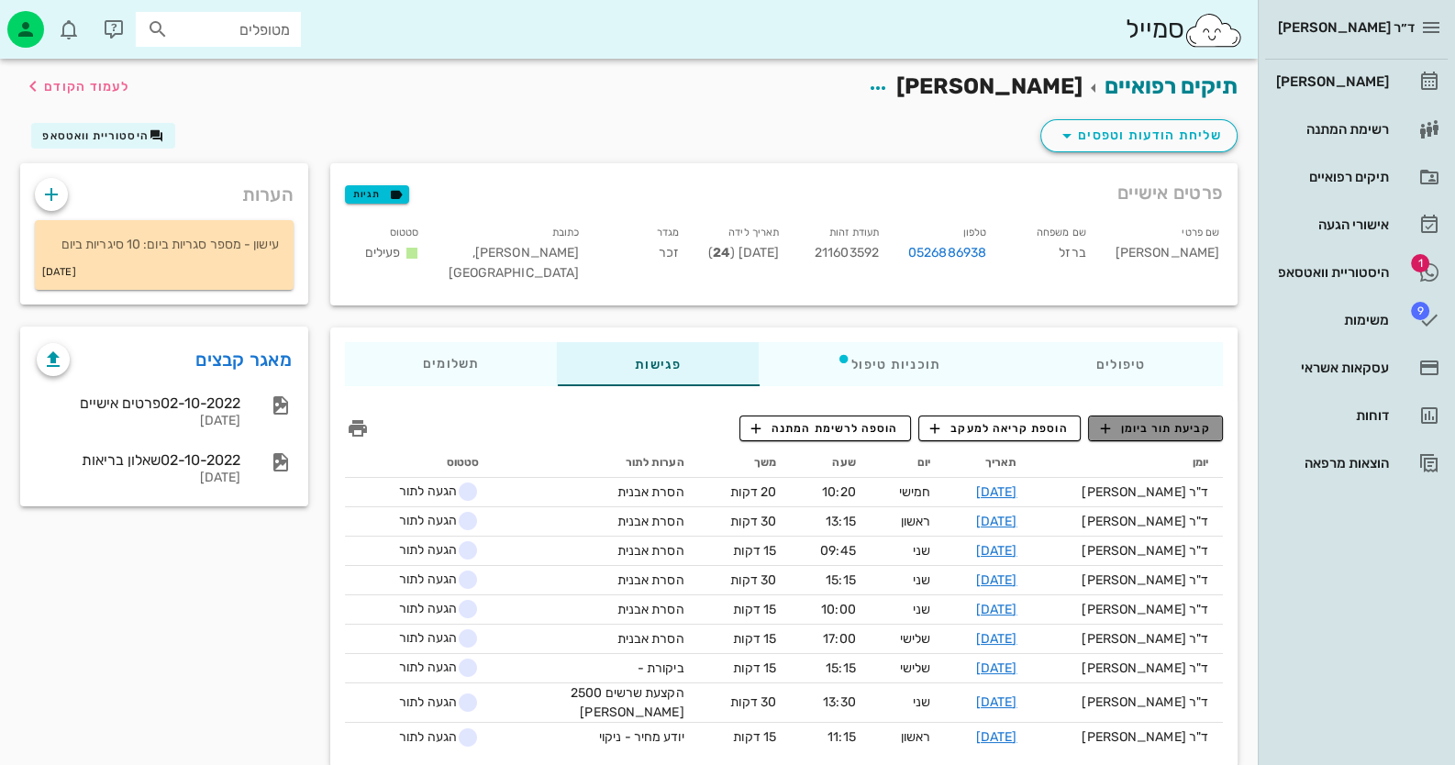
click at [1198, 431] on span "קביעת תור ביומן" at bounding box center [1155, 428] width 110 height 17
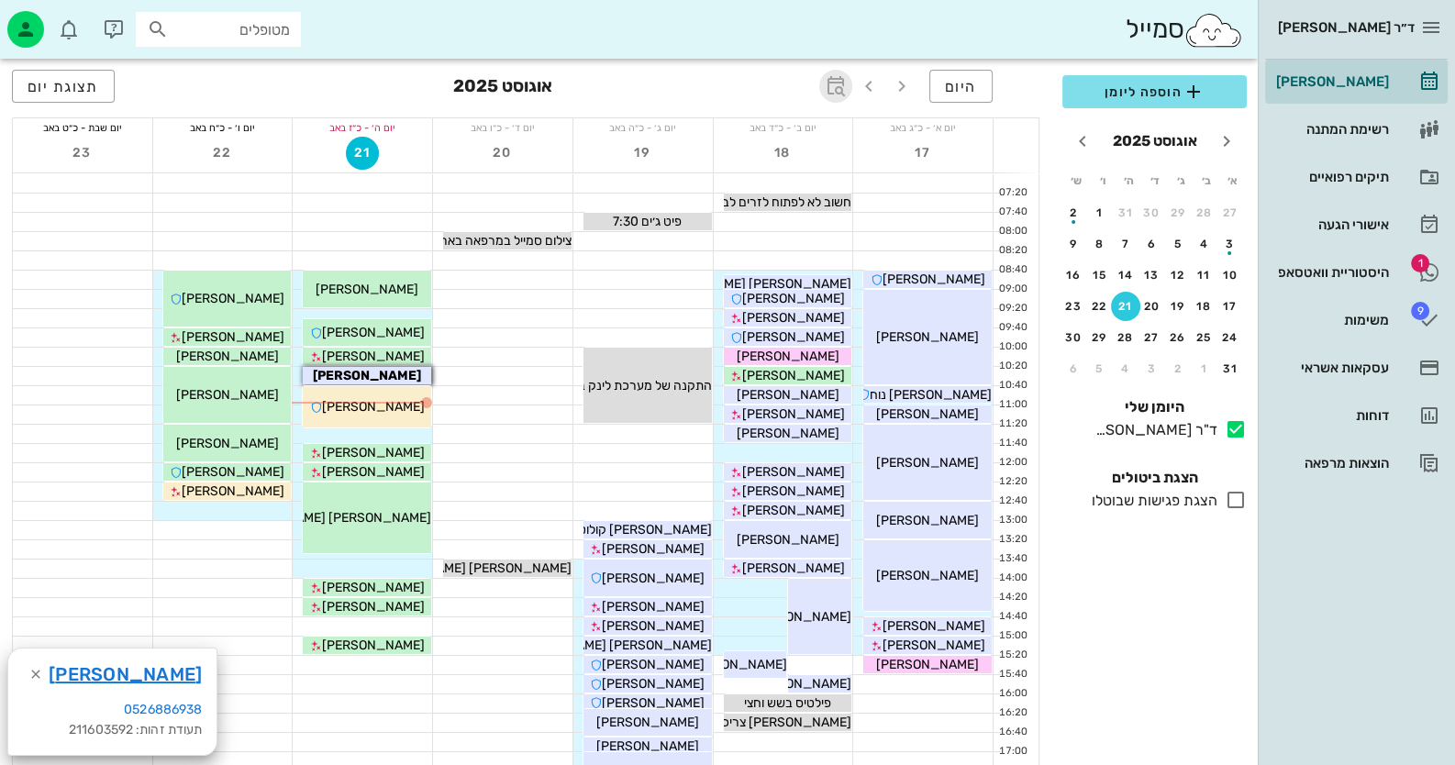
click at [838, 89] on icon "button" at bounding box center [836, 86] width 22 height 22
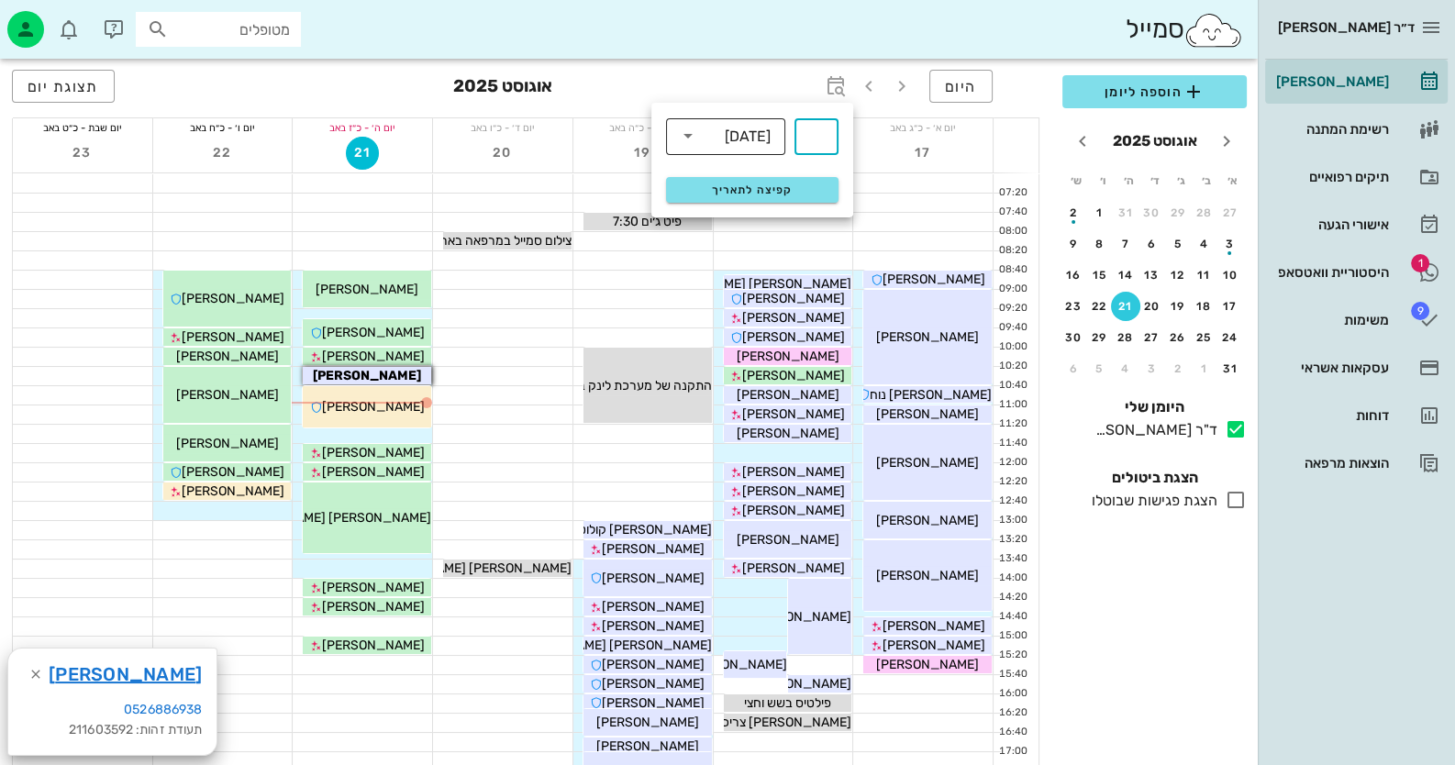
click at [755, 132] on div "[DATE]" at bounding box center [748, 136] width 46 height 17
click at [756, 209] on div "חודשים" at bounding box center [726, 216] width 90 height 15
click at [813, 145] on input "text" at bounding box center [816, 136] width 22 height 29
type input "6"
click at [786, 186] on span "קפיצה לתאריך" at bounding box center [752, 189] width 150 height 13
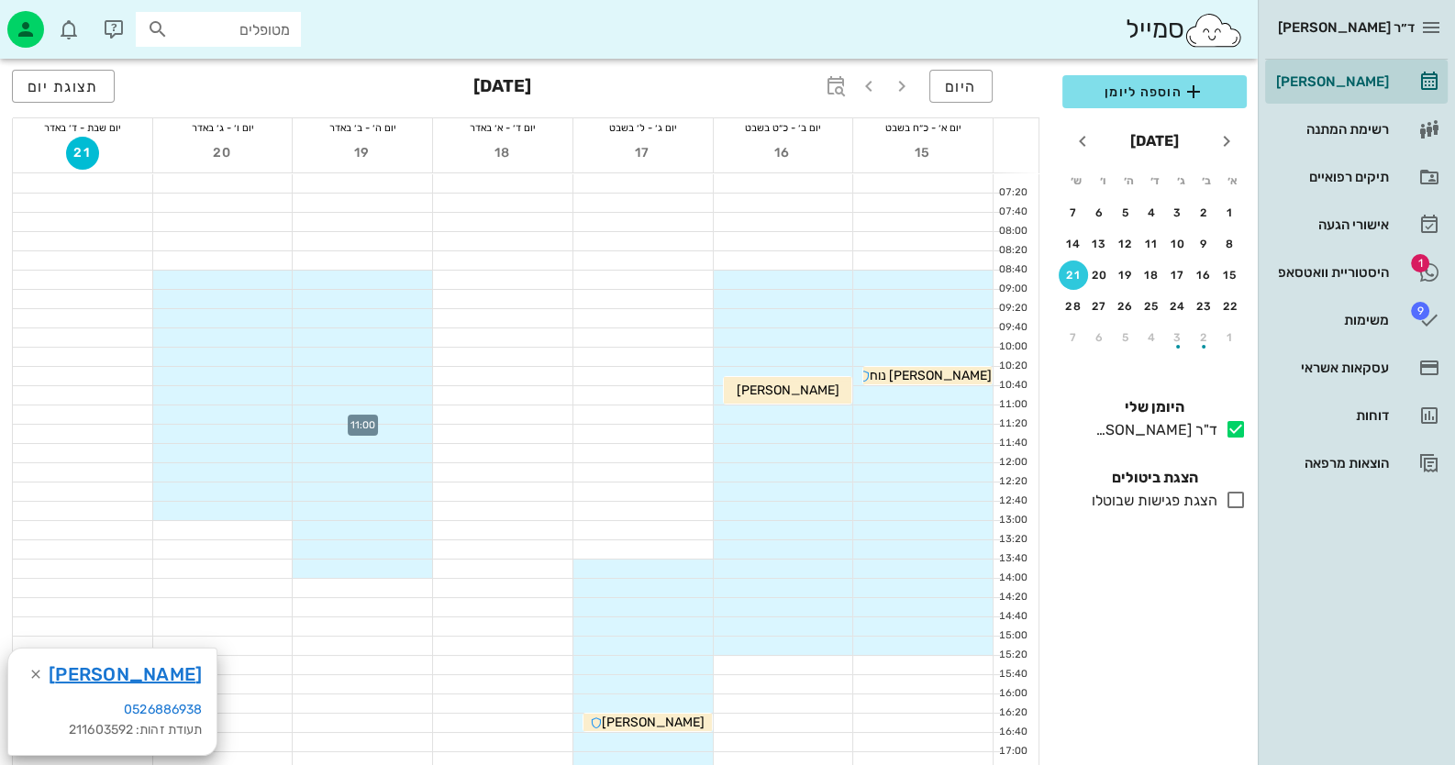
click at [406, 410] on div at bounding box center [362, 414] width 139 height 18
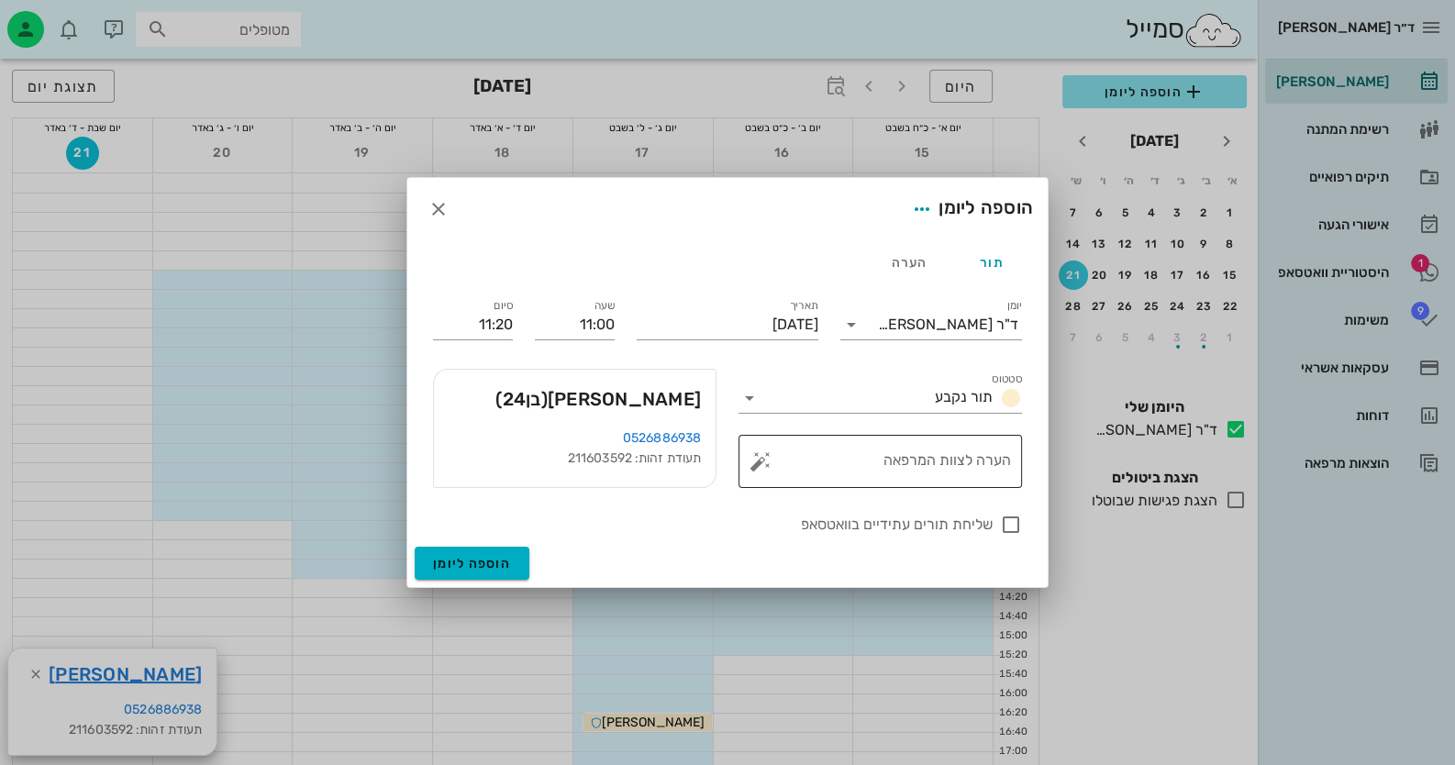
click at [756, 463] on button "button" at bounding box center [760, 461] width 22 height 22
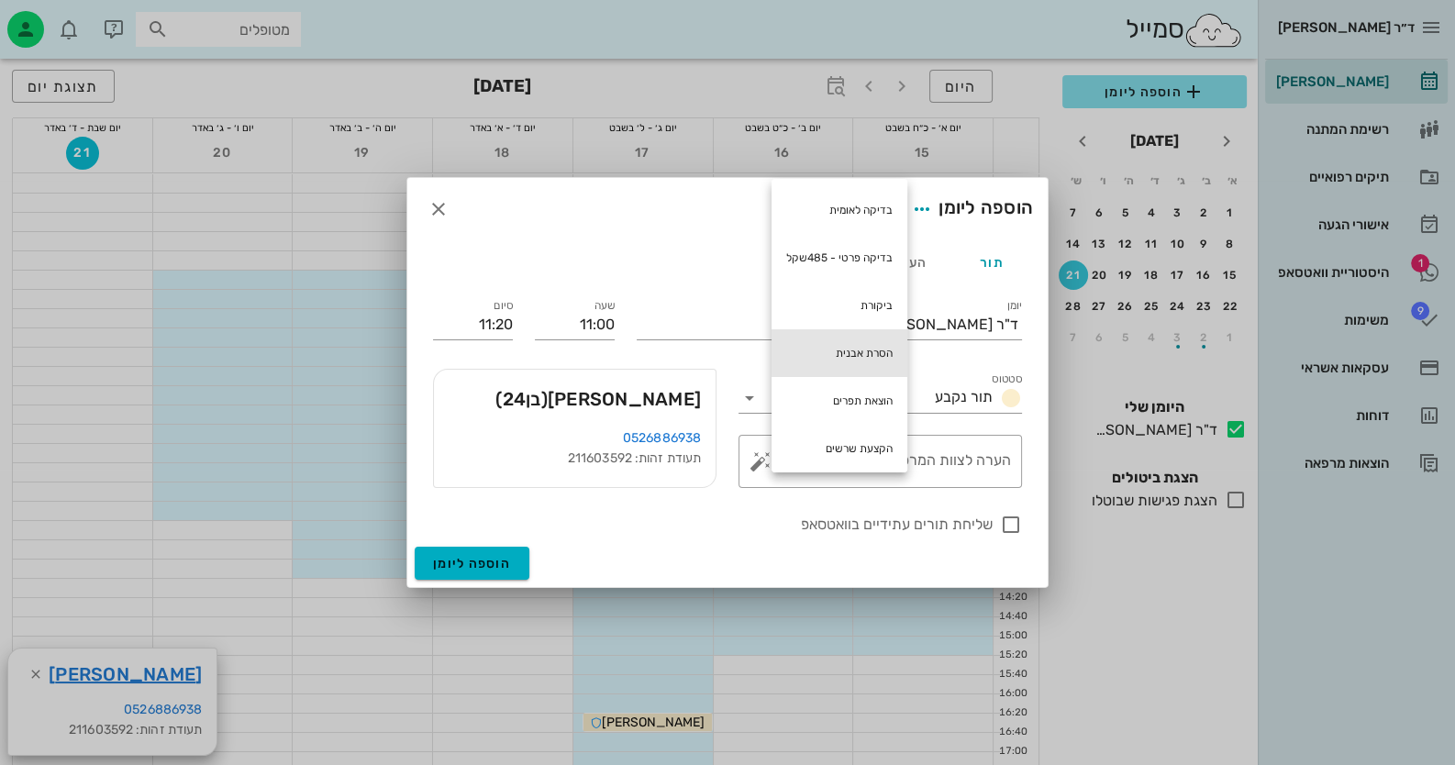
click at [862, 352] on div "הסרת אבנית" at bounding box center [840, 353] width 136 height 48
type textarea "הסרת אבנית"
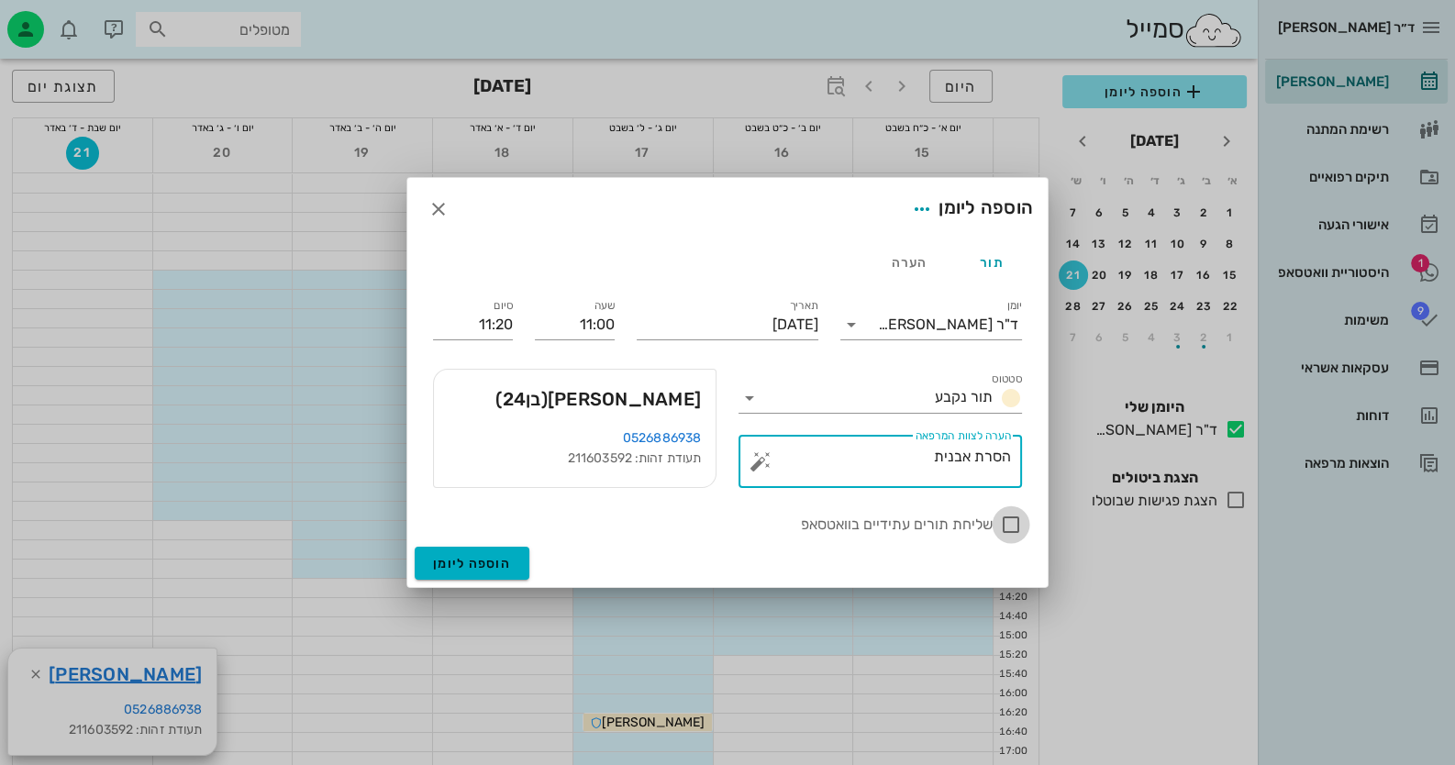
click at [1009, 517] on div at bounding box center [1010, 524] width 31 height 31
checkbox input "true"
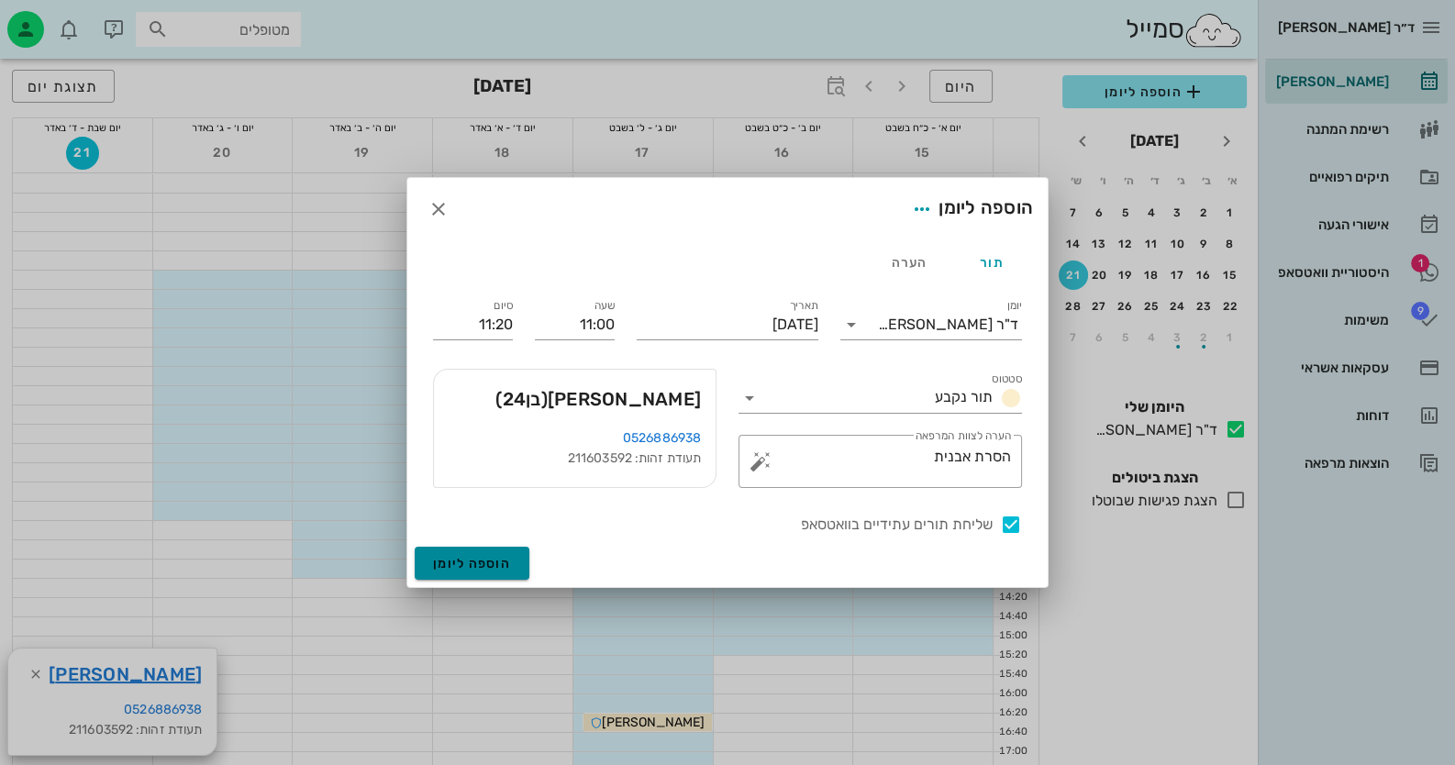
click at [513, 558] on button "הוספה ליומן" at bounding box center [472, 563] width 115 height 33
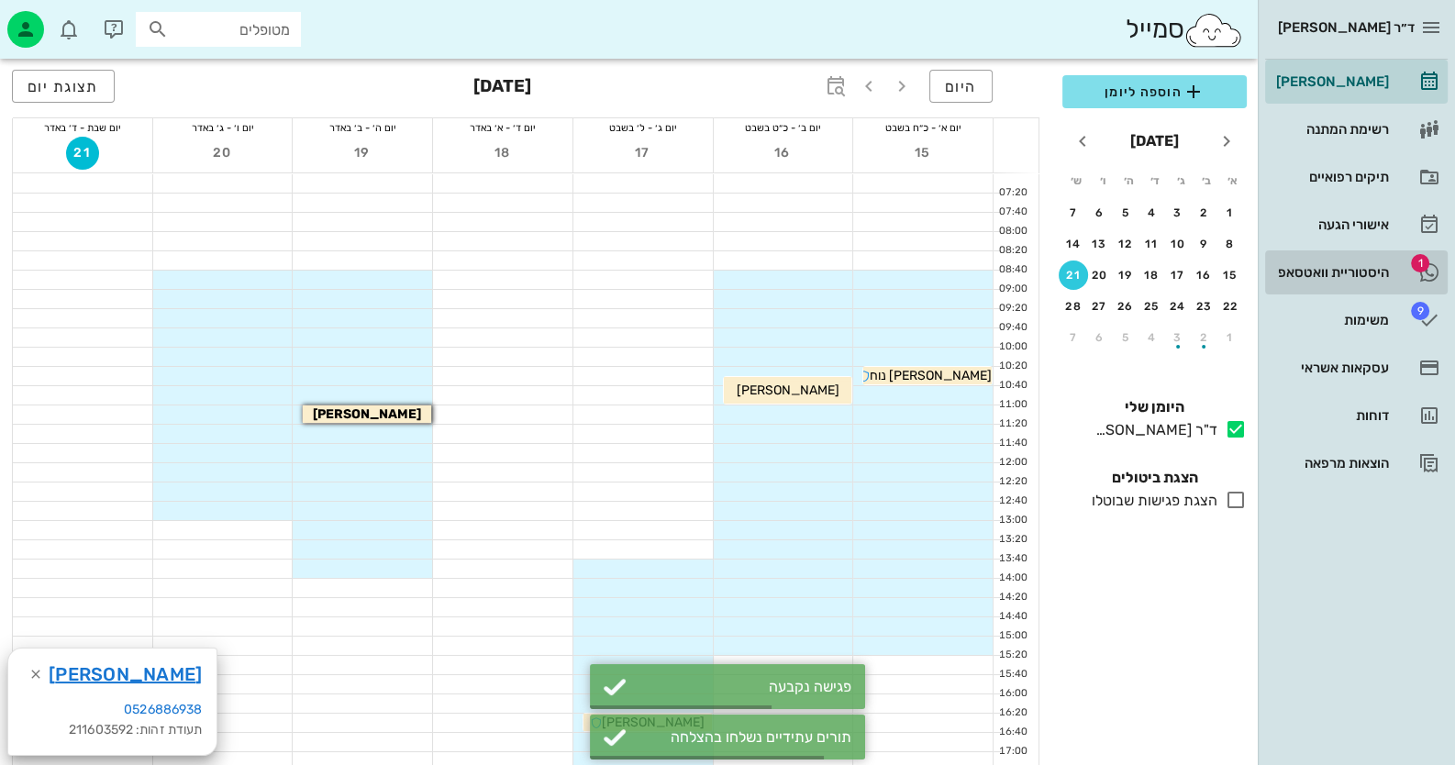
click at [1347, 261] on div "היסטוריית וואטסאפ" at bounding box center [1330, 272] width 117 height 29
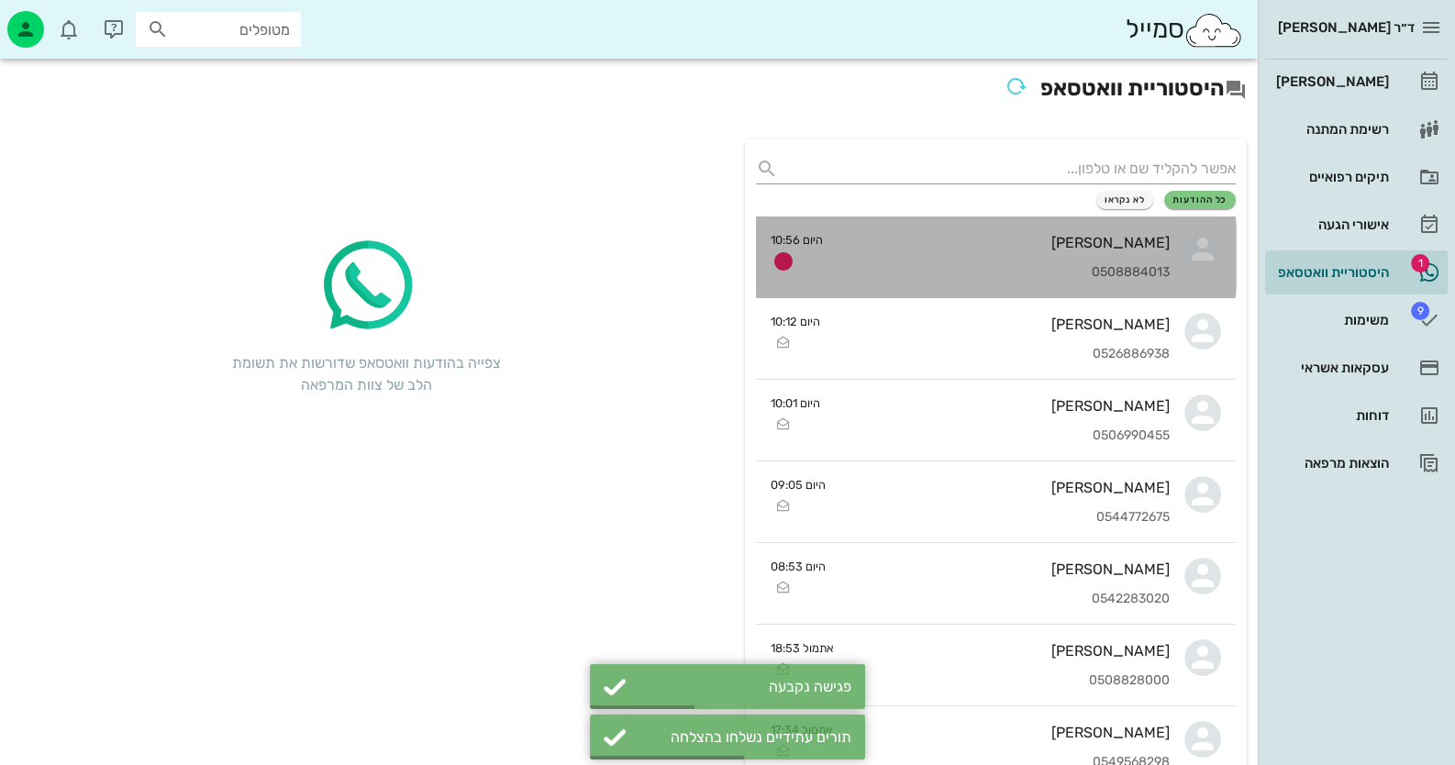
click at [1049, 265] on div "0508884013" at bounding box center [1004, 273] width 332 height 16
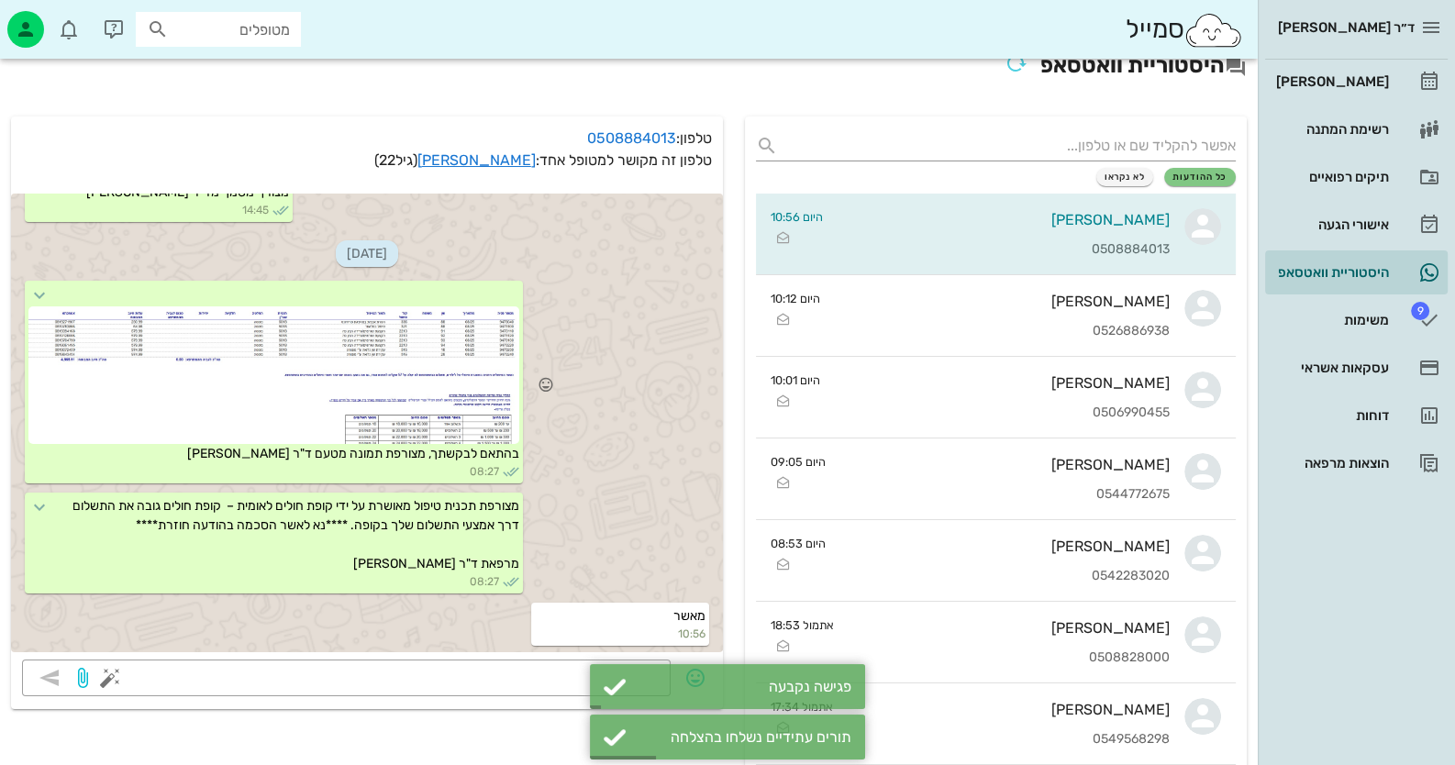
scroll to position [91, 0]
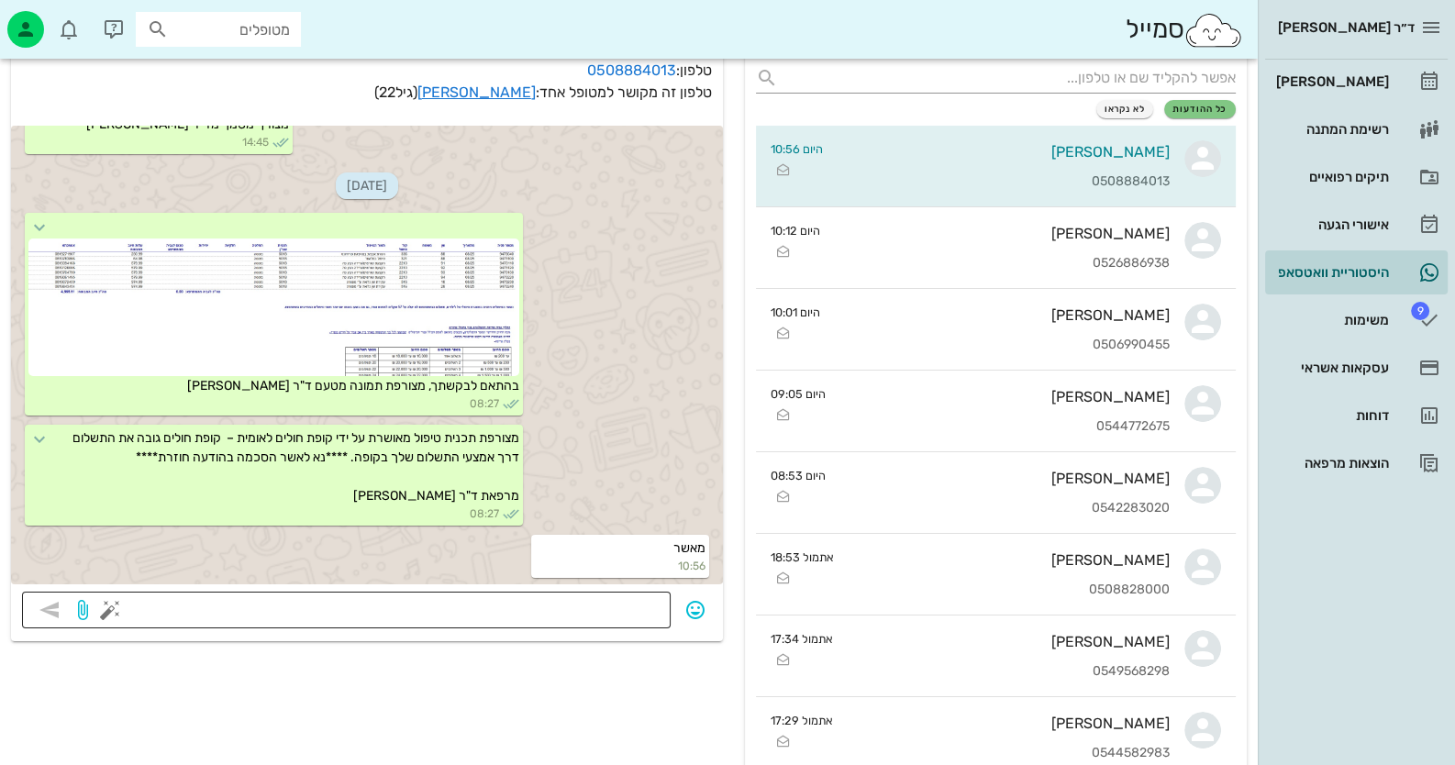
click at [110, 602] on button "button" at bounding box center [110, 610] width 22 height 22
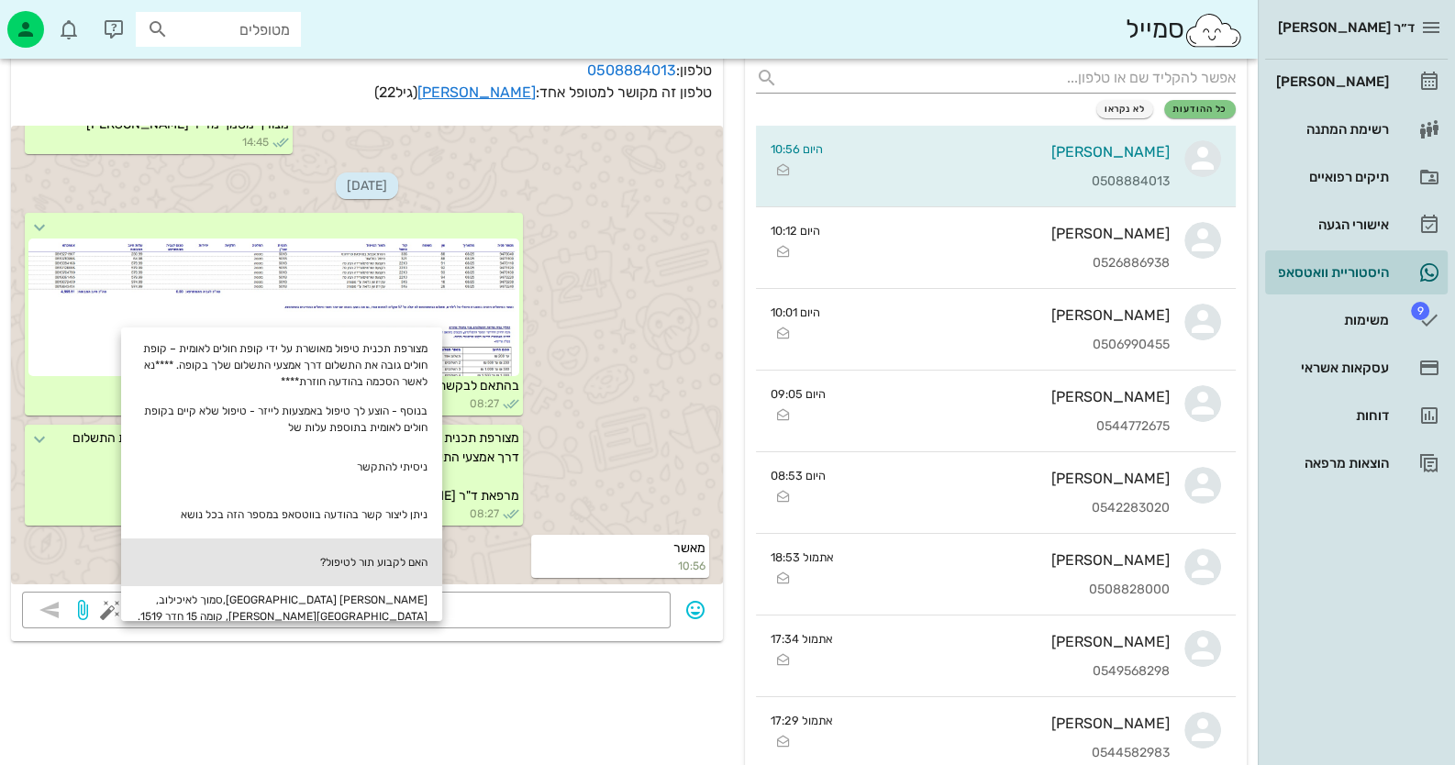
click at [305, 547] on div "האם לקבוע תור לטיפול?" at bounding box center [281, 562] width 321 height 48
type textarea "האם לקבוע תור לטיפול?"
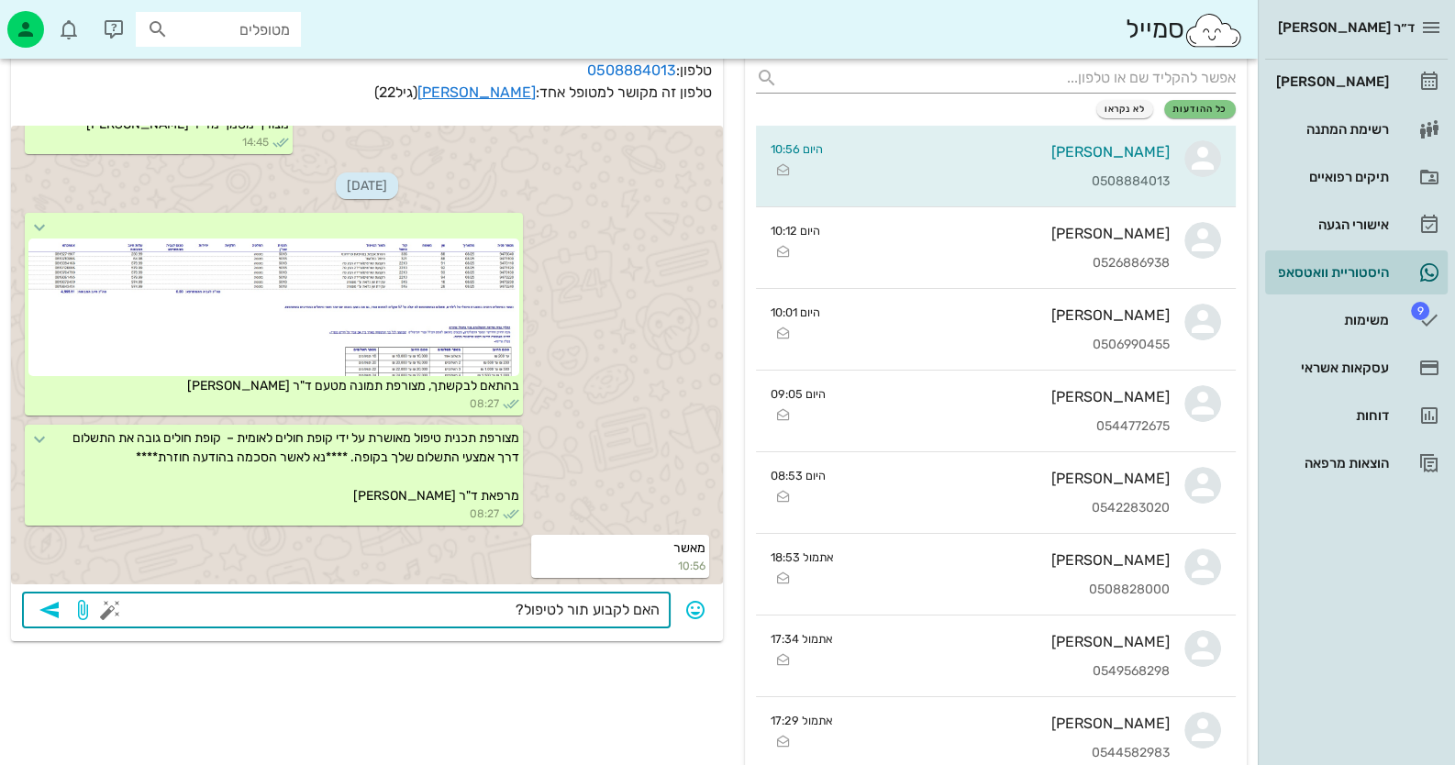
click at [341, 613] on textarea "האם לקבוע תור לטיפול?" at bounding box center [387, 611] width 546 height 29
click at [57, 601] on icon "button" at bounding box center [50, 610] width 22 height 22
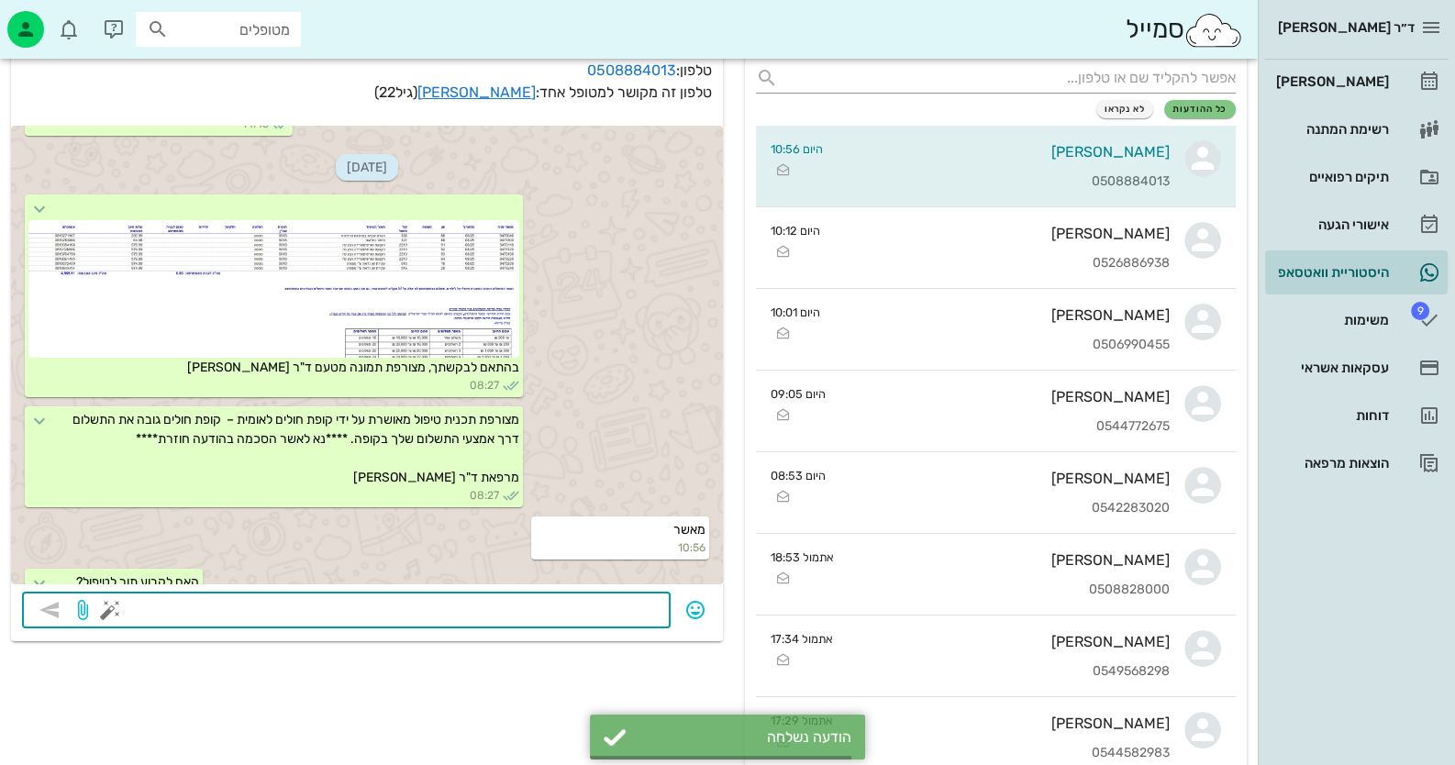
scroll to position [1209, 0]
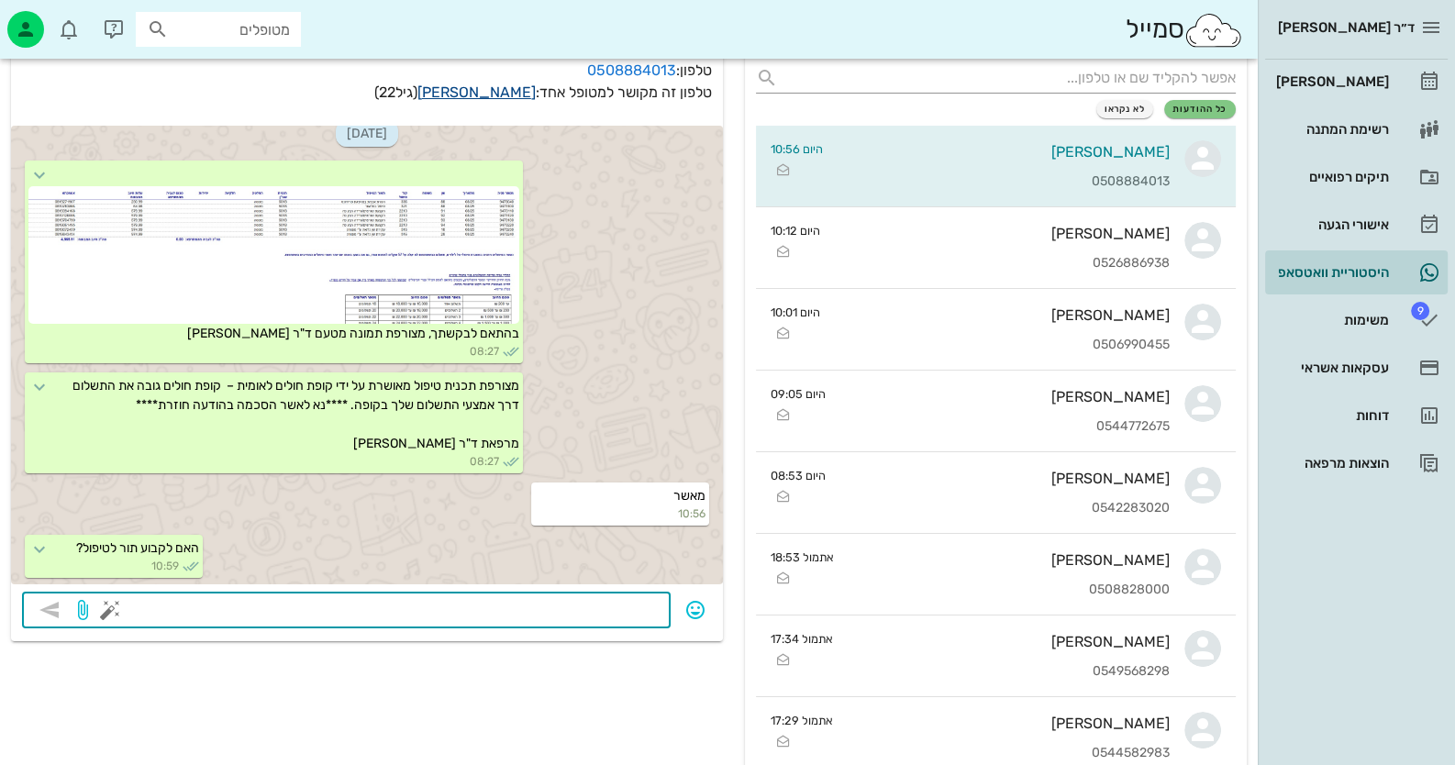
click at [511, 83] on link "[PERSON_NAME]" at bounding box center [476, 91] width 118 height 17
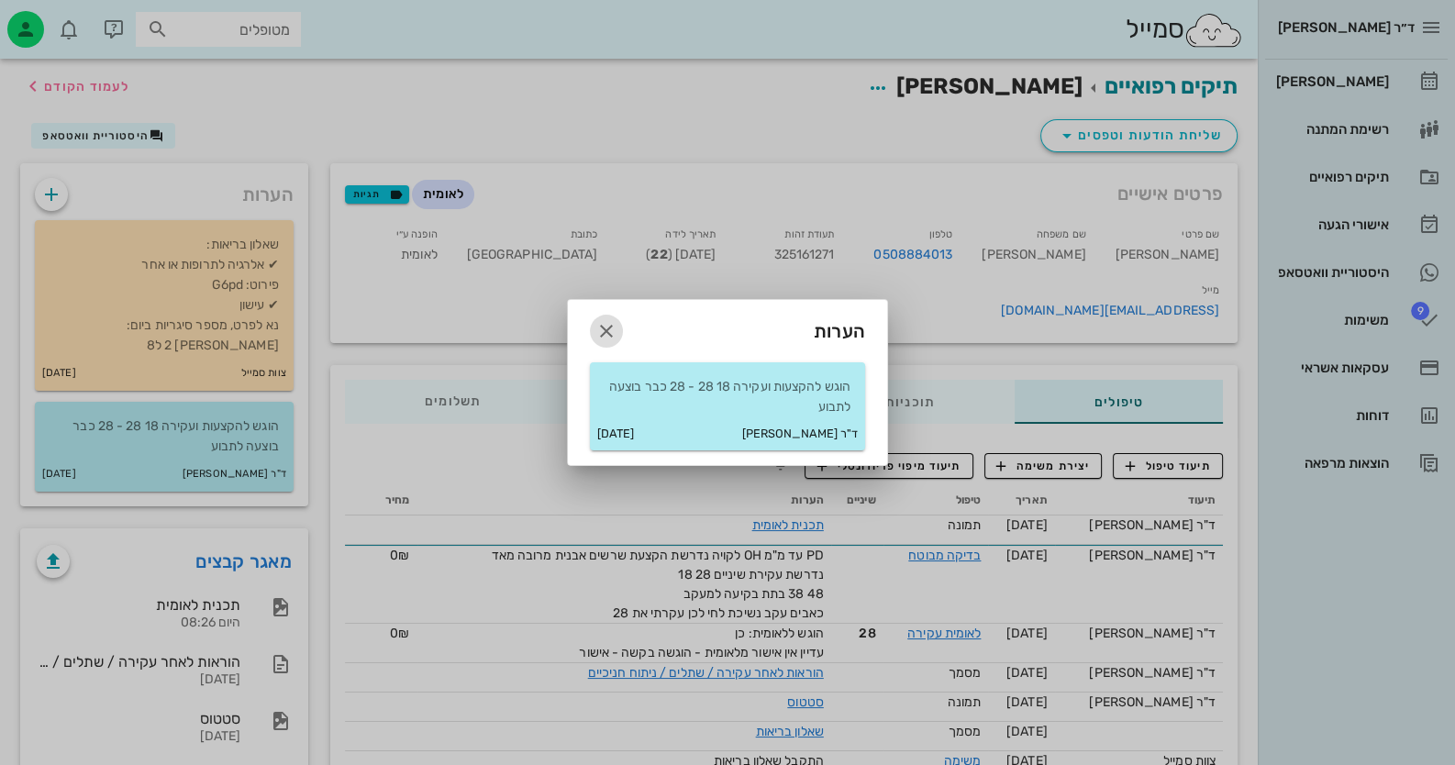
click at [605, 326] on icon "button" at bounding box center [606, 331] width 22 height 22
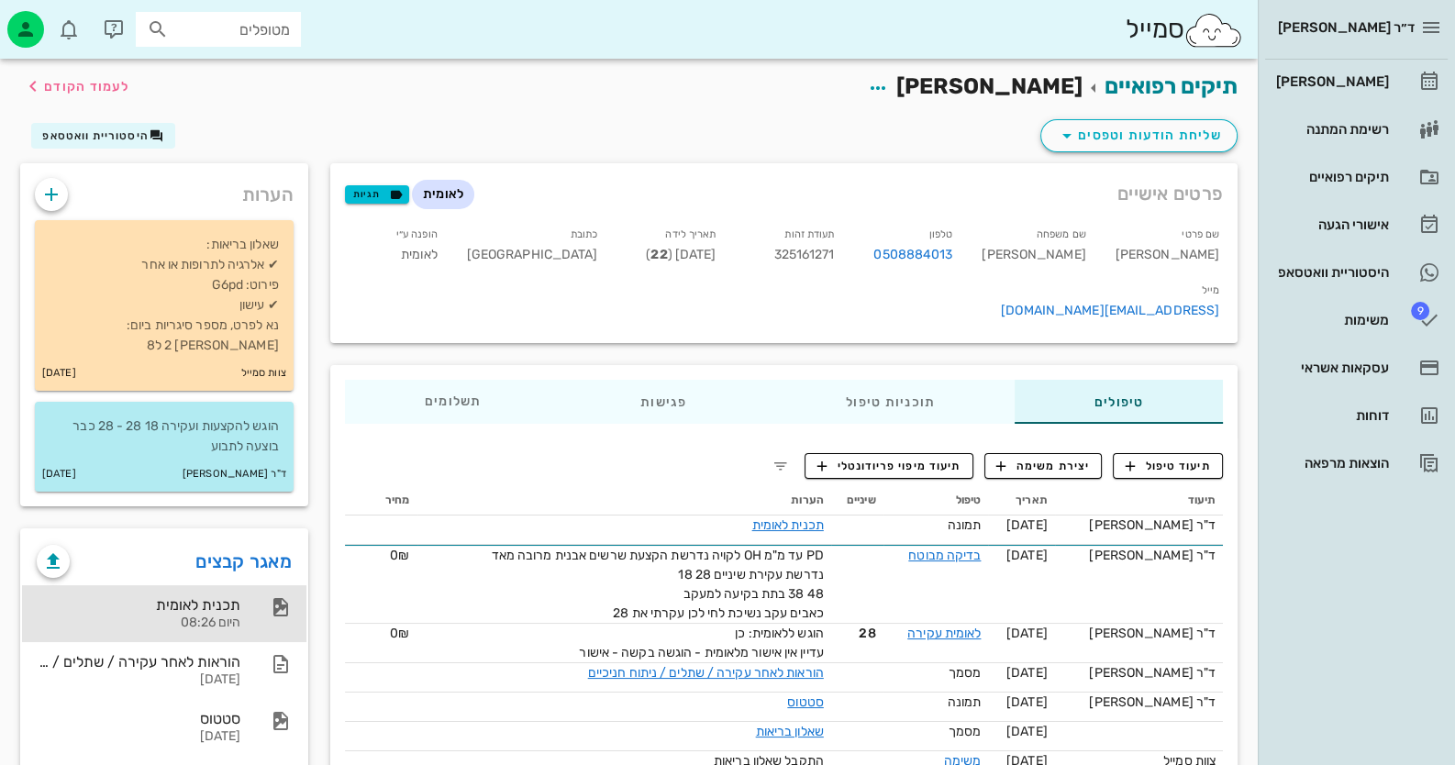
click at [234, 596] on div "תכנית לאומית" at bounding box center [139, 604] width 204 height 17
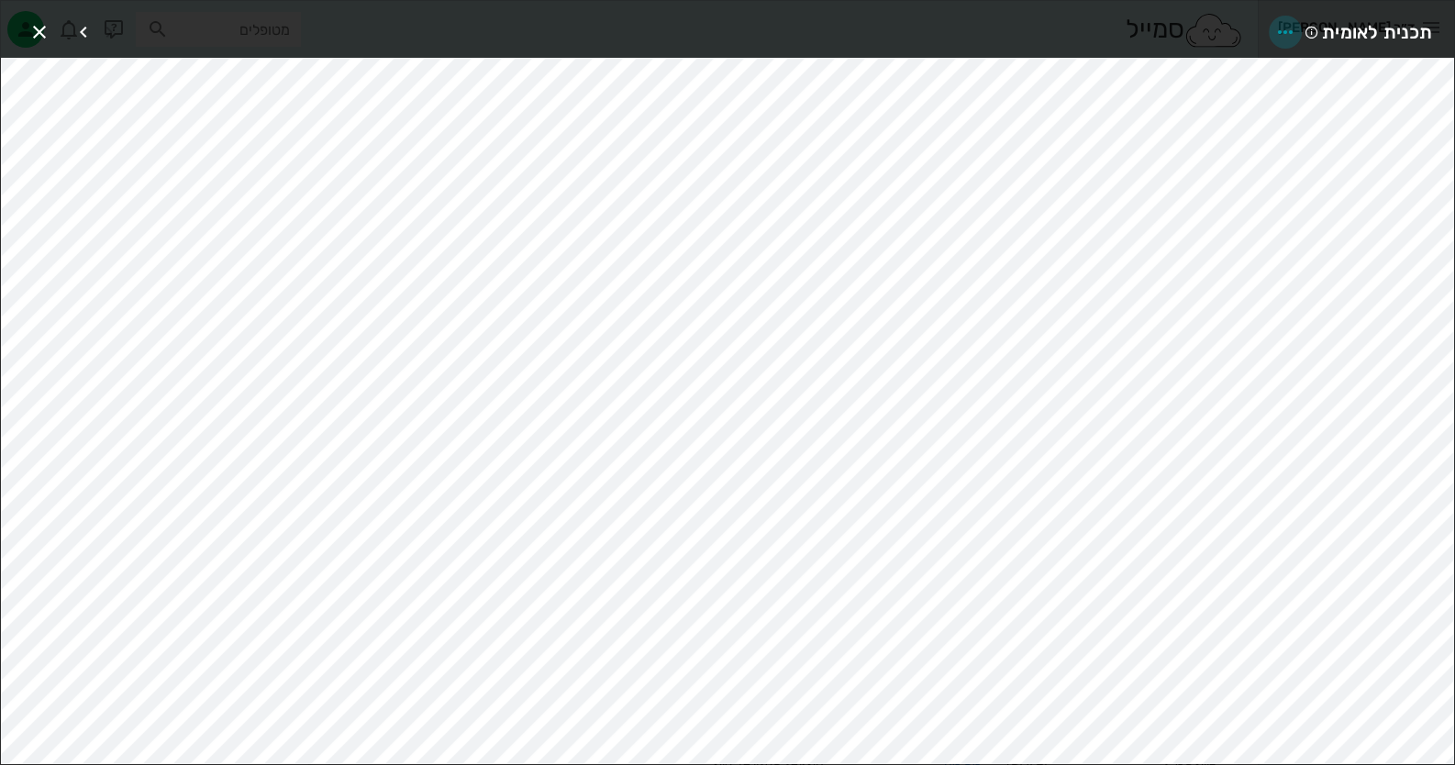
click at [1285, 28] on icon "button" at bounding box center [1285, 32] width 22 height 22
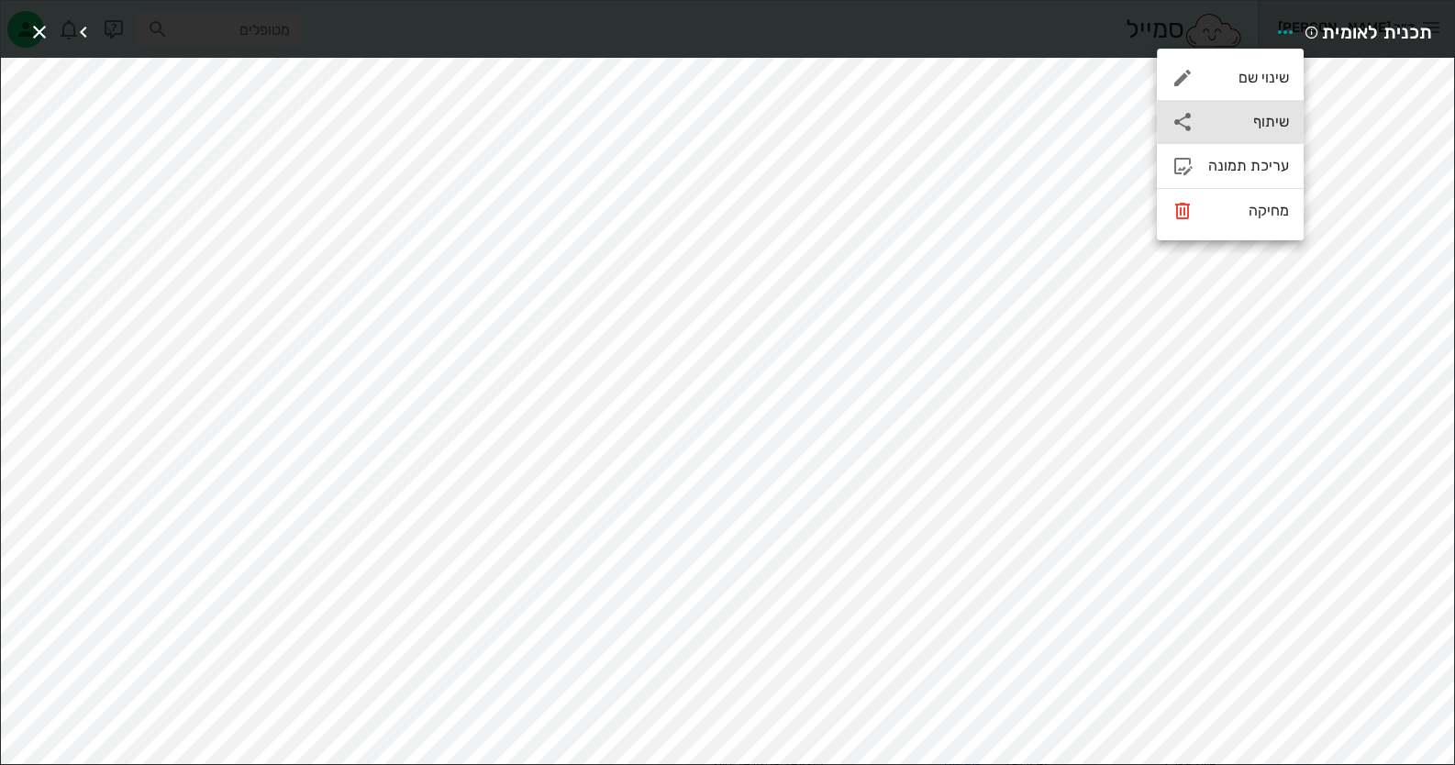
click at [1226, 117] on div "שיתוף" at bounding box center [1248, 121] width 81 height 17
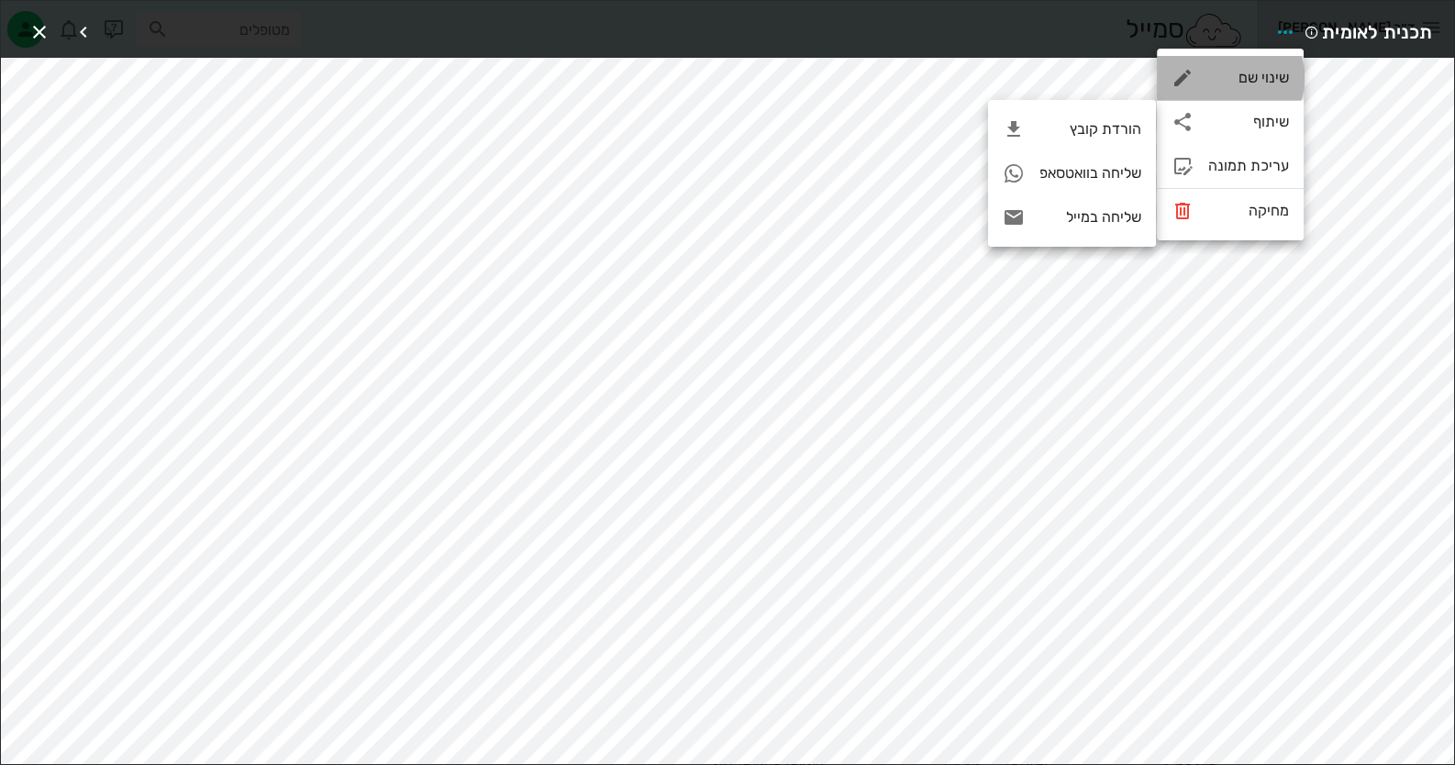
click at [1230, 73] on div "שינוי שם" at bounding box center [1248, 77] width 81 height 17
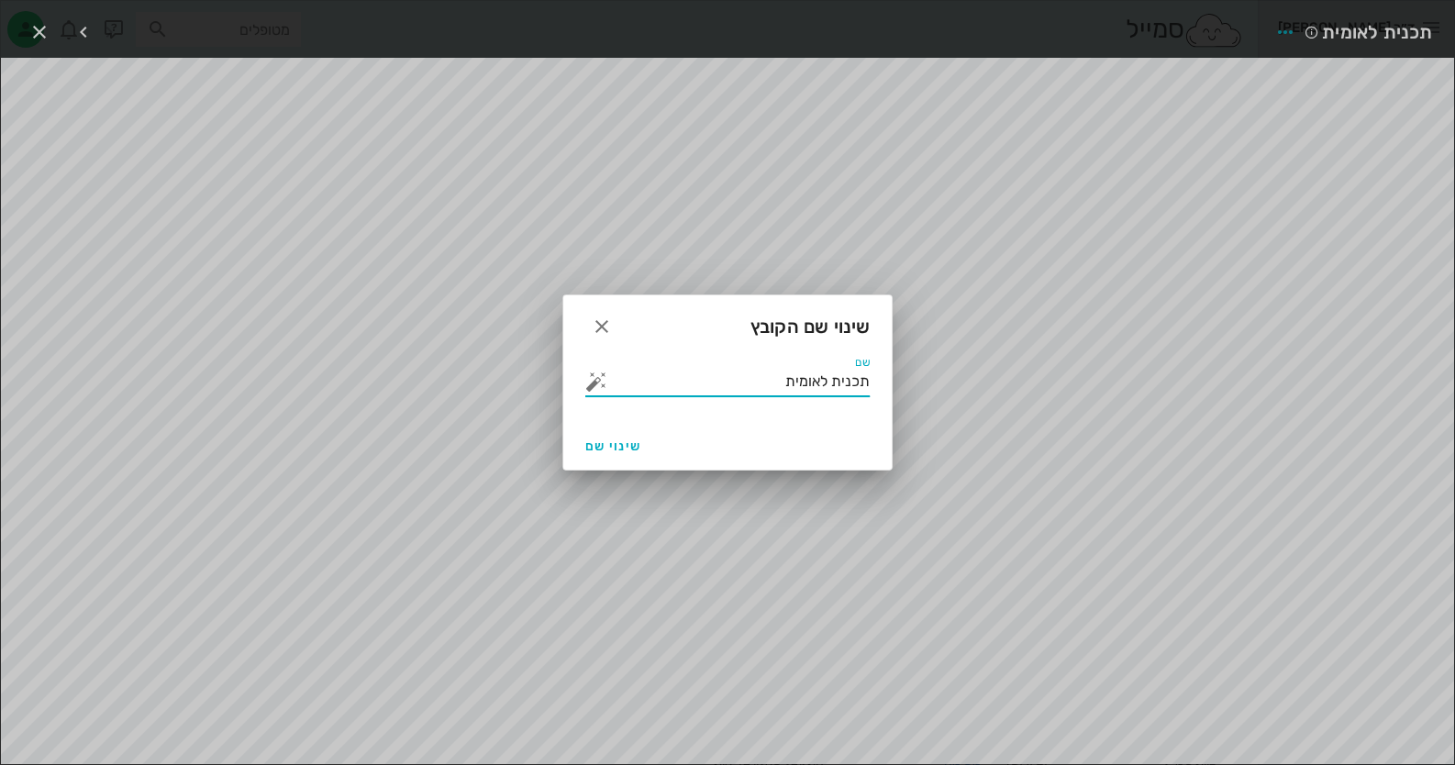
click at [736, 383] on input "תכנית לאומית" at bounding box center [740, 381] width 259 height 29
click at [590, 382] on button "button" at bounding box center [596, 382] width 22 height 22
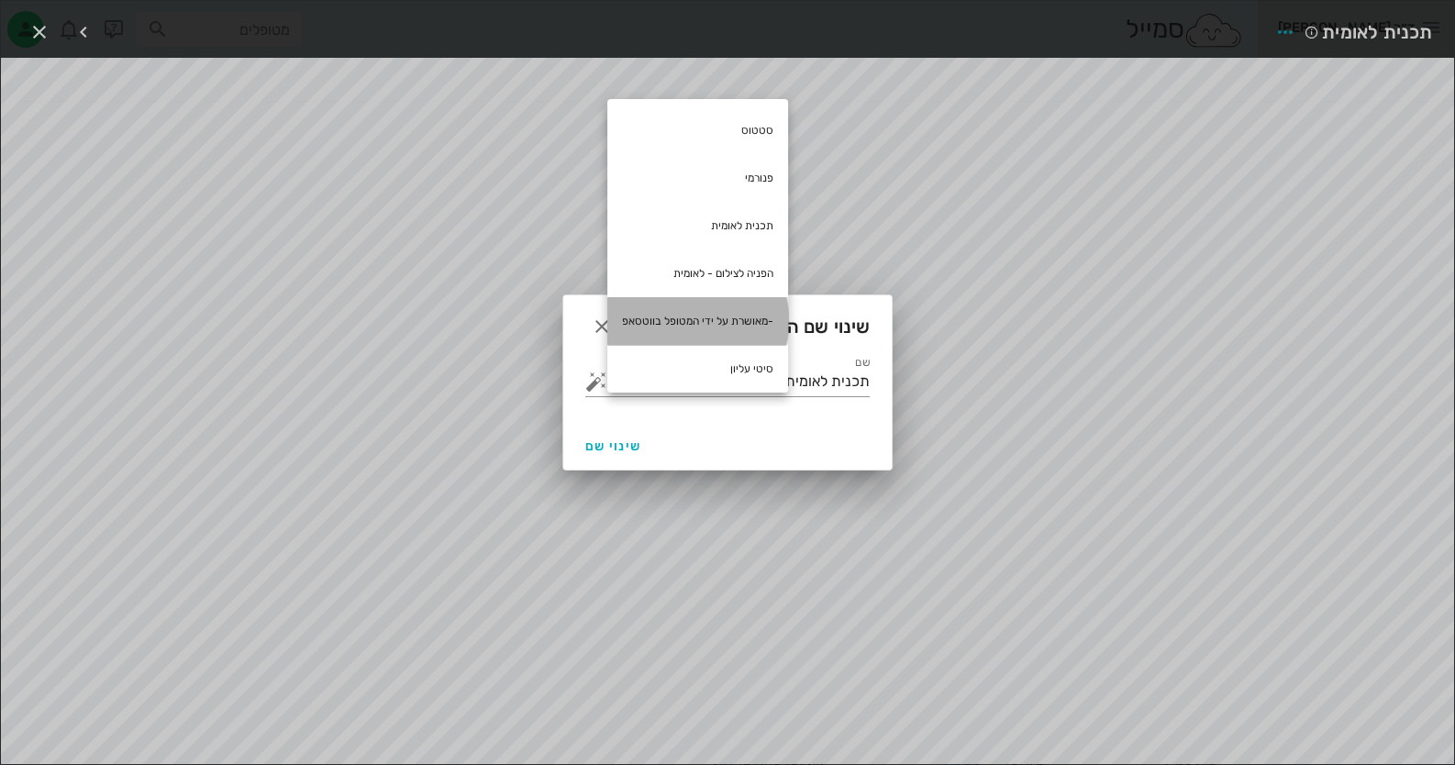
click at [716, 317] on div "-מאושרת על ידי המטופל בווטסאפ" at bounding box center [697, 321] width 181 height 48
type input "תכנית לאומית -מאושרת על ידי המטופל בווטסאפ"
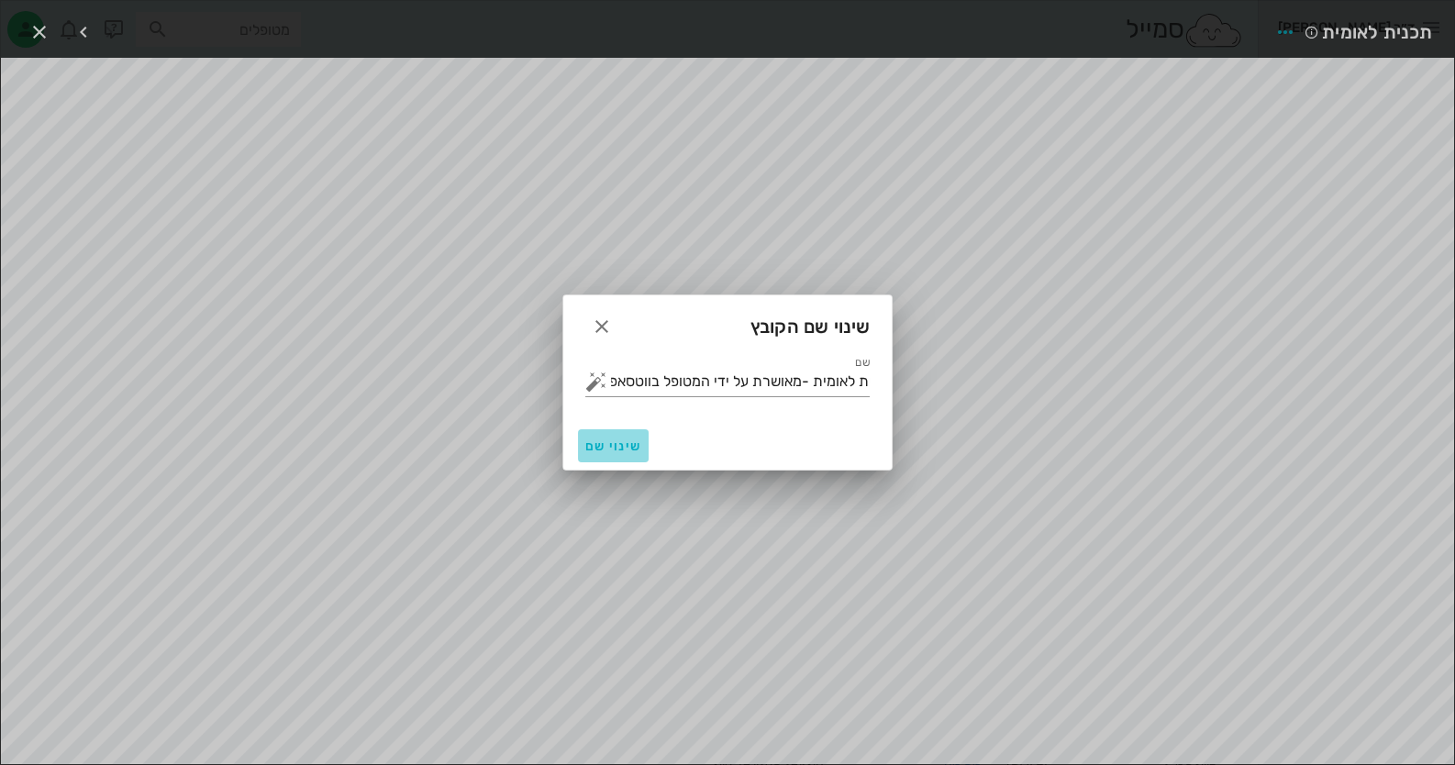
click at [638, 437] on button "שינוי שם" at bounding box center [613, 445] width 71 height 33
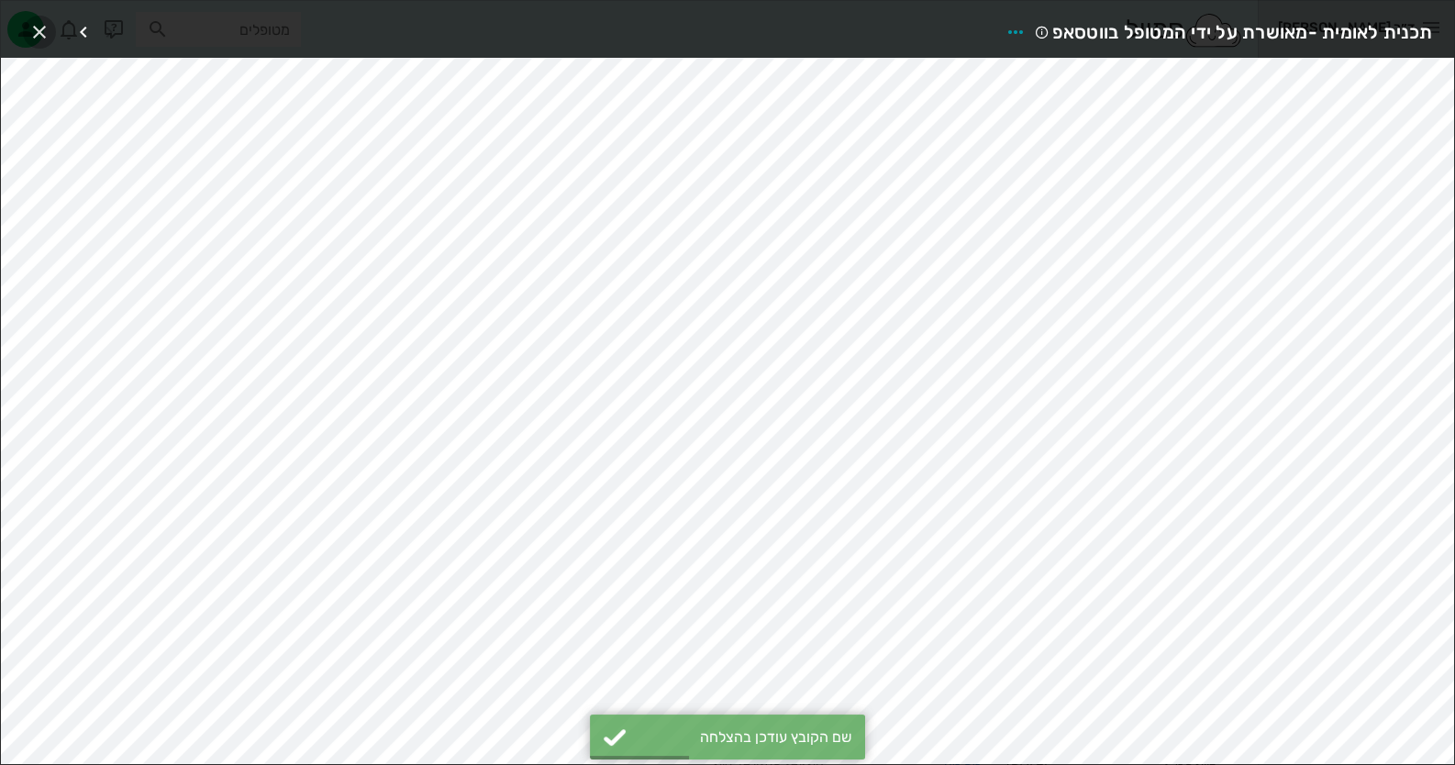
click at [33, 37] on icon "button" at bounding box center [39, 32] width 22 height 22
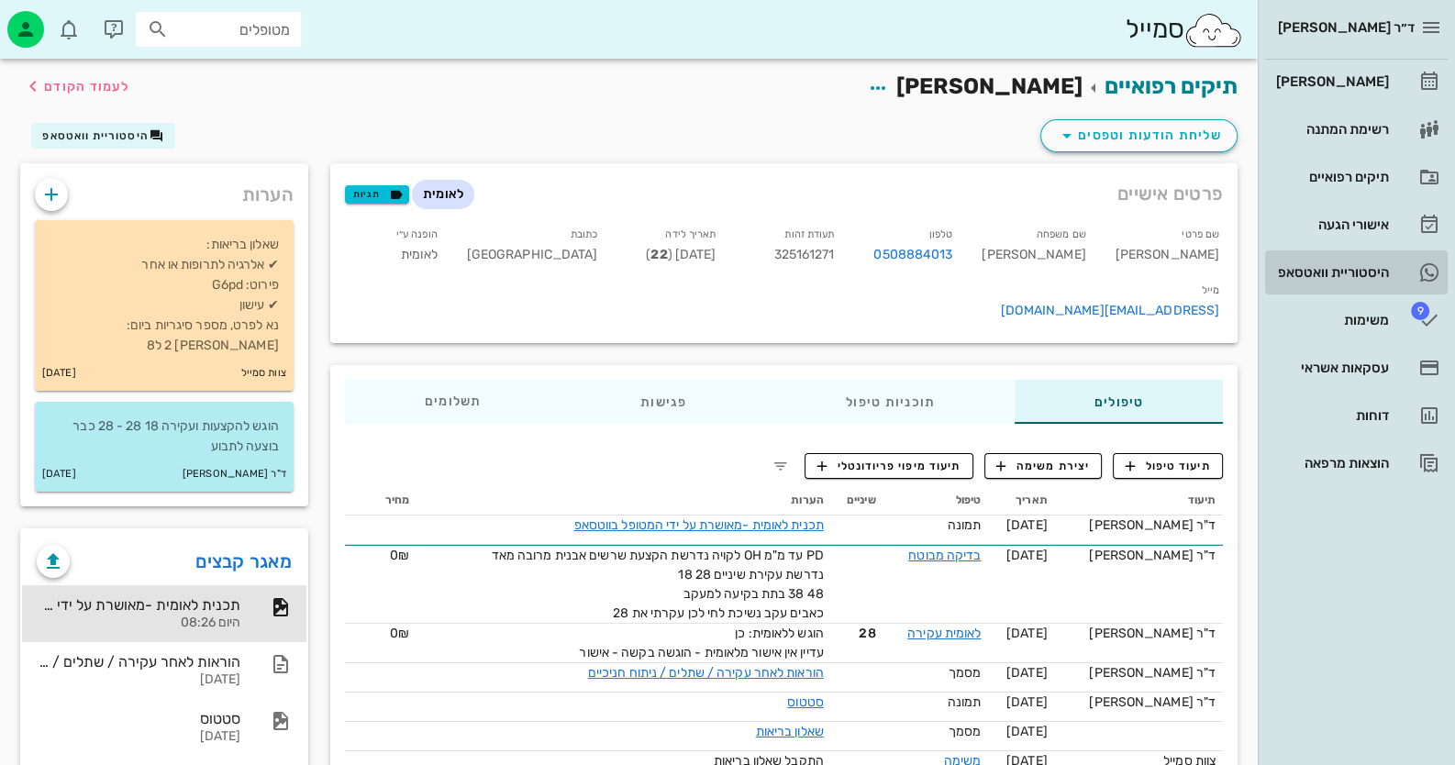
click at [1395, 266] on link "היסטוריית וואטסאפ" at bounding box center [1356, 272] width 183 height 44
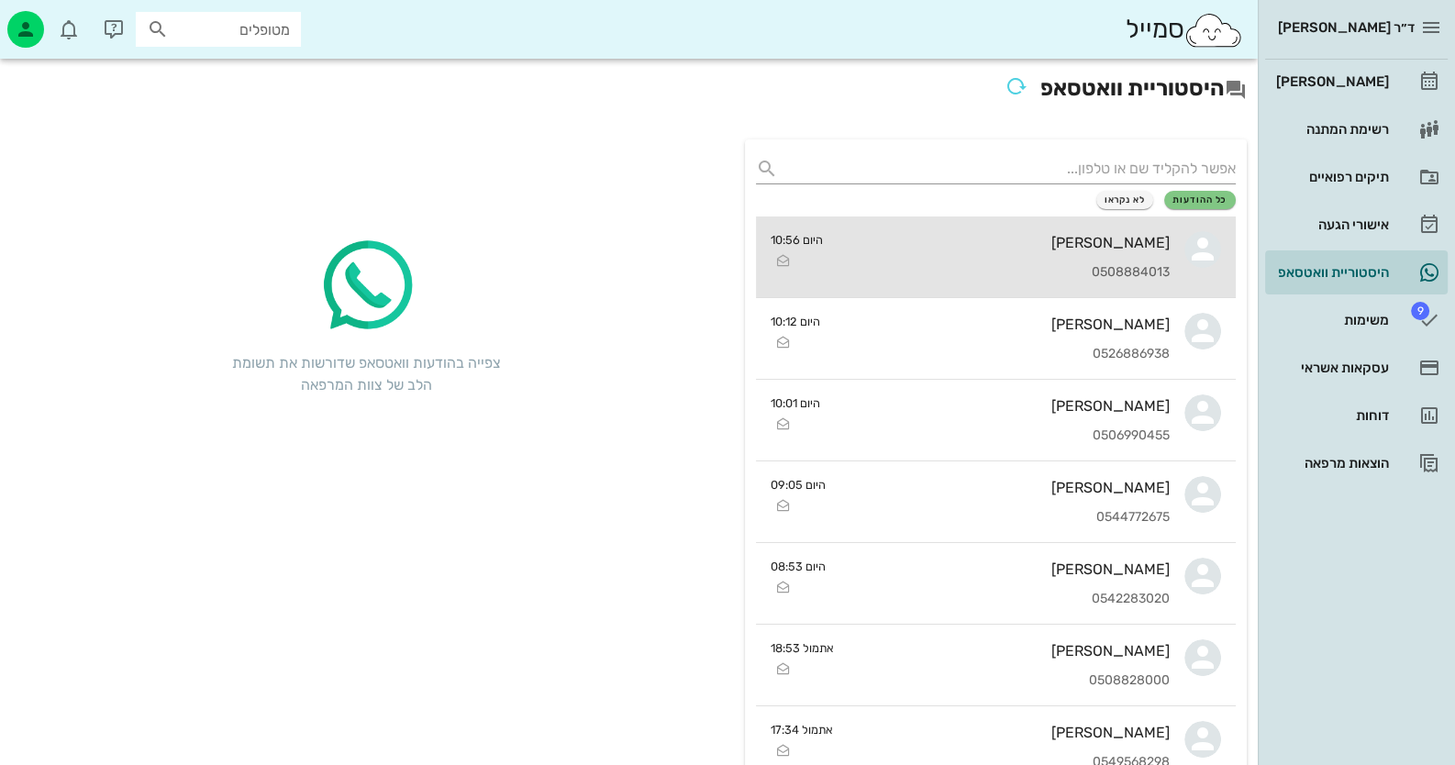
click at [1207, 264] on icon at bounding box center [1202, 249] width 37 height 37
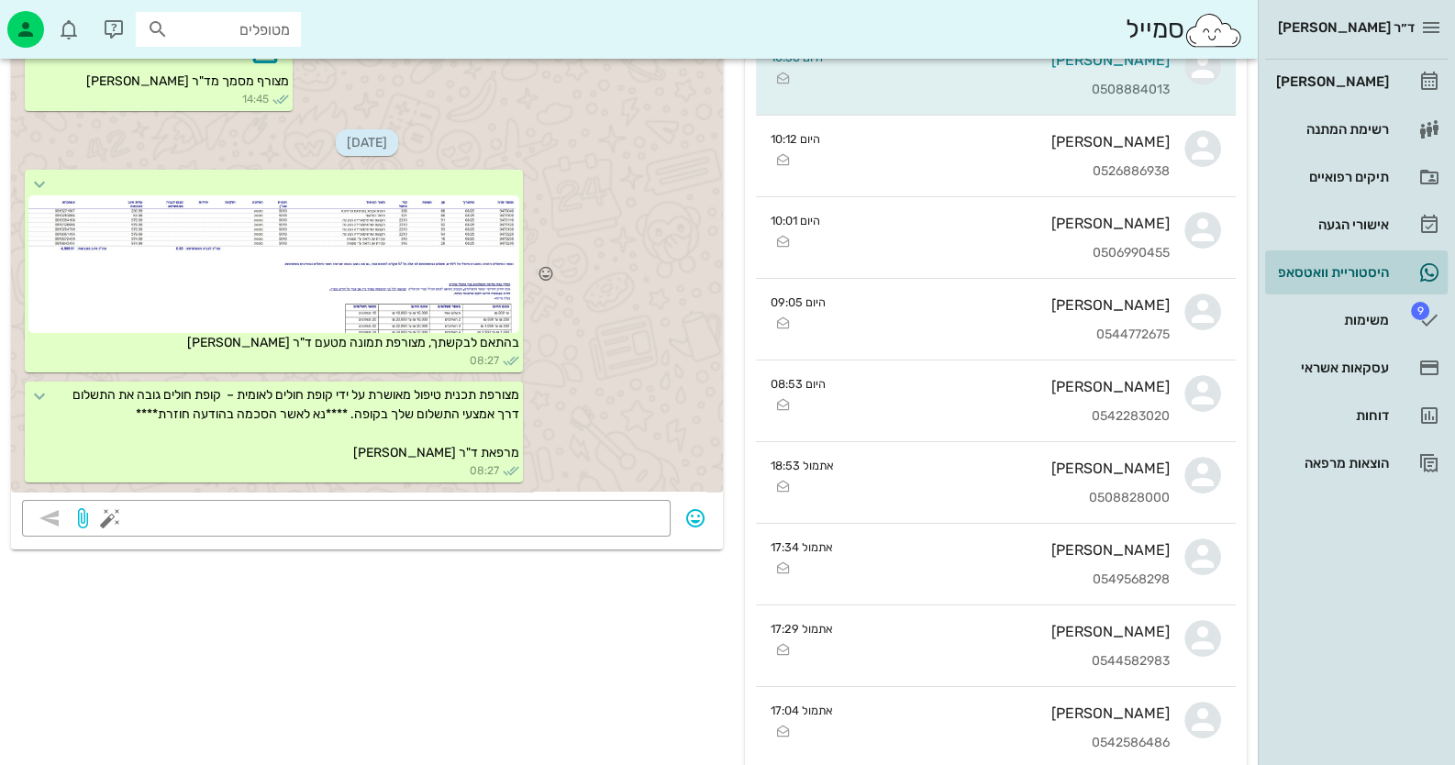
scroll to position [1078, 0]
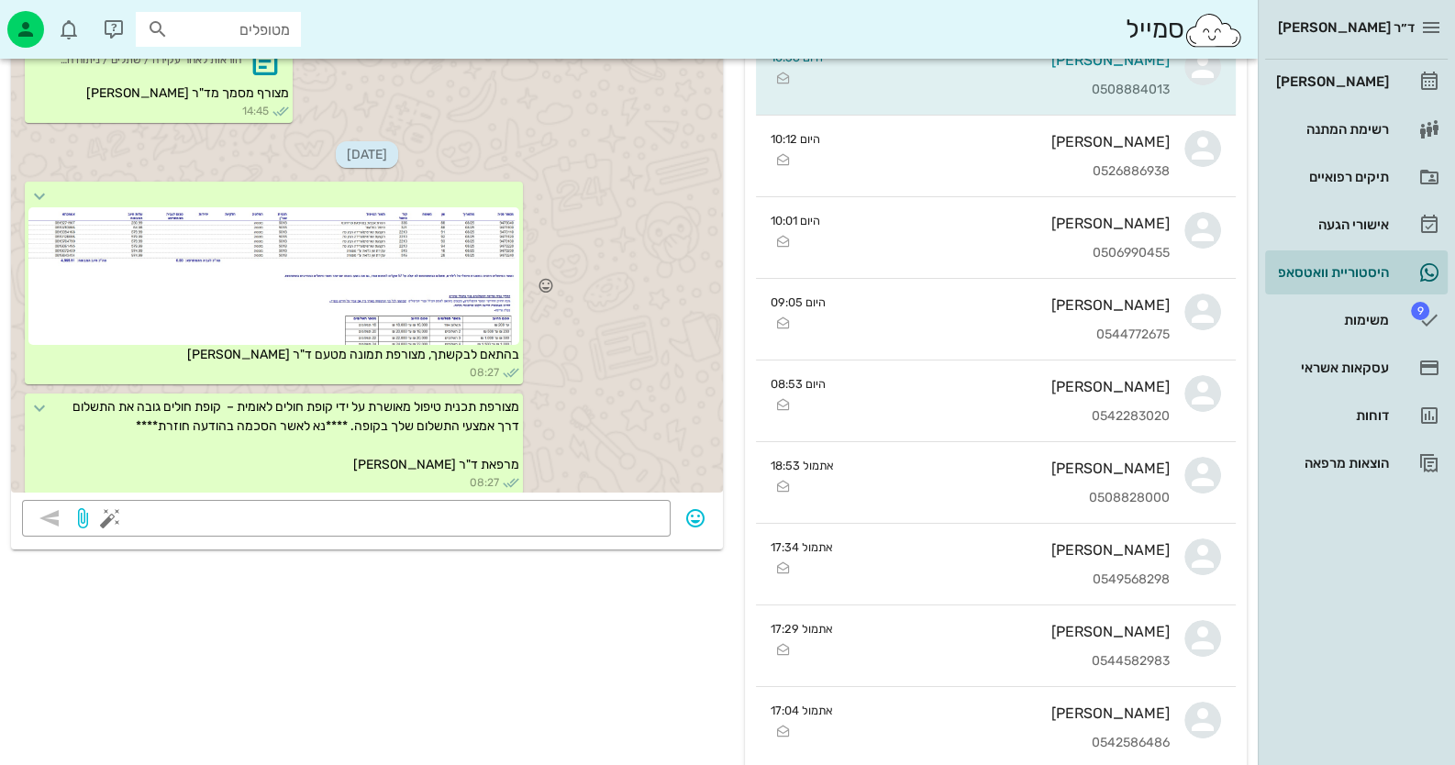
click at [435, 308] on div at bounding box center [273, 276] width 491 height 138
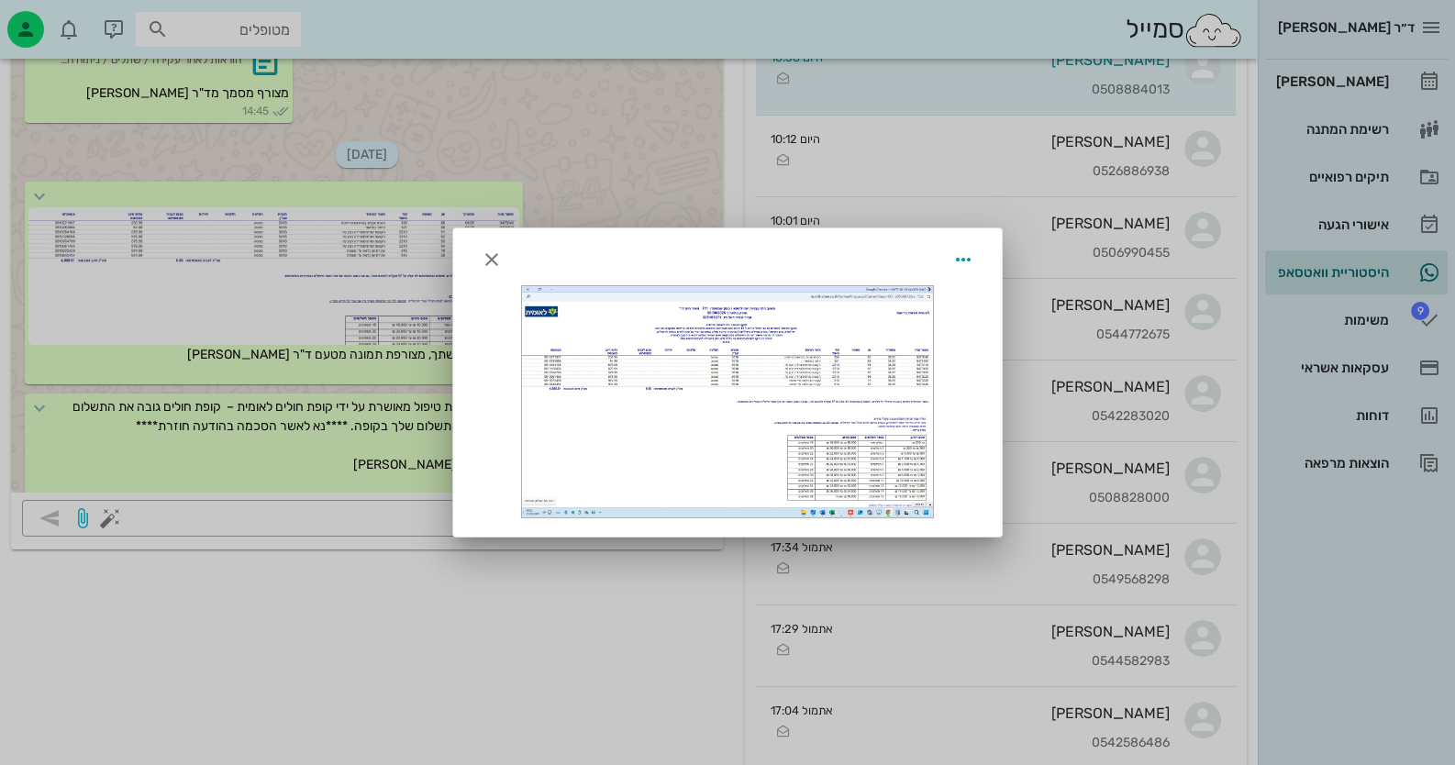
click at [349, 534] on div at bounding box center [727, 382] width 1455 height 765
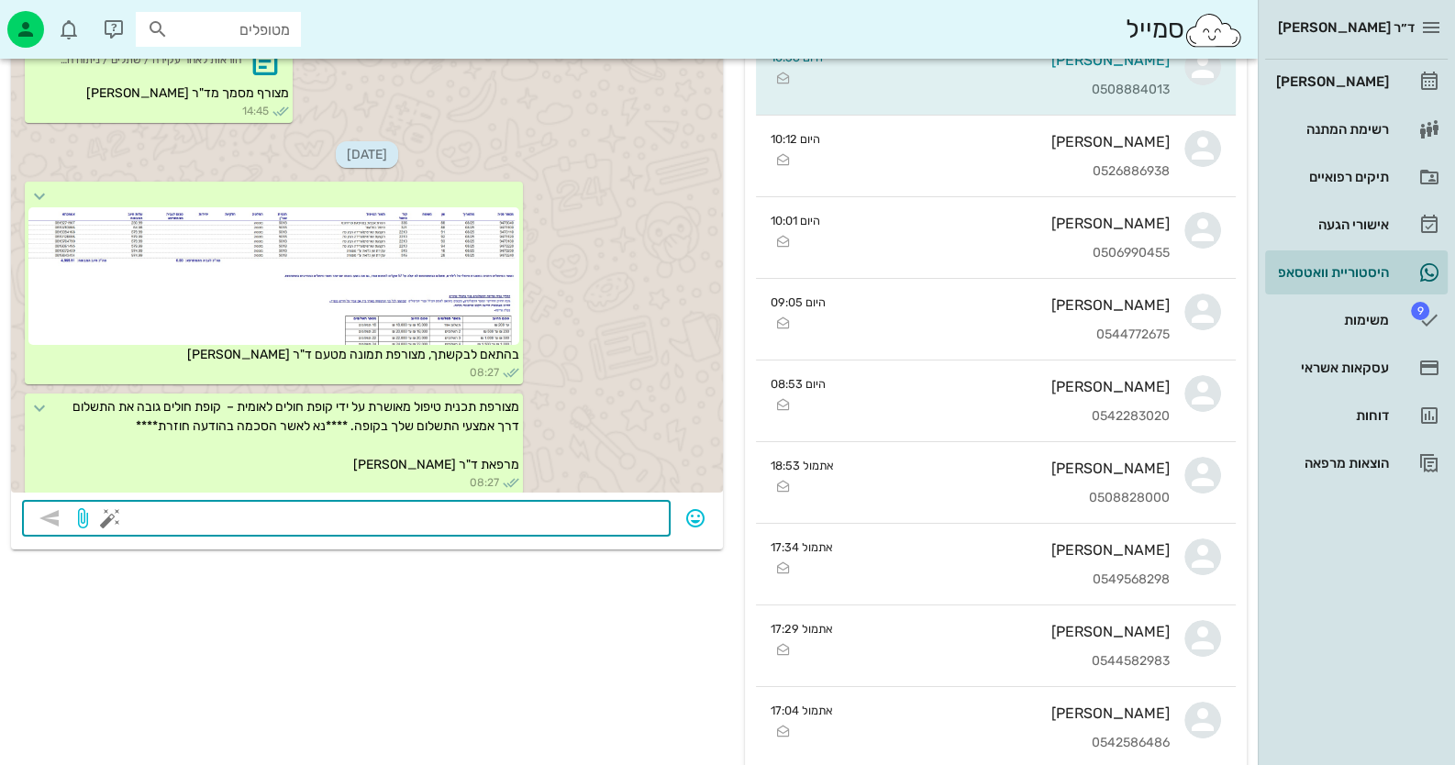
click at [360, 512] on textarea at bounding box center [387, 519] width 546 height 29
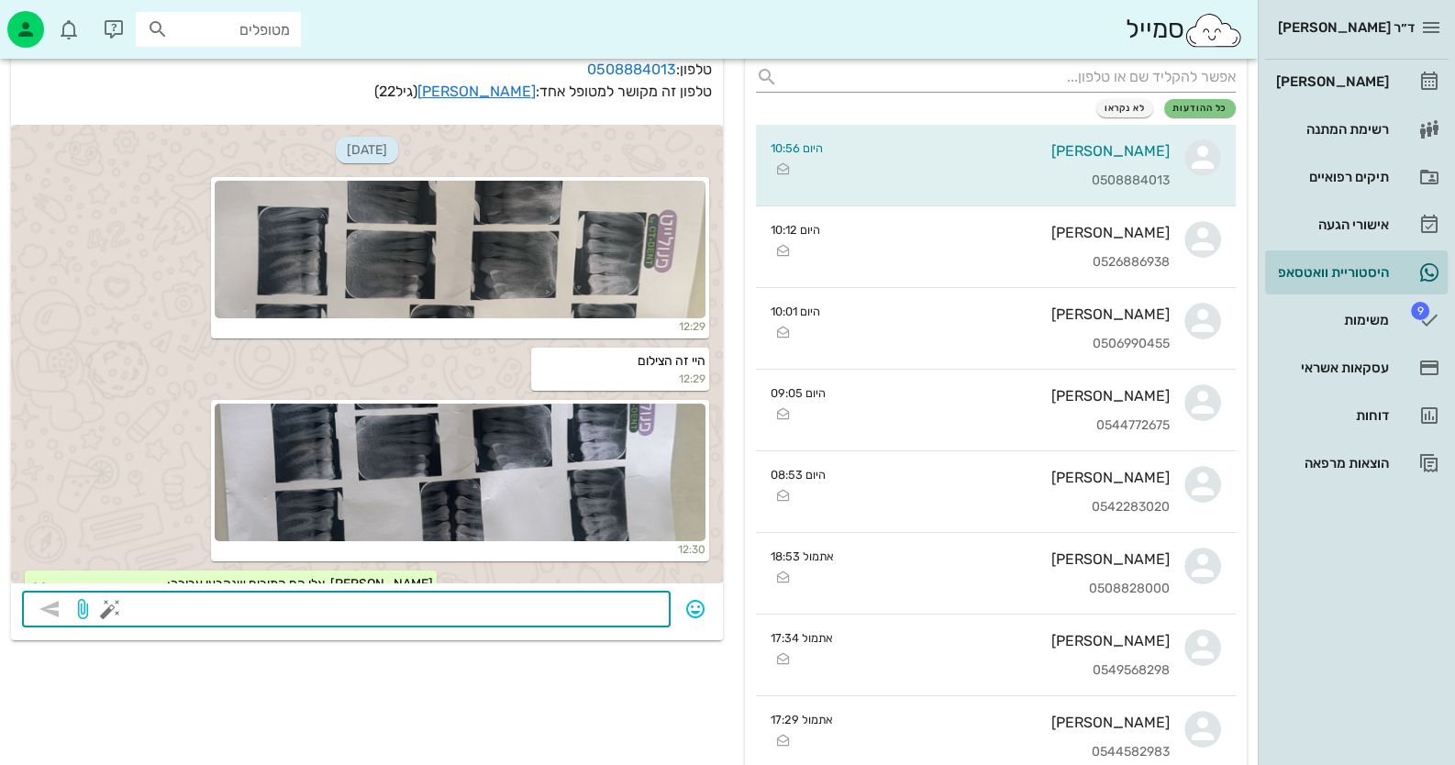
scroll to position [0, 0]
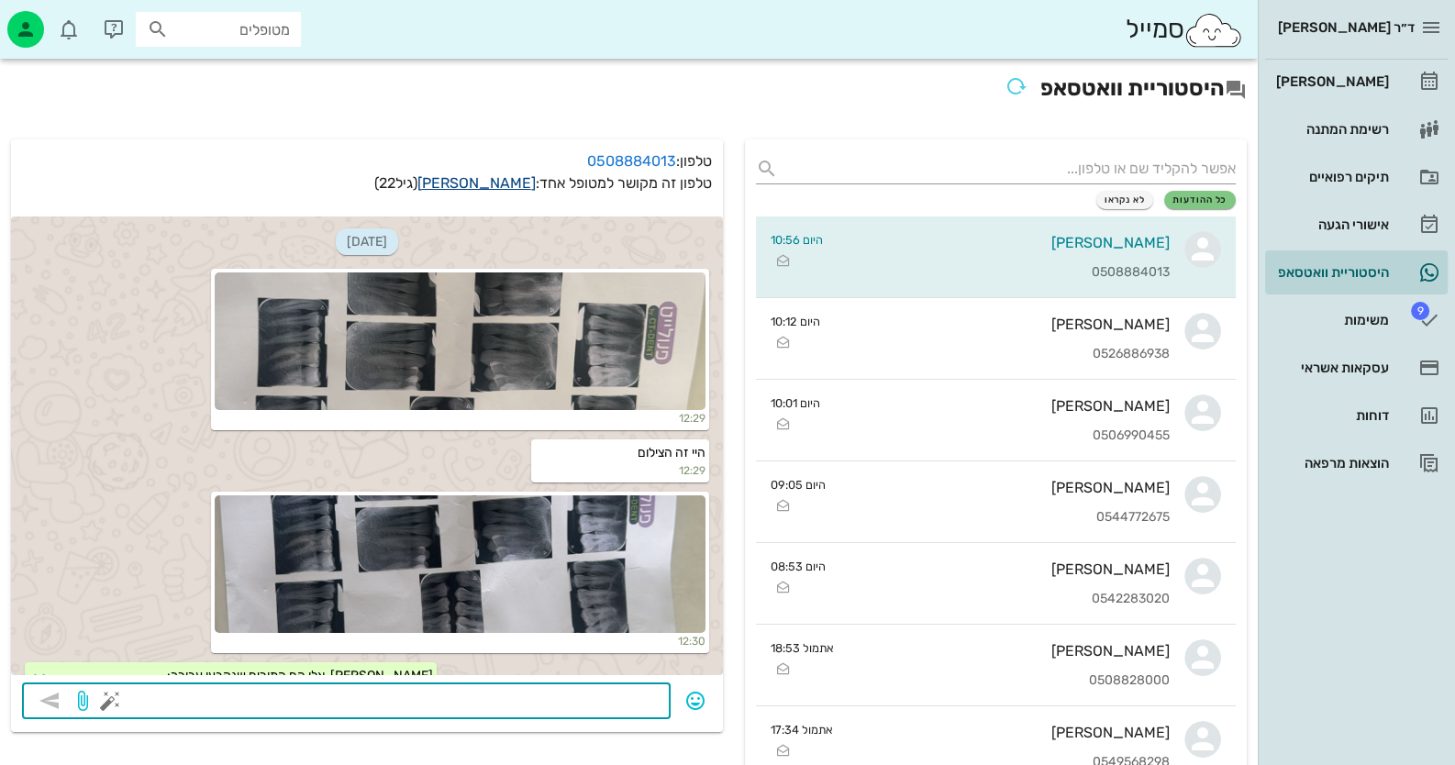
click at [481, 183] on link "[PERSON_NAME]" at bounding box center [476, 182] width 118 height 17
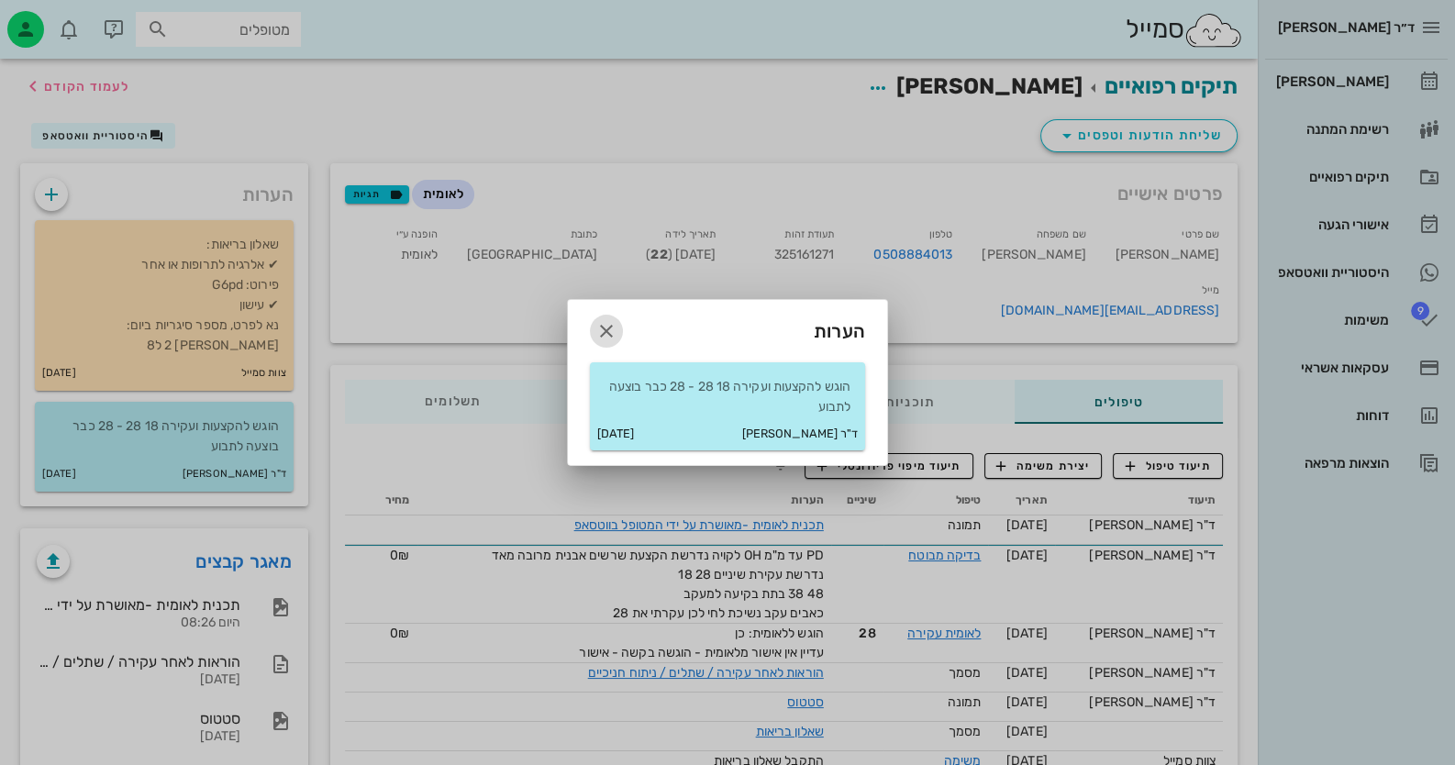
click at [612, 328] on icon "button" at bounding box center [606, 331] width 22 height 22
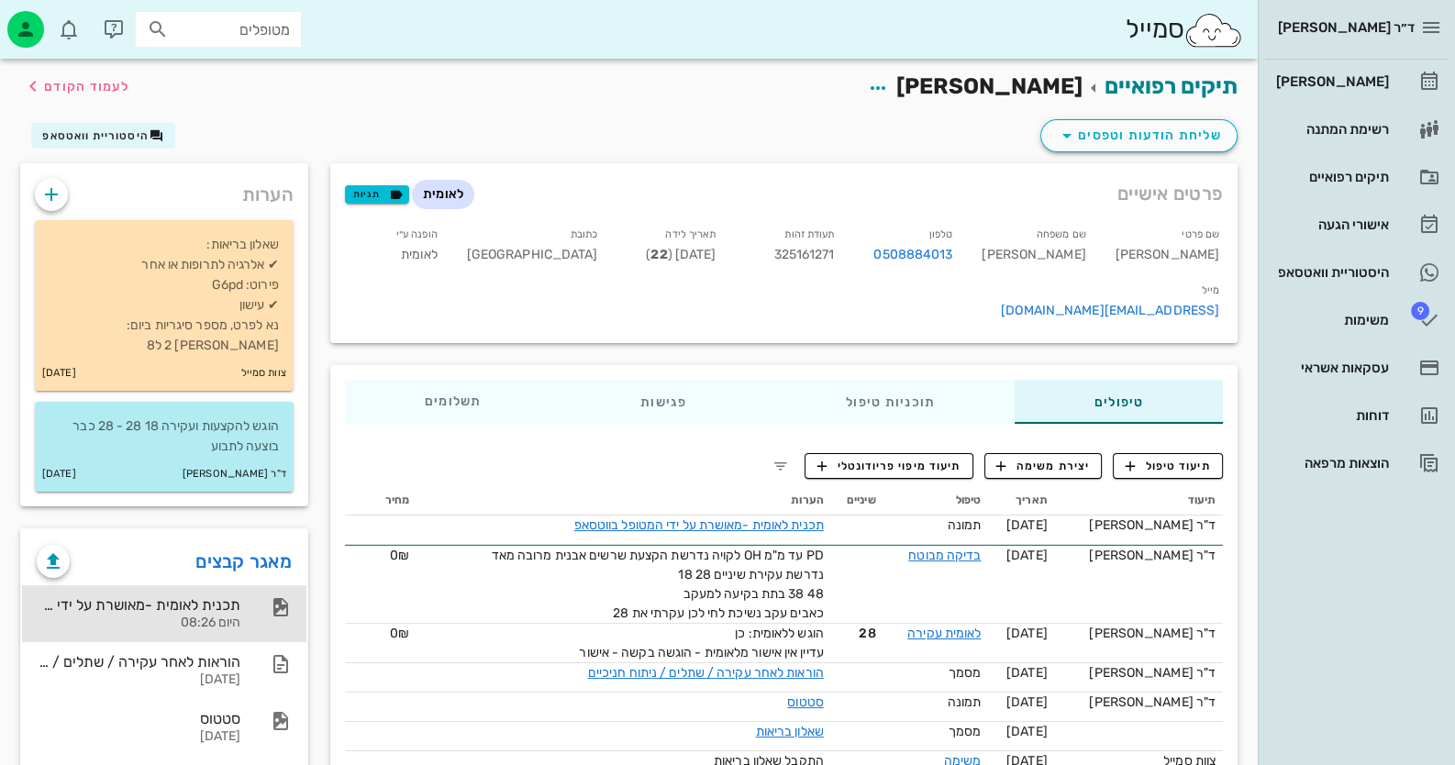
click at [225, 616] on div "היום 08:26" at bounding box center [139, 624] width 204 height 16
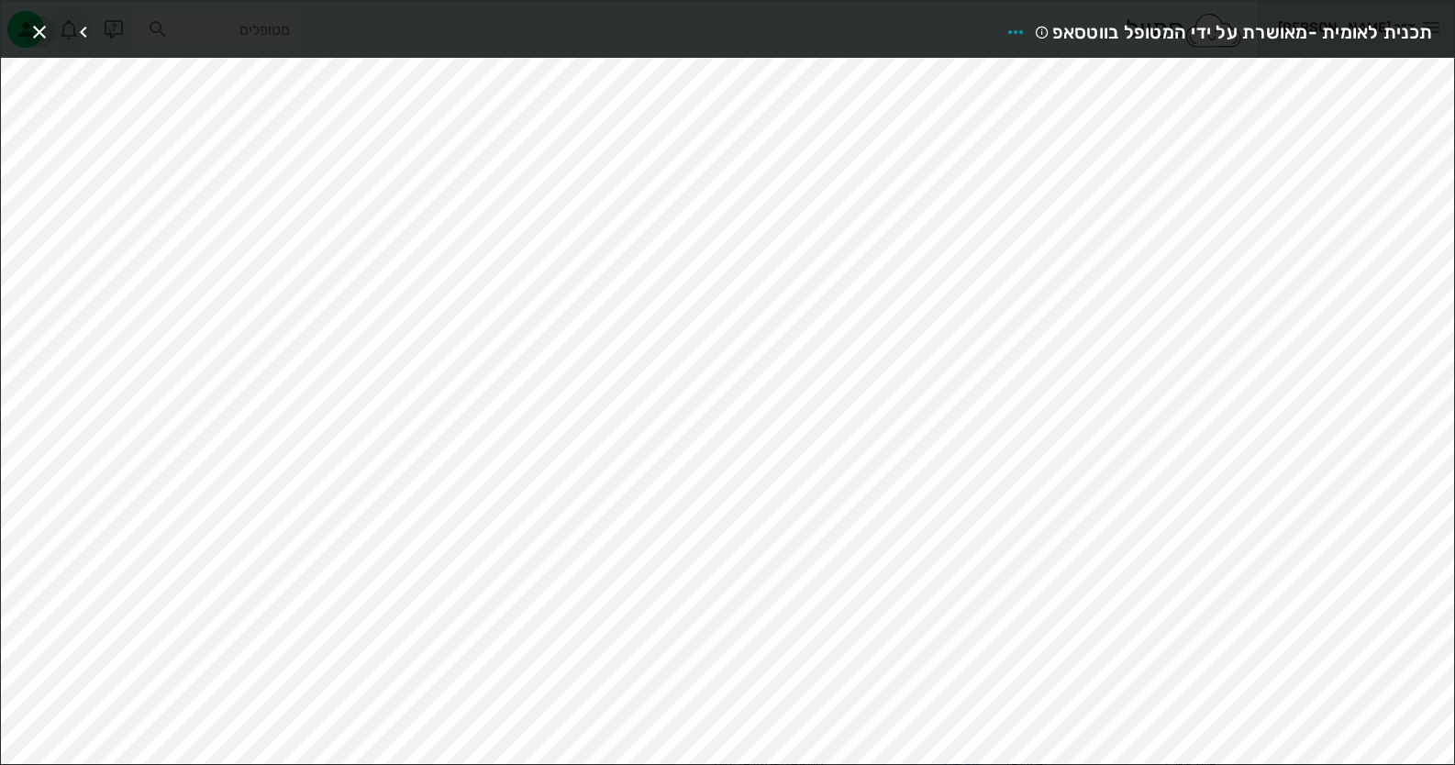
click at [54, 35] on span "button" at bounding box center [39, 32] width 33 height 22
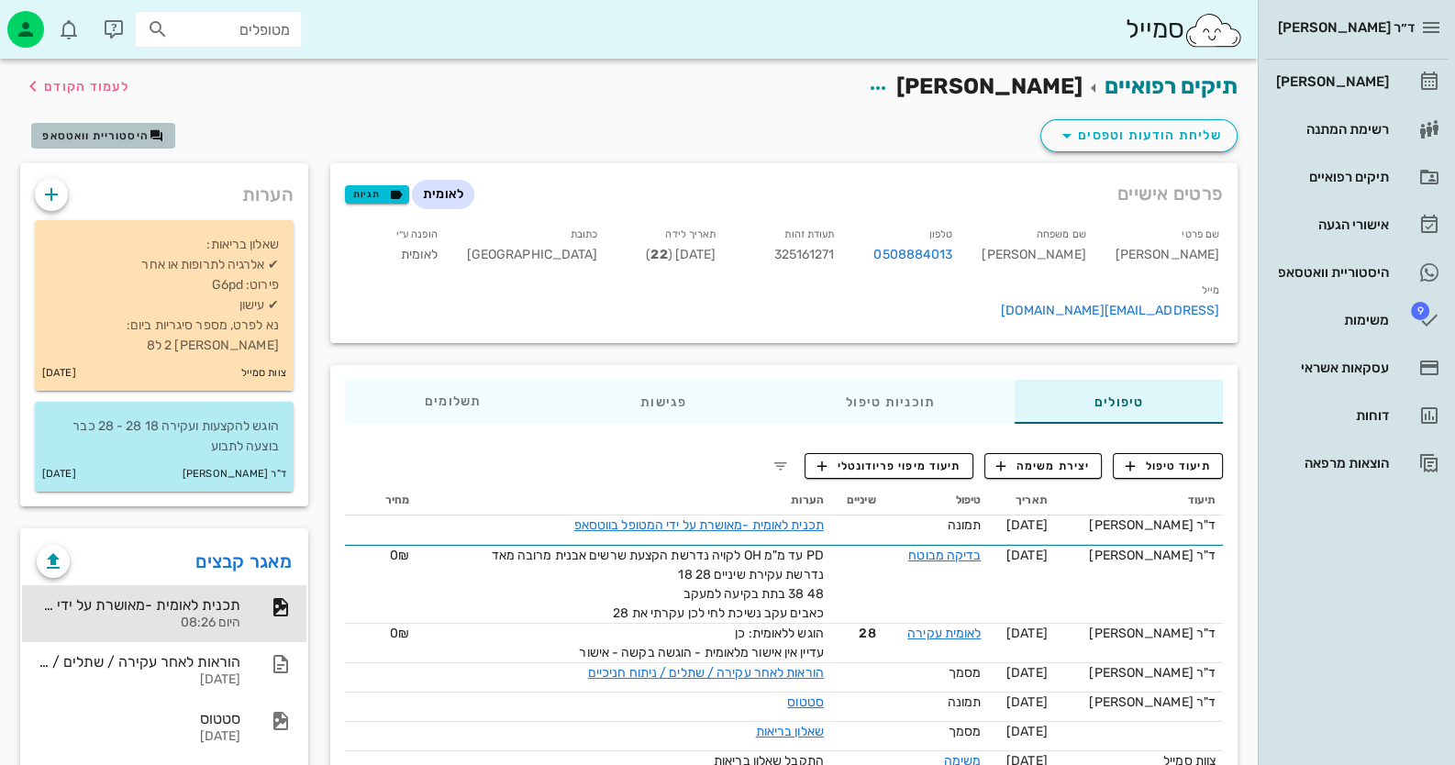
click at [85, 141] on span "היסטוריית וואטסאפ" at bounding box center [102, 135] width 121 height 15
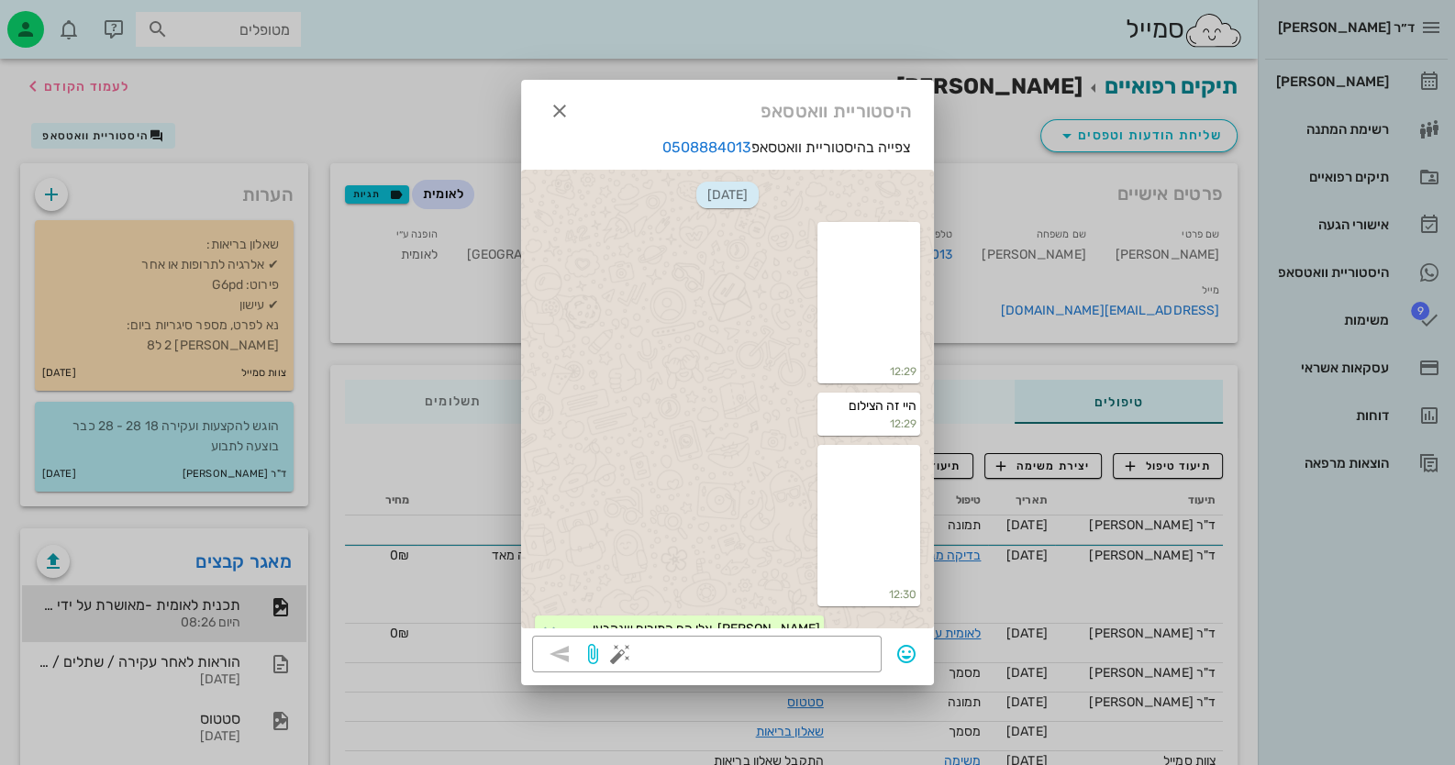
scroll to position [1416, 0]
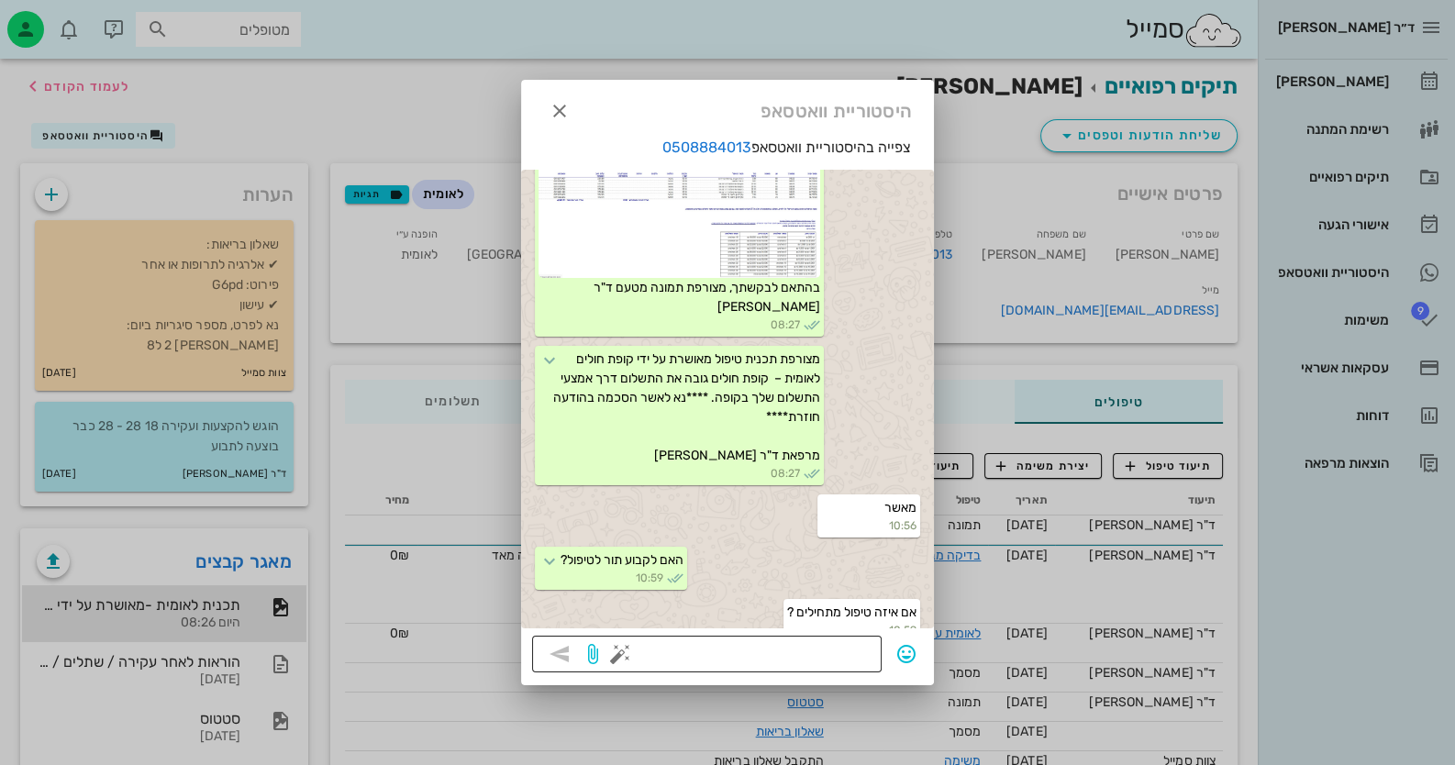
click at [840, 656] on textarea at bounding box center [747, 655] width 247 height 29
type textarea "עושים הכל באותו התור"
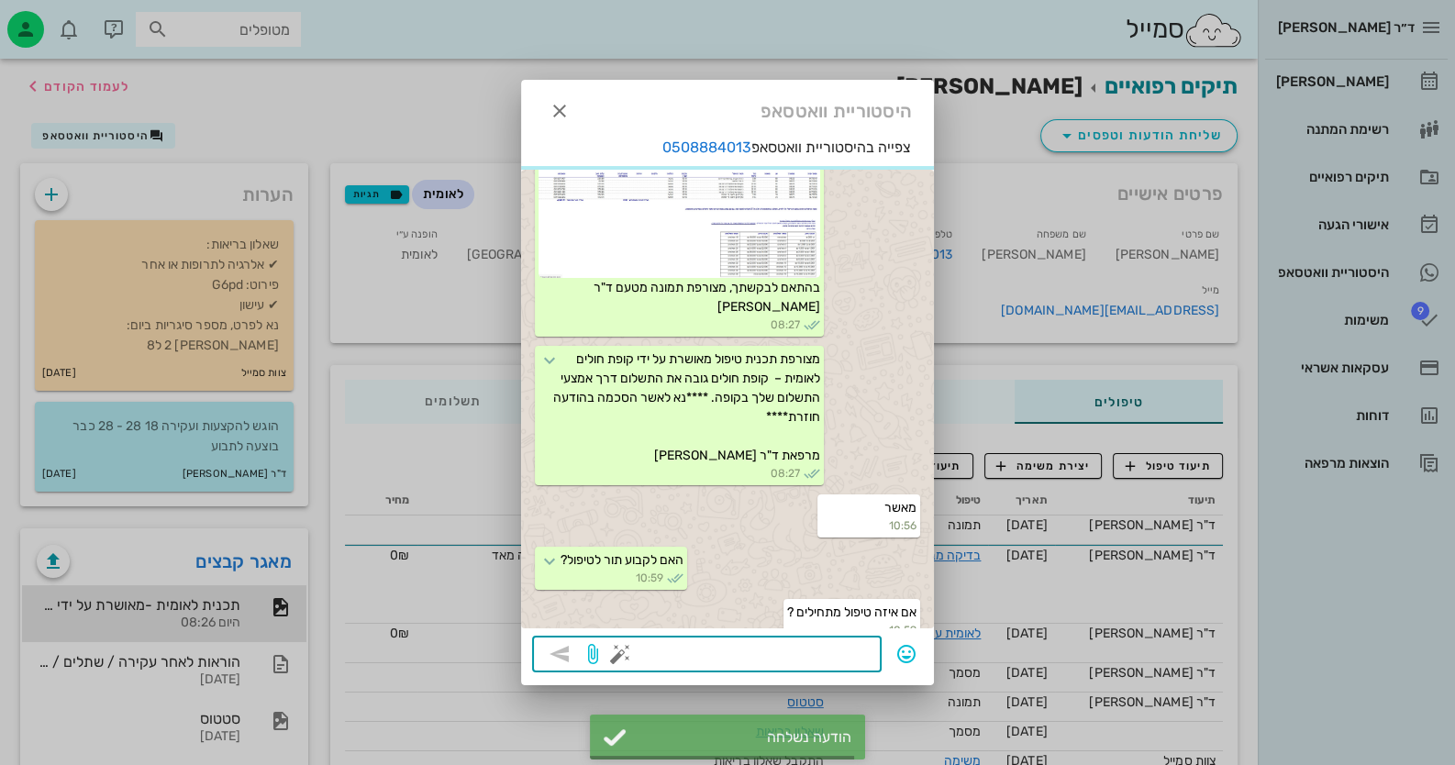
scroll to position [1468, 0]
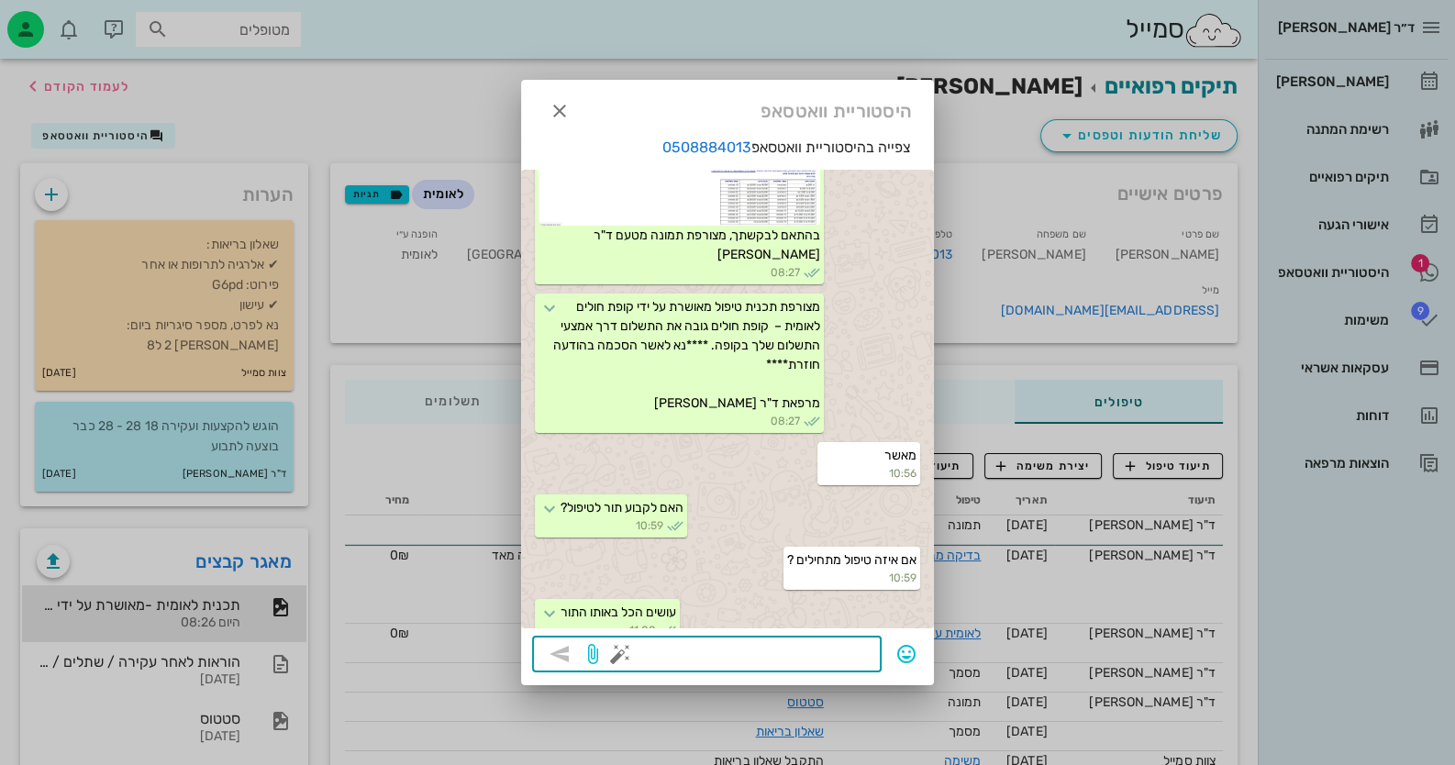
click at [1338, 260] on div at bounding box center [727, 382] width 1455 height 765
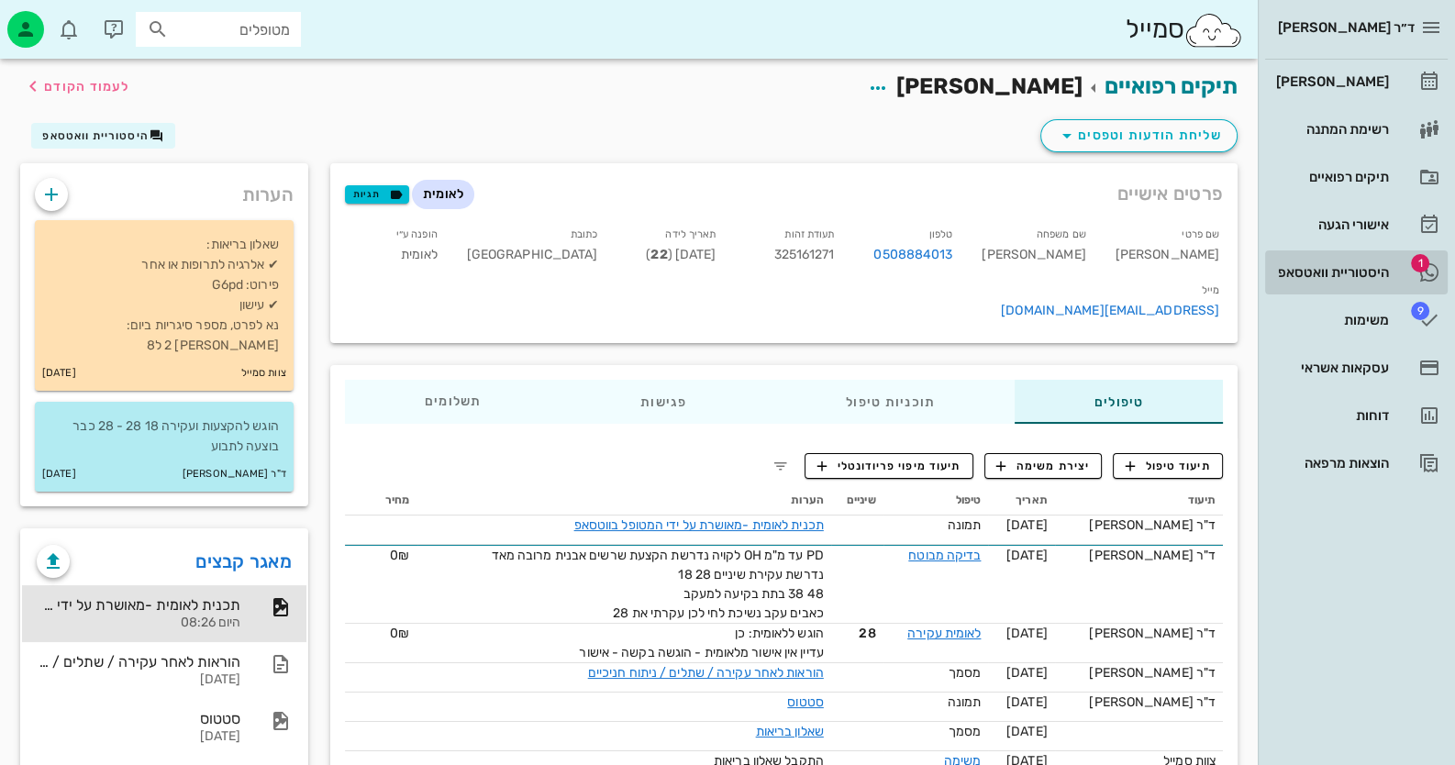
click at [1337, 261] on div "היסטוריית וואטסאפ" at bounding box center [1330, 272] width 117 height 29
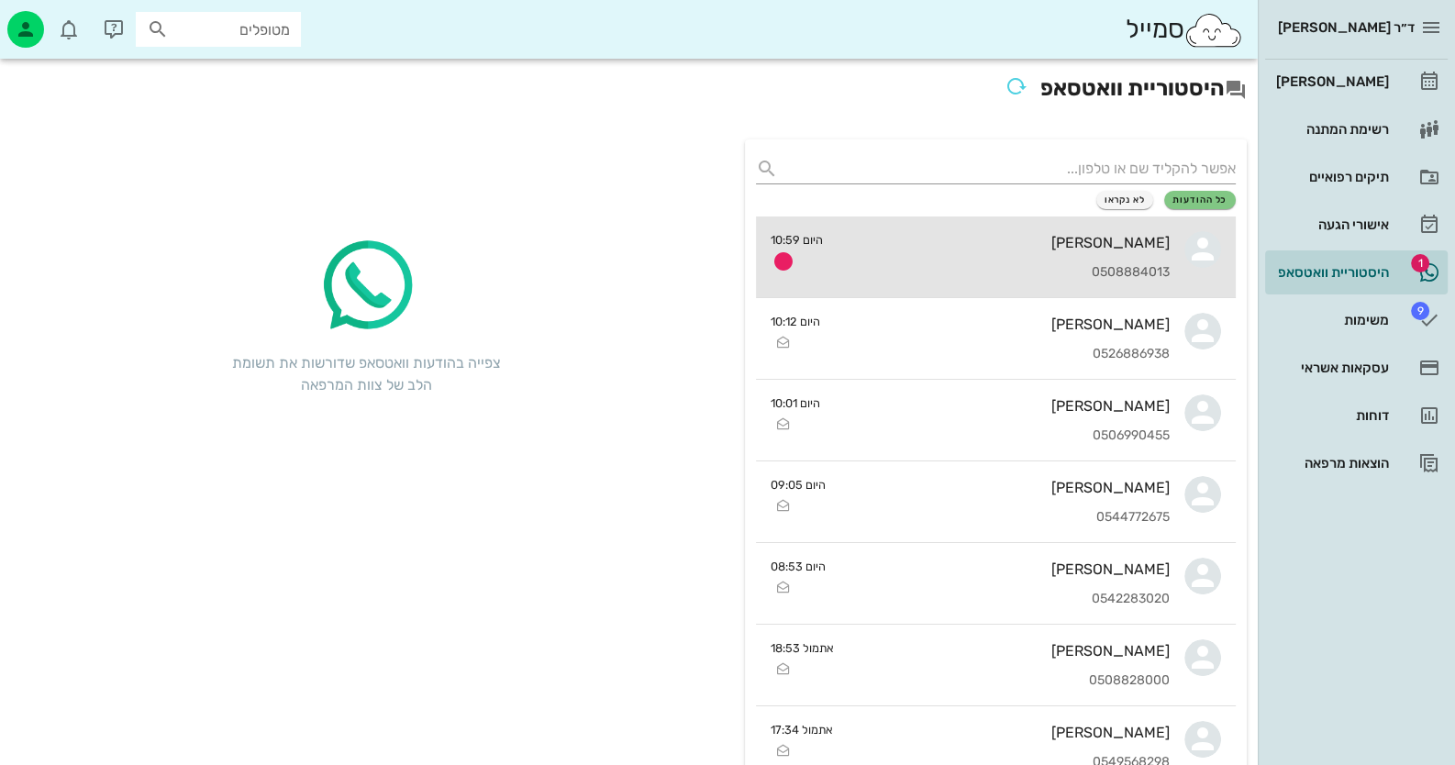
click at [1022, 279] on div "0508884013" at bounding box center [1004, 273] width 332 height 16
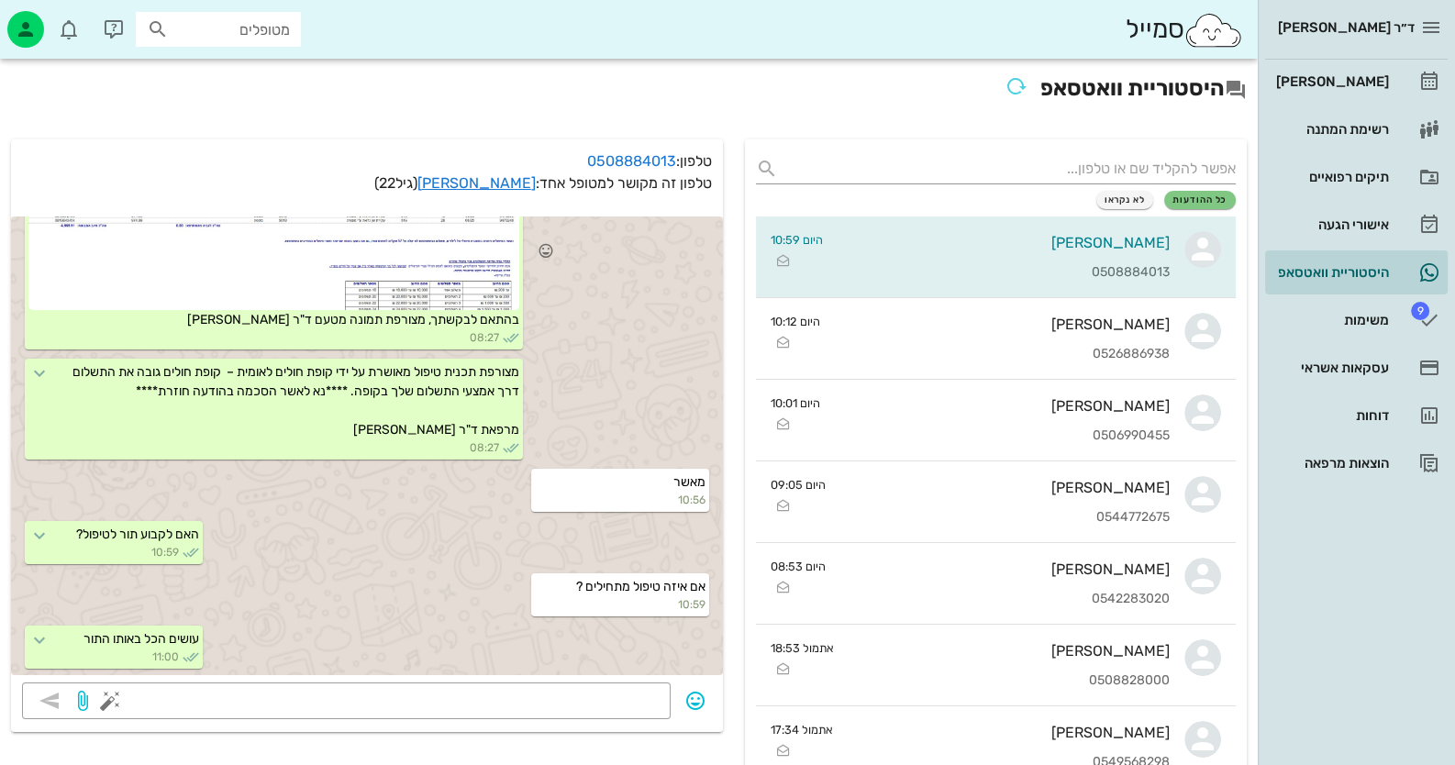
click at [483, 282] on div at bounding box center [273, 241] width 491 height 138
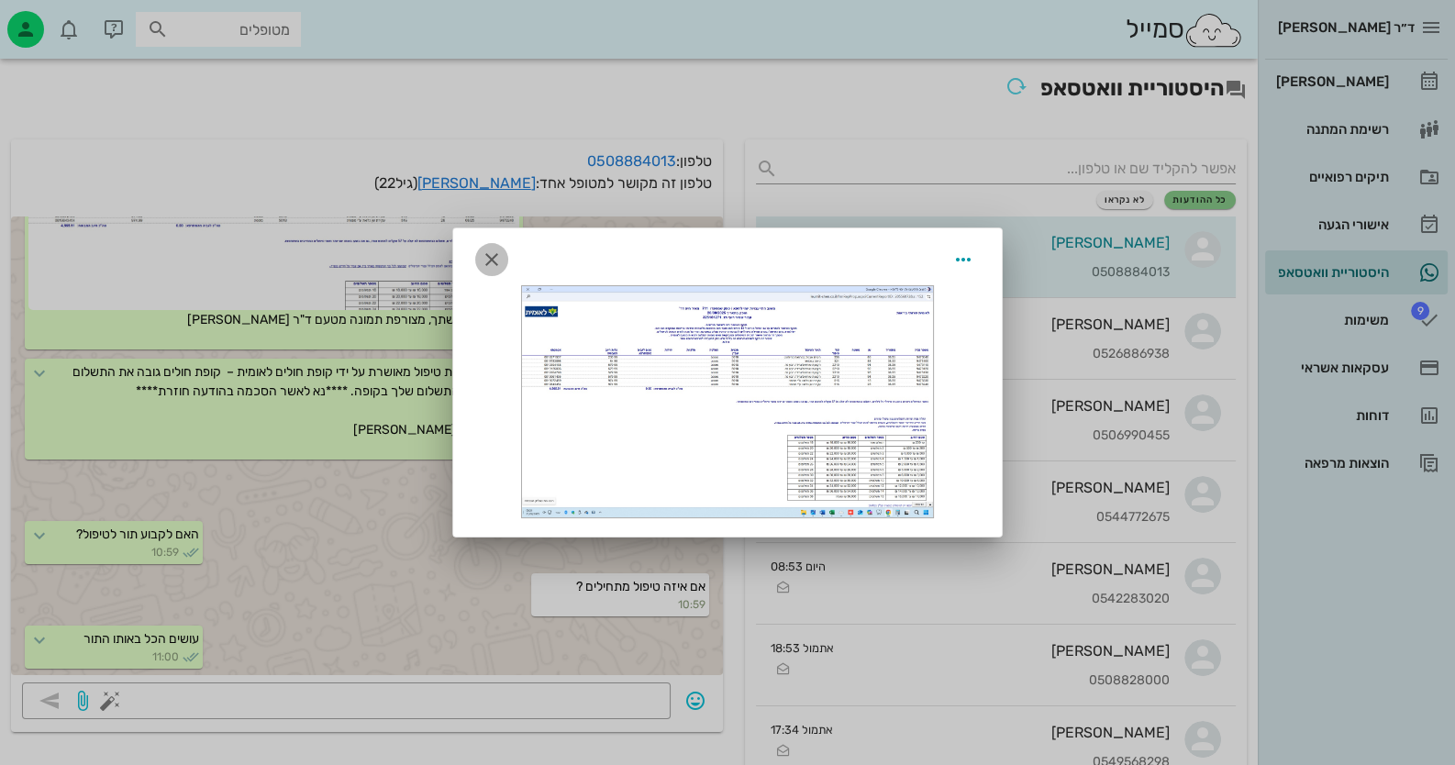
click at [491, 267] on icon "button" at bounding box center [492, 260] width 22 height 22
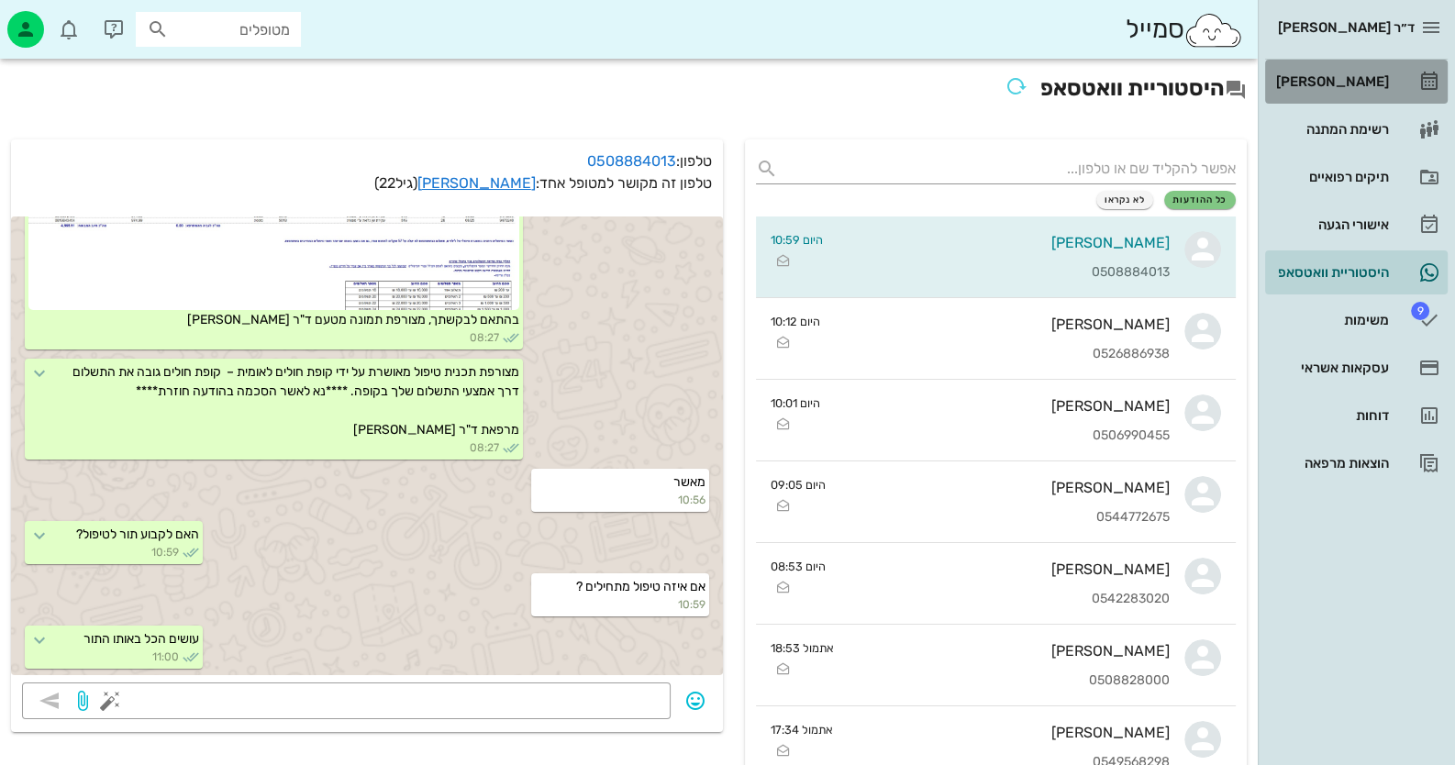
click at [1361, 93] on div "[PERSON_NAME]" at bounding box center [1330, 81] width 117 height 29
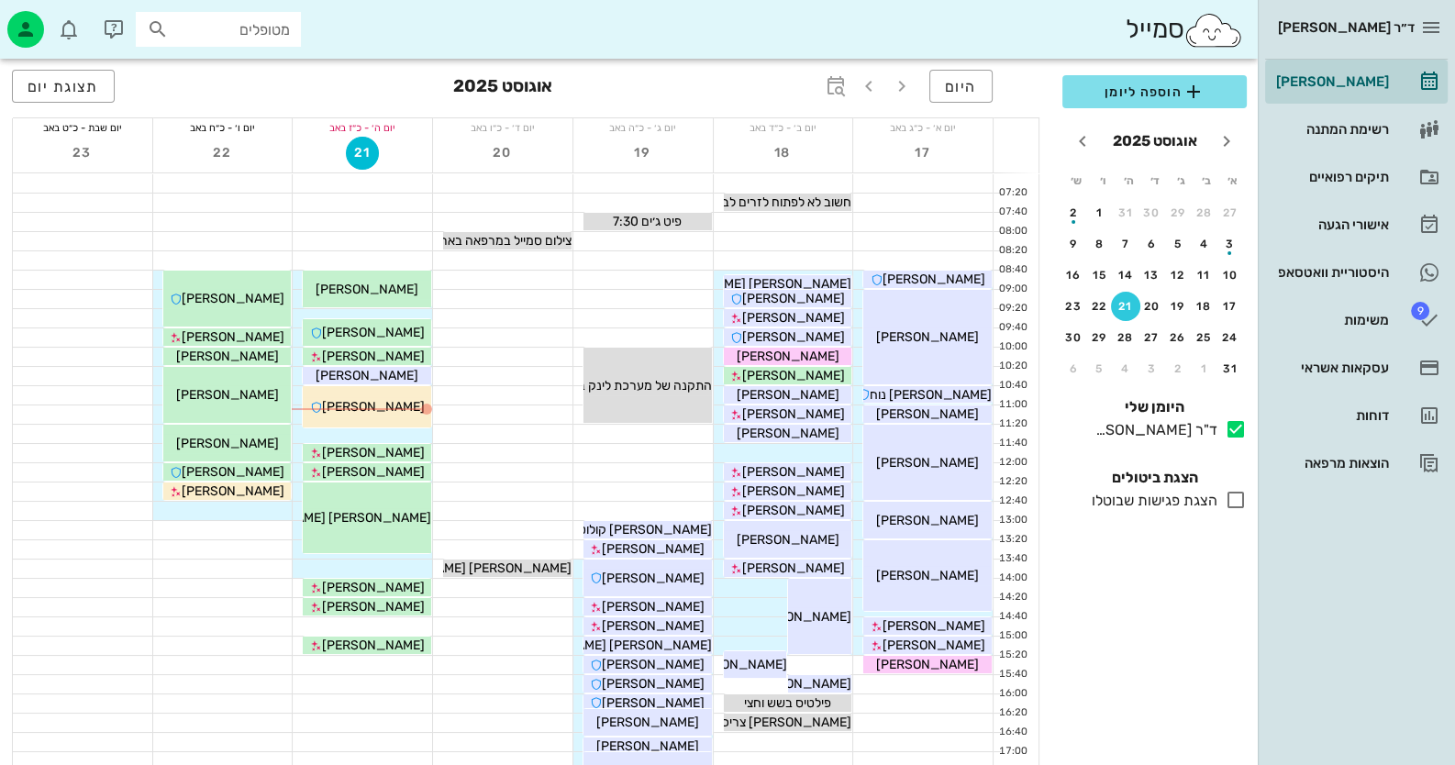
click at [234, 31] on input "מטופלים" at bounding box center [230, 29] width 117 height 24
type input "[PERSON_NAME]"
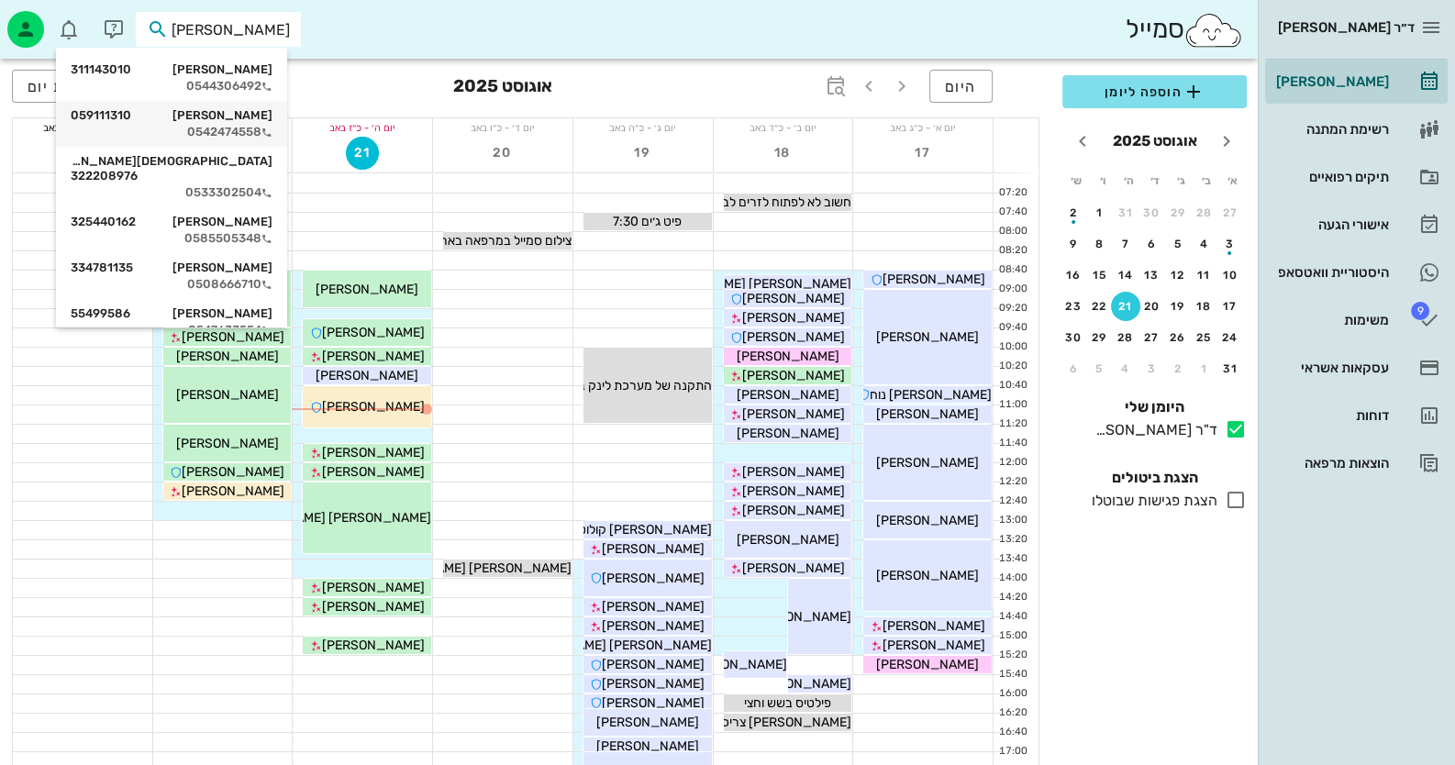
click at [257, 116] on div "[PERSON_NAME] 059111310" at bounding box center [172, 115] width 202 height 15
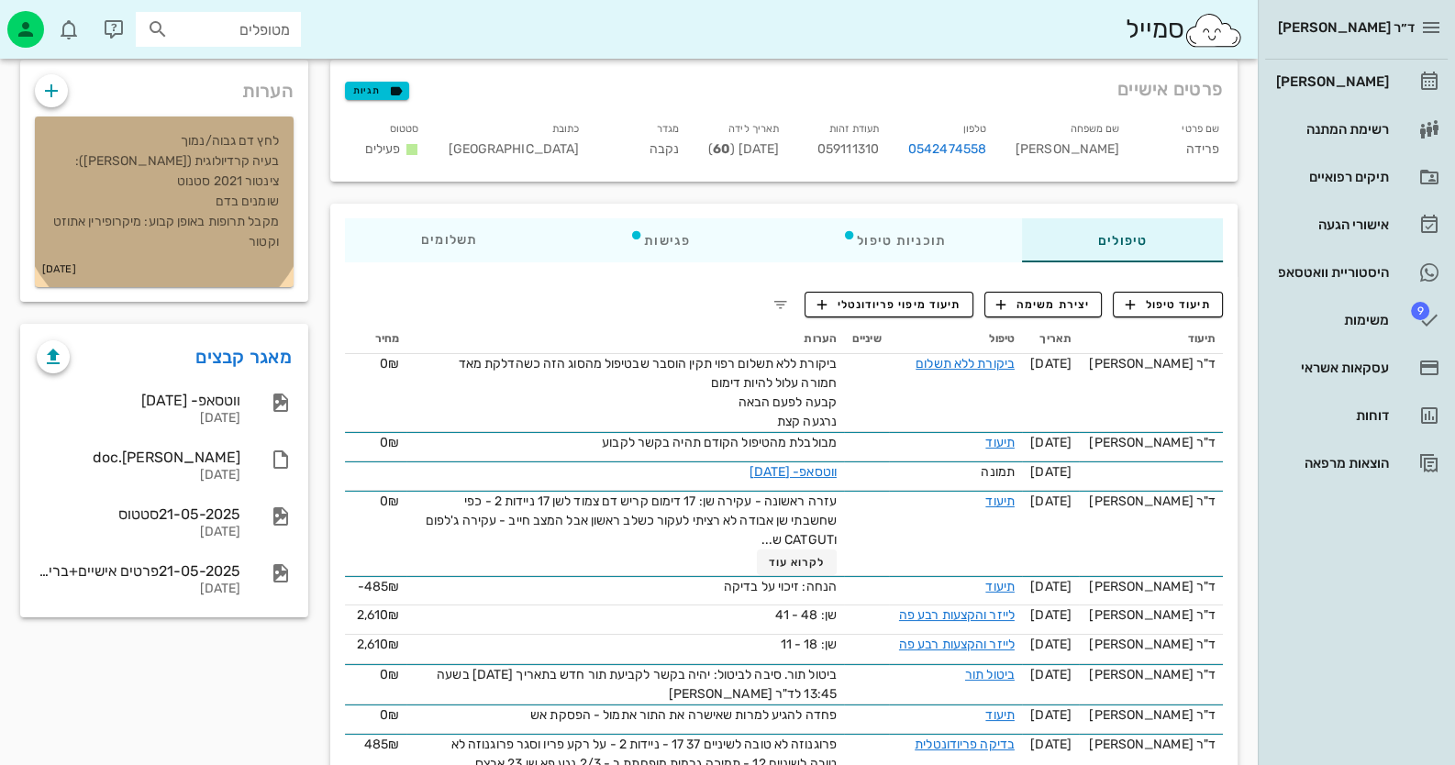
scroll to position [12, 0]
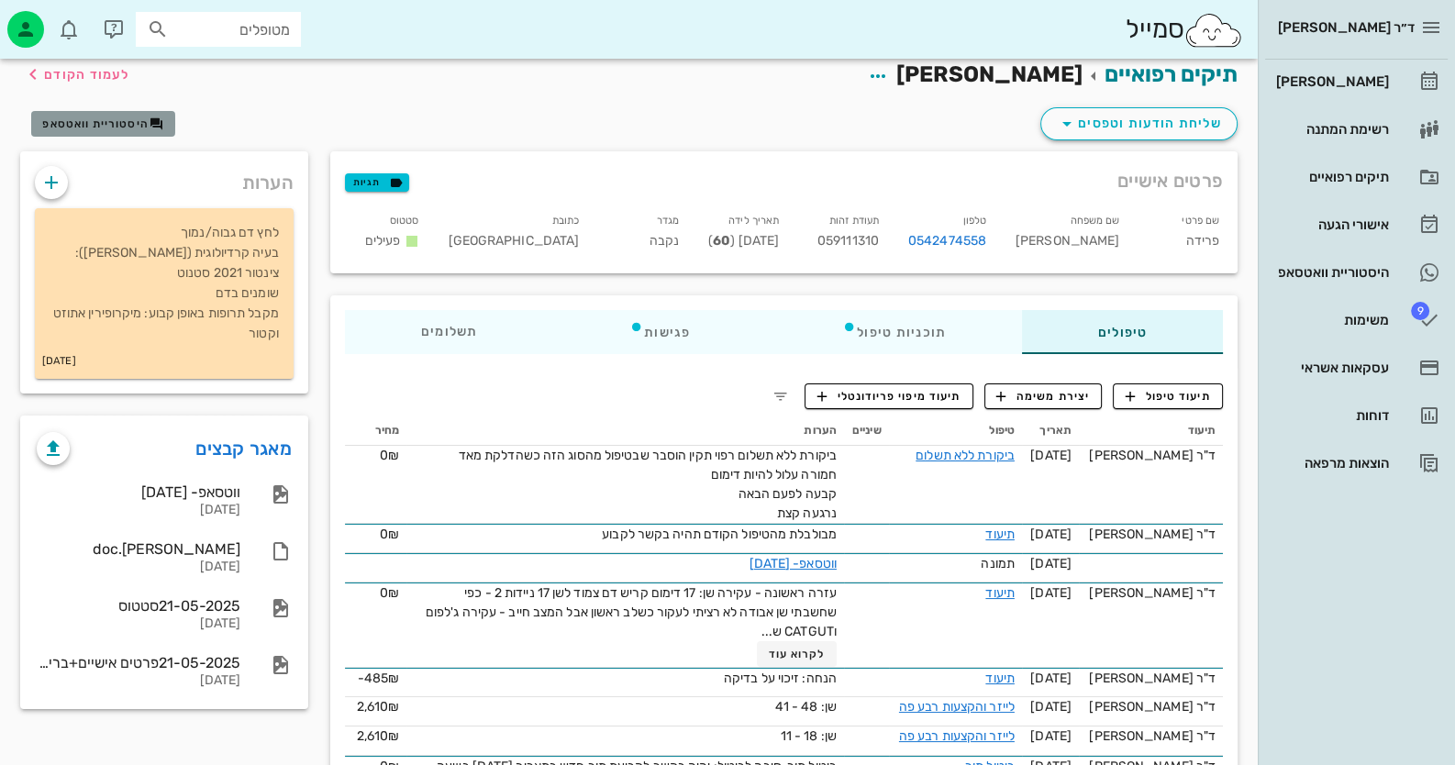
drag, startPoint x: 229, startPoint y: 141, endPoint x: 79, endPoint y: 115, distance: 152.8
click at [79, 115] on button "היסטוריית וואטסאפ" at bounding box center [103, 124] width 144 height 26
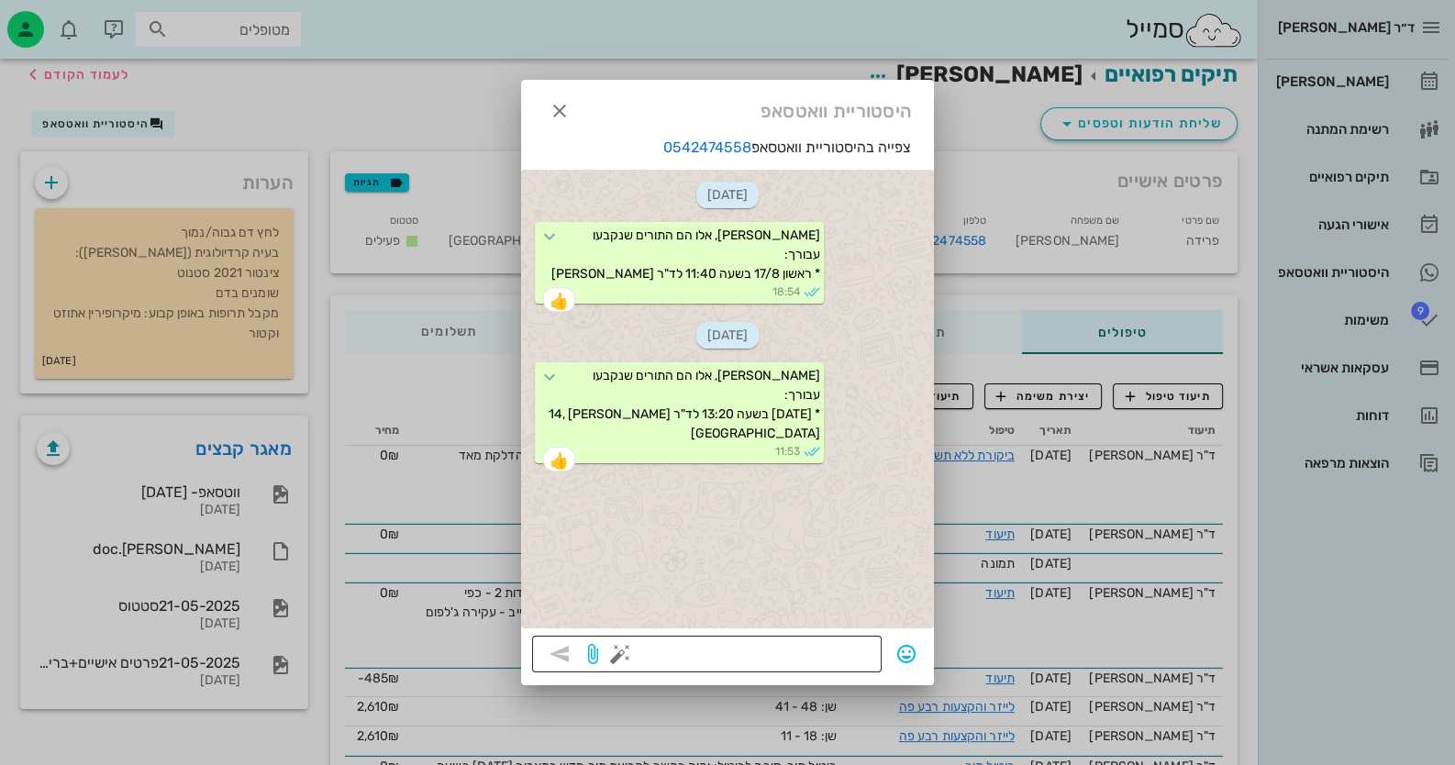
click at [864, 658] on textarea at bounding box center [747, 655] width 247 height 29
type textarea "שן 17 נעקרה"
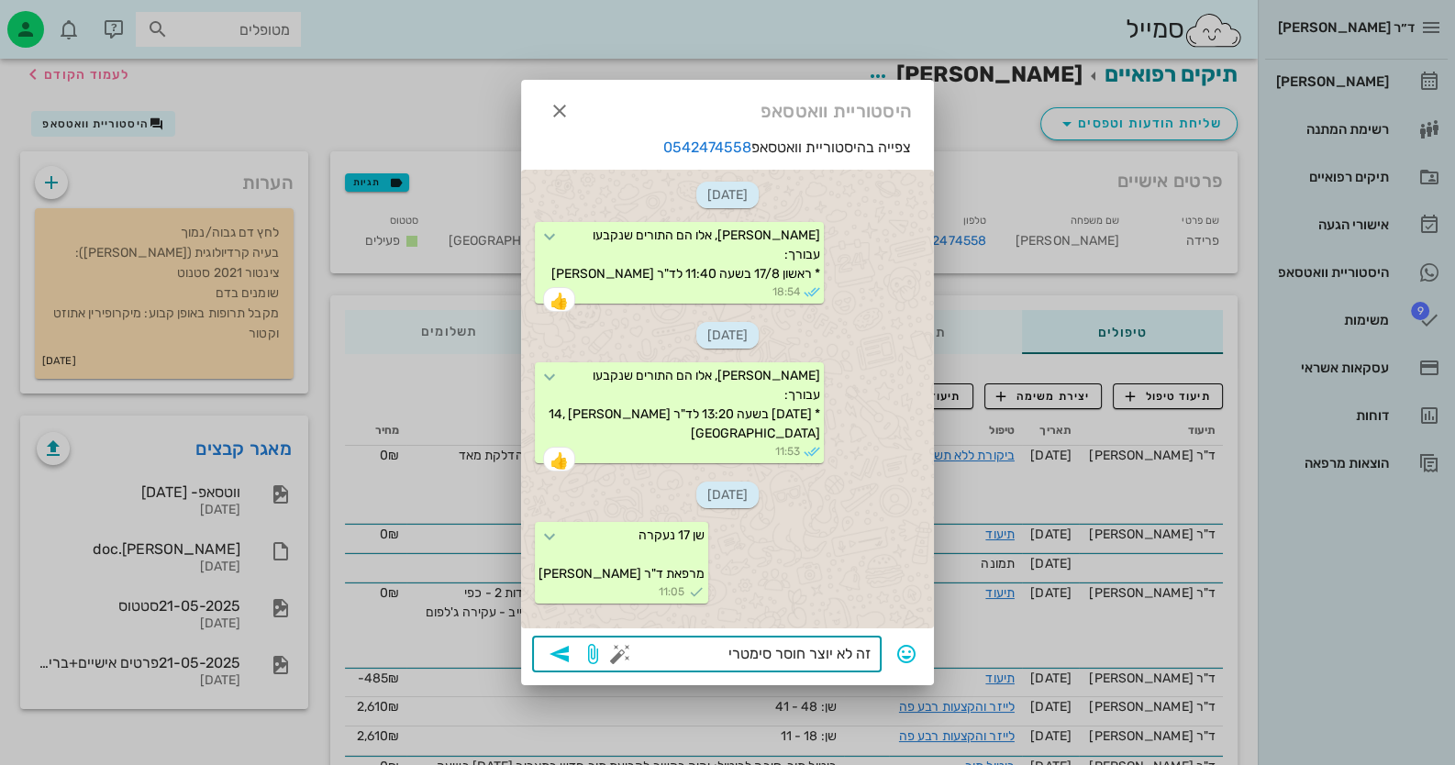
type textarea "זה לא יוצר חוסר סימטריה"
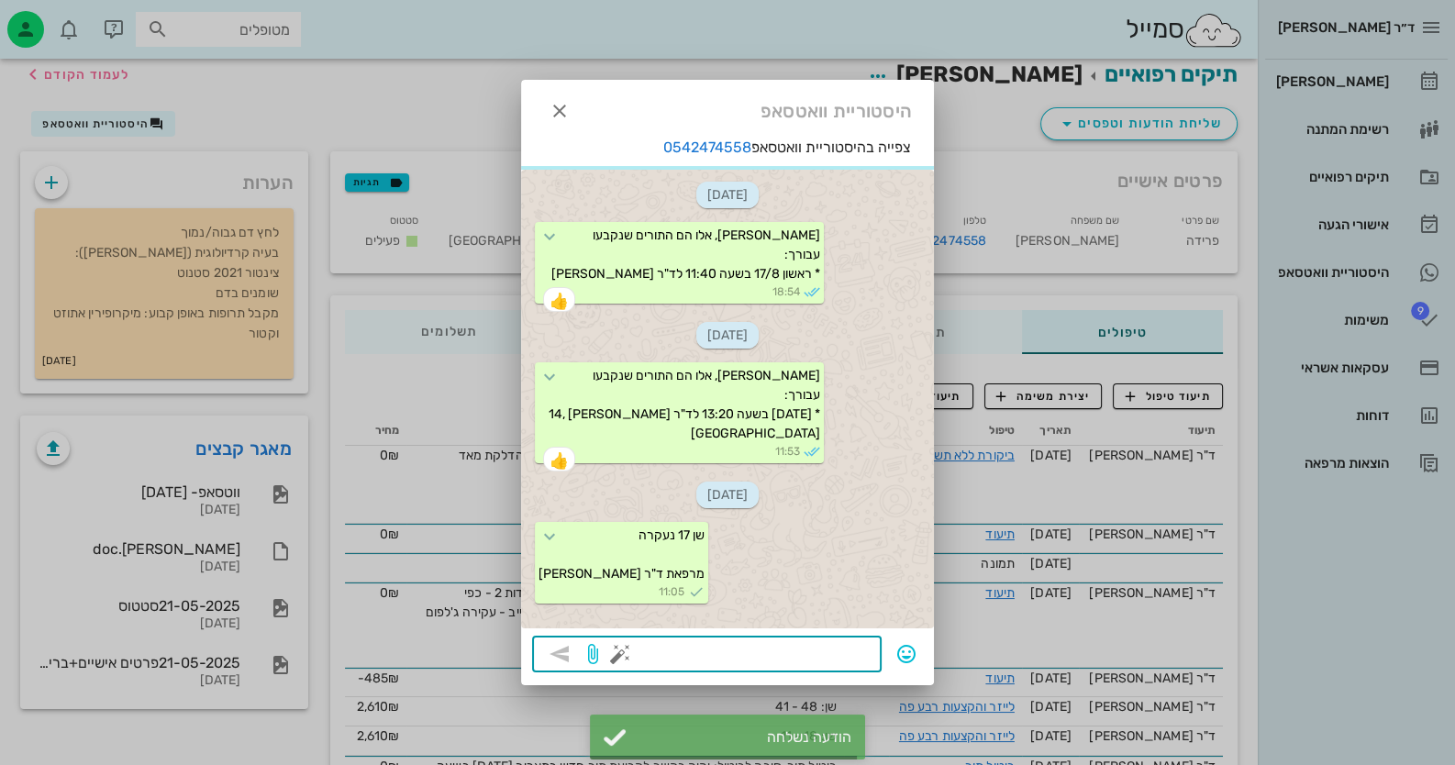
scroll to position [72, 0]
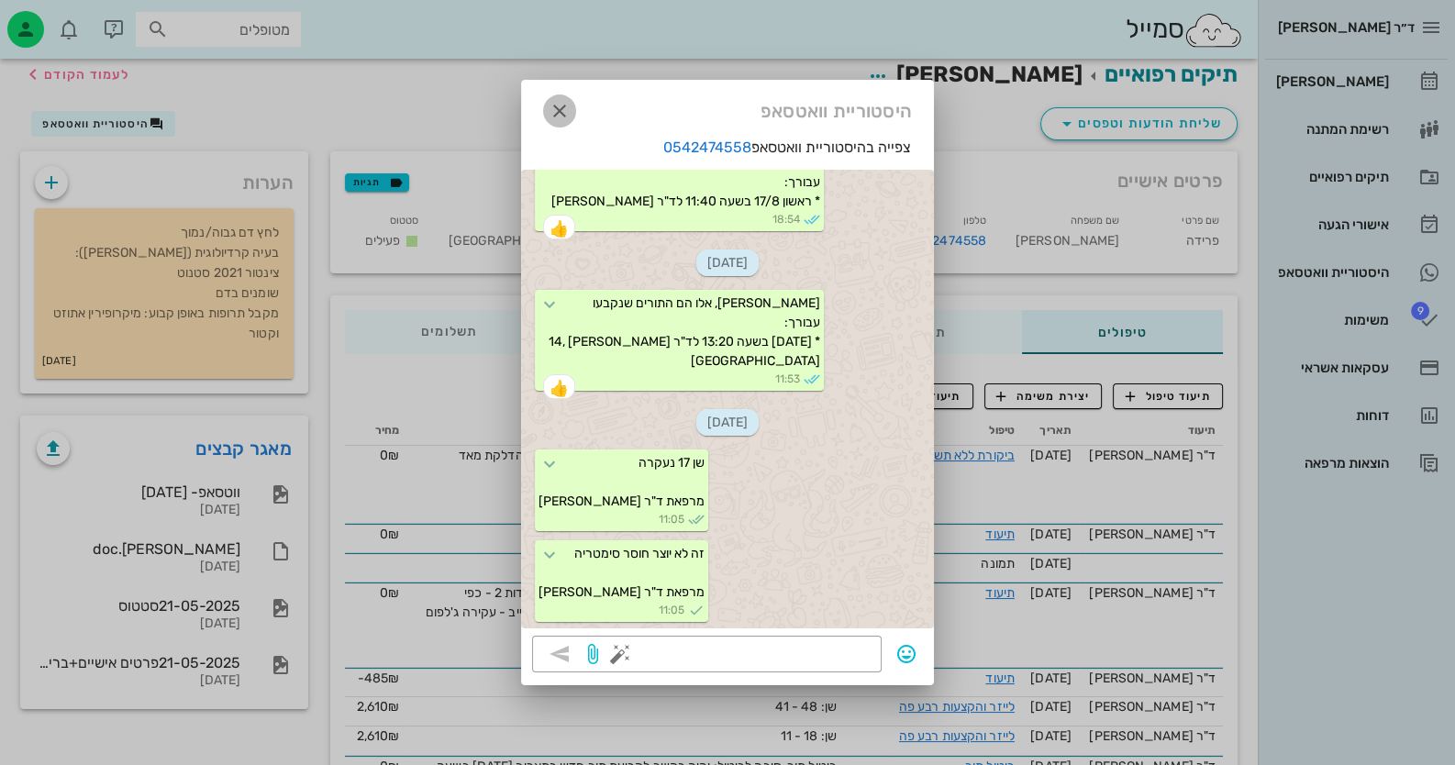
click at [555, 108] on icon "button" at bounding box center [560, 111] width 22 height 22
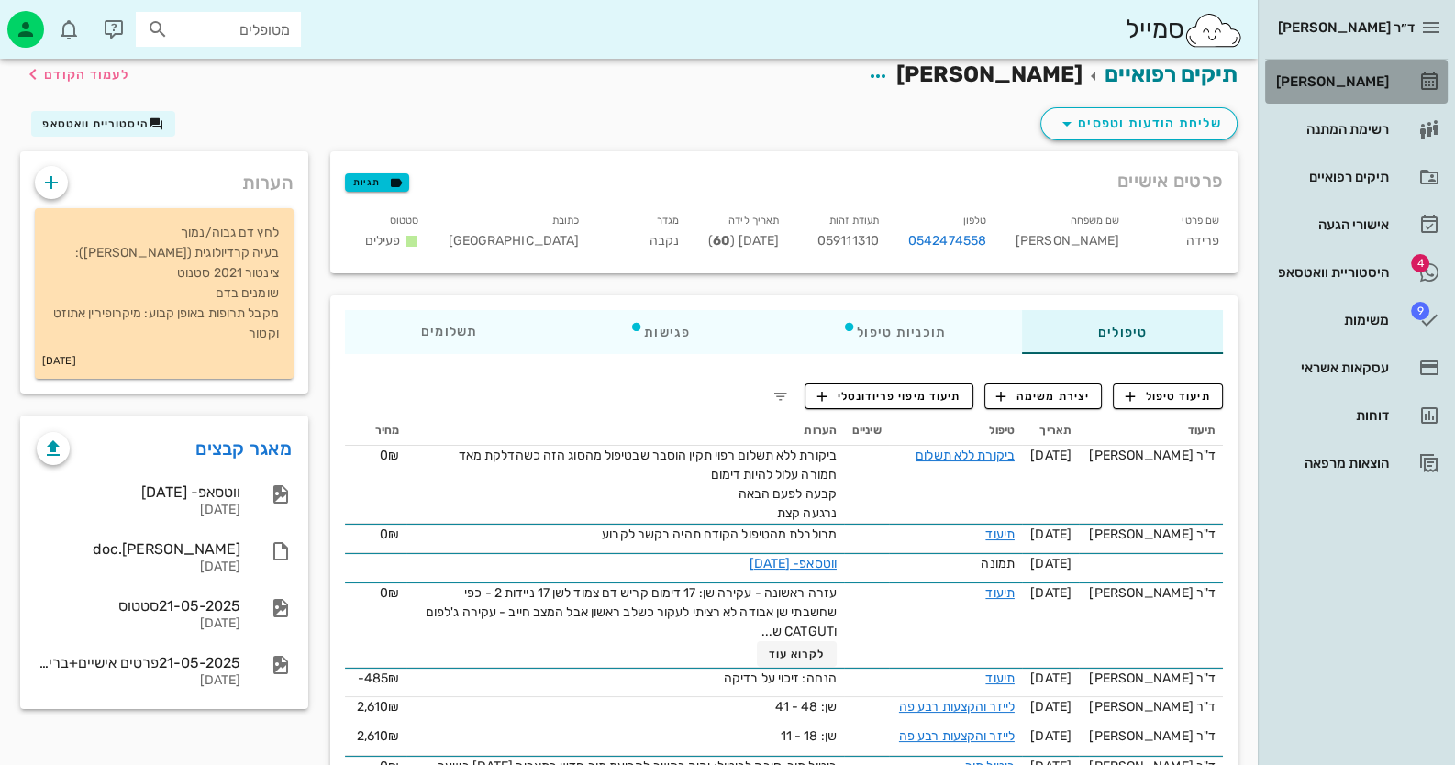
click at [1375, 94] on div "[PERSON_NAME]" at bounding box center [1330, 81] width 117 height 29
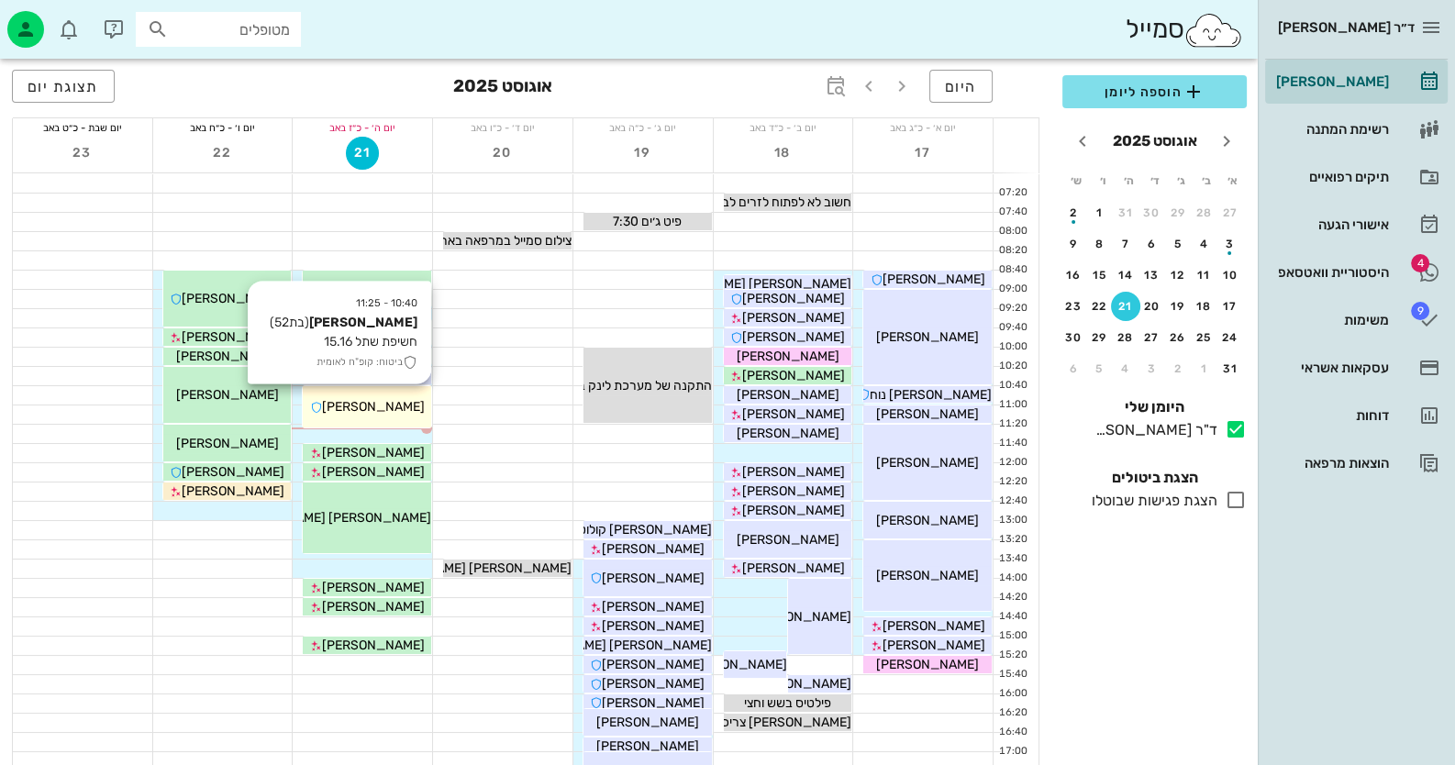
click at [388, 408] on span "[PERSON_NAME]" at bounding box center [373, 407] width 103 height 16
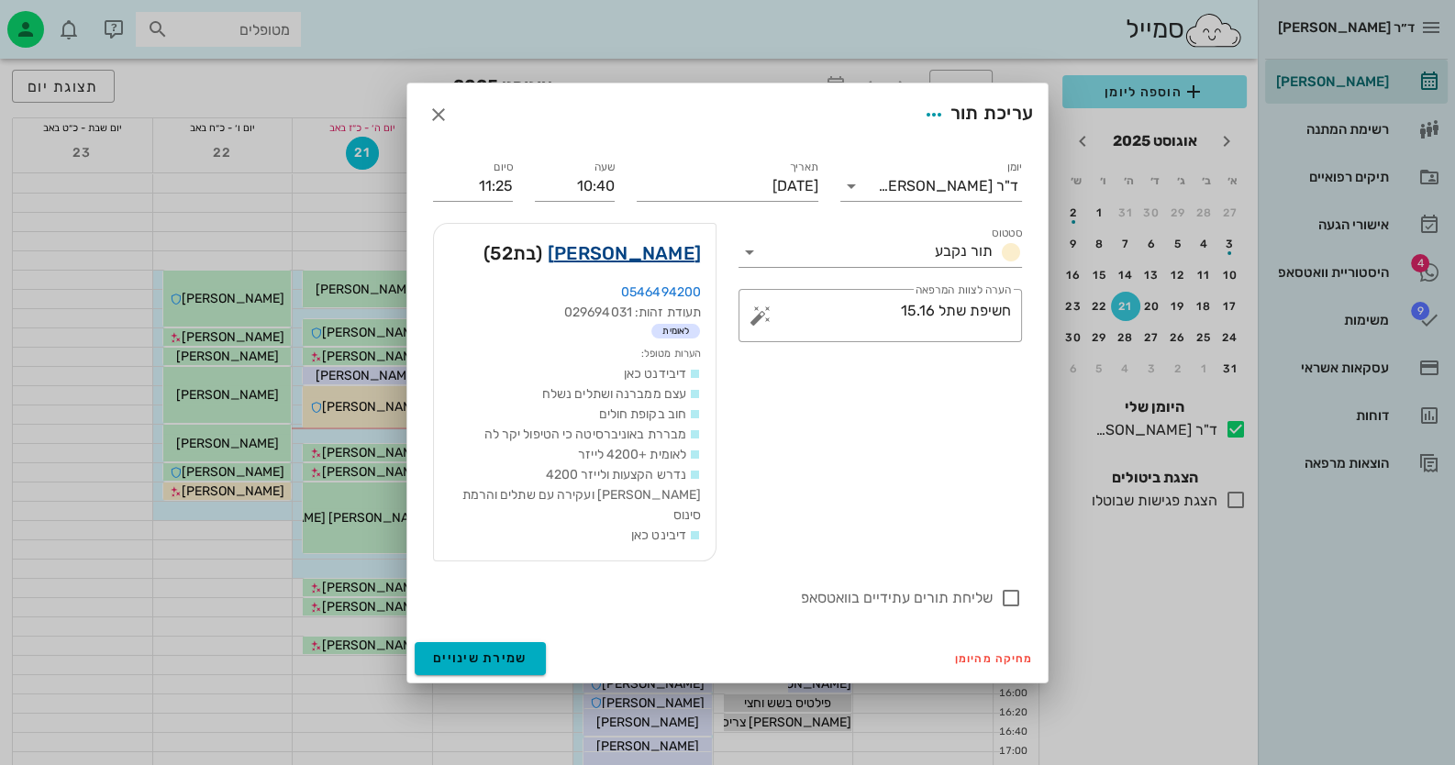
click at [671, 260] on link "[PERSON_NAME]" at bounding box center [624, 253] width 153 height 29
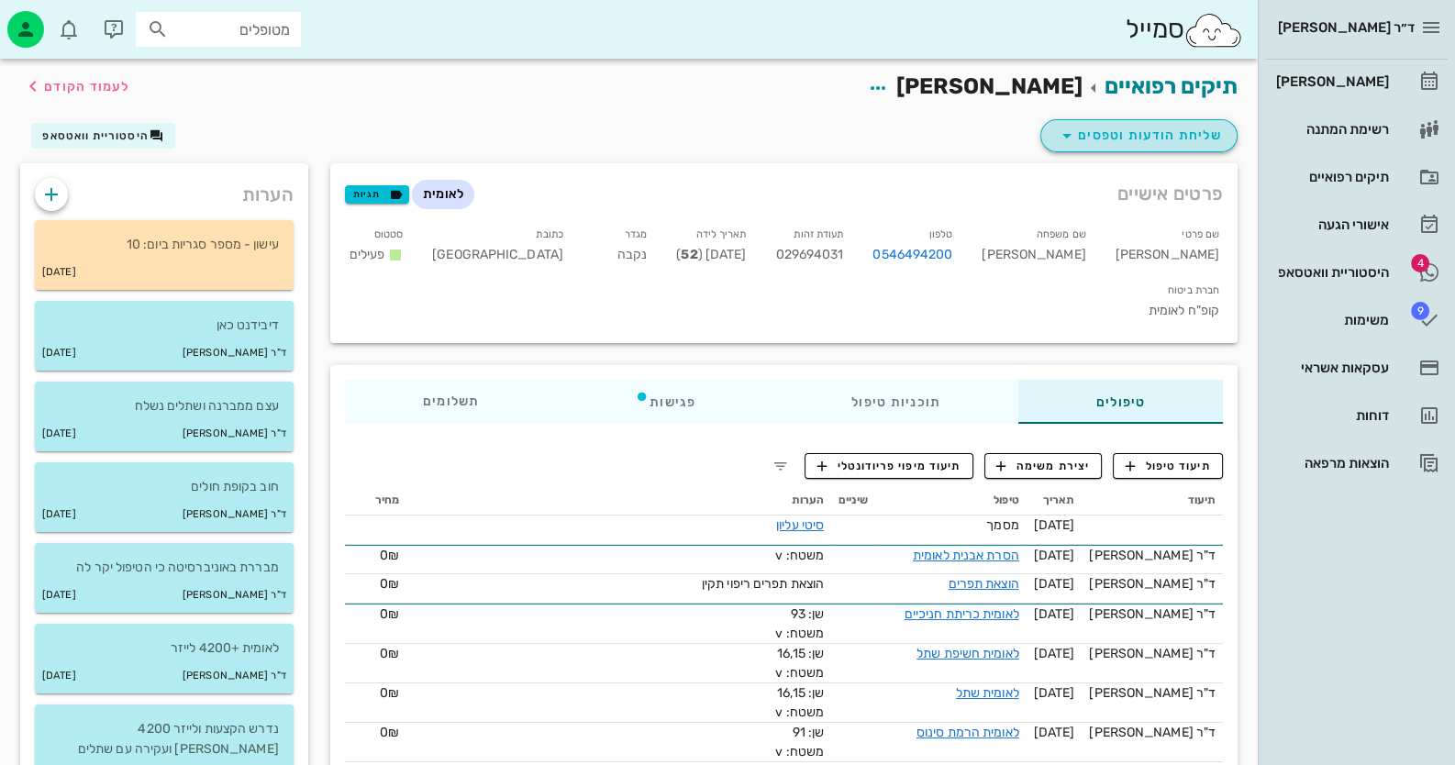
click at [1127, 141] on span "שליחת הודעות וטפסים" at bounding box center [1139, 136] width 166 height 22
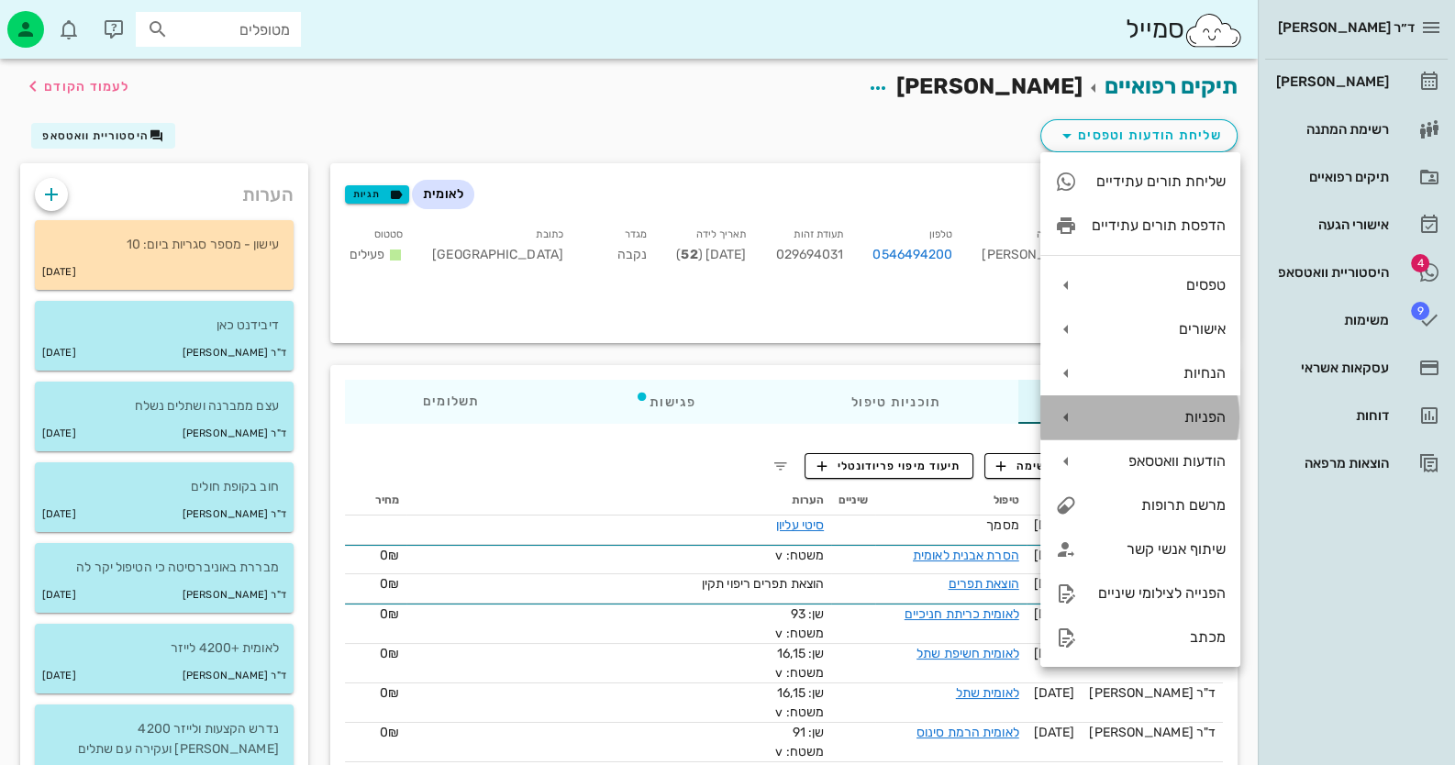
click at [1211, 402] on div "הפניות" at bounding box center [1140, 417] width 200 height 44
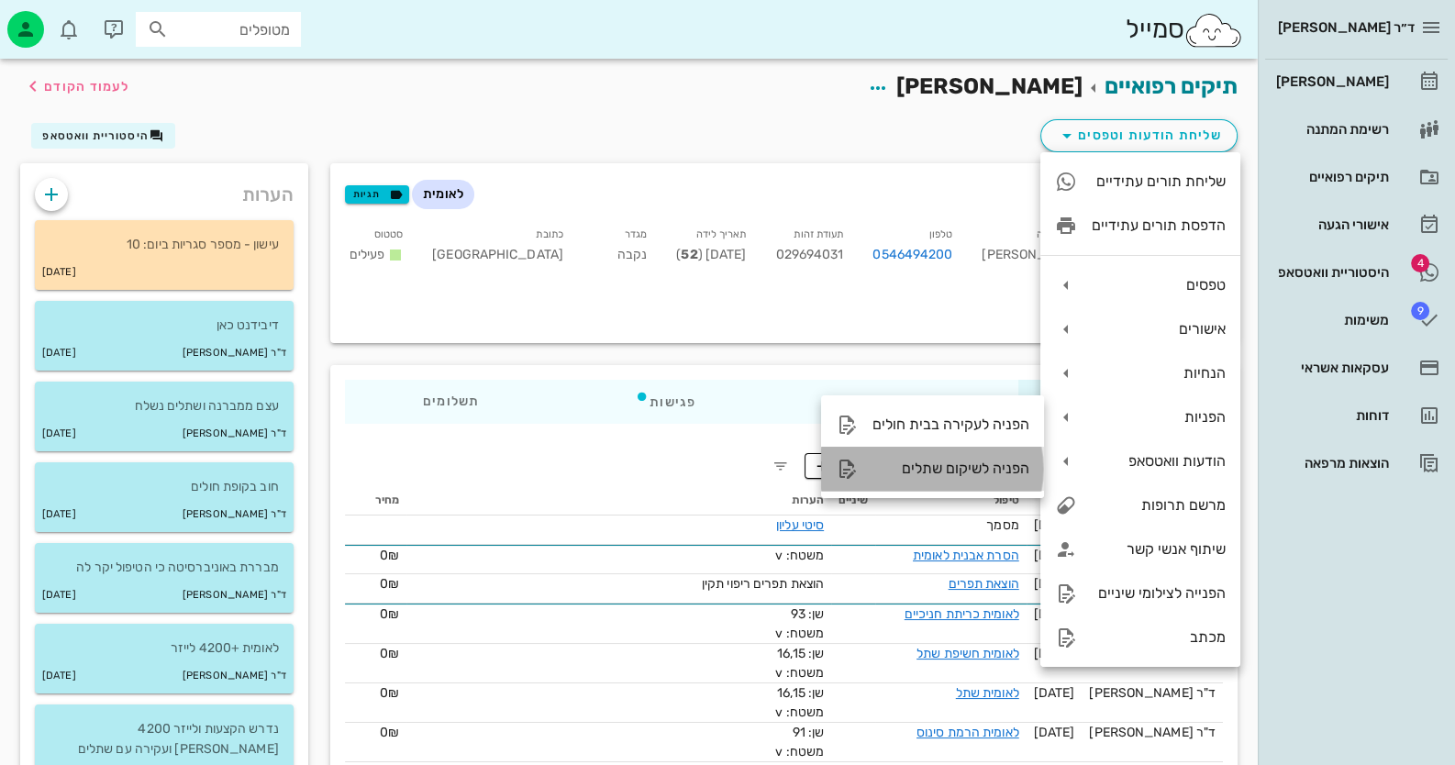
click at [943, 449] on div "הפניה לשיקום שתלים" at bounding box center [932, 469] width 223 height 44
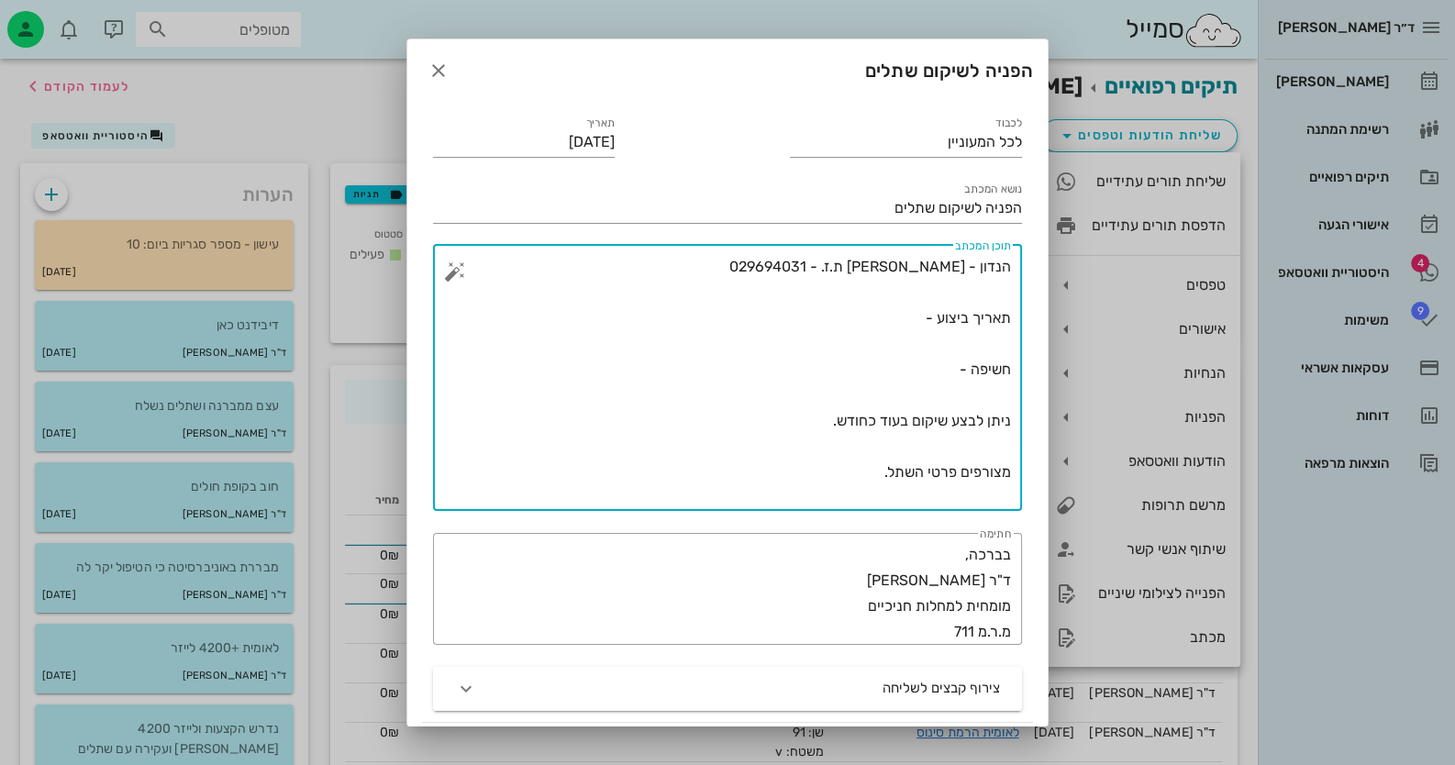
click at [902, 317] on textarea "הנדון - [PERSON_NAME] ת.ז. - 029694031 תאריך ביצוע - חשיפה - ניתן לבצע שיקום בע…" at bounding box center [735, 382] width 552 height 257
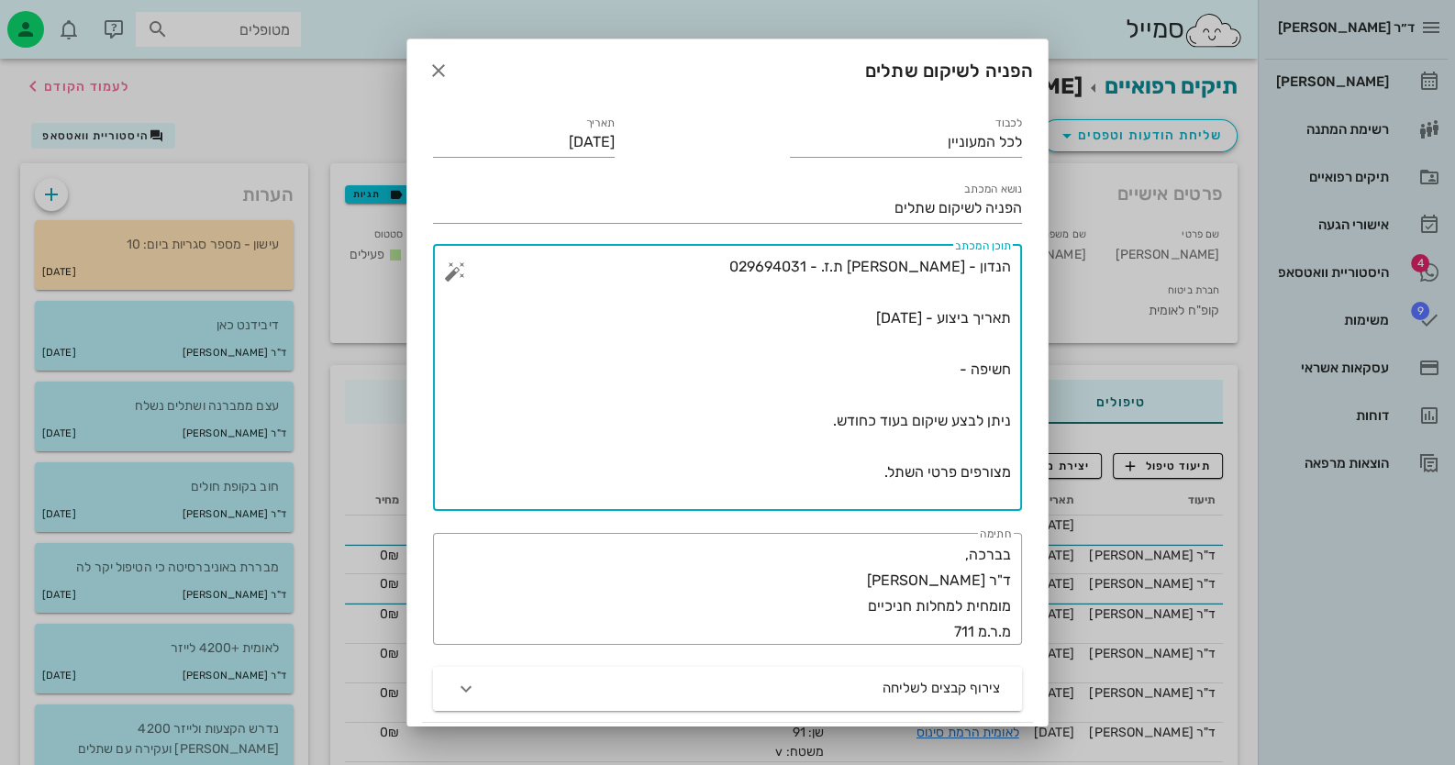
click at [926, 376] on textarea "הנדון - [PERSON_NAME] ת.ז. - 029694031 תאריך ביצוע - [DATE] חשיפה - ניתן לבצע ש…" at bounding box center [735, 382] width 552 height 257
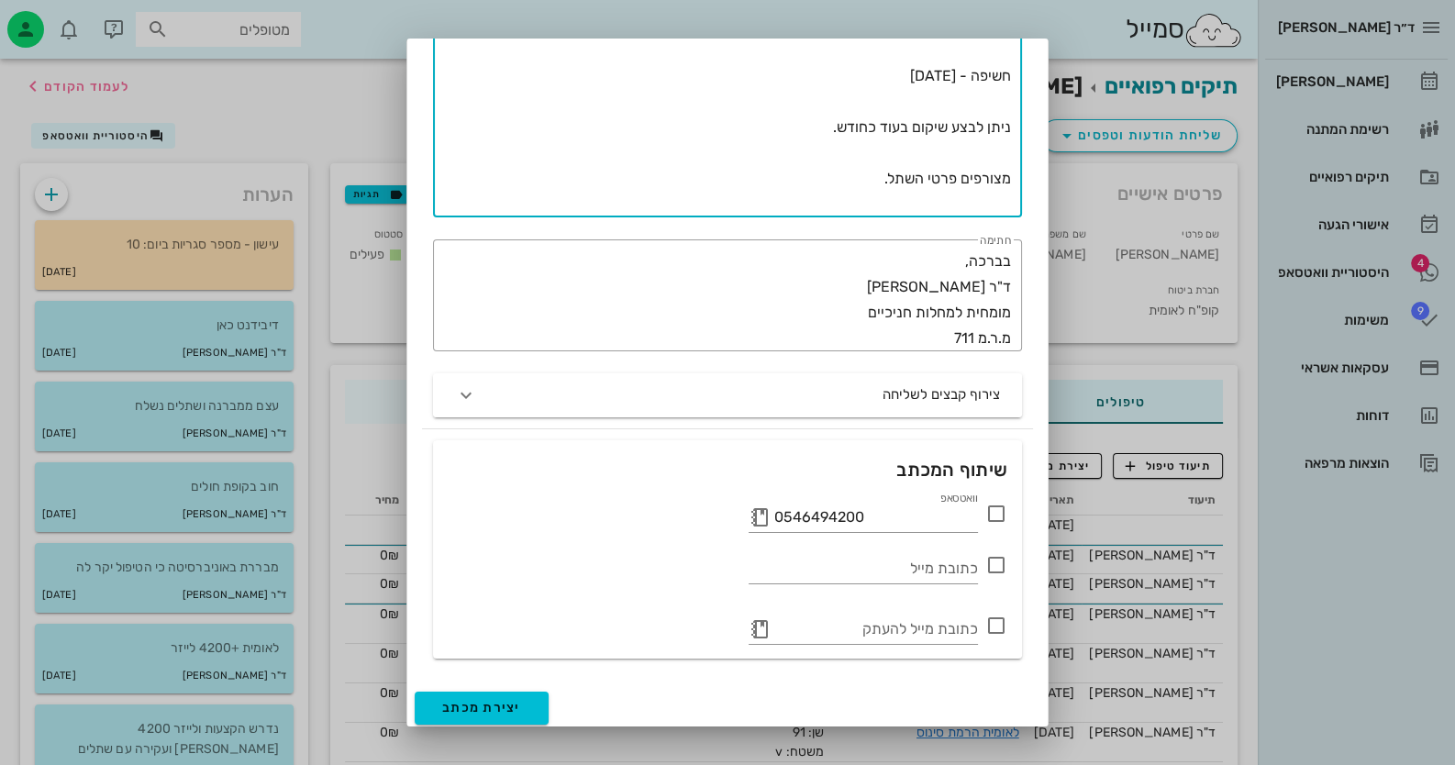
scroll to position [298, 0]
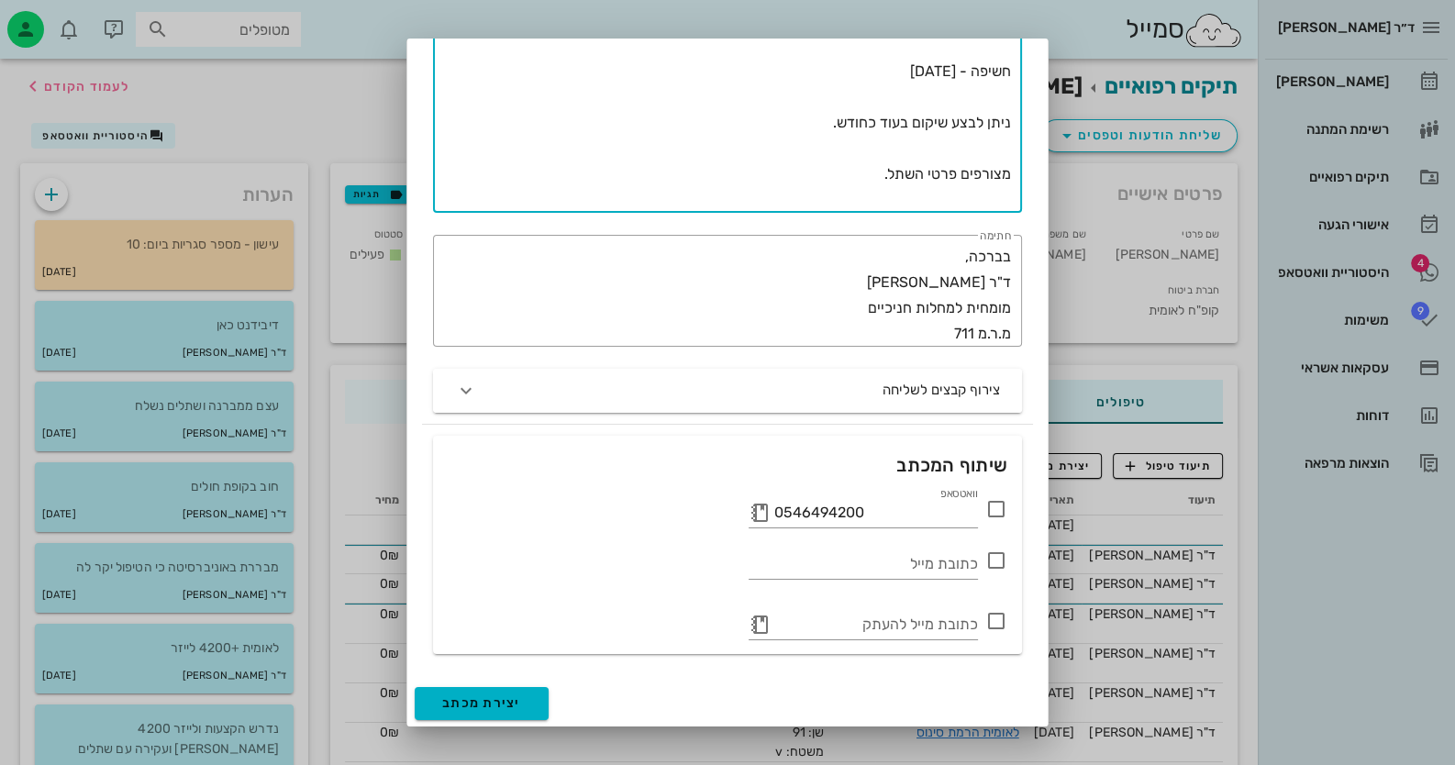
type textarea "הנדון - [PERSON_NAME] ת.ז. - 029694031 תאריך ביצוע - [DATE] חשיפה - [DATE] ניתן…"
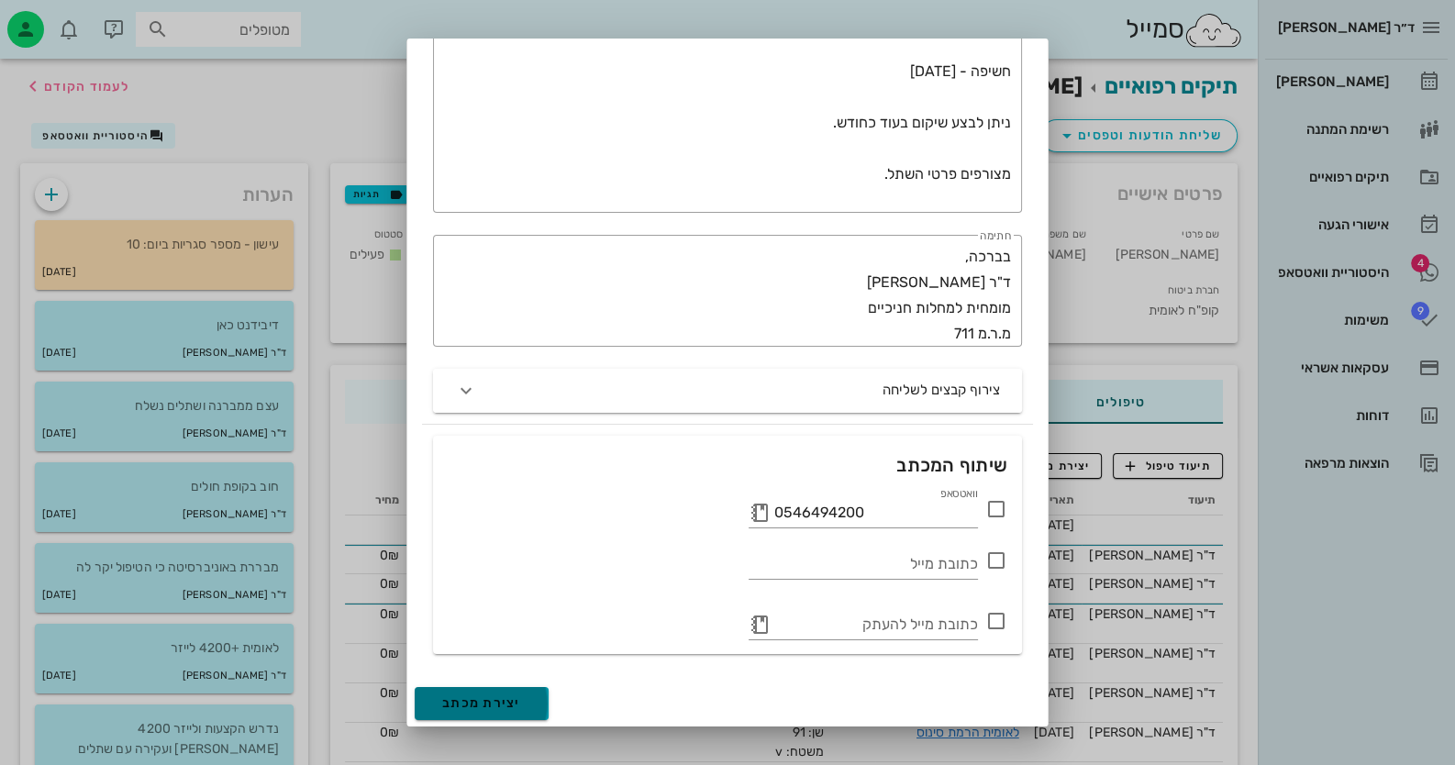
click at [502, 710] on span "יצירת מכתב" at bounding box center [481, 703] width 79 height 16
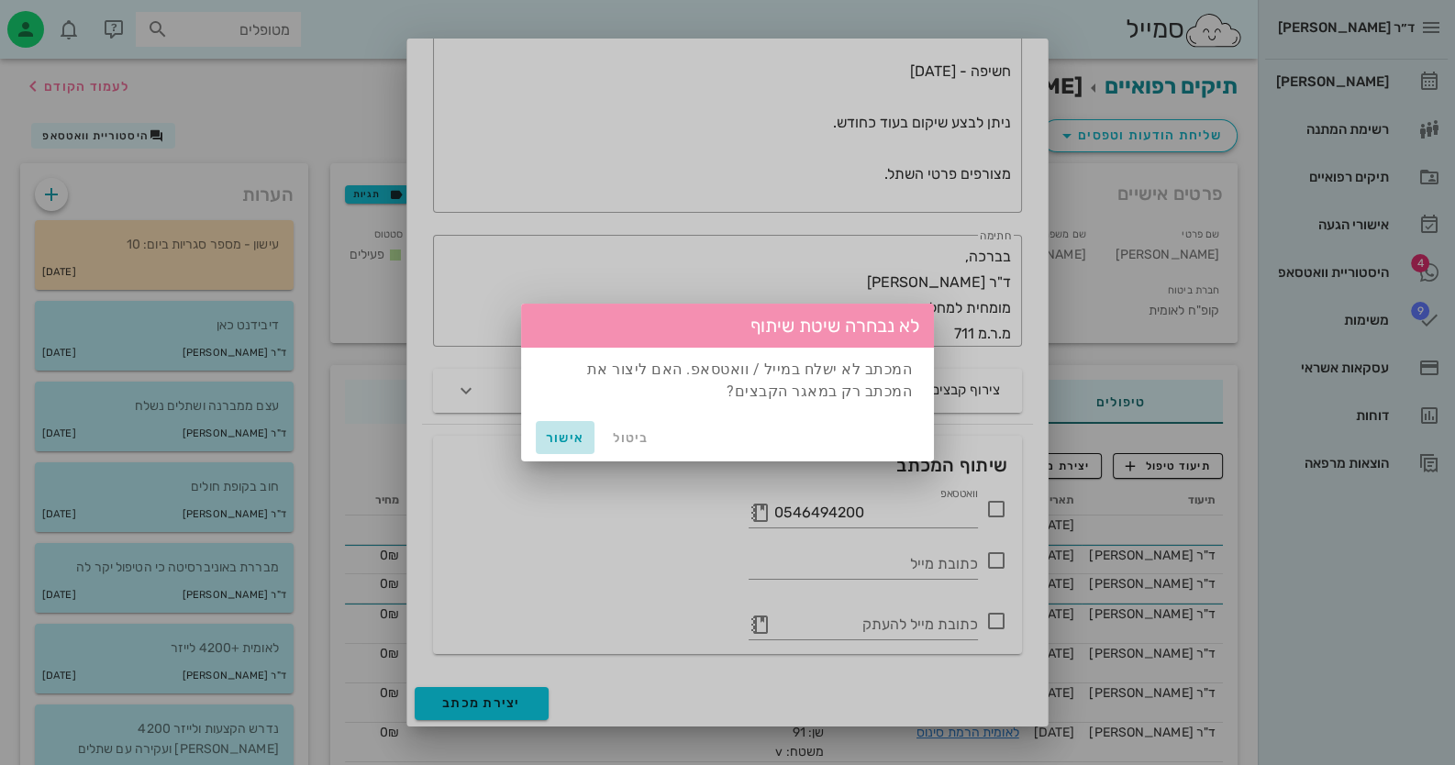
click at [543, 436] on span "אישור" at bounding box center [565, 438] width 44 height 16
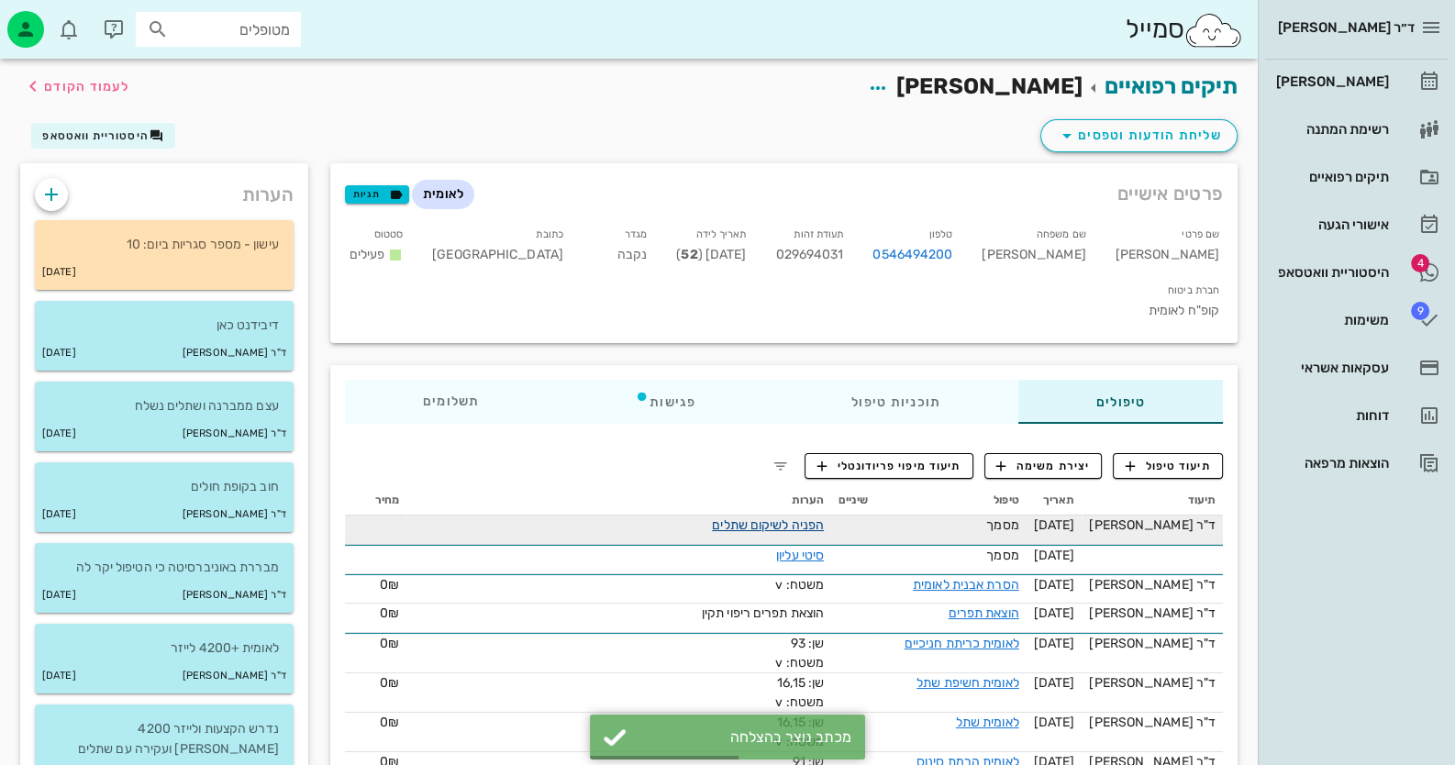
click at [738, 517] on link "הפניה לשיקום שתלים" at bounding box center [768, 525] width 112 height 16
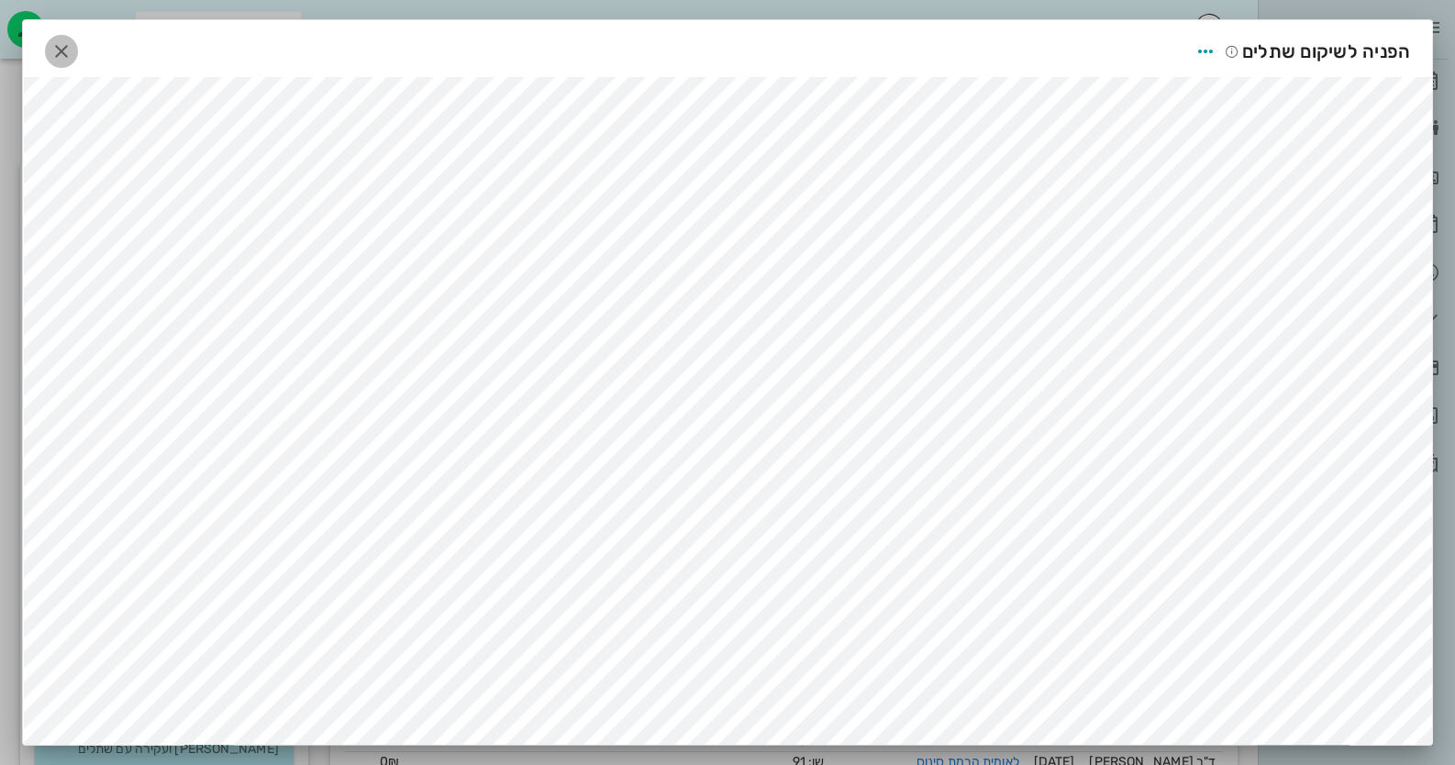
click at [54, 49] on span "button" at bounding box center [61, 51] width 33 height 22
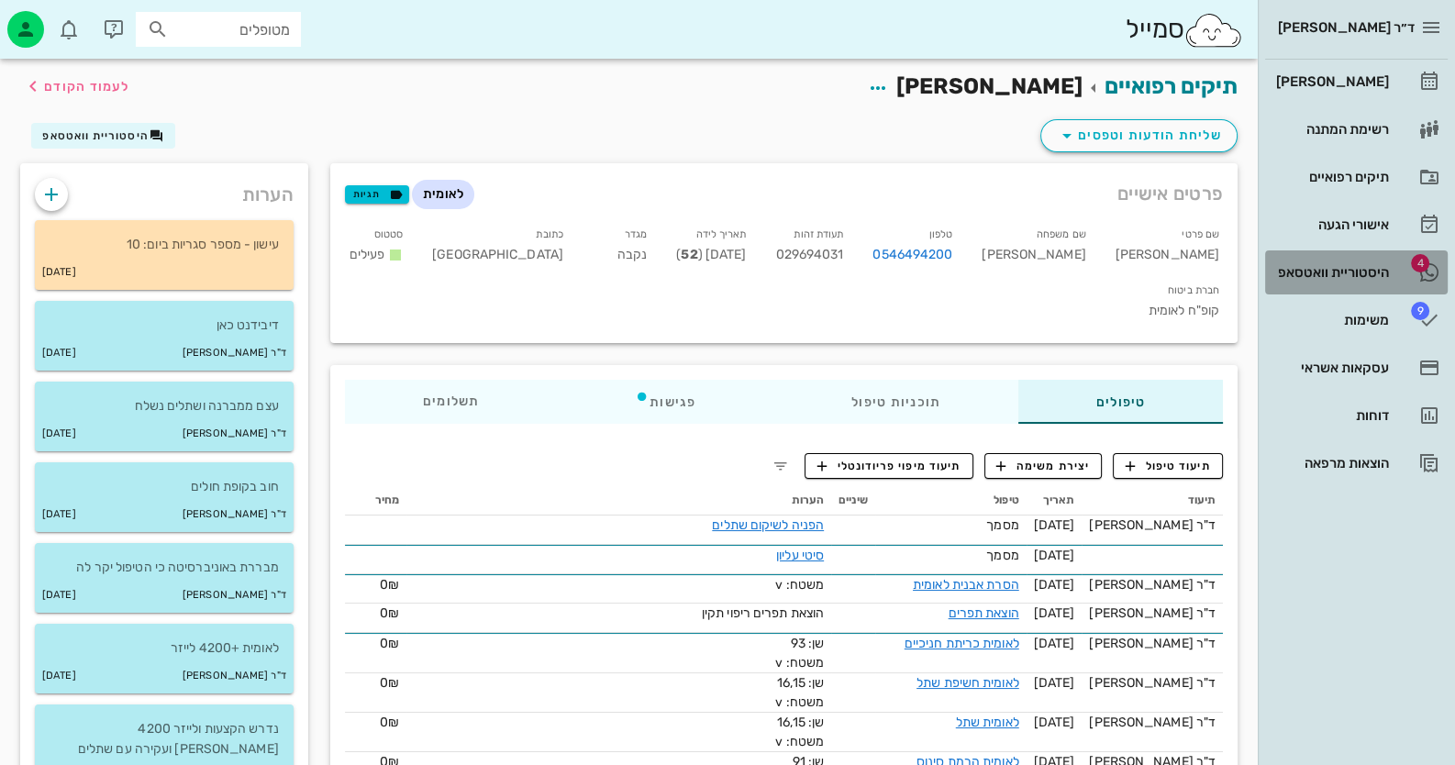
click at [1305, 251] on link "4 היסטוריית וואטסאפ" at bounding box center [1356, 272] width 183 height 44
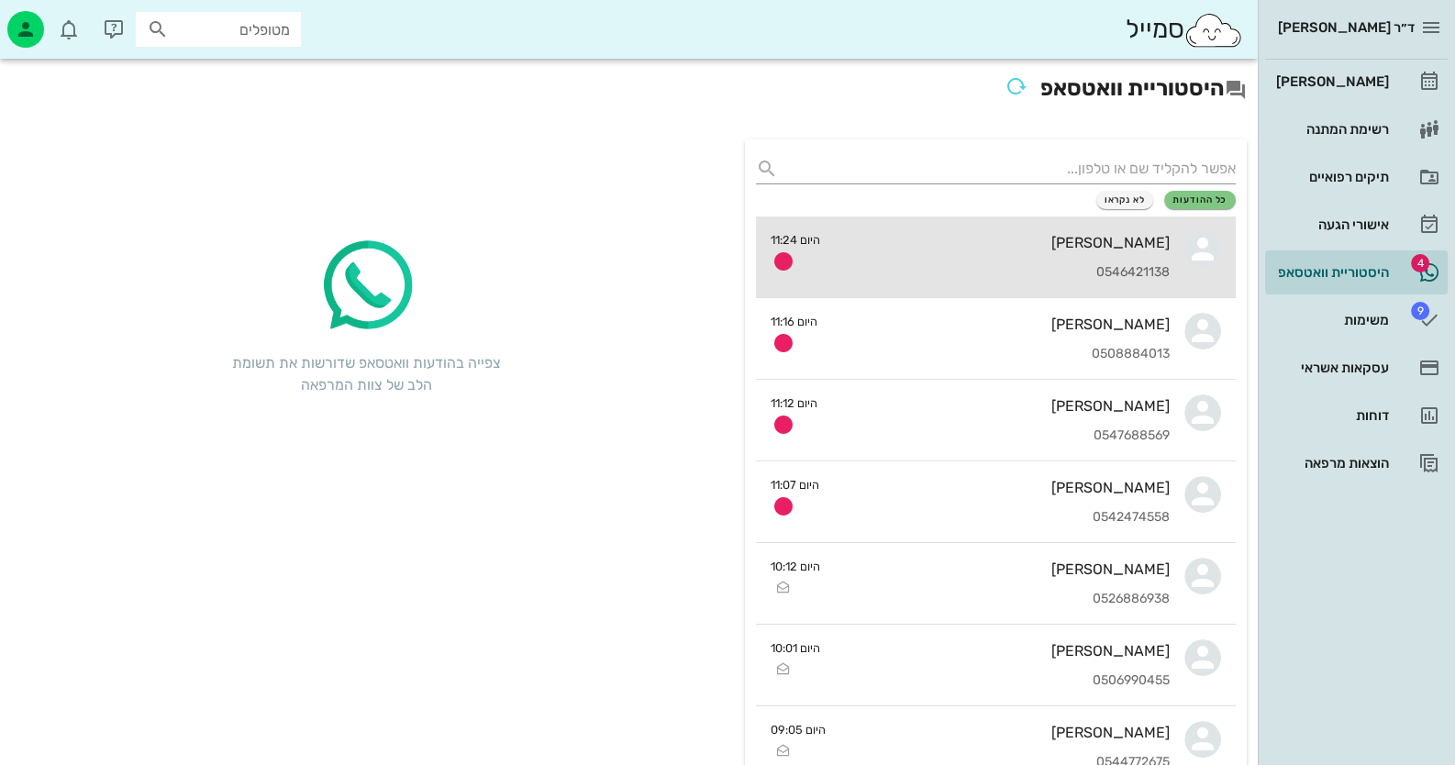
click at [1222, 254] on link "[PERSON_NAME] 0546421138 היום 11:24" at bounding box center [996, 258] width 480 height 82
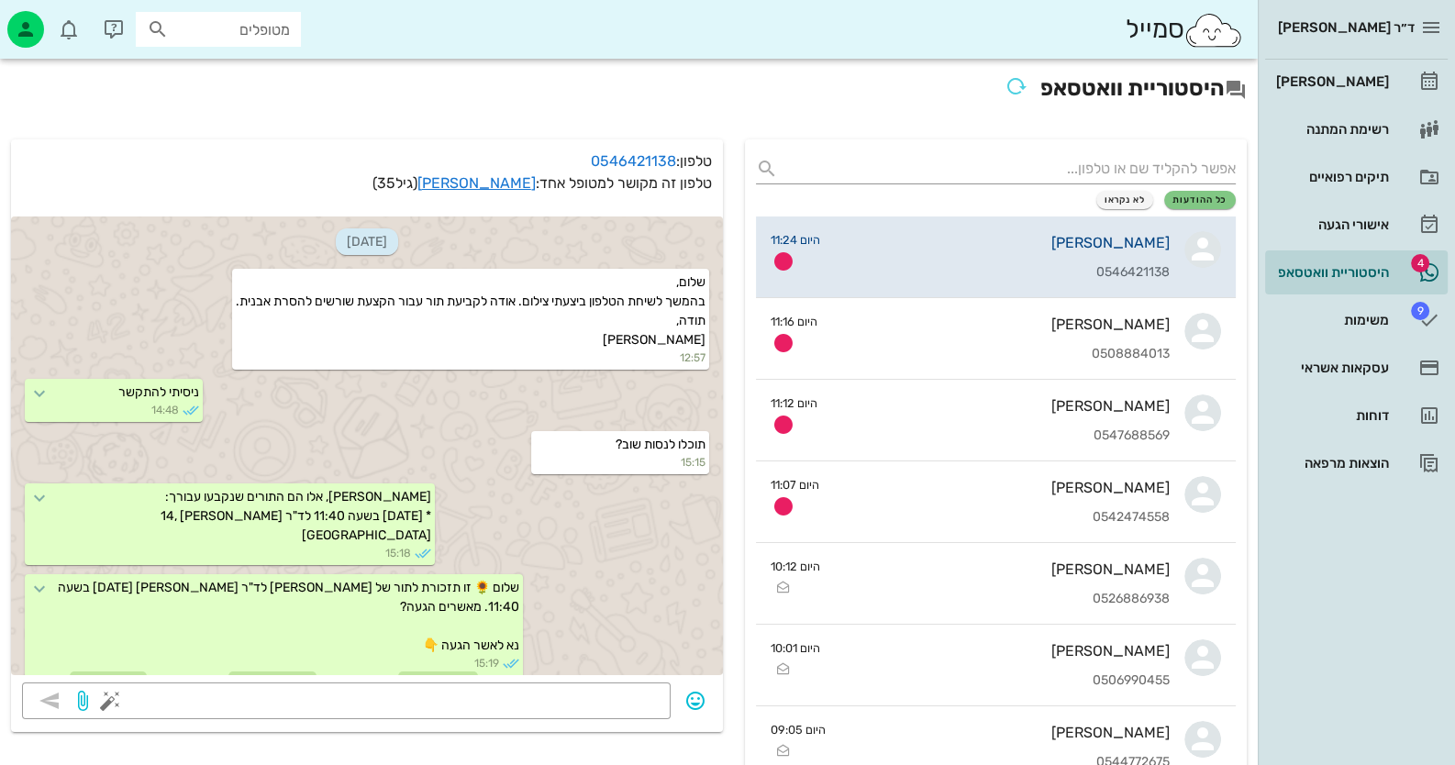
scroll to position [694, 0]
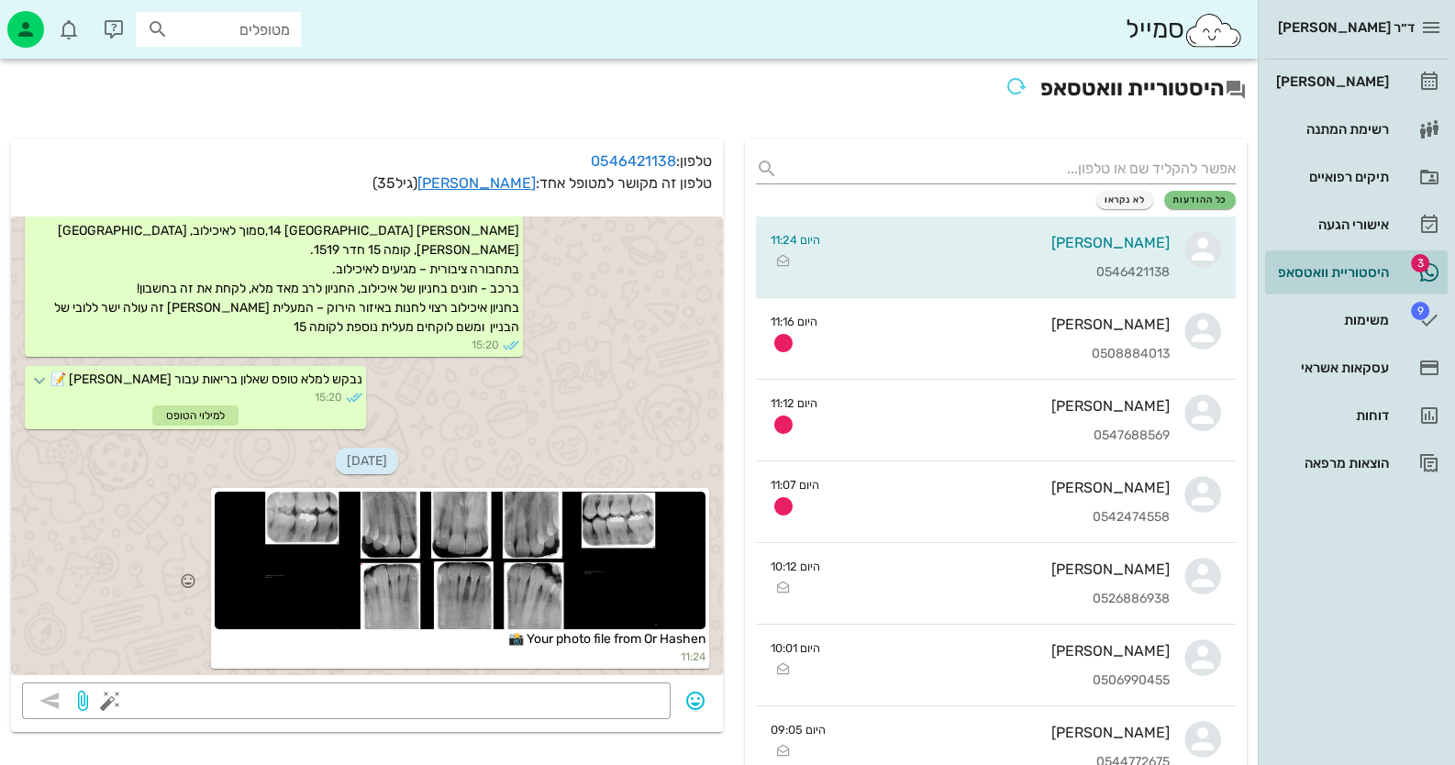
click at [494, 552] on div at bounding box center [460, 561] width 491 height 138
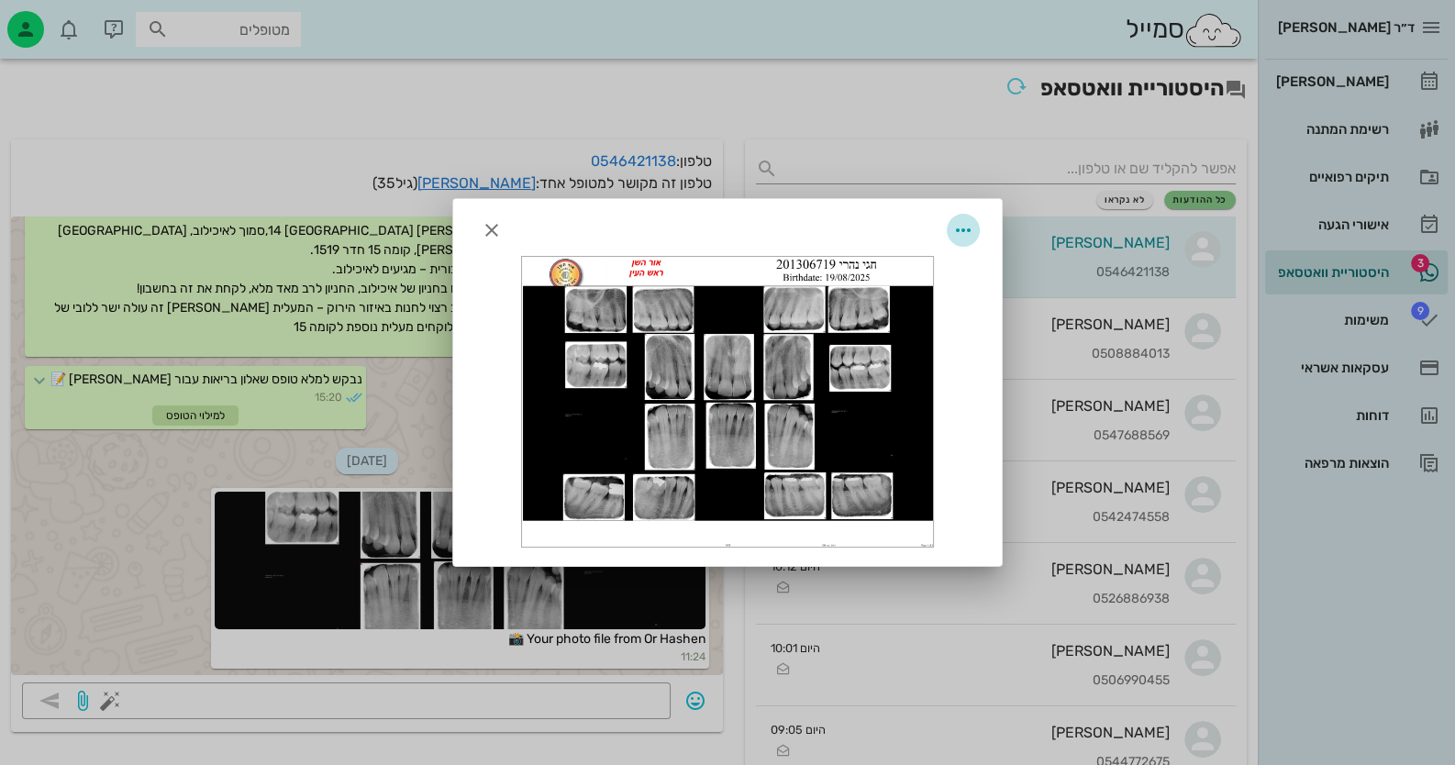
click at [958, 227] on icon "button" at bounding box center [963, 230] width 22 height 22
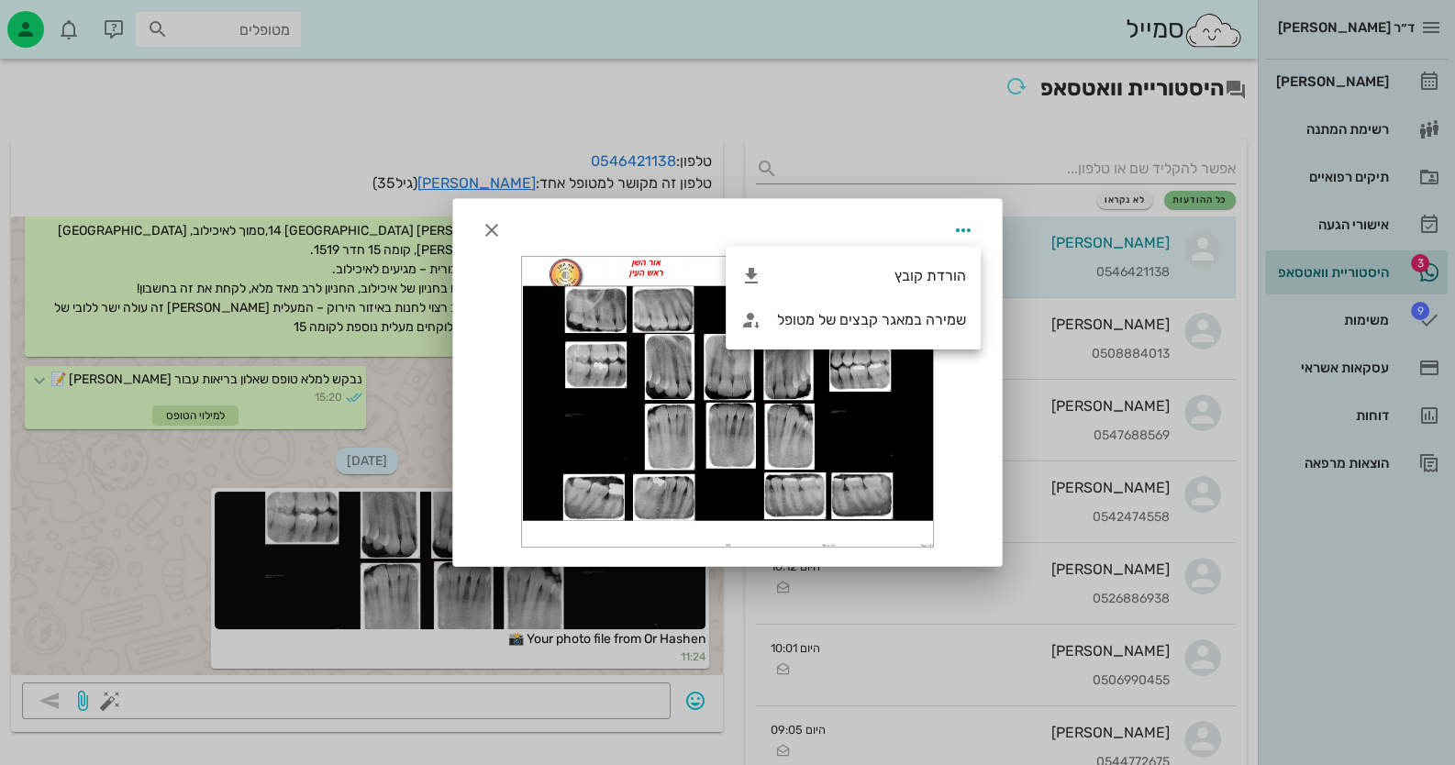
click at [628, 341] on div at bounding box center [727, 402] width 411 height 291
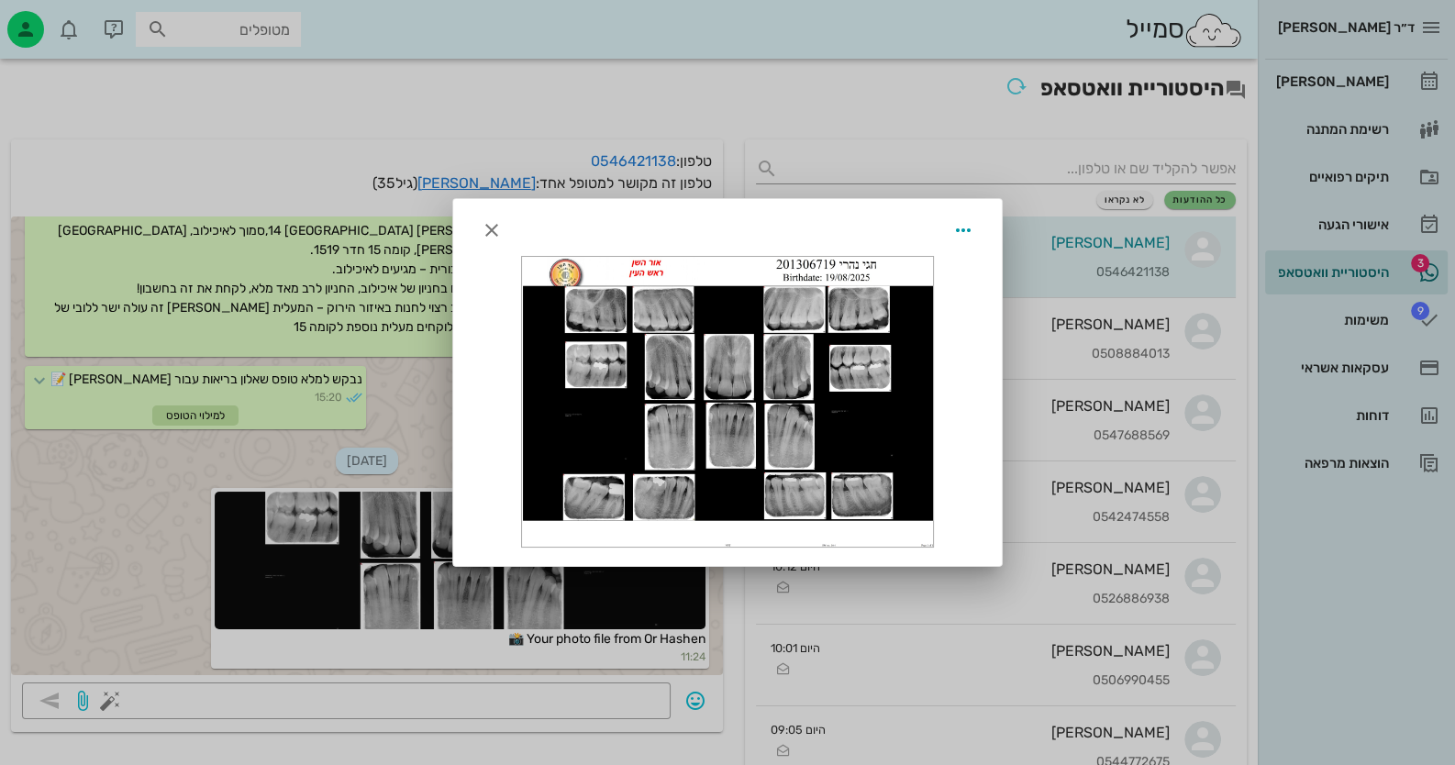
click at [516, 192] on div at bounding box center [727, 382] width 1455 height 765
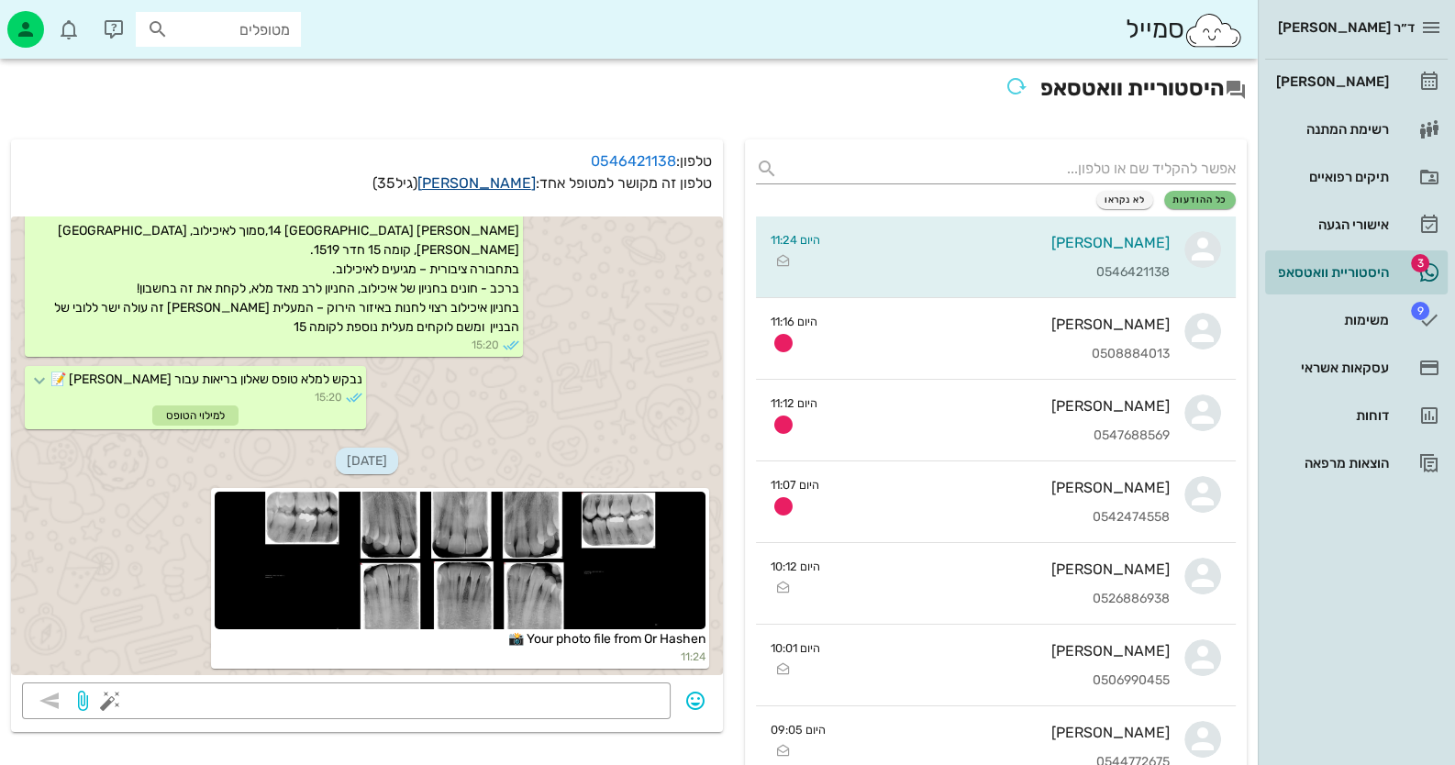
click at [515, 190] on link "[PERSON_NAME]" at bounding box center [476, 182] width 118 height 17
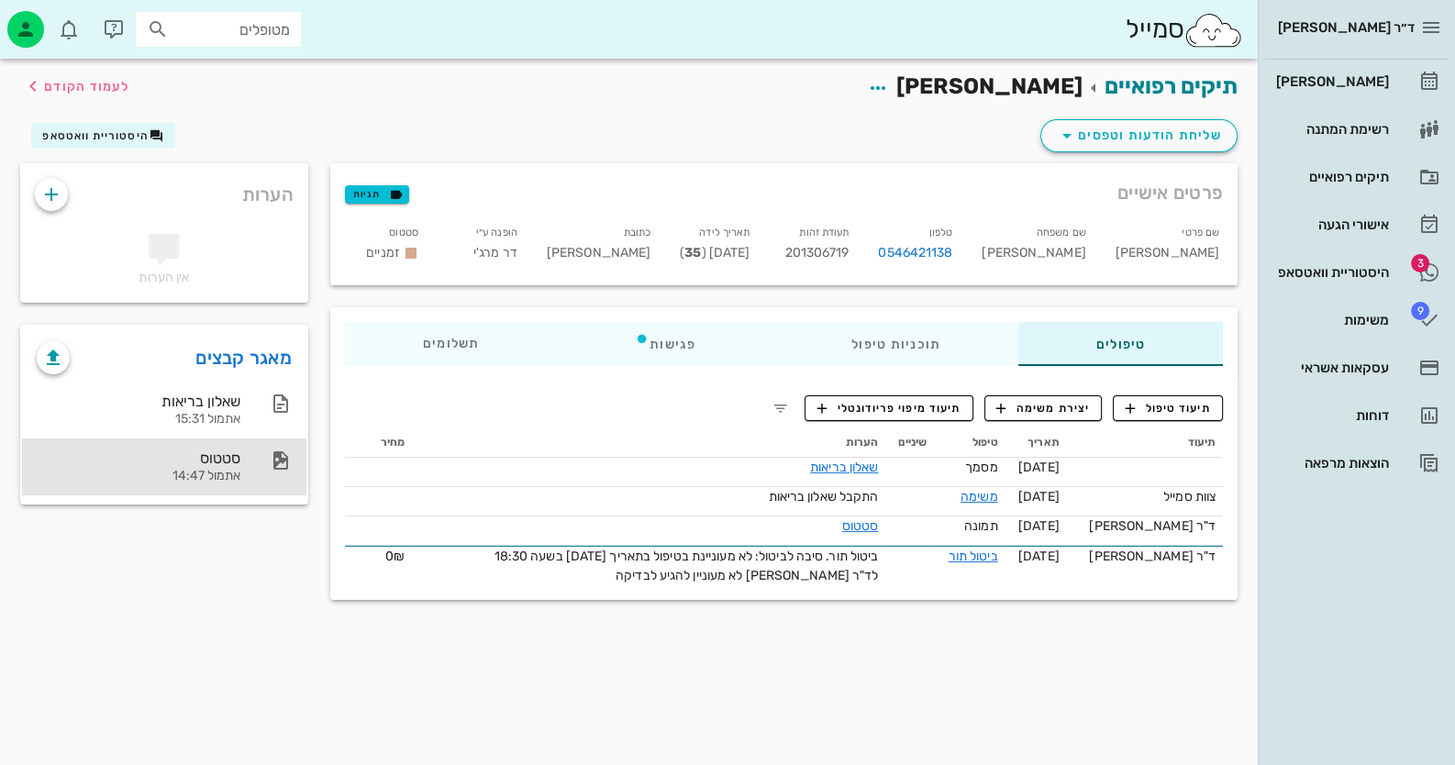
click at [257, 460] on div at bounding box center [271, 461] width 40 height 22
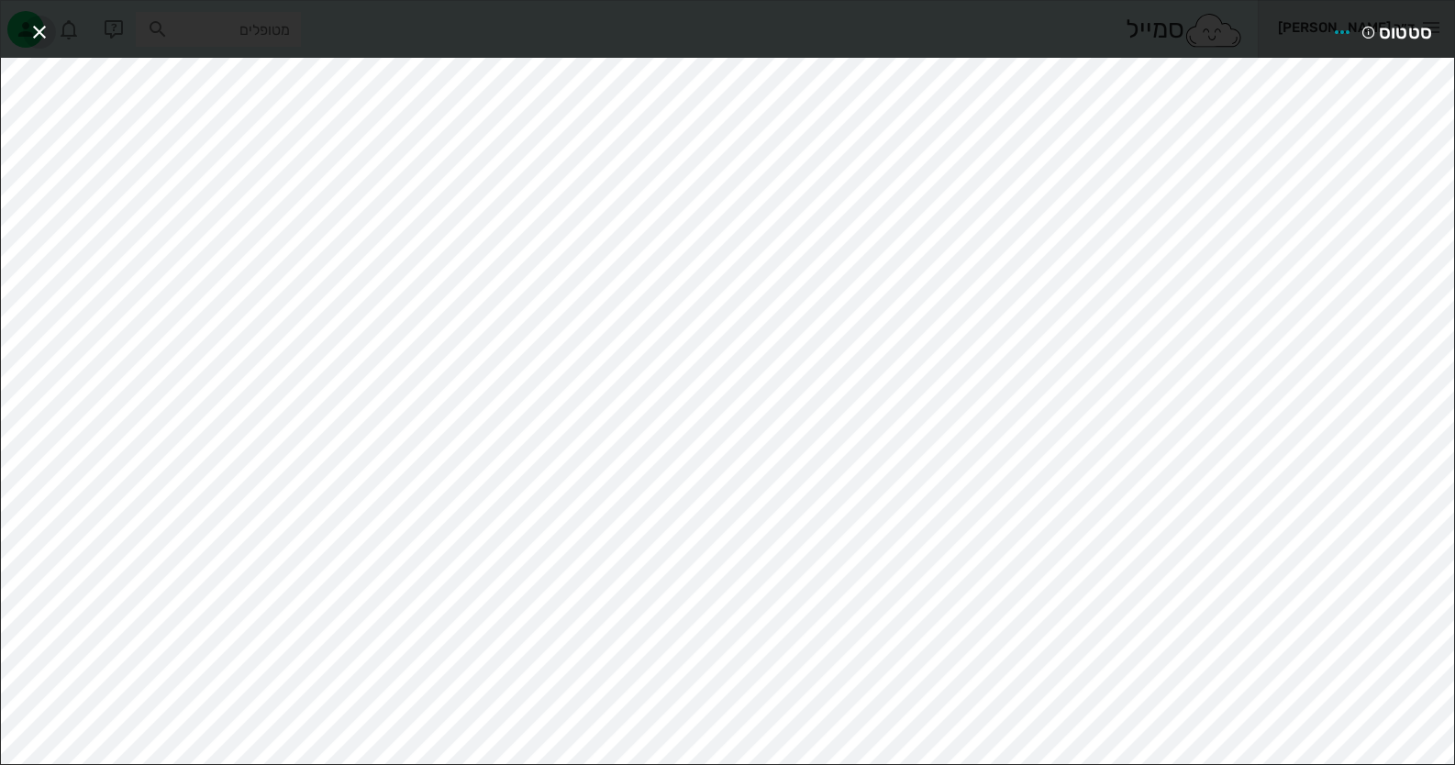
click at [32, 17] on button "button" at bounding box center [39, 32] width 33 height 33
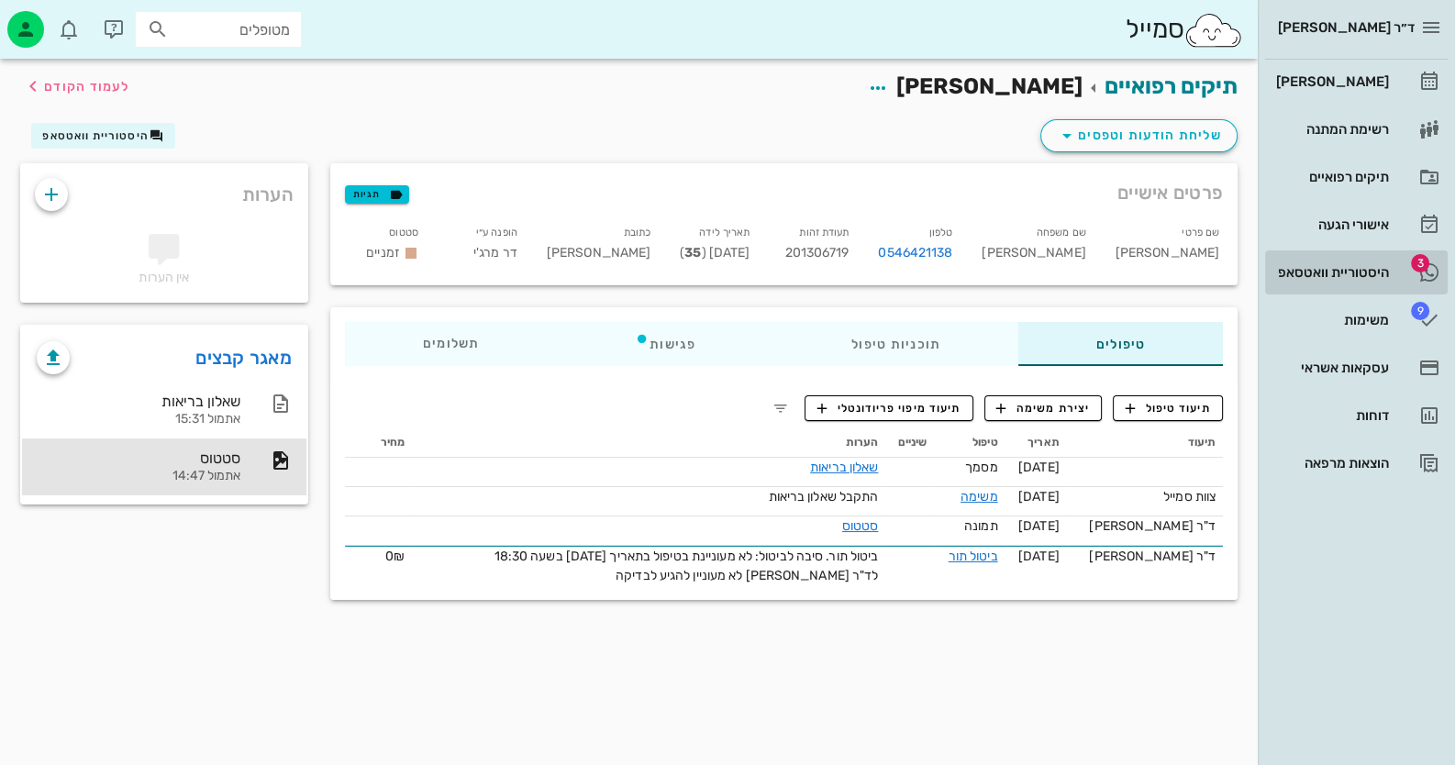
click at [1391, 273] on link "3 היסטוריית וואטסאפ" at bounding box center [1356, 272] width 183 height 44
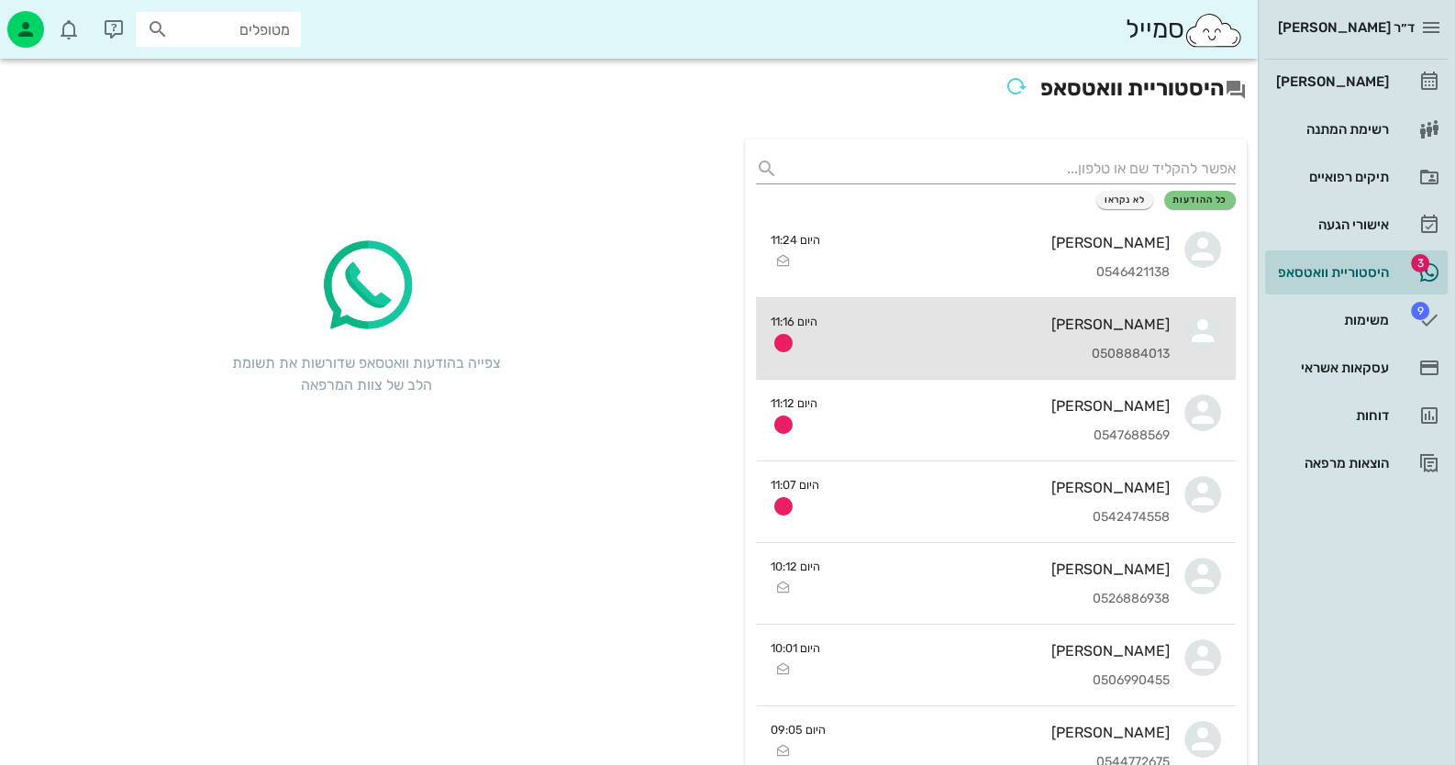
click at [1116, 341] on div "[PERSON_NAME] 0508884013" at bounding box center [1001, 338] width 338 height 81
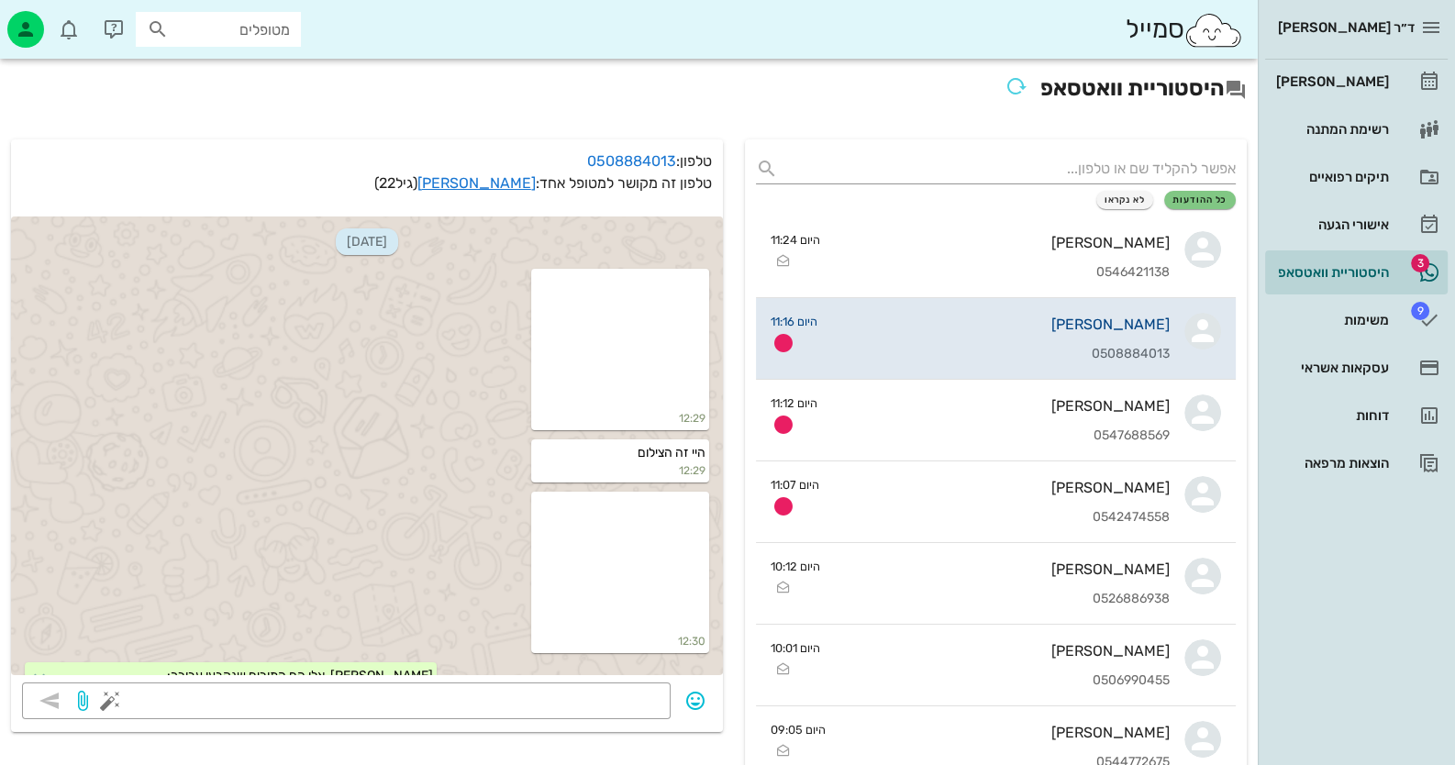
scroll to position [1680, 0]
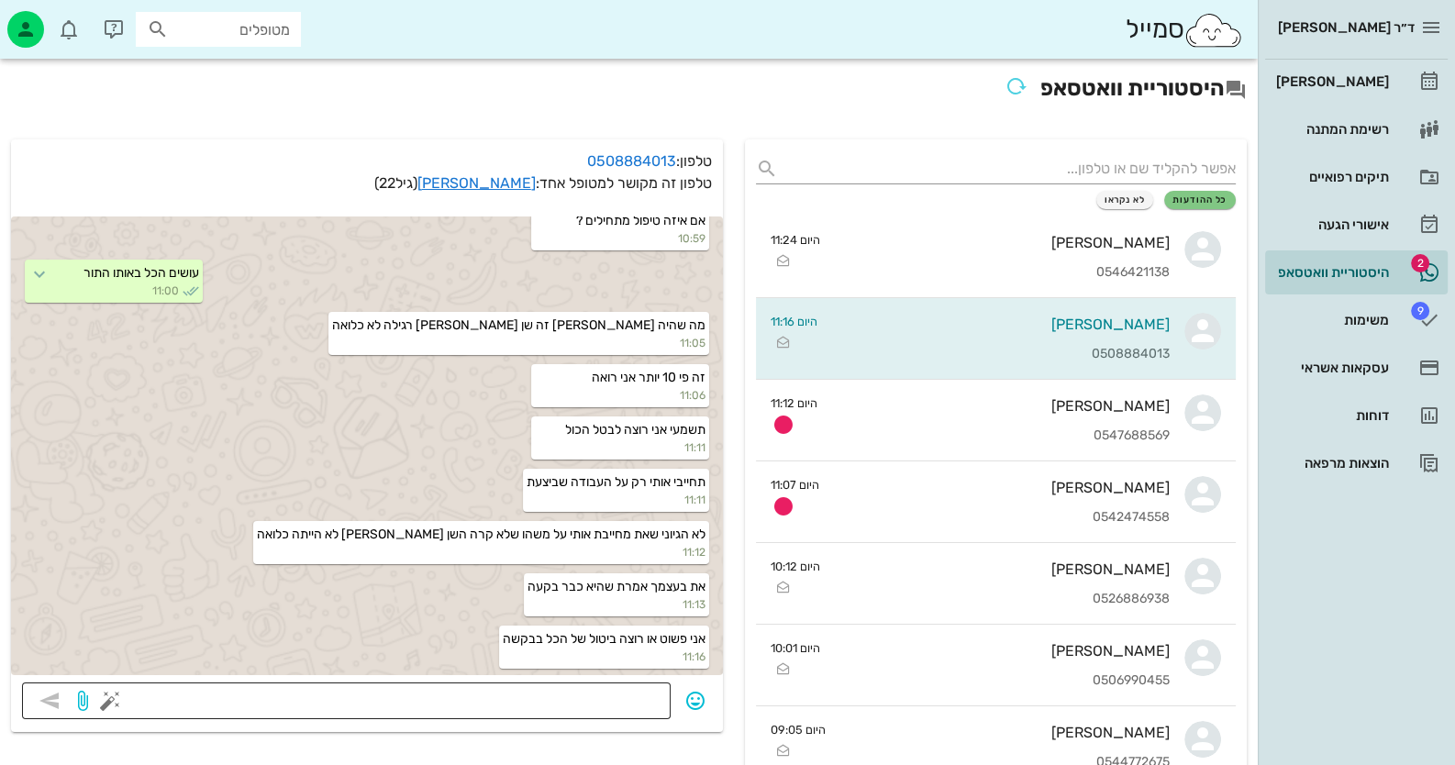
click at [583, 683] on div at bounding box center [387, 701] width 546 height 37
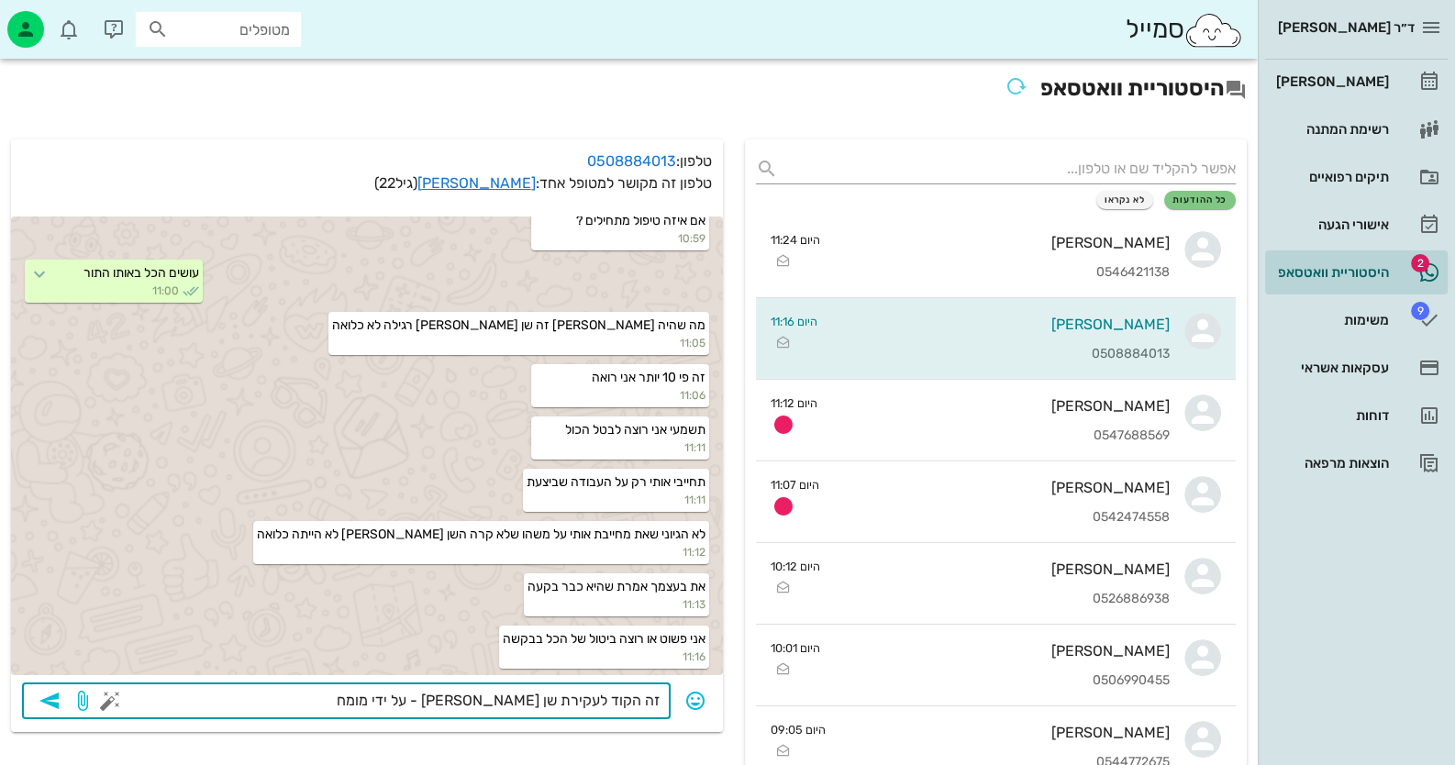
type textarea "זה הקוד לעקירת שן [PERSON_NAME] - על ידי מומחה"
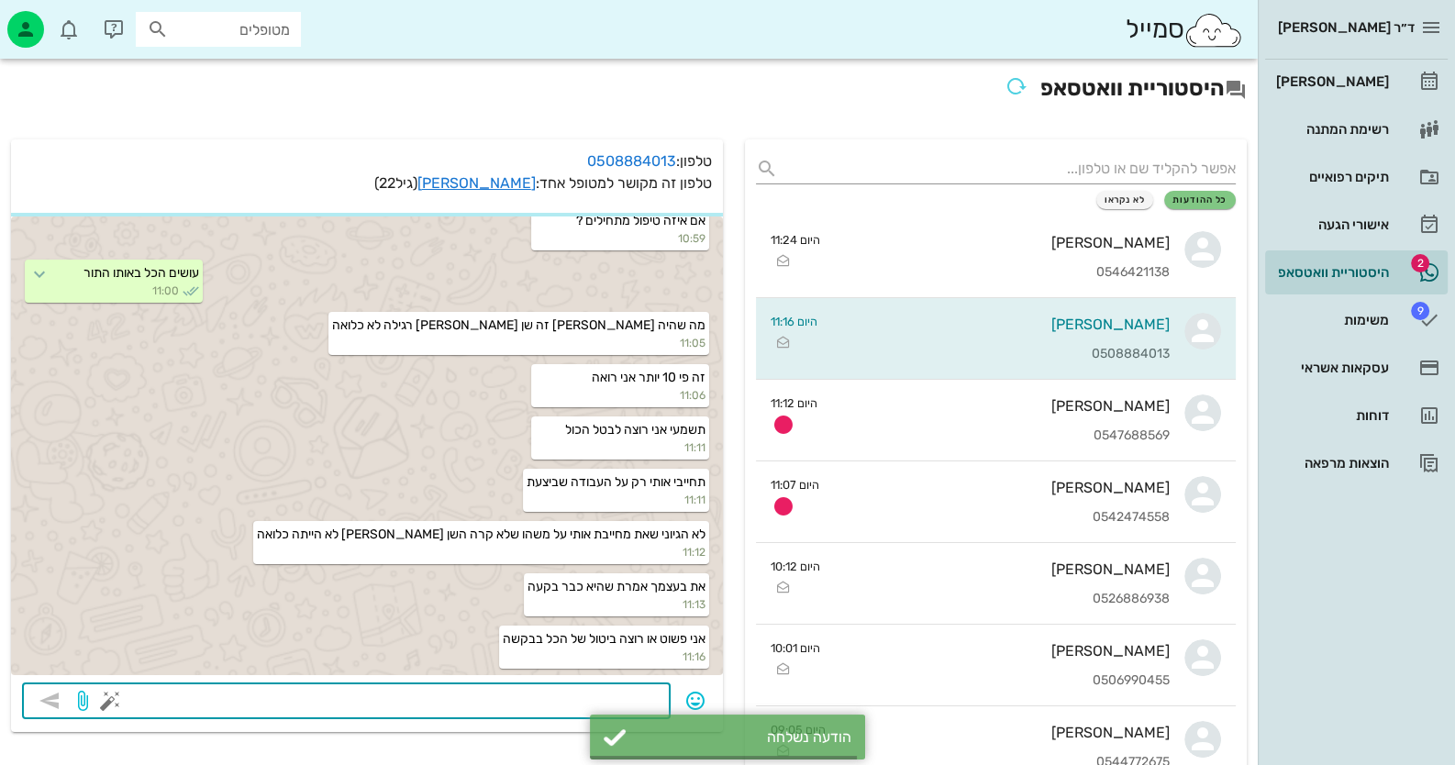
scroll to position [1732, 0]
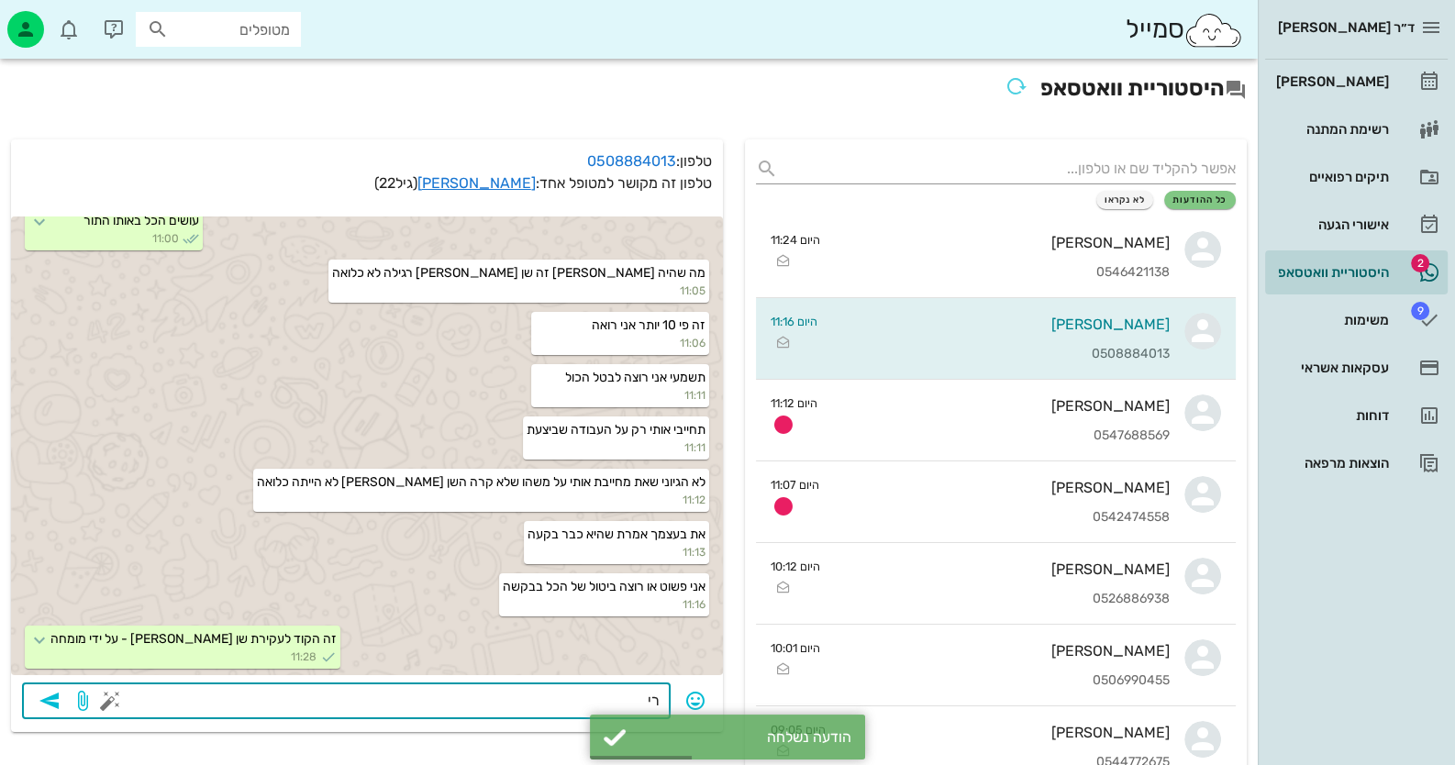
type textarea "ר"
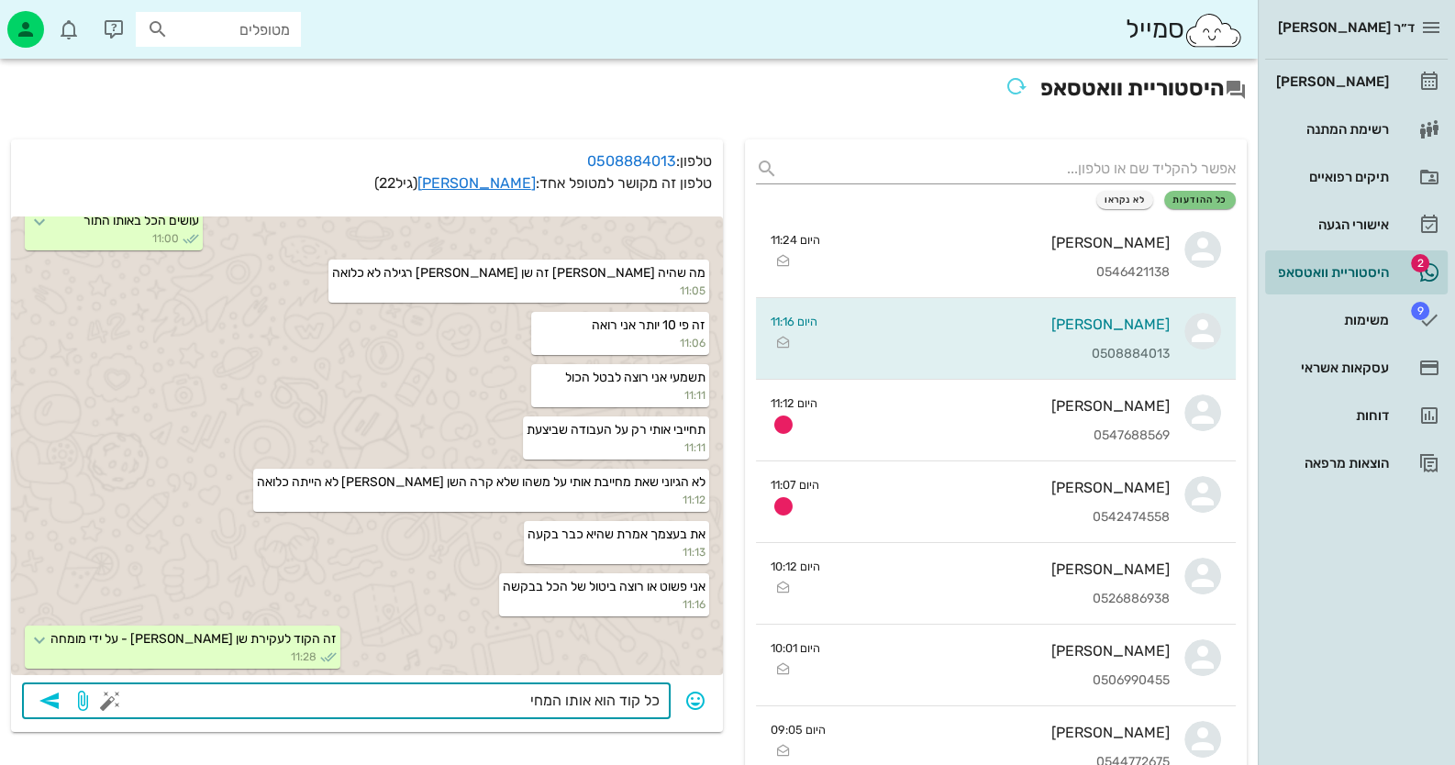
type textarea "כל קוד הוא אותו המחיר"
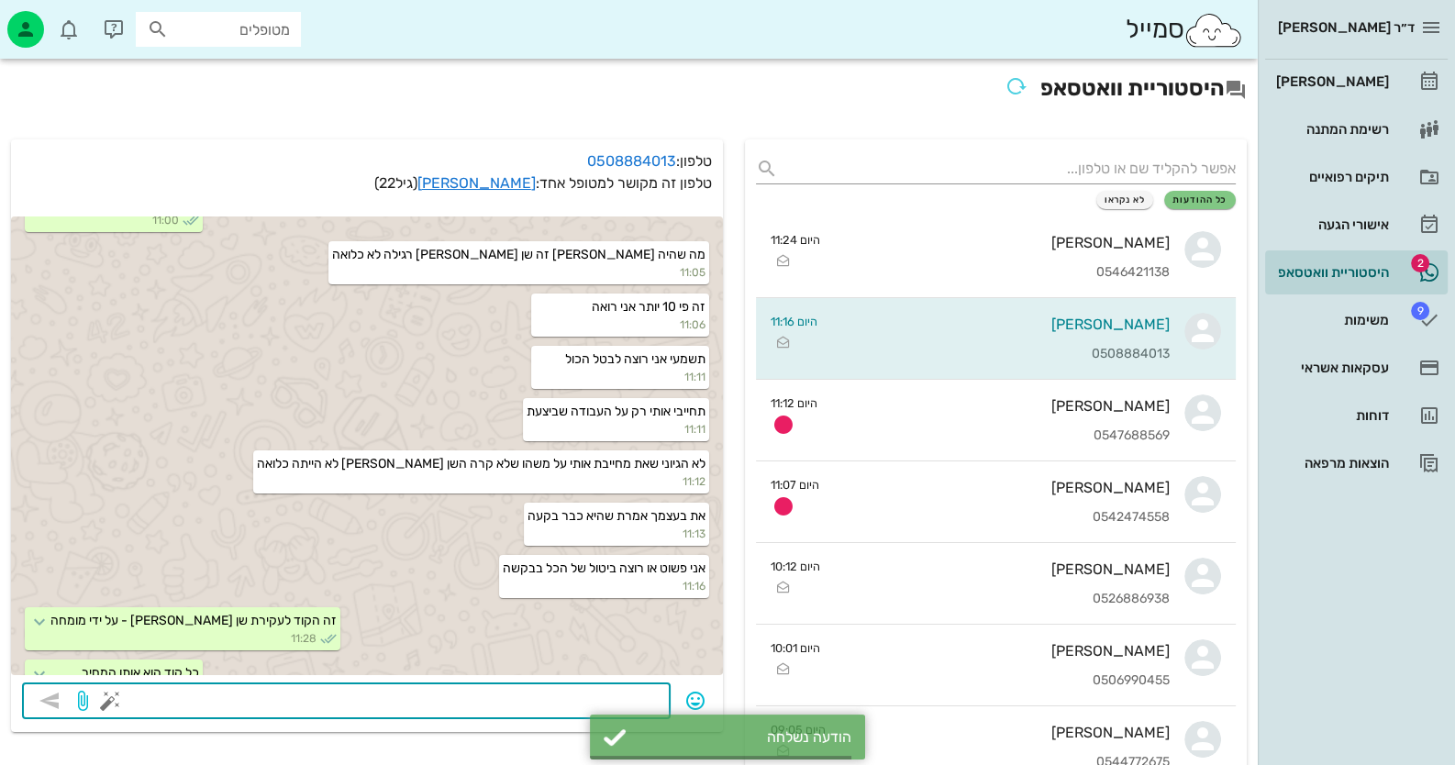
scroll to position [1783, 0]
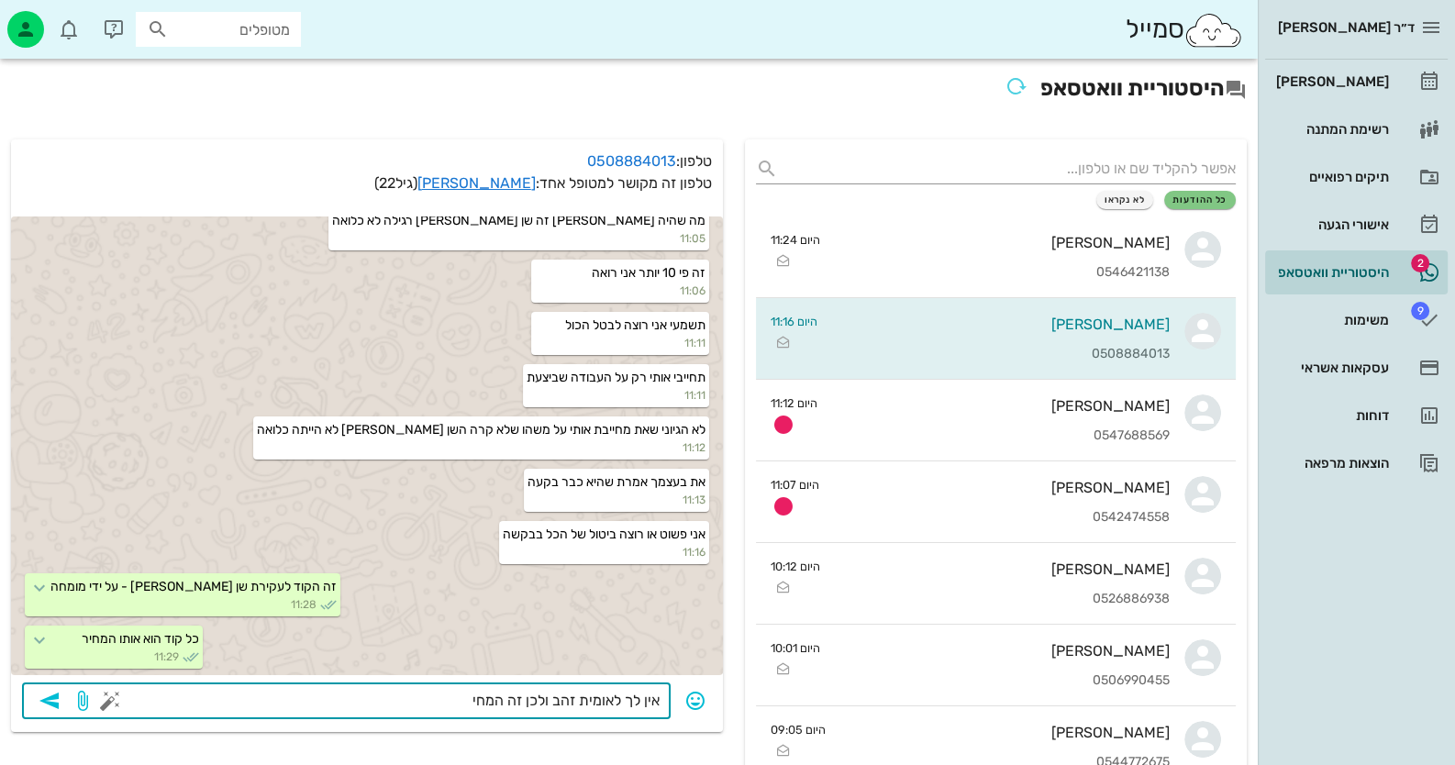
type textarea "אין לך לאומית זהב ולכן זה המחיר"
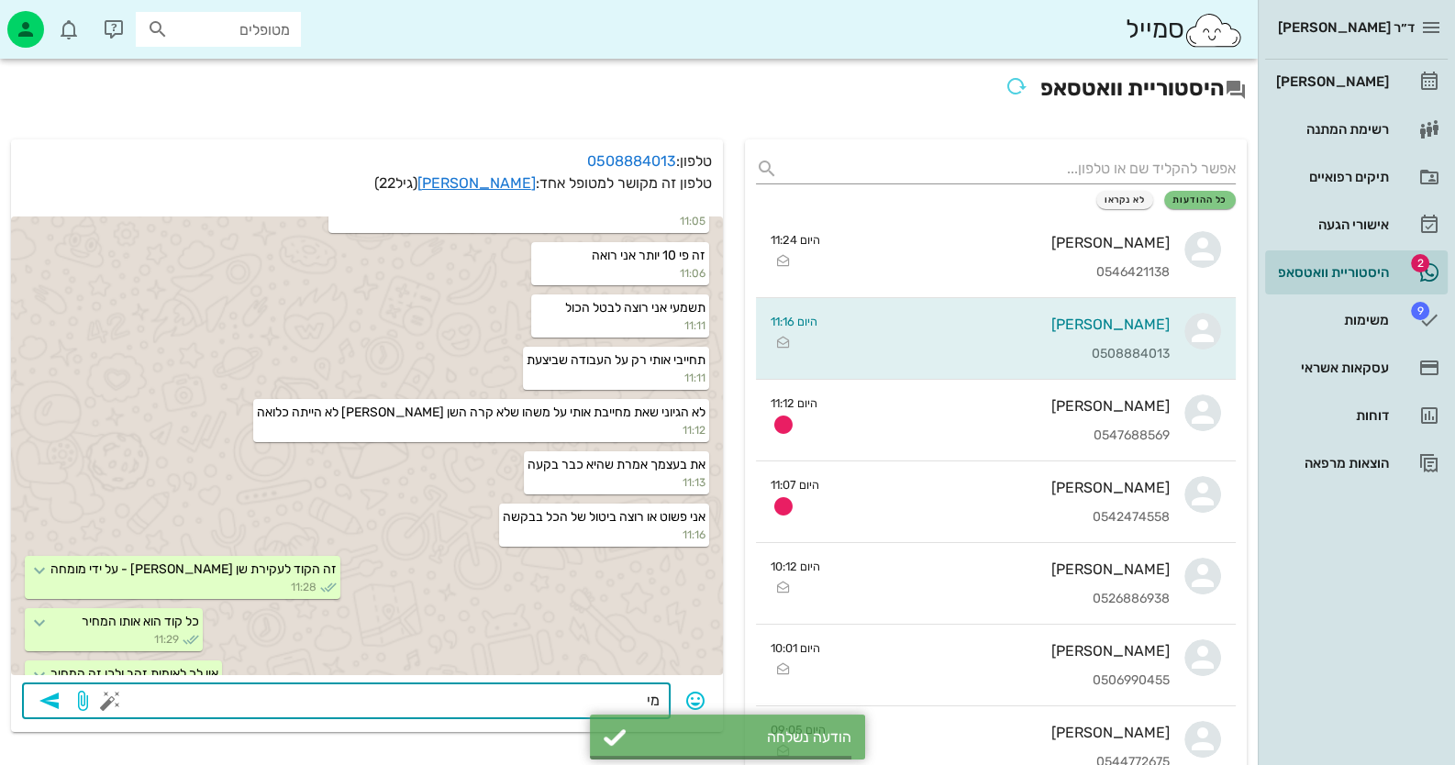
scroll to position [1837, 0]
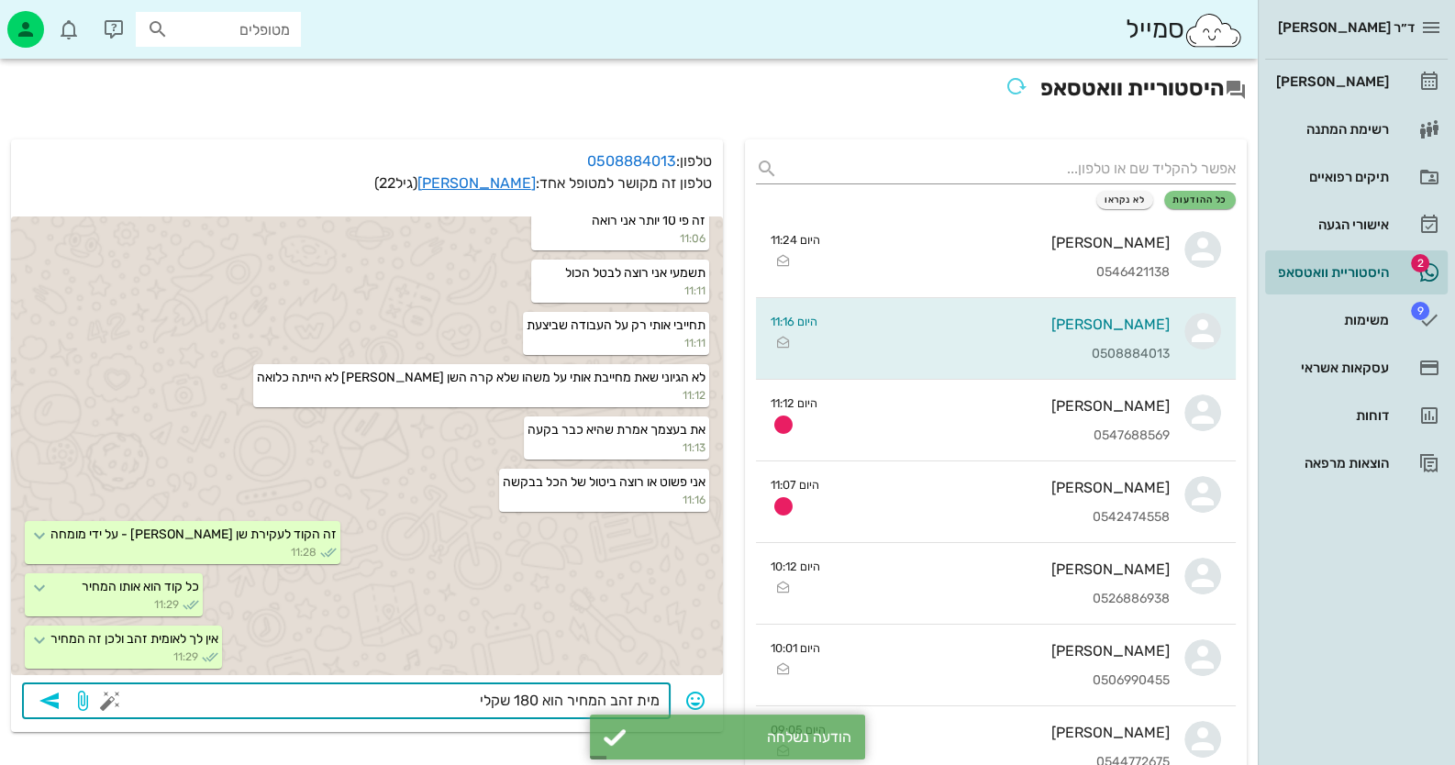
type textarea "מית זהב המחיר הוא 180 [PERSON_NAME]"
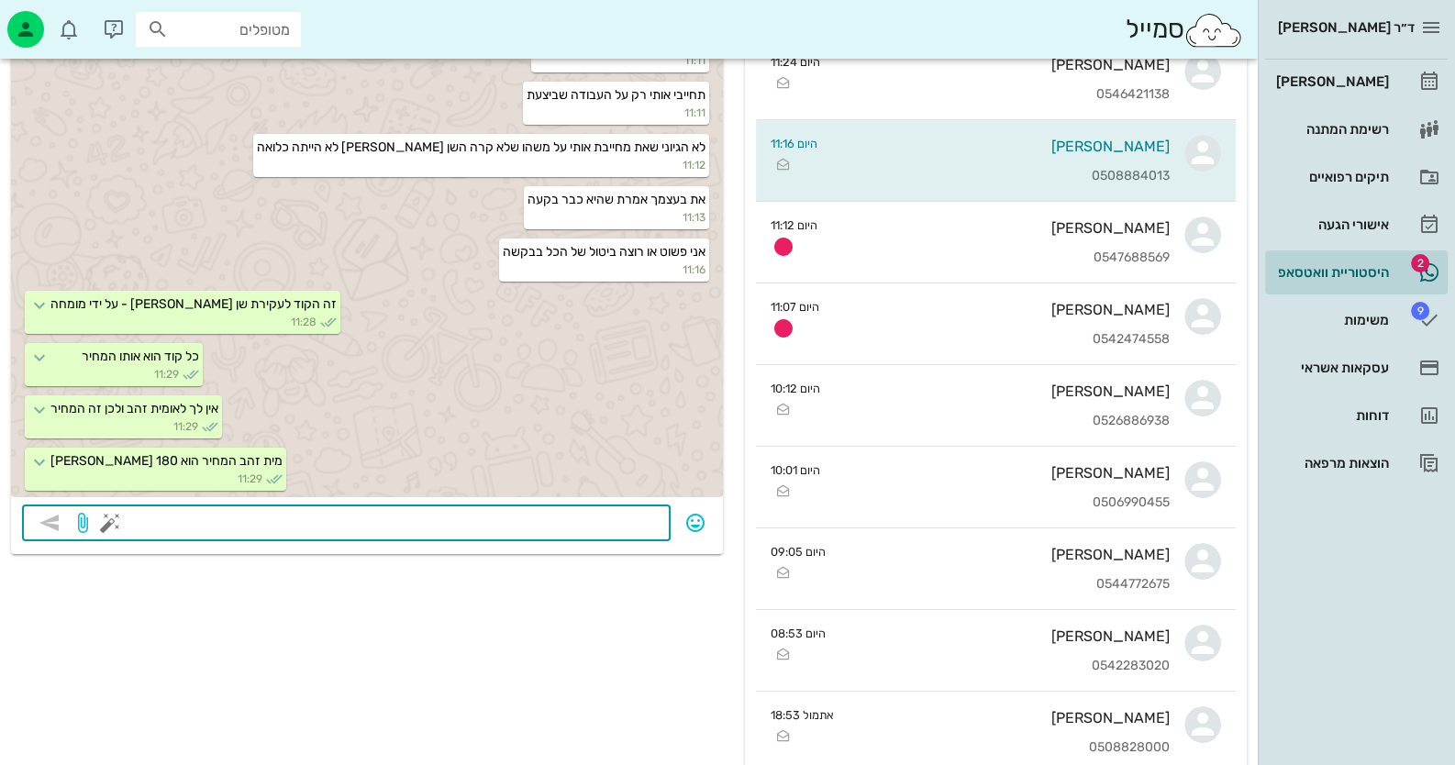
scroll to position [183, 0]
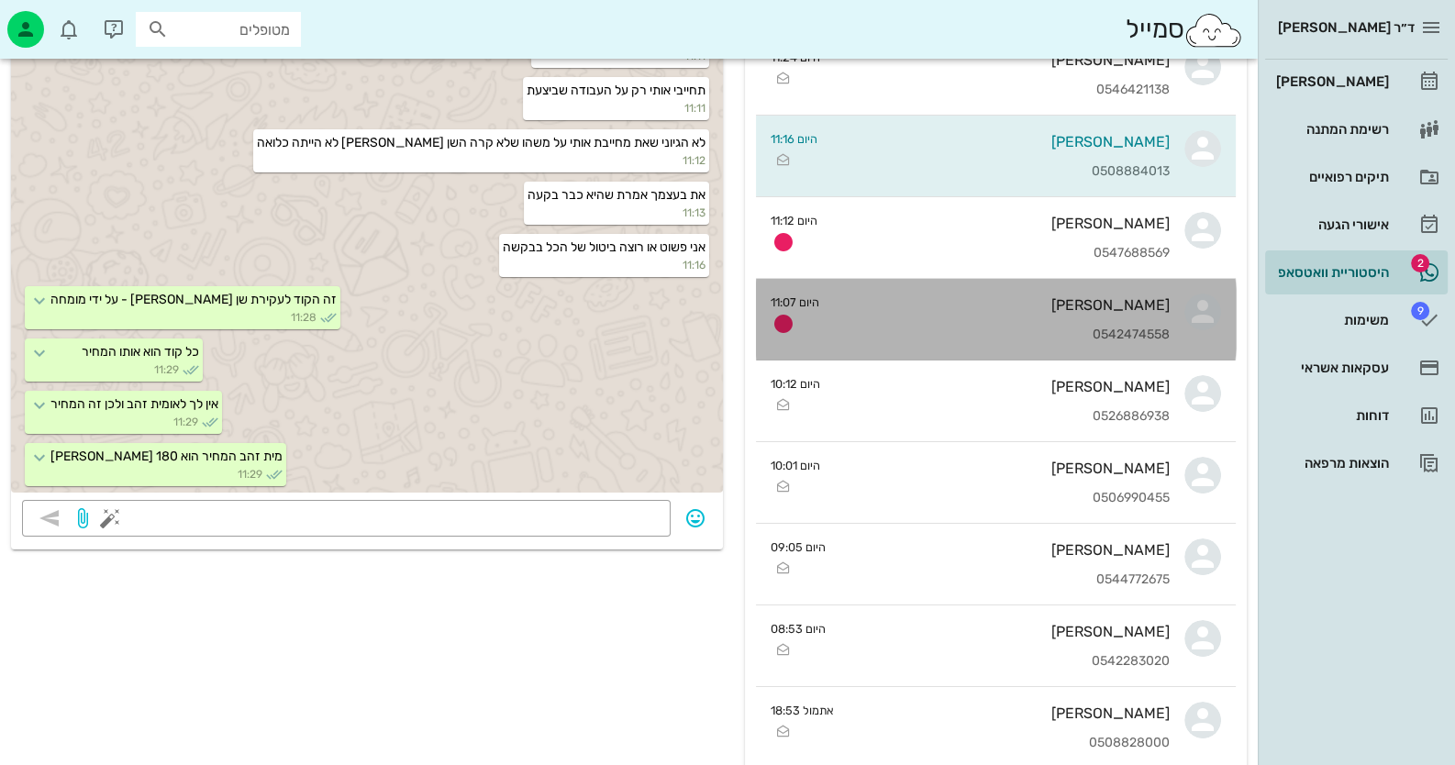
click at [969, 297] on div "[PERSON_NAME]" at bounding box center [1002, 304] width 336 height 17
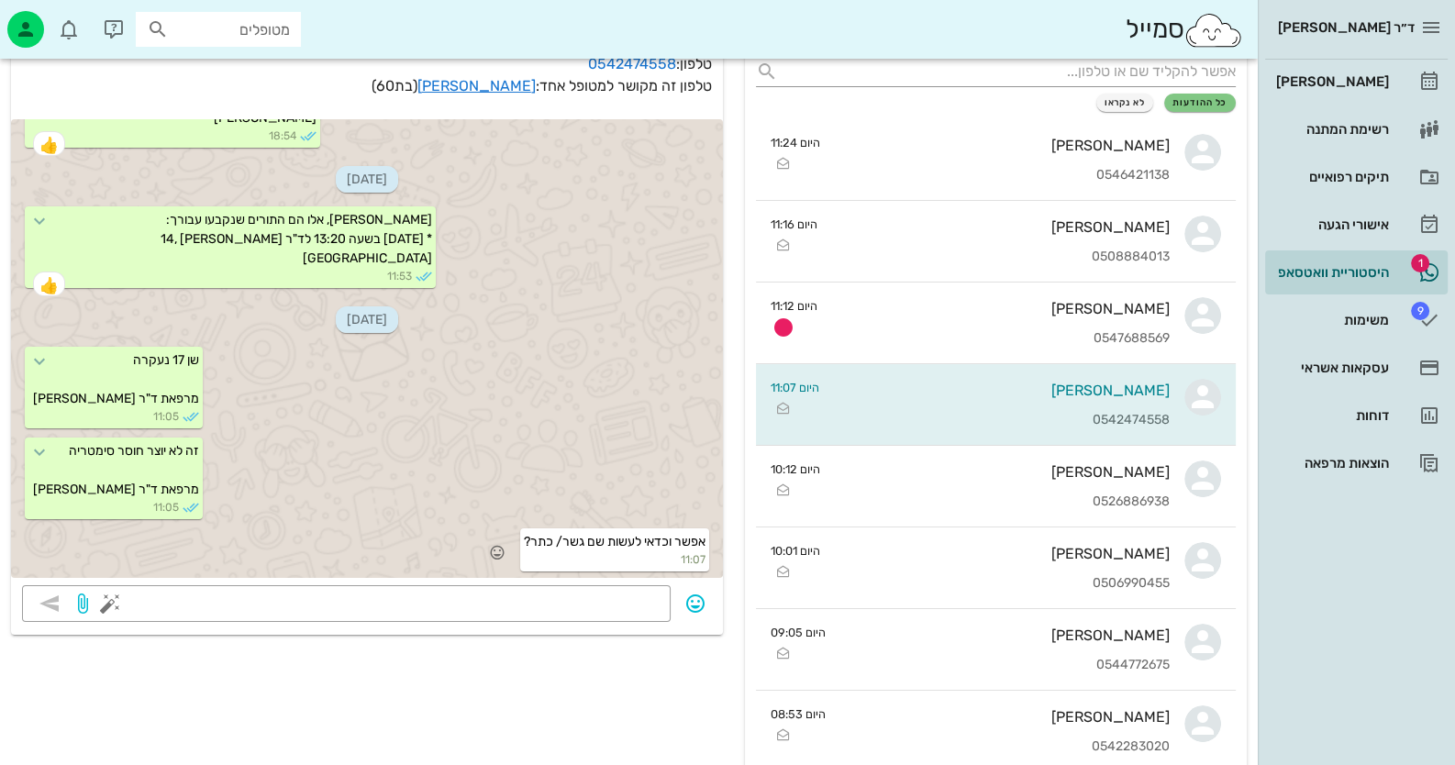
scroll to position [183, 0]
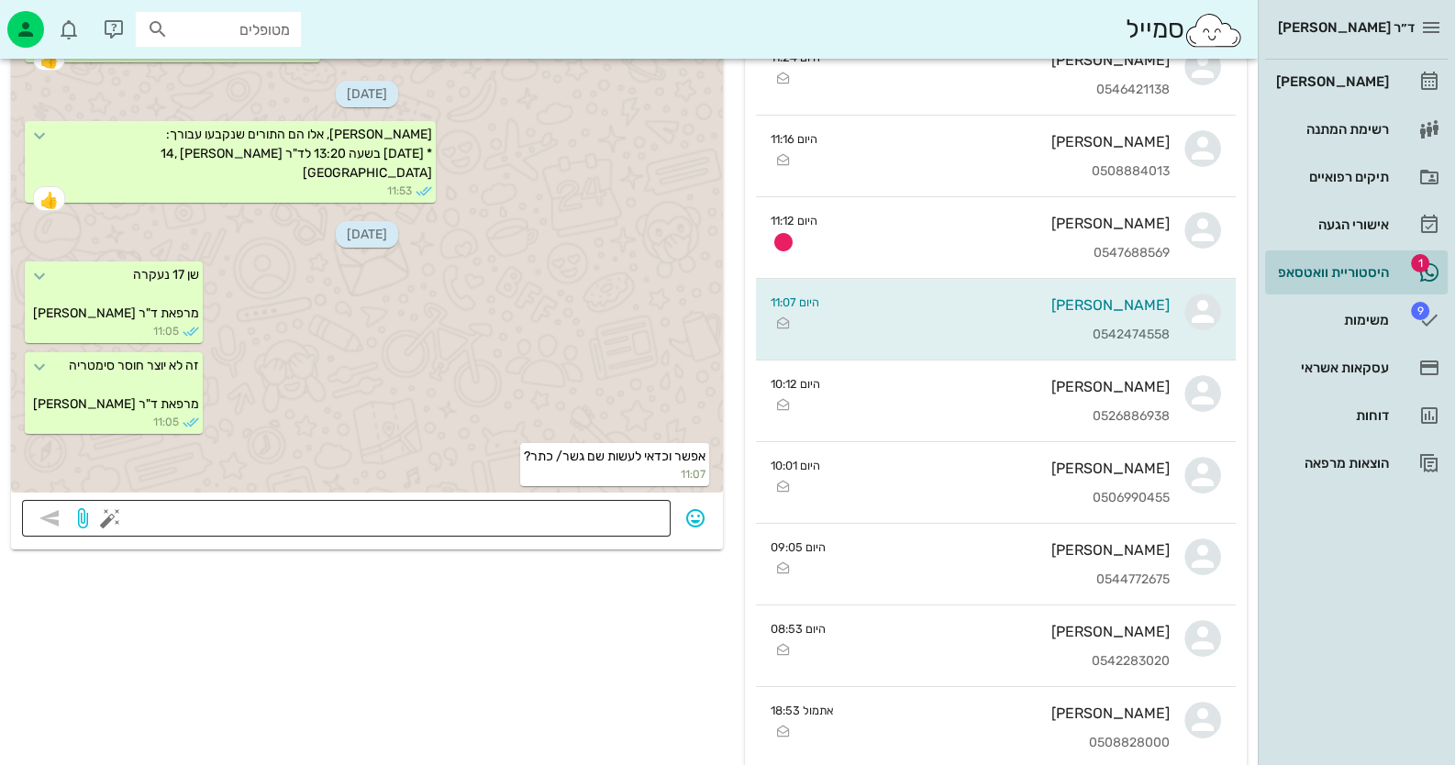
click at [640, 508] on textarea at bounding box center [387, 519] width 546 height 29
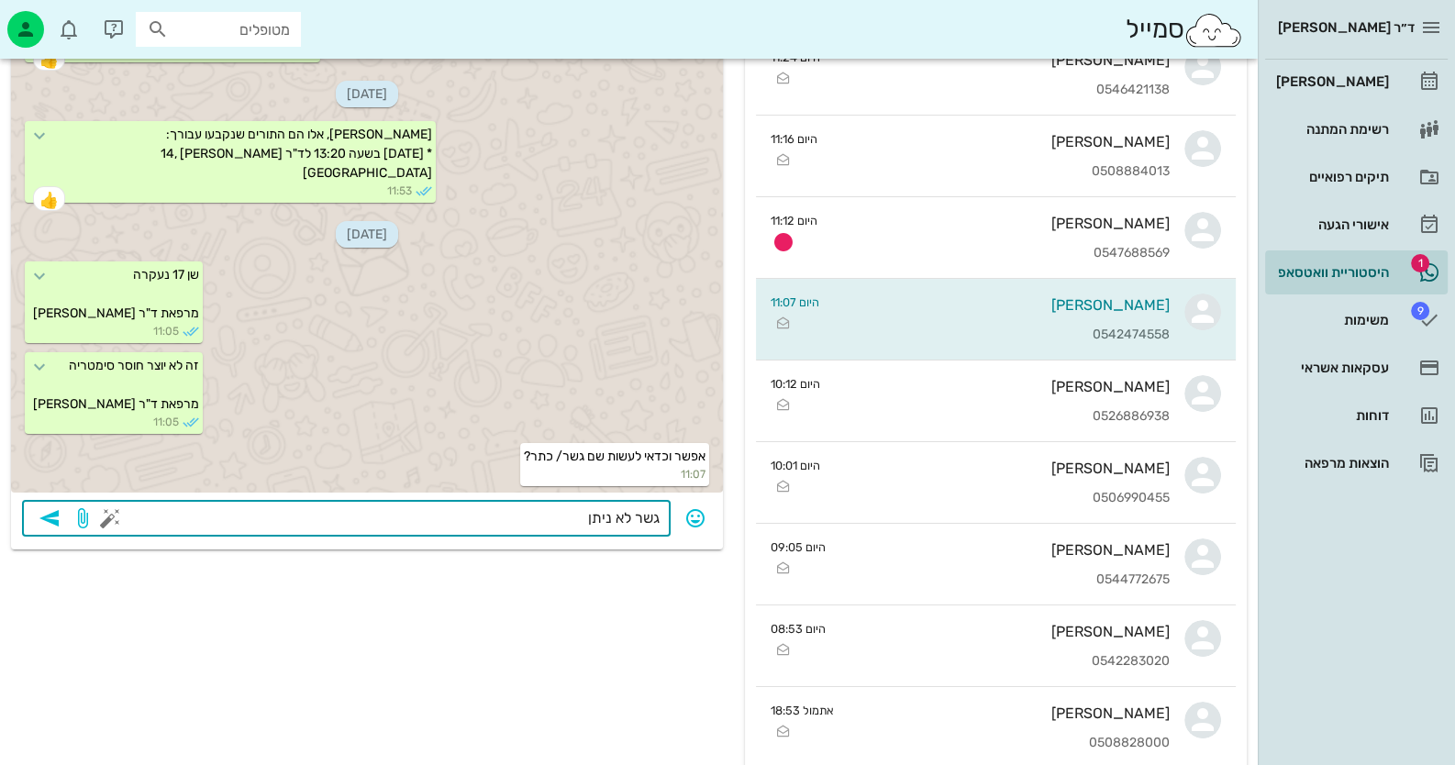
type textarea "גשר לא ניתן"
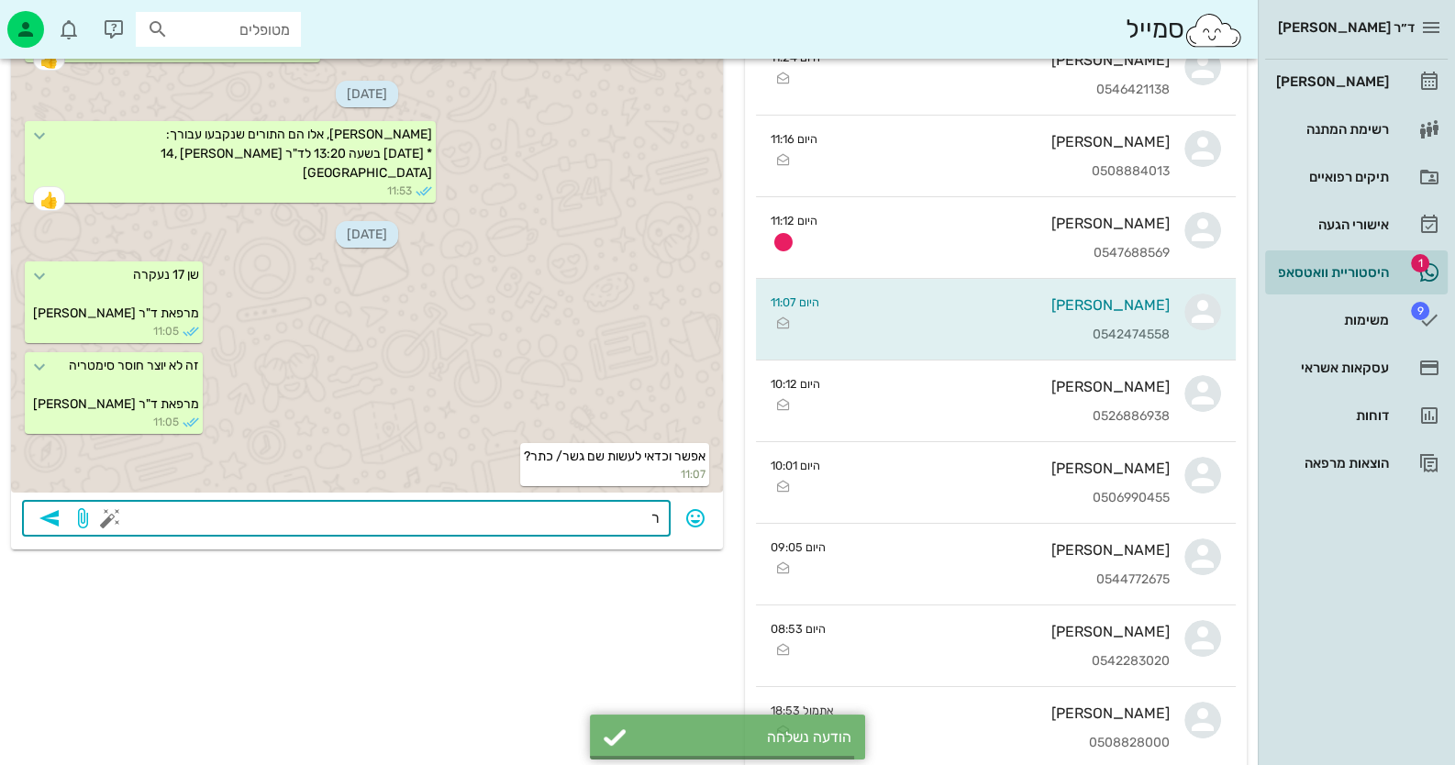
scroll to position [176, 0]
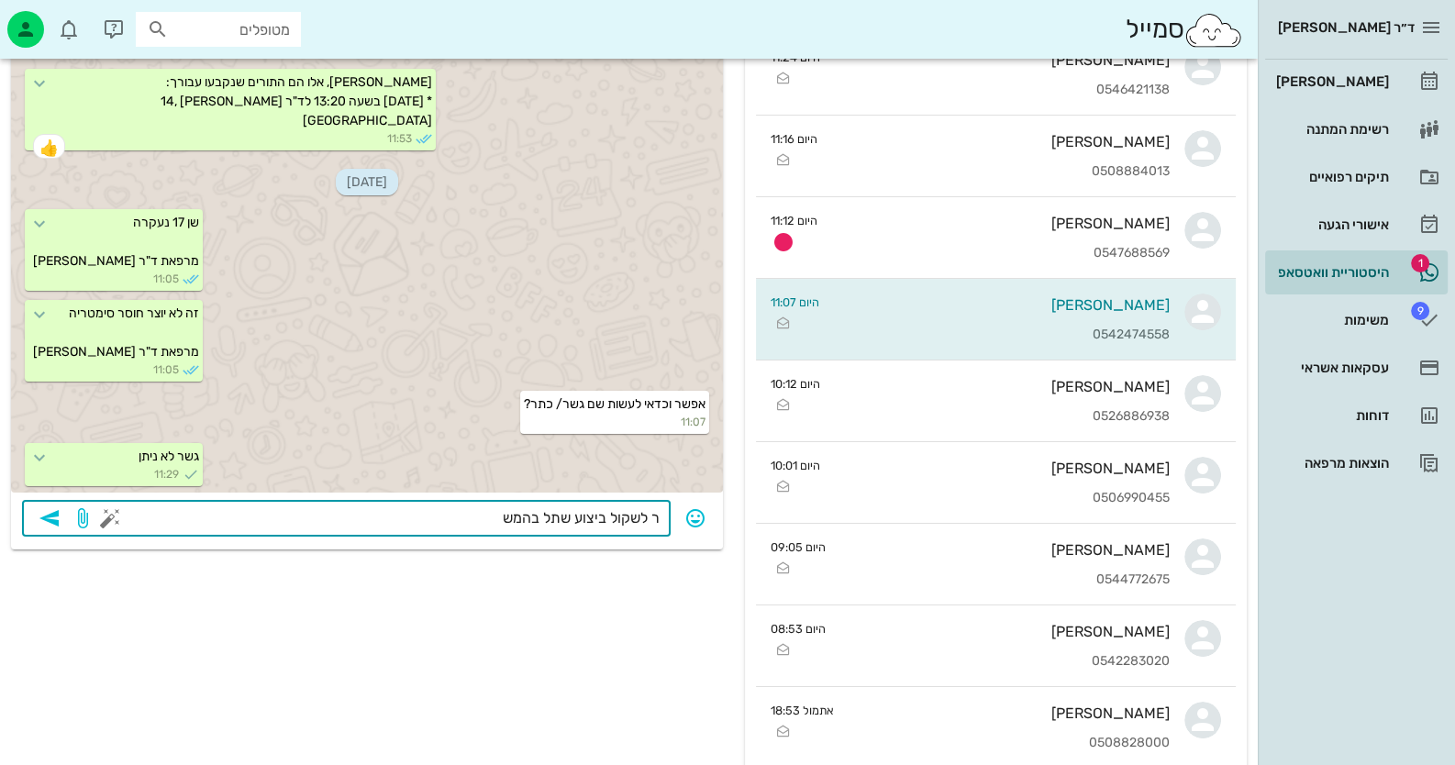
type textarea "ר לשקול ביצוע שתל בהמשך"
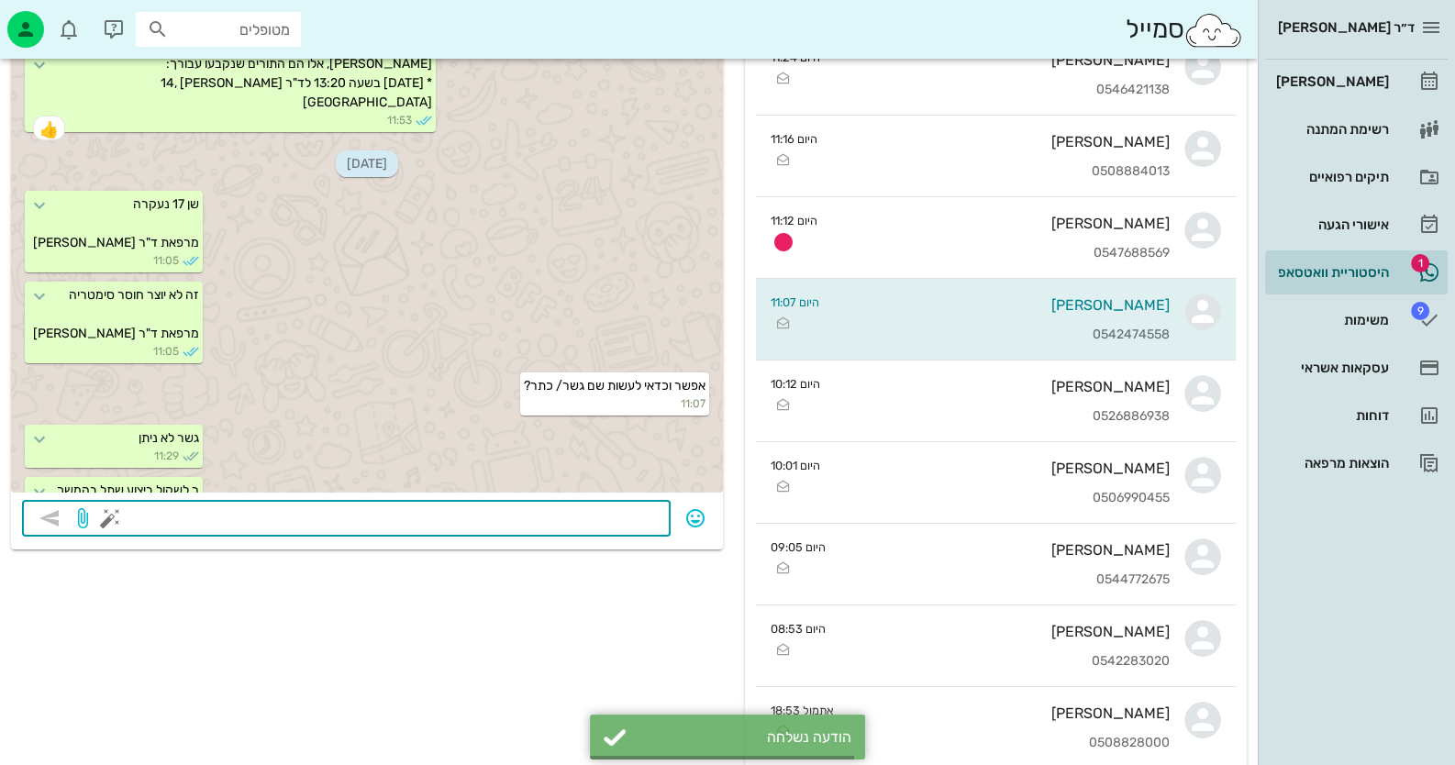
scroll to position [228, 0]
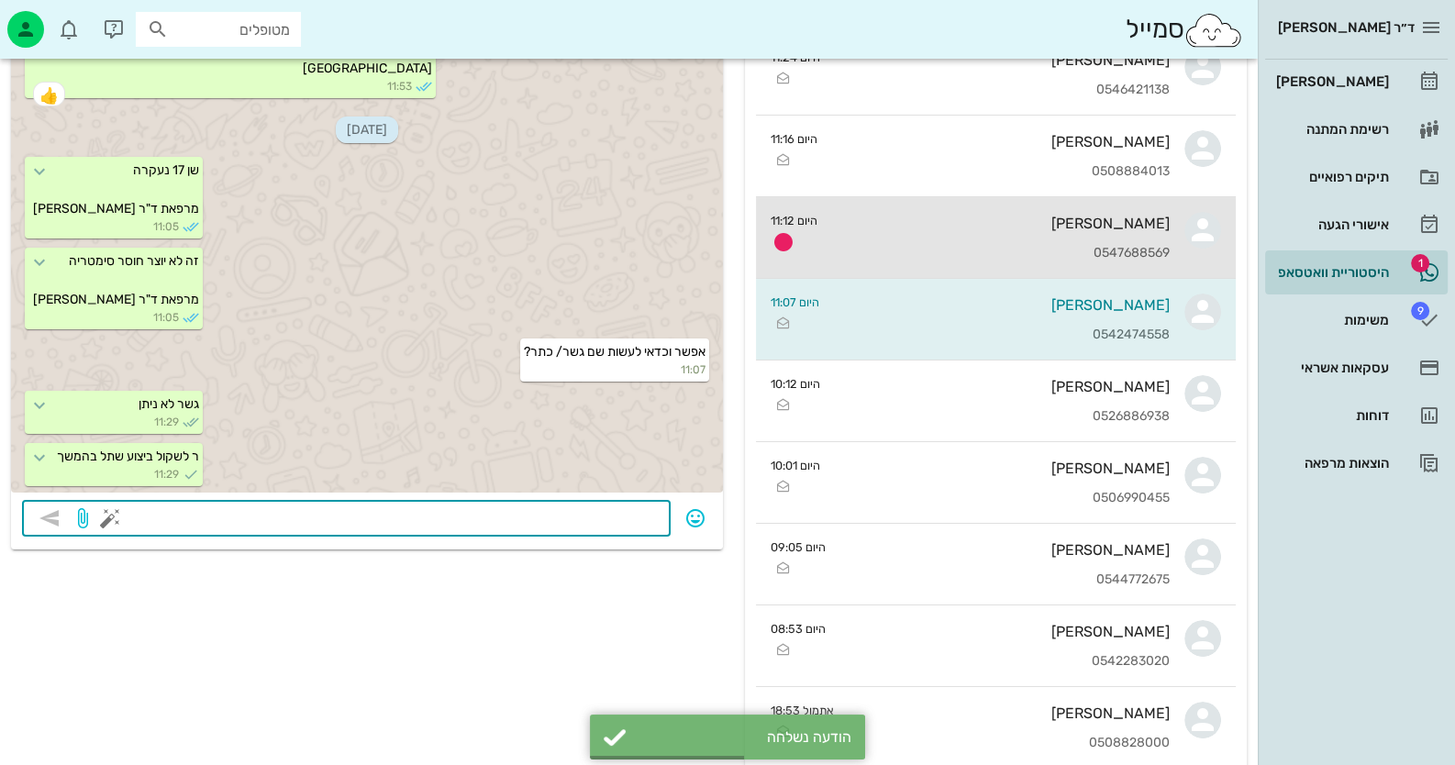
click at [1094, 215] on div "[PERSON_NAME]" at bounding box center [1001, 223] width 338 height 17
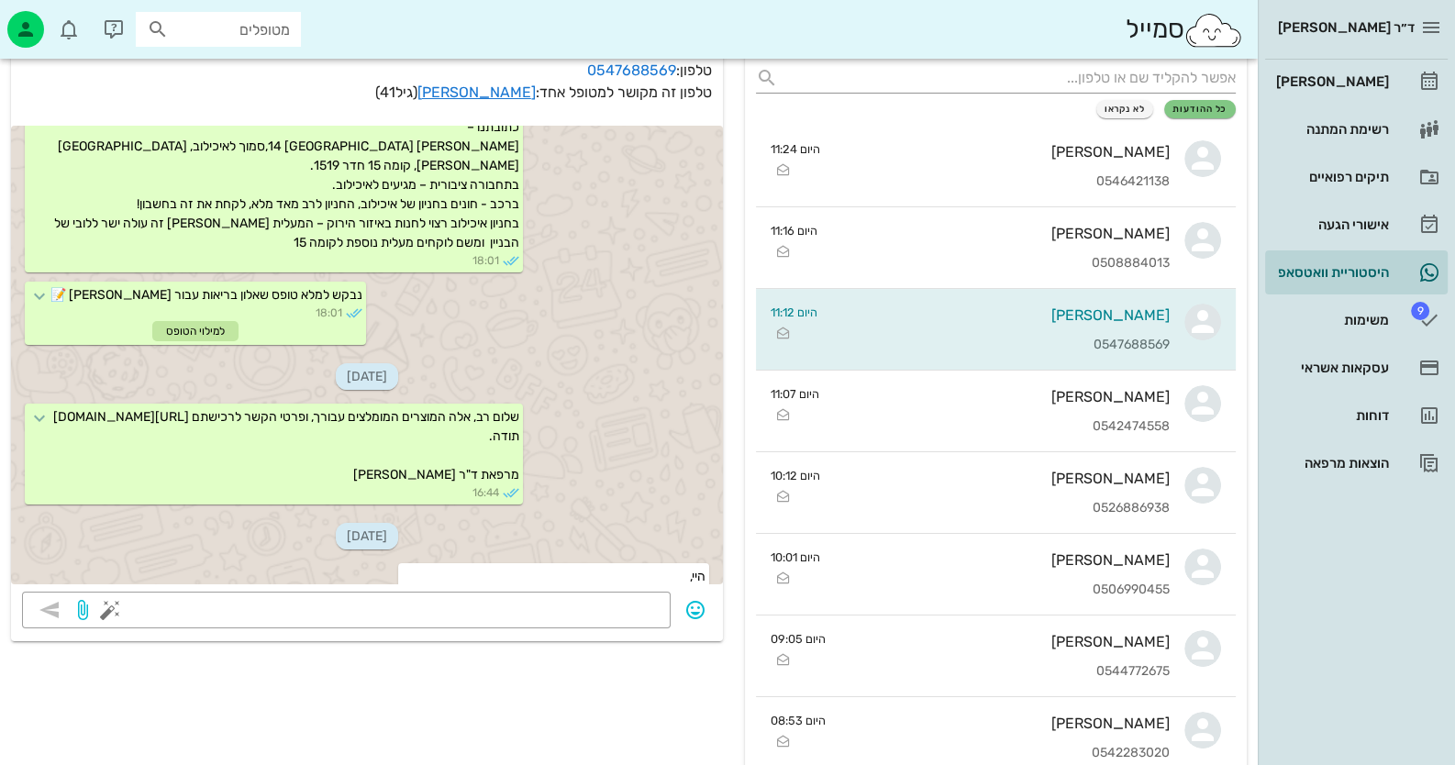
scroll to position [346, 0]
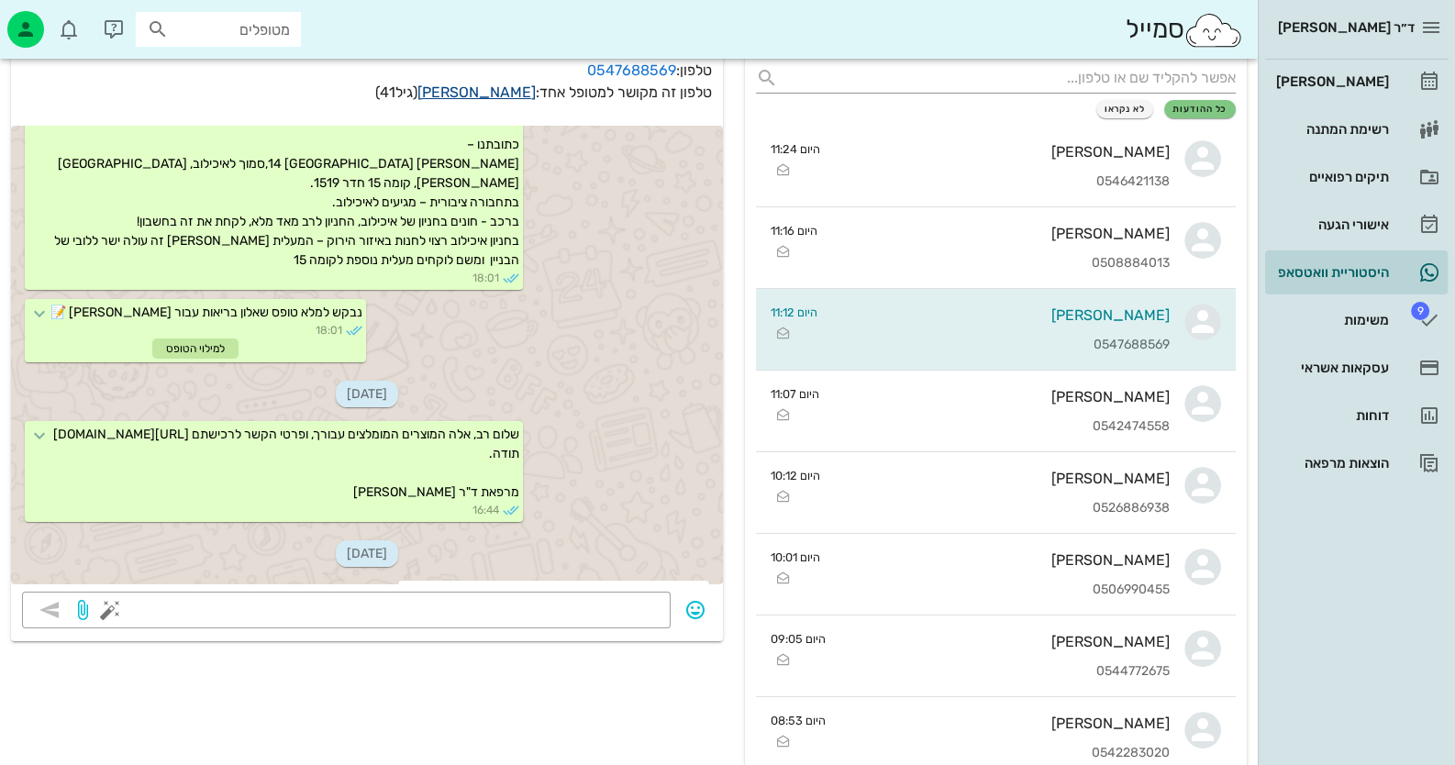
click at [500, 90] on link "[PERSON_NAME]" at bounding box center [476, 91] width 118 height 17
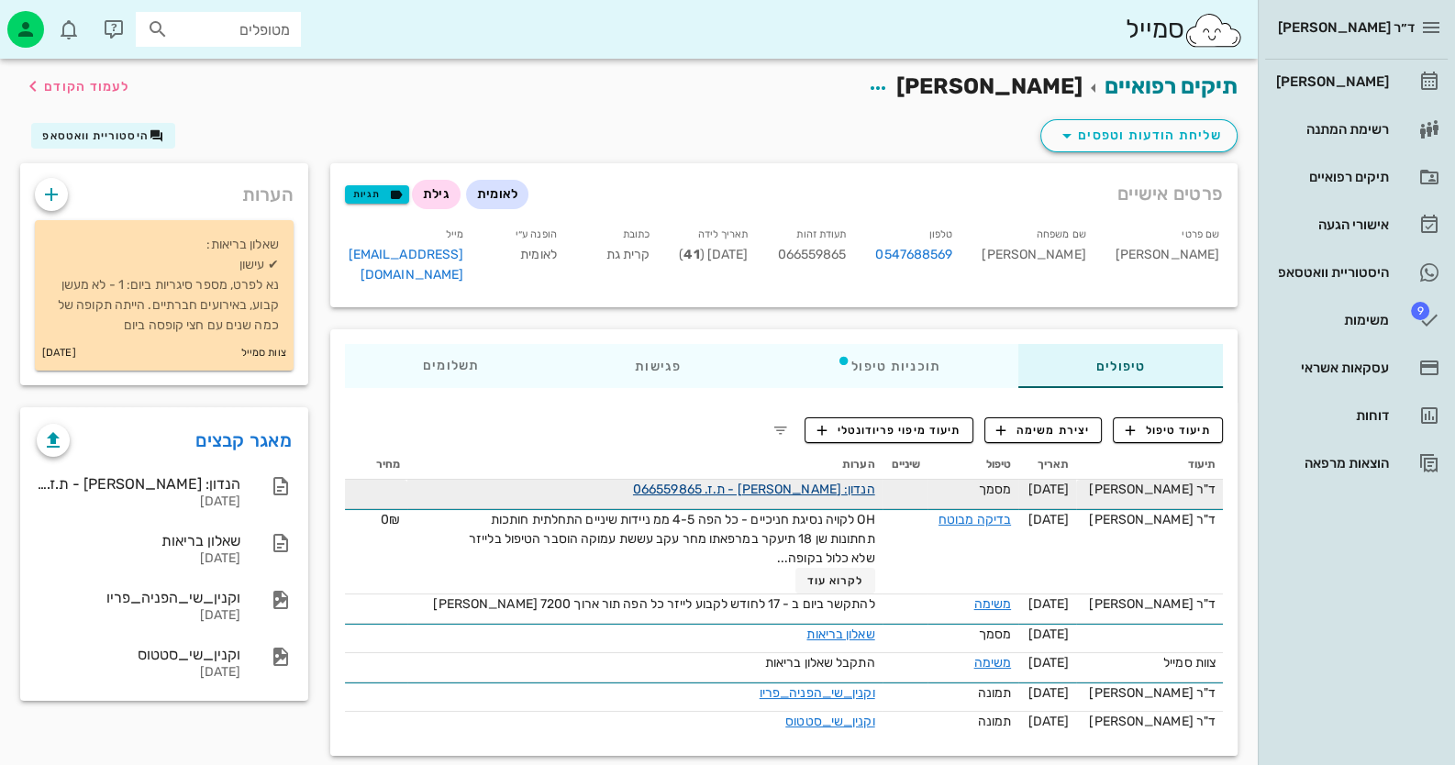
click at [869, 482] on link "הנדון: [PERSON_NAME] - ת.ז. 066559865" at bounding box center [754, 490] width 242 height 16
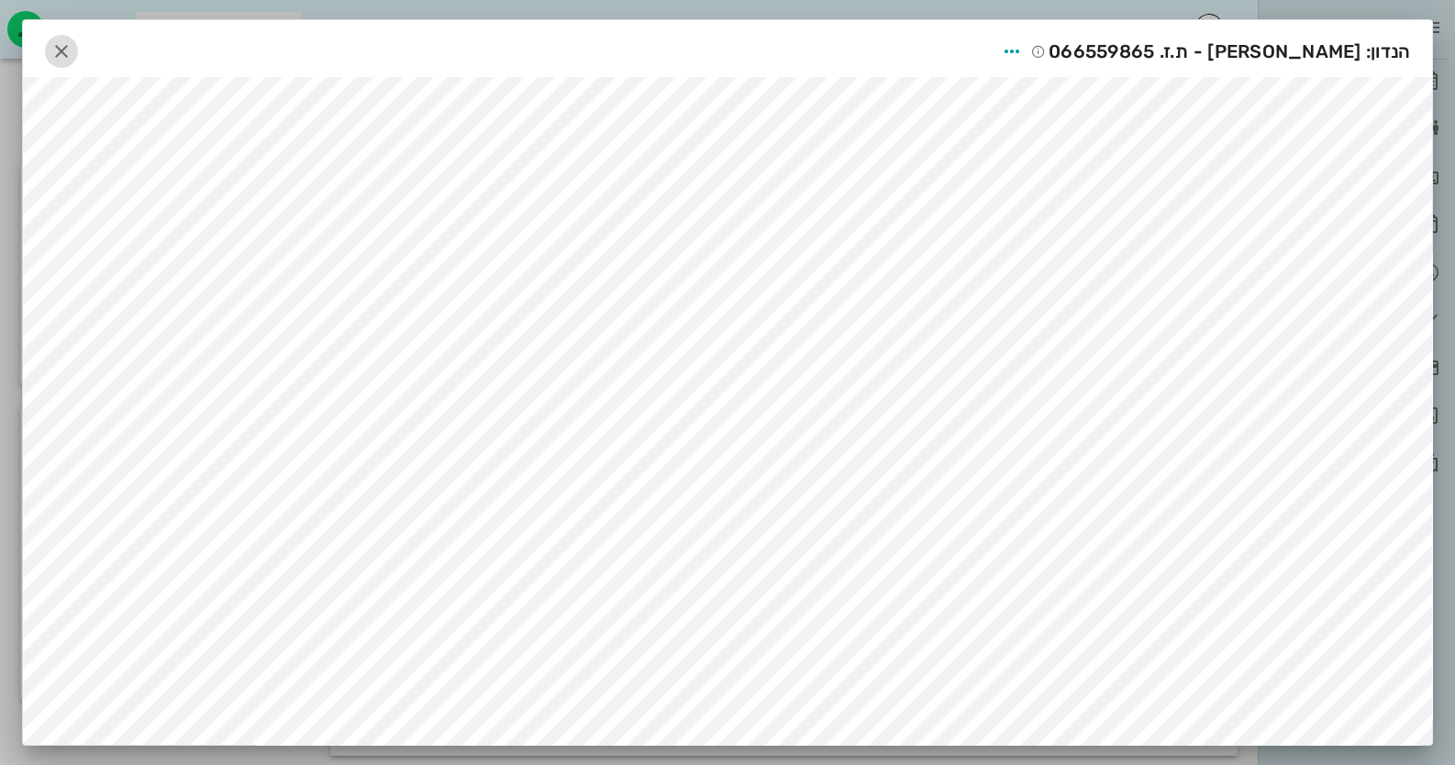
click at [60, 49] on icon "button" at bounding box center [61, 51] width 22 height 22
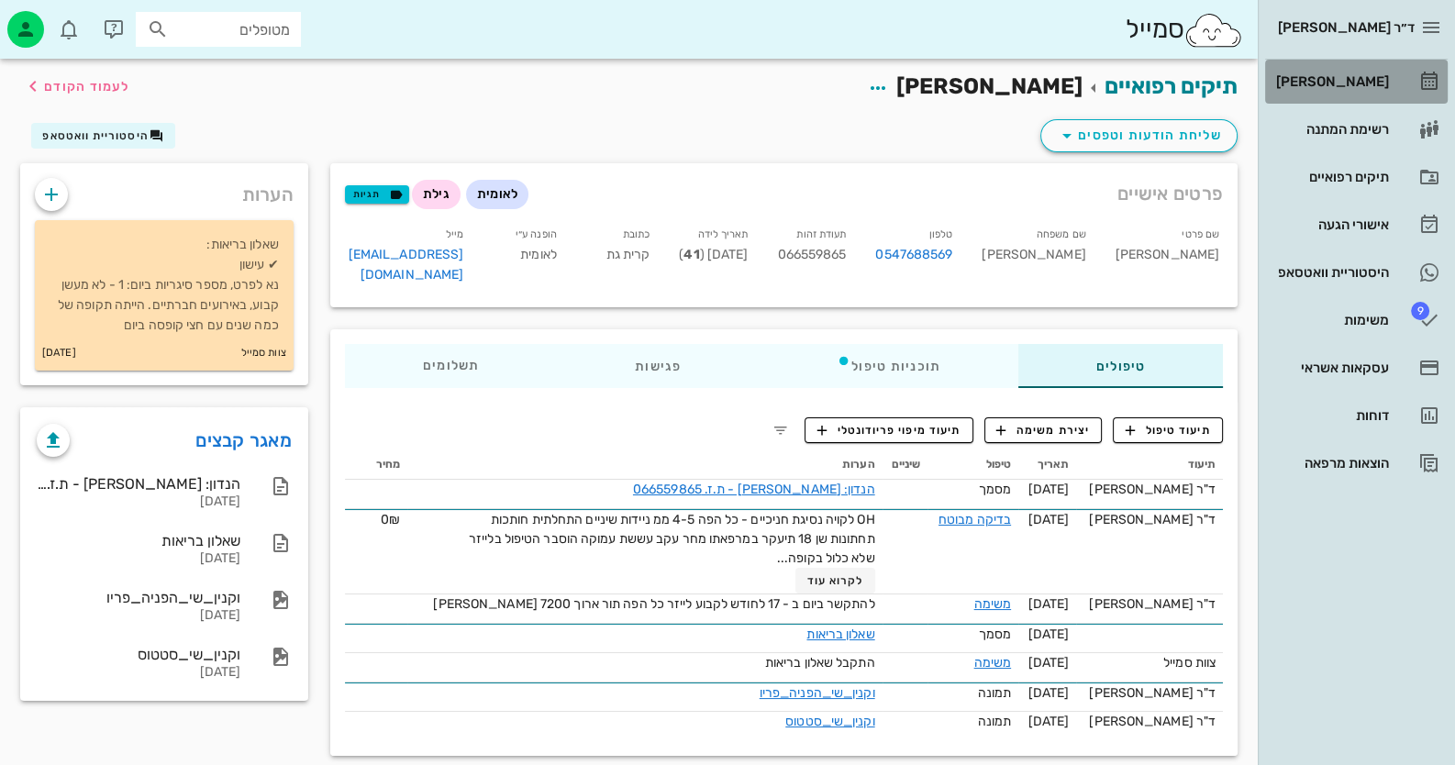
click at [1367, 90] on div "[PERSON_NAME]" at bounding box center [1330, 81] width 117 height 29
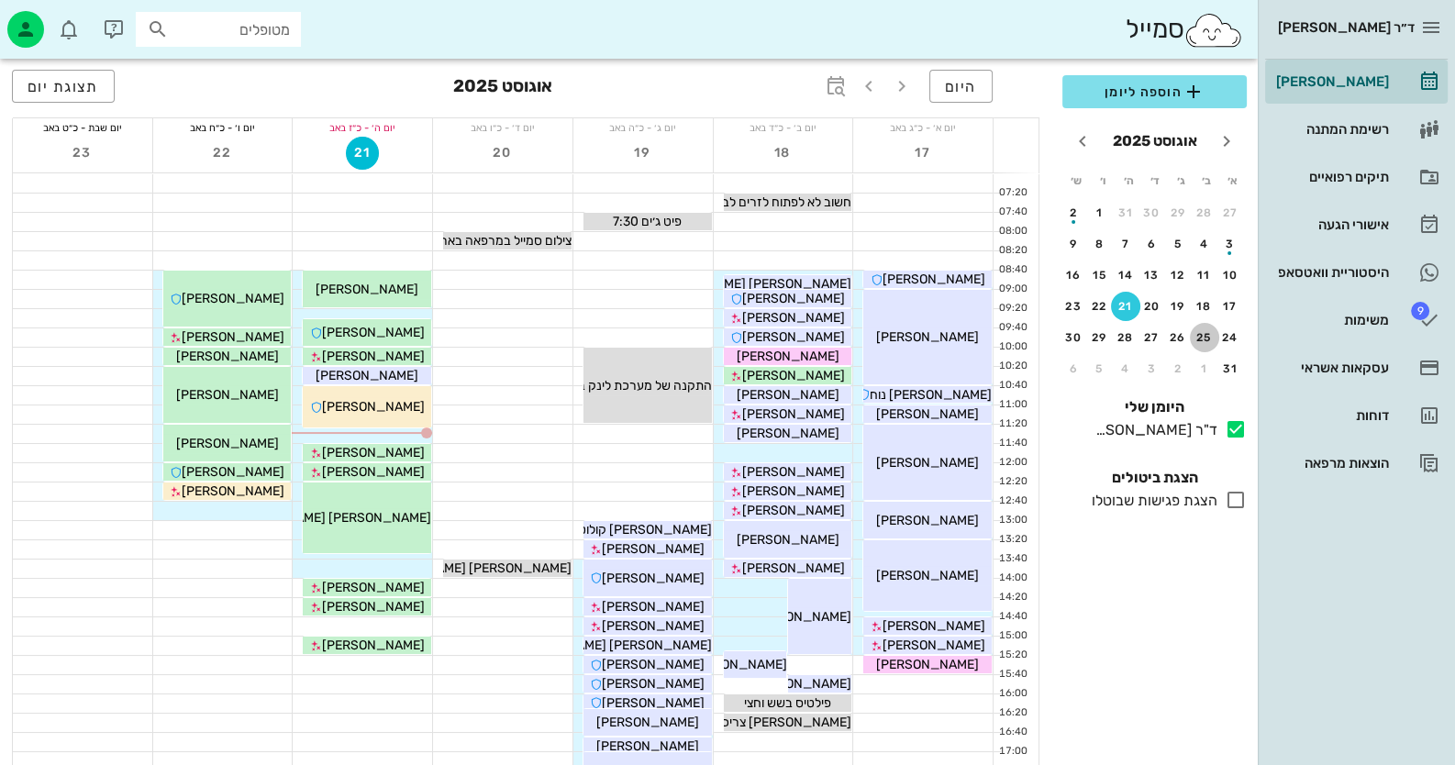
click at [1202, 342] on button "25" at bounding box center [1204, 337] width 29 height 29
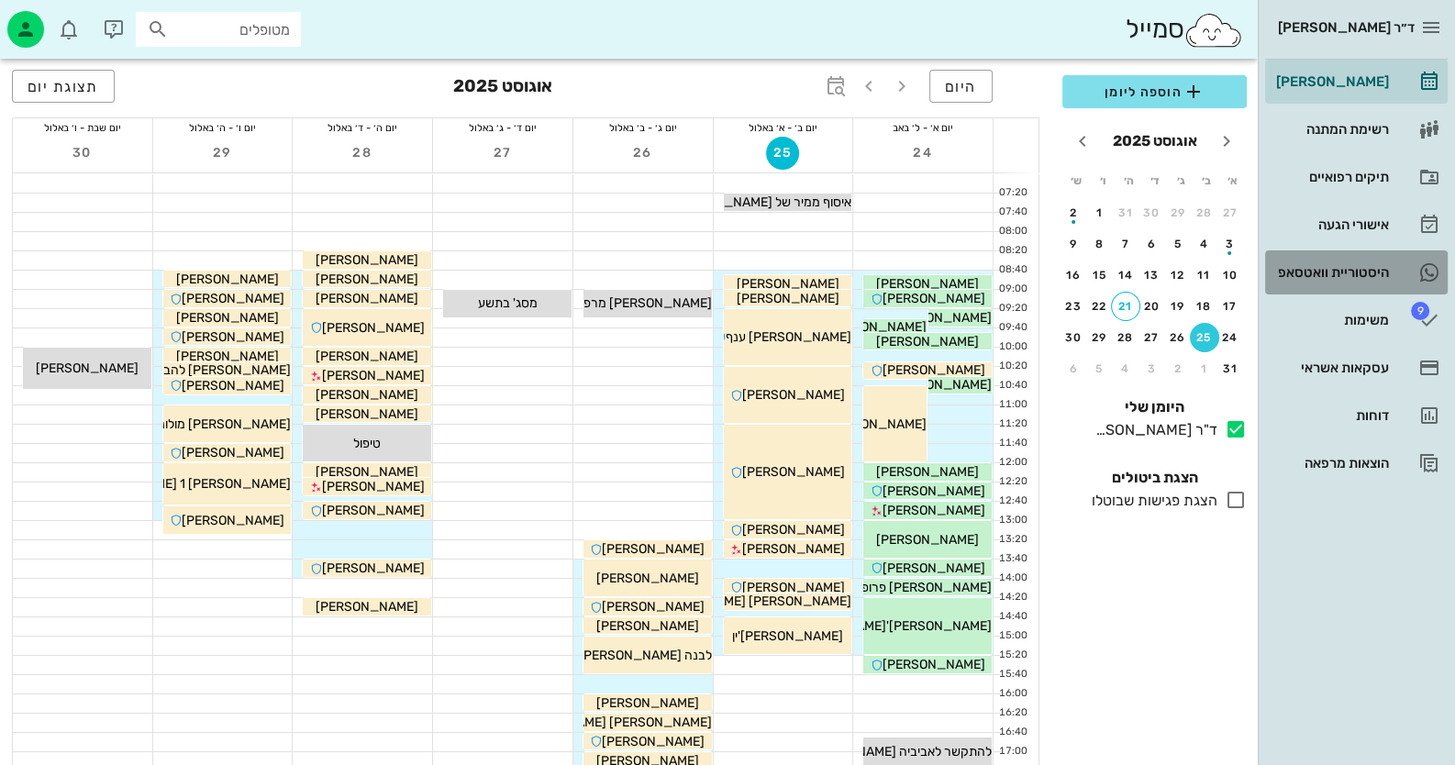
click at [1379, 262] on div "היסטוריית וואטסאפ" at bounding box center [1330, 272] width 117 height 29
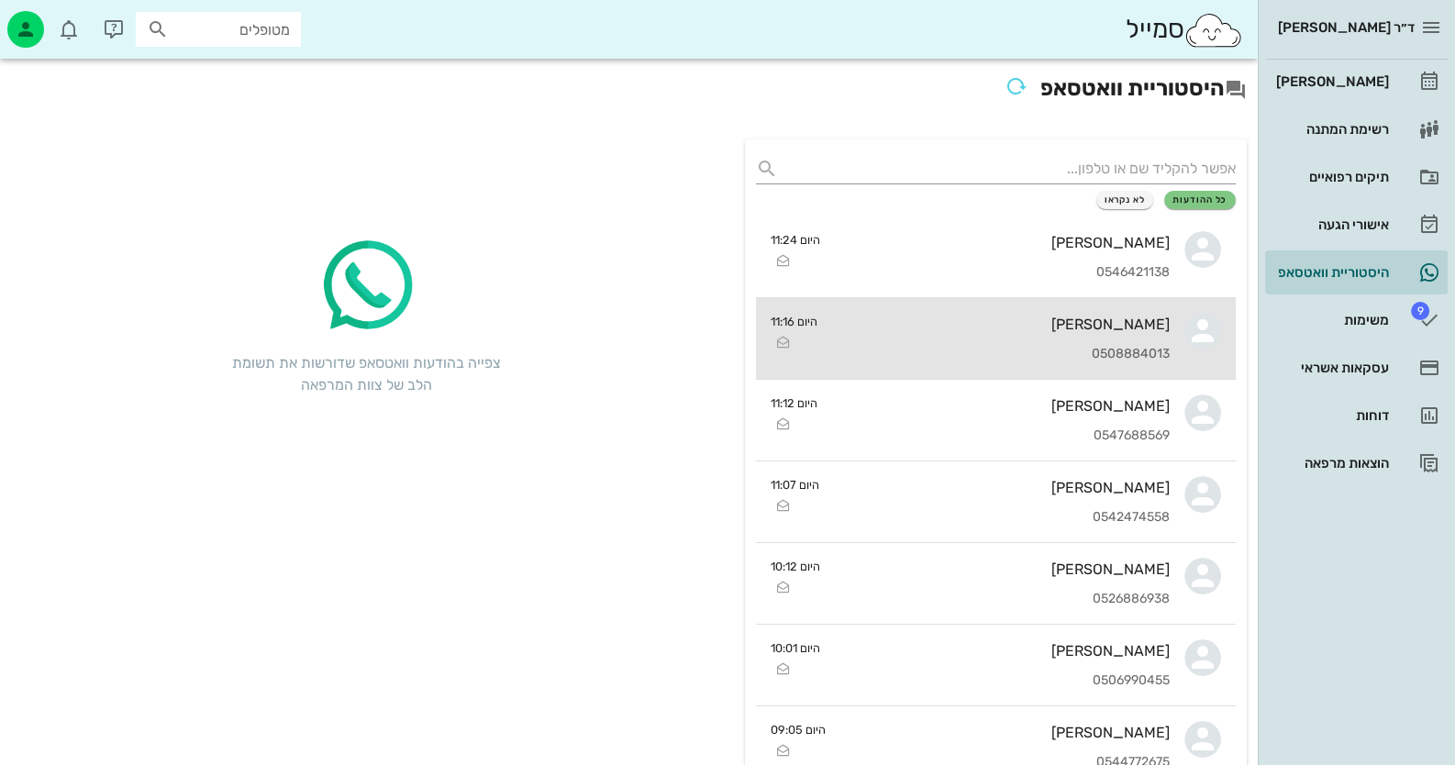
click at [1147, 348] on div "0508884013" at bounding box center [1001, 355] width 338 height 16
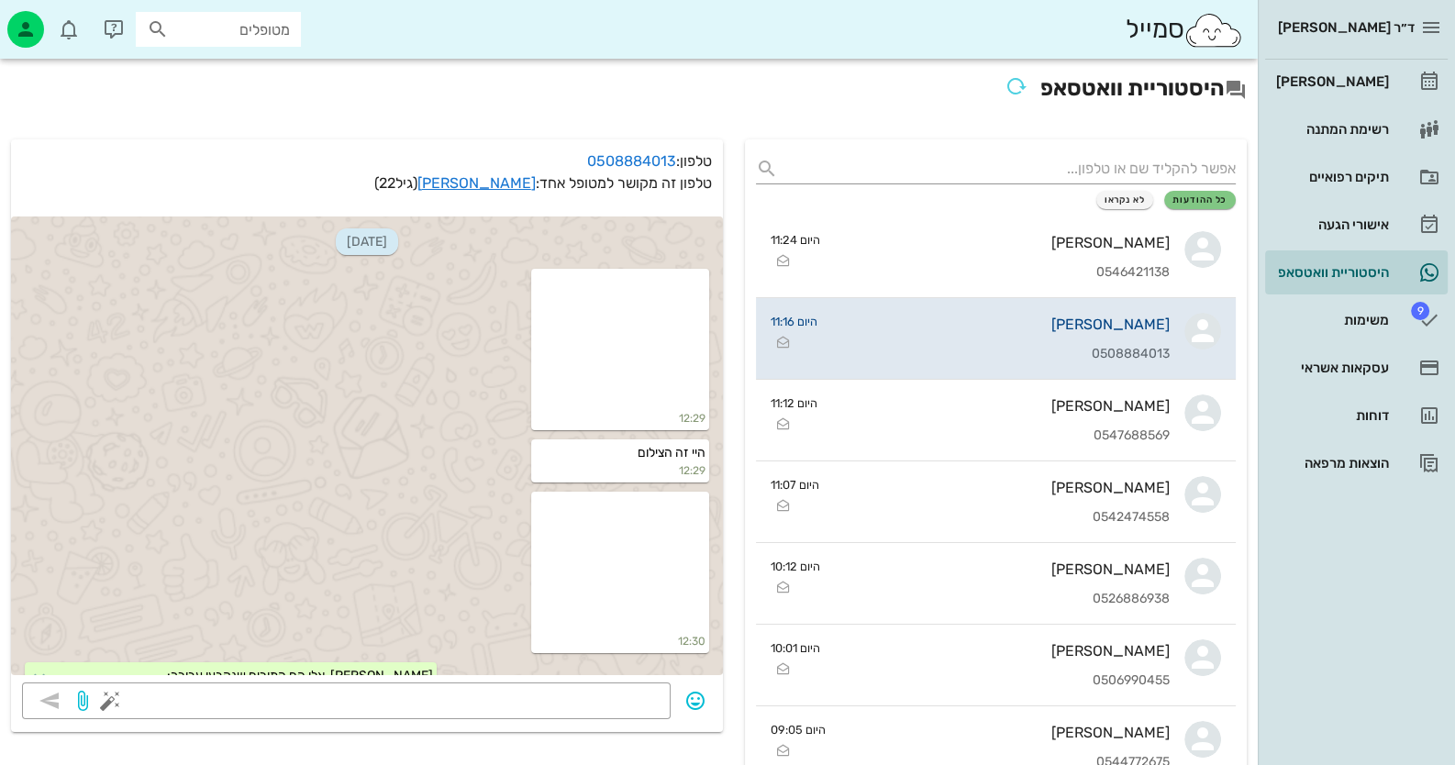
scroll to position [1889, 0]
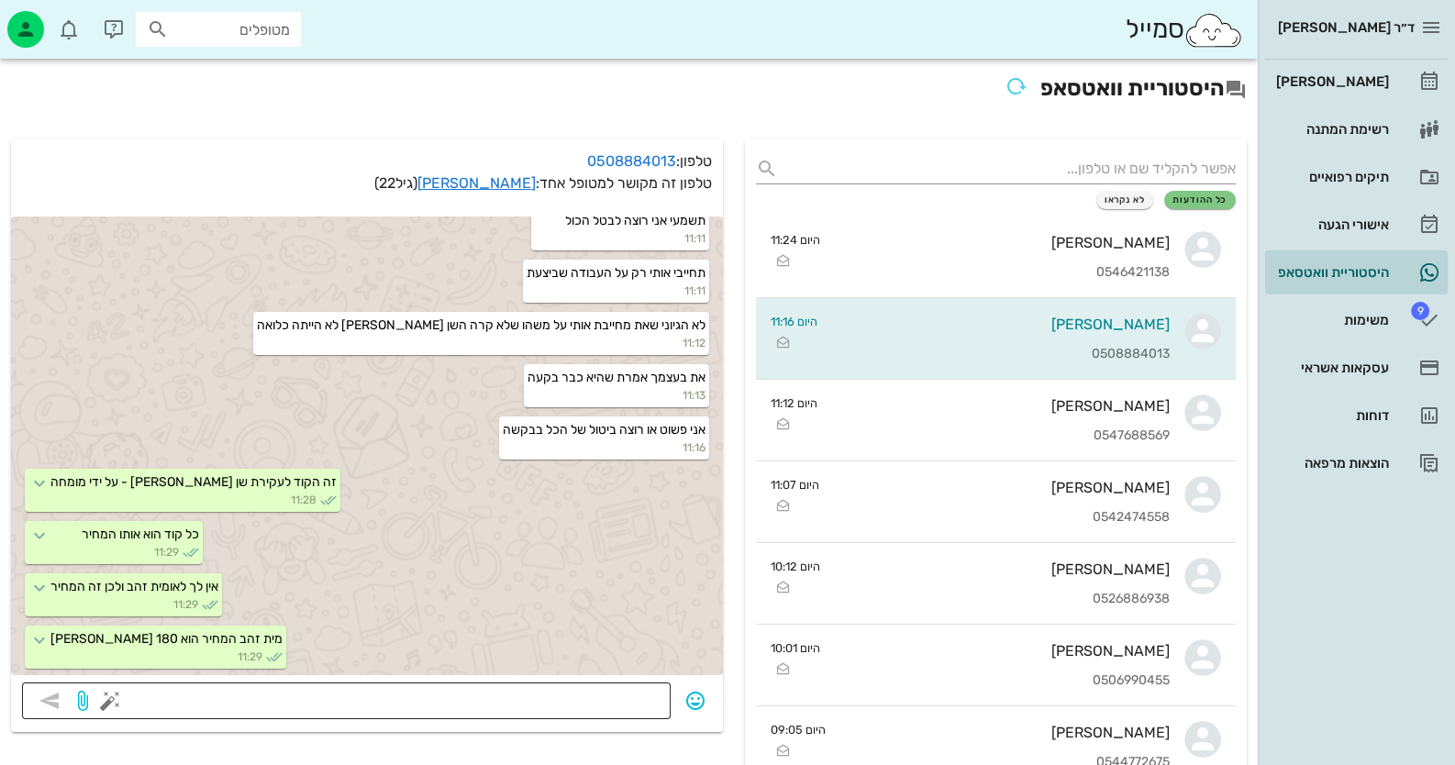
click at [622, 692] on textarea at bounding box center [387, 702] width 546 height 29
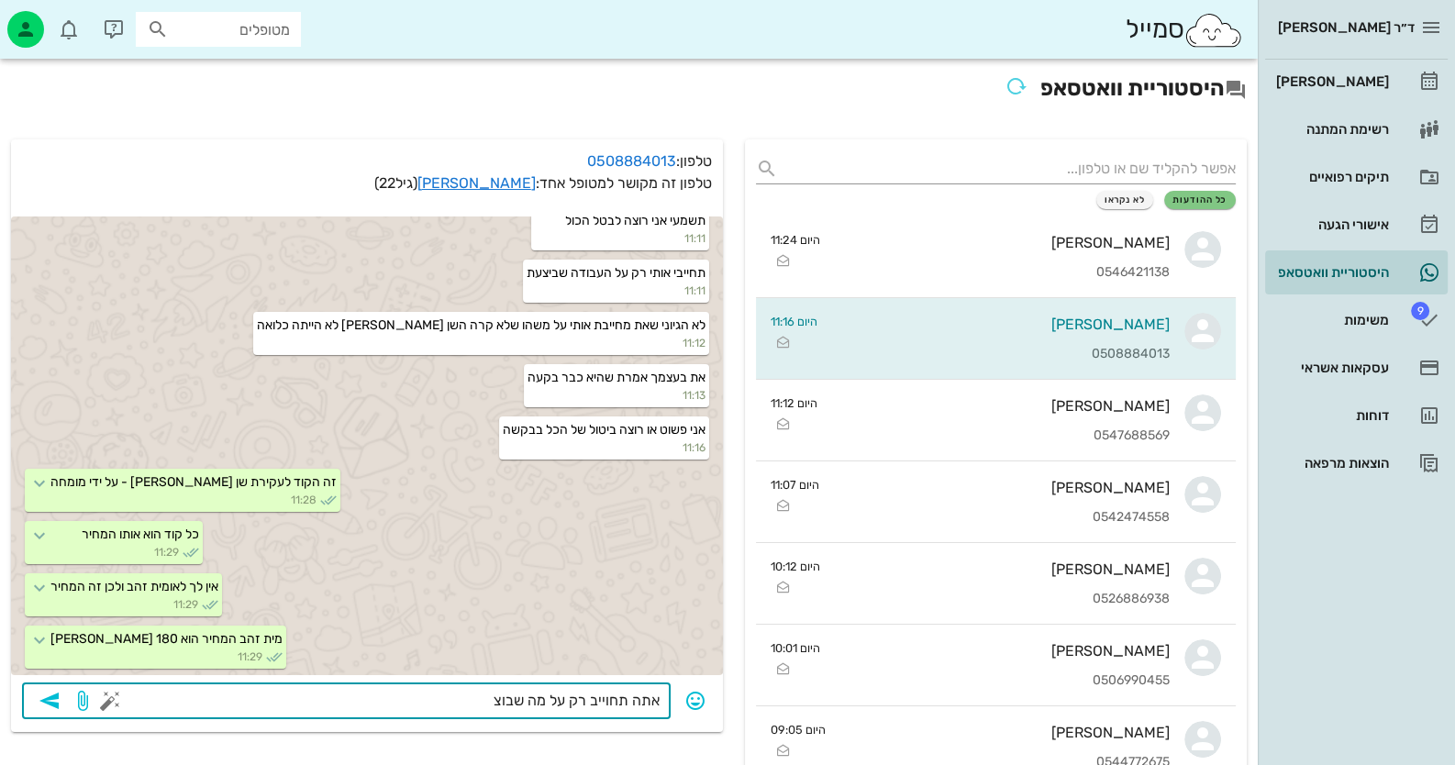
type textarea "אתה תחוייב רק על מה שבוצע"
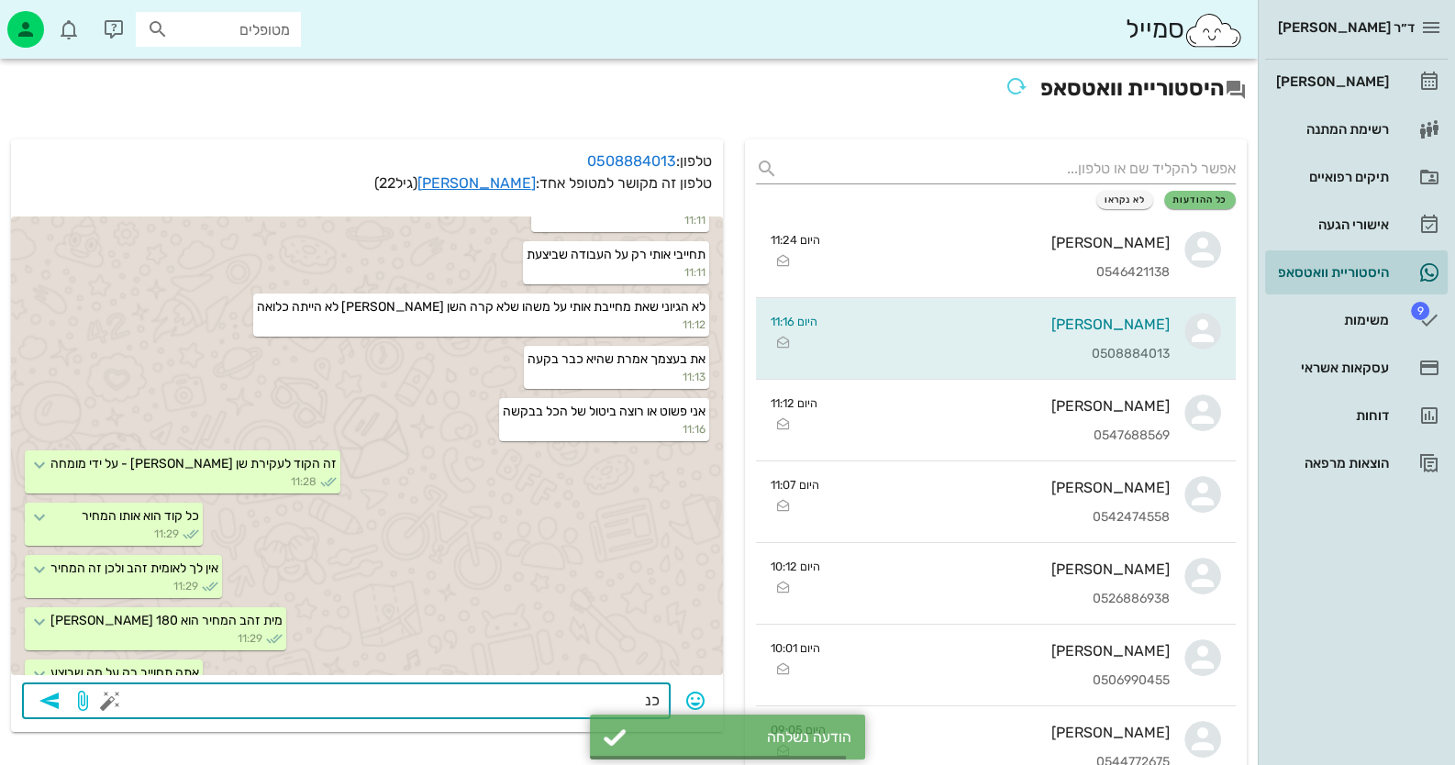
scroll to position [1941, 0]
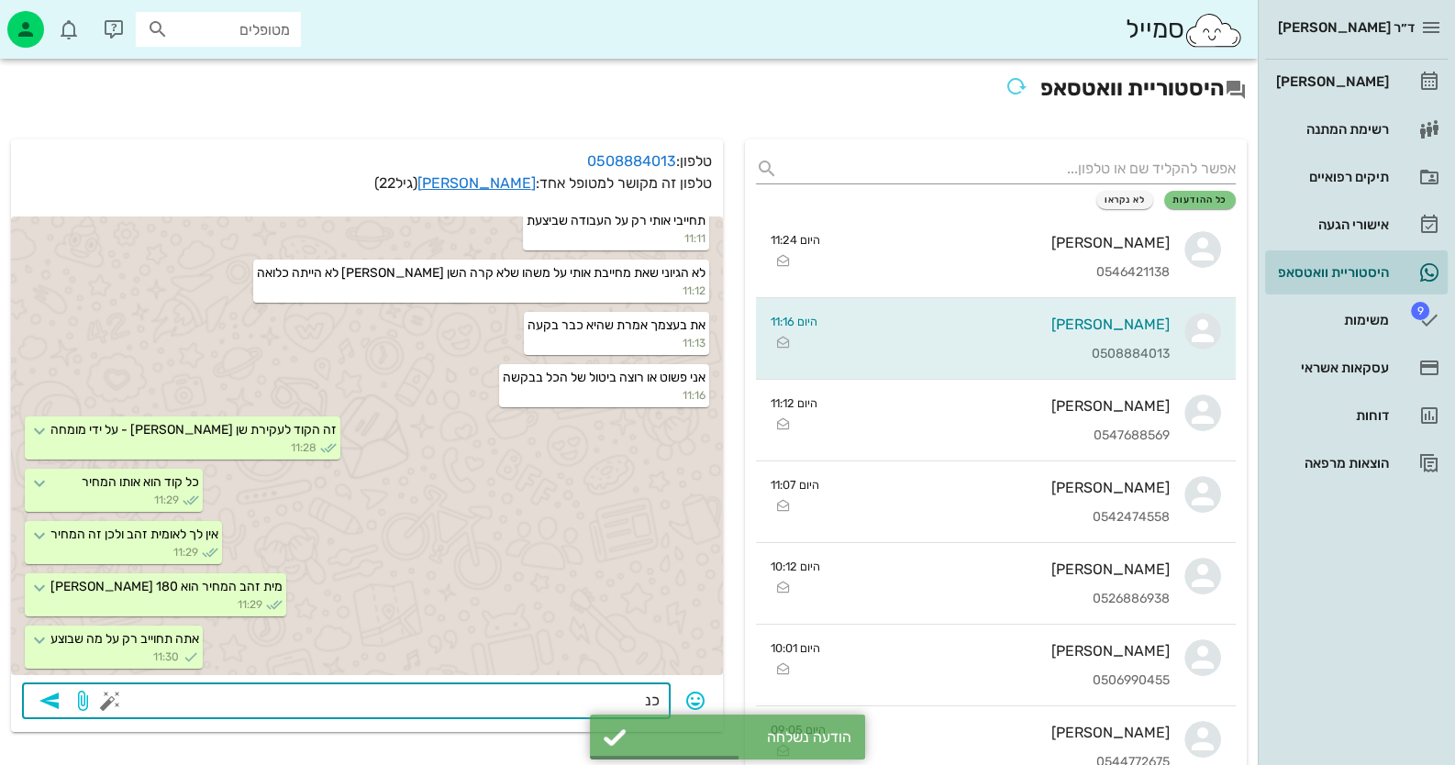
type textarea "כ"
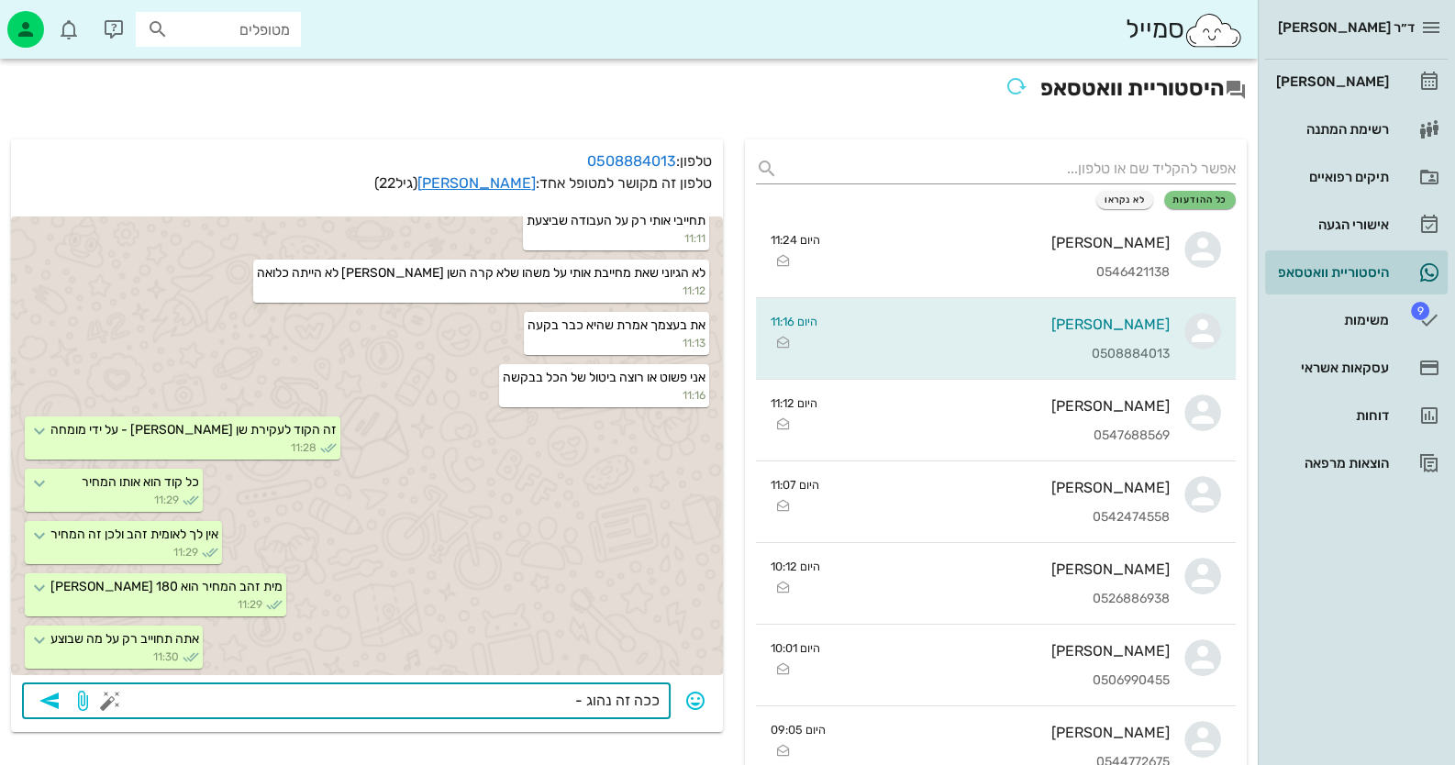
type textarea "ככה זה נהוג -"
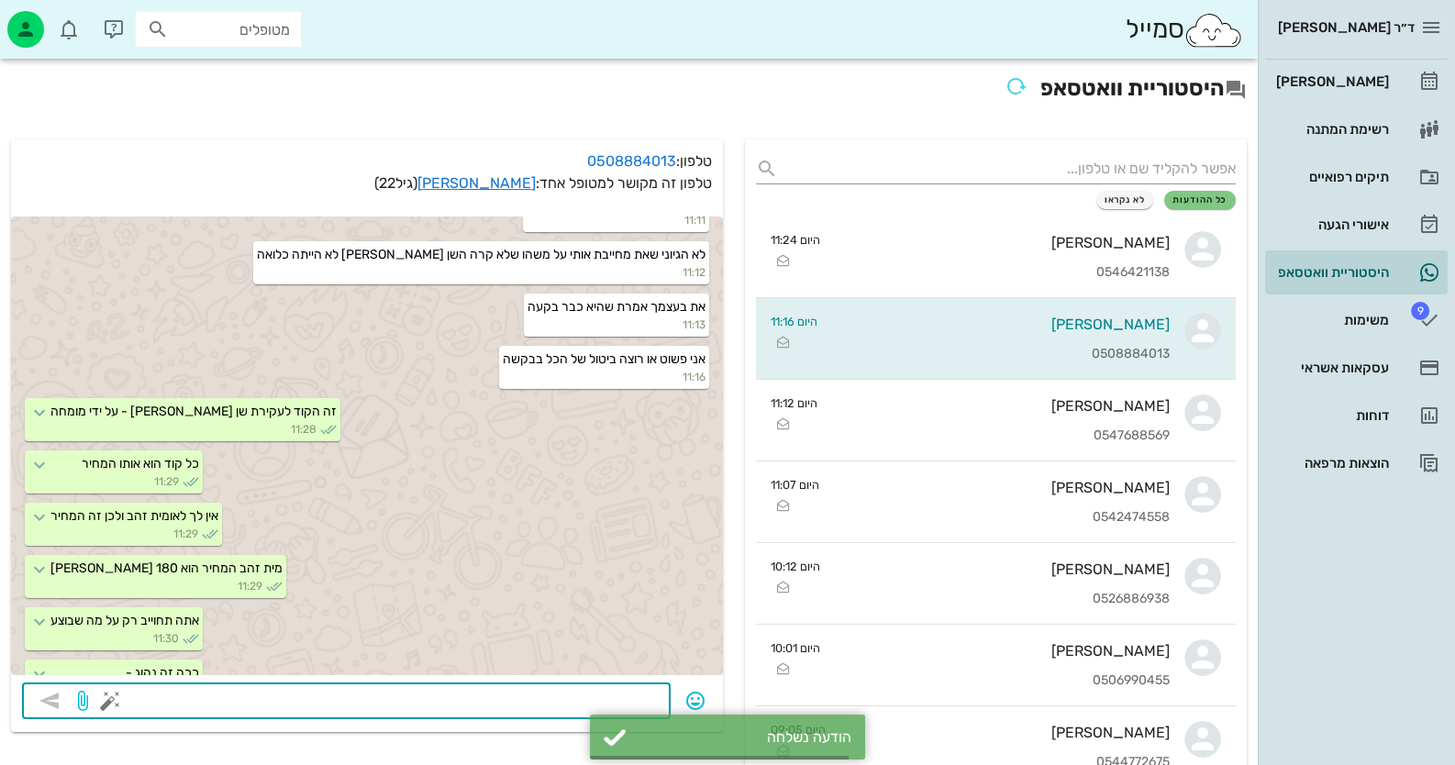
scroll to position [1993, 0]
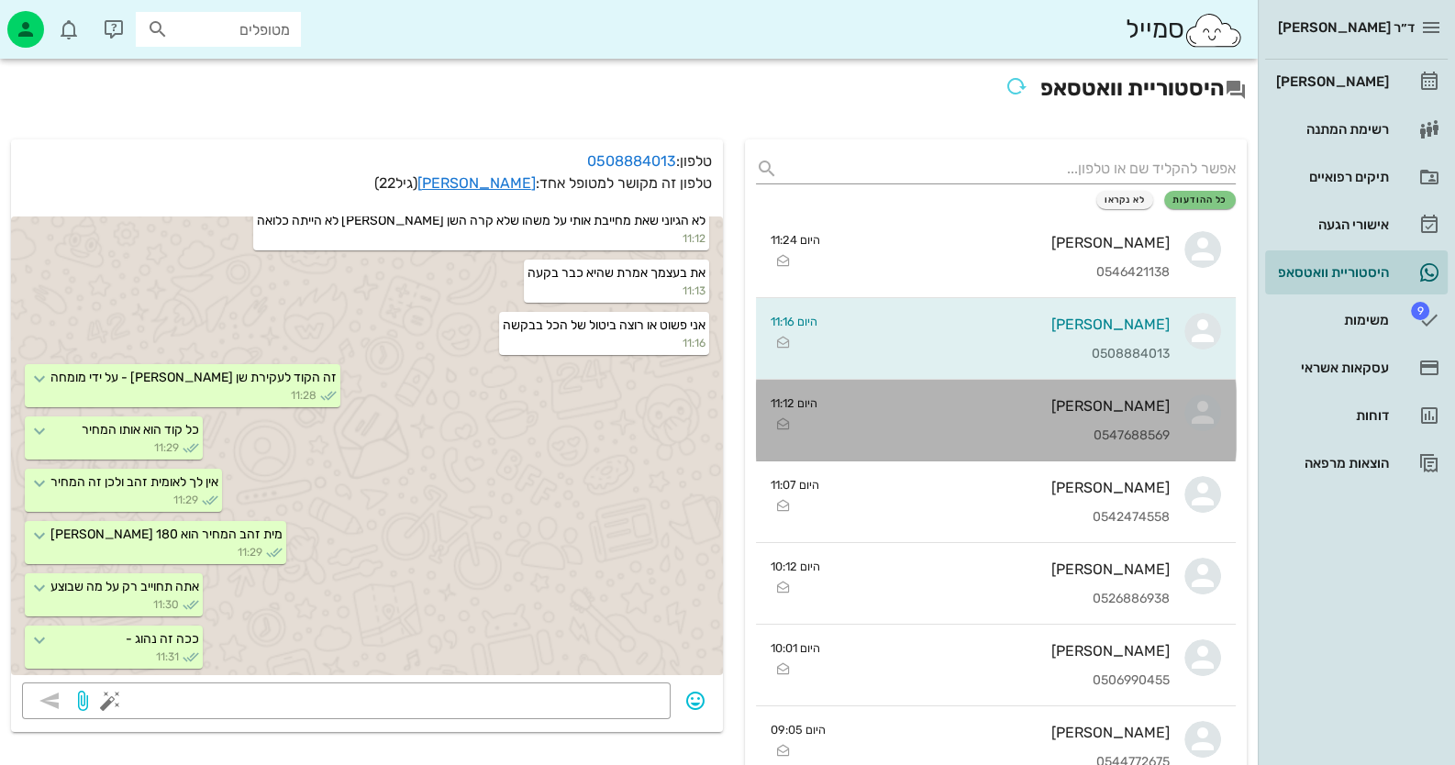
click at [1148, 394] on div "[PERSON_NAME] 0547688569" at bounding box center [1001, 420] width 338 height 81
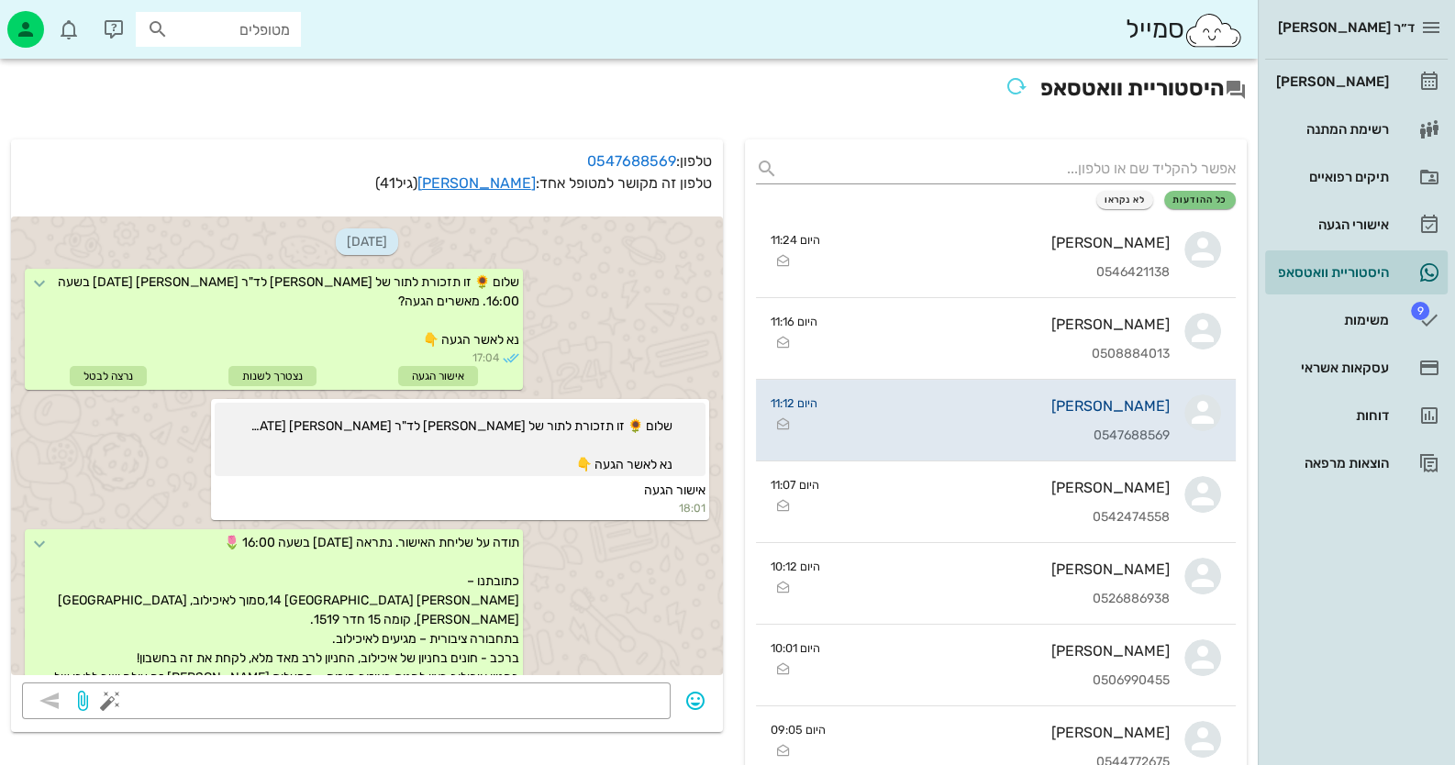
scroll to position [805, 0]
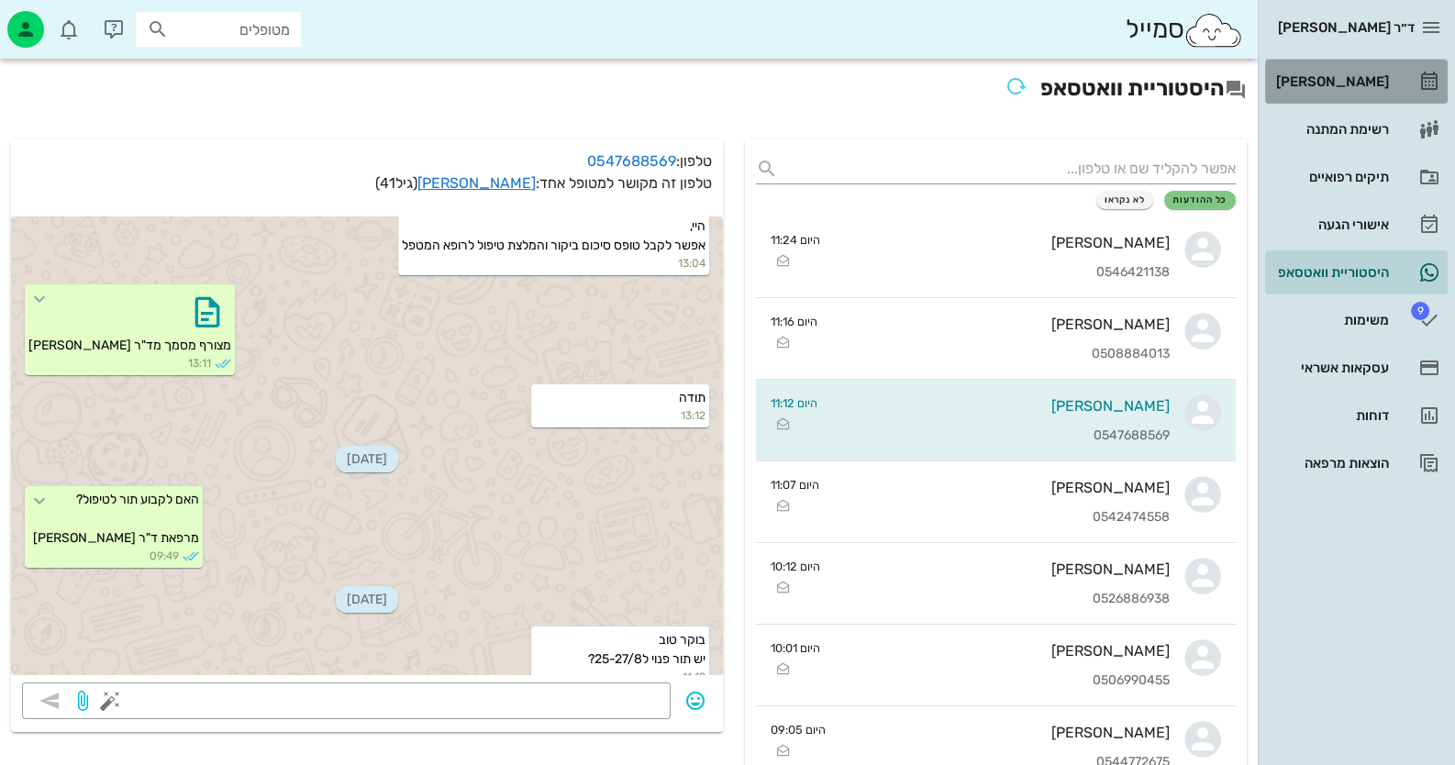
click at [1355, 90] on div "[PERSON_NAME]" at bounding box center [1330, 81] width 117 height 29
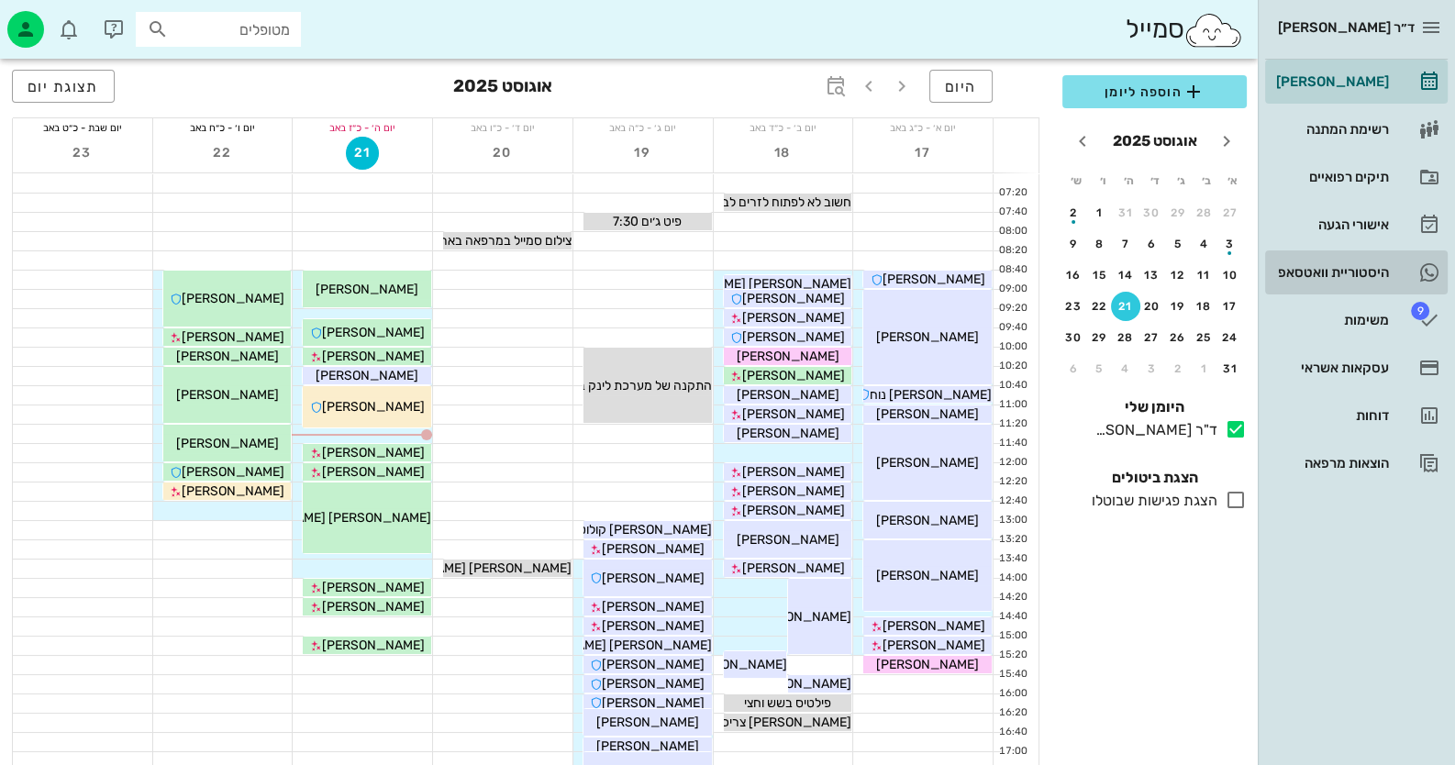
click at [1335, 274] on div "היסטוריית וואטסאפ" at bounding box center [1330, 272] width 117 height 15
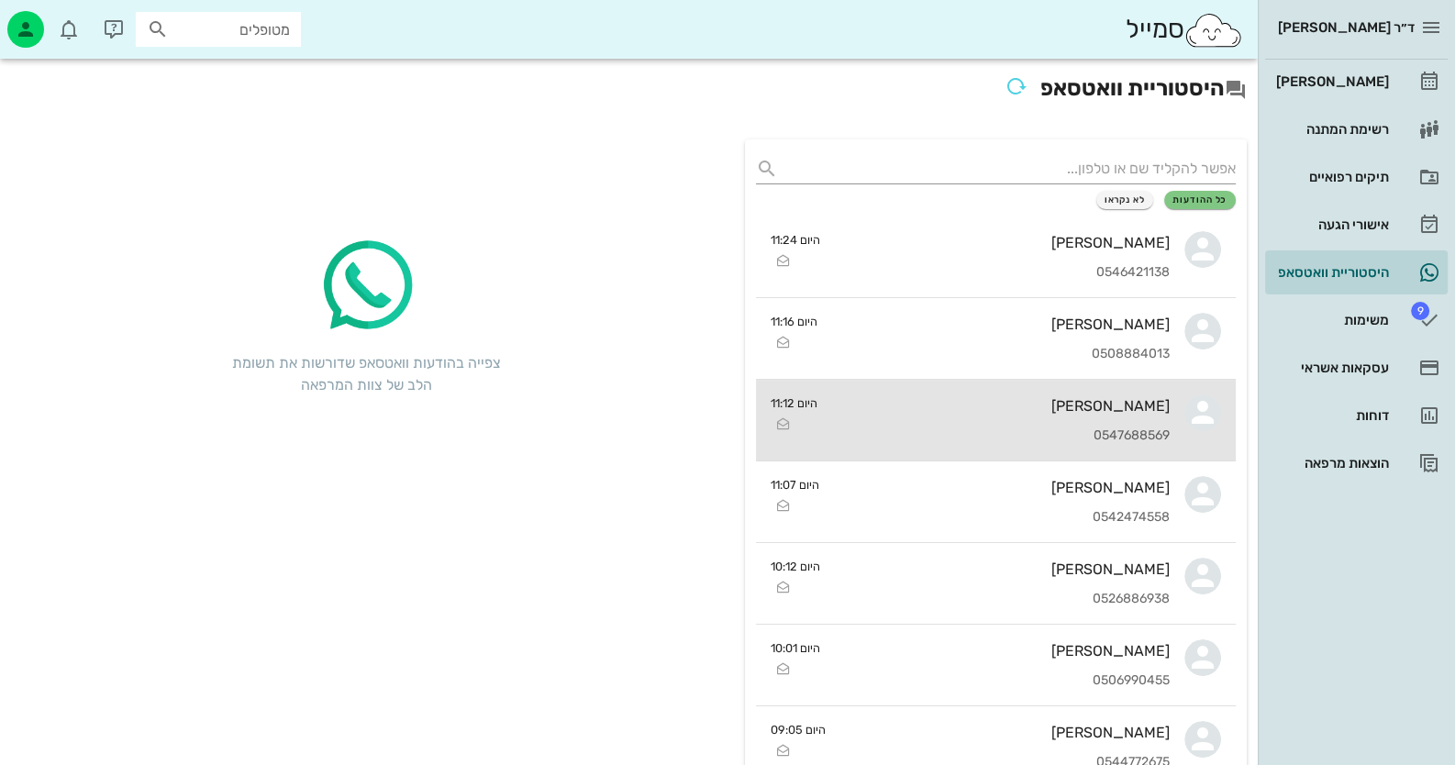
click at [1182, 416] on link "[PERSON_NAME] 0547688569 היום 11:12" at bounding box center [996, 421] width 480 height 82
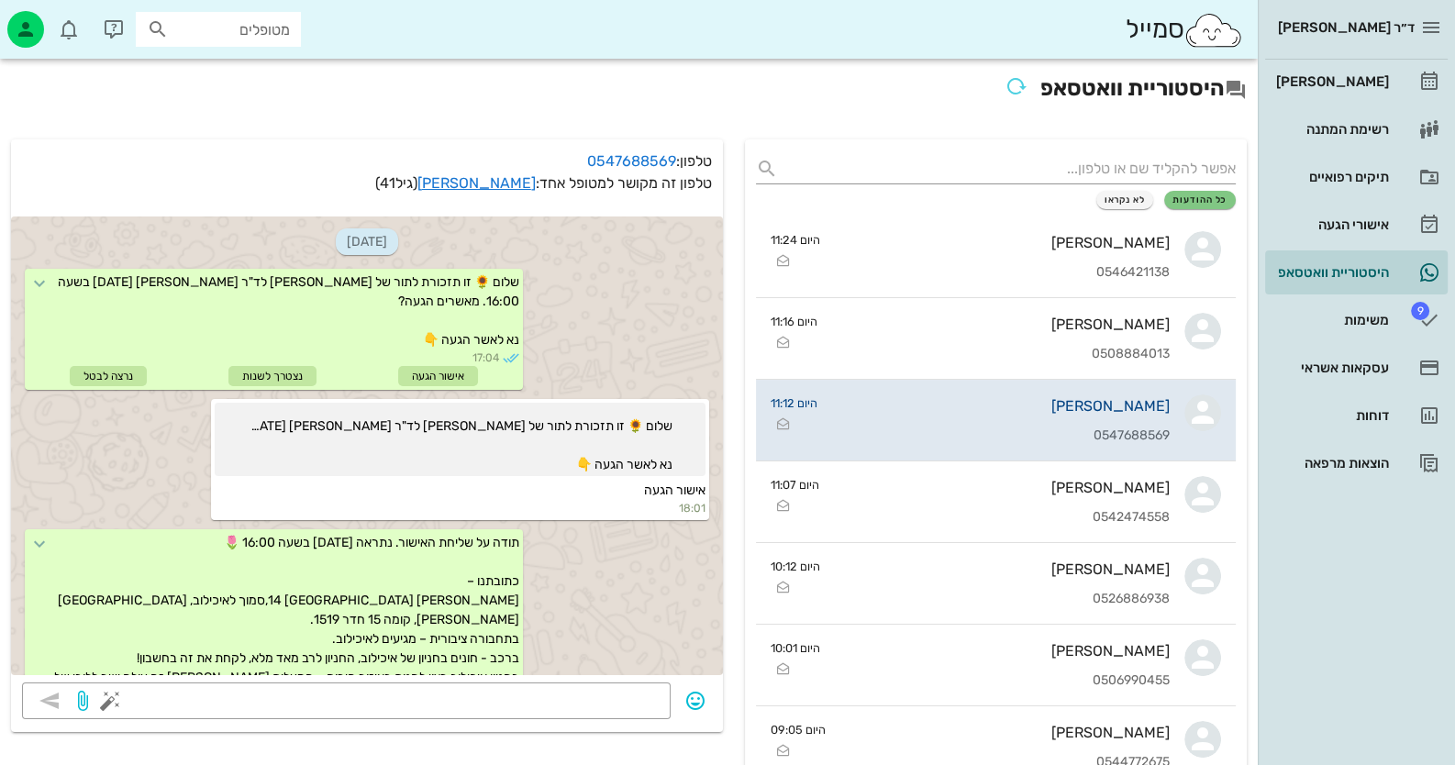
scroll to position [805, 0]
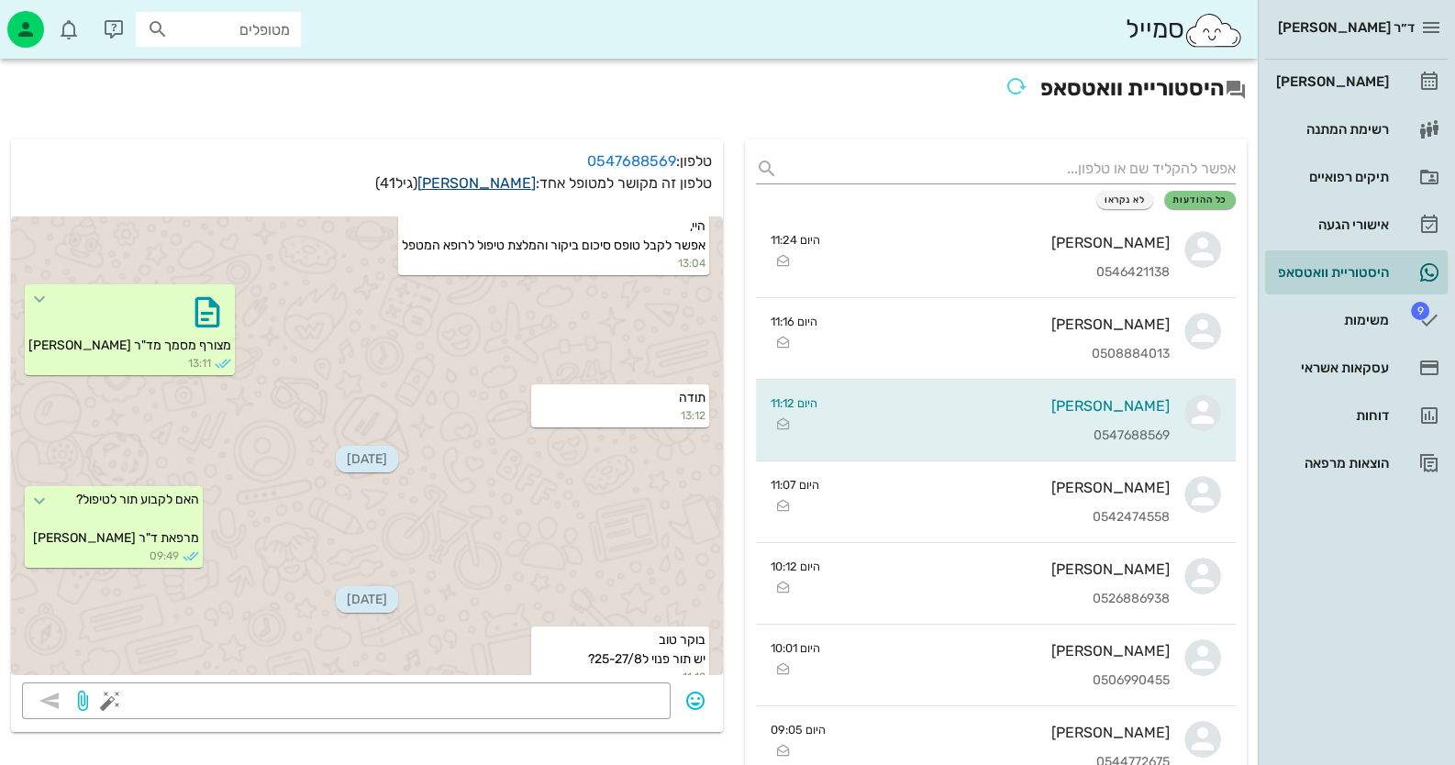
click at [510, 183] on link "[PERSON_NAME]" at bounding box center [476, 182] width 118 height 17
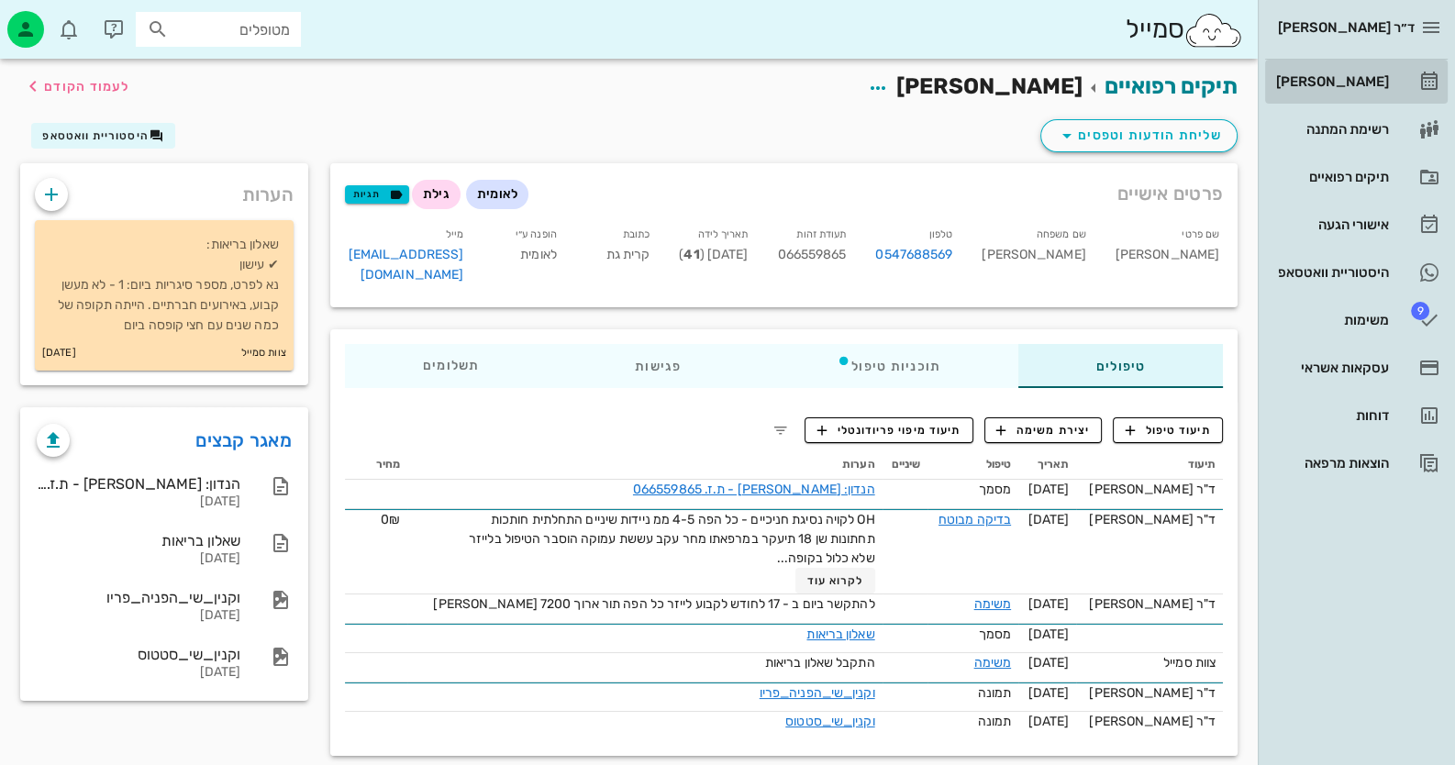
click at [1422, 91] on icon at bounding box center [1429, 82] width 22 height 22
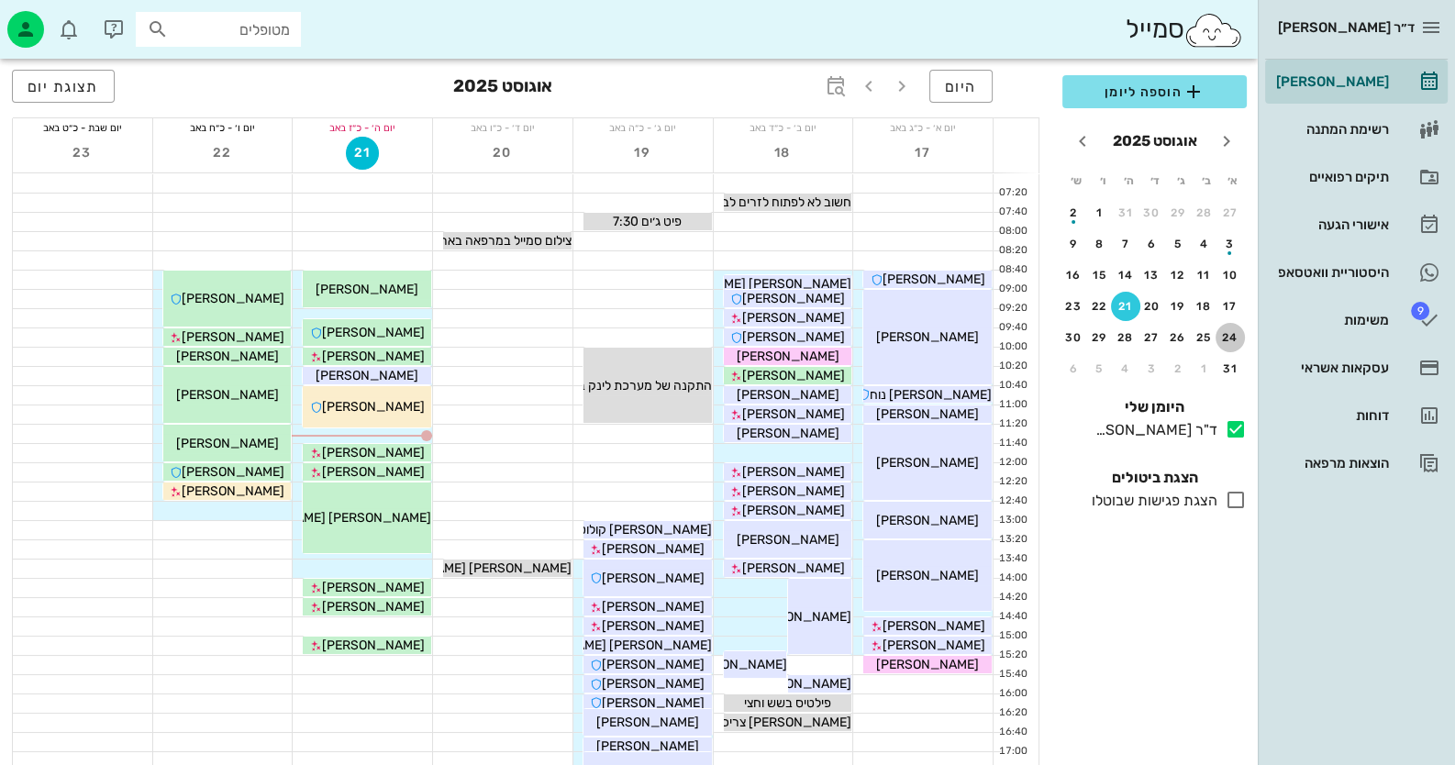
click at [1238, 338] on div "24" at bounding box center [1230, 337] width 29 height 13
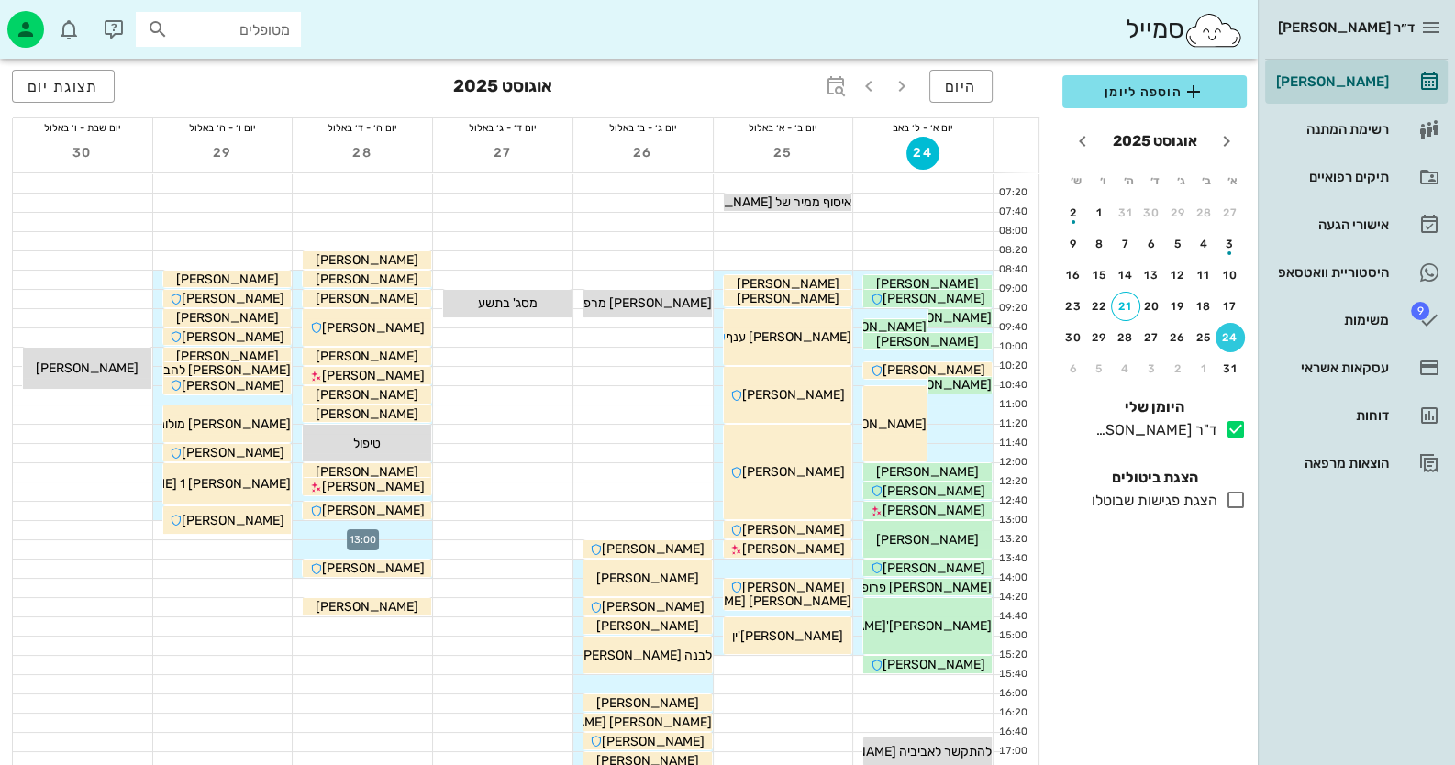
click at [395, 529] on div at bounding box center [362, 530] width 139 height 18
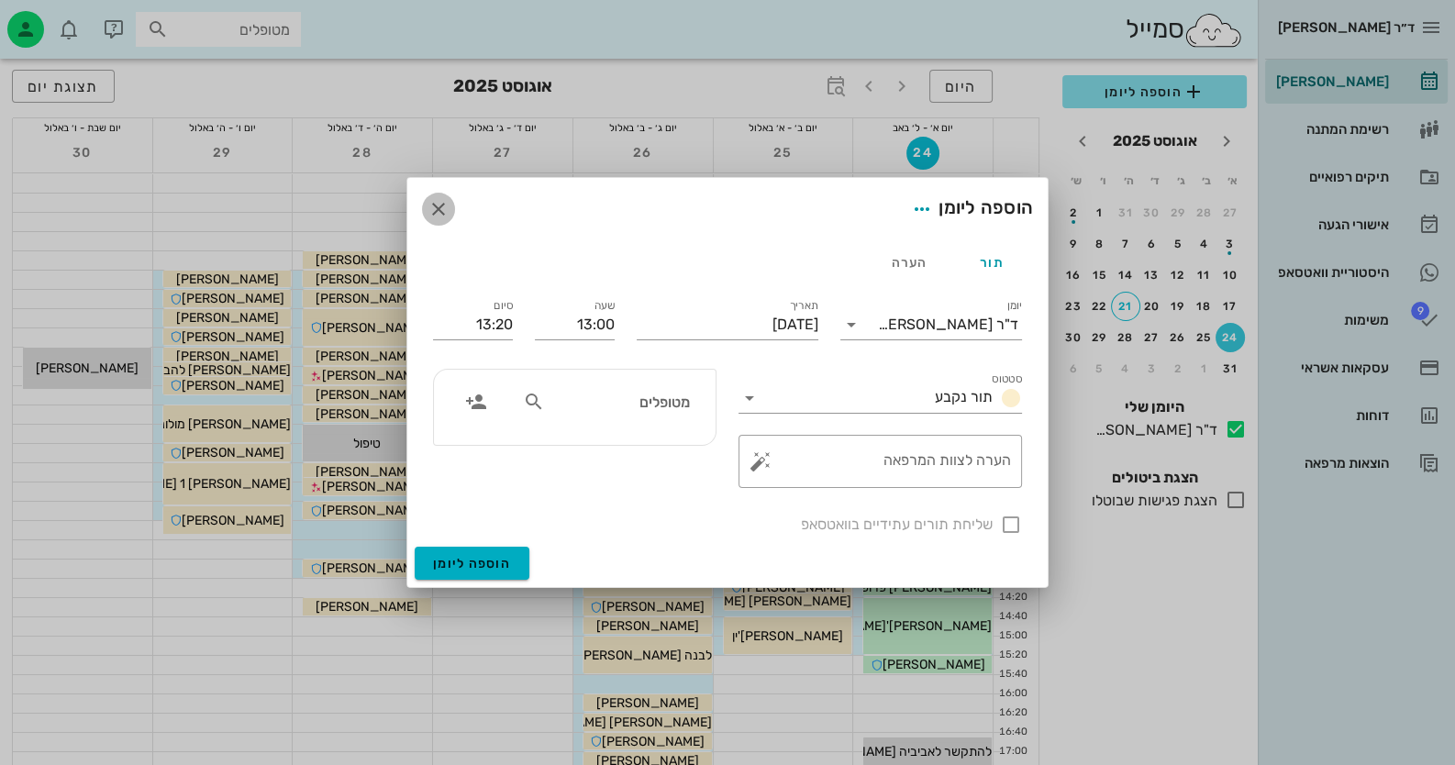
click at [449, 198] on icon "button" at bounding box center [438, 209] width 22 height 22
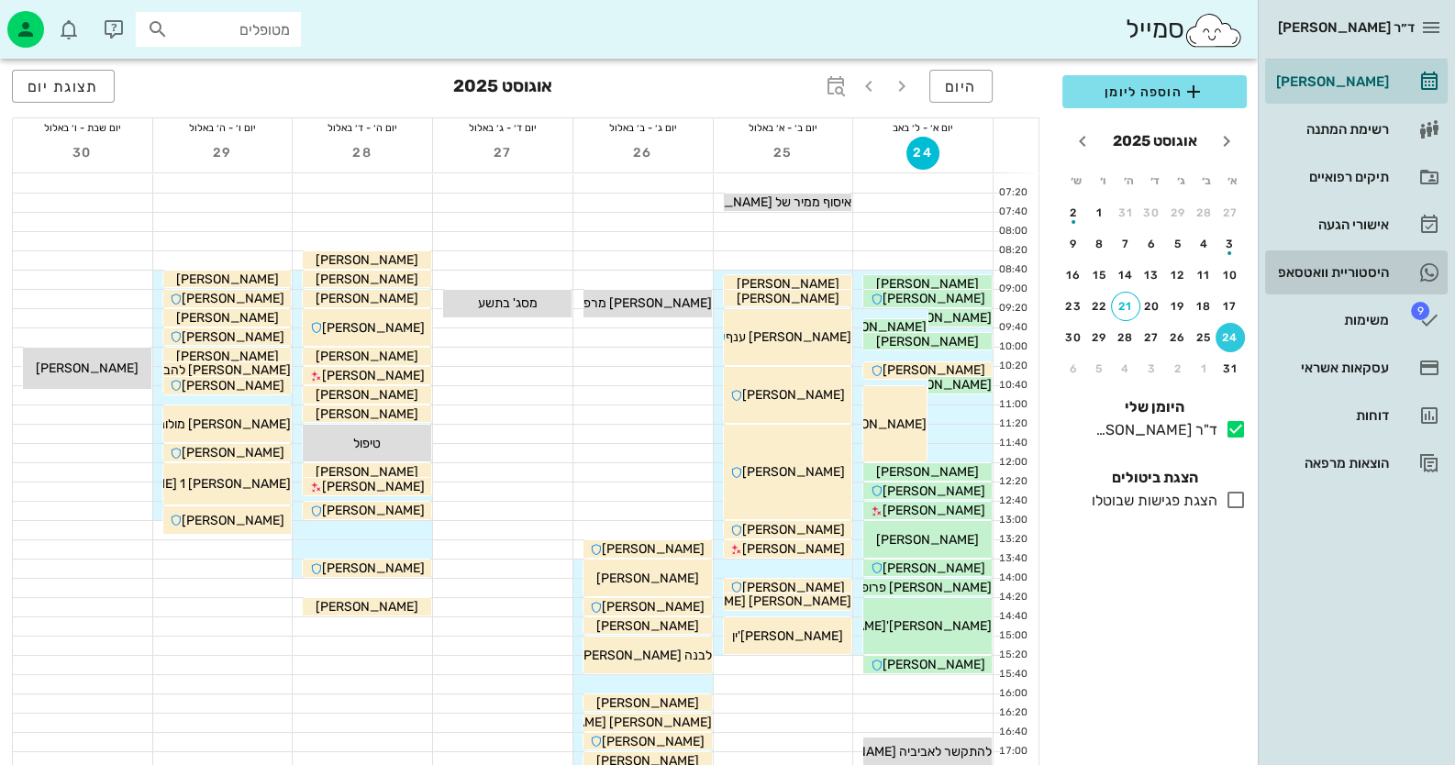
click at [1339, 261] on div "היסטוריית וואטסאפ" at bounding box center [1330, 272] width 117 height 29
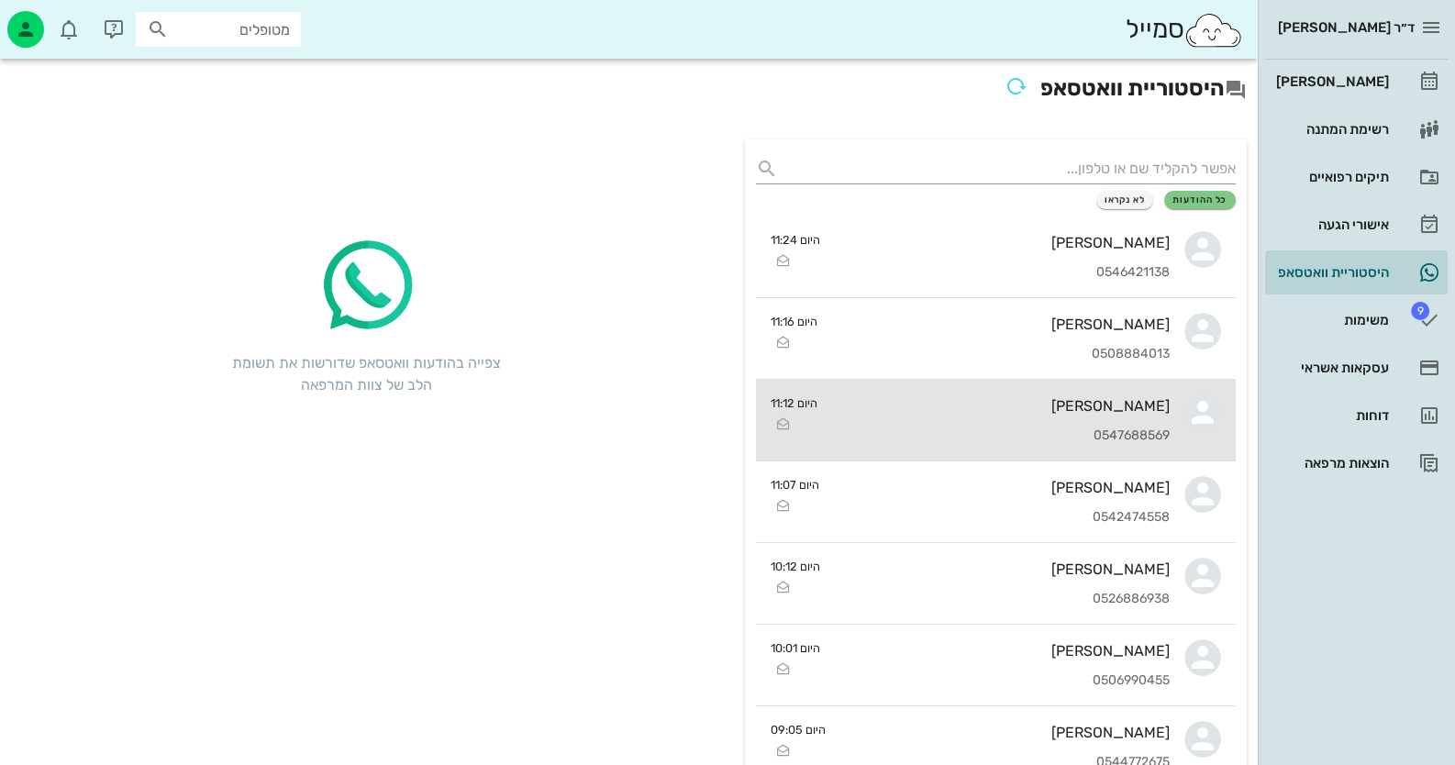
click at [1130, 444] on div "[PERSON_NAME] 0547688569" at bounding box center [1001, 420] width 338 height 81
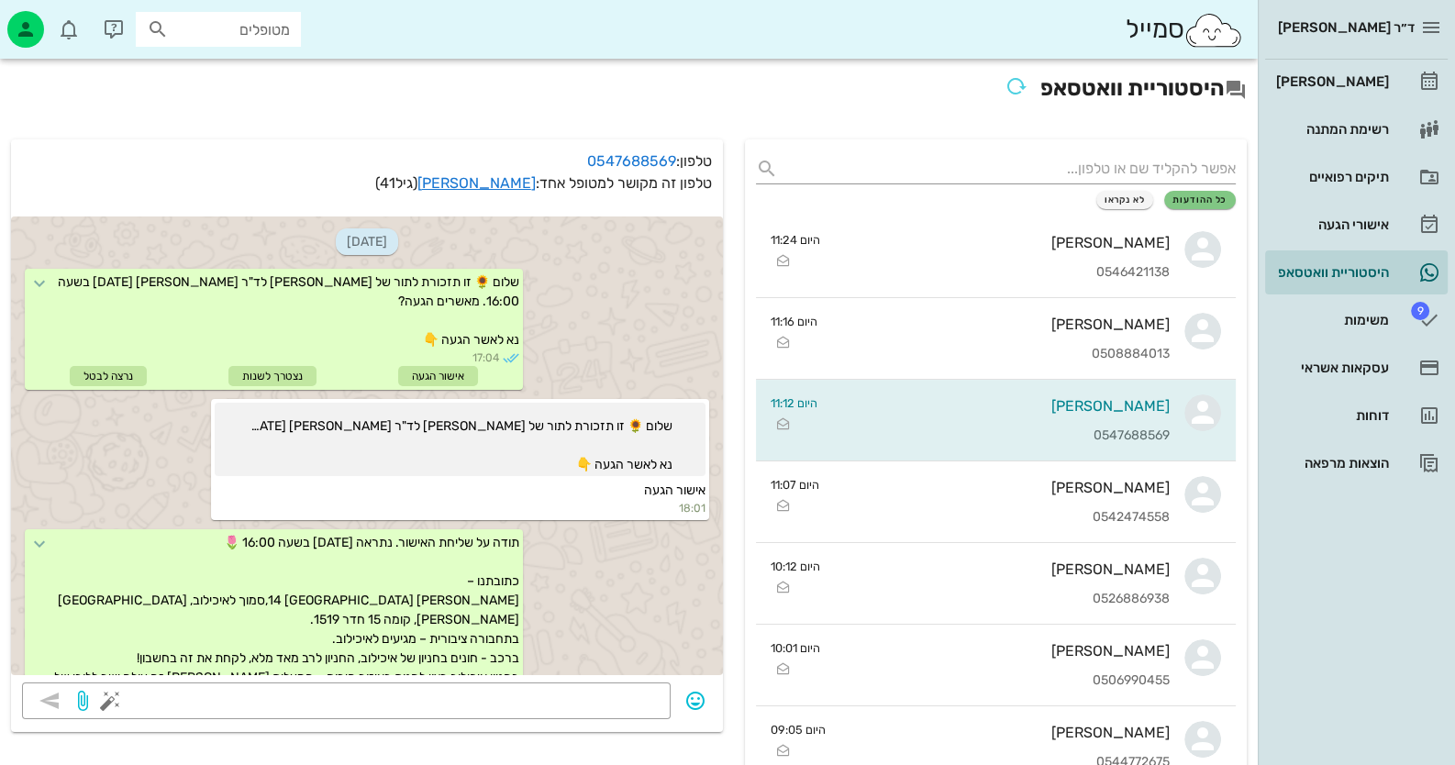
scroll to position [805, 0]
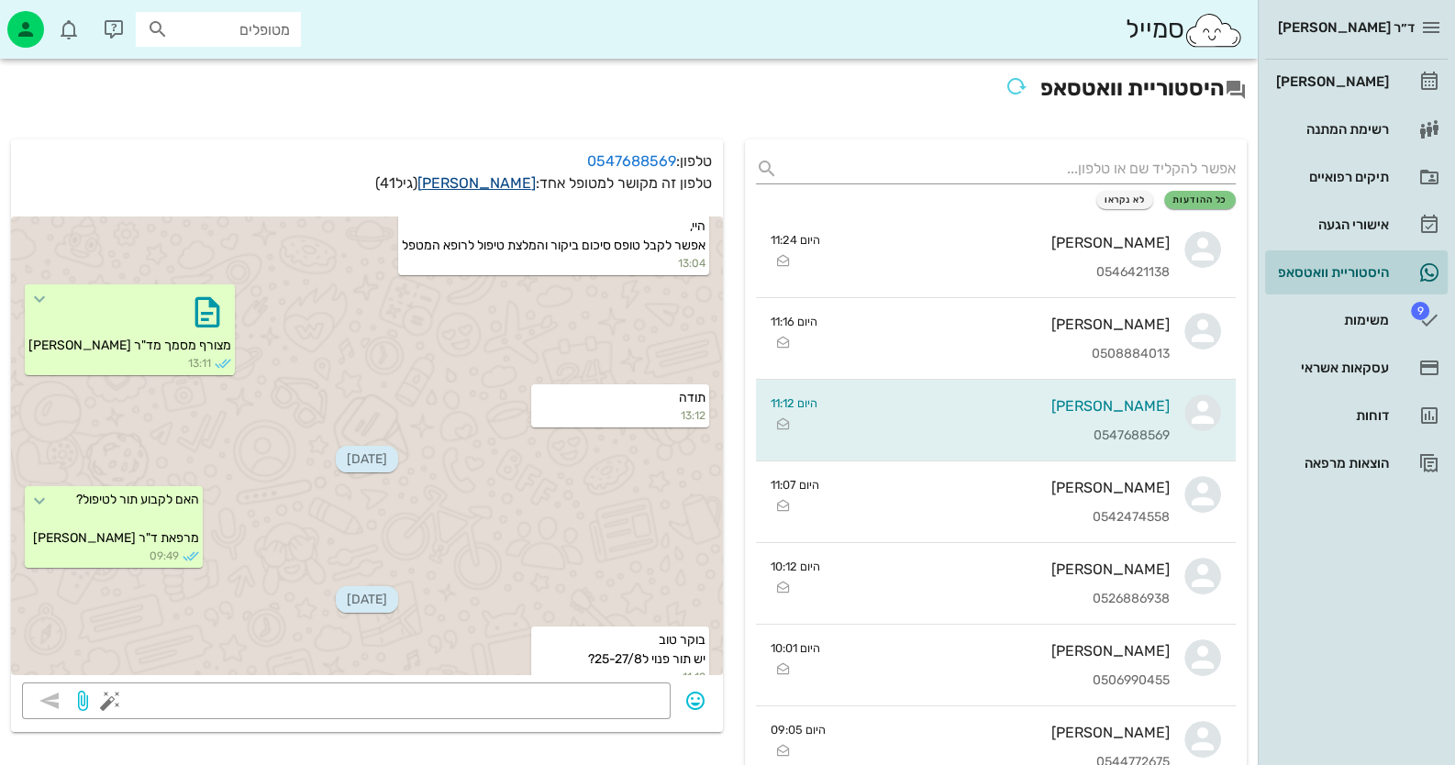
click at [511, 188] on link "[PERSON_NAME]" at bounding box center [476, 182] width 118 height 17
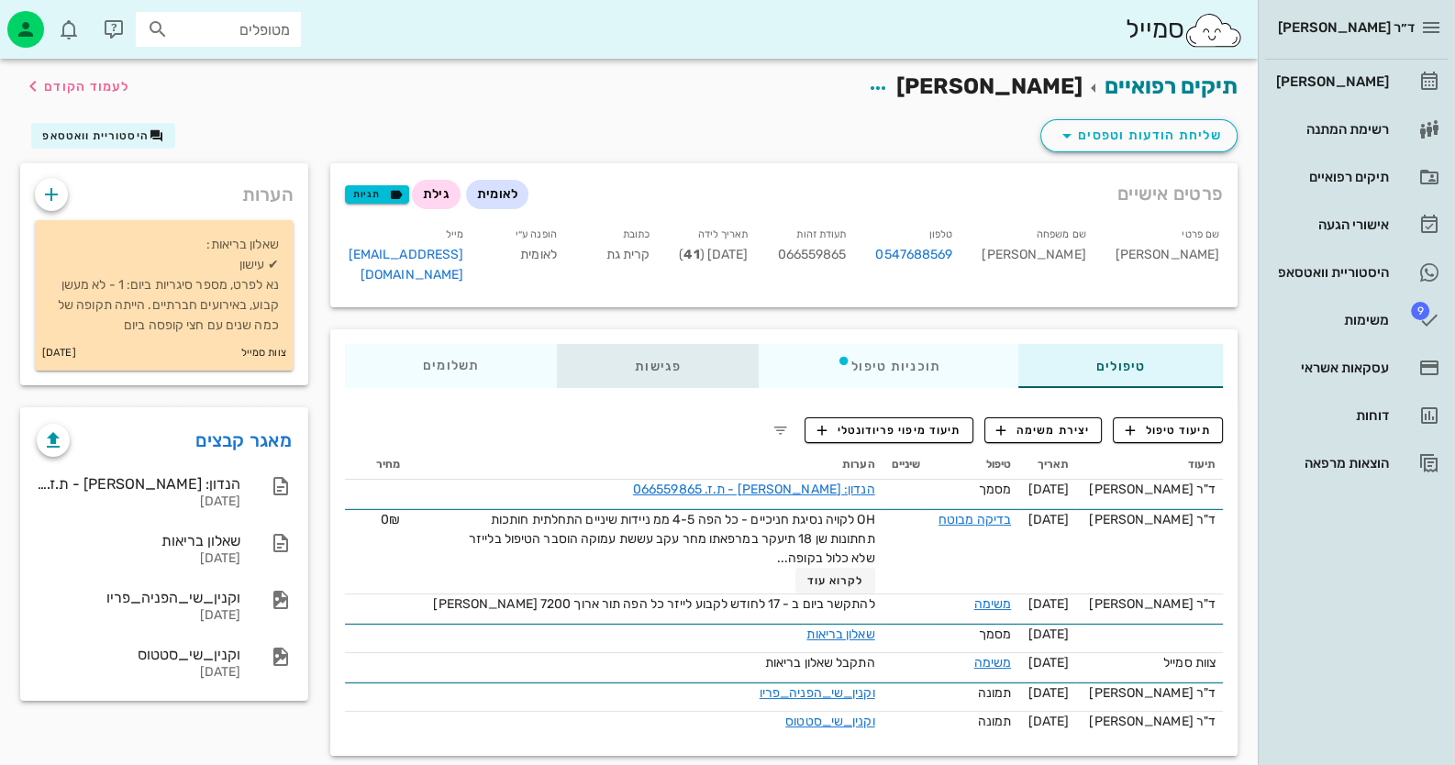
click at [627, 344] on div "פגישות" at bounding box center [658, 366] width 202 height 44
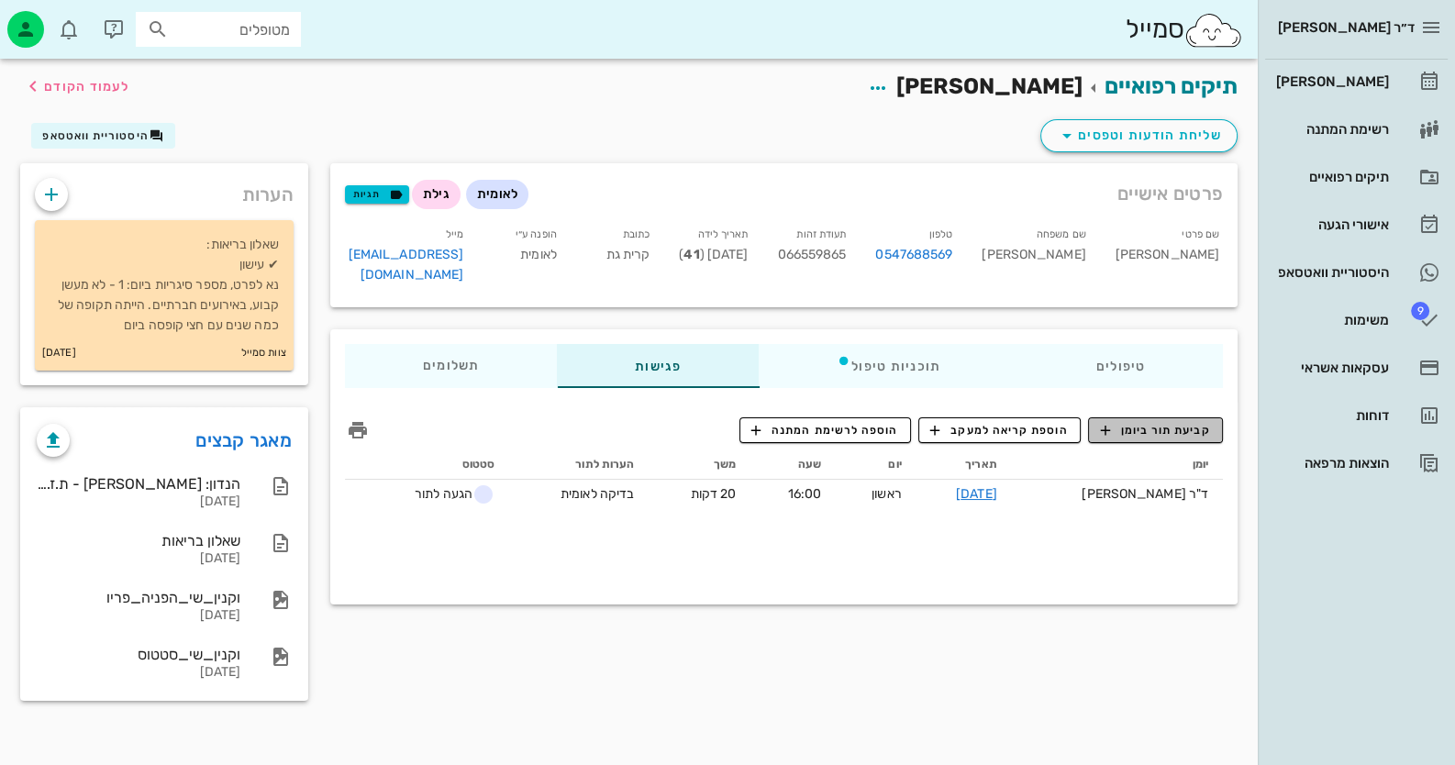
click at [1193, 422] on span "קביעת תור ביומן" at bounding box center [1155, 430] width 110 height 17
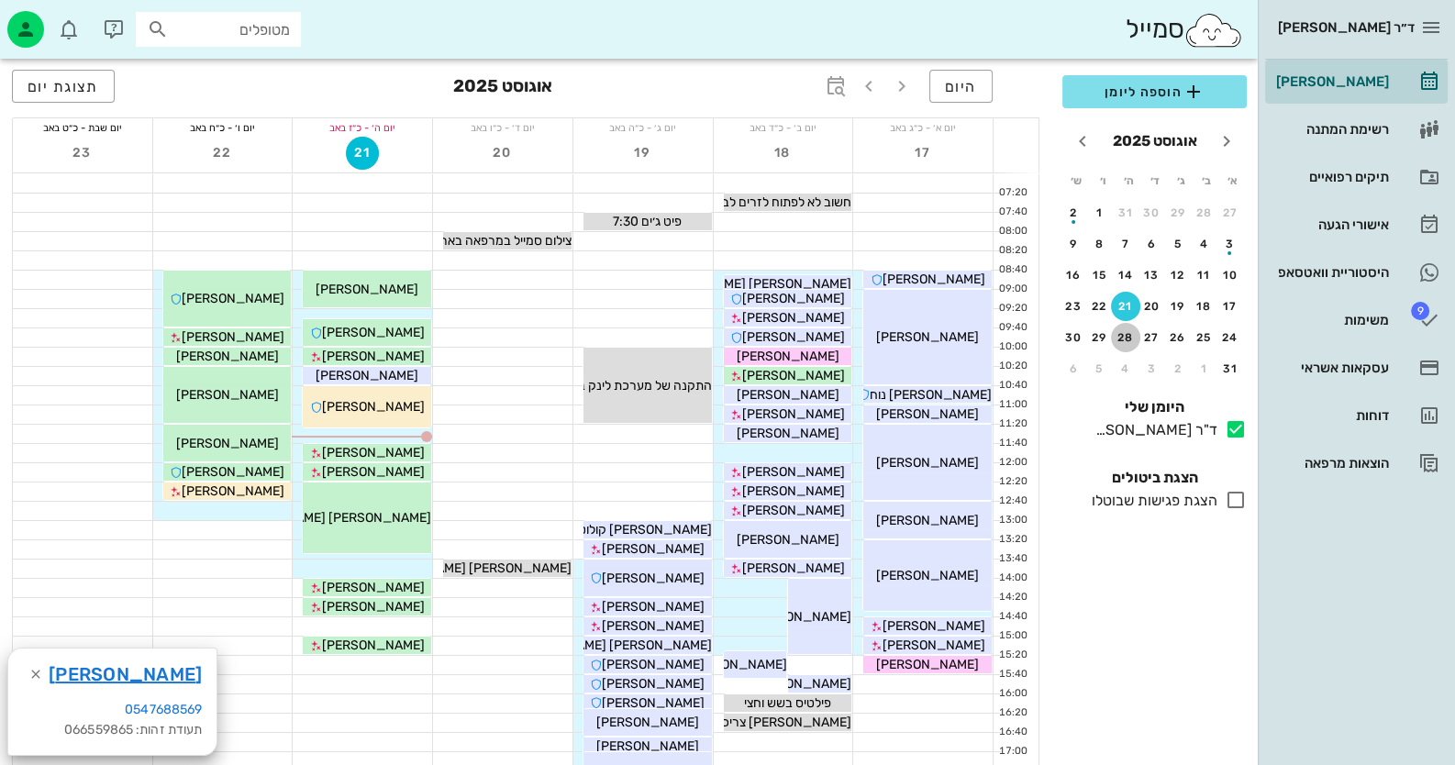
click at [1125, 331] on div "28" at bounding box center [1125, 337] width 29 height 13
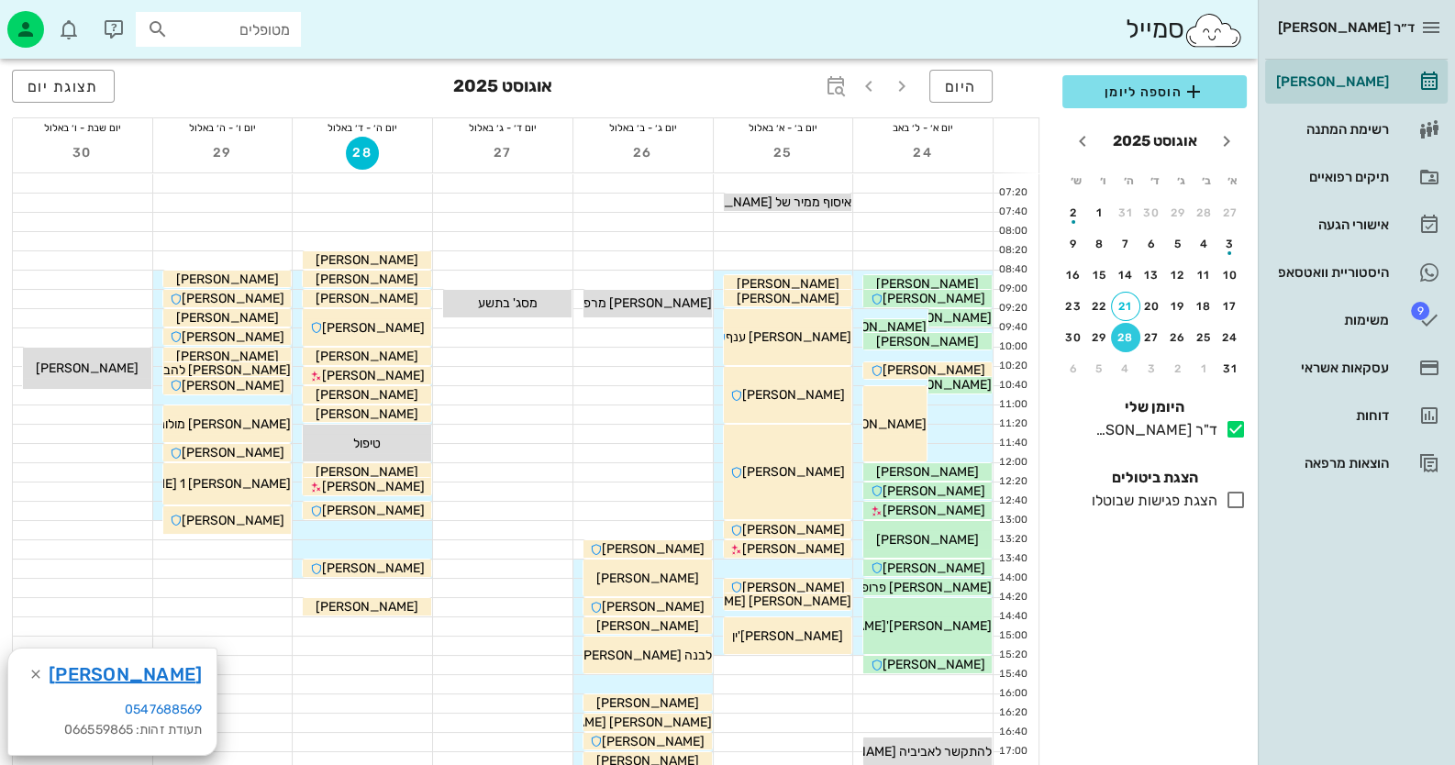
click at [396, 525] on div at bounding box center [362, 530] width 139 height 18
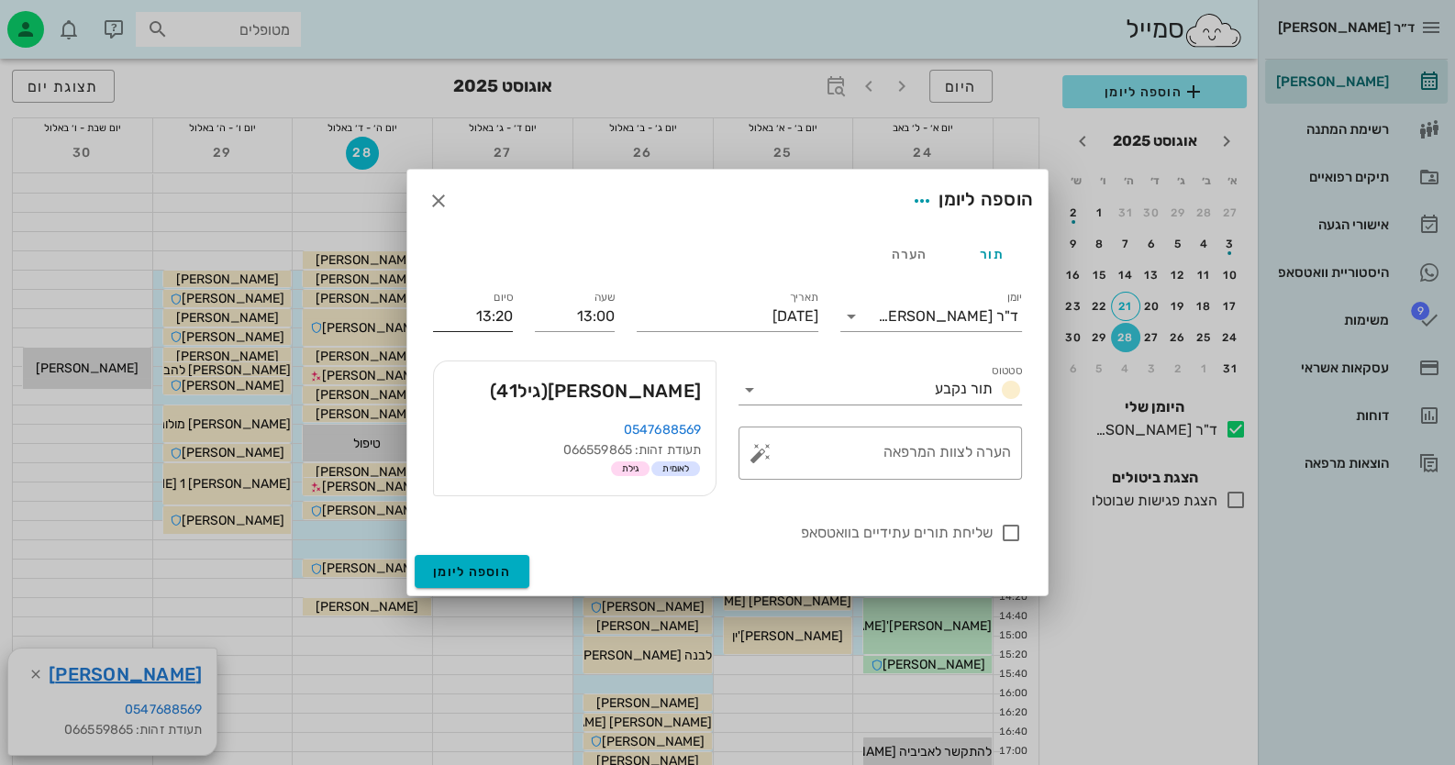
click at [454, 316] on input "13:20" at bounding box center [473, 316] width 80 height 29
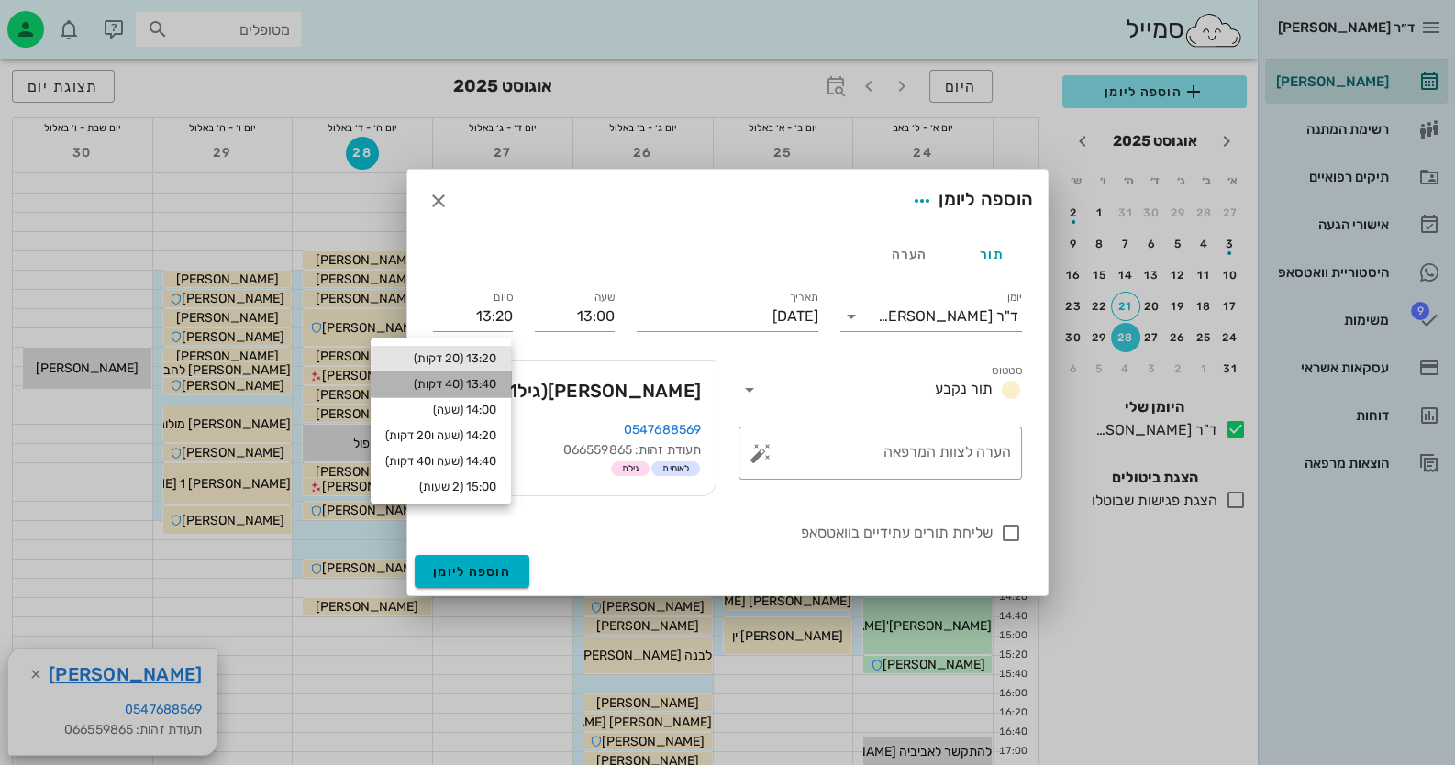
click at [482, 387] on div "13:40 (40 דקות)" at bounding box center [440, 384] width 111 height 15
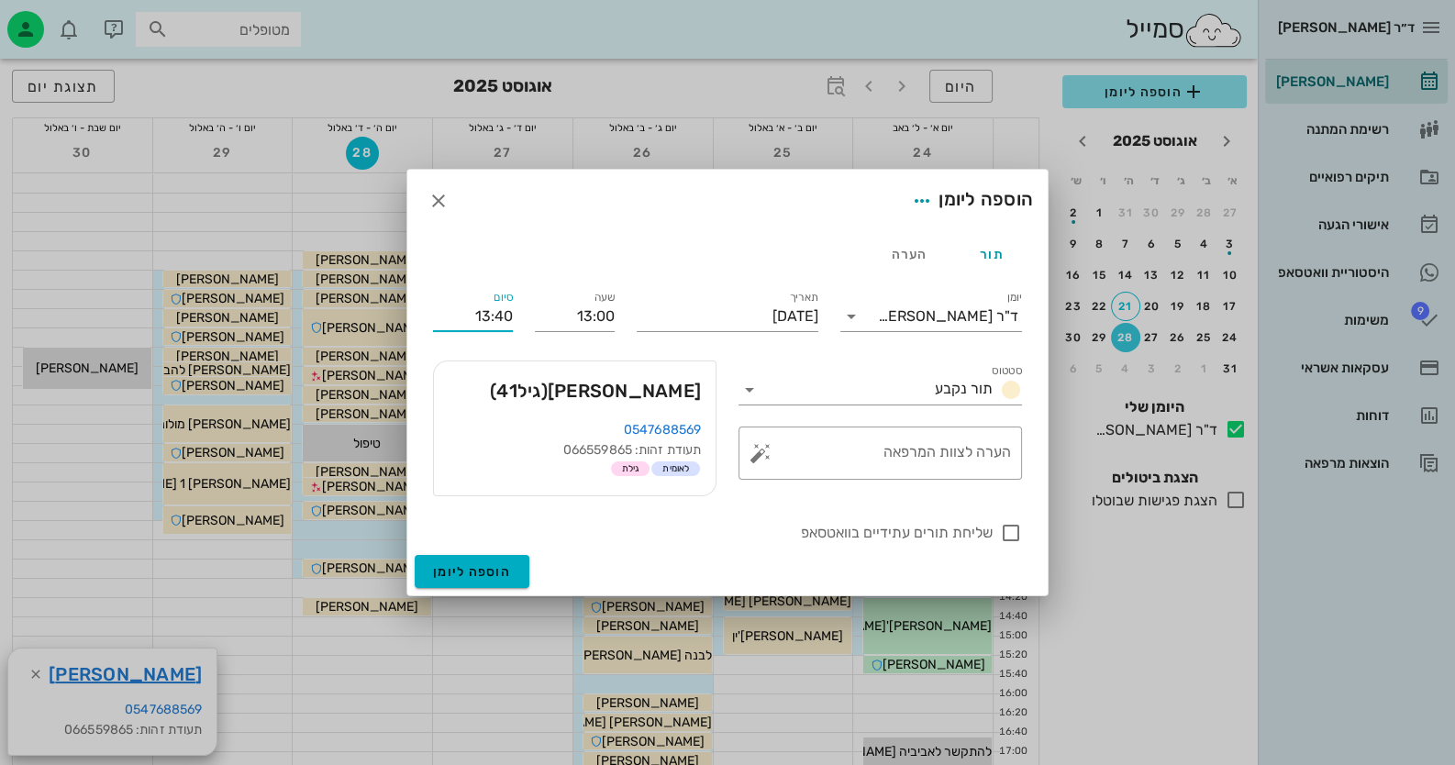
click at [485, 315] on input "13:40" at bounding box center [473, 316] width 80 height 29
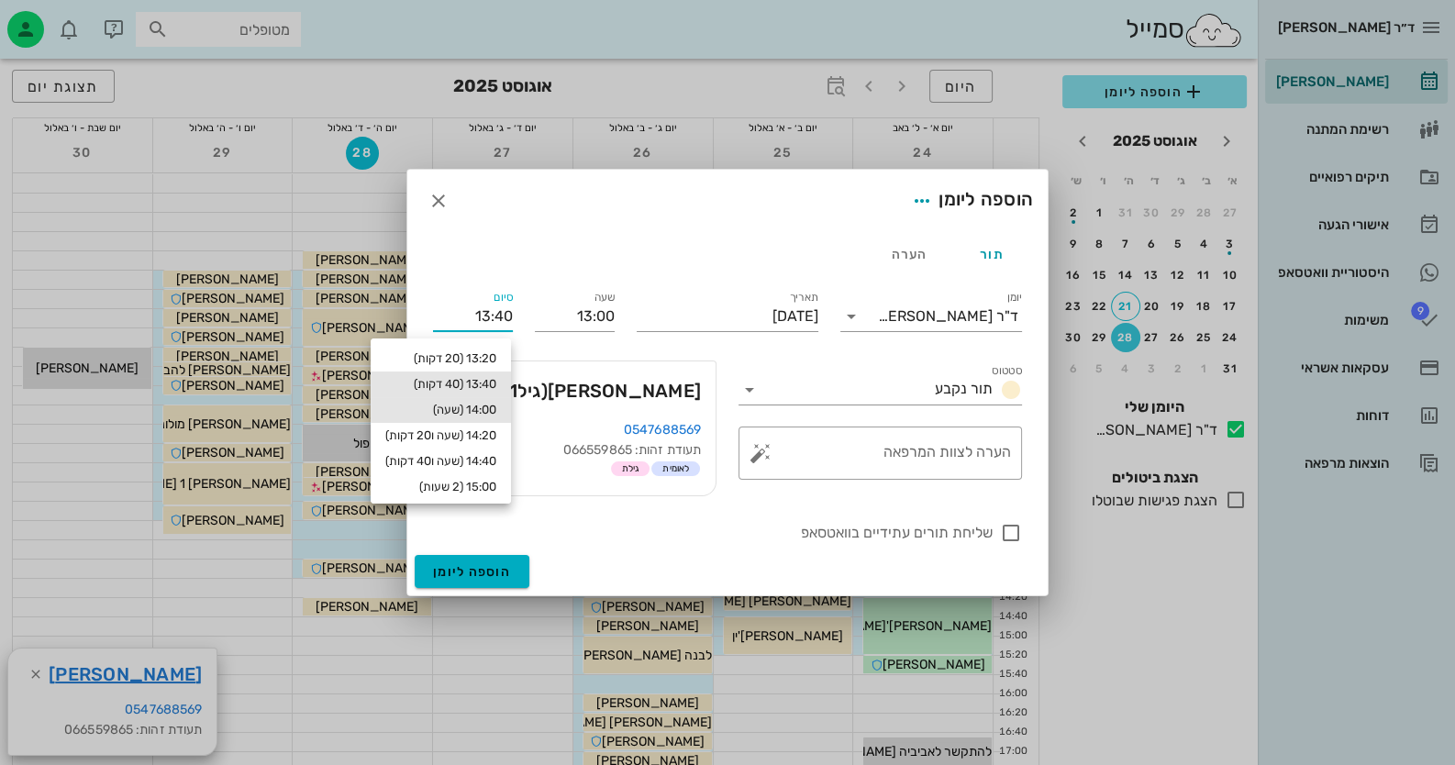
click at [482, 405] on div "14:00 (שעה)" at bounding box center [440, 410] width 111 height 15
type input "14:00"
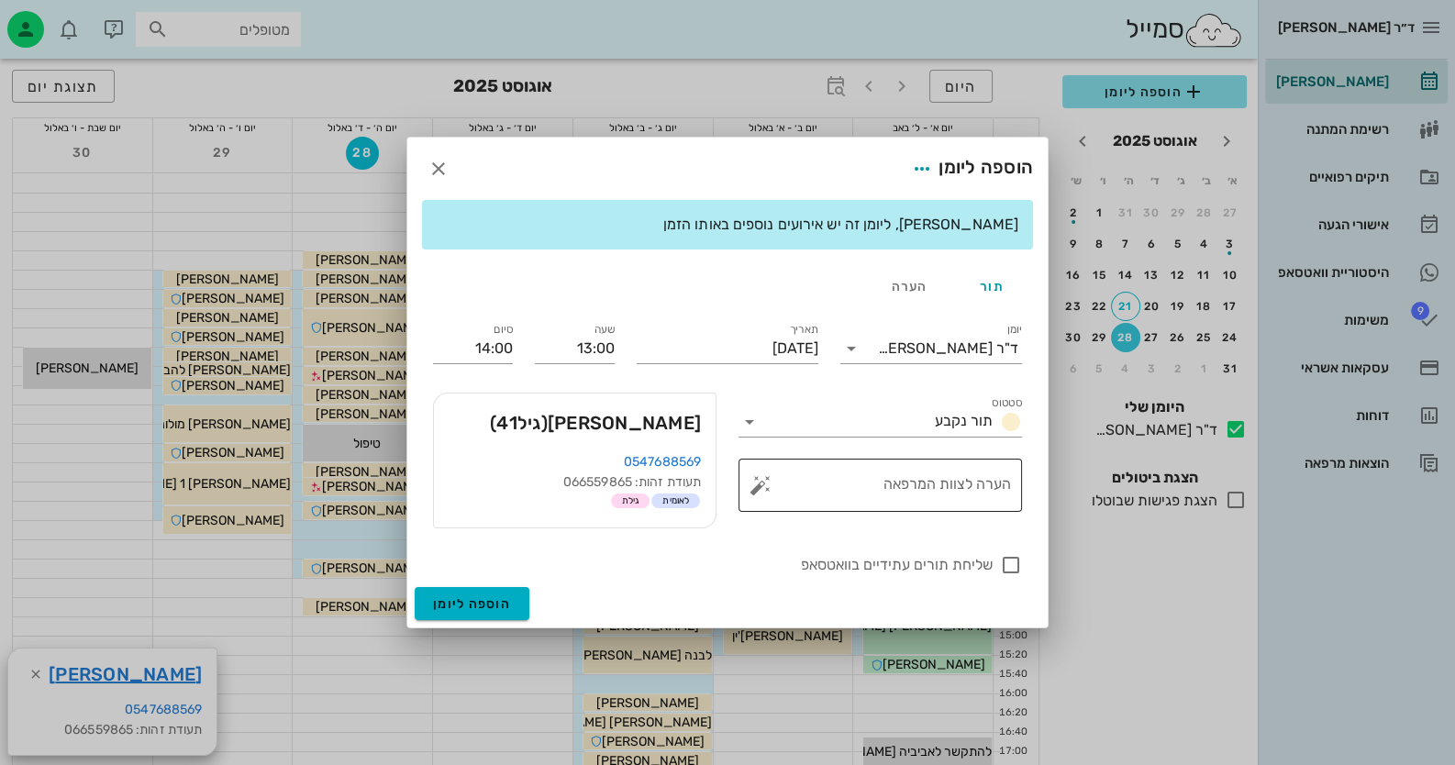
click at [765, 489] on button "button" at bounding box center [760, 485] width 22 height 22
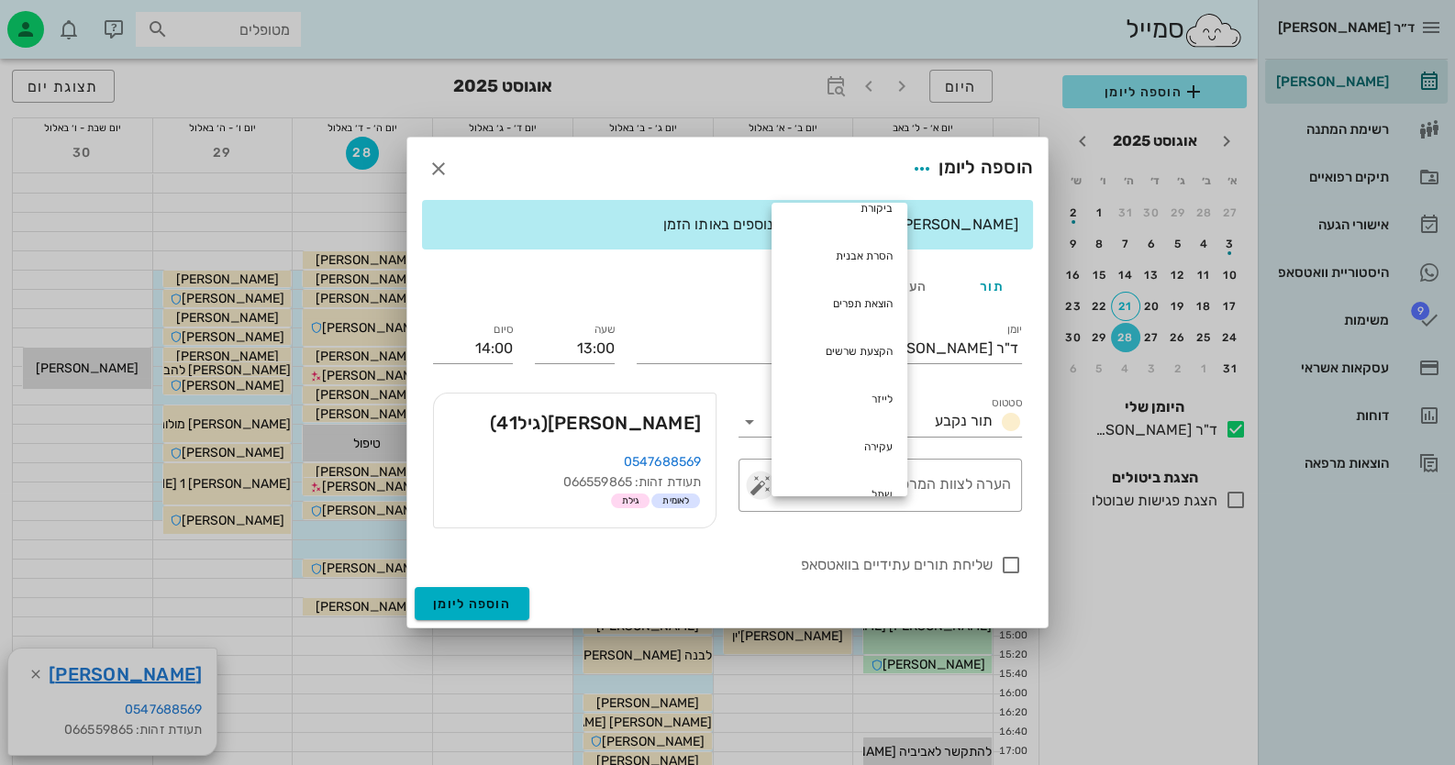
scroll to position [275, 0]
click at [876, 242] on div "לייזר" at bounding box center [840, 245] width 136 height 48
type textarea "לייזר"
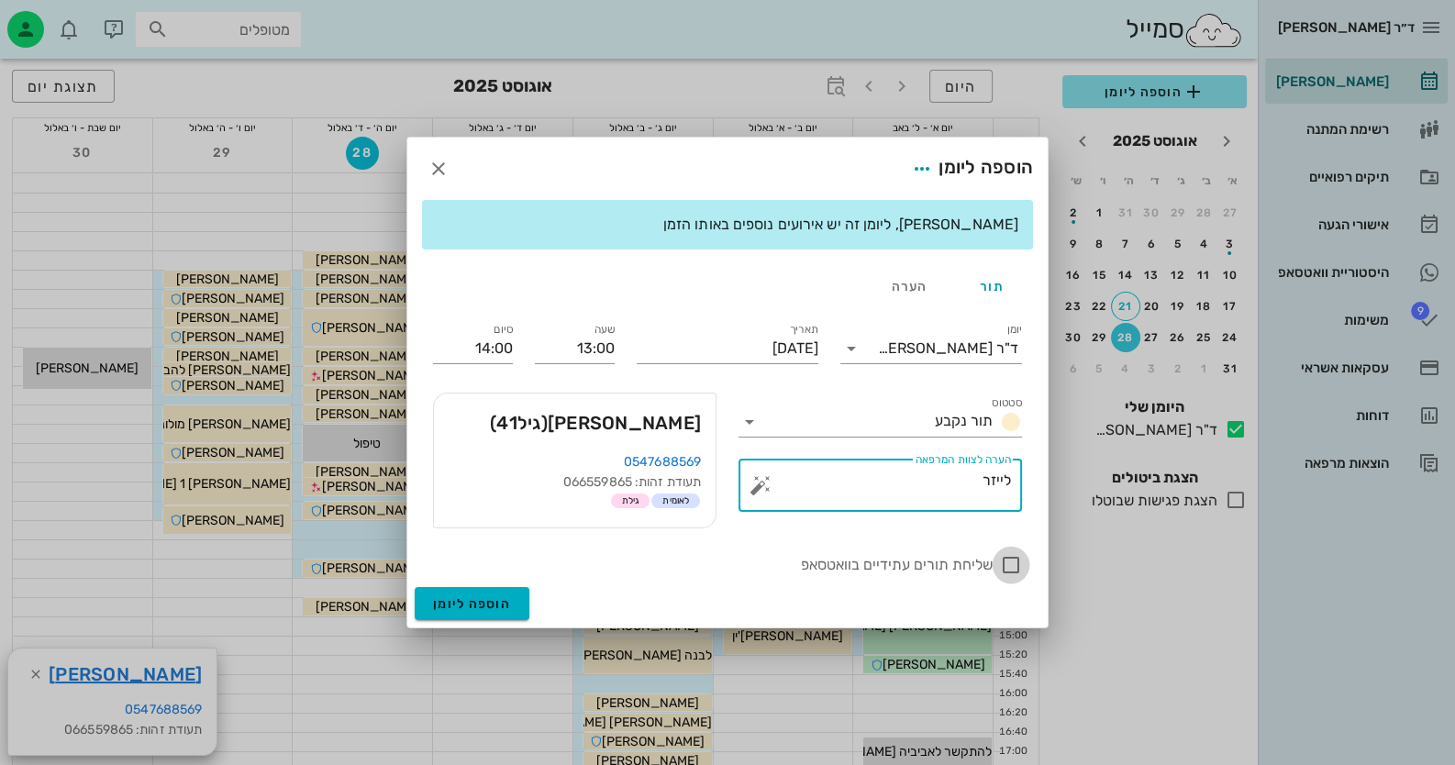
click at [1014, 567] on div at bounding box center [1010, 565] width 31 height 31
checkbox input "true"
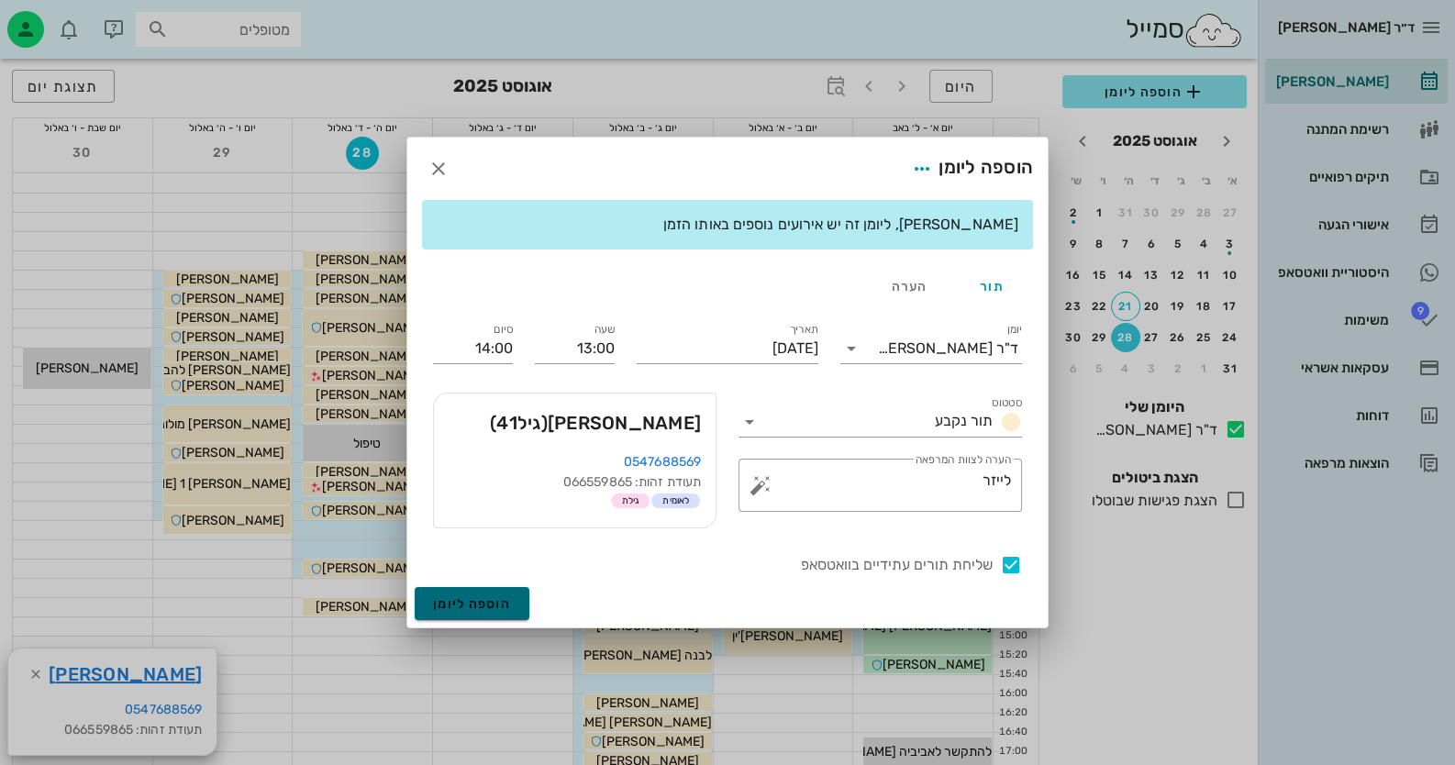
click at [495, 596] on span "הוספה ליומן" at bounding box center [472, 604] width 78 height 16
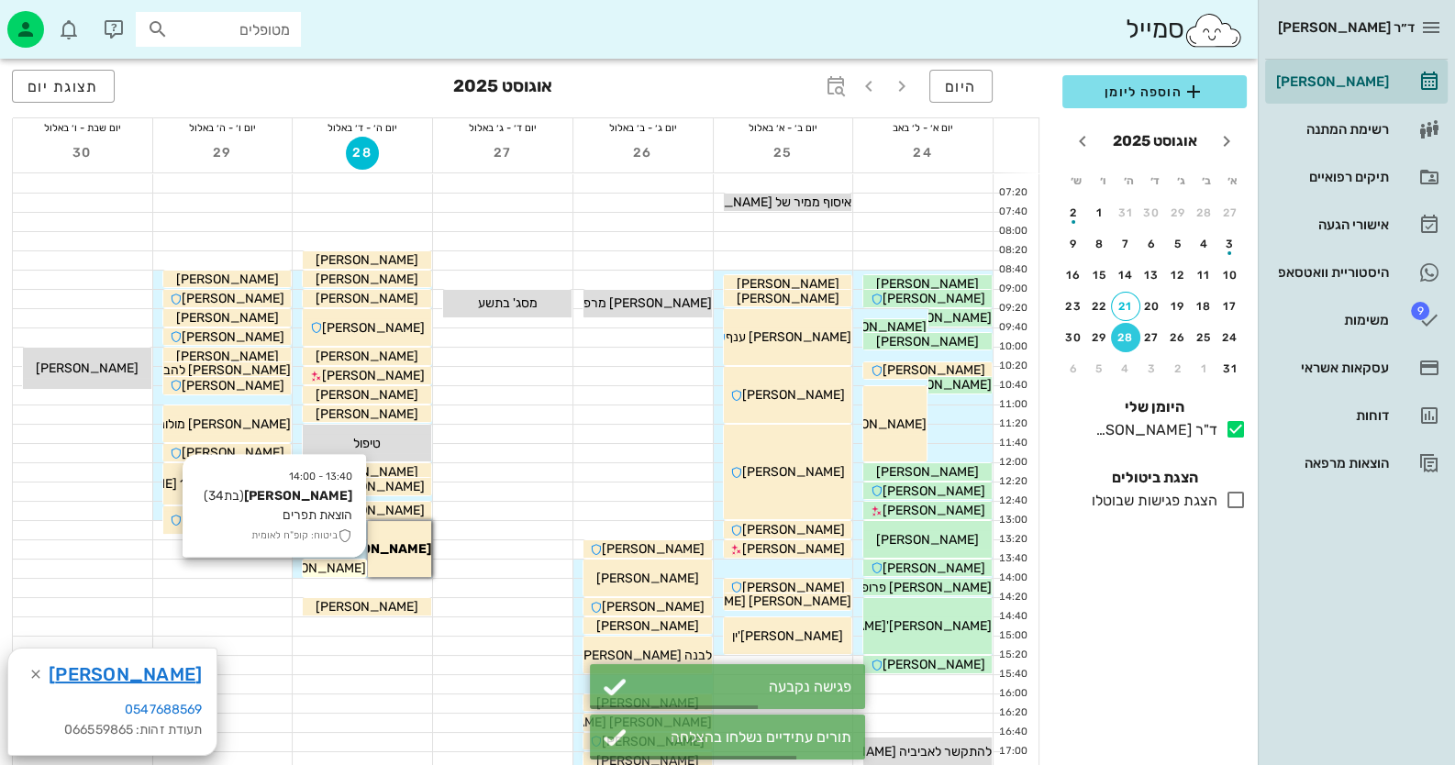
click at [876, 292] on span "[PERSON_NAME]" at bounding box center [927, 284] width 103 height 16
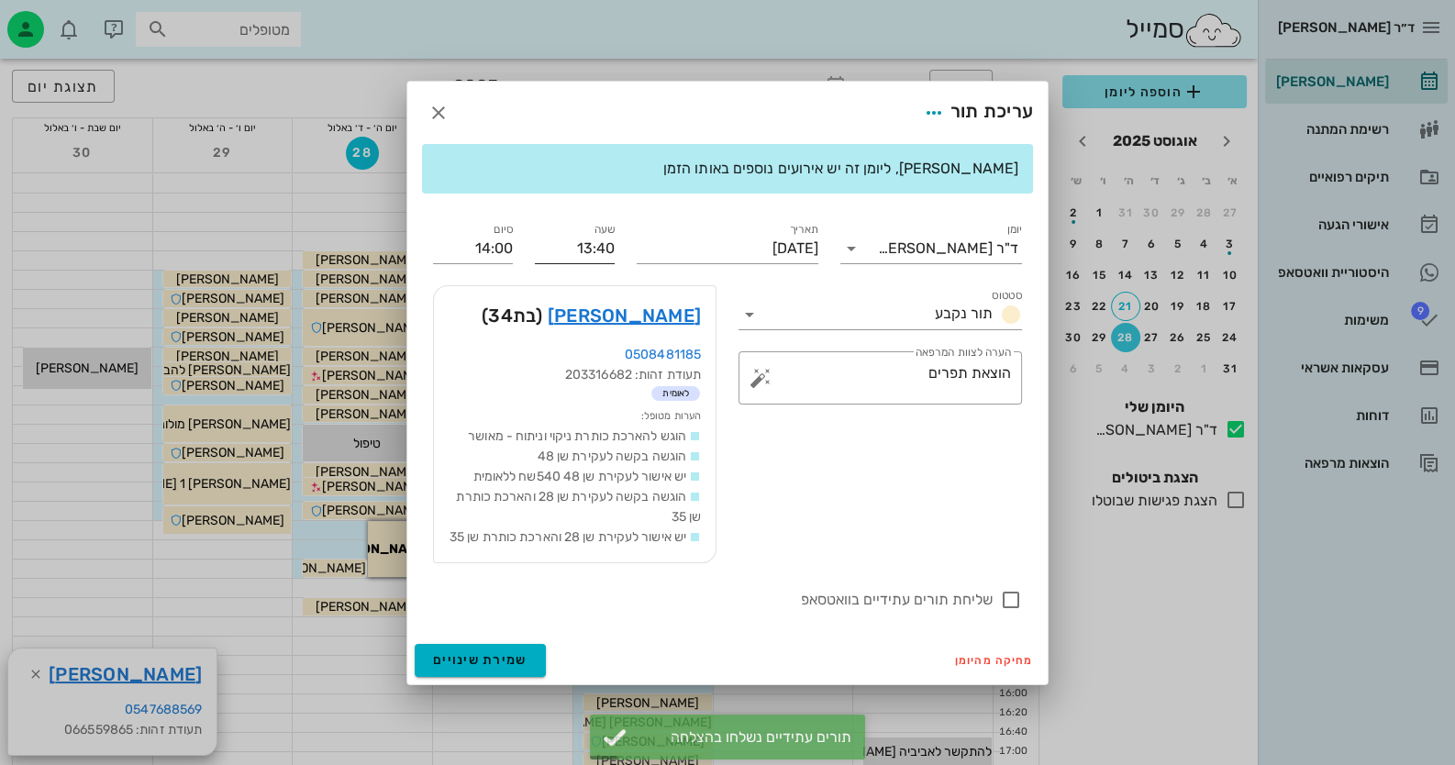
click at [578, 247] on input "13:40" at bounding box center [575, 248] width 80 height 29
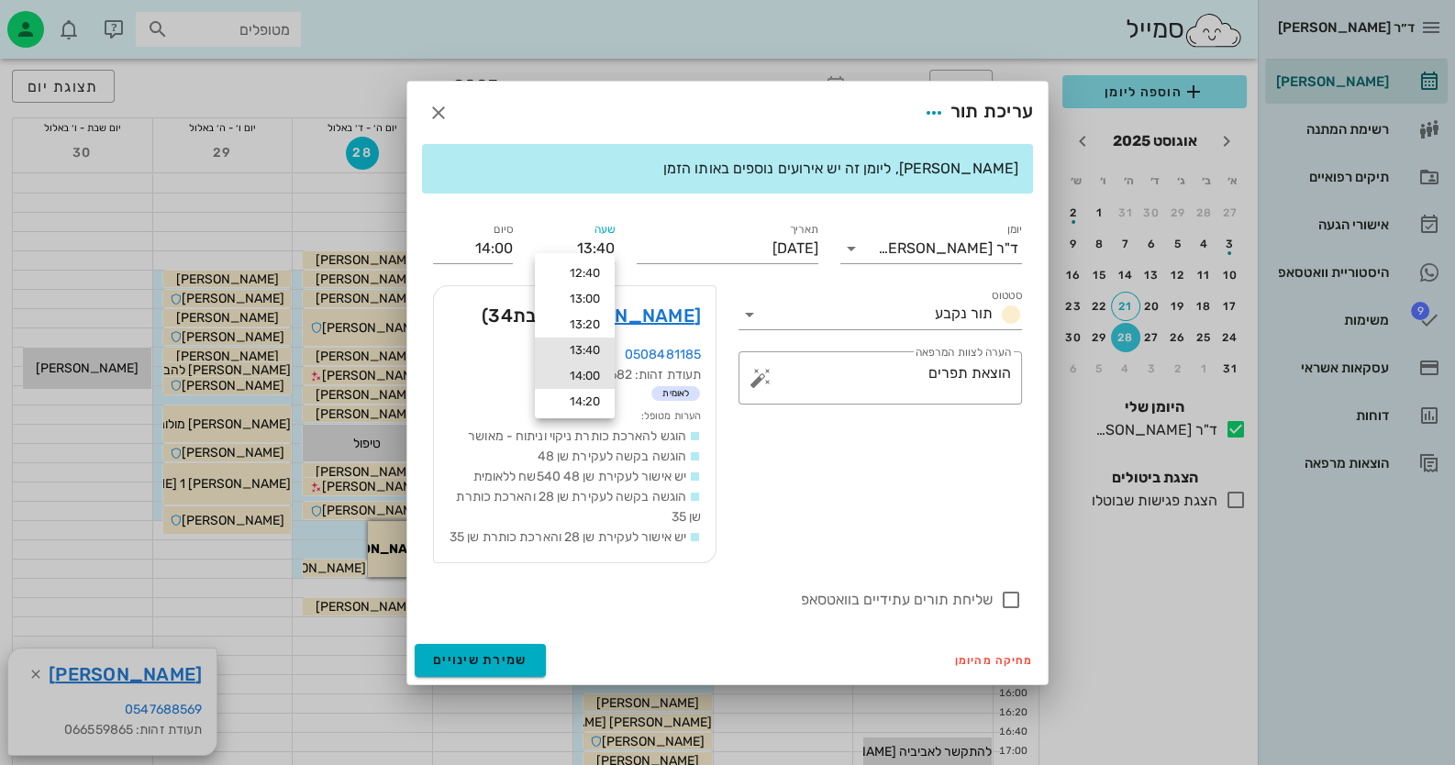
click at [586, 383] on div "14:00" at bounding box center [575, 376] width 50 height 15
type input "14:00"
type input "14:20"
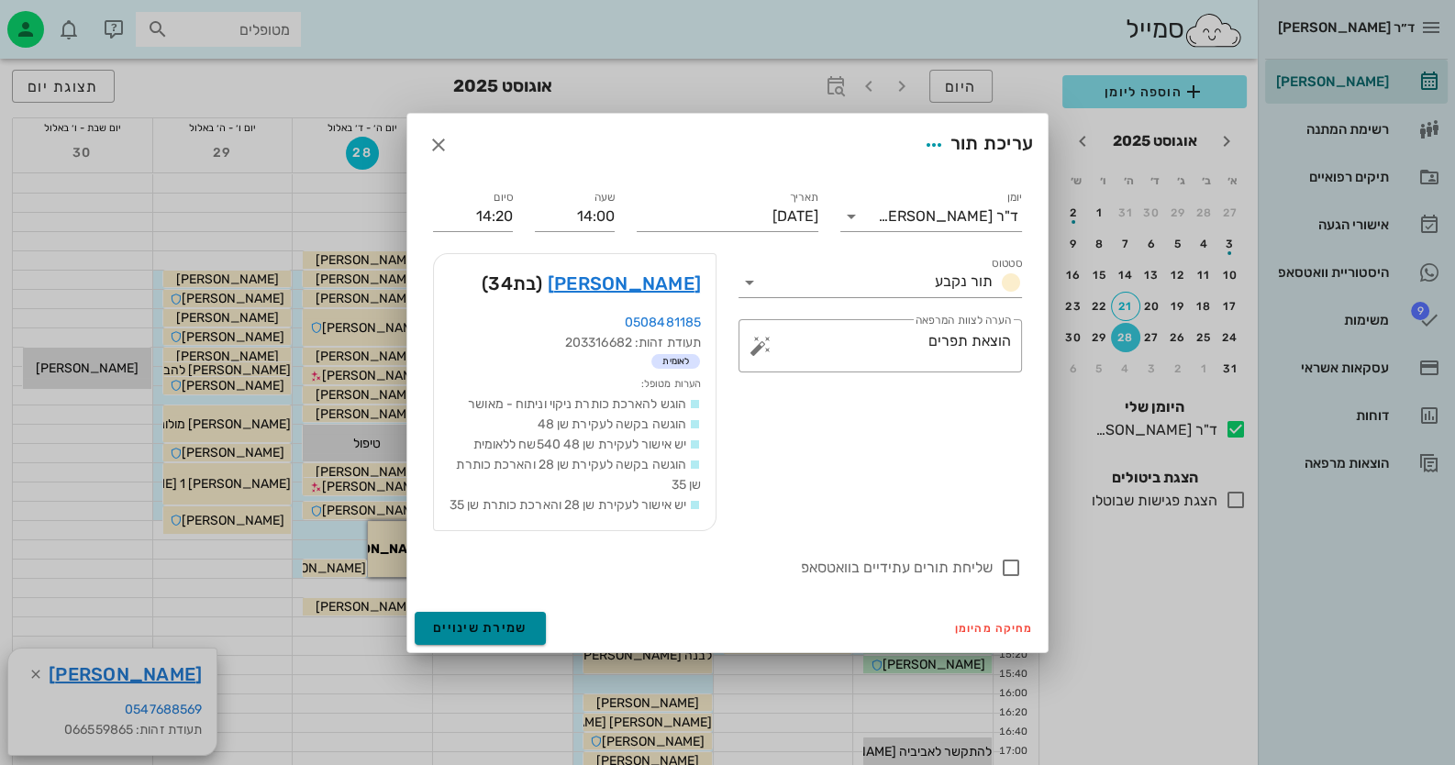
click at [505, 630] on span "שמירת שינויים" at bounding box center [480, 628] width 94 height 16
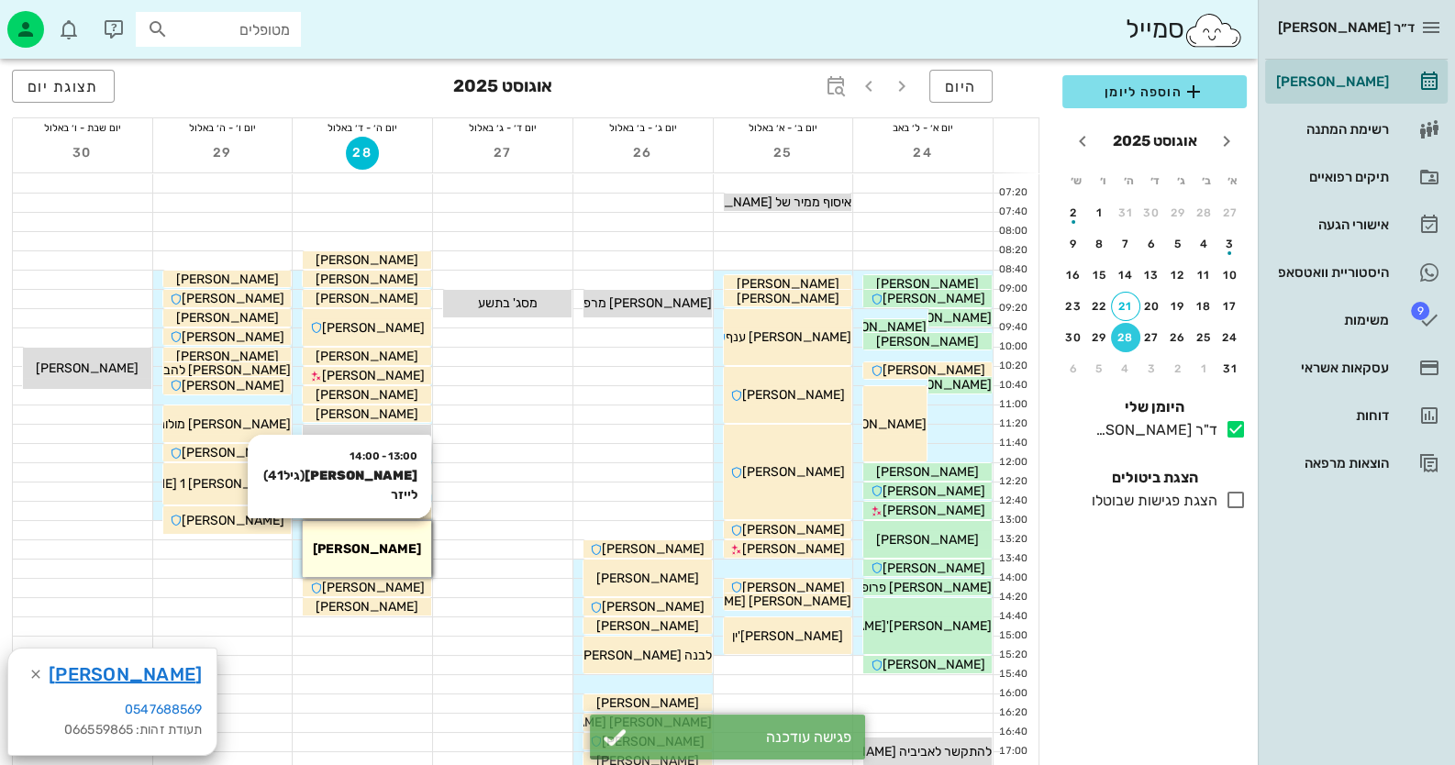
click at [348, 554] on span "[PERSON_NAME]" at bounding box center [367, 549] width 108 height 16
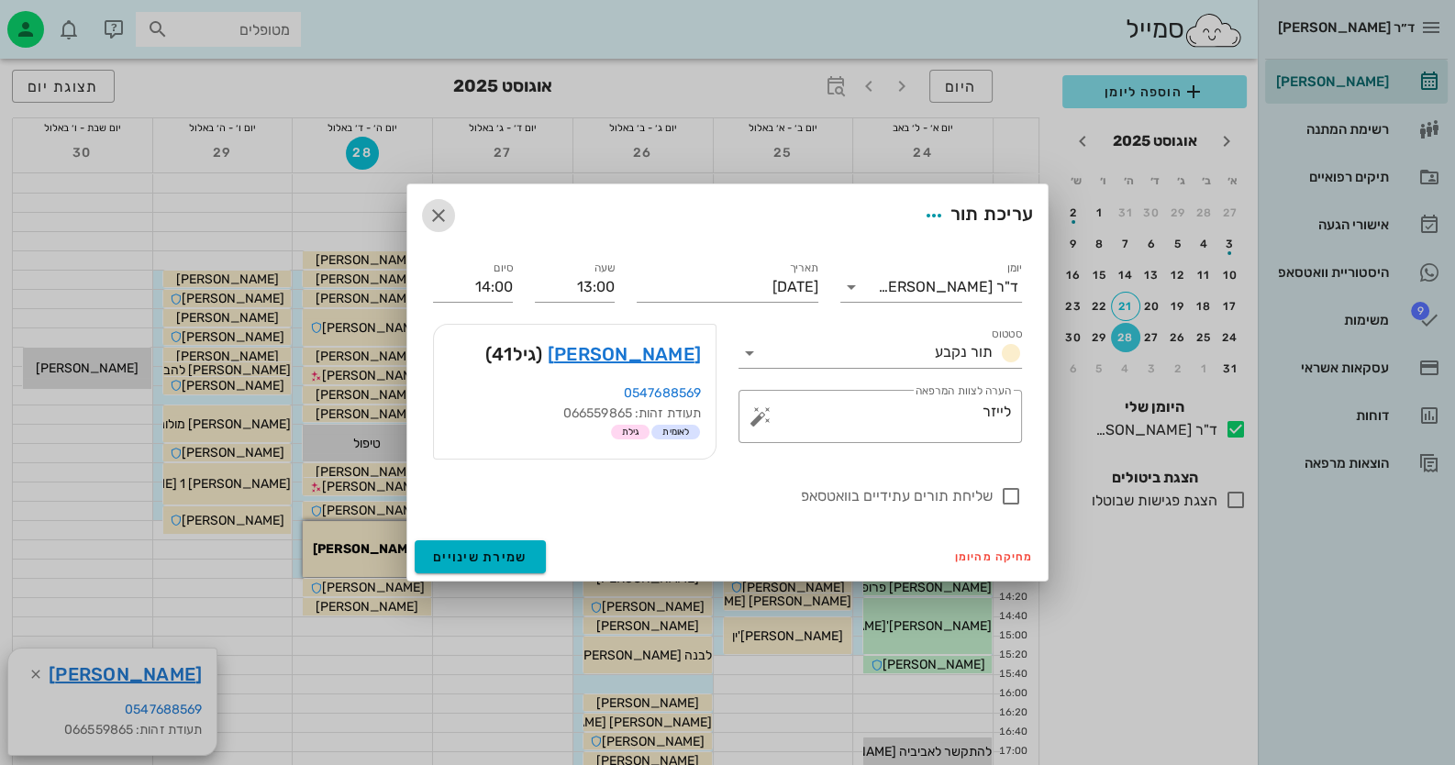
click at [436, 221] on icon "button" at bounding box center [438, 216] width 22 height 22
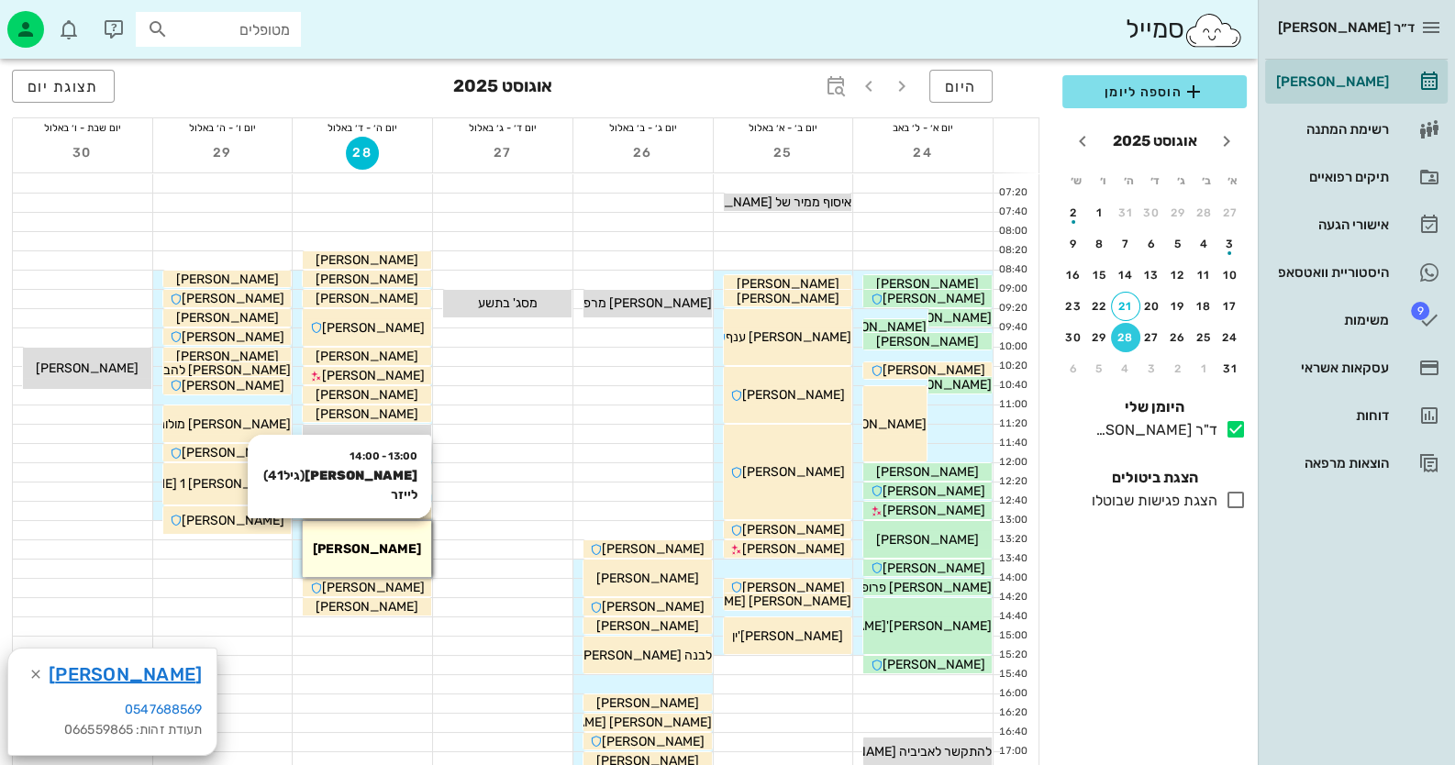
click at [364, 550] on span "[PERSON_NAME]" at bounding box center [367, 549] width 108 height 16
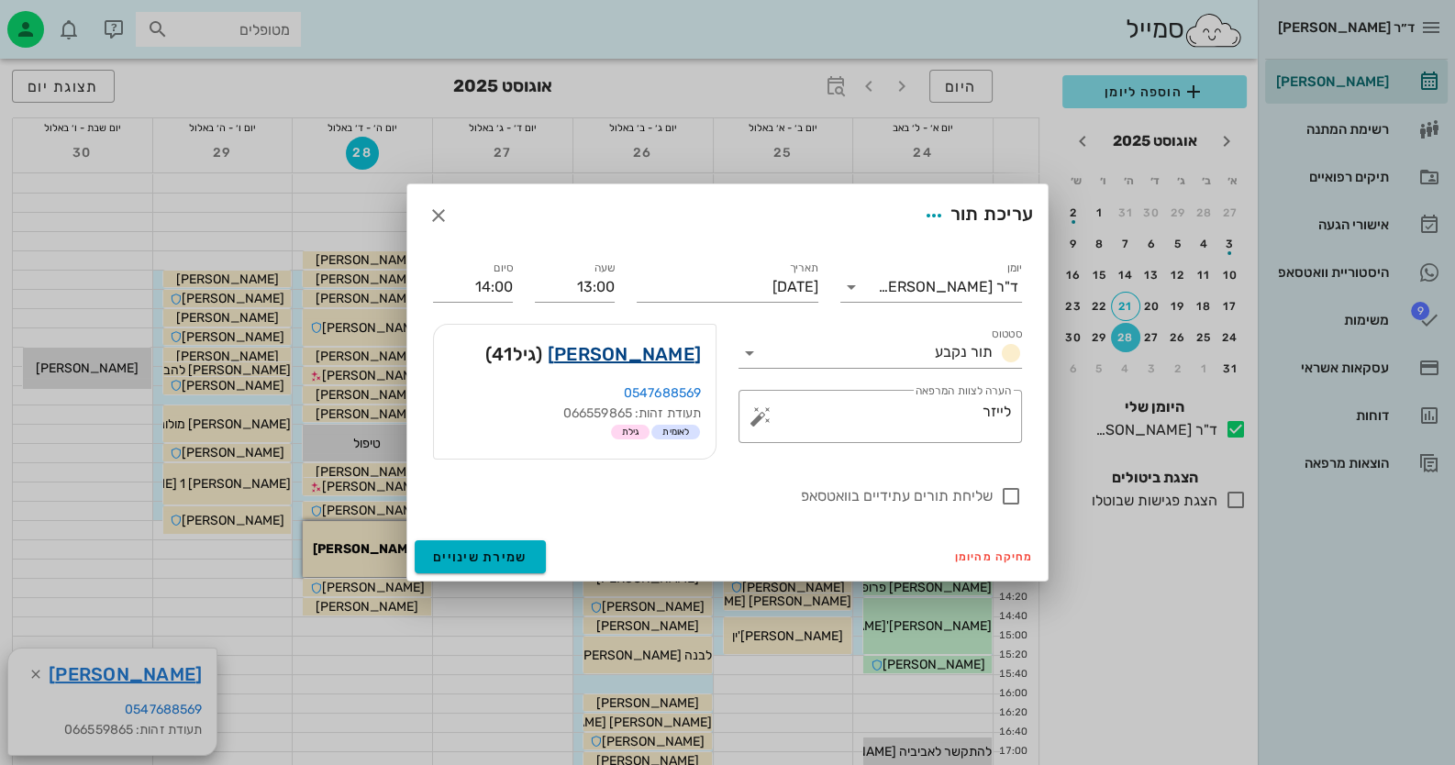
click at [675, 351] on link "[PERSON_NAME]" at bounding box center [624, 353] width 153 height 29
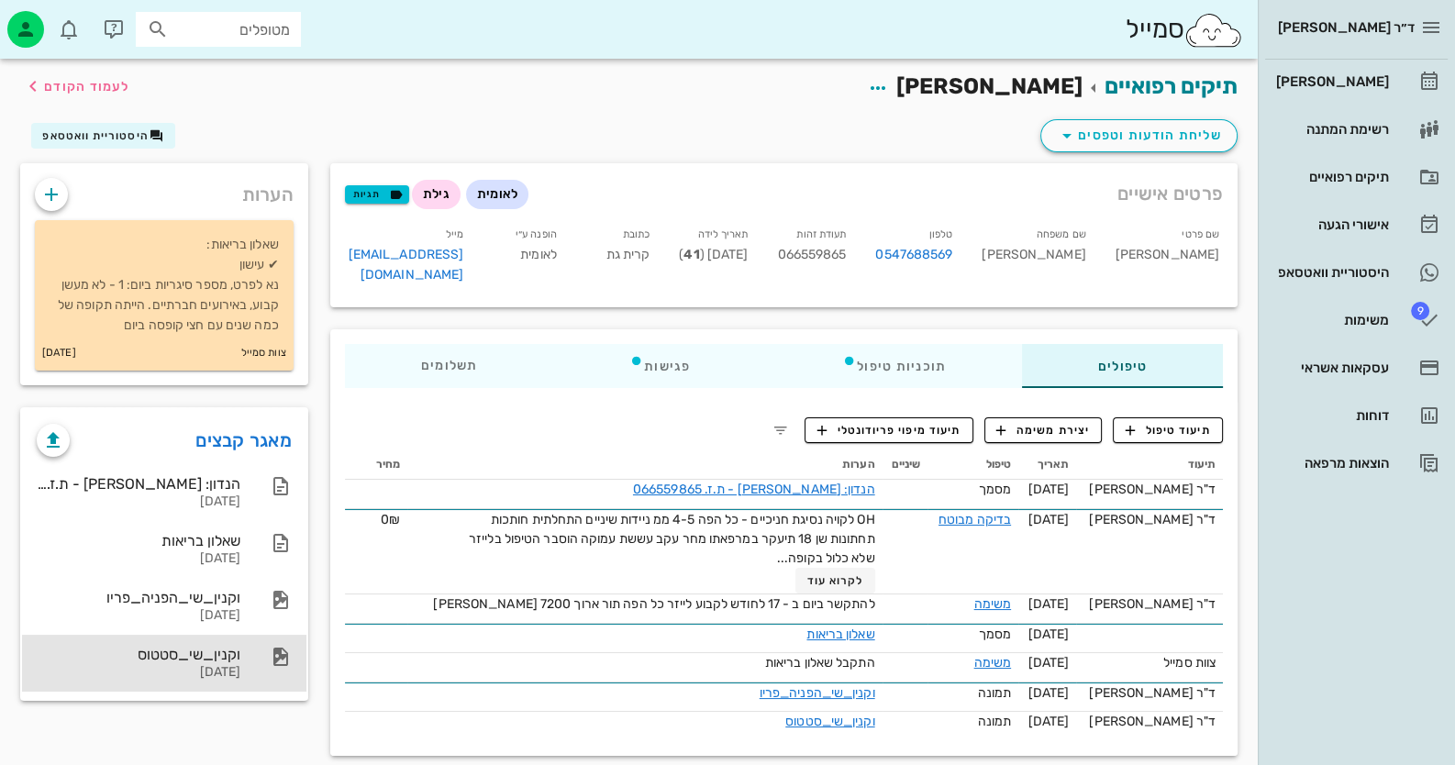
click at [230, 646] on div "וקנין_שי_סטטוס" at bounding box center [139, 654] width 204 height 17
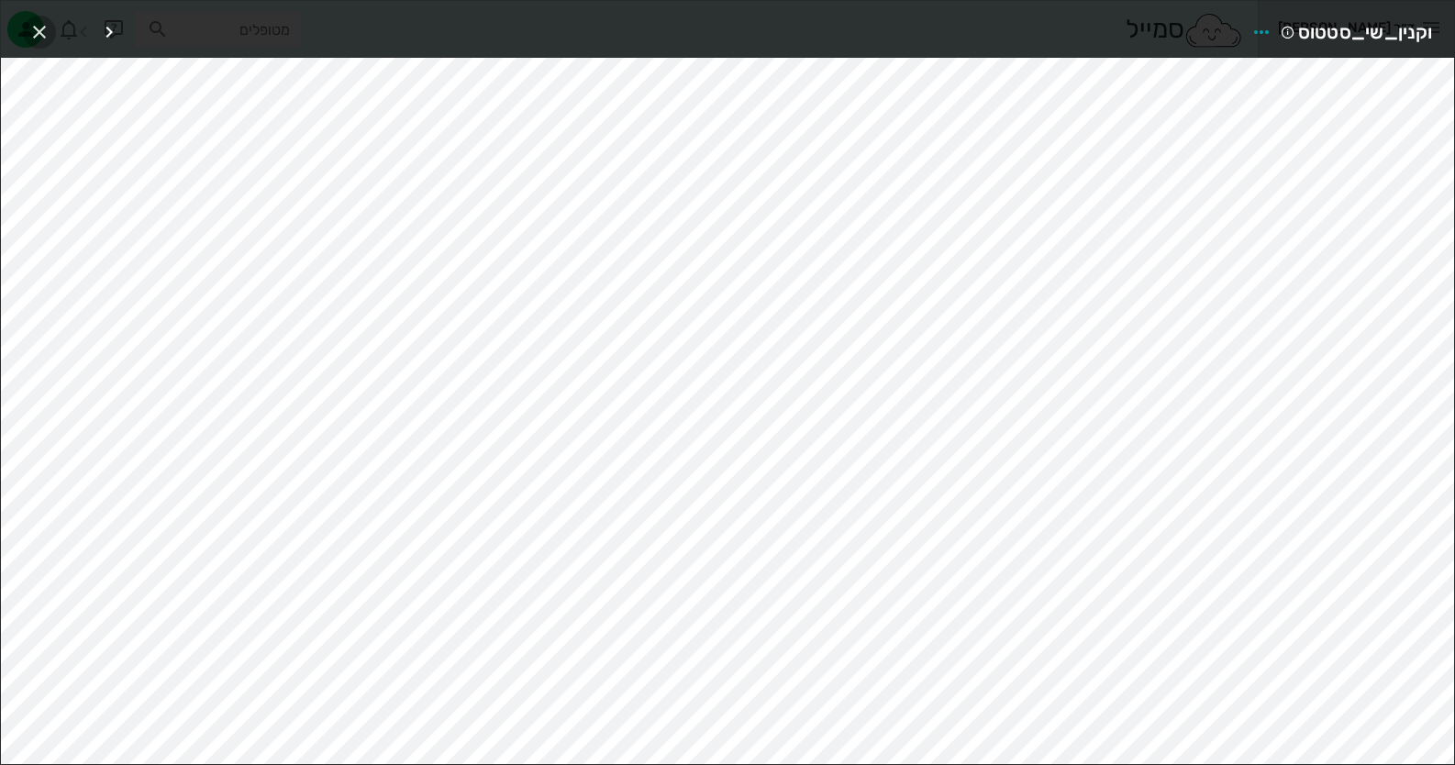
click at [33, 27] on icon "button" at bounding box center [39, 32] width 22 height 22
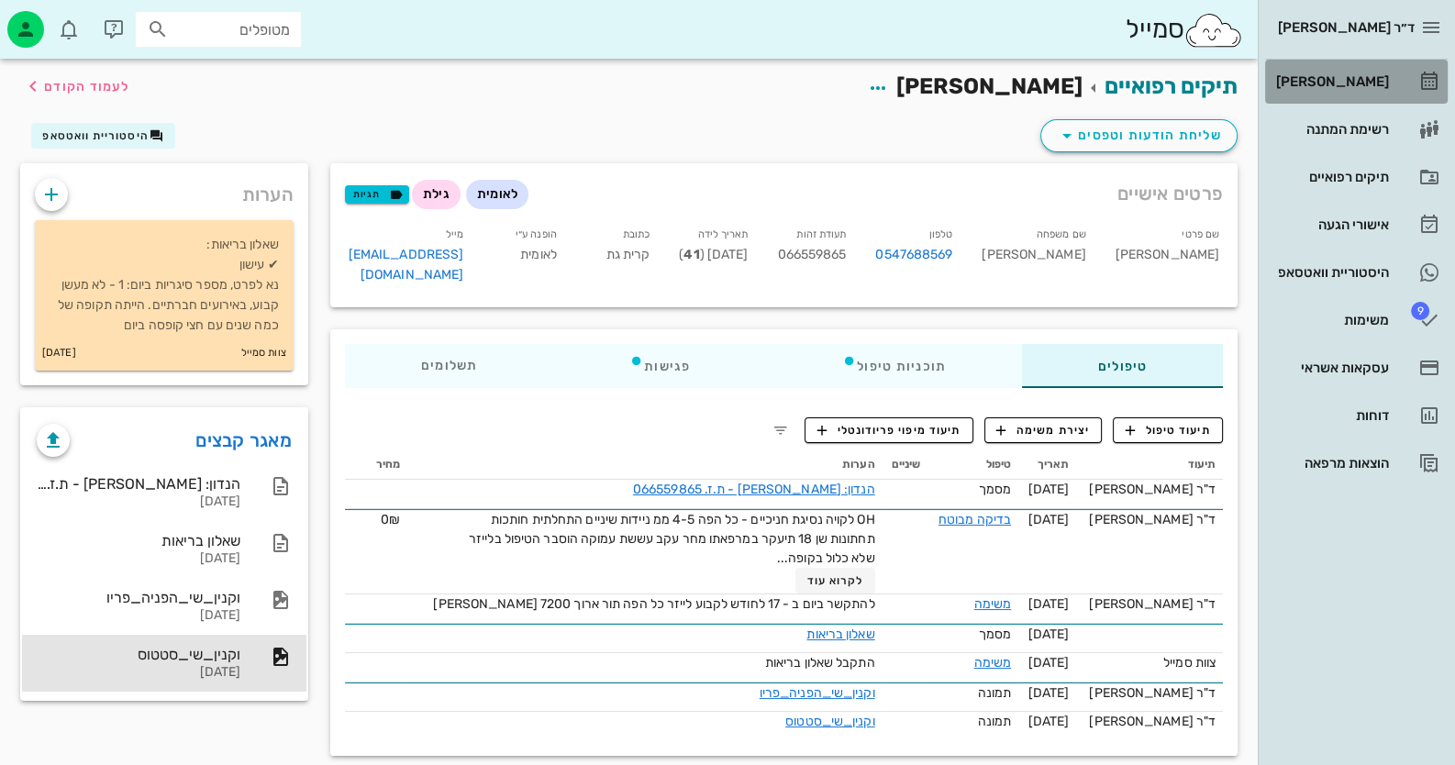
click at [1345, 87] on div "[PERSON_NAME]" at bounding box center [1330, 81] width 117 height 15
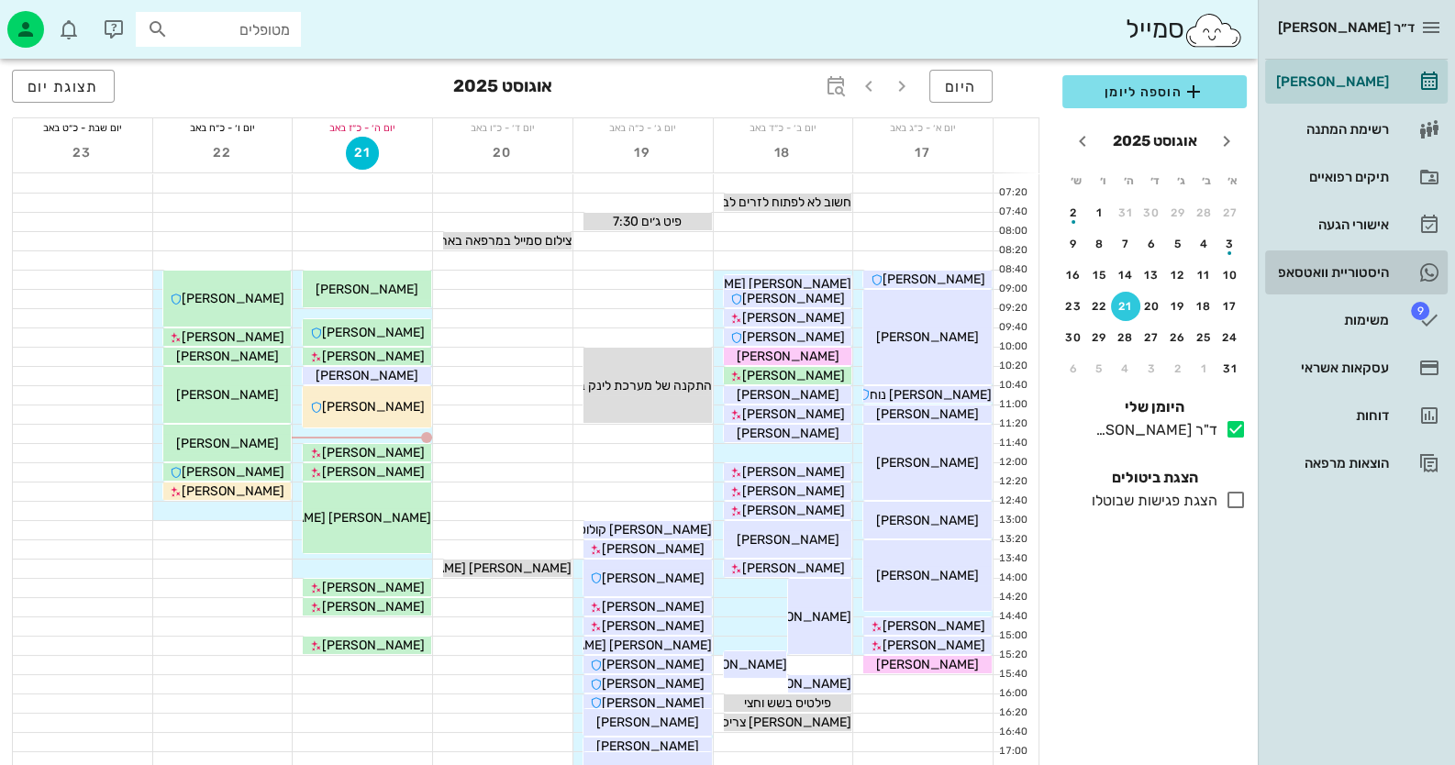
click at [1418, 273] on icon at bounding box center [1429, 272] width 22 height 22
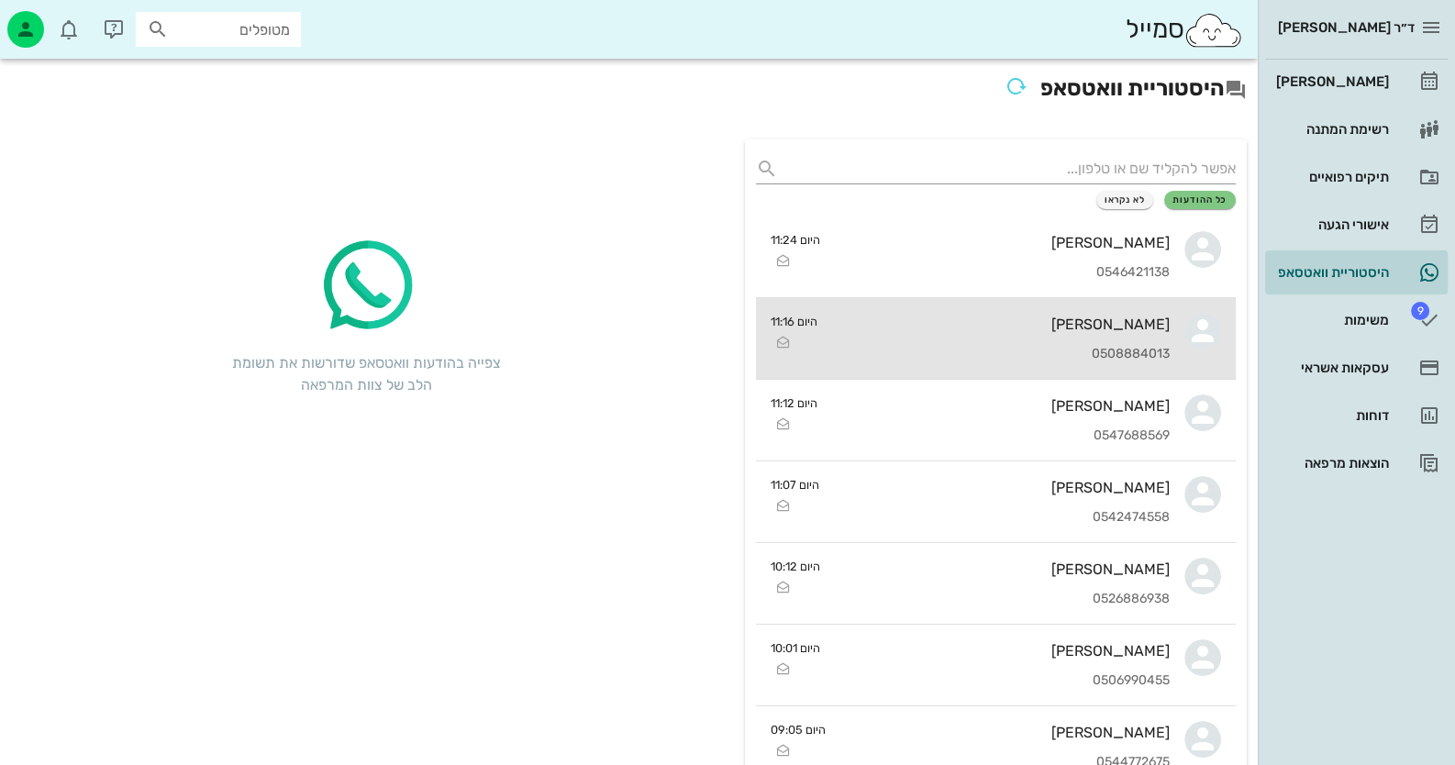
click at [1158, 311] on div "[PERSON_NAME] 0508884013" at bounding box center [1001, 338] width 338 height 81
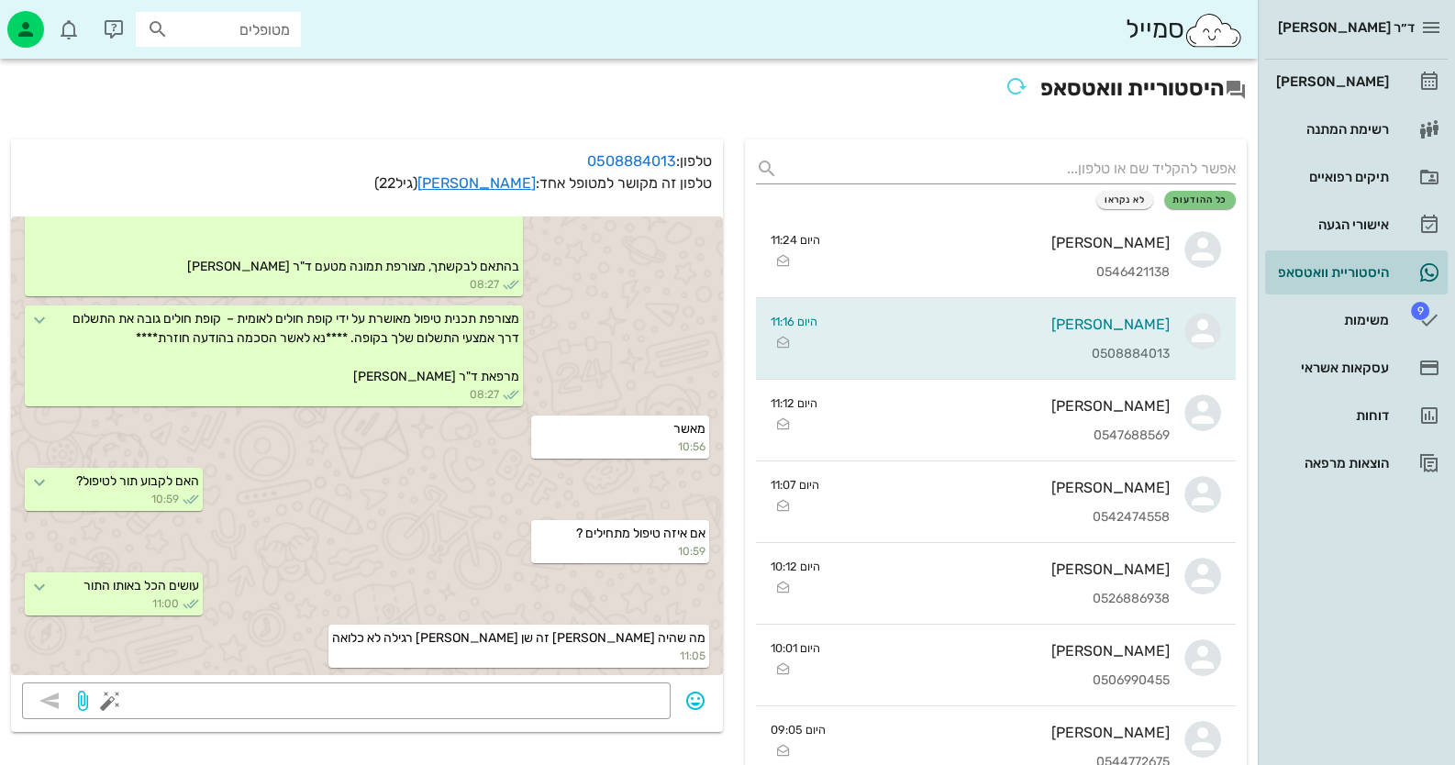
scroll to position [1260, 0]
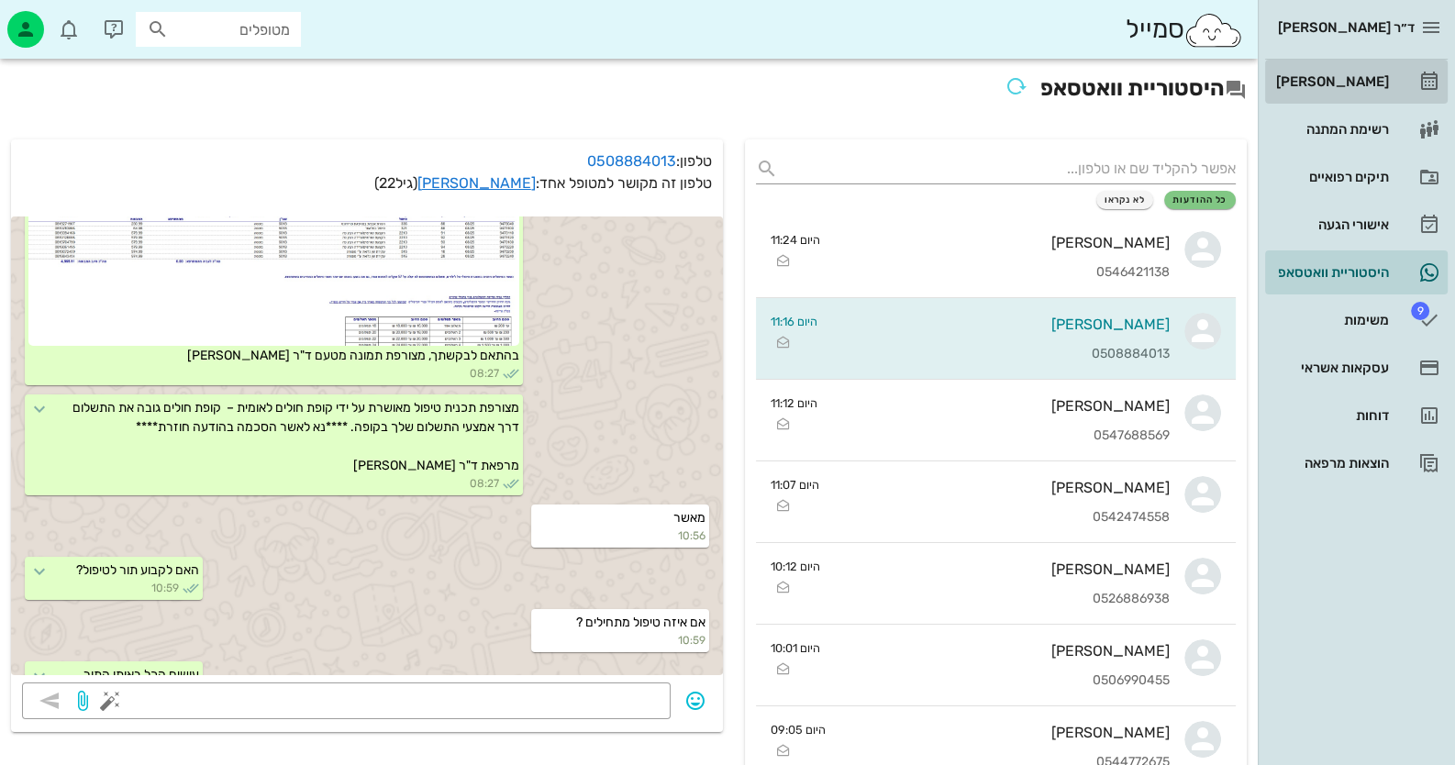
click at [1410, 72] on link "[PERSON_NAME]" at bounding box center [1356, 82] width 183 height 44
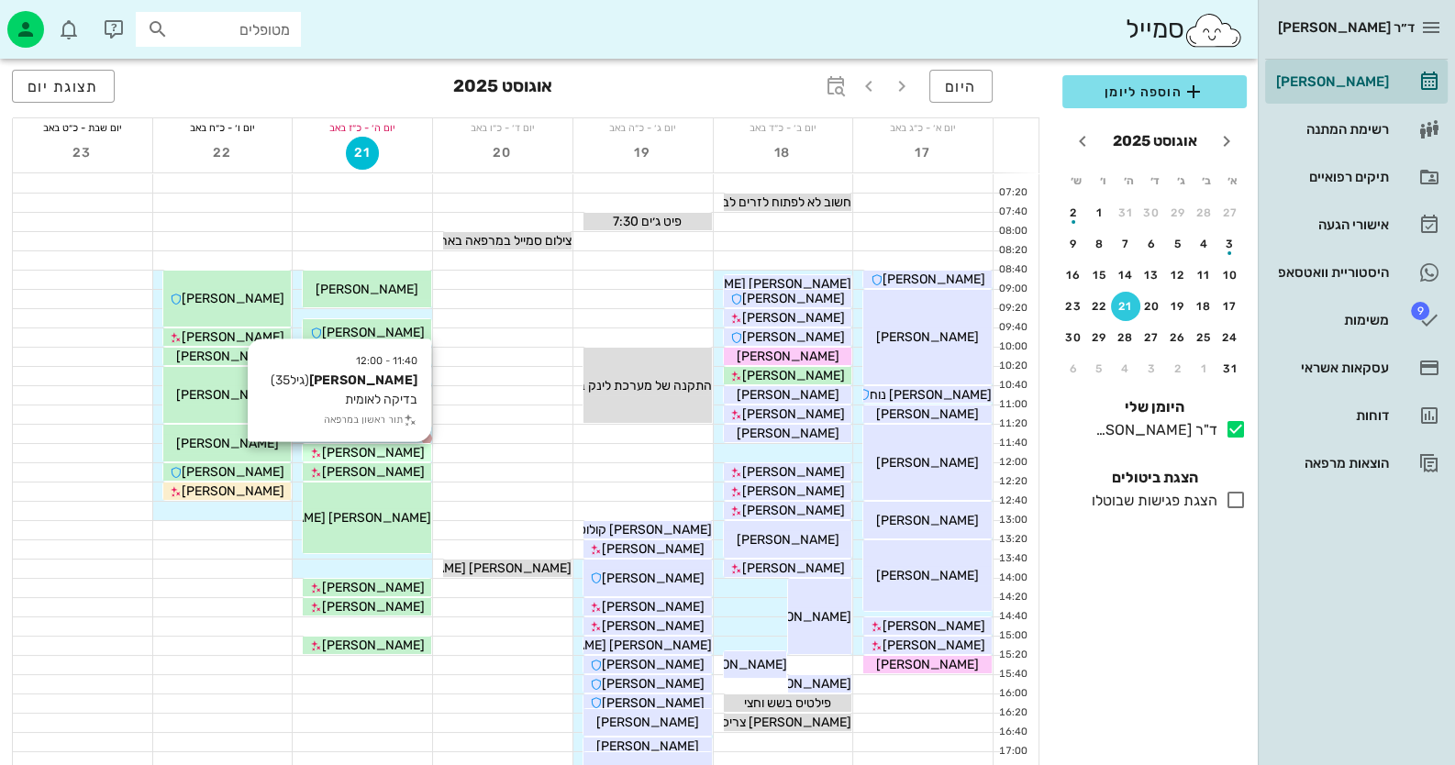
click at [411, 445] on div "[PERSON_NAME]" at bounding box center [367, 452] width 128 height 19
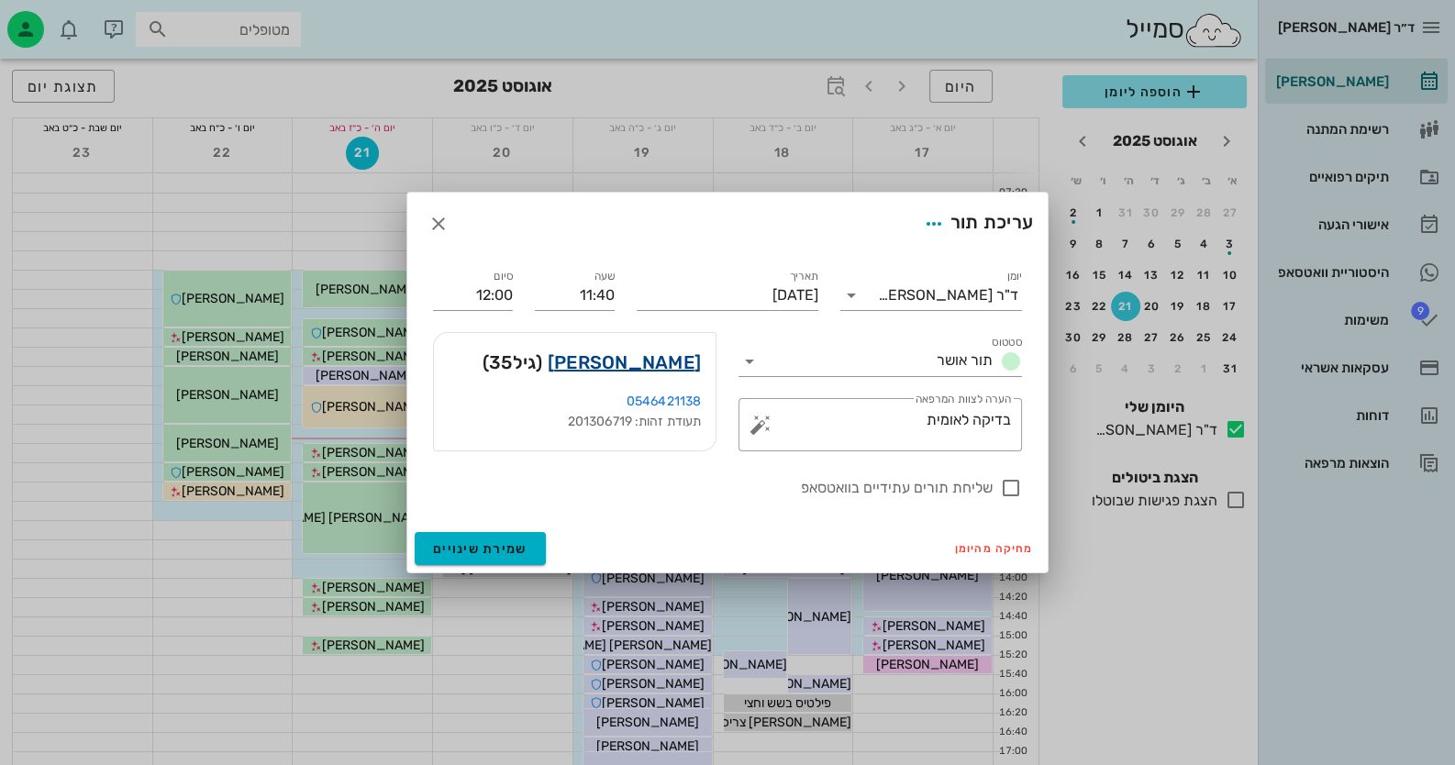
click at [681, 366] on link "[PERSON_NAME]" at bounding box center [624, 362] width 153 height 29
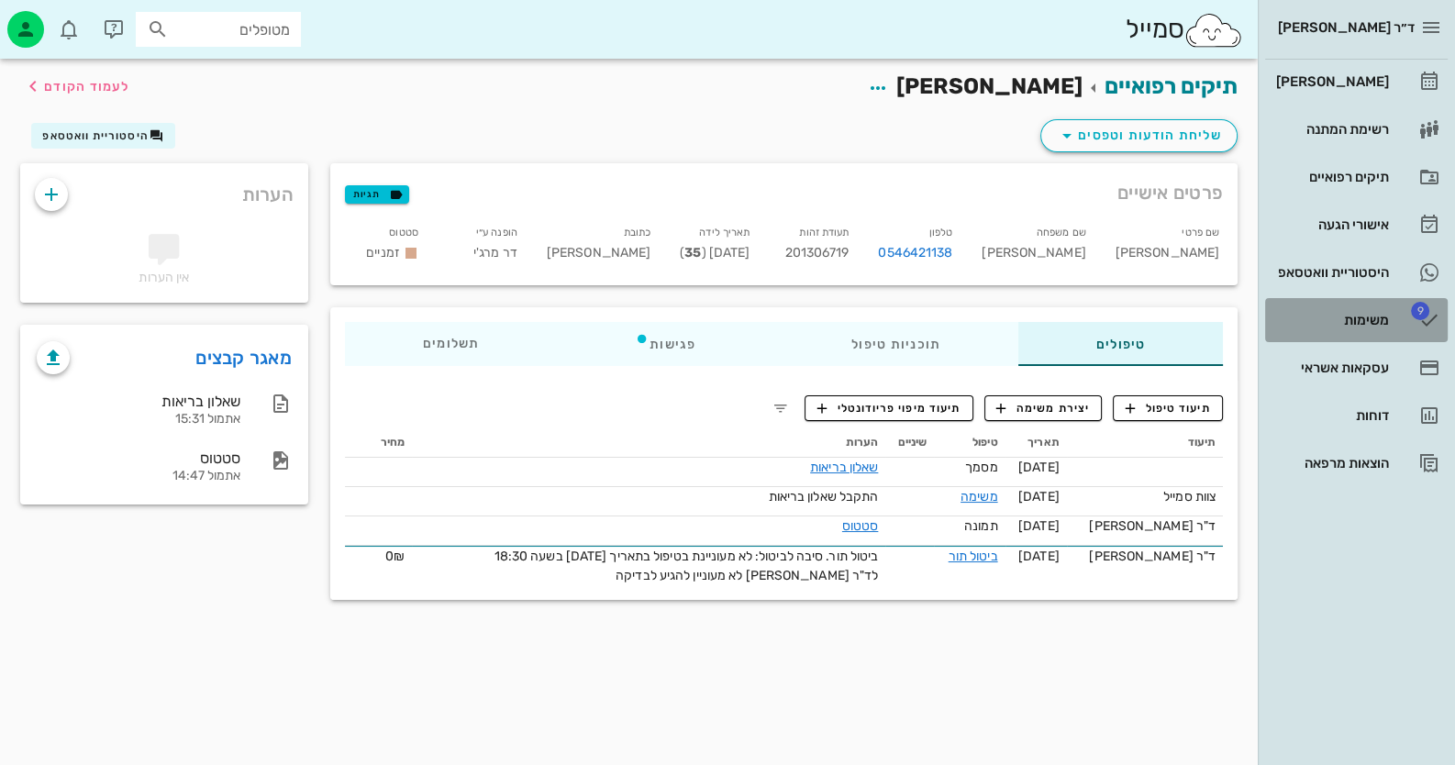
click at [1355, 311] on div "משימות" at bounding box center [1330, 319] width 117 height 29
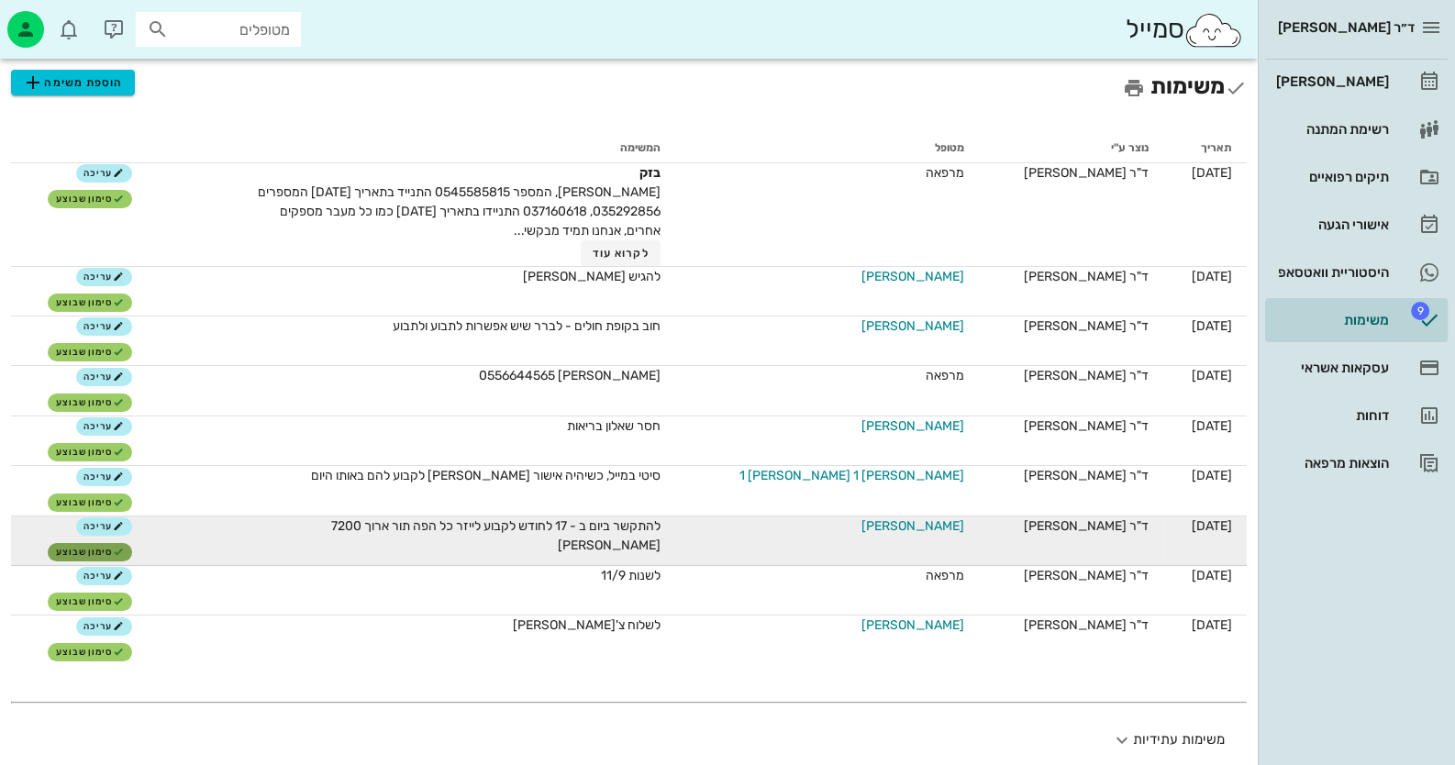
click at [101, 548] on span "סימון שבוצע" at bounding box center [90, 552] width 68 height 11
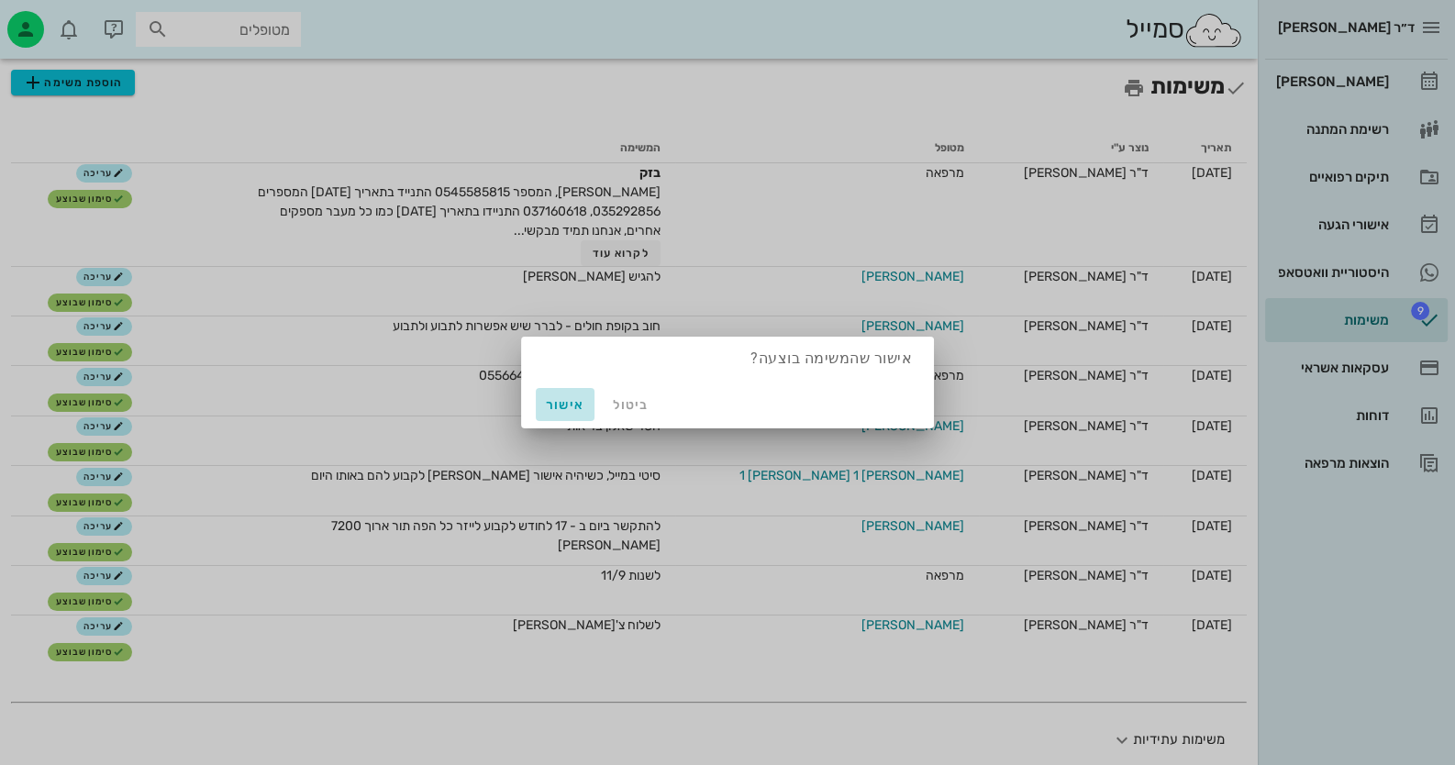
click at [537, 405] on button "אישור" at bounding box center [565, 404] width 59 height 33
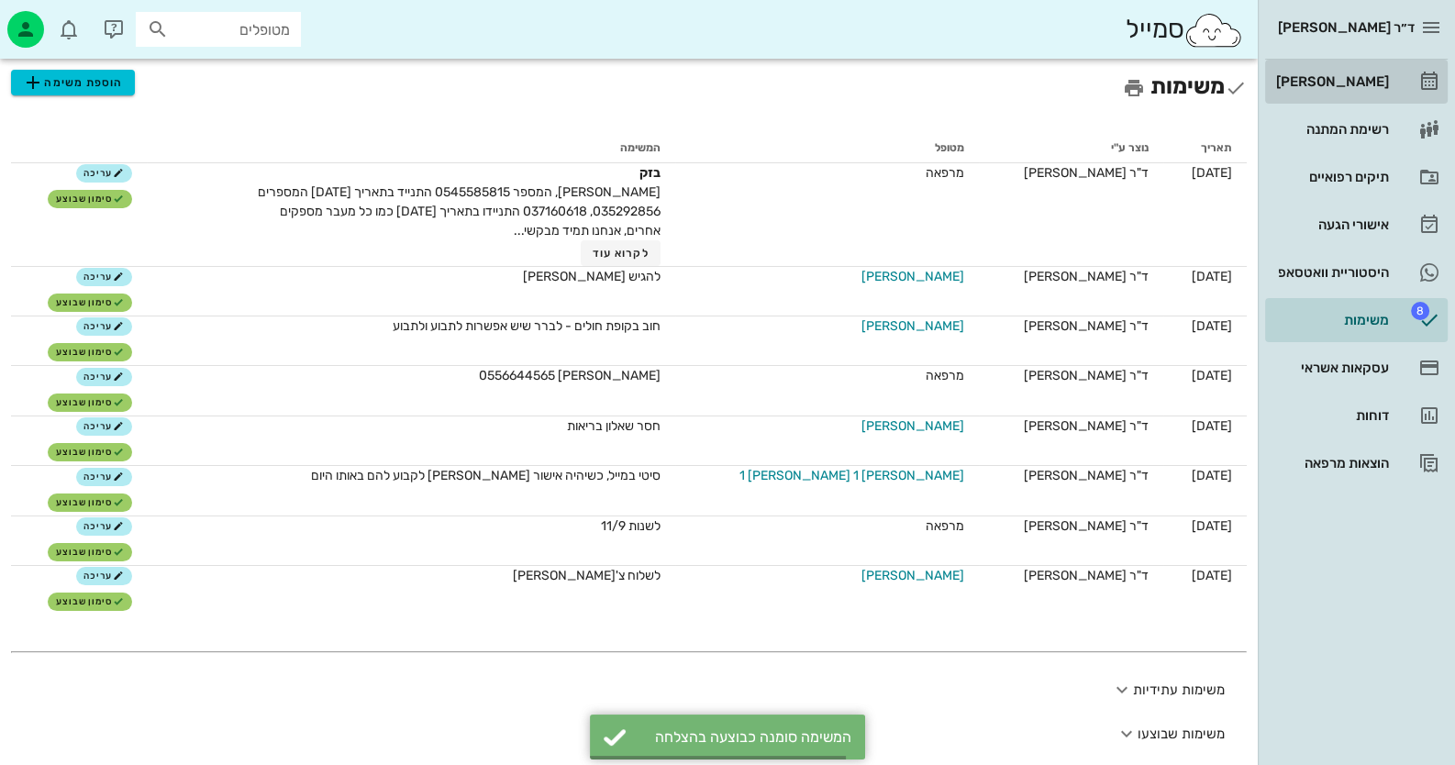
click at [1411, 95] on link "[PERSON_NAME]" at bounding box center [1356, 82] width 183 height 44
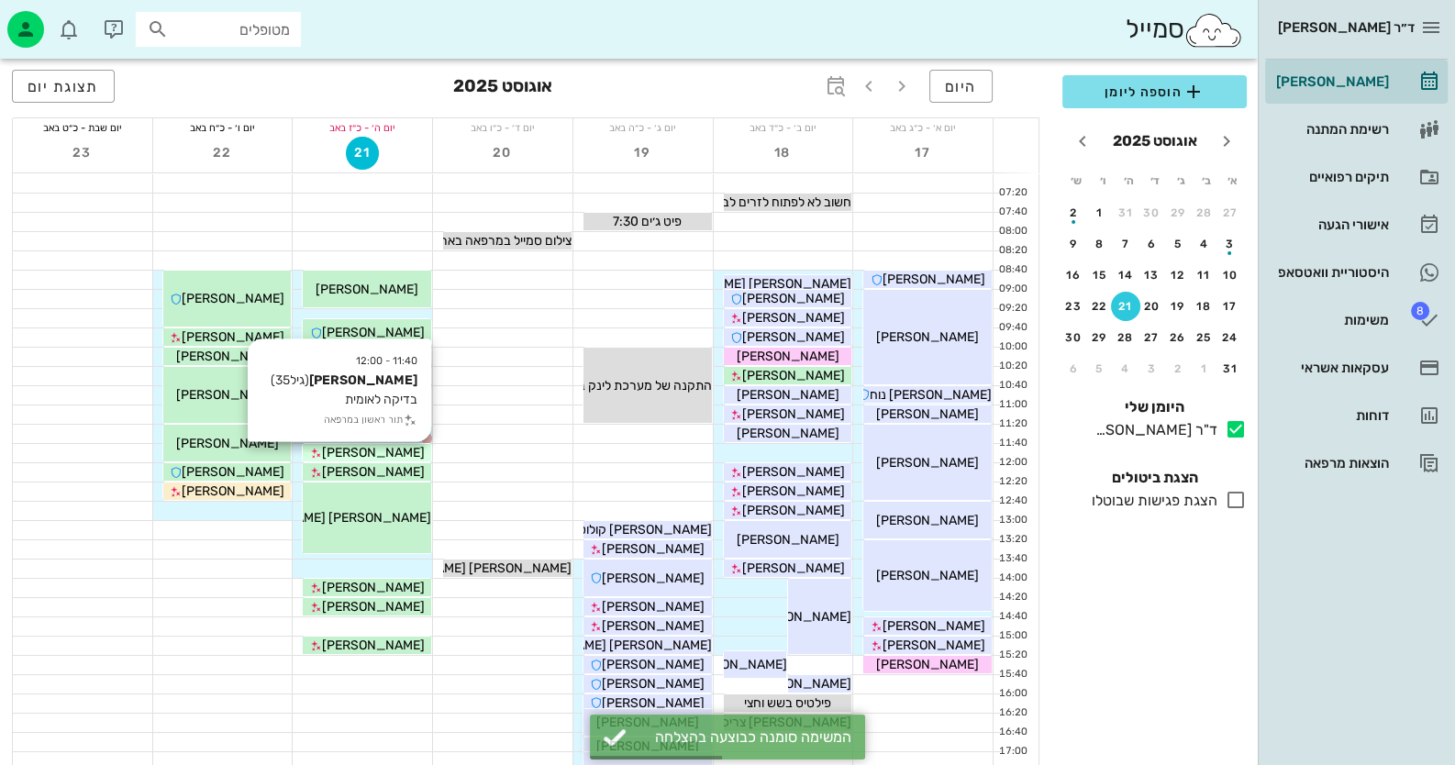
click at [404, 451] on div "[PERSON_NAME]" at bounding box center [367, 452] width 128 height 19
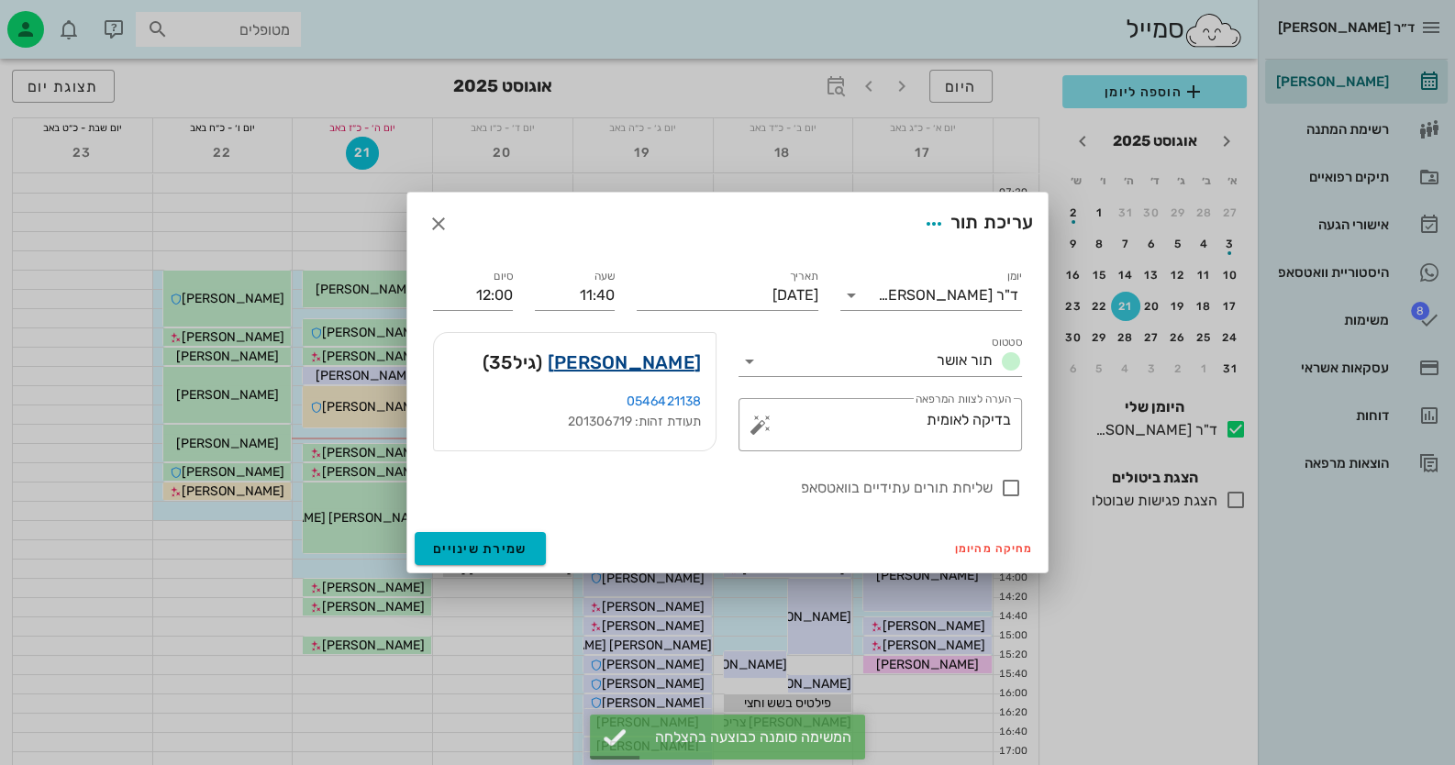
click at [697, 361] on link "[PERSON_NAME]" at bounding box center [624, 362] width 153 height 29
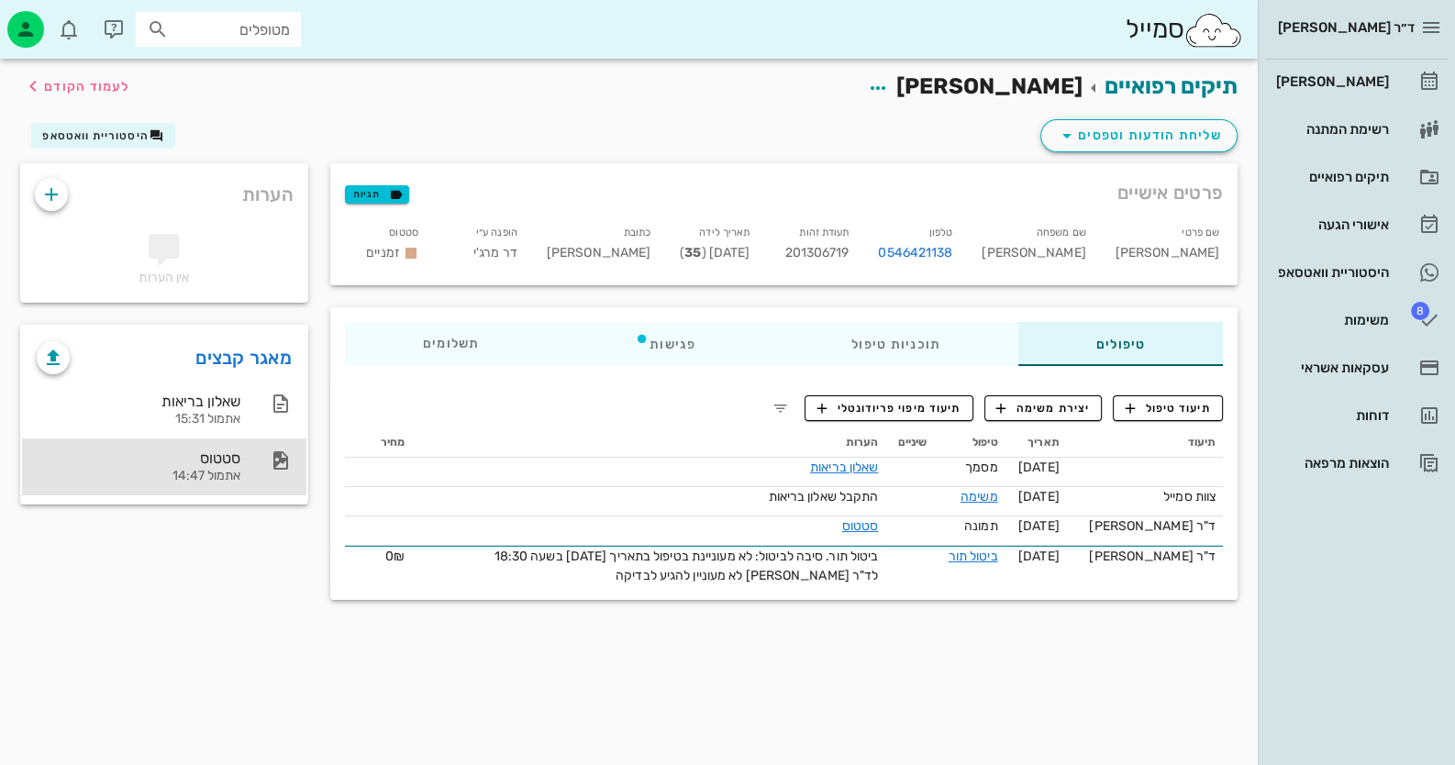
click at [238, 454] on div "סטטוס" at bounding box center [139, 458] width 204 height 17
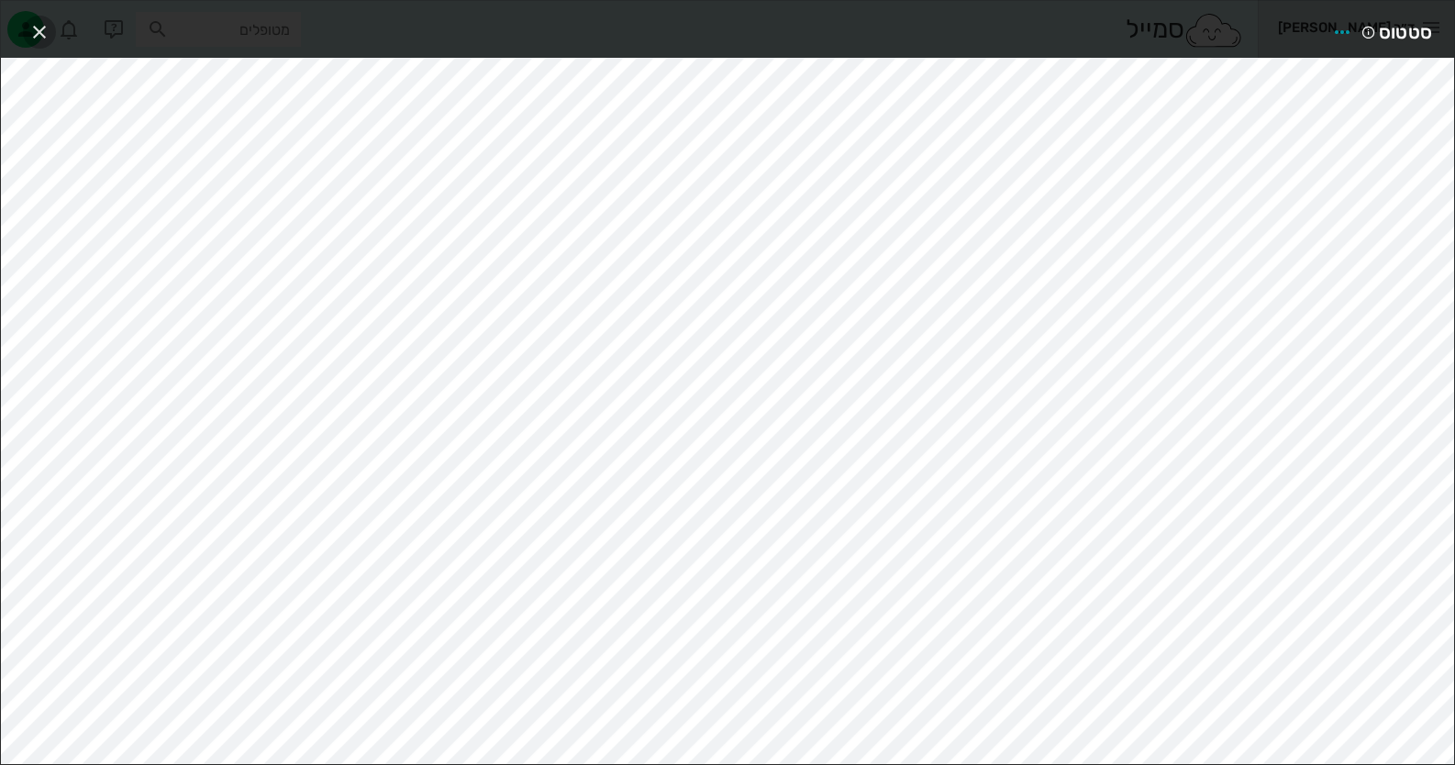
click at [48, 29] on icon "button" at bounding box center [39, 32] width 22 height 22
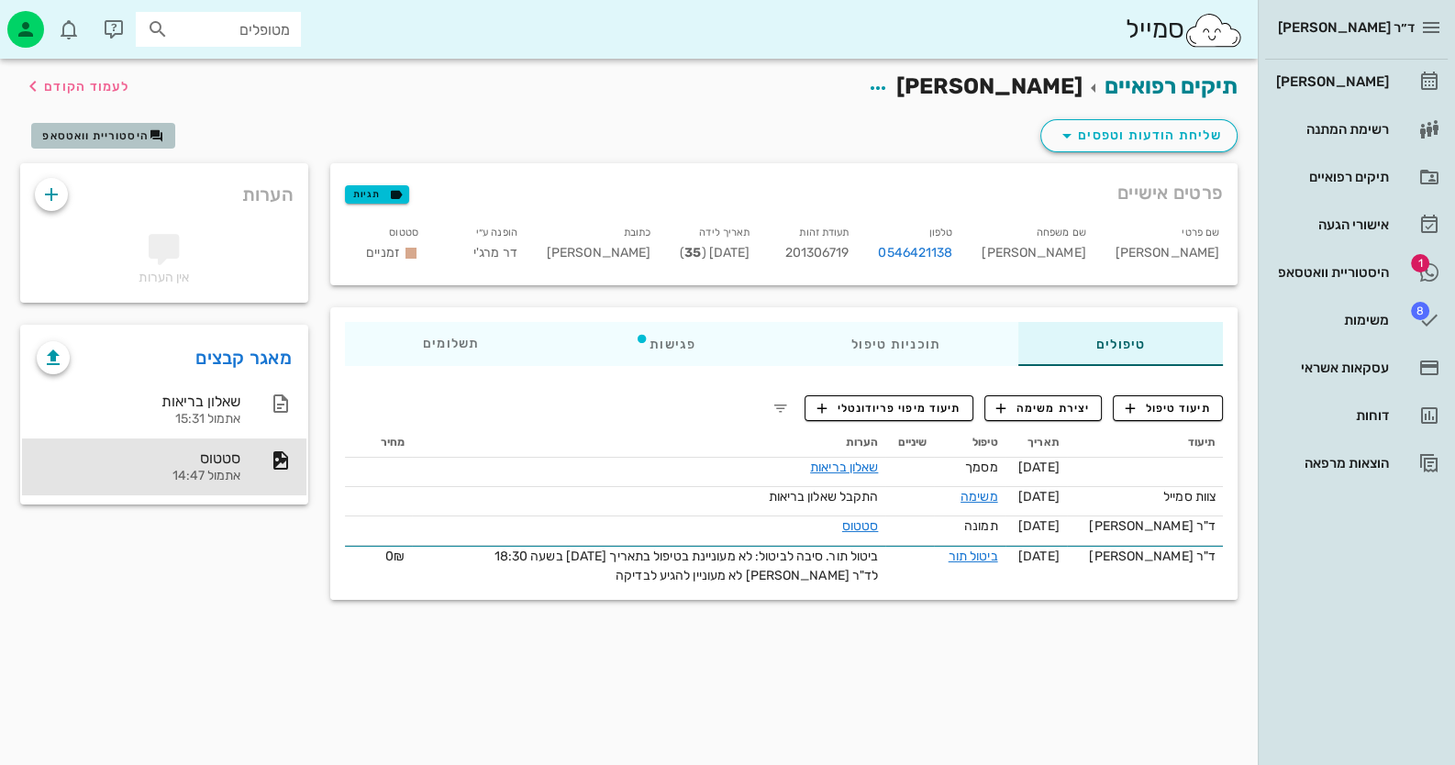
click at [151, 147] on button "היסטוריית וואטסאפ" at bounding box center [103, 136] width 144 height 26
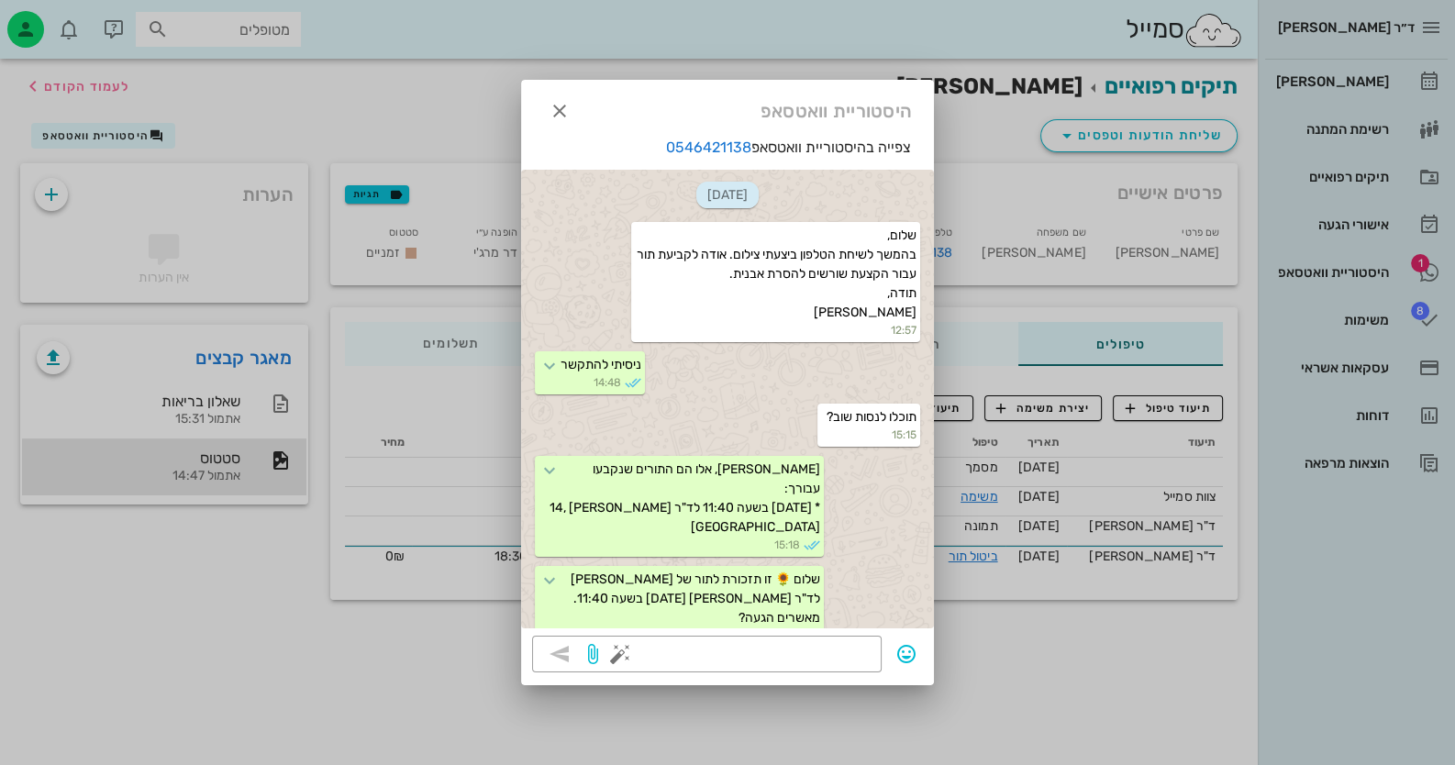
scroll to position [790, 0]
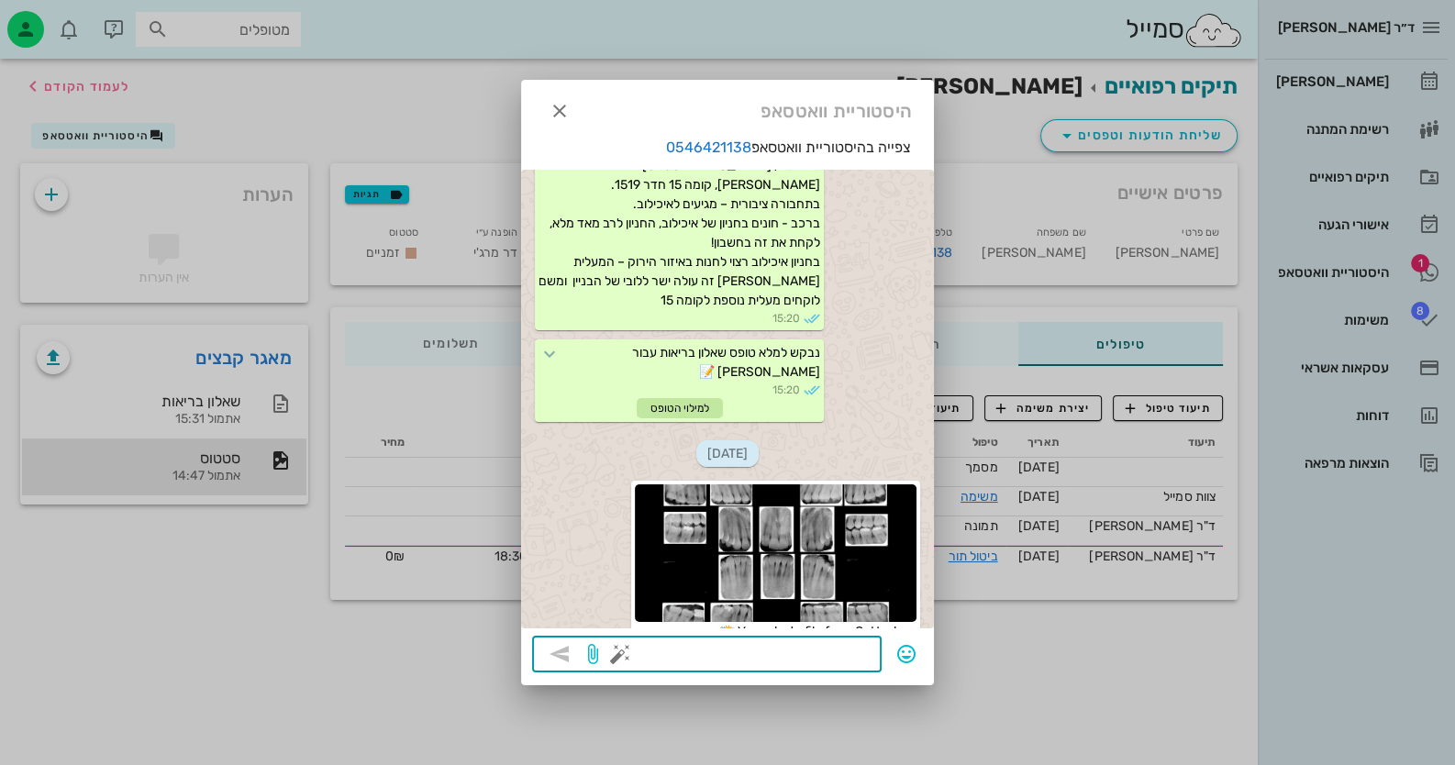
paste textarea "שלום רב, אלה המוצרים המומלצים עבורך, ופרטי הקשר לרכישתם [URL][DOMAIN_NAME] תודה."
type textarea "שלום רב, אלה המוצרים המומלצים עבורך, ופרטי הקשר לרכישתם [URL][DOMAIN_NAME] תודה."
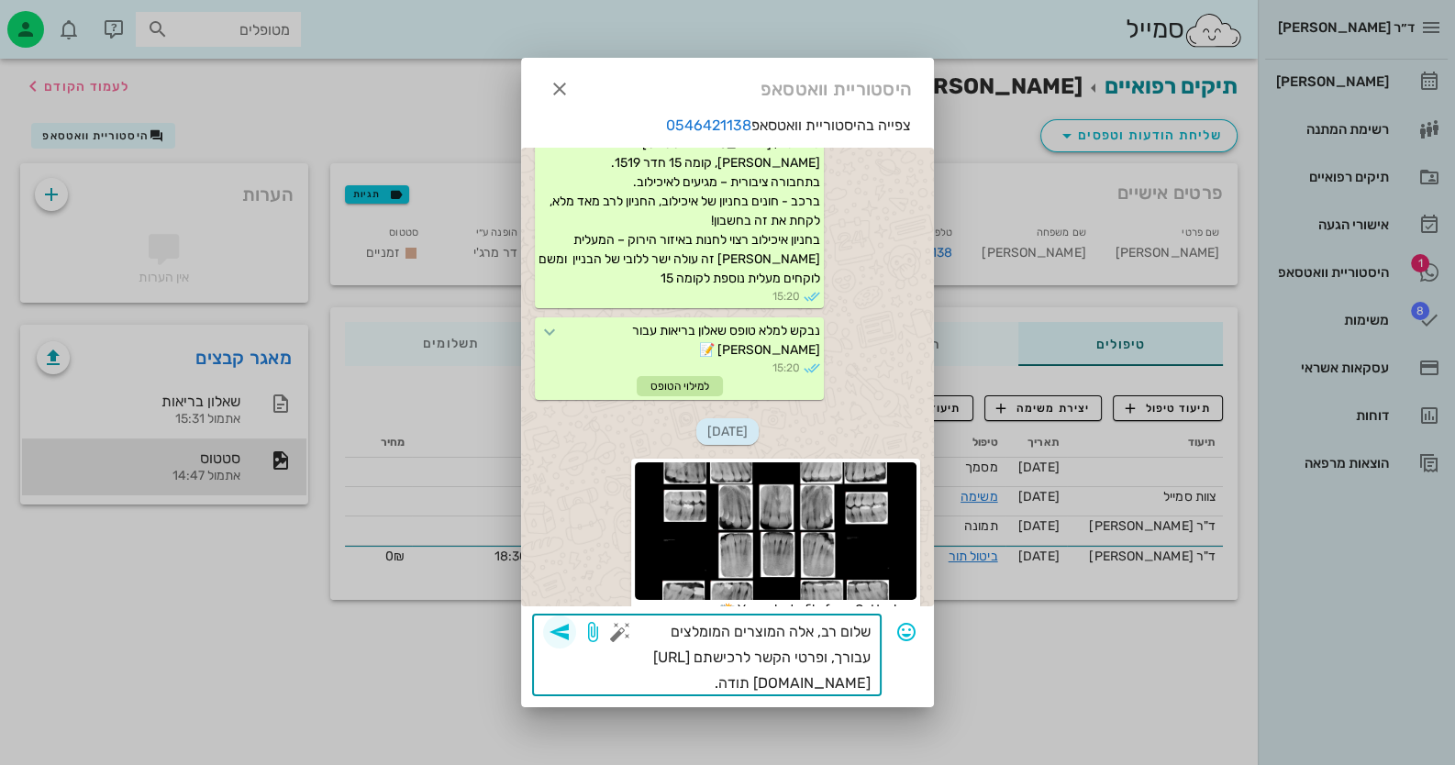
click at [572, 627] on span "button" at bounding box center [559, 632] width 33 height 22
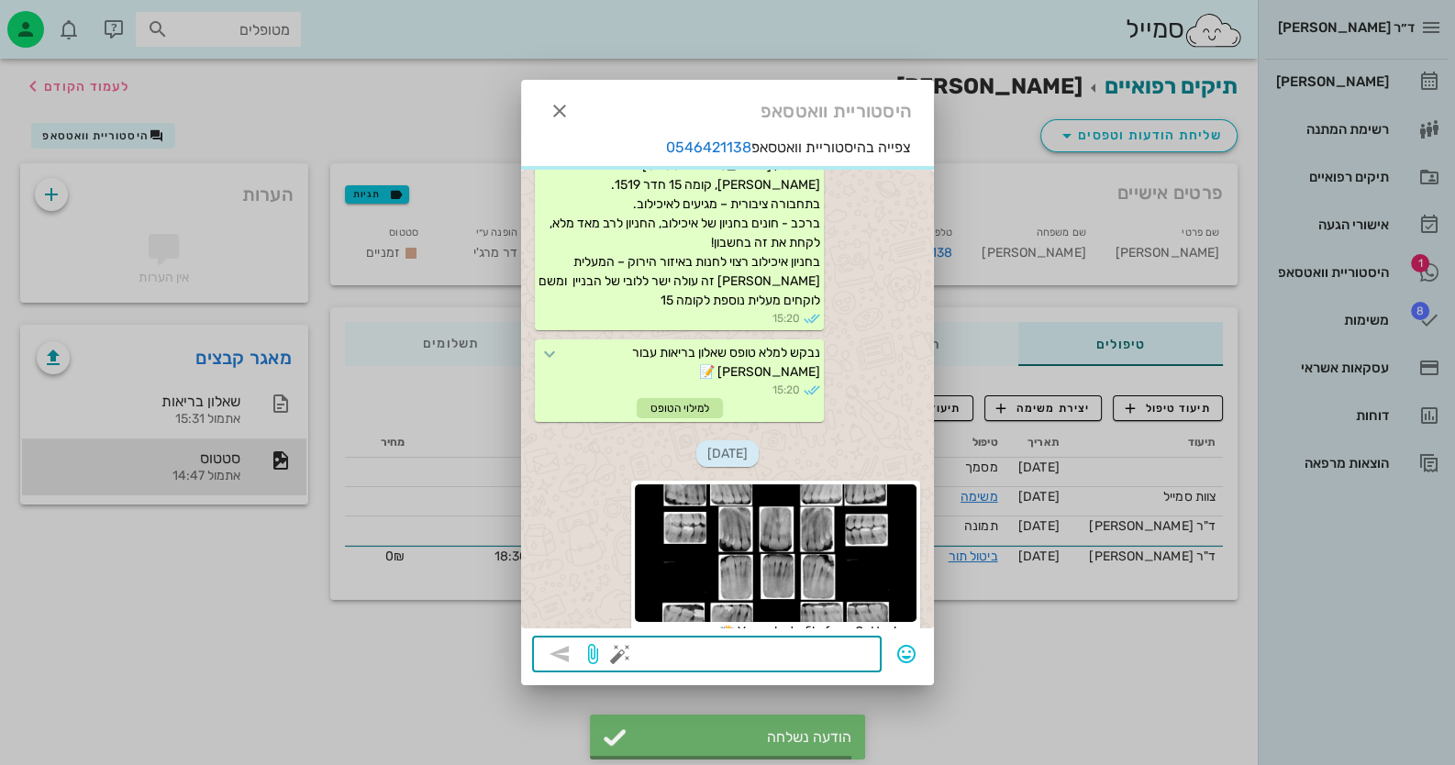
scroll to position [881, 0]
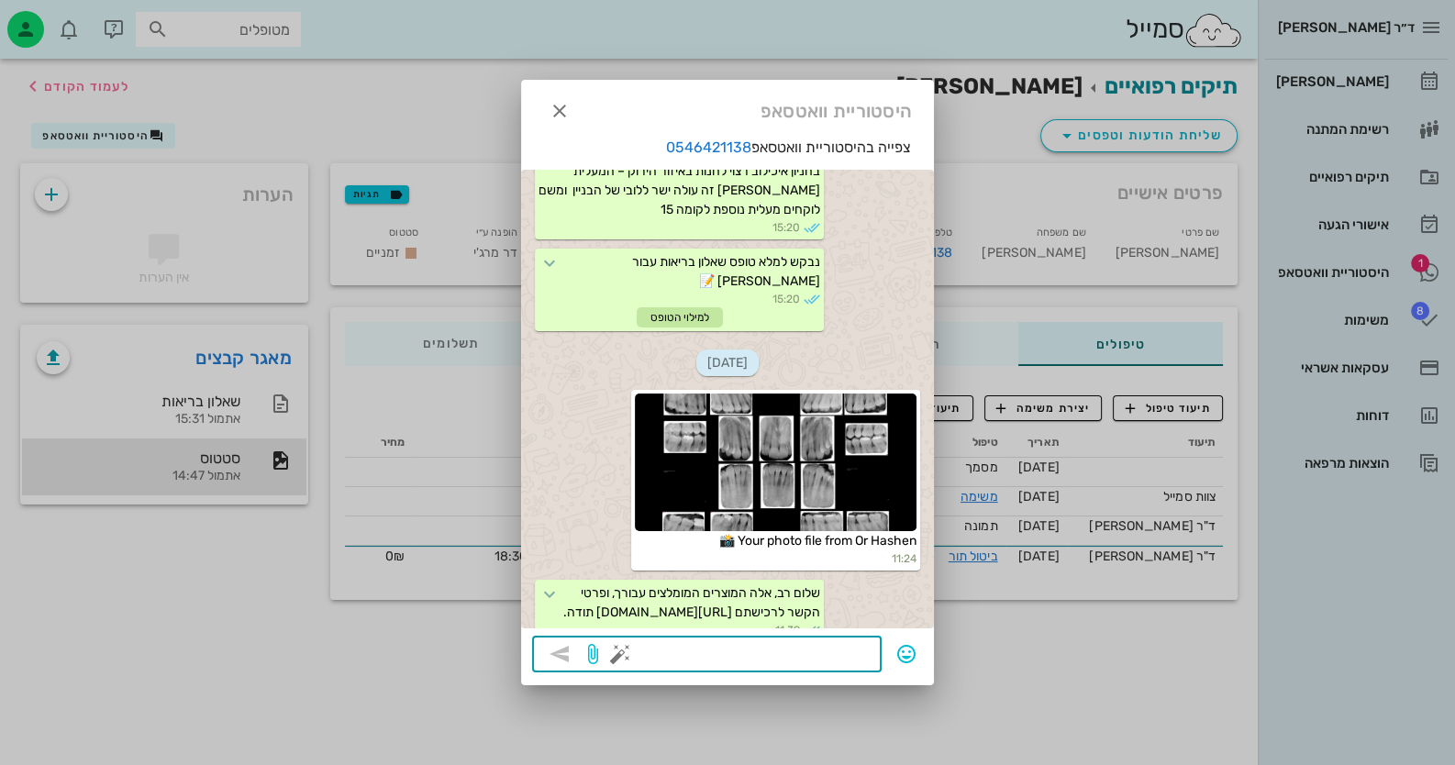
click at [1321, 286] on div at bounding box center [727, 382] width 1455 height 765
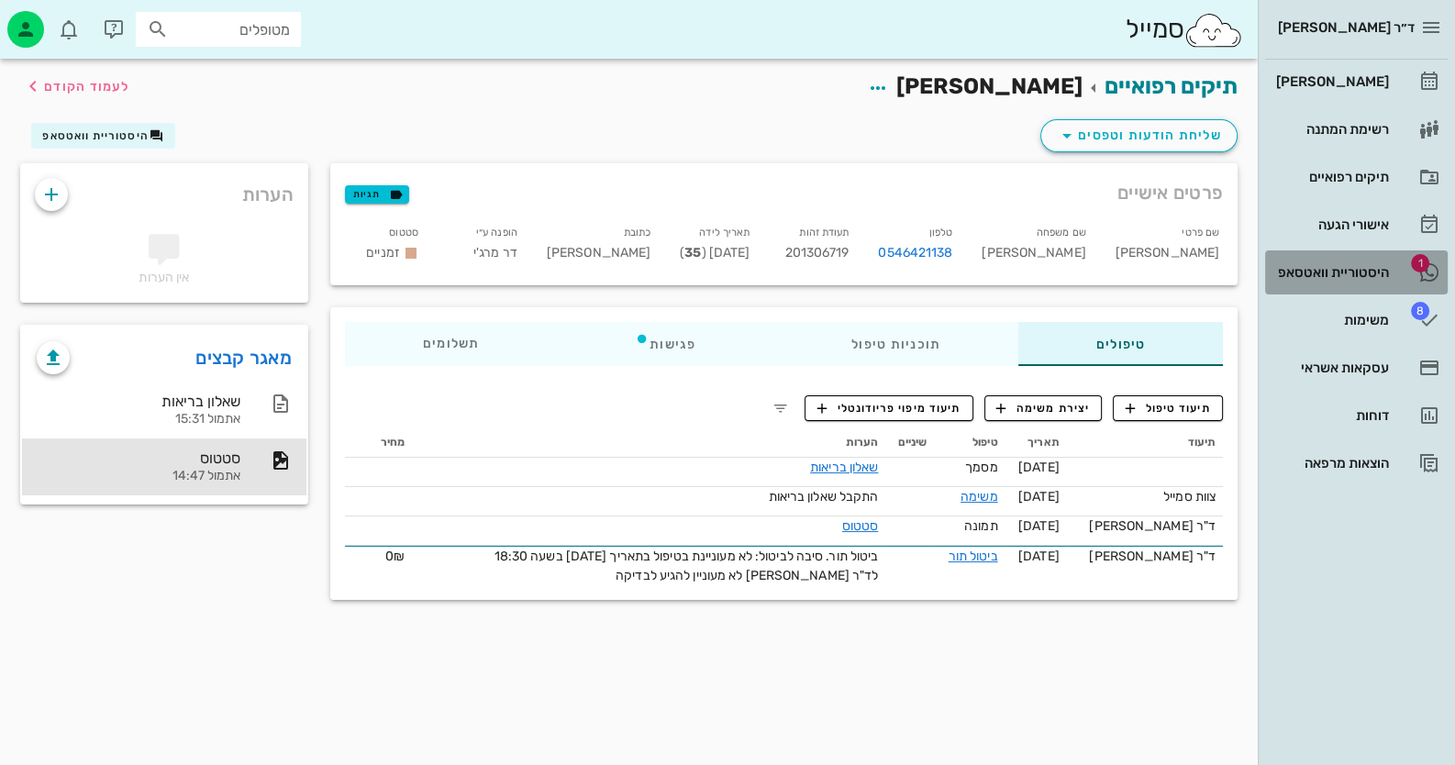
click at [1327, 265] on div "היסטוריית וואטסאפ" at bounding box center [1330, 272] width 117 height 15
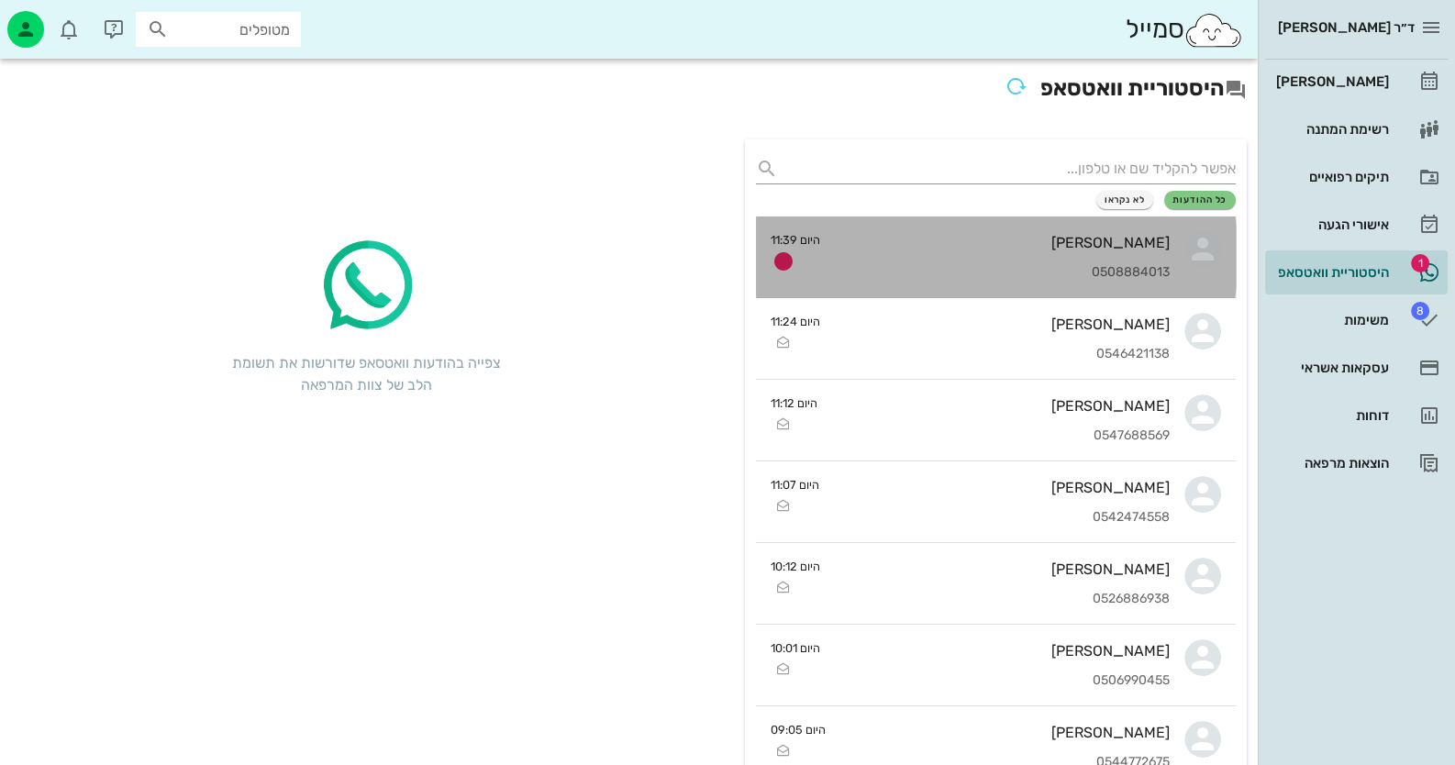
click at [849, 267] on div "0508884013" at bounding box center [1002, 273] width 335 height 16
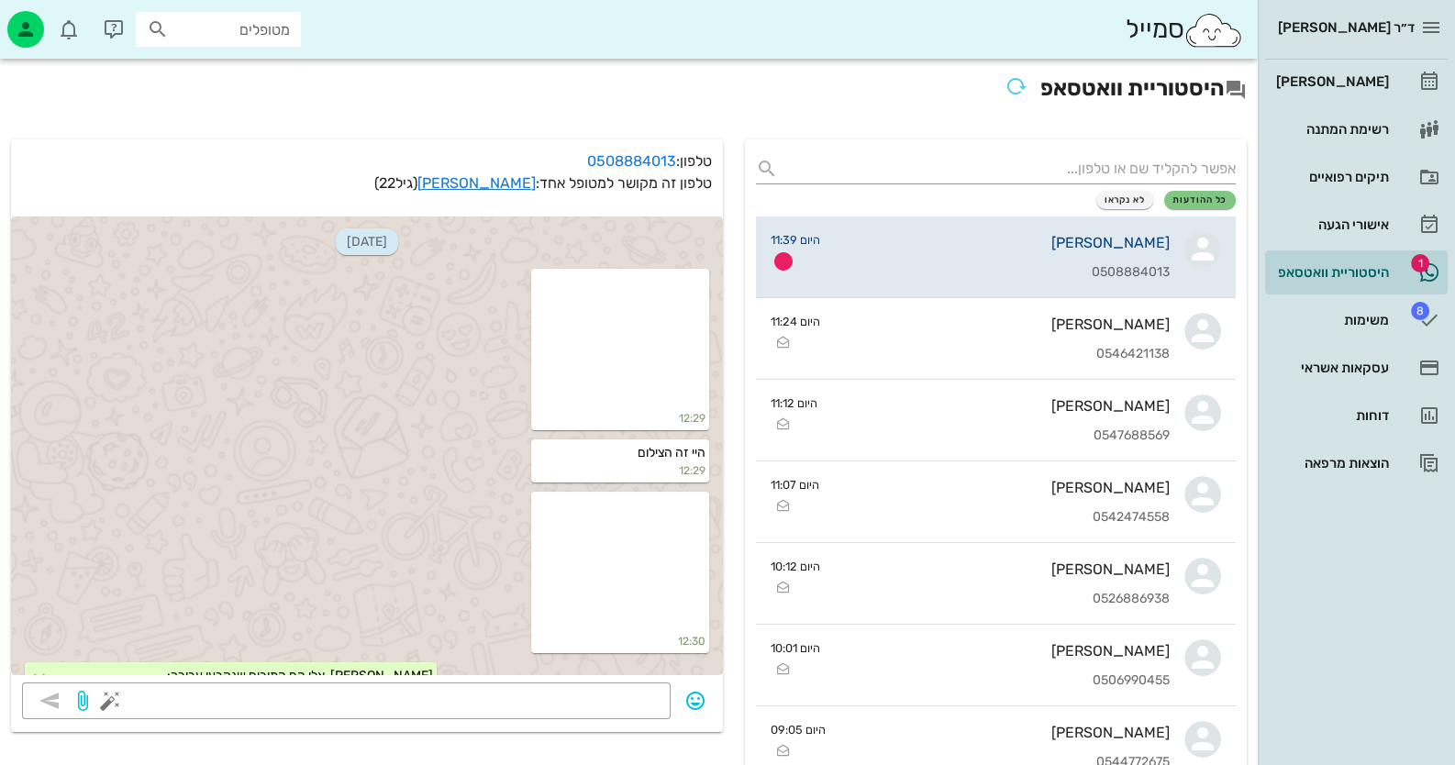
scroll to position [2269, 0]
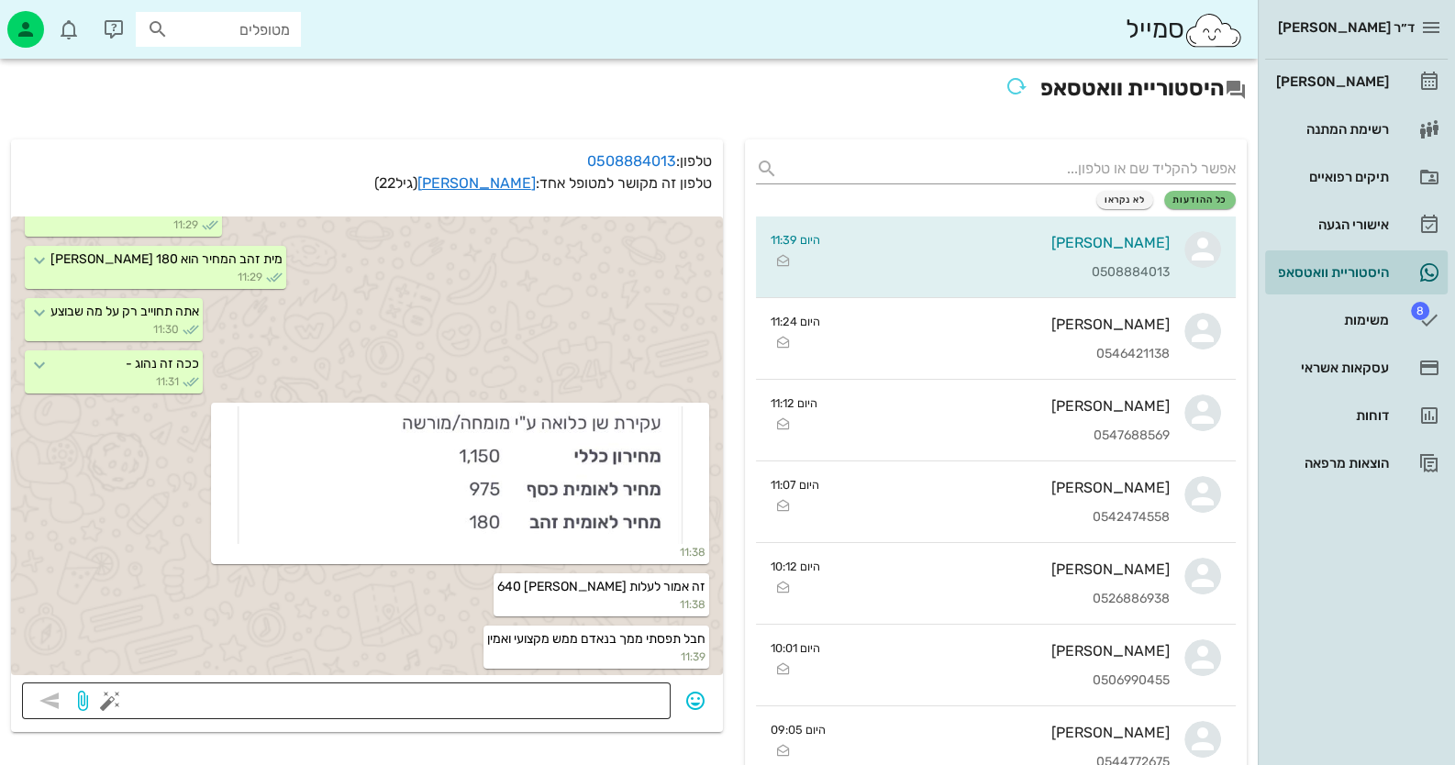
click at [619, 705] on textarea at bounding box center [387, 702] width 546 height 29
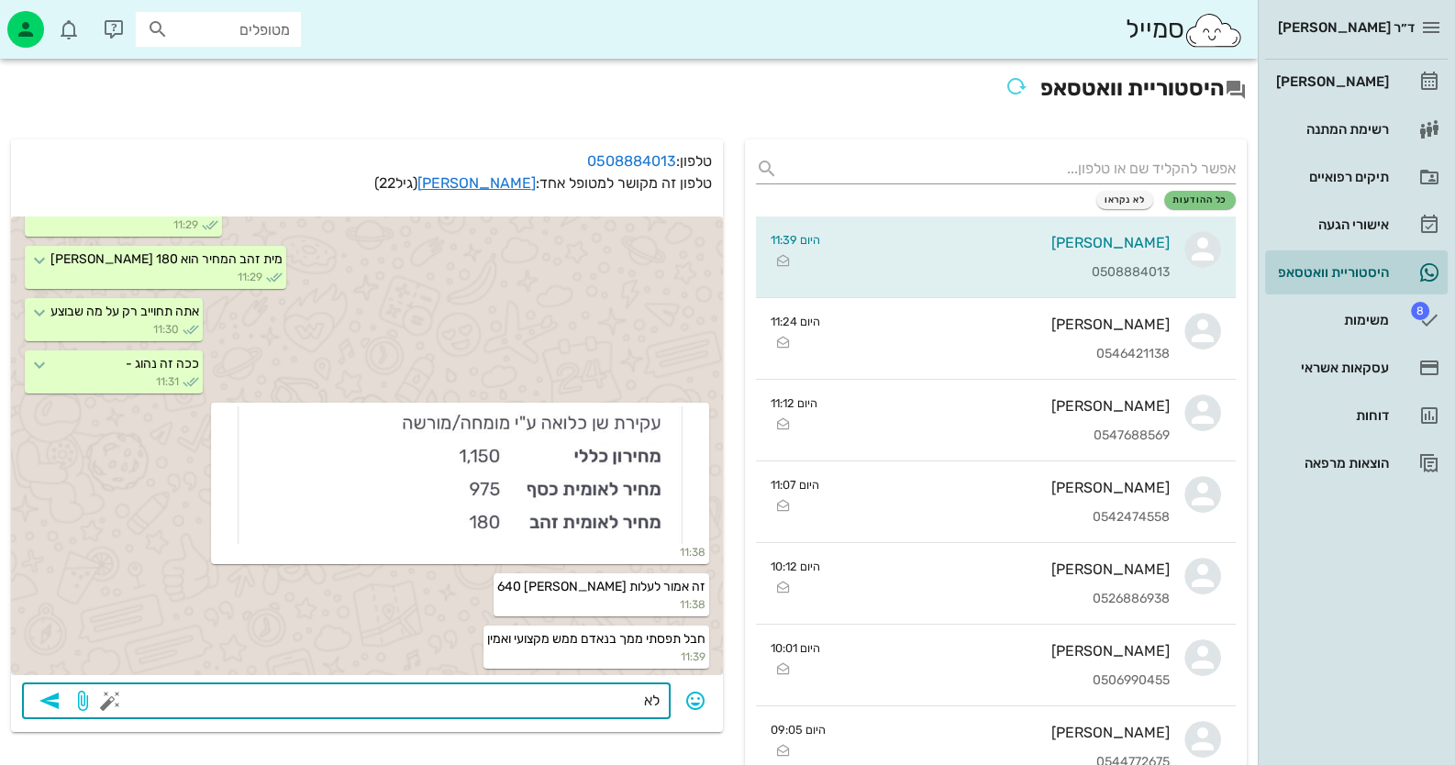
type textarea "ל"
type textarea "לא אני קובעת את המחיר"
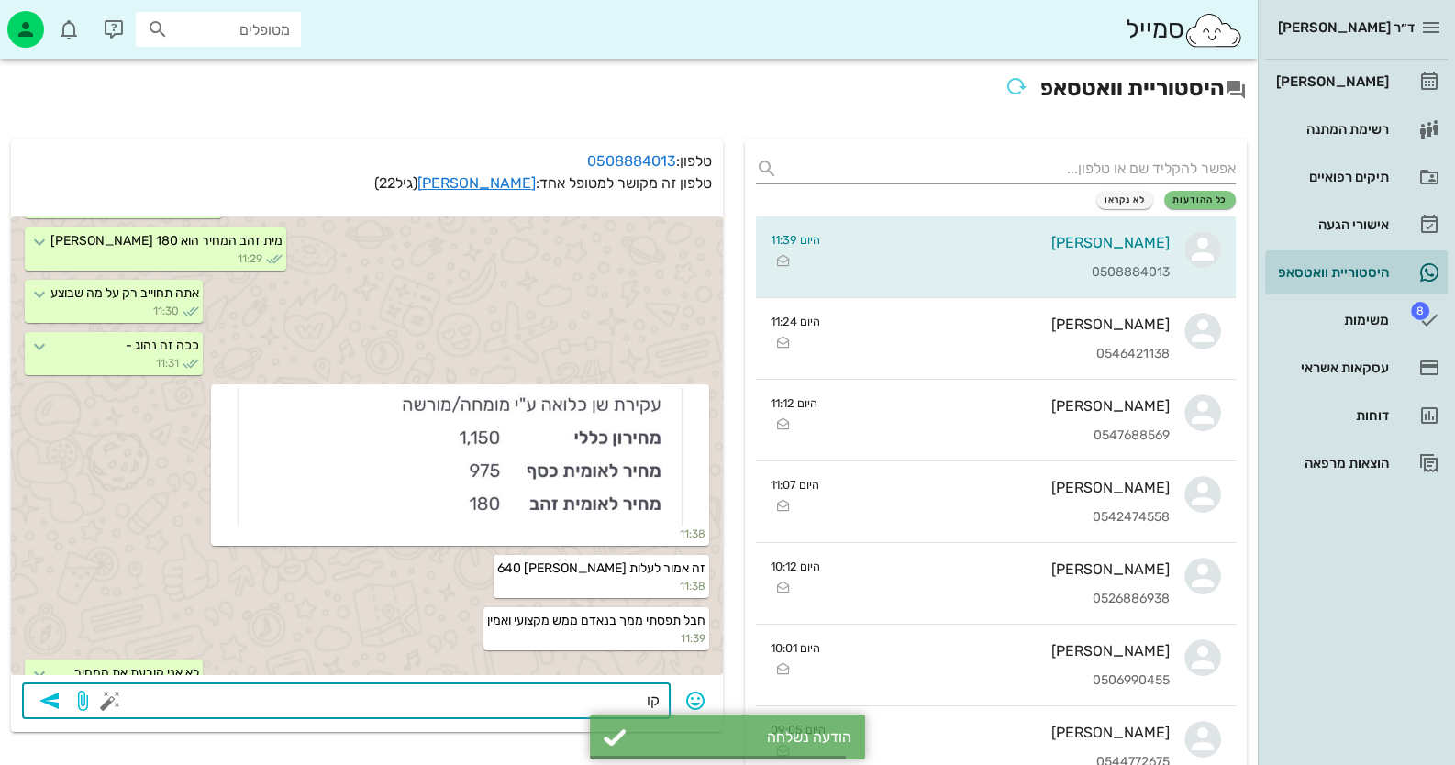
scroll to position [2321, 0]
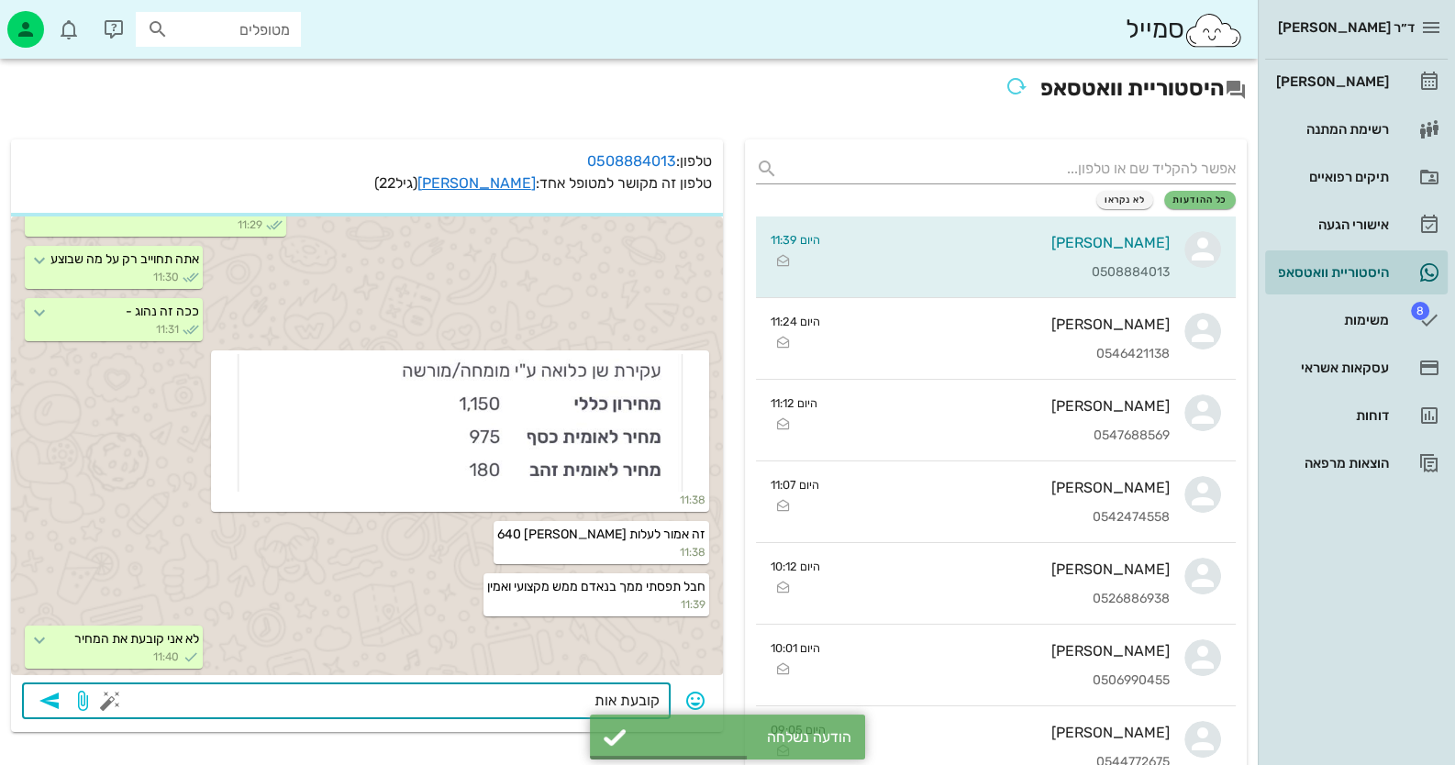
type textarea "קובעת אותו"
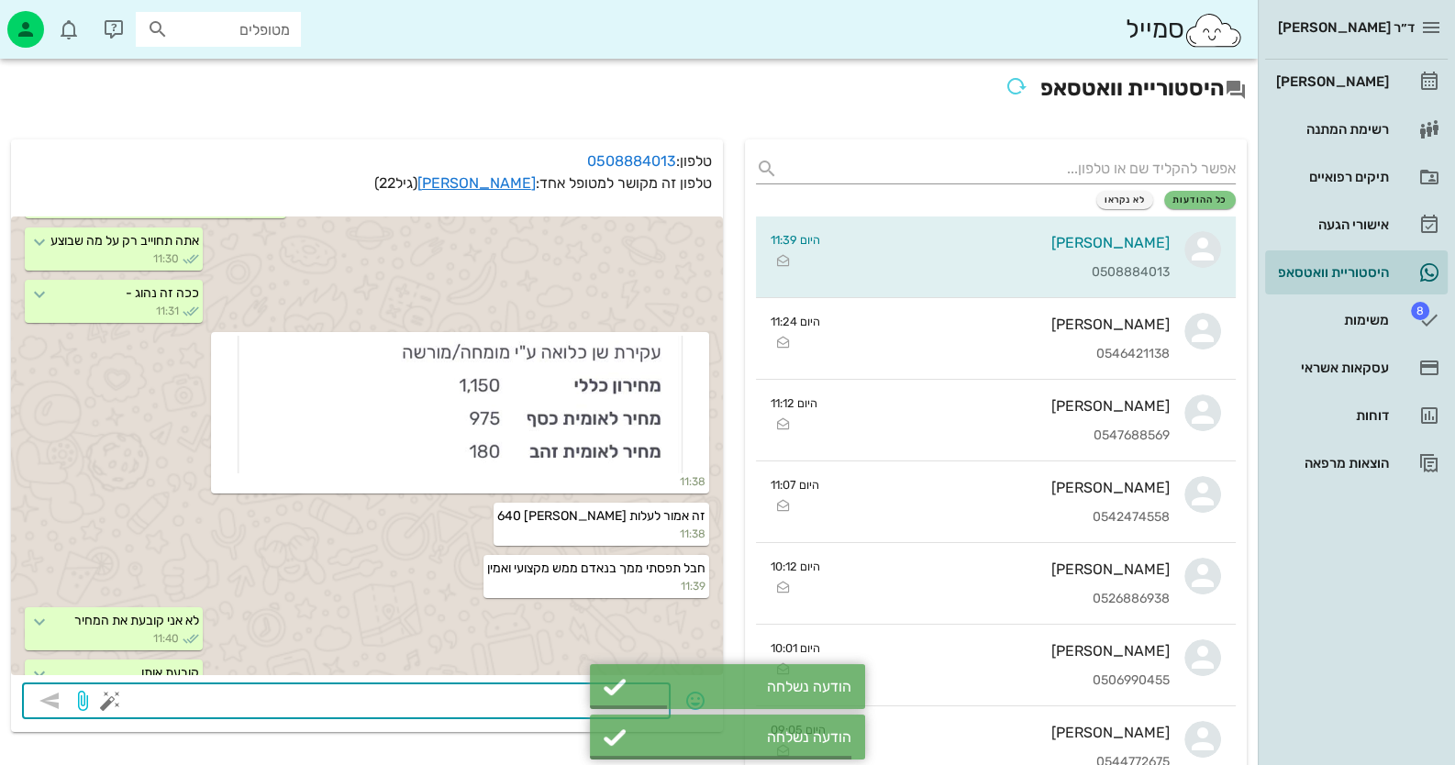
scroll to position [2373, 0]
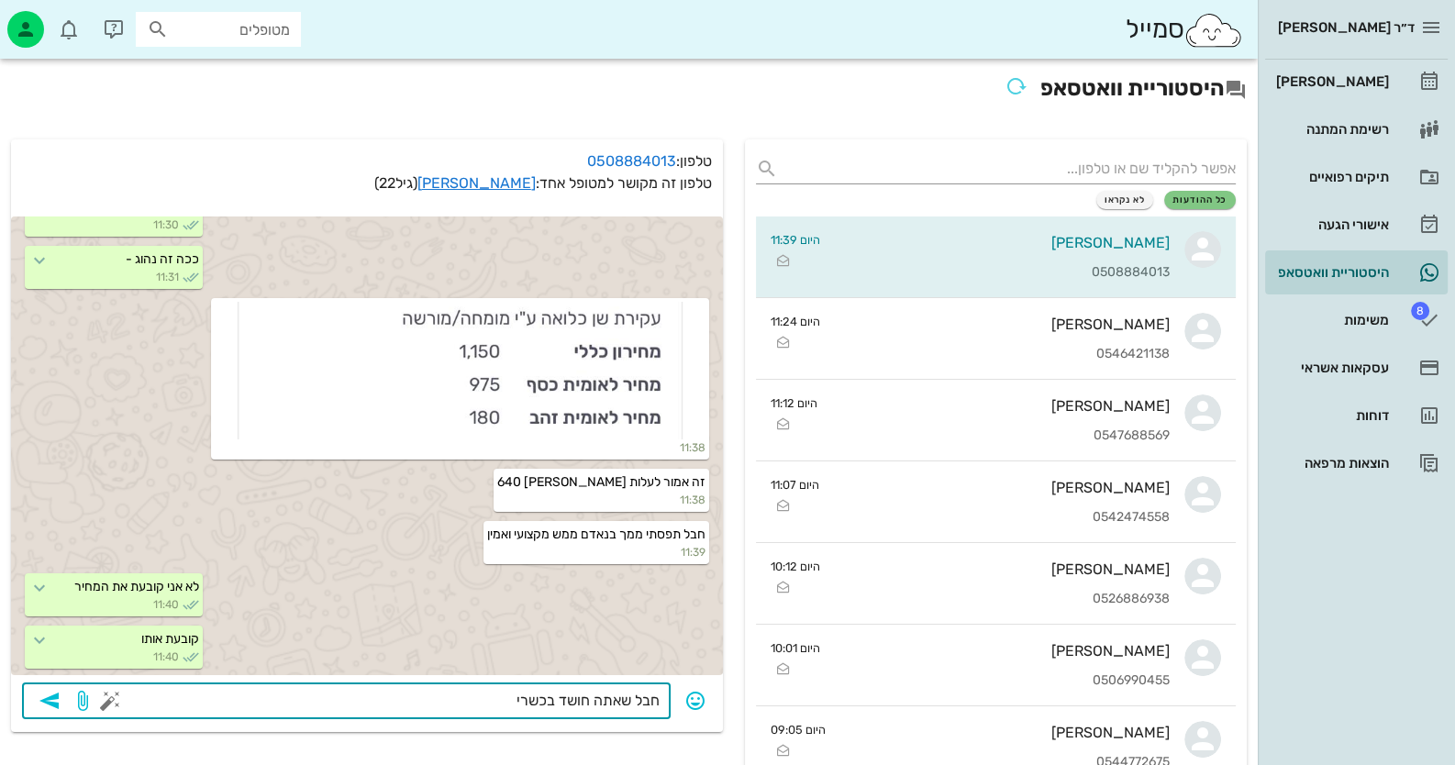
type textarea "חבל שאתה חושד בכשרים"
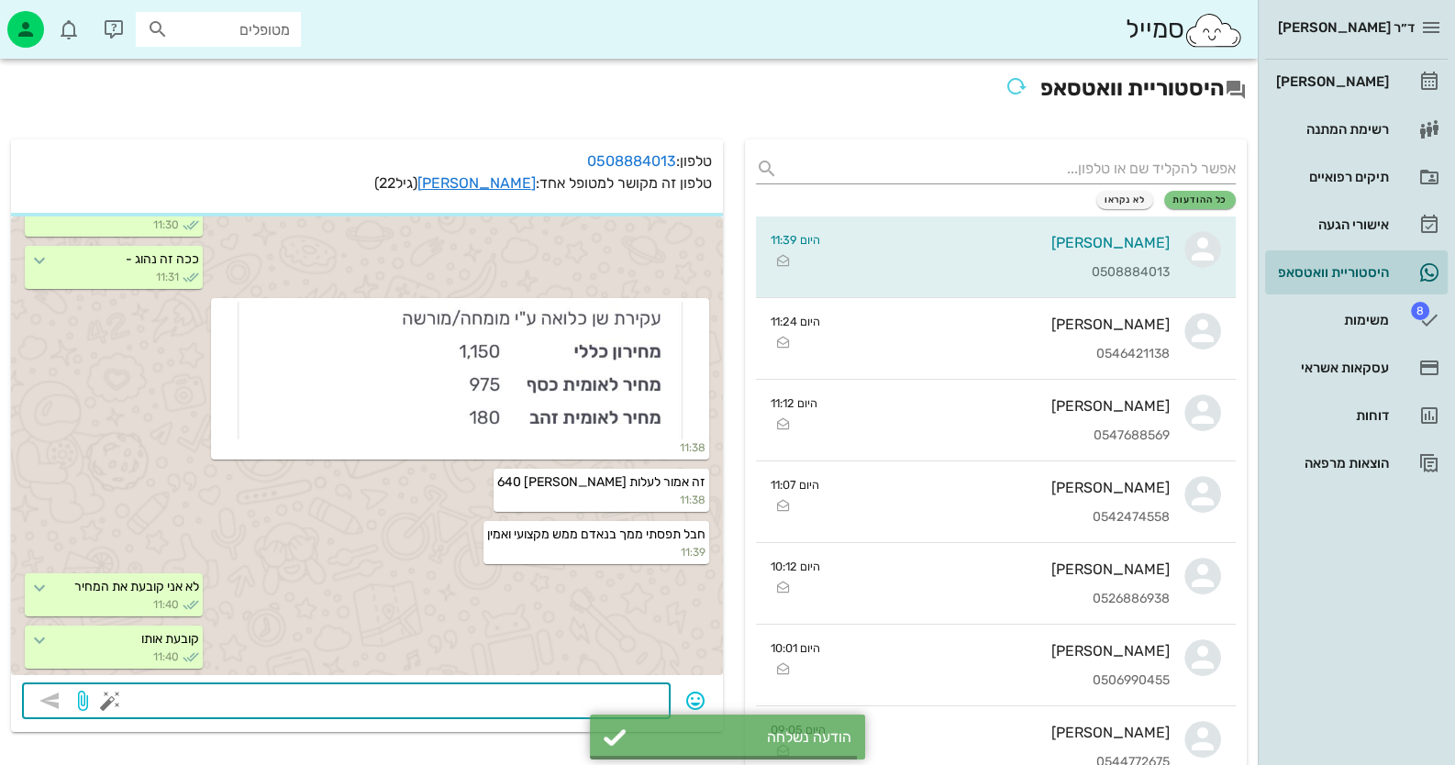
scroll to position [2426, 0]
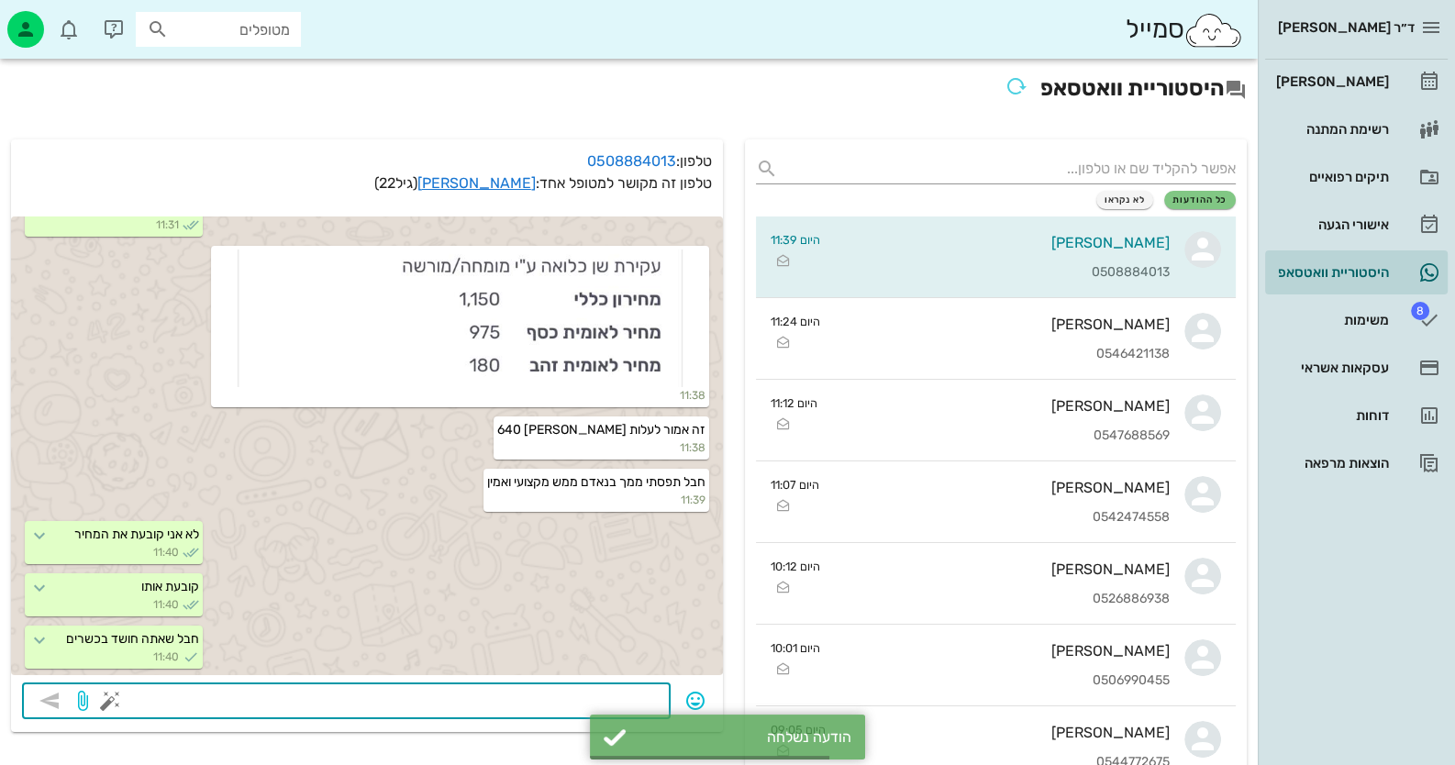
type textarea "ע"
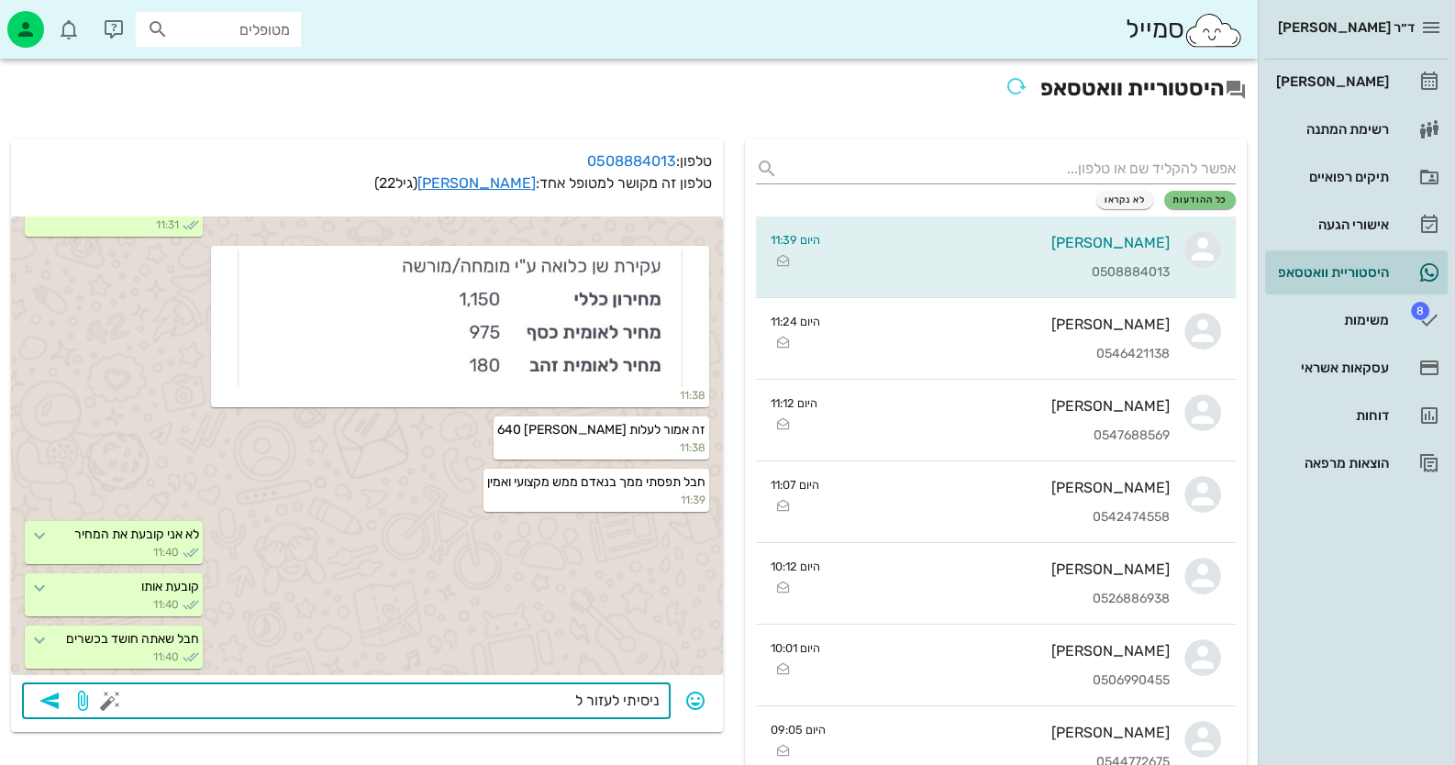
type textarea "ניסיתי לעזור לך"
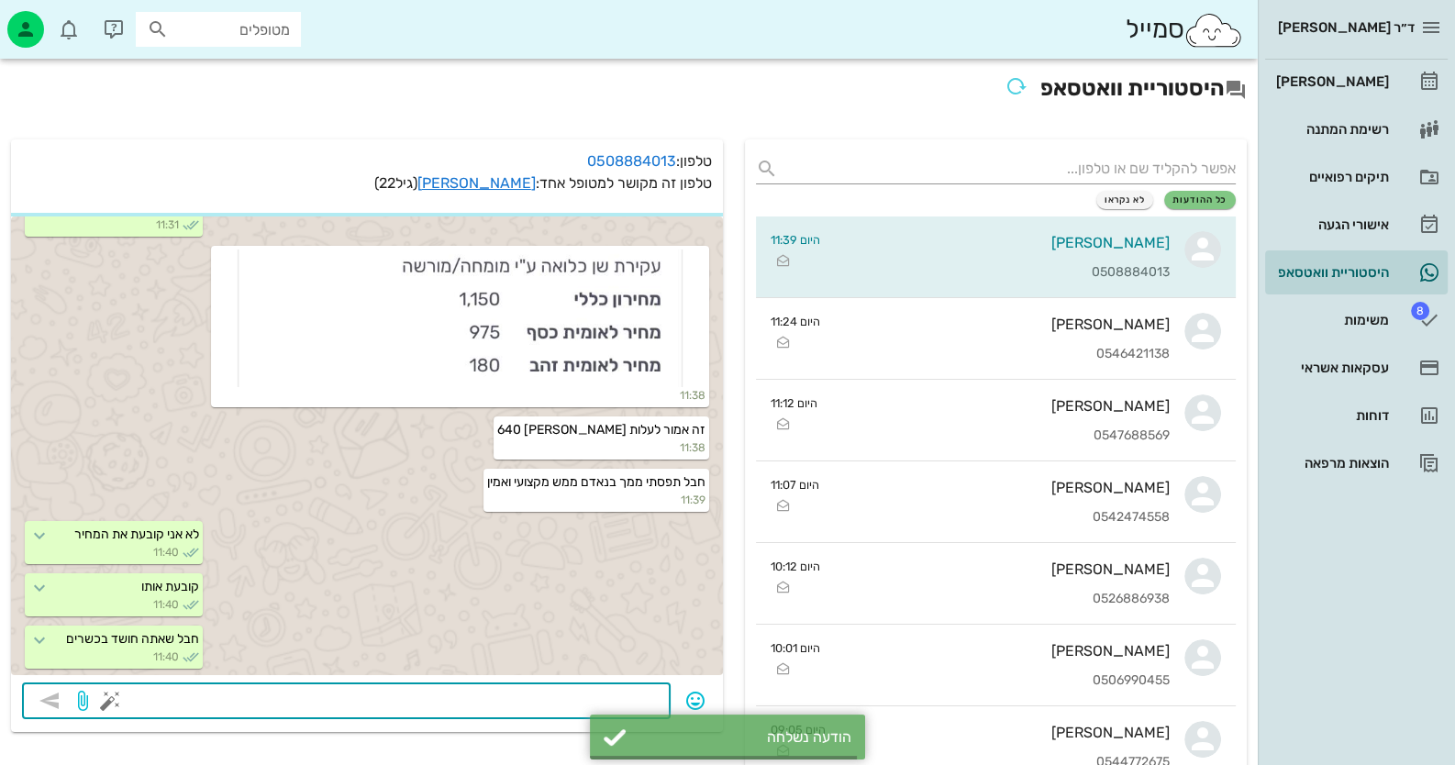
scroll to position [2477, 0]
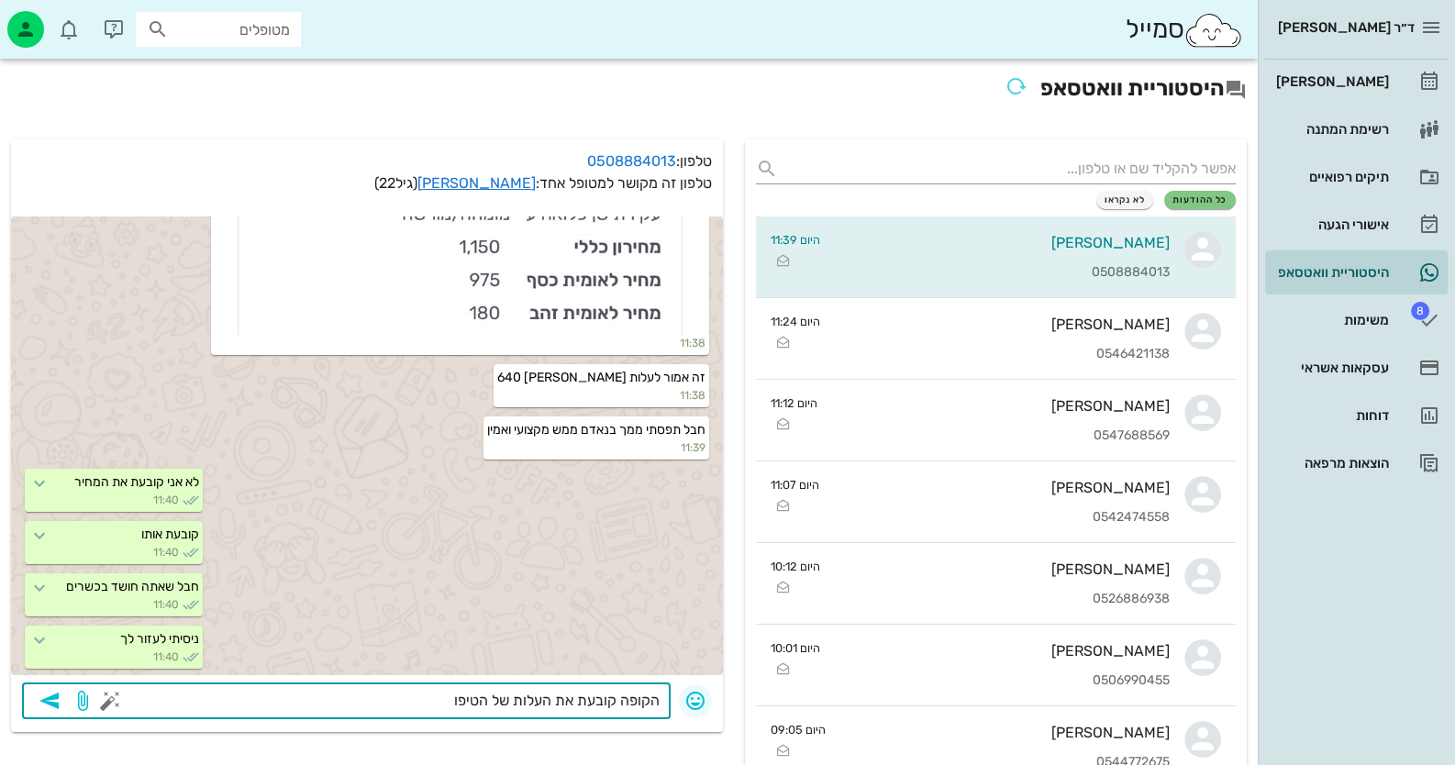
type textarea "הקופה קובעת את העלות של הטיפול"
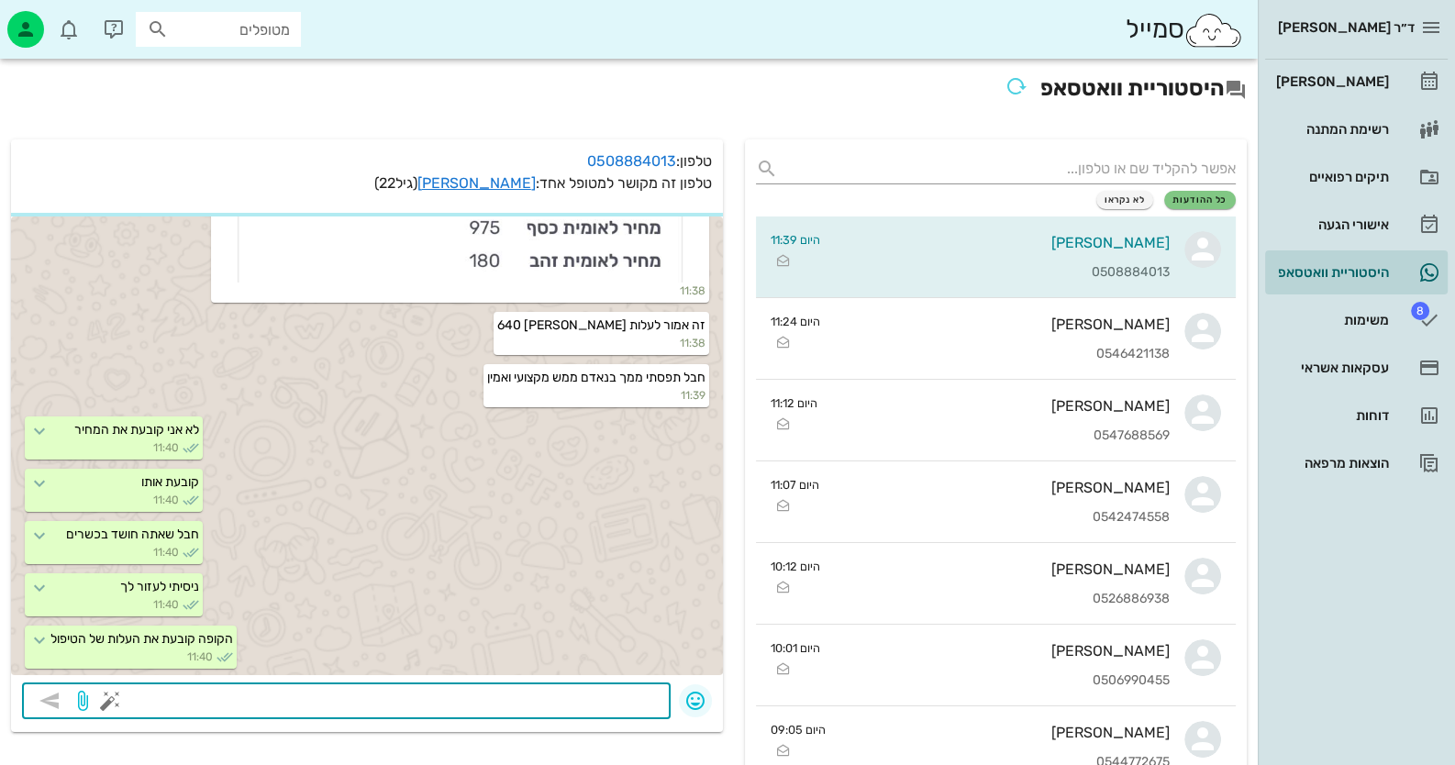
scroll to position [2582, 0]
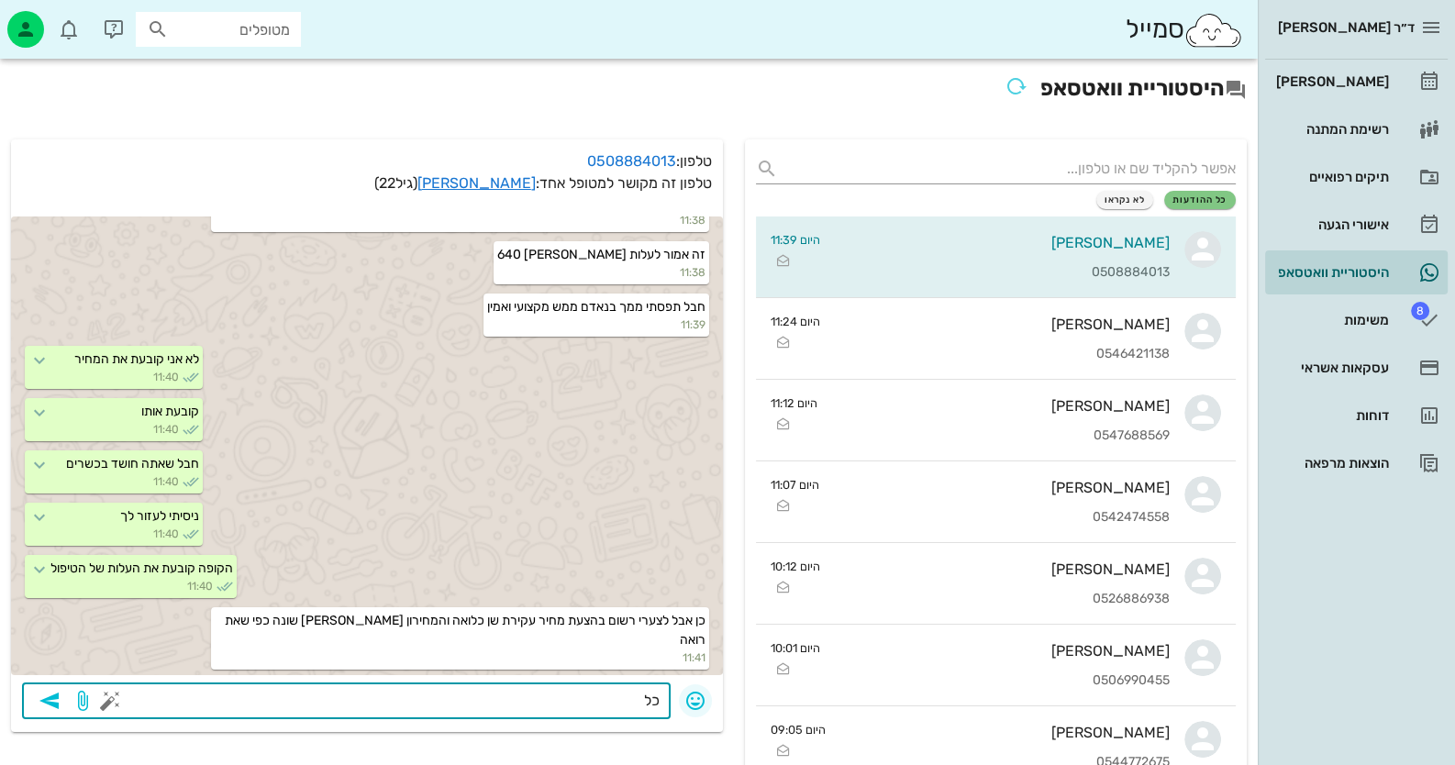
type textarea "כ"
type textarea "יש קו'ד 515, קוד 516 וקוד 517 - כולם באותה העלות למטופל"
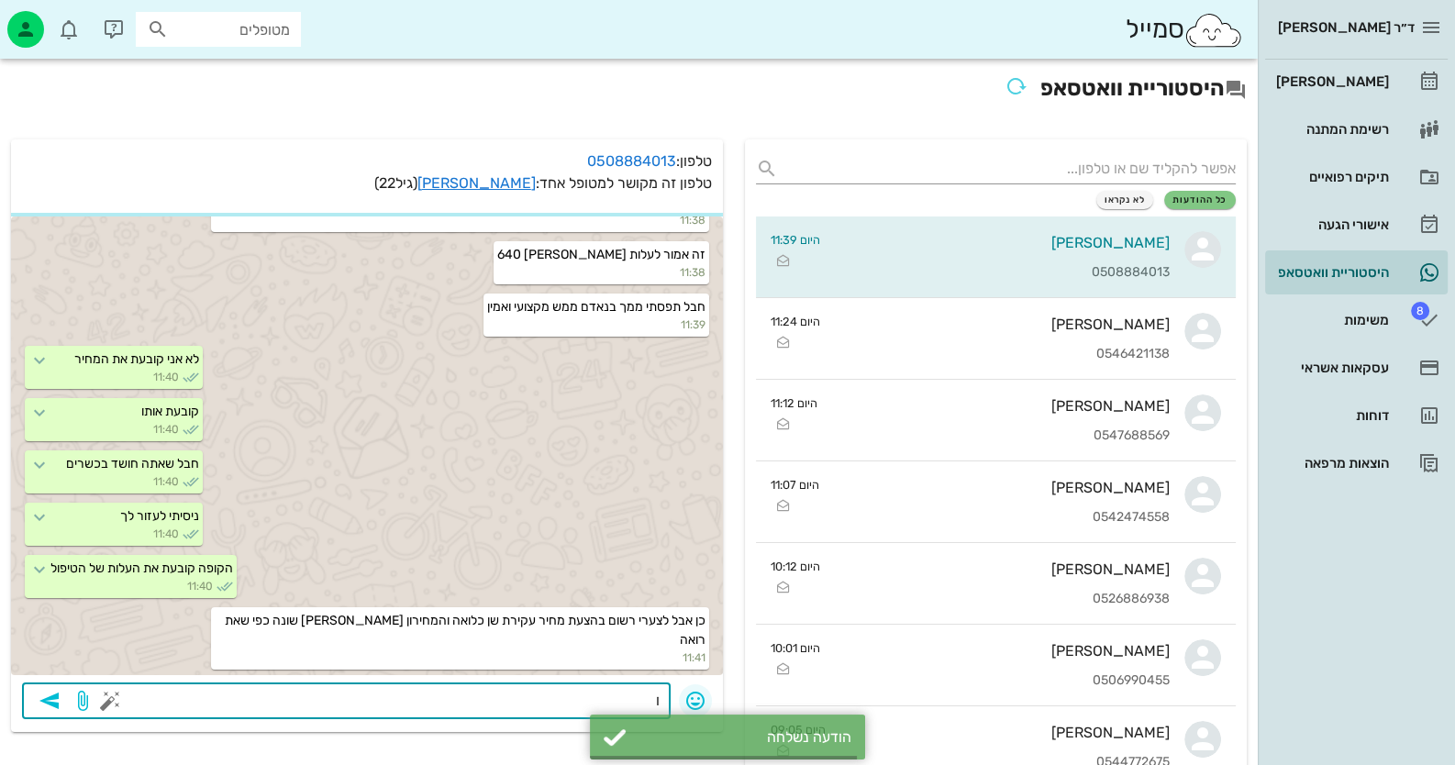
scroll to position [2634, 0]
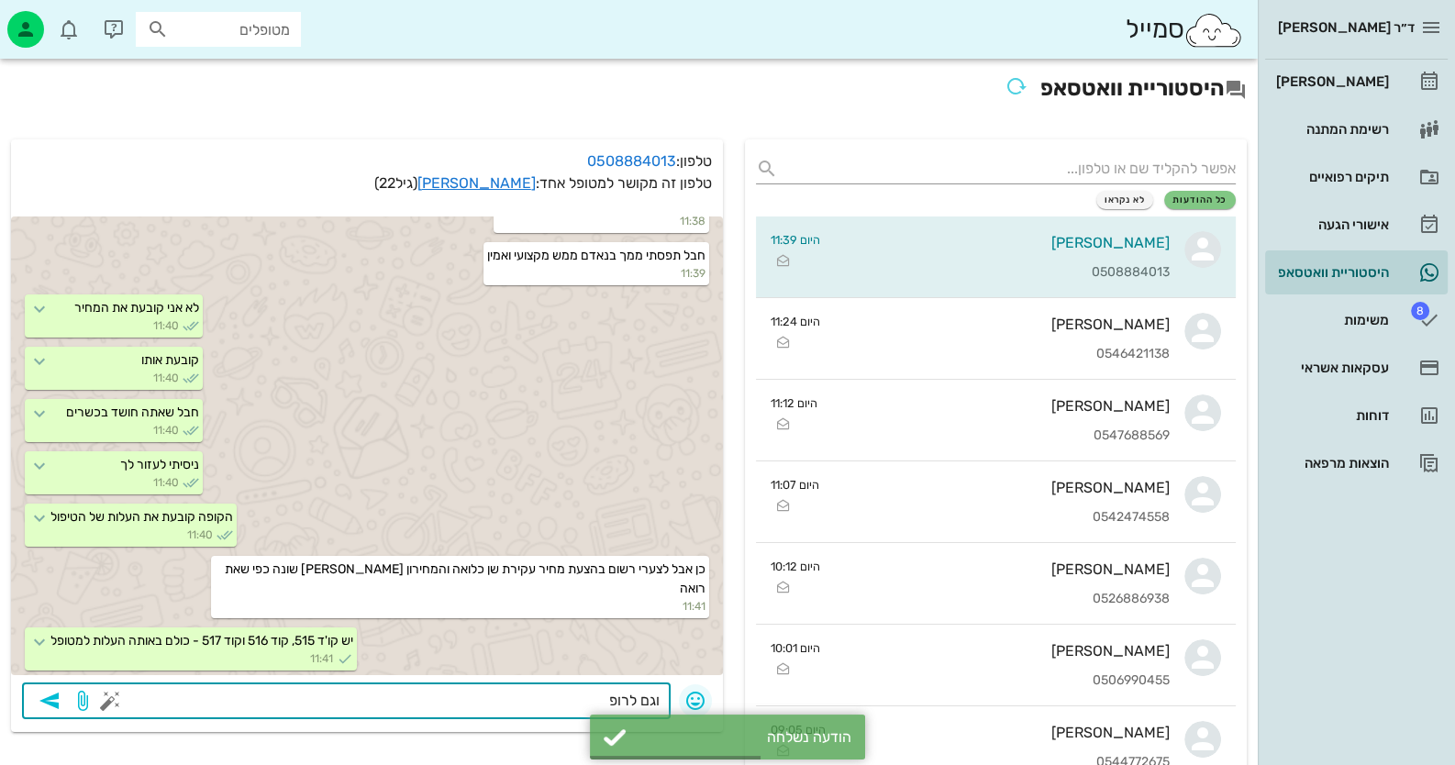
type textarea "וגם לרופא"
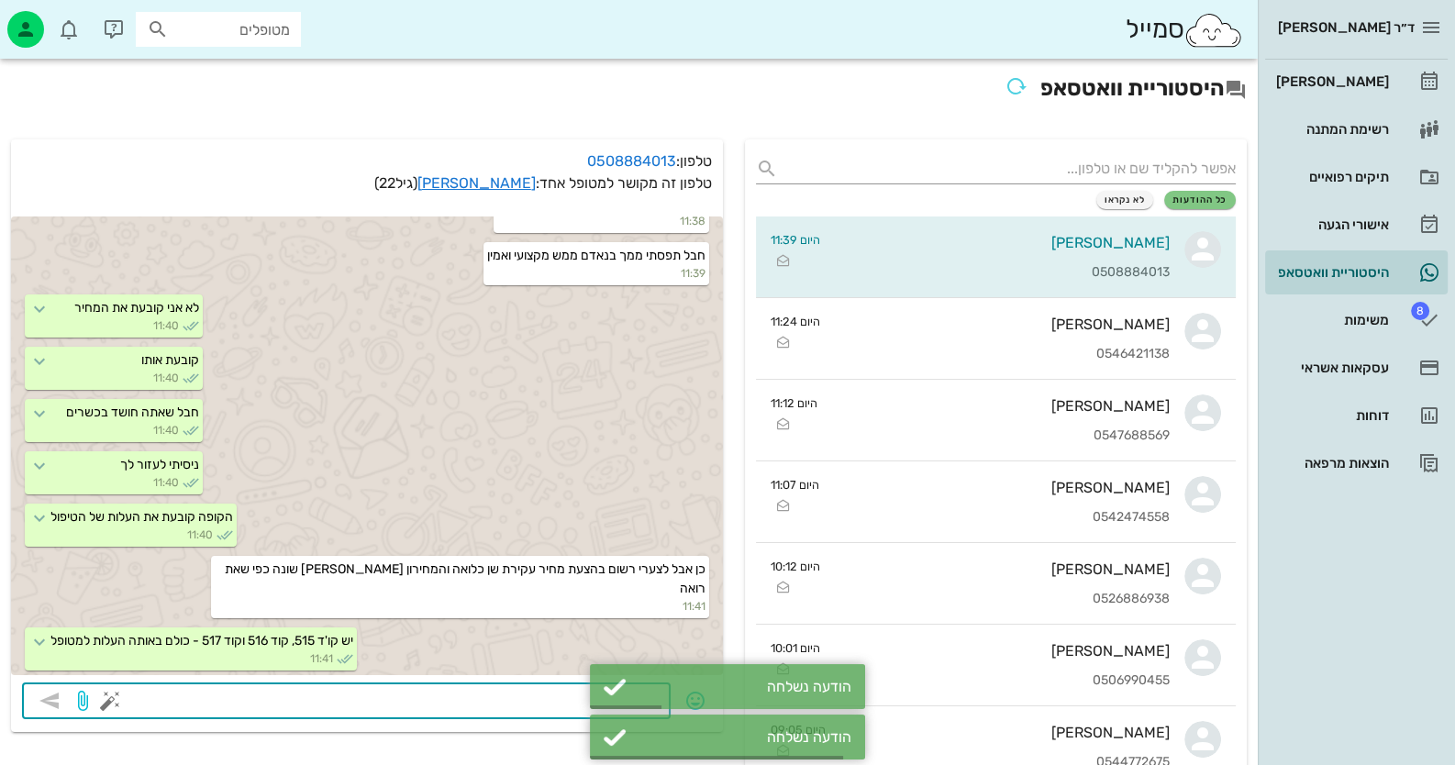
scroll to position [2687, 0]
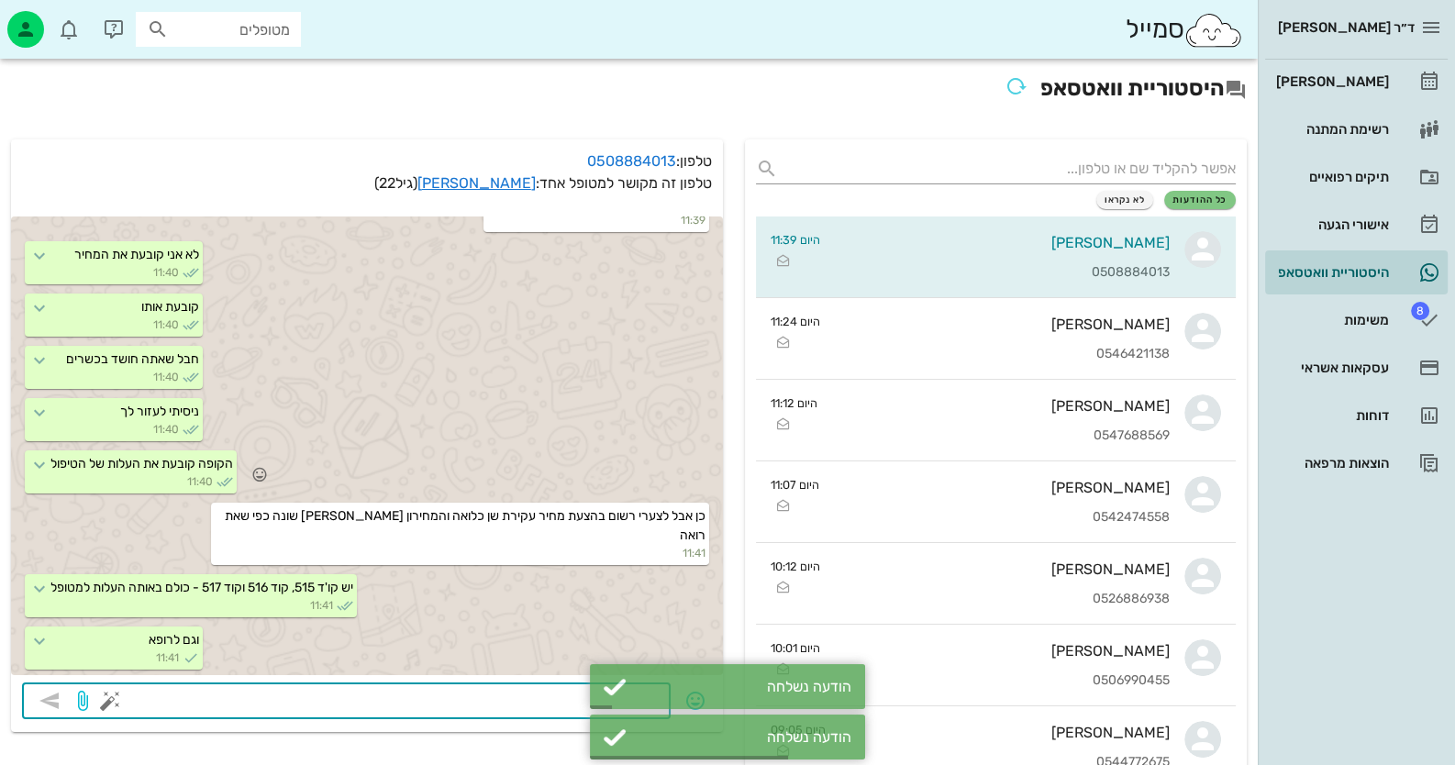
click at [194, 494] on div "הקופה קובעת את העלות של הטיפול 11:40" at bounding box center [131, 471] width 212 height 43
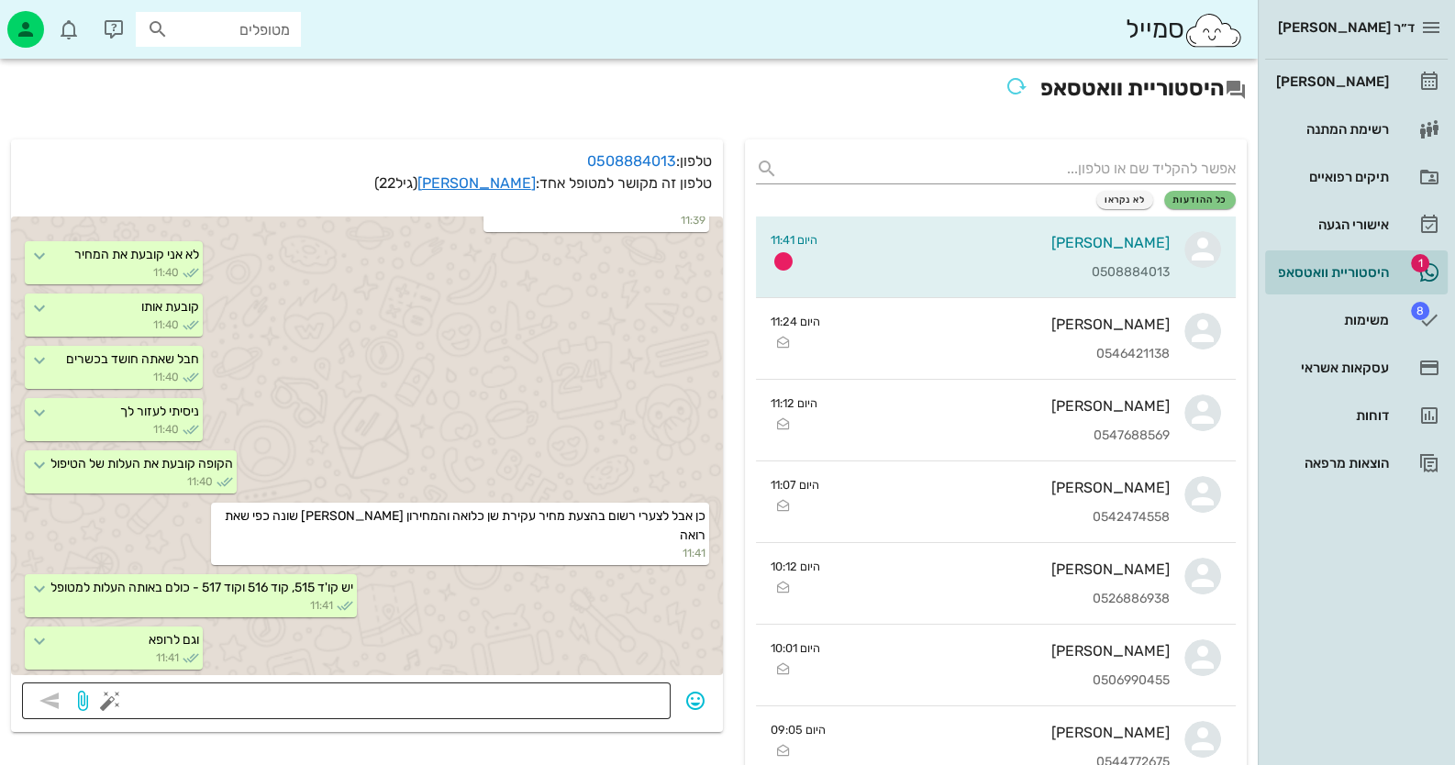
click at [600, 692] on textarea at bounding box center [387, 702] width 546 height 29
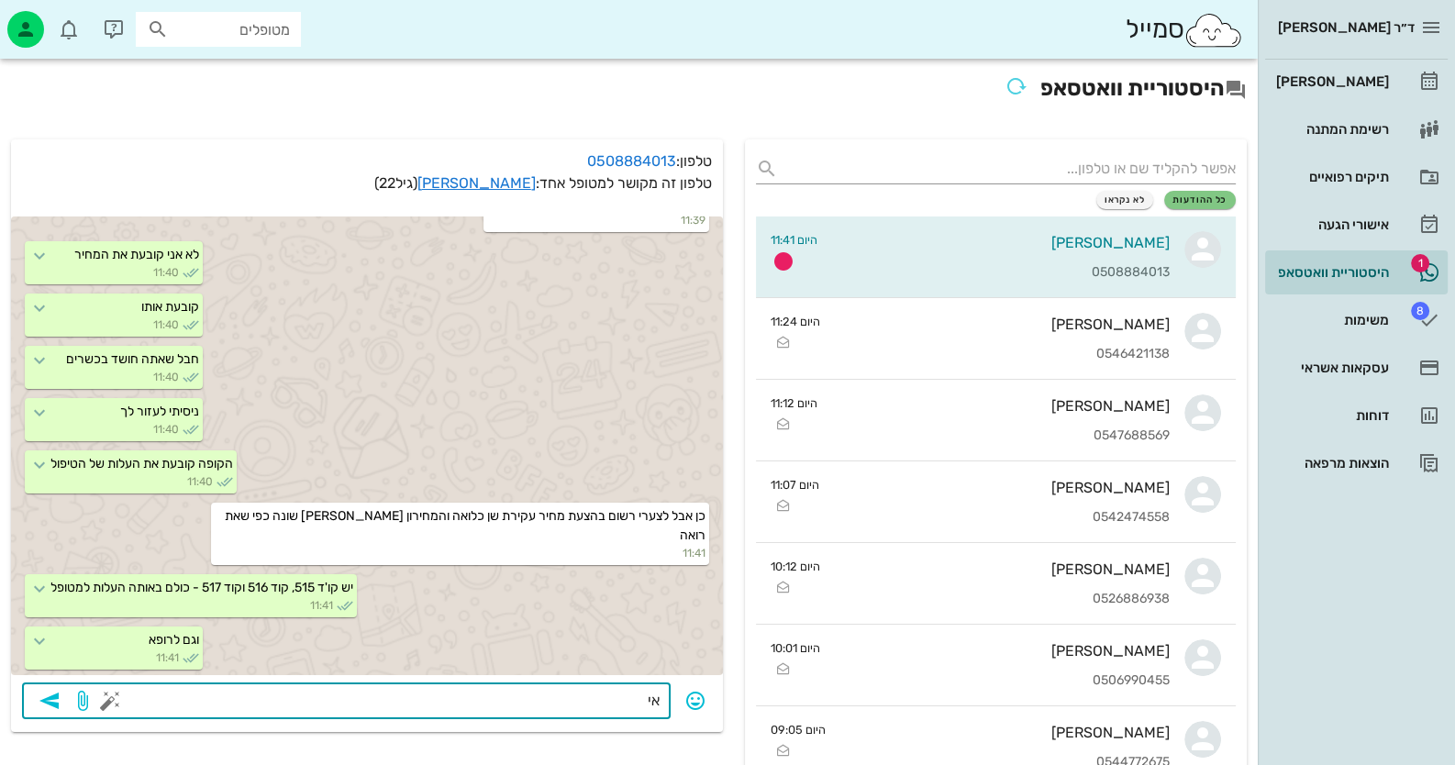
type textarea "א"
type textarea "אין בעיה לשנות את הקוד מבחינתי - כל קוד הוא באותה עלות למטופל"
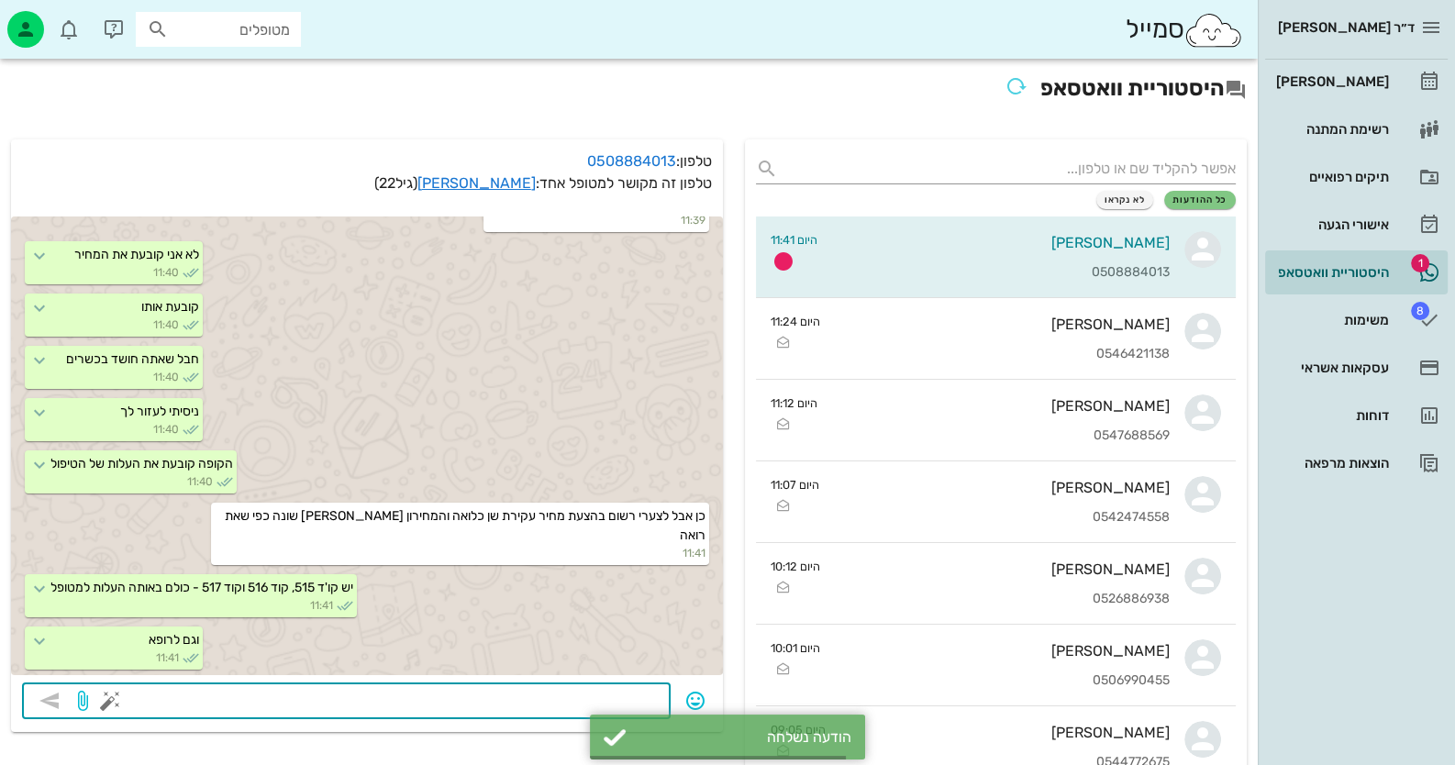
scroll to position [2738, 0]
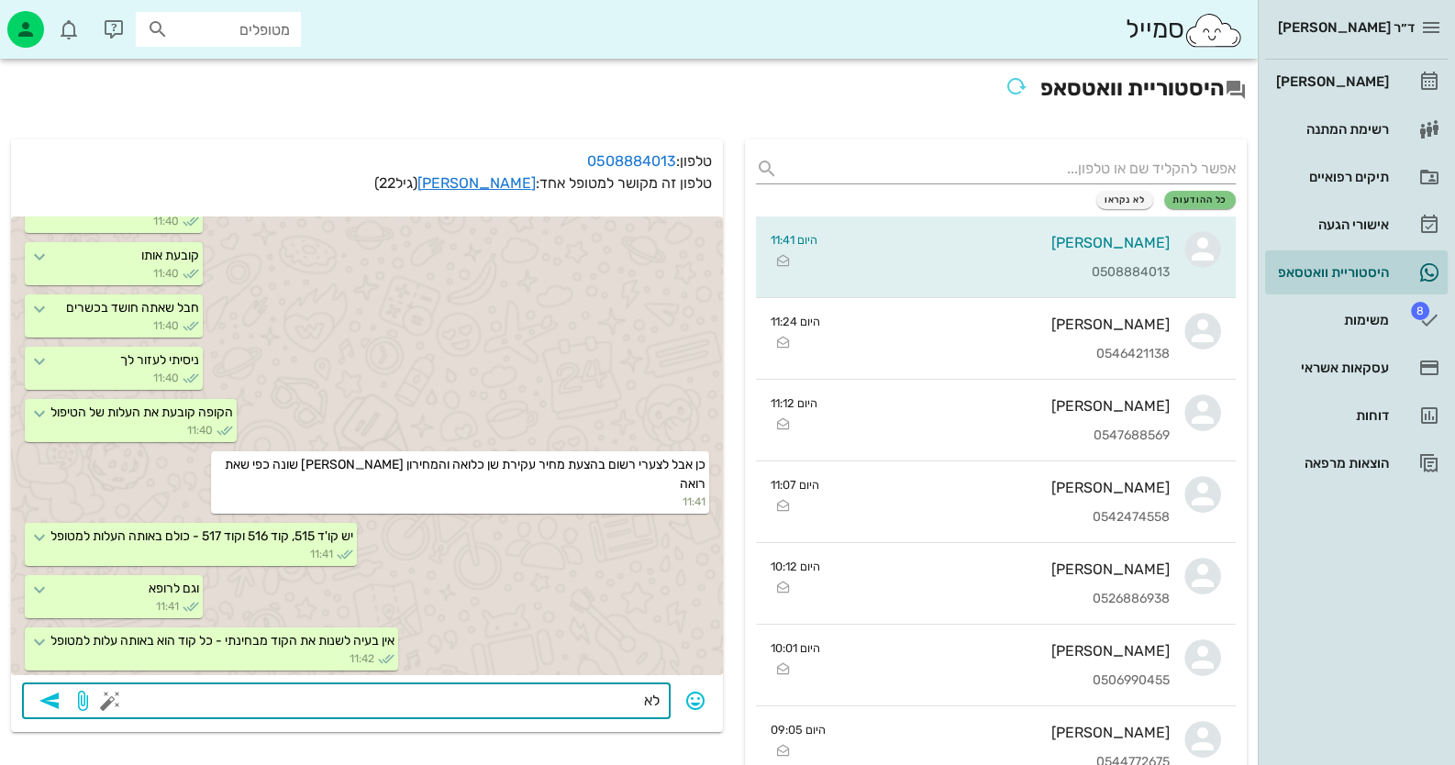
type textarea "ל"
type textarea "ז"
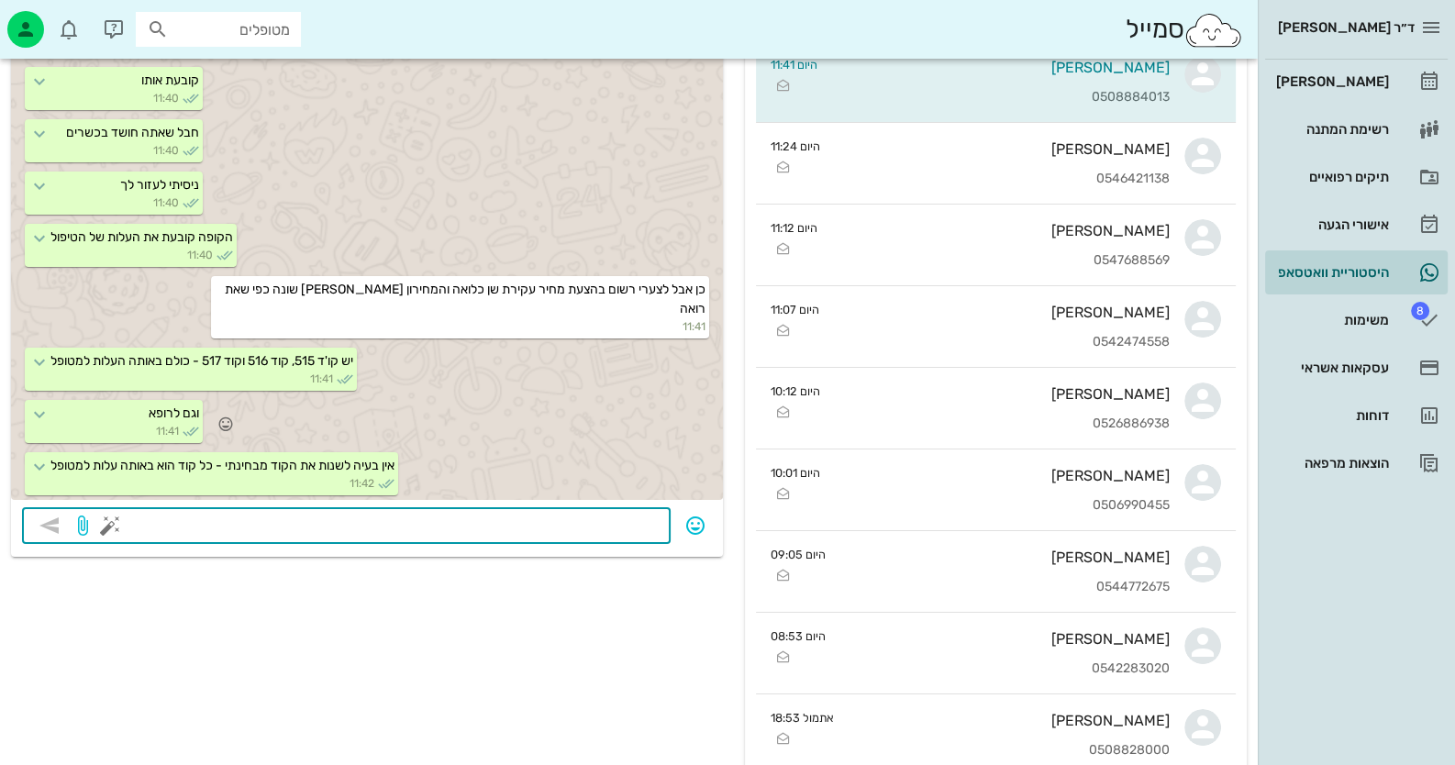
scroll to position [183, 0]
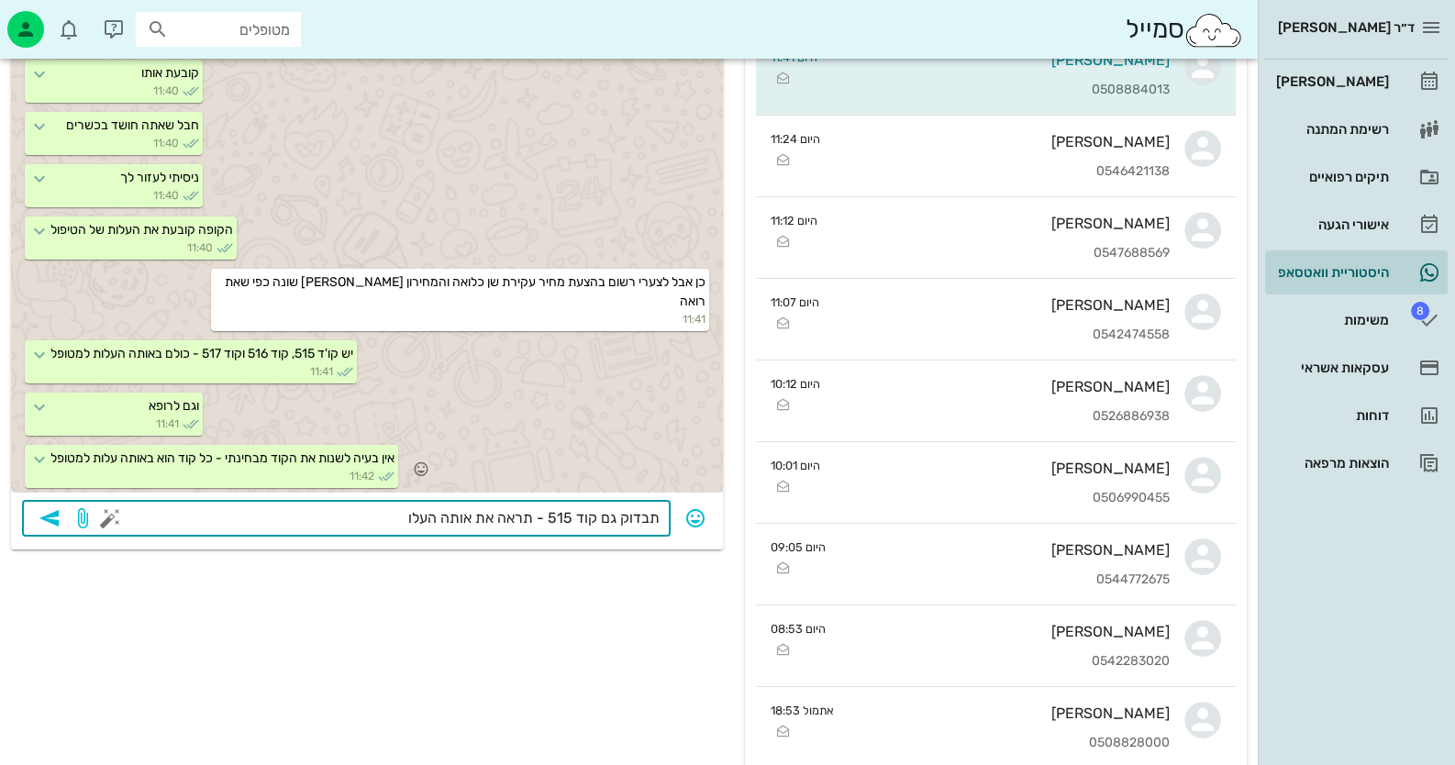
type textarea "תבדוק גם קוד 515 - תראה את אותה העלות"
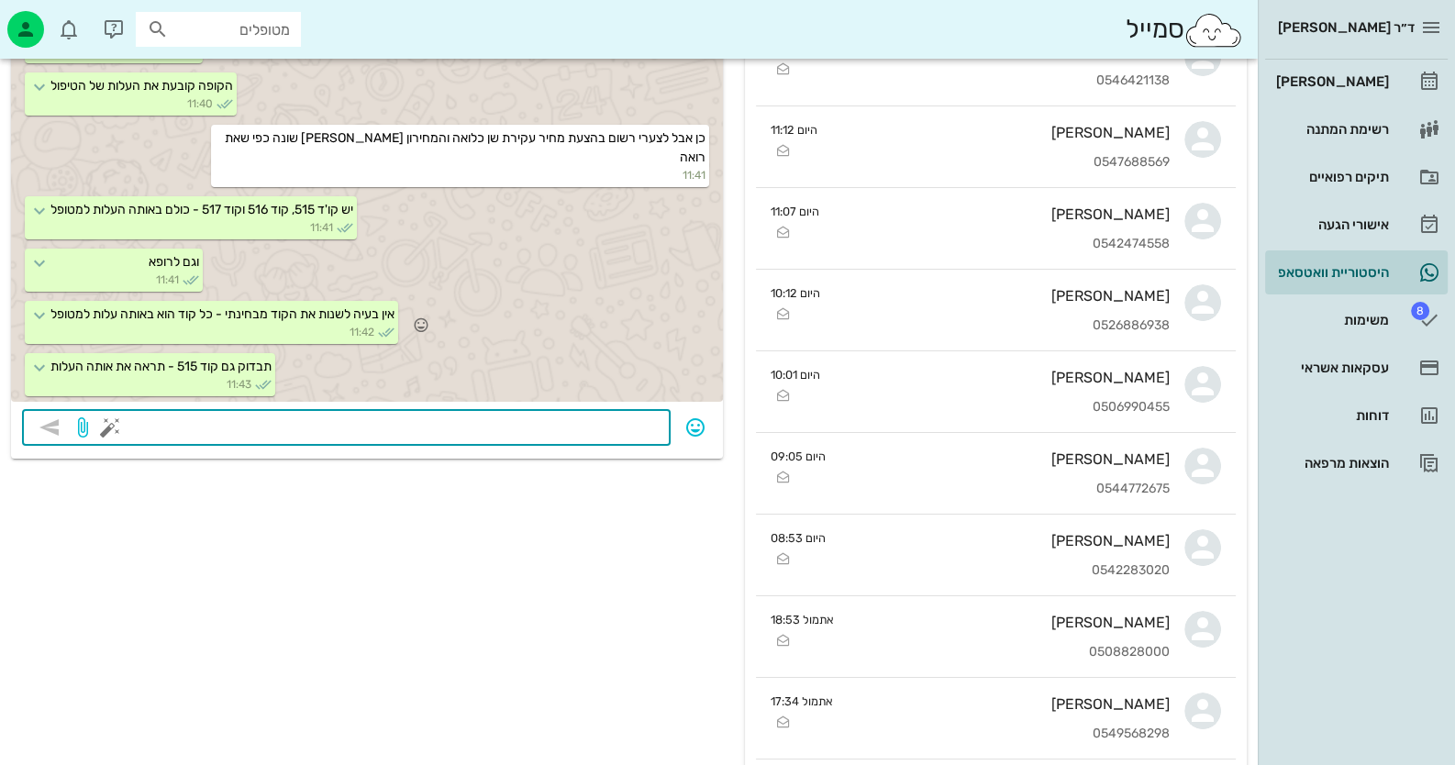
scroll to position [275, 0]
type textarea "א"
type textarea "ש"
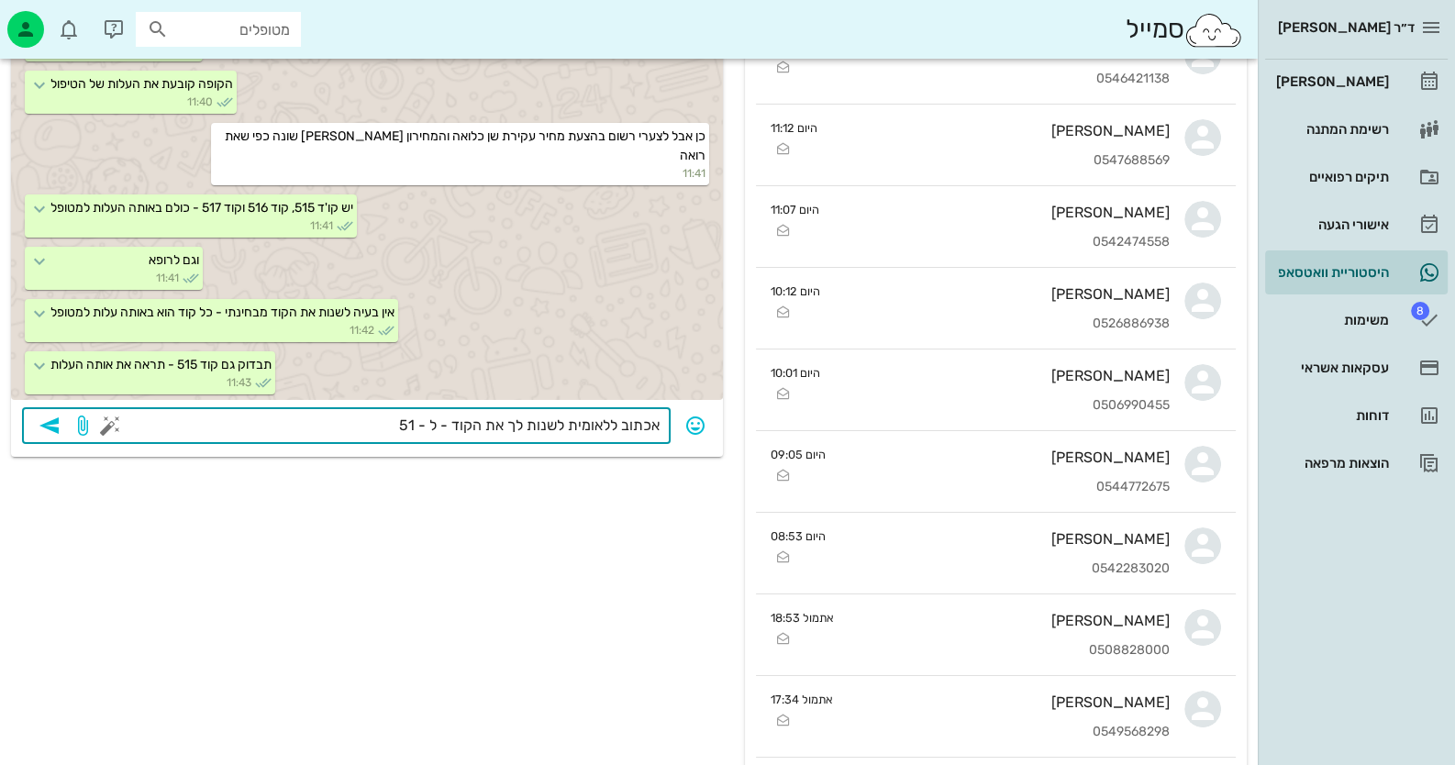
type textarea "אכתוב ללאומית לשנות לך את הקוד - ל - 515"
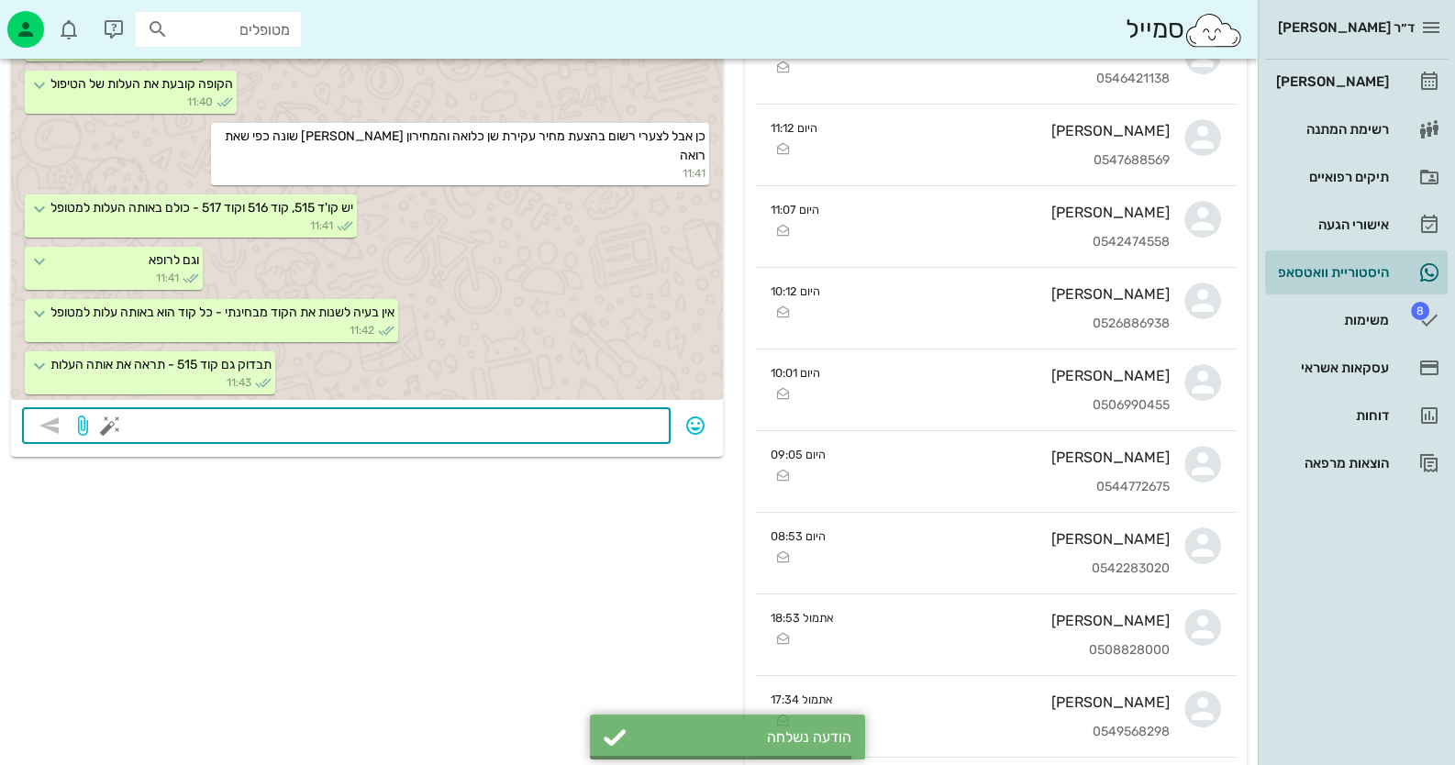
scroll to position [2843, 0]
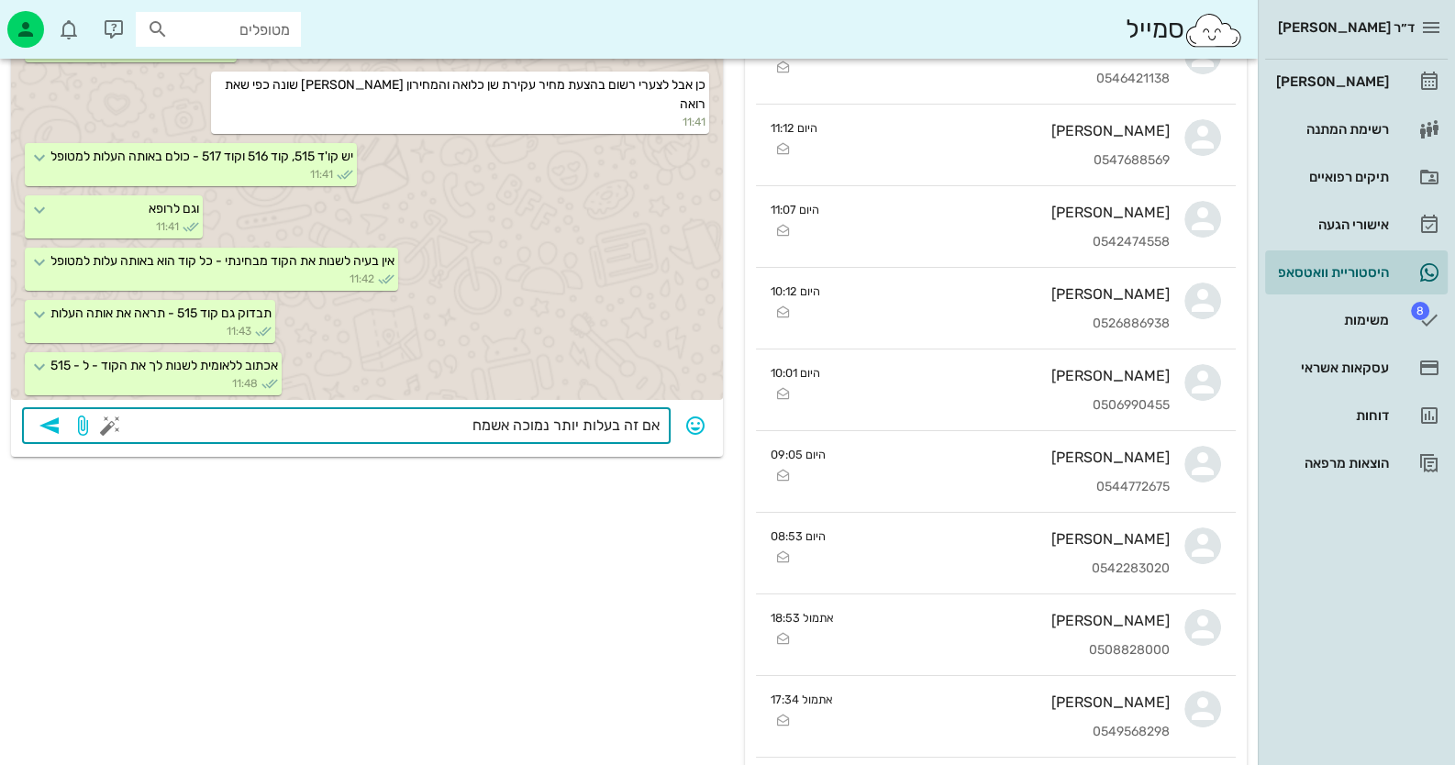
type textarea "אם זה בעלות יותר נמוכה אשמח"
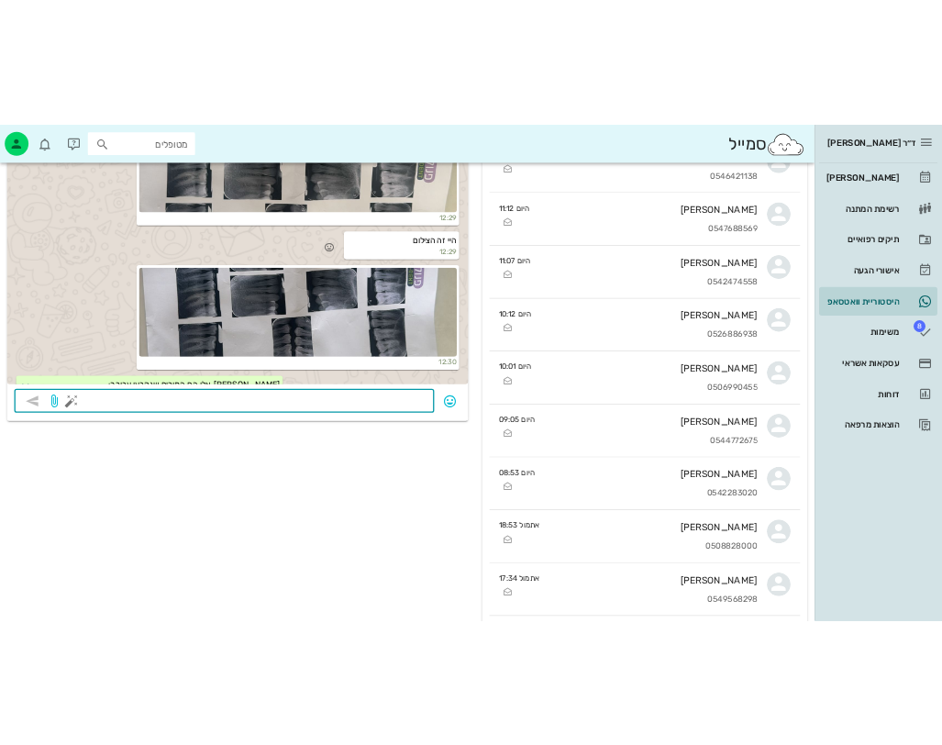
scroll to position [0, 0]
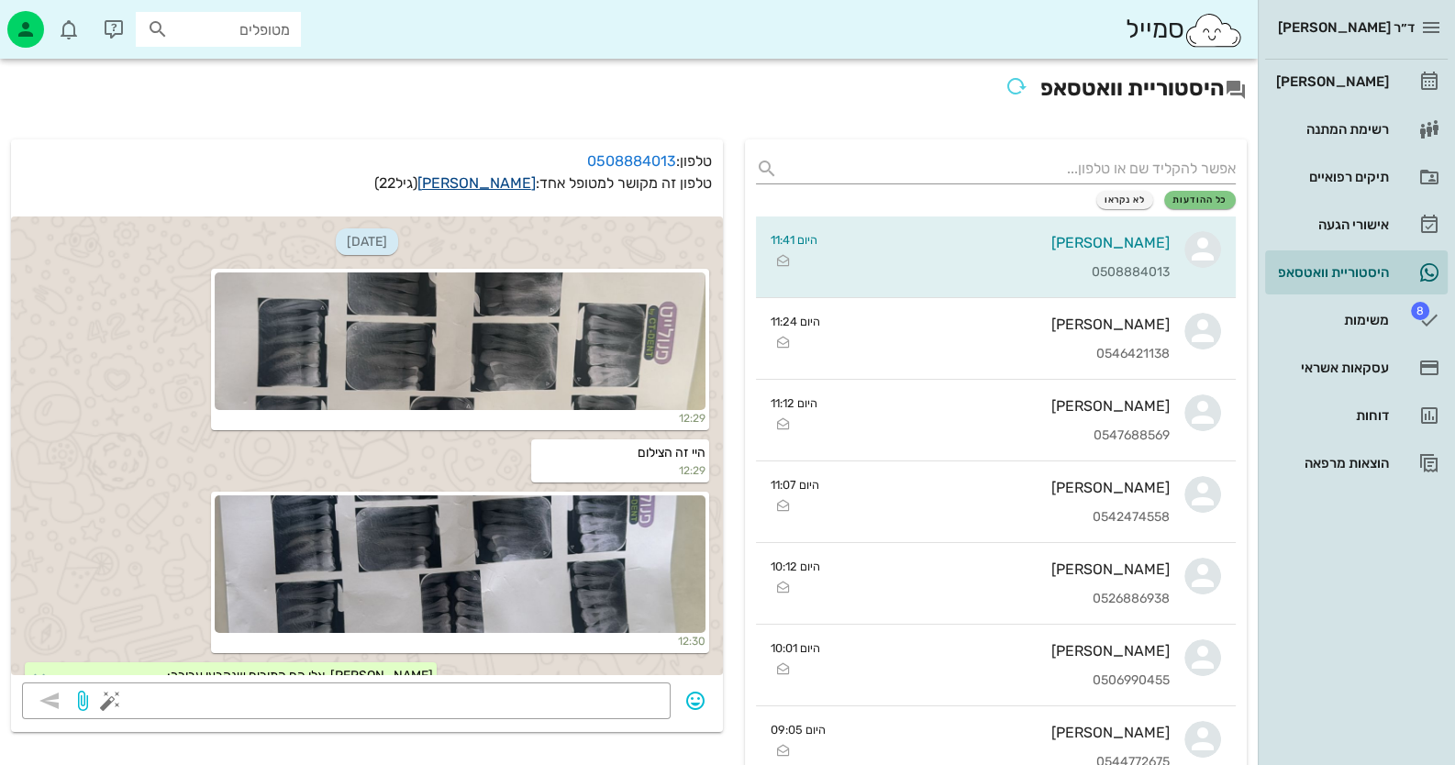
click at [491, 183] on link "[PERSON_NAME]" at bounding box center [476, 182] width 118 height 17
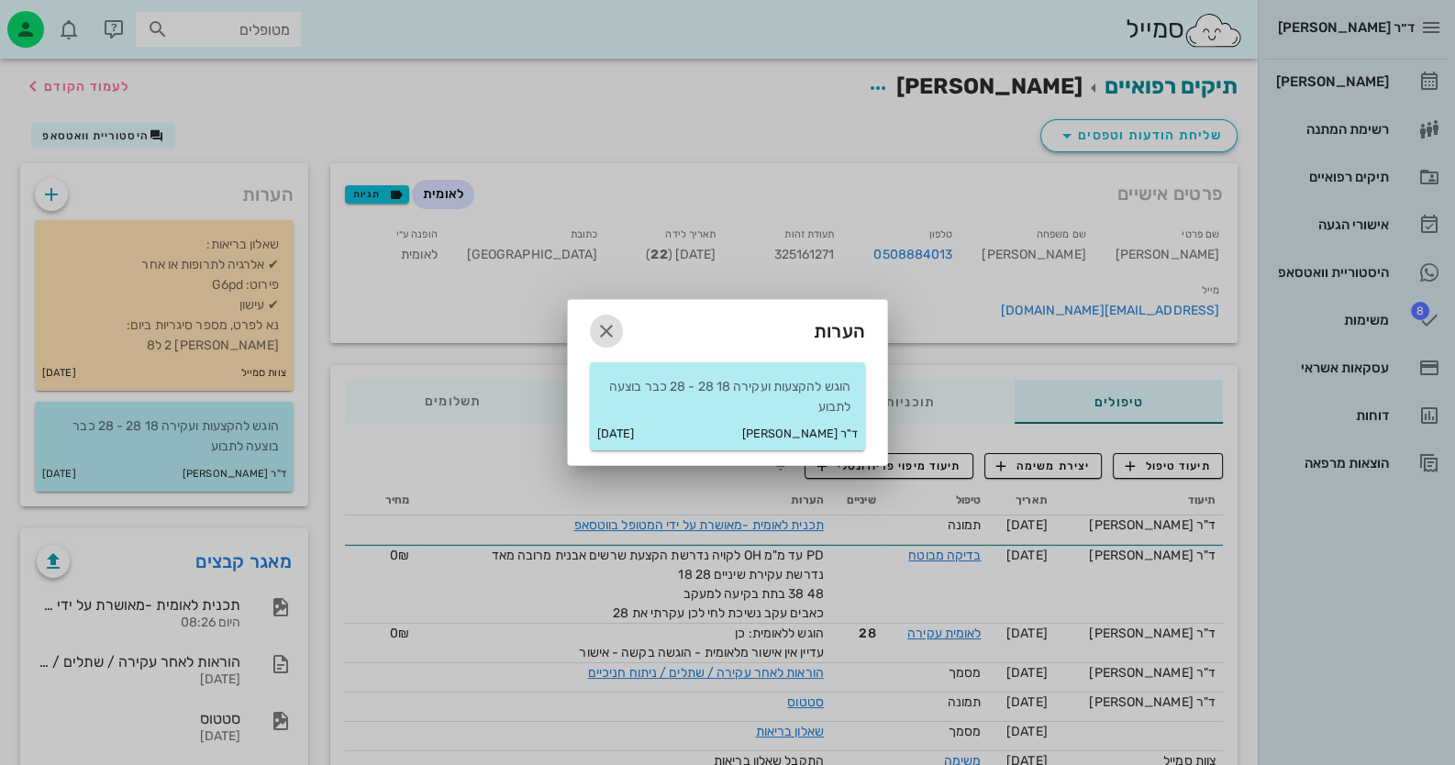
click at [614, 325] on icon "button" at bounding box center [606, 331] width 22 height 22
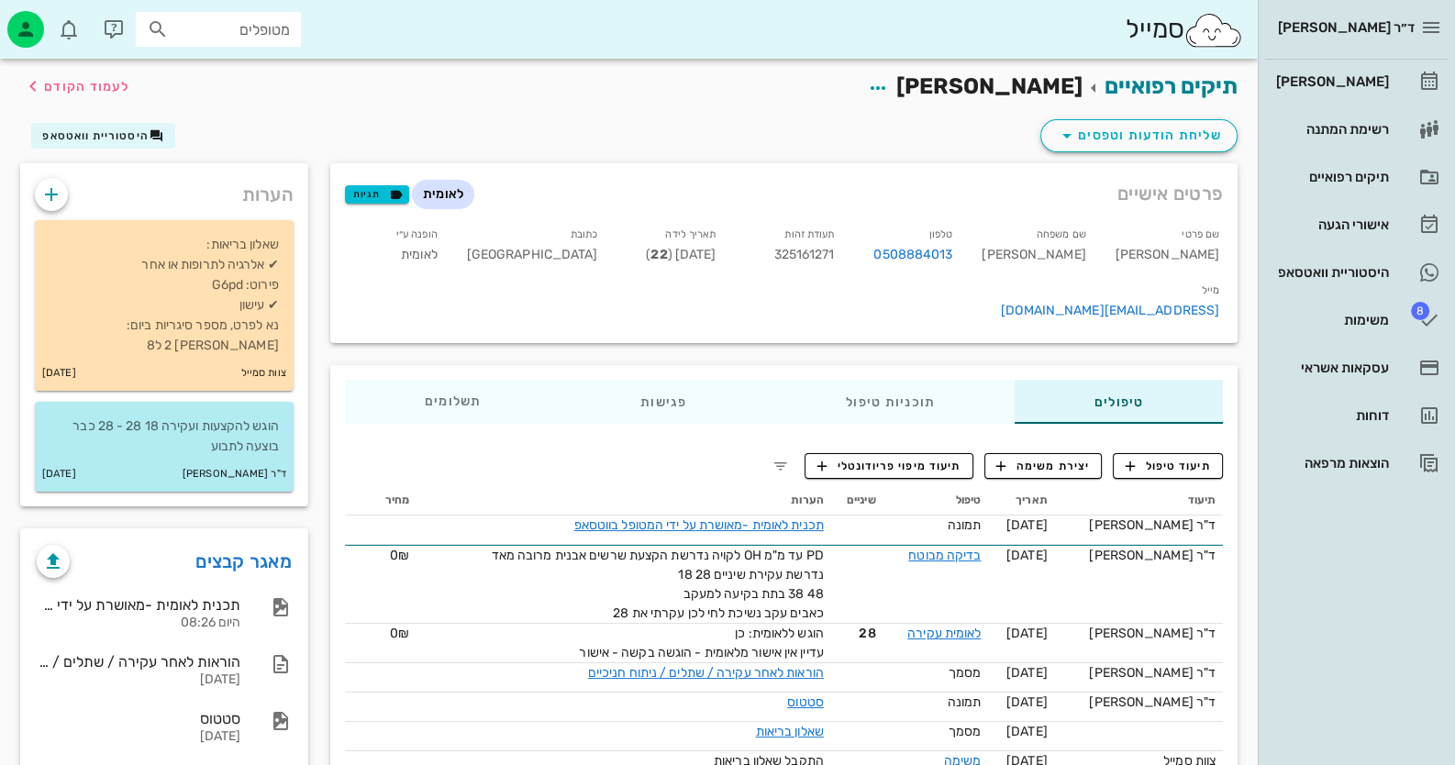
click at [834, 257] on span "325161271" at bounding box center [803, 255] width 61 height 16
copy span "325161271"
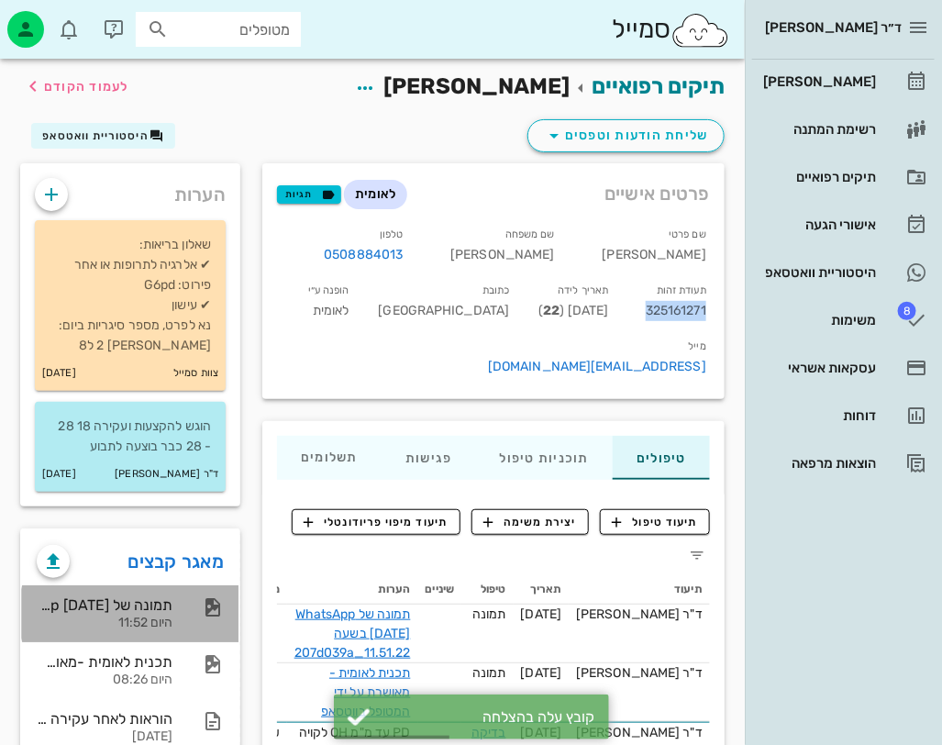
click at [133, 613] on div "תמונה של WhatsApp [DATE] בשעה 11.51.22_207d039a היום 11:52" at bounding box center [105, 613] width 136 height 57
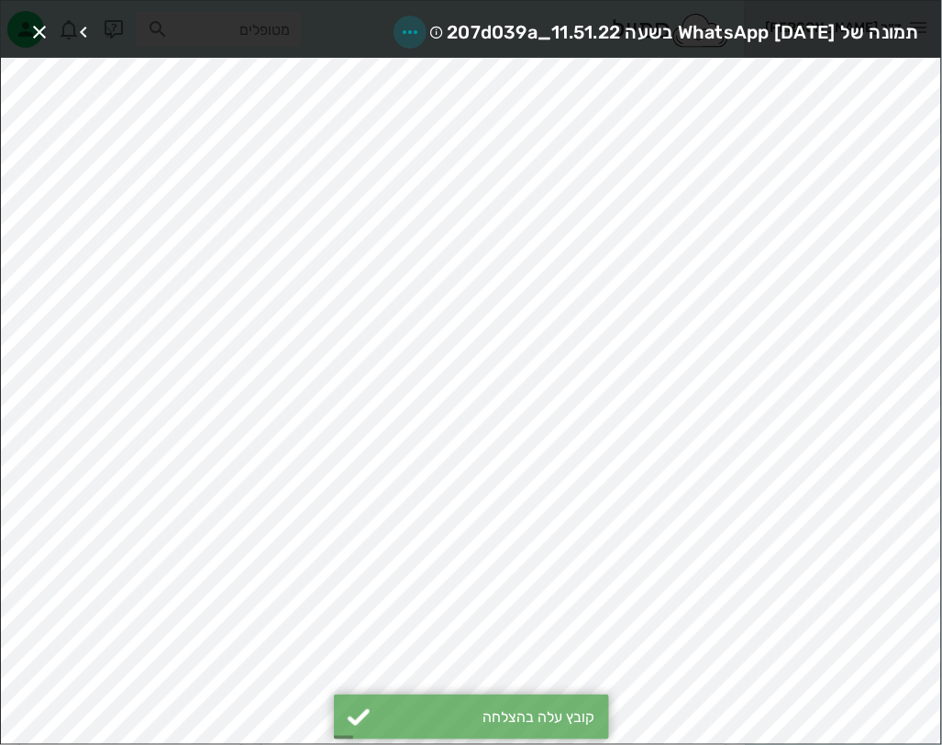
click at [399, 33] on icon "button" at bounding box center [410, 32] width 22 height 22
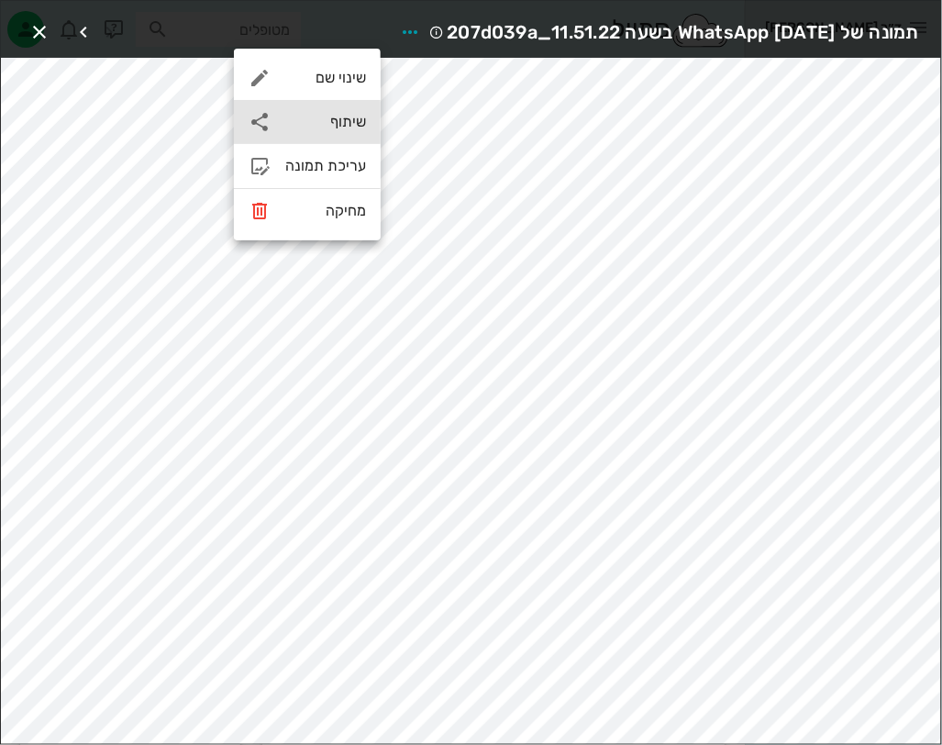
click at [338, 127] on div "שיתוף" at bounding box center [325, 121] width 81 height 17
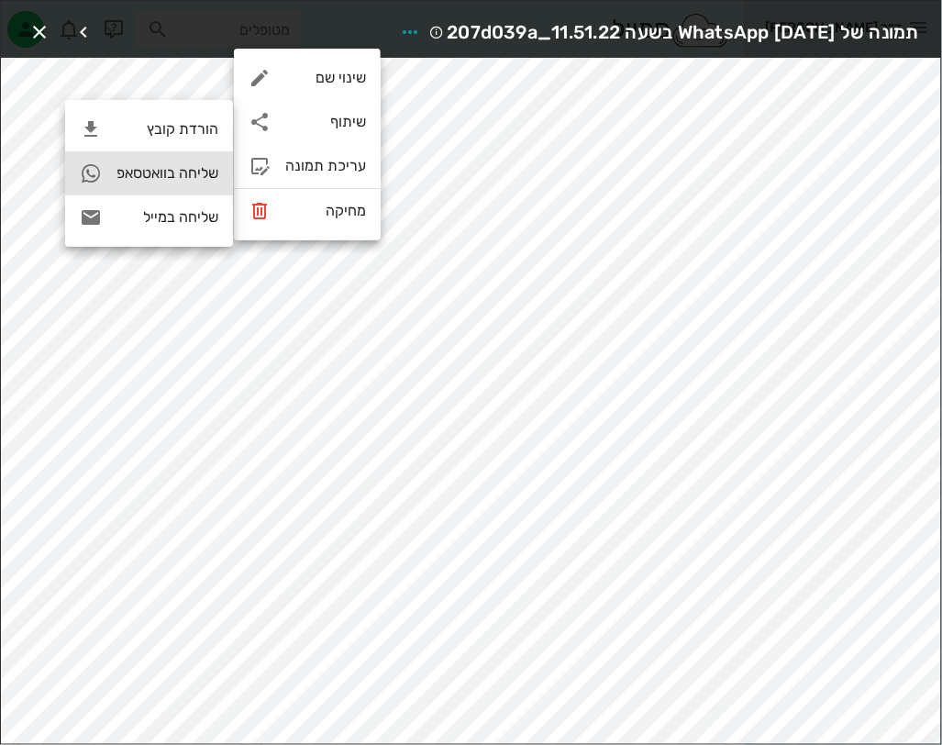
click at [191, 170] on div "שליחה בוואטסאפ" at bounding box center [168, 172] width 102 height 17
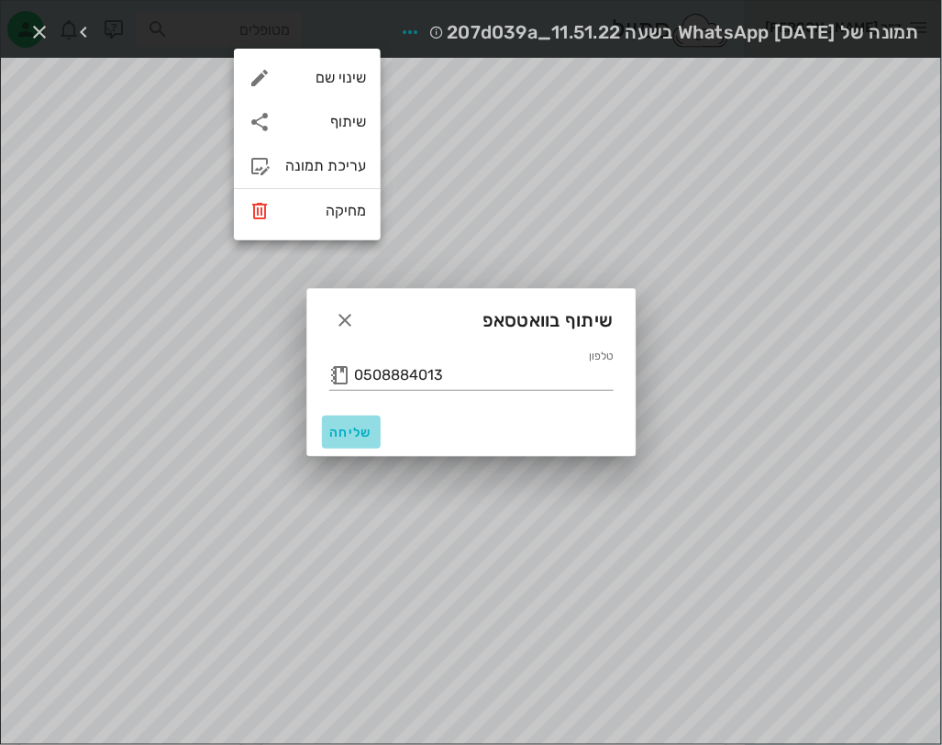
click at [359, 417] on button "שליחה" at bounding box center [351, 432] width 59 height 33
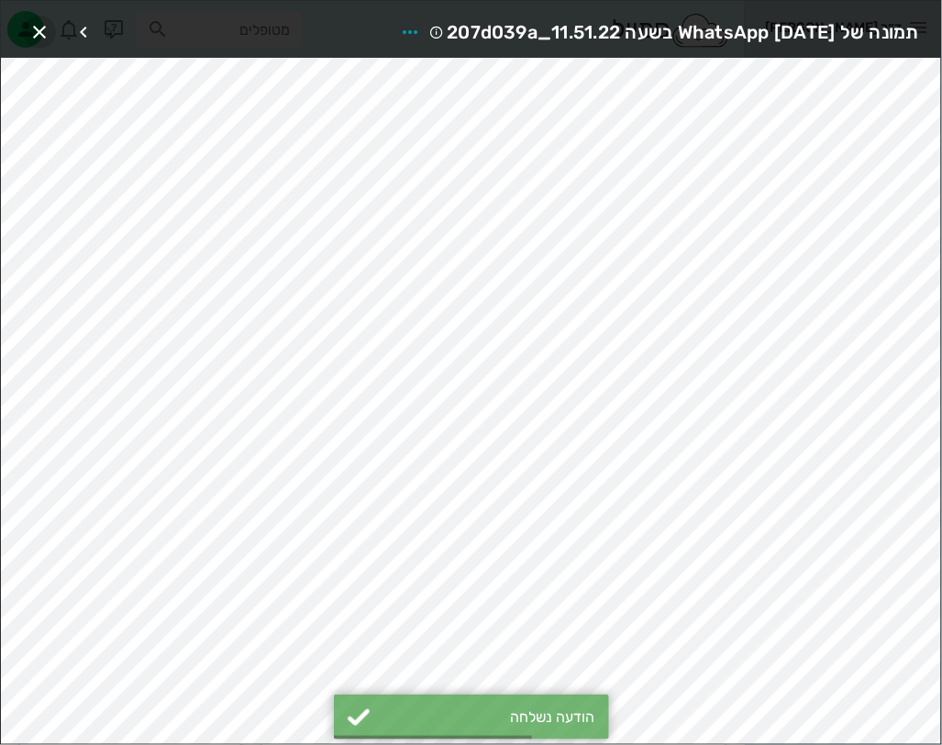
click at [46, 26] on icon "button" at bounding box center [39, 32] width 22 height 22
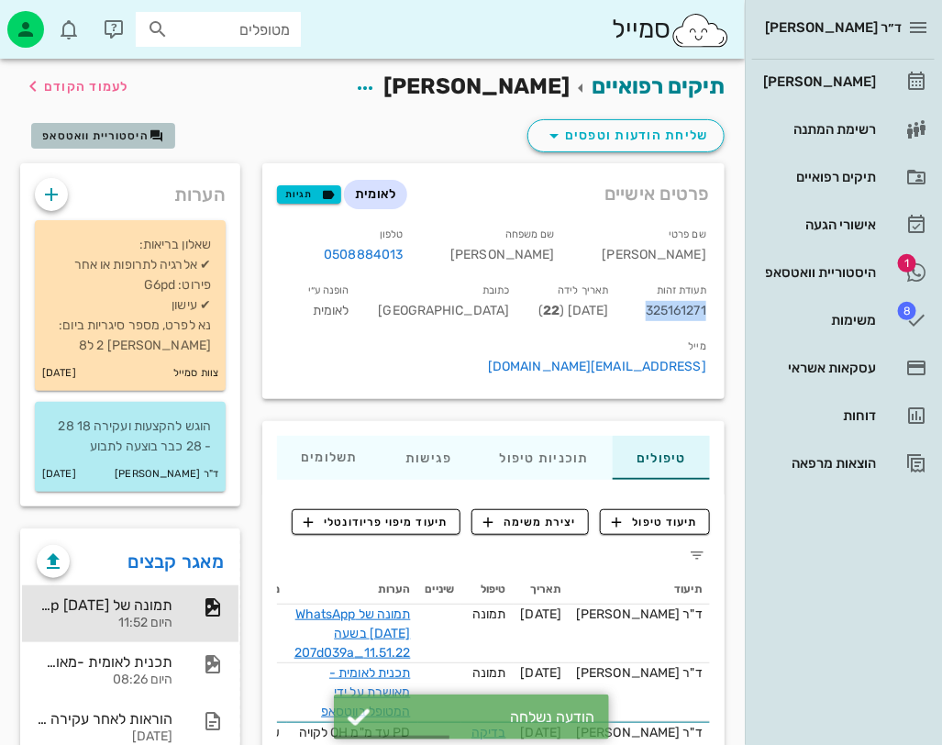
click at [133, 136] on span "היסטוריית וואטסאפ" at bounding box center [95, 135] width 106 height 13
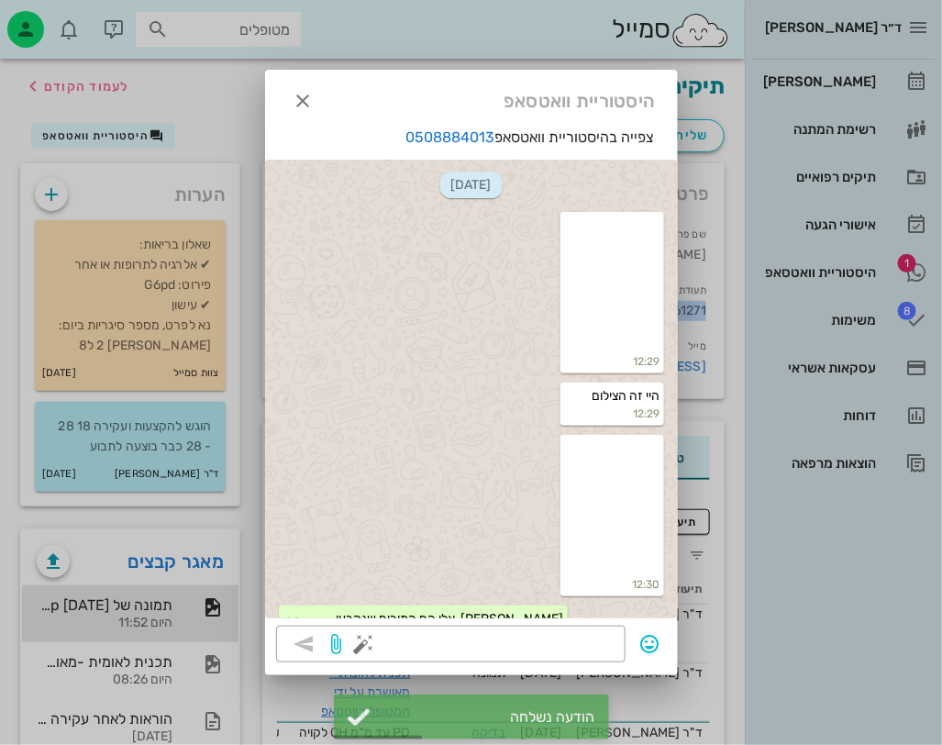
scroll to position [3487, 0]
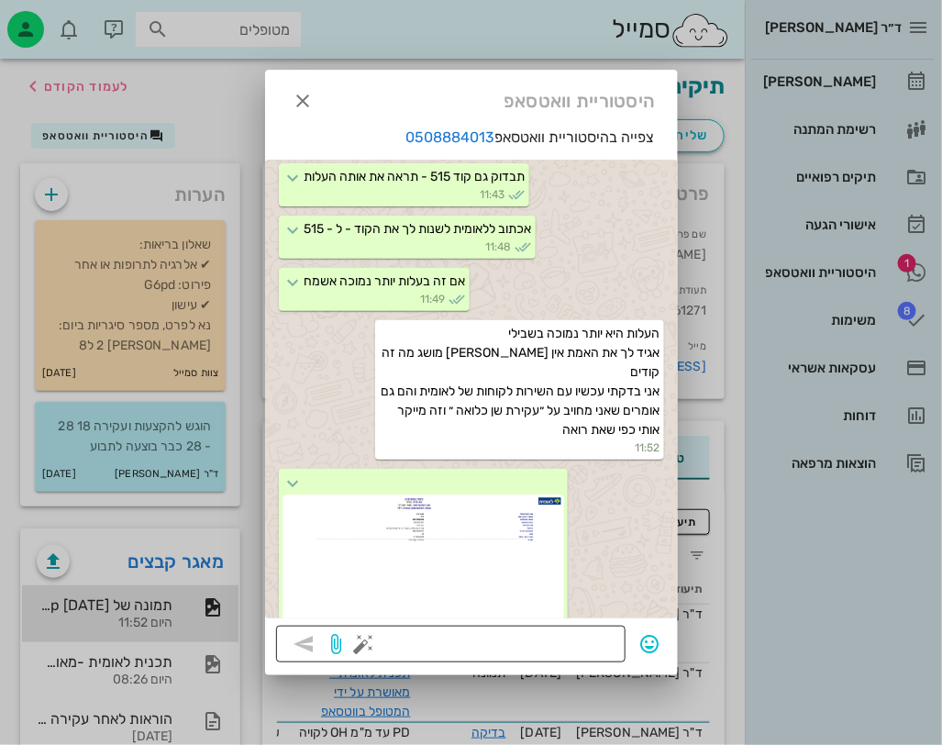
click at [599, 650] on textarea at bounding box center [491, 645] width 247 height 29
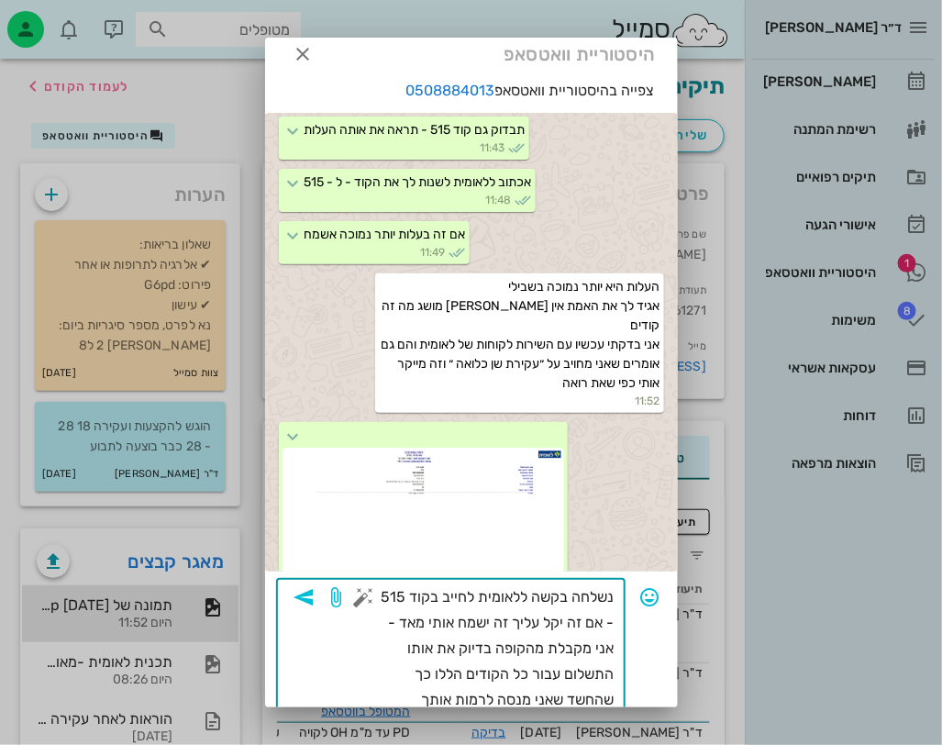
scroll to position [15, 0]
click at [584, 697] on textarea "נשלחה בקשה ללאומית לחייב בקוד 515 - אם זה יקל עליך זה ישמח אותי מאד - אני מקבלת…" at bounding box center [491, 648] width 247 height 128
click at [433, 701] on textarea "נשלחה בקשה ללאומית לחייב בקוד 515 - אם זה יקל עליך זה ישמח אותי מאד - אני מקבלת…" at bounding box center [491, 661] width 247 height 154
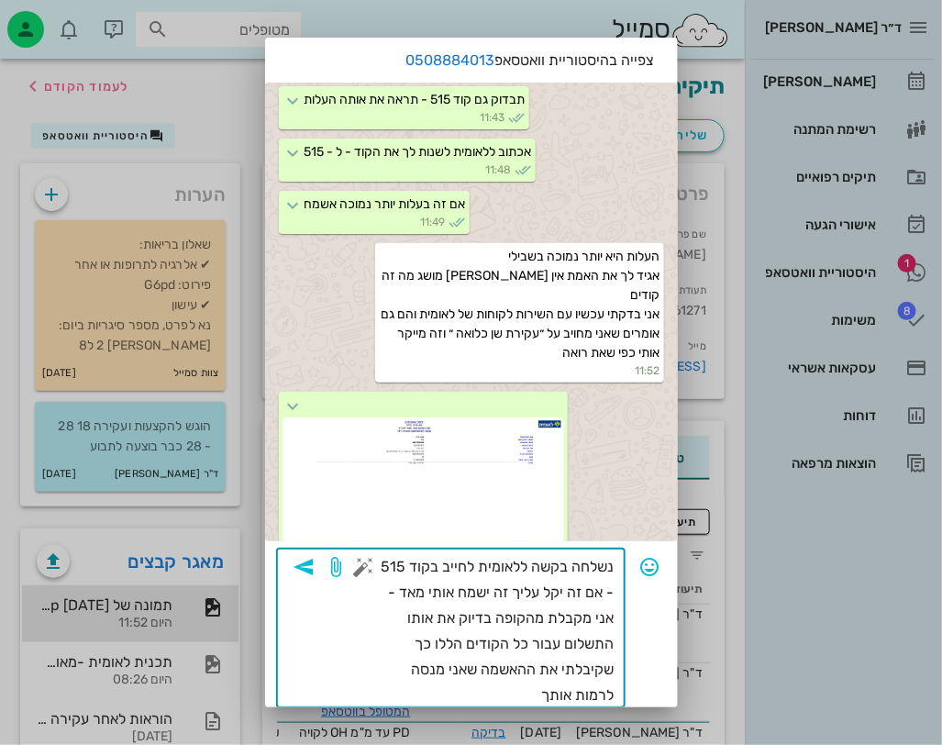
scroll to position [54, 0]
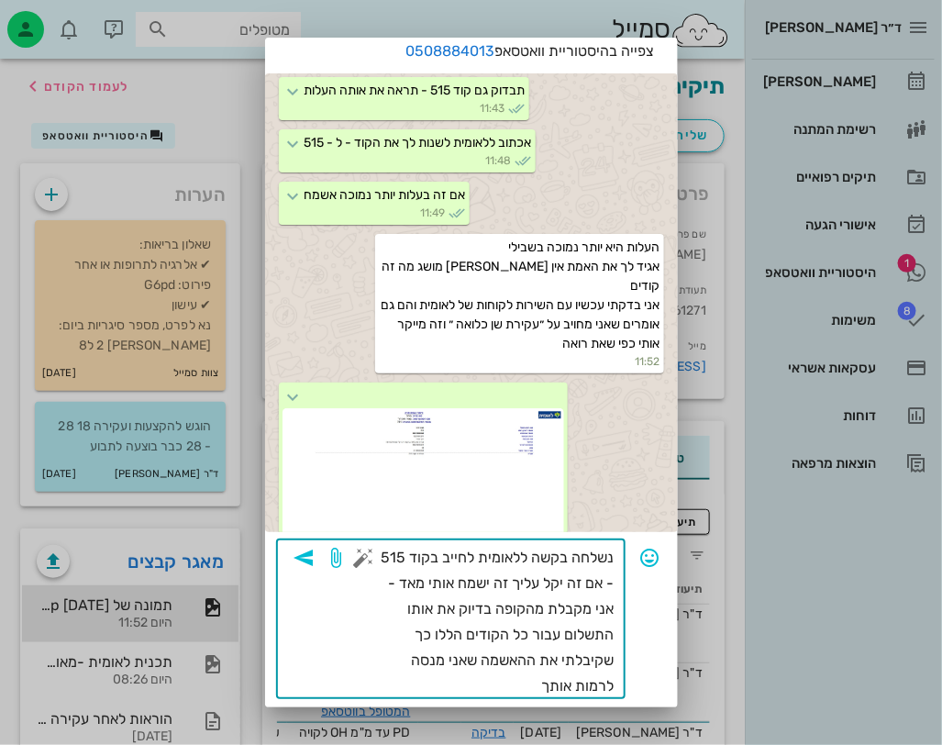
click at [615, 681] on div "​ נשלחה בקשה ללאומית לחייב בקוד 515 - אם זה יקל עליך זה ישמח אותי מאד - אני מקב…" at bounding box center [451, 619] width 350 height 160
click at [610, 682] on textarea "נשלחה בקשה ללאומית לחייב בקוד 515 - אם זה יקל עליך זה ישמח אותי מאד - אני מקבלת…" at bounding box center [491, 622] width 247 height 154
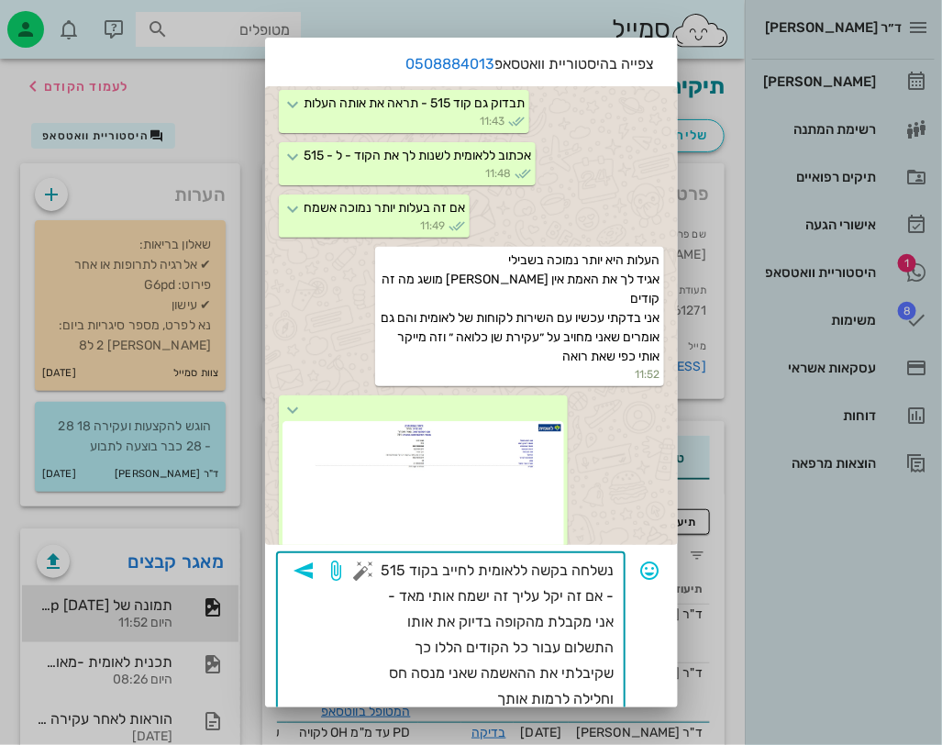
scroll to position [41, 0]
click at [469, 701] on textarea "נשלחה בקשה ללאומית לחייב בקוד 515 - אם זה יקל עליך זה ישמח אותי מאד - אני מקבלת…" at bounding box center [491, 635] width 247 height 154
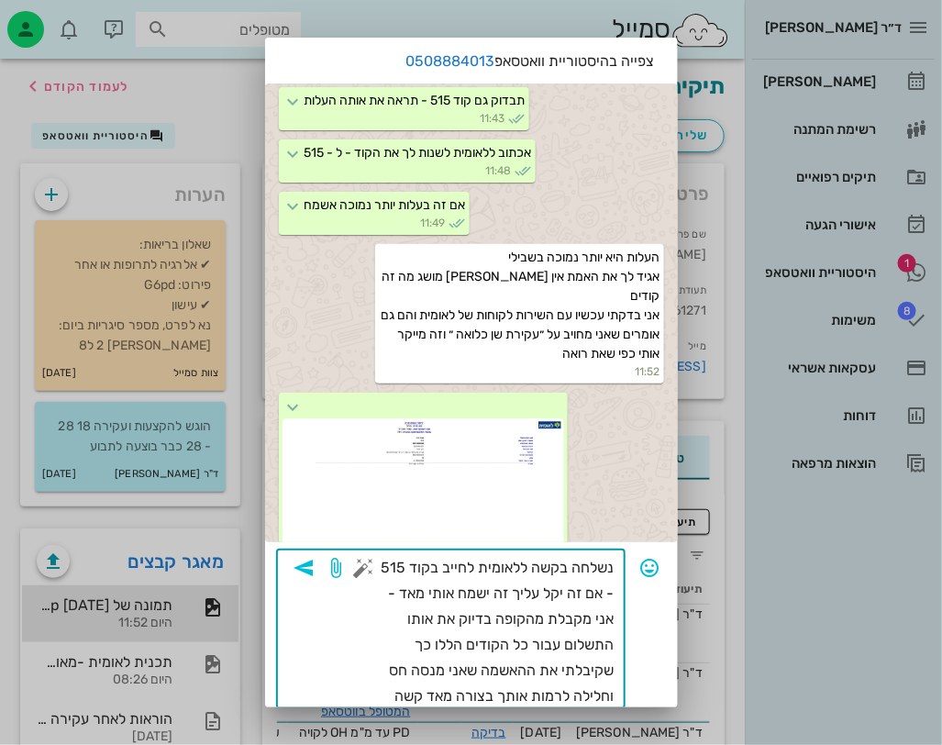
type textarea "נשלחה בקשה ללאומית לחייב בקוד 515 - אם זה יקל עליך זה ישמח אותי מאד - אני מקבלת…"
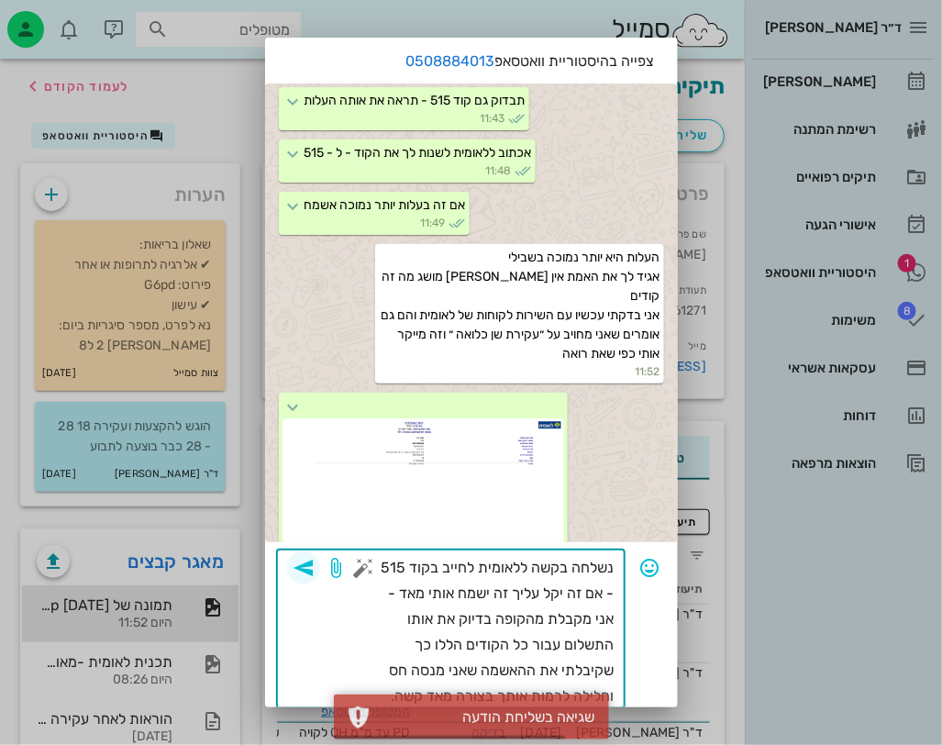
click at [311, 570] on icon "button" at bounding box center [304, 568] width 22 height 22
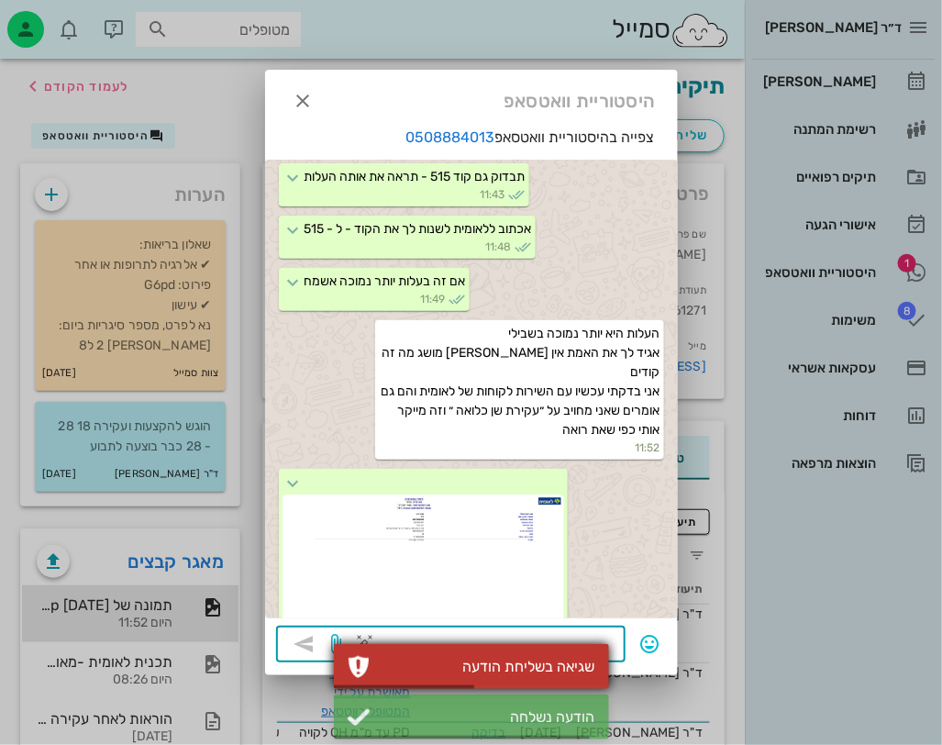
scroll to position [3616, 0]
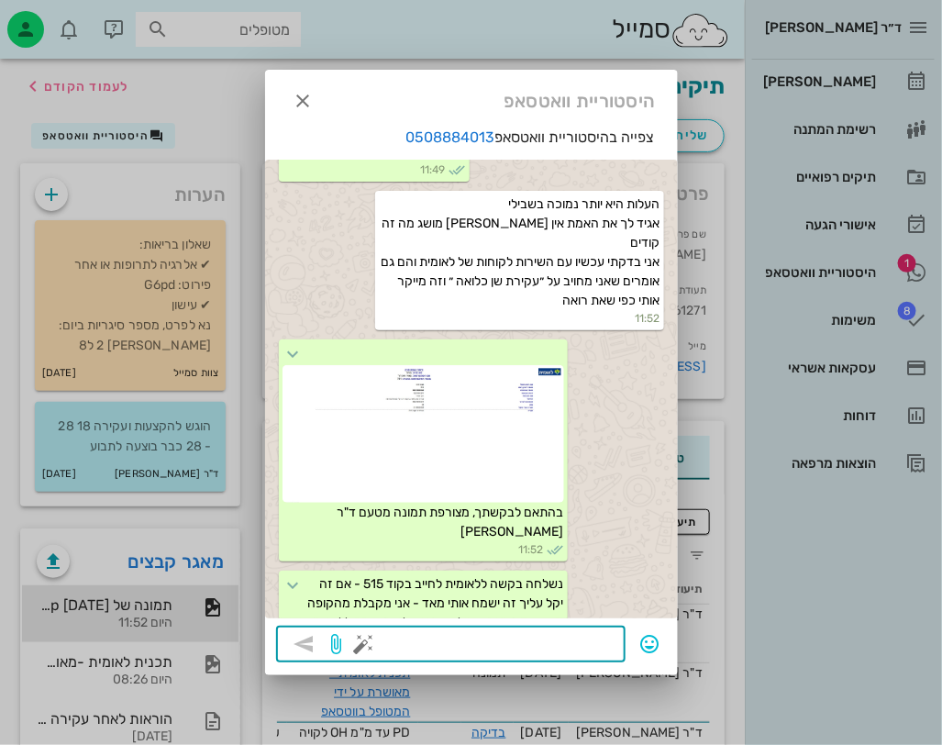
click at [524, 649] on textarea at bounding box center [491, 645] width 247 height 29
type textarea "ל"
type textarea "קודם מבררים ואחר כך מאשימים"
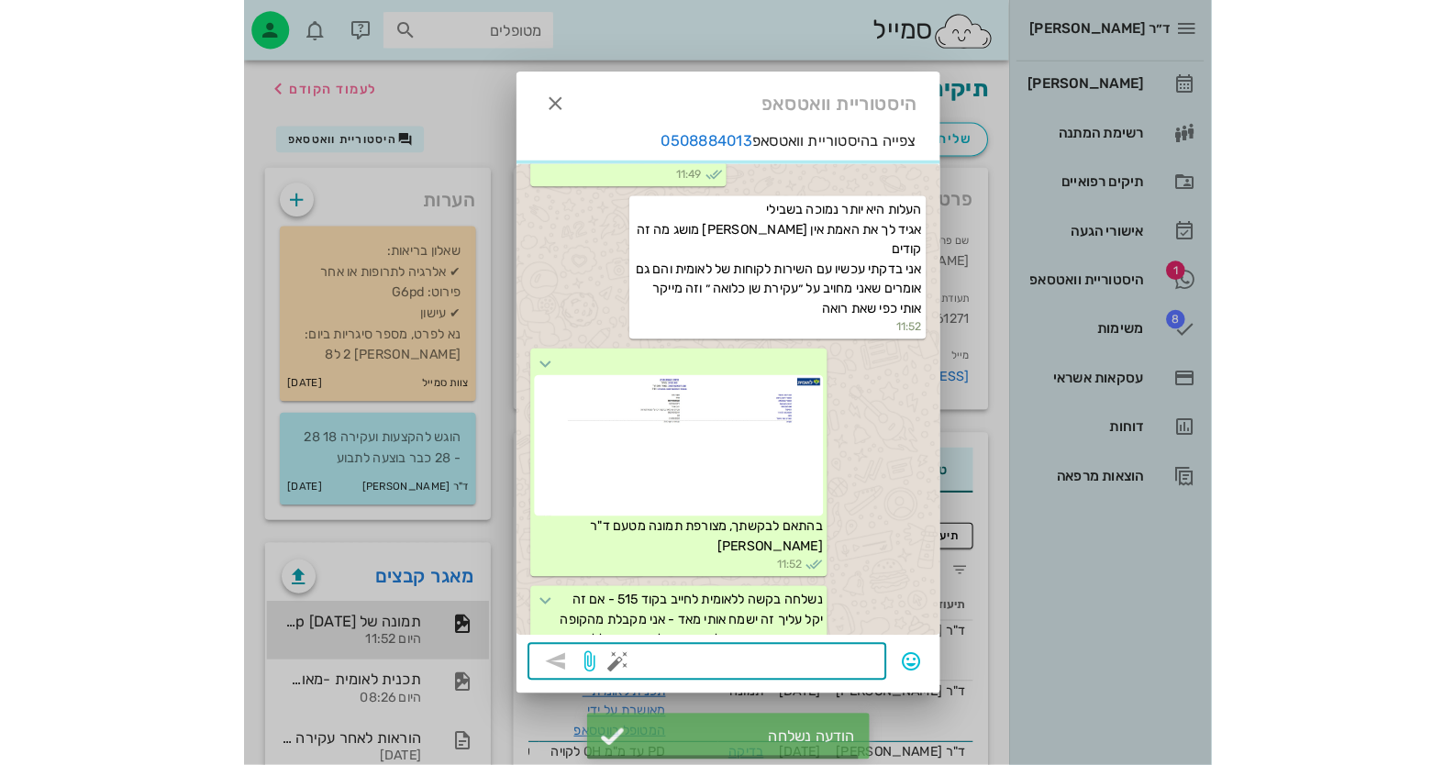
scroll to position [3669, 0]
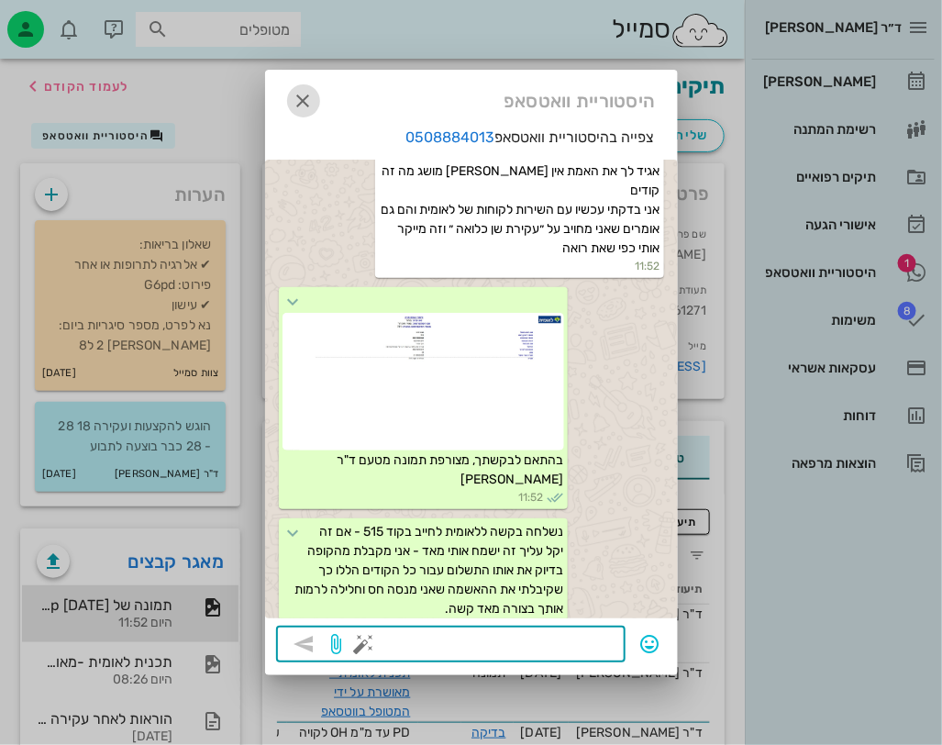
click at [295, 102] on icon "button" at bounding box center [304, 101] width 22 height 22
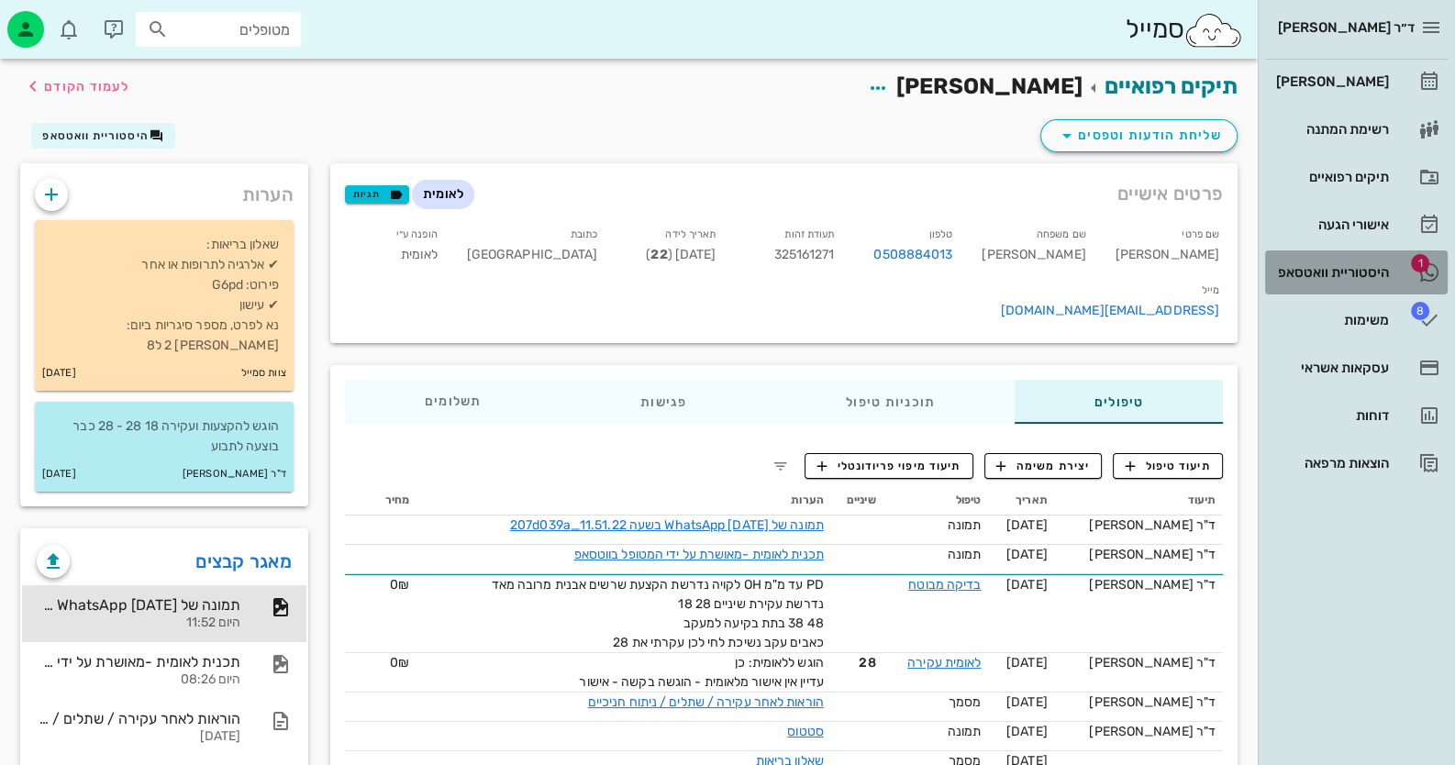
click at [1399, 252] on link "1 היסטוריית וואטסאפ" at bounding box center [1356, 272] width 183 height 44
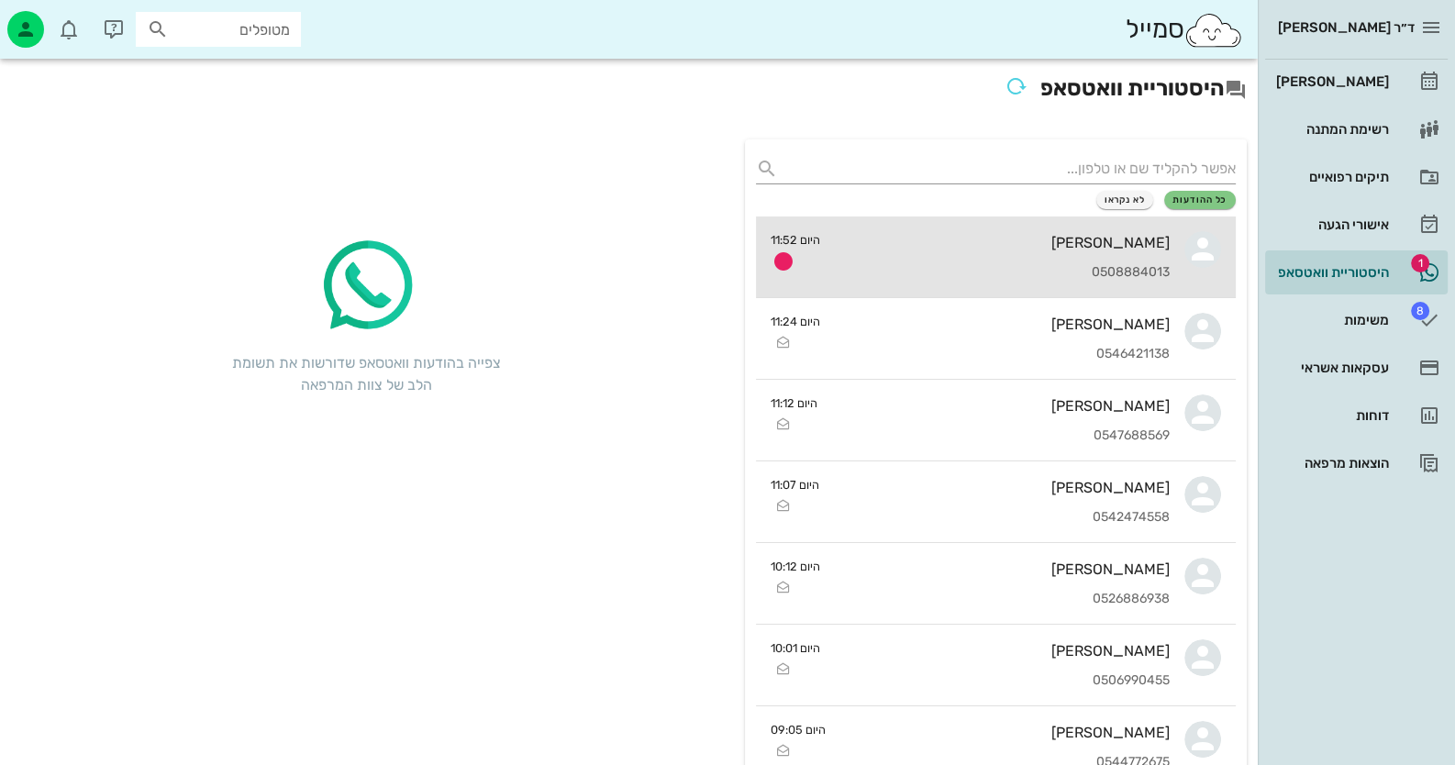
click at [940, 278] on div "0508884013" at bounding box center [1002, 273] width 335 height 16
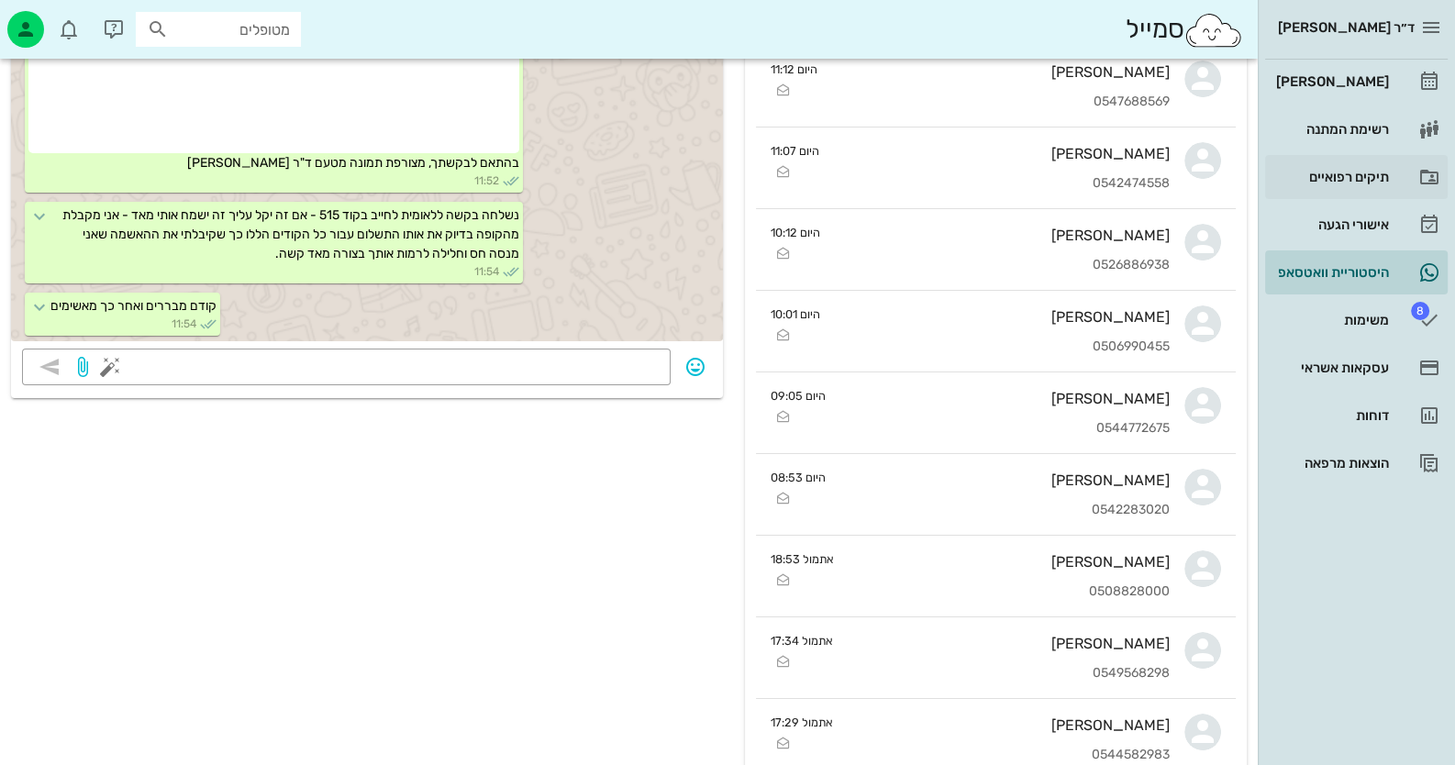
scroll to position [366, 0]
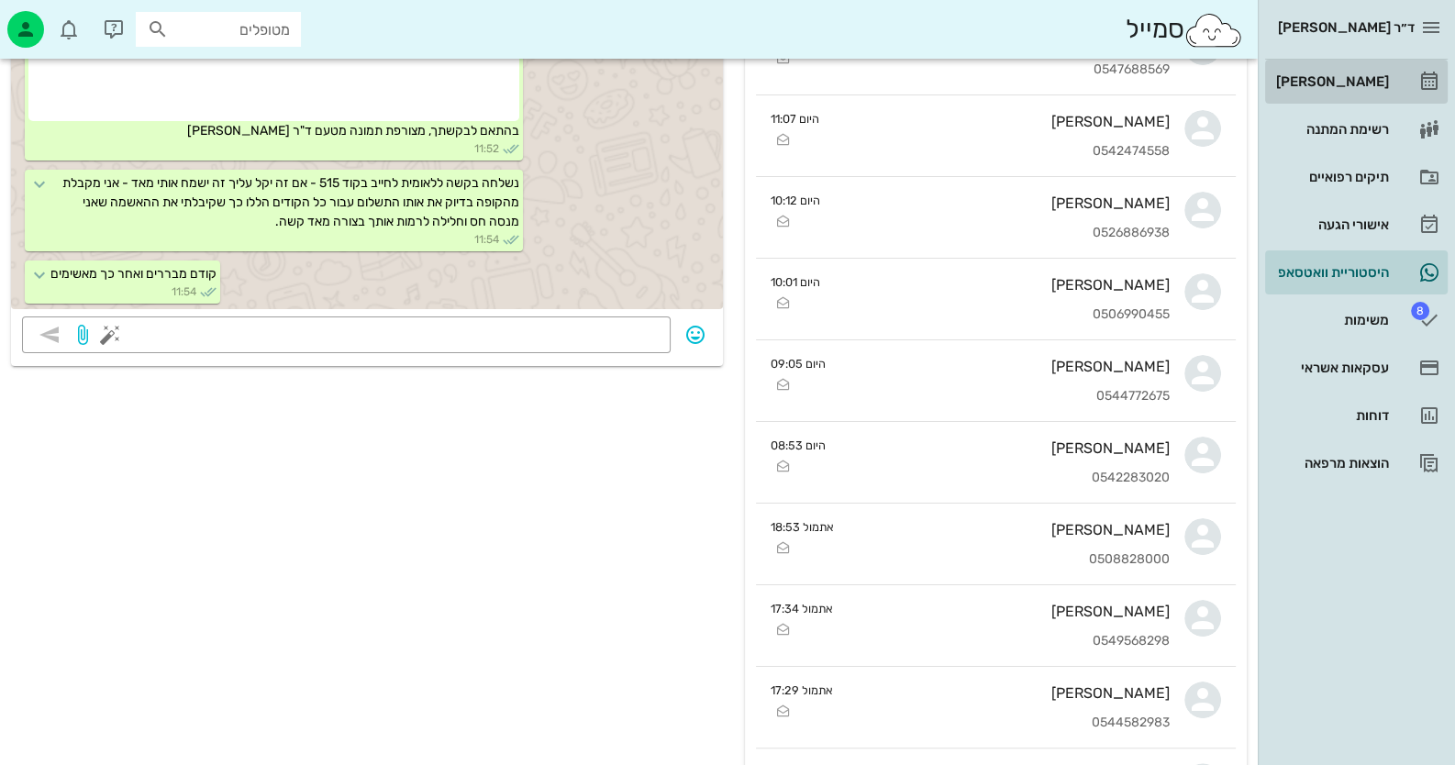
click at [1416, 93] on link "[PERSON_NAME]" at bounding box center [1356, 82] width 183 height 44
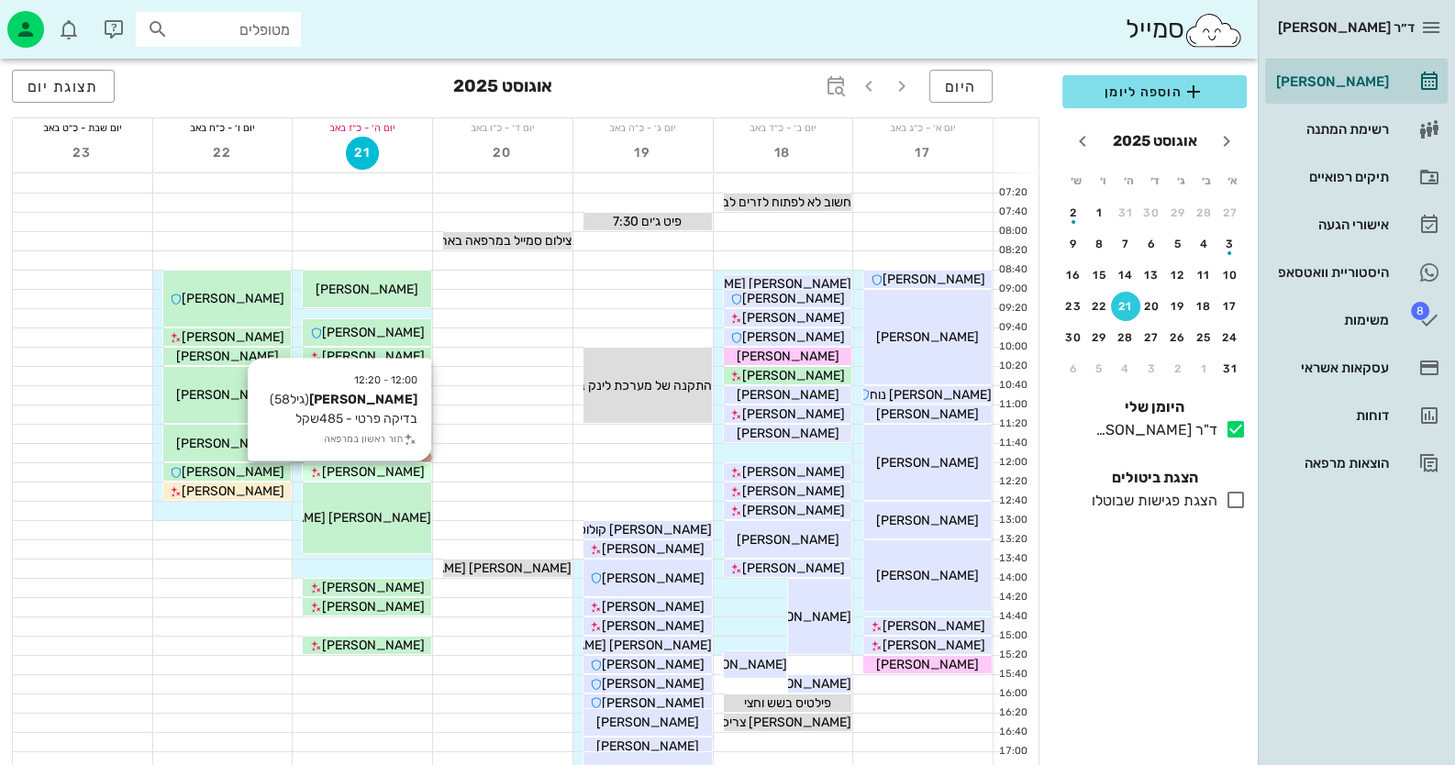
click at [390, 468] on span "[PERSON_NAME]" at bounding box center [373, 472] width 103 height 16
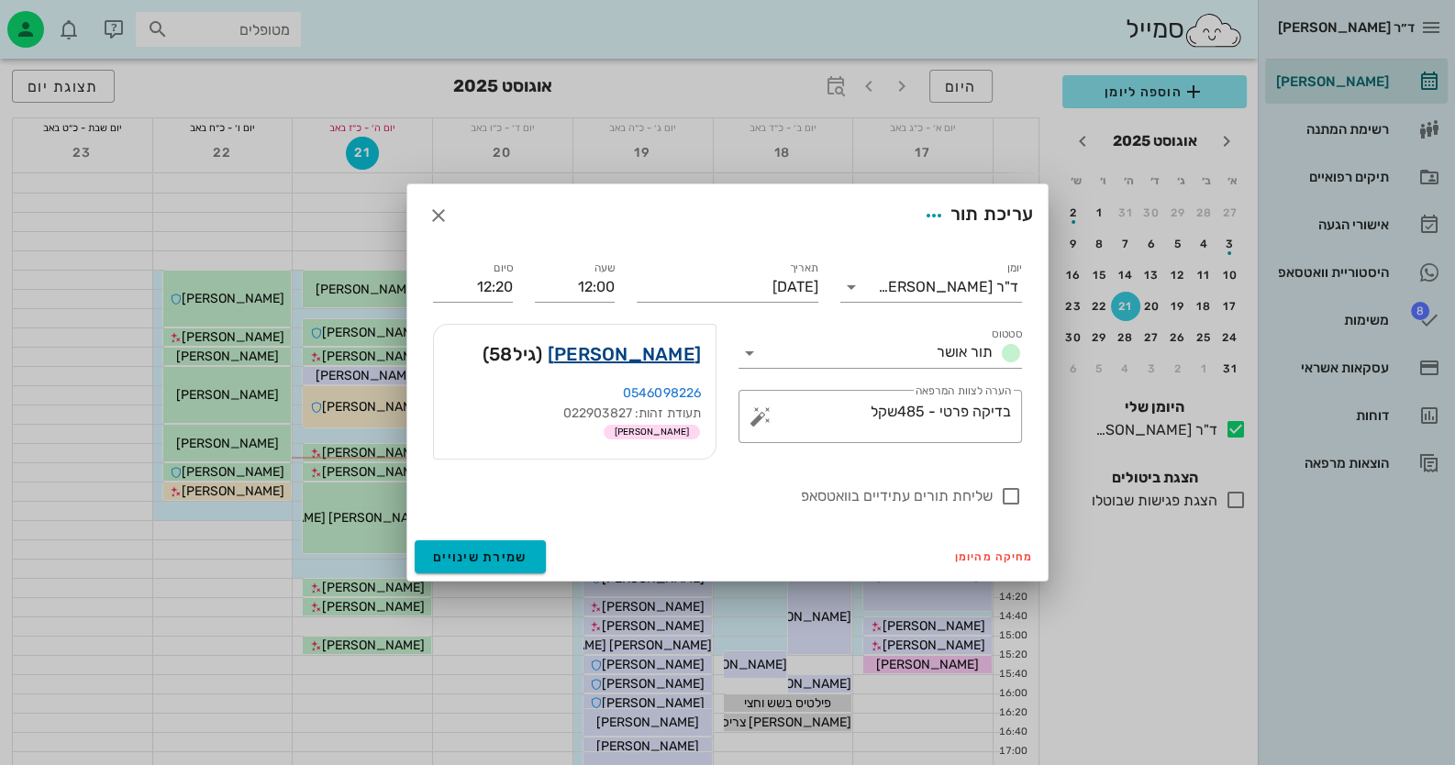
click at [690, 357] on link "[PERSON_NAME]" at bounding box center [624, 353] width 153 height 29
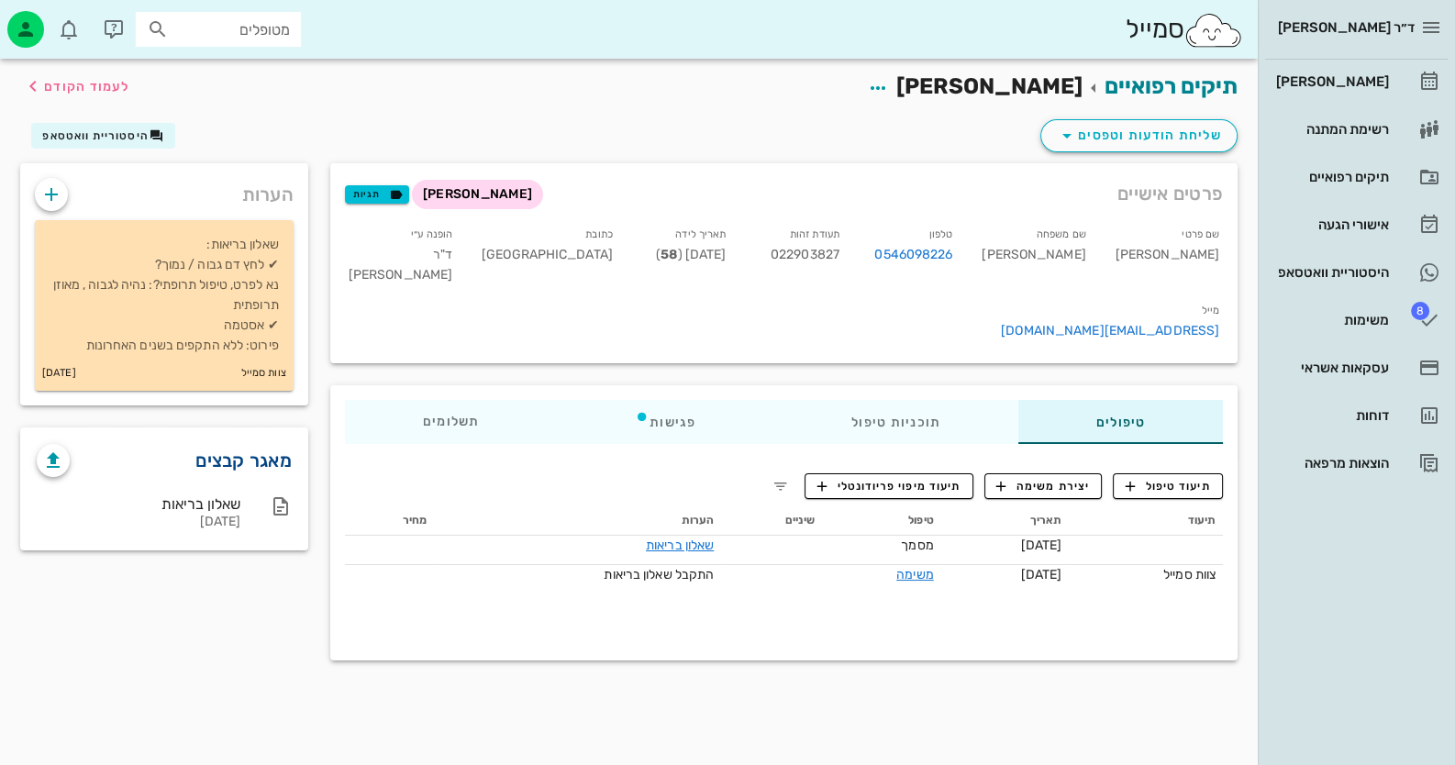
click at [249, 460] on link "מאגר קבצים" at bounding box center [243, 460] width 96 height 29
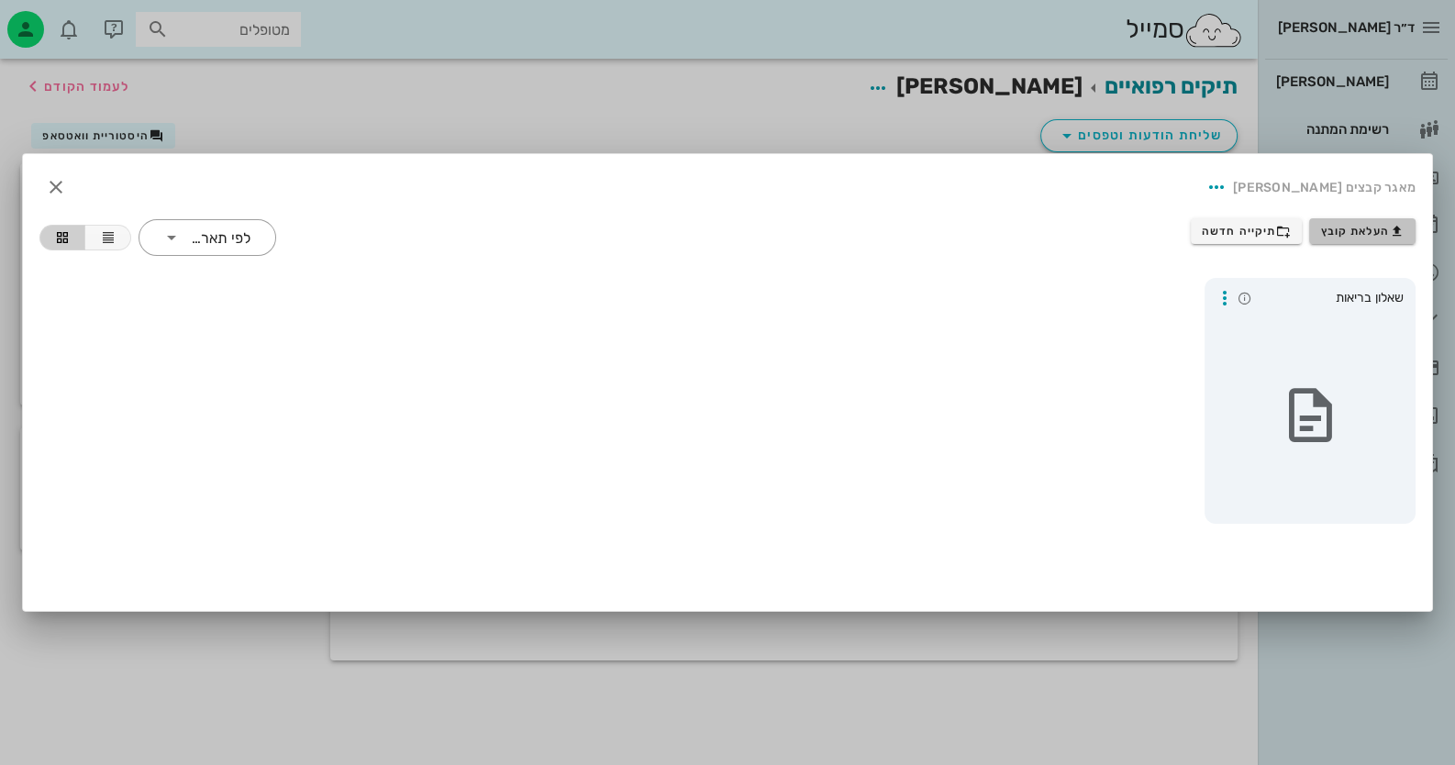
click at [1345, 233] on span "העלאת קובץ" at bounding box center [1362, 231] width 83 height 15
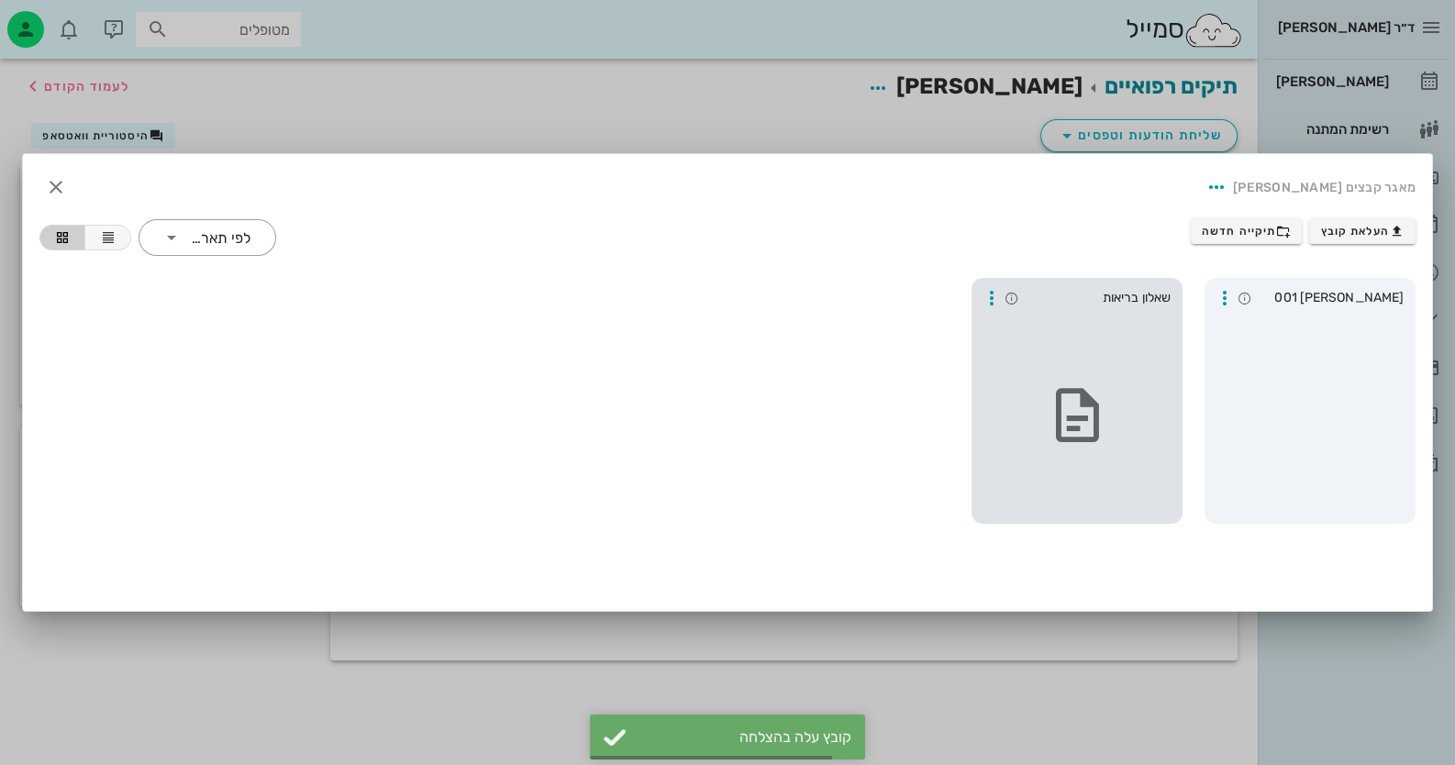
click at [1370, 320] on div at bounding box center [1310, 416] width 196 height 202
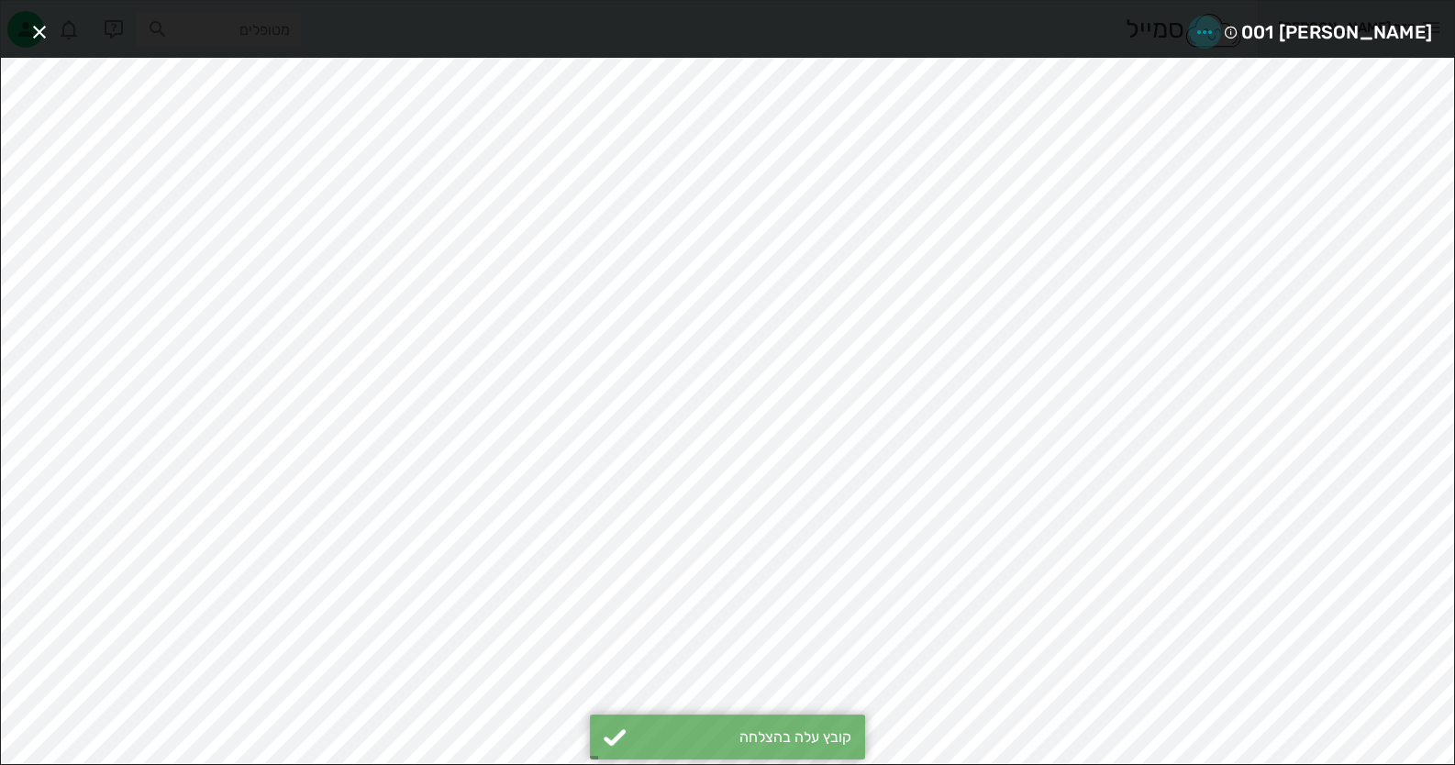
click at [1216, 30] on icon "button" at bounding box center [1205, 32] width 22 height 22
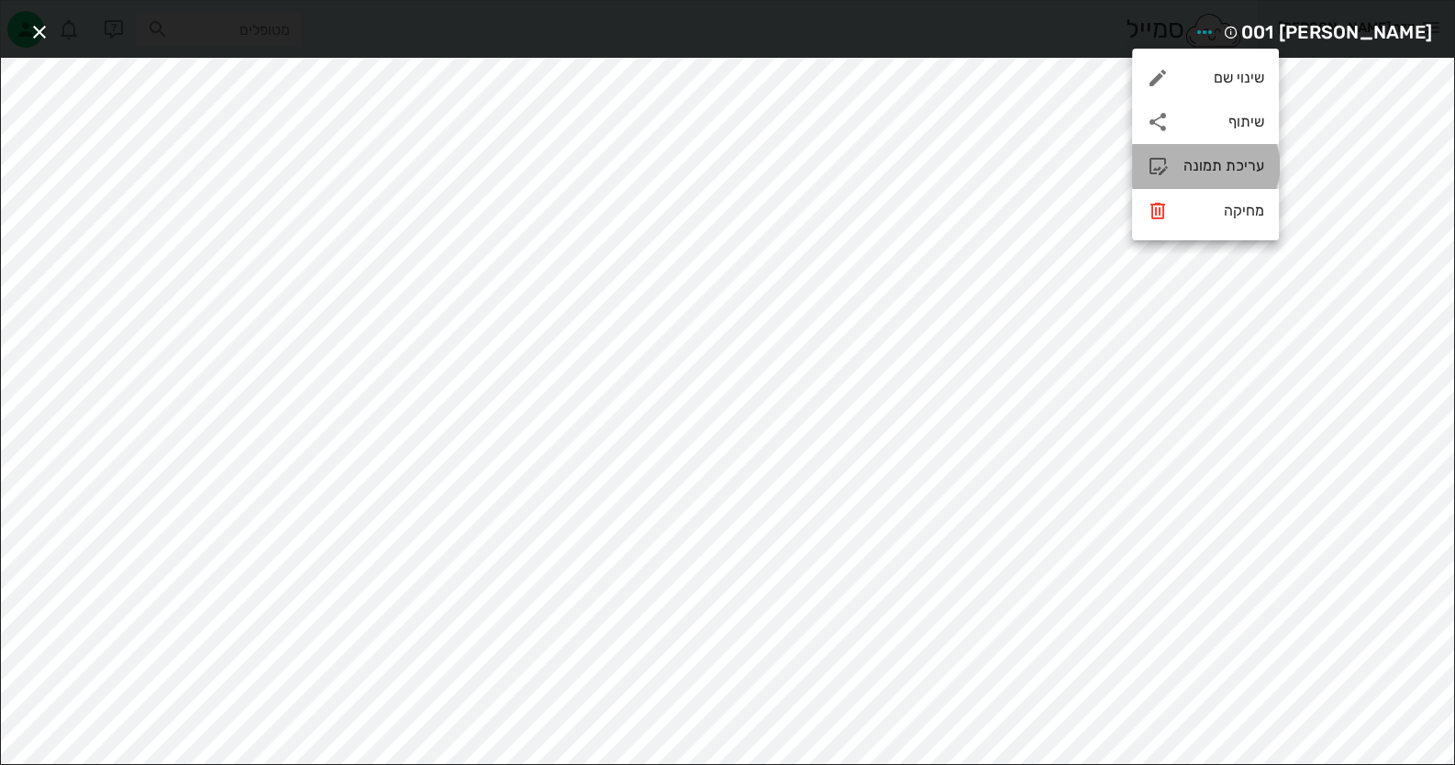
click at [1232, 172] on div "עריכת תמונה" at bounding box center [1223, 165] width 81 height 17
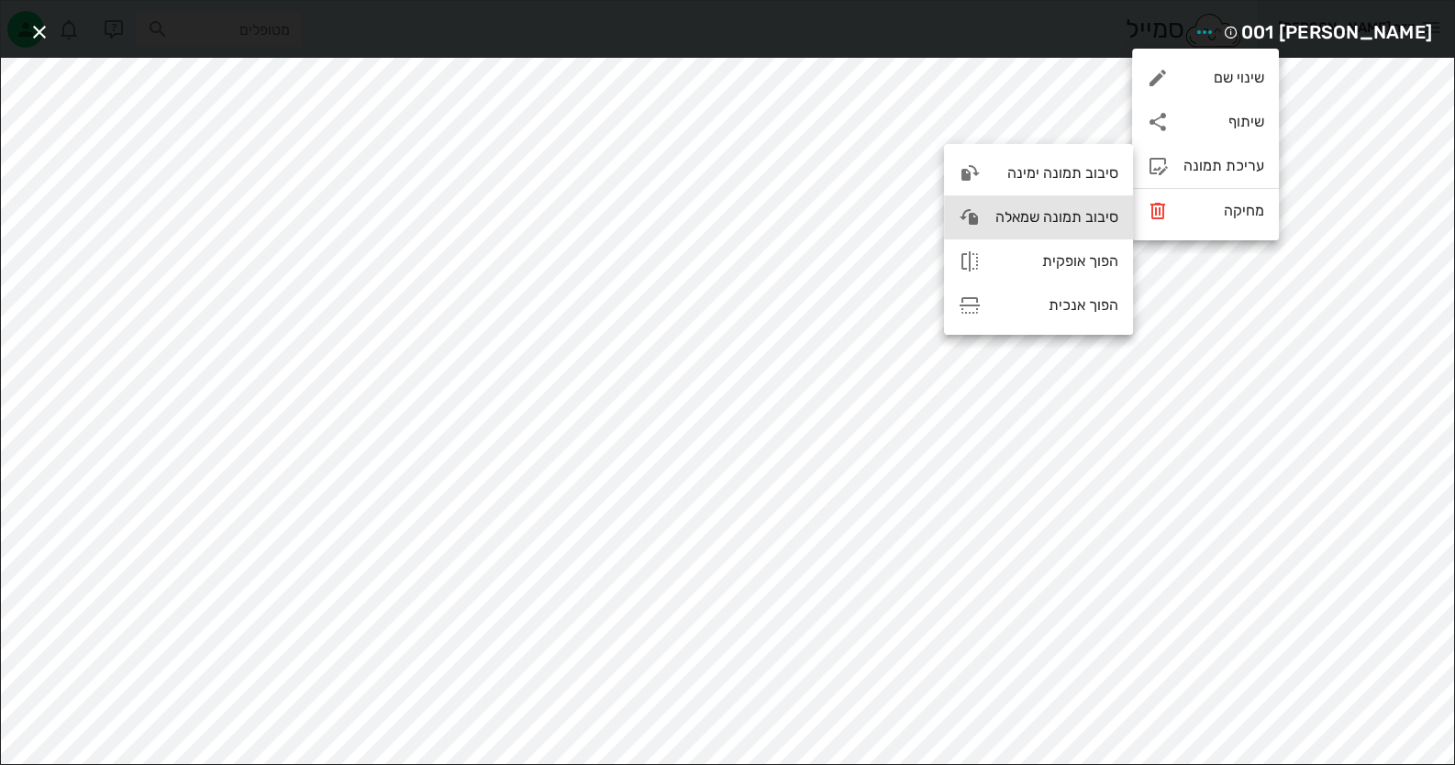
click at [998, 205] on div "סיבוב תמונה שמאלה" at bounding box center [1038, 217] width 189 height 44
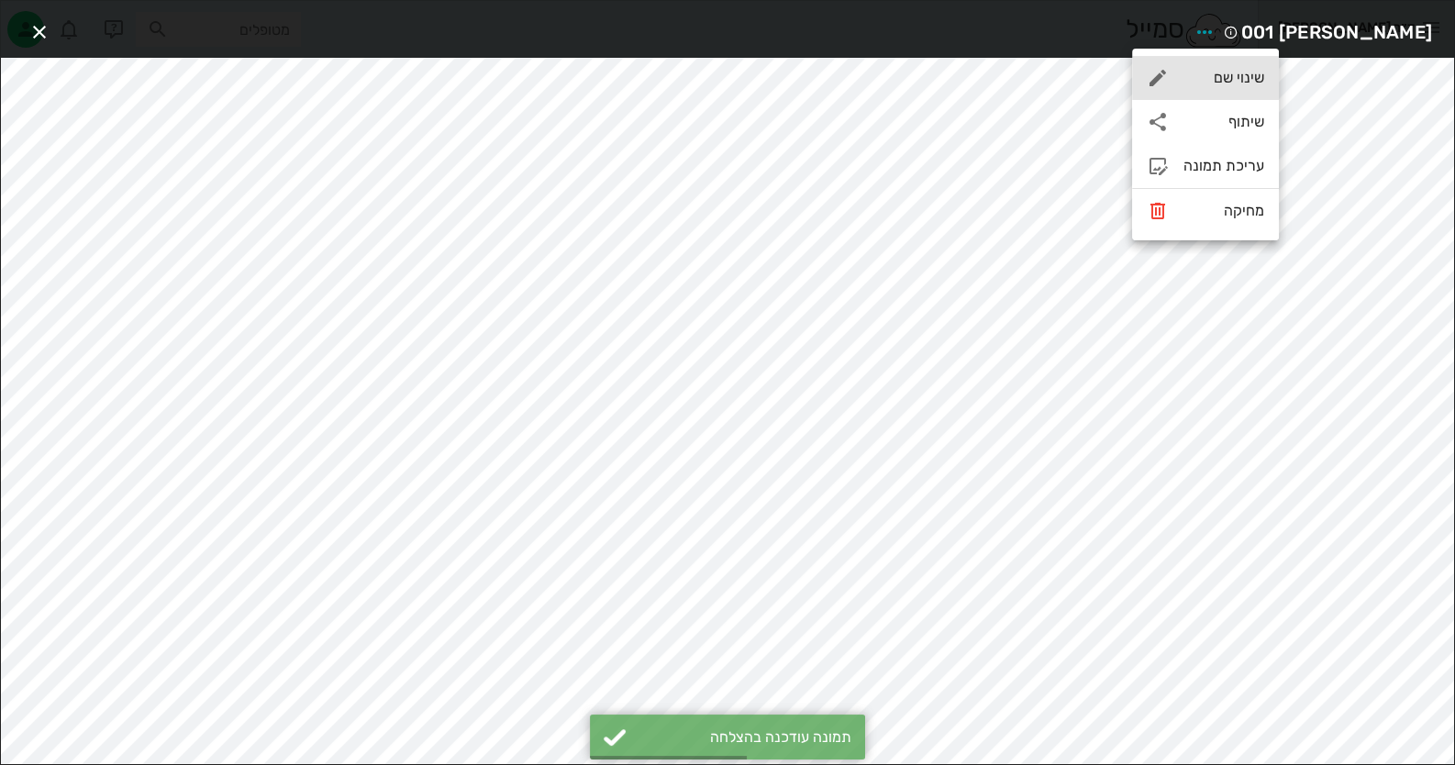
click at [1207, 78] on div "שינוי שם" at bounding box center [1223, 77] width 81 height 17
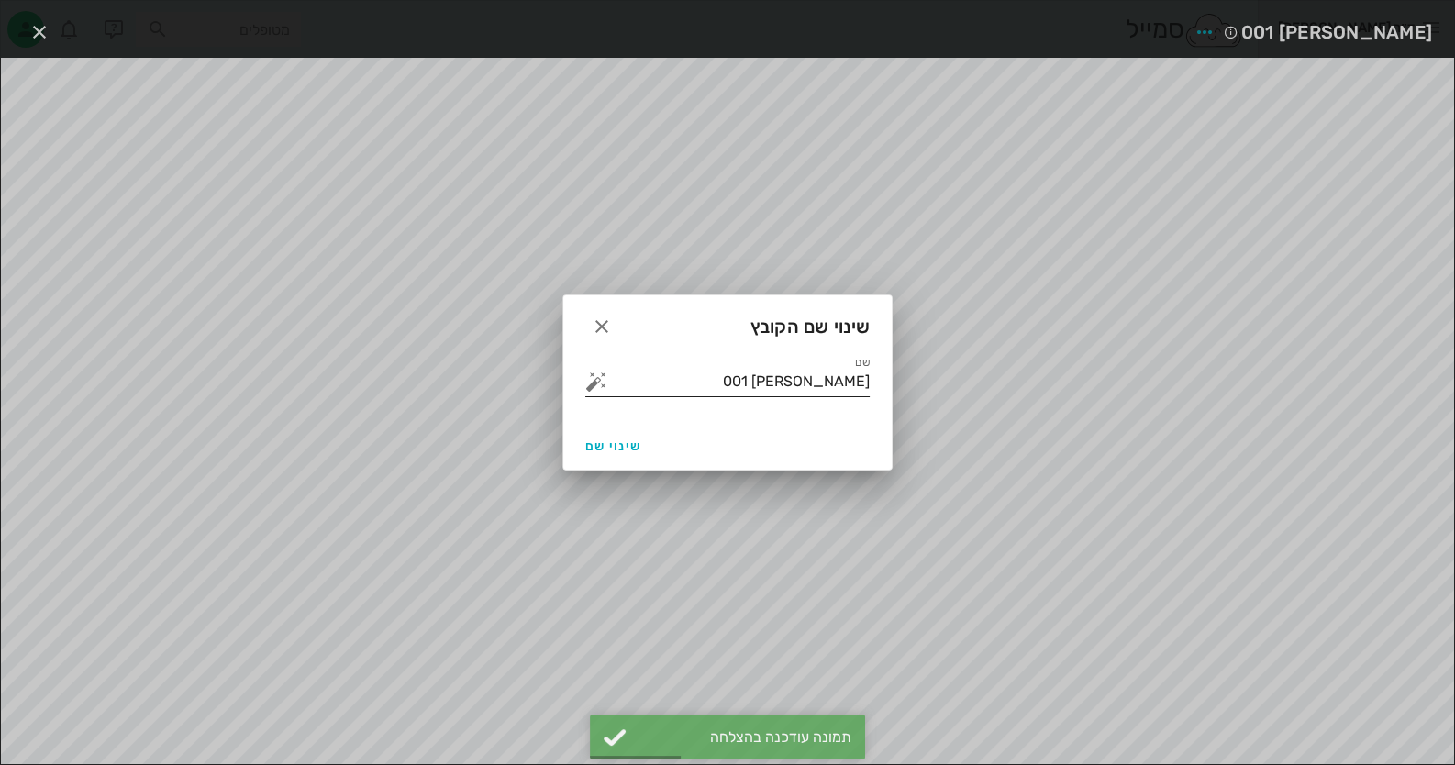
click at [822, 373] on input "[PERSON_NAME] 001" at bounding box center [740, 381] width 259 height 29
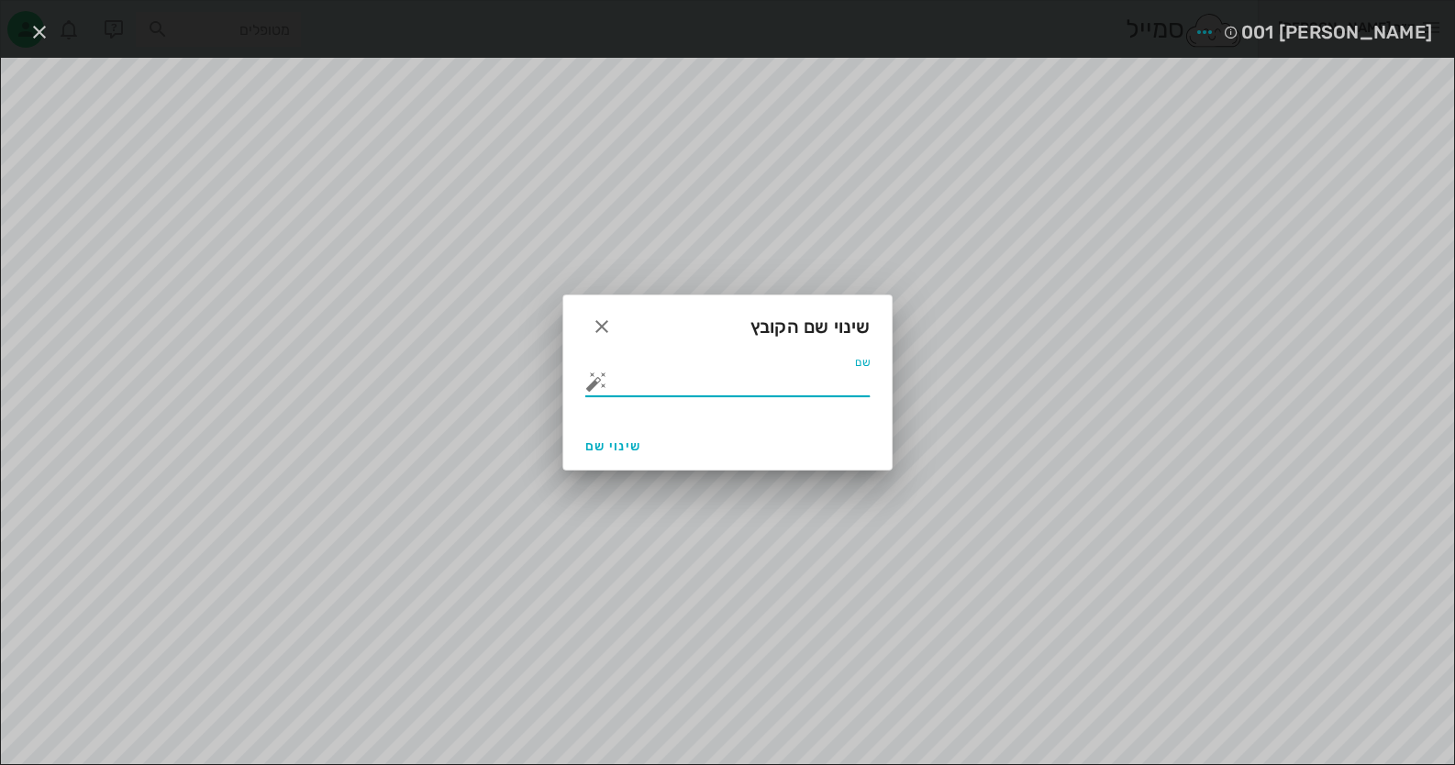
click at [596, 378] on button "button" at bounding box center [596, 382] width 22 height 22
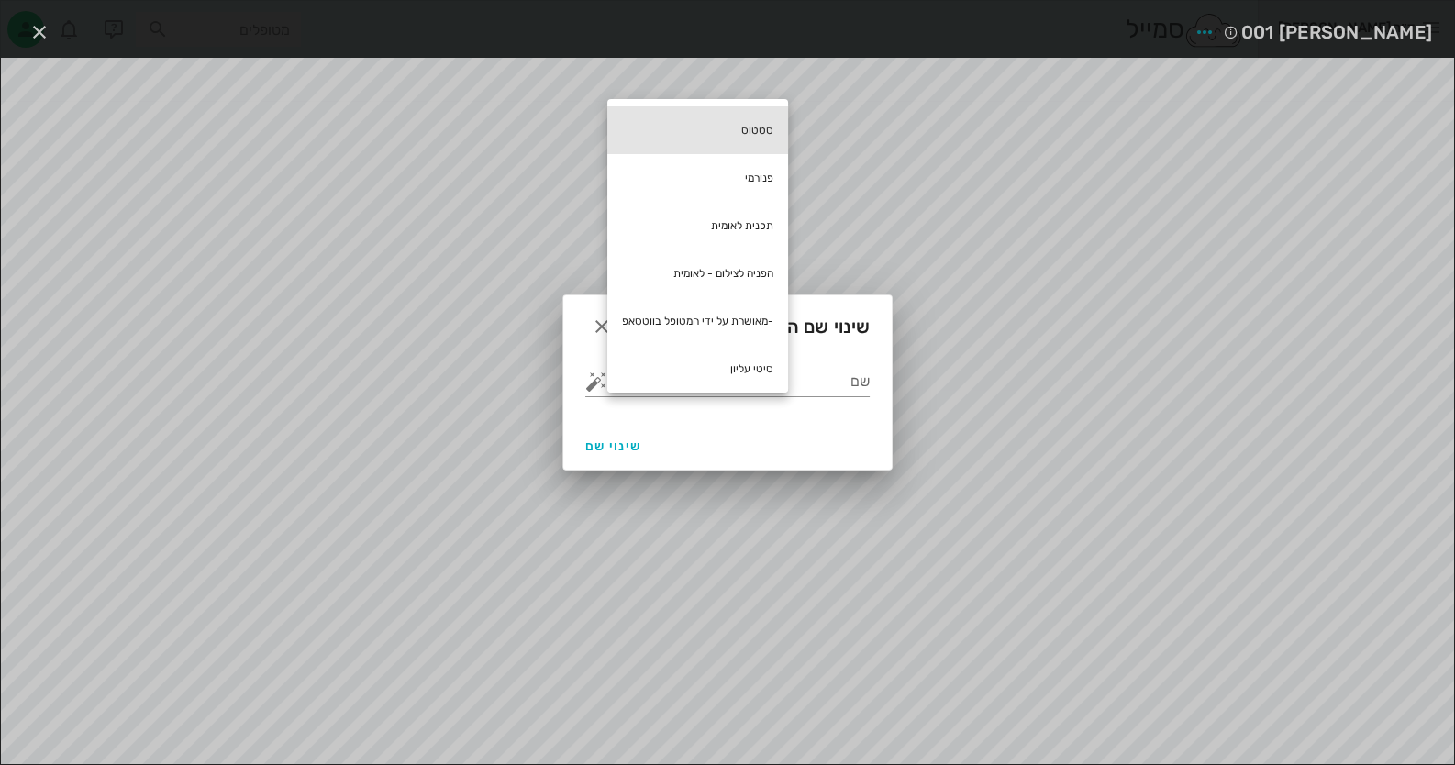
click at [772, 126] on div "סטטוס" at bounding box center [697, 130] width 181 height 48
type input "סטטוס"
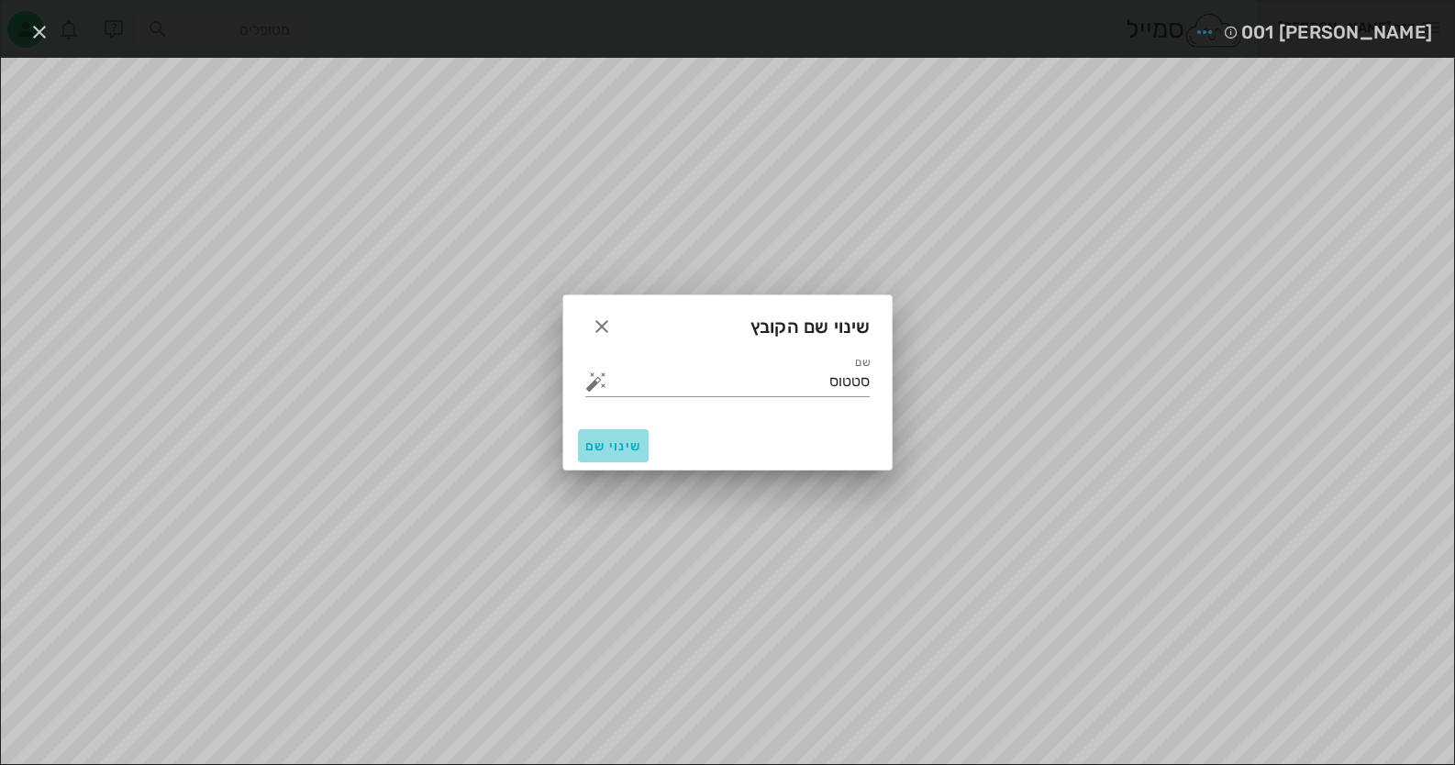
click at [605, 449] on span "שינוי שם" at bounding box center [613, 447] width 56 height 16
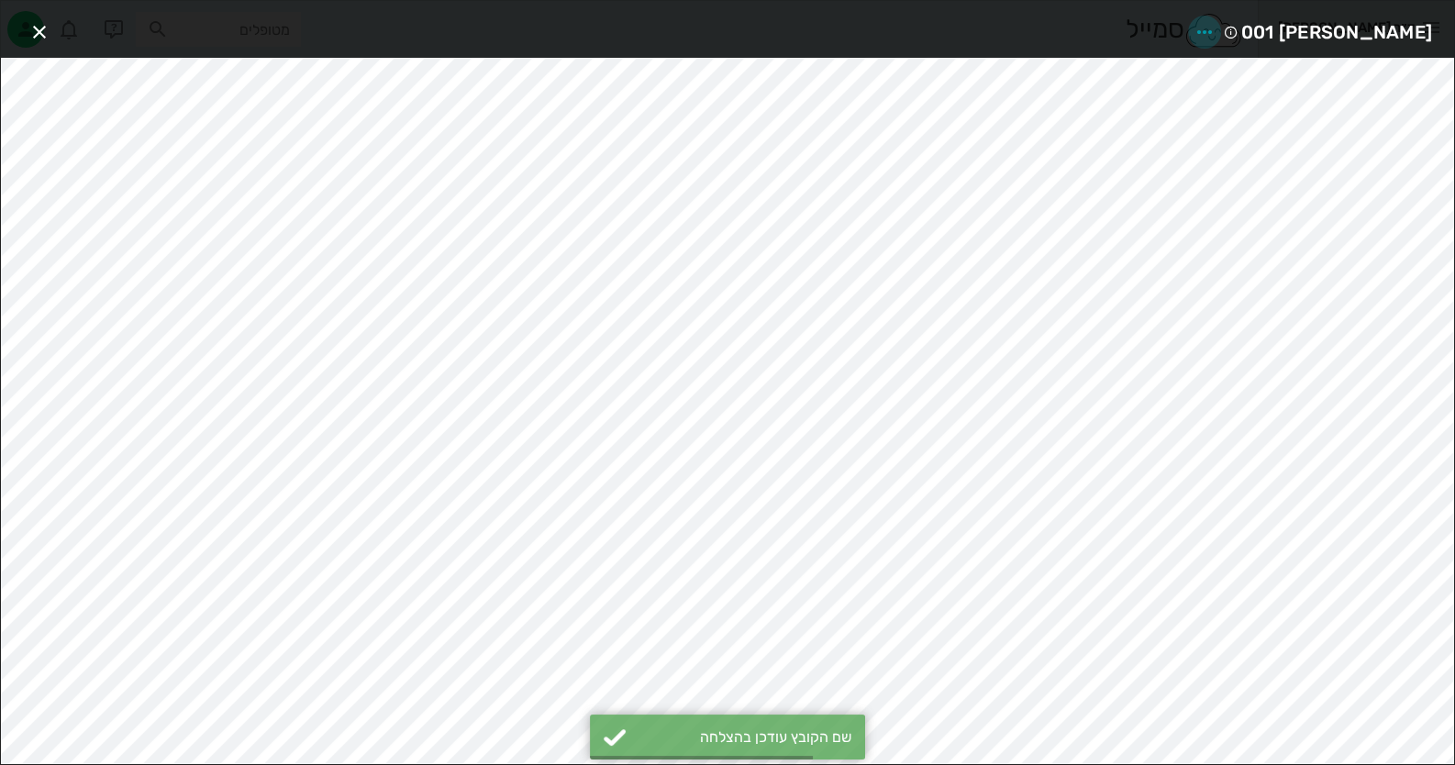
click at [1216, 21] on icon "button" at bounding box center [1205, 32] width 22 height 22
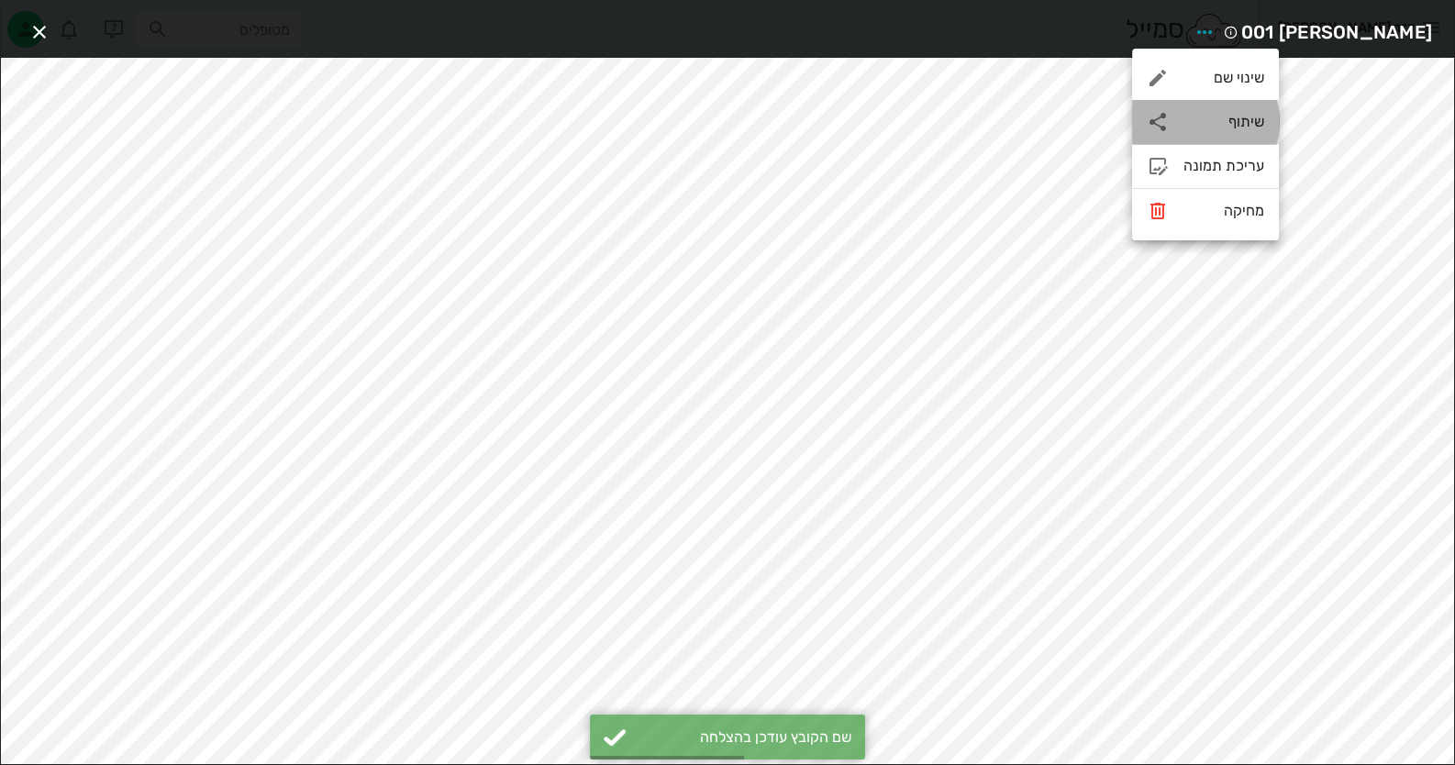
click at [1258, 117] on div "שיתוף" at bounding box center [1223, 121] width 81 height 17
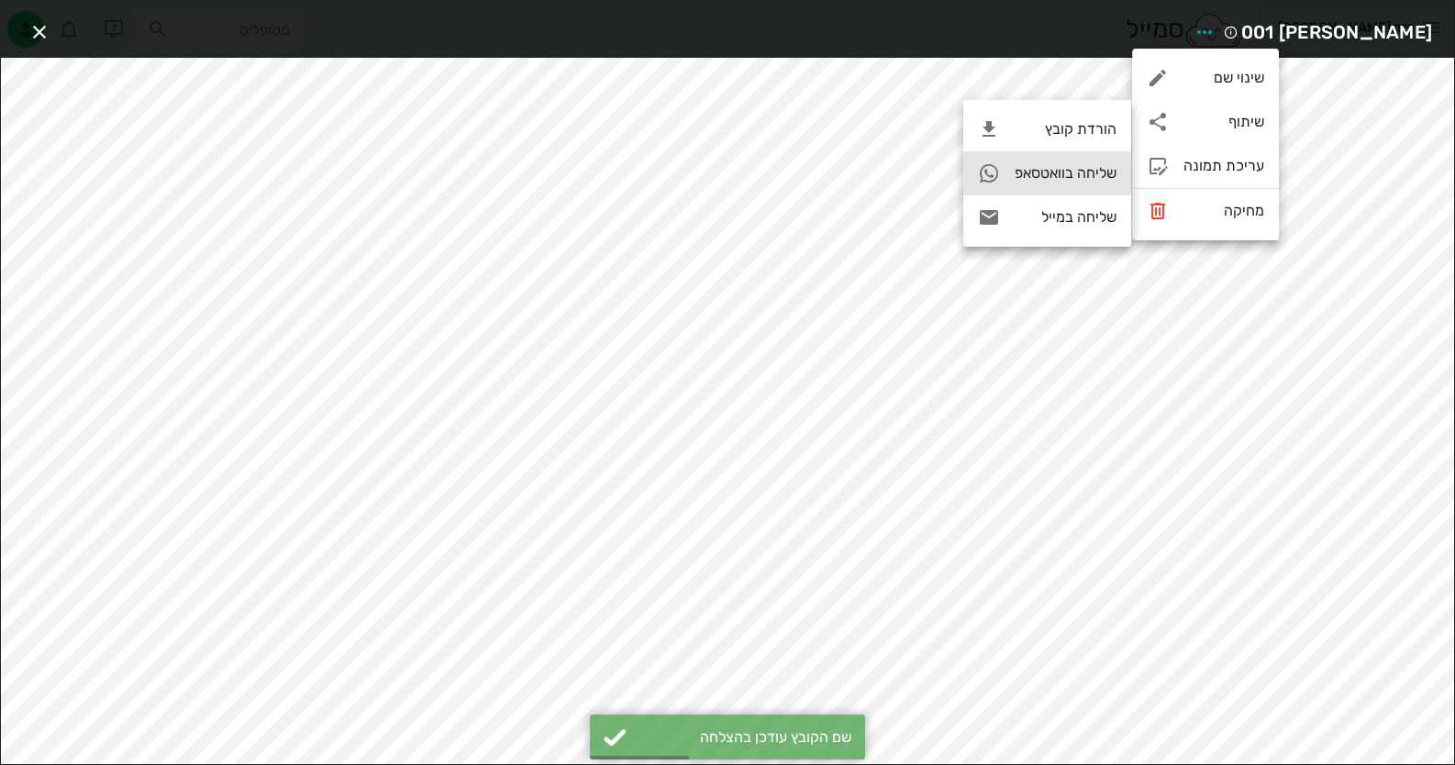
click at [1094, 165] on div "שליחה בוואטסאפ" at bounding box center [1066, 172] width 102 height 17
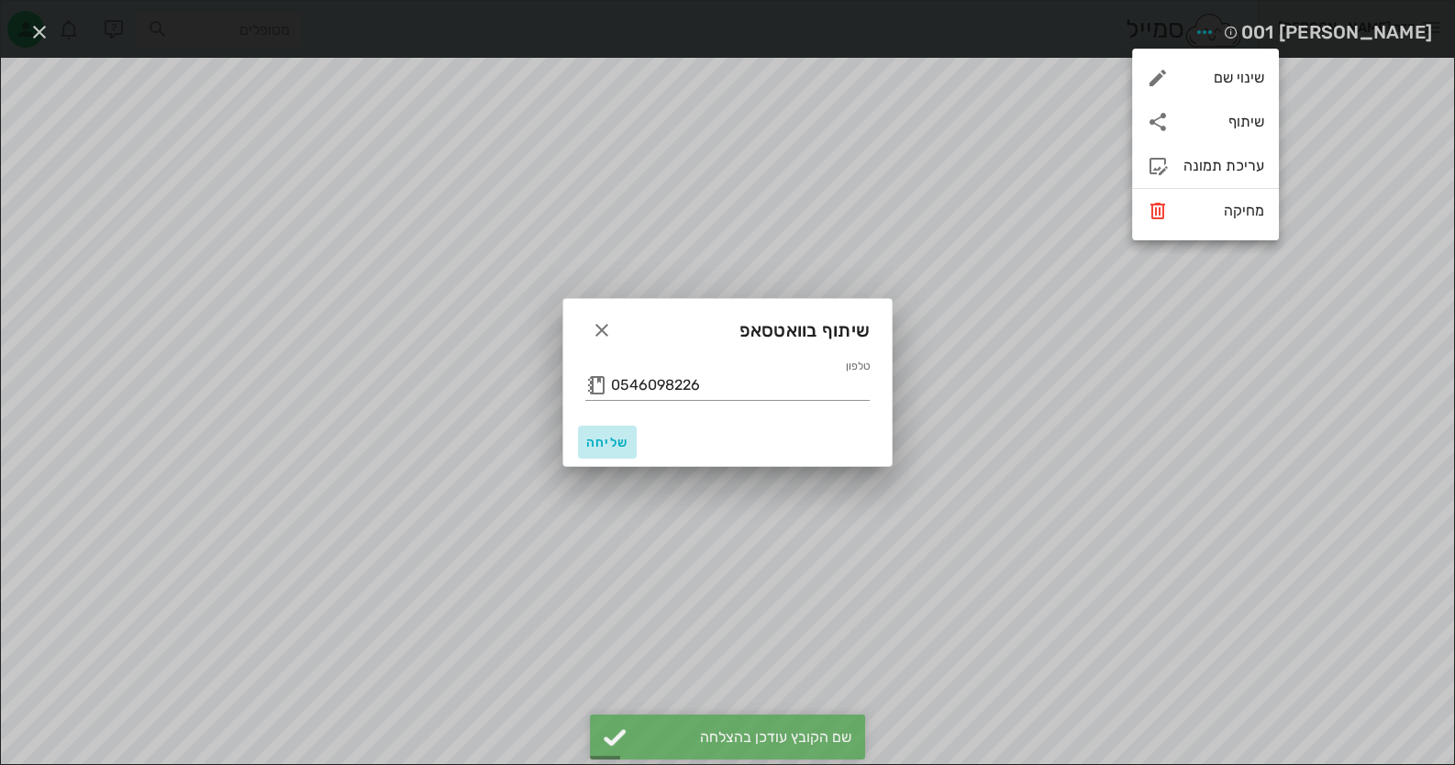
click at [616, 438] on span "שליחה" at bounding box center [607, 443] width 44 height 16
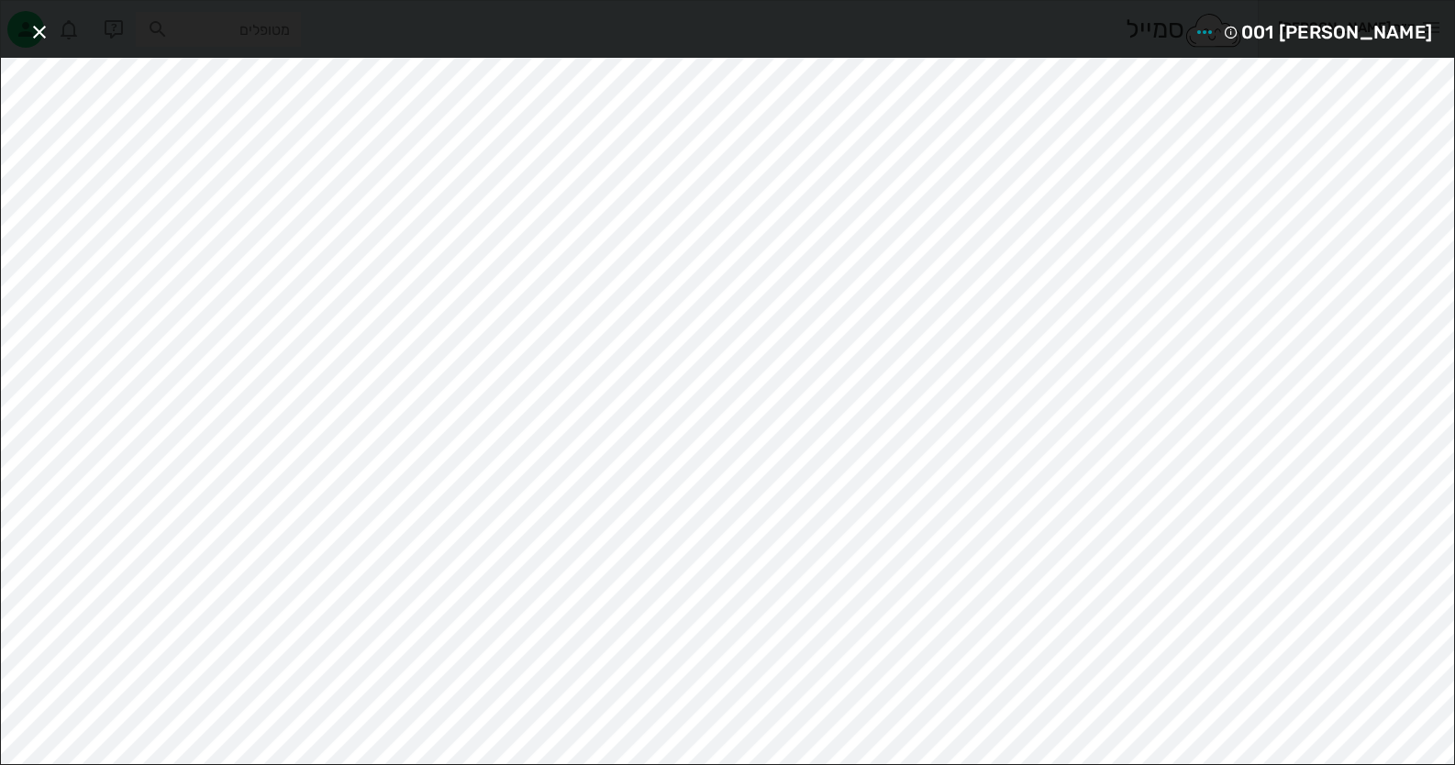
click at [59, 26] on div "[PERSON_NAME] 001" at bounding box center [727, 29] width 1453 height 57
click at [37, 36] on icon "button" at bounding box center [39, 32] width 22 height 22
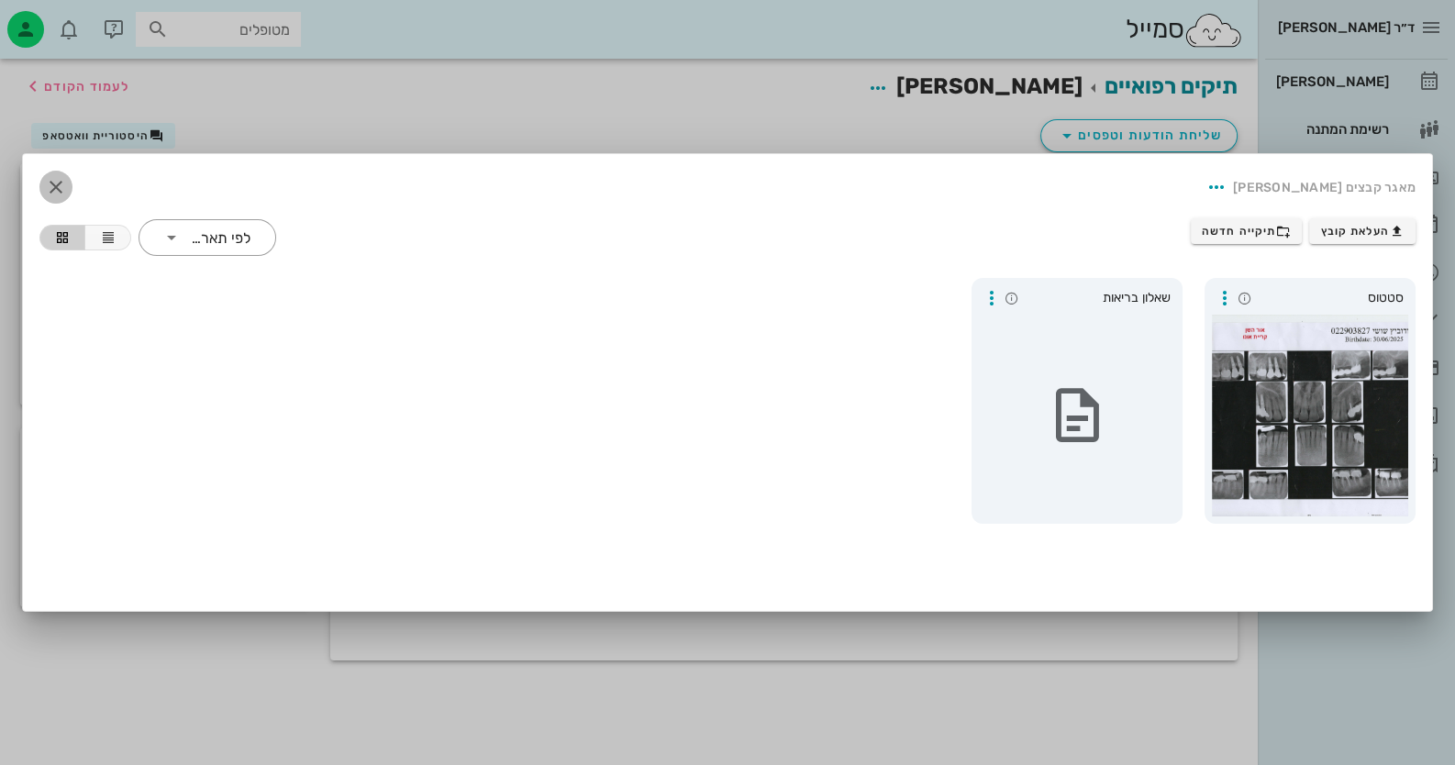
click at [48, 187] on icon "button" at bounding box center [56, 187] width 22 height 22
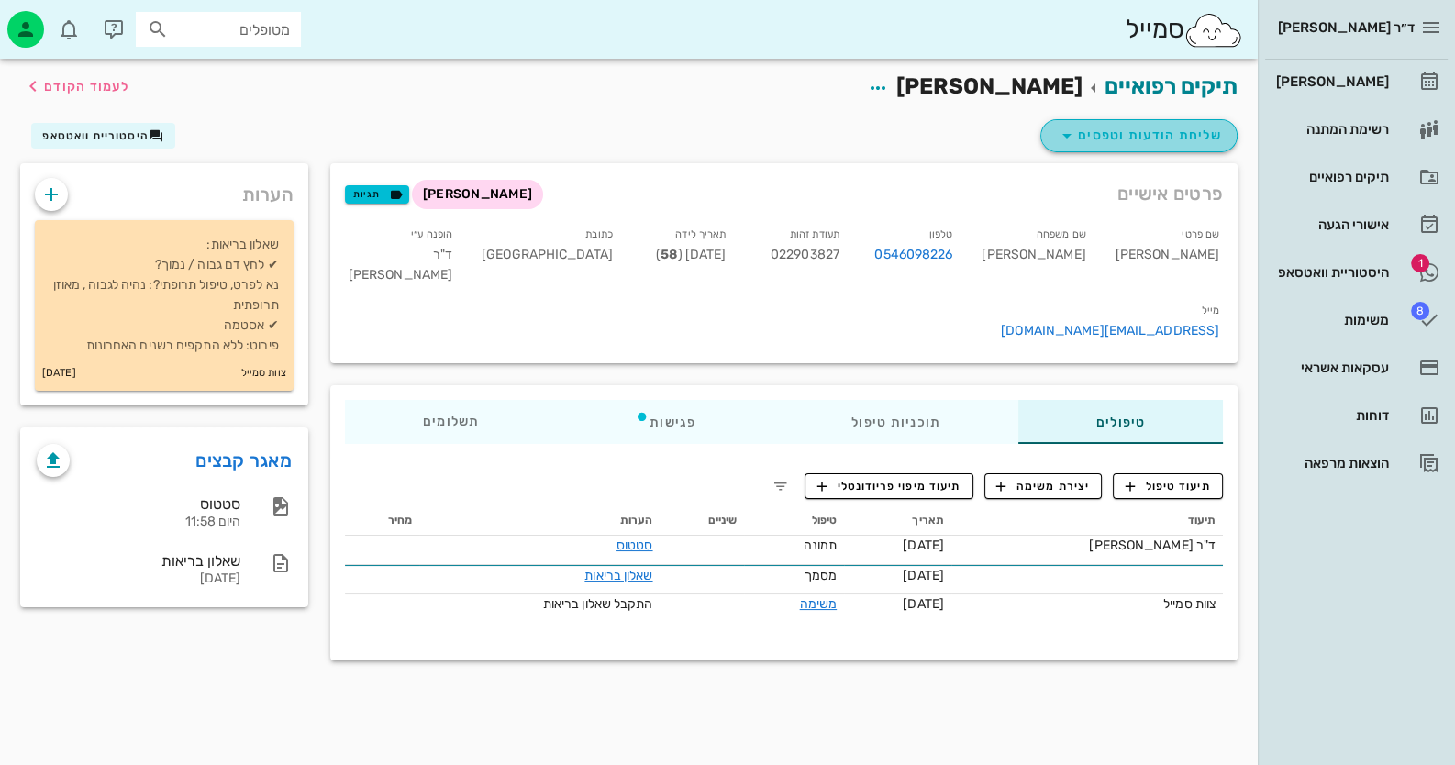
click at [1142, 123] on button "שליחת הודעות וטפסים" at bounding box center [1138, 135] width 197 height 33
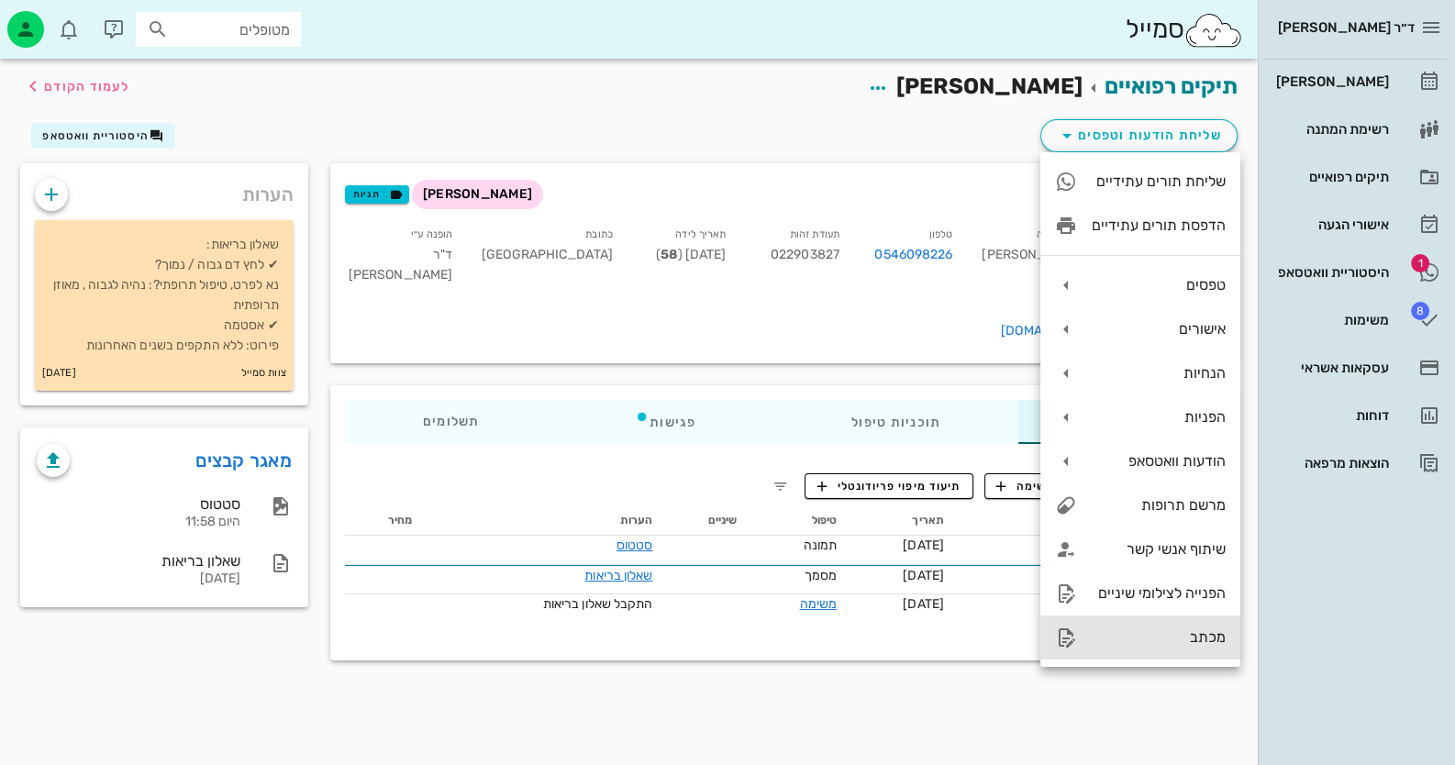
click at [1174, 623] on div "מכתב" at bounding box center [1140, 638] width 200 height 44
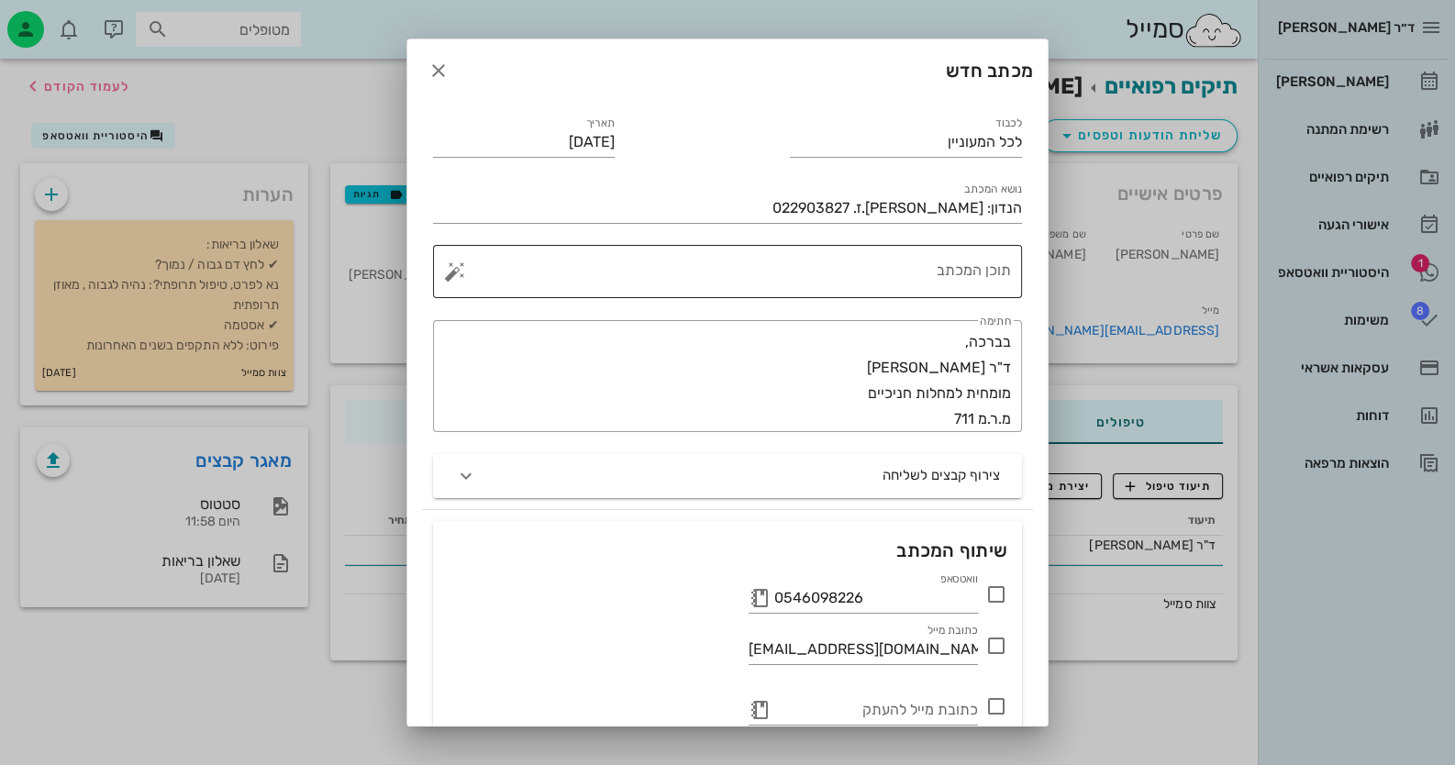
click at [969, 254] on div "תוכן המכתב" at bounding box center [735, 271] width 552 height 53
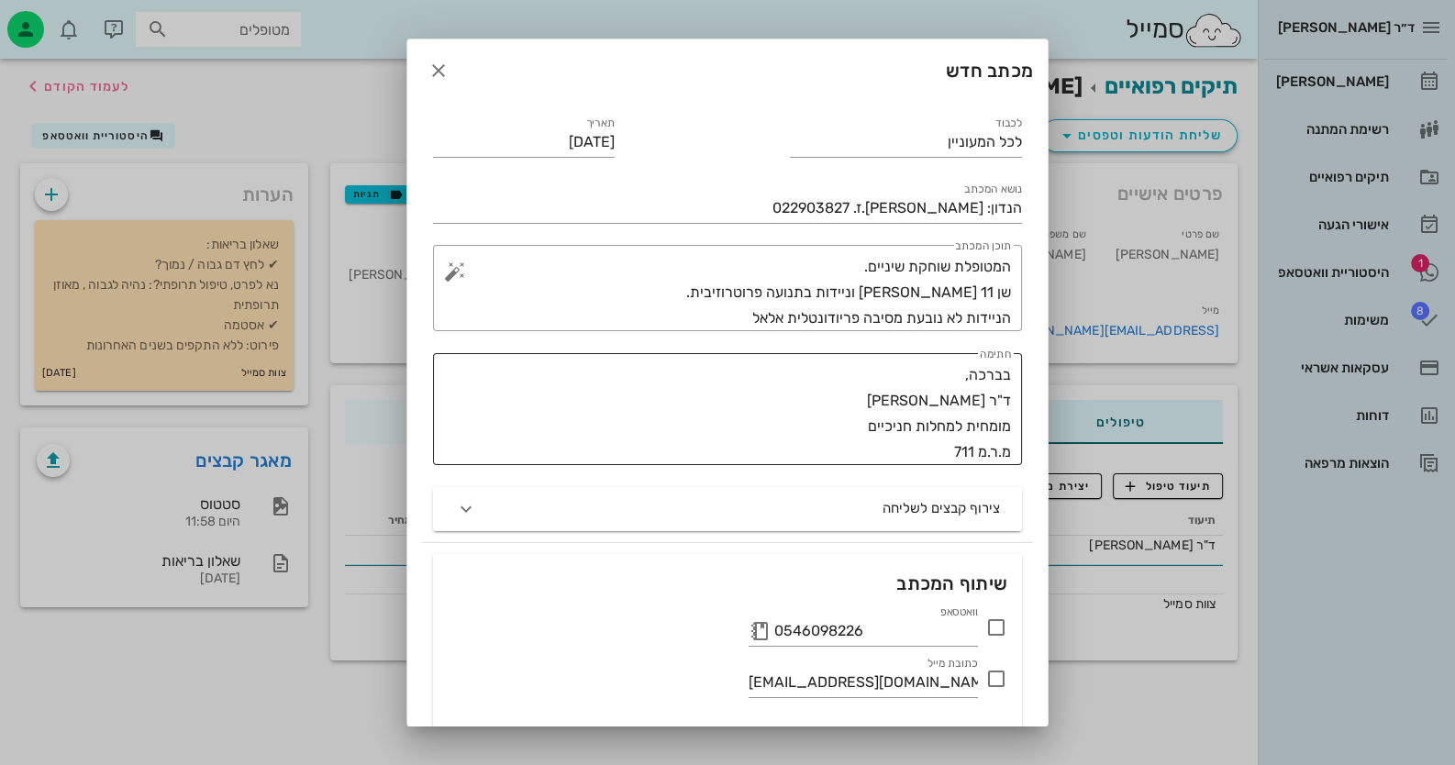
click at [781, 414] on textarea "בברכה, ד"ר [PERSON_NAME] מומחית למחלות חניכיים מ.ר.מ 711" at bounding box center [722, 413] width 578 height 103
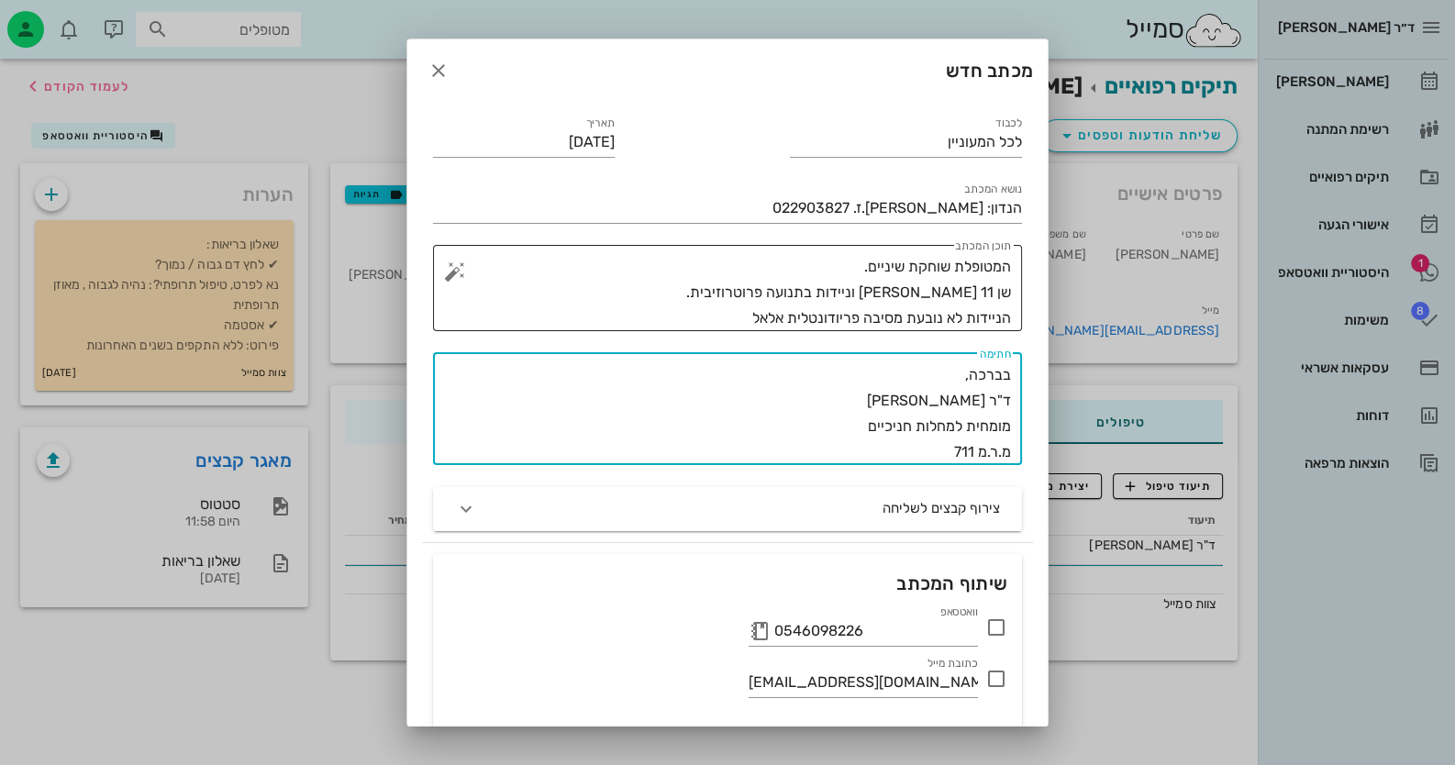
click at [725, 324] on textarea "המטופלת שוחקת שיניים. שן 11 [PERSON_NAME] וניידות בתנועה פרוטרוזיבית. הניידות ל…" at bounding box center [735, 292] width 552 height 77
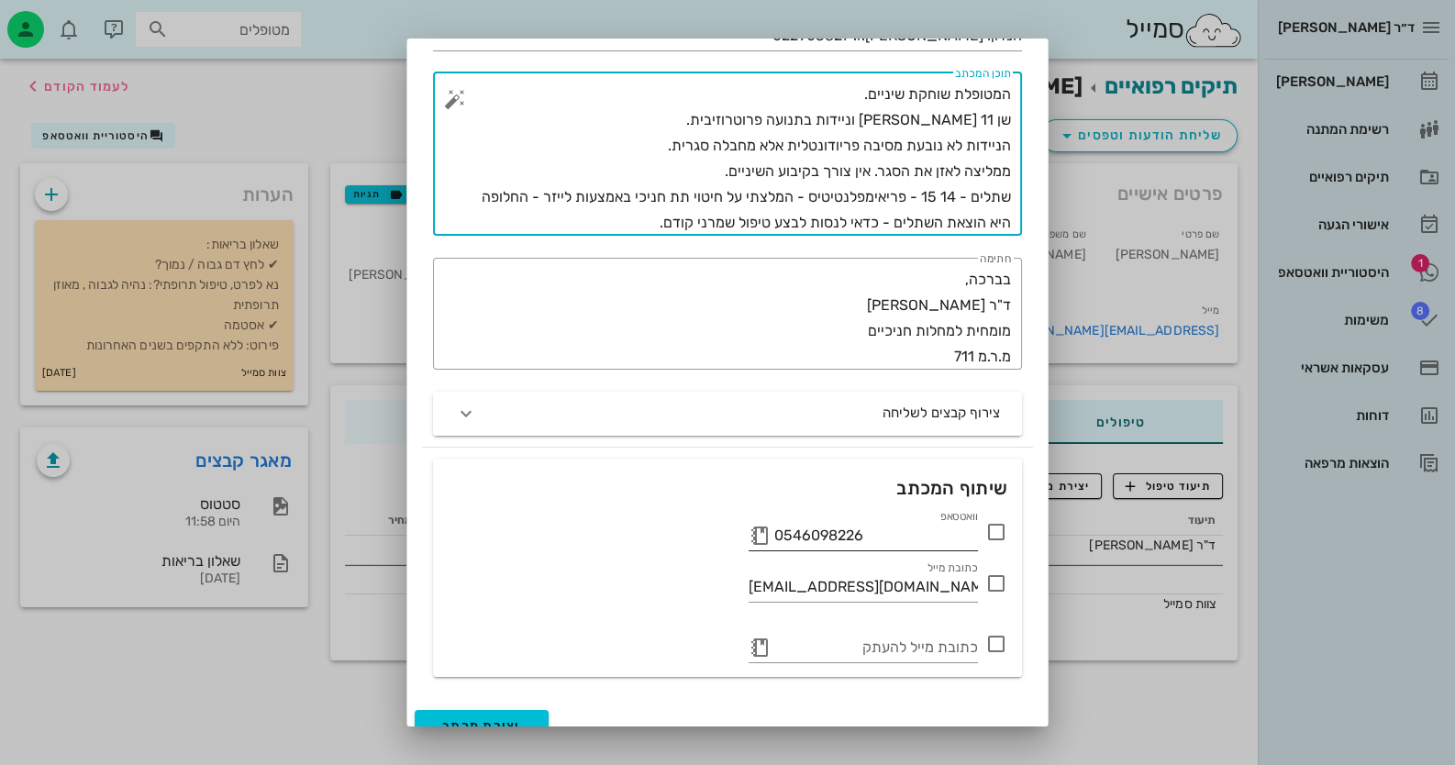
scroll to position [183, 0]
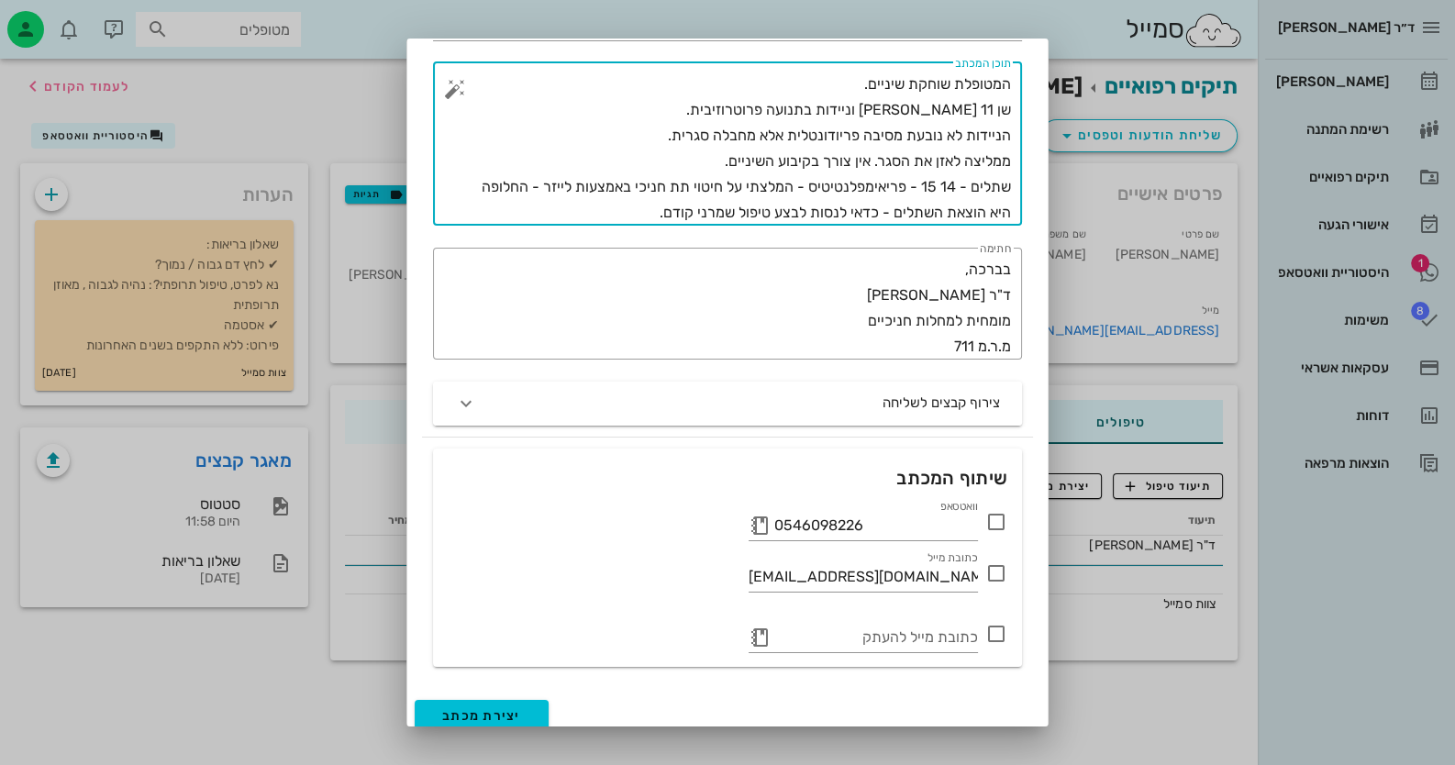
type textarea "המטופלת שוחקת שיניים. שן 11 [PERSON_NAME] וניידות בתנועה פרוטרוזיבית. הניידות ל…"
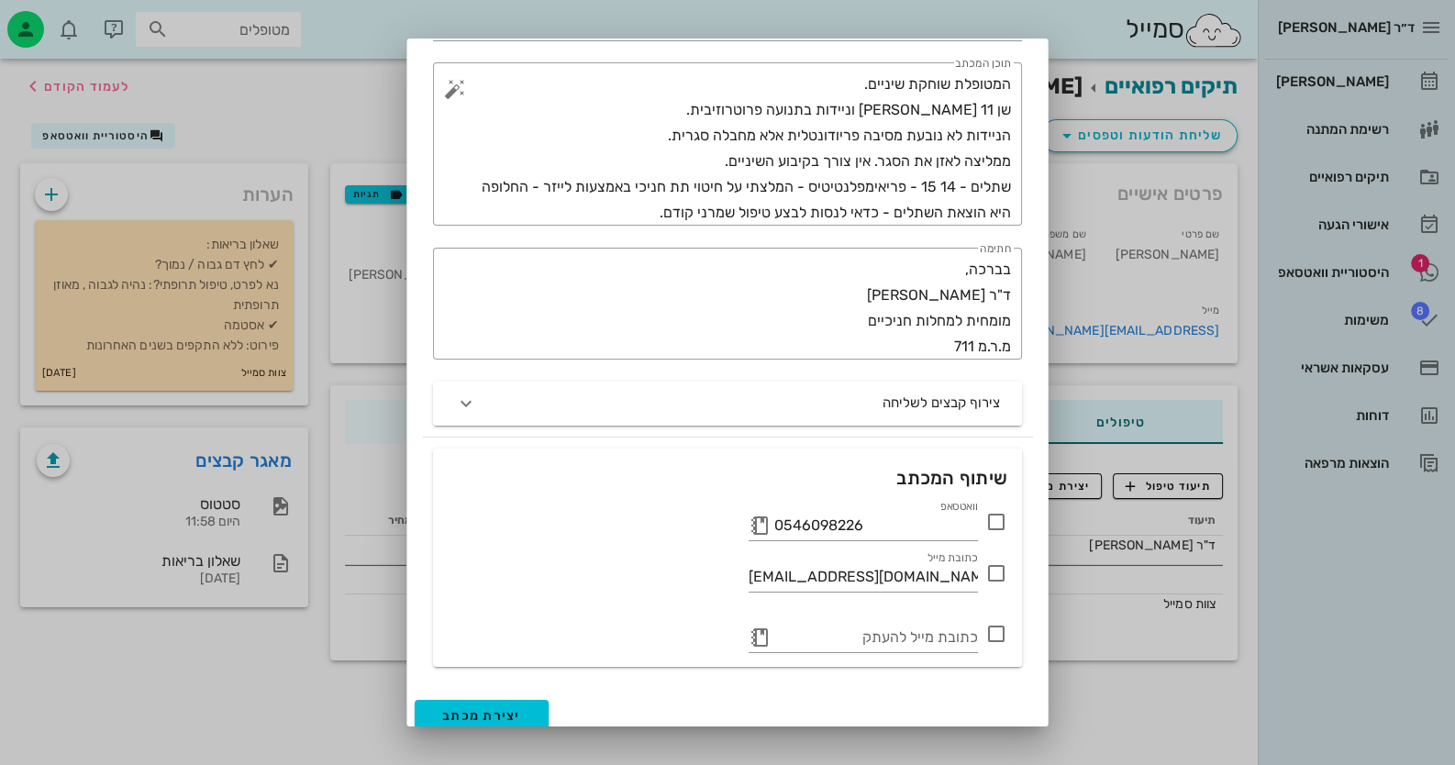
click at [998, 515] on icon at bounding box center [996, 522] width 22 height 22
click at [521, 716] on span "יצירת מכתב" at bounding box center [481, 716] width 79 height 16
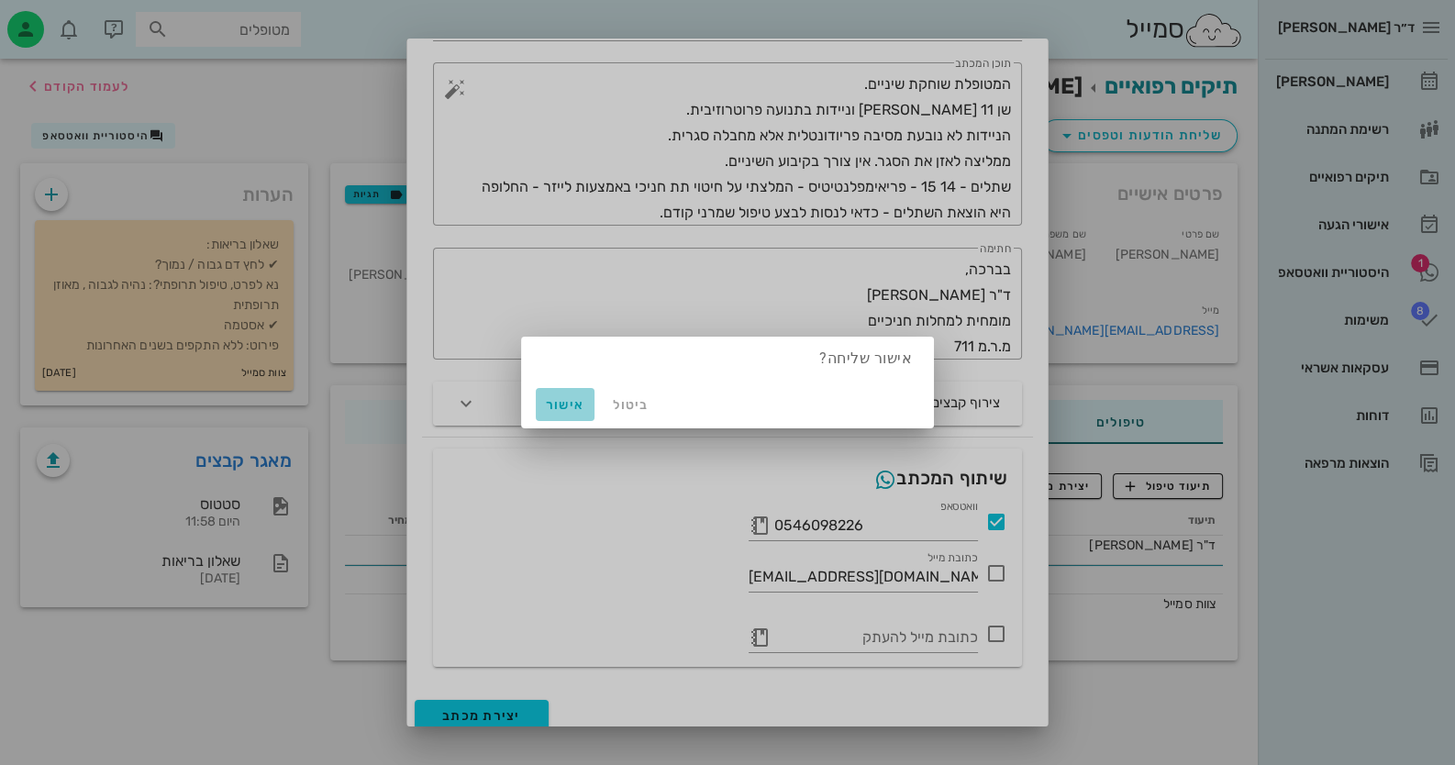
click at [550, 406] on span "אישור" at bounding box center [565, 405] width 44 height 16
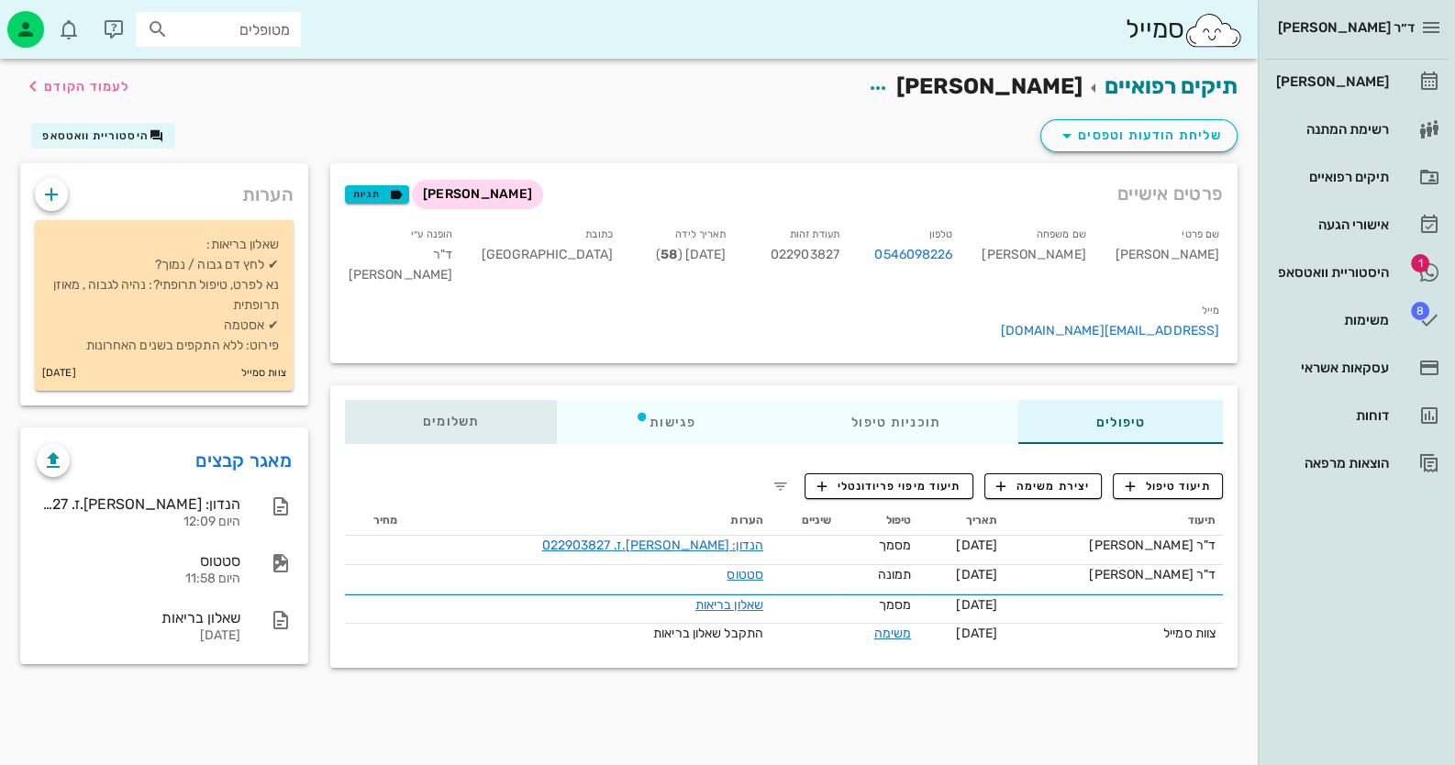
click at [450, 416] on span "תשלומים 0₪" at bounding box center [451, 422] width 57 height 13
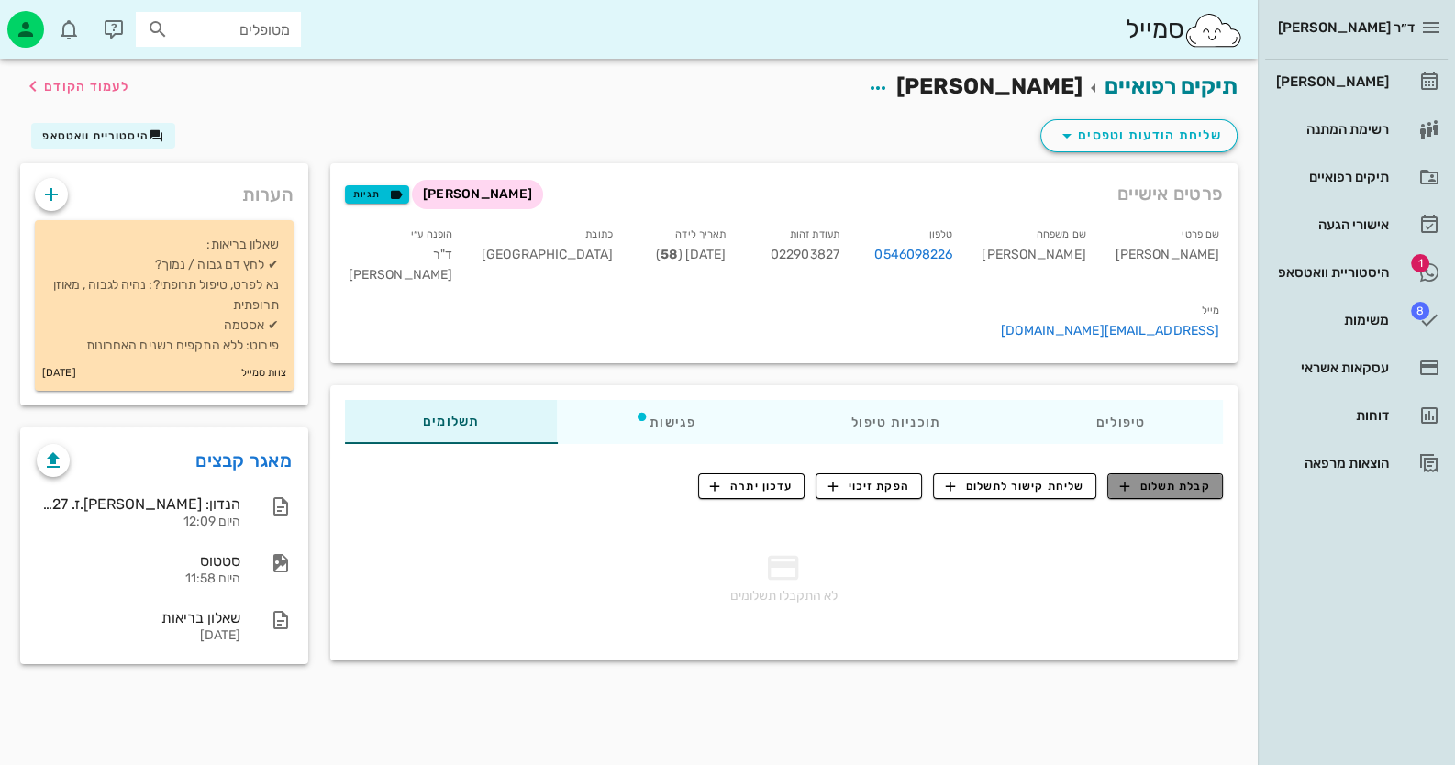
click at [1205, 478] on span "קבלת תשלום" at bounding box center [1165, 486] width 91 height 17
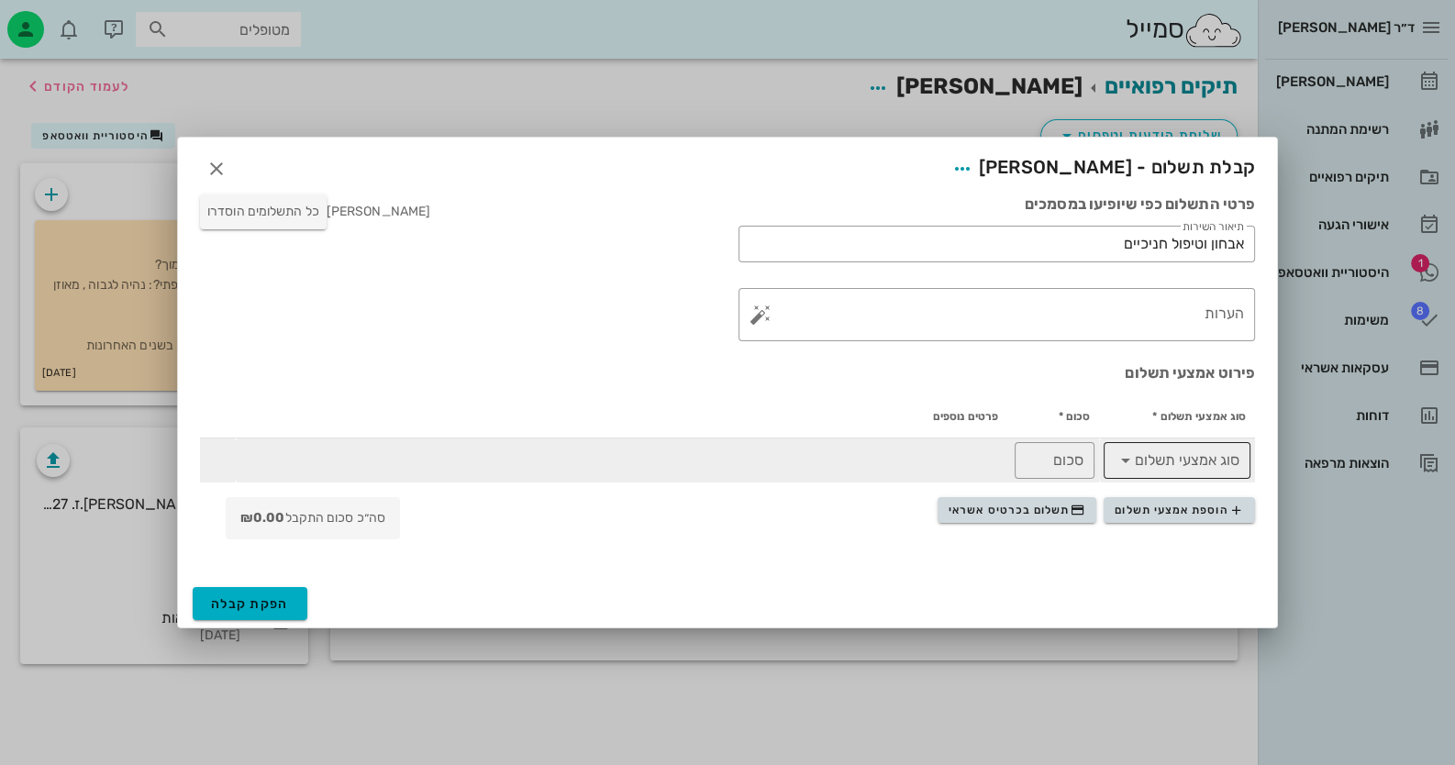
click at [1236, 469] on input "סוג אמצעי תשלום" at bounding box center [1189, 460] width 99 height 29
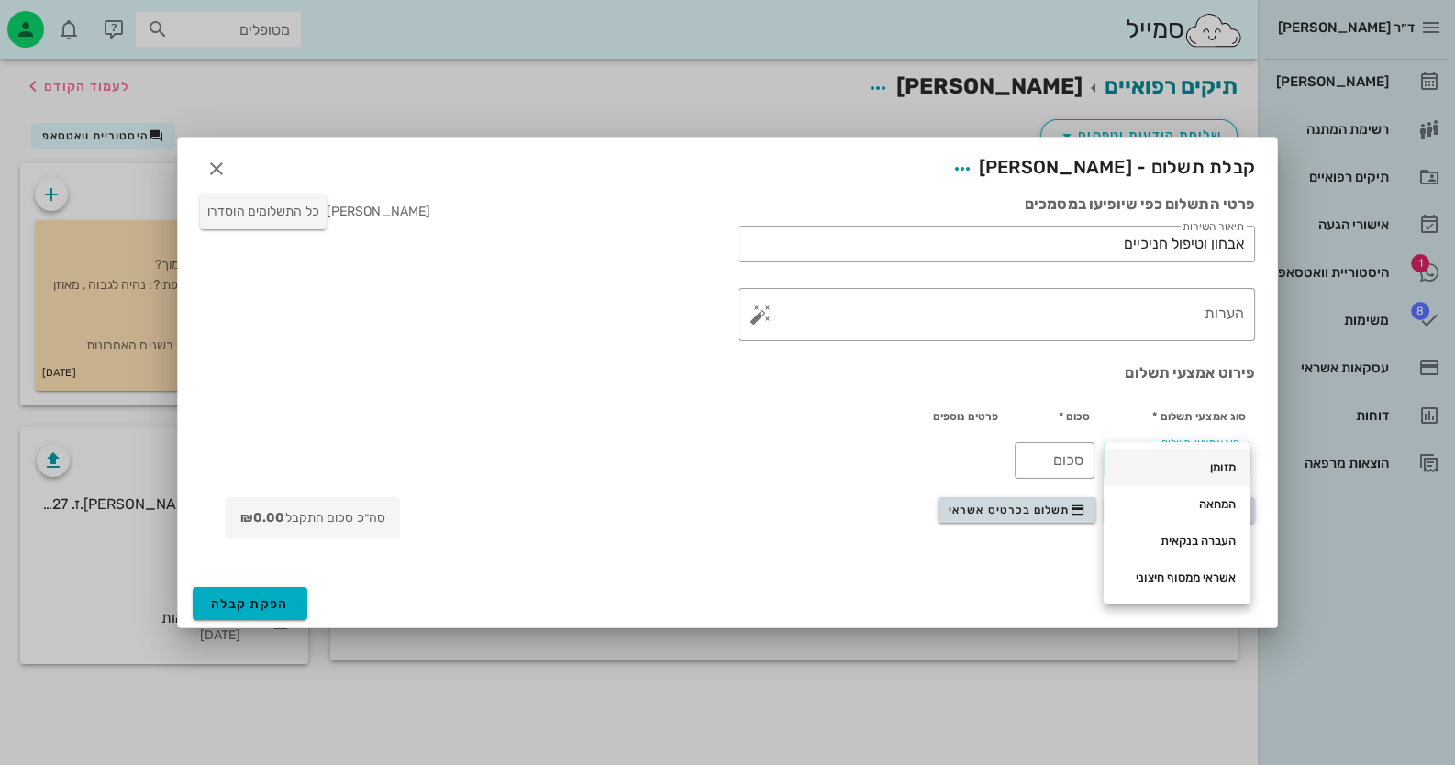
click at [1237, 470] on div "מזומן" at bounding box center [1177, 468] width 147 height 37
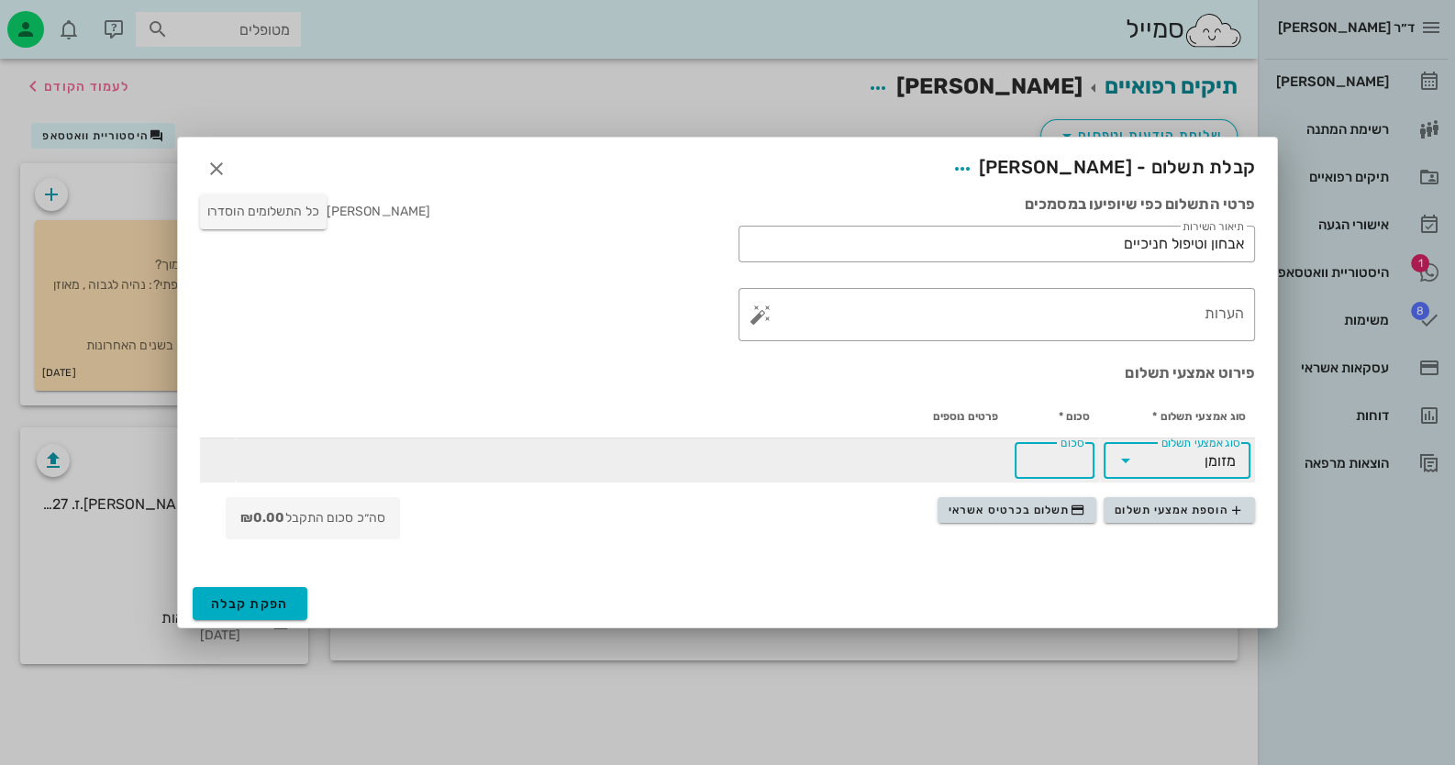
click at [1058, 464] on input "סכום" at bounding box center [1055, 460] width 58 height 29
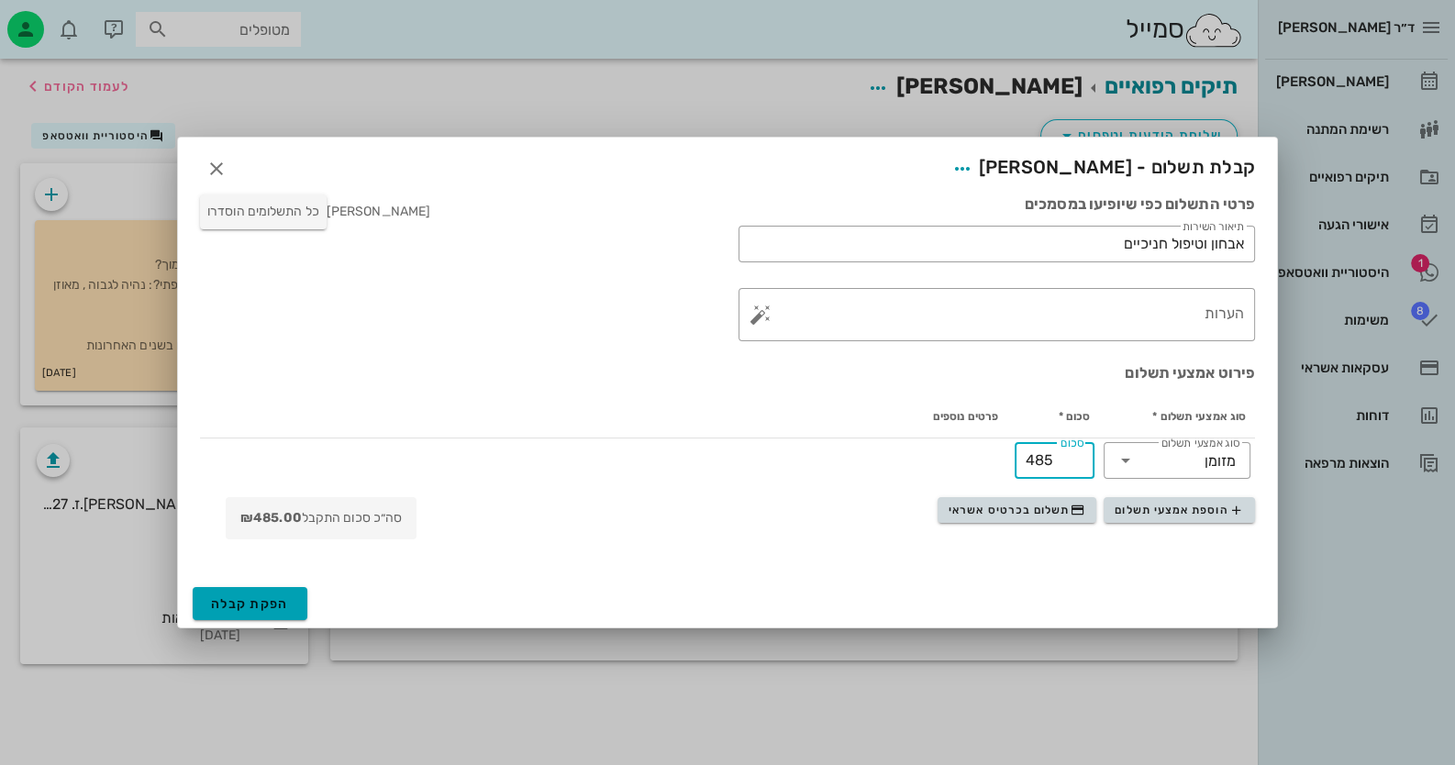
type input "485"
click at [275, 608] on span "הפקת קבלה" at bounding box center [250, 604] width 78 height 16
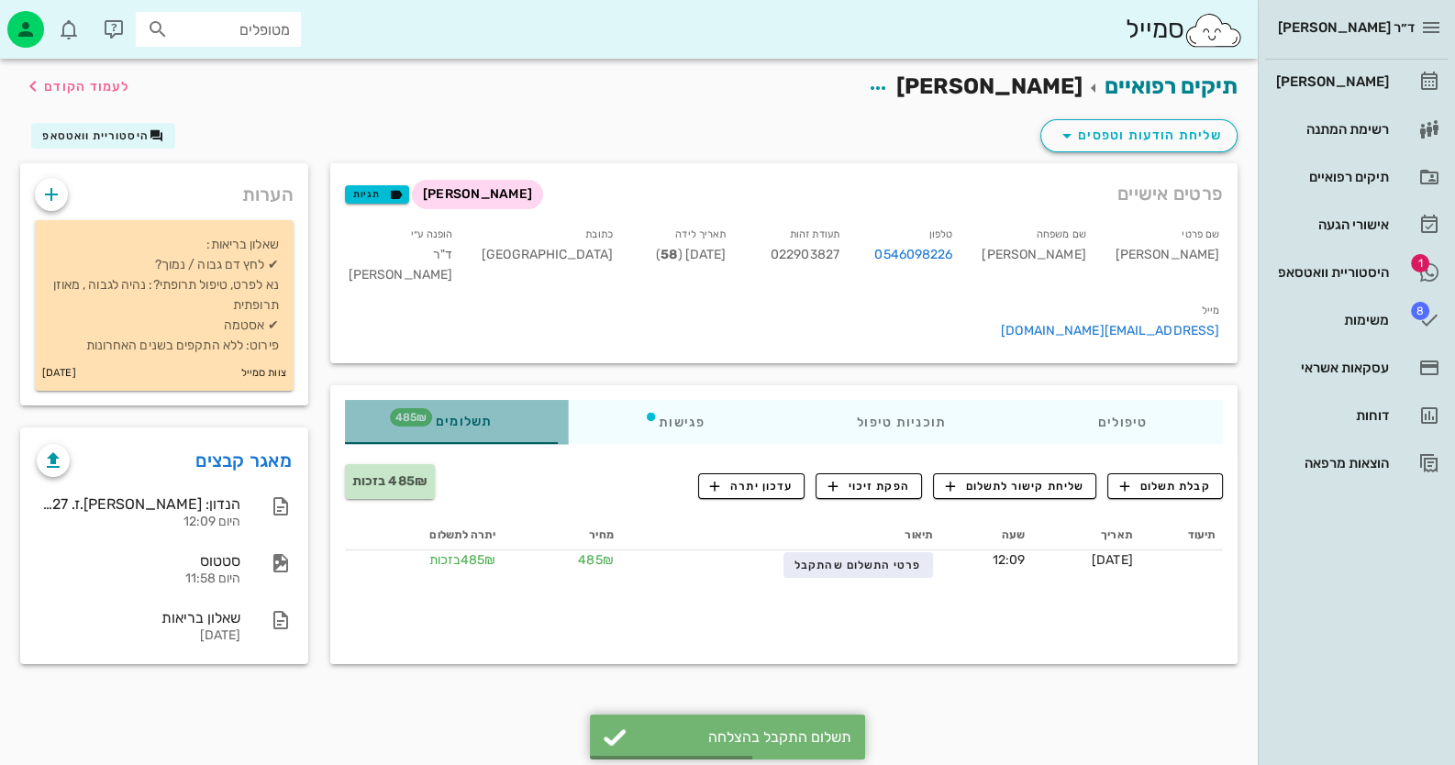
click at [462, 400] on div "תשלומים 485₪" at bounding box center [456, 422] width 223 height 44
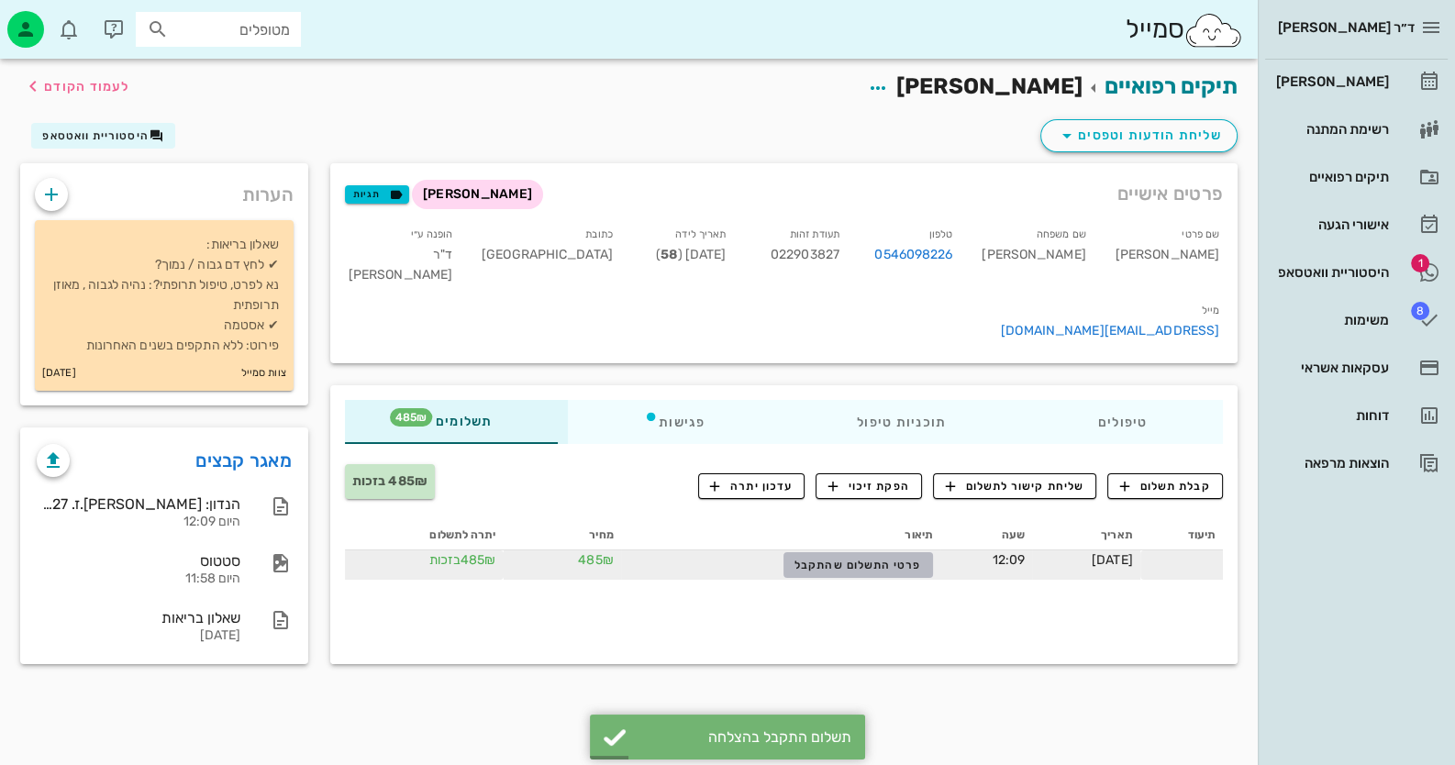
click at [844, 559] on span "פרטי התשלום שהתקבל" at bounding box center [857, 565] width 127 height 13
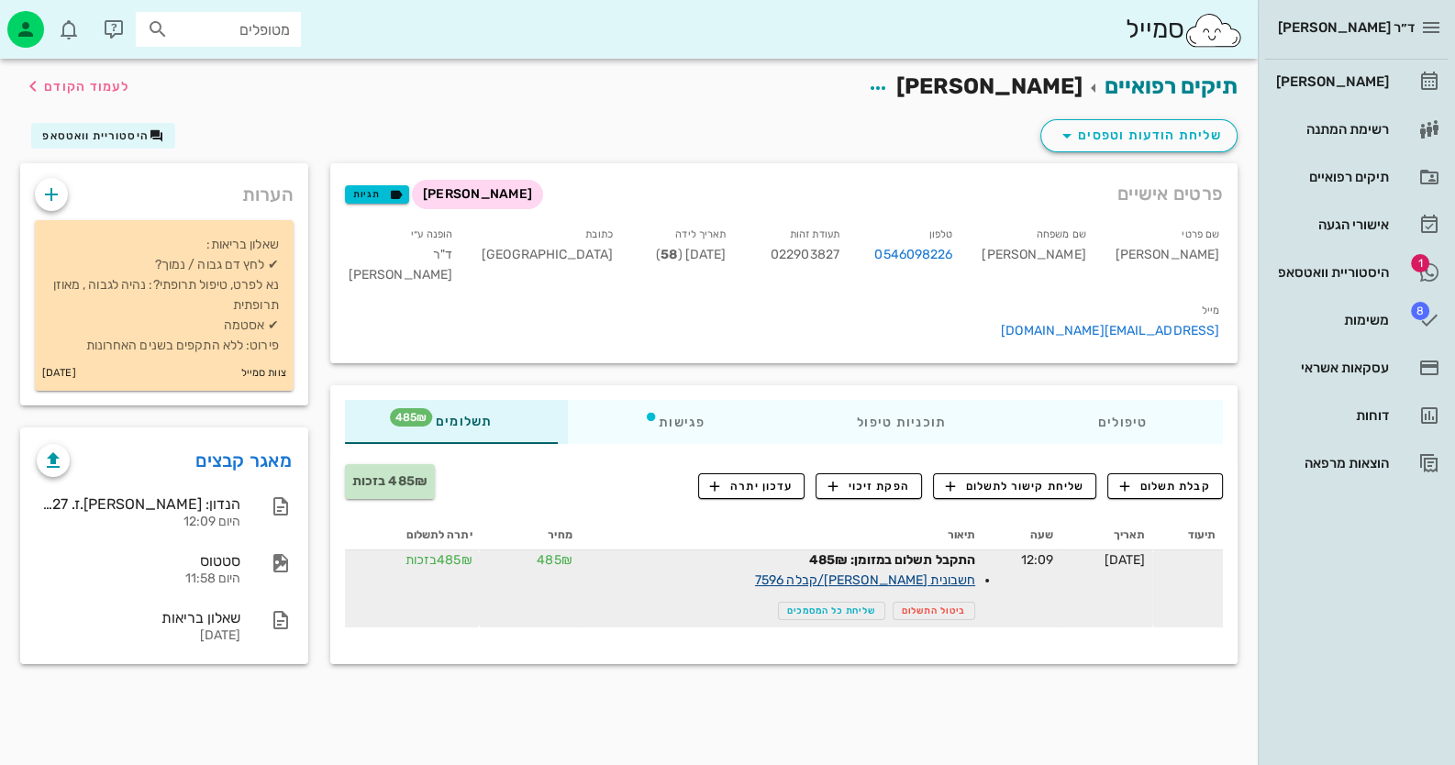
click at [913, 572] on link "חשבונית [PERSON_NAME]/קבלה 7596" at bounding box center [865, 580] width 220 height 16
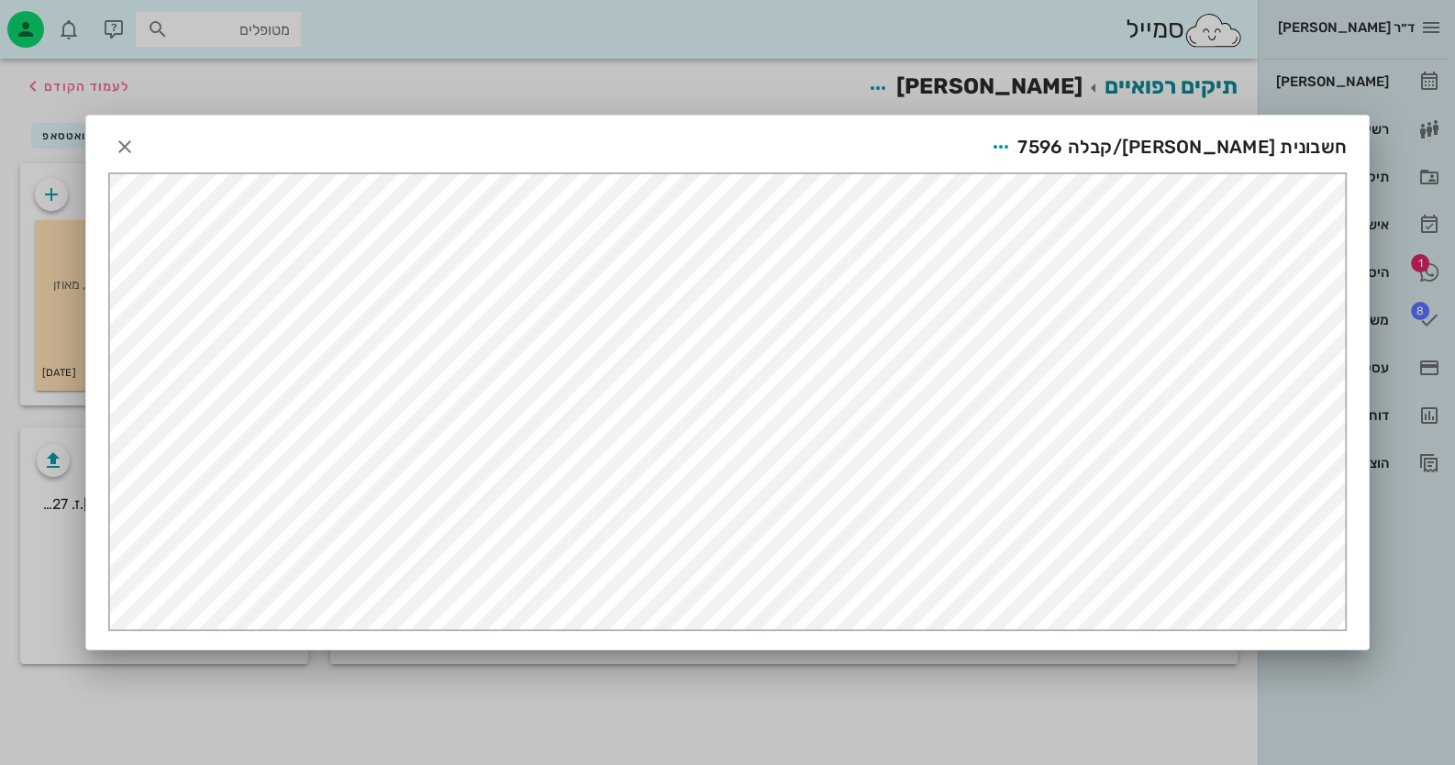
scroll to position [0, 0]
click at [1012, 140] on icon "button" at bounding box center [1001, 147] width 22 height 22
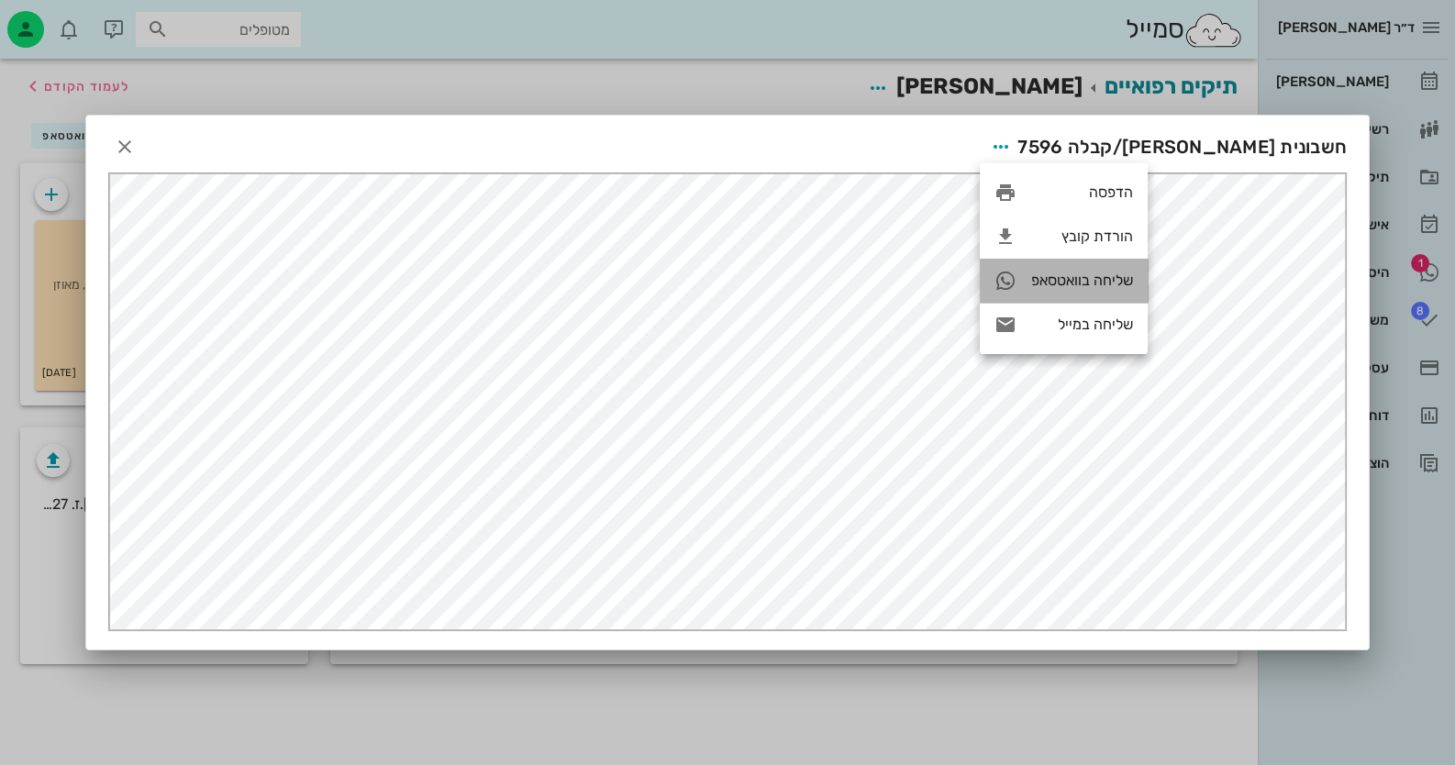
click at [1093, 285] on div "שליחה בוואטסאפ" at bounding box center [1082, 280] width 102 height 17
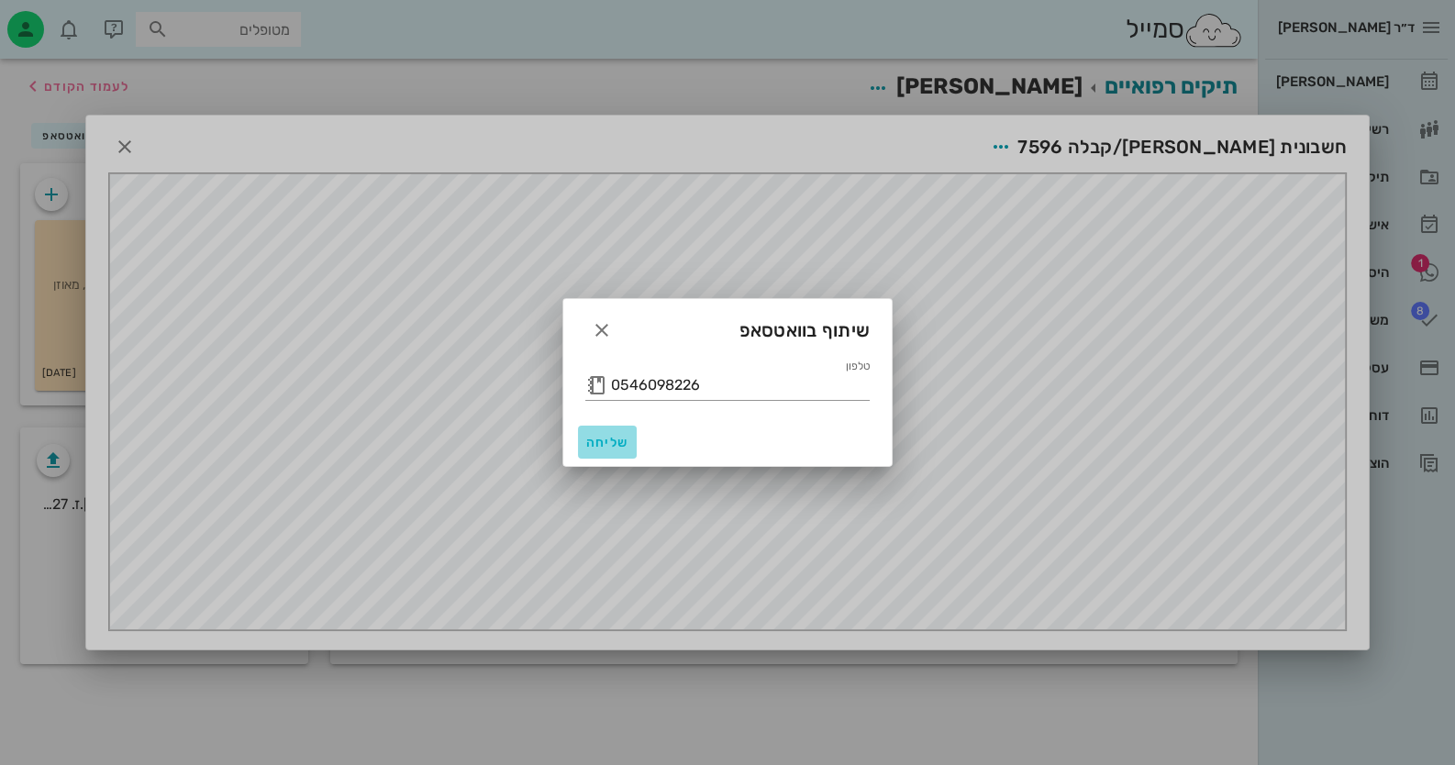
click at [623, 436] on span "שליחה" at bounding box center [607, 443] width 44 height 16
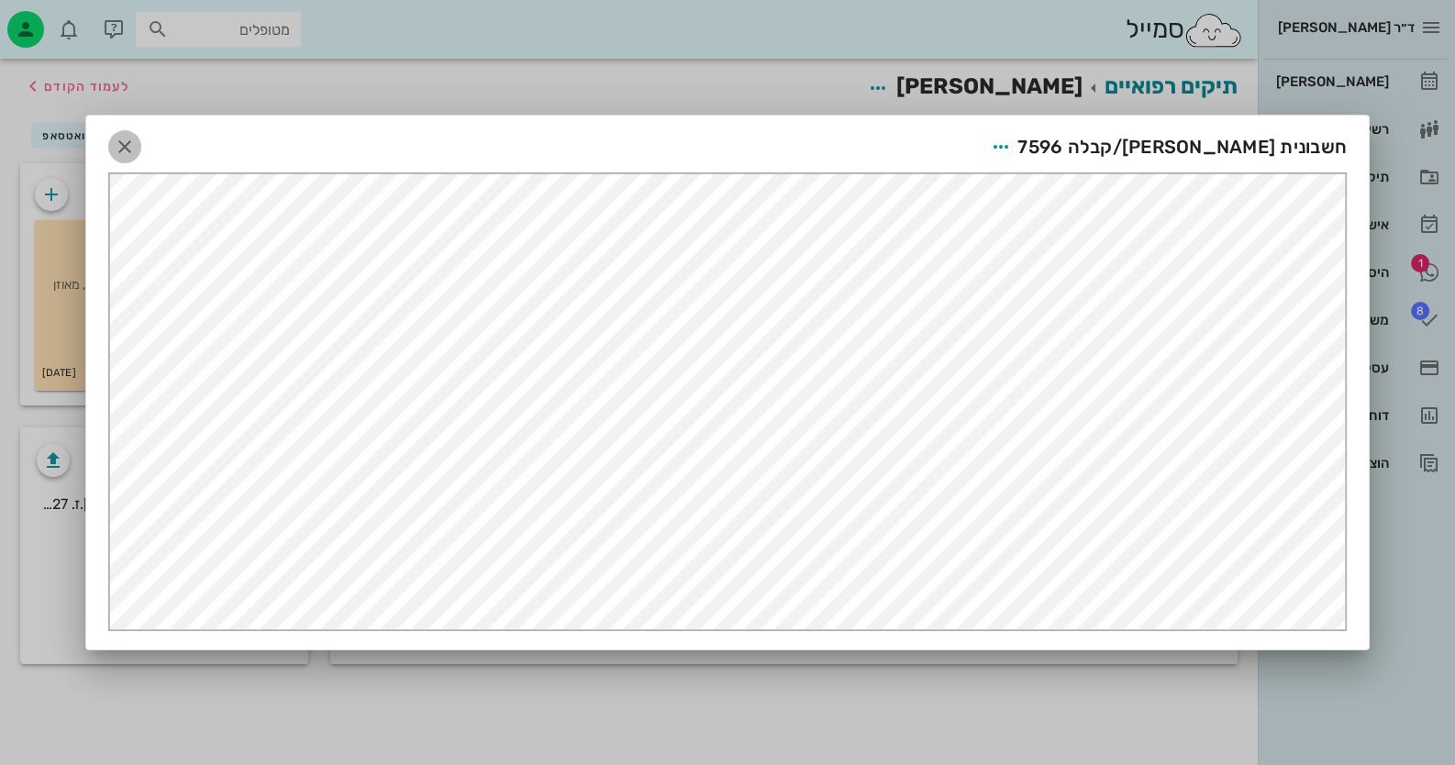
click at [136, 140] on span "button" at bounding box center [124, 147] width 33 height 22
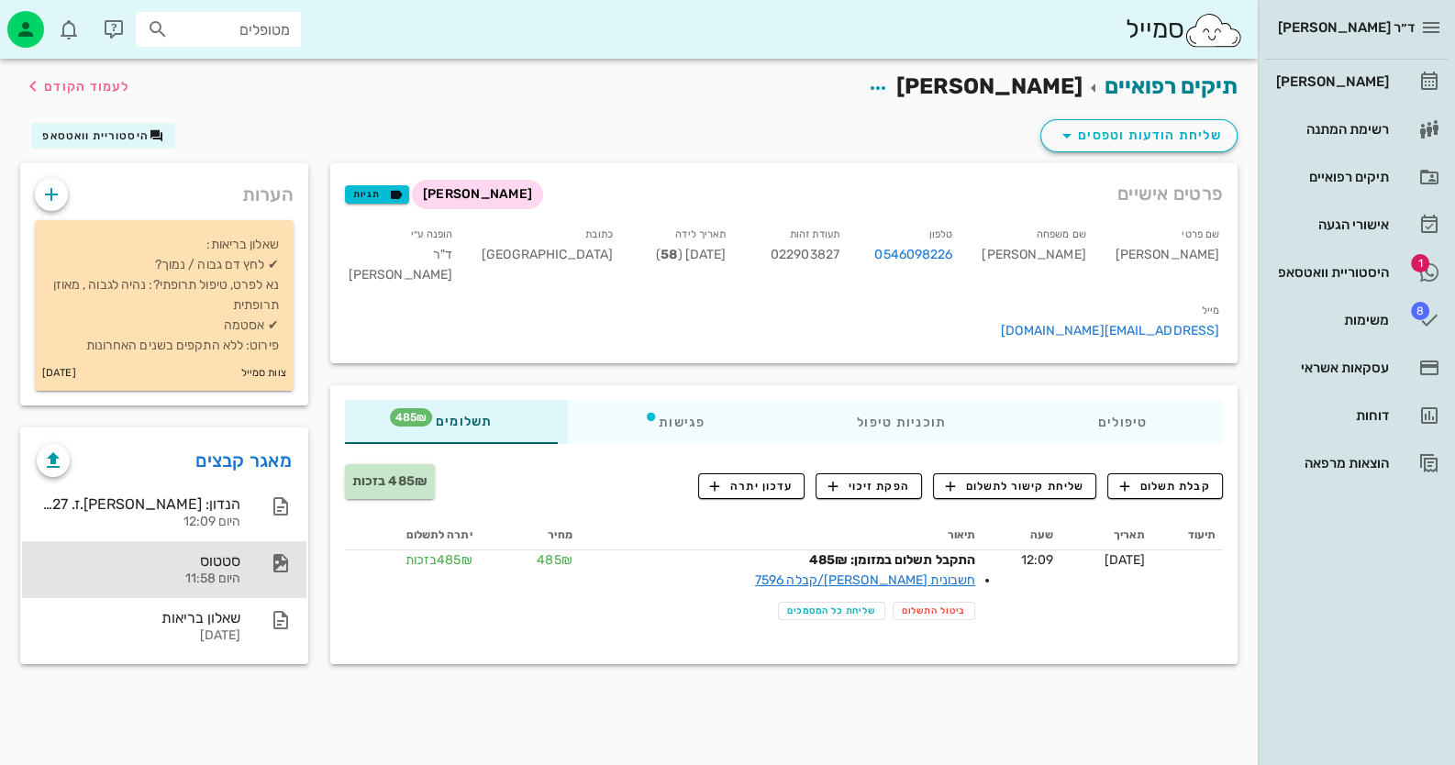
click at [205, 567] on div "סטטוס" at bounding box center [139, 560] width 204 height 17
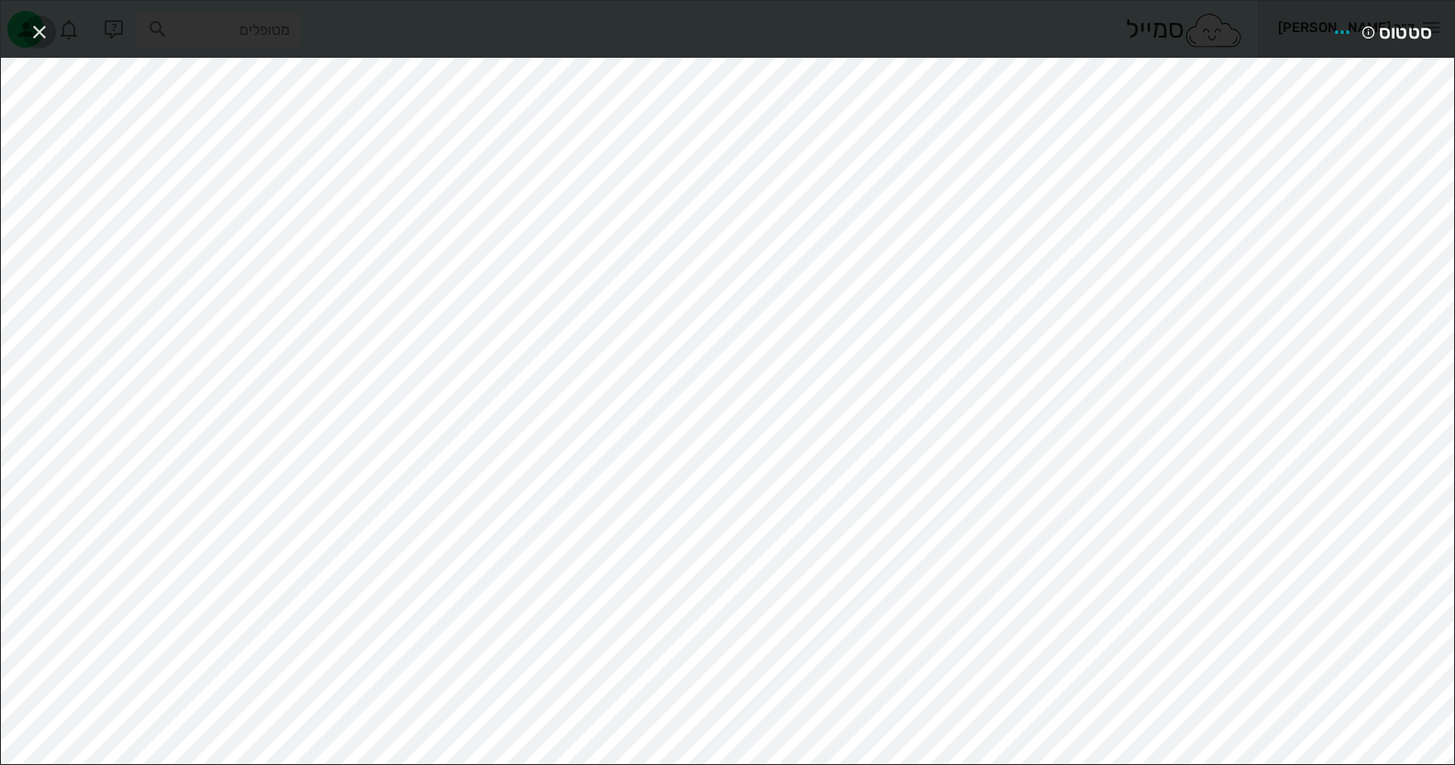
click at [36, 28] on icon "button" at bounding box center [39, 32] width 22 height 22
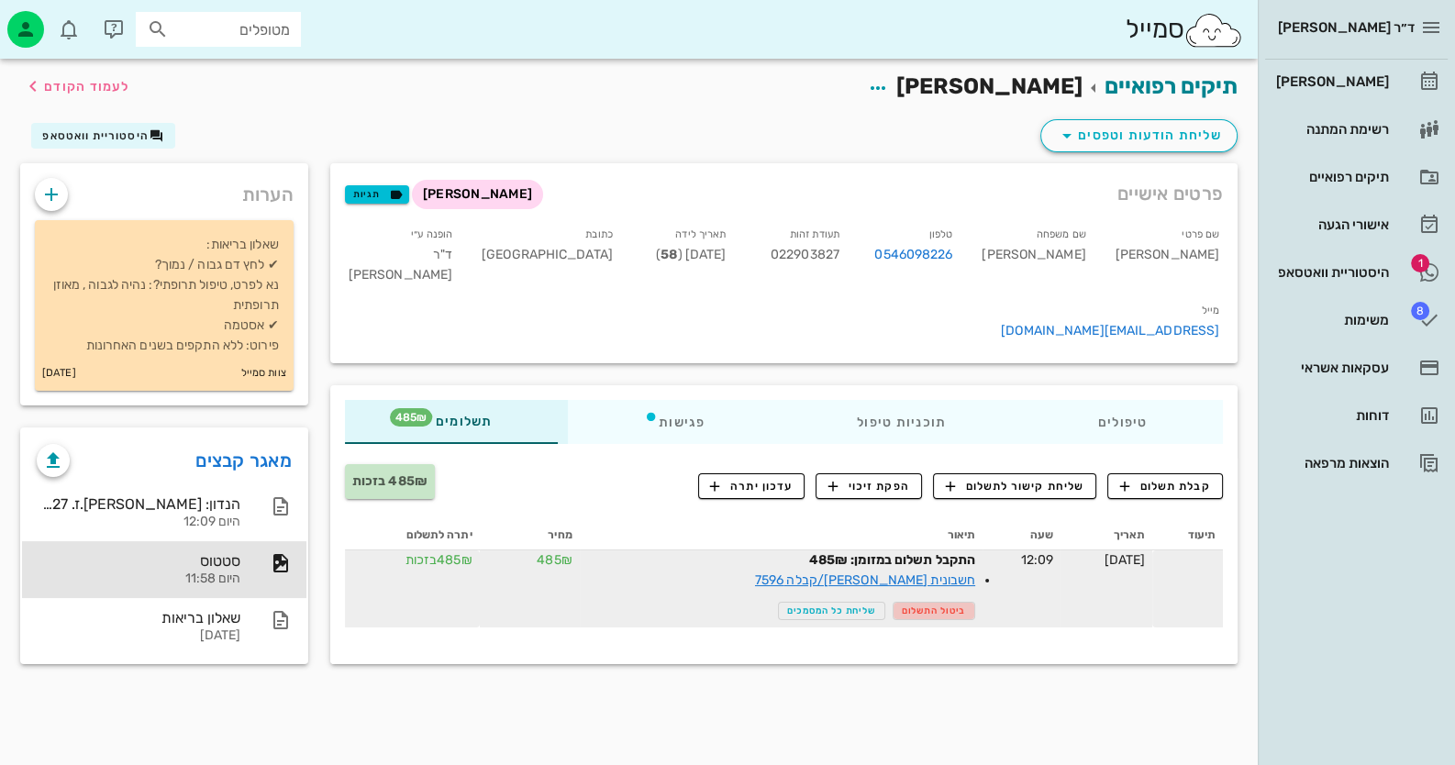
click at [902, 605] on span "ביטול התשלום" at bounding box center [934, 610] width 65 height 11
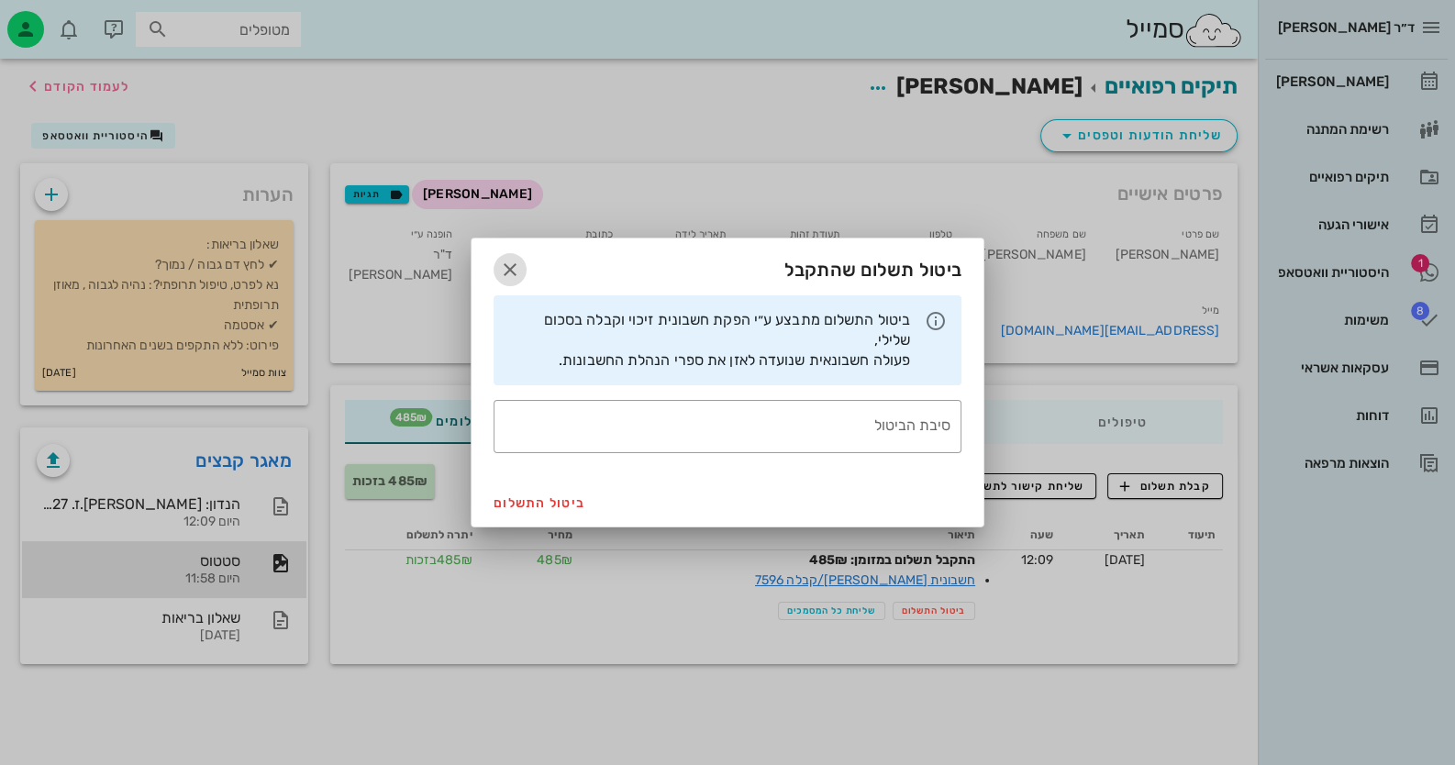
click at [509, 259] on icon "button" at bounding box center [510, 270] width 22 height 22
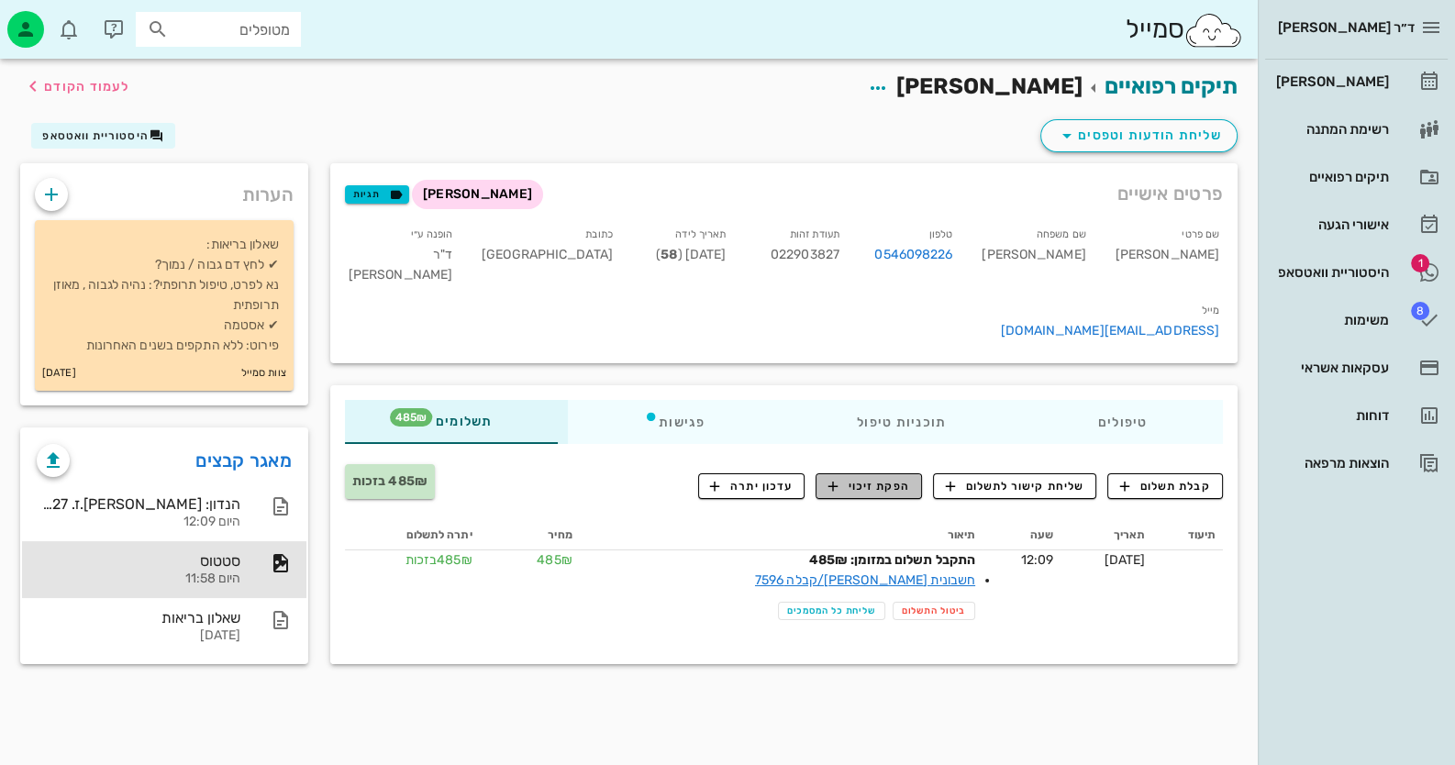
click at [844, 478] on span "הפקת זיכוי" at bounding box center [869, 486] width 82 height 17
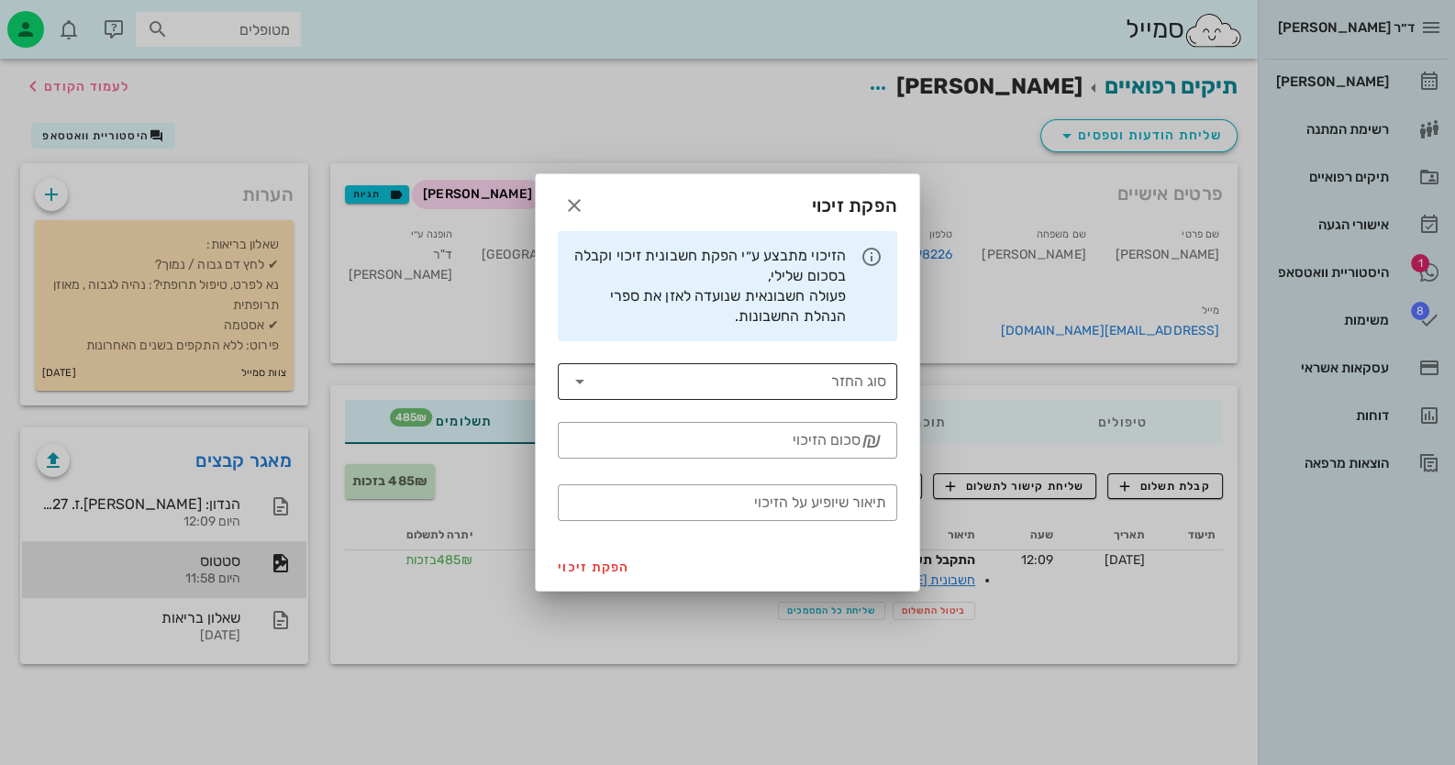
click at [864, 387] on input "סוג החזר" at bounding box center [740, 381] width 292 height 29
click at [862, 427] on div "מזומן" at bounding box center [727, 425] width 310 height 15
click at [853, 435] on div "סכום הזיכוי" at bounding box center [715, 440] width 292 height 37
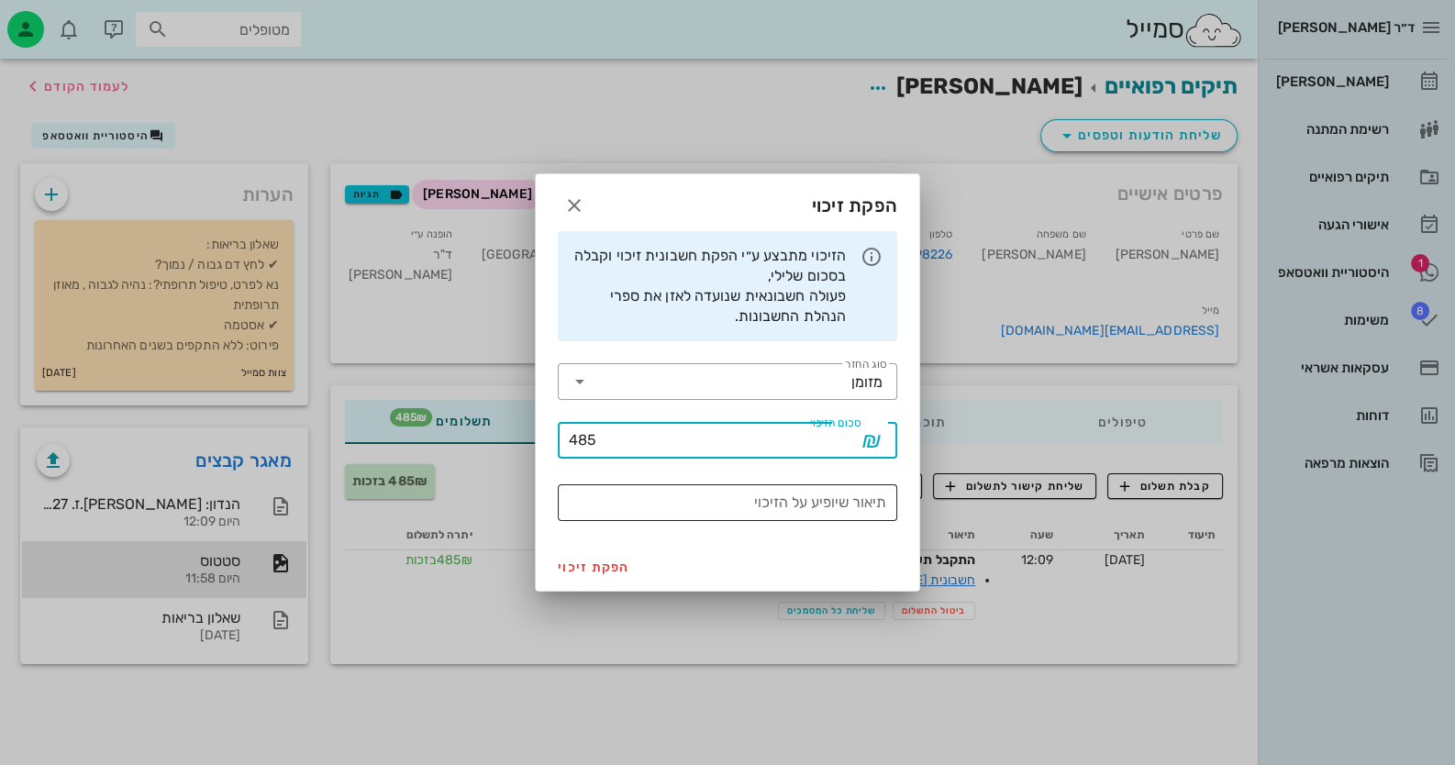
type input "485"
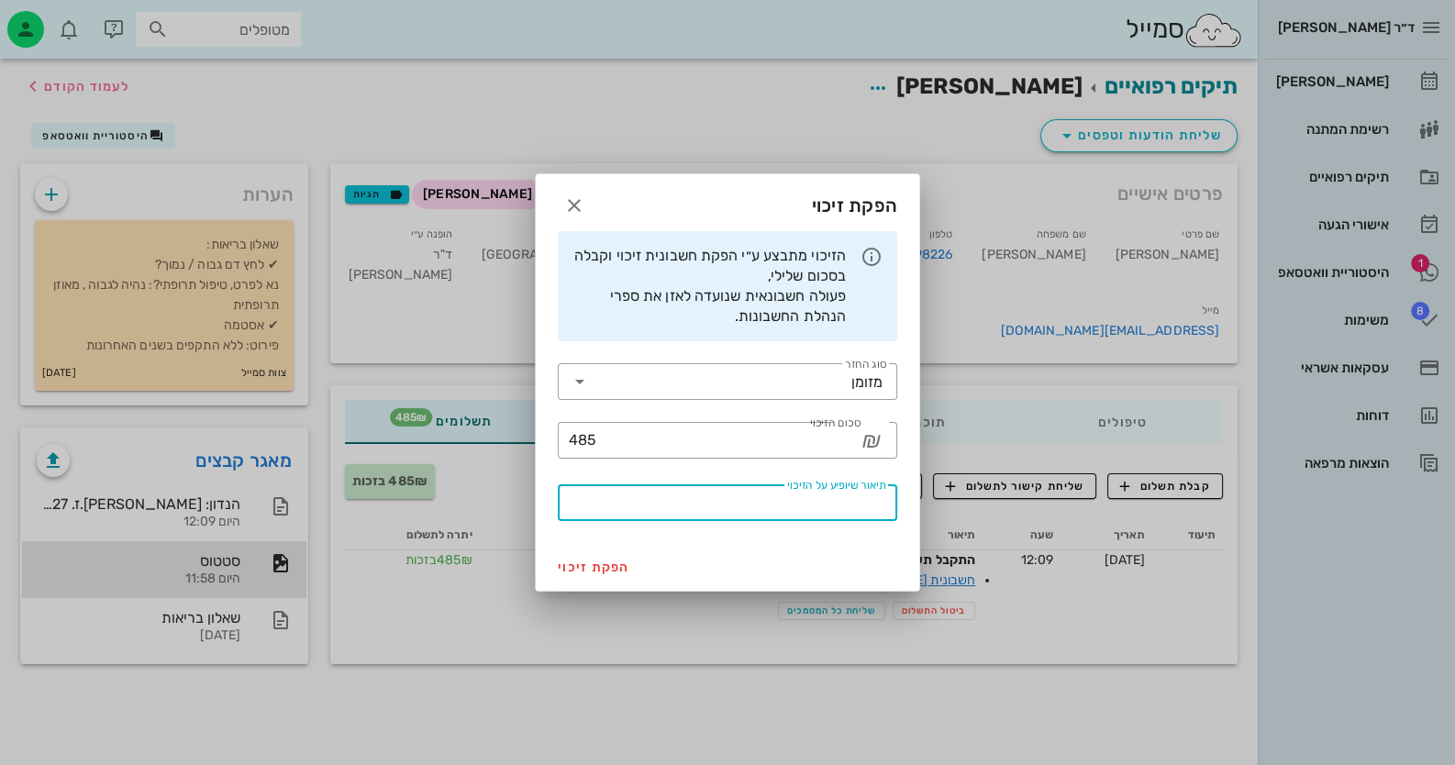
click at [793, 511] on input "תיאור שיופיע על הזיכוי" at bounding box center [727, 502] width 317 height 29
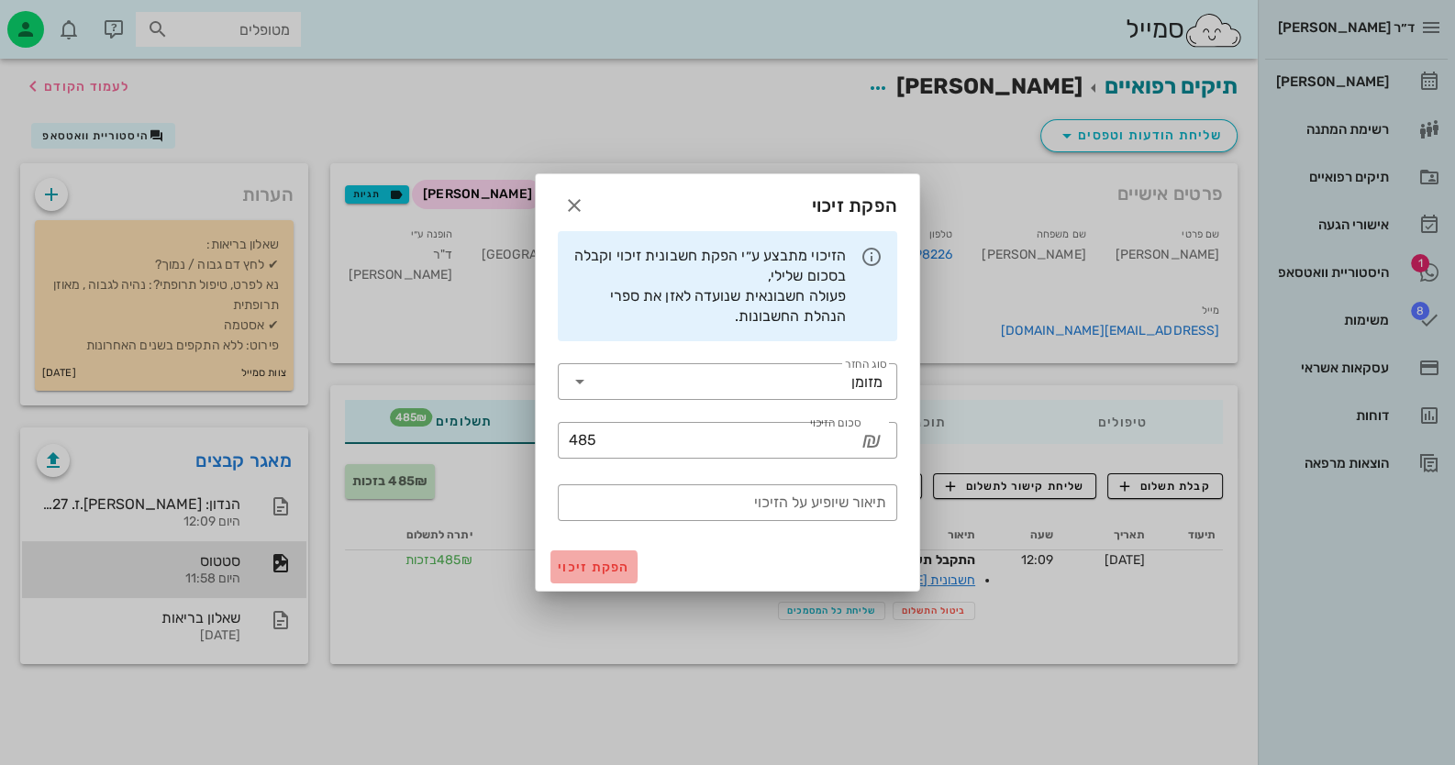
click at [605, 563] on span "הפקת זיכוי" at bounding box center [594, 568] width 72 height 16
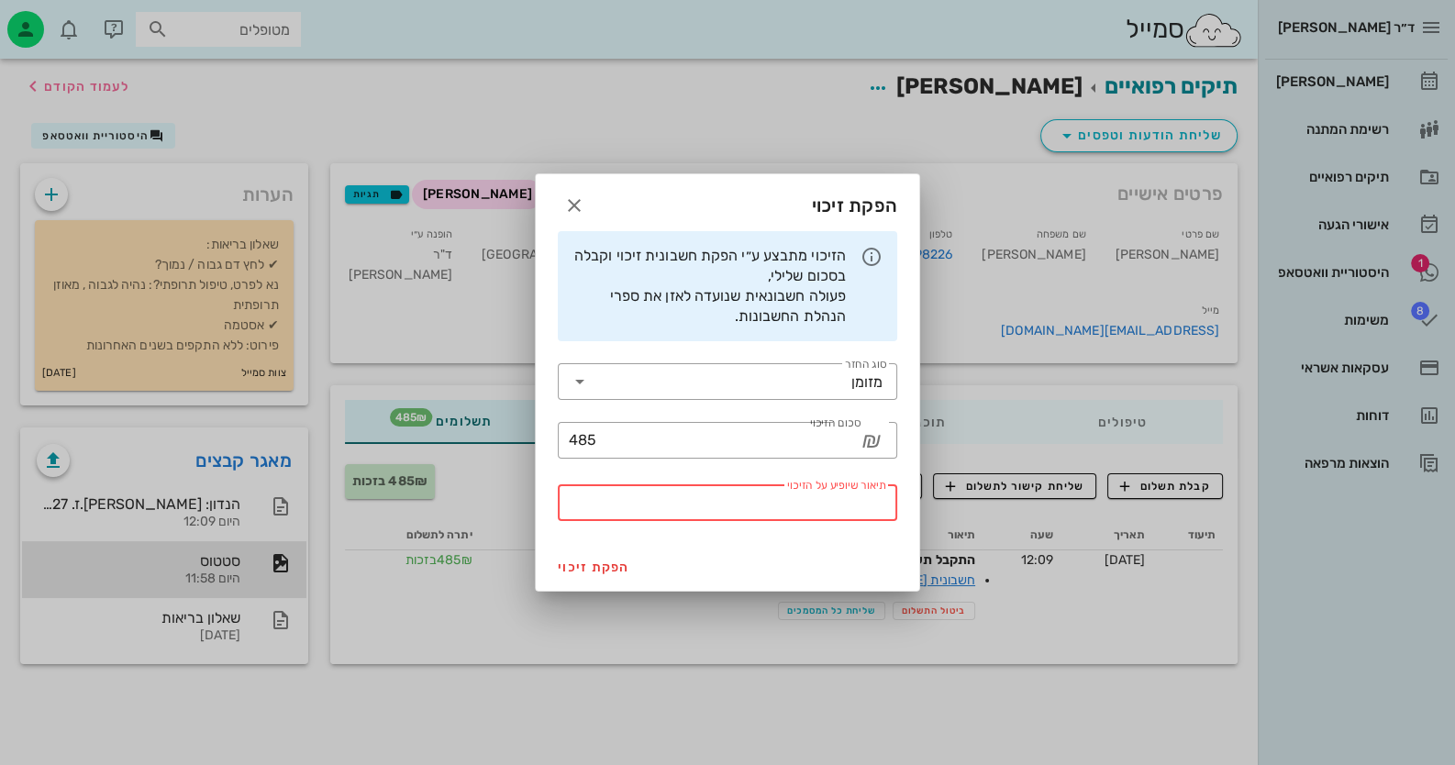
click at [803, 515] on input "תיאור שיופיע על הזיכוי" at bounding box center [727, 502] width 317 height 29
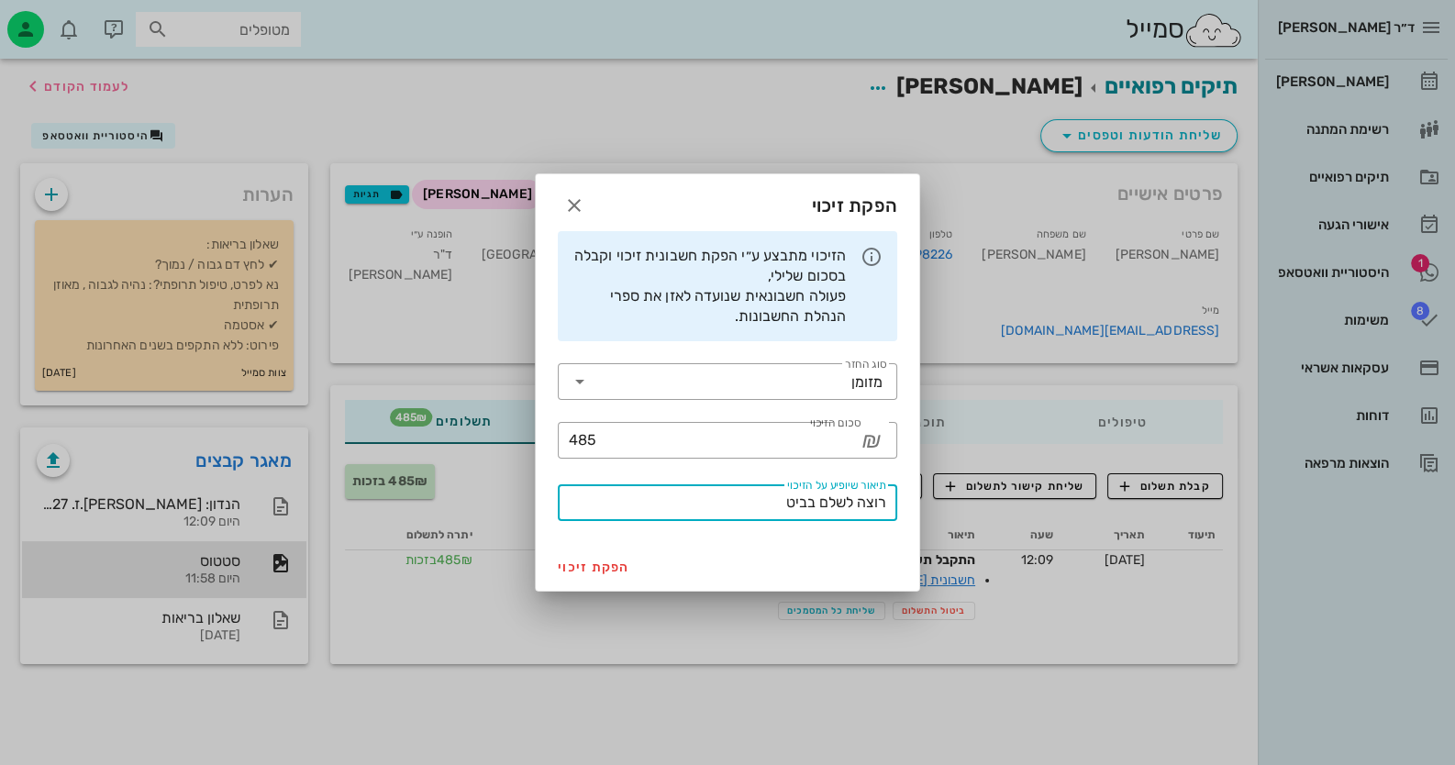
type input "רוצה לשלם בביט"
click at [591, 575] on button "הפקת זיכוי" at bounding box center [593, 566] width 87 height 33
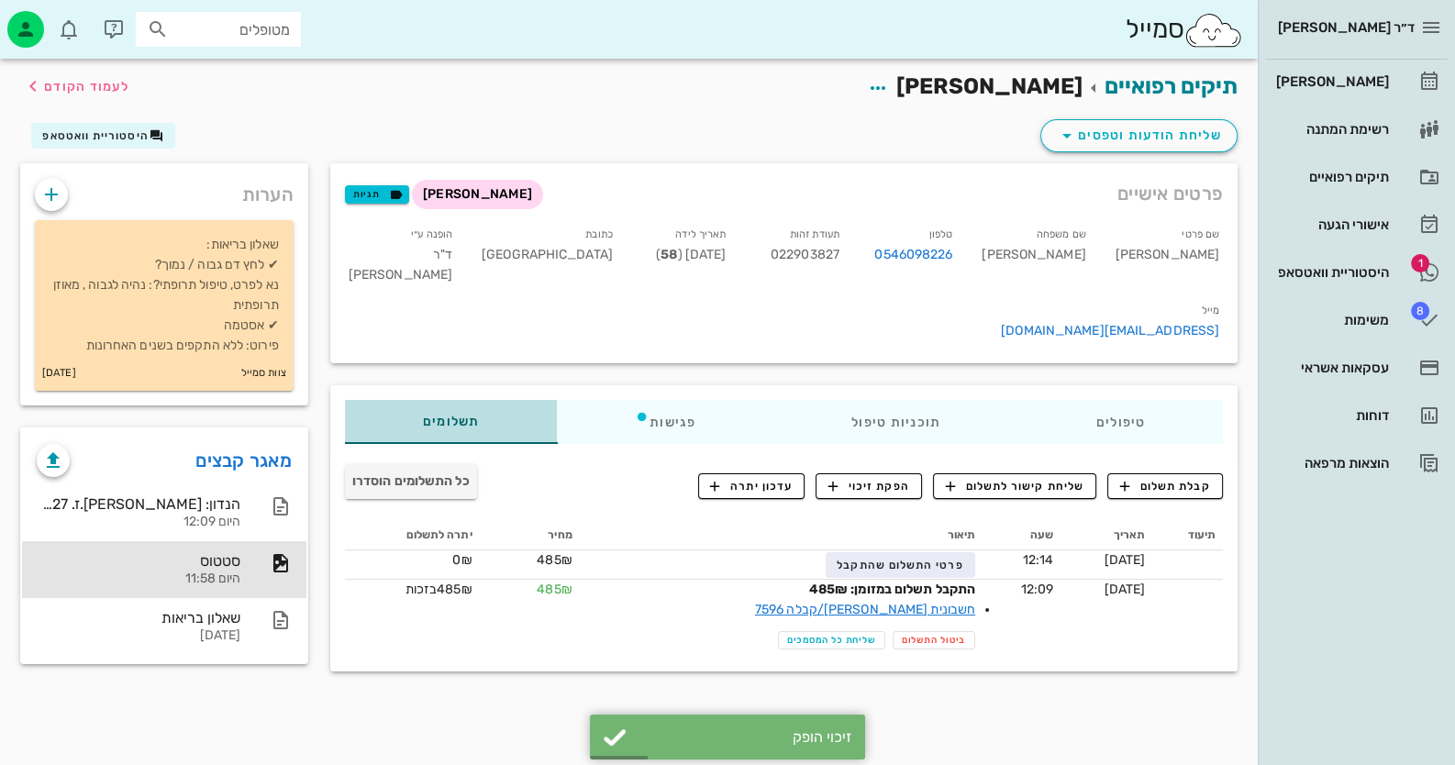
click at [477, 416] on span "תשלומים 0₪" at bounding box center [451, 422] width 57 height 13
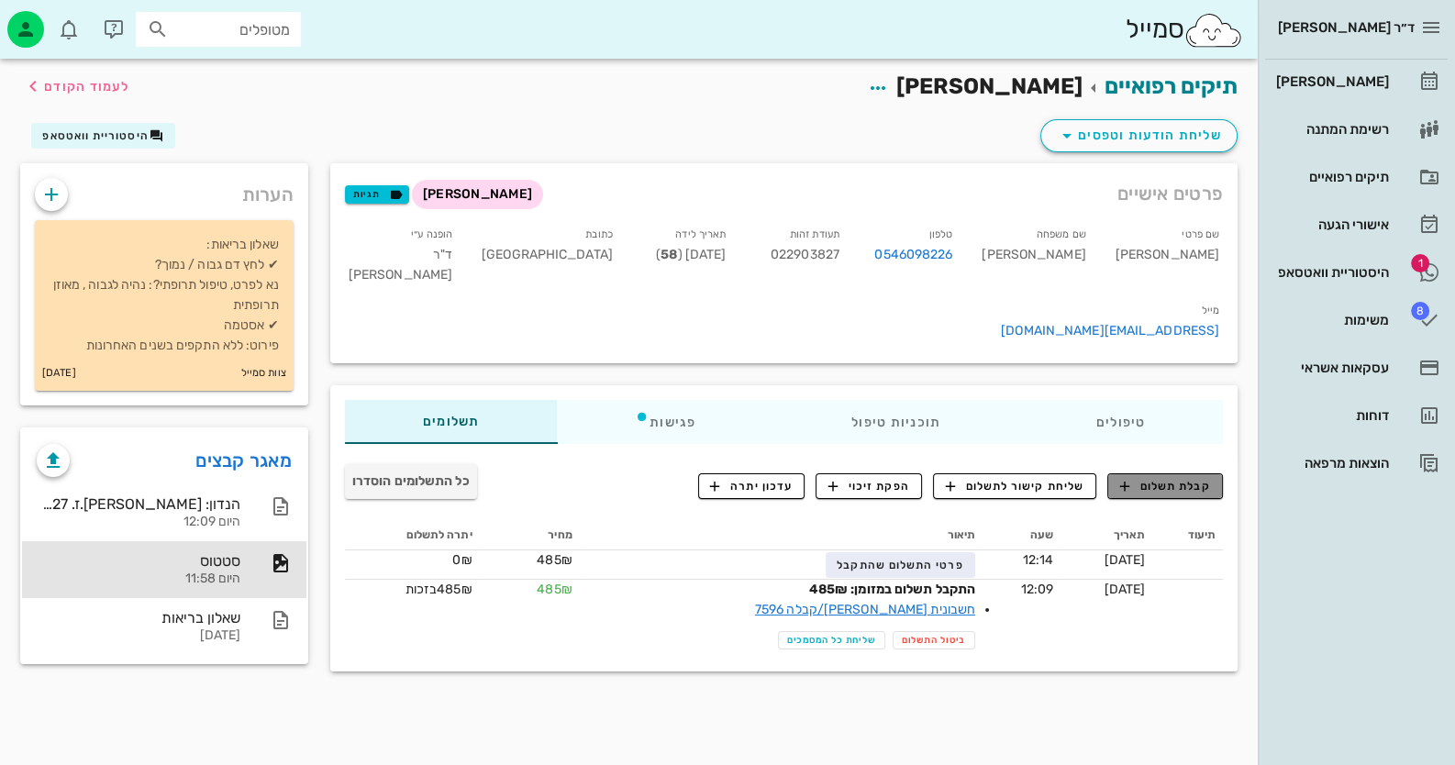
click at [1193, 478] on span "קבלת תשלום" at bounding box center [1165, 486] width 91 height 17
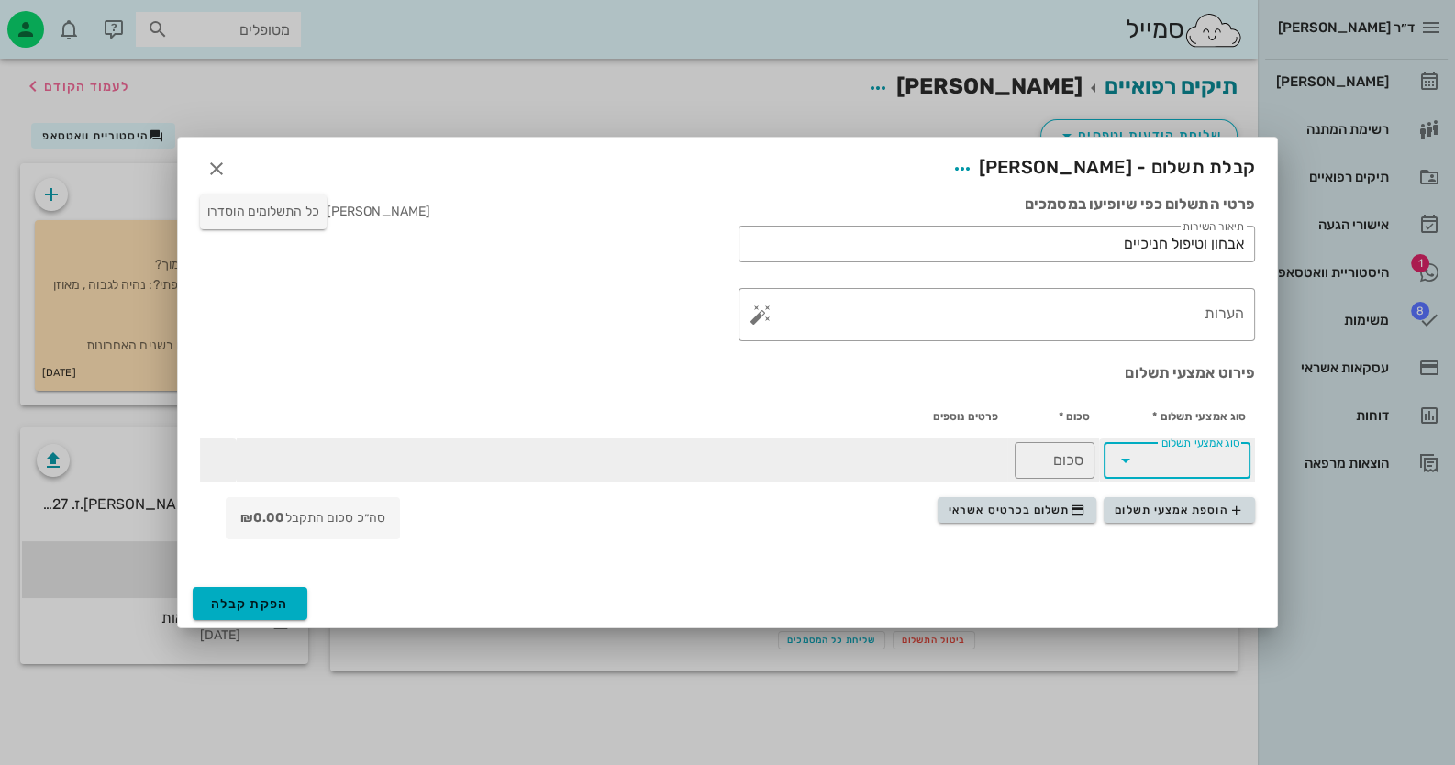
click at [1163, 463] on input "סוג אמצעי תשלום" at bounding box center [1189, 460] width 99 height 29
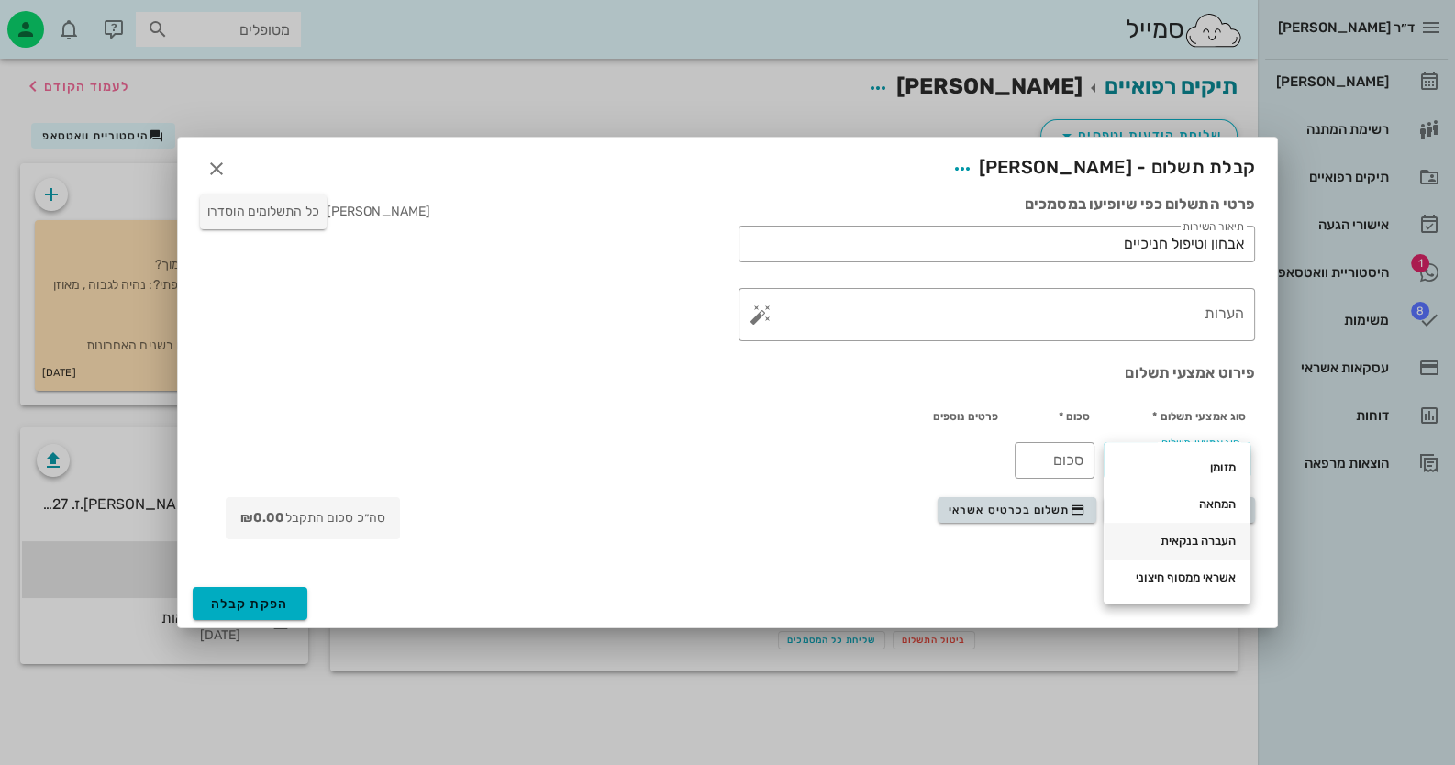
click at [1227, 535] on div "העברה בנקאית" at bounding box center [1176, 541] width 117 height 15
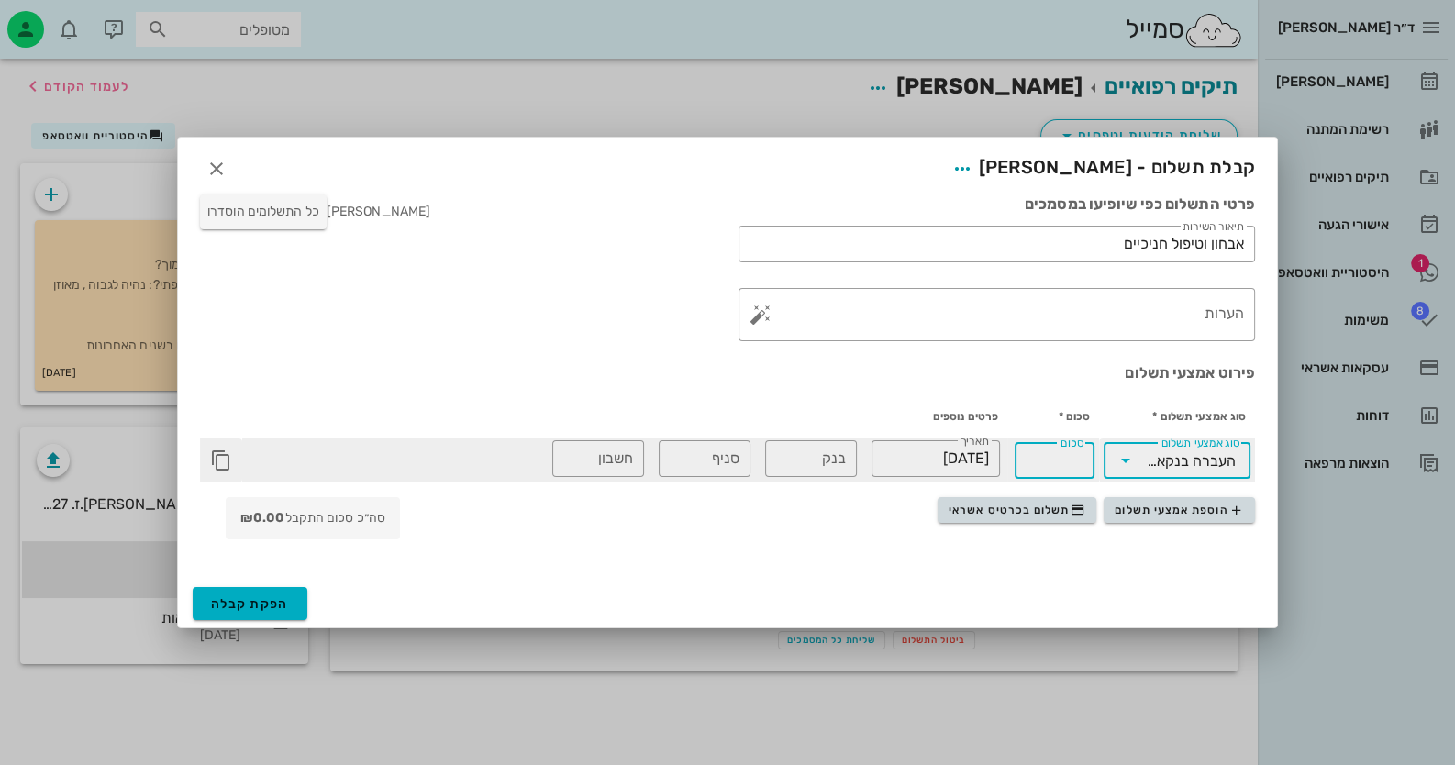
click at [1059, 454] on div "סכום" at bounding box center [1055, 460] width 58 height 37
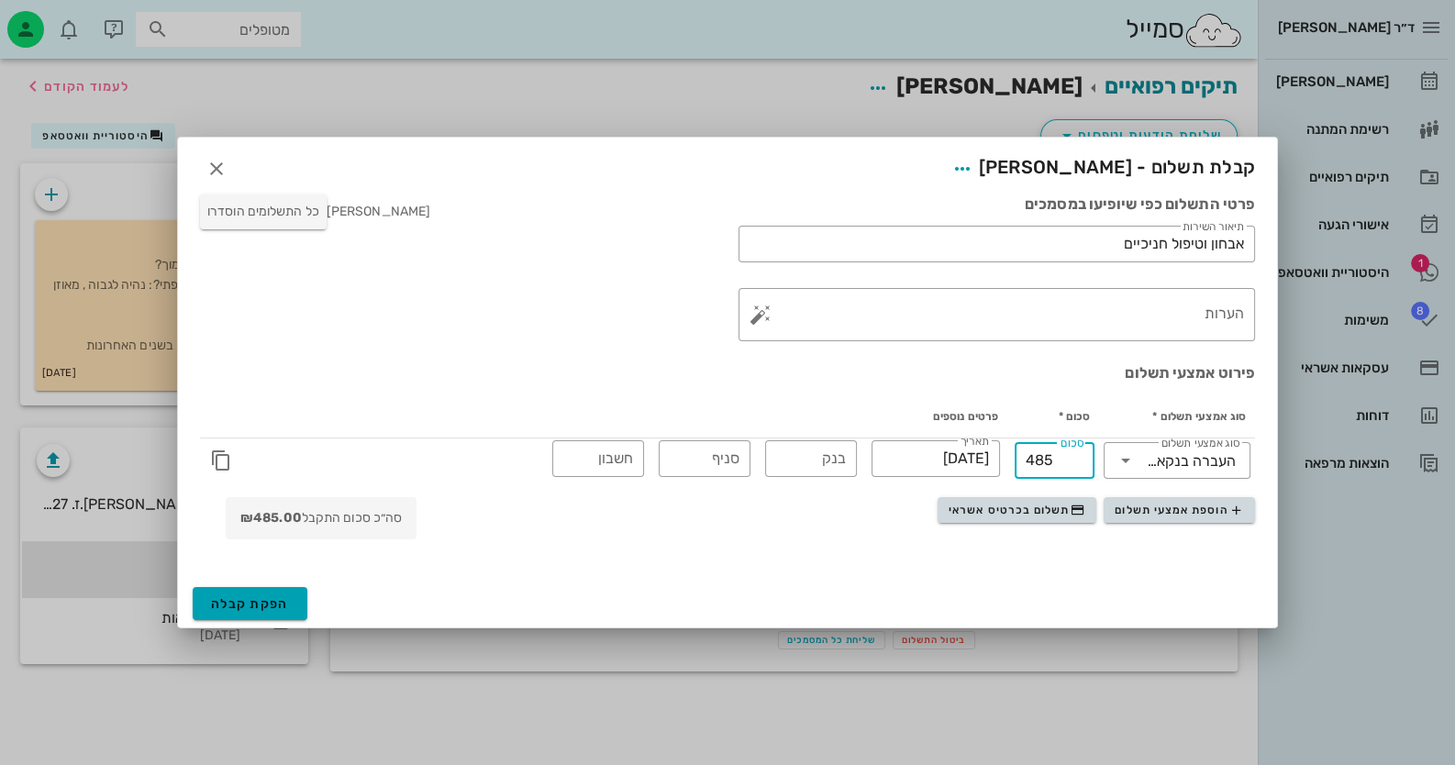
type input "485"
click at [275, 588] on button "הפקת קבלה" at bounding box center [250, 603] width 115 height 33
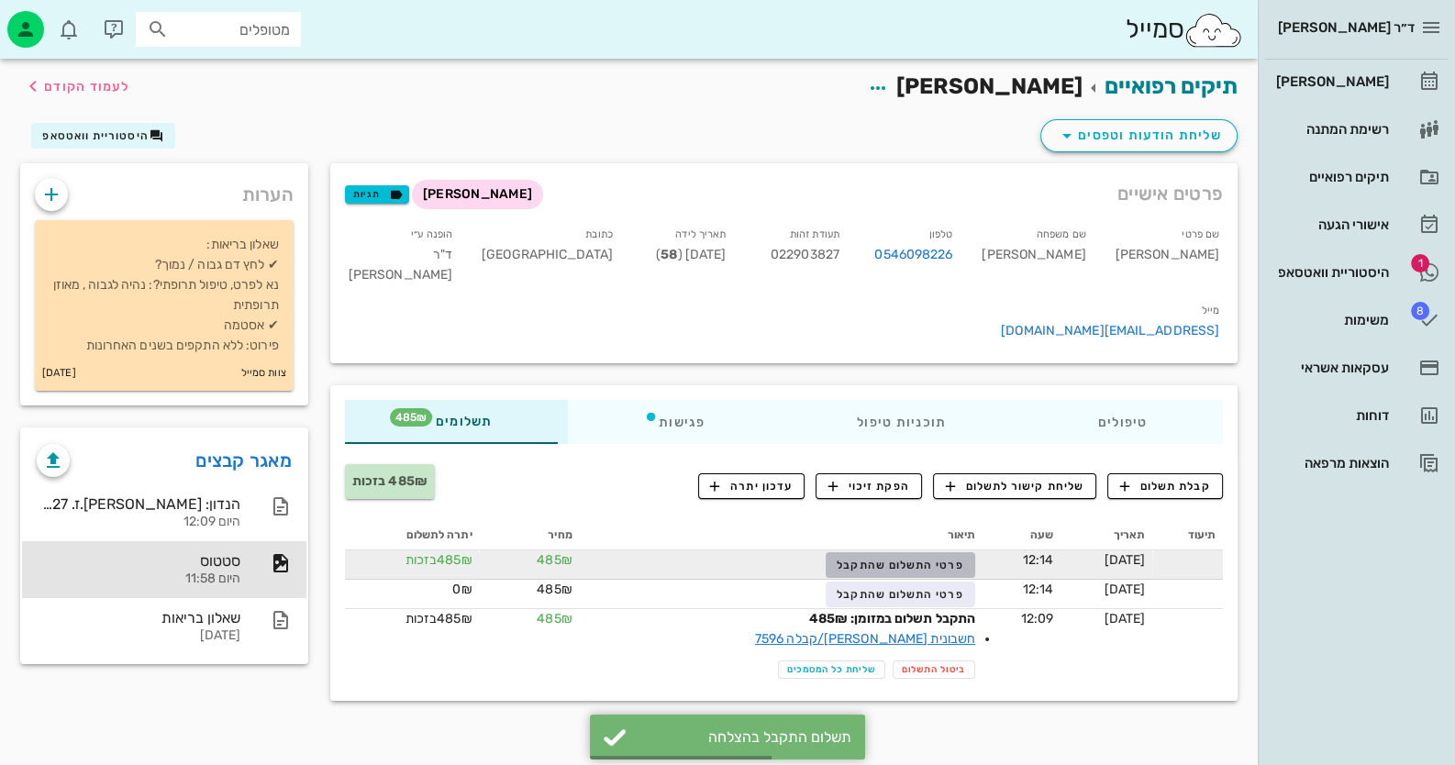
click at [899, 559] on span "פרטי התשלום שהתקבל" at bounding box center [900, 565] width 127 height 13
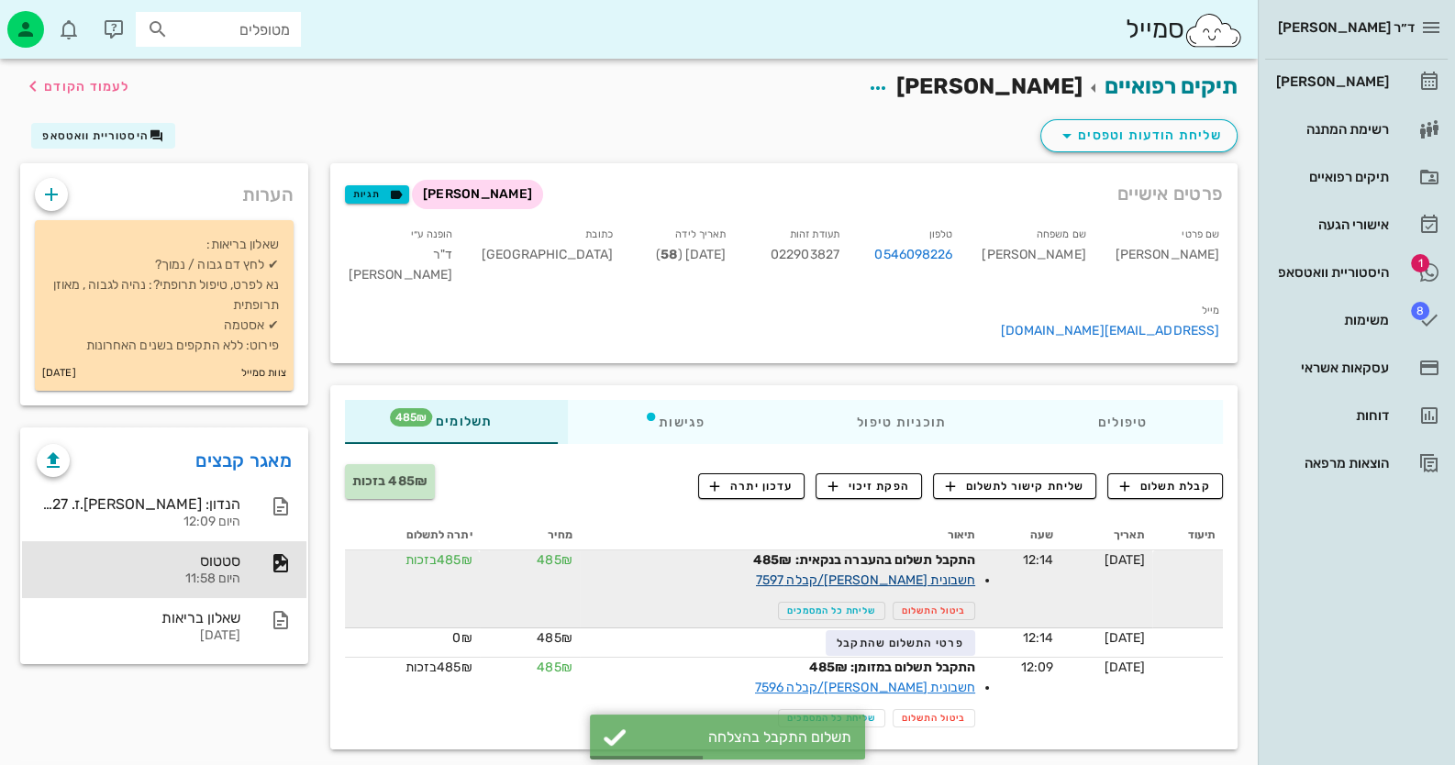
click at [919, 572] on link "חשבונית [PERSON_NAME]/קבלה 7597" at bounding box center [865, 580] width 219 height 16
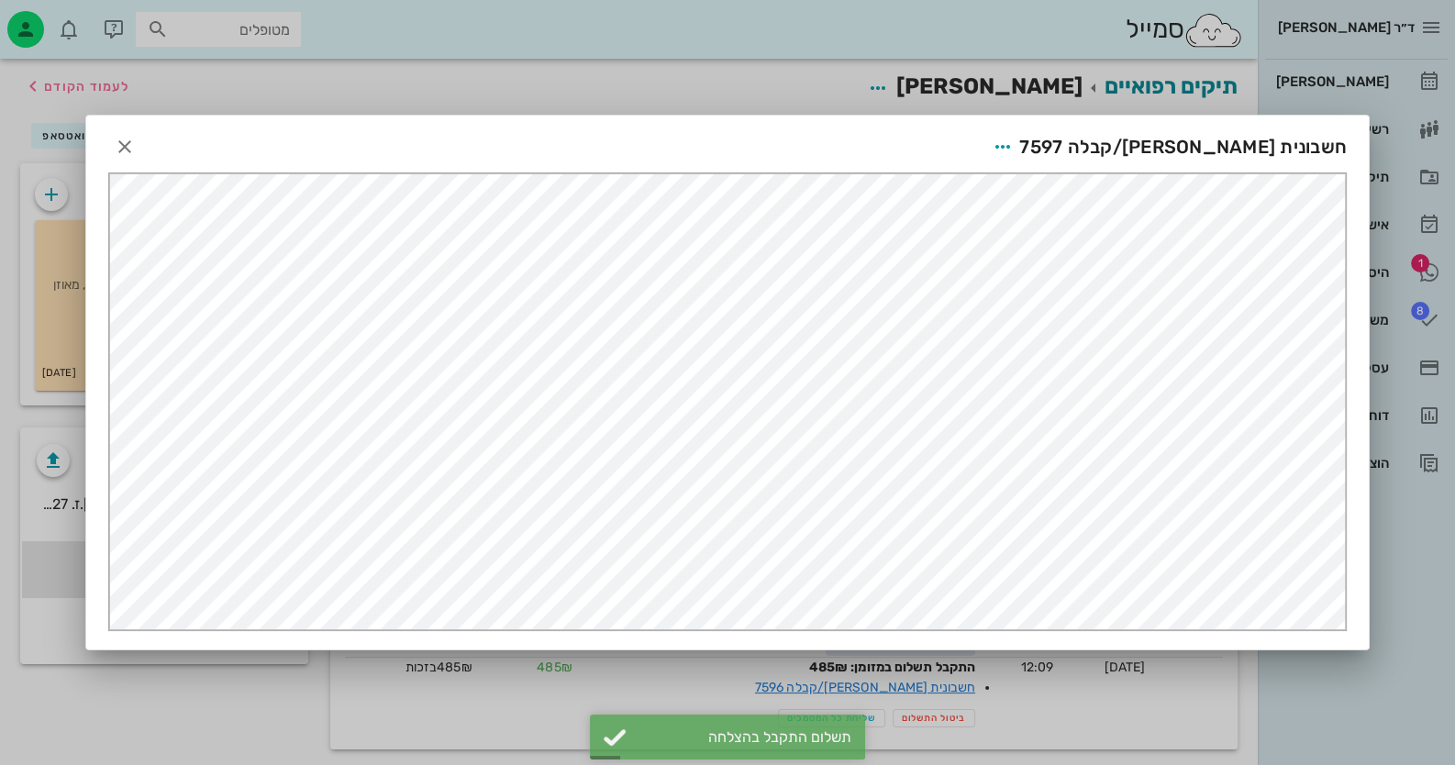
click at [1150, 147] on span "חשבונית [PERSON_NAME]/קבלה 7597" at bounding box center [1183, 146] width 328 height 29
click at [1014, 145] on icon "button" at bounding box center [1003, 147] width 22 height 22
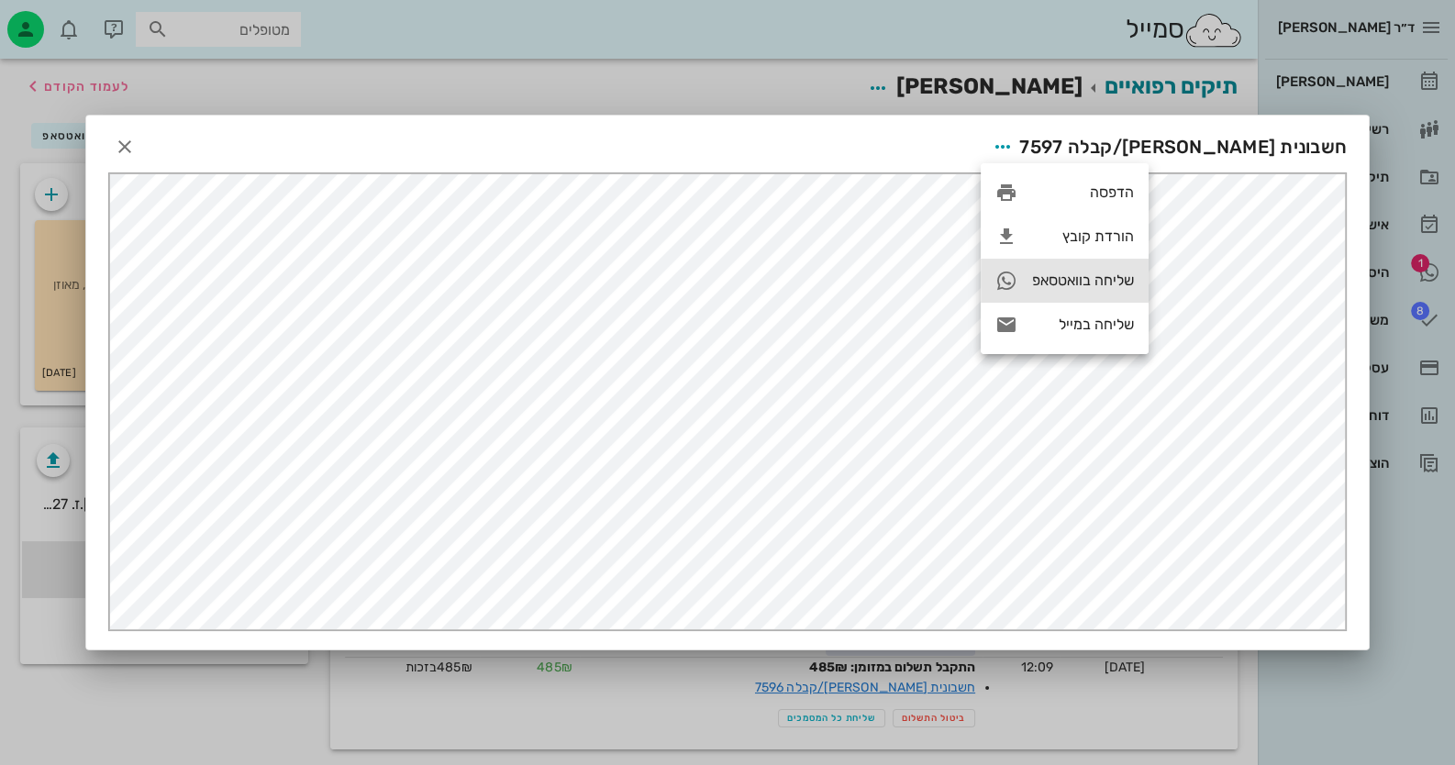
click at [1112, 288] on div "שליחה בוואטסאפ" at bounding box center [1083, 280] width 102 height 17
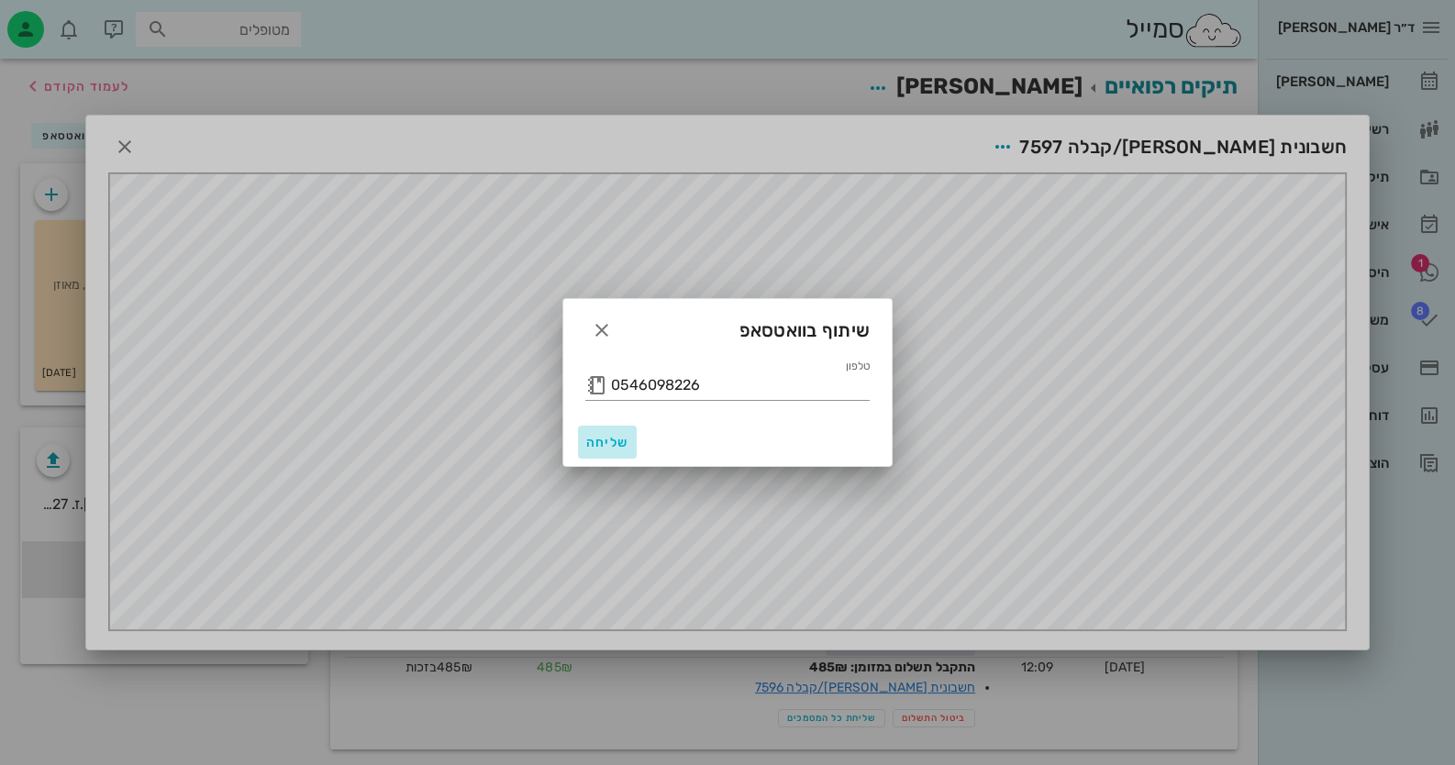
click at [624, 439] on span "שליחה" at bounding box center [607, 443] width 44 height 16
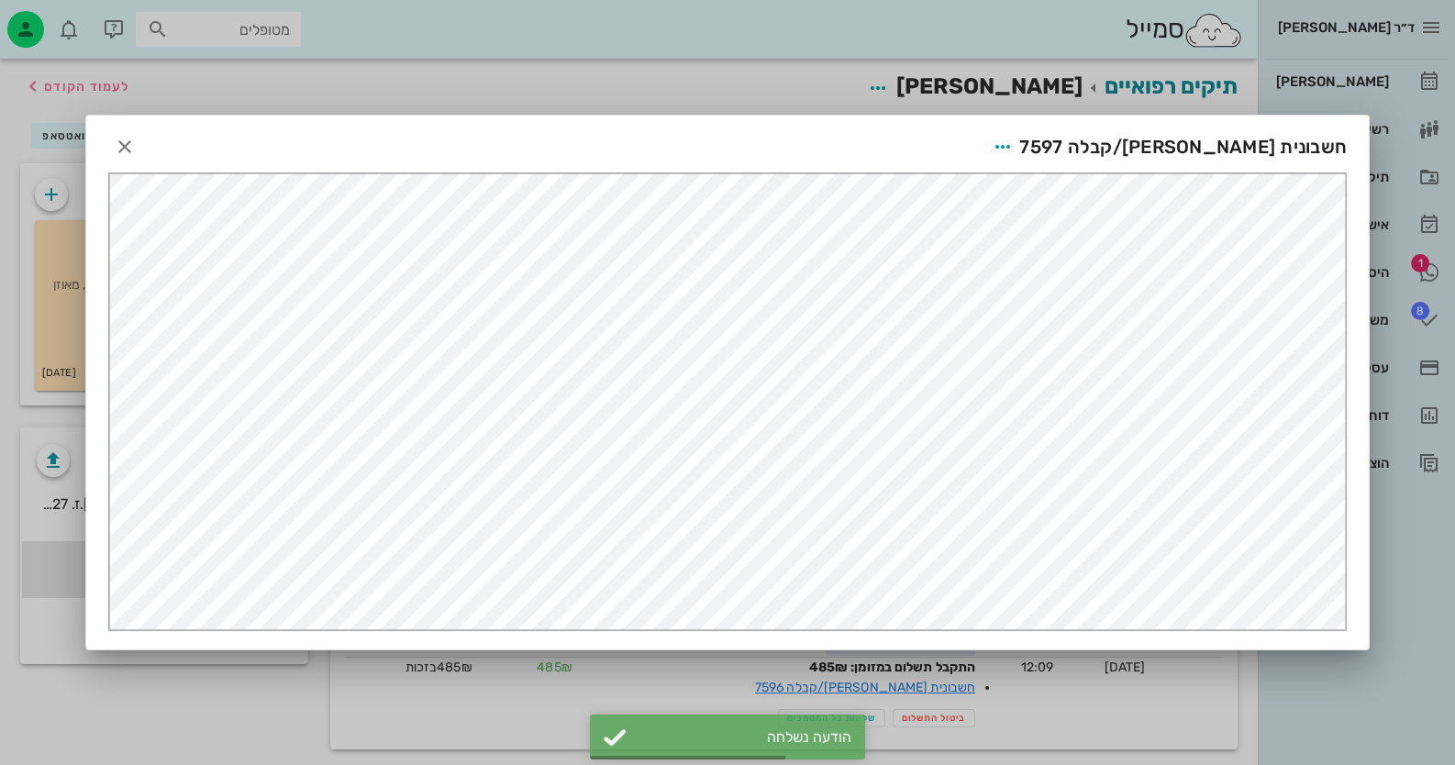
click at [1414, 618] on div at bounding box center [727, 382] width 1455 height 765
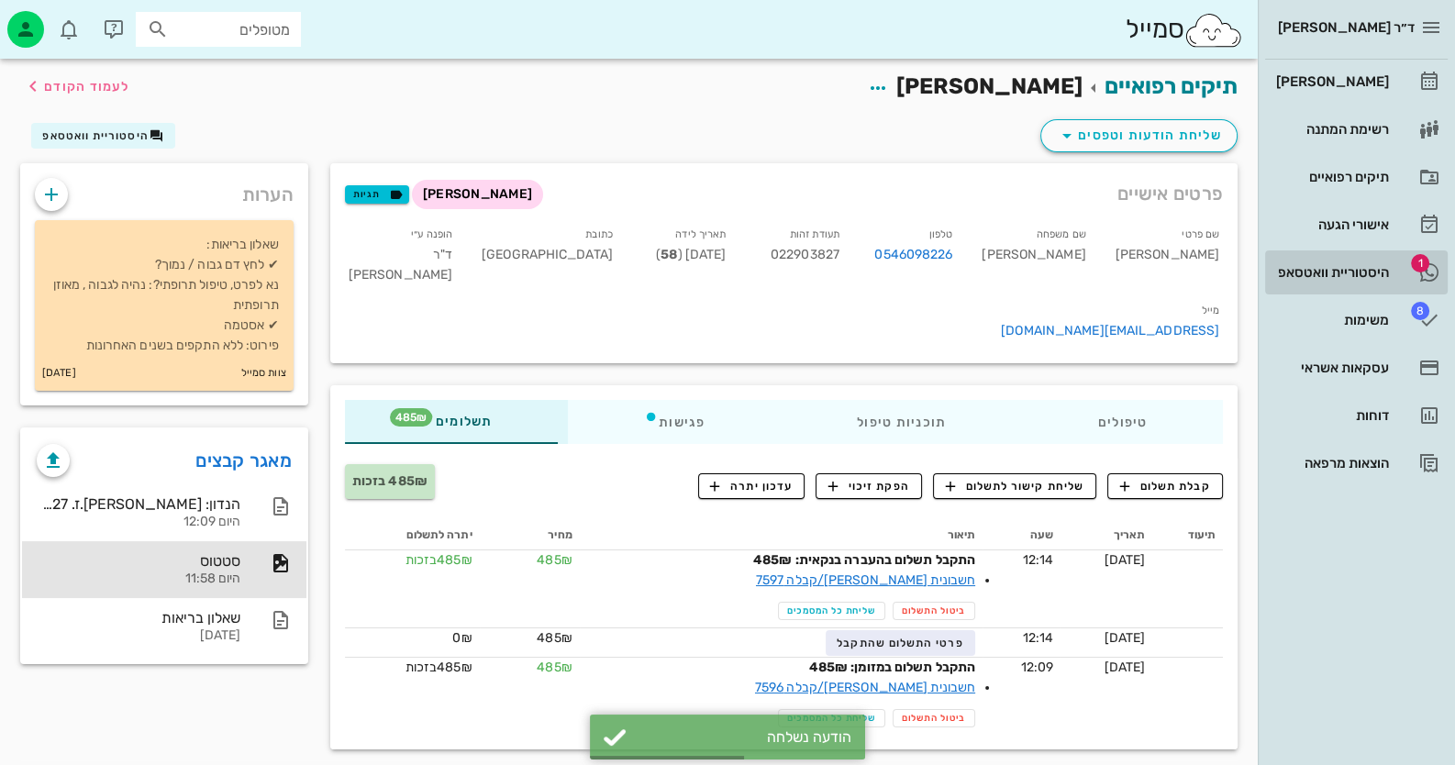
click at [1386, 272] on div "היסטוריית וואטסאפ" at bounding box center [1330, 272] width 117 height 15
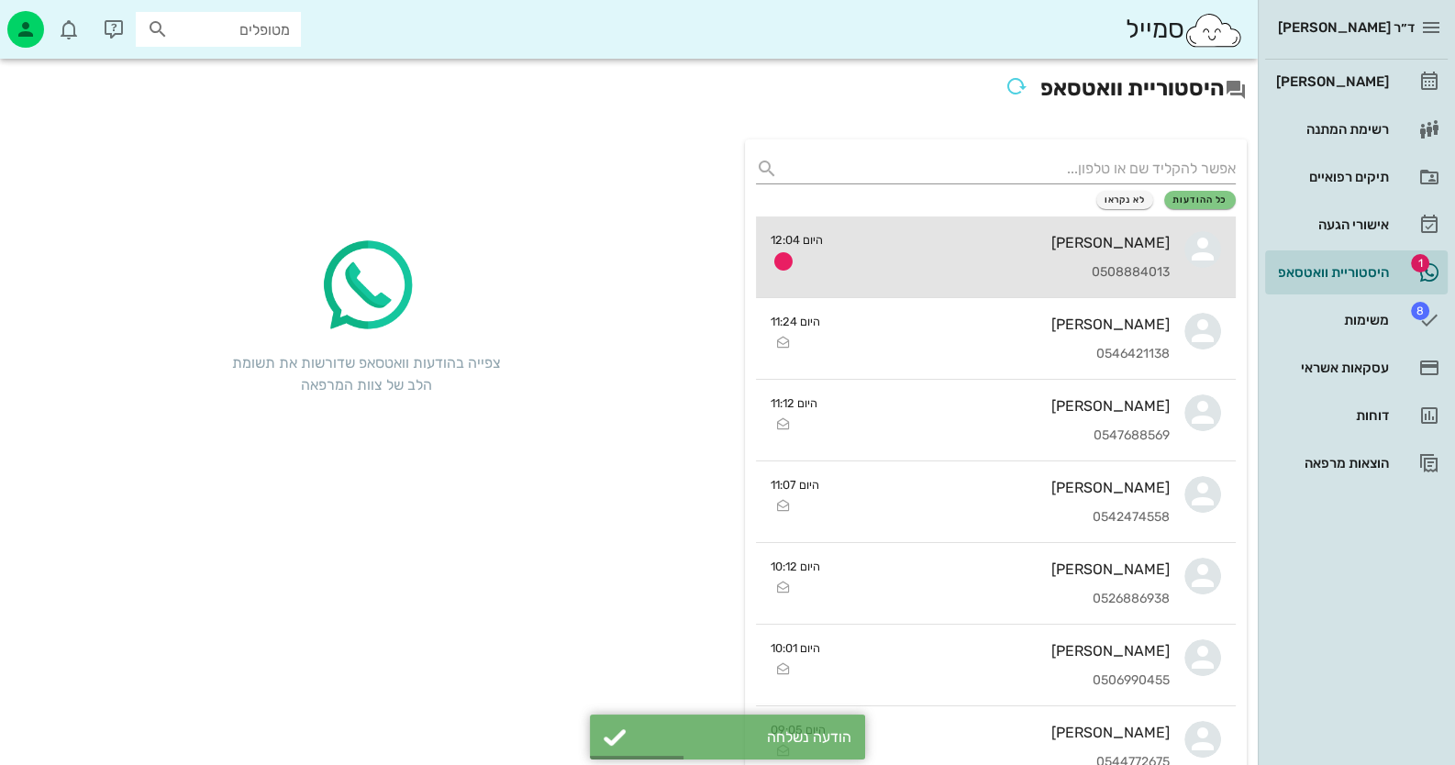
click at [1050, 219] on div "[PERSON_NAME] 0508884013" at bounding box center [1004, 257] width 332 height 81
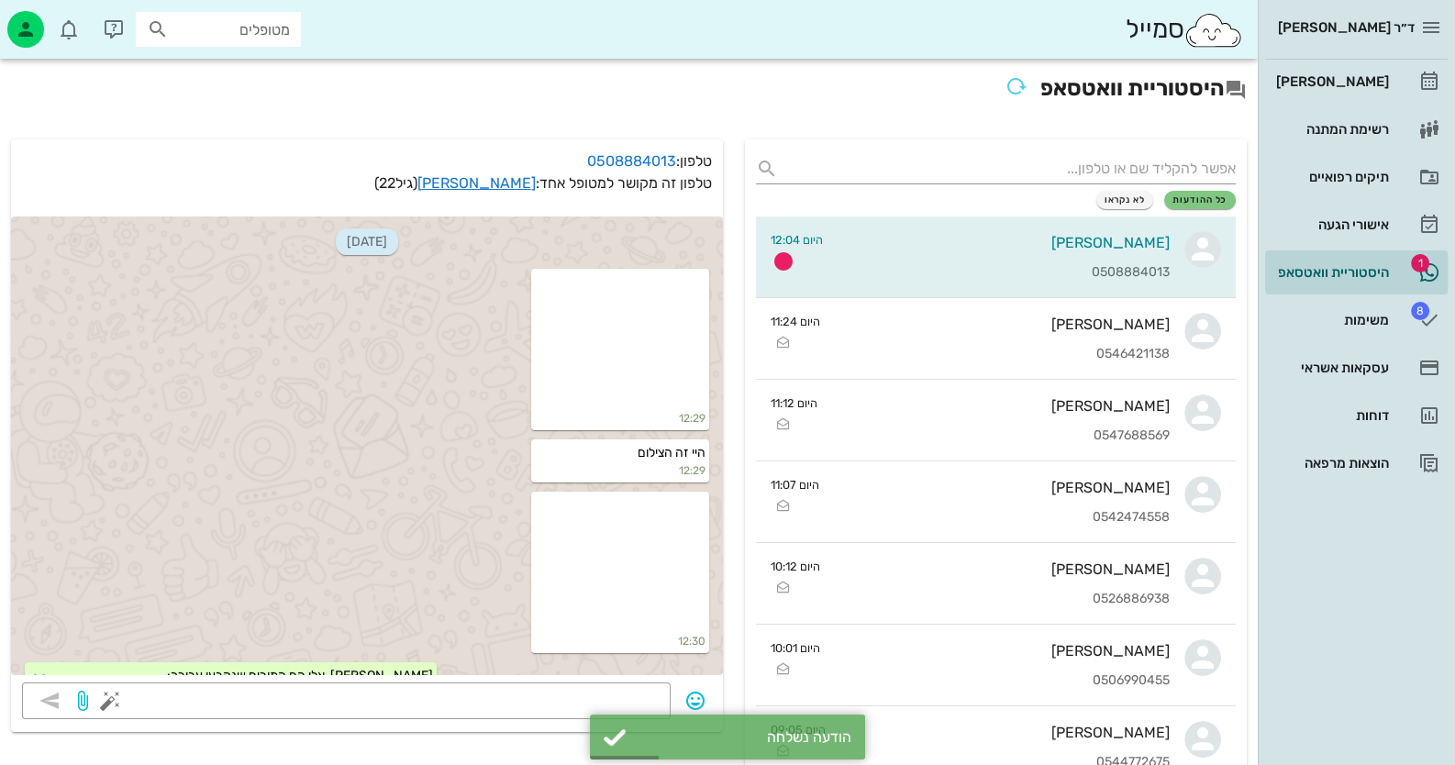
scroll to position [3470, 0]
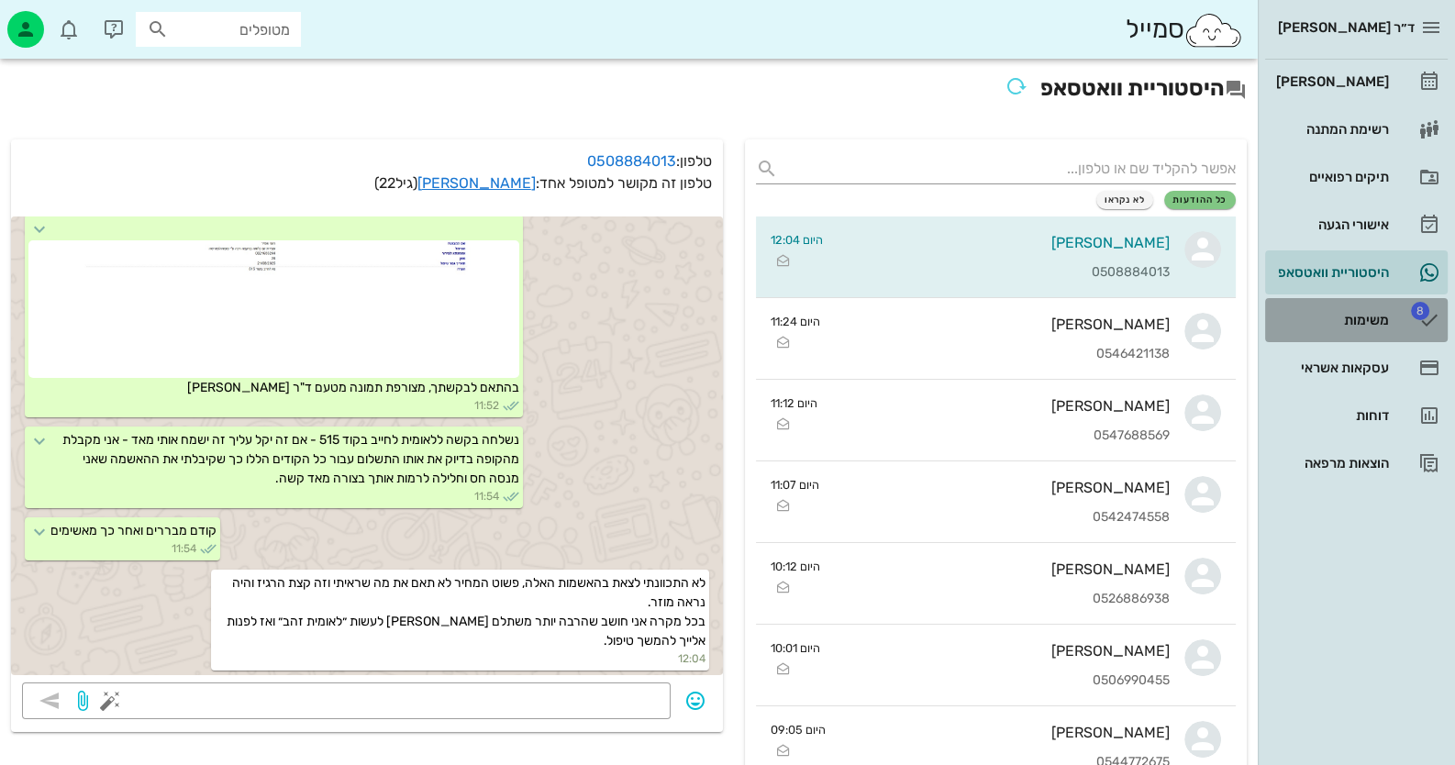
click at [1431, 323] on icon at bounding box center [1429, 320] width 22 height 22
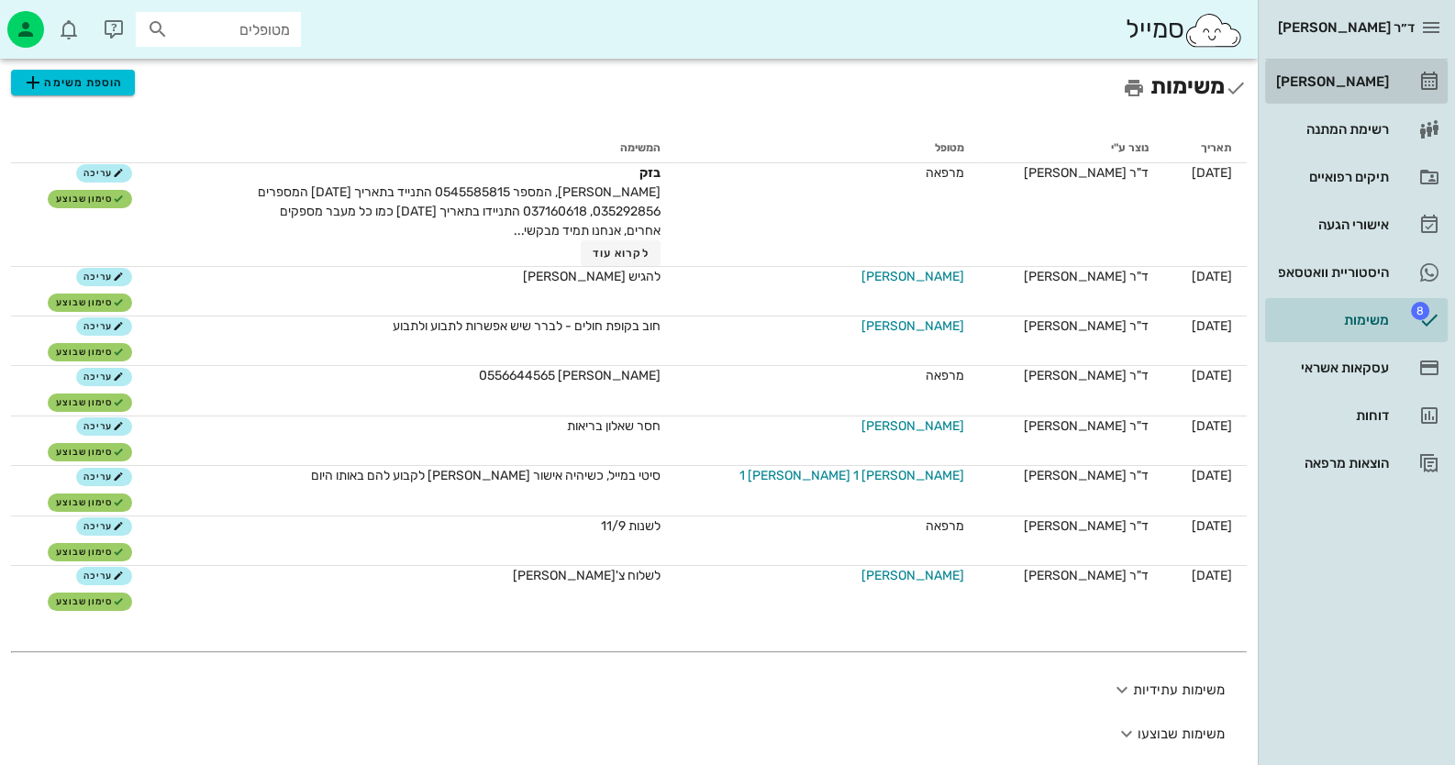
click at [1355, 69] on div "[PERSON_NAME]" at bounding box center [1330, 81] width 117 height 29
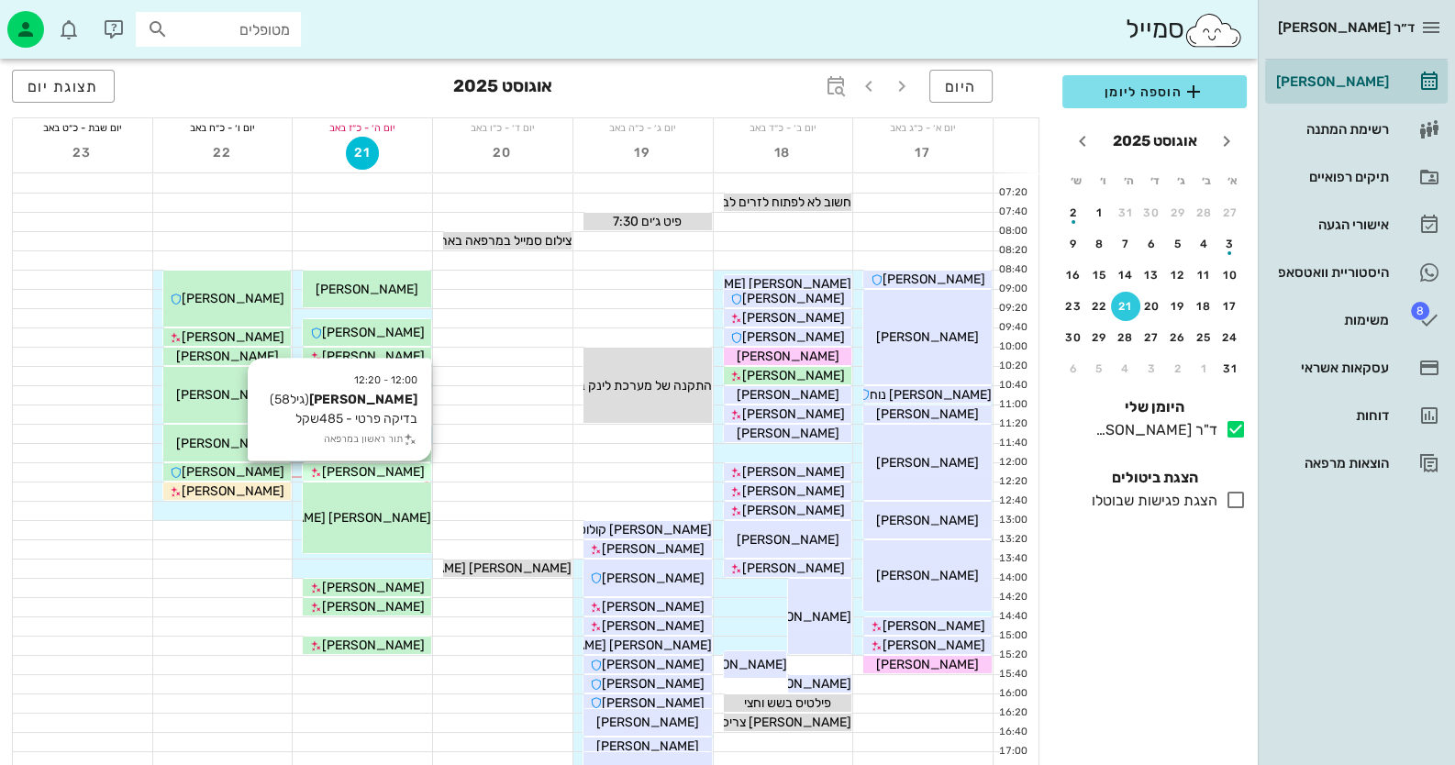
click at [402, 469] on span "[PERSON_NAME]" at bounding box center [373, 472] width 103 height 16
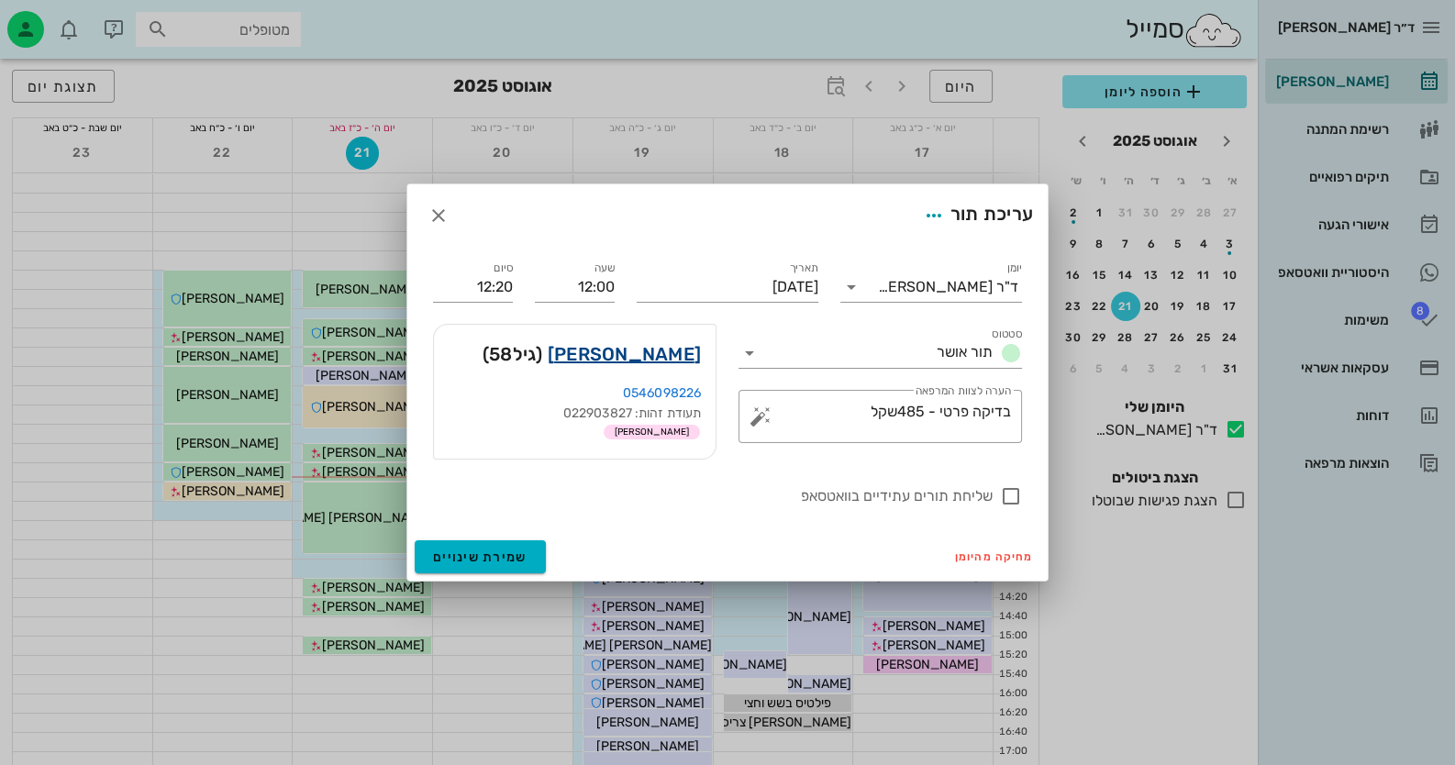
click at [674, 353] on link "[PERSON_NAME]" at bounding box center [624, 353] width 153 height 29
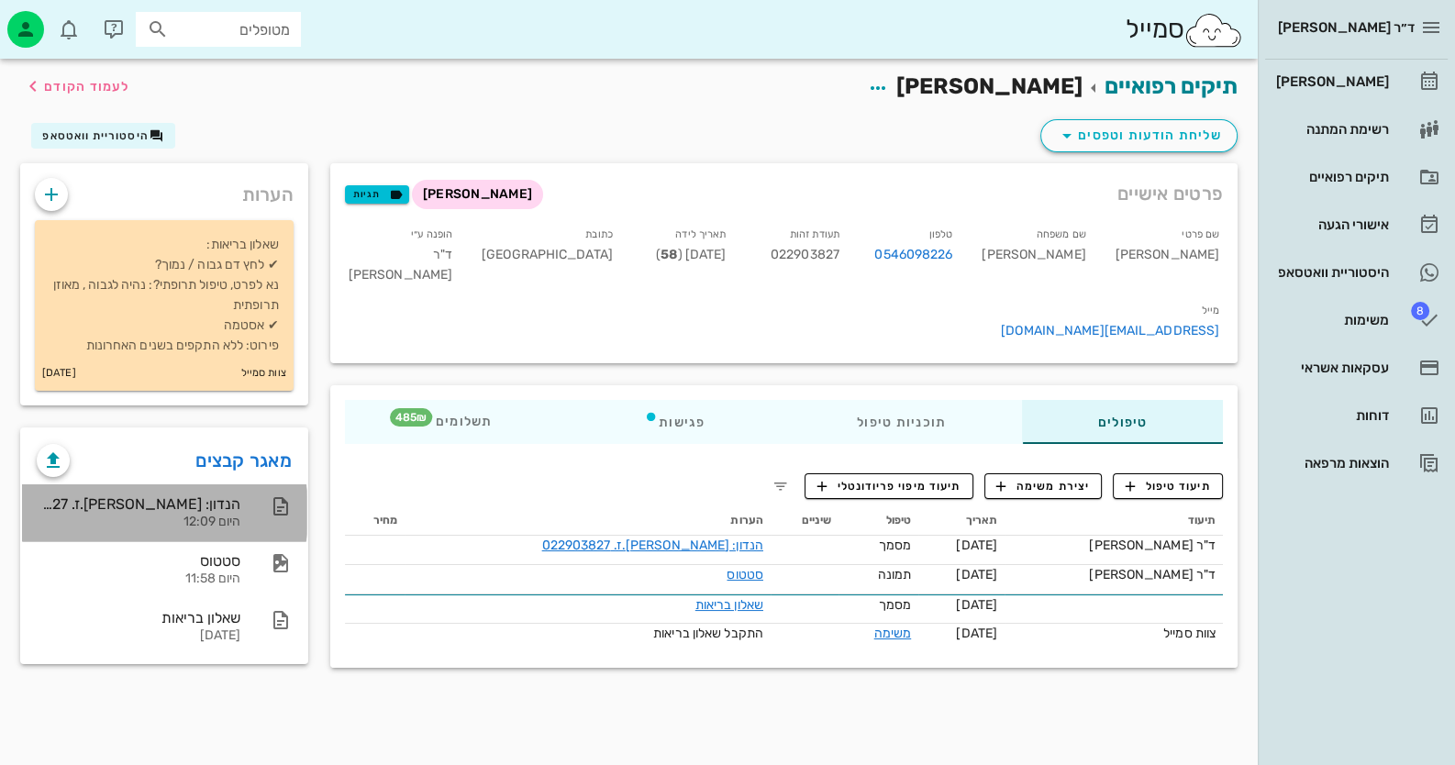
click at [244, 494] on div "הנדון: [PERSON_NAME].ז. 022903827 היום 12:09" at bounding box center [164, 512] width 284 height 57
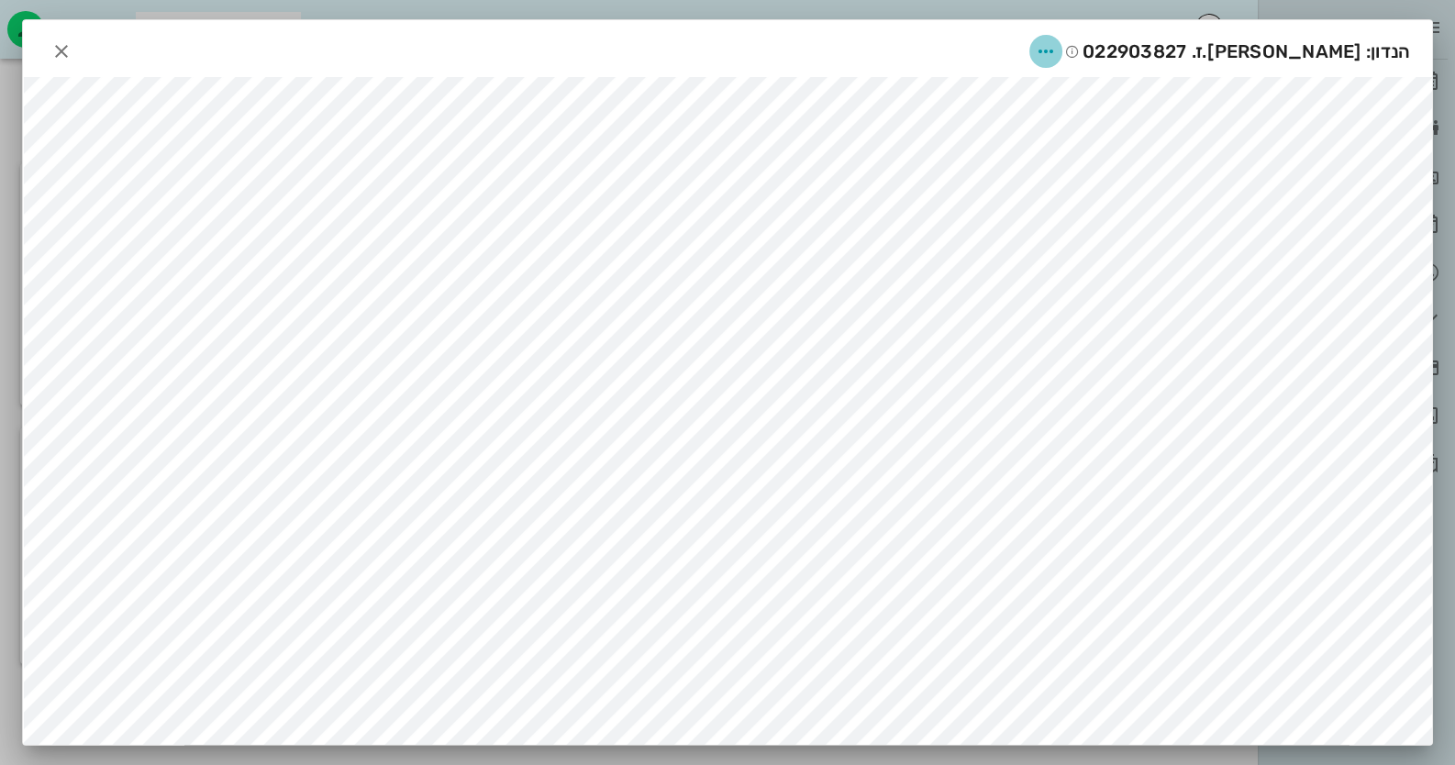
click at [1055, 45] on icon "button" at bounding box center [1046, 51] width 22 height 22
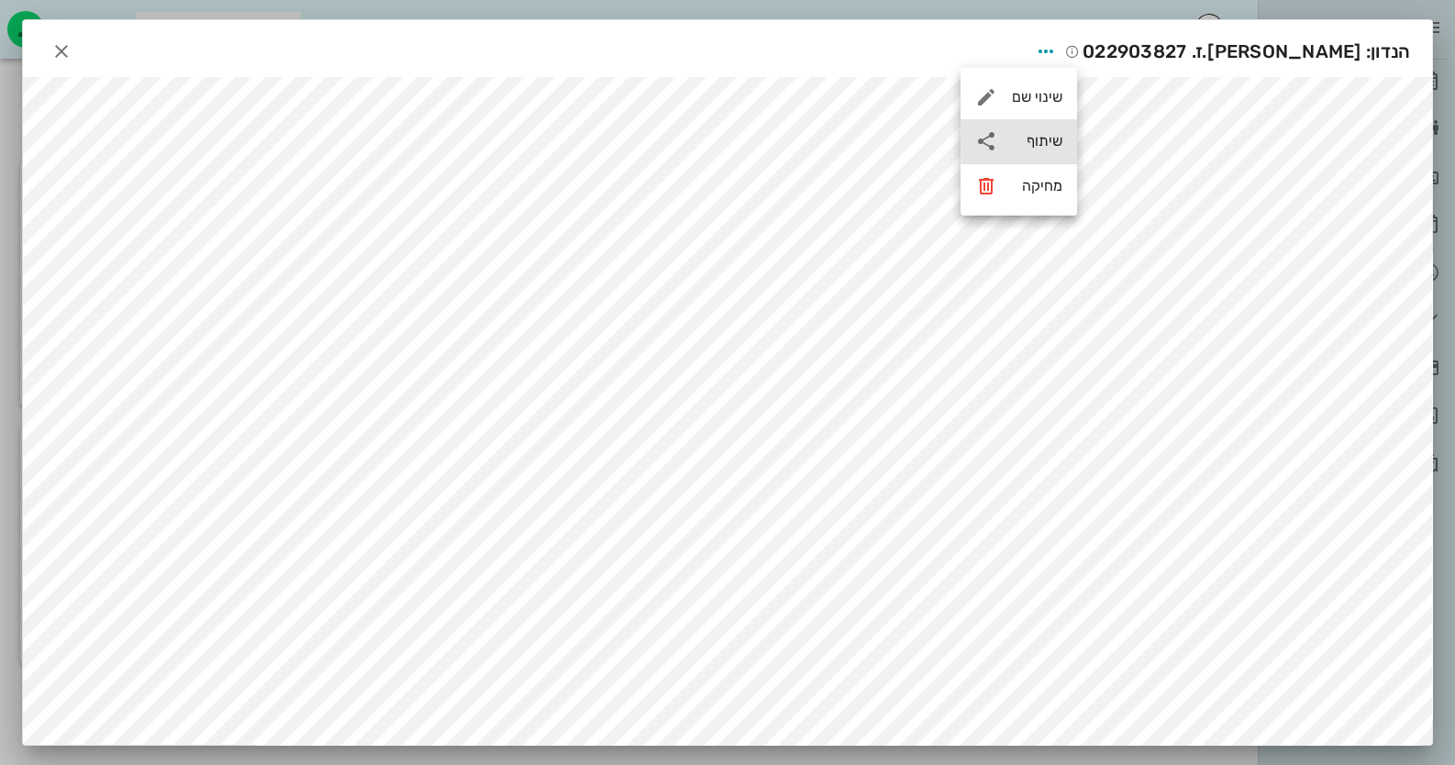
click at [1051, 128] on div "שיתוף" at bounding box center [1018, 141] width 117 height 44
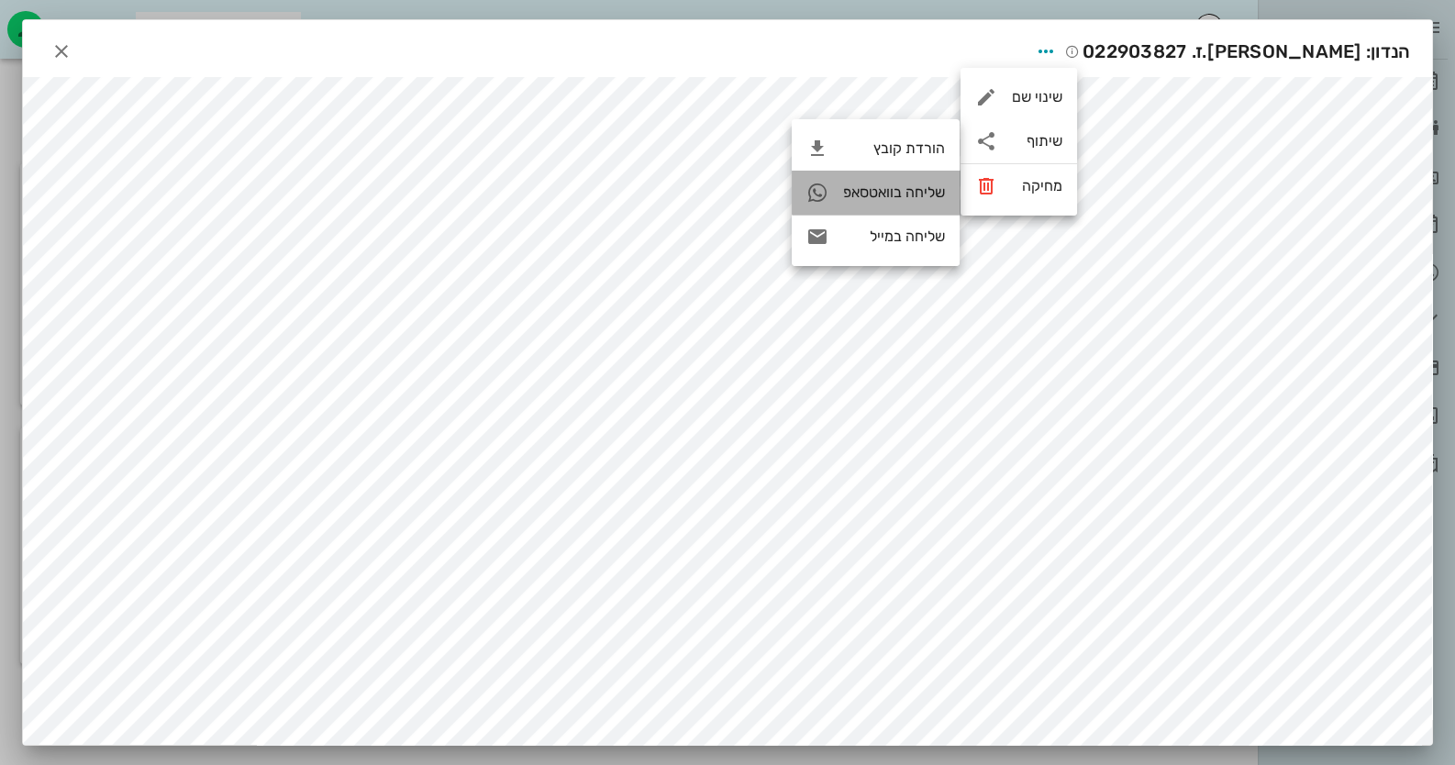
click at [905, 204] on div "שליחה בוואטסאפ" at bounding box center [876, 193] width 168 height 44
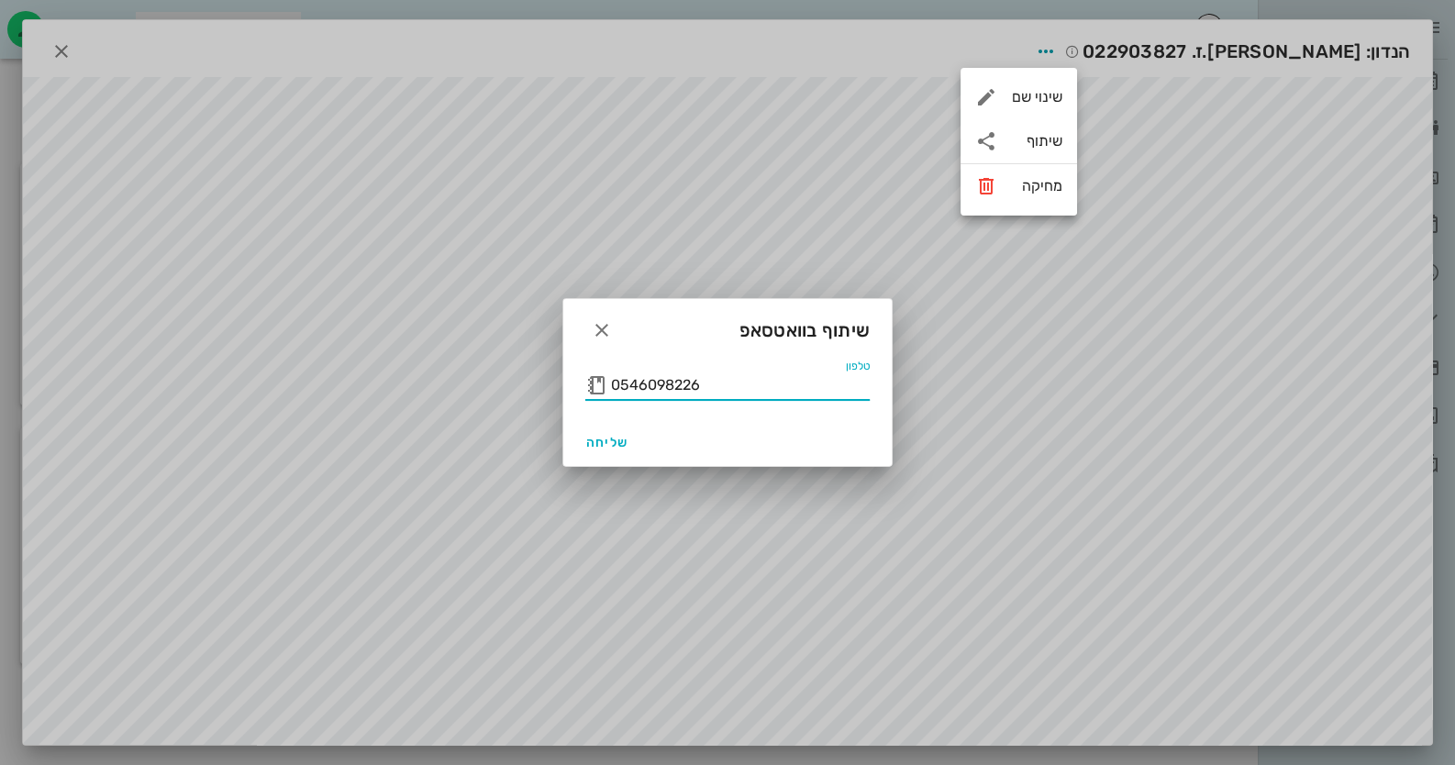
drag, startPoint x: 713, startPoint y: 389, endPoint x: 538, endPoint y: 401, distance: 175.6
click at [538, 401] on div "ד״ר [PERSON_NAME] רשימת המתנה תיקים רפואיים אישורי הגעה היסטוריית וואטסאפ 8 משי…" at bounding box center [727, 382] width 1455 height 765
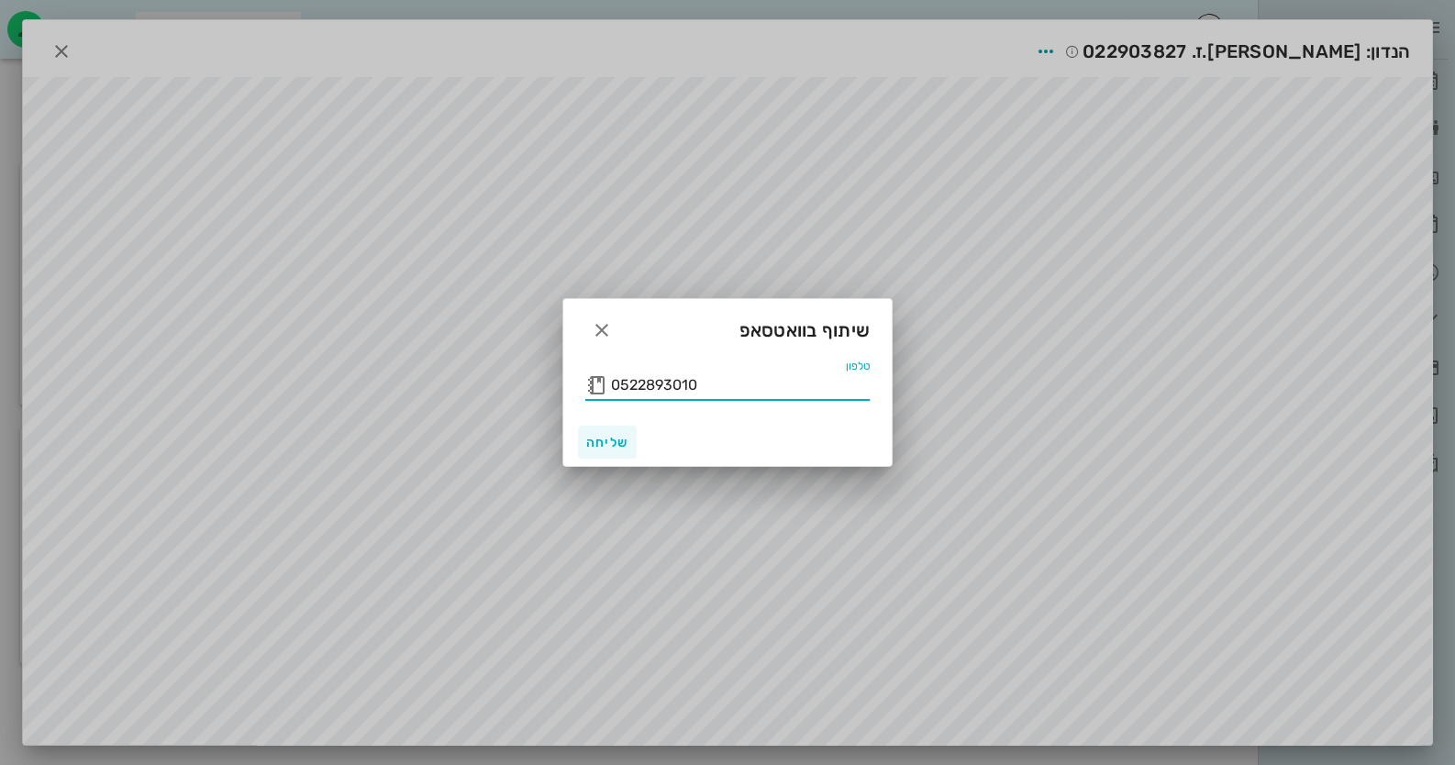
type input "0522893010"
click at [605, 433] on button "שליחה" at bounding box center [607, 442] width 59 height 33
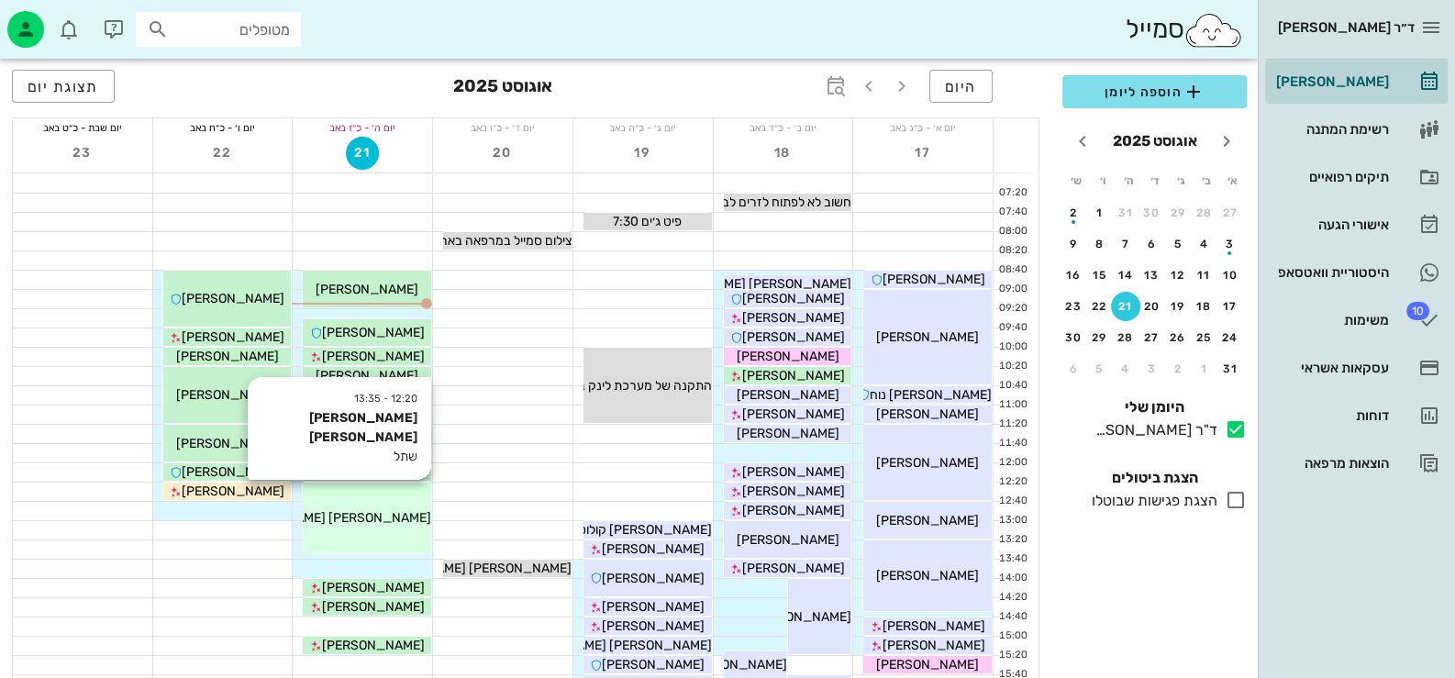
click at [317, 524] on div "[PERSON_NAME] [PERSON_NAME]" at bounding box center [367, 517] width 128 height 19
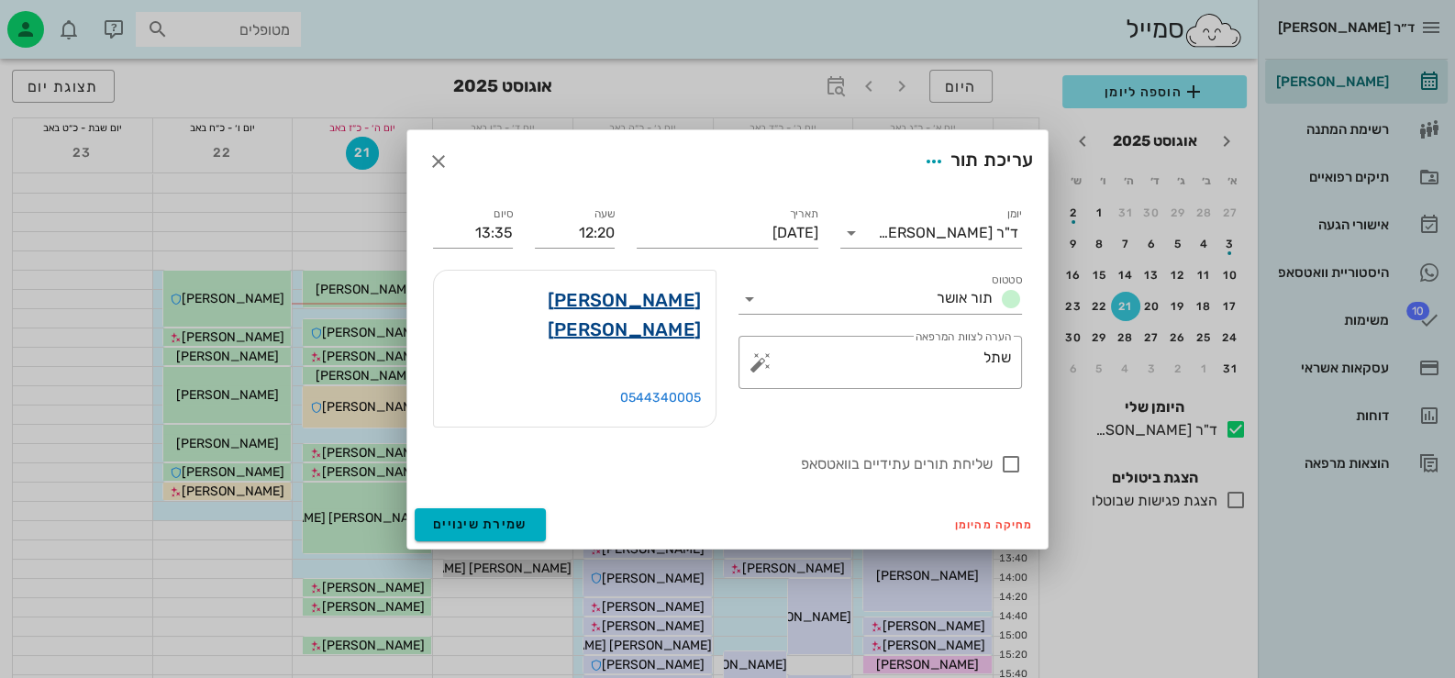
click at [670, 316] on link "הדר מילר" at bounding box center [575, 314] width 252 height 59
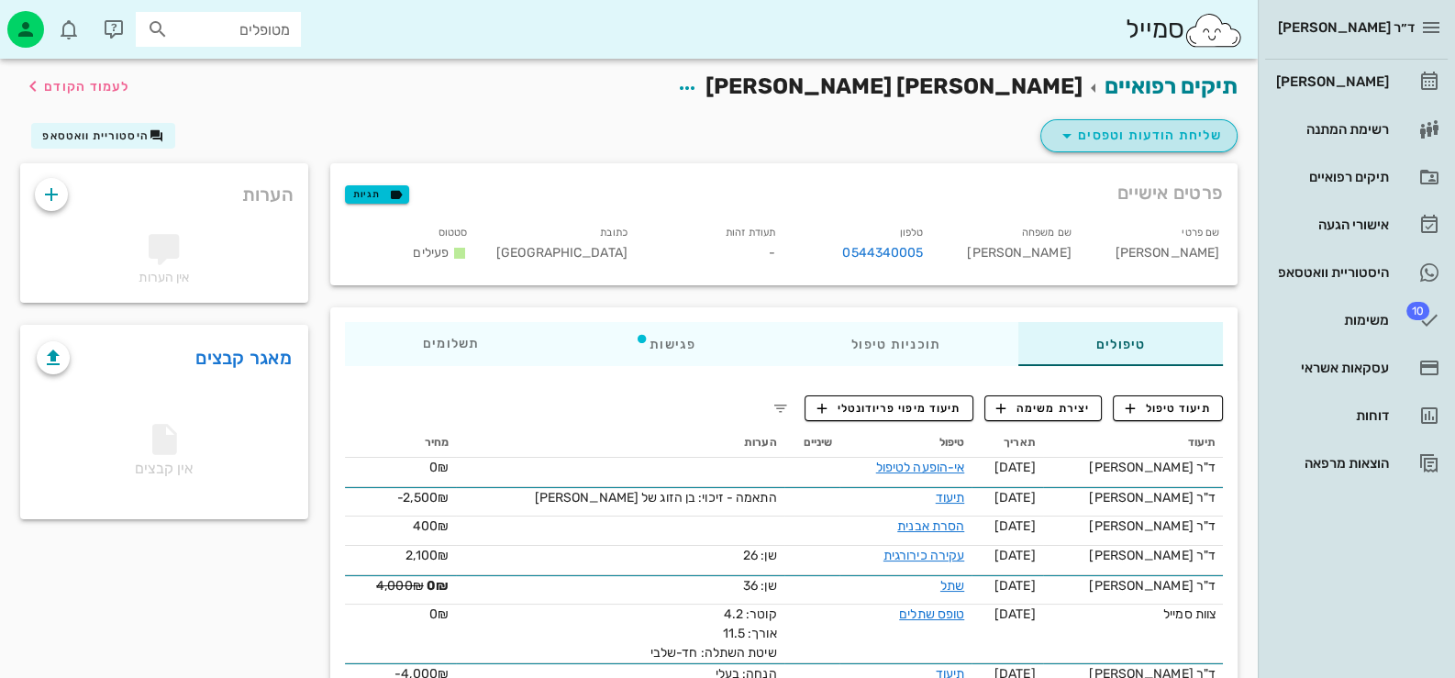
click at [1211, 122] on button "שליחת הודעות וטפסים" at bounding box center [1138, 135] width 197 height 33
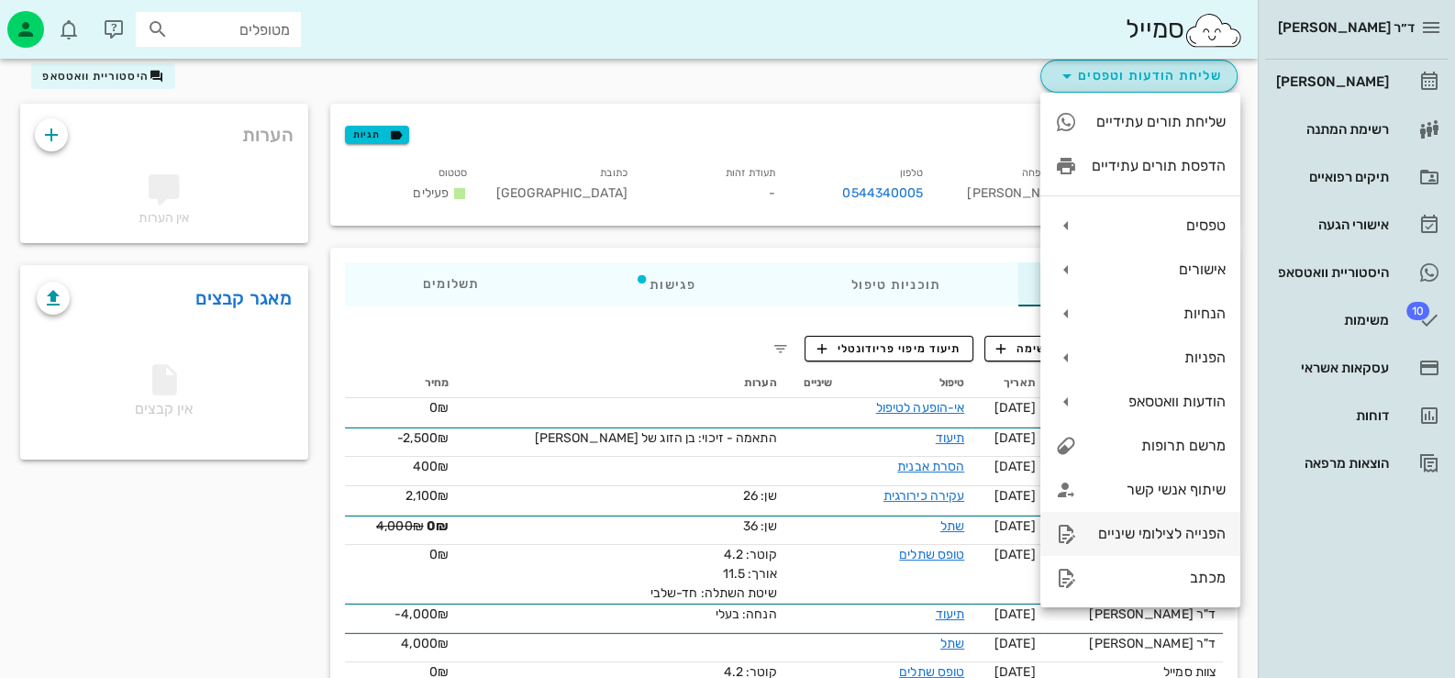
scroll to position [91, 0]
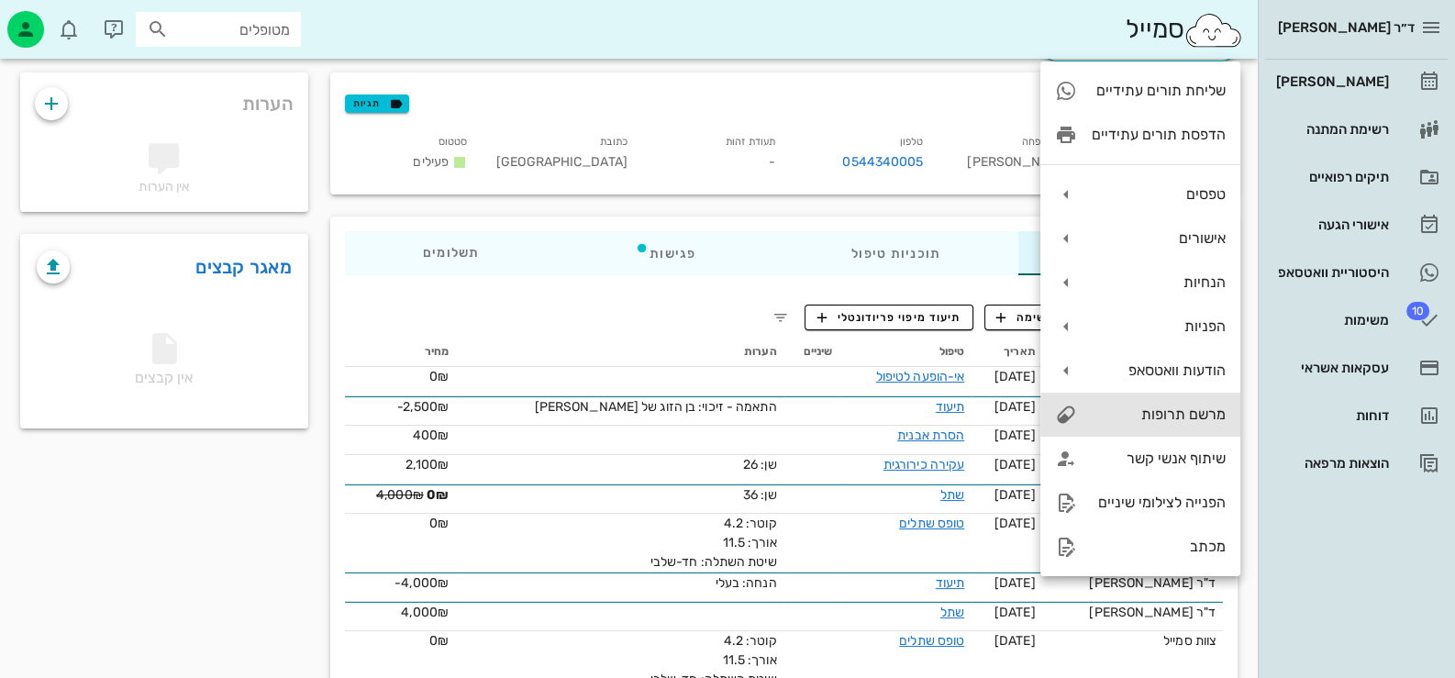
click at [1192, 402] on div "מרשם תרופות" at bounding box center [1140, 415] width 200 height 44
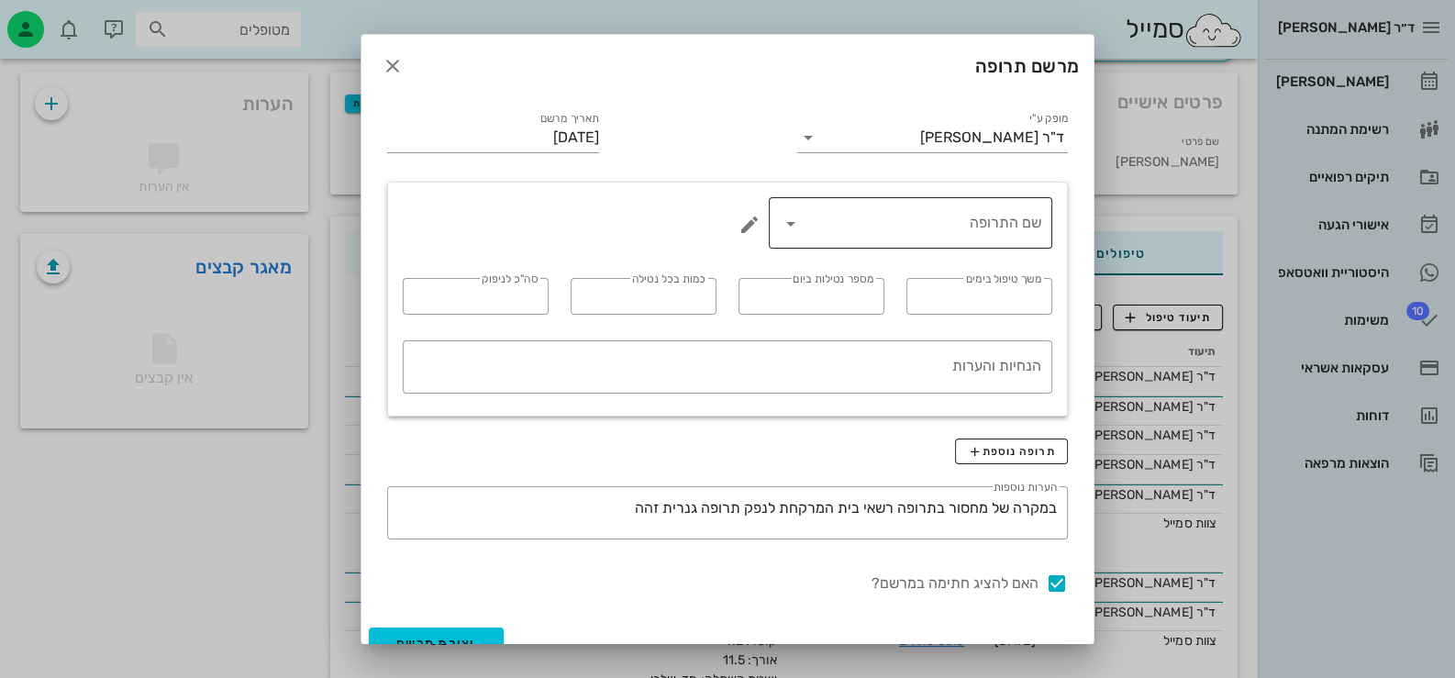
click at [1034, 239] on div "שם התרופה" at bounding box center [910, 222] width 261 height 51
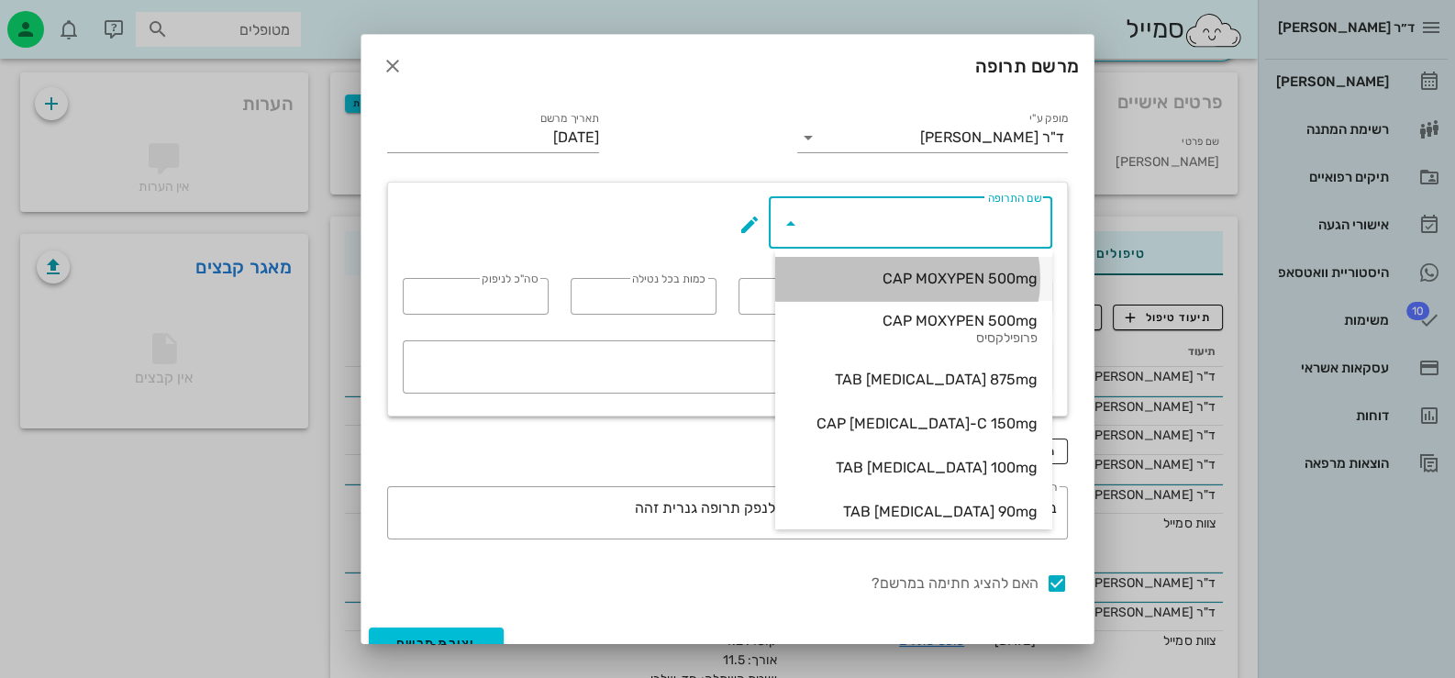
click at [1014, 279] on div "CAP MOXYPEN 500mg" at bounding box center [914, 278] width 248 height 17
type input "CAP MOXYPEN 500mg"
type input "5"
type input "3"
type input "1"
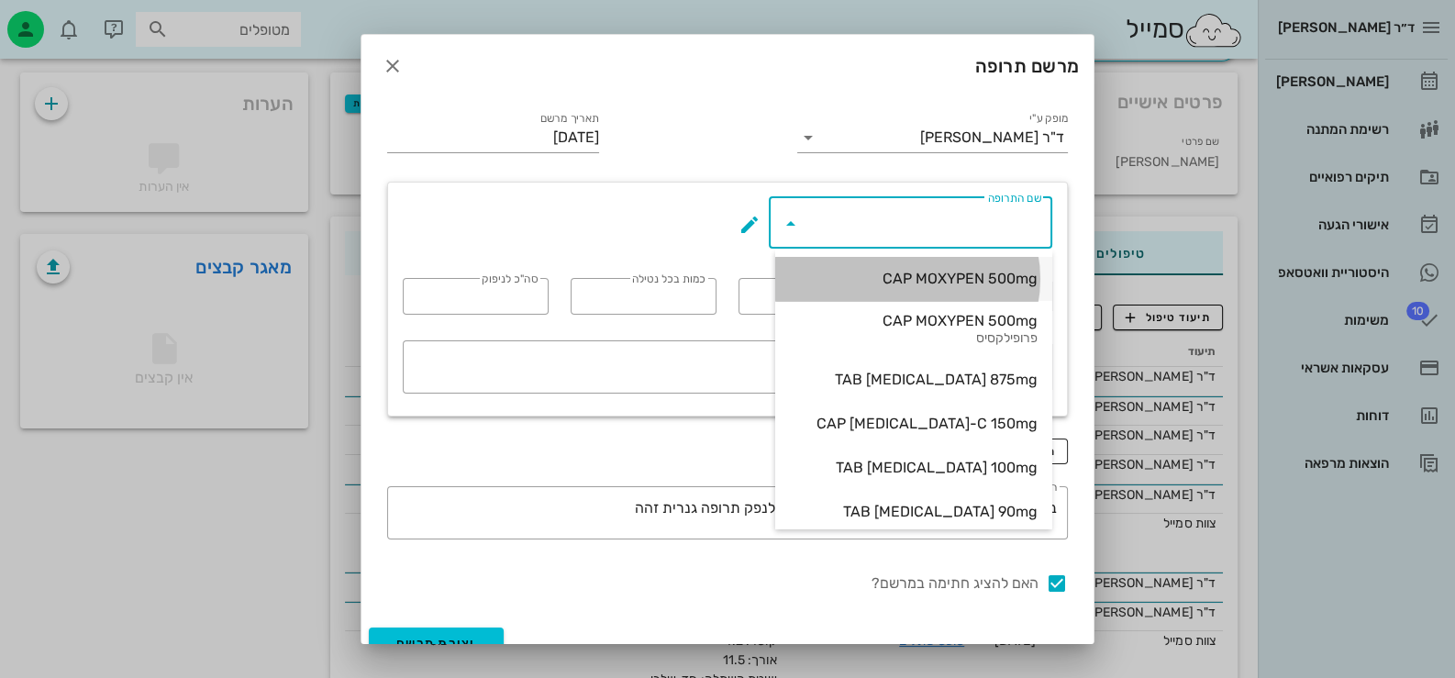
type input "15"
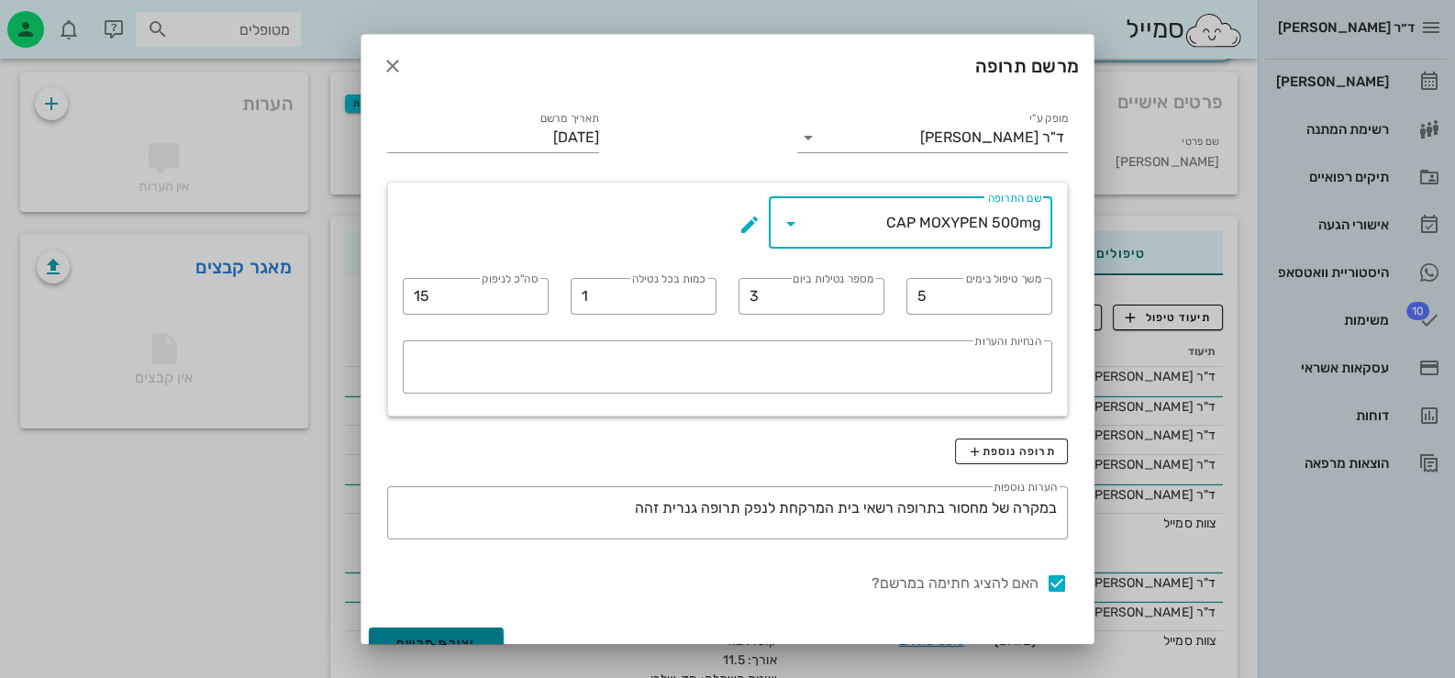
click at [475, 634] on button "יצירת מרשם" at bounding box center [436, 643] width 135 height 33
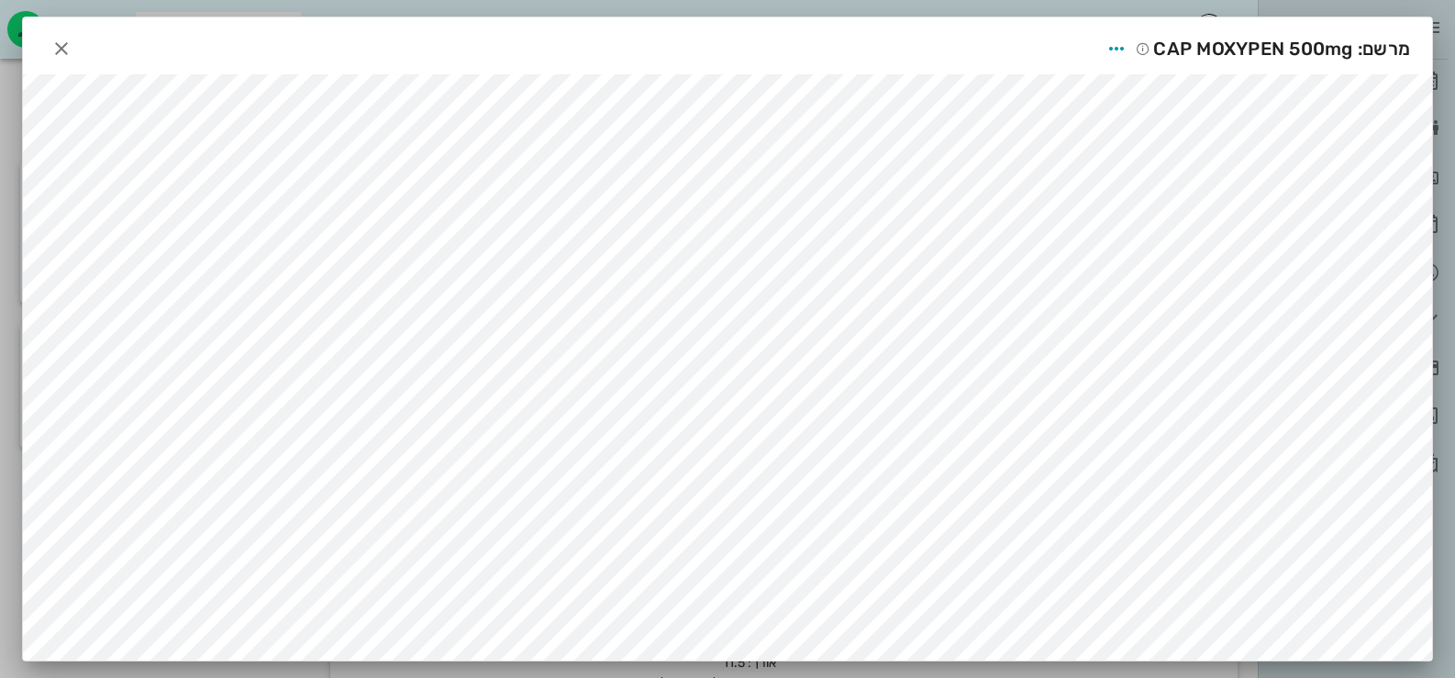
scroll to position [91, 0]
click at [68, 46] on span "button" at bounding box center [61, 49] width 33 height 22
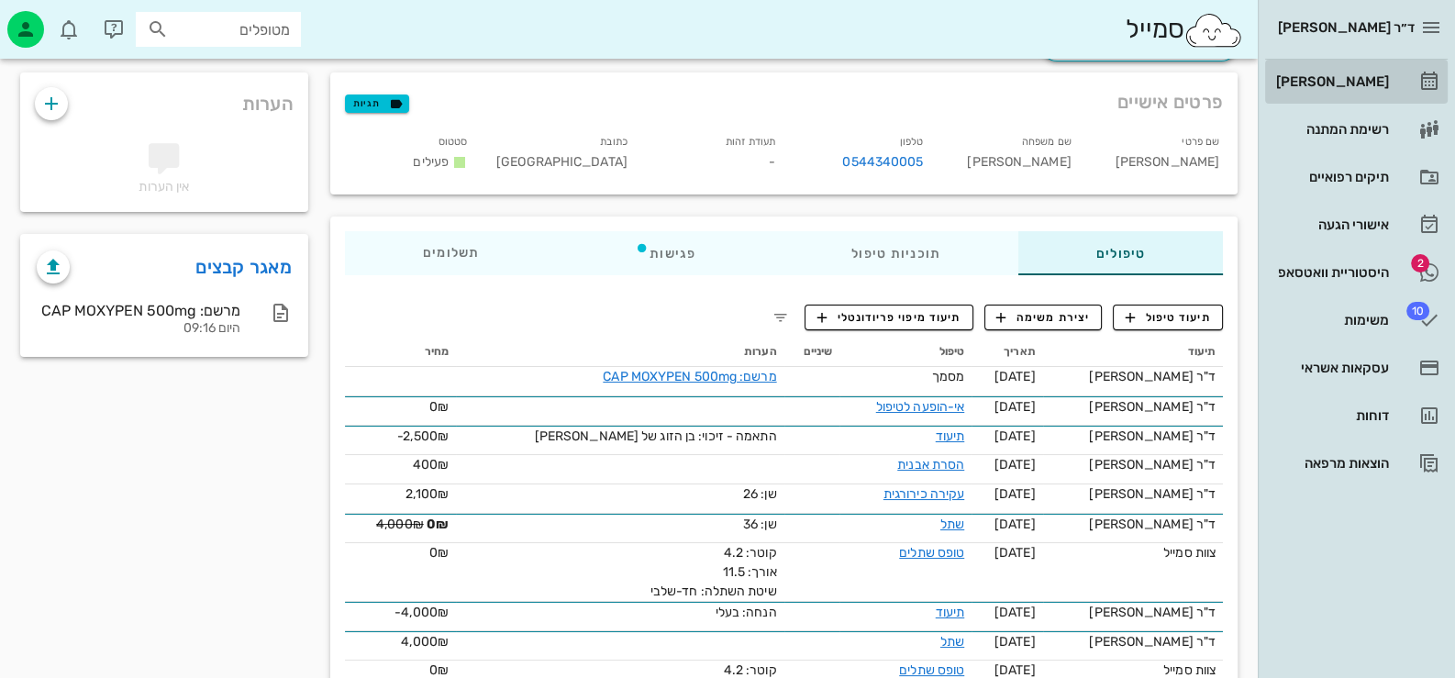
click at [1358, 96] on link "[PERSON_NAME]" at bounding box center [1356, 82] width 183 height 44
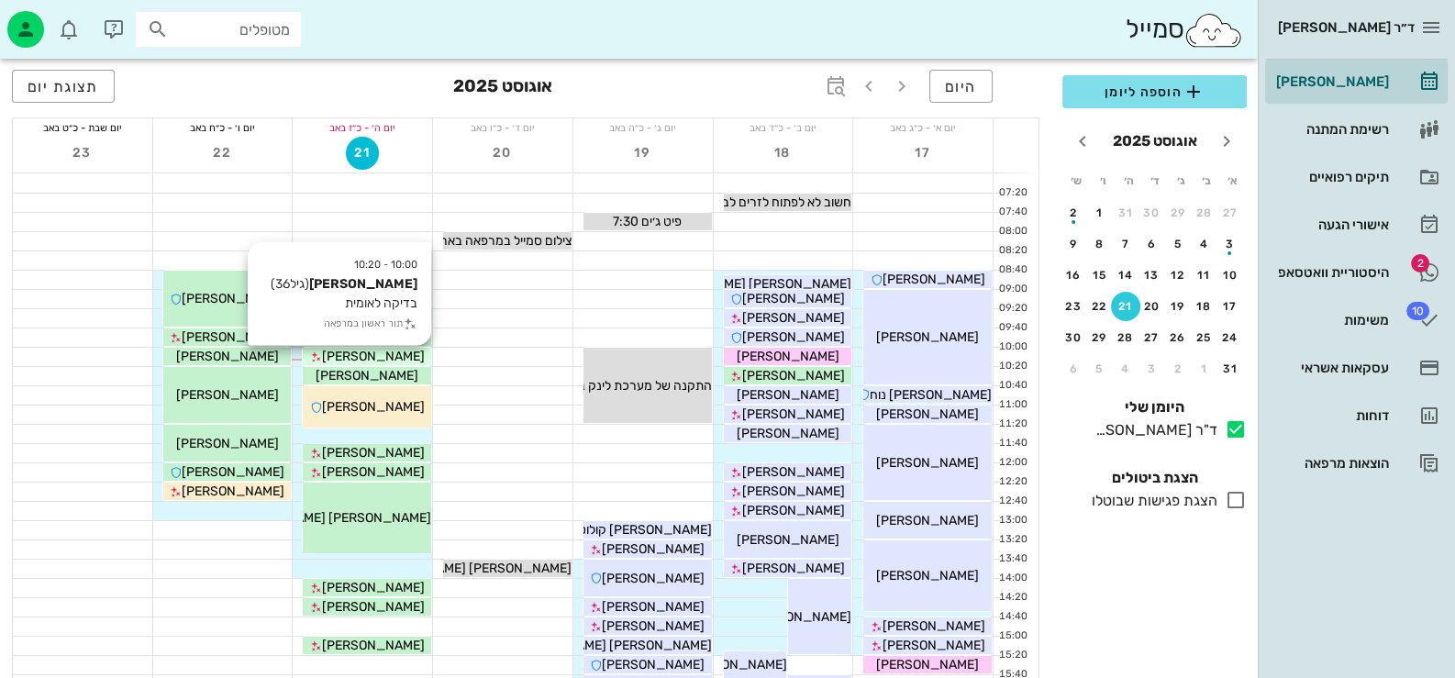
click at [405, 350] on span "[PERSON_NAME]" at bounding box center [373, 357] width 103 height 16
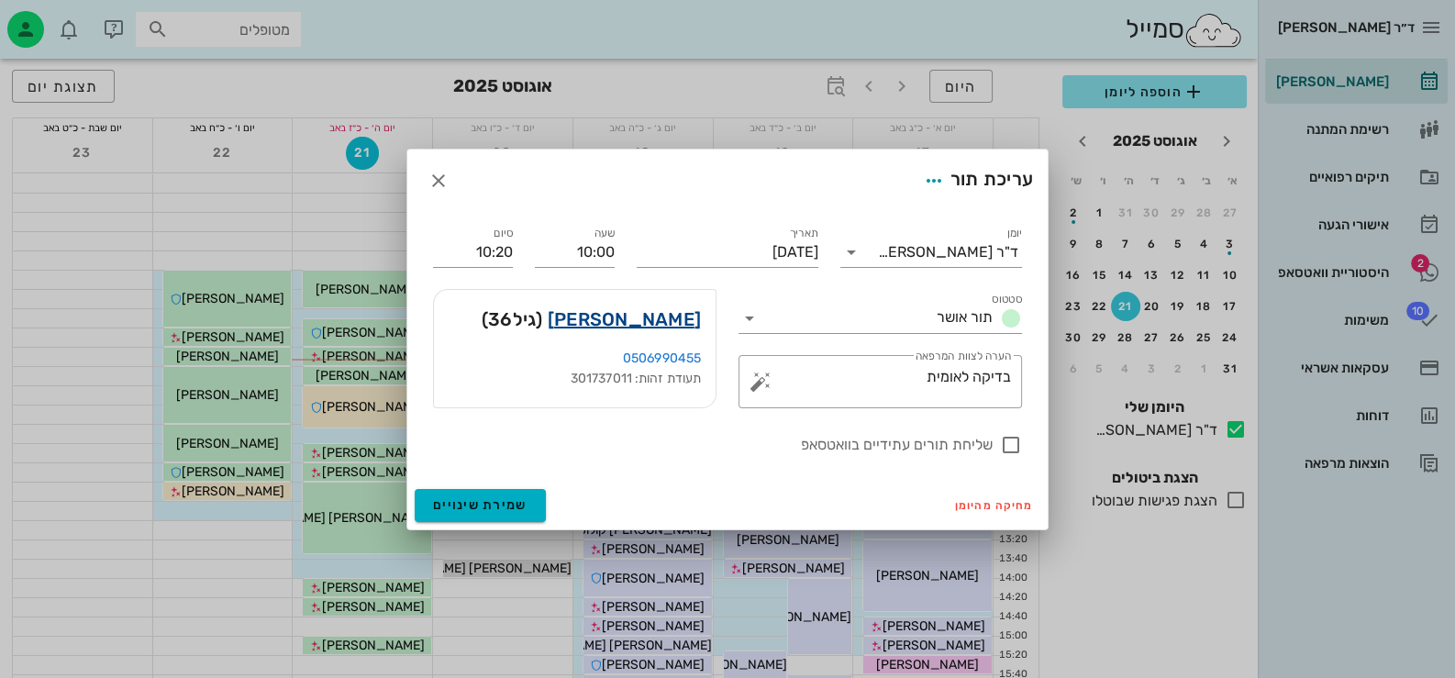
click at [636, 314] on link "[PERSON_NAME]" at bounding box center [624, 319] width 153 height 29
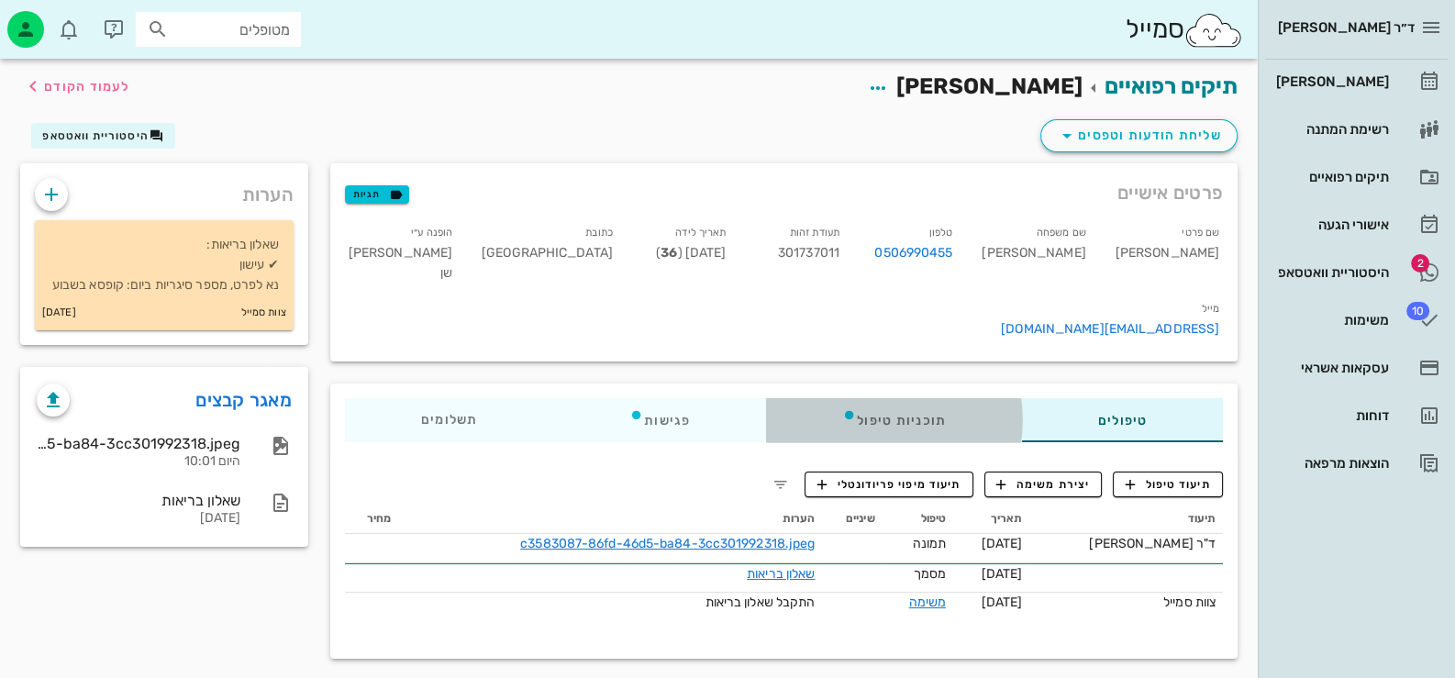
click at [907, 398] on div "תוכניות טיפול" at bounding box center [894, 420] width 256 height 44
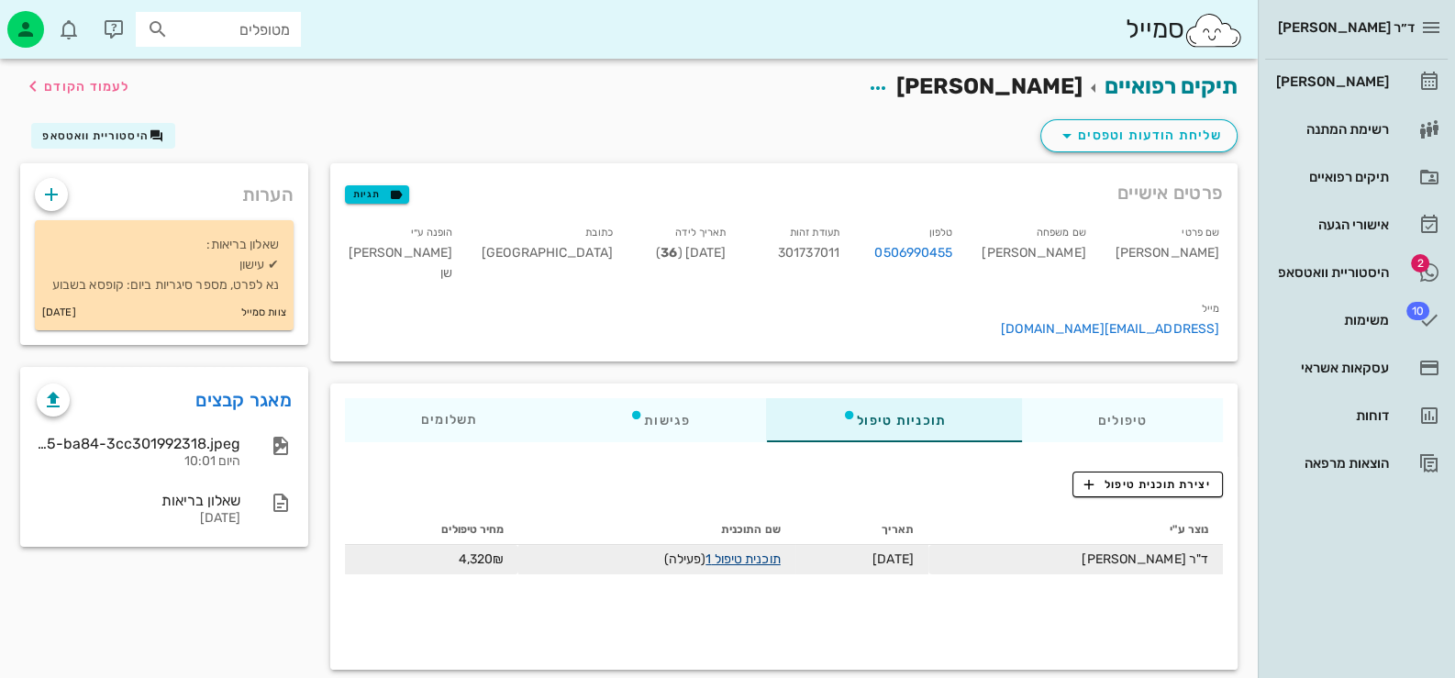
click at [780, 551] on link "תוכנית טיפול 1" at bounding box center [742, 559] width 74 height 16
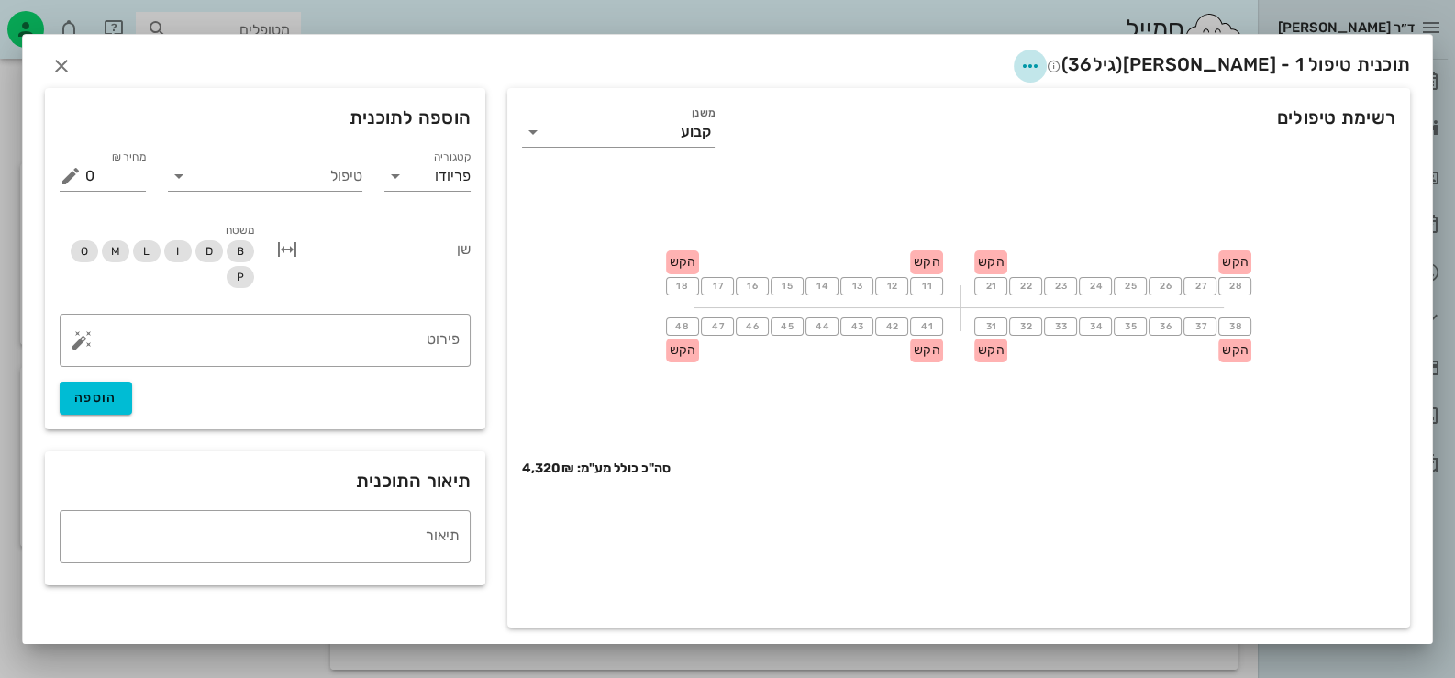
click at [1041, 66] on icon "button" at bounding box center [1030, 66] width 22 height 22
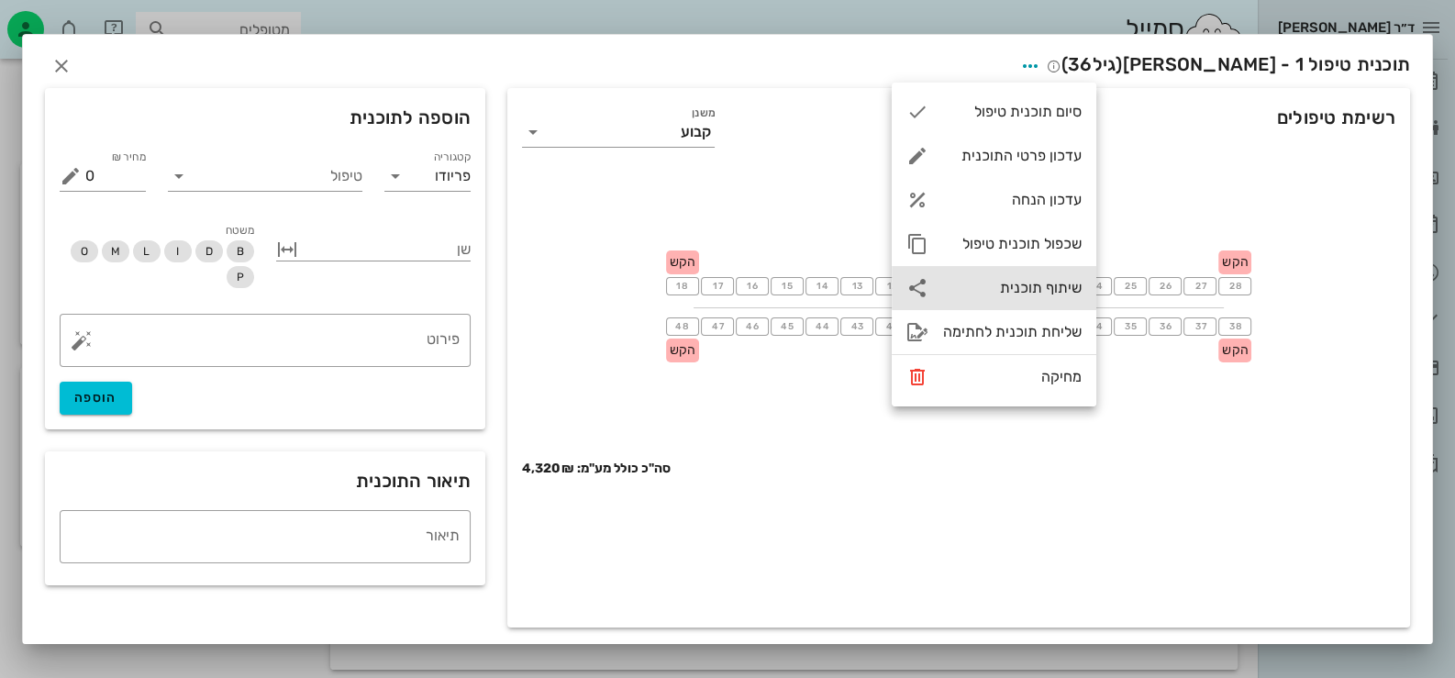
click at [1049, 285] on div "שיתוף תוכנית" at bounding box center [1012, 287] width 139 height 17
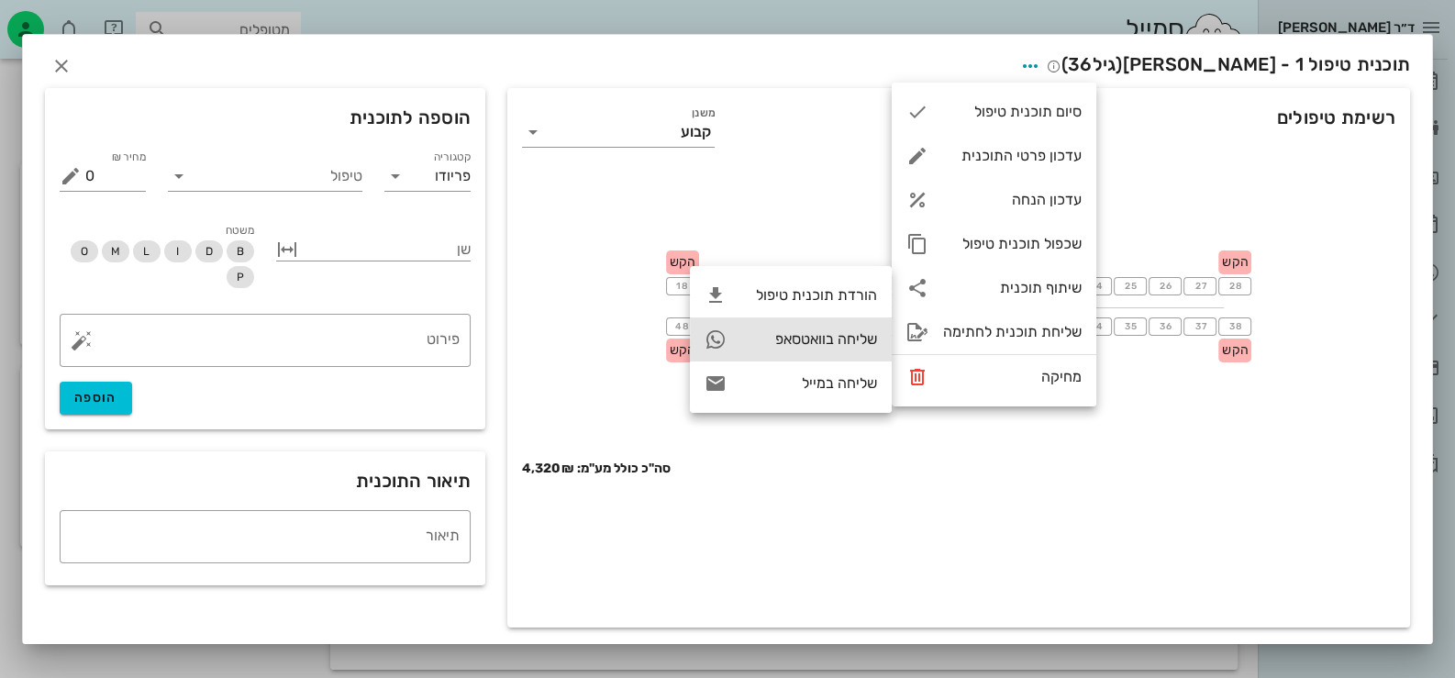
click at [820, 347] on div "שליחה בוואטסאפ" at bounding box center [809, 338] width 136 height 17
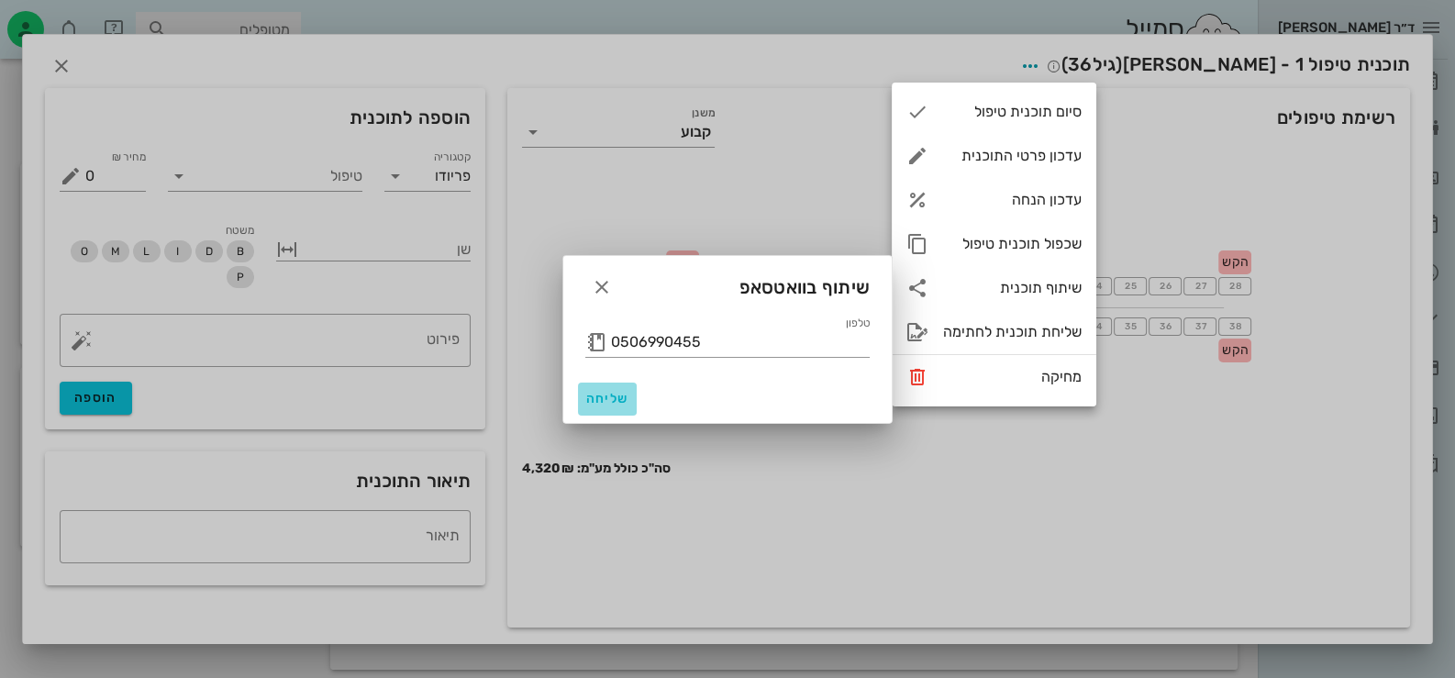
click at [591, 403] on span "שליחה" at bounding box center [607, 399] width 44 height 16
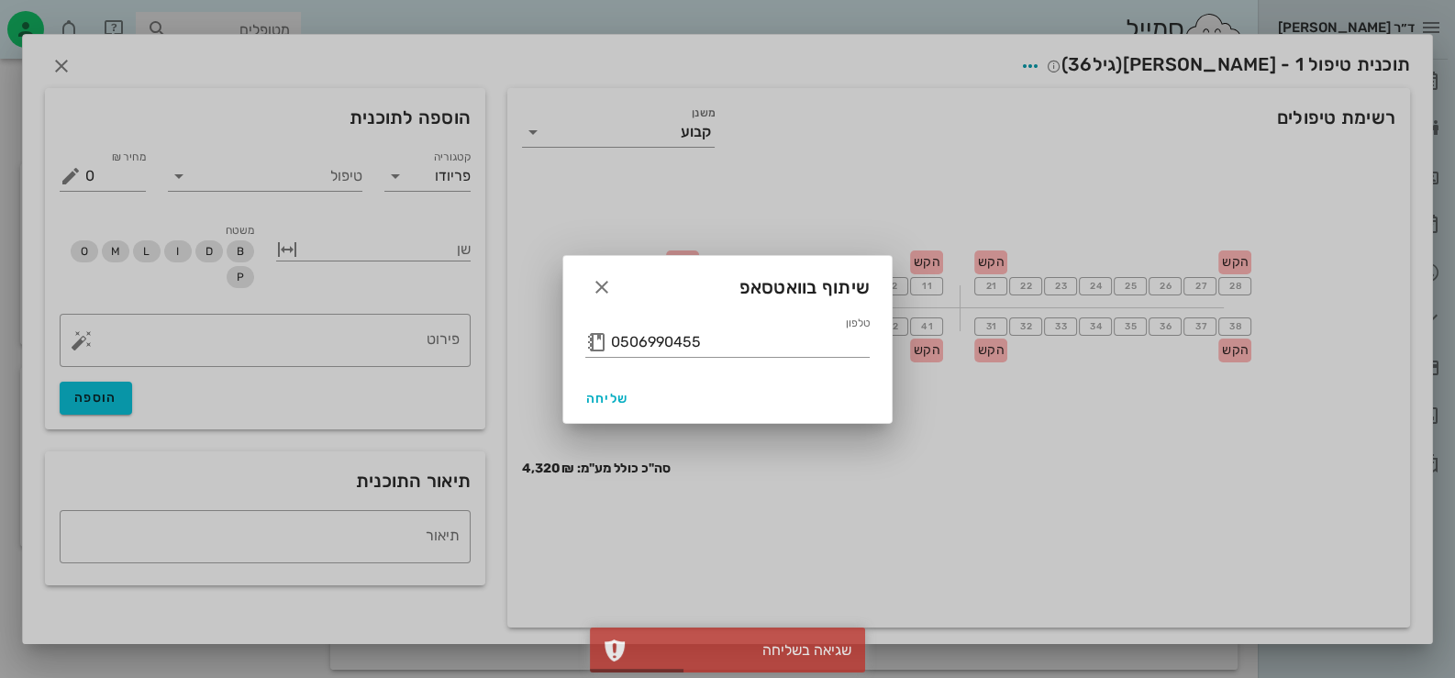
click at [1018, 455] on div at bounding box center [727, 339] width 1455 height 678
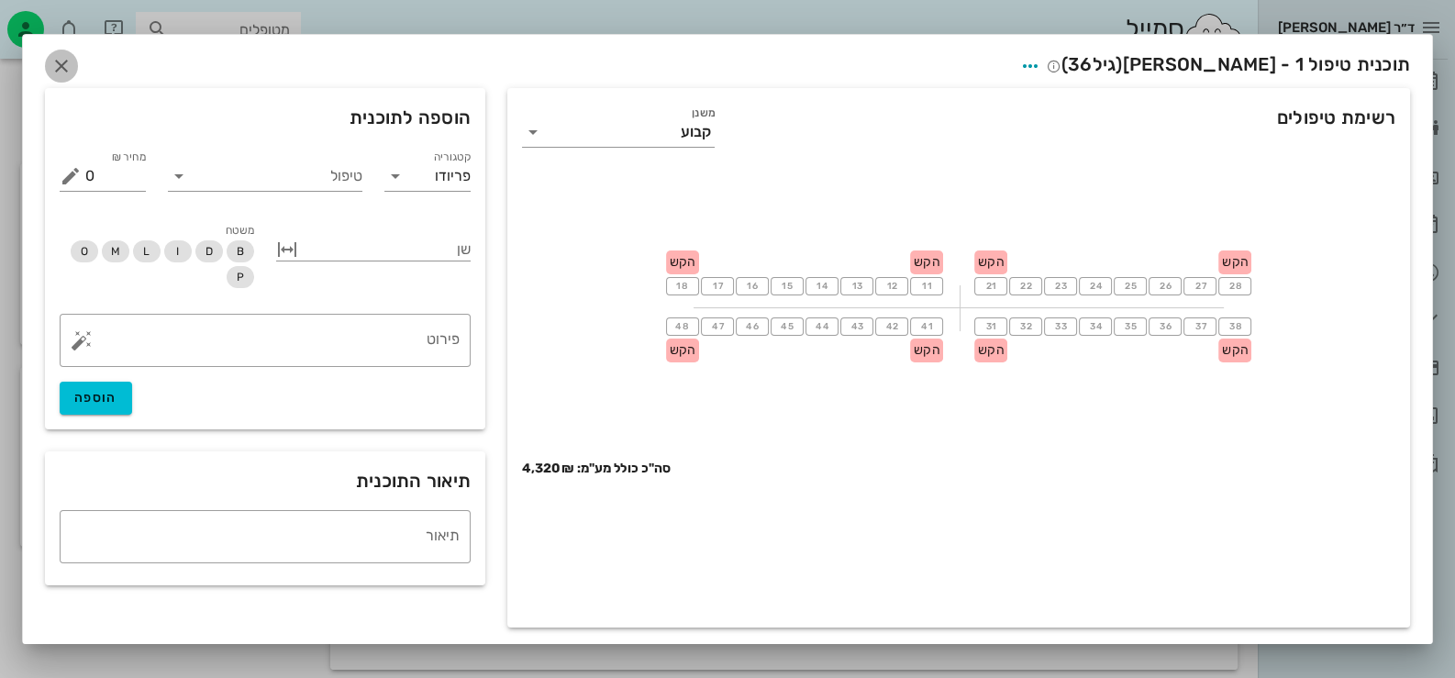
click at [72, 59] on icon "button" at bounding box center [61, 66] width 22 height 22
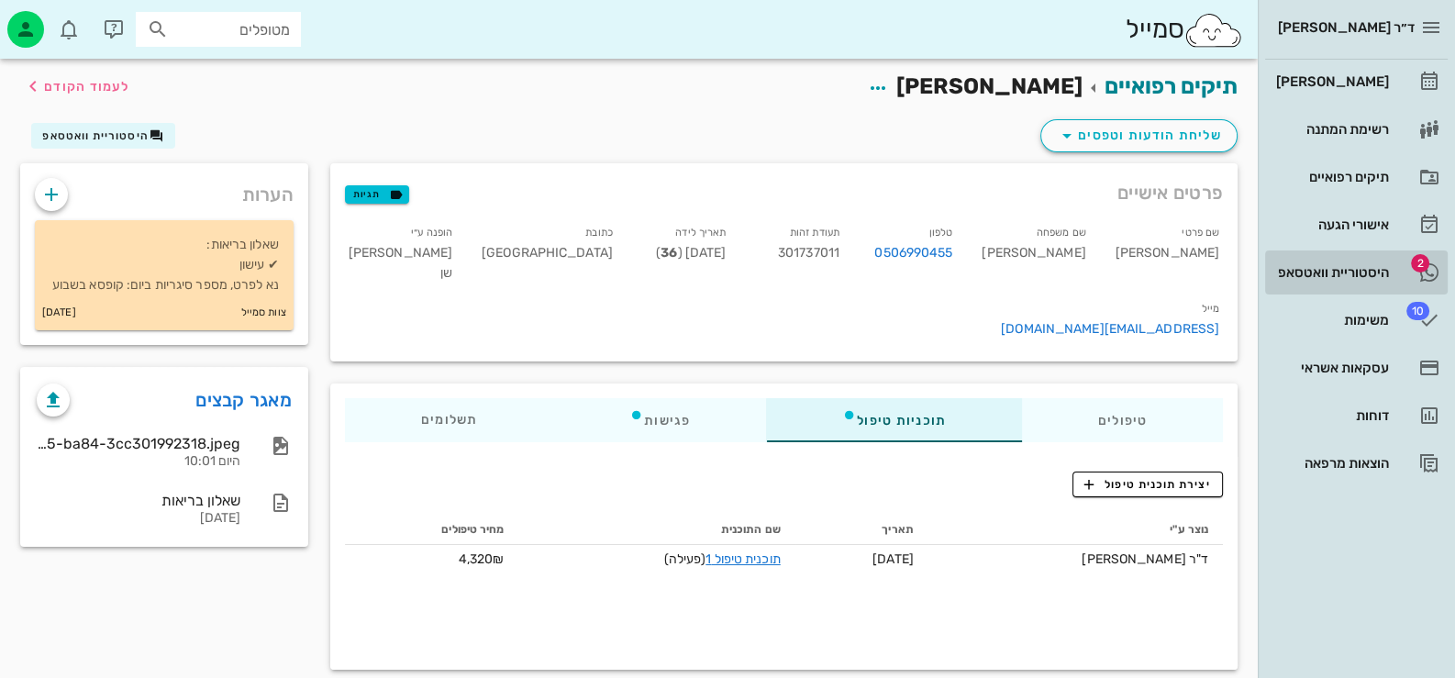
click at [1388, 275] on div "היסטוריית וואטסאפ" at bounding box center [1330, 272] width 117 height 15
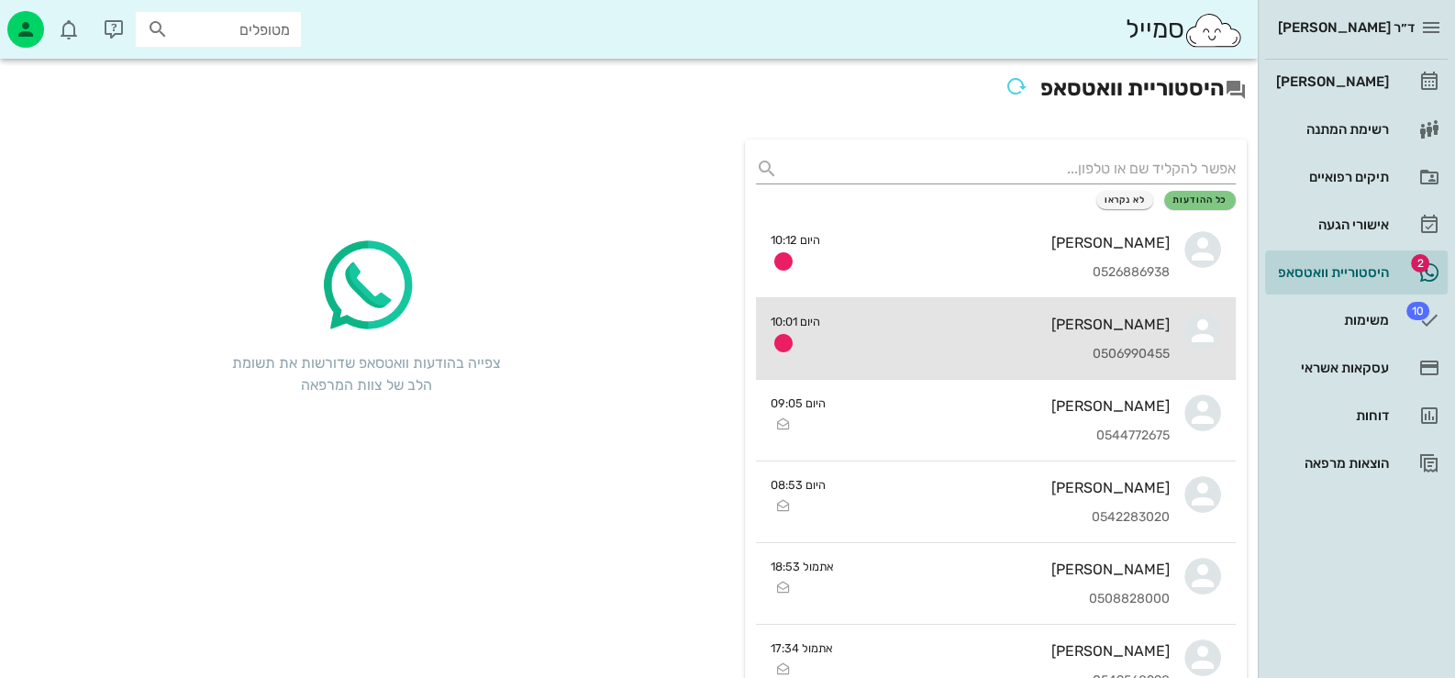
click at [1149, 327] on div "[PERSON_NAME]" at bounding box center [1002, 324] width 335 height 17
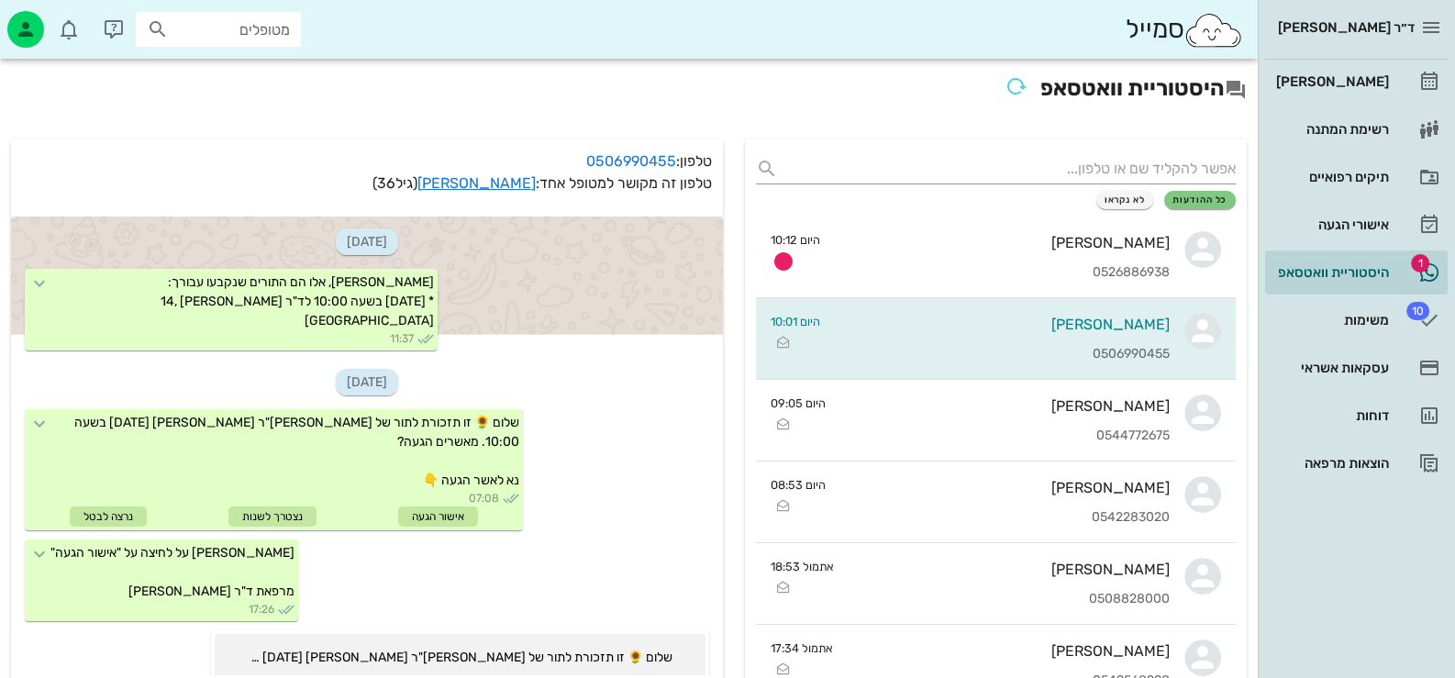
scroll to position [1408, 0]
